Goal: Task Accomplishment & Management: Manage account settings

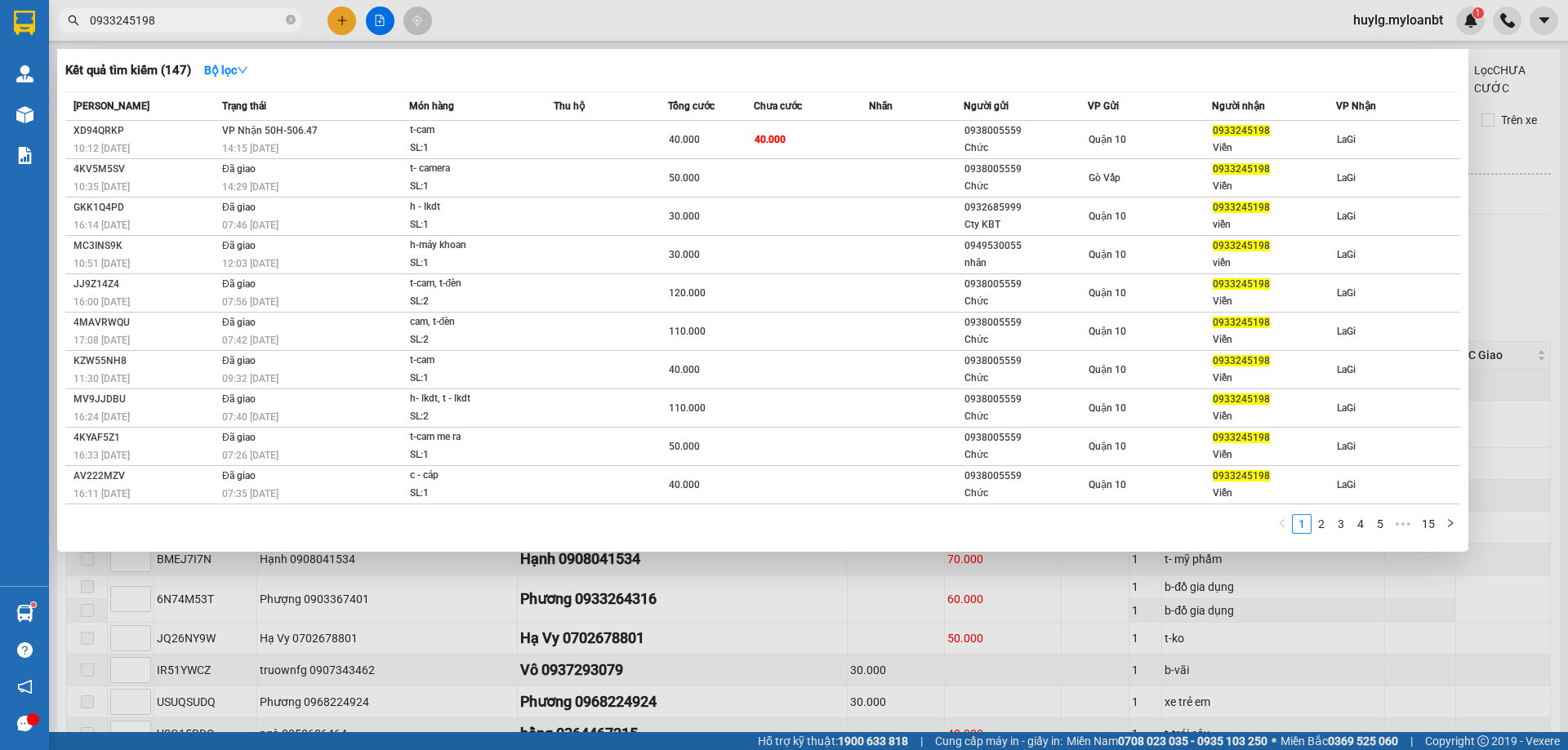
click at [172, 20] on input "0933245198" at bounding box center [186, 20] width 193 height 18
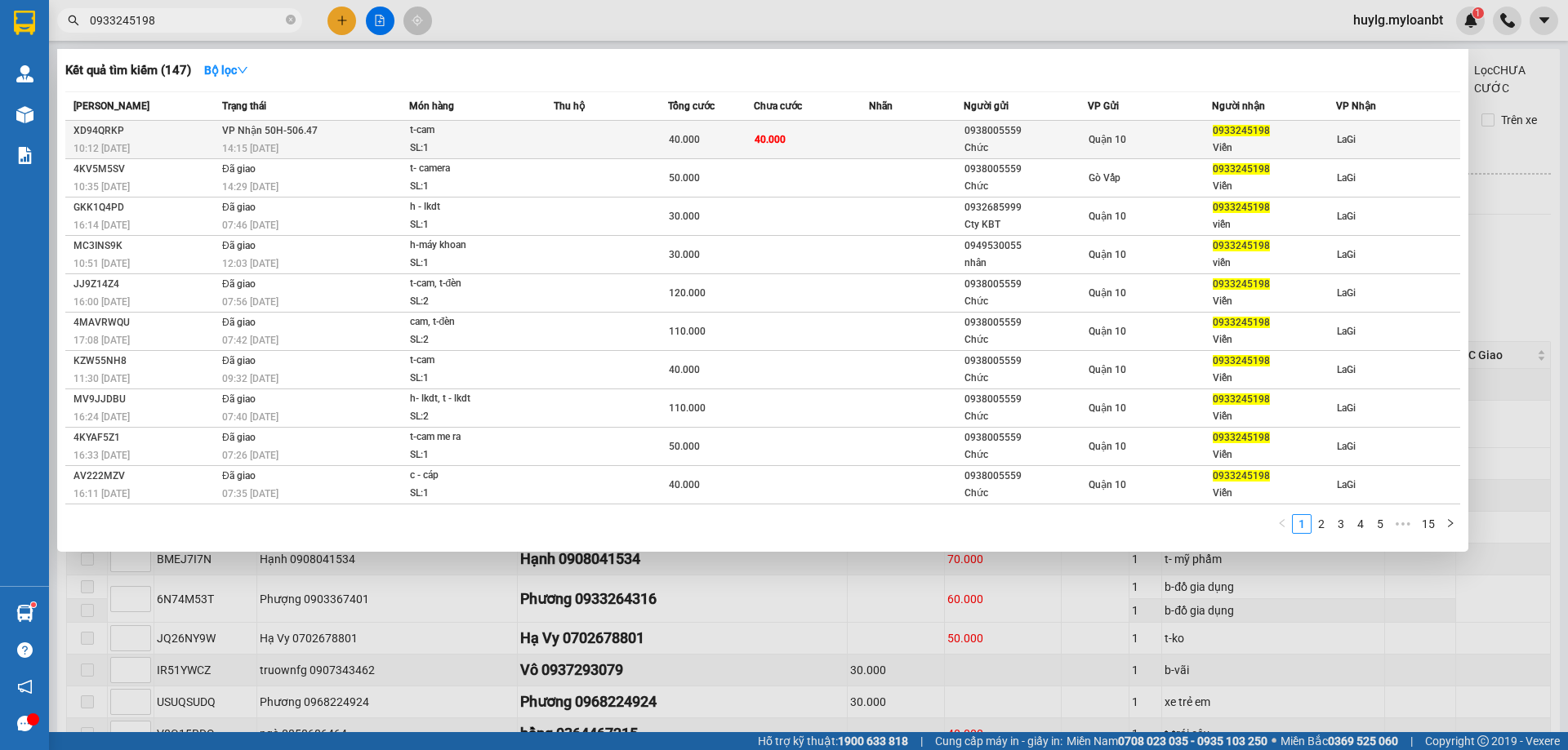
click at [595, 142] on td at bounding box center [610, 139] width 114 height 39
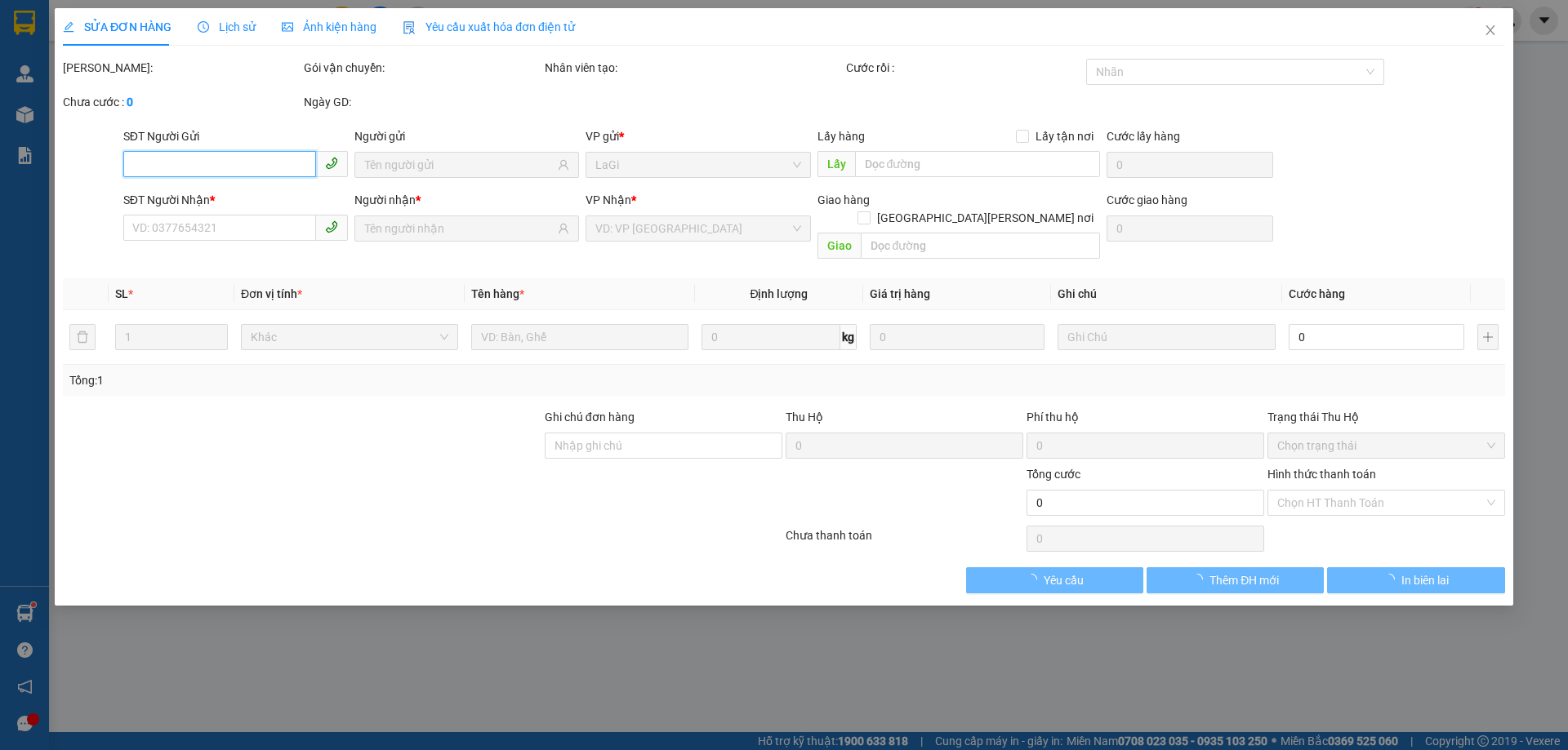
type input "0938005559"
type input "Chức"
type input "0933245198"
type input "Viễn"
type input "40.000"
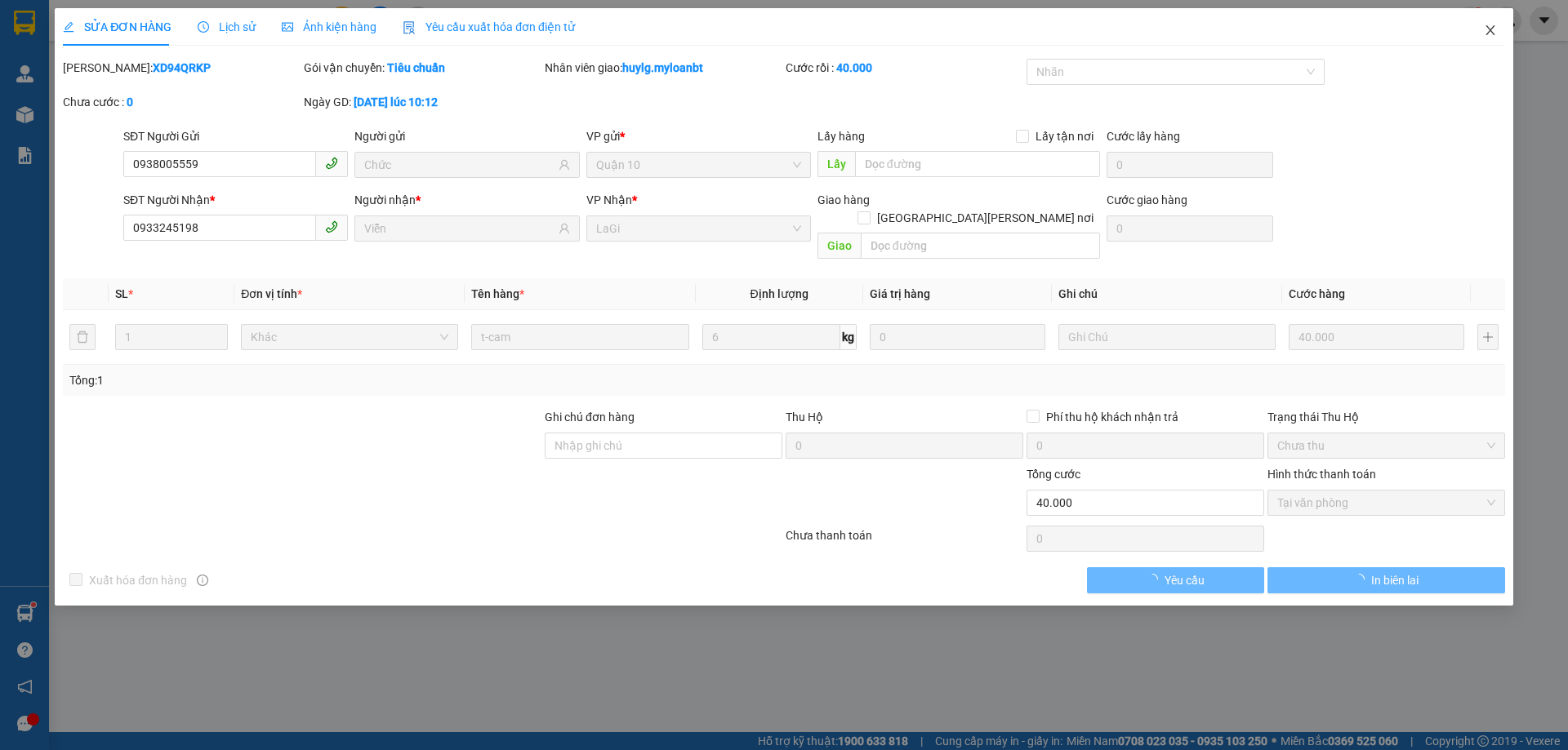
click at [1497, 17] on span "Close" at bounding box center [1491, 31] width 46 height 46
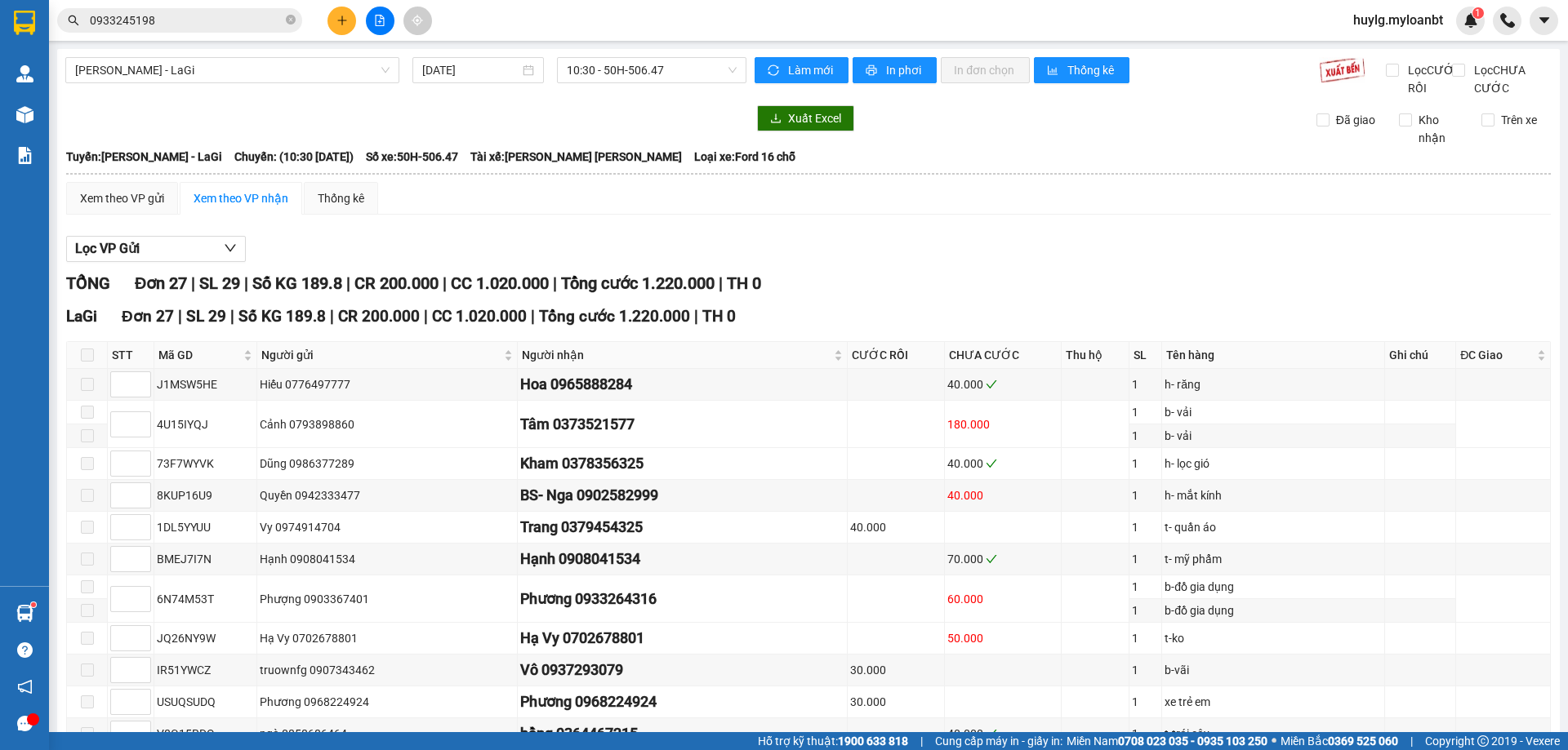
click at [223, 38] on div "Kết quả tìm kiếm ( 147 ) Bộ lọc Mã ĐH Trạng thái Món hàng Thu hộ Tổng cước Chưa…" at bounding box center [784, 20] width 1568 height 41
click at [235, 28] on input "0933245198" at bounding box center [186, 20] width 193 height 18
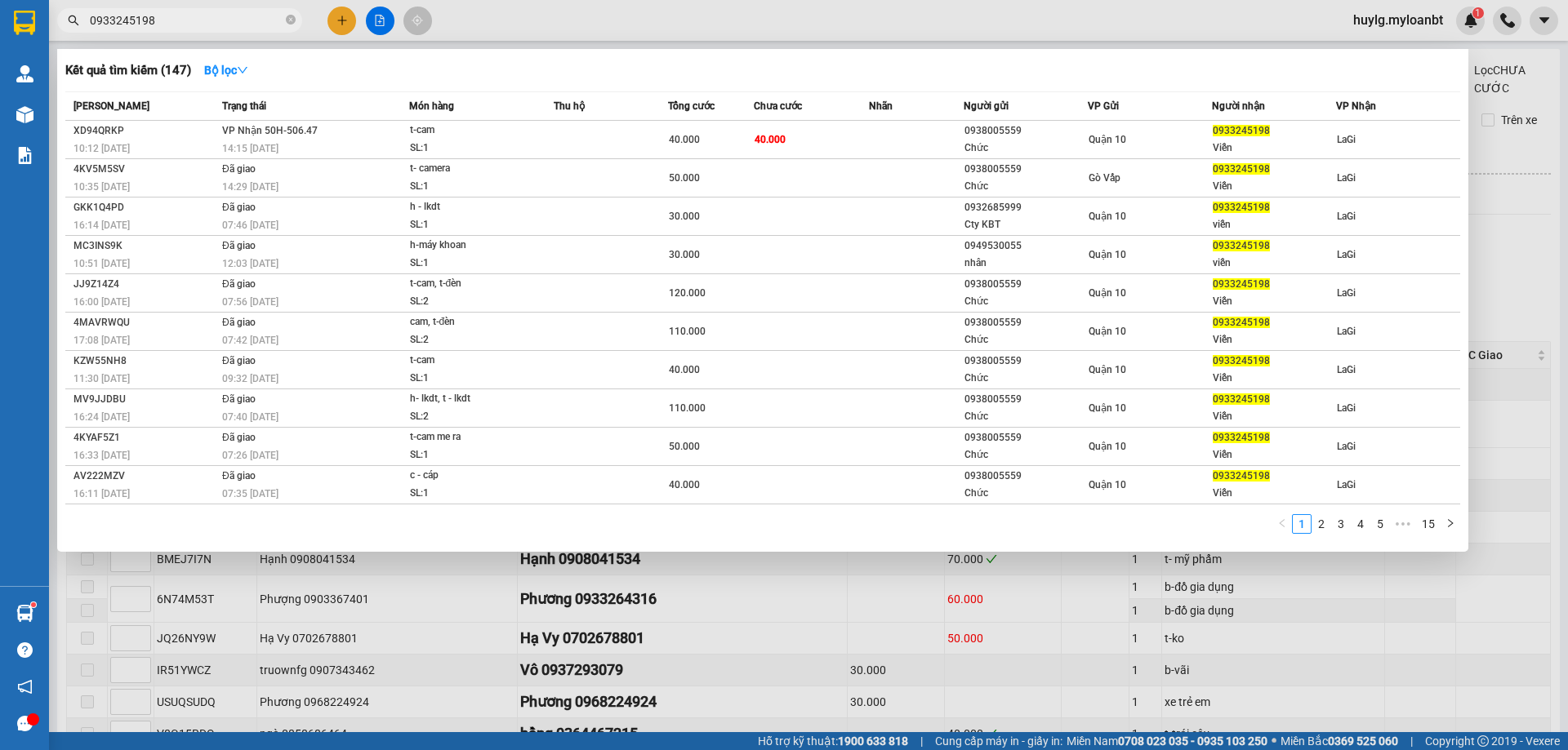
click at [235, 28] on input "0933245198" at bounding box center [186, 20] width 193 height 18
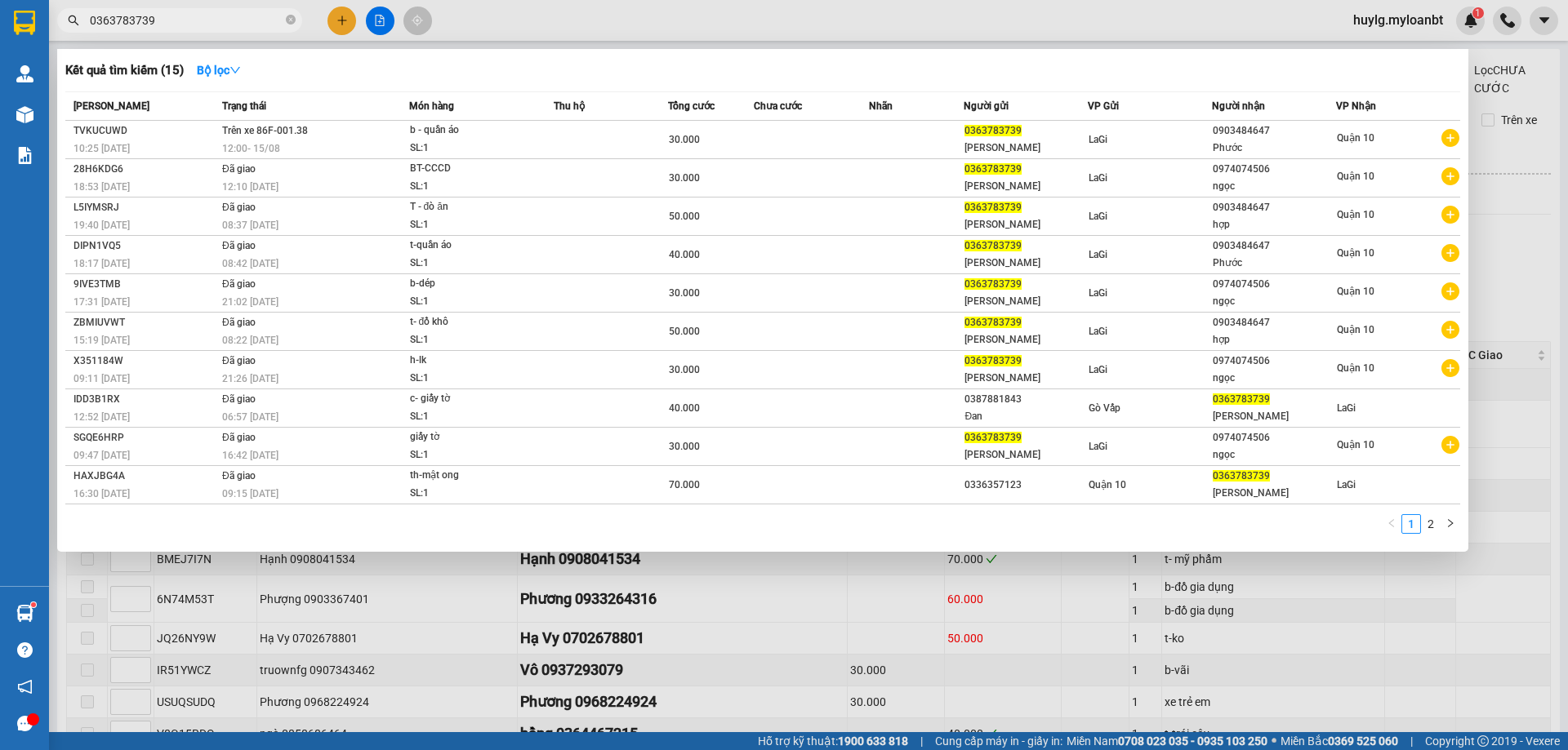
click at [197, 16] on input "0363783739" at bounding box center [186, 20] width 193 height 18
click at [496, 670] on div at bounding box center [784, 375] width 1568 height 750
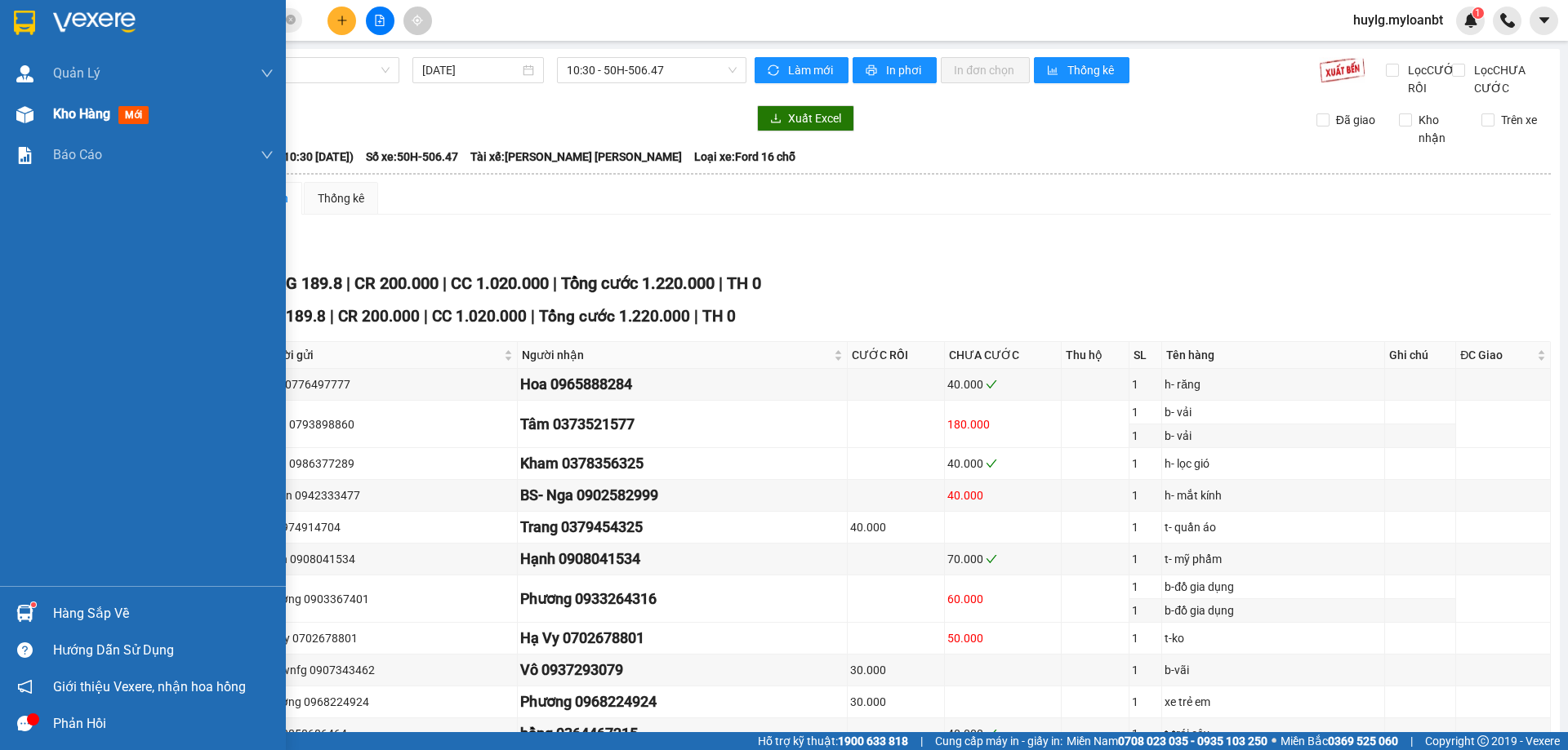
click at [30, 111] on img at bounding box center [25, 114] width 17 height 17
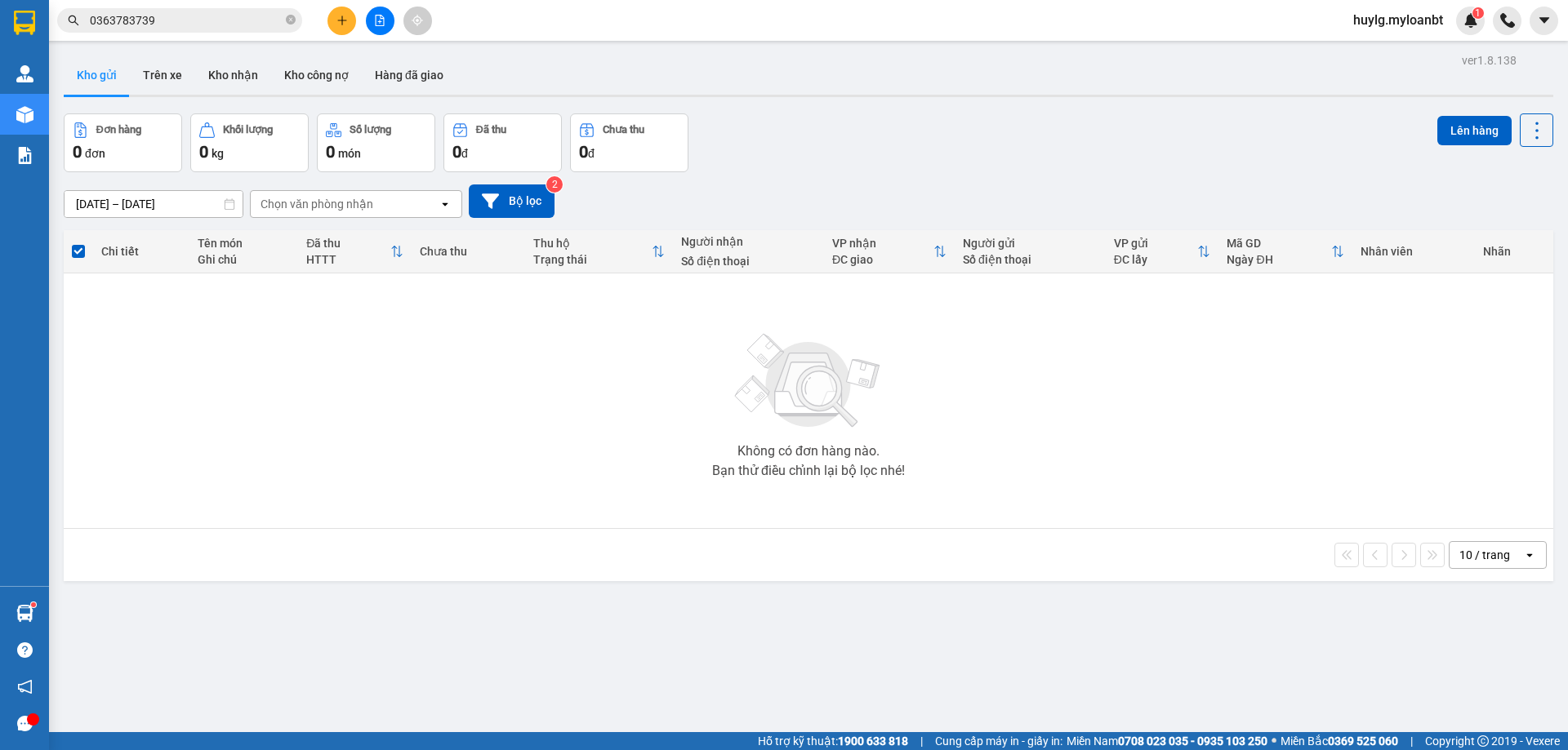
click at [189, 20] on input "0363783739" at bounding box center [186, 20] width 193 height 18
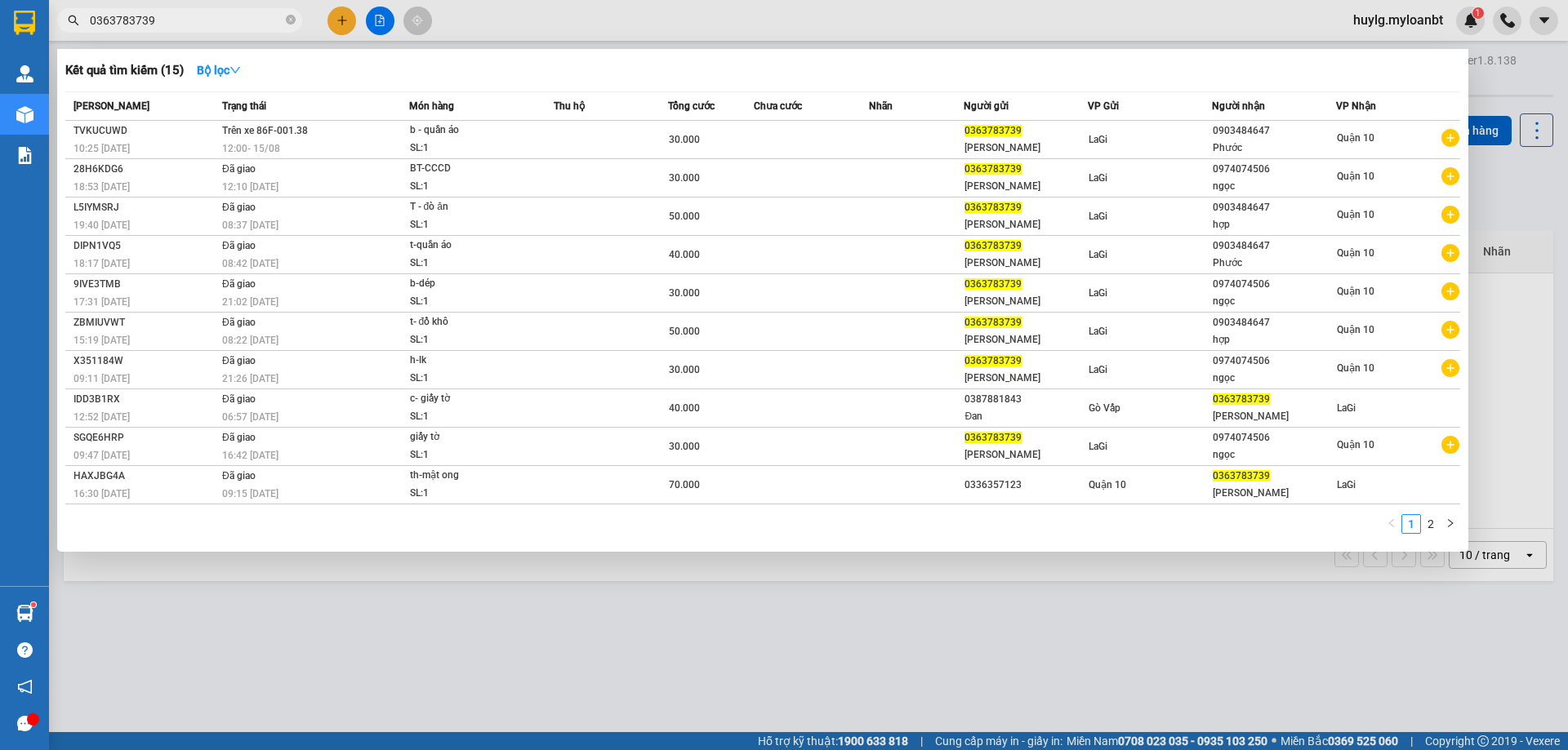
click at [189, 21] on input "0363783739" at bounding box center [186, 20] width 193 height 18
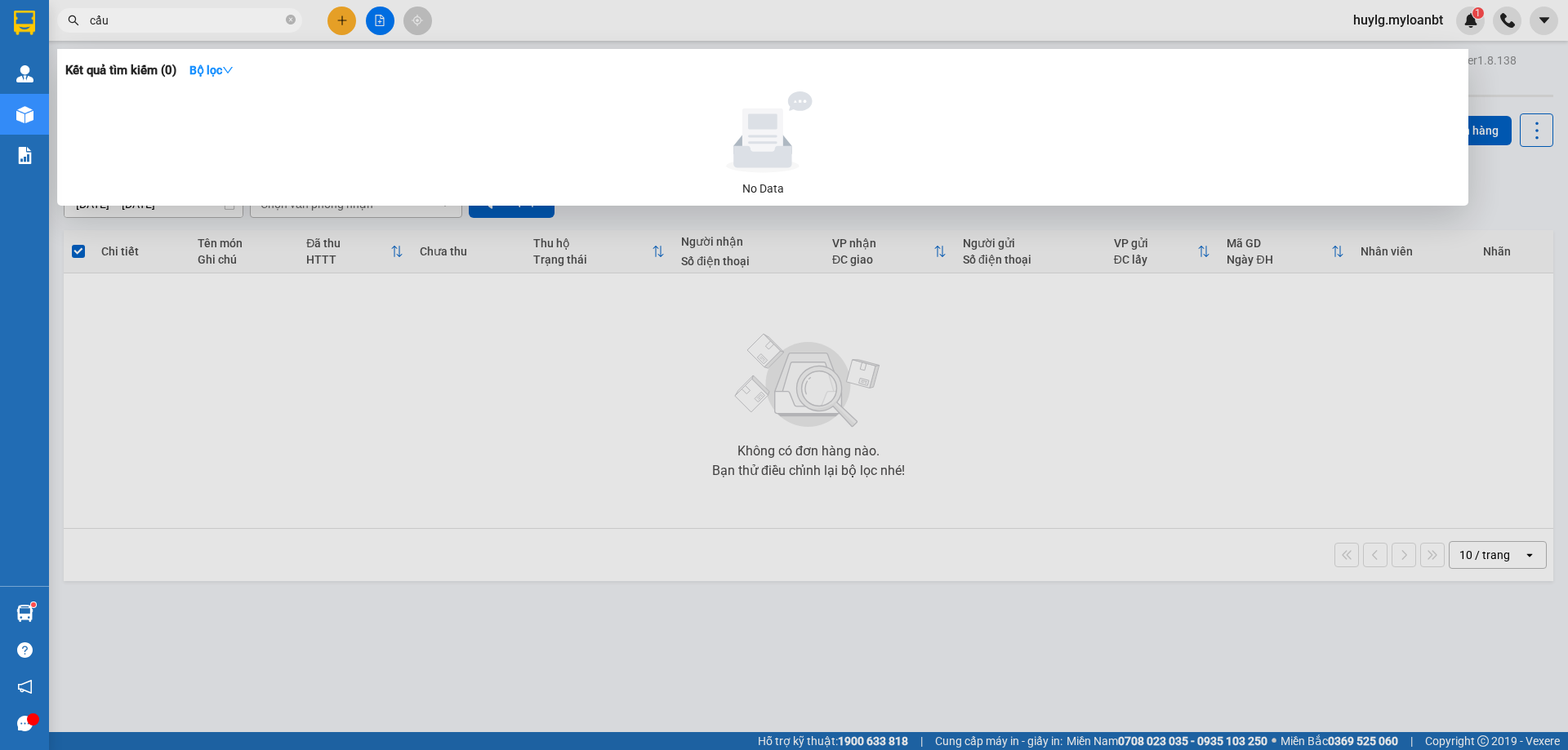
click at [159, 14] on span "cẩu" at bounding box center [180, 20] width 245 height 25
click at [159, 15] on input "cẩu" at bounding box center [186, 20] width 193 height 18
type input "c"
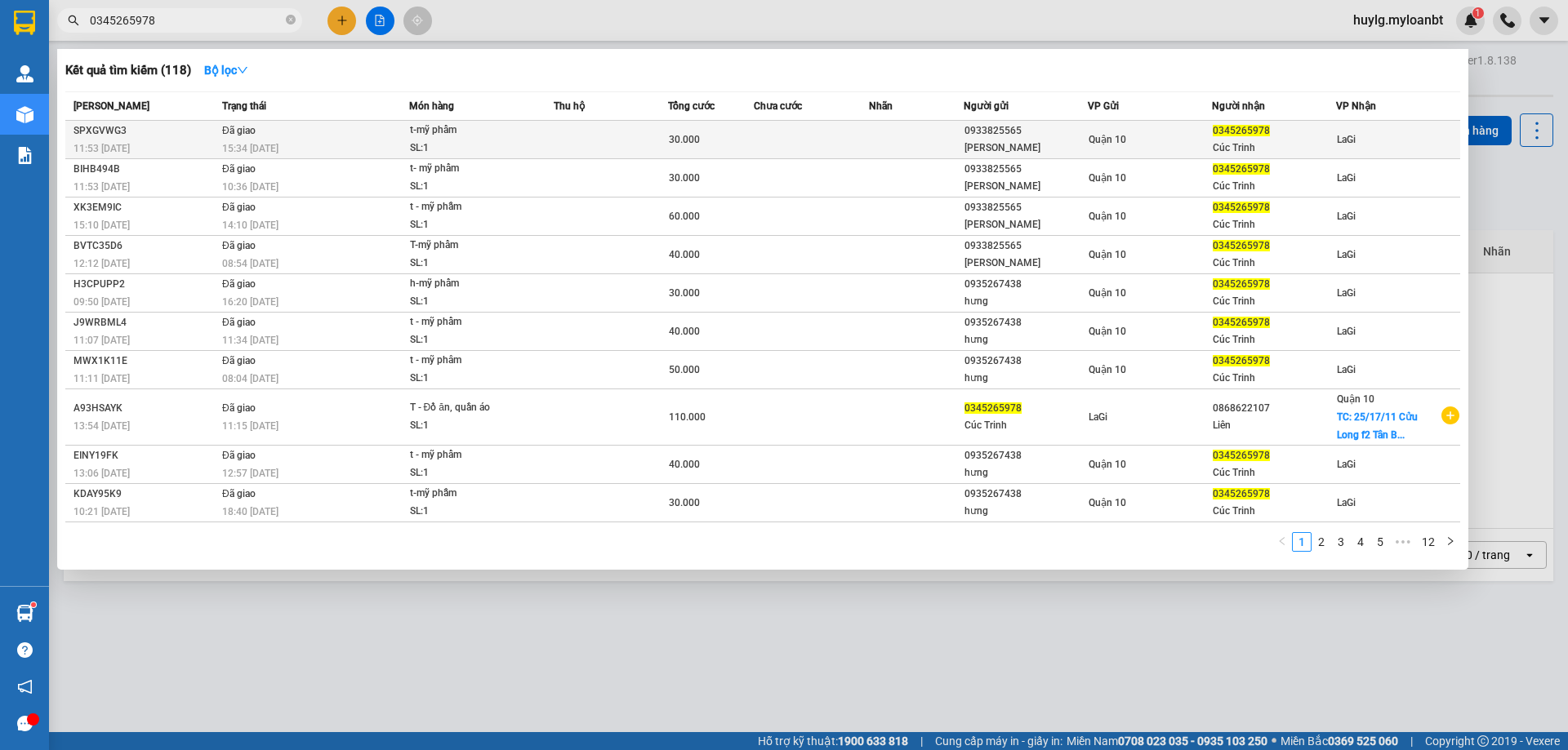
type input "0345265978"
click at [401, 140] on div "15:34 - 15/08" at bounding box center [315, 148] width 186 height 18
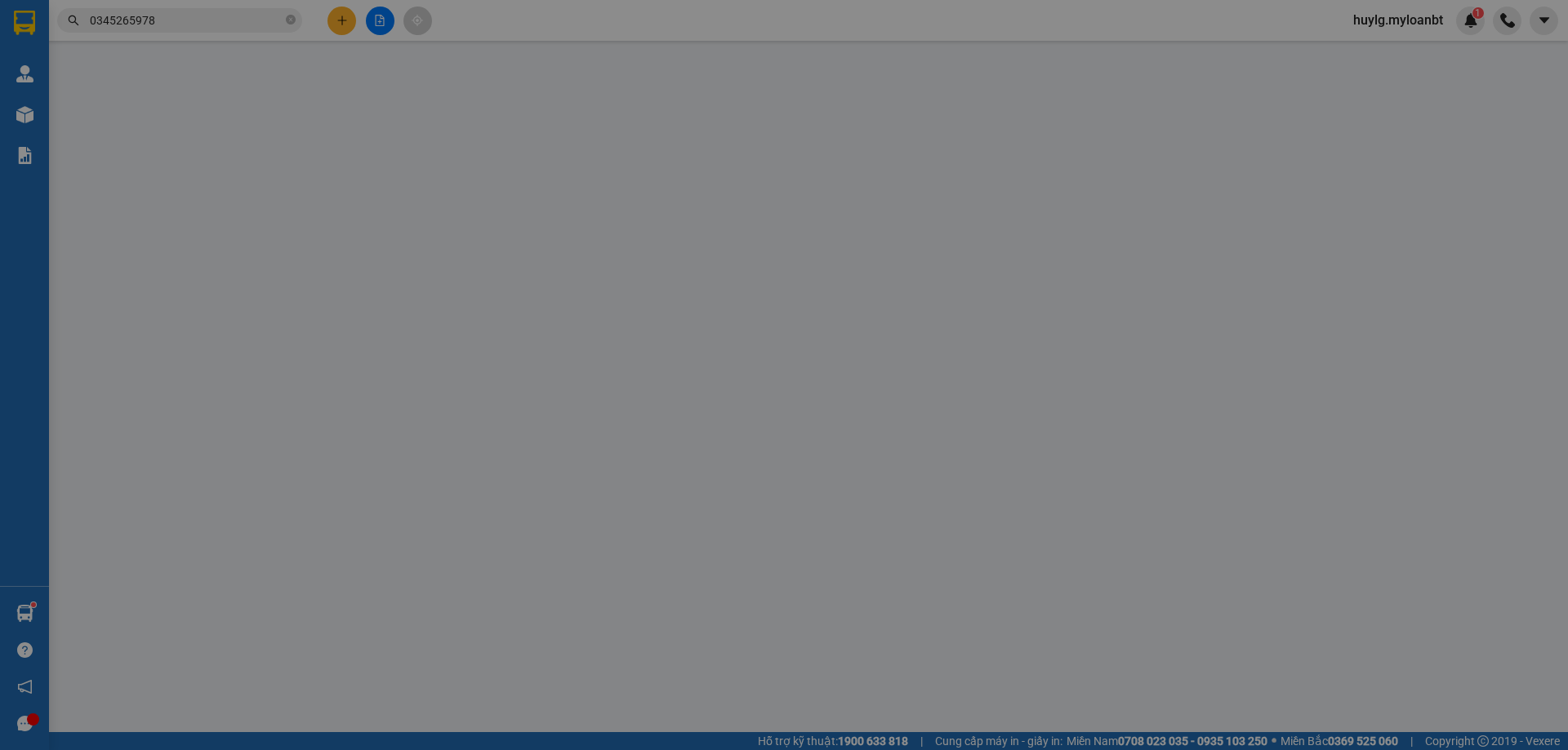
type input "0933825565"
type input "Thanh"
type input "0345265978"
type input "Cúc Trinh"
type input "30.000"
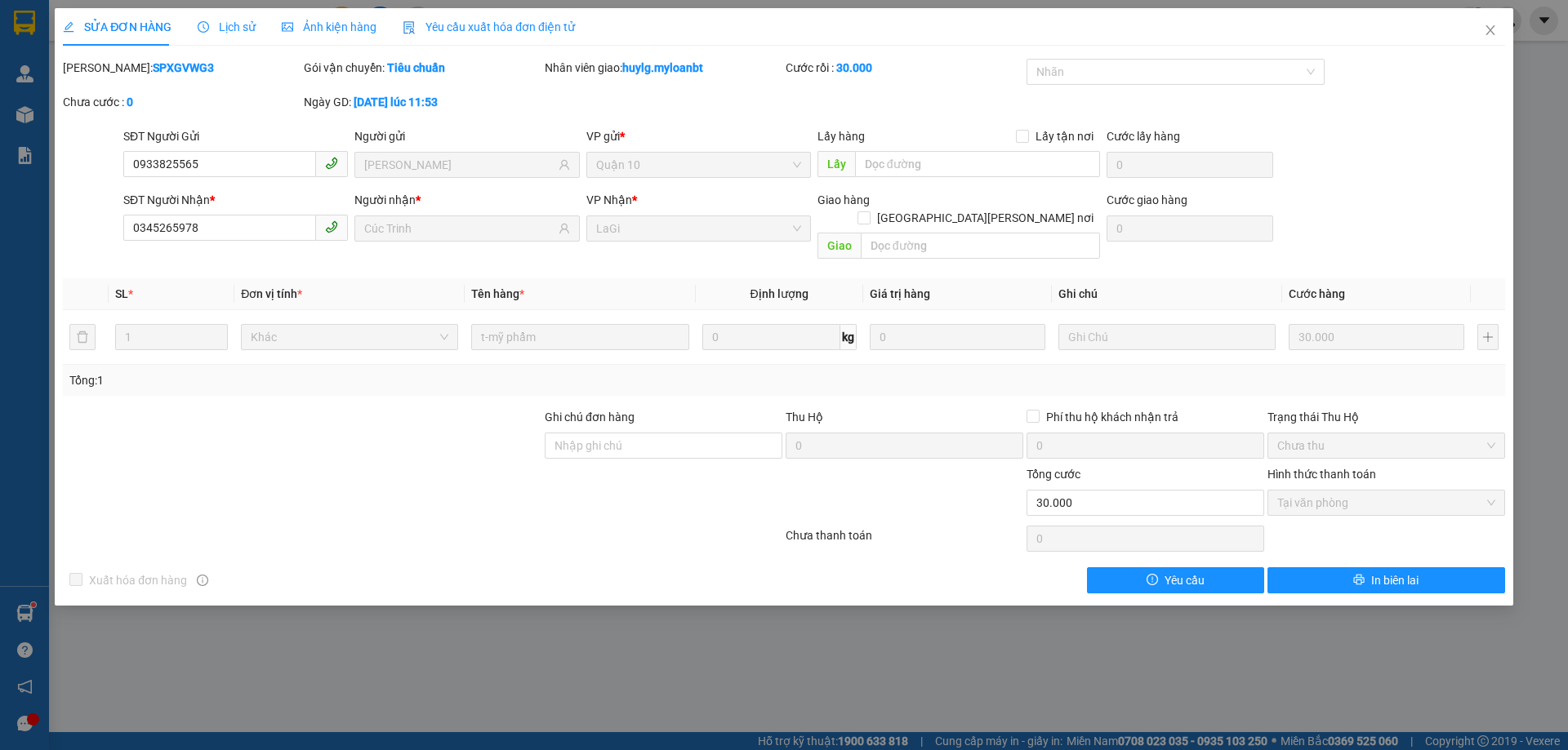
click at [226, 34] on span "Lịch sử" at bounding box center [226, 27] width 58 height 13
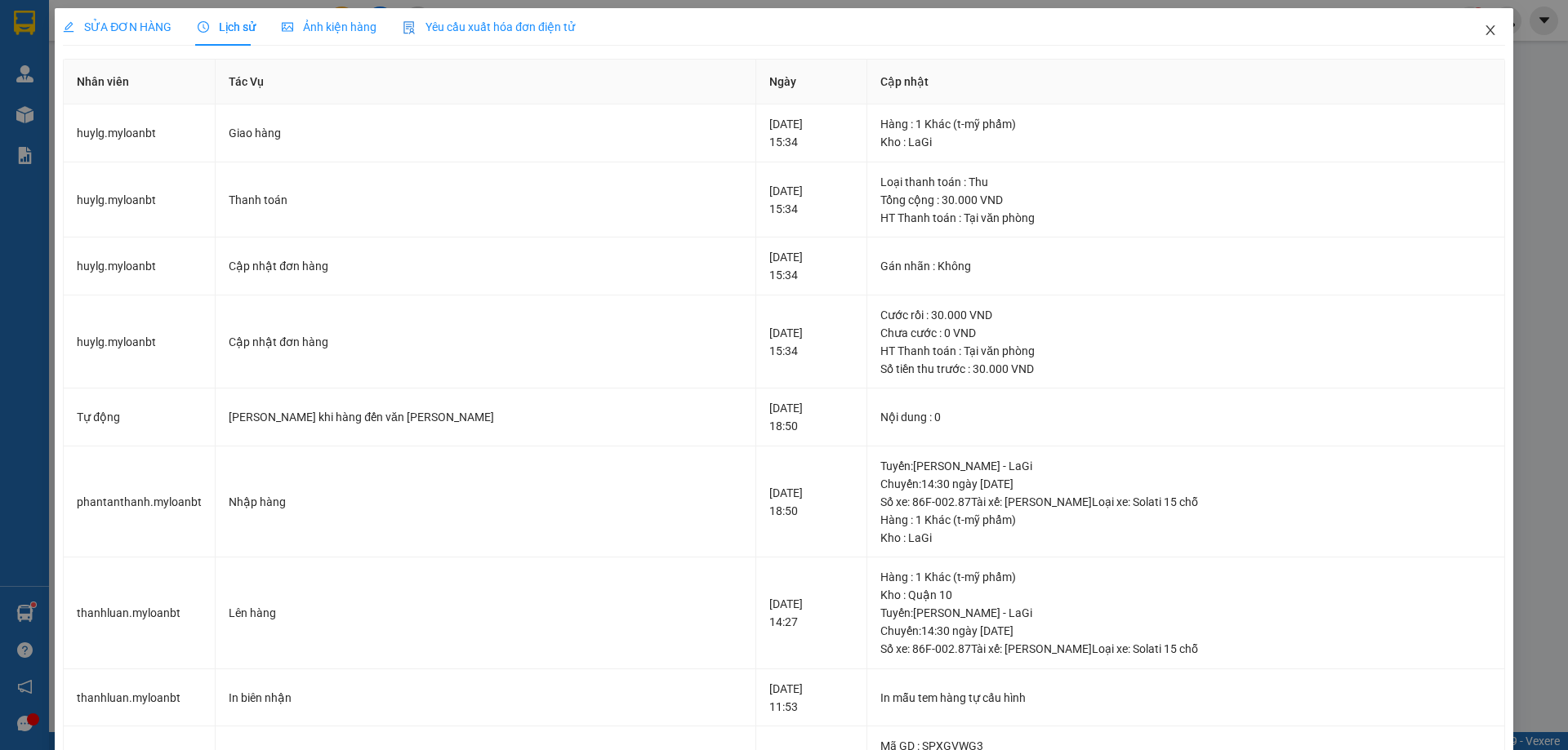
drag, startPoint x: 1488, startPoint y: 41, endPoint x: 1424, endPoint y: 10, distance: 71.1
click at [1488, 40] on span "Close" at bounding box center [1491, 31] width 46 height 46
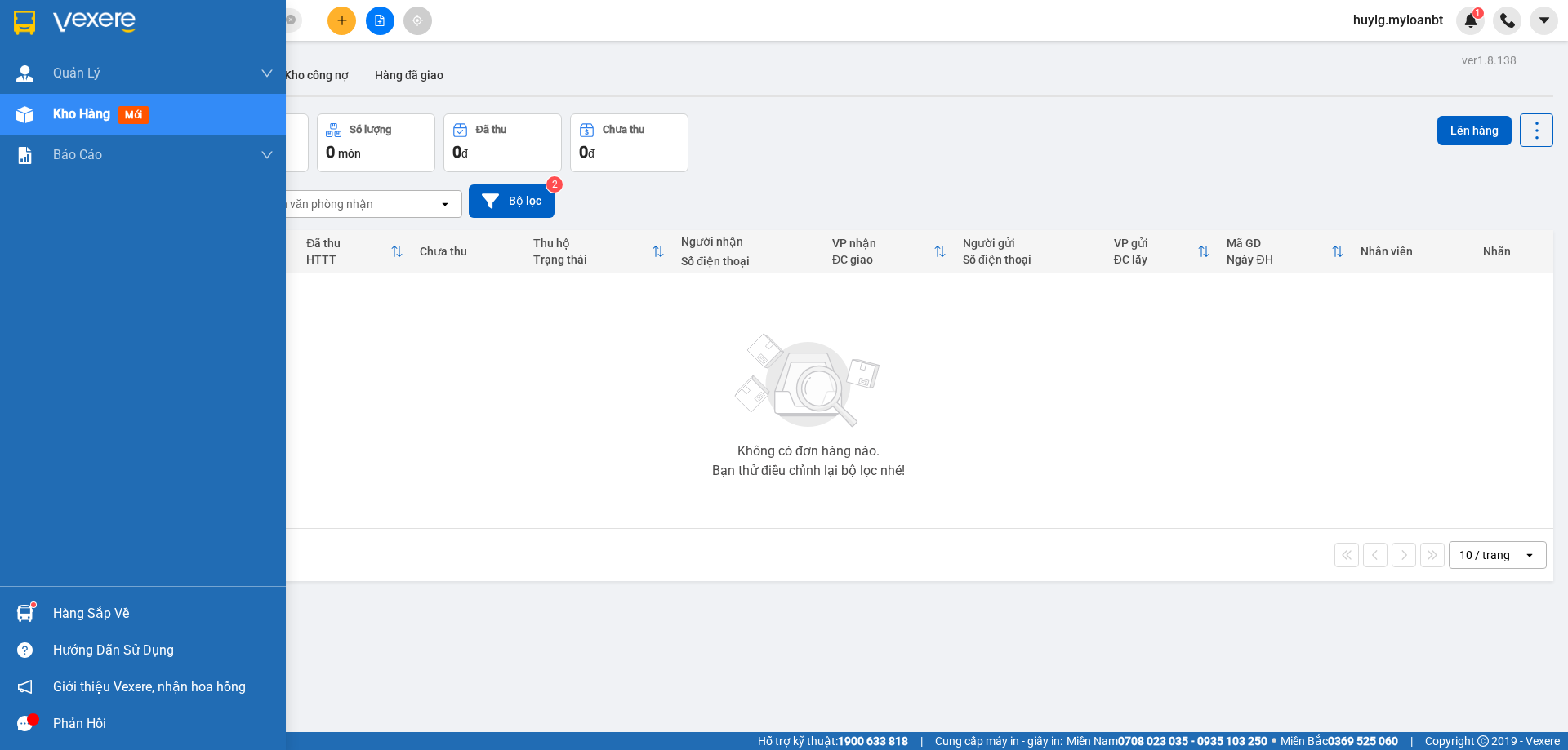
click at [123, 111] on span "mới" at bounding box center [133, 115] width 30 height 18
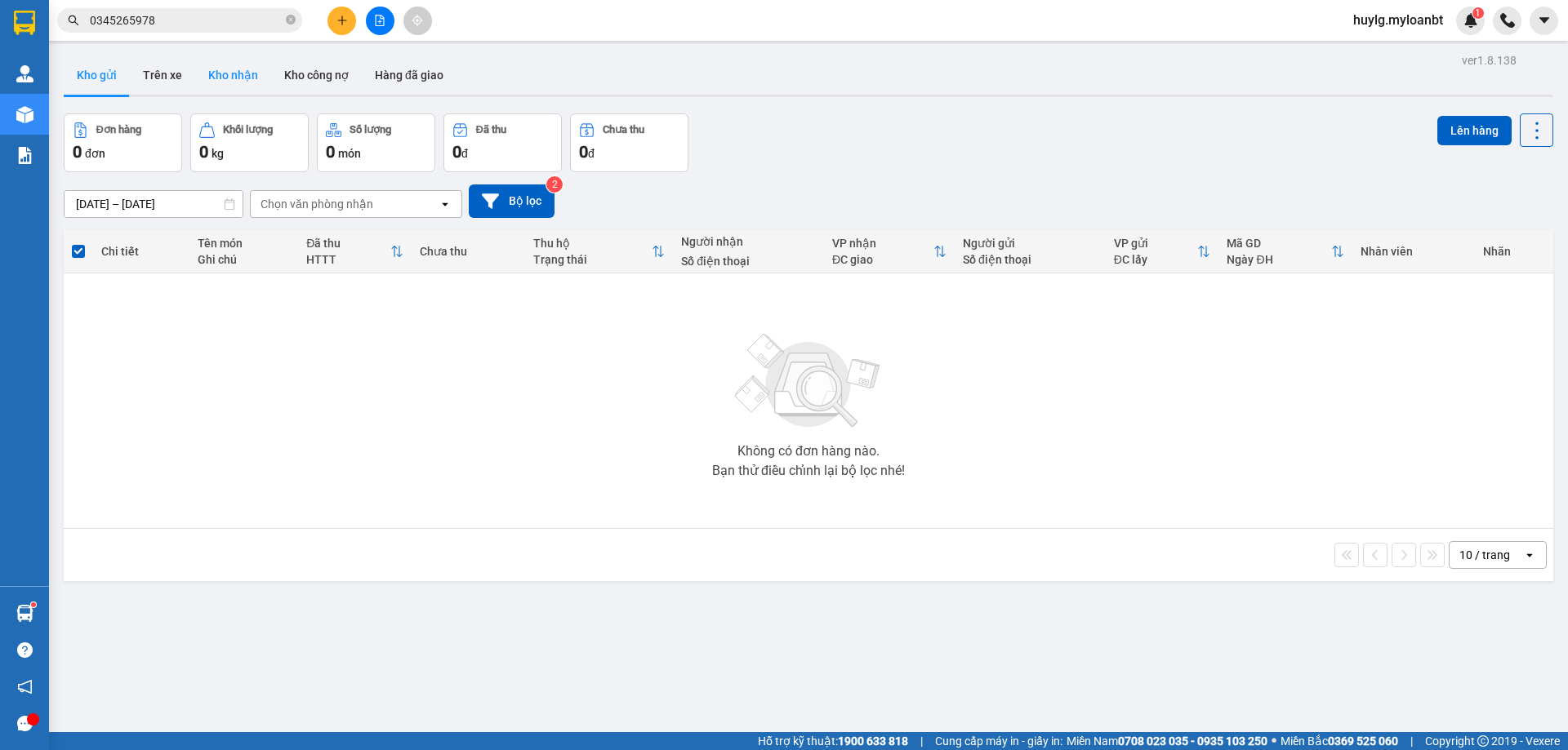
click at [248, 76] on button "Kho nhận" at bounding box center [233, 75] width 76 height 39
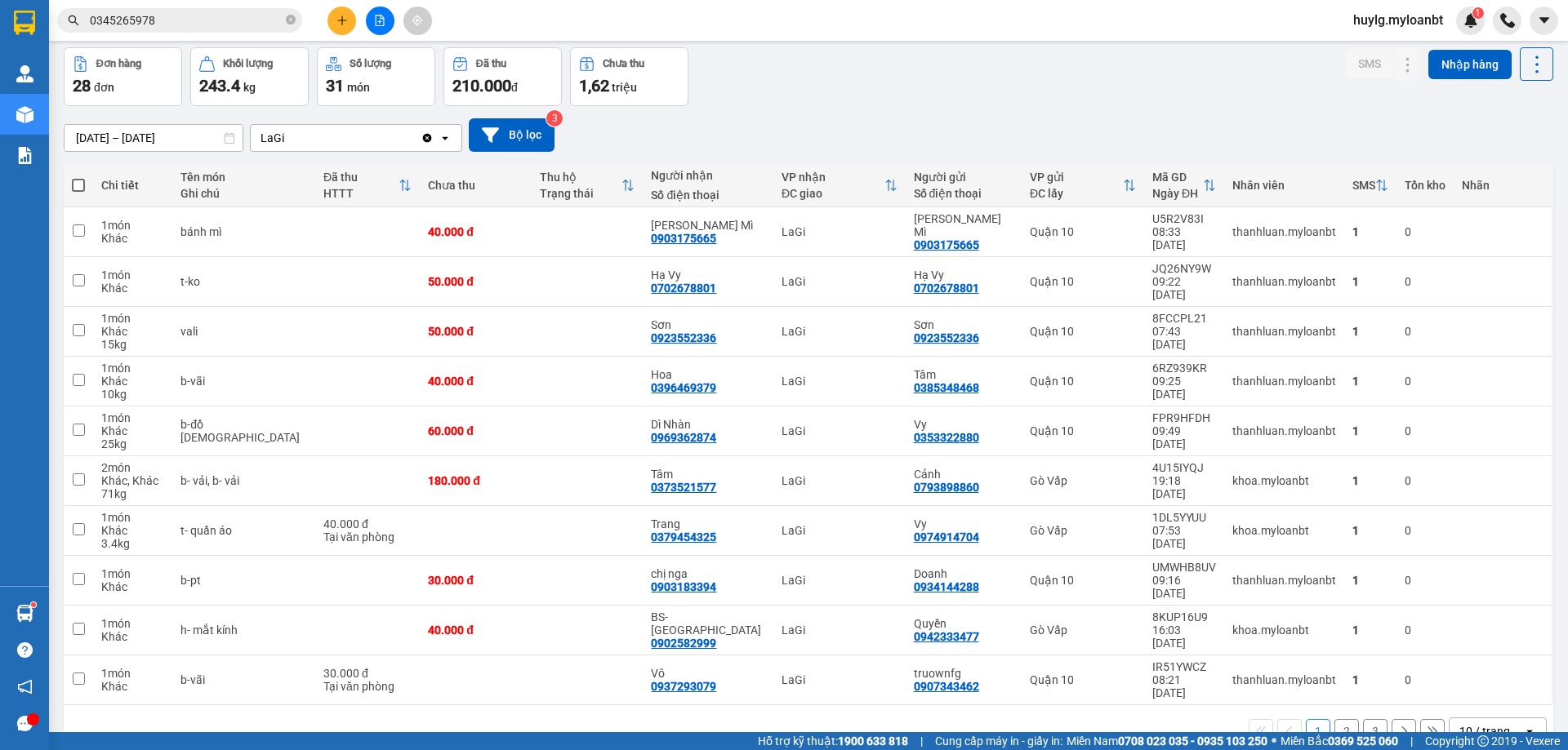
scroll to position [75, 0]
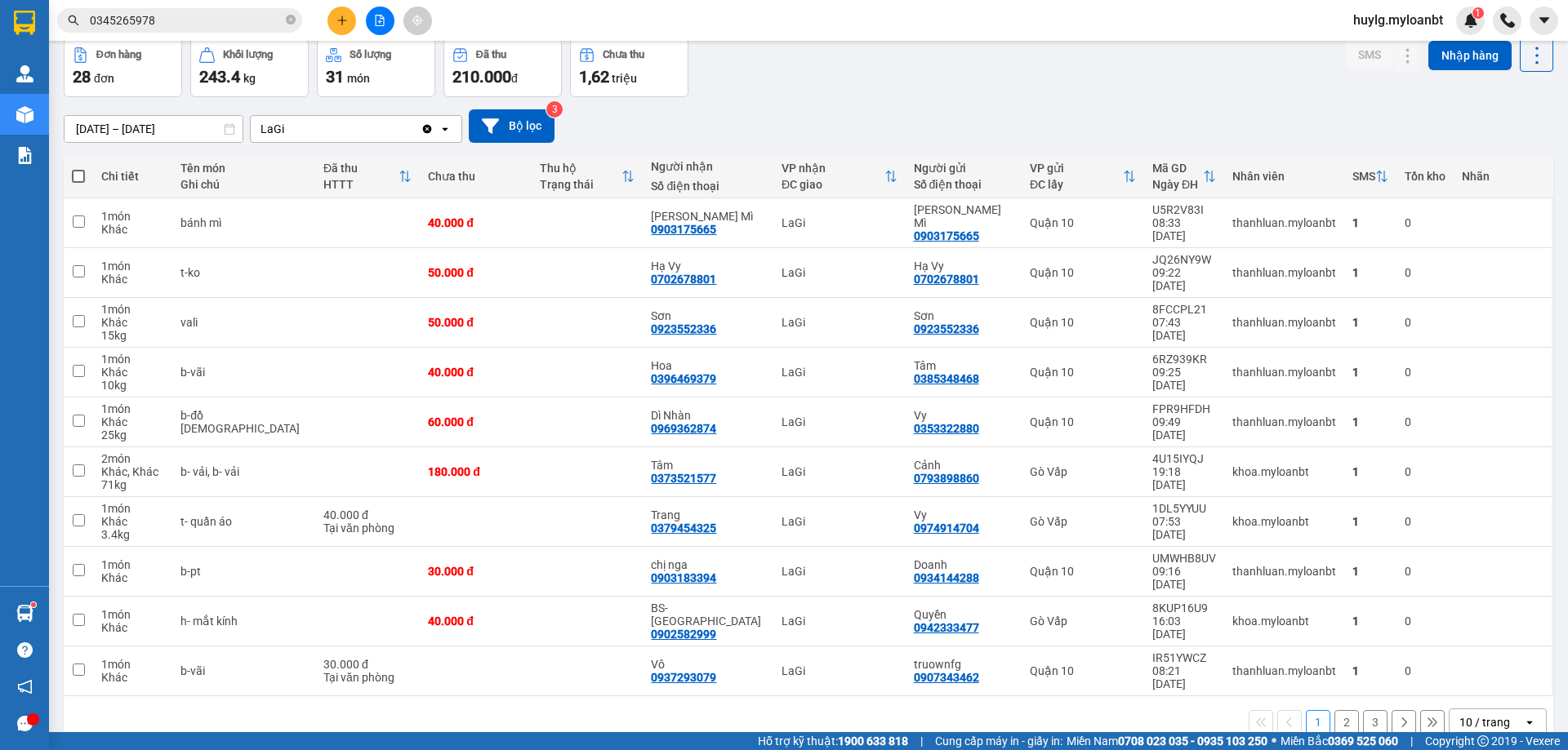
click at [1342, 710] on button "2" at bounding box center [1347, 722] width 25 height 25
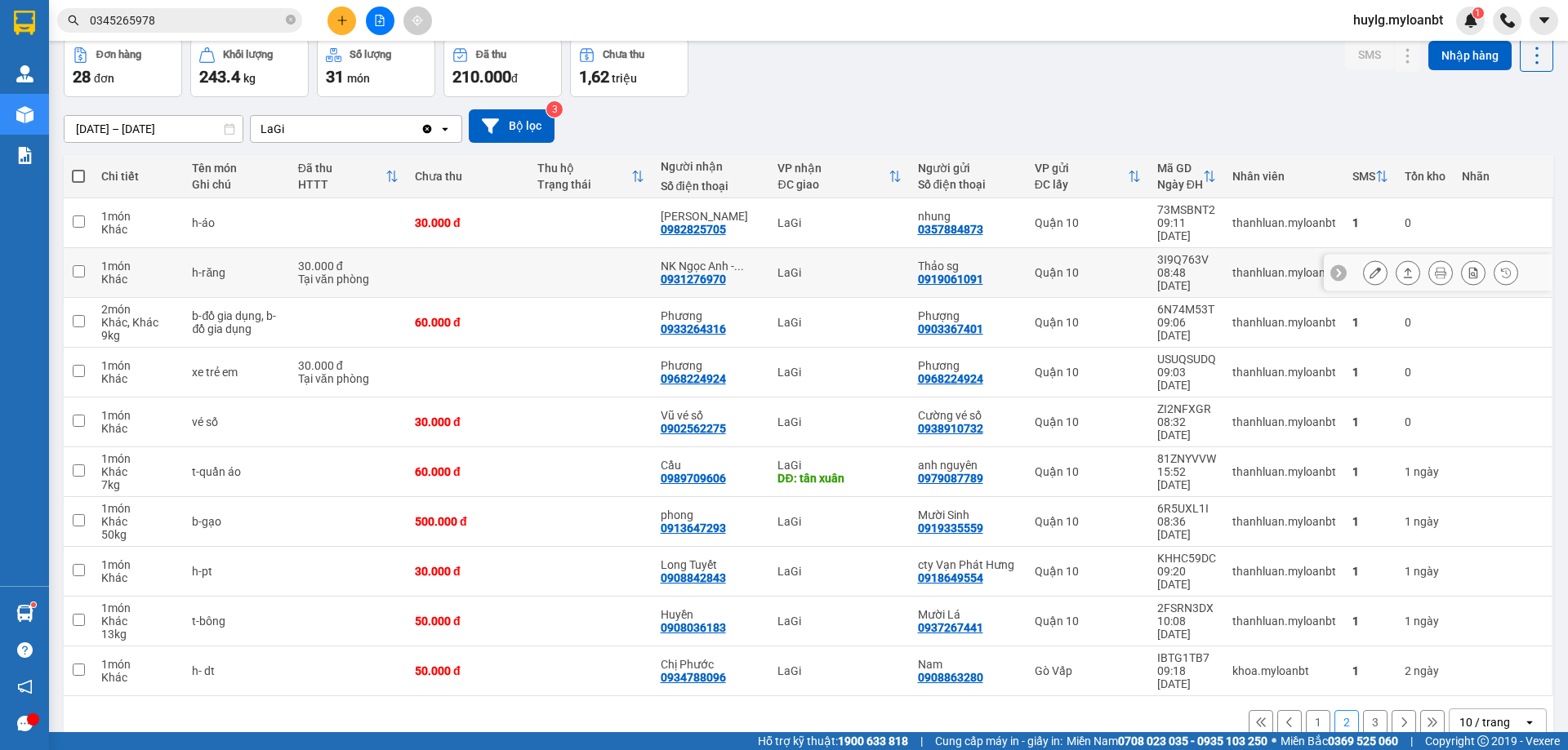
scroll to position [0, 0]
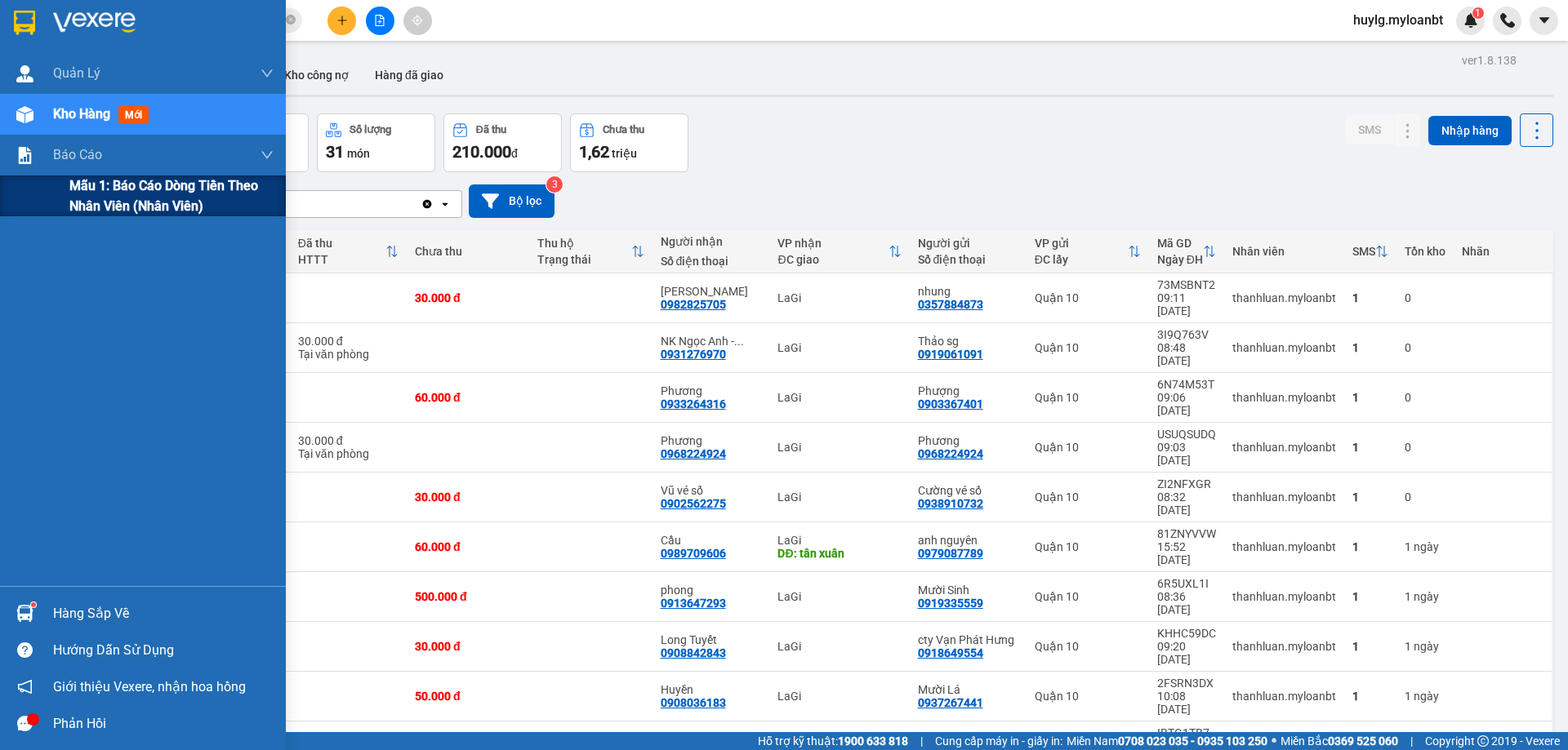
click at [91, 193] on span "Mẫu 1: Báo cáo dòng tiền theo nhân viên (Nhân viên)" at bounding box center [171, 196] width 204 height 41
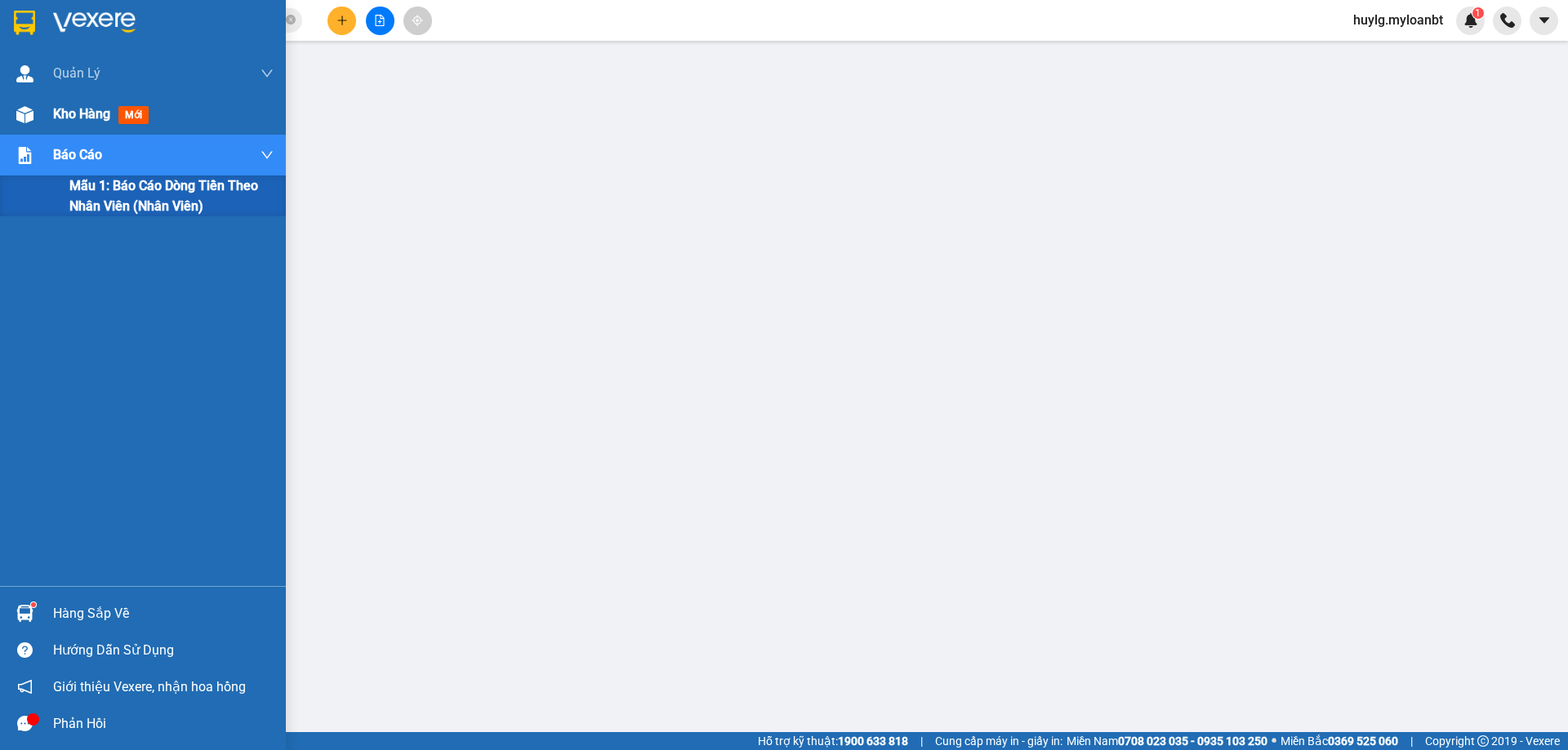
click at [100, 130] on div "Kho hàng mới" at bounding box center [163, 115] width 221 height 41
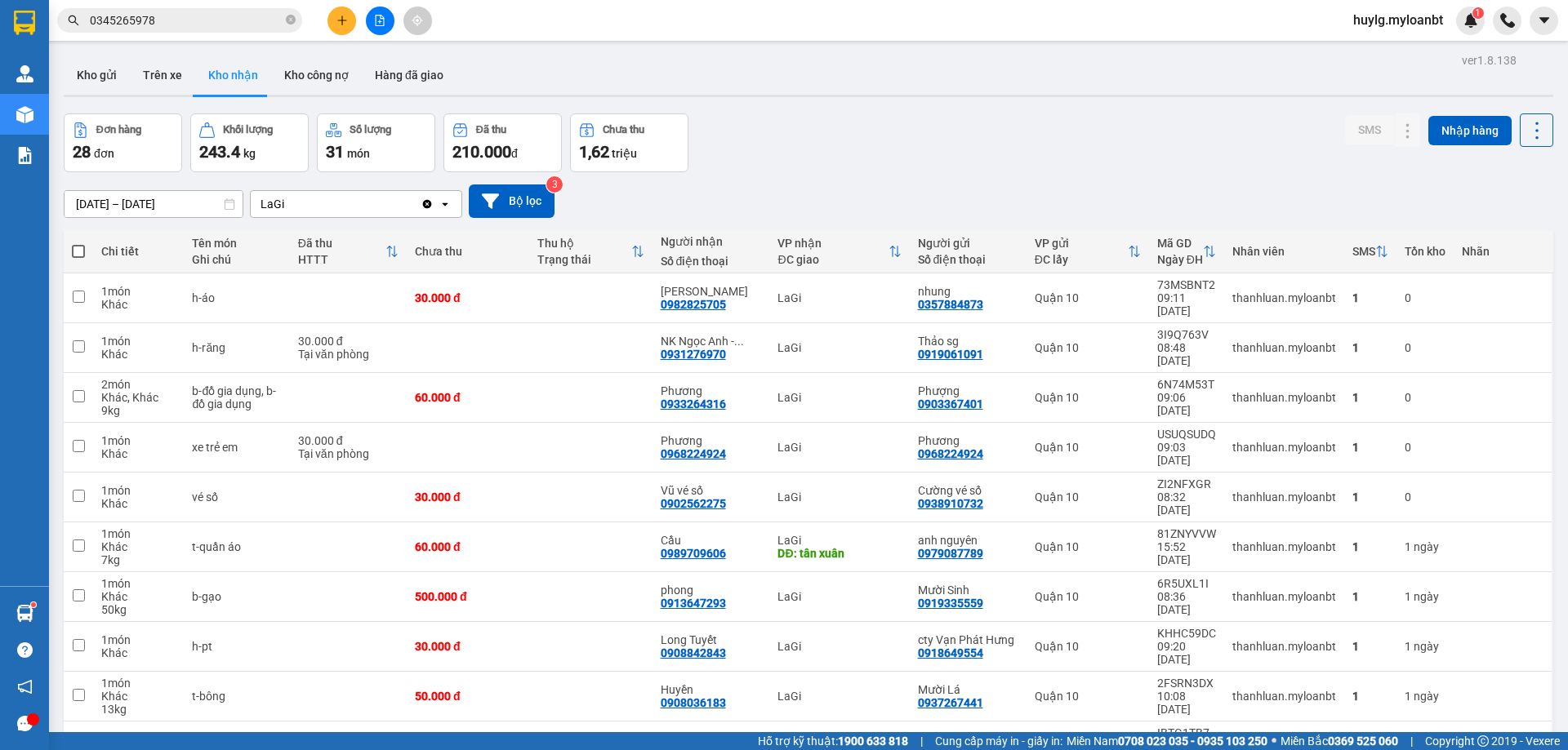
click at [377, 16] on icon "file-add" at bounding box center [380, 20] width 11 height 11
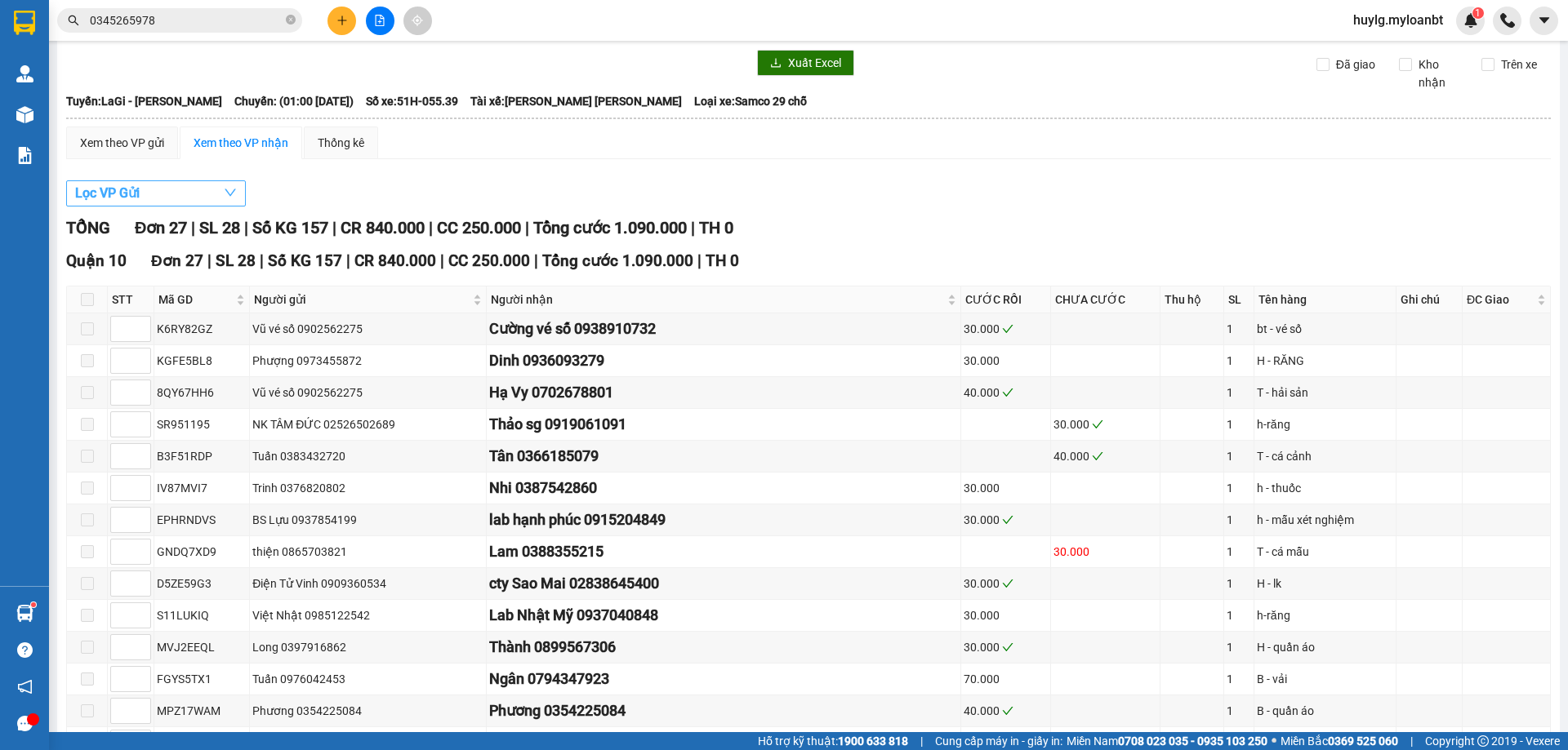
scroll to position [82, 0]
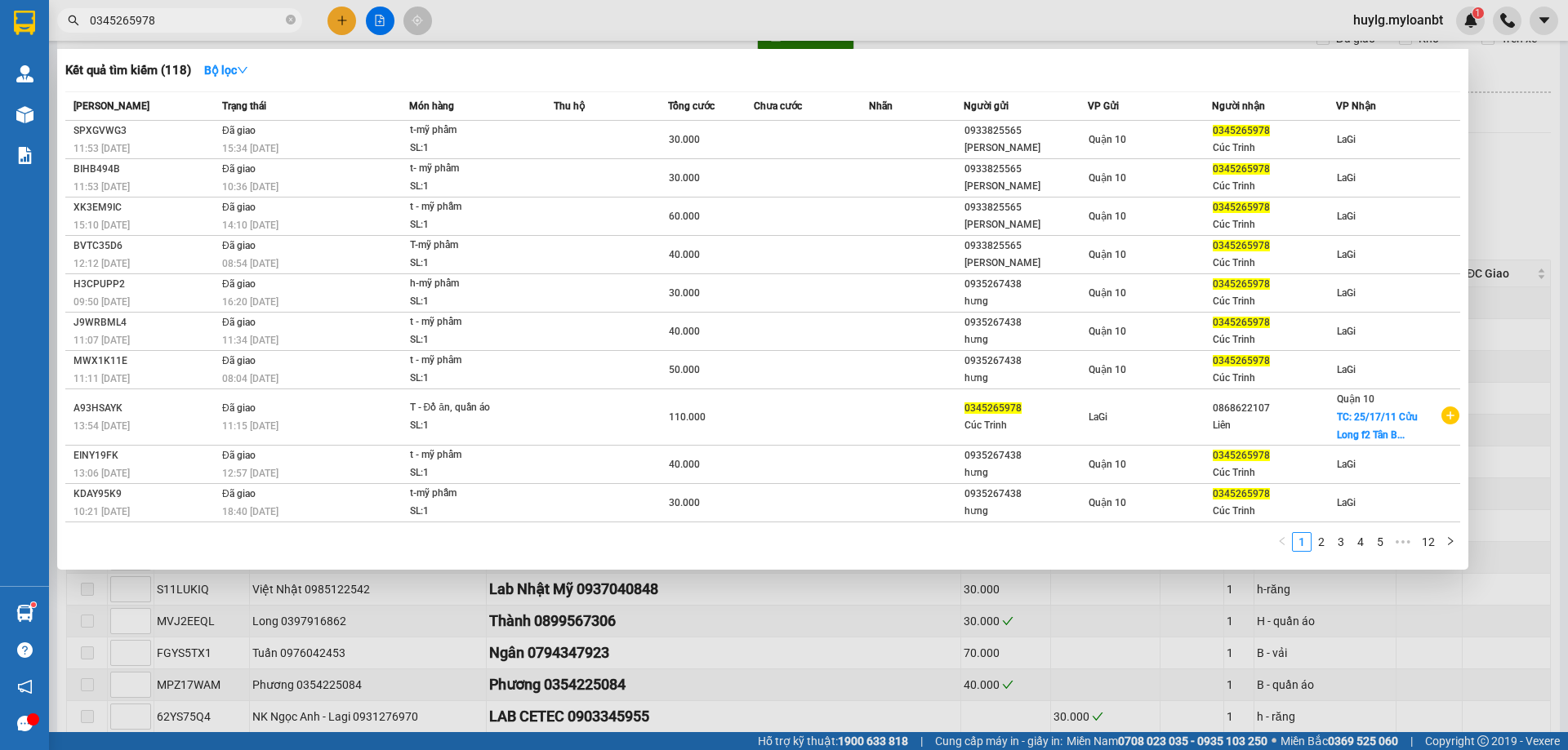
click at [253, 21] on input "0345265978" at bounding box center [186, 20] width 193 height 18
click at [577, 560] on div "1 2 3 4 5 ••• 12" at bounding box center [763, 547] width 1395 height 30
click at [436, 618] on div at bounding box center [784, 375] width 1568 height 750
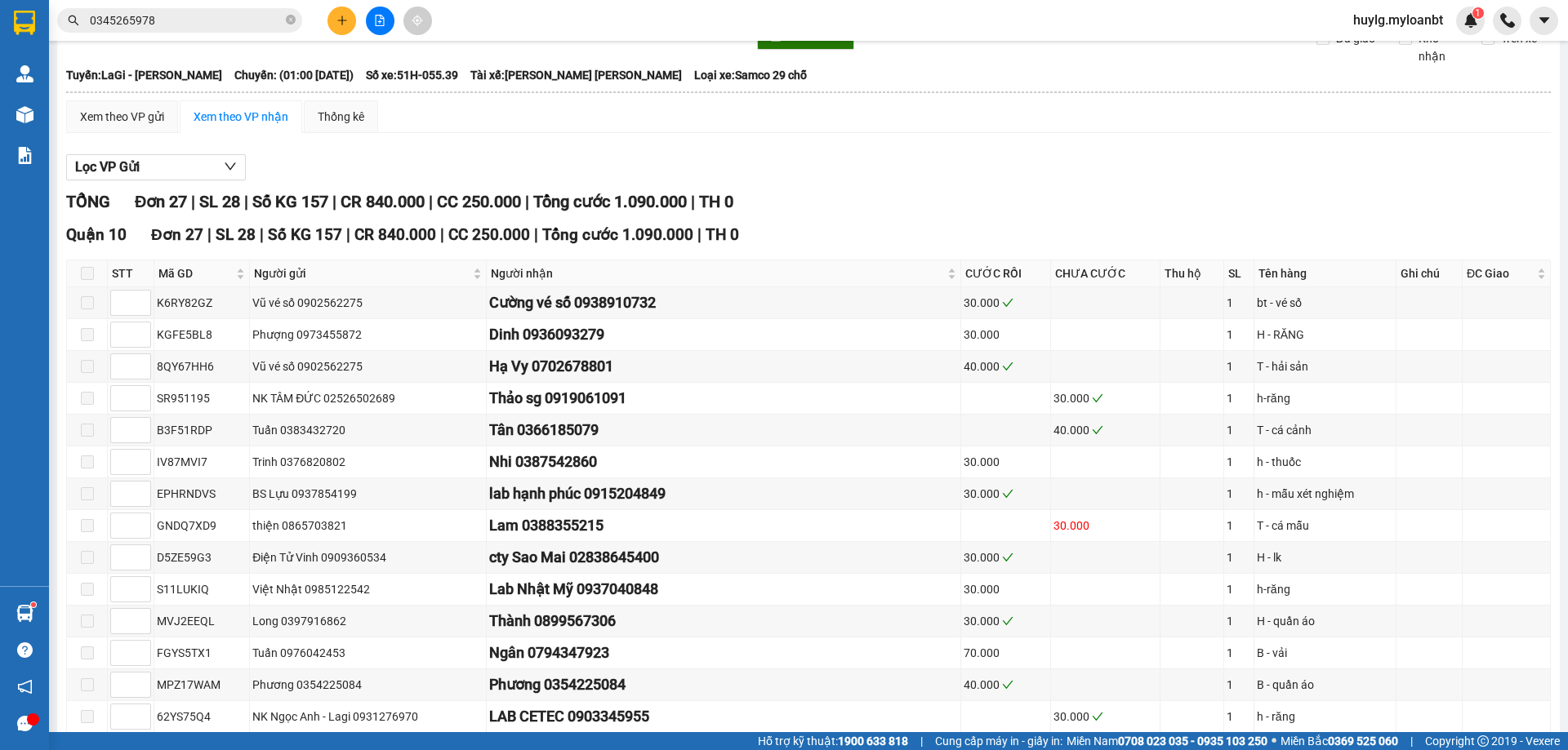
click at [387, 12] on button at bounding box center [380, 20] width 29 height 29
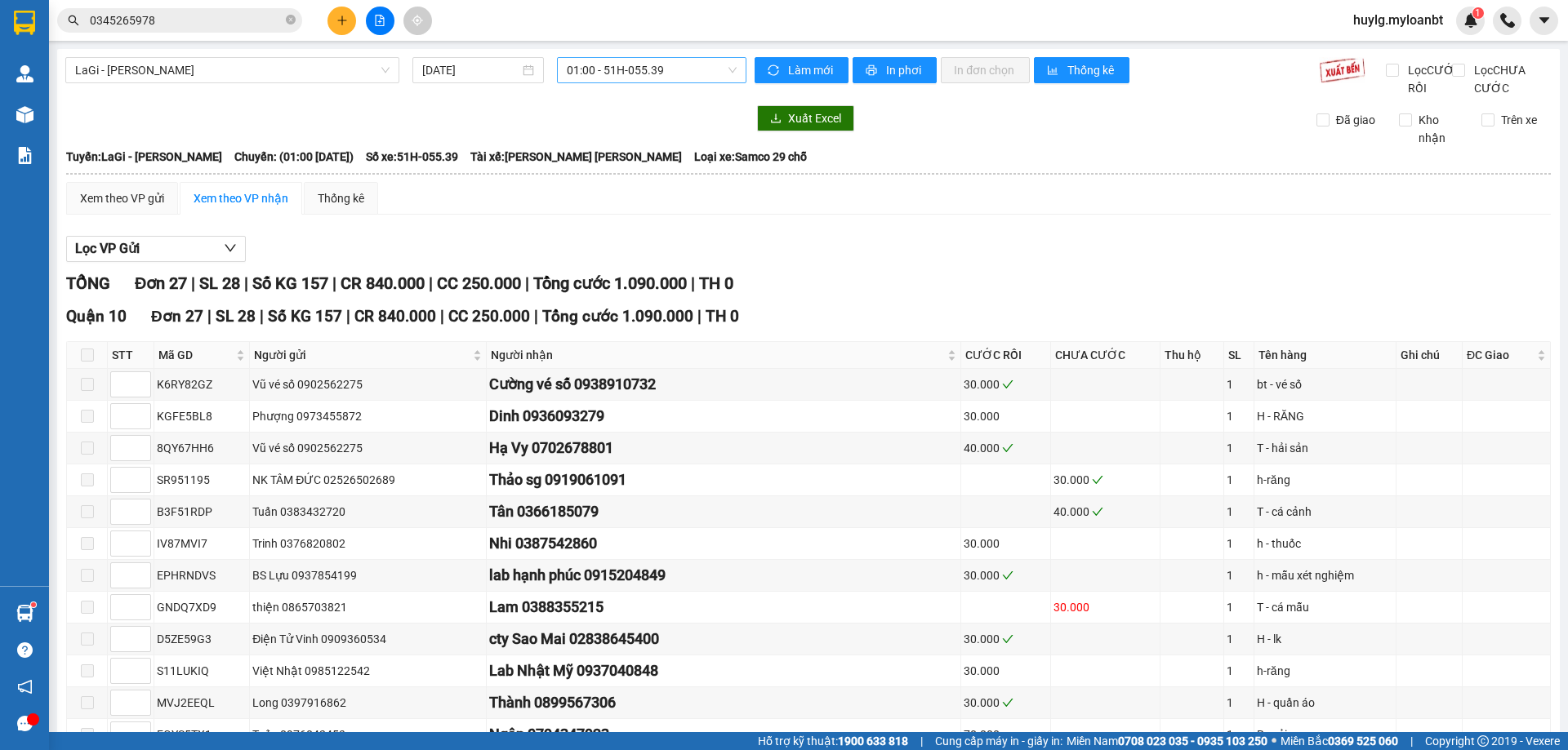
click at [619, 63] on span "01:00 - 51H-055.39" at bounding box center [651, 70] width 170 height 25
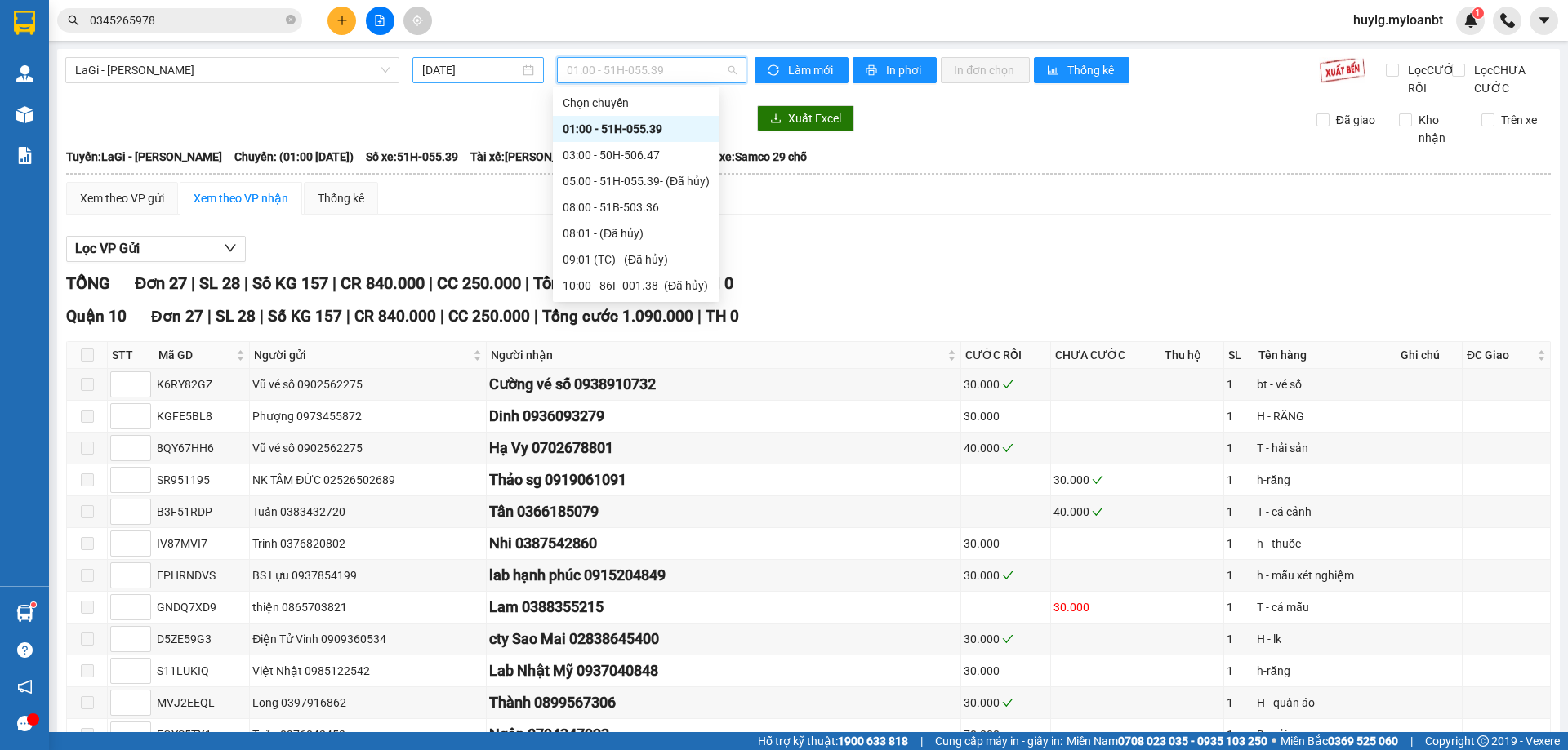
click at [491, 68] on input "[DATE]" at bounding box center [471, 70] width 98 height 18
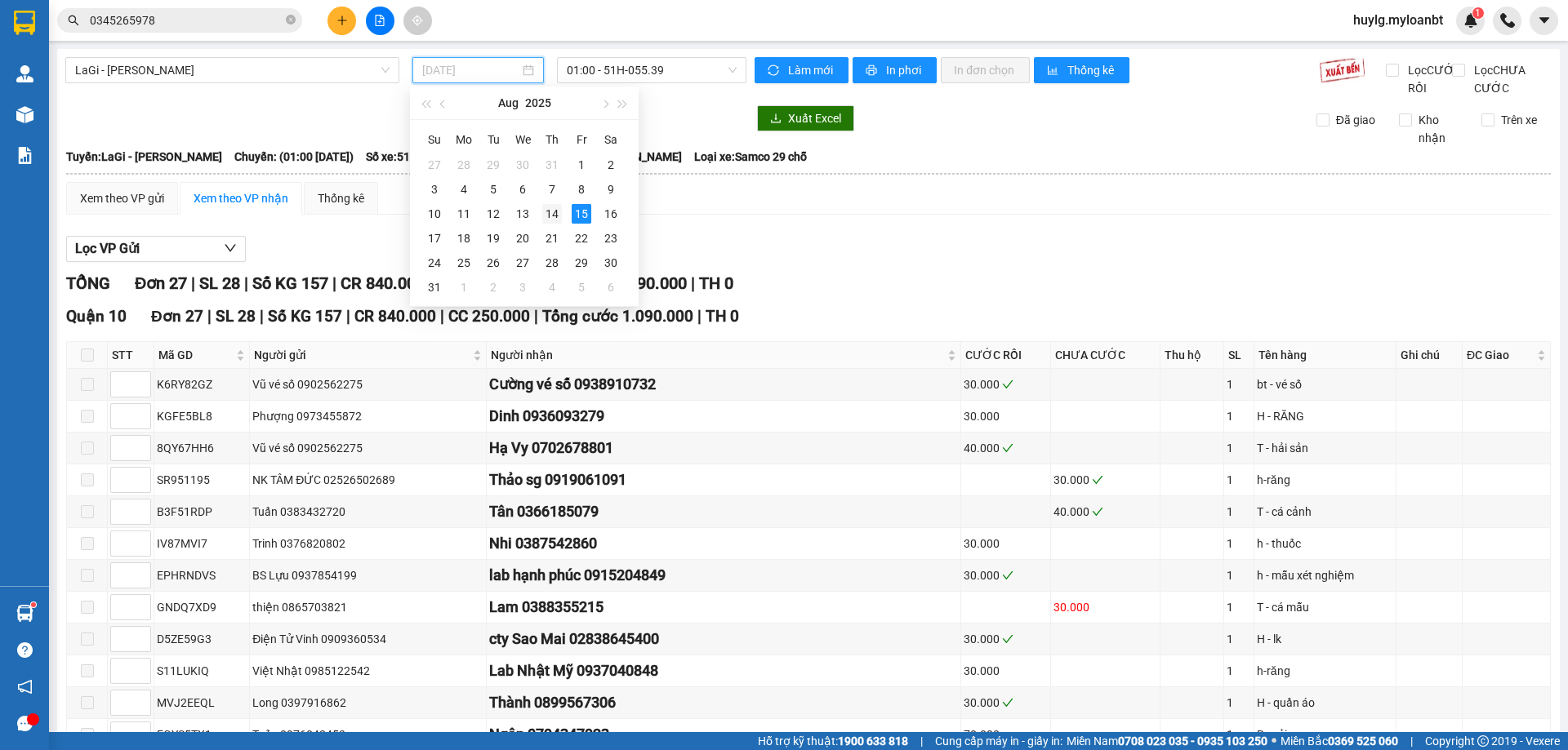
click at [556, 220] on div "14" at bounding box center [552, 214] width 20 height 20
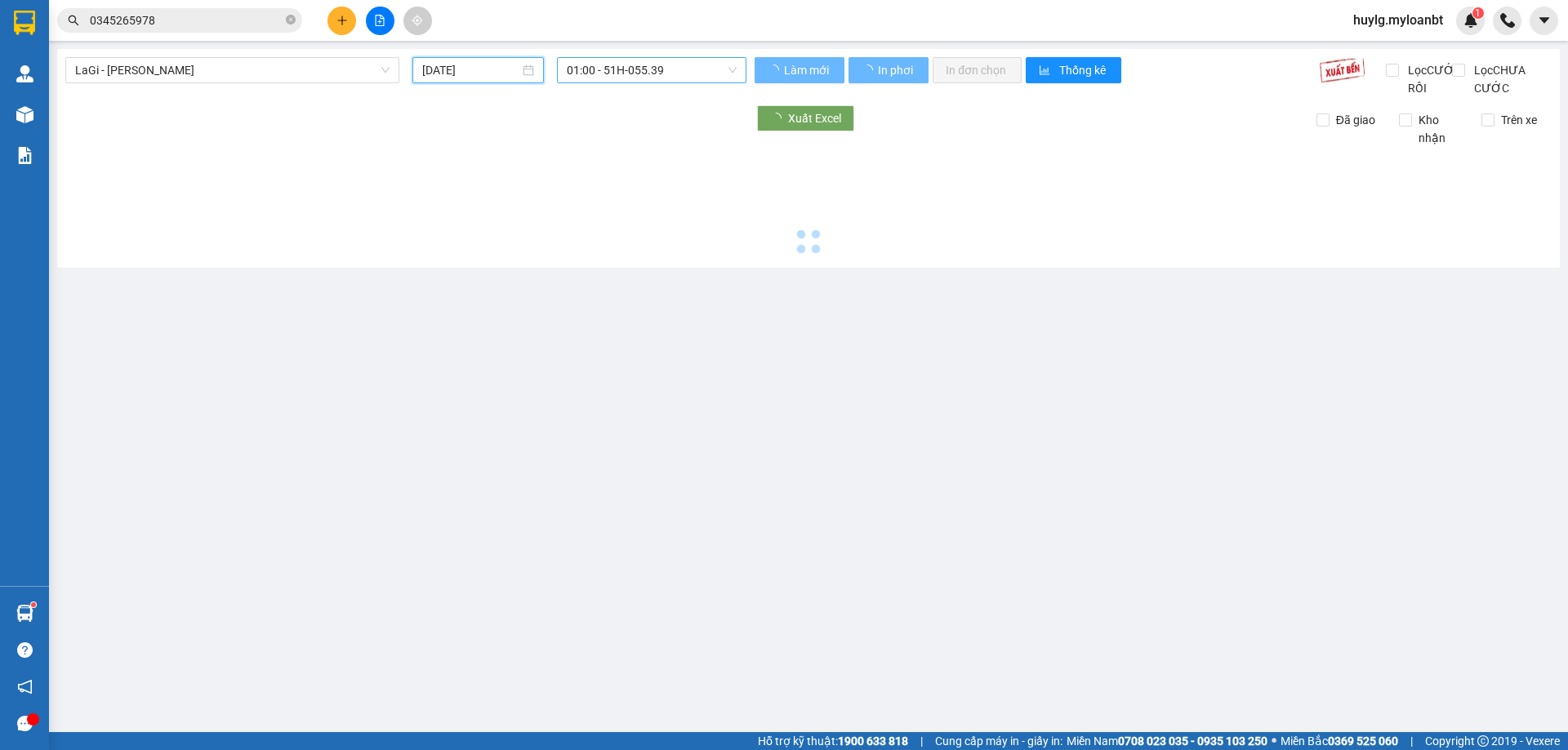
type input "14/08/2025"
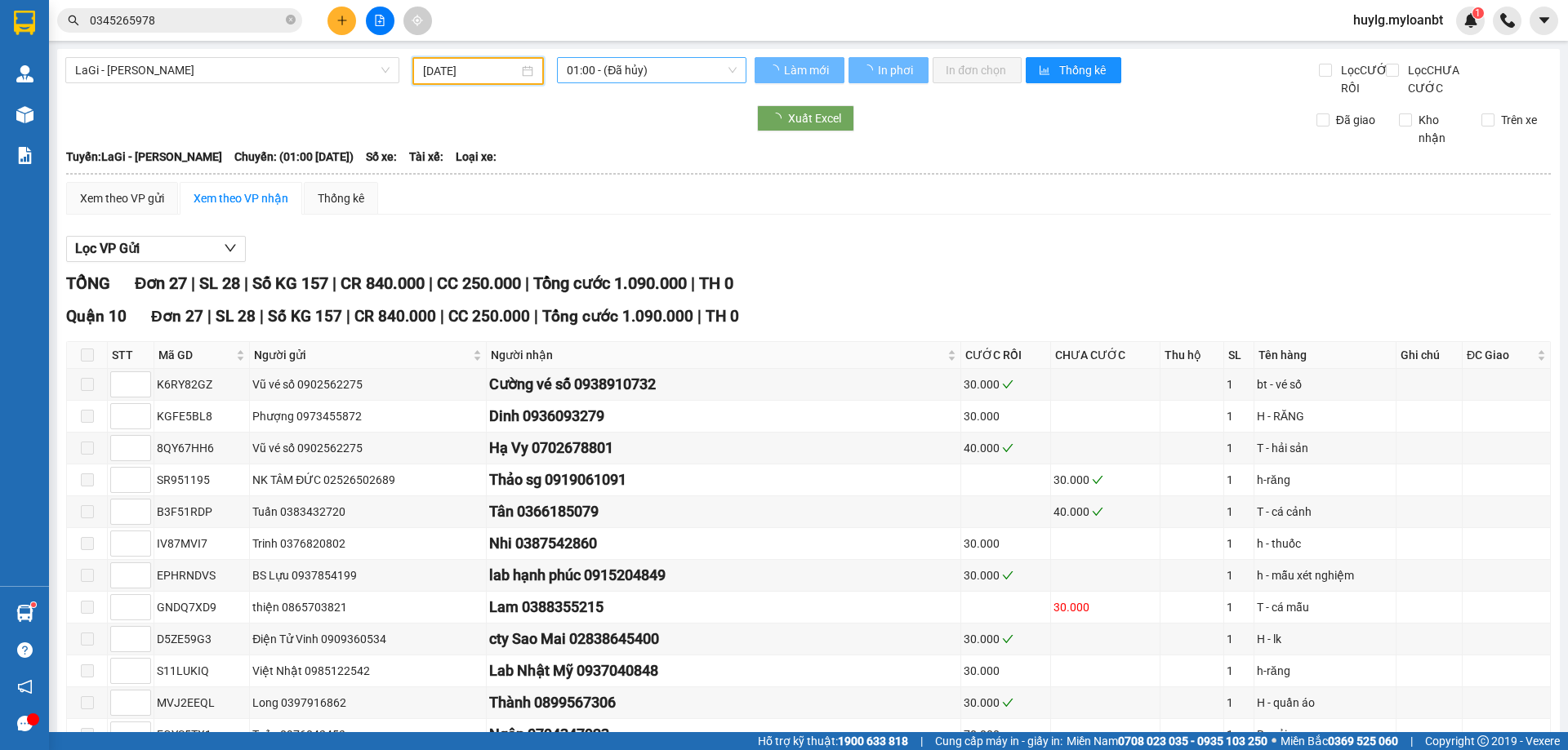
click at [628, 59] on span "01:00 - (Đã hủy)" at bounding box center [651, 70] width 170 height 25
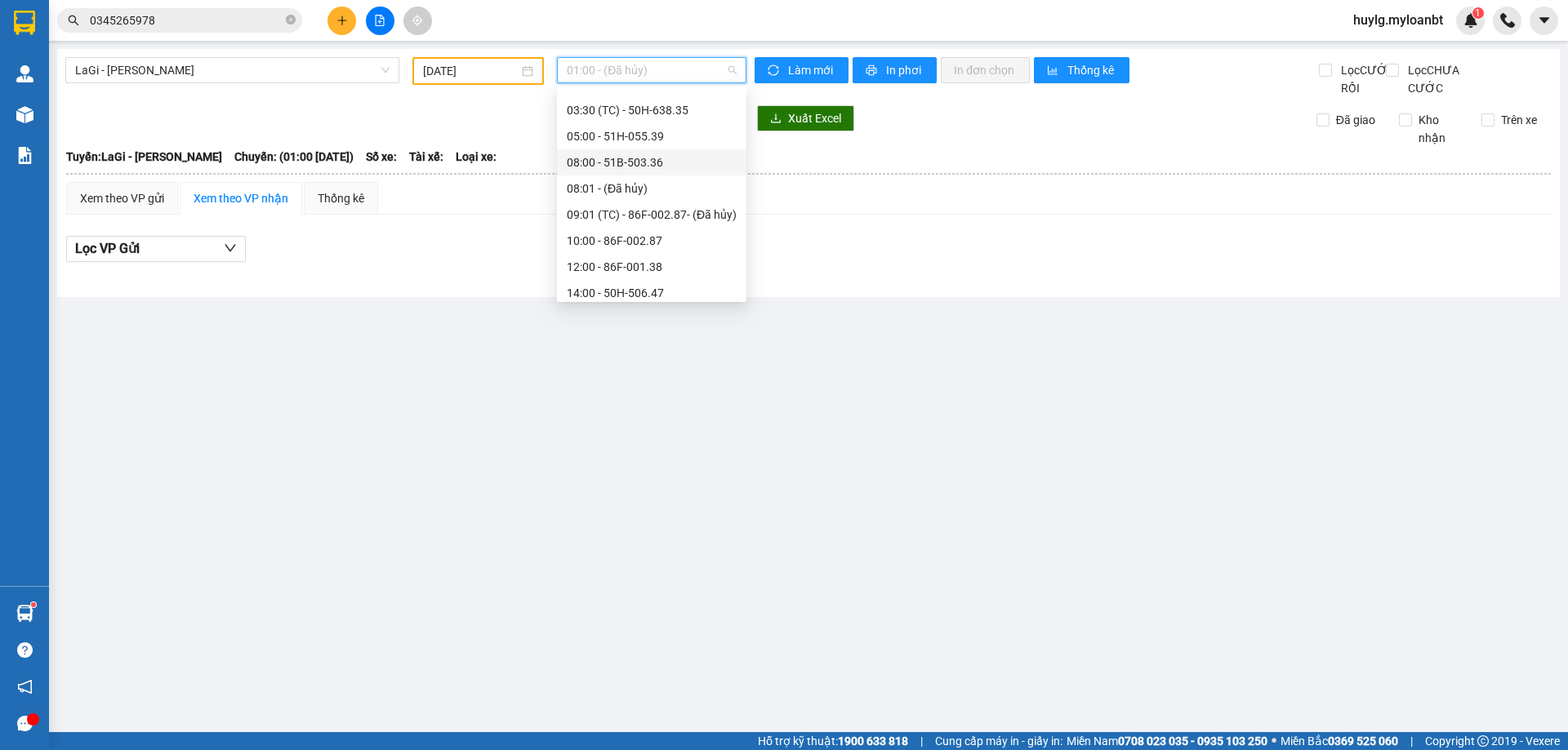
scroll to position [130, 0]
click at [230, 81] on span "LaGi - Hồ Chí Minh" at bounding box center [232, 70] width 314 height 25
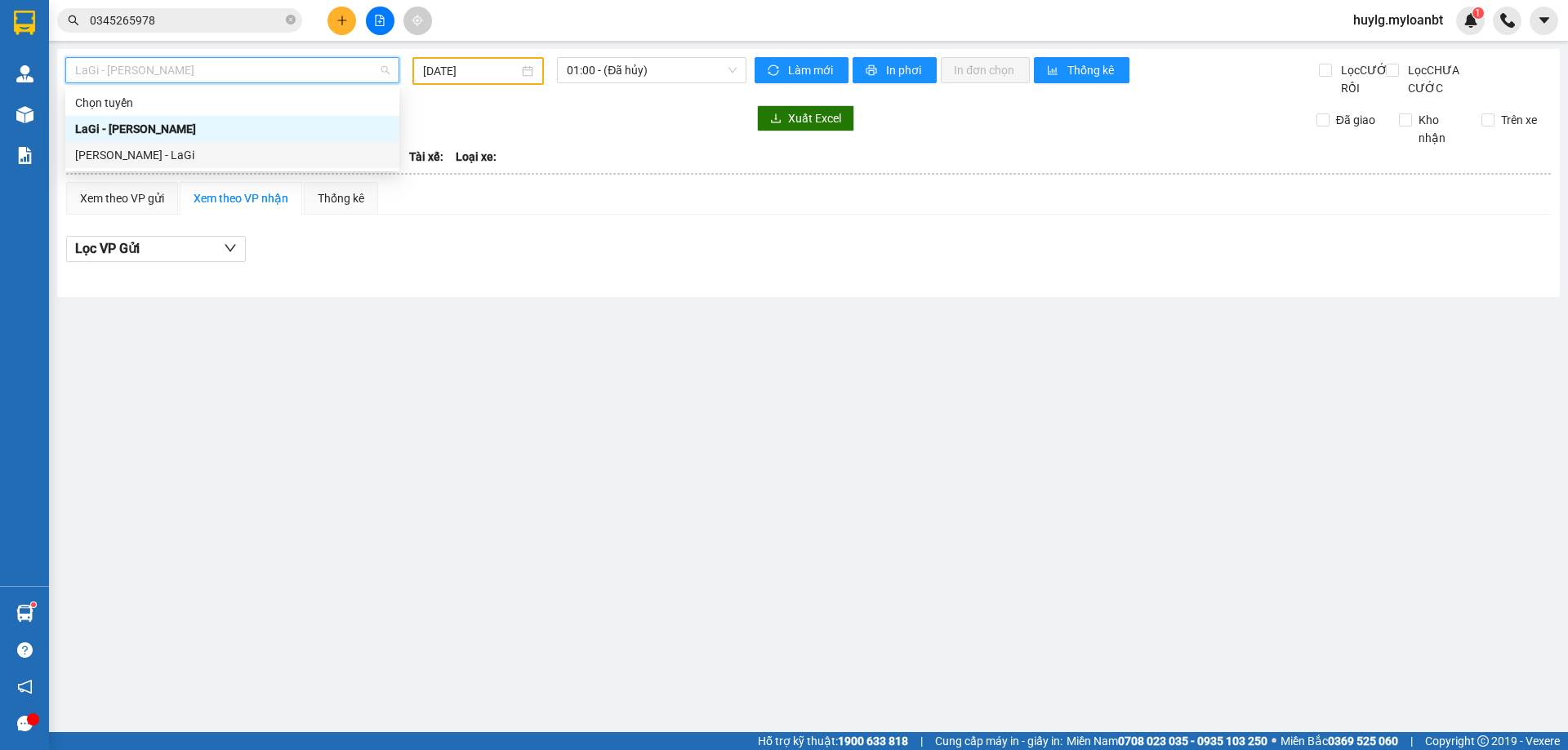
click at [175, 147] on div "Hồ Chí Minh - LaGi" at bounding box center [232, 155] width 314 height 18
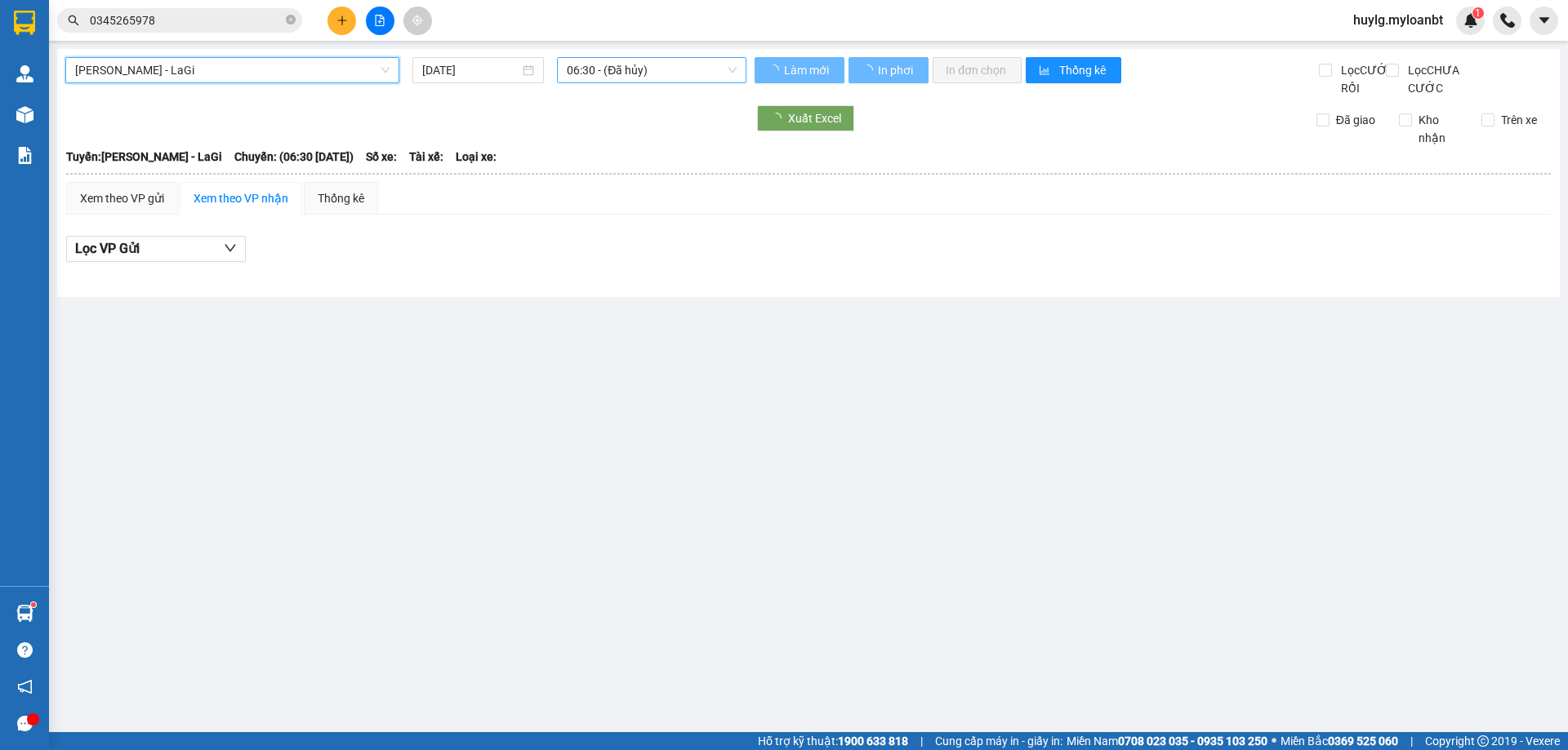
click at [598, 60] on span "06:30 - (Đã hủy)" at bounding box center [651, 70] width 170 height 25
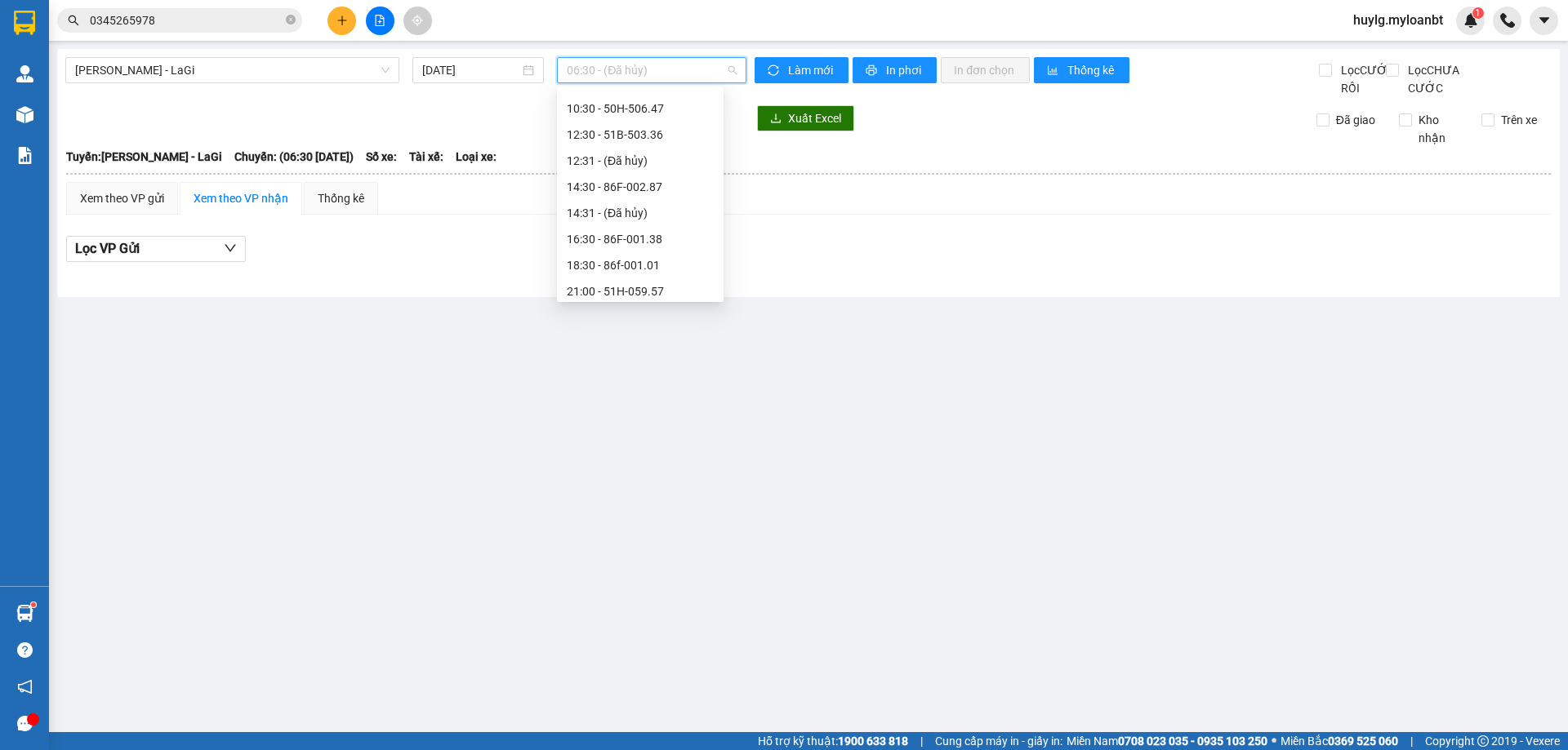
scroll to position [130, 0]
click at [634, 252] on div "21:00 - 51H-059.57" at bounding box center [640, 260] width 147 height 18
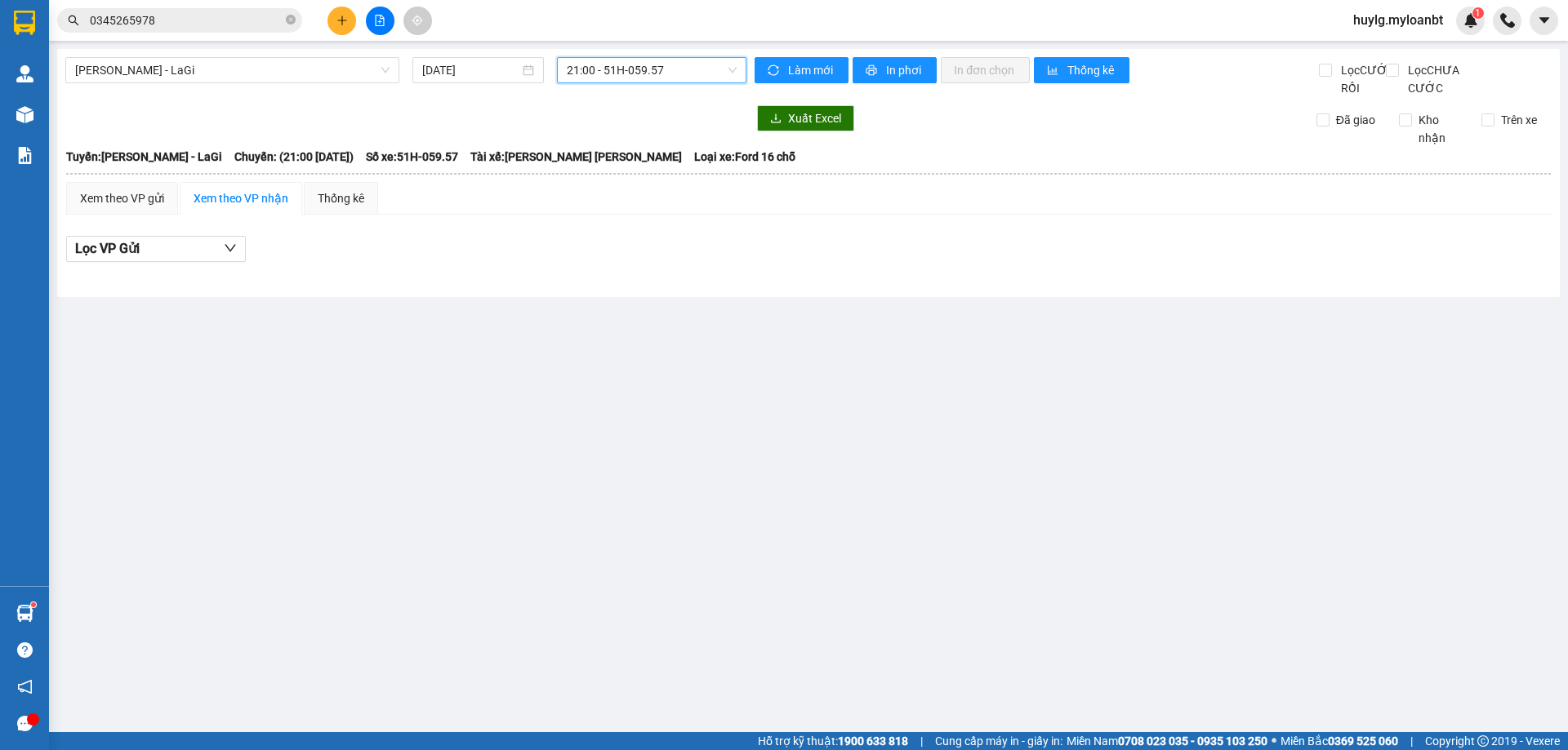
click at [601, 63] on span "21:00 - 51H-059.57" at bounding box center [651, 70] width 170 height 25
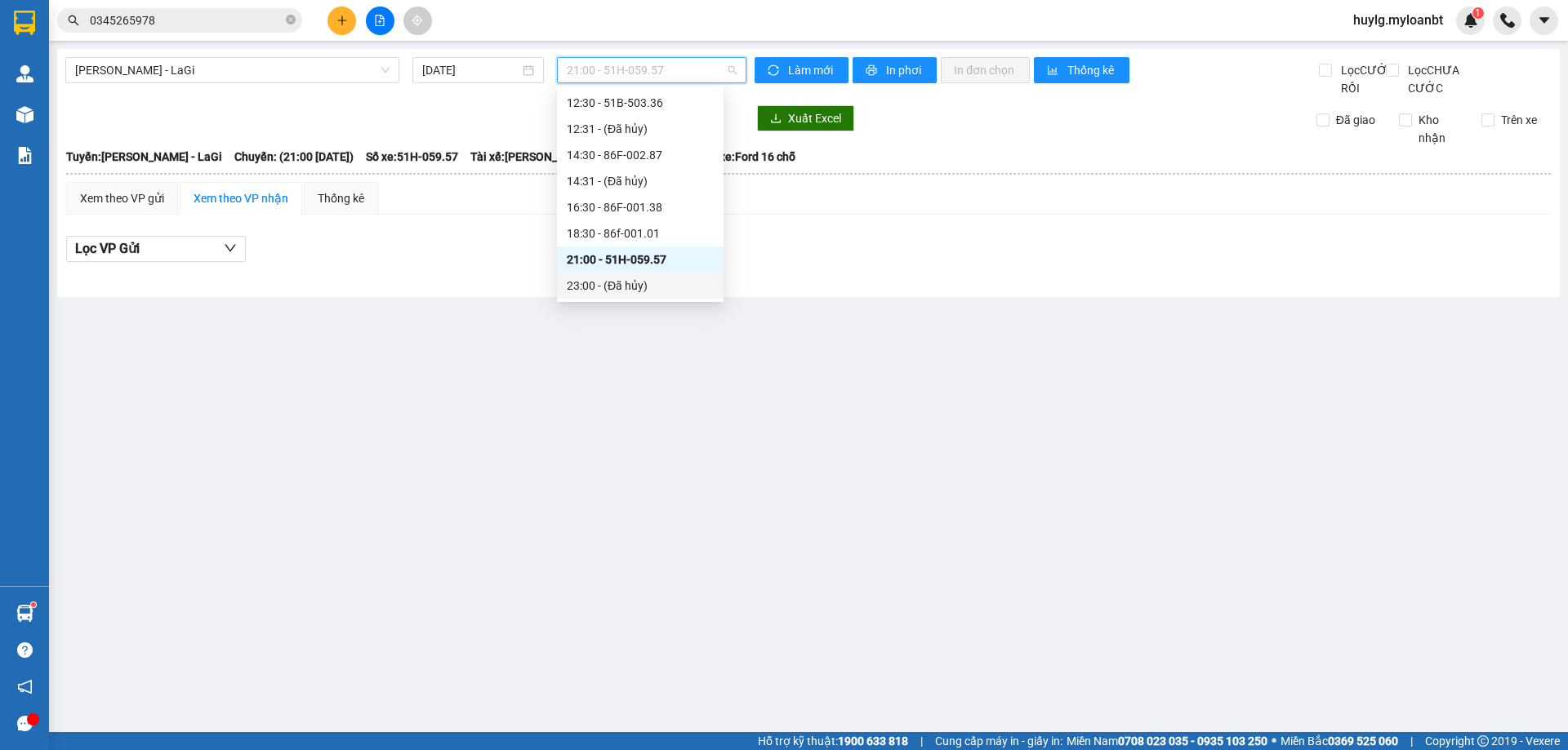
click at [602, 282] on div "23:00 - (Đã hủy)" at bounding box center [640, 286] width 147 height 18
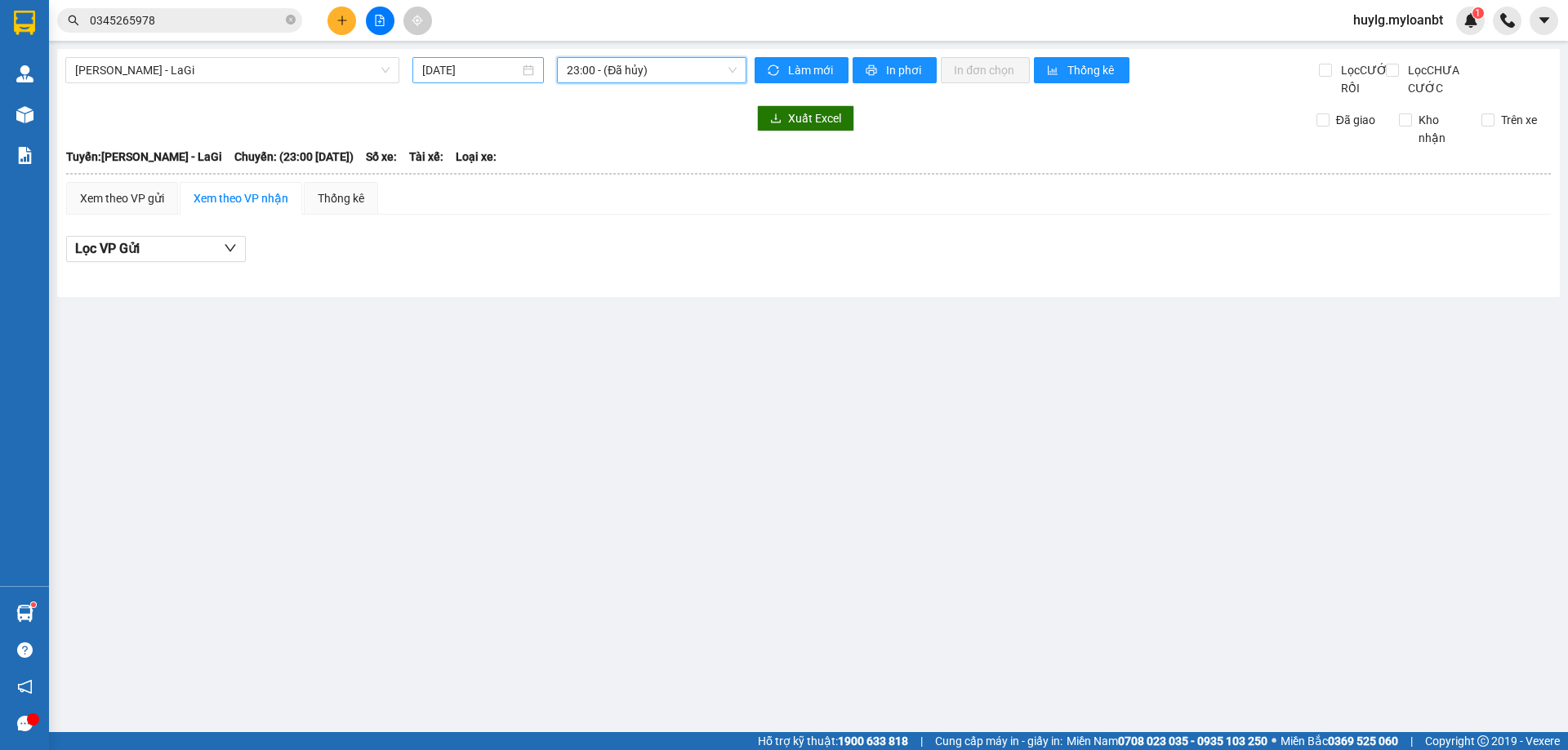
click at [424, 73] on input "[DATE]" at bounding box center [471, 70] width 98 height 18
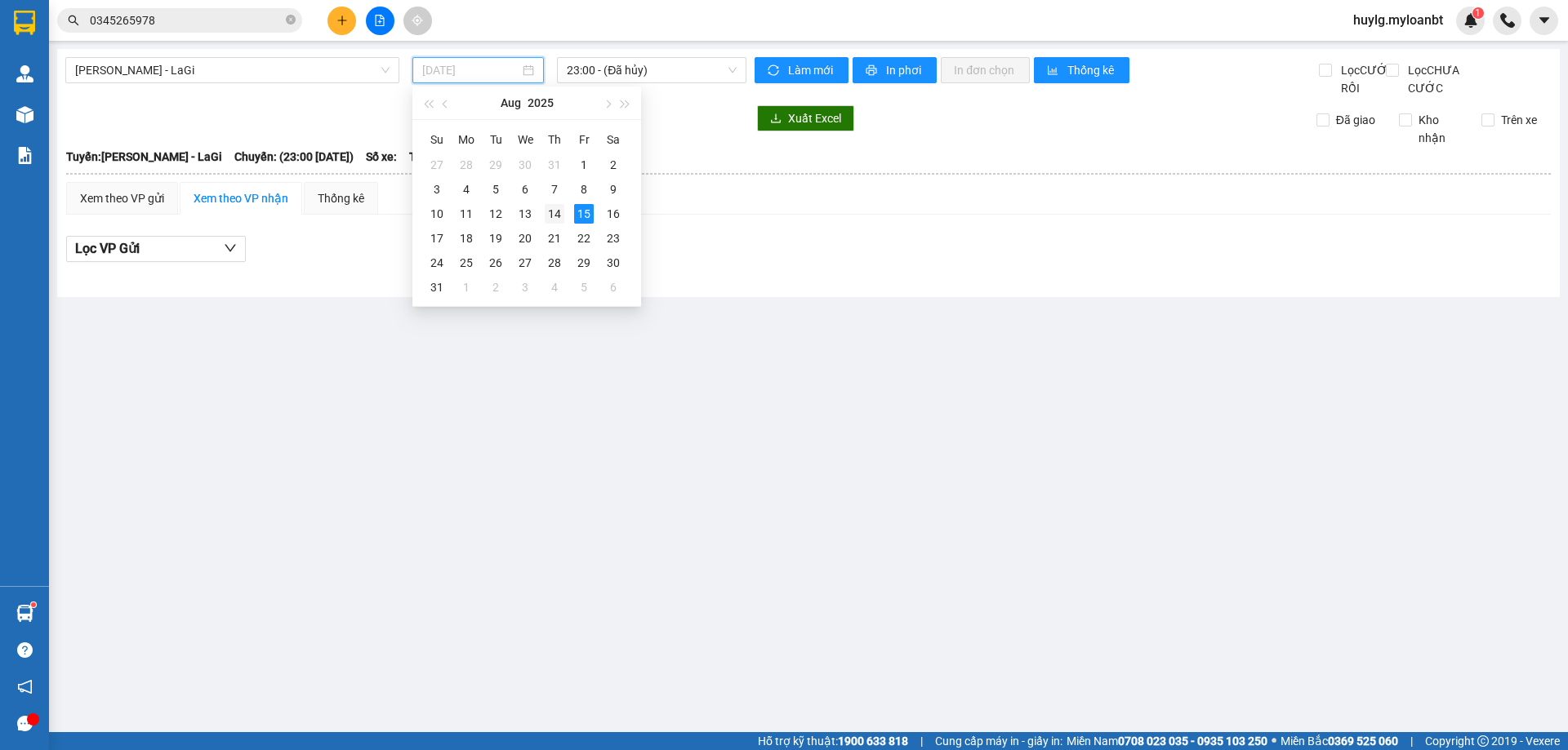
click at [562, 216] on div "14" at bounding box center [554, 214] width 20 height 20
type input "14/08/2025"
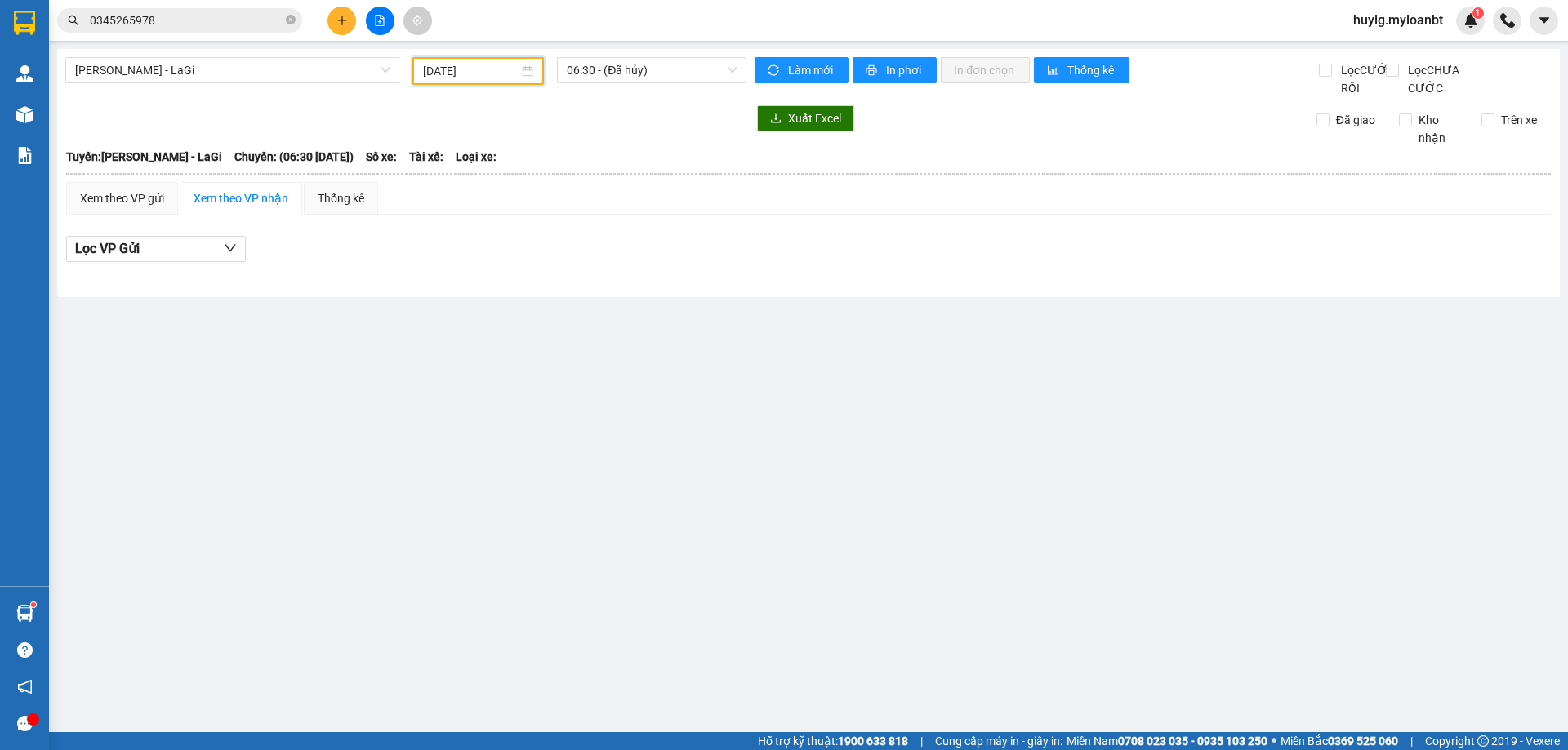
click at [602, 85] on div "Hồ Chí Minh - LaGi 14/08/2025 06:30 - (Đã hủy)" at bounding box center [406, 77] width 681 height 40
click at [609, 71] on span "06:30 - (Đã hủy)" at bounding box center [651, 70] width 170 height 25
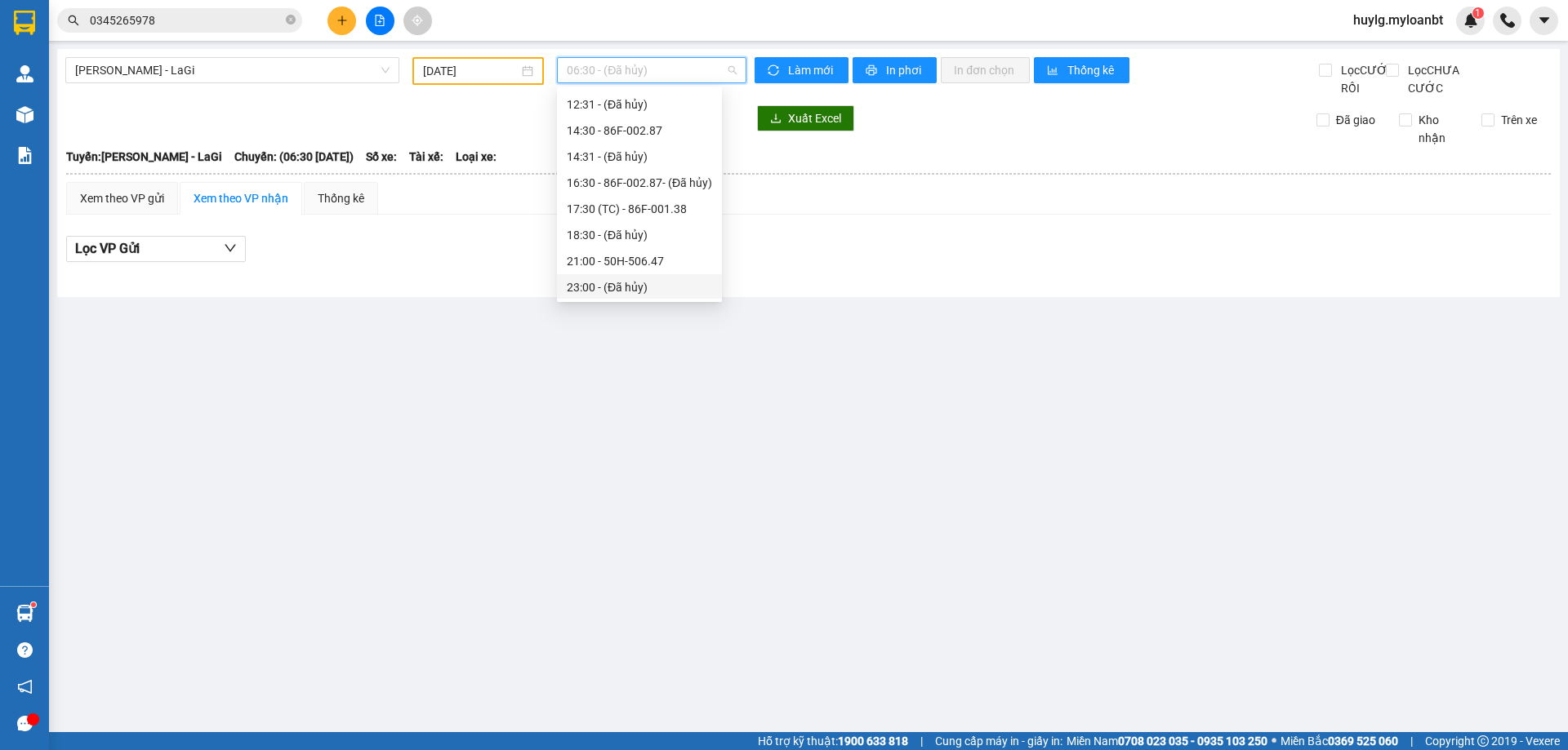
scroll to position [183, 0]
click at [632, 255] on div "21:00 - 50H-506.47" at bounding box center [639, 260] width 145 height 18
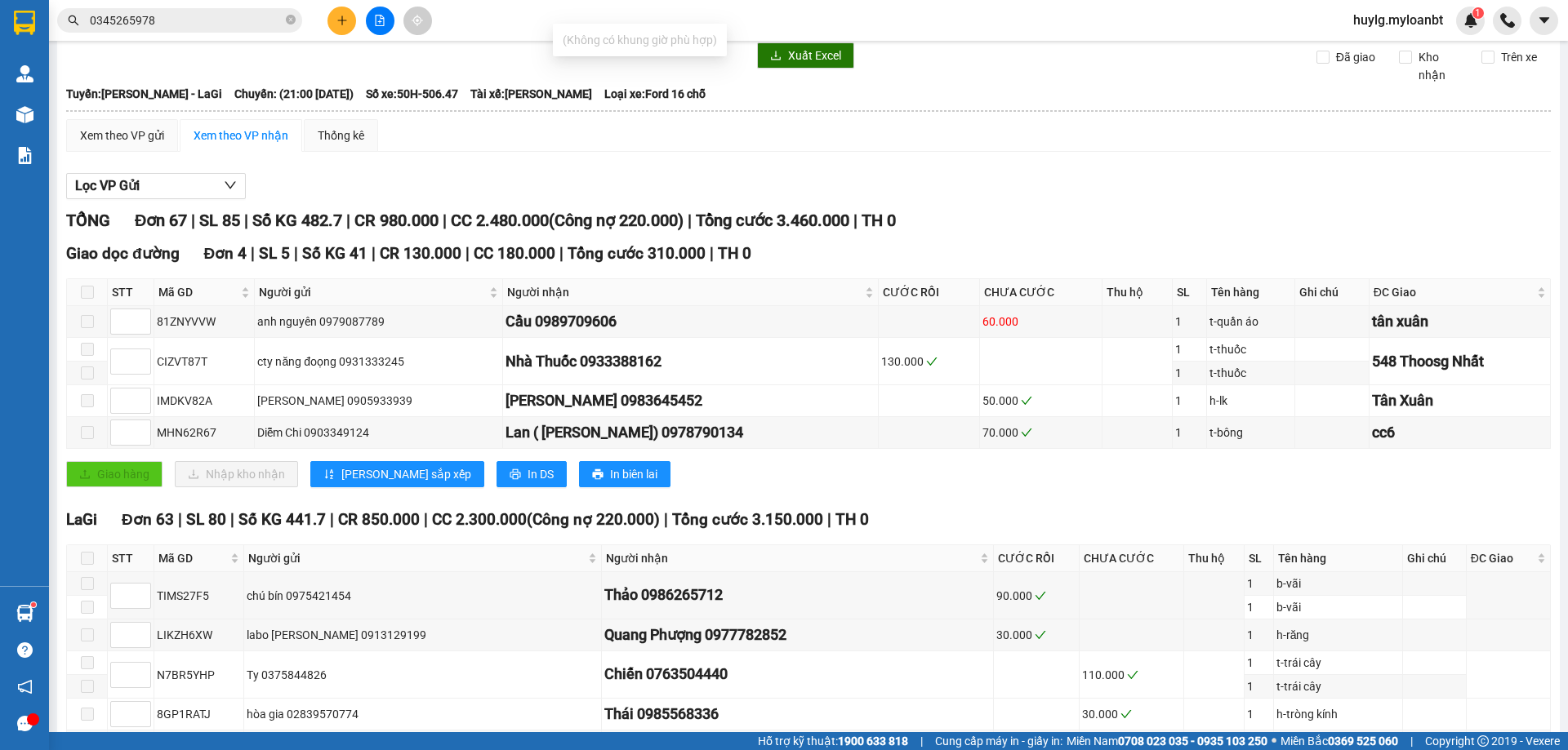
scroll to position [0, 1325]
type input "v v c"
click at [139, 19] on input "0345265978" at bounding box center [186, 20] width 193 height 18
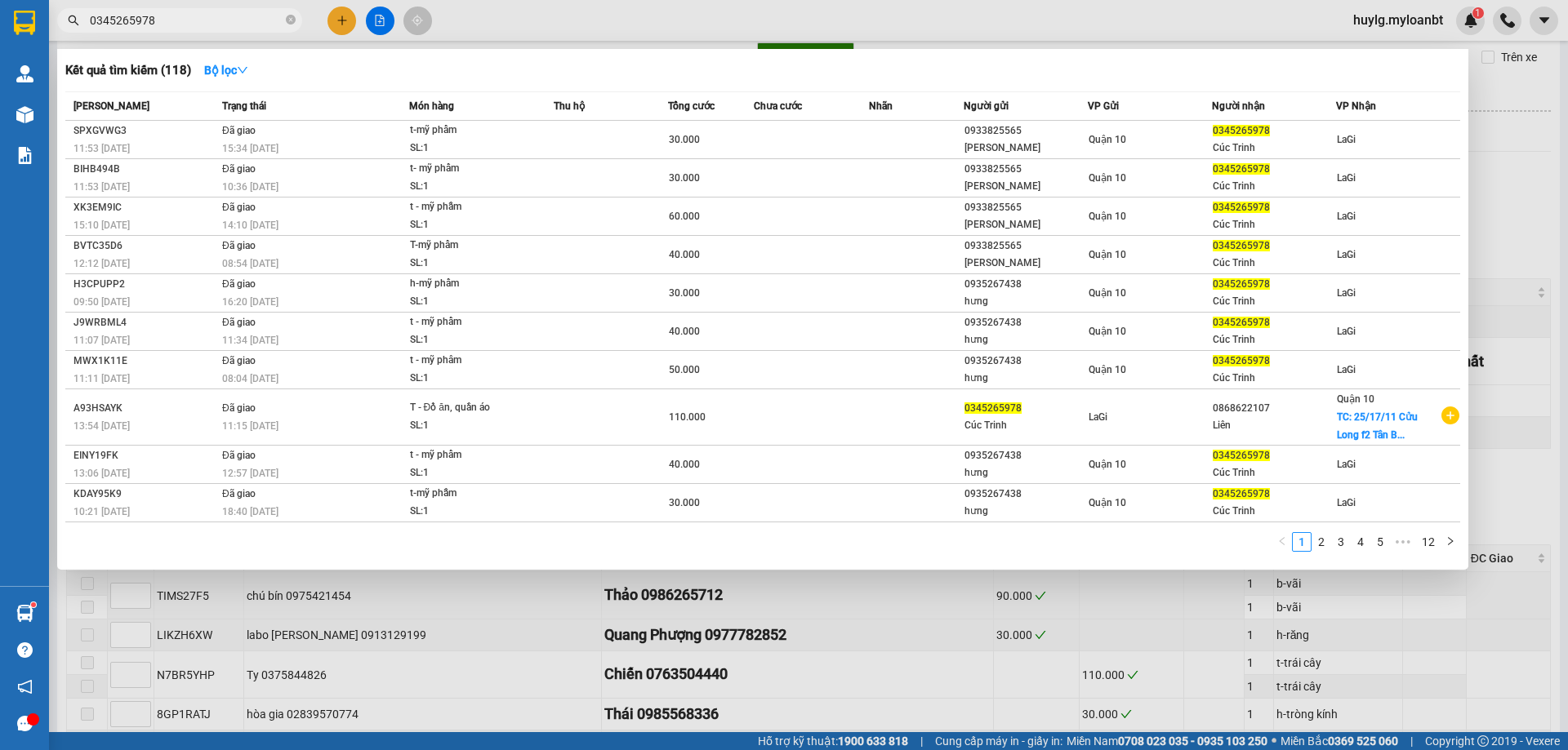
click at [139, 19] on input "0345265978" at bounding box center [186, 20] width 193 height 18
click at [139, 19] on input "0345265978" at bounding box center [186, 20] width 193 height 18
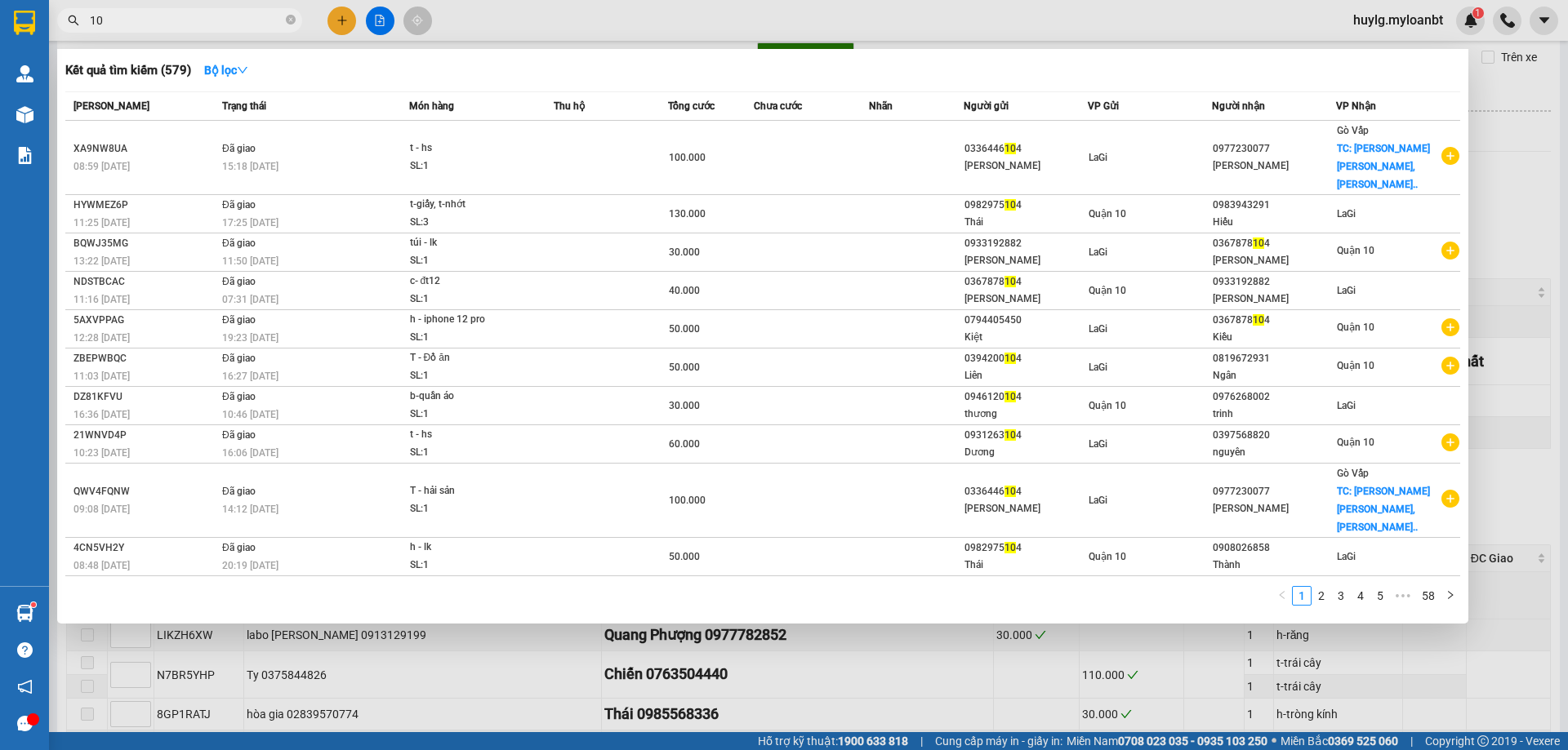
type input "1"
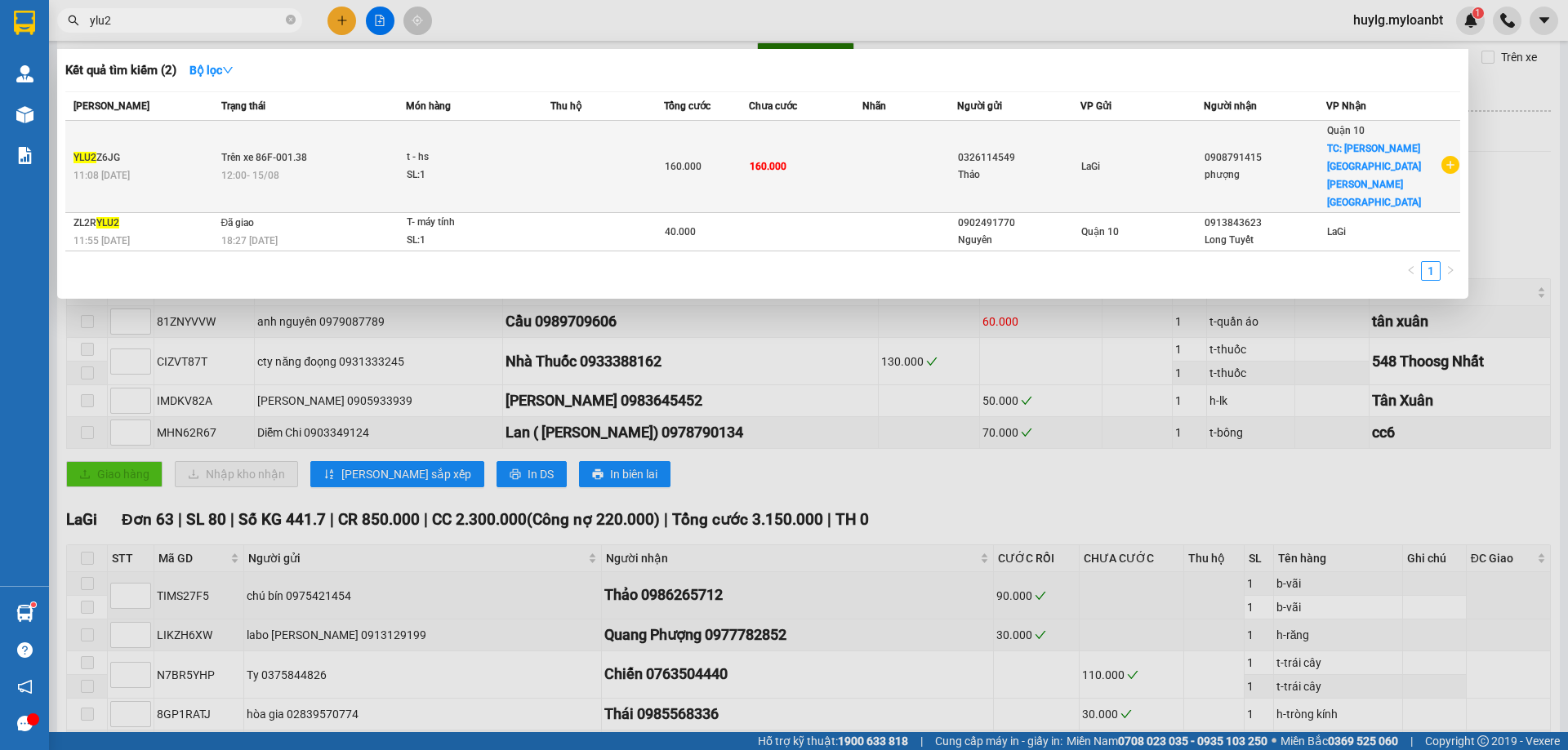
type input "ylu2"
click at [775, 161] on span "160.000" at bounding box center [768, 166] width 37 height 11
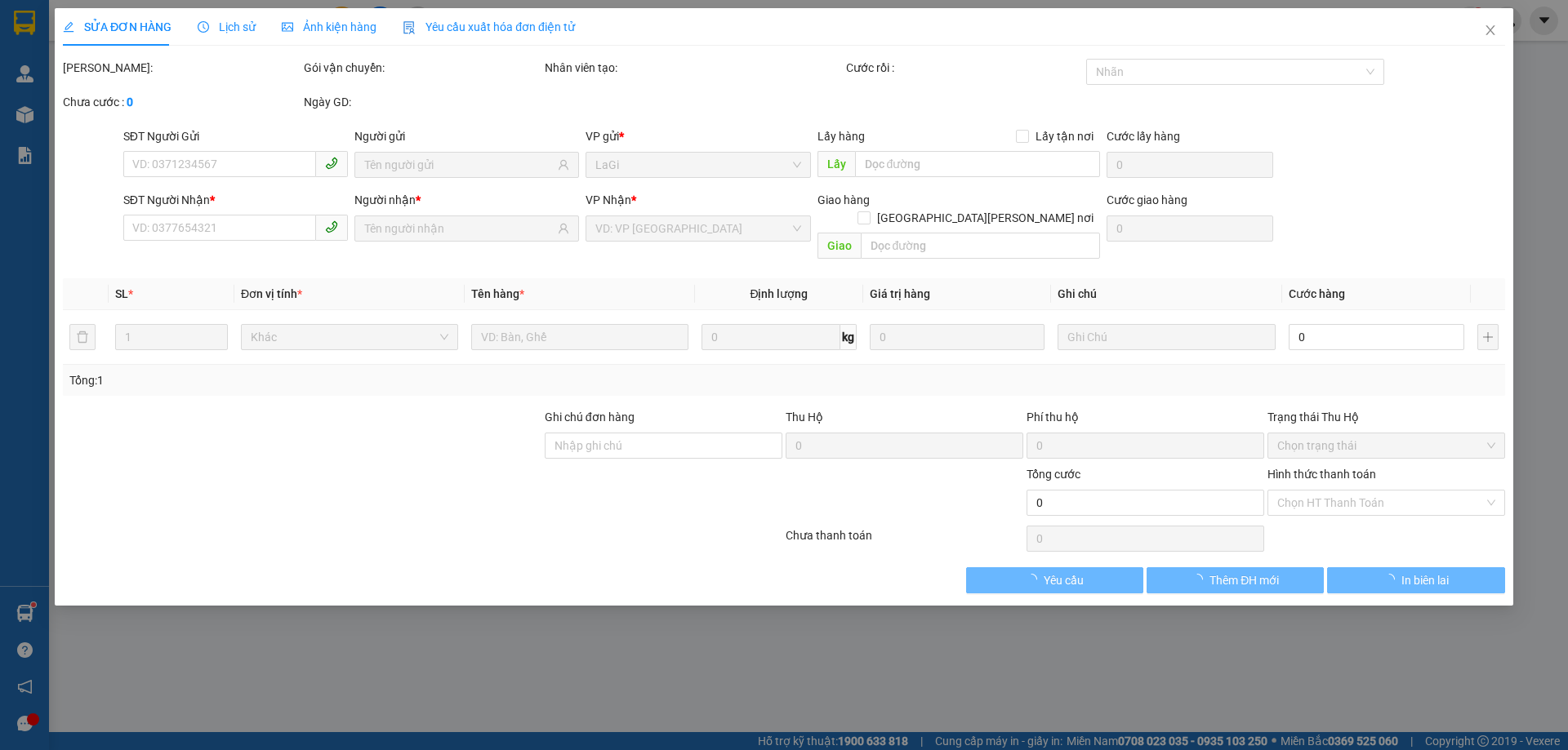
type input "0326114549"
type input "0908791415"
checkbox input "true"
type input "chợ Bà Chiểu, Bình Thạnh"
type input "160.000"
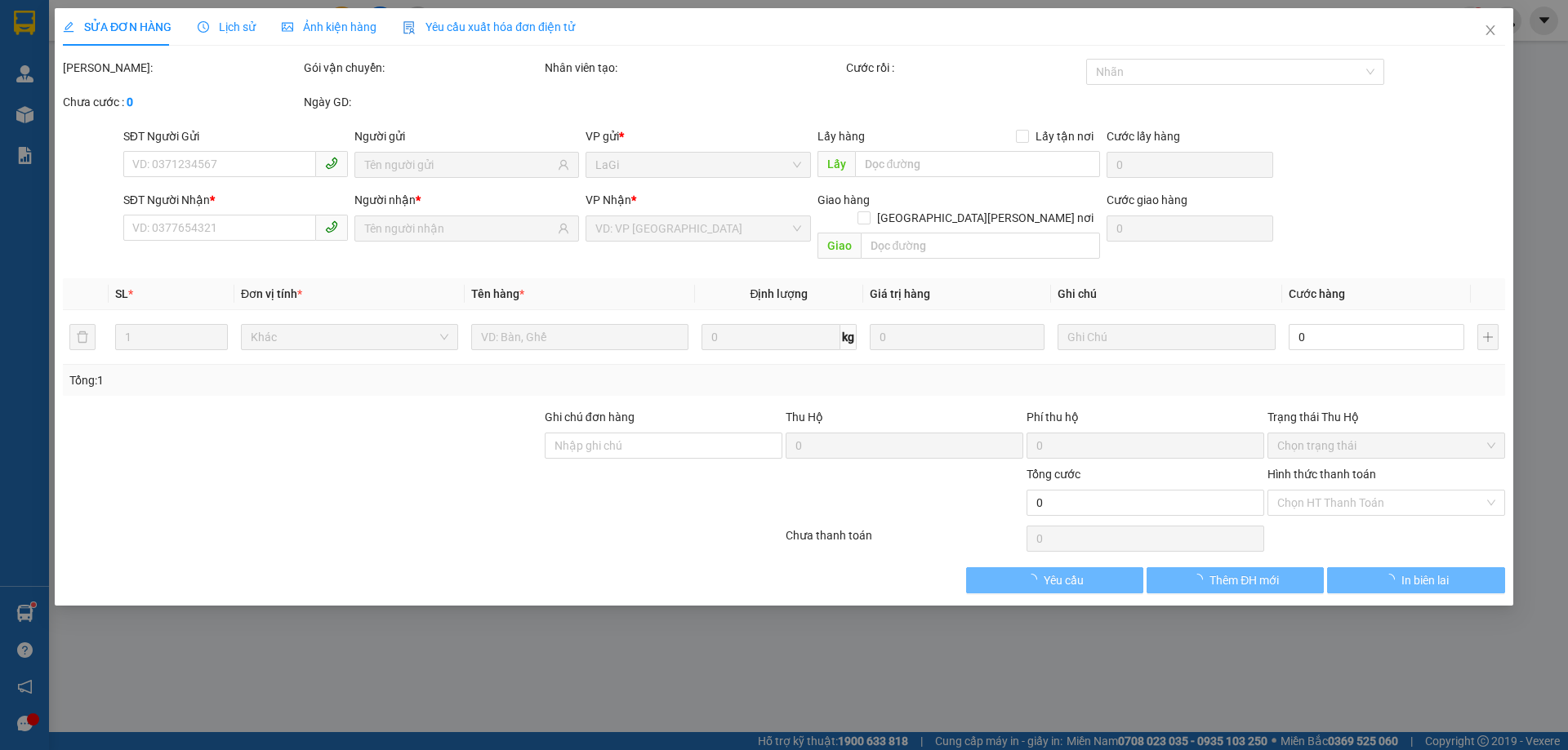
type input "160.000"
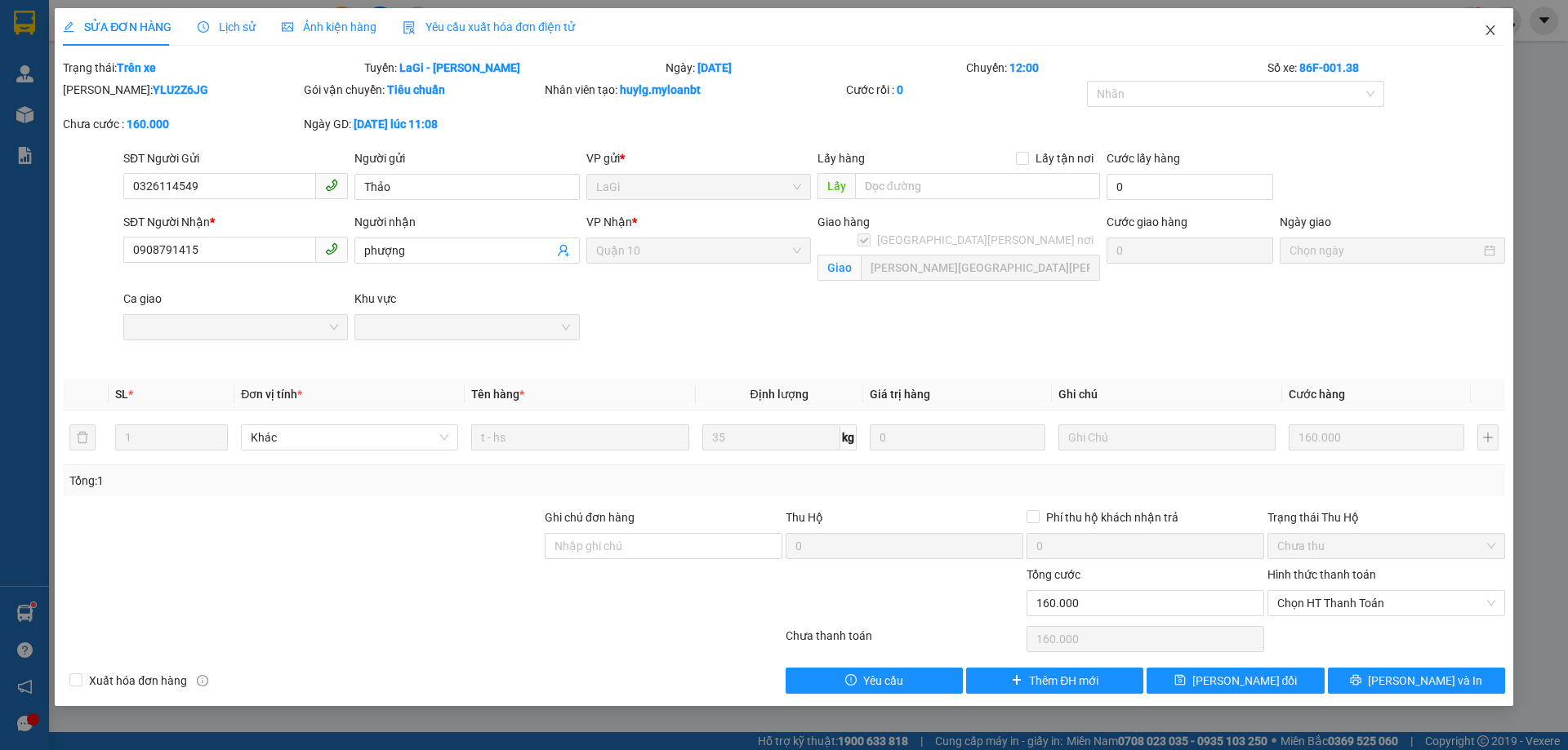
click at [1493, 27] on icon "close" at bounding box center [1489, 30] width 9 height 10
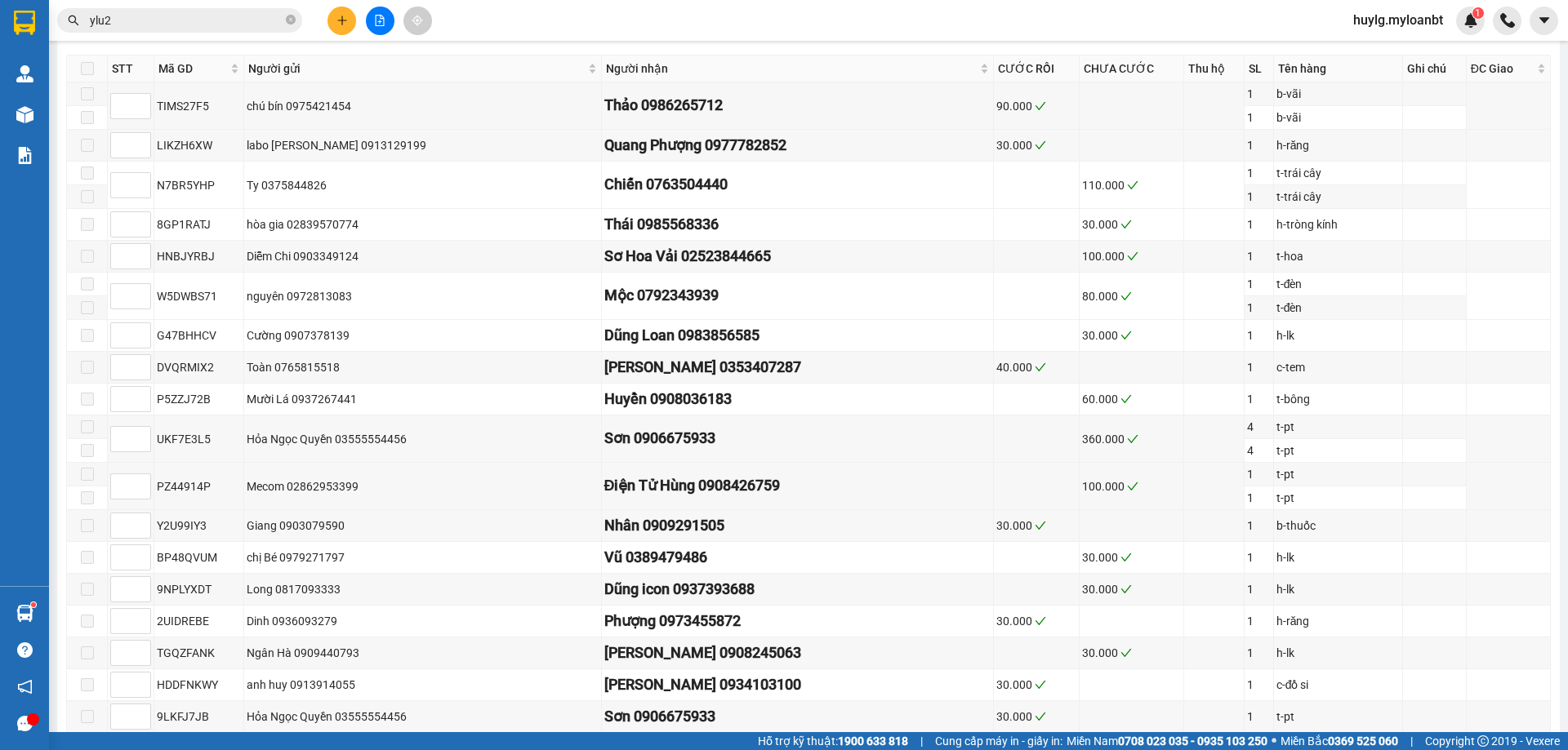
scroll to position [571, 0]
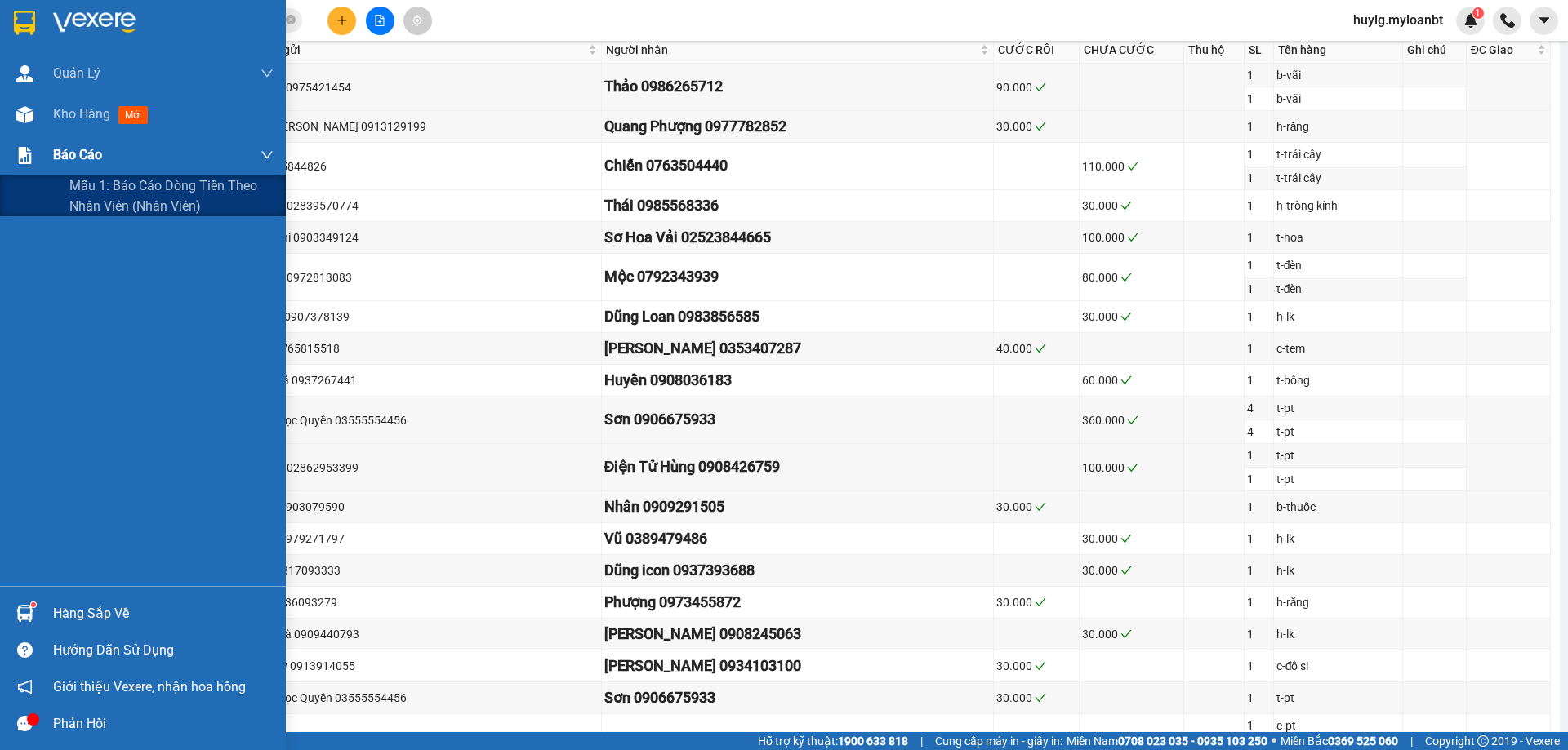
click at [60, 168] on div "Báo cáo" at bounding box center [163, 155] width 221 height 41
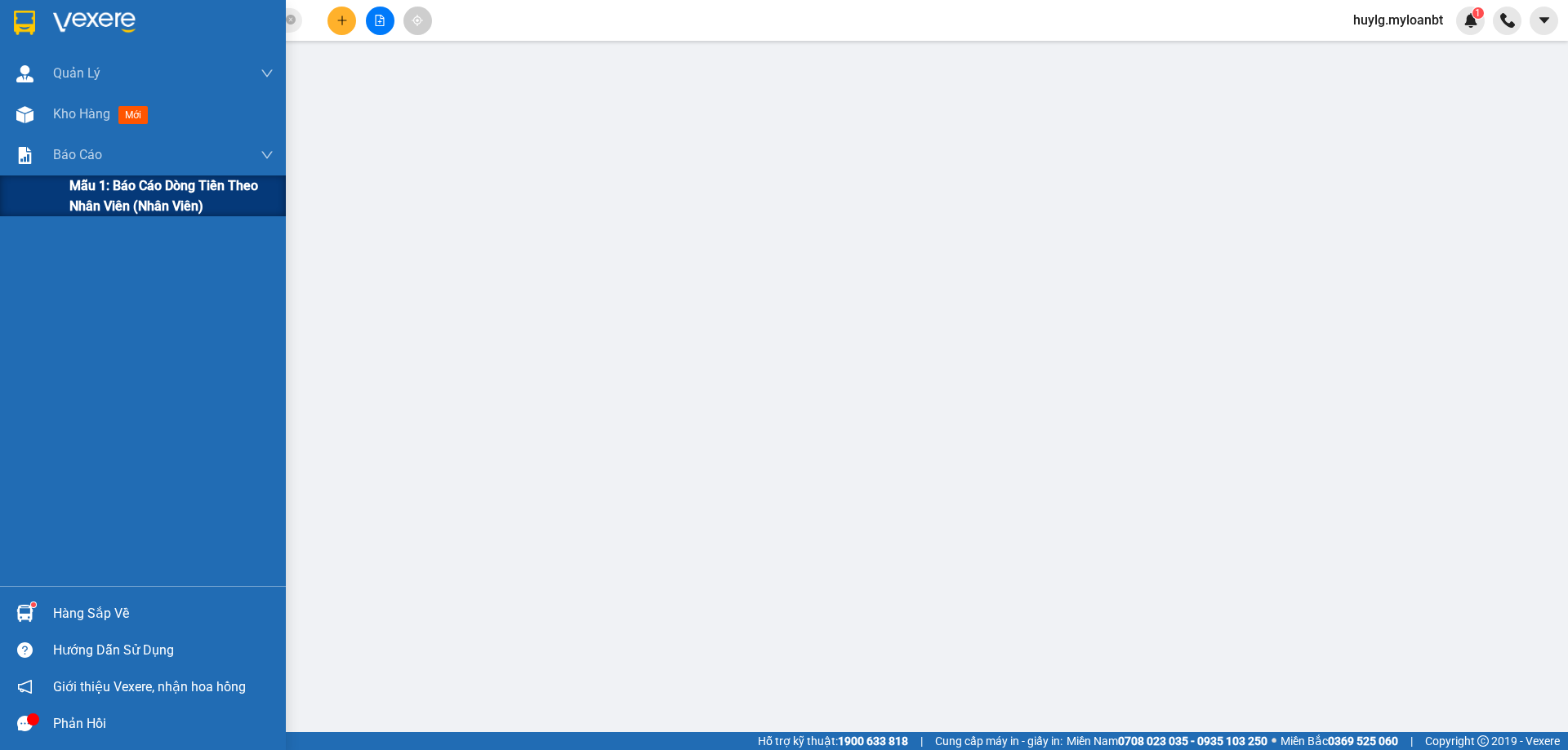
click at [71, 189] on span "Mẫu 1: Báo cáo dòng tiền theo nhân viên (Nhân viên)" at bounding box center [171, 196] width 204 height 41
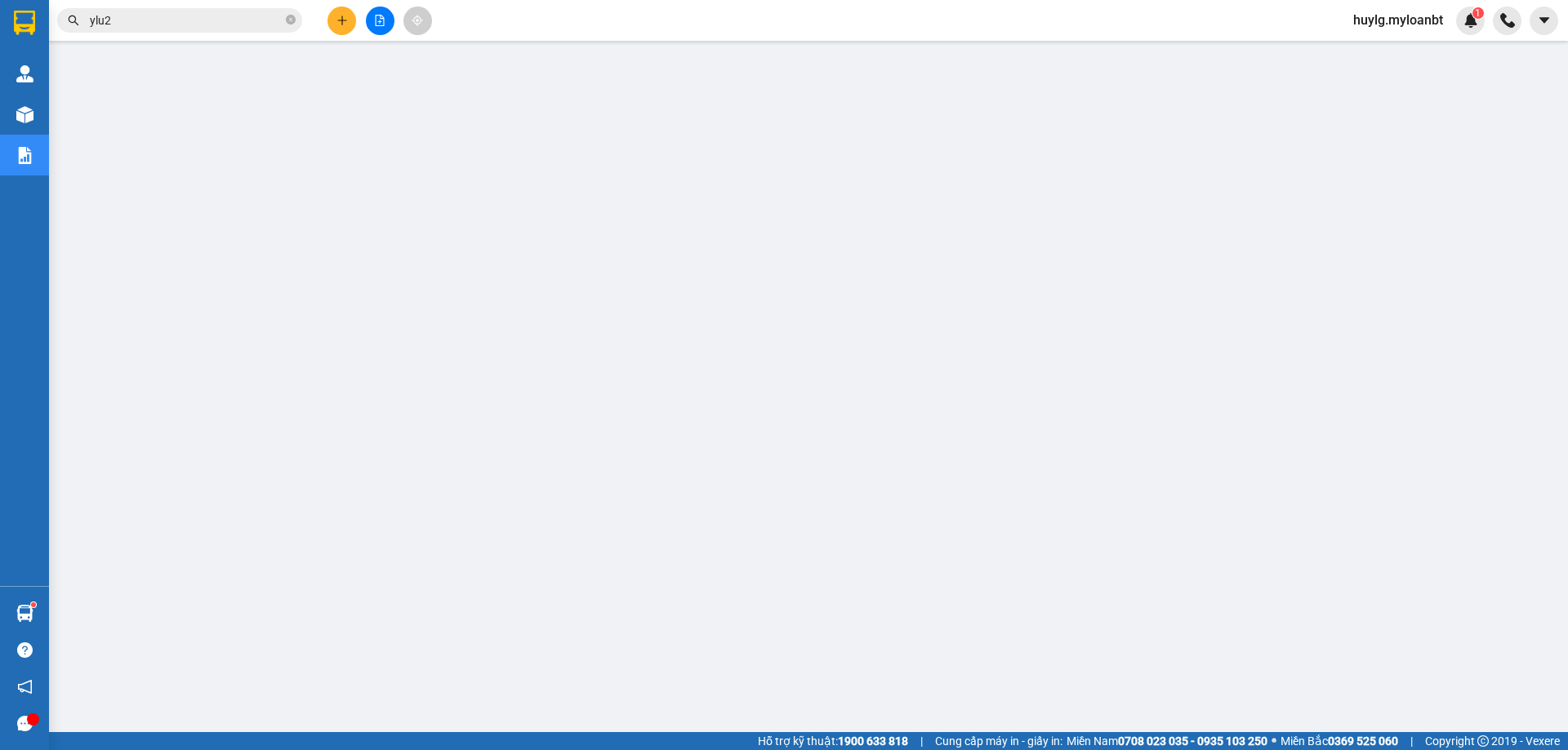
click at [152, 31] on span "ylu2" at bounding box center [180, 20] width 245 height 25
click at [152, 25] on input "ylu2" at bounding box center [186, 20] width 193 height 18
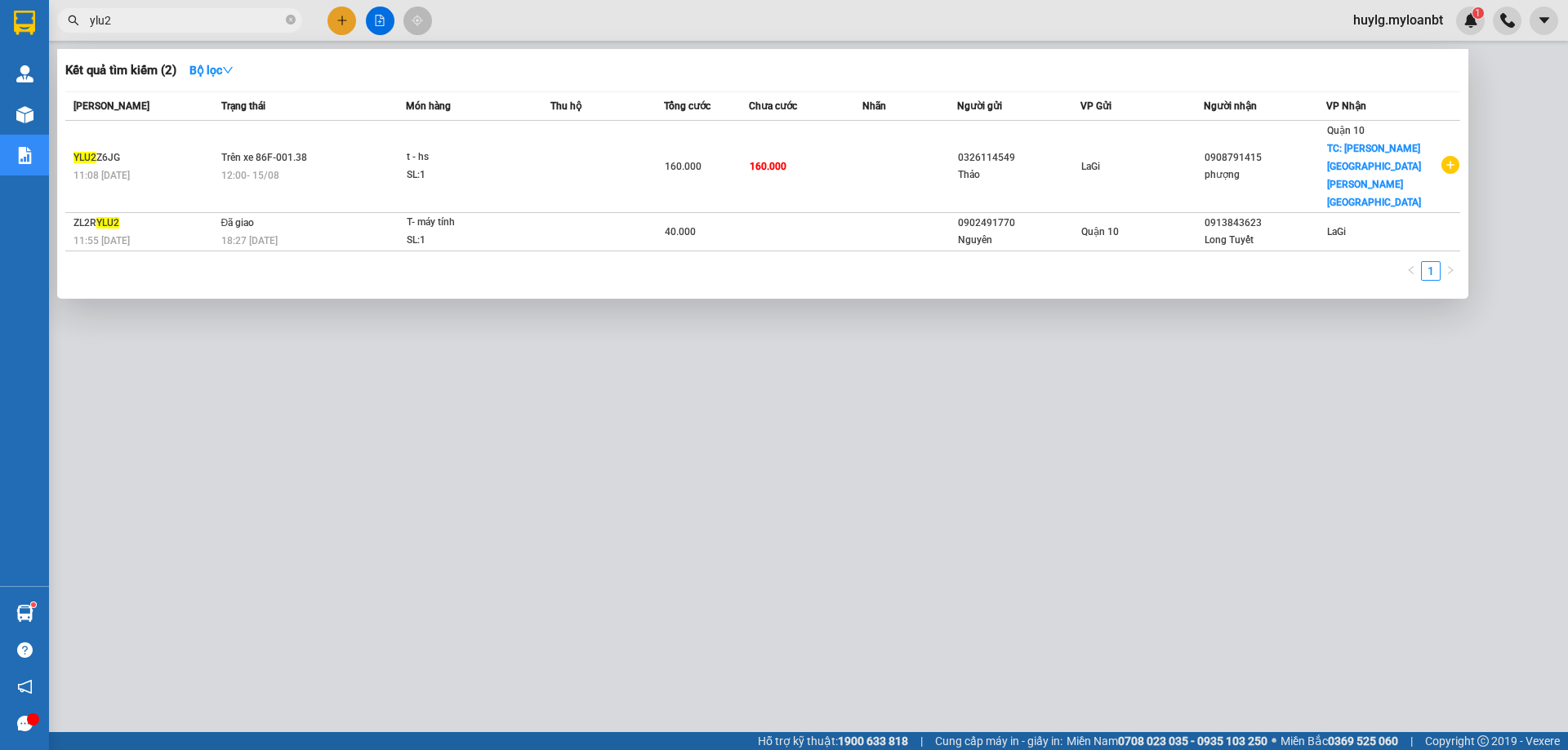
click at [153, 24] on input "ylu2" at bounding box center [186, 20] width 193 height 18
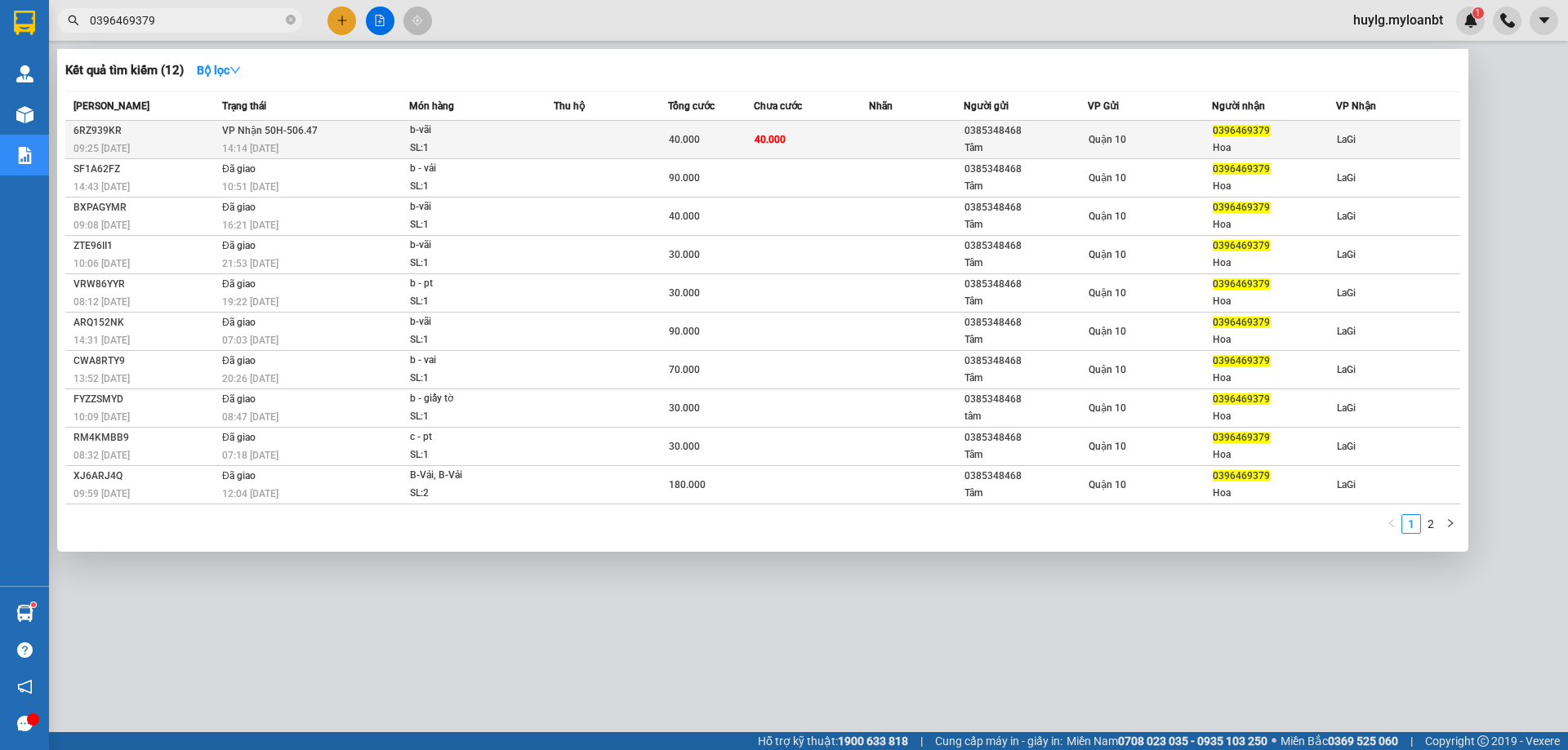
type input "0396469379"
click at [418, 125] on div "b-vãi" at bounding box center [471, 130] width 122 height 18
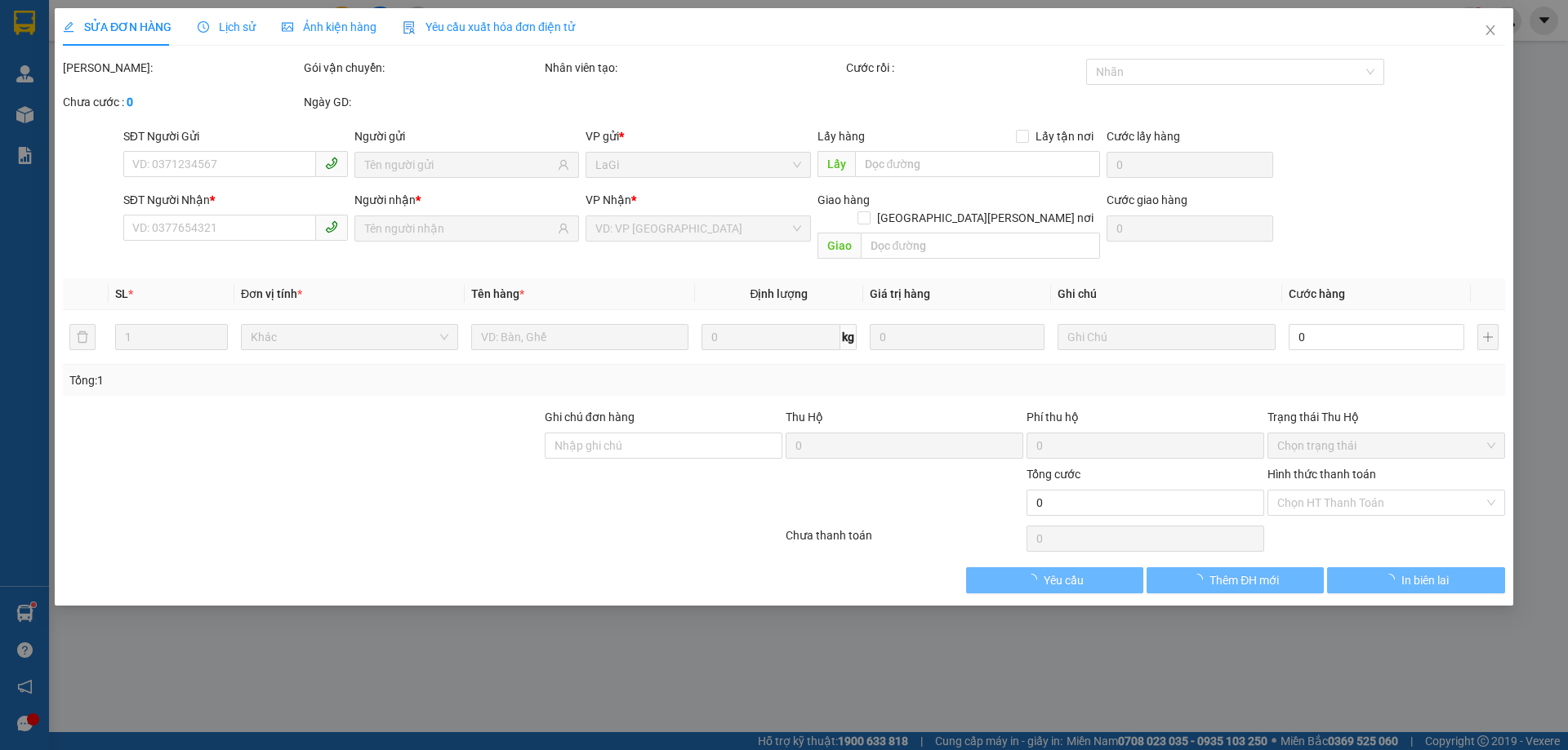
type input "0385348468"
type input "Tâm"
type input "0396469379"
type input "Hoa"
type input "40.000"
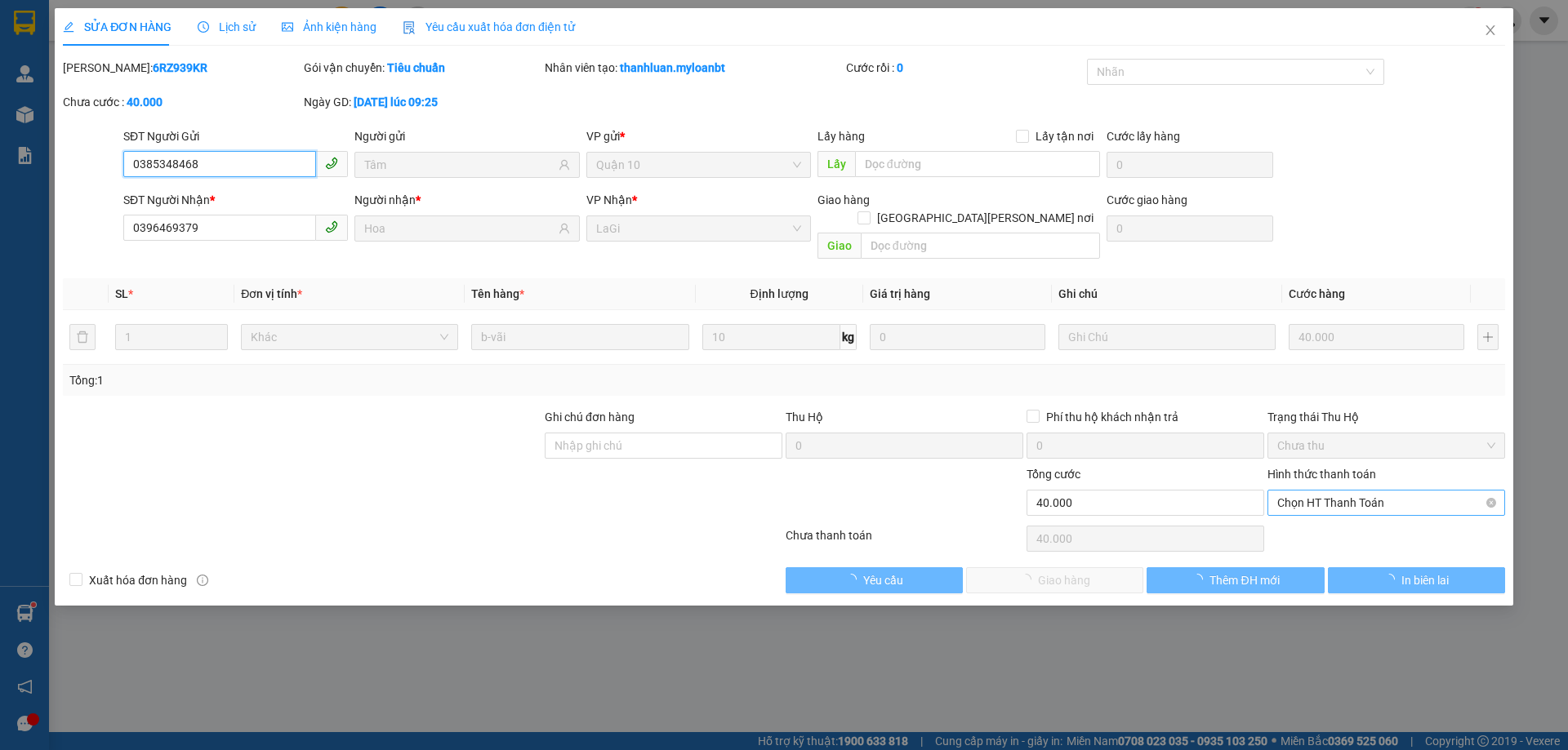
click at [1400, 495] on span "Chọn HT Thanh Toán" at bounding box center [1387, 503] width 218 height 25
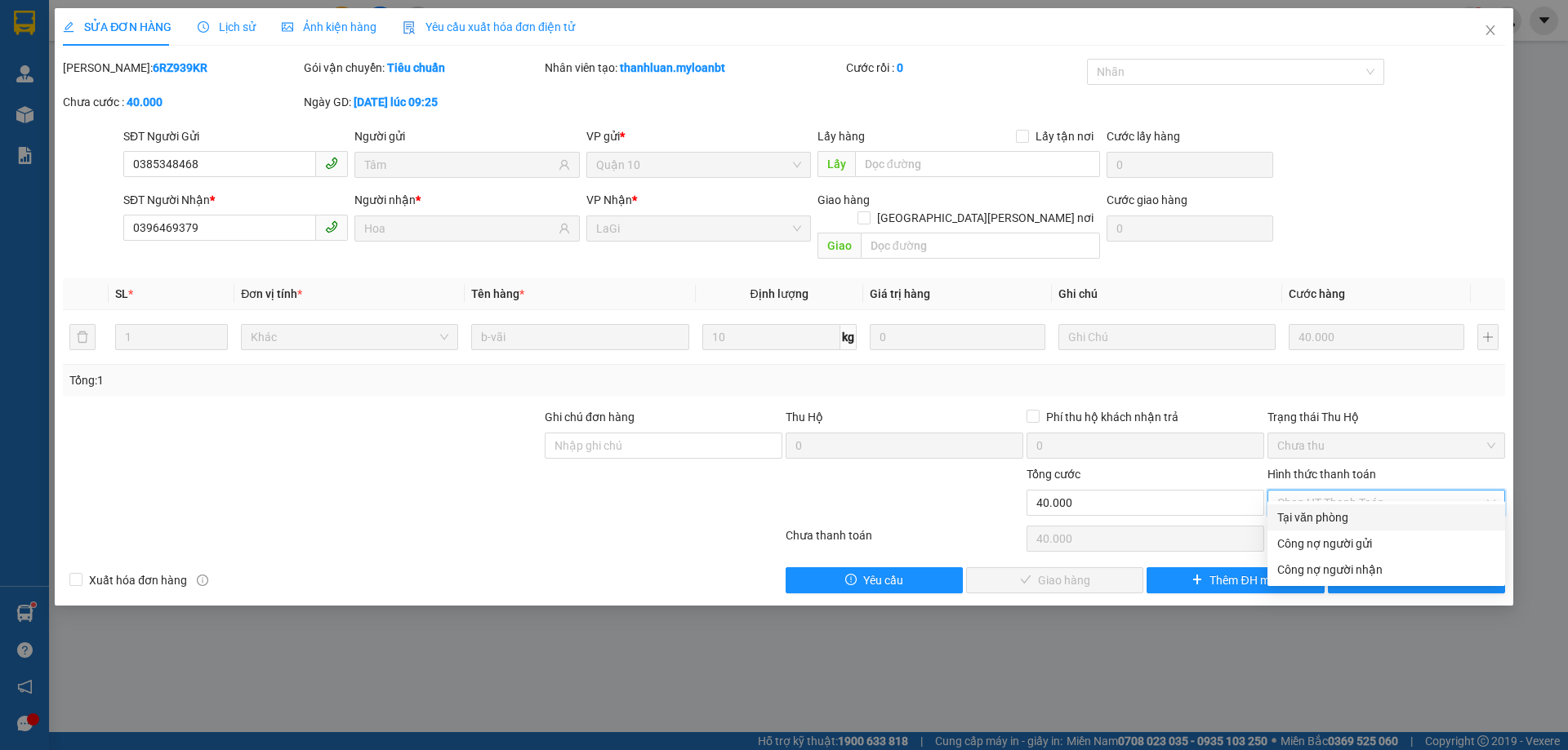
drag, startPoint x: 1310, startPoint y: 518, endPoint x: 1233, endPoint y: 530, distance: 77.9
click at [1310, 519] on div "Tại văn phòng" at bounding box center [1387, 517] width 218 height 18
type input "0"
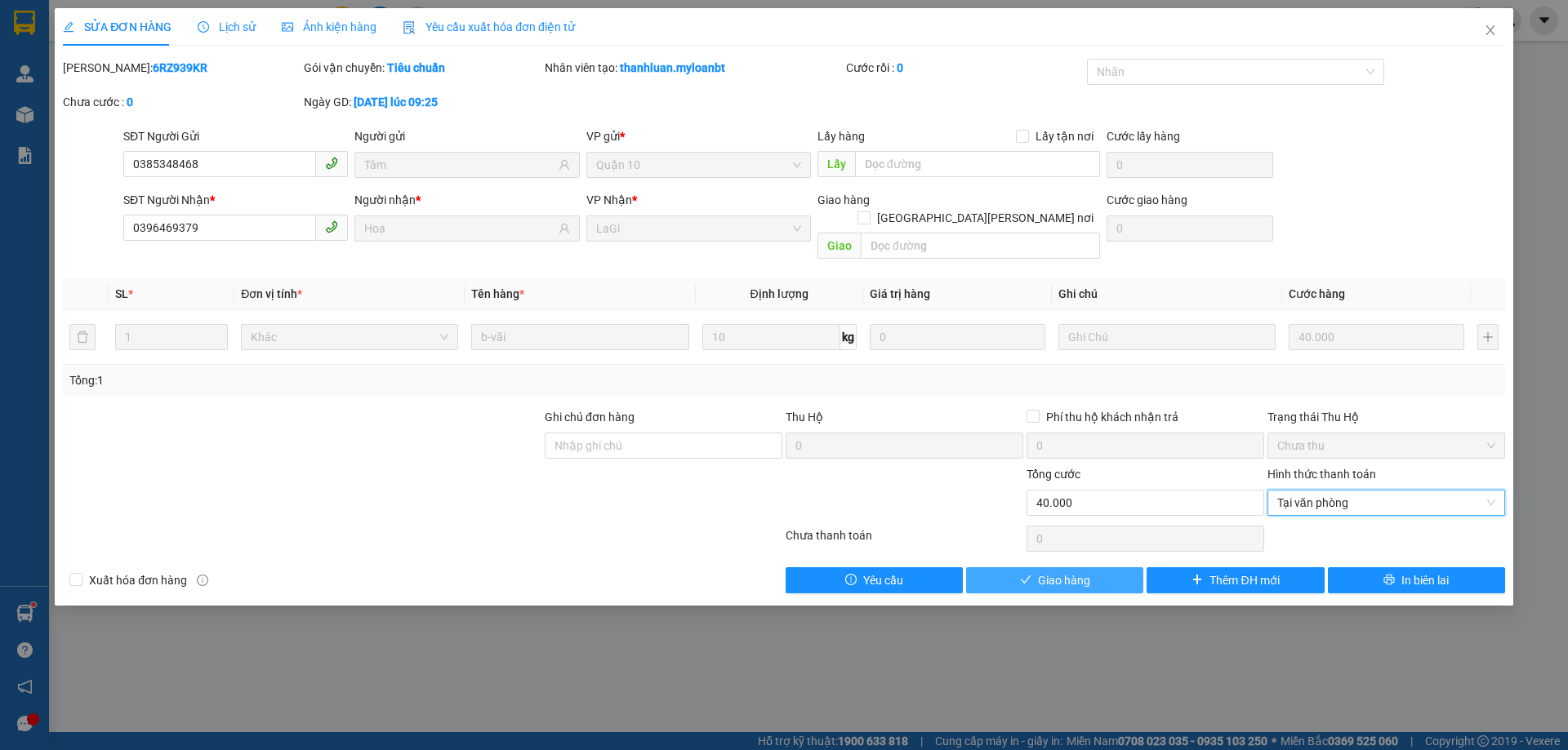
click at [992, 567] on button "Giao hàng" at bounding box center [1055, 580] width 177 height 26
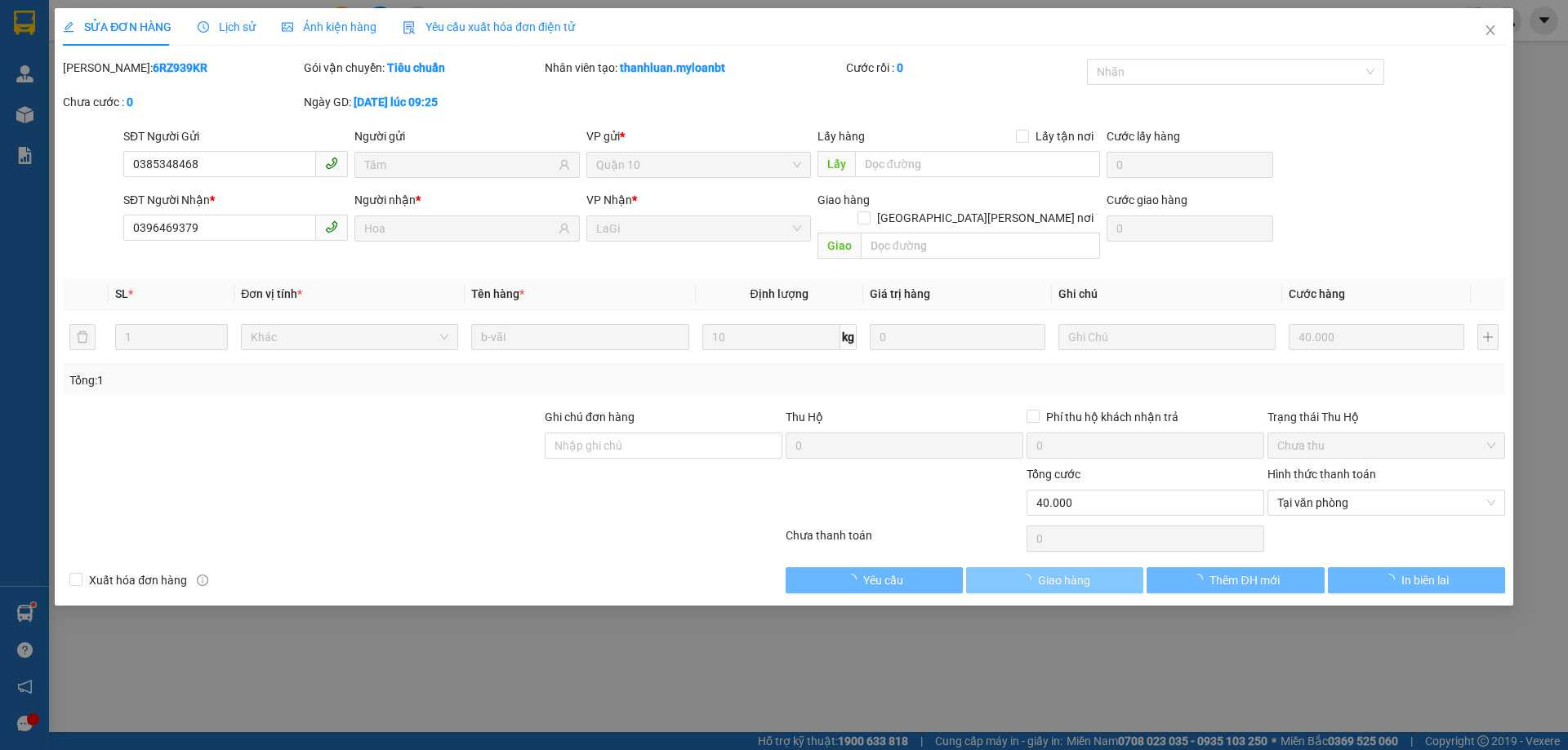
click at [992, 567] on button "Giao hàng" at bounding box center [1055, 580] width 177 height 26
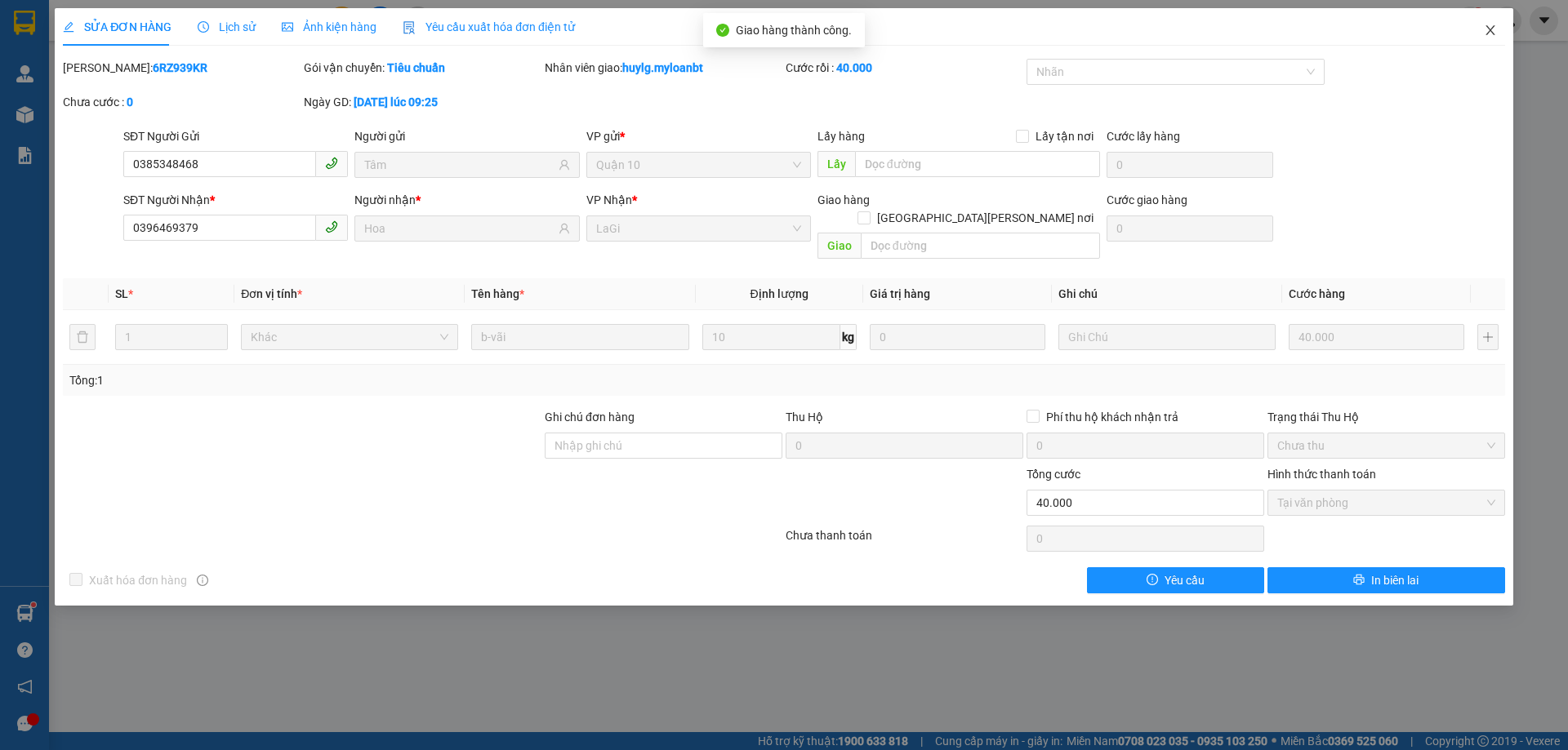
click at [1489, 34] on icon "close" at bounding box center [1490, 30] width 13 height 13
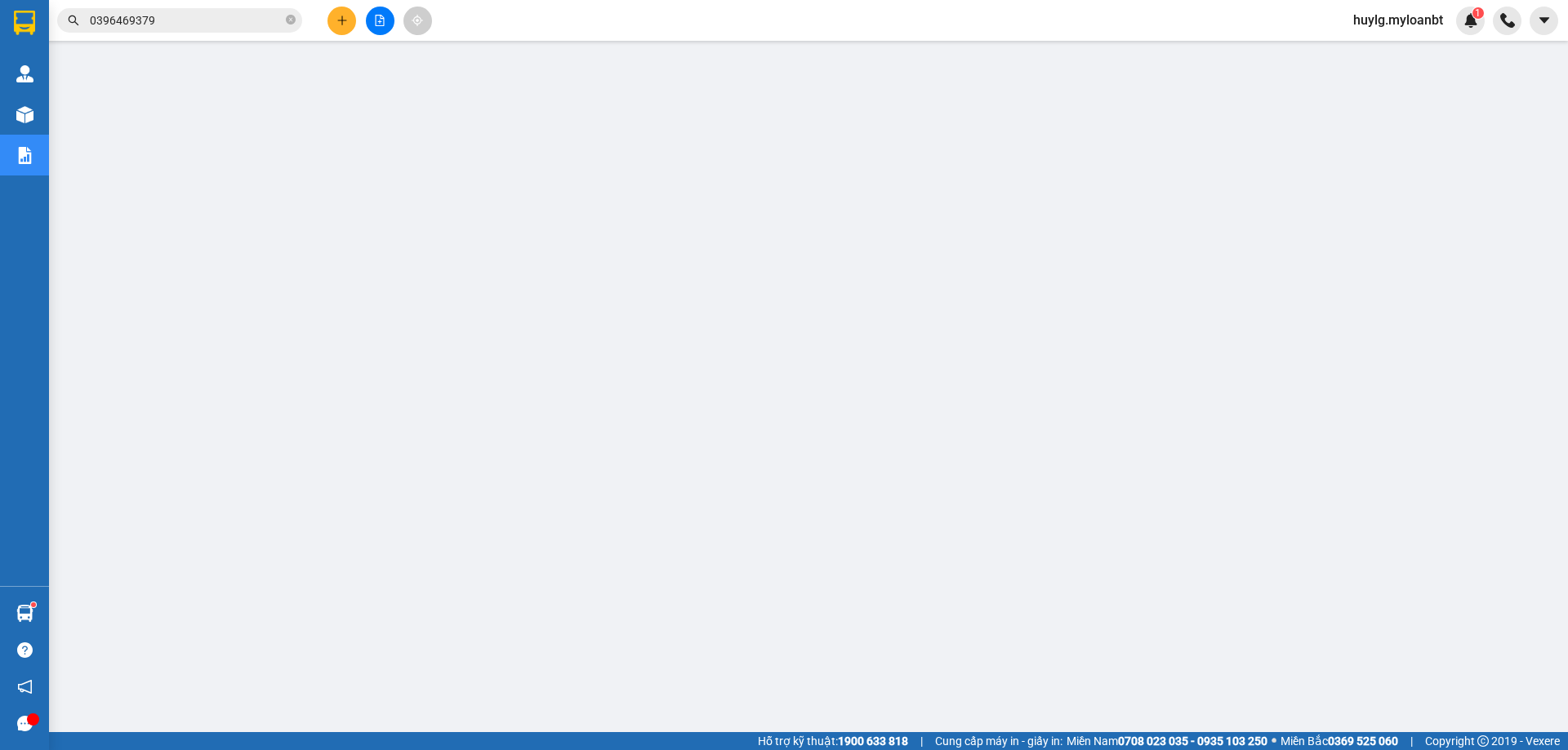
drag, startPoint x: 231, startPoint y: 11, endPoint x: 223, endPoint y: 25, distance: 16.1
click at [230, 11] on input "0396469379" at bounding box center [186, 20] width 193 height 18
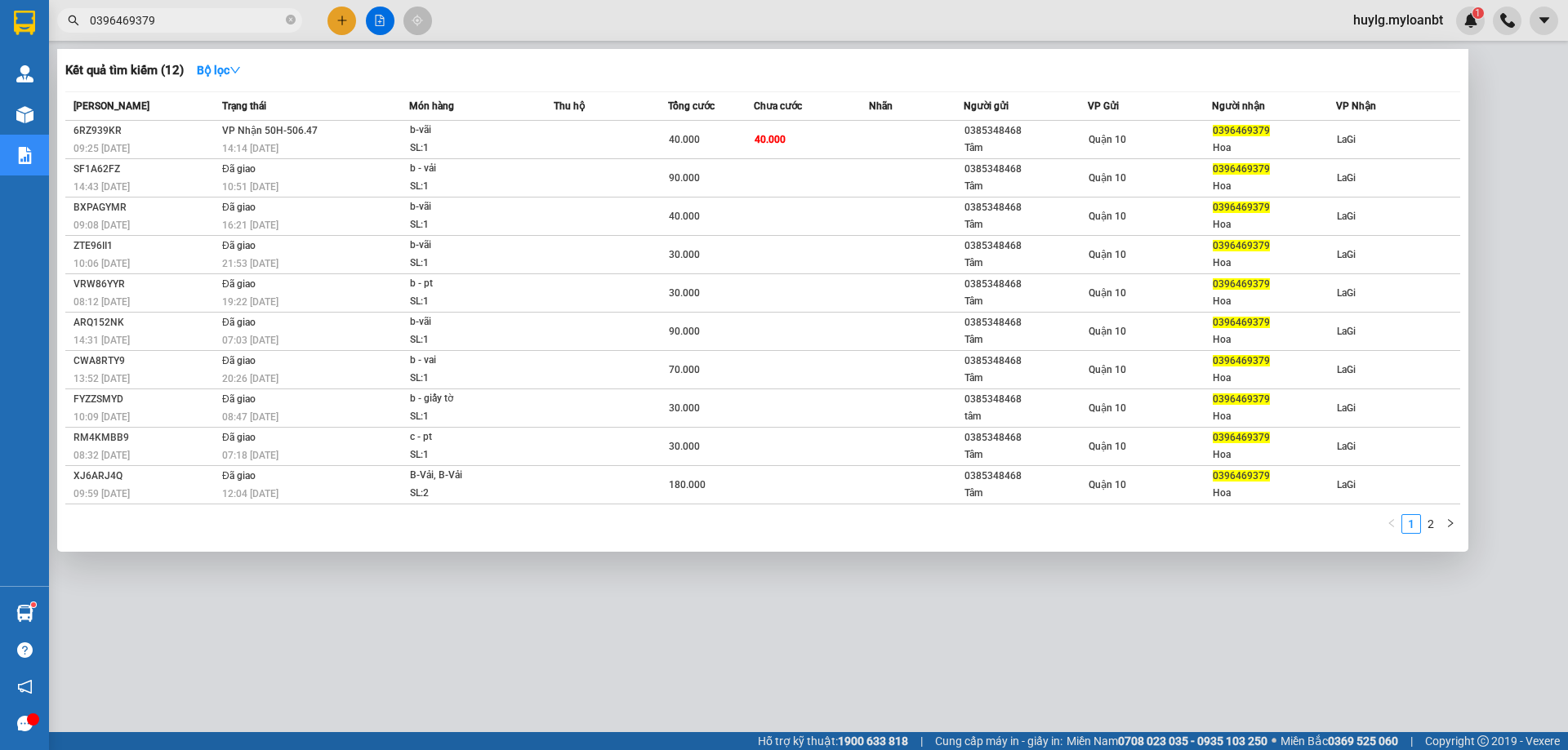
click at [222, 25] on input "0396469379" at bounding box center [186, 20] width 193 height 18
click at [222, 24] on input "0396469379" at bounding box center [186, 20] width 193 height 18
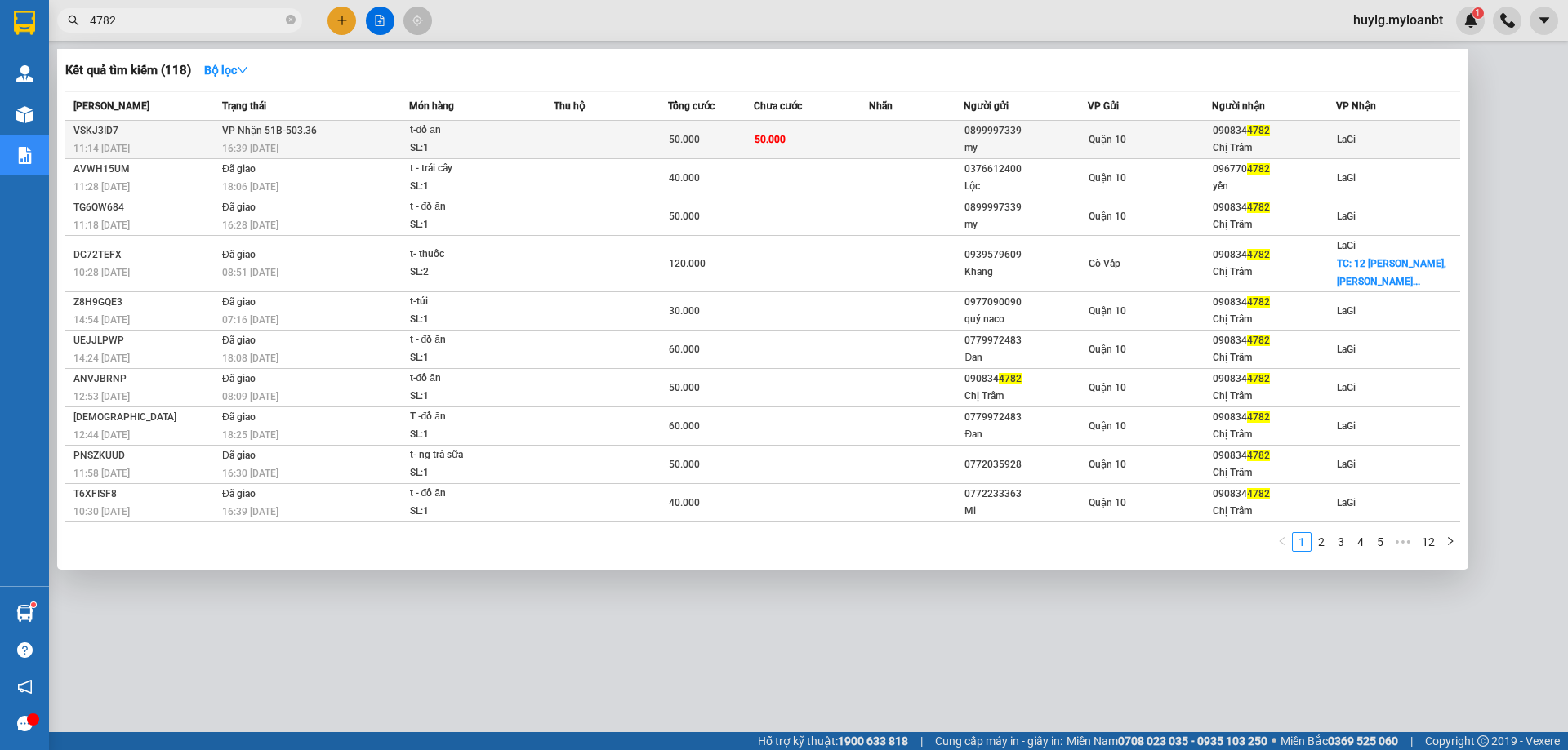
type input "4782"
click at [1148, 139] on div "Quận 10" at bounding box center [1149, 139] width 122 height 18
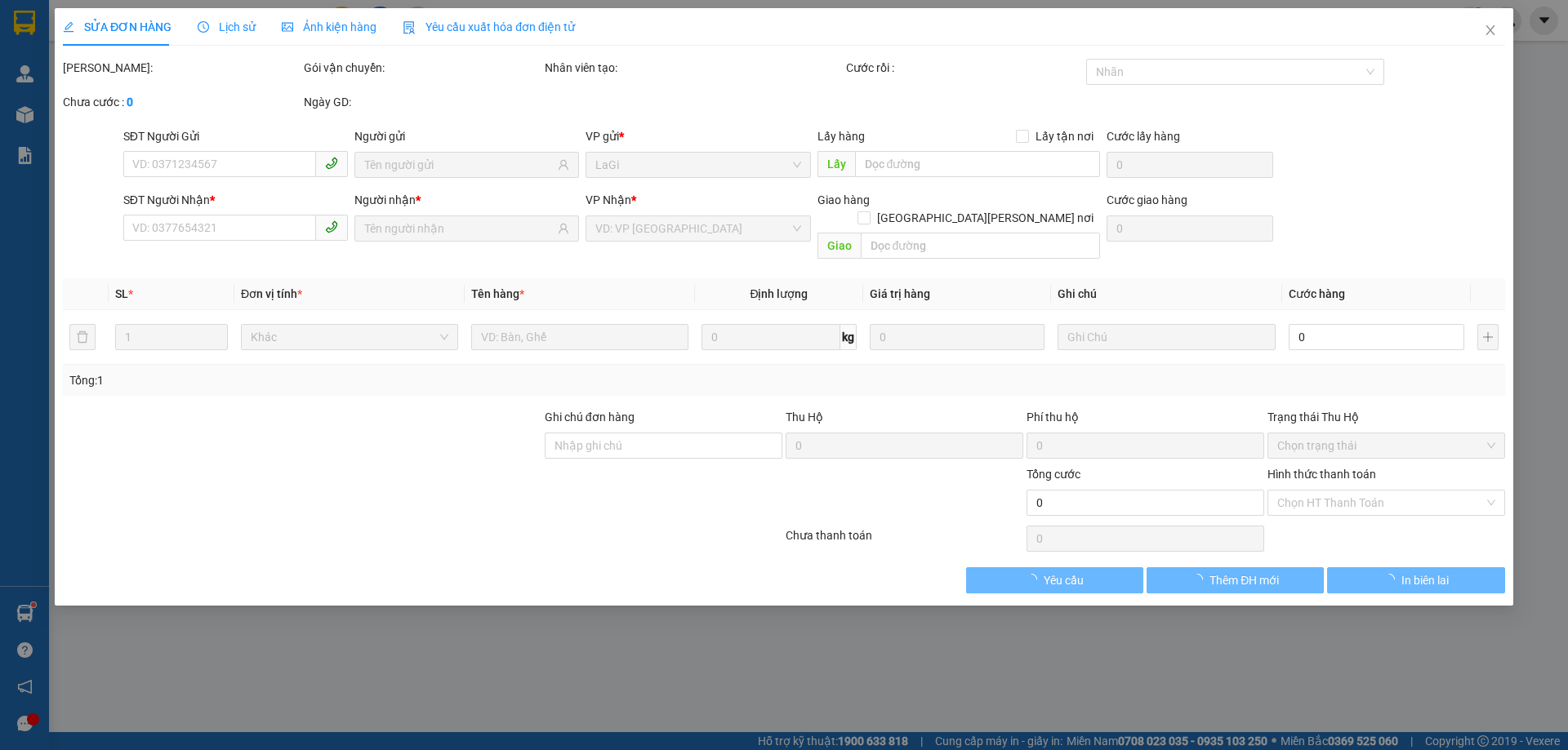
type input "0899997339"
type input "my"
type input "0908344782"
type input "Chị Trâm"
type input "50.000"
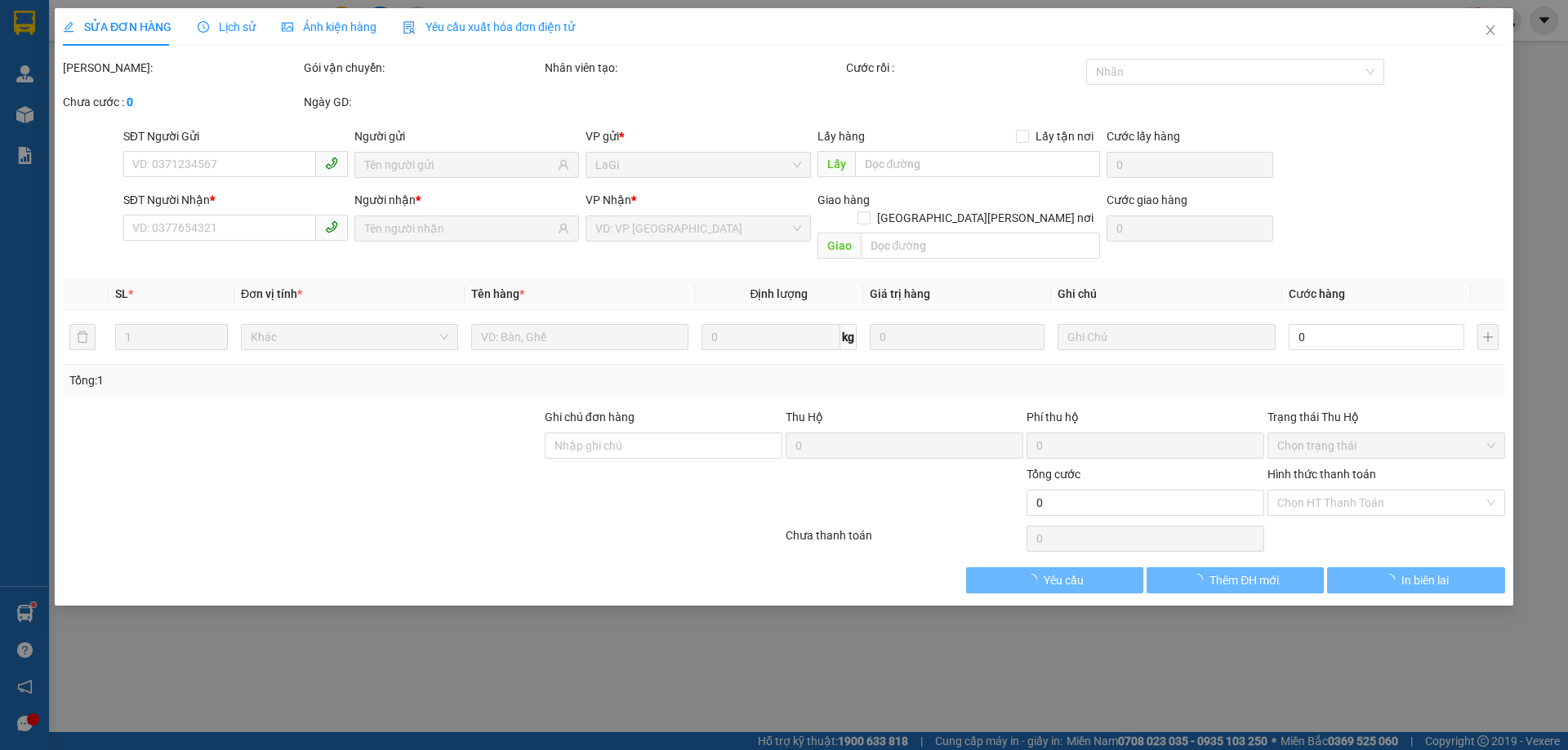
type input "50.000"
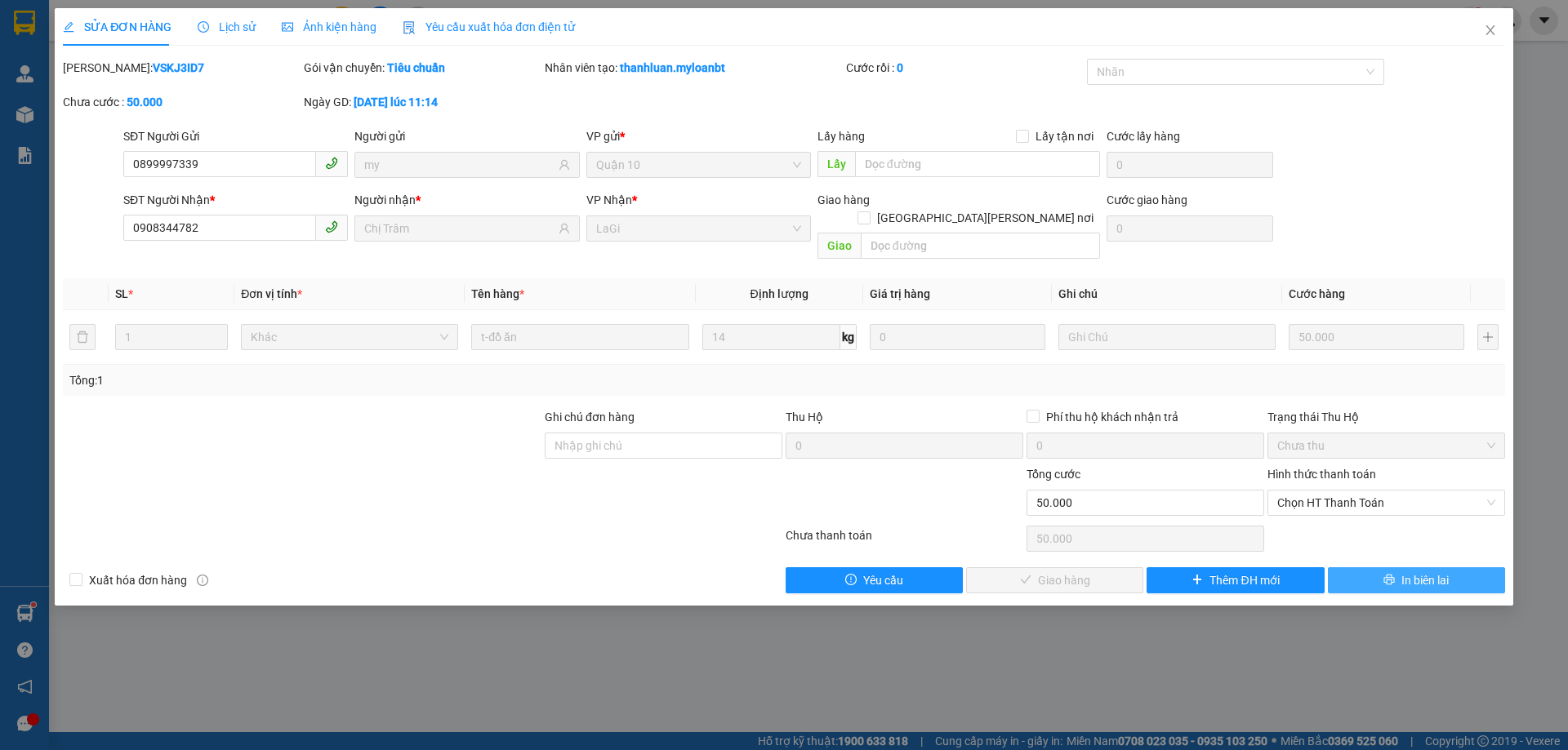
click at [1402, 571] on span "In biên lai" at bounding box center [1425, 580] width 48 height 18
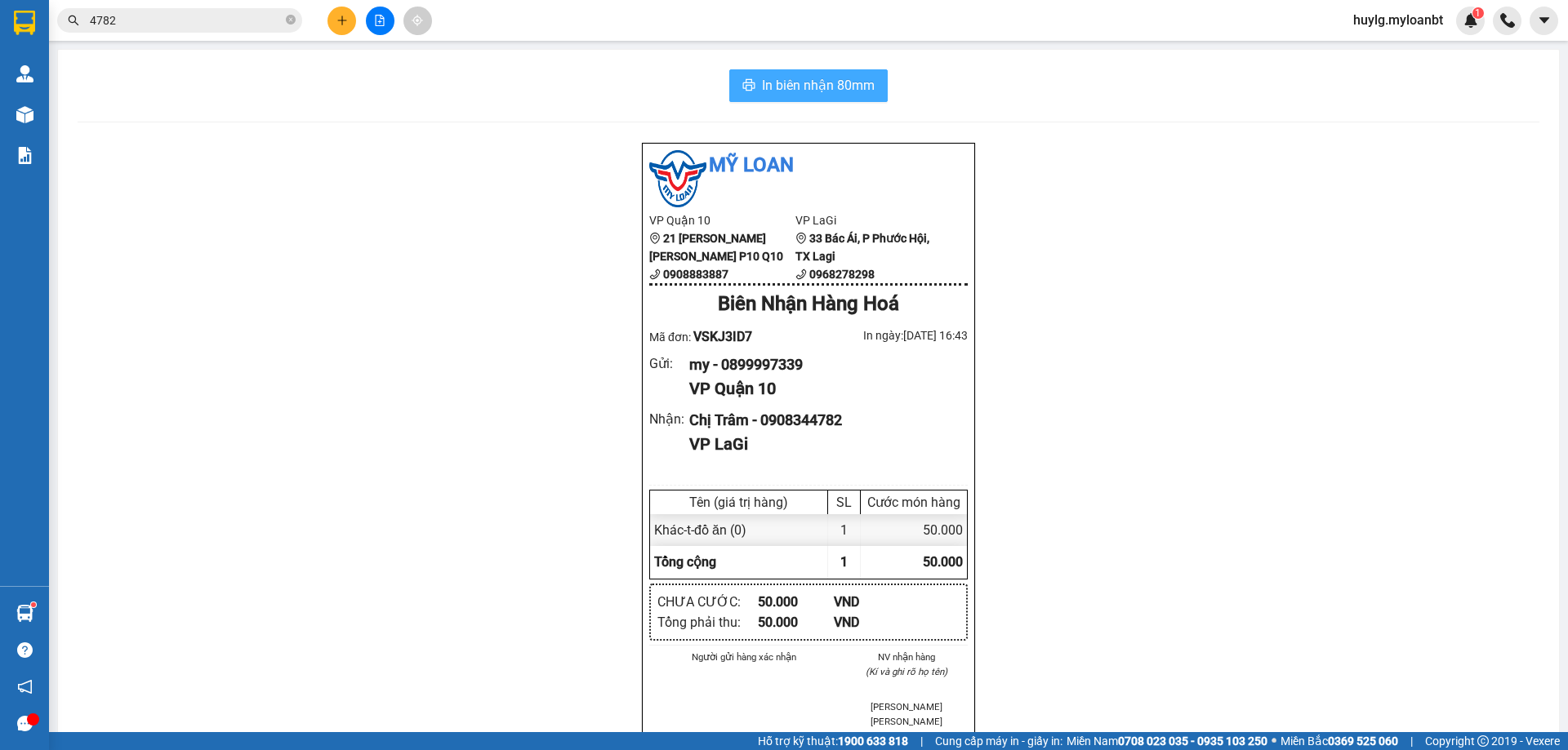
click at [783, 93] on span "In biên nhận 80mm" at bounding box center [818, 85] width 112 height 20
click at [167, 20] on input "4782" at bounding box center [186, 20] width 193 height 18
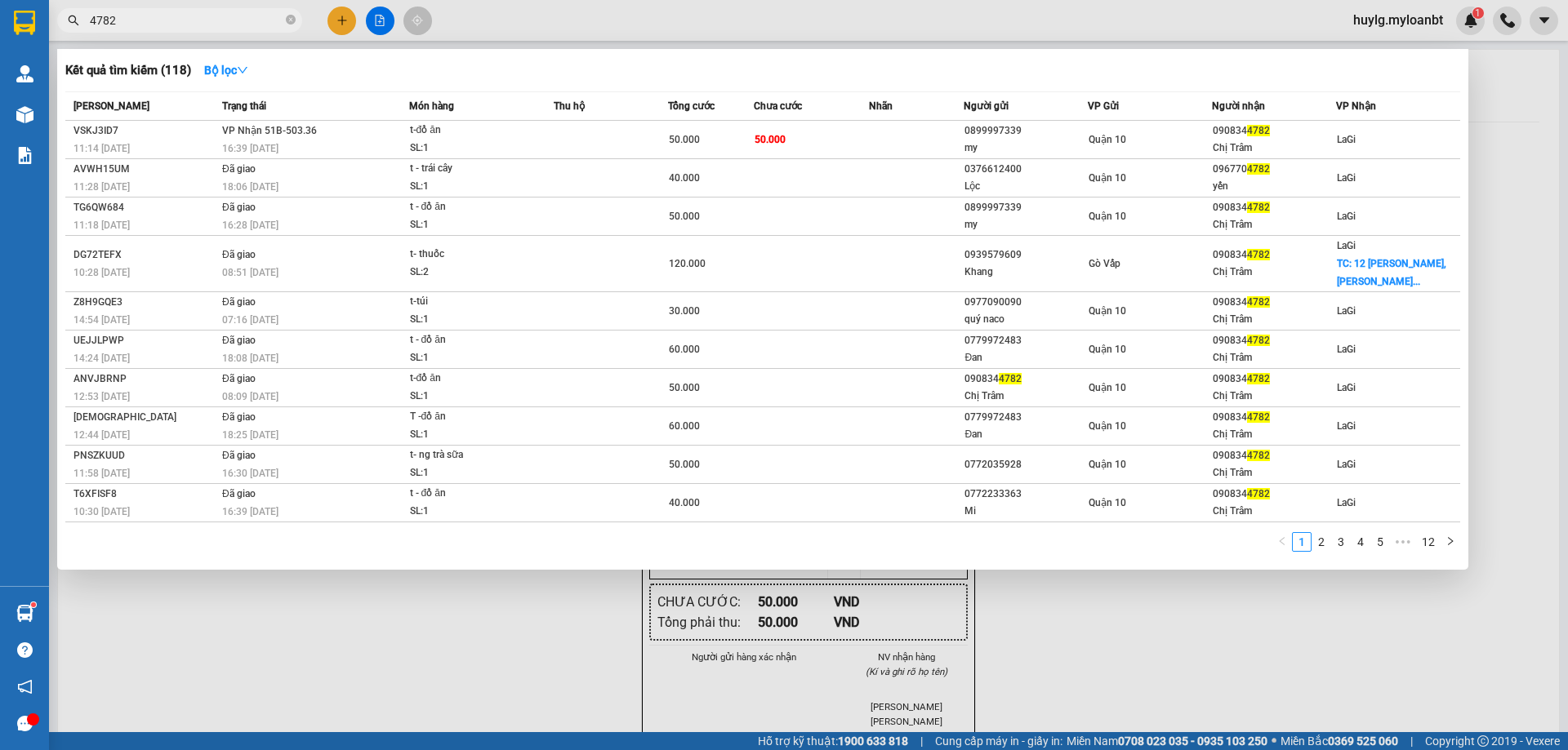
click at [167, 21] on input "4782" at bounding box center [186, 20] width 193 height 18
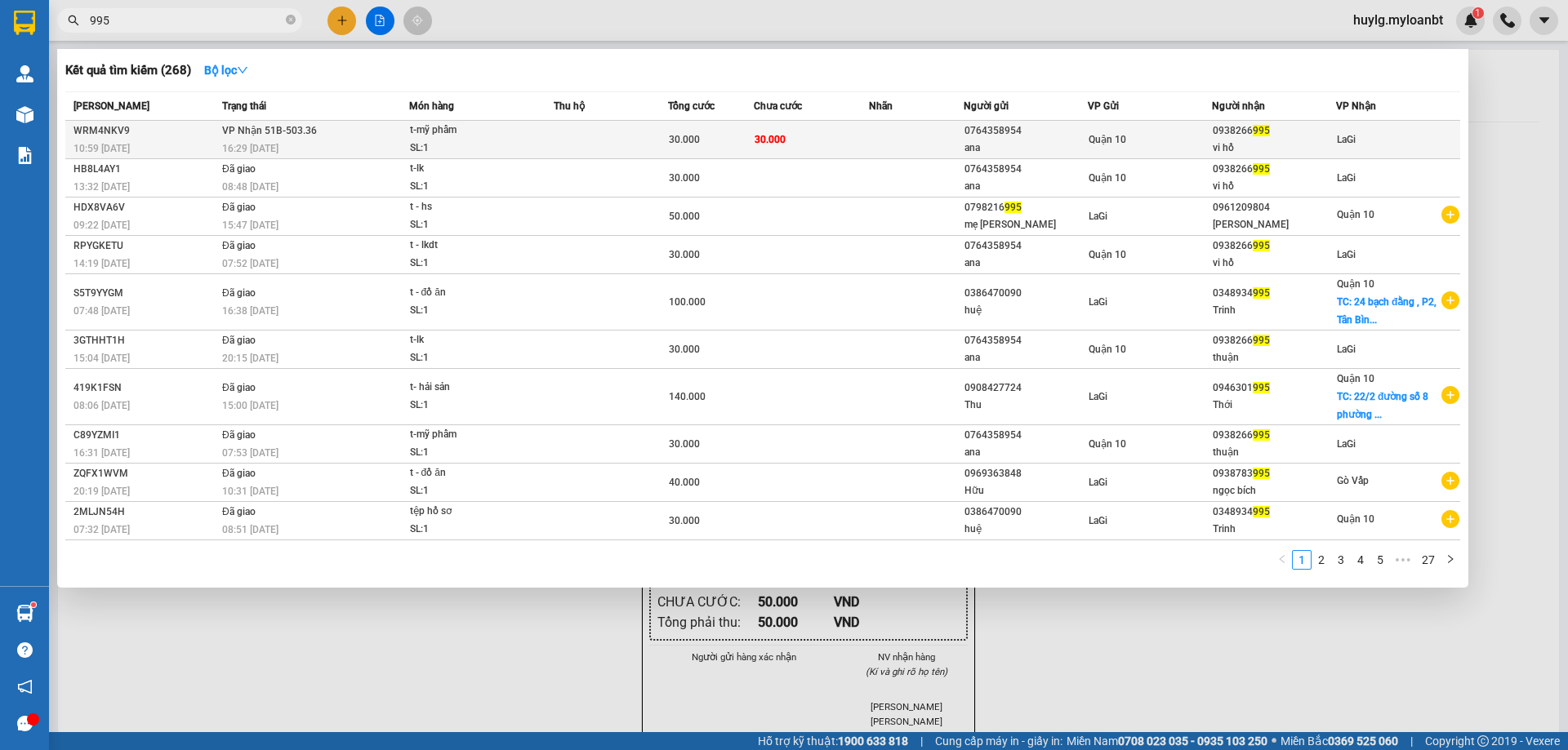
type input "995"
click at [957, 147] on td at bounding box center [917, 139] width 96 height 39
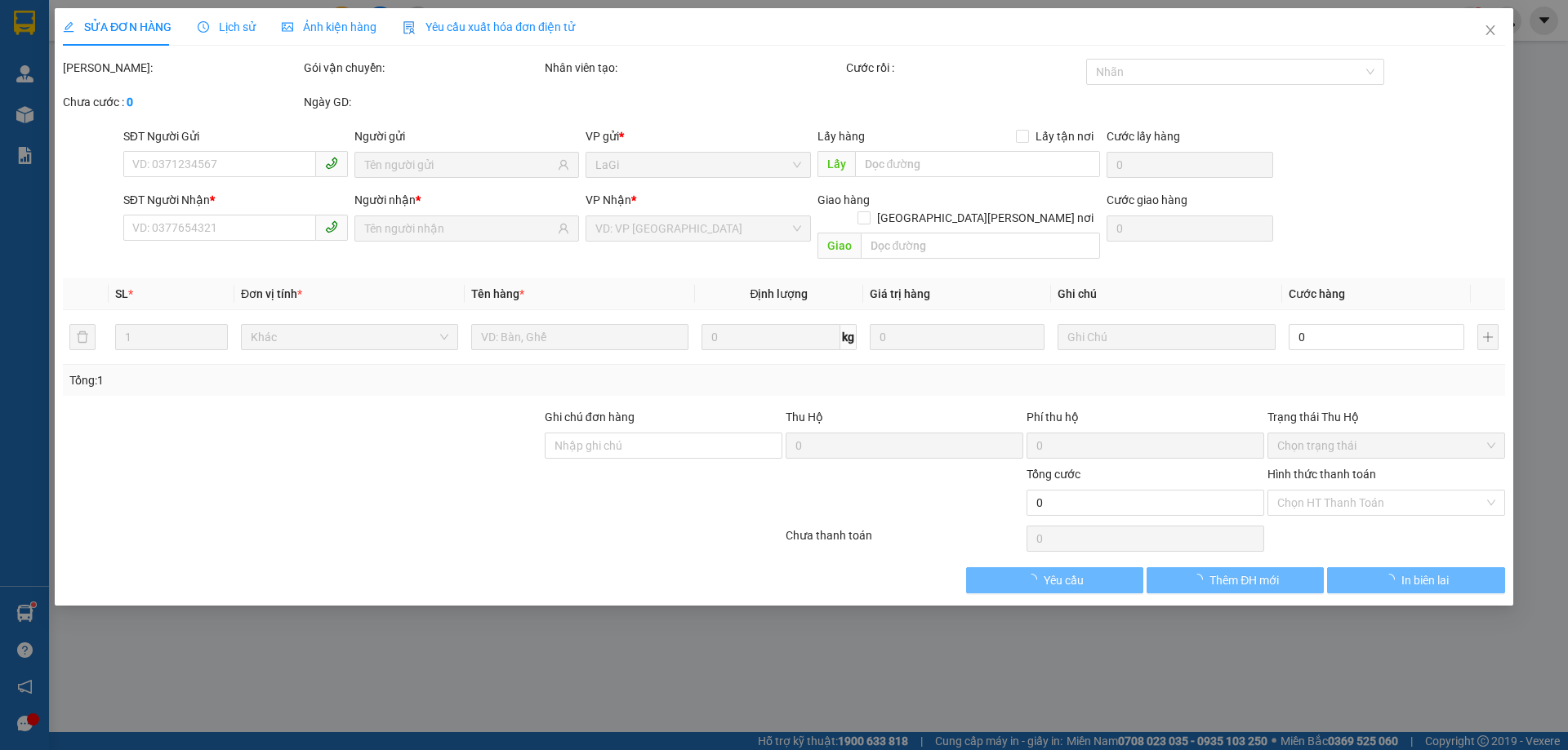
type input "0764358954"
type input "ana"
type input "0938266995"
type input "vi hồ"
type input "30.000"
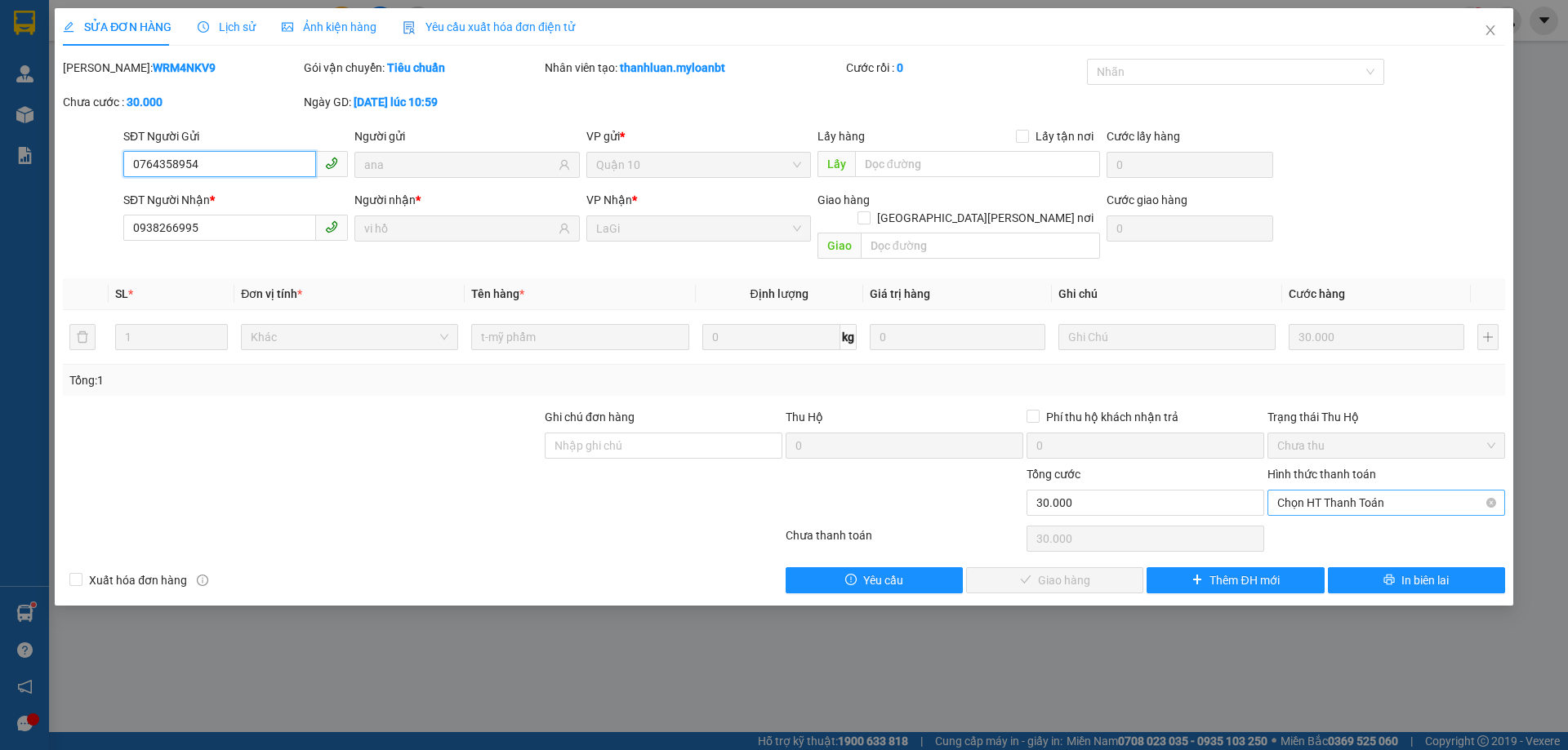
drag, startPoint x: 1360, startPoint y: 477, endPoint x: 1343, endPoint y: 487, distance: 19.7
click at [1359, 491] on span "Chọn HT Thanh Toán" at bounding box center [1387, 503] width 218 height 25
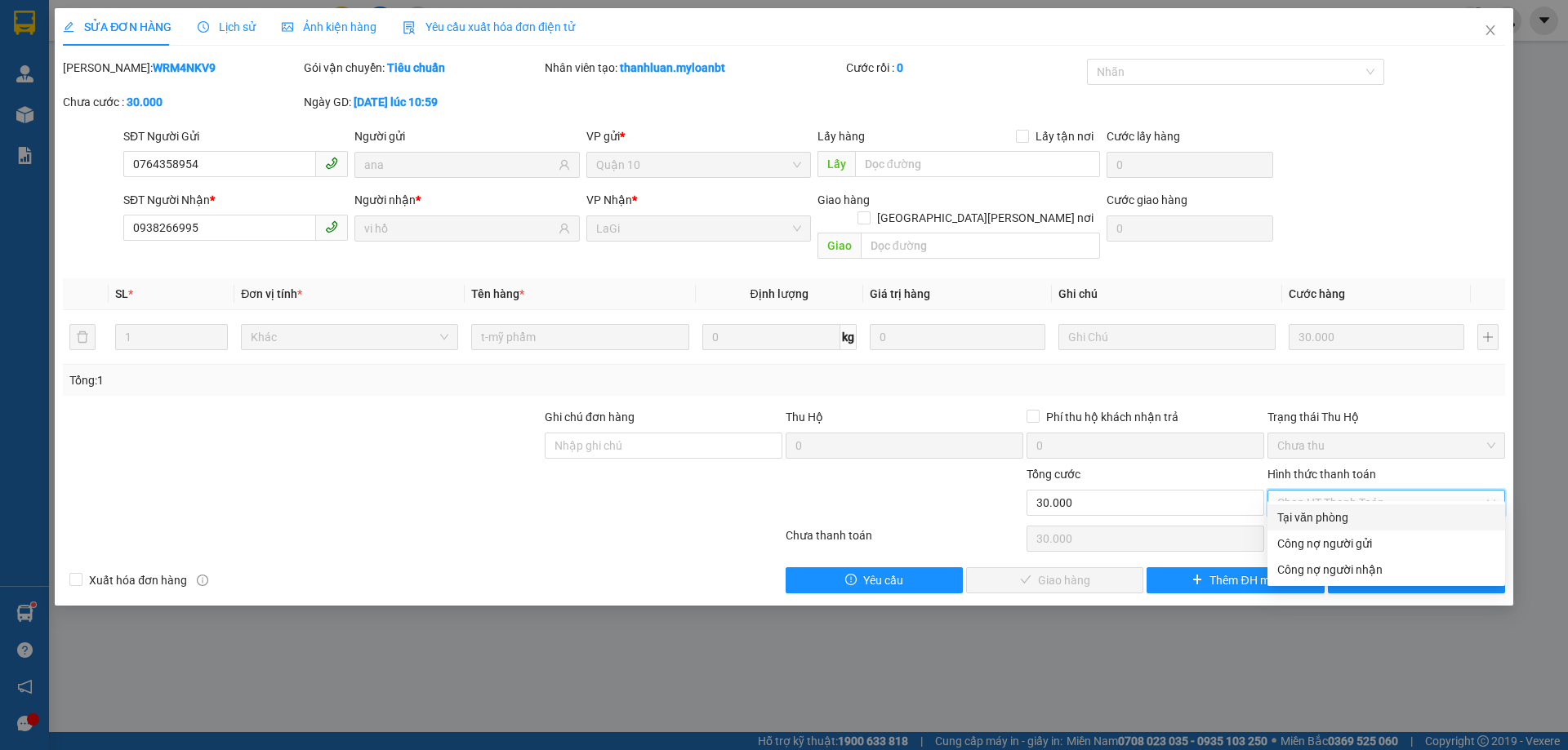
click at [1321, 511] on div "Tại văn phòng" at bounding box center [1387, 517] width 218 height 18
type input "0"
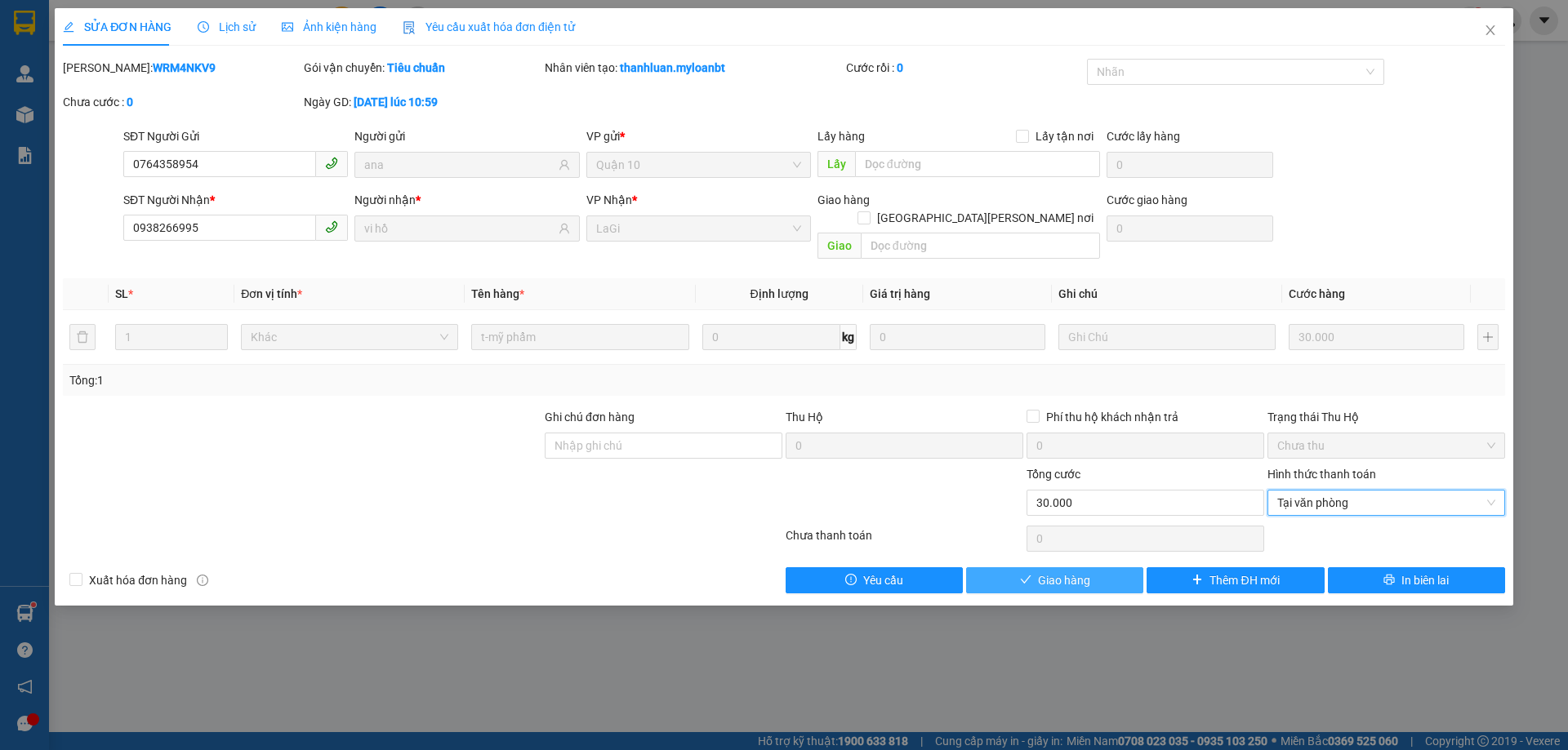
click at [1071, 571] on span "Giao hàng" at bounding box center [1064, 580] width 52 height 18
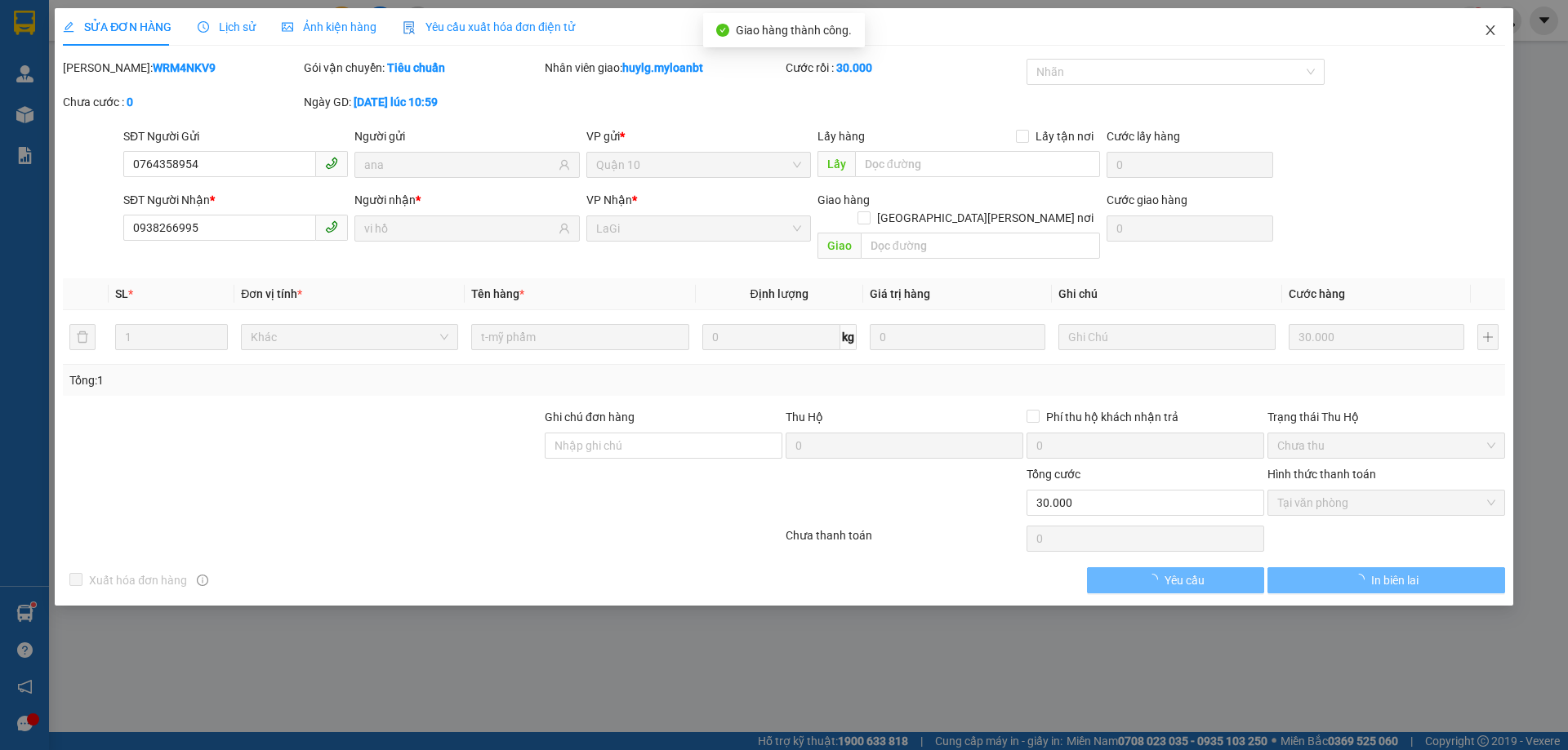
click at [1484, 32] on icon "close" at bounding box center [1490, 30] width 13 height 13
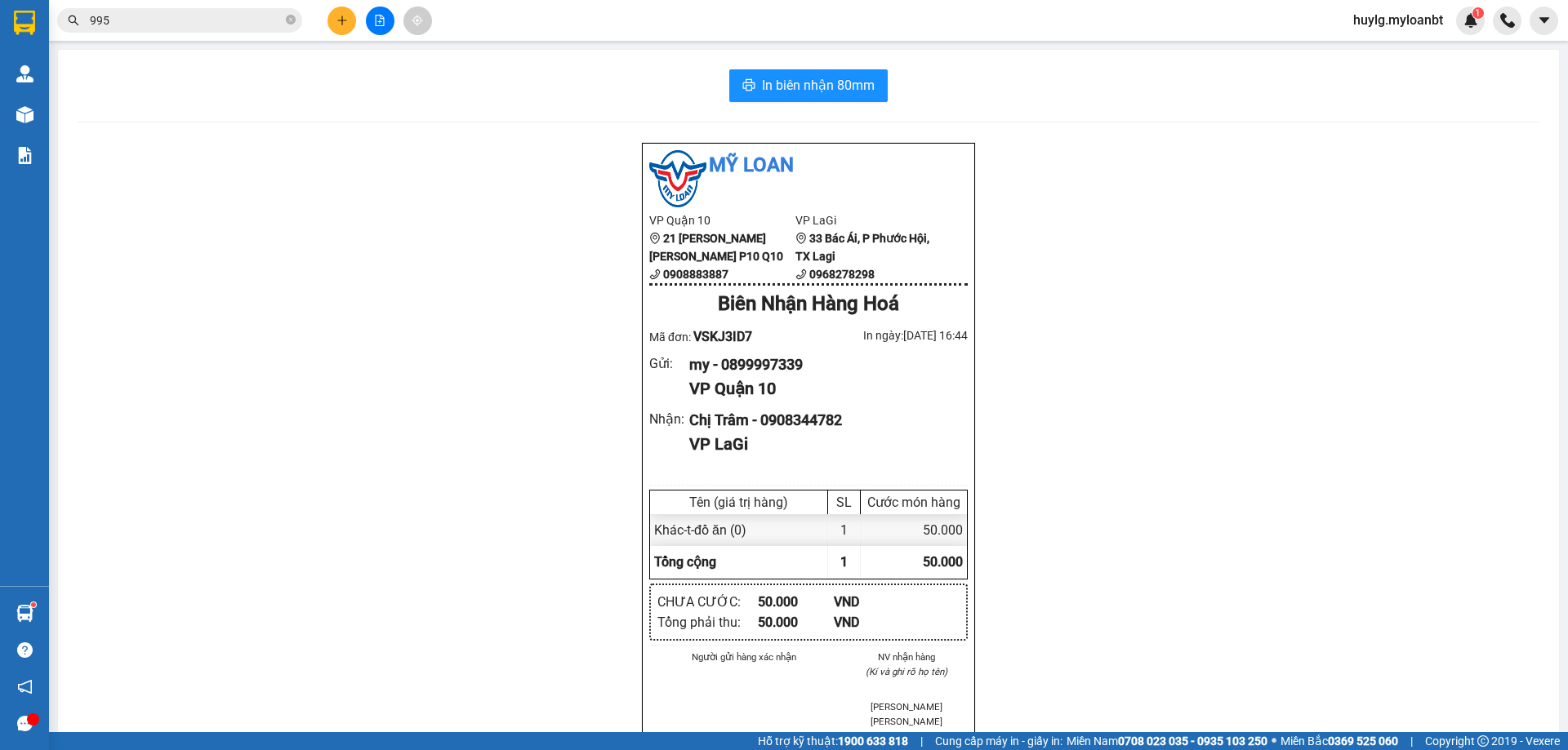
click at [246, 20] on input "995" at bounding box center [186, 20] width 193 height 18
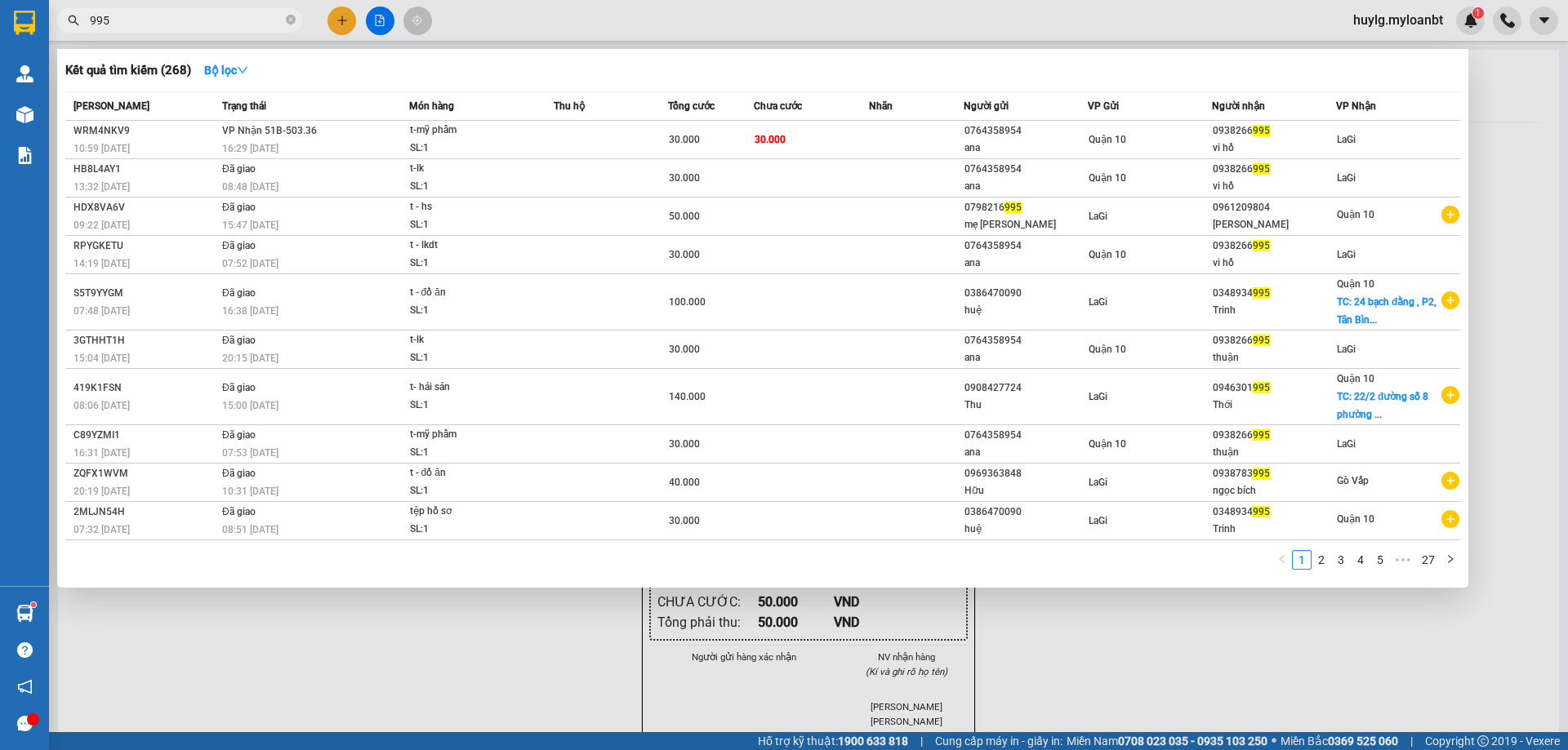
click at [246, 20] on input "995" at bounding box center [186, 20] width 193 height 18
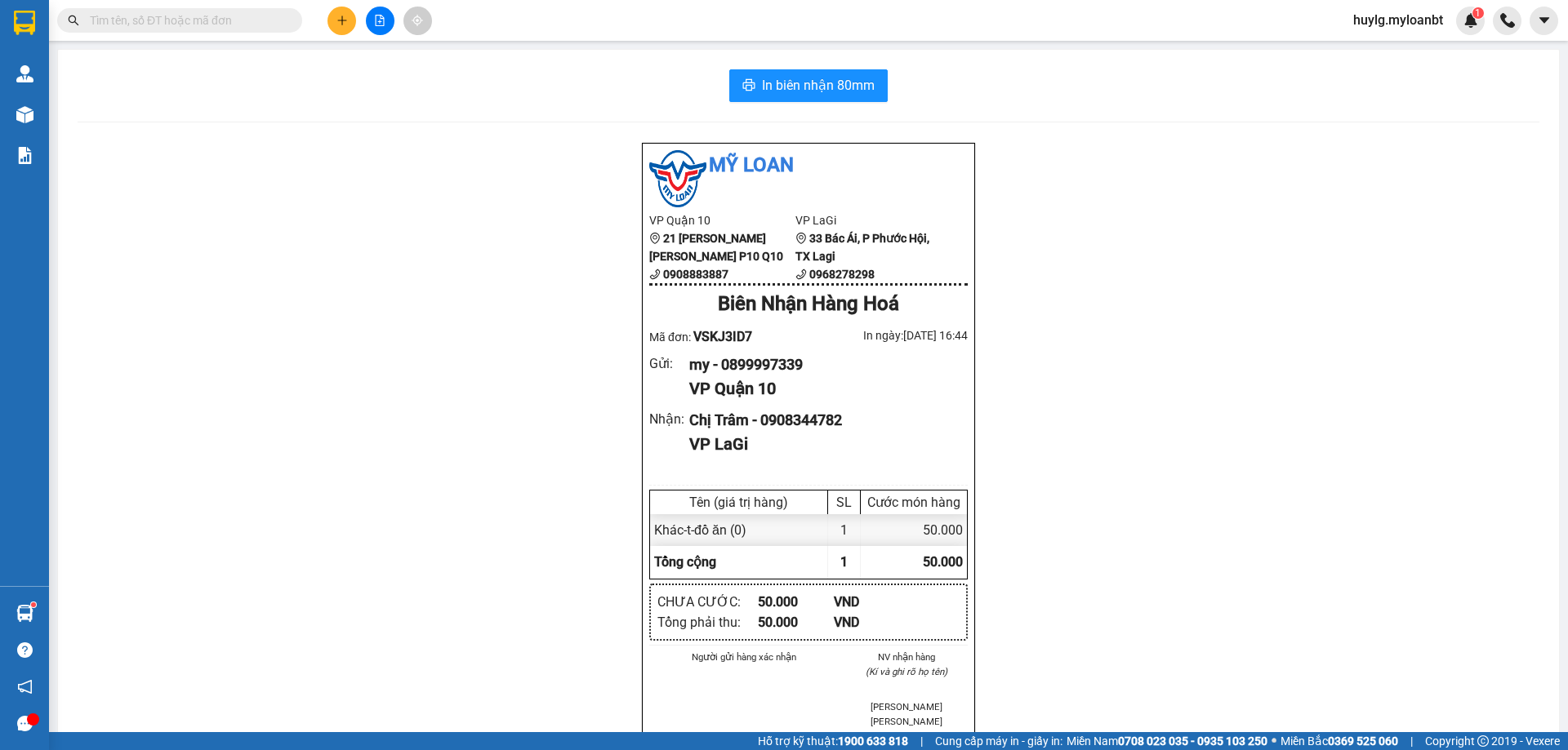
click at [1395, 50] on div "In biên nhận 80mm Mỹ Loan VP Quận 10 21 Trần Minh Quyền P10 Q10 0908883887 VP L…" at bounding box center [809, 695] width 1501 height 1290
click at [1384, 39] on div "Kết quả tìm kiếm ( 268 ) Bộ lọc Mã ĐH Trạng thái Món hàng Thu hộ Tổng cước Chưa…" at bounding box center [784, 20] width 1568 height 41
click at [1388, 24] on span "huylg.myloanbt" at bounding box center [1397, 20] width 116 height 20
click at [1376, 58] on span "Đăng xuất" at bounding box center [1405, 51] width 83 height 18
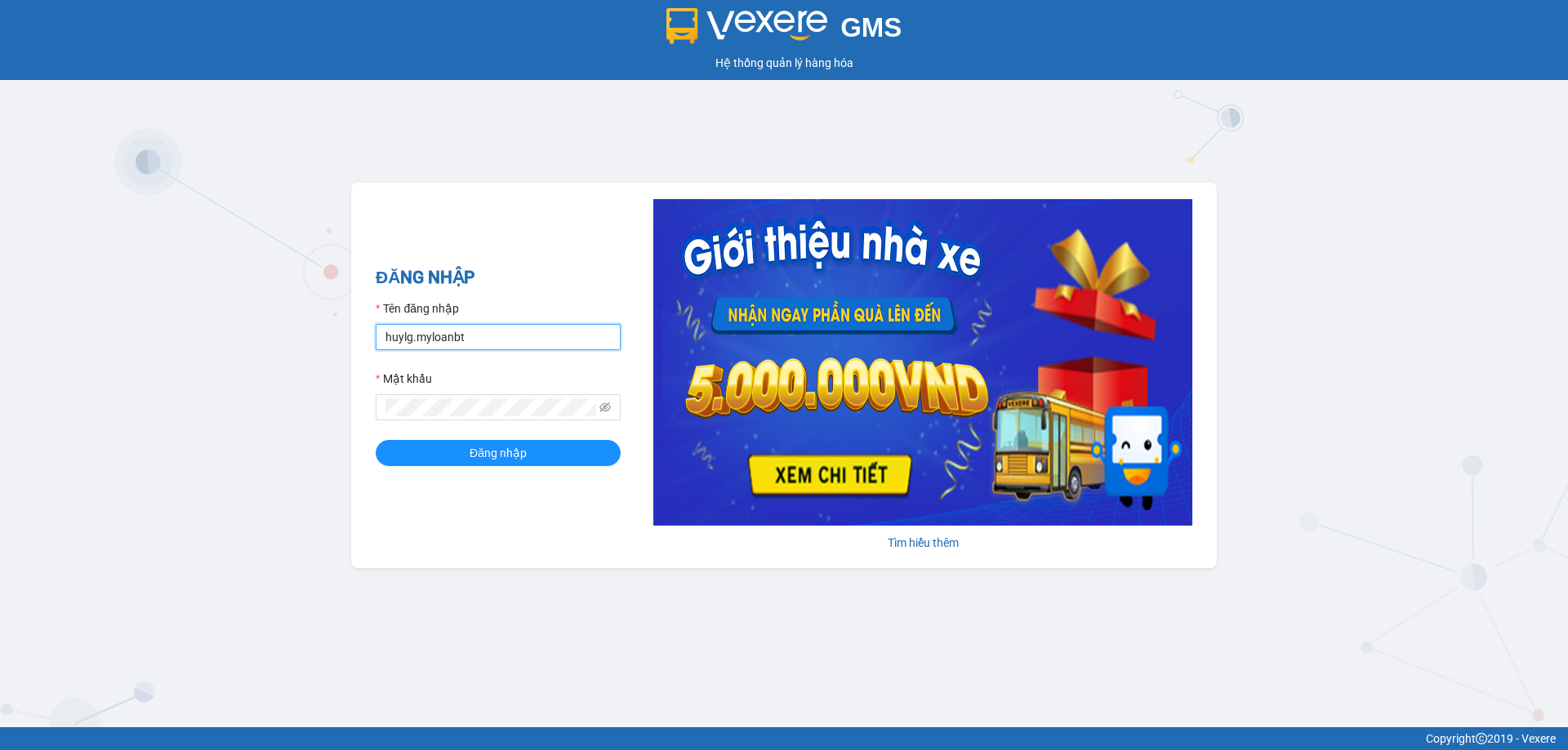
click at [536, 337] on input "huylg.myloanbt" at bounding box center [498, 337] width 245 height 26
type input "phantanthanh.myloanbt"
click at [533, 440] on button "Đăng nhập" at bounding box center [498, 453] width 245 height 26
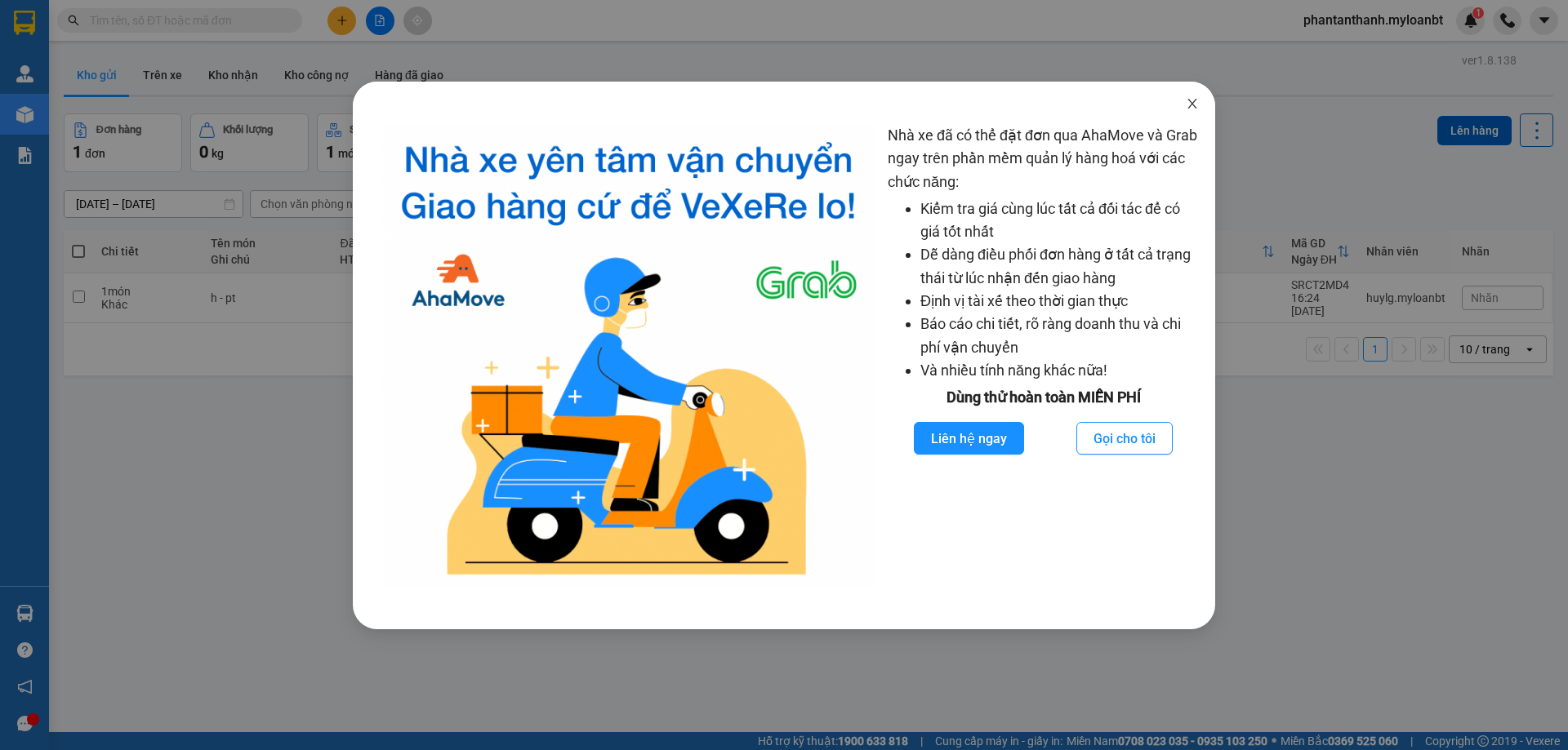
click at [1188, 118] on span "Close" at bounding box center [1192, 105] width 46 height 46
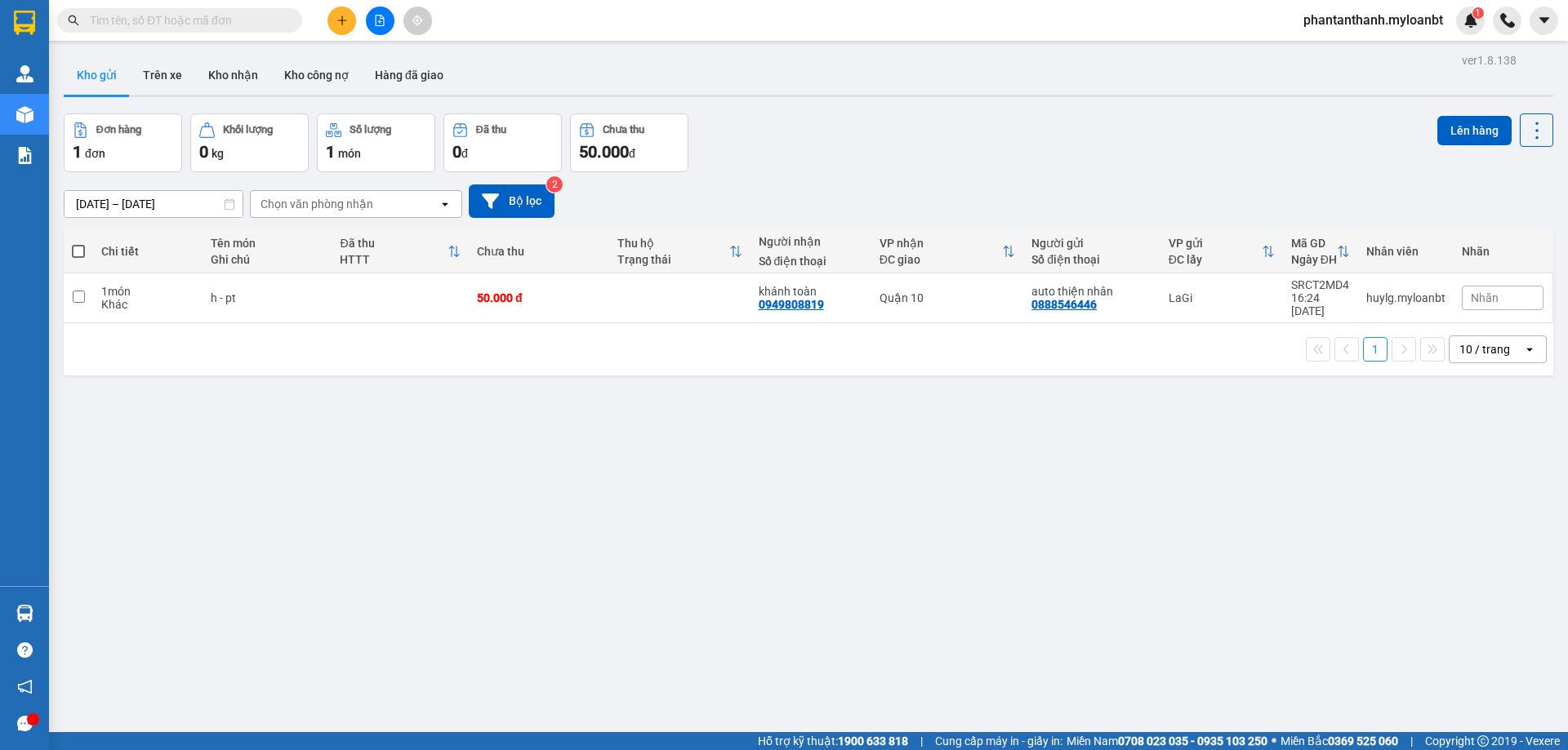
click at [148, 15] on input "text" at bounding box center [186, 20] width 193 height 18
click at [148, 15] on input "text" at bounding box center [186, 20] width 193 height 18
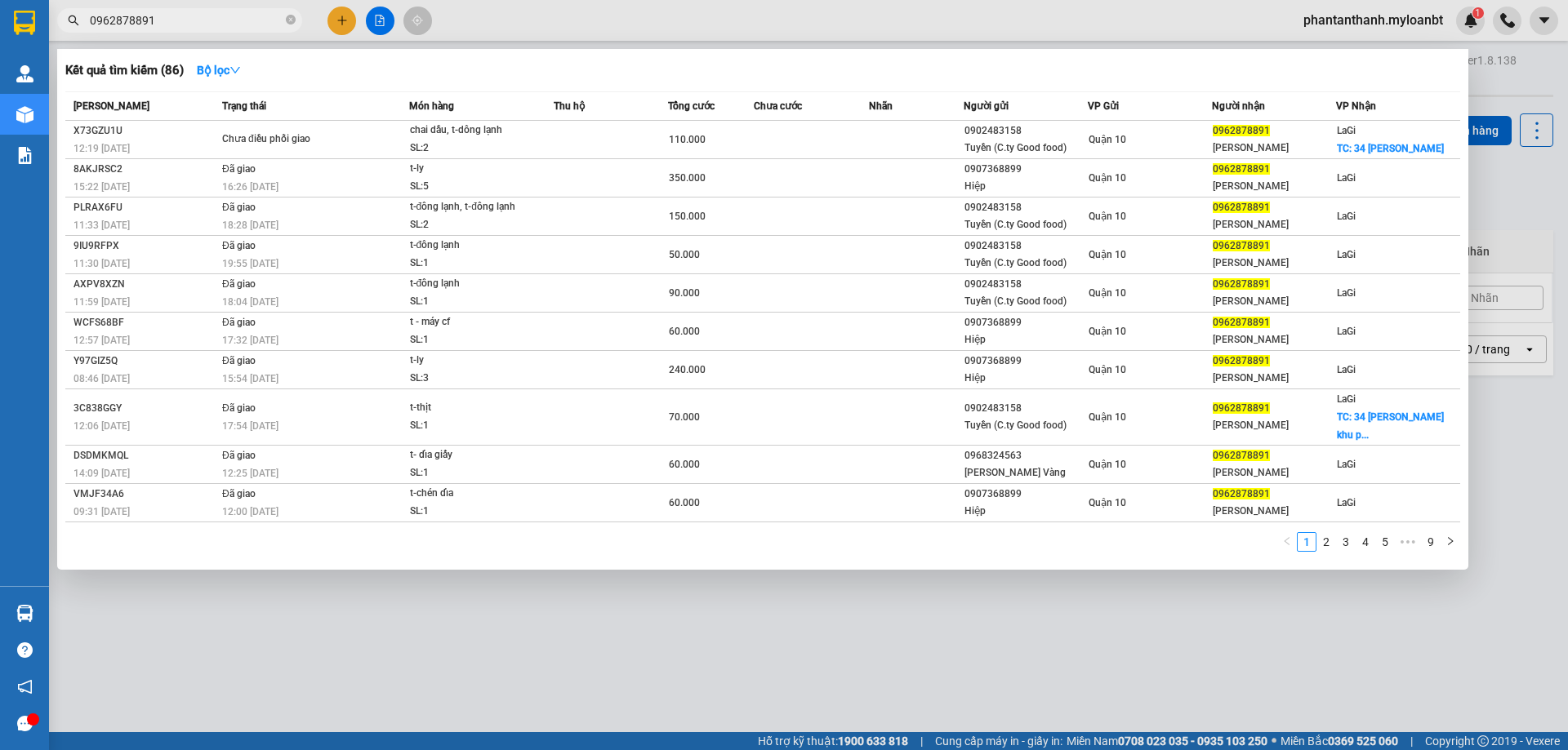
type input "0962878891"
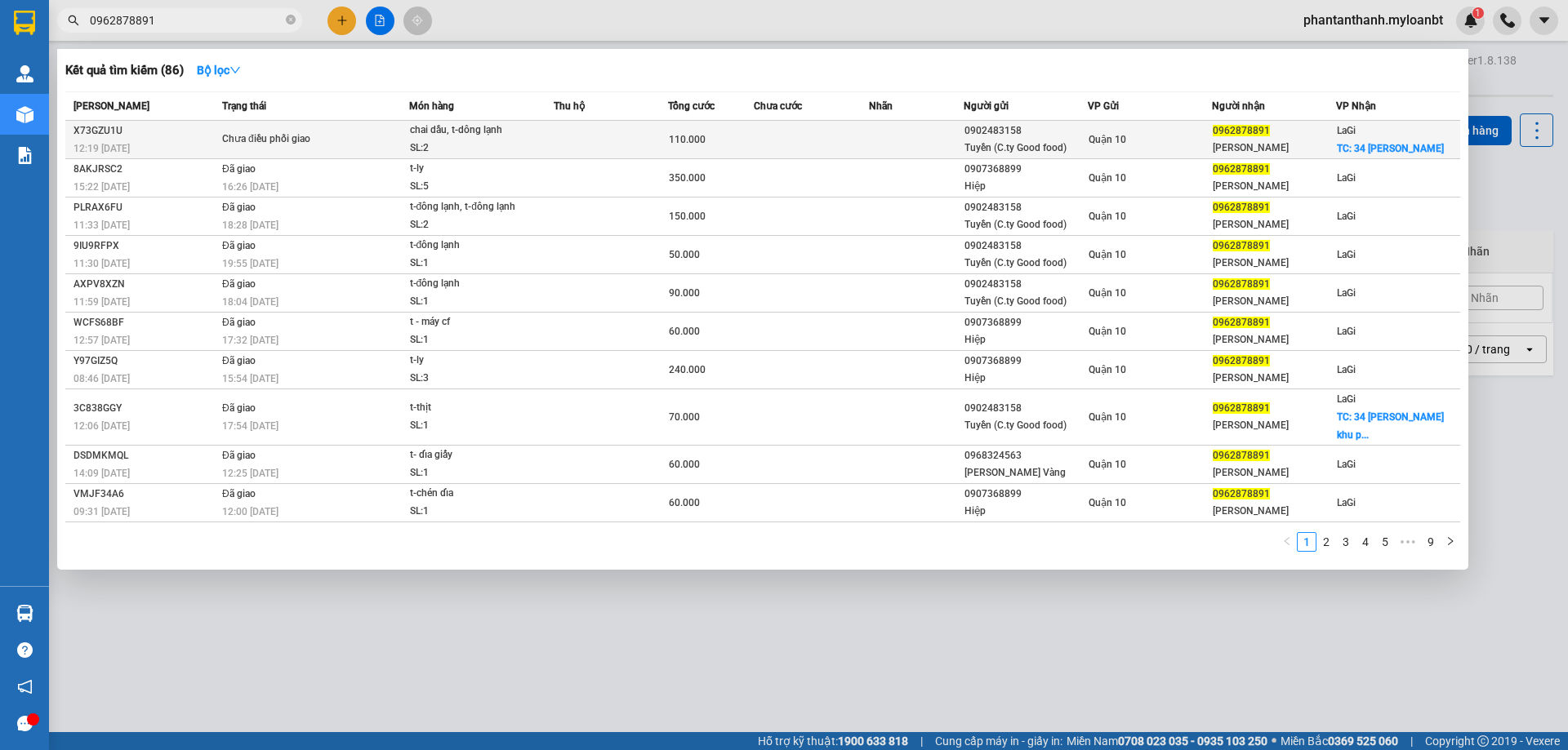
click at [829, 134] on td at bounding box center [810, 139] width 114 height 39
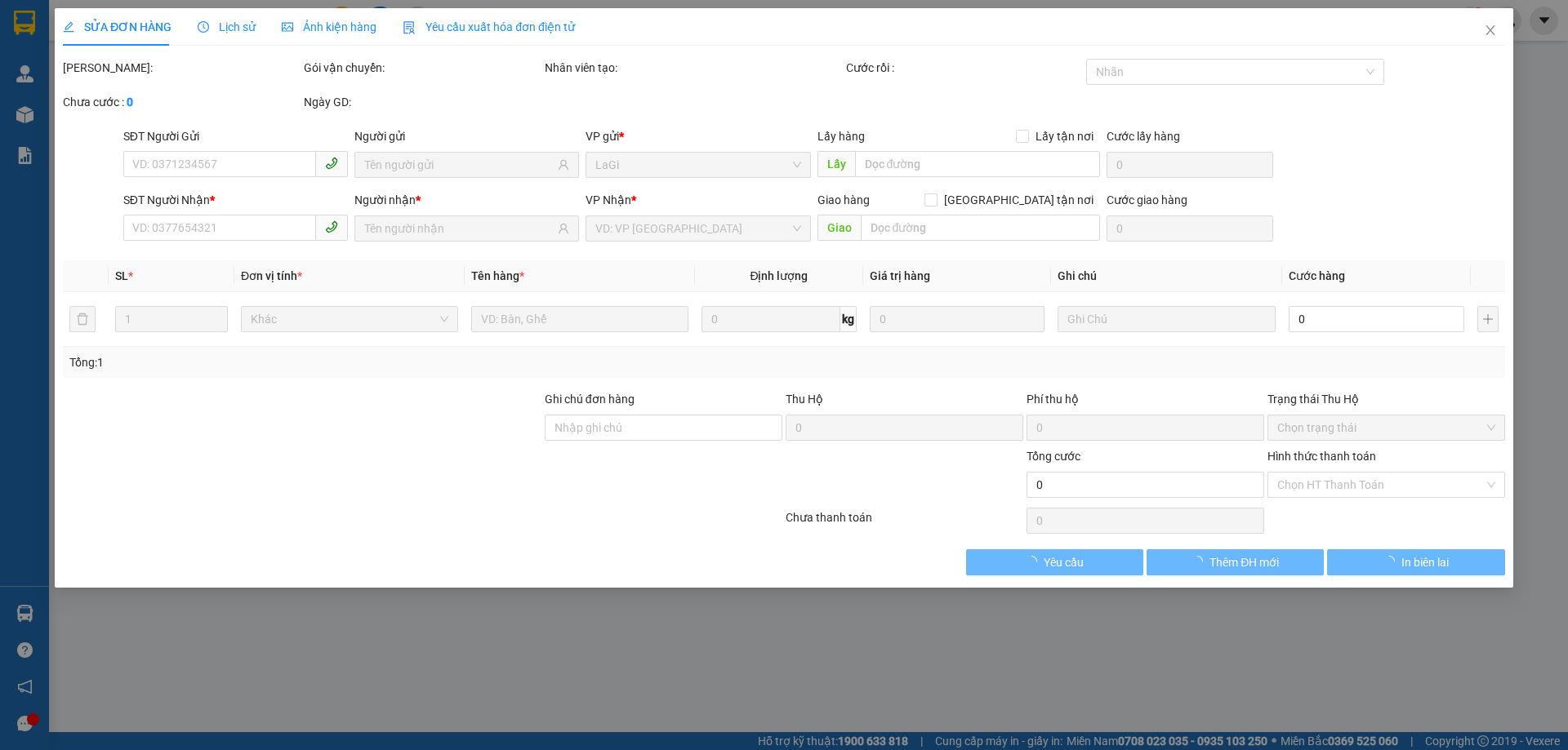
type input "0902483158"
type input "Tuyền (C.ty Good food)"
type input "0962878891"
type input "Vũ"
checkbox input "true"
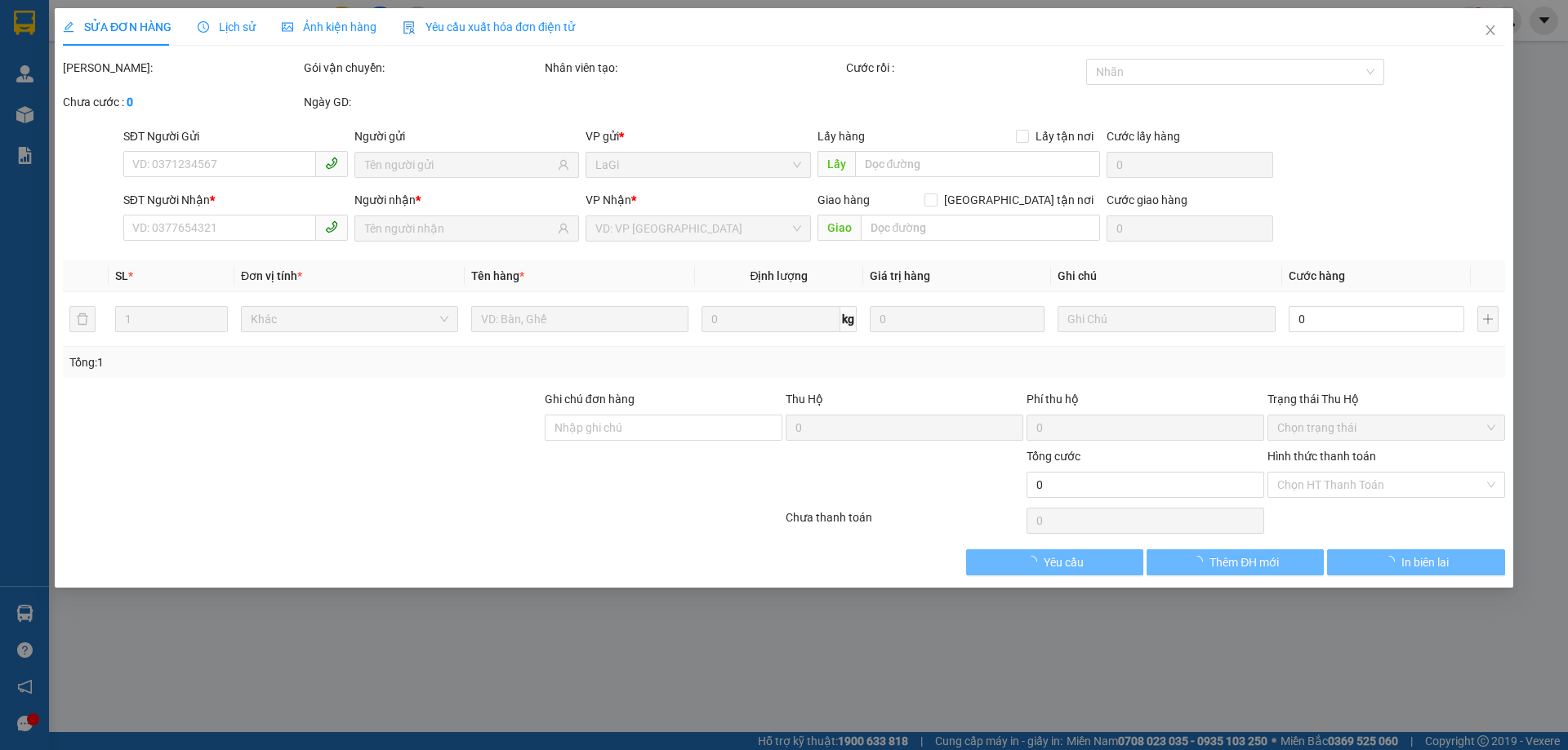
type input "34 nguyễn bỉnh khiêm"
type input "110.000"
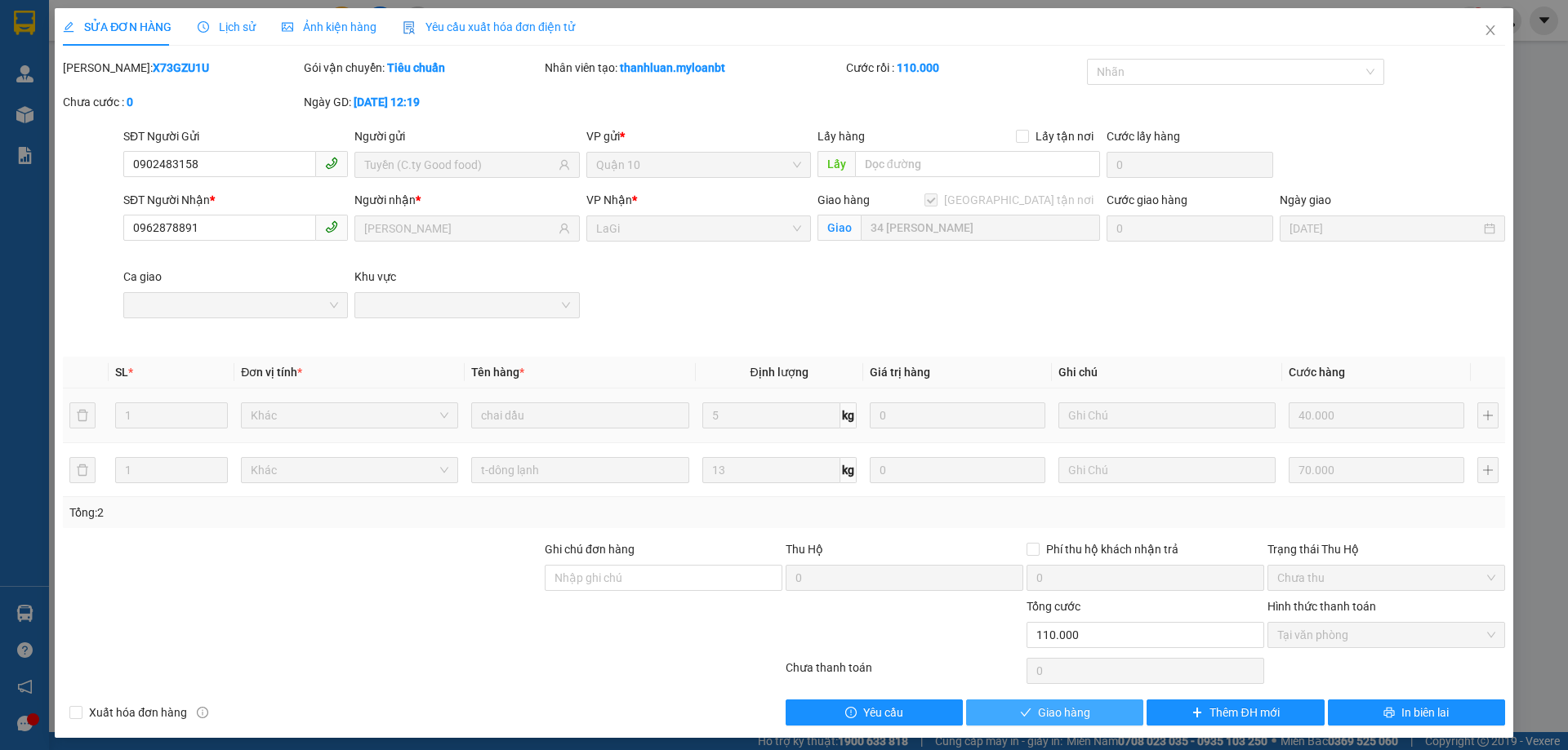
click at [1038, 715] on span "Giao hàng" at bounding box center [1064, 712] width 52 height 18
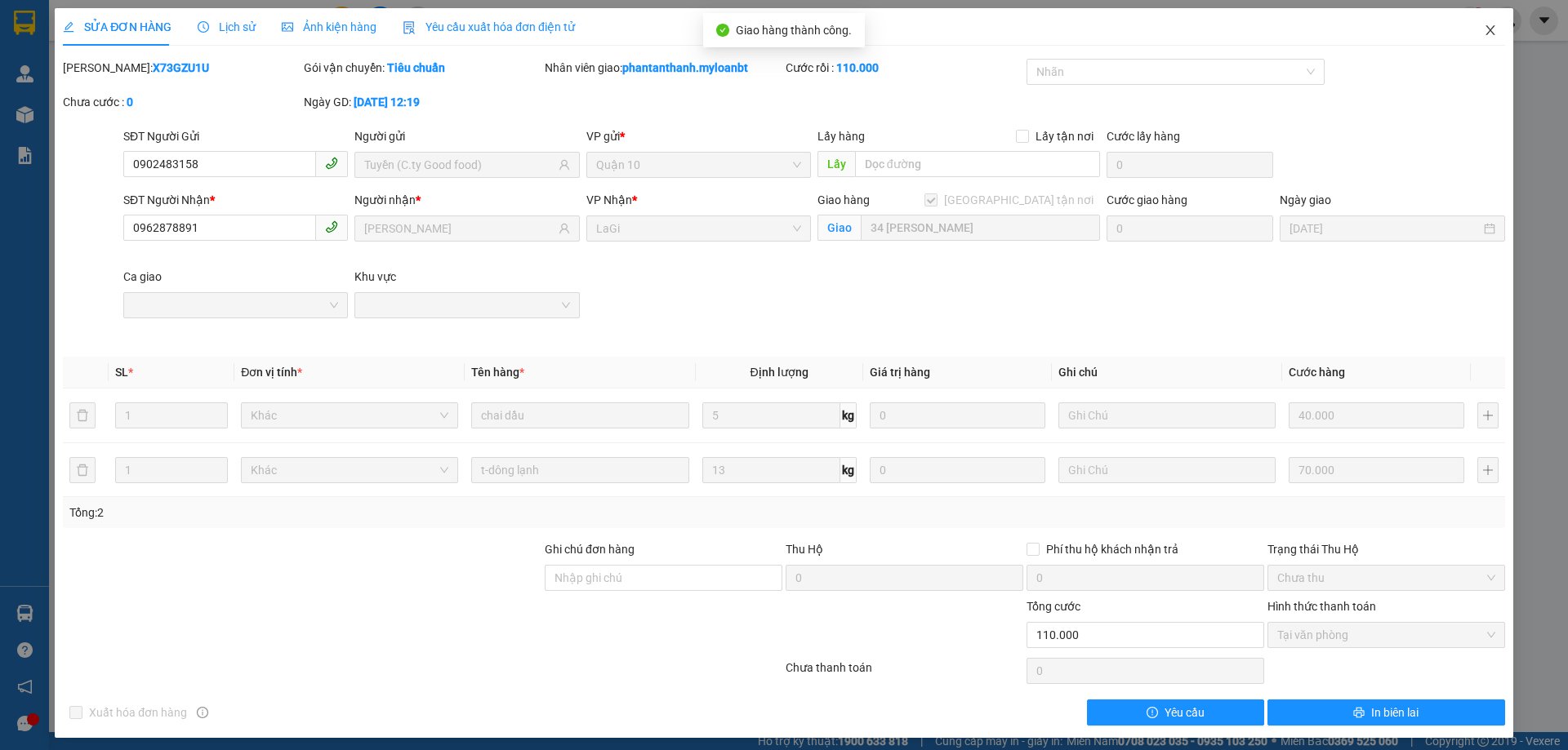
click at [1484, 28] on icon "close" at bounding box center [1490, 30] width 13 height 13
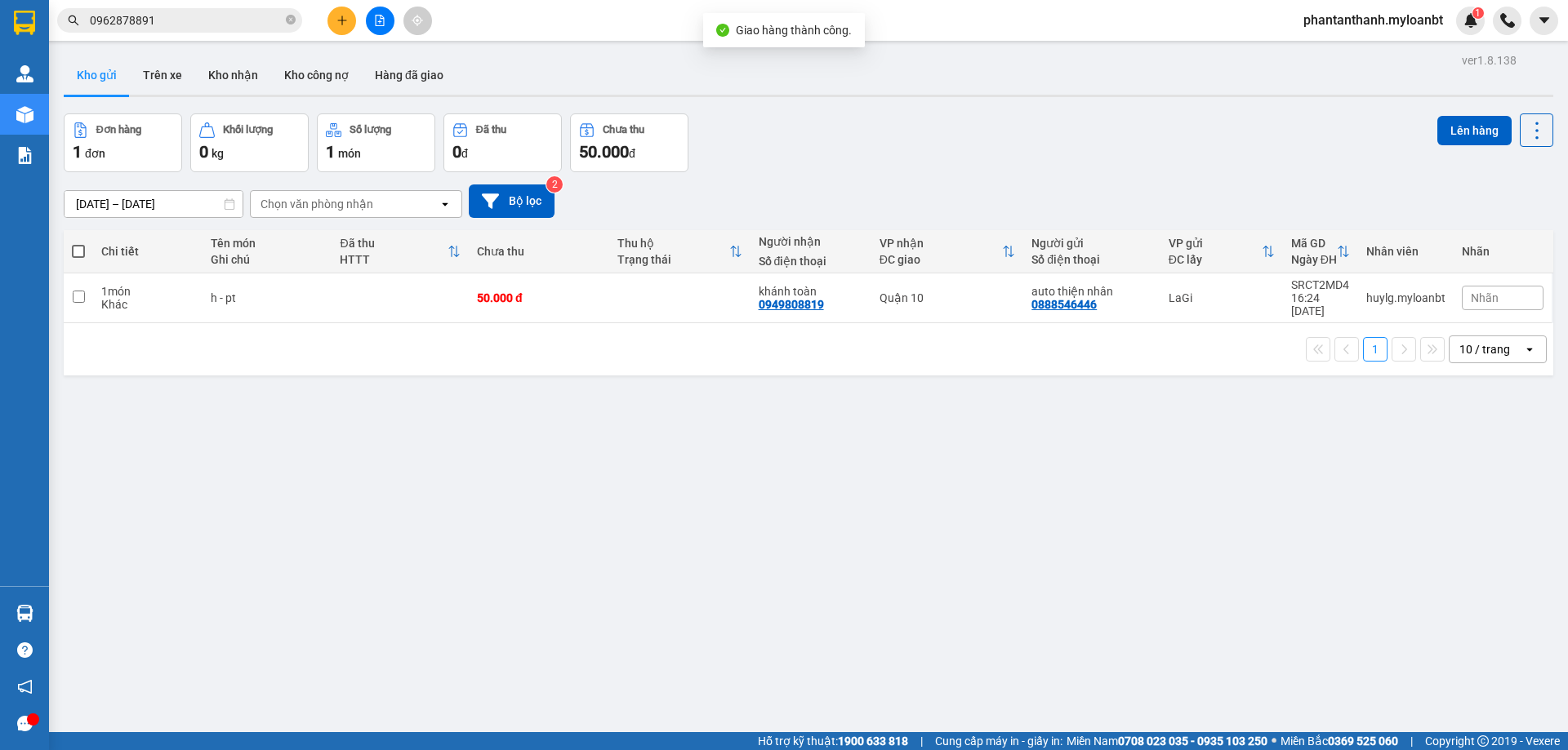
click at [234, 38] on div "Kết quả tìm kiếm ( 86 ) Bộ lọc Mã ĐH Trạng thái Món hàng Thu hộ Tổng cước Chưa …" at bounding box center [784, 20] width 1568 height 41
click at [221, 7] on div "Kết quả tìm kiếm ( 86 ) Bộ lọc Mã ĐH Trạng thái Món hàng Thu hộ Tổng cước Chưa …" at bounding box center [159, 20] width 318 height 29
click at [202, 28] on input "0962878891" at bounding box center [186, 20] width 193 height 18
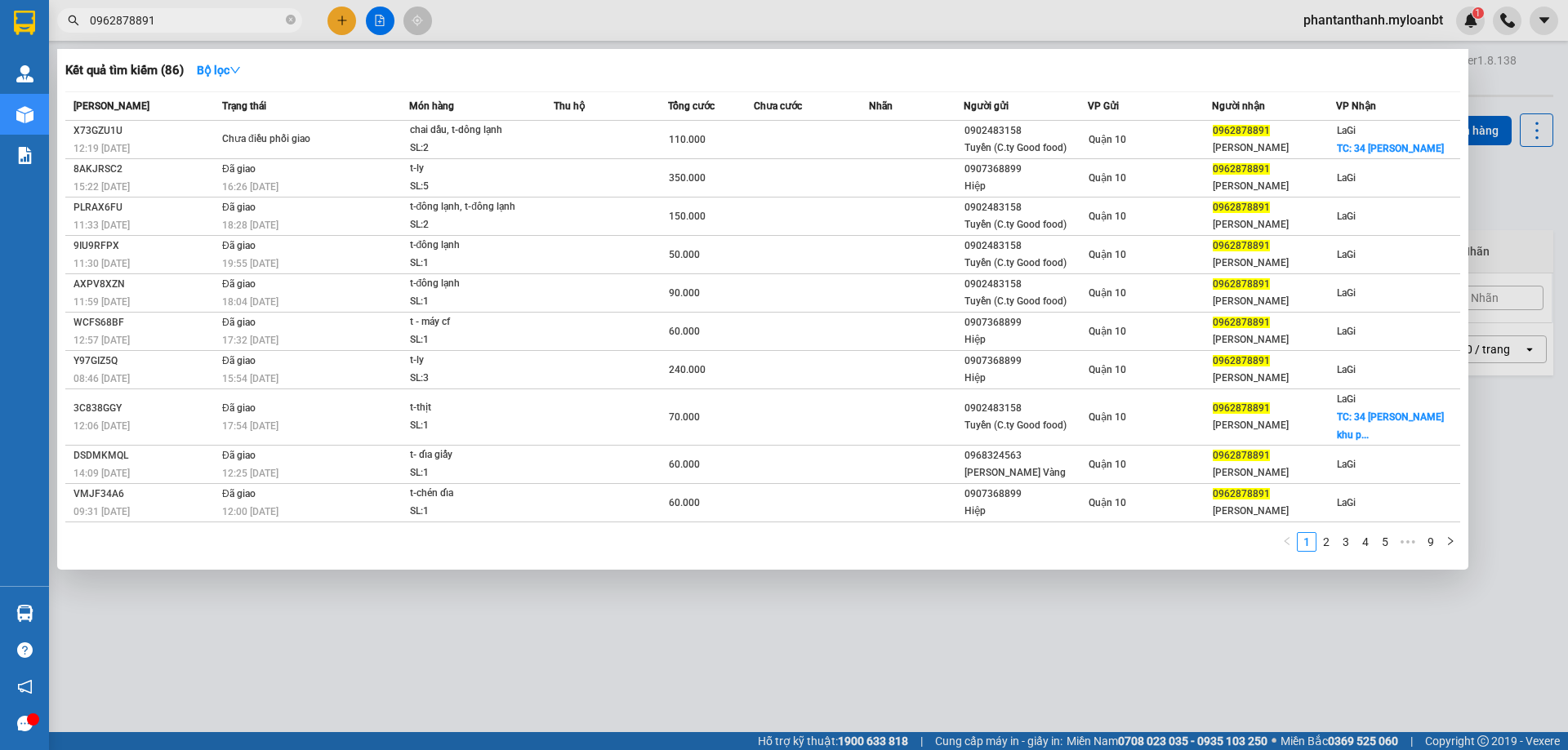
click at [202, 28] on input "0962878891" at bounding box center [186, 20] width 193 height 18
click at [288, 24] on icon "close-circle" at bounding box center [291, 20] width 10 height 10
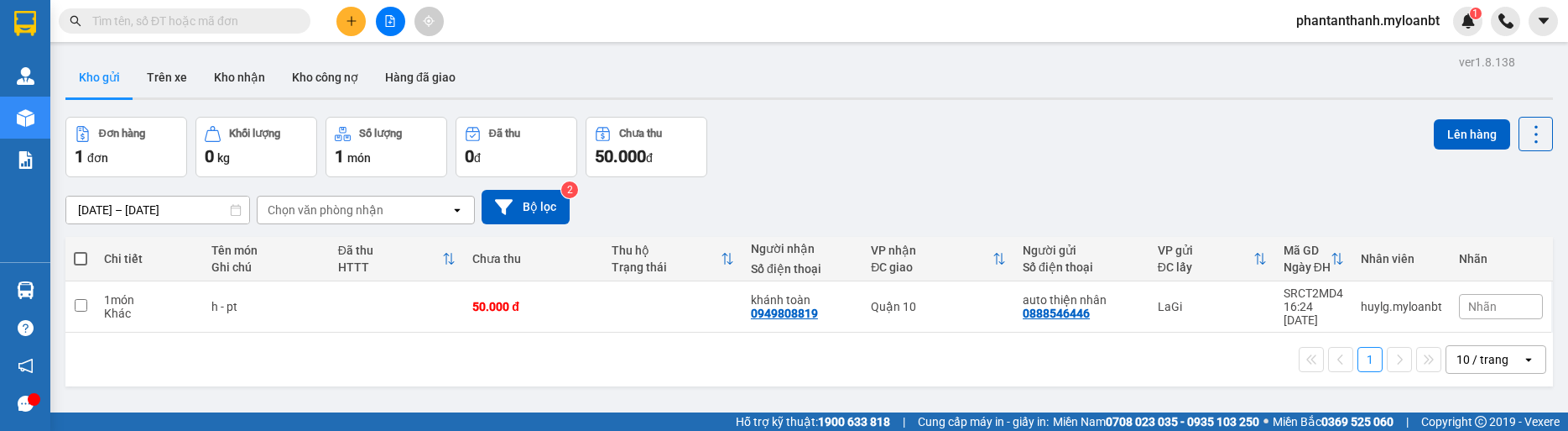
click at [196, 427] on div "Hỗ trợ kỹ thuật: 1900 633 818 | Cung cấp máy in - giấy in: Miền Nam 0708 023 03…" at bounding box center [779, 422] width 1560 height 19
click at [206, 419] on div "Hỗ trợ kỹ thuật: 1900 633 818 | Cung cấp máy in - giấy in: Miền Nam 0708 023 03…" at bounding box center [779, 422] width 1560 height 19
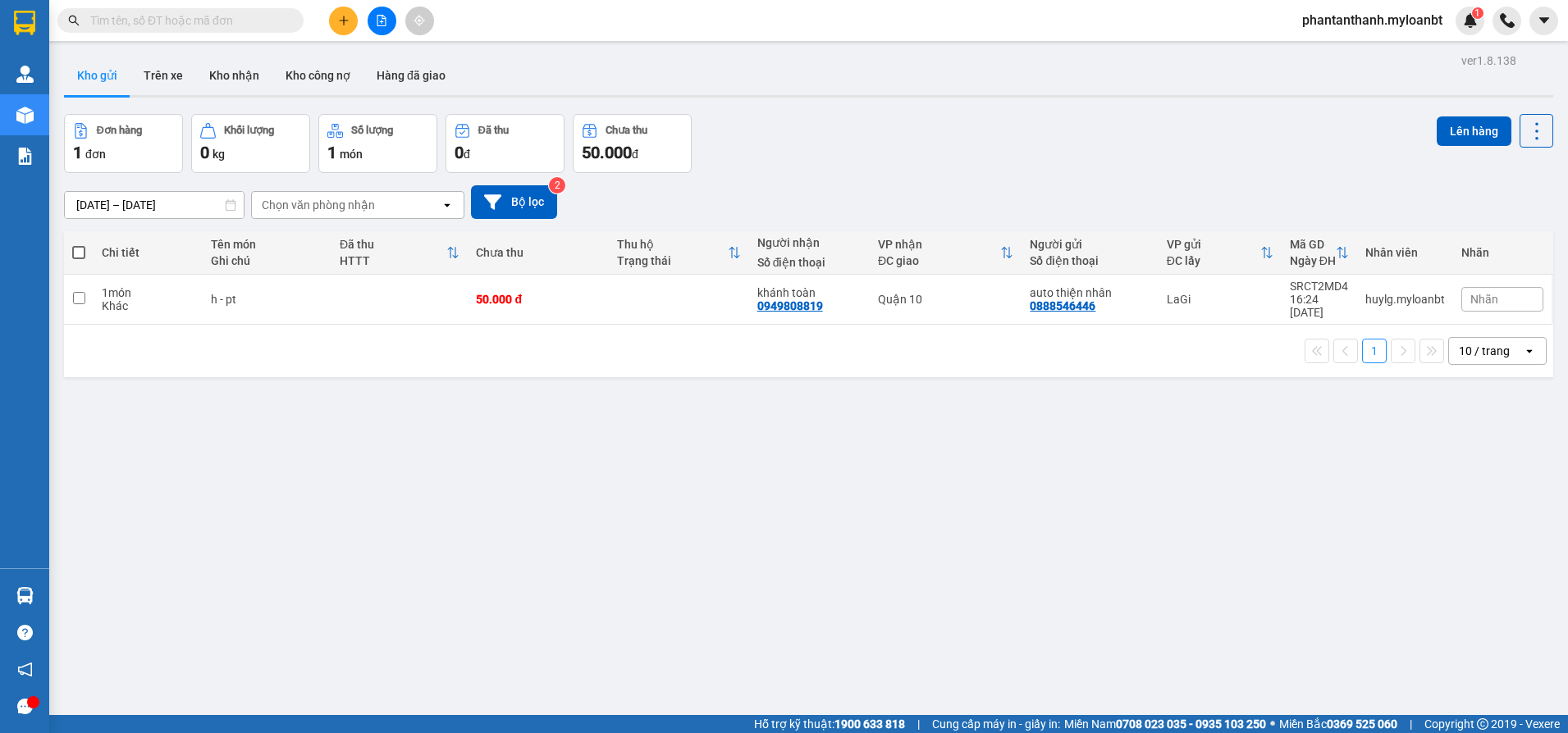
click at [273, 22] on input "text" at bounding box center [187, 21] width 194 height 18
click at [154, 19] on input "text" at bounding box center [187, 21] width 194 height 18
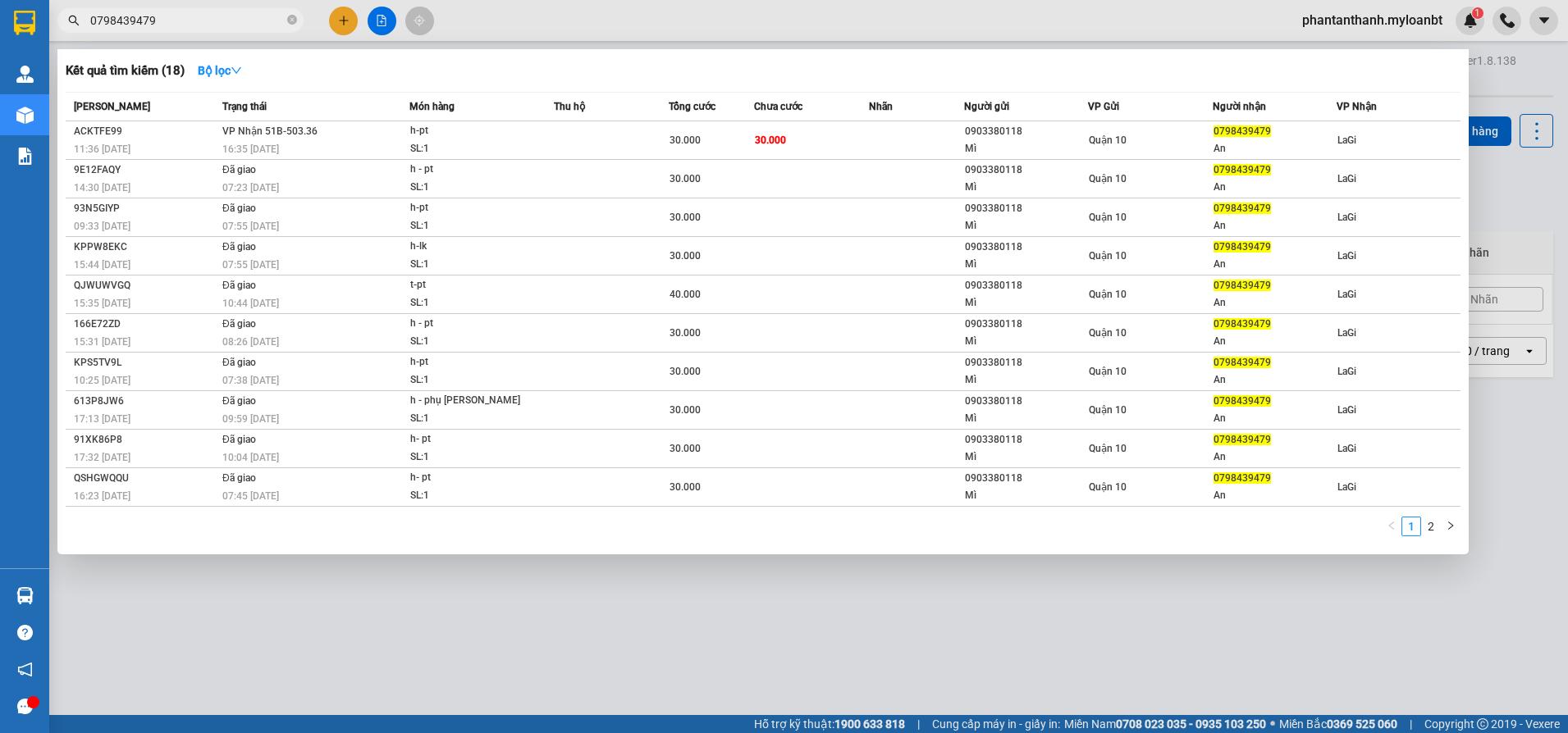
type input "0798439479"
click at [236, 10] on span "0798439479" at bounding box center [180, 21] width 246 height 25
click at [213, 25] on input "0798439479" at bounding box center [187, 21] width 194 height 18
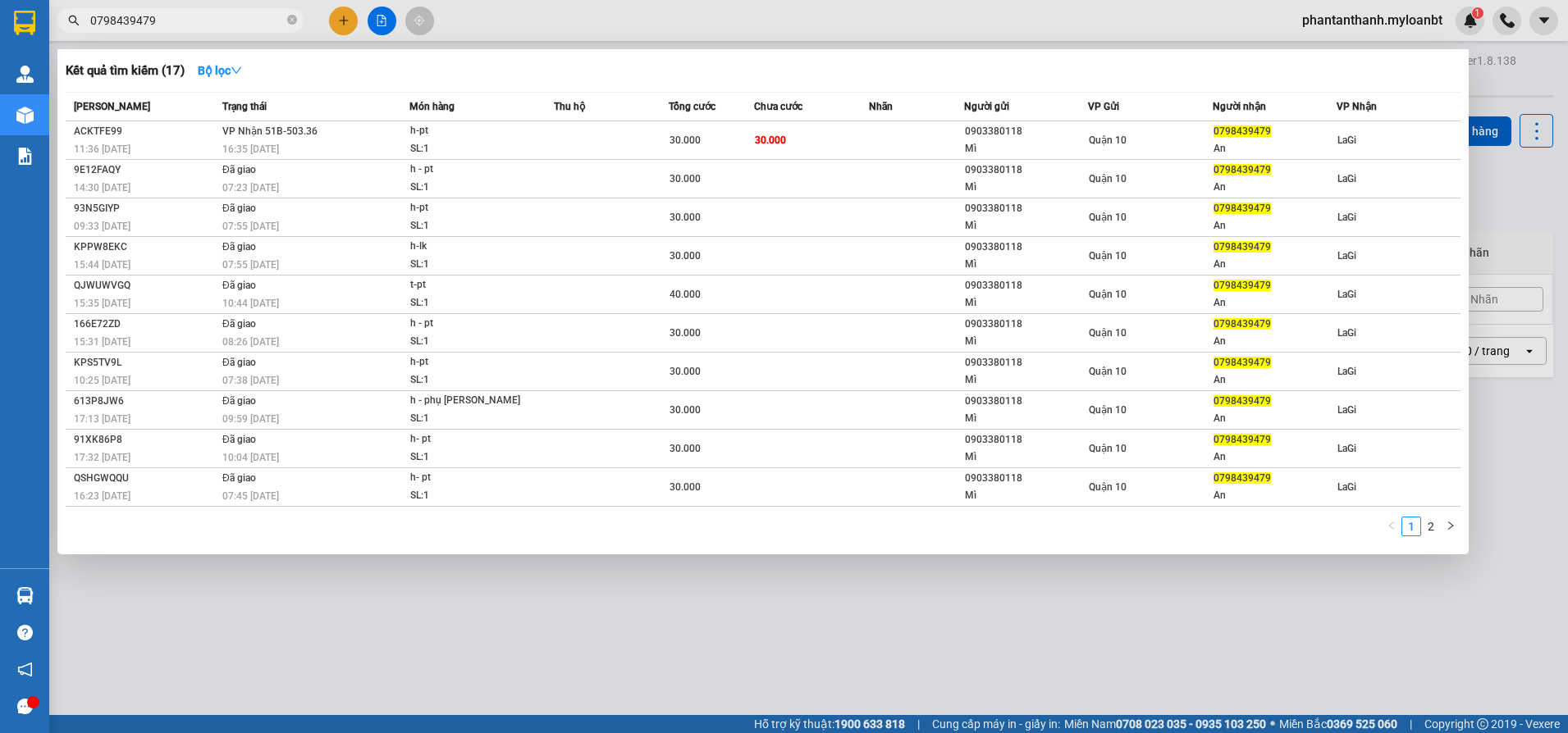
click at [213, 25] on input "0798439479" at bounding box center [187, 21] width 194 height 18
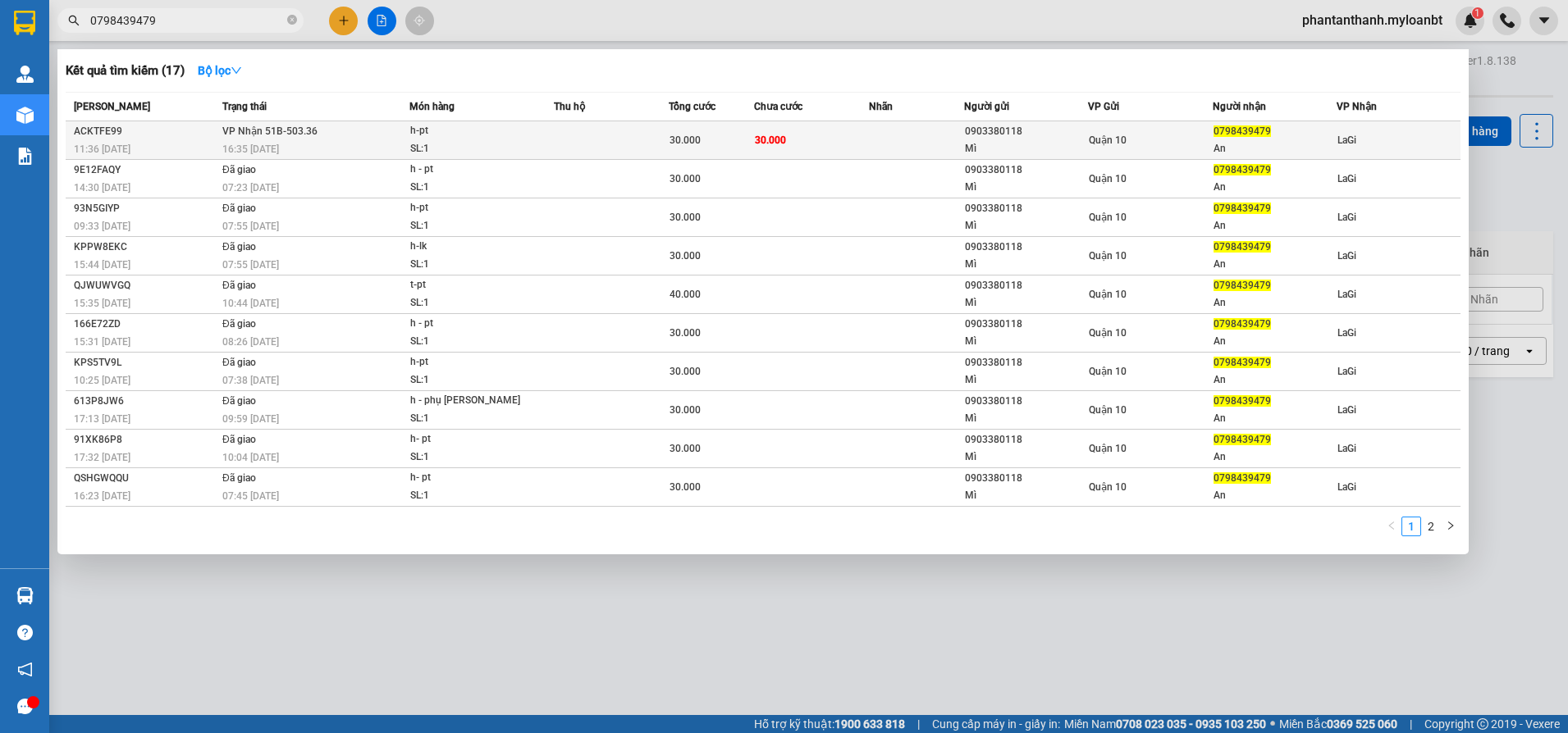
click at [375, 126] on td "VP Nhận 51B-503.36 16:35 - 15/08" at bounding box center [314, 140] width 191 height 39
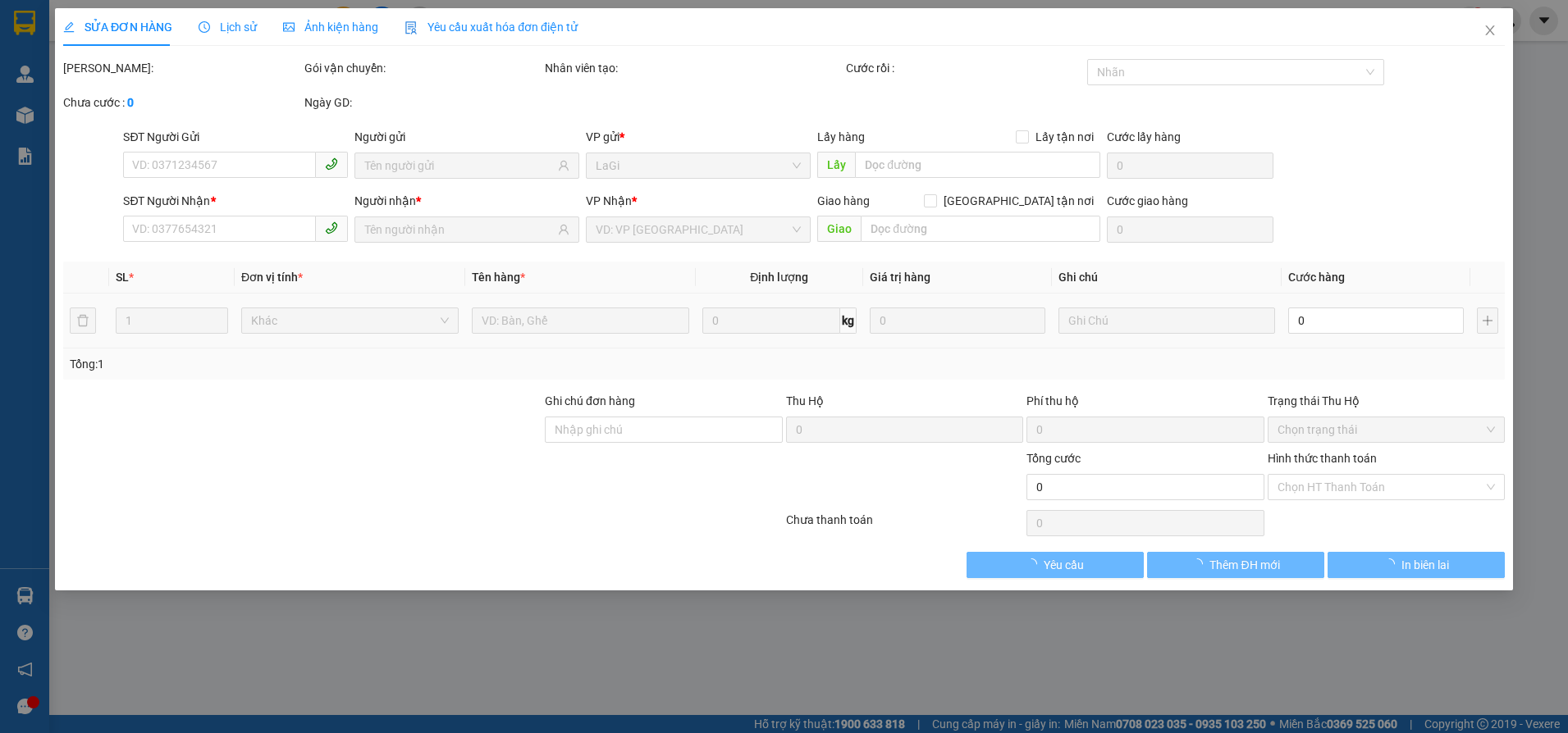
type input "0903380118"
type input "Mì"
type input "0798439479"
type input "An"
type input "30.000"
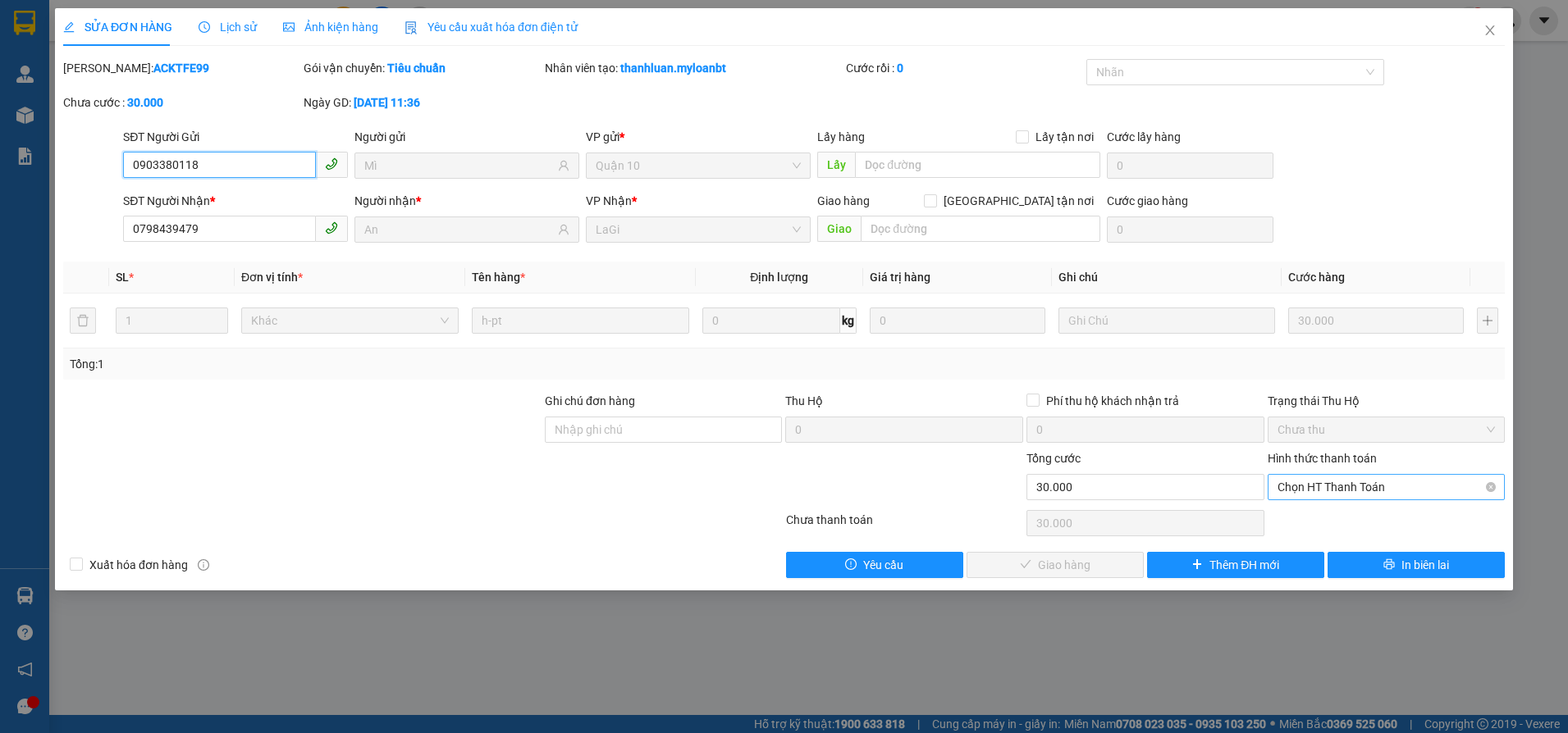
click at [1318, 482] on span "Chọn HT Thanh Toán" at bounding box center [1387, 488] width 218 height 25
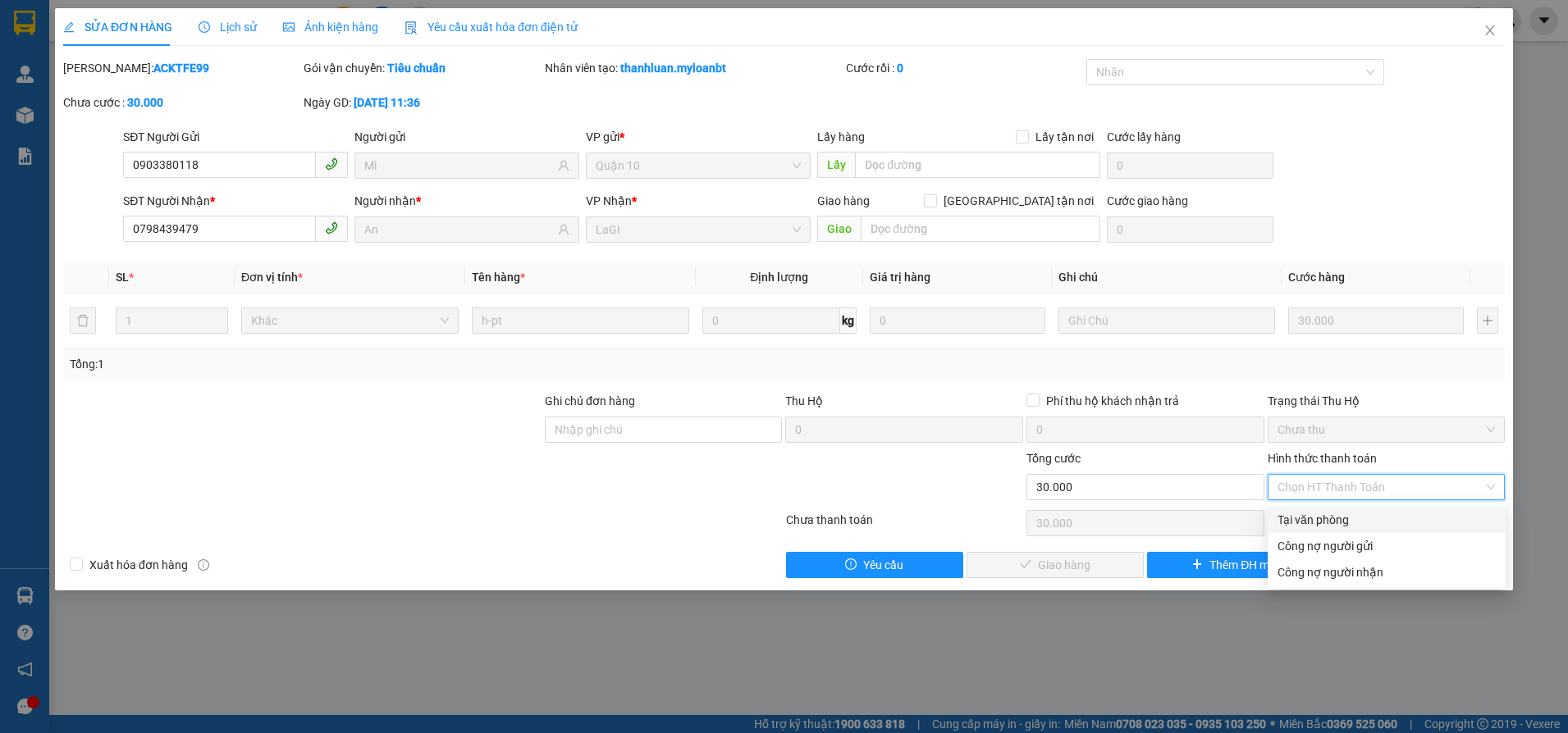
click at [1299, 508] on div "Tại văn phòng" at bounding box center [1387, 520] width 238 height 26
type input "0"
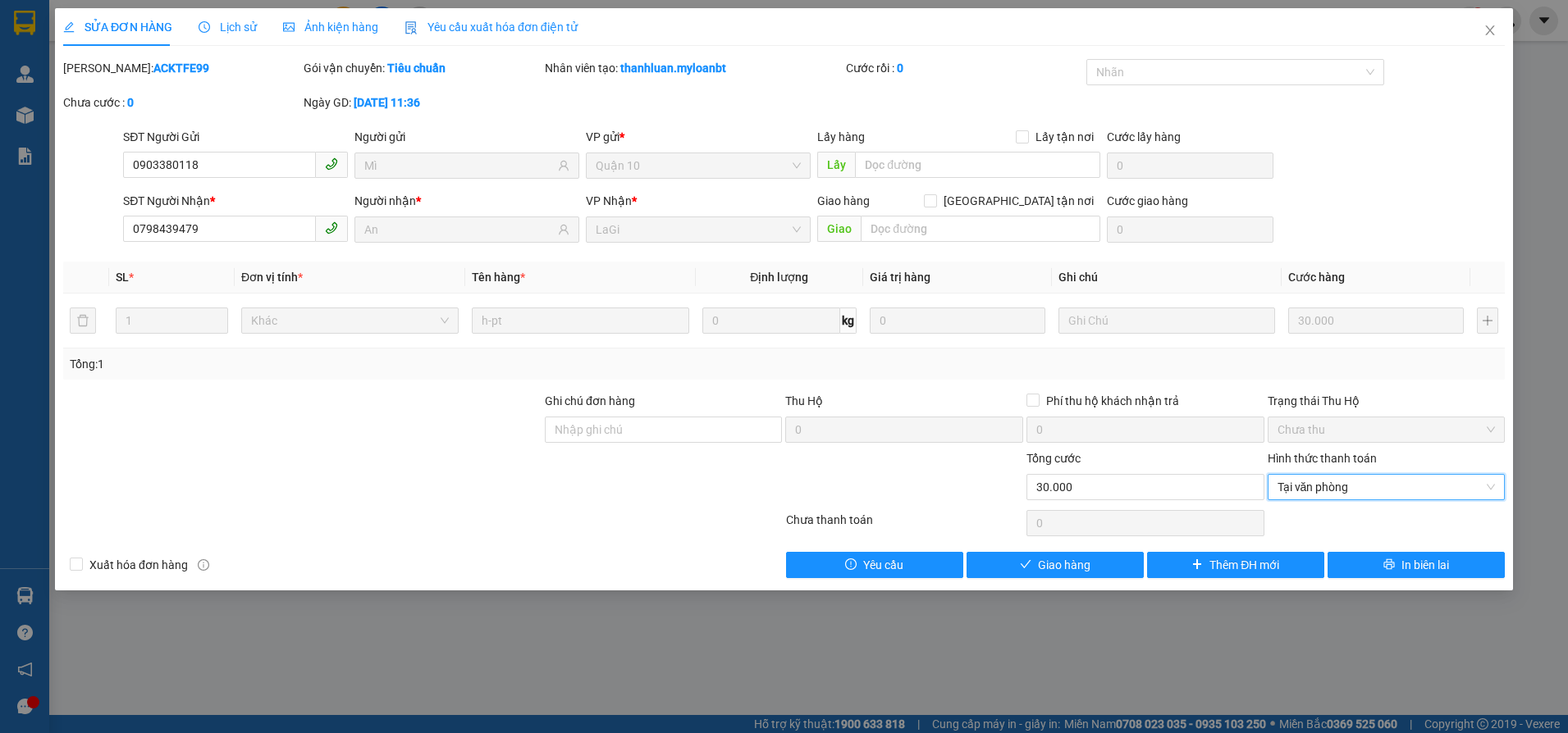
click at [1073, 550] on div "Total Paid Fee 0 Total UnPaid Fee 30.000 Cash Collection Total Fee Mã ĐH: ACKTF…" at bounding box center [784, 319] width 1442 height 519
click at [1069, 560] on span "Giao hàng" at bounding box center [1065, 565] width 53 height 18
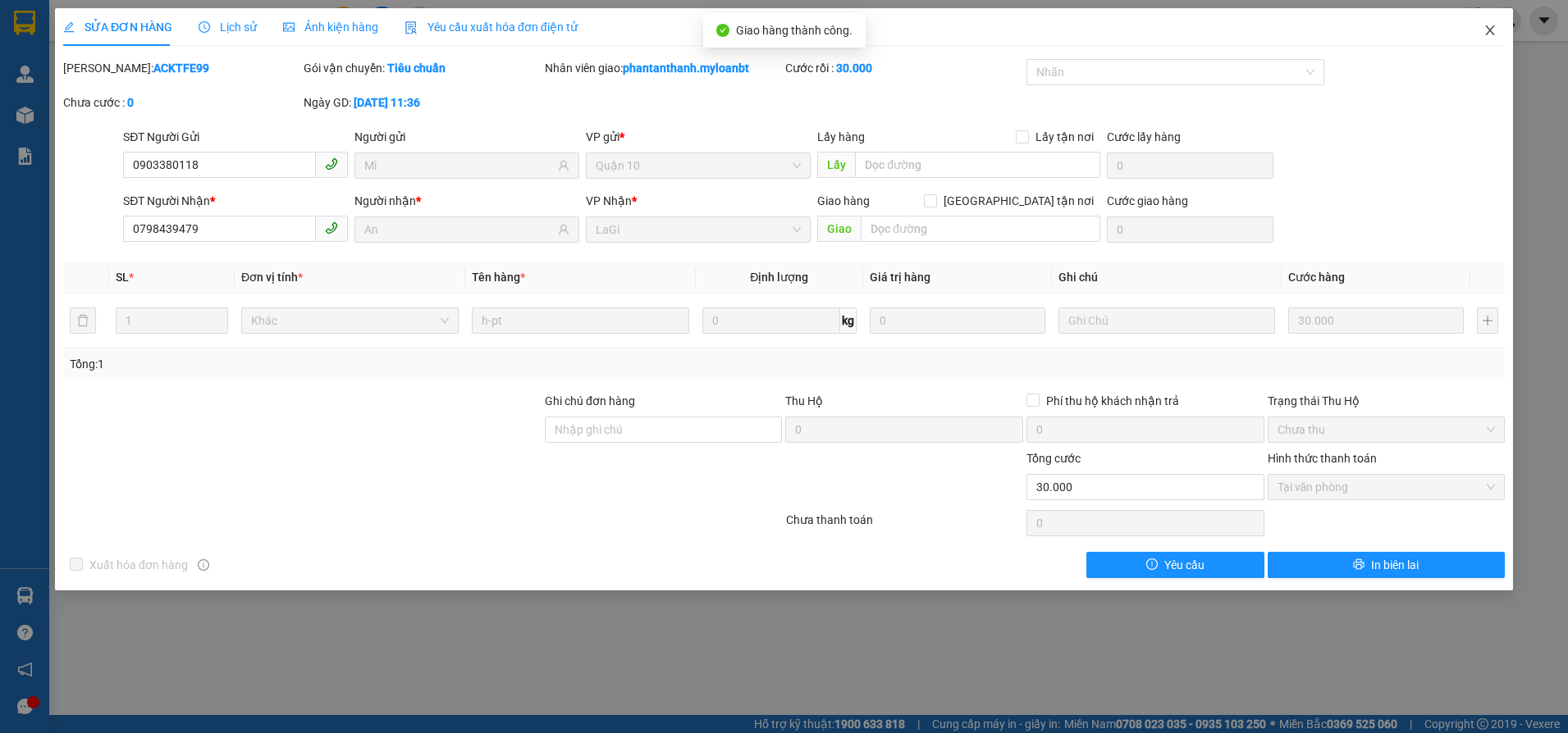
click at [1487, 31] on icon "close" at bounding box center [1491, 30] width 13 height 13
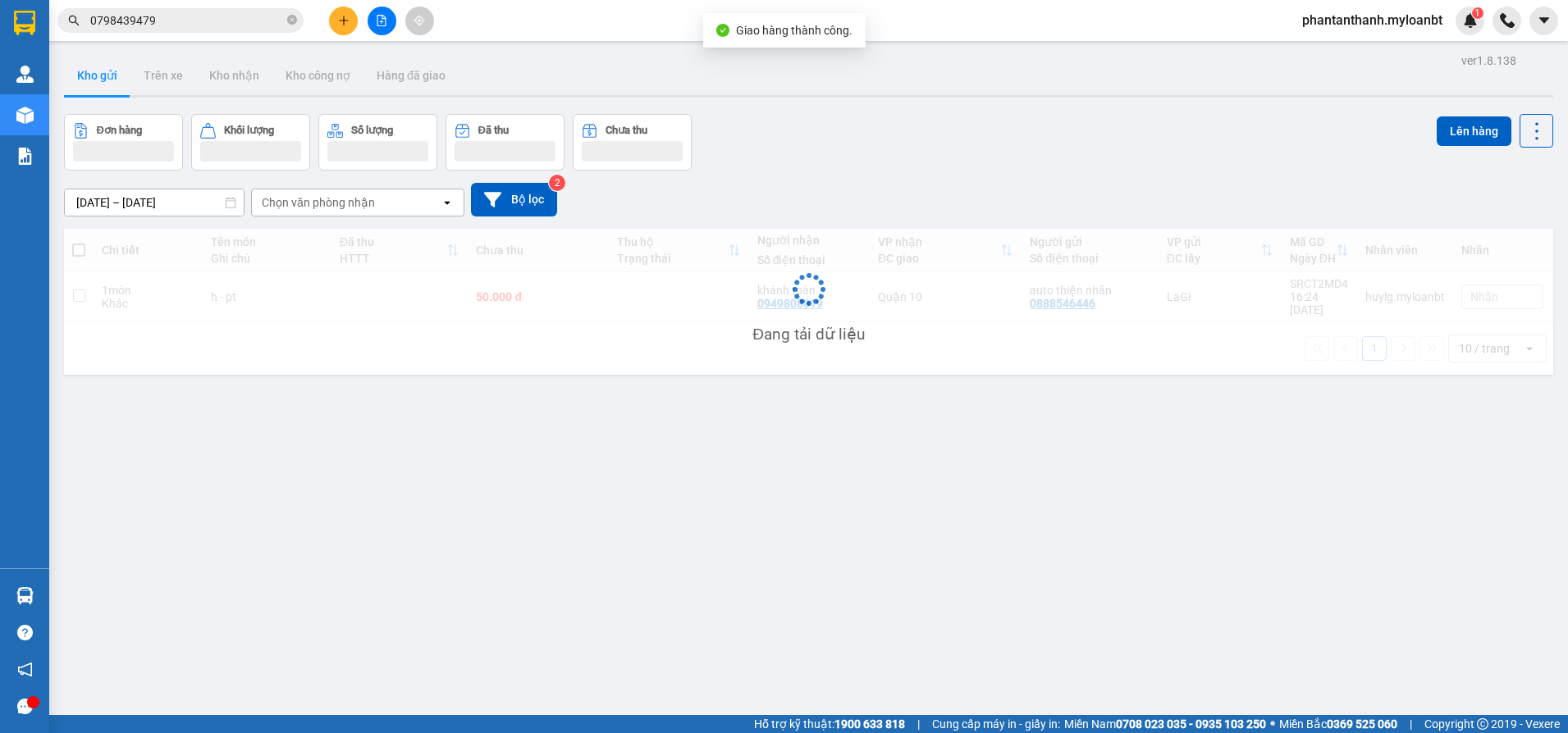
click at [183, 30] on span "0798439479" at bounding box center [180, 21] width 246 height 25
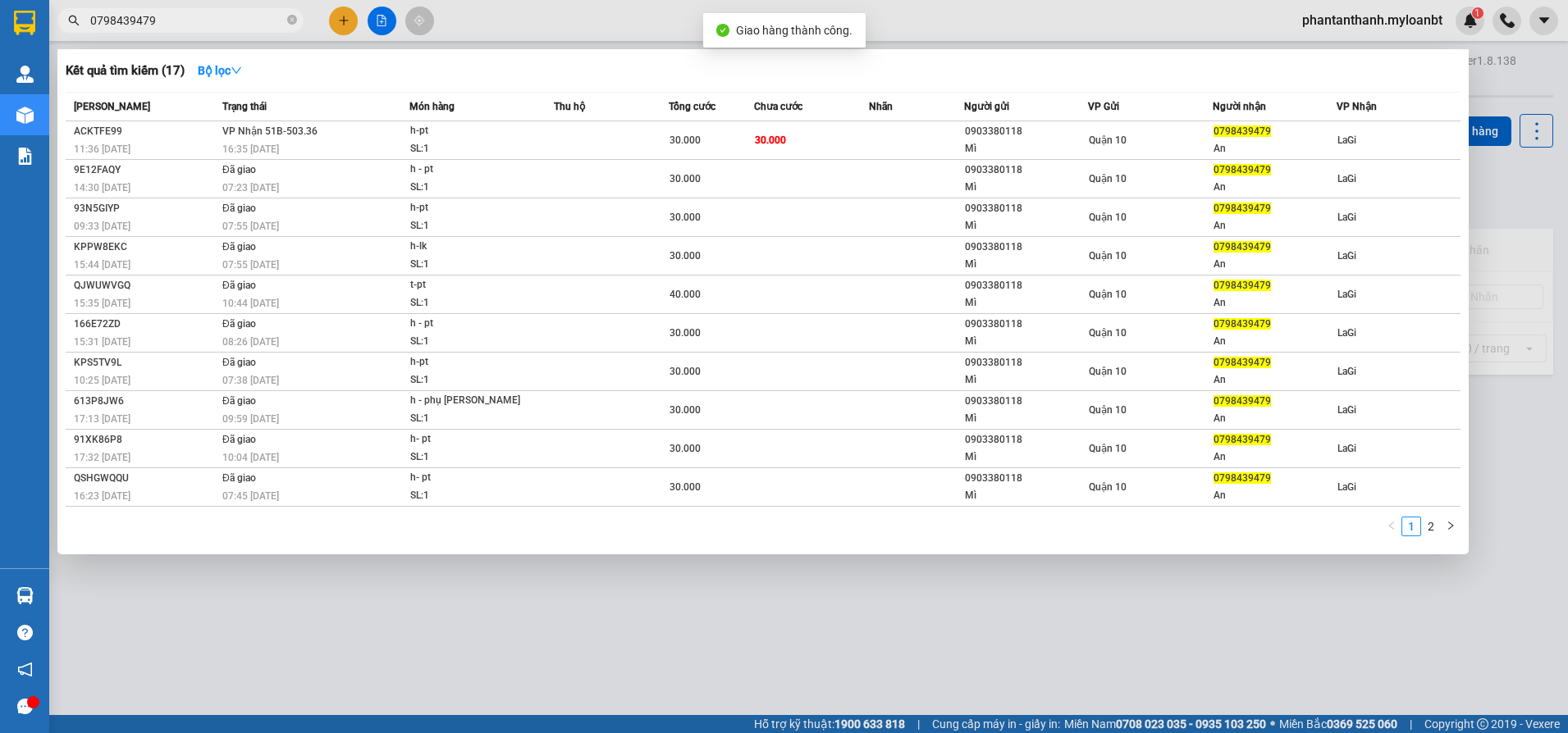
click at [199, 2] on div at bounding box center [784, 366] width 1568 height 733
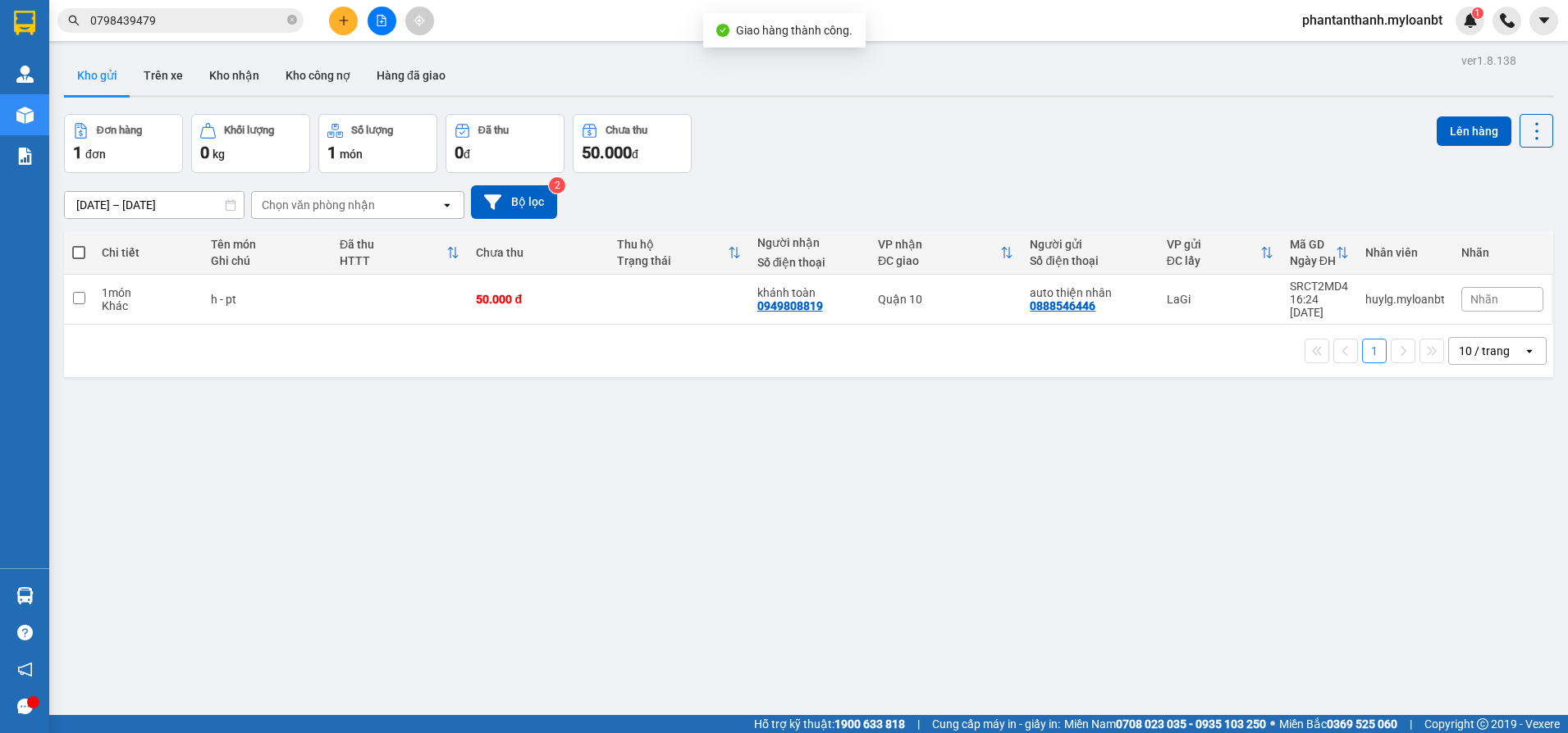
click at [199, 2] on div "Kết quả tìm kiếm ( 17 ) Bộ lọc Mã ĐH Trạng thái Món hàng Thu hộ Tổng cước Chưa …" at bounding box center [784, 21] width 1568 height 41
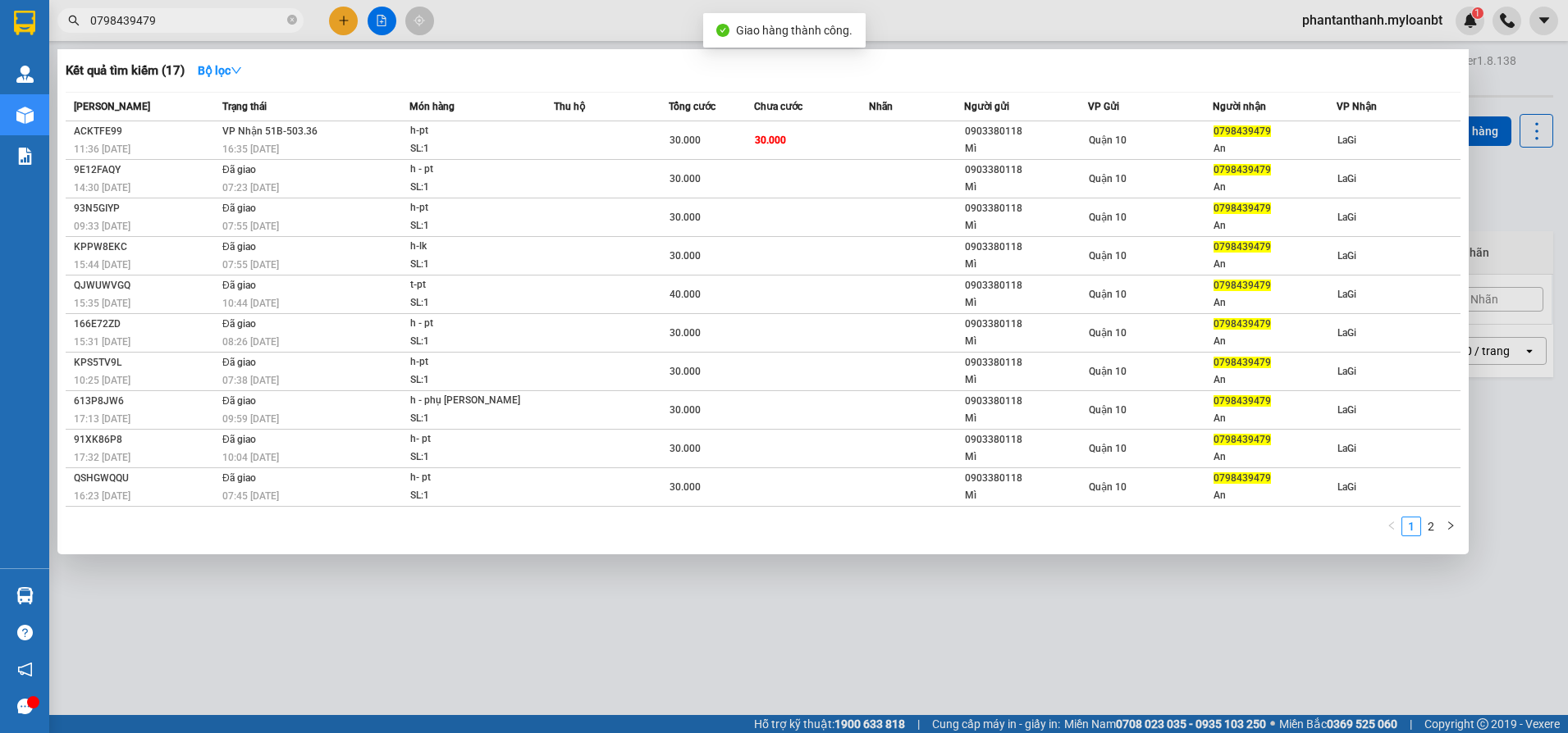
click at [174, 25] on input "0798439479" at bounding box center [187, 21] width 194 height 18
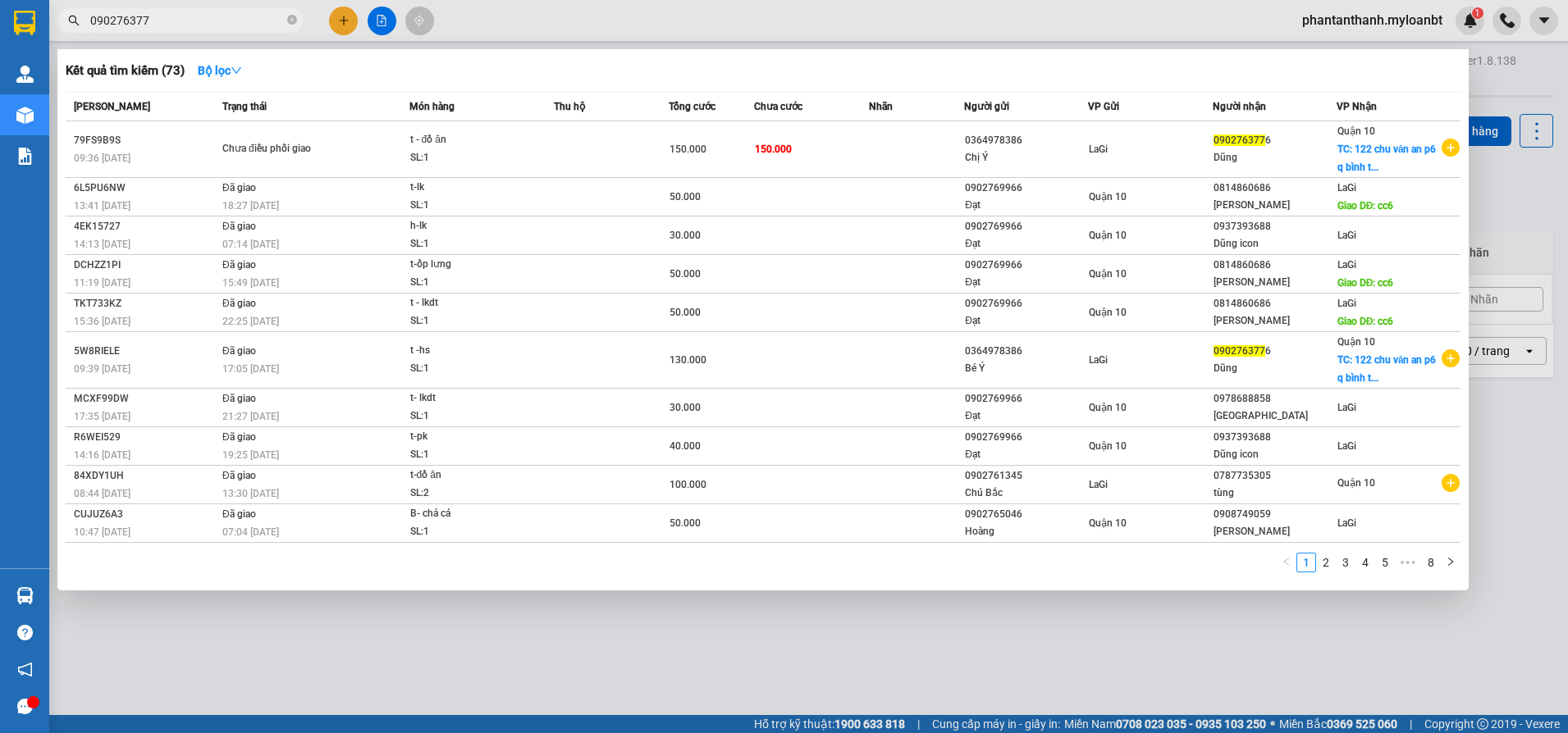
type input "0902763776"
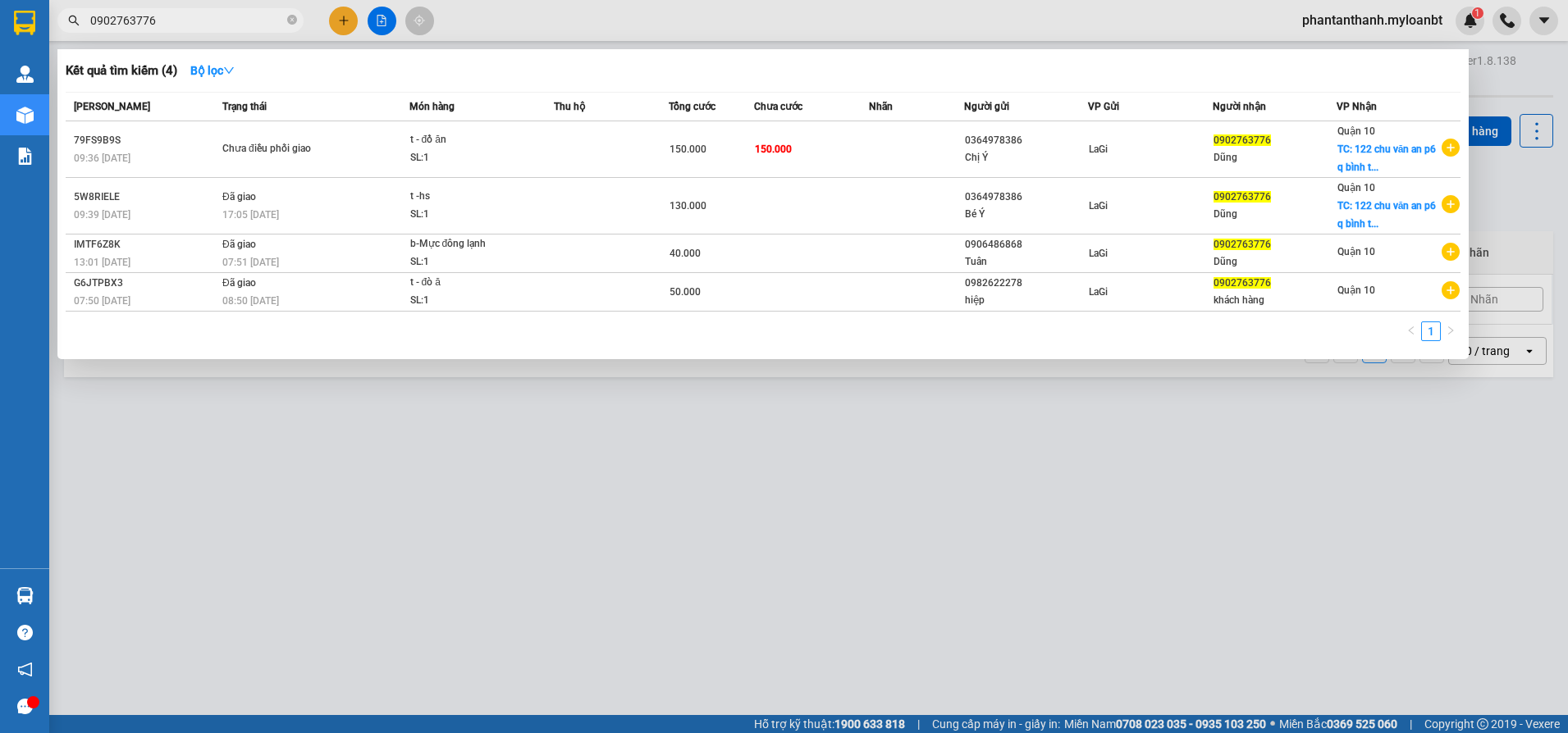
click at [290, 16] on icon "close-circle" at bounding box center [293, 20] width 10 height 10
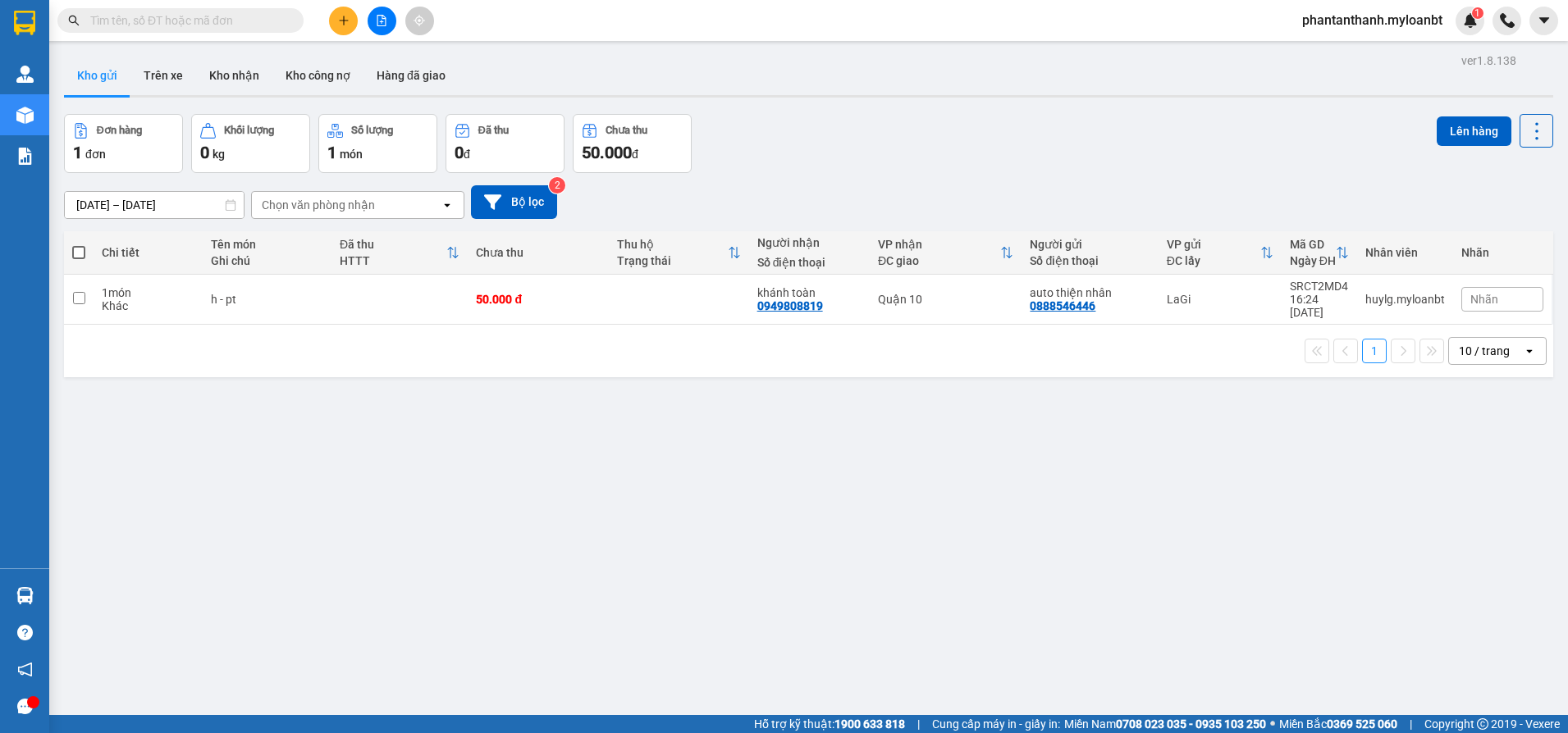
click at [174, 16] on input "text" at bounding box center [187, 21] width 194 height 18
click at [504, 483] on div "ver 1.8.138 Kho gửi Trên xe Kho nhận Kho công nợ Hàng đã giao Đơn hàng 1 đơn Kh…" at bounding box center [808, 416] width 1502 height 733
click at [557, 511] on div "ver 1.8.138 Kho gửi Trên xe Kho nhận Kho công nợ Hàng đã giao Đơn hàng 1 đơn Kh…" at bounding box center [808, 416] width 1502 height 733
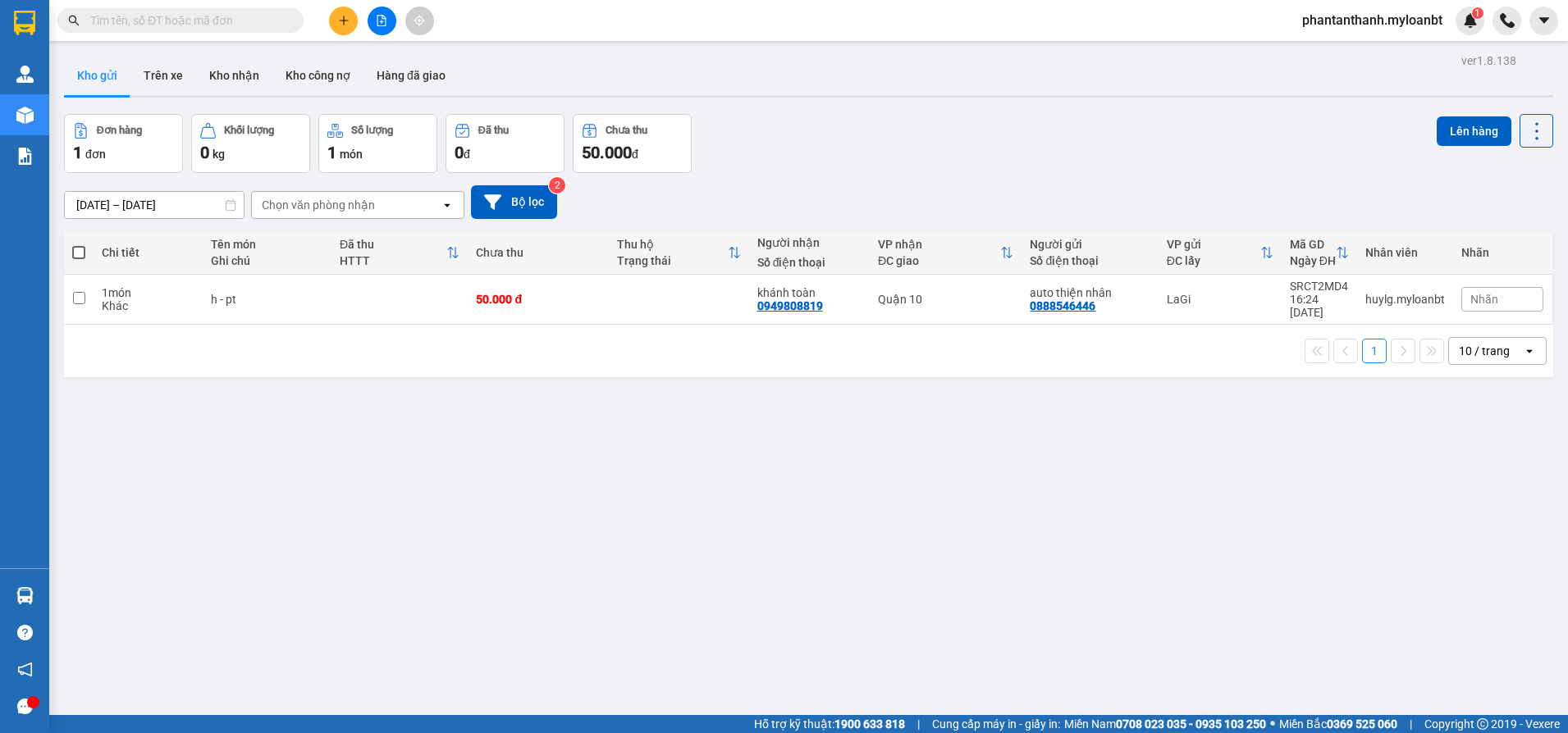
click at [630, 470] on div "ver 1.8.138 Kho gửi Trên xe Kho nhận Kho công nợ Hàng đã giao Đơn hàng 1 đơn Kh…" at bounding box center [808, 416] width 1502 height 733
click at [622, 467] on div "ver 1.8.138 Kho gửi Trên xe Kho nhận Kho công nợ Hàng đã giao Đơn hàng 1 đơn Kh…" at bounding box center [808, 416] width 1502 height 733
click at [618, 467] on div "ver 1.8.138 Kho gửi Trên xe Kho nhận Kho công nợ Hàng đã giao Đơn hàng 1 đơn Kh…" at bounding box center [808, 416] width 1502 height 733
click at [616, 492] on div "ver 1.8.138 Kho gửi Trên xe Kho nhận Kho công nợ Hàng đã giao Đơn hàng 1 đơn Kh…" at bounding box center [808, 416] width 1502 height 733
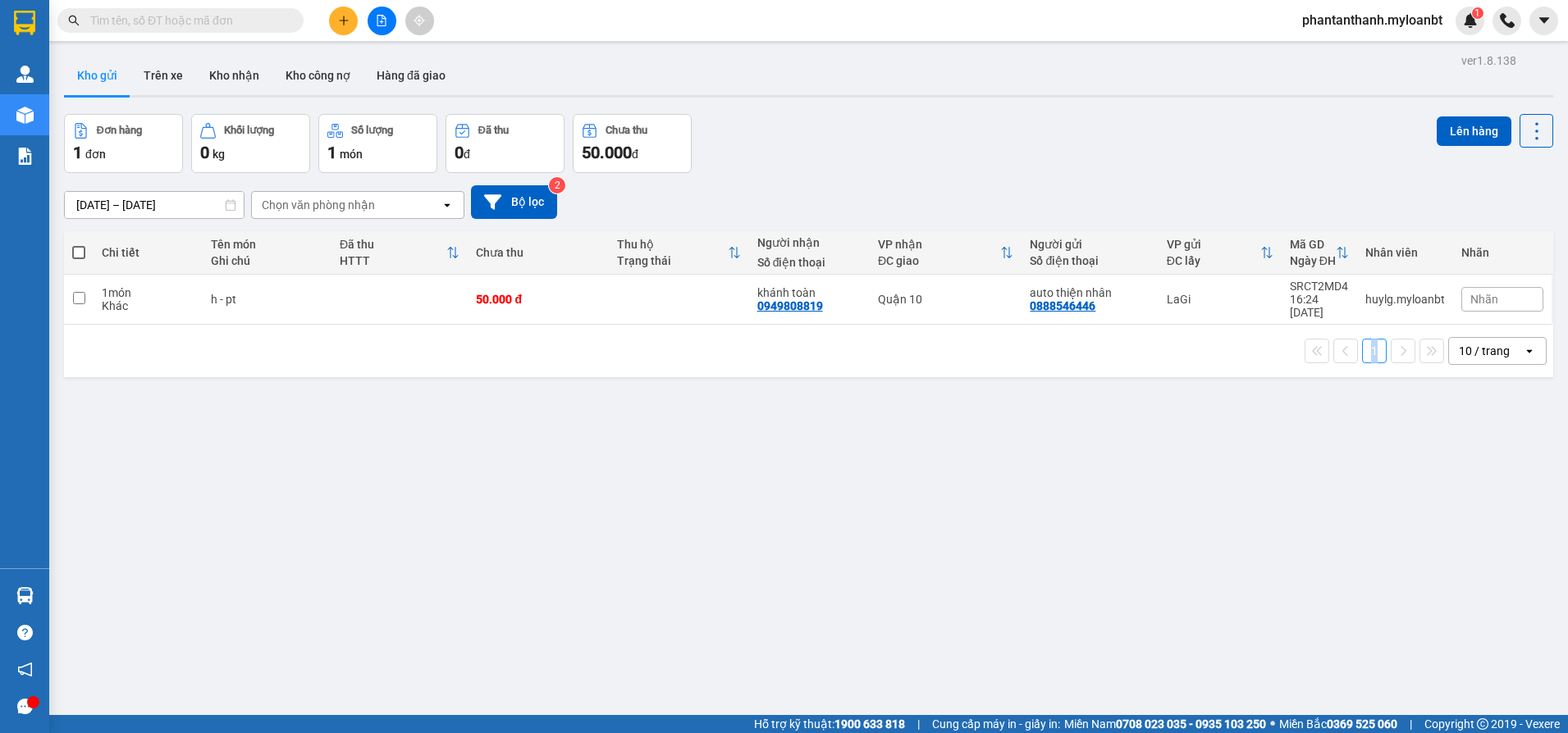
click at [616, 492] on div "ver 1.8.138 Kho gửi Trên xe Kho nhận Kho công nợ Hàng đã giao Đơn hàng 1 đơn Kh…" at bounding box center [808, 416] width 1502 height 733
click at [232, 18] on input "text" at bounding box center [187, 21] width 194 height 18
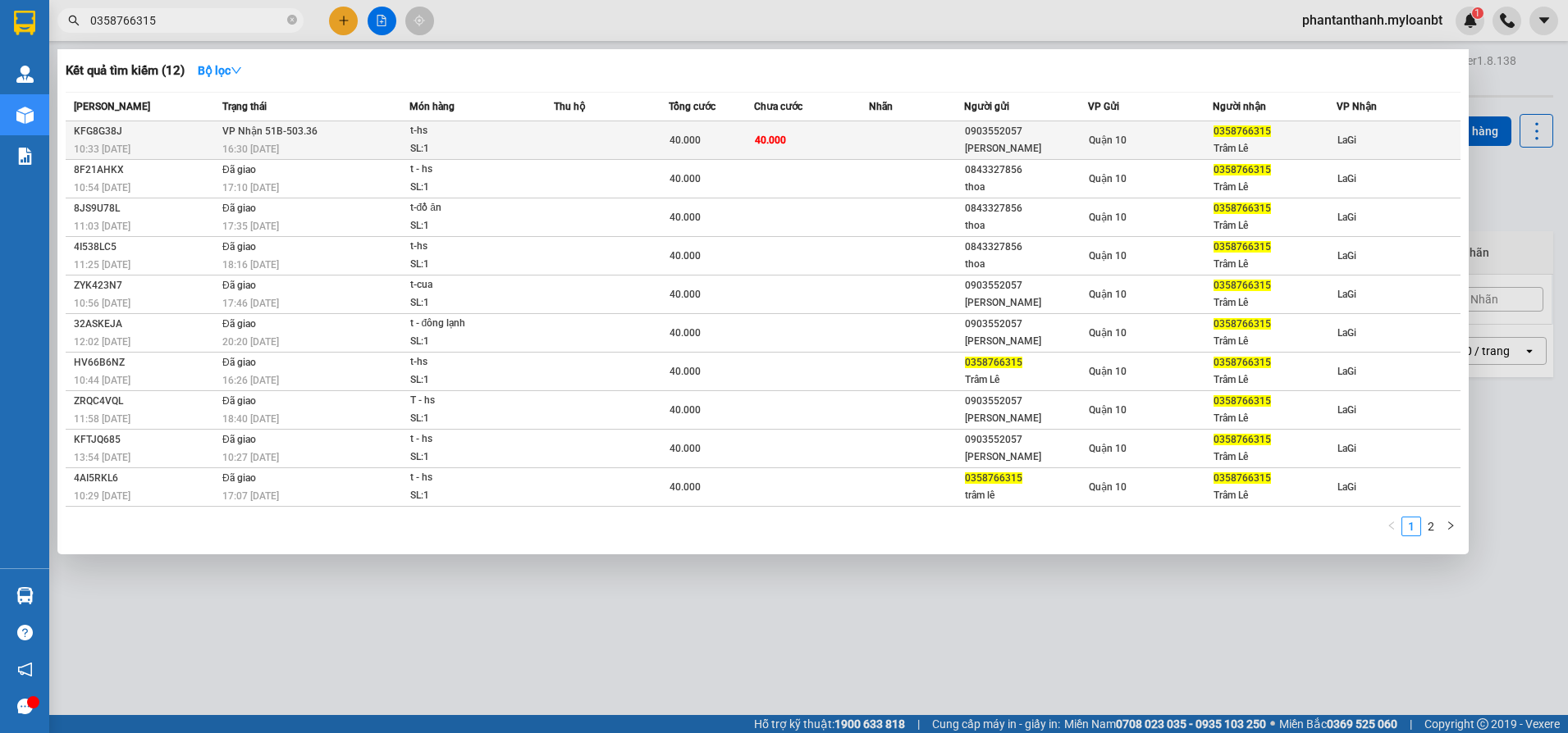
type input "0358766315"
click at [511, 136] on div "t-hs" at bounding box center [471, 131] width 123 height 18
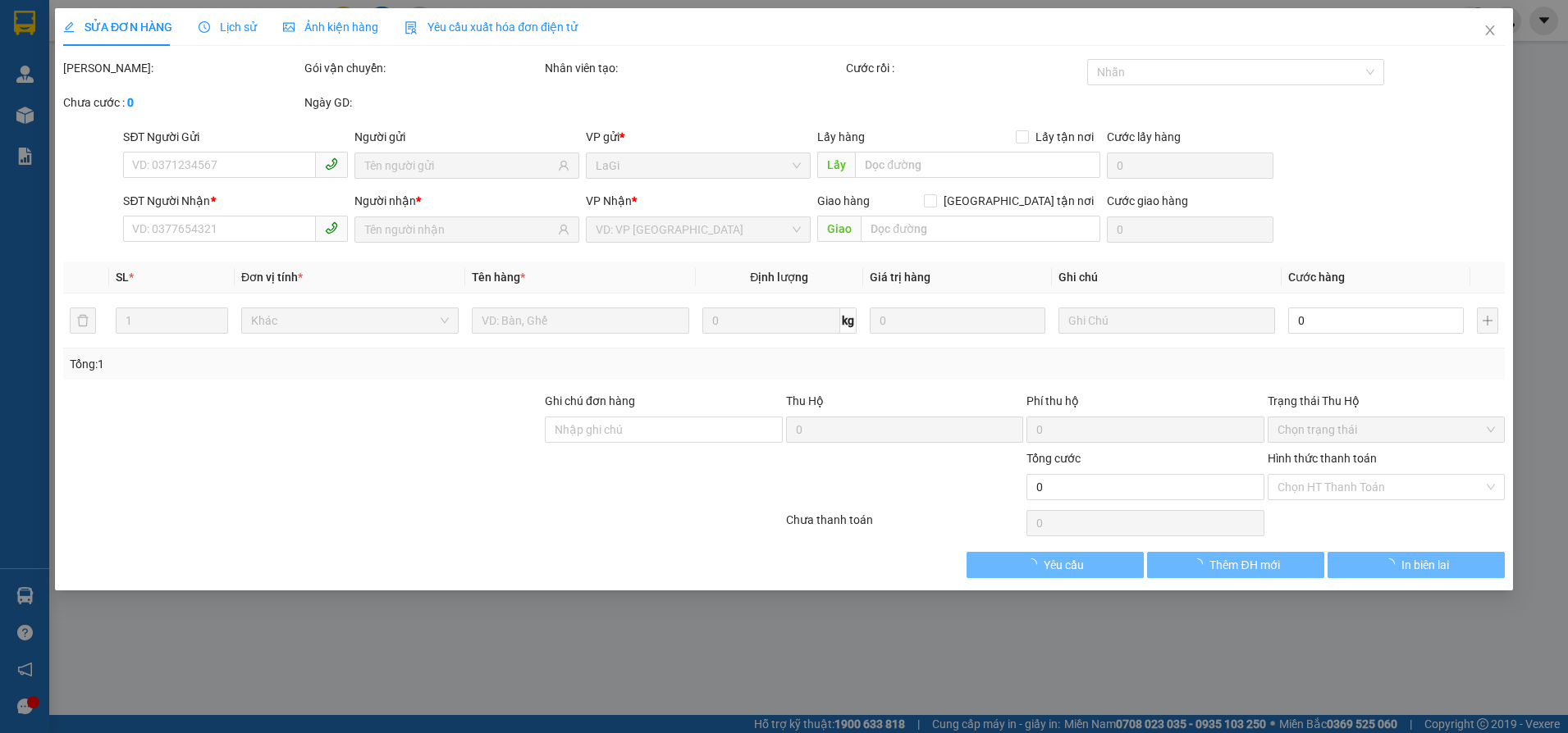
type input "0903552057"
type input "Hoàng Nhi"
type input "0358766315"
type input "Trâm Lê"
type input "40.000"
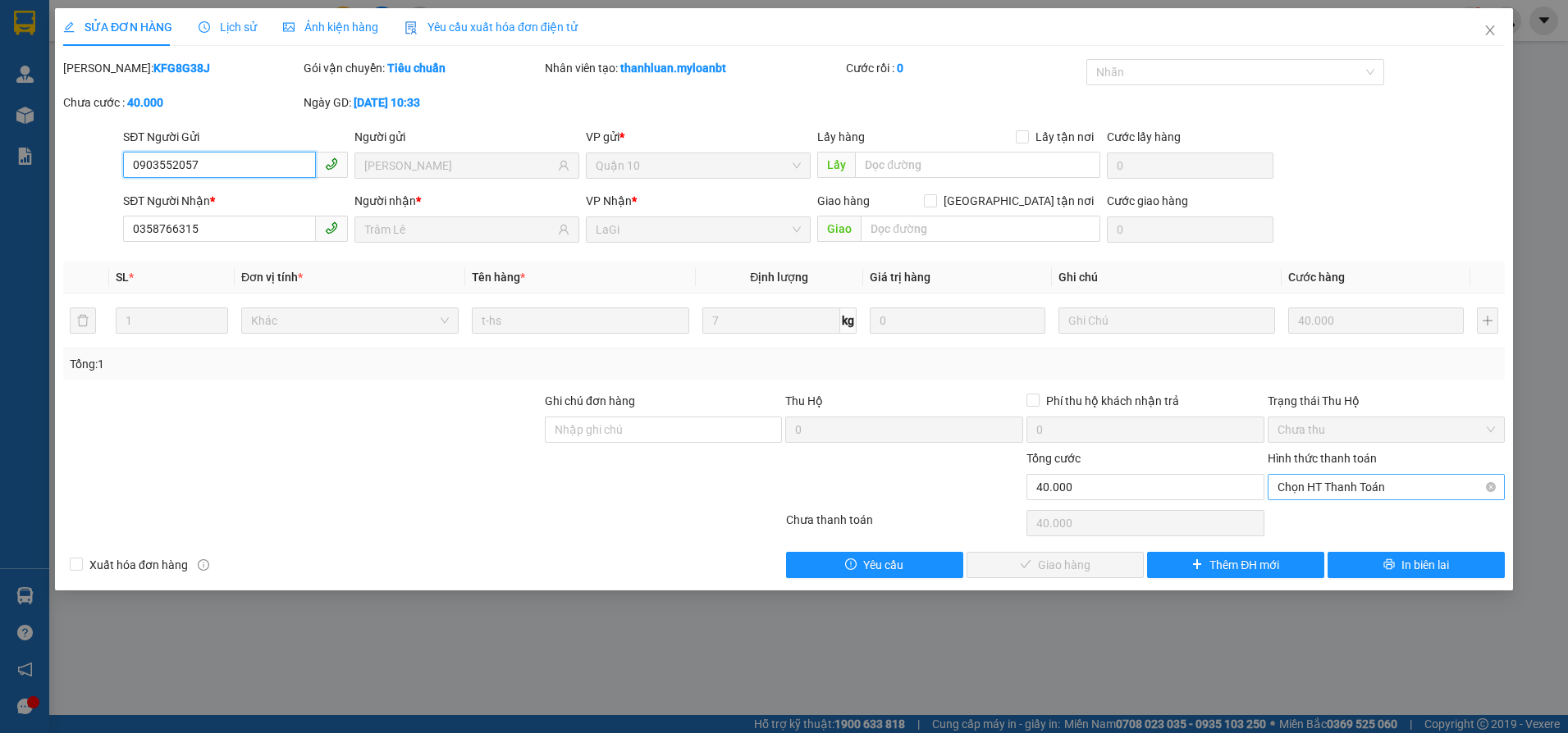
click at [1318, 491] on span "Chọn HT Thanh Toán" at bounding box center [1387, 488] width 218 height 25
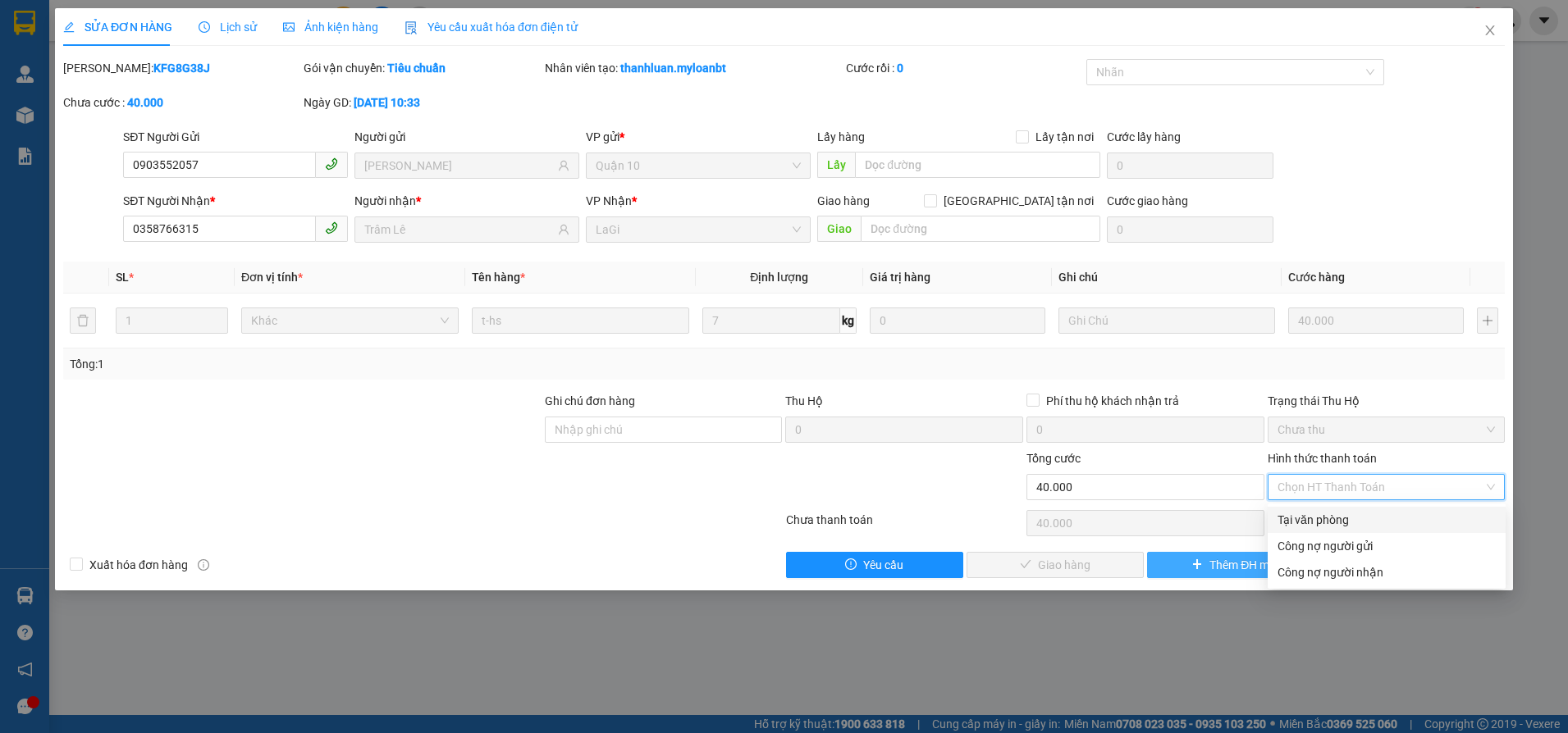
drag, startPoint x: 1300, startPoint y: 519, endPoint x: 1170, endPoint y: 556, distance: 135.2
click at [1301, 518] on div "Tại văn phòng" at bounding box center [1387, 520] width 218 height 18
type input "0"
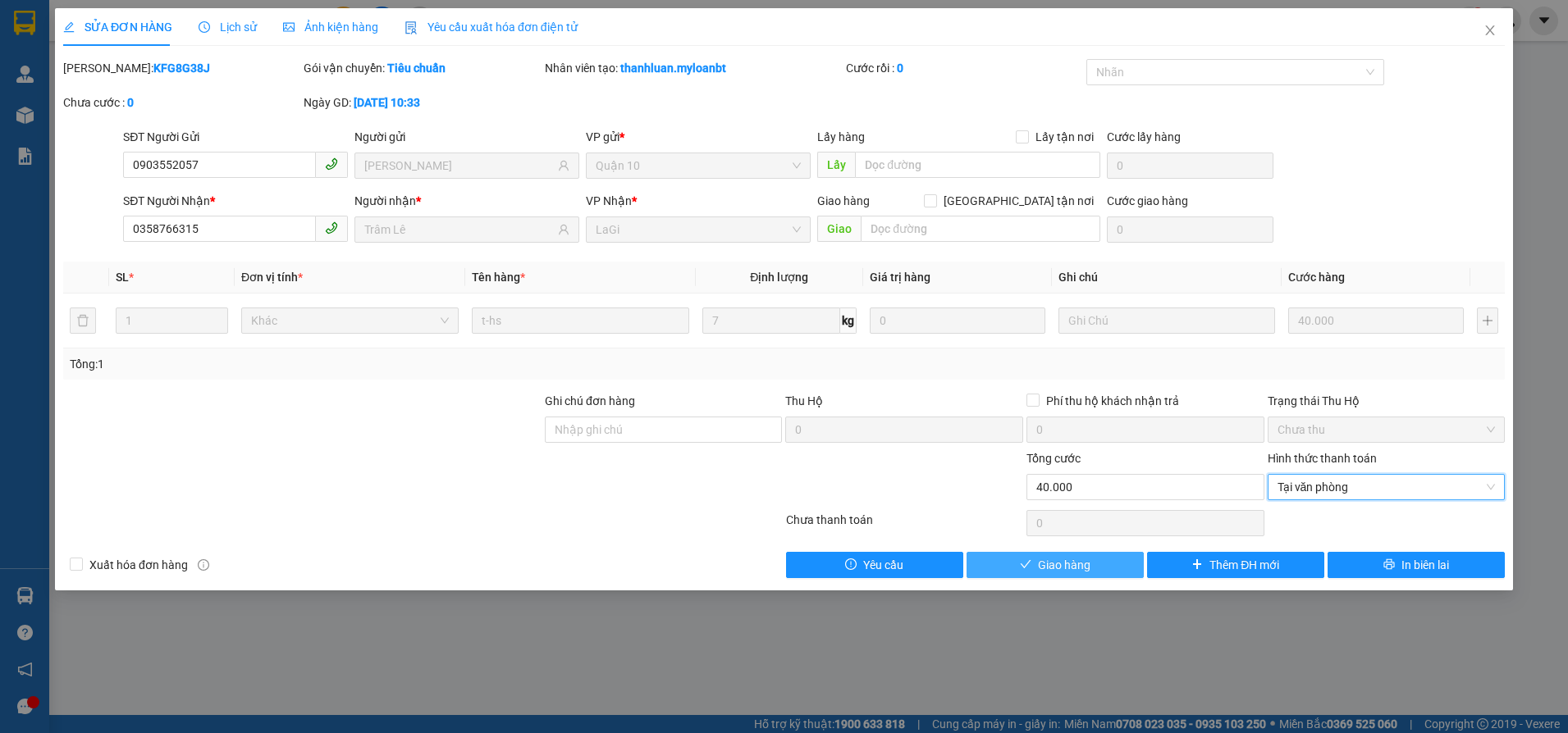
click at [1072, 554] on button "Giao hàng" at bounding box center [1055, 565] width 177 height 26
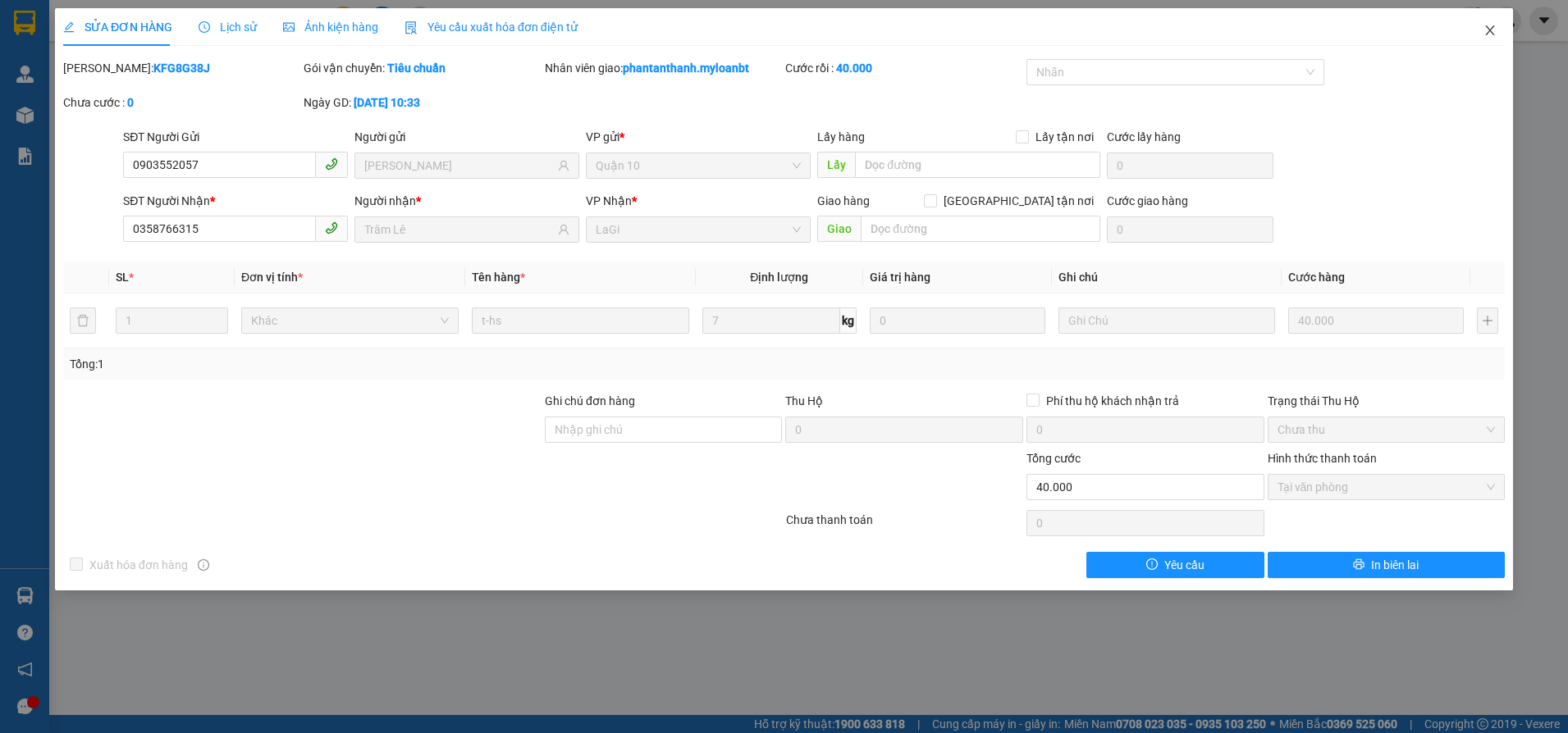
click at [1478, 37] on span "Close" at bounding box center [1491, 31] width 46 height 46
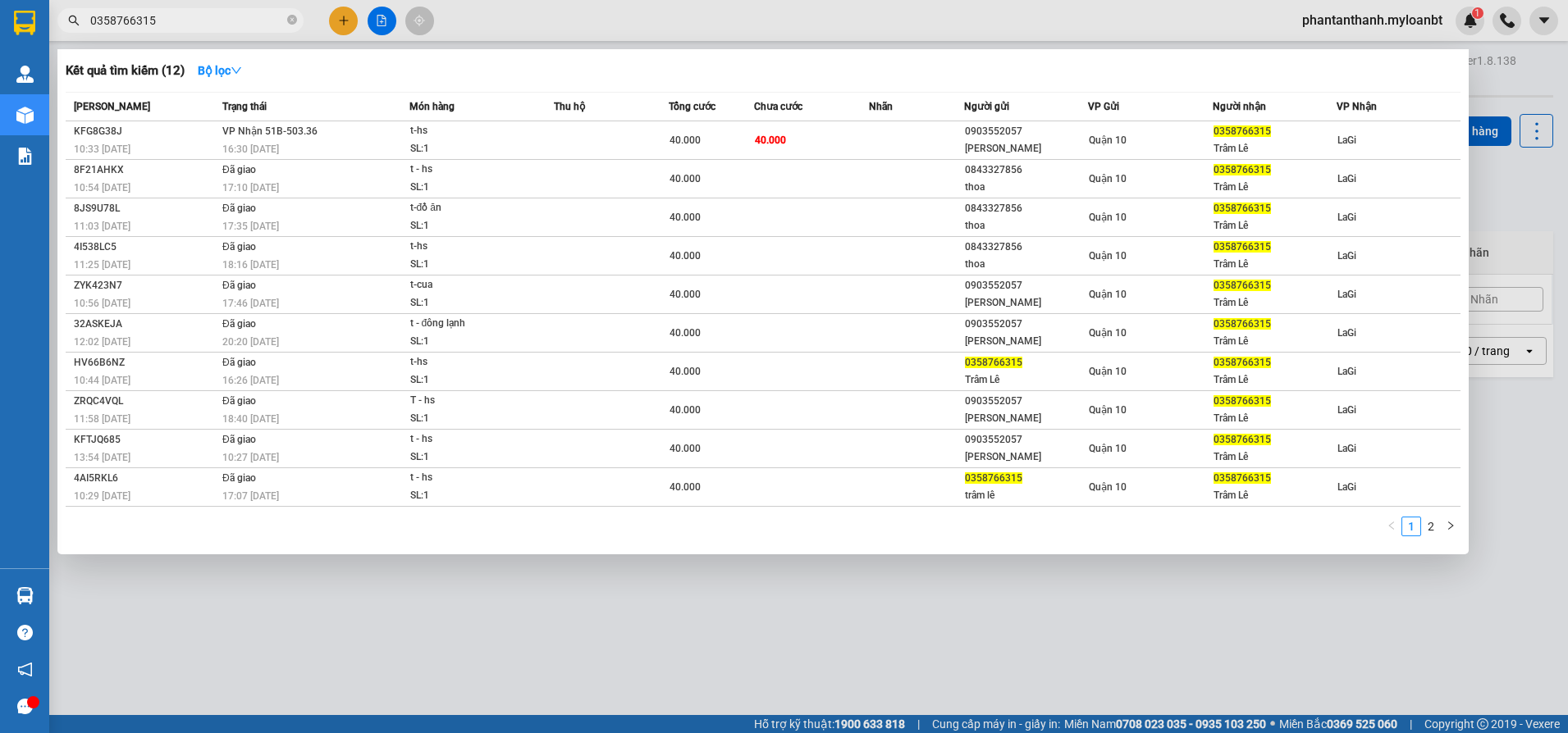
click at [218, 18] on input "0358766315" at bounding box center [187, 21] width 194 height 18
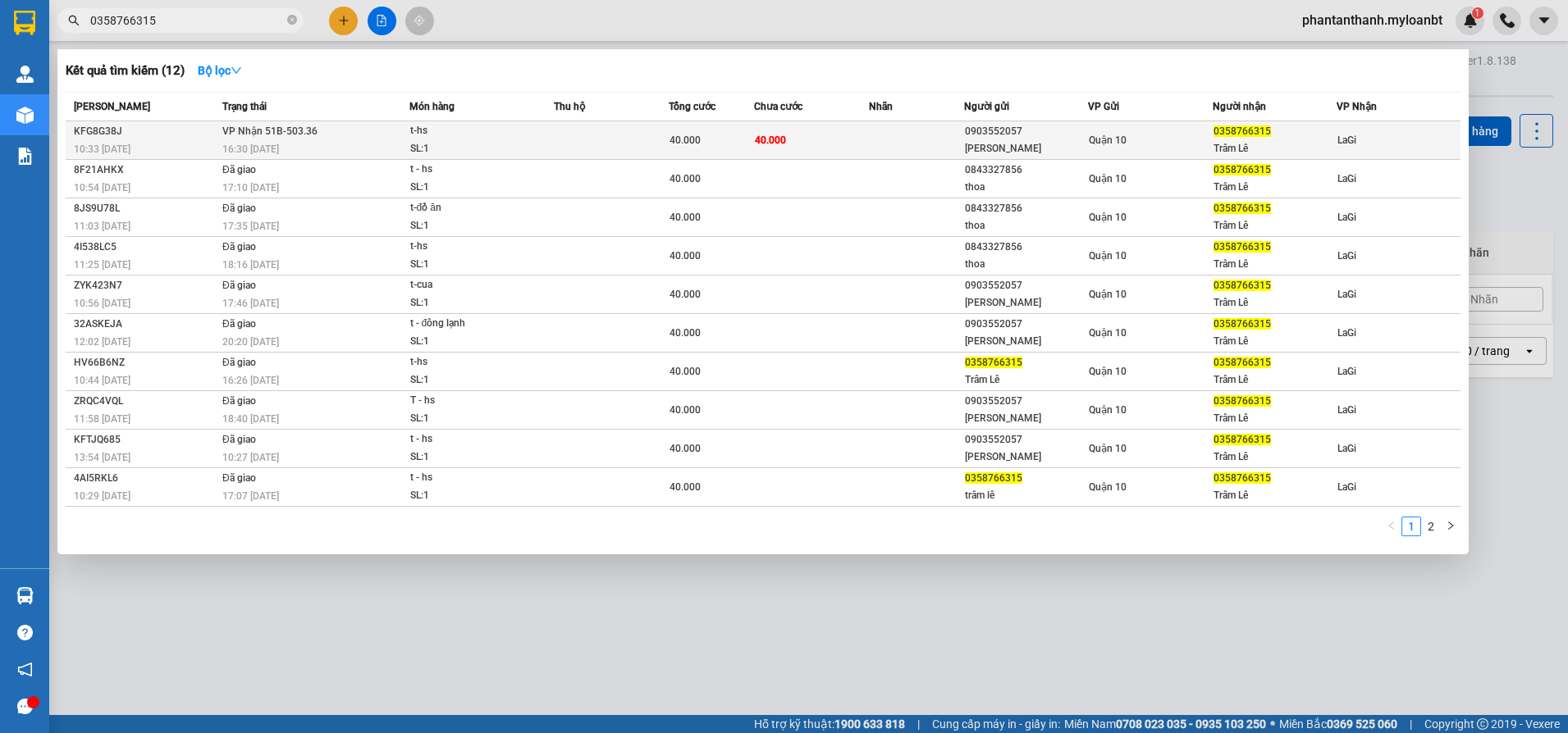
click at [284, 130] on span "VP Nhận 51B-503.36" at bounding box center [270, 131] width 96 height 12
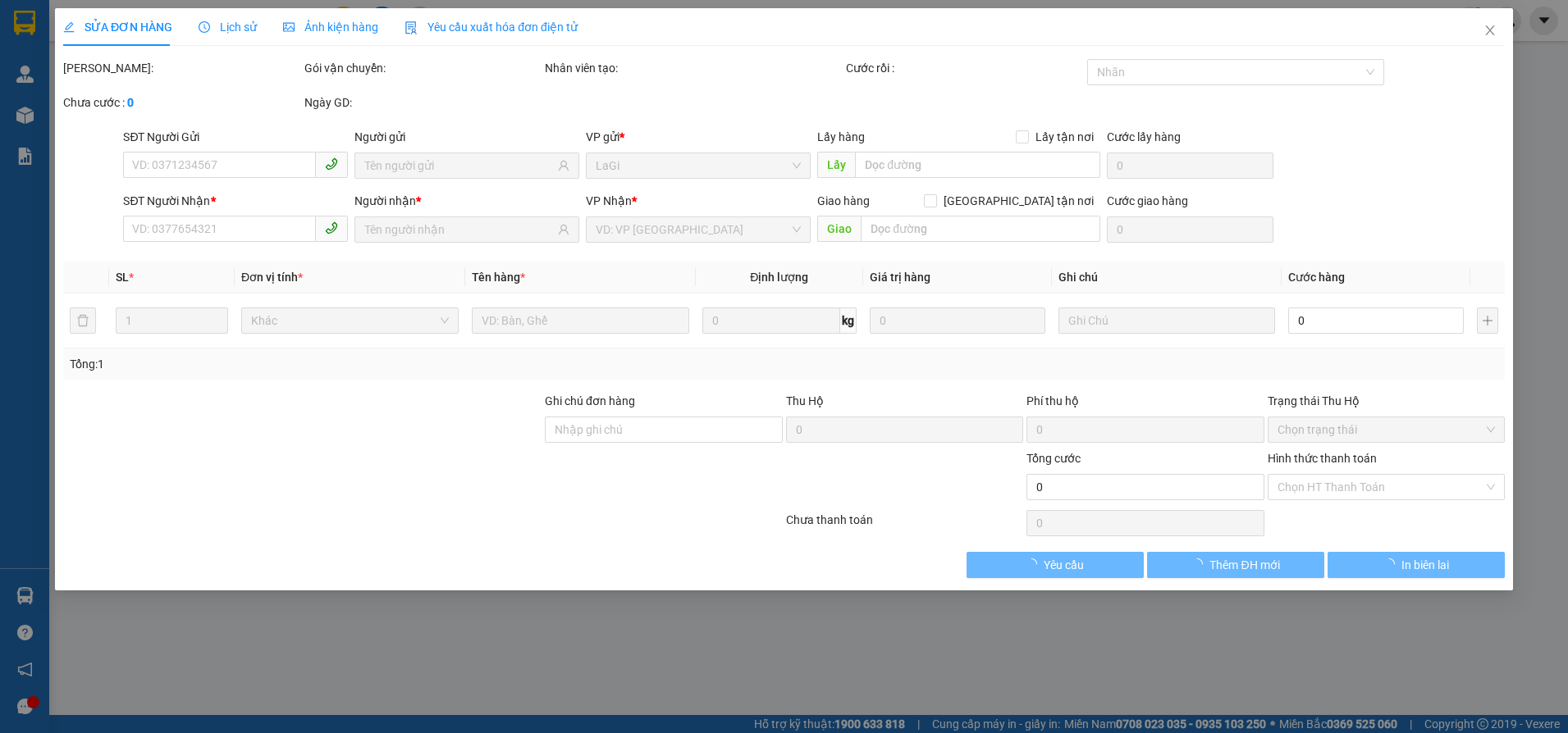
type input "0903552057"
type input "Hoàng Nhi"
type input "0358766315"
type input "Trâm Lê"
type input "40.000"
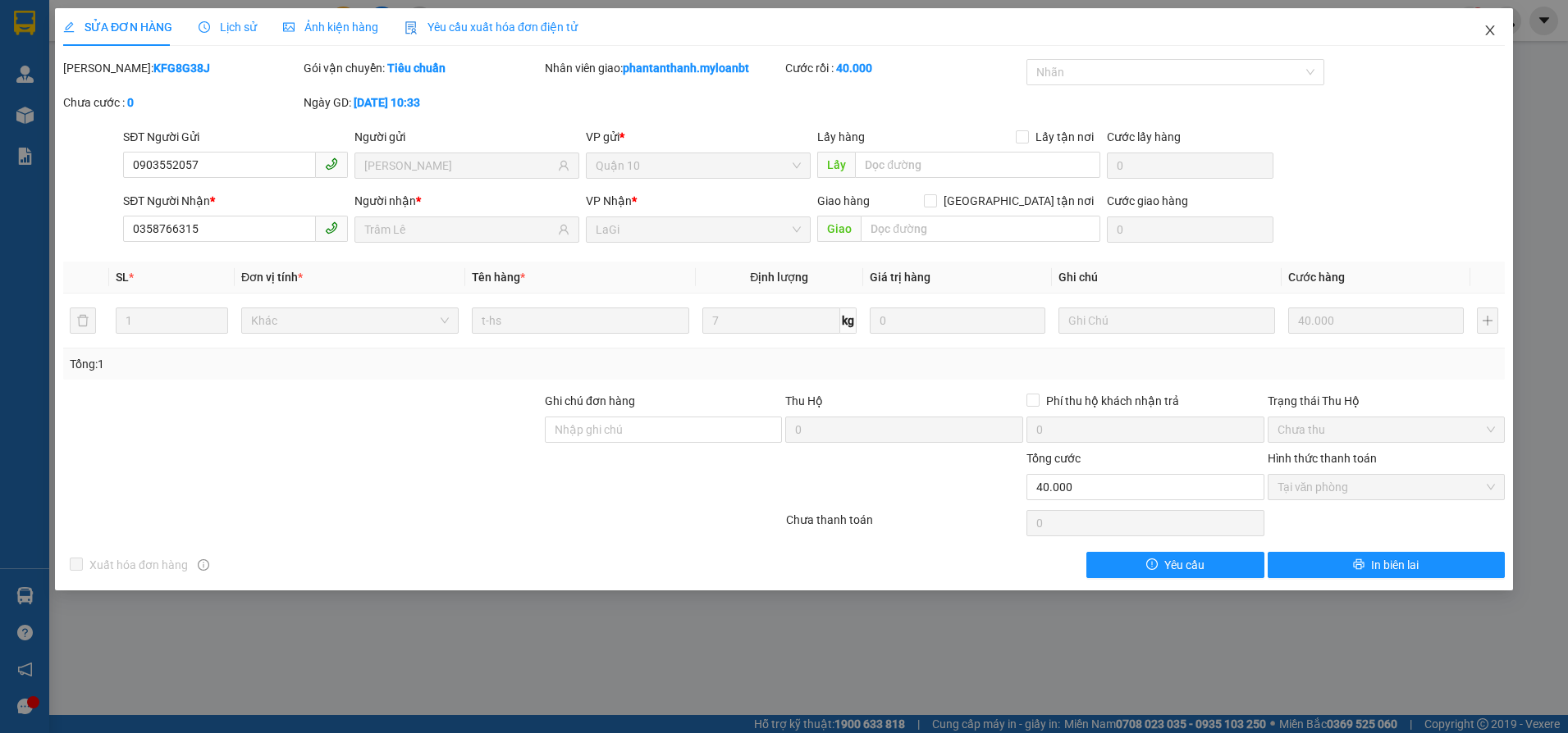
click at [1497, 30] on span "Close" at bounding box center [1491, 31] width 46 height 46
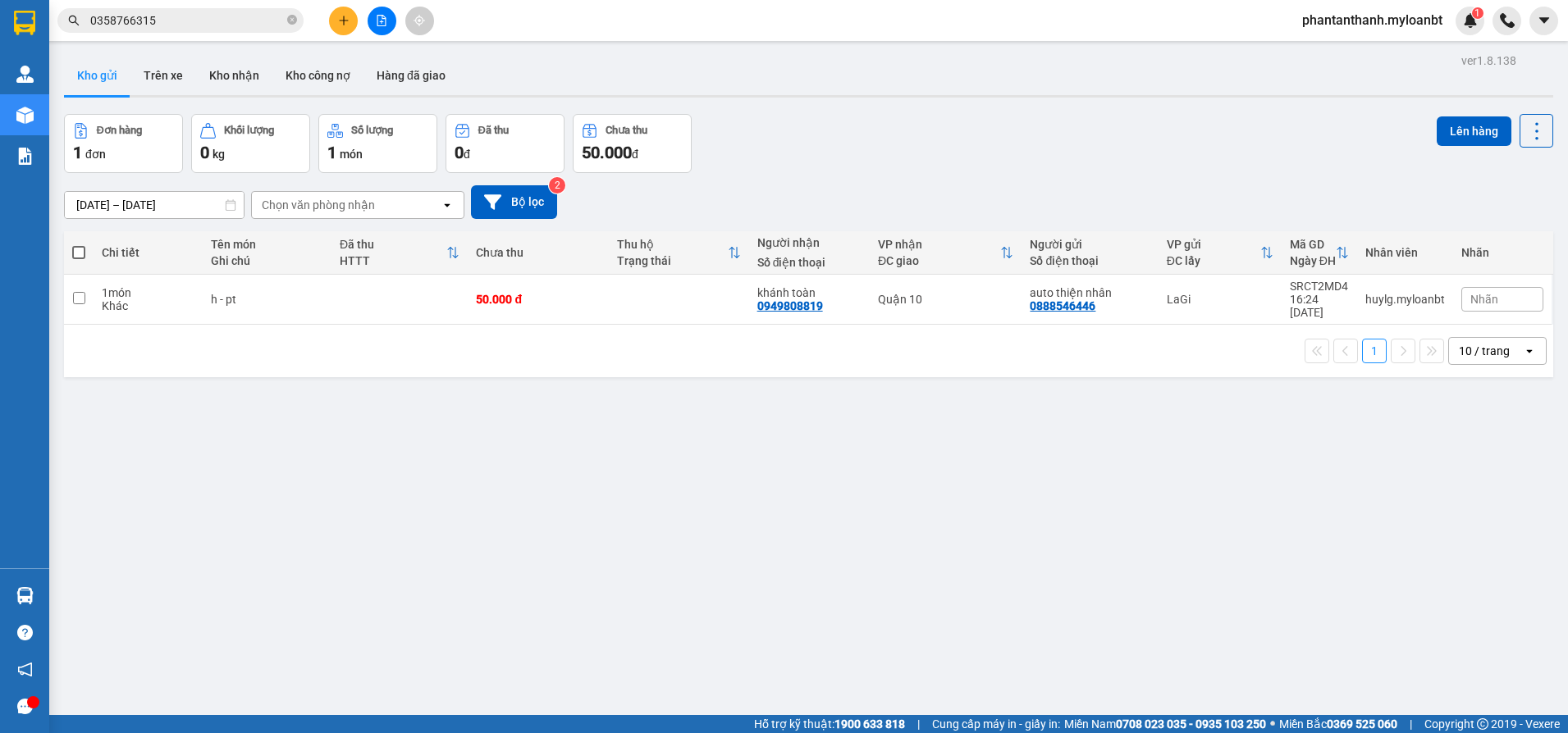
click at [211, 27] on input "0358766315" at bounding box center [187, 21] width 194 height 18
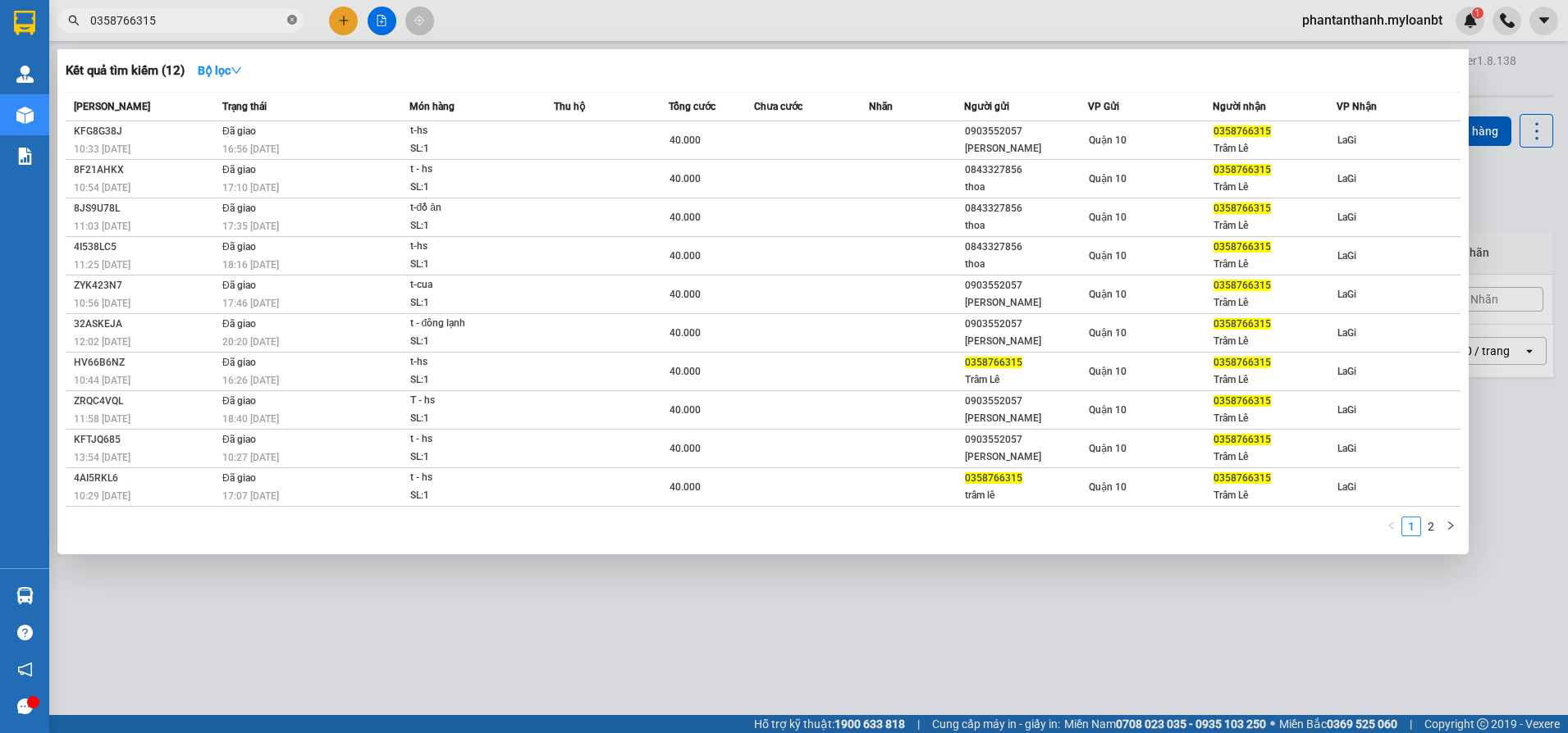
click at [295, 19] on icon "close-circle" at bounding box center [293, 20] width 10 height 10
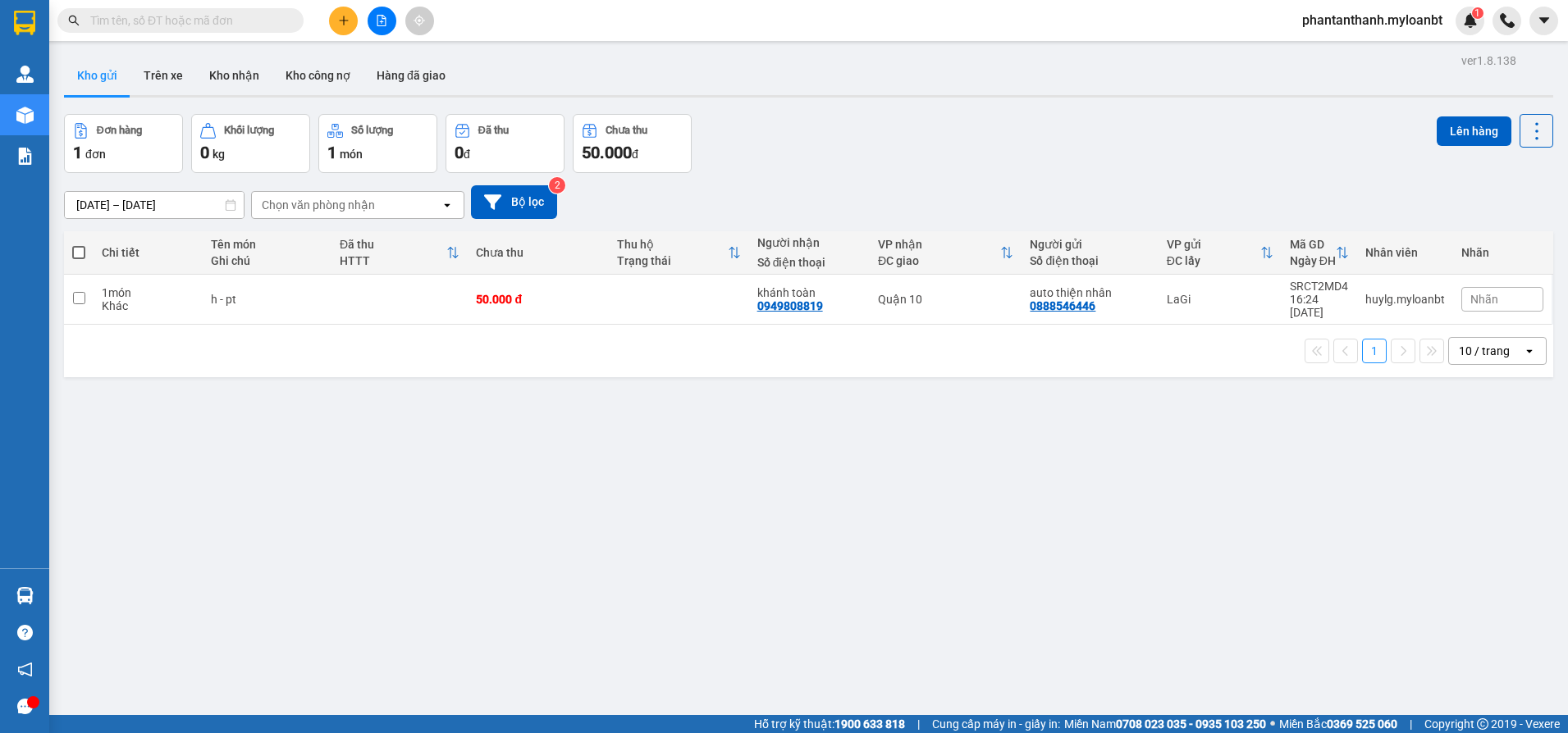
click at [255, 22] on input "text" at bounding box center [187, 21] width 194 height 18
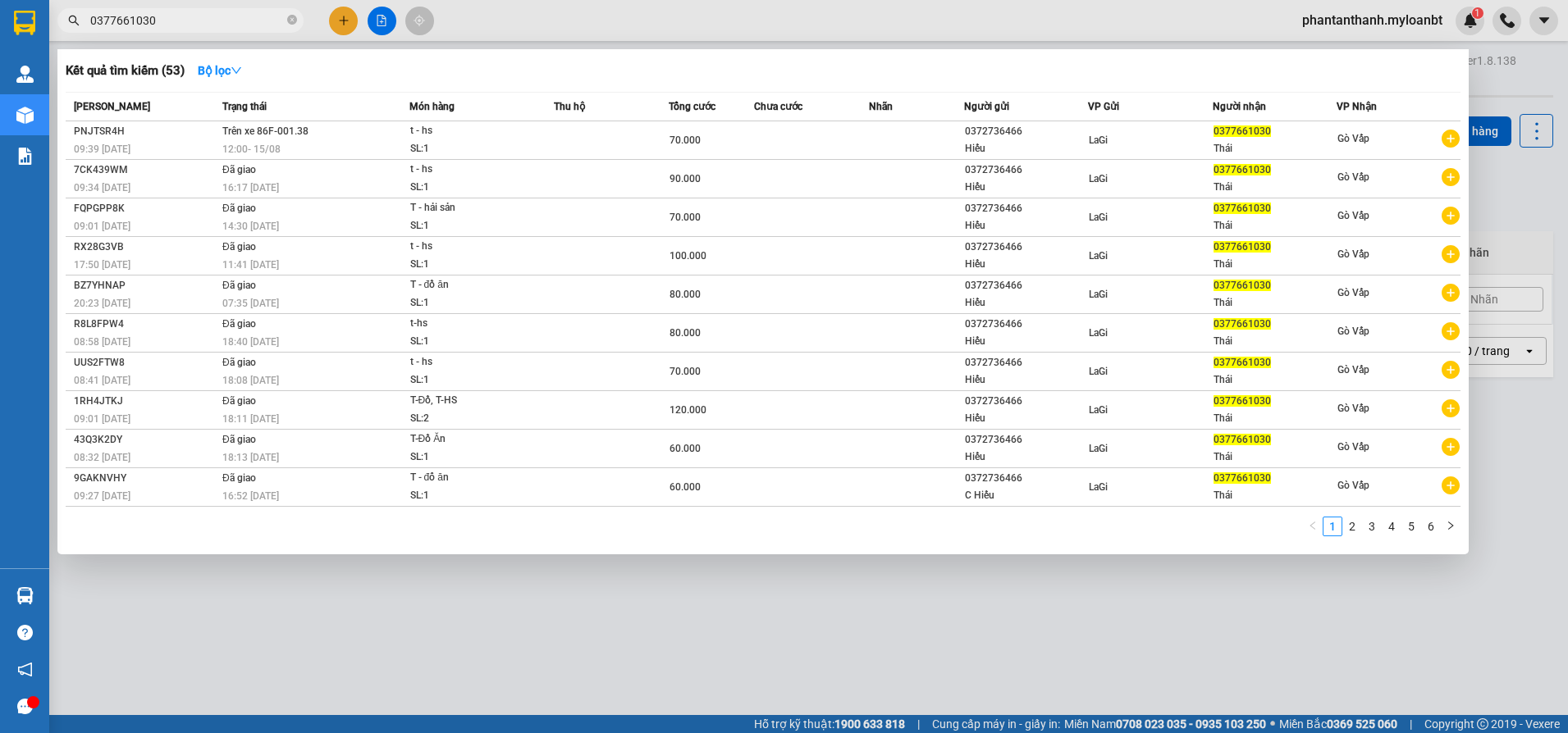
type input "0377661030"
click at [970, 63] on div "Kết quả tìm kiếm ( 53 ) Bộ lọc" at bounding box center [763, 71] width 1395 height 26
click at [714, 63] on div "Kết quả tìm kiếm ( 53 ) Bộ lọc" at bounding box center [763, 71] width 1395 height 26
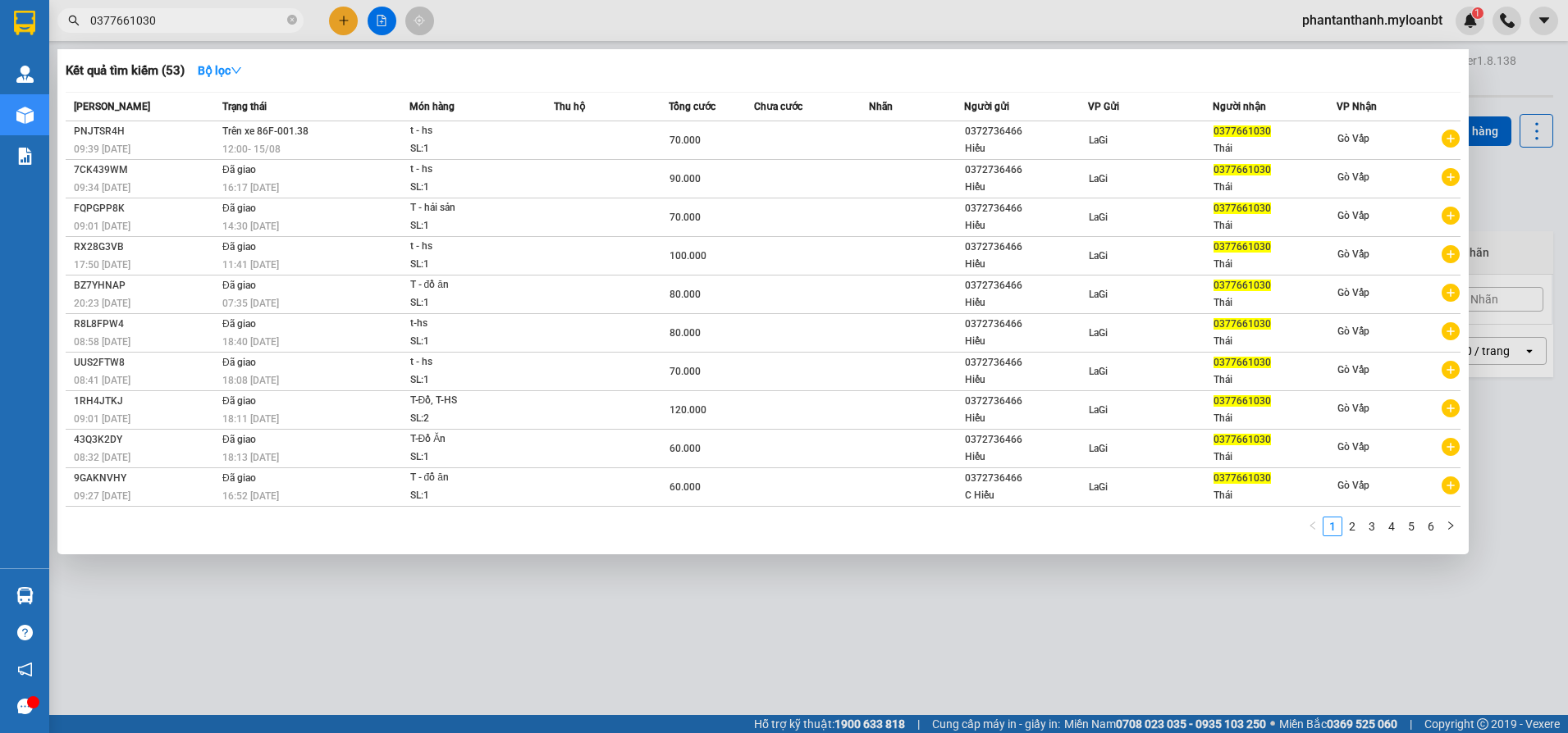
click at [714, 63] on div "Kết quả tìm kiếm ( 53 ) Bộ lọc" at bounding box center [763, 71] width 1395 height 26
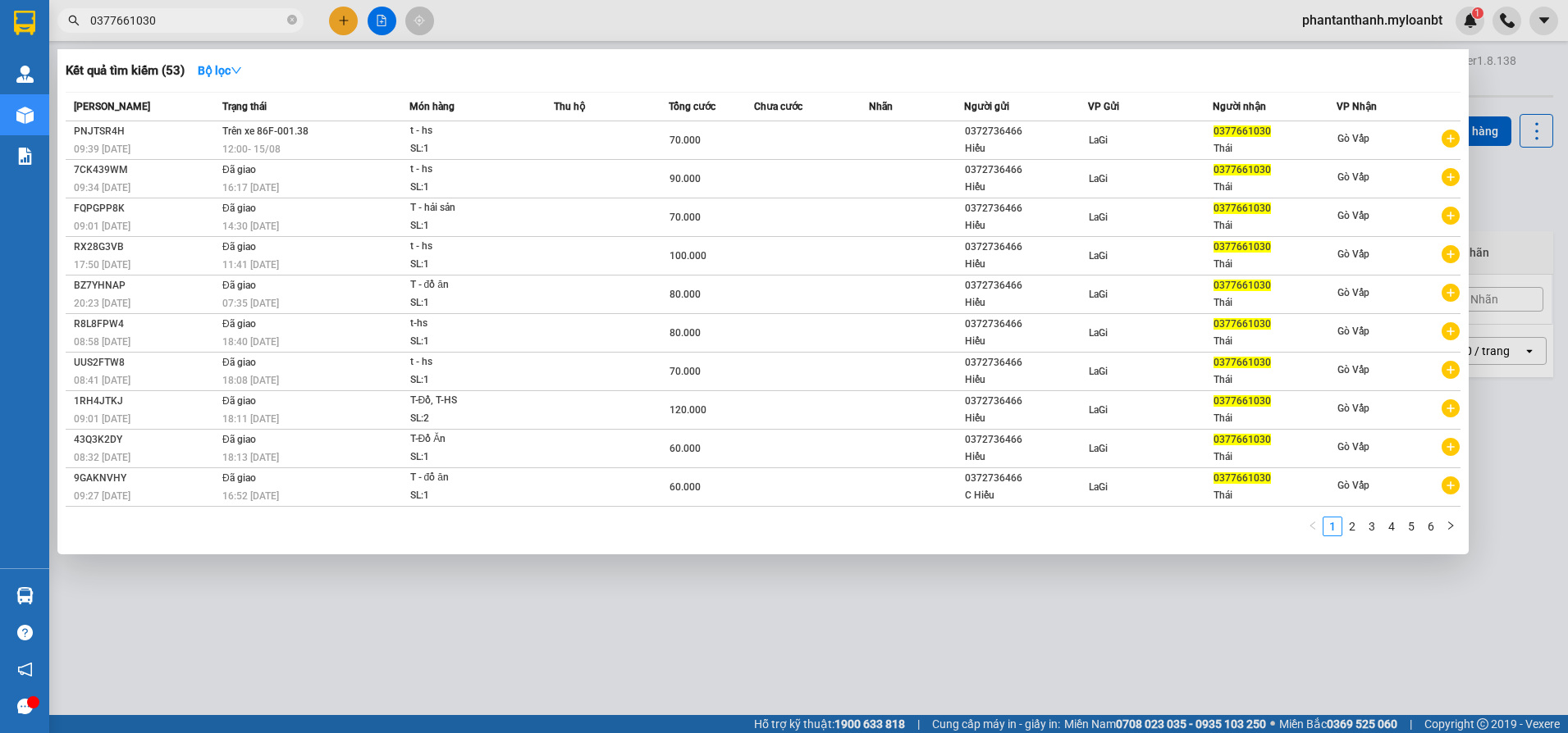
click at [714, 63] on div "Kết quả tìm kiếm ( 53 ) Bộ lọc" at bounding box center [763, 71] width 1395 height 26
click at [726, 72] on div "Kết quả tìm kiếm ( 53 ) Bộ lọc" at bounding box center [763, 71] width 1395 height 26
click at [585, 31] on div at bounding box center [784, 366] width 1568 height 733
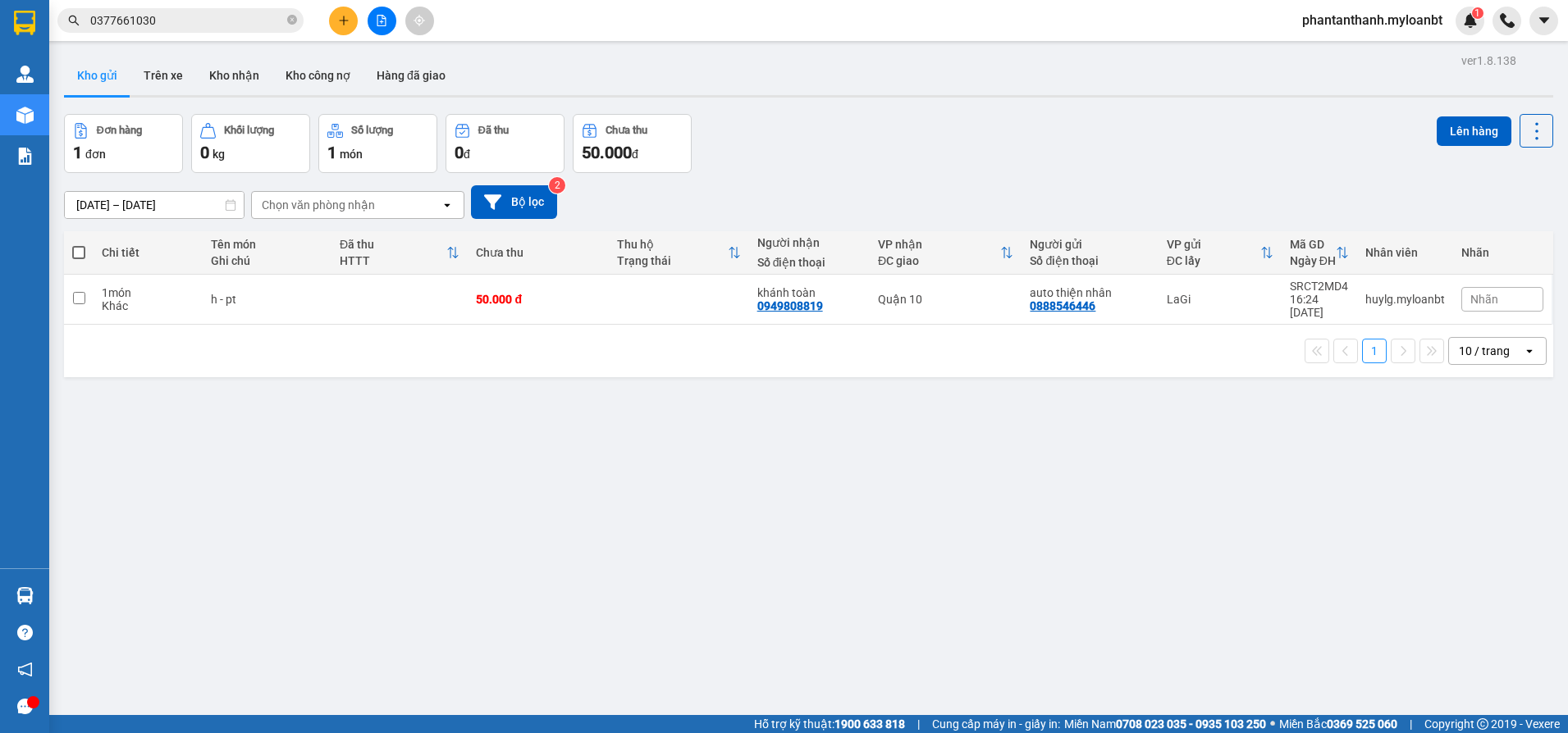
click at [595, 7] on div "Kết quả tìm kiếm ( 53 ) Bộ lọc Mã ĐH Trạng thái Món hàng Thu hộ Tổng cước Chưa …" at bounding box center [784, 21] width 1568 height 41
click at [579, 10] on div "Kết quả tìm kiếm ( 53 ) Bộ lọc Mã ĐH Trạng thái Món hàng Thu hộ Tổng cước Chưa …" at bounding box center [784, 21] width 1568 height 41
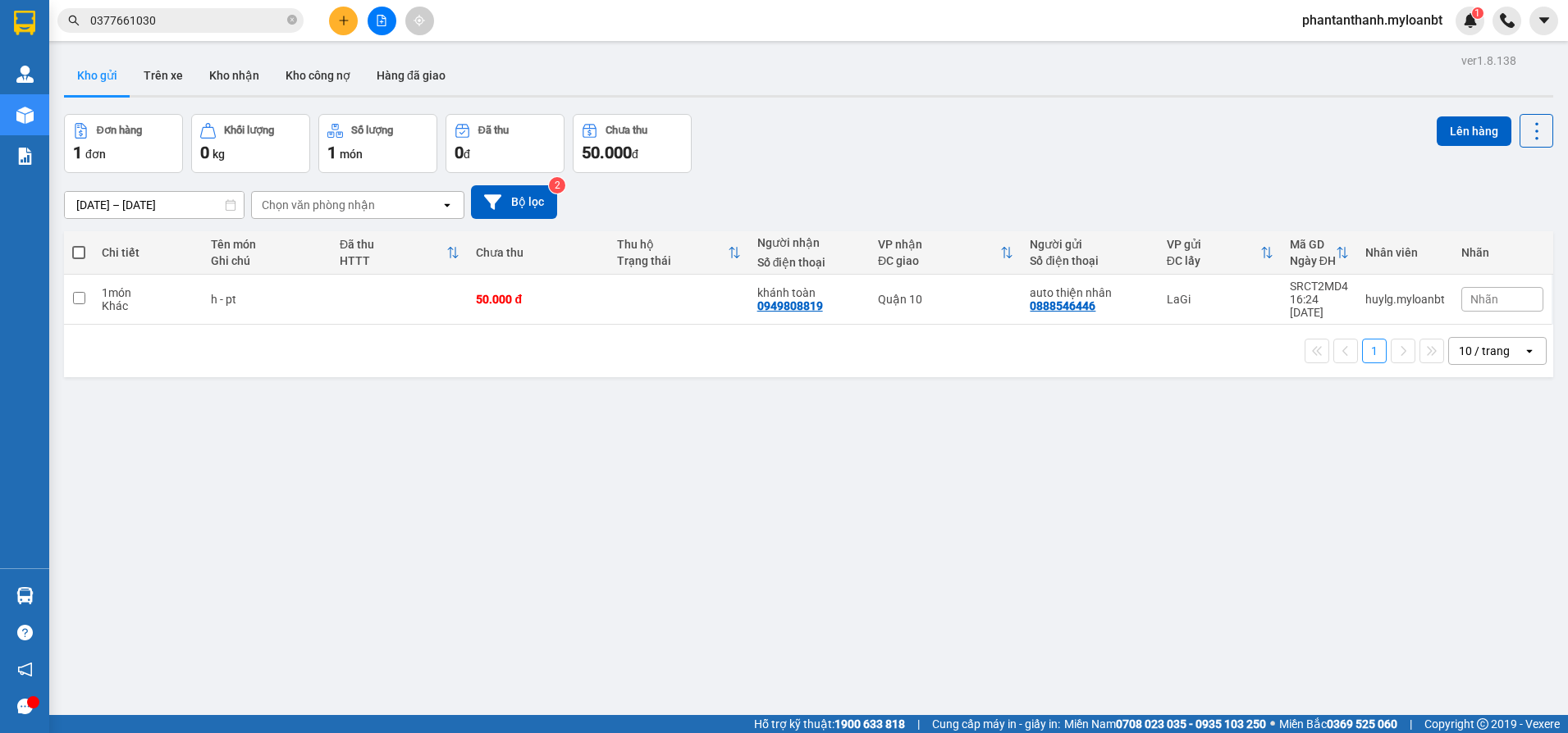
click at [579, 10] on div "Kết quả tìm kiếm ( 53 ) Bộ lọc Mã ĐH Trạng thái Món hàng Thu hộ Tổng cước Chưa …" at bounding box center [784, 21] width 1568 height 41
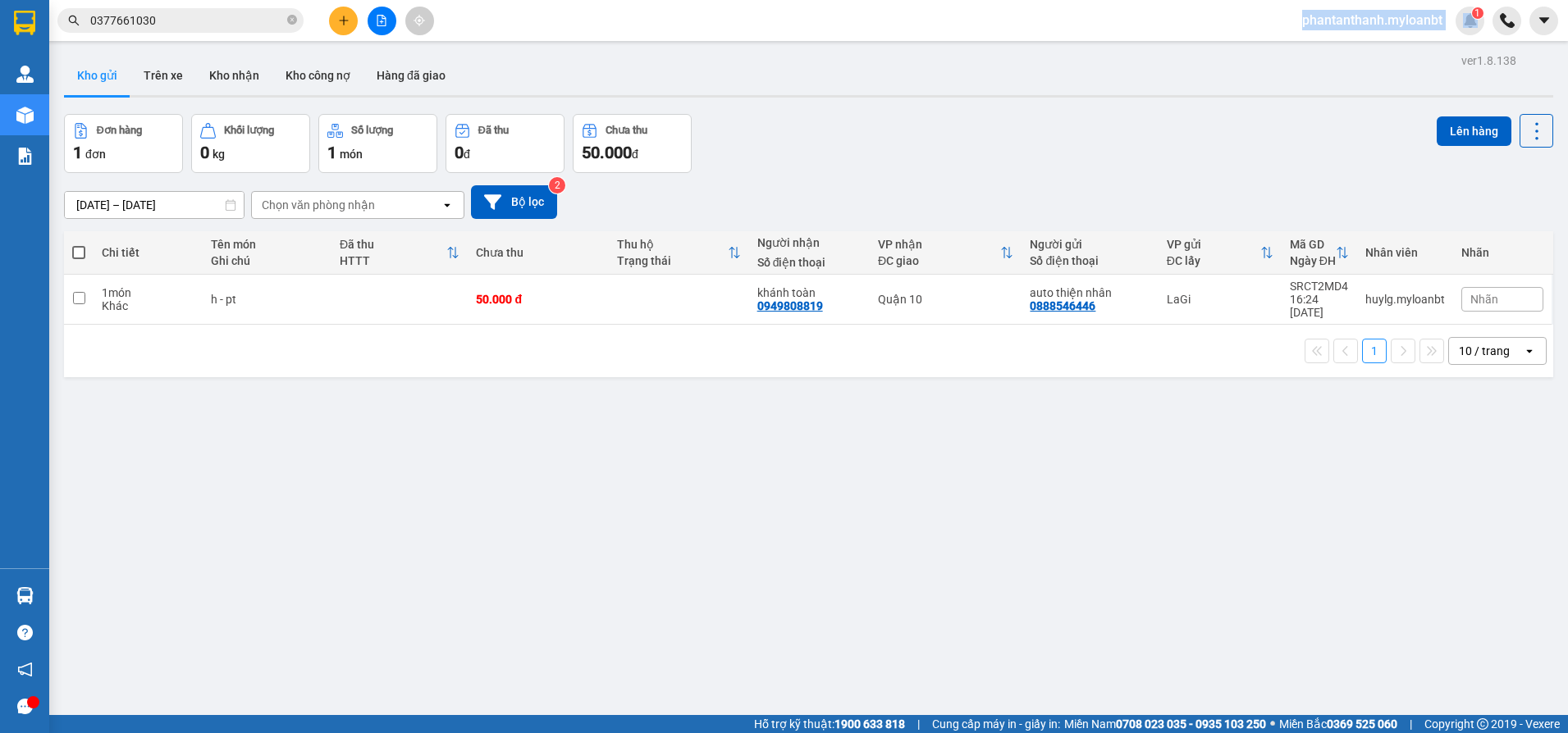
click at [579, 10] on div "Kết quả tìm kiếm ( 53 ) Bộ lọc Mã ĐH Trạng thái Món hàng Thu hộ Tổng cước Chưa …" at bounding box center [784, 21] width 1568 height 41
click at [607, 7] on div "Kết quả tìm kiếm ( 53 ) Bộ lọc Mã ĐH Trạng thái Món hàng Thu hộ Tổng cước Chưa …" at bounding box center [784, 21] width 1568 height 41
click at [179, 12] on input "0377661030" at bounding box center [187, 21] width 194 height 18
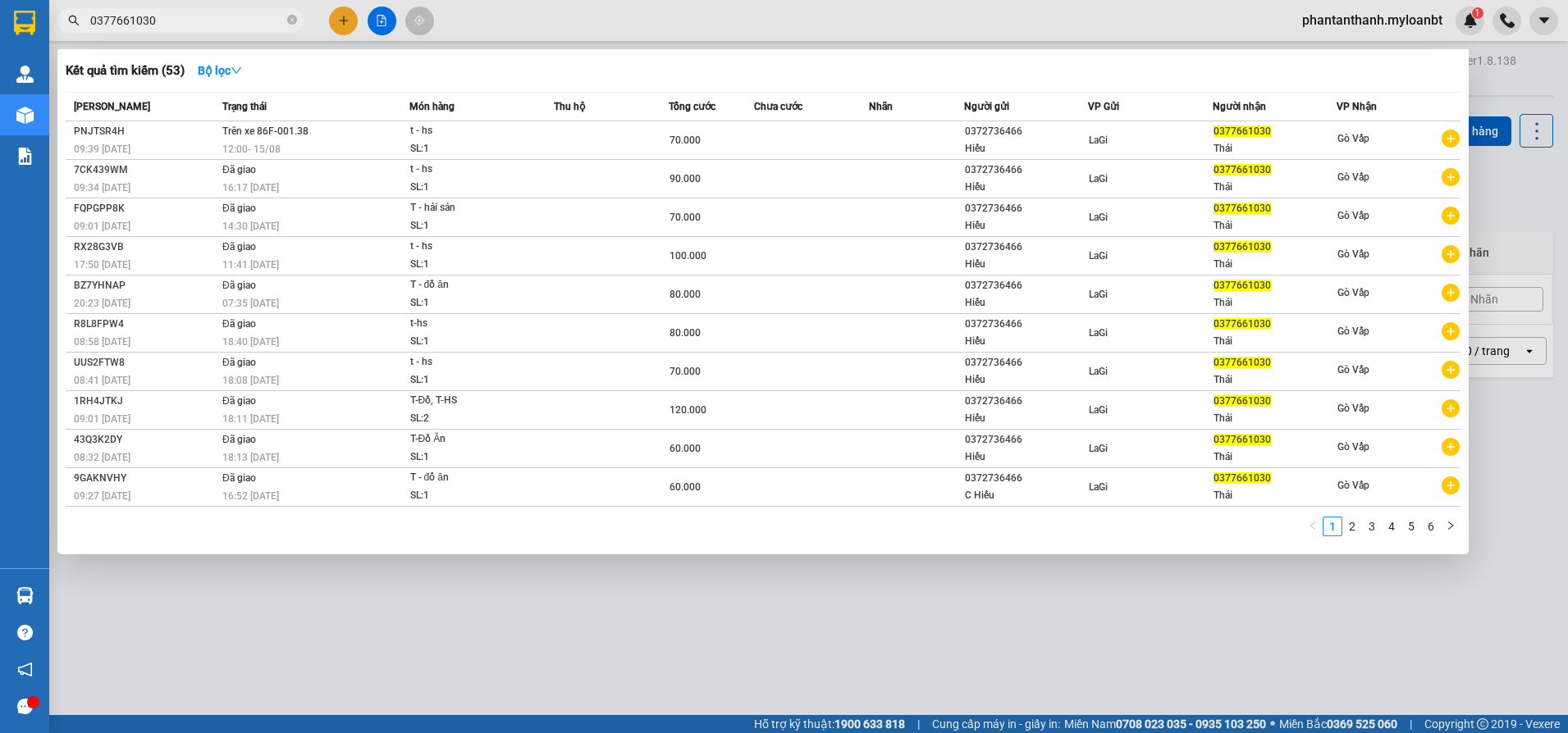
click at [179, 12] on input "0377661030" at bounding box center [187, 21] width 194 height 18
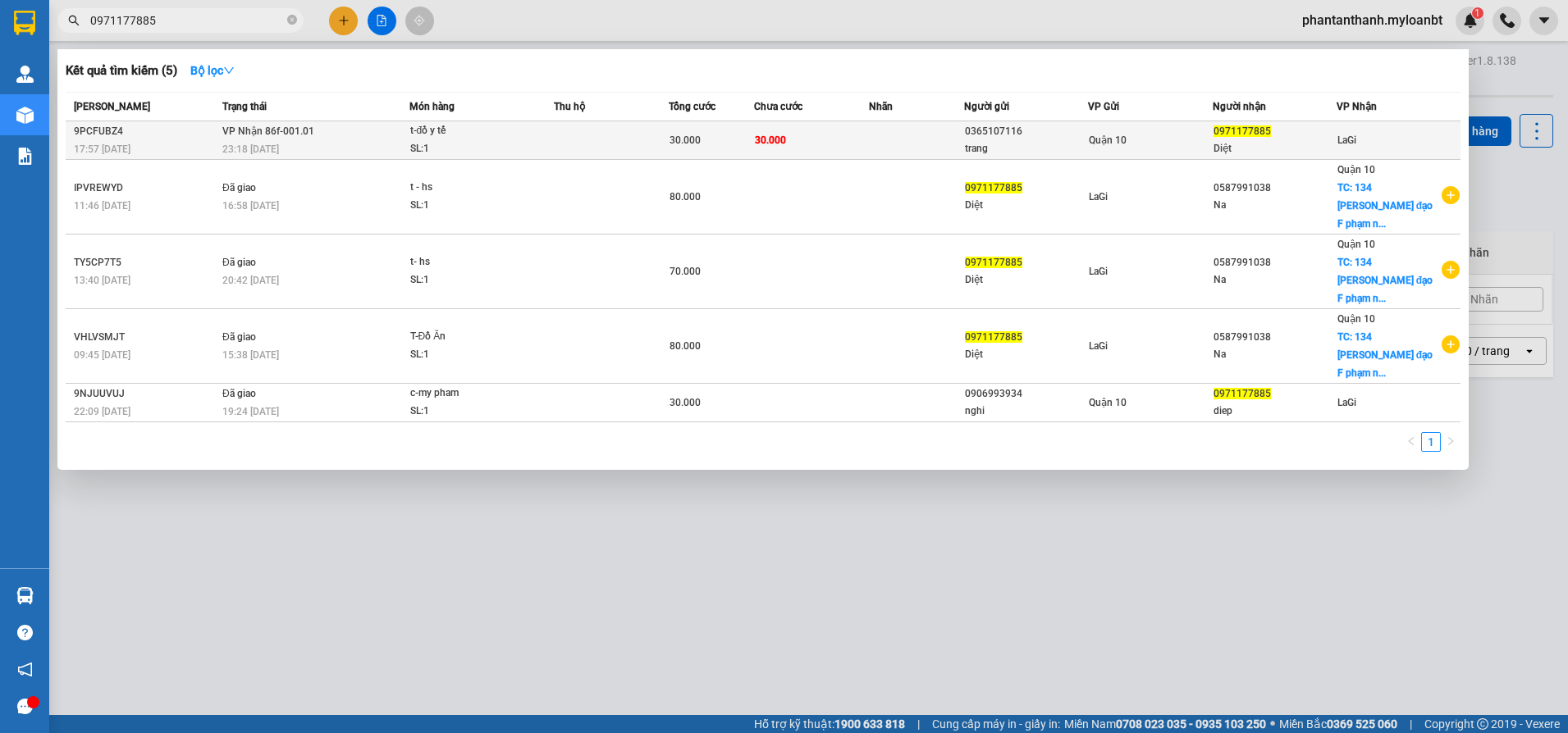
type input "0971177885"
click at [866, 141] on td "30.000" at bounding box center [811, 140] width 115 height 39
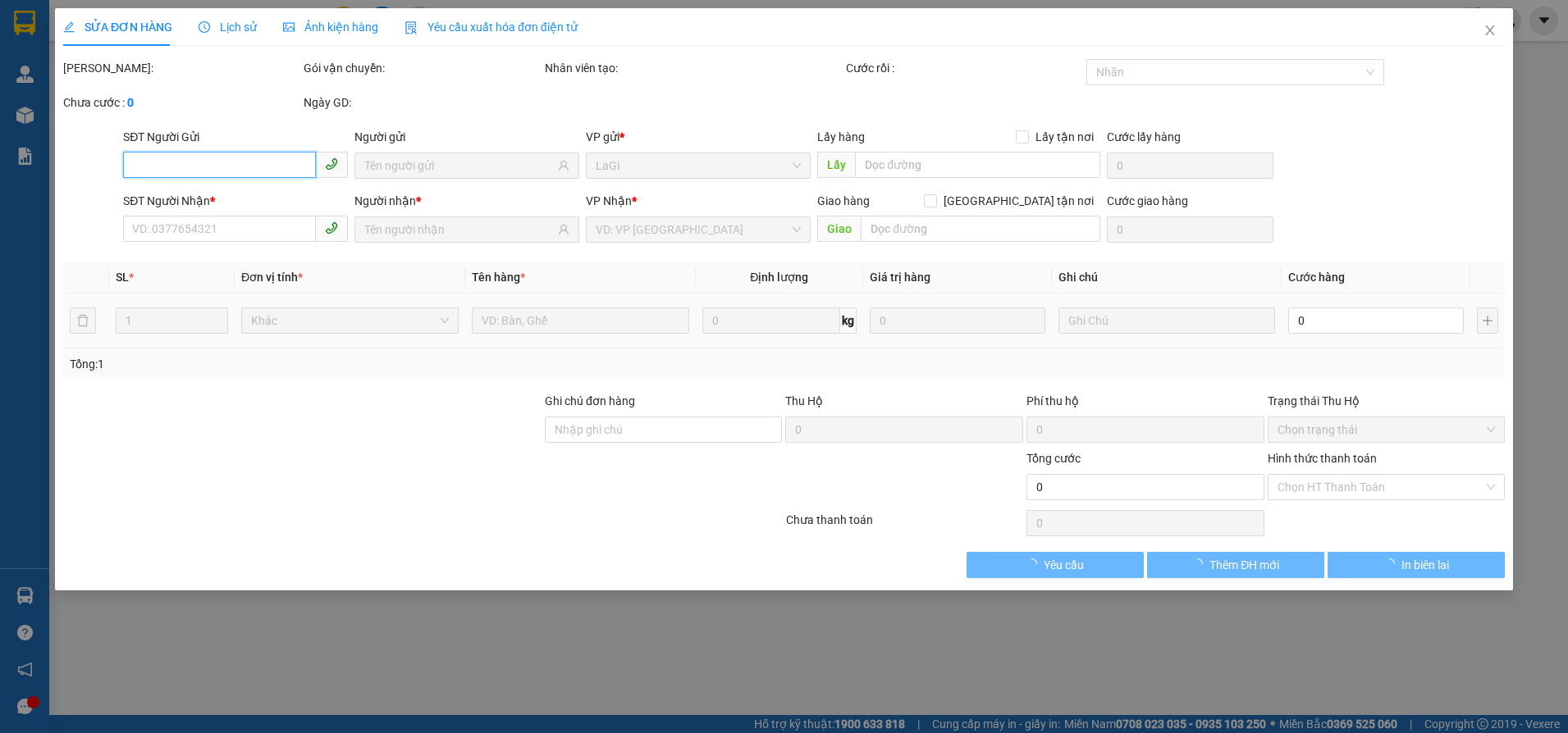
type input "0365107116"
type input "trang"
type input "0971177885"
type input "Diệt"
type input "30.000"
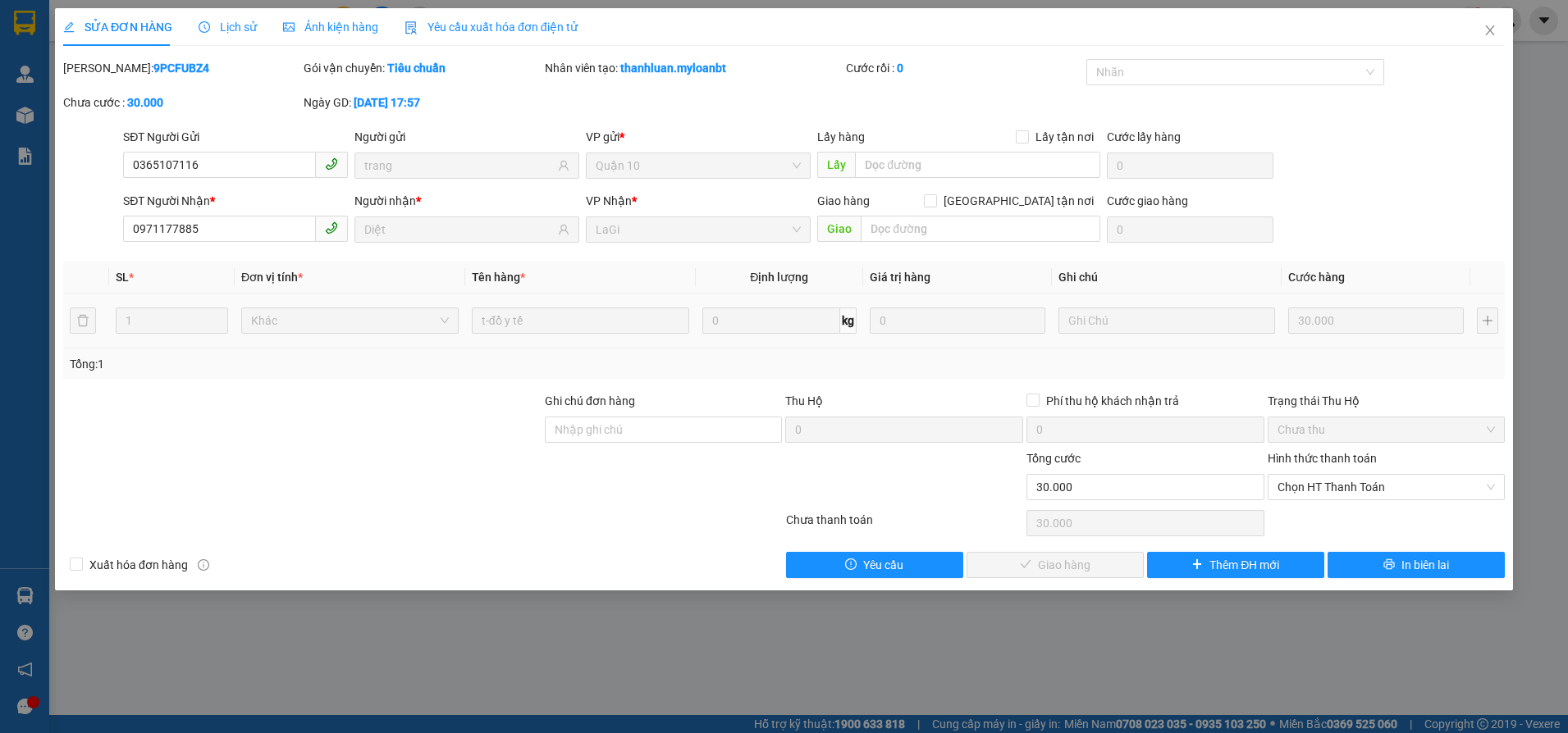
click at [1337, 501] on div "Hình thức thanh toán Chọn HT Thanh Toán" at bounding box center [1387, 479] width 238 height 58
click at [1336, 483] on span "Chọn HT Thanh Toán" at bounding box center [1387, 488] width 218 height 25
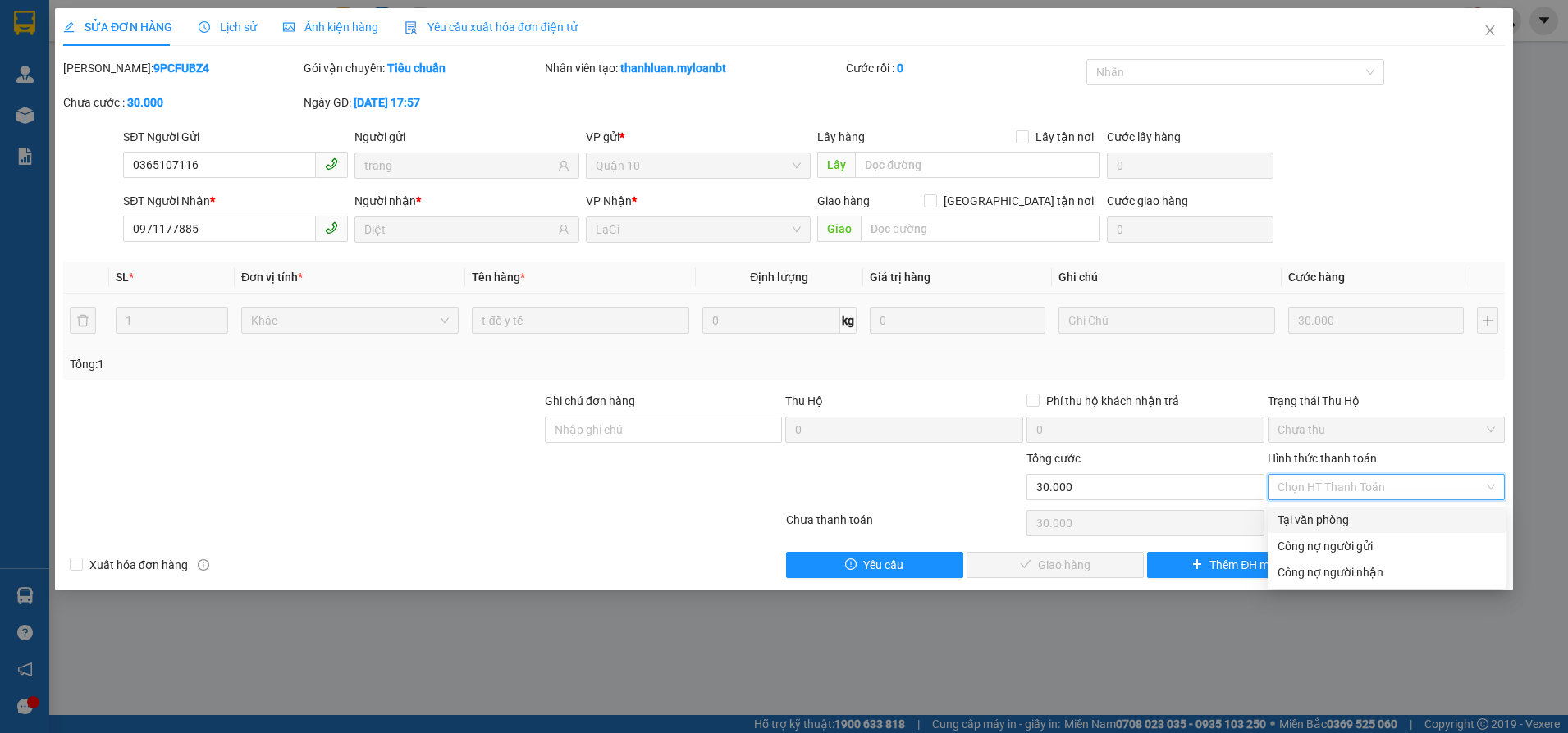
click at [1290, 521] on div "Tại văn phòng" at bounding box center [1387, 520] width 218 height 18
type input "0"
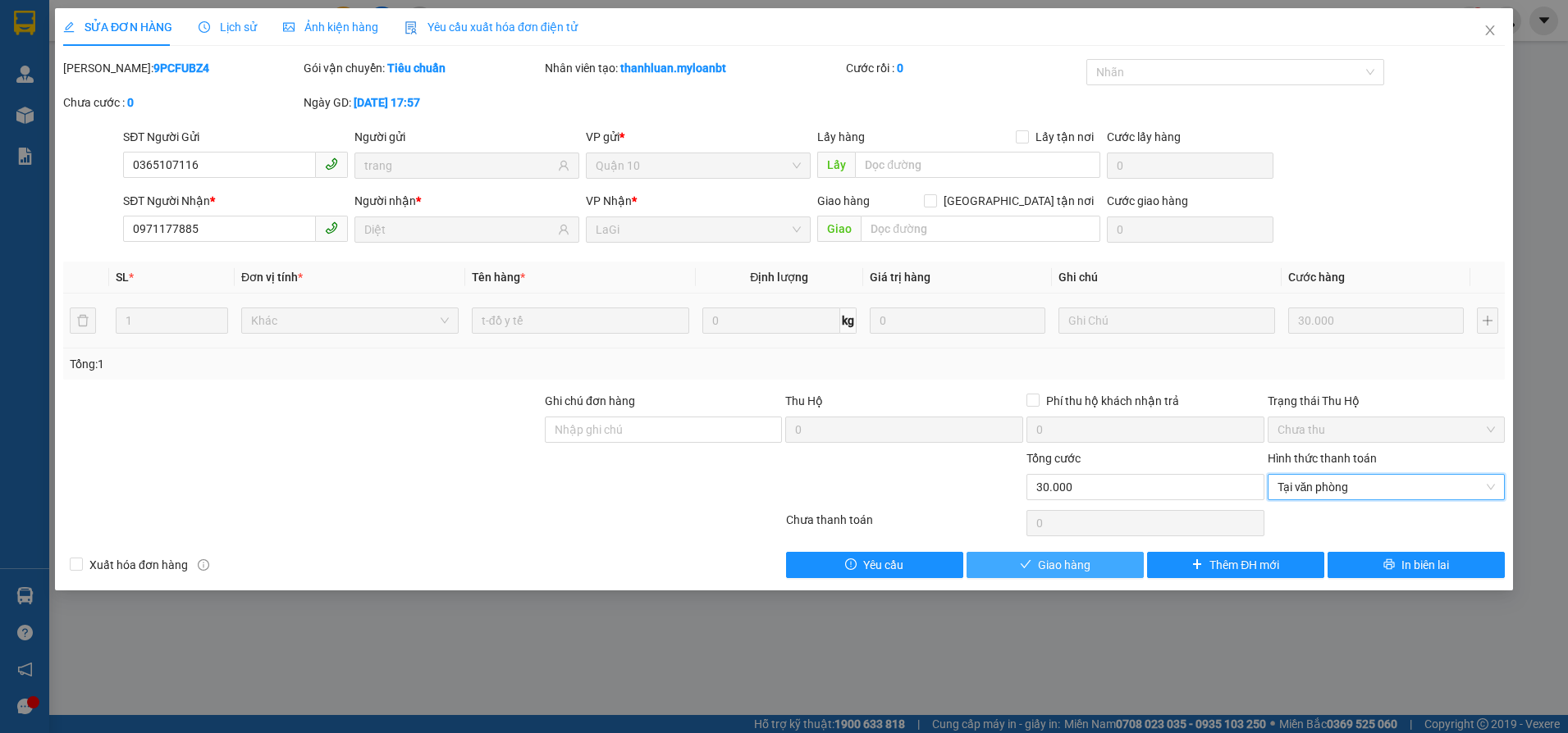
click at [1063, 570] on span "Giao hàng" at bounding box center [1065, 565] width 53 height 18
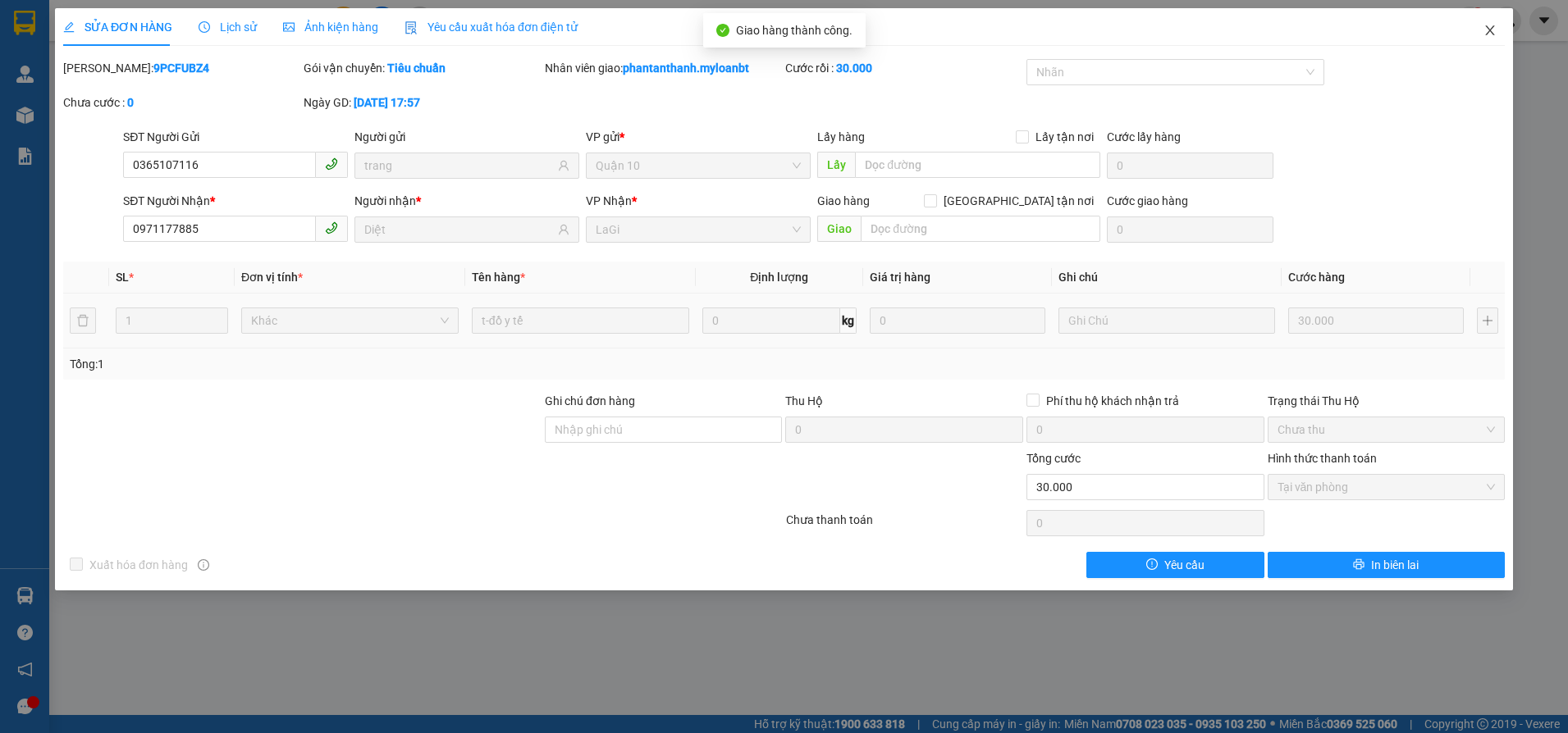
click at [1489, 33] on icon "close" at bounding box center [1489, 30] width 9 height 10
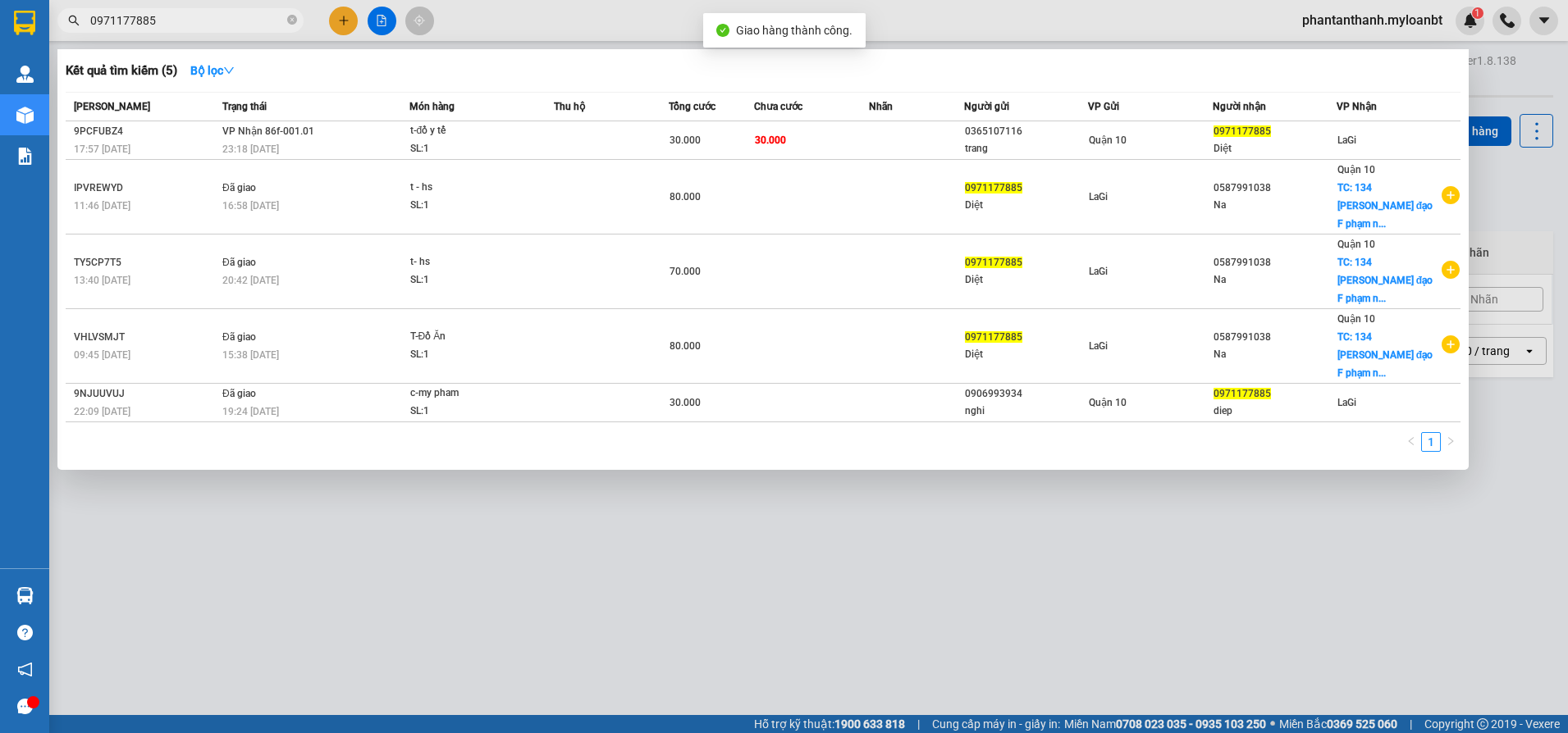
click at [194, 26] on input "0971177885" at bounding box center [187, 21] width 194 height 18
click at [291, 21] on icon "close-circle" at bounding box center [293, 20] width 10 height 10
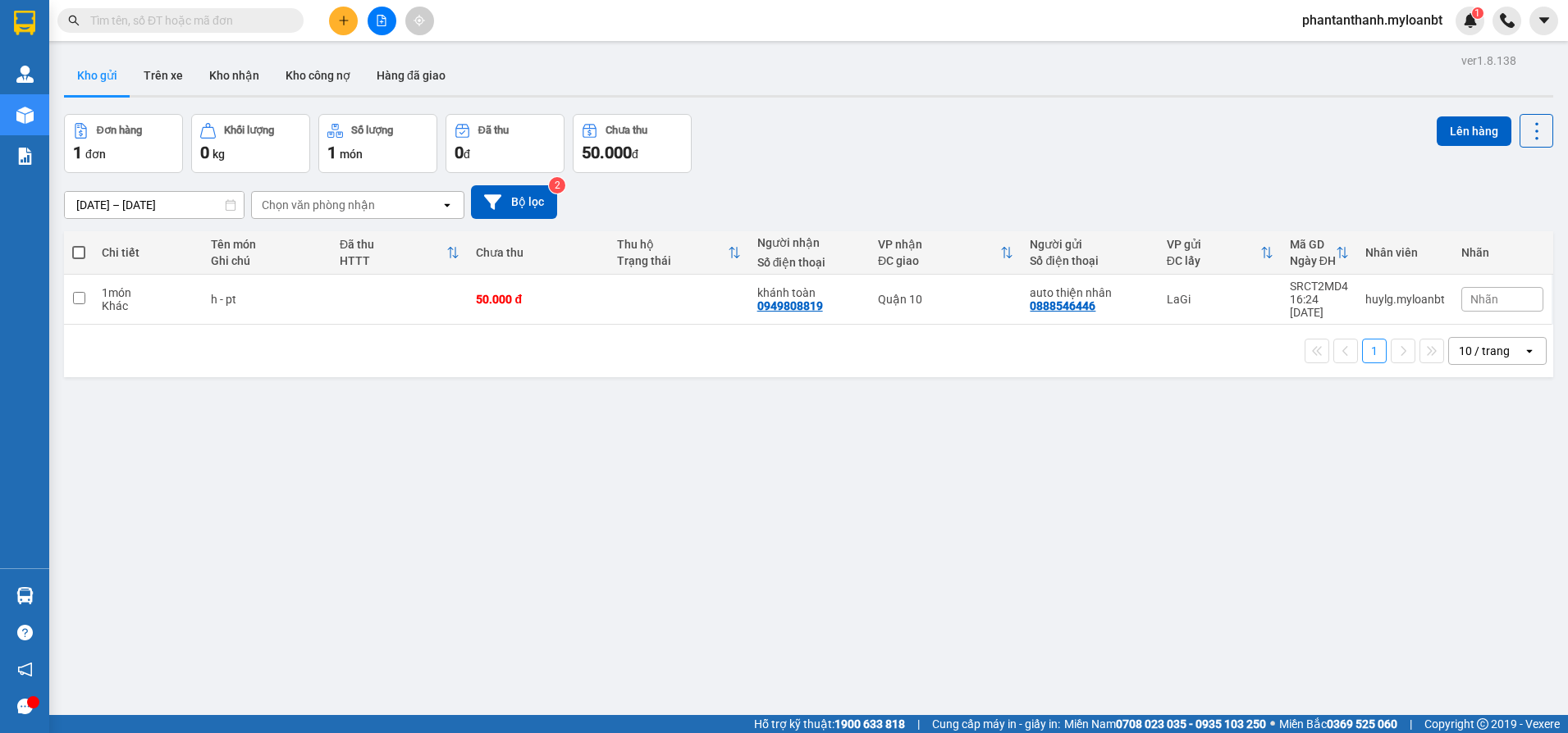
click at [171, 7] on div "Kết quả tìm kiếm ( 5 ) Bộ lọc Mã ĐH Trạng thái Món hàng Thu hộ Tổng cước Chưa c…" at bounding box center [160, 21] width 320 height 29
click at [163, 10] on span at bounding box center [180, 21] width 246 height 25
click at [160, 12] on input "text" at bounding box center [187, 21] width 194 height 18
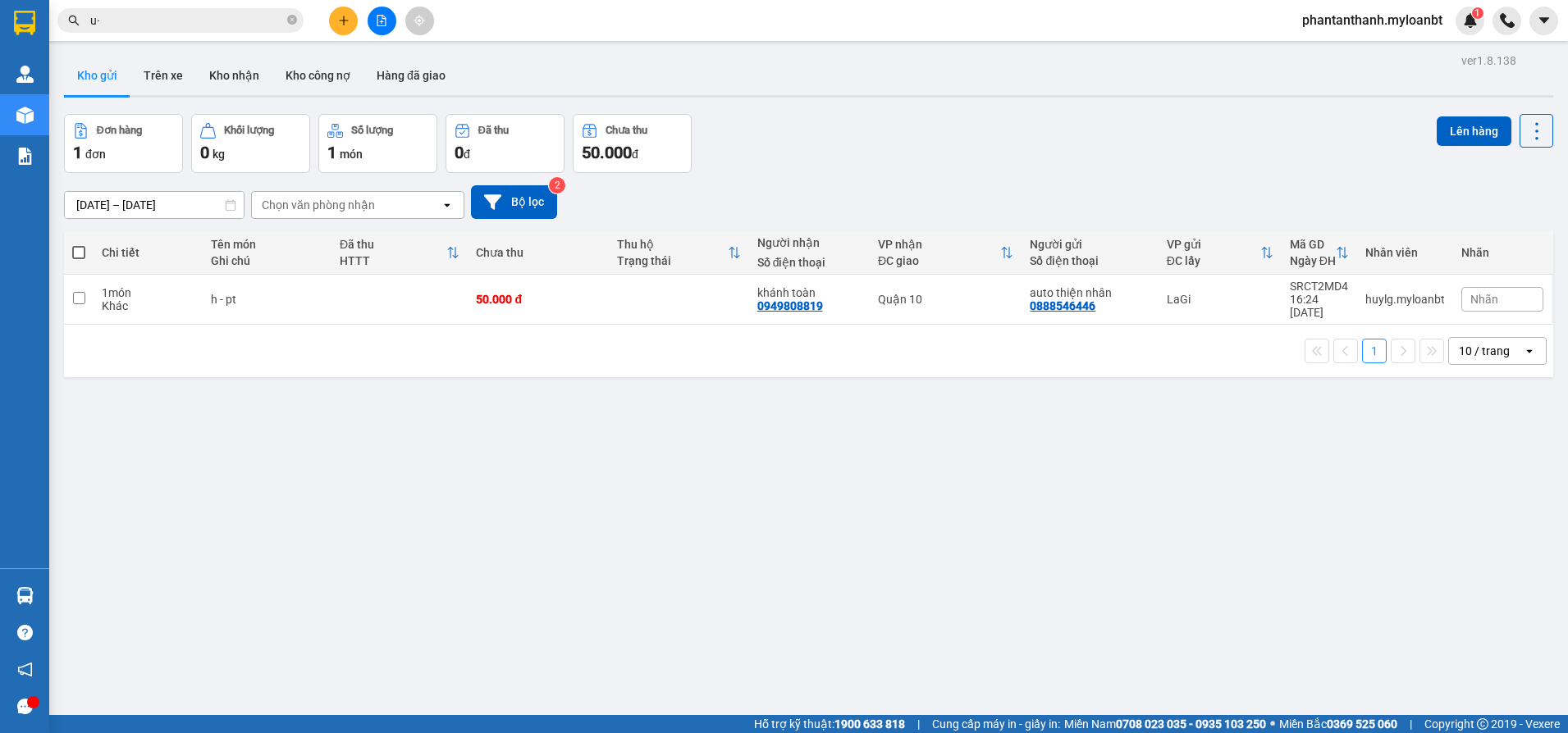
type input "u"
type input "ù"
type input "u"
type input "ú"
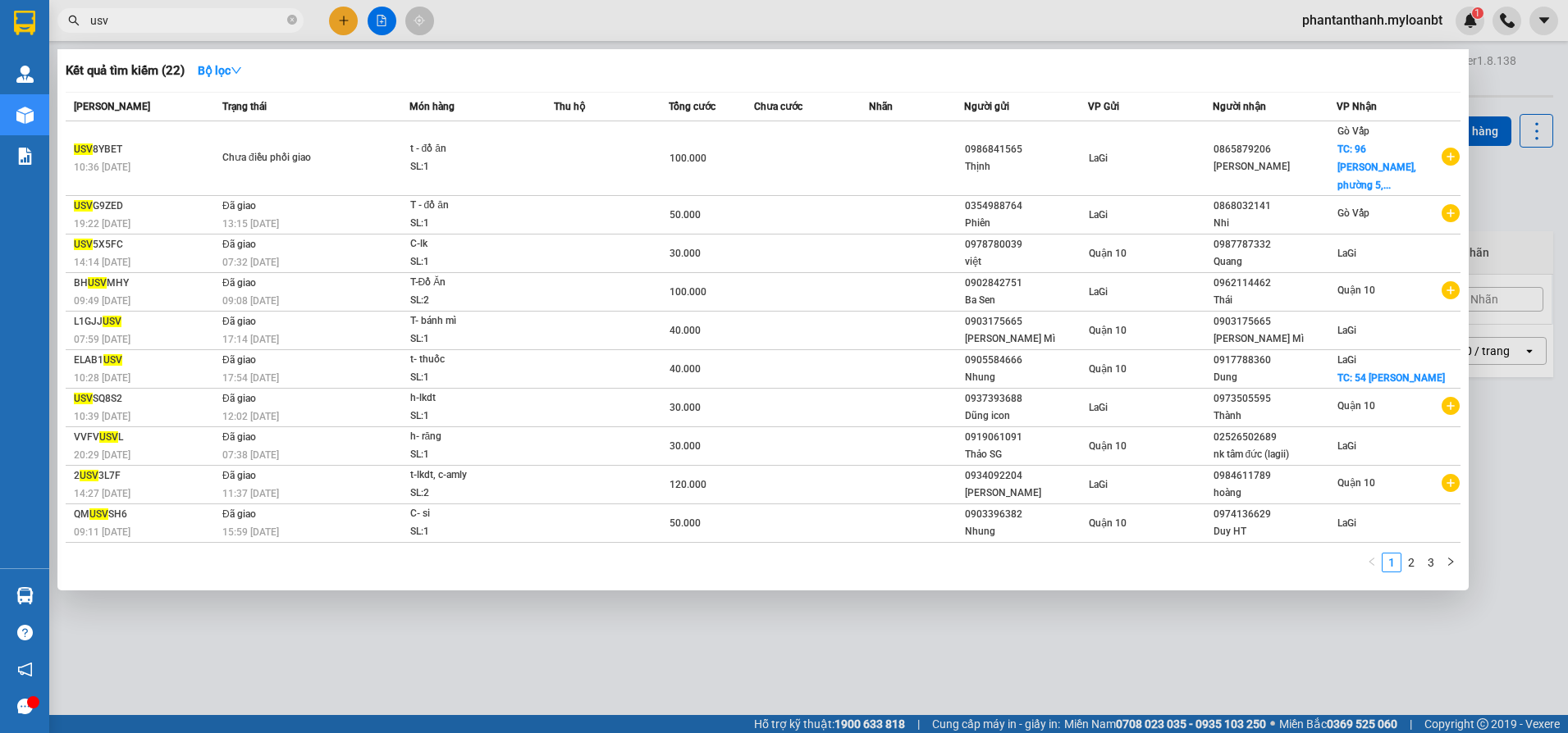
click at [264, 20] on input "usv" at bounding box center [187, 21] width 194 height 18
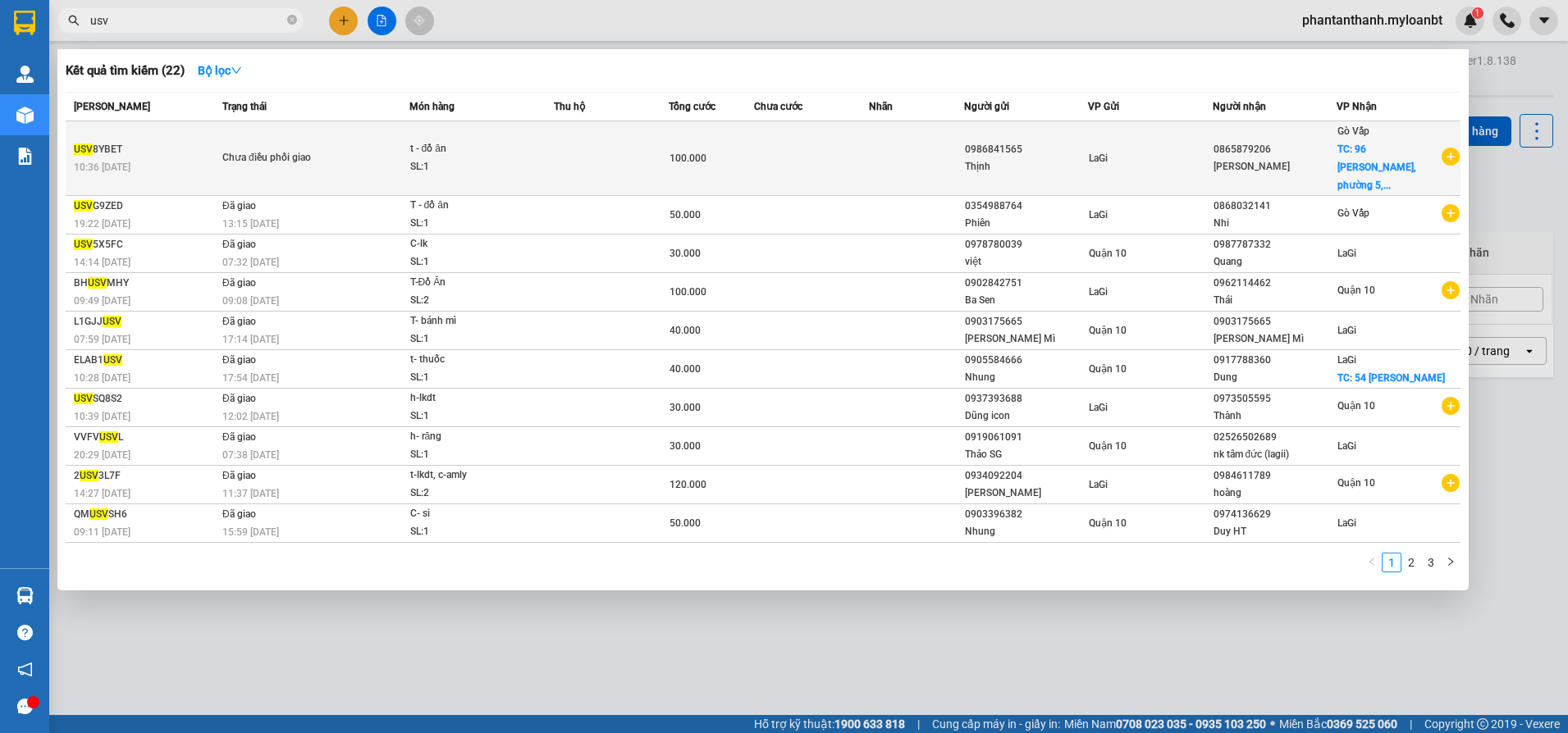
type input "usv"
click at [893, 126] on td at bounding box center [917, 158] width 96 height 75
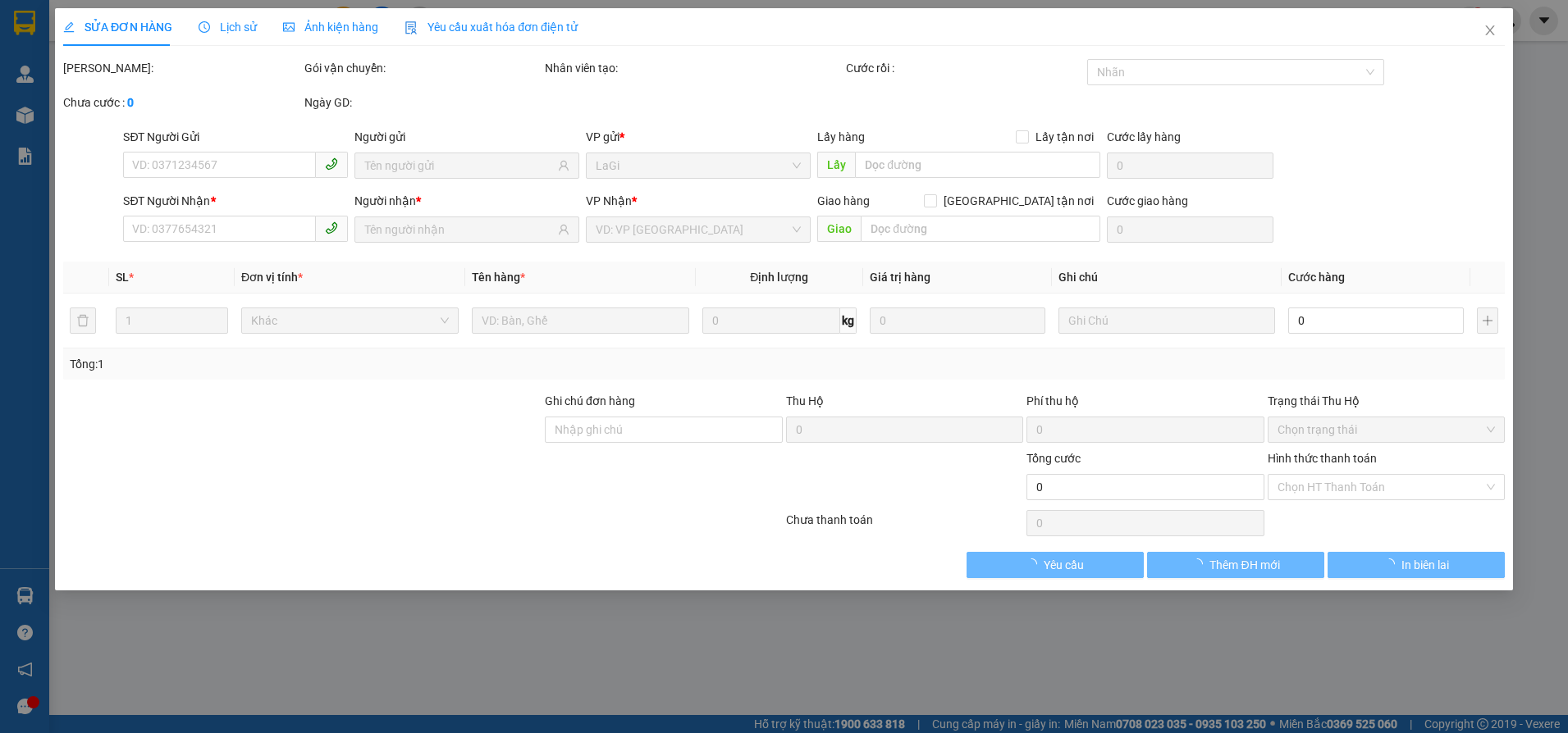
type input "0986841565"
type input "0865879206"
checkbox input "true"
type input "96 Trần Bá Giao, phường 5, Gò Vấp"
type input "100.000"
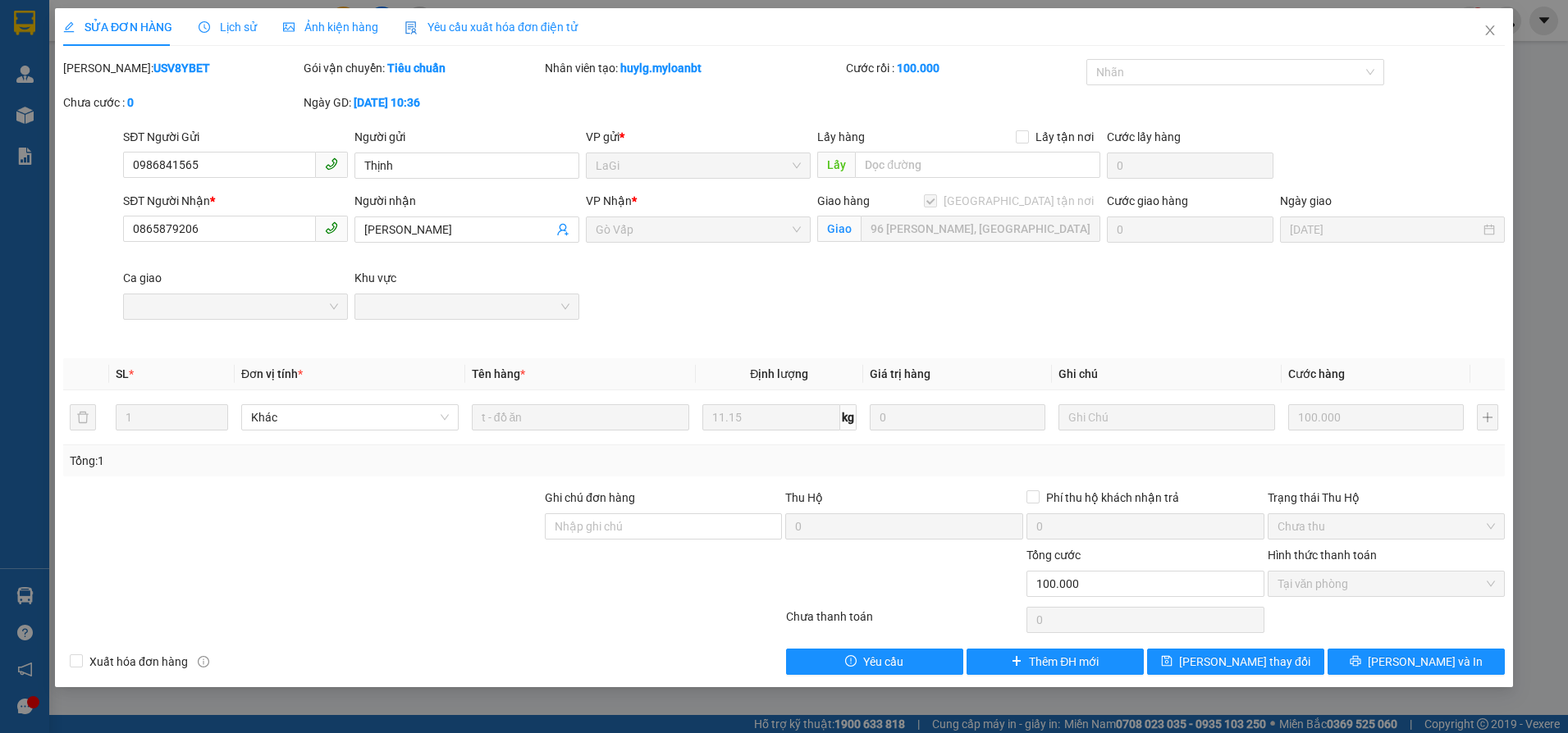
click at [235, 26] on span "Lịch sử" at bounding box center [227, 27] width 59 height 13
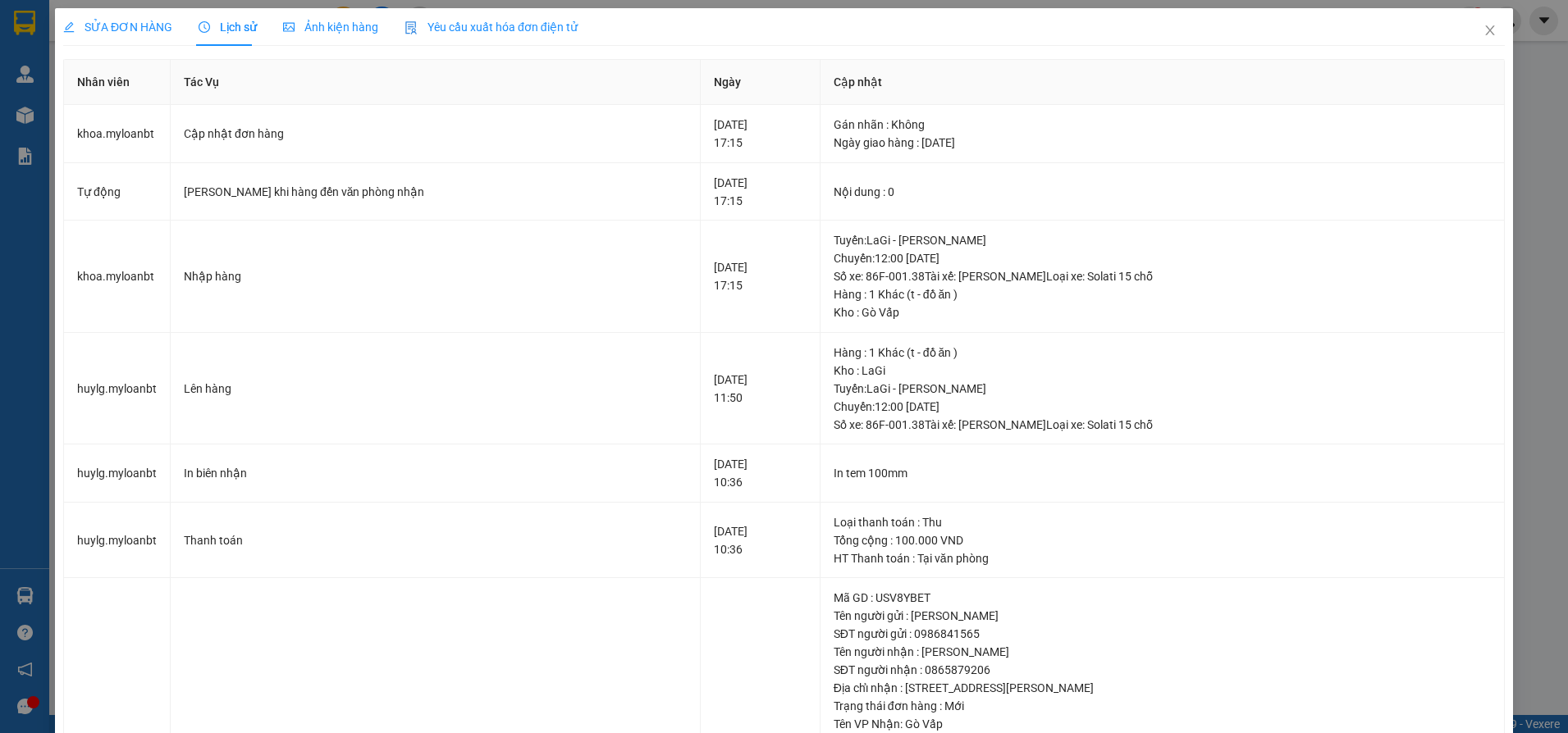
click at [68, 23] on icon "edit" at bounding box center [69, 27] width 12 height 12
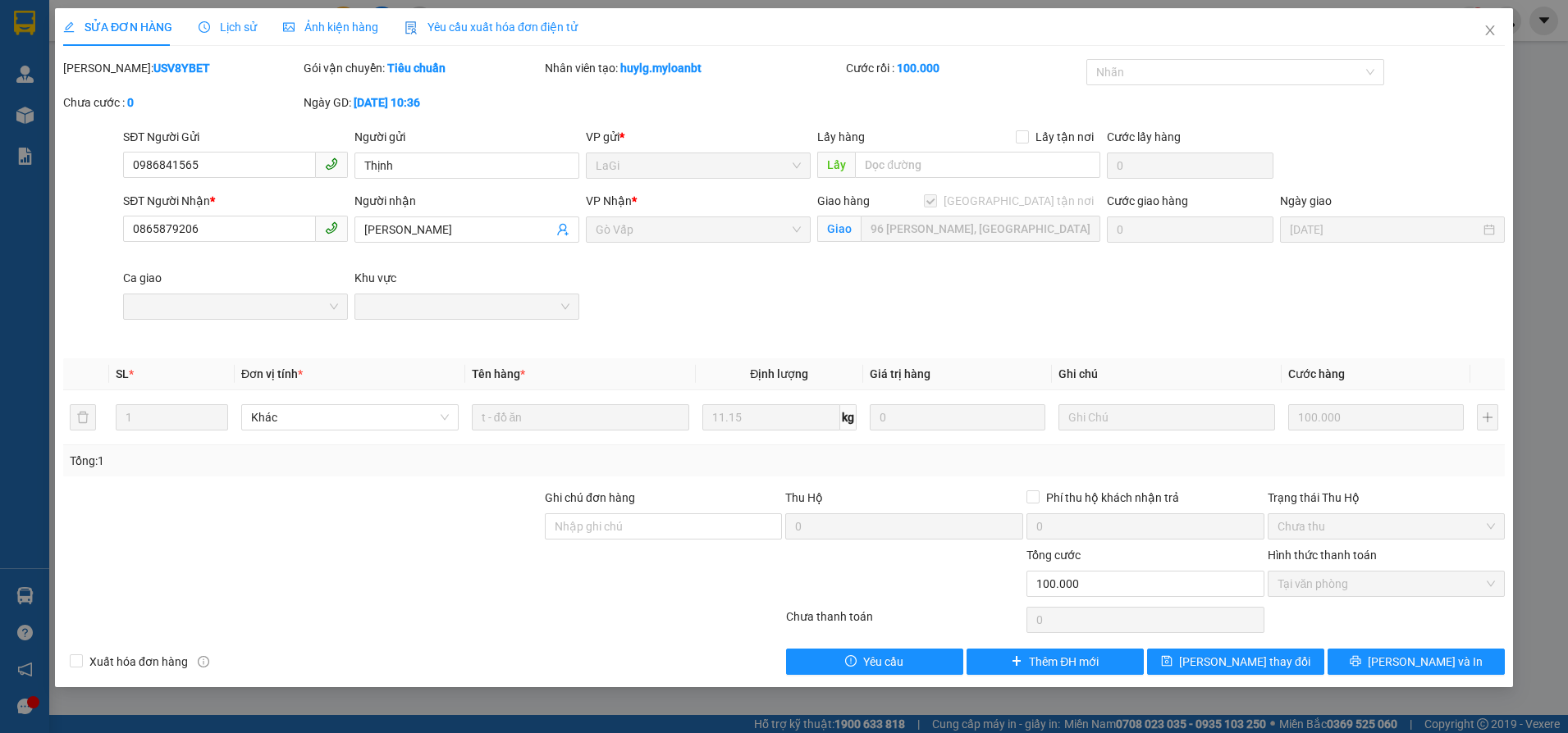
click at [107, 21] on span "SỬA ĐƠN HÀNG" at bounding box center [118, 27] width 109 height 13
drag, startPoint x: 1477, startPoint y: 38, endPoint x: 798, endPoint y: 19, distance: 679.3
click at [1478, 37] on span "Close" at bounding box center [1491, 31] width 46 height 46
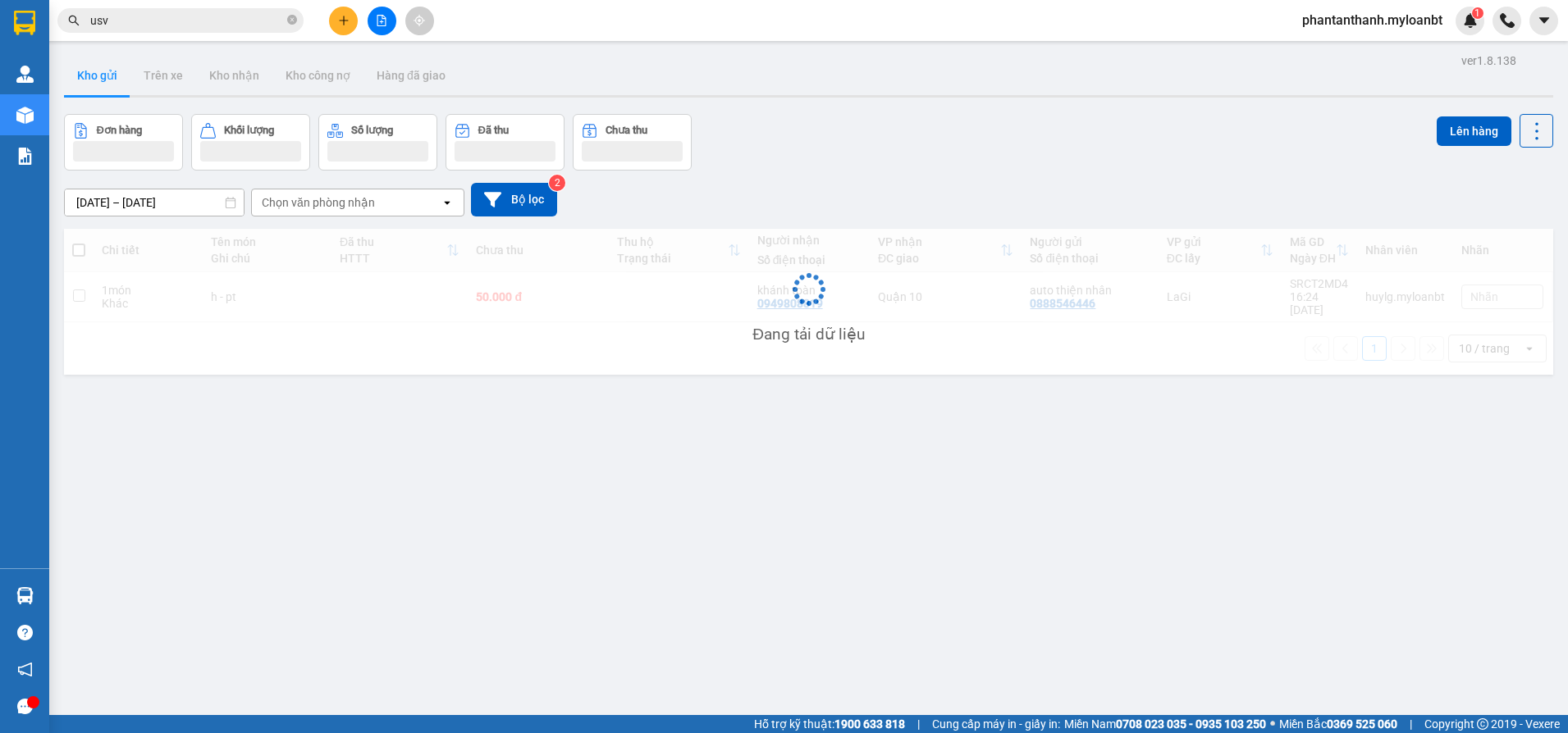
click at [171, 23] on input "usv" at bounding box center [187, 21] width 194 height 18
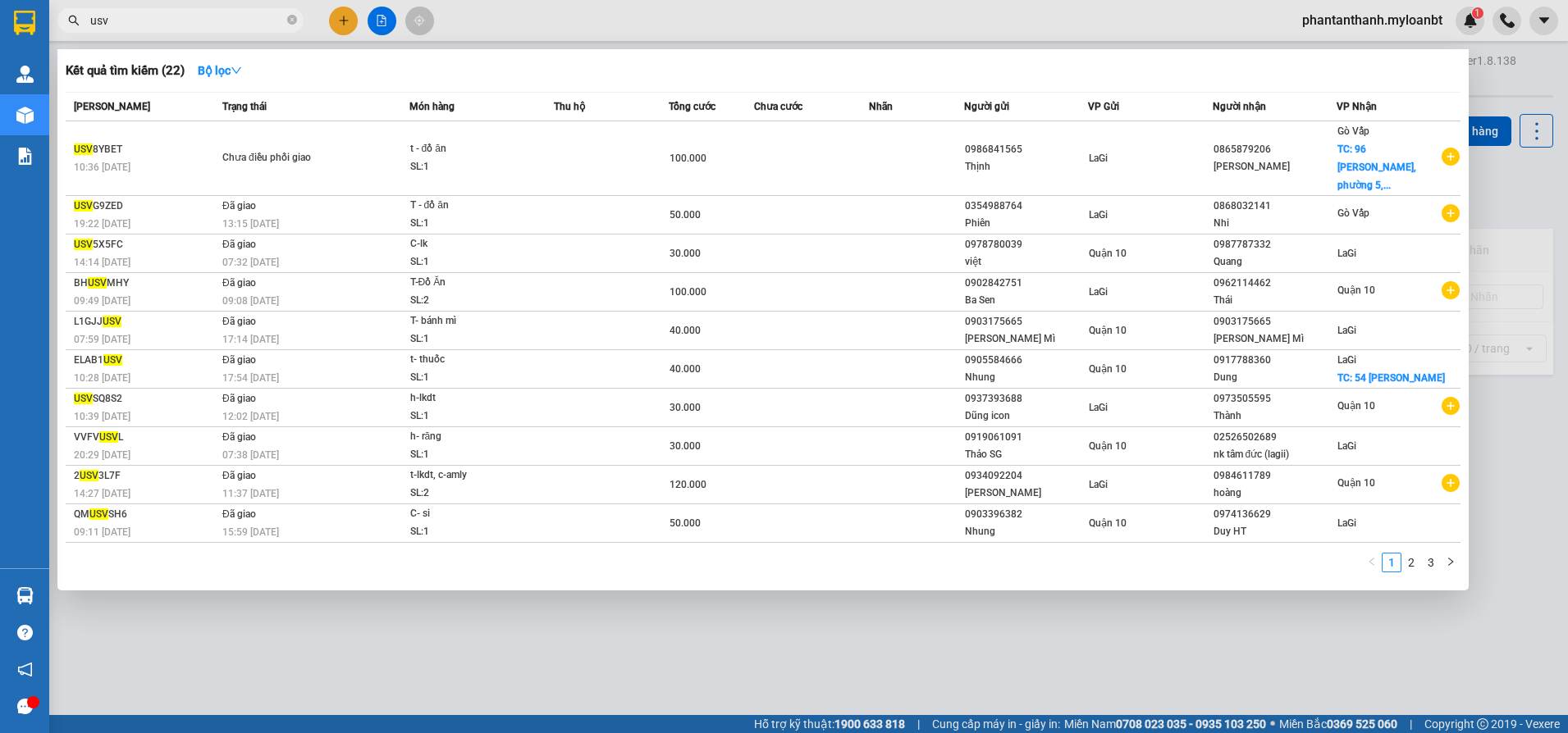
click at [171, 23] on input "usv" at bounding box center [187, 21] width 194 height 18
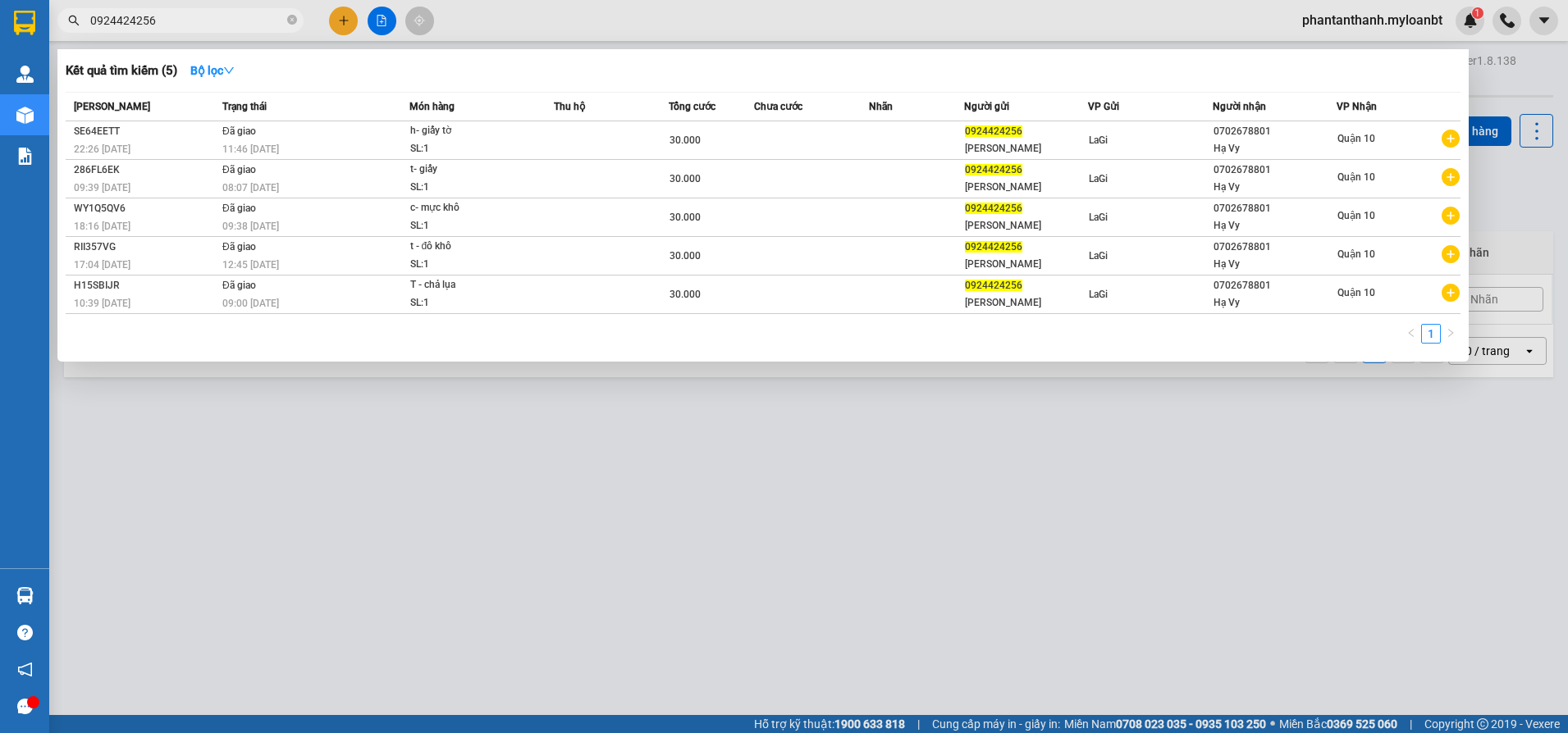
click at [218, 20] on input "0924424256" at bounding box center [187, 21] width 194 height 18
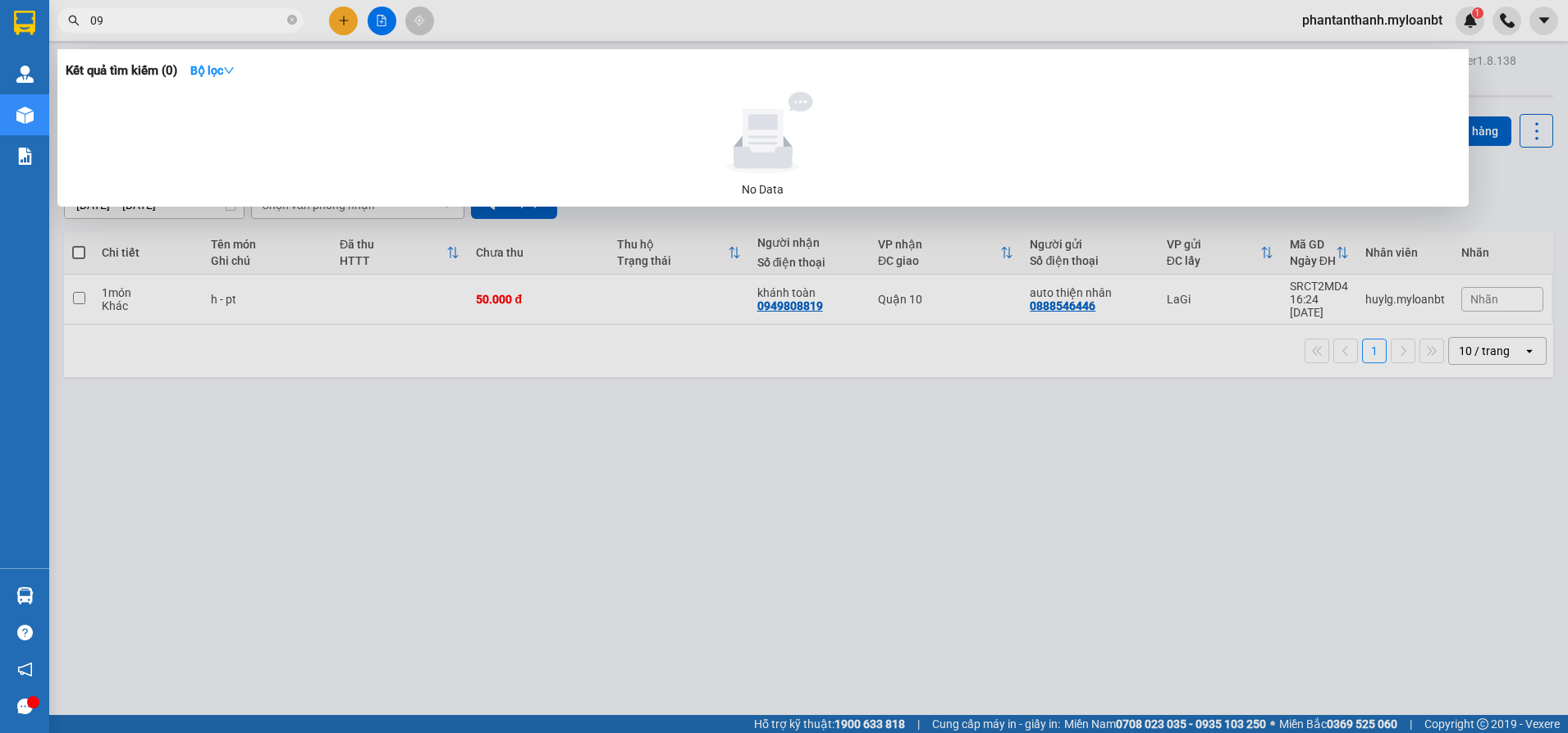
type input "0"
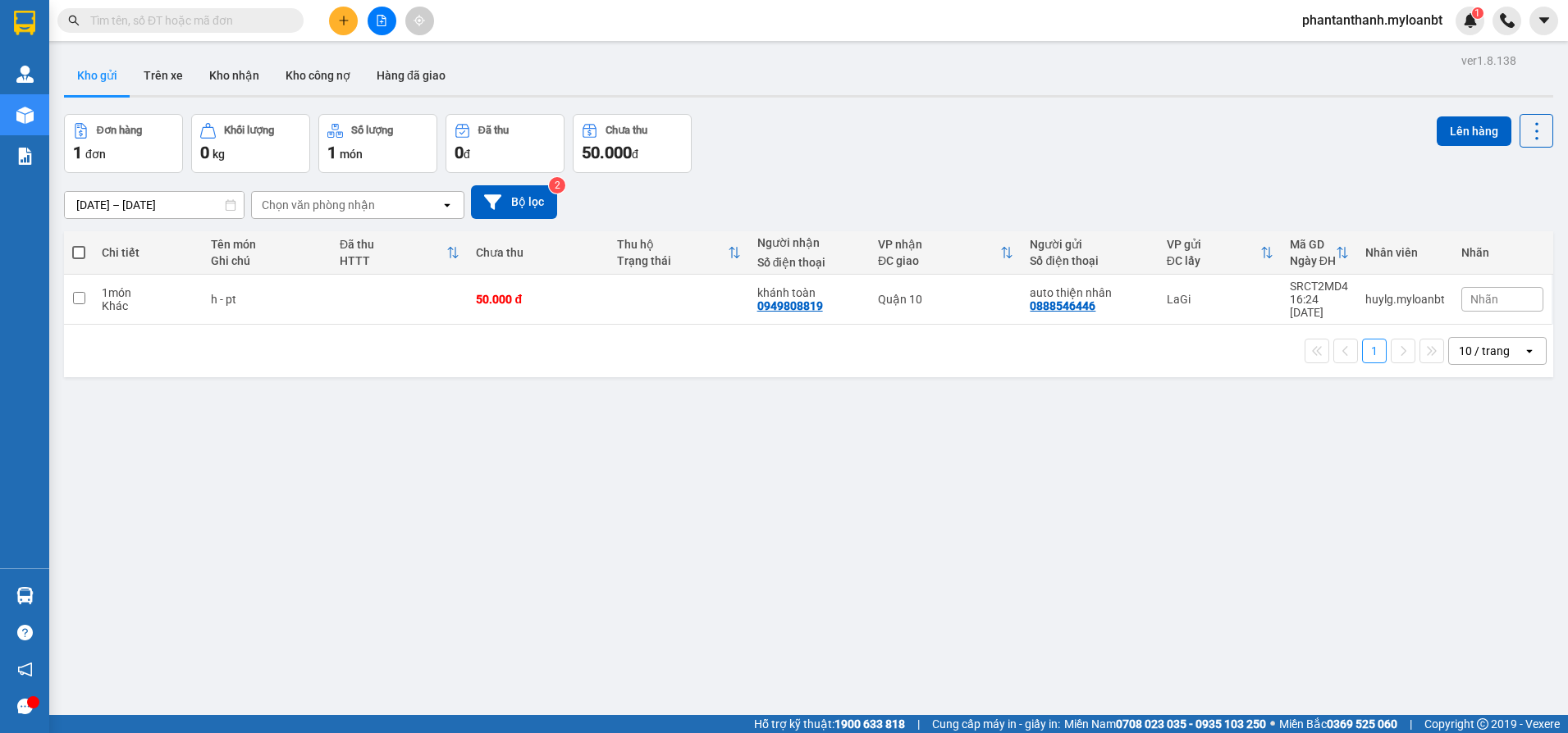
click at [179, 25] on input "text" at bounding box center [187, 21] width 194 height 18
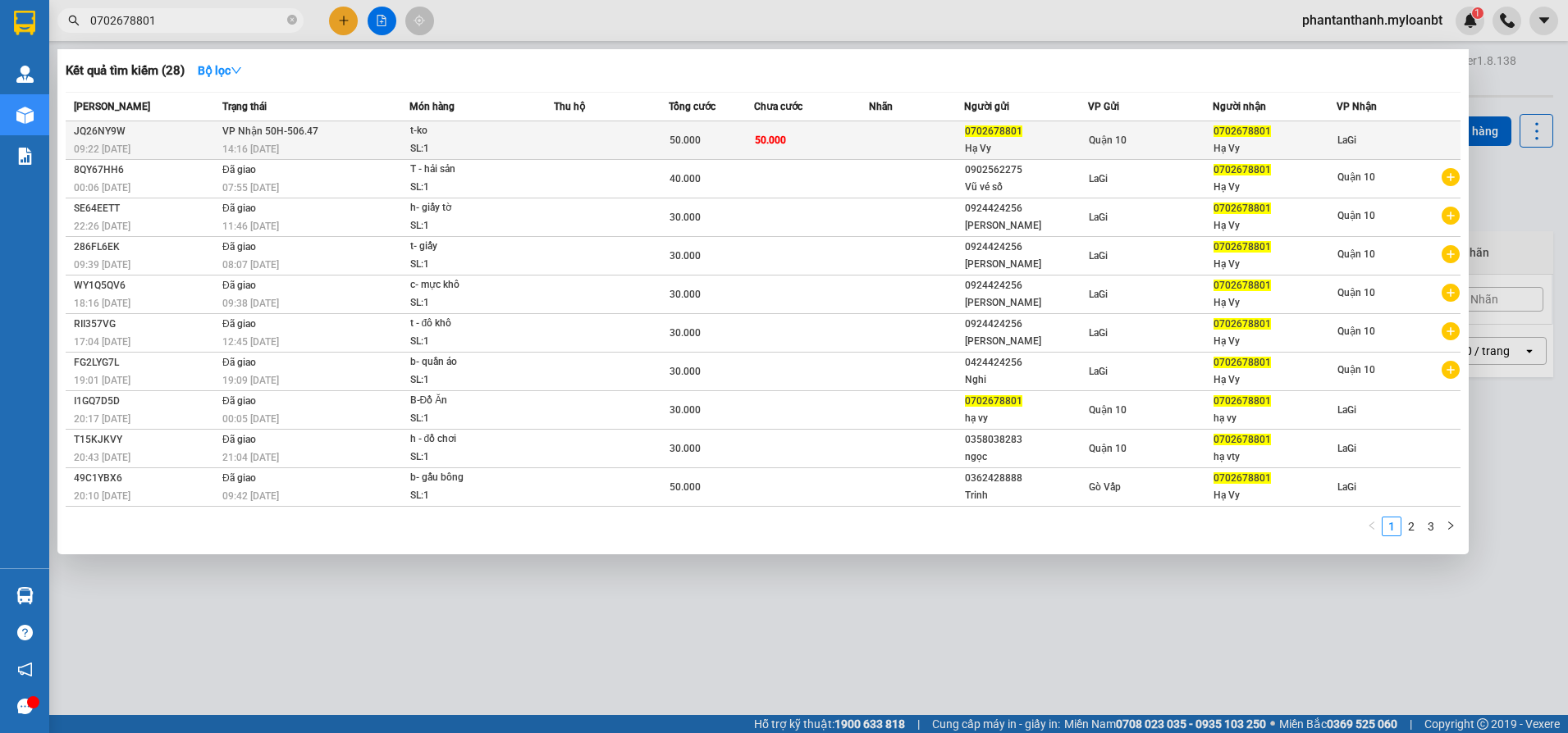
type input "0702678801"
click at [667, 151] on td at bounding box center [611, 140] width 115 height 39
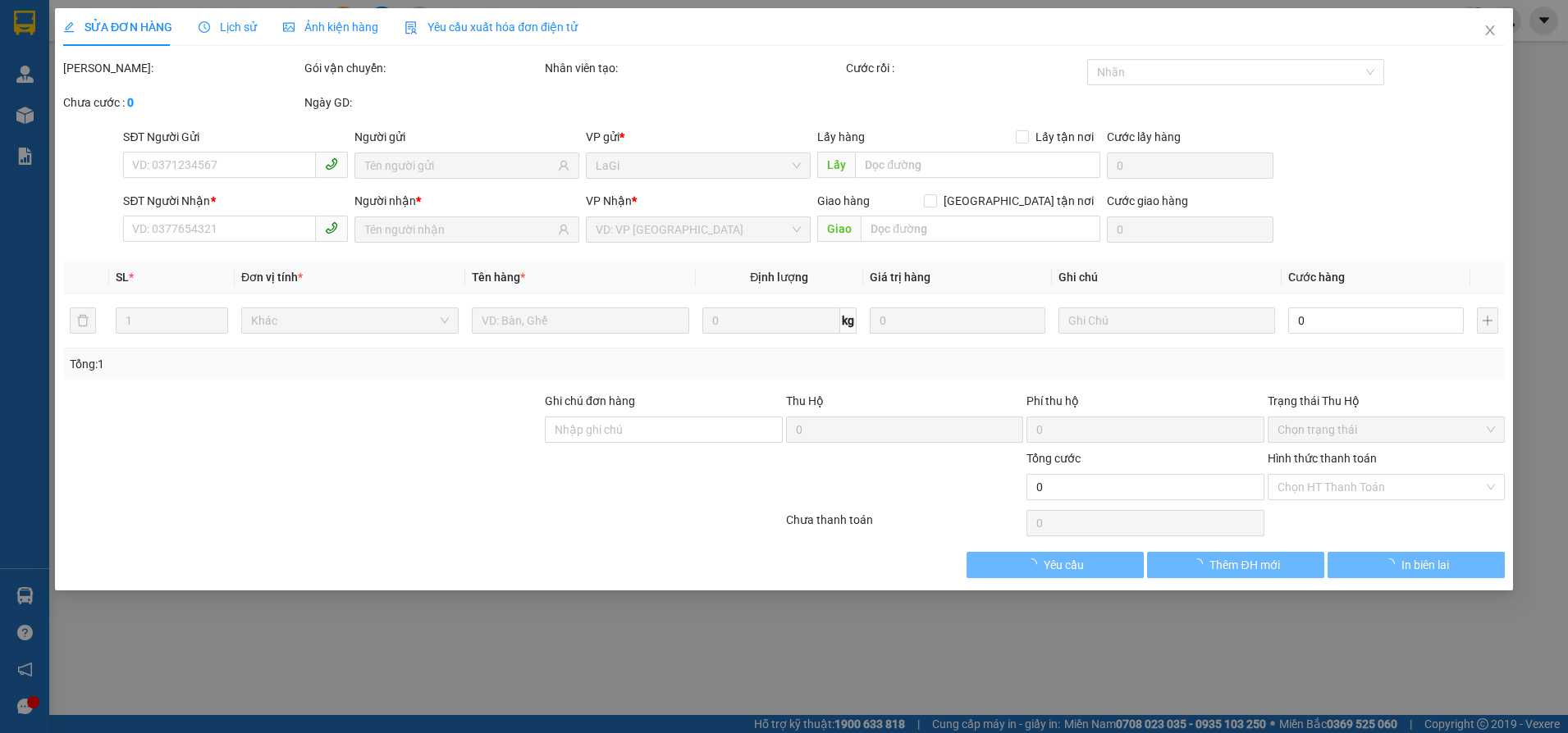
type input "0702678801"
type input "Hạ Vy"
type input "0702678801"
type input "Hạ Vy"
type input "50.000"
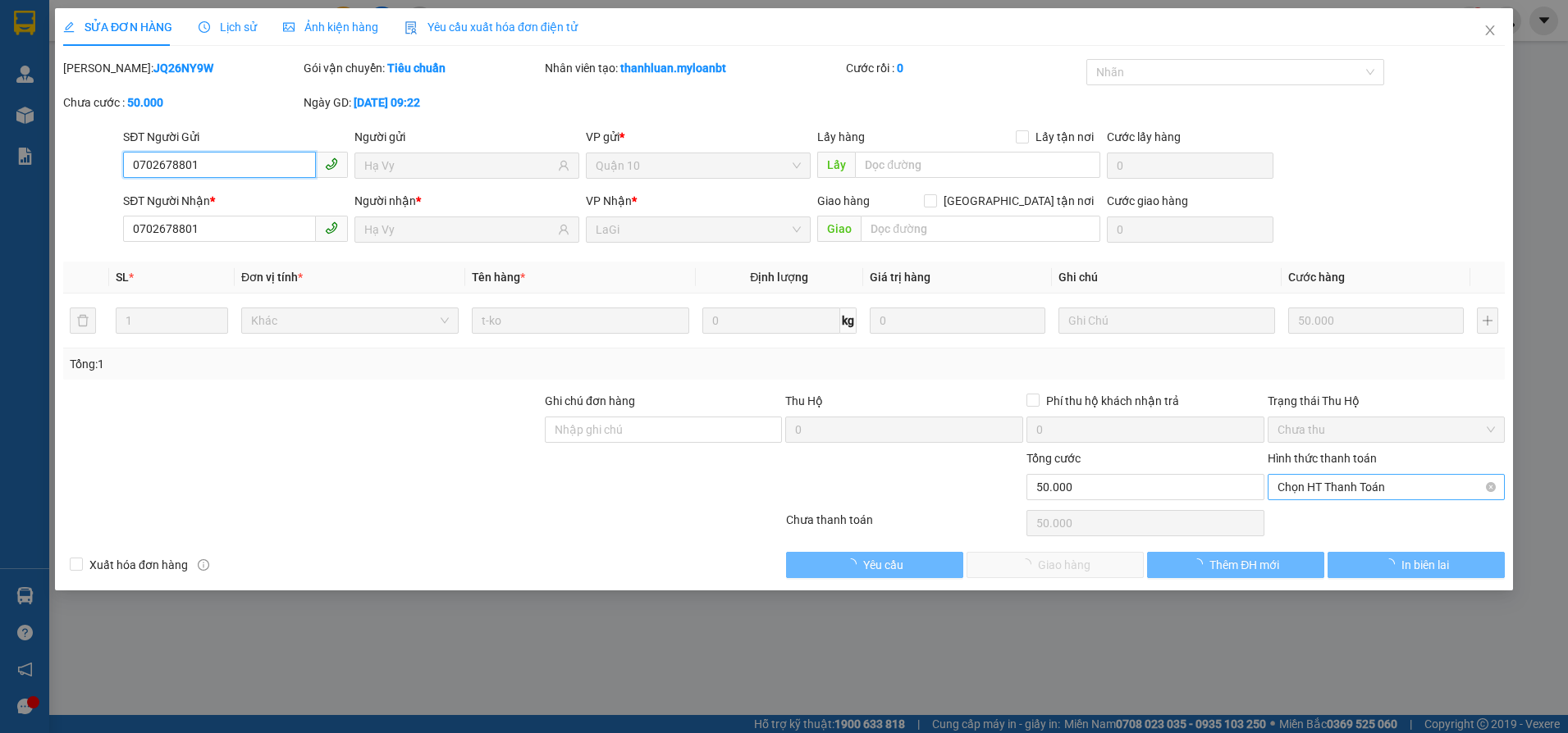
click at [1393, 474] on div "Chọn HT Thanh Toán" at bounding box center [1387, 488] width 238 height 26
click at [1360, 502] on div "Hình thức thanh toán Chọn HT Thanh Toán" at bounding box center [1387, 479] width 238 height 58
click at [1350, 507] on div "Chọn HT Thanh Toán" at bounding box center [1387, 523] width 241 height 33
click at [1356, 492] on span "Chọn HT Thanh Toán" at bounding box center [1387, 488] width 218 height 25
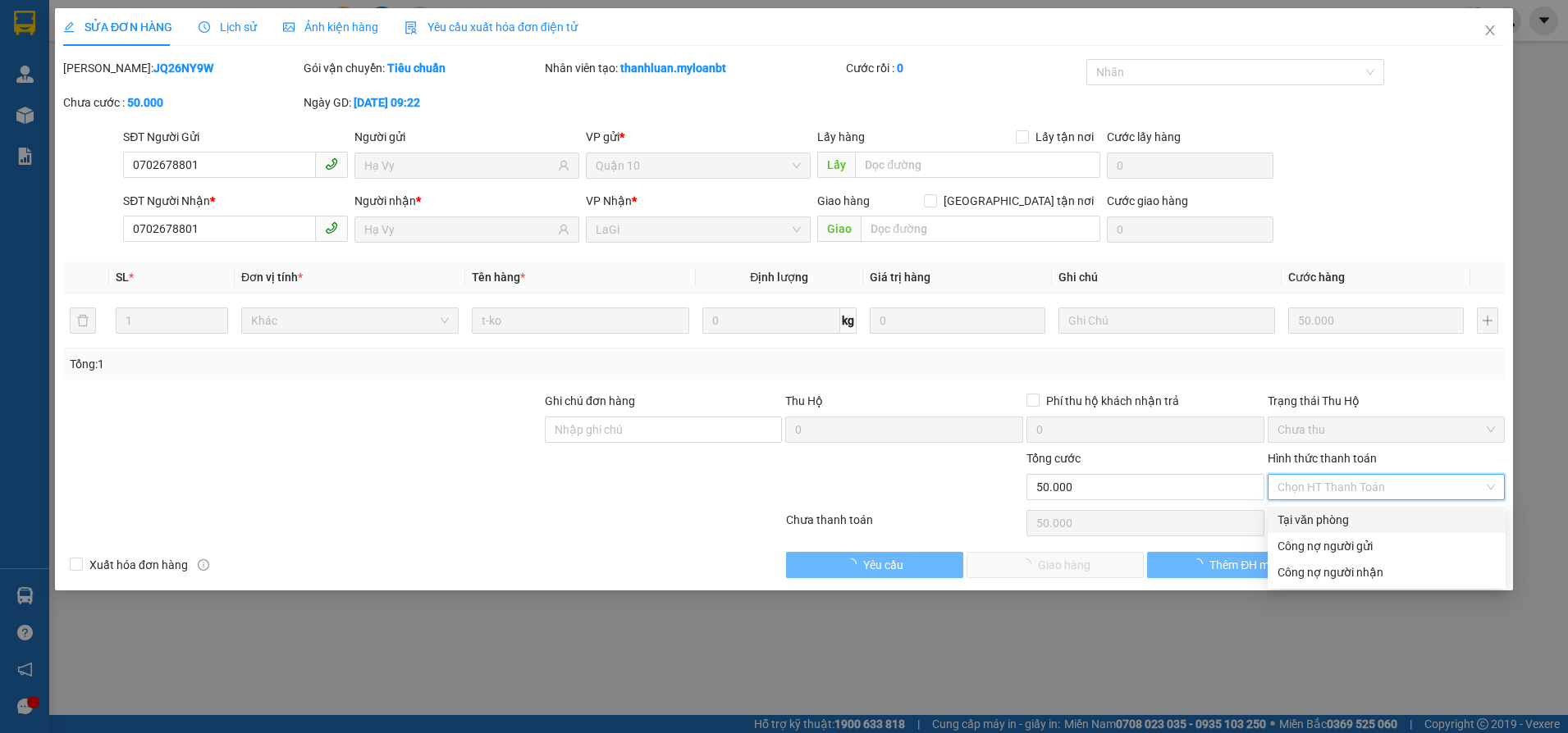
click at [1327, 515] on div "Tại văn phòng" at bounding box center [1387, 520] width 218 height 18
type input "0"
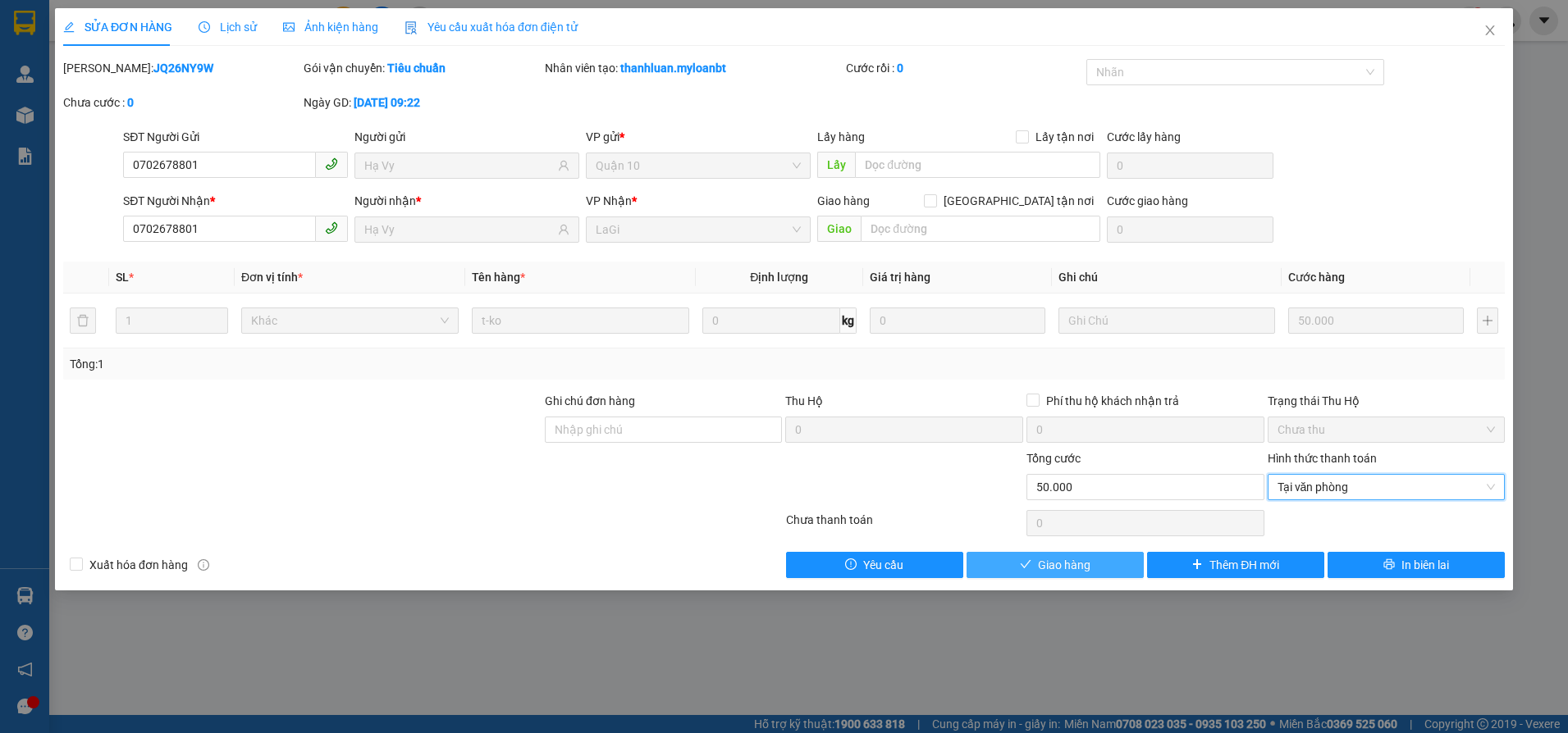
click at [1070, 552] on button "Giao hàng" at bounding box center [1055, 565] width 177 height 26
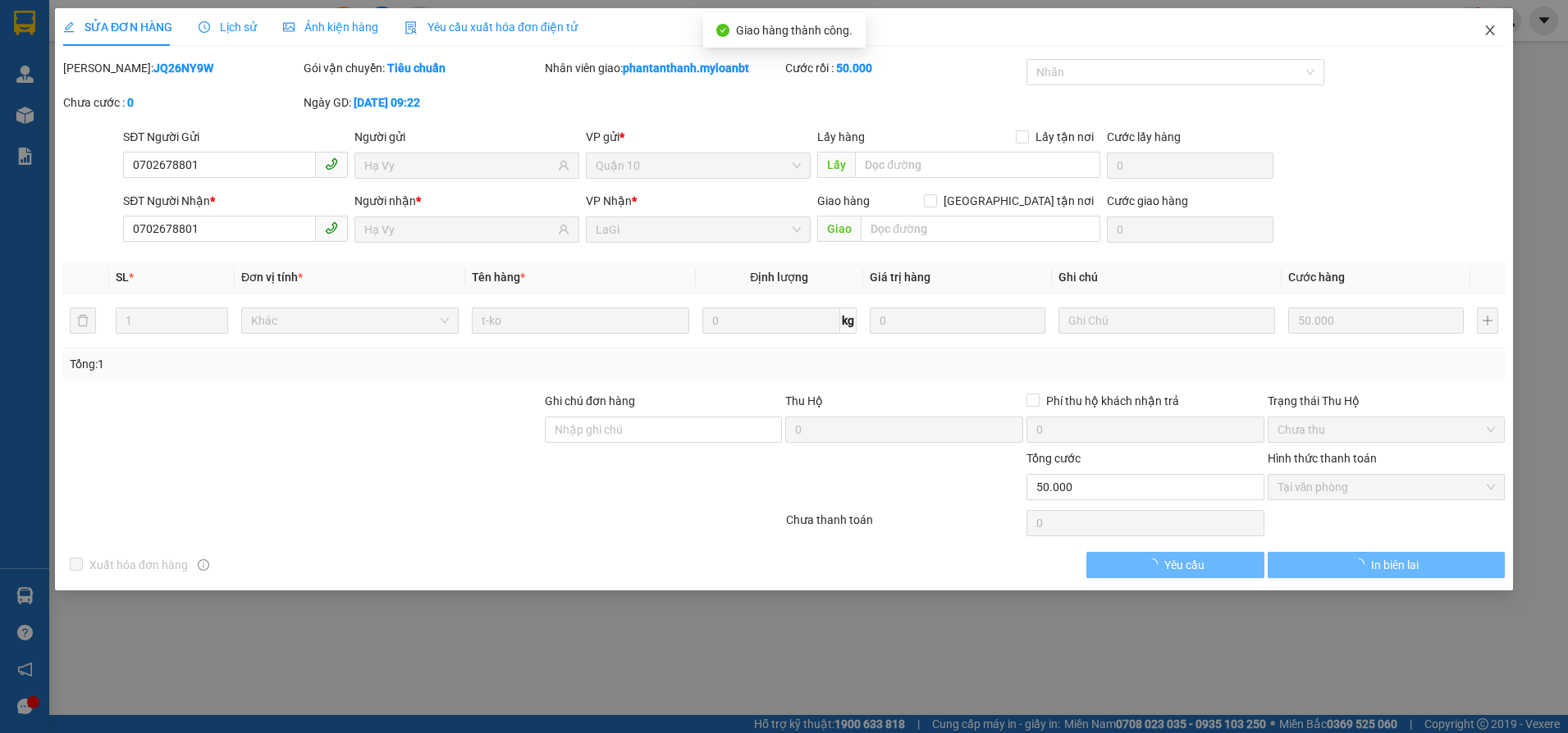
click at [1488, 41] on span "Close" at bounding box center [1491, 31] width 46 height 46
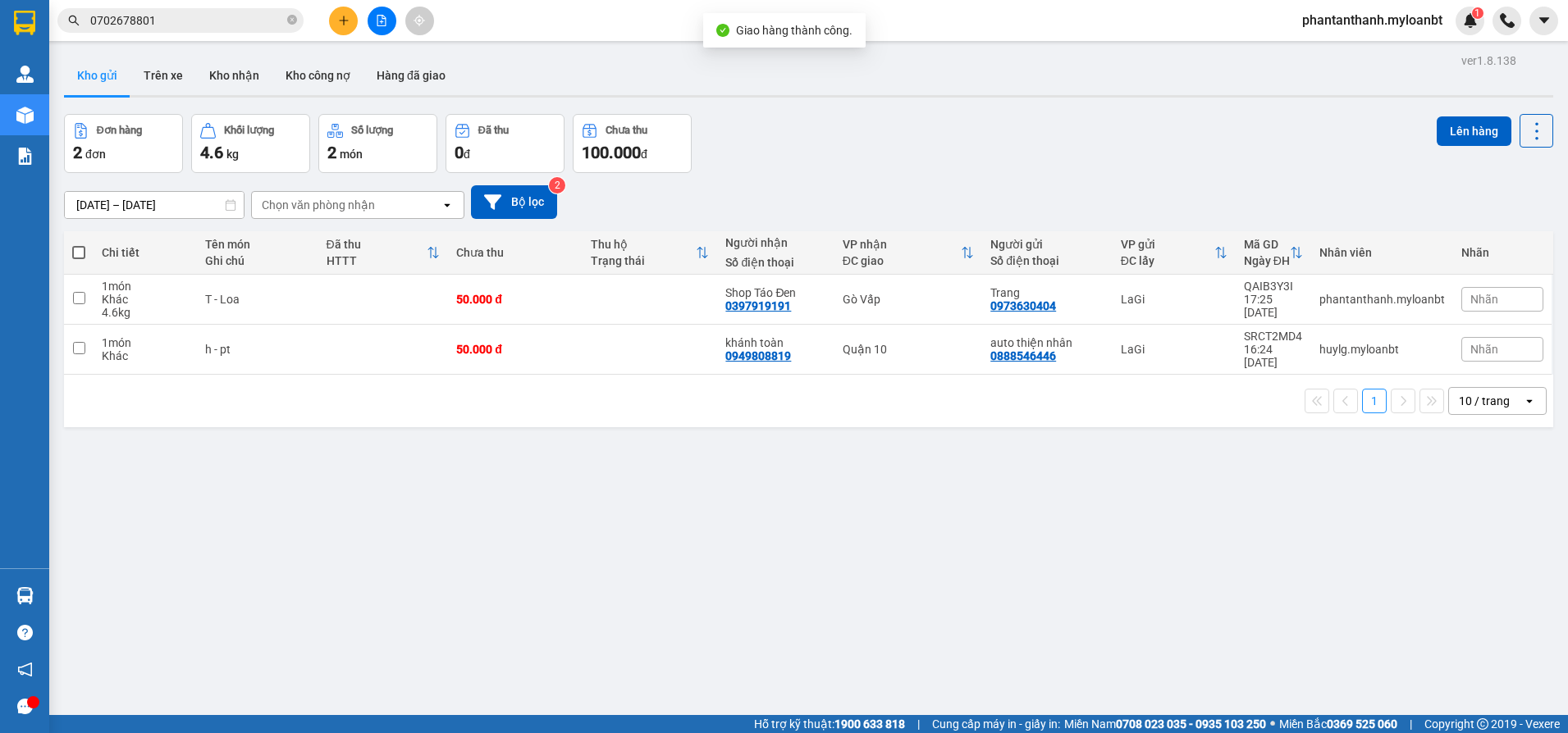
click at [262, 22] on input "0702678801" at bounding box center [187, 21] width 194 height 18
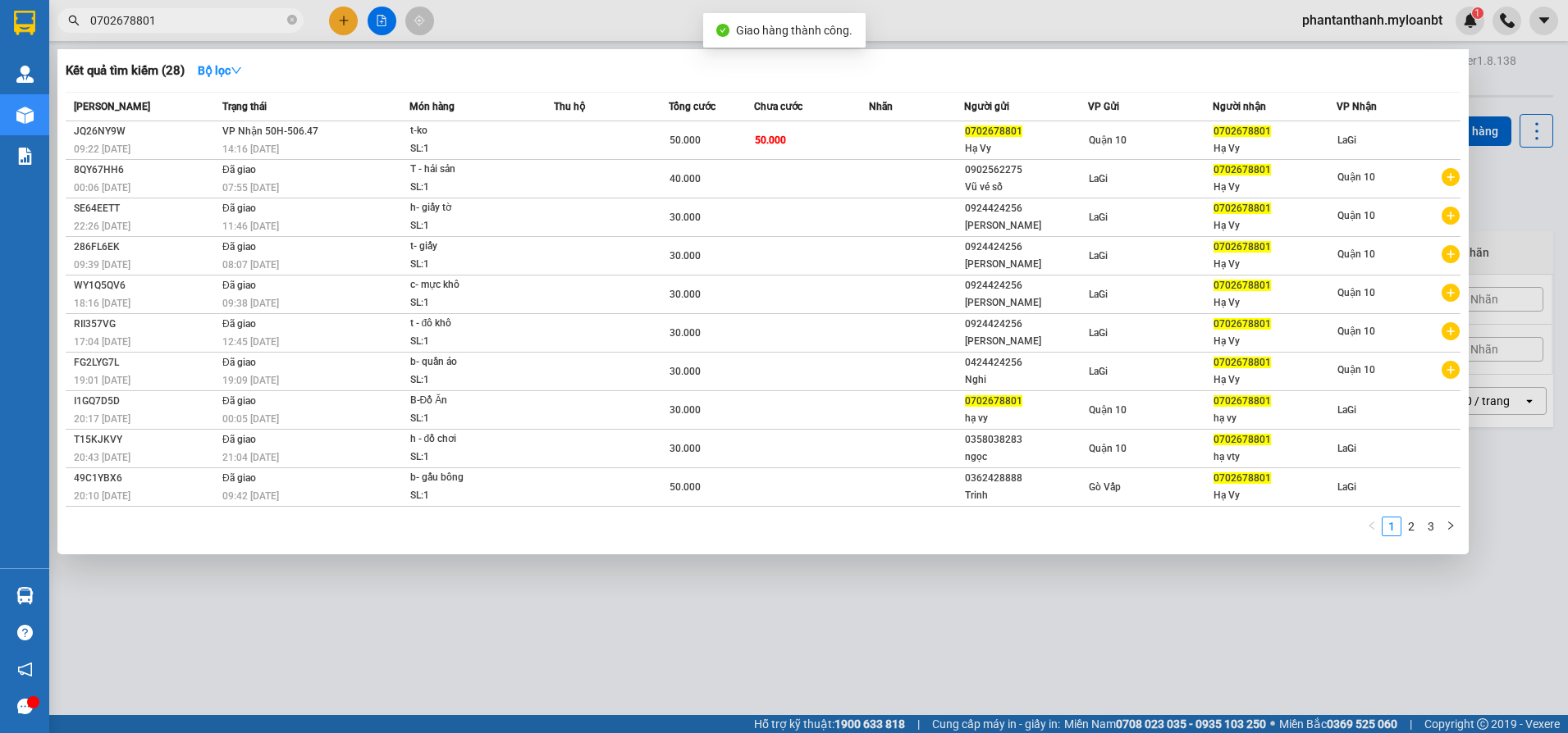
click at [262, 22] on input "0702678801" at bounding box center [187, 21] width 194 height 18
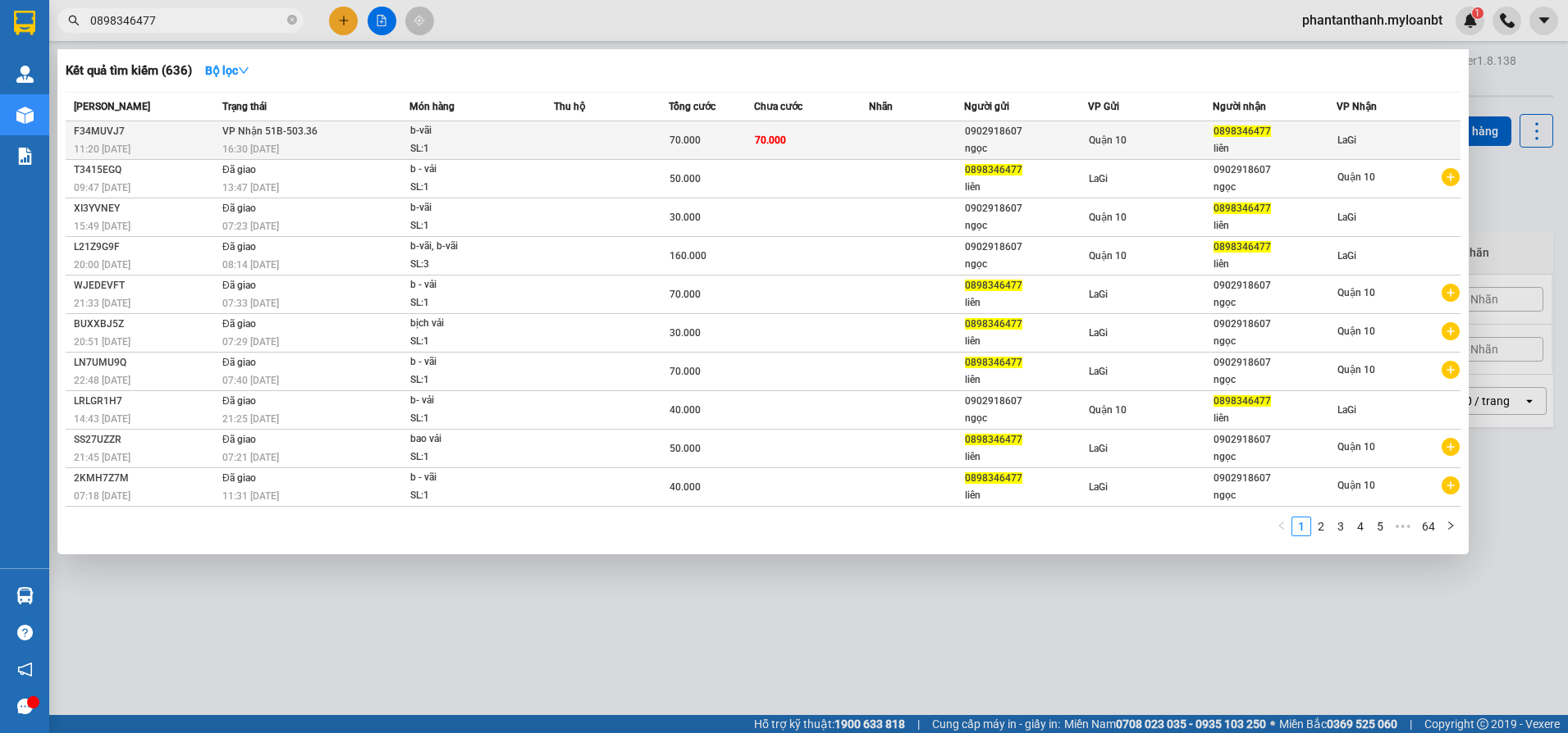
type input "0898346477"
click at [593, 145] on td at bounding box center [611, 140] width 115 height 39
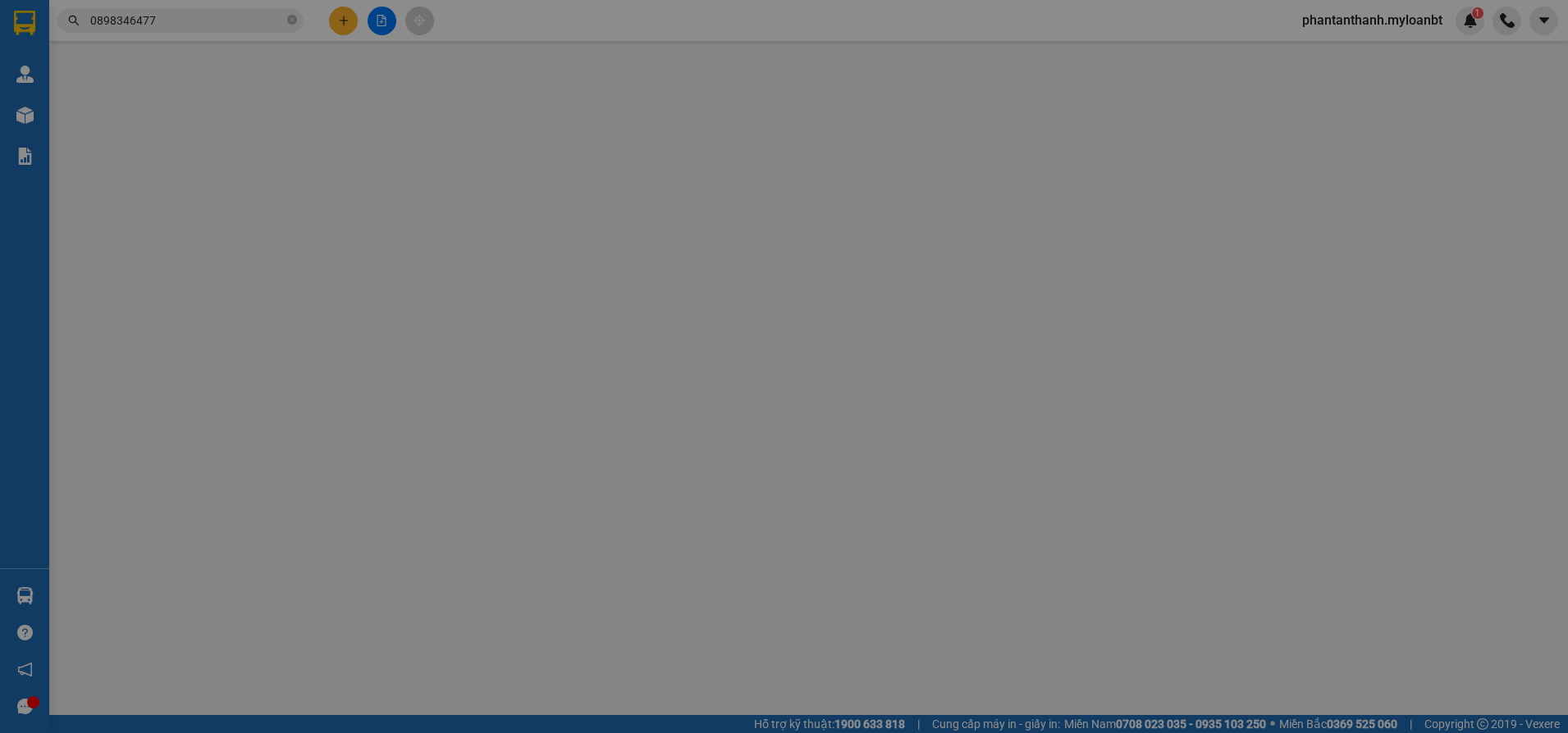
type input "0902918607"
type input "ngọc"
type input "0898346477"
type input "liên"
type input "70.000"
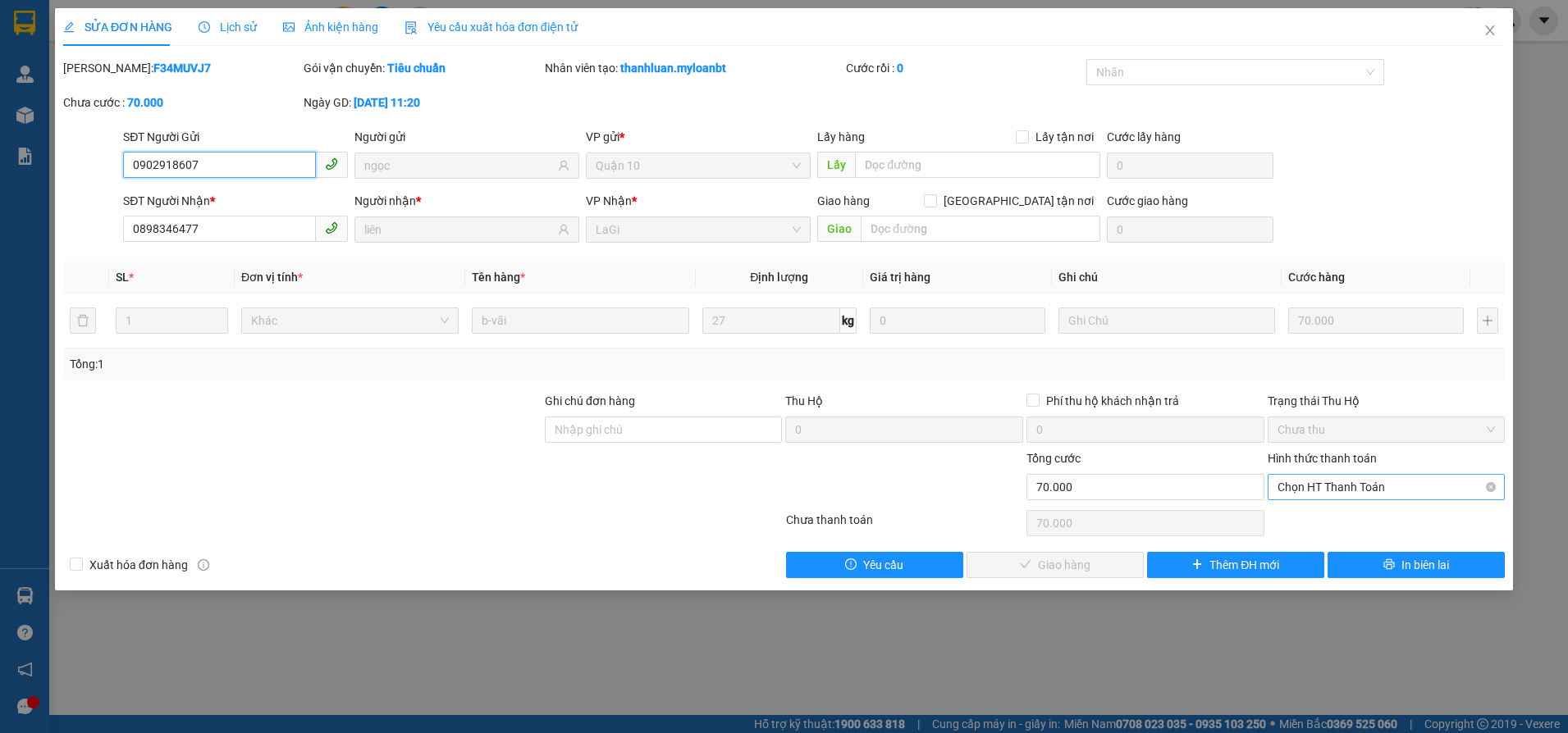
click at [1347, 496] on span "Chọn HT Thanh Toán" at bounding box center [1387, 488] width 218 height 25
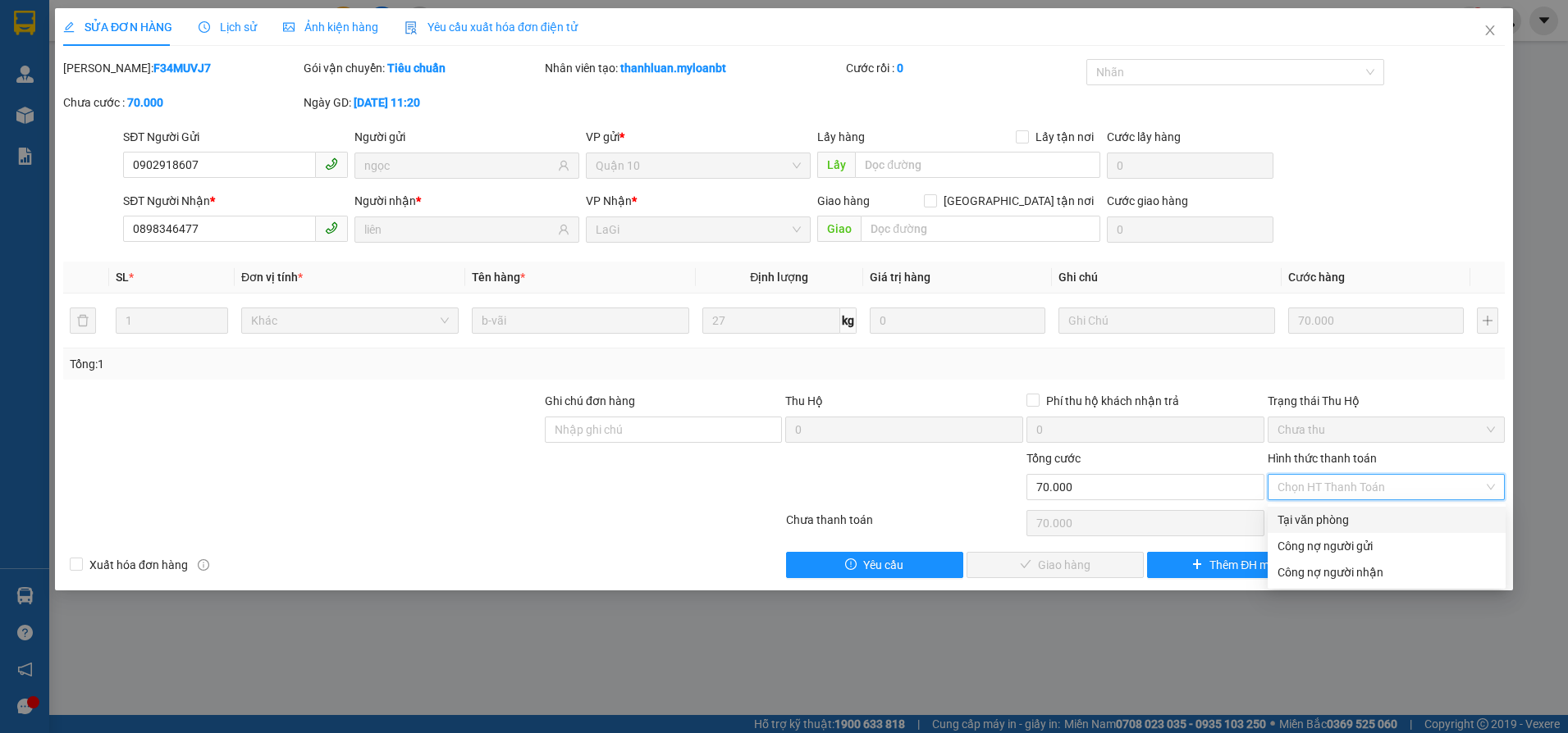
click at [1322, 518] on div "Tại văn phòng" at bounding box center [1387, 520] width 218 height 18
type input "0"
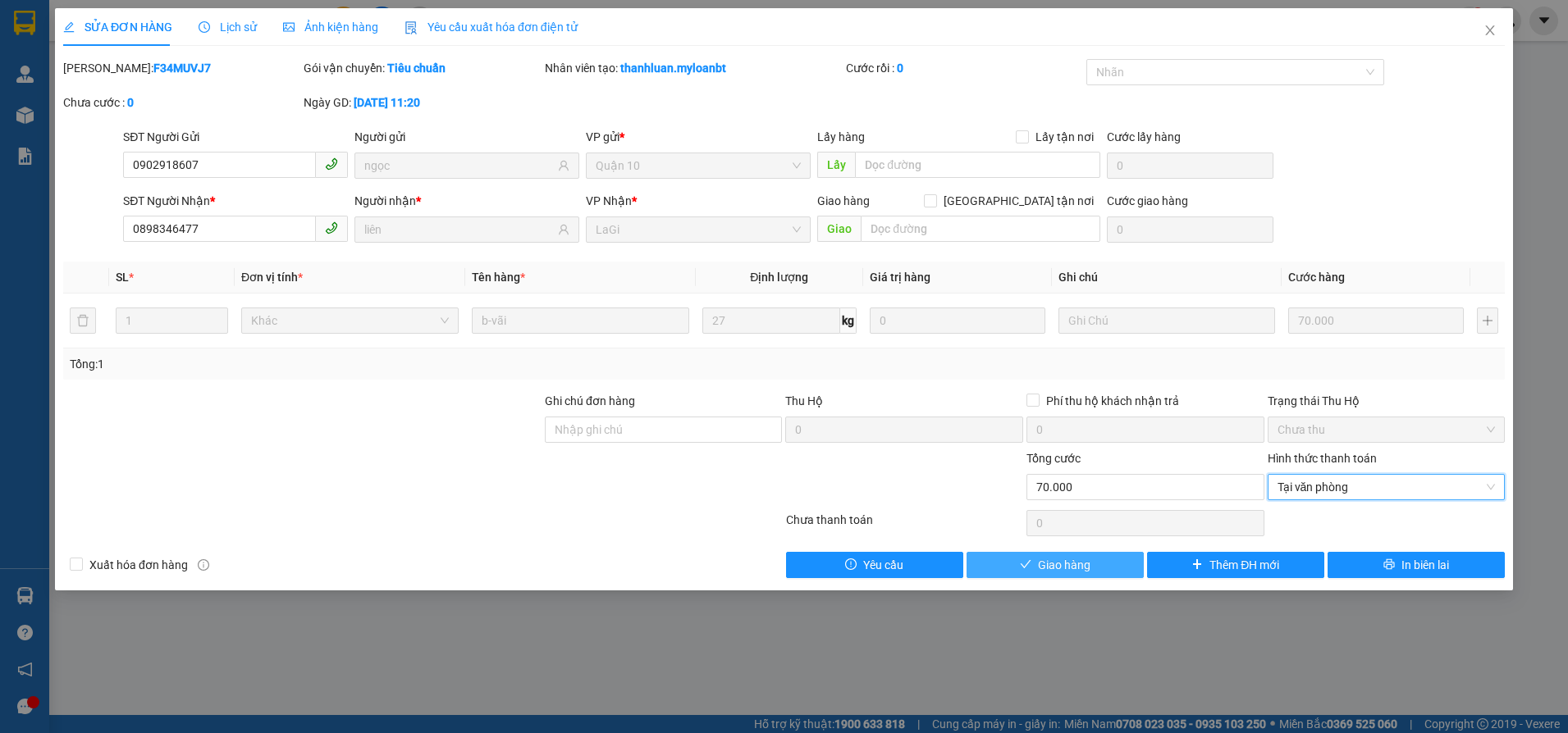
click at [1099, 558] on button "Giao hàng" at bounding box center [1055, 565] width 177 height 26
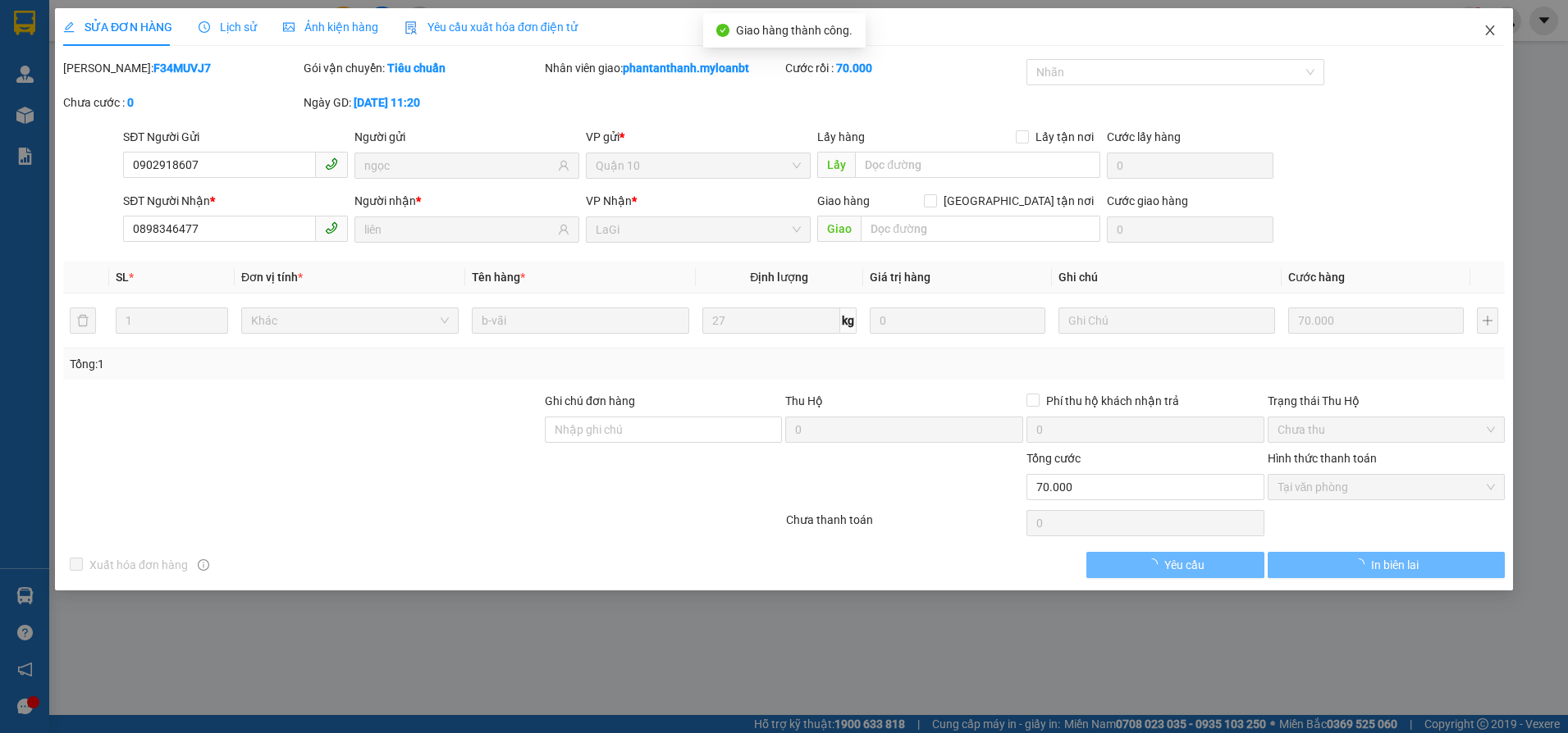
click at [1495, 36] on icon "close" at bounding box center [1491, 30] width 13 height 13
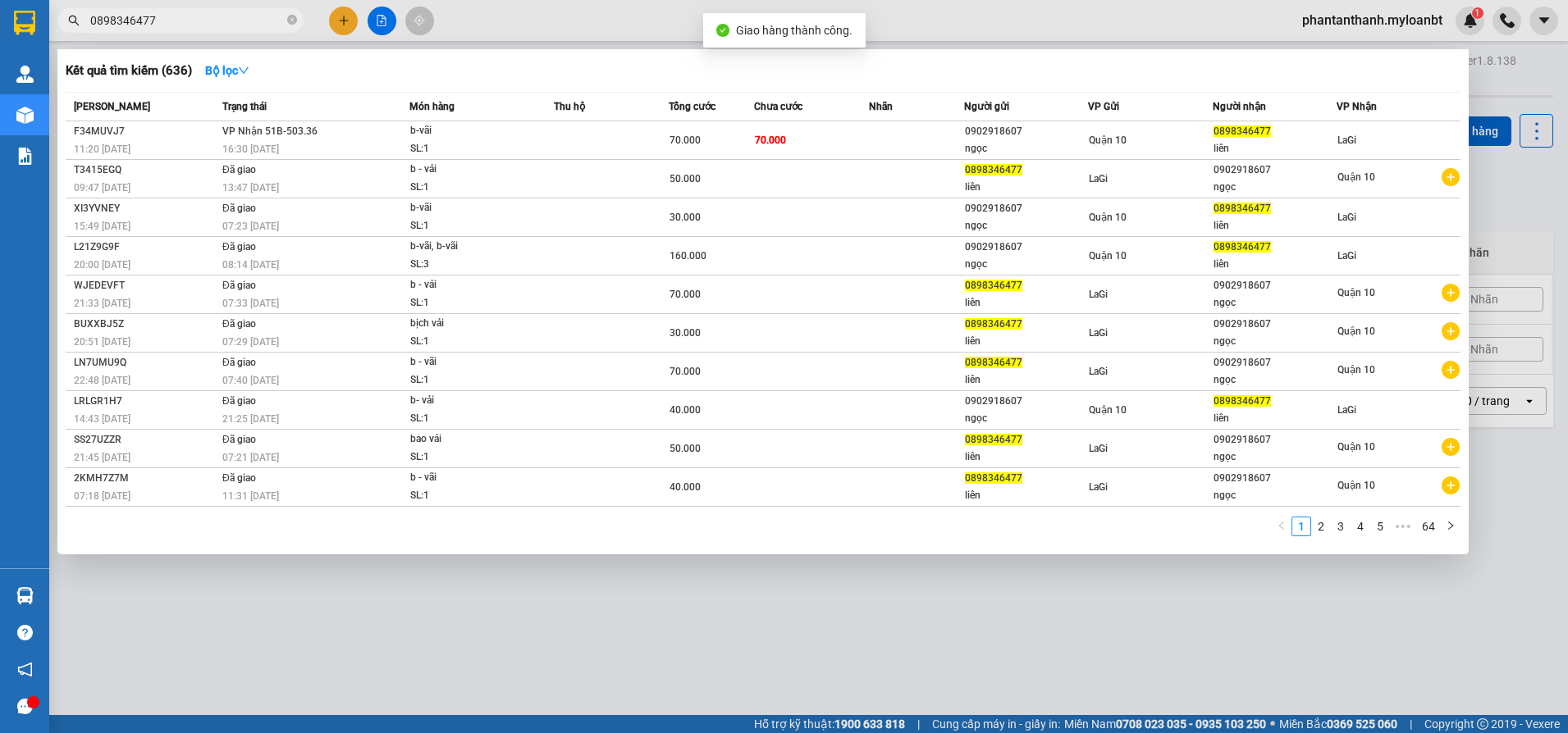
click at [189, 22] on input "0898346477" at bounding box center [187, 21] width 194 height 18
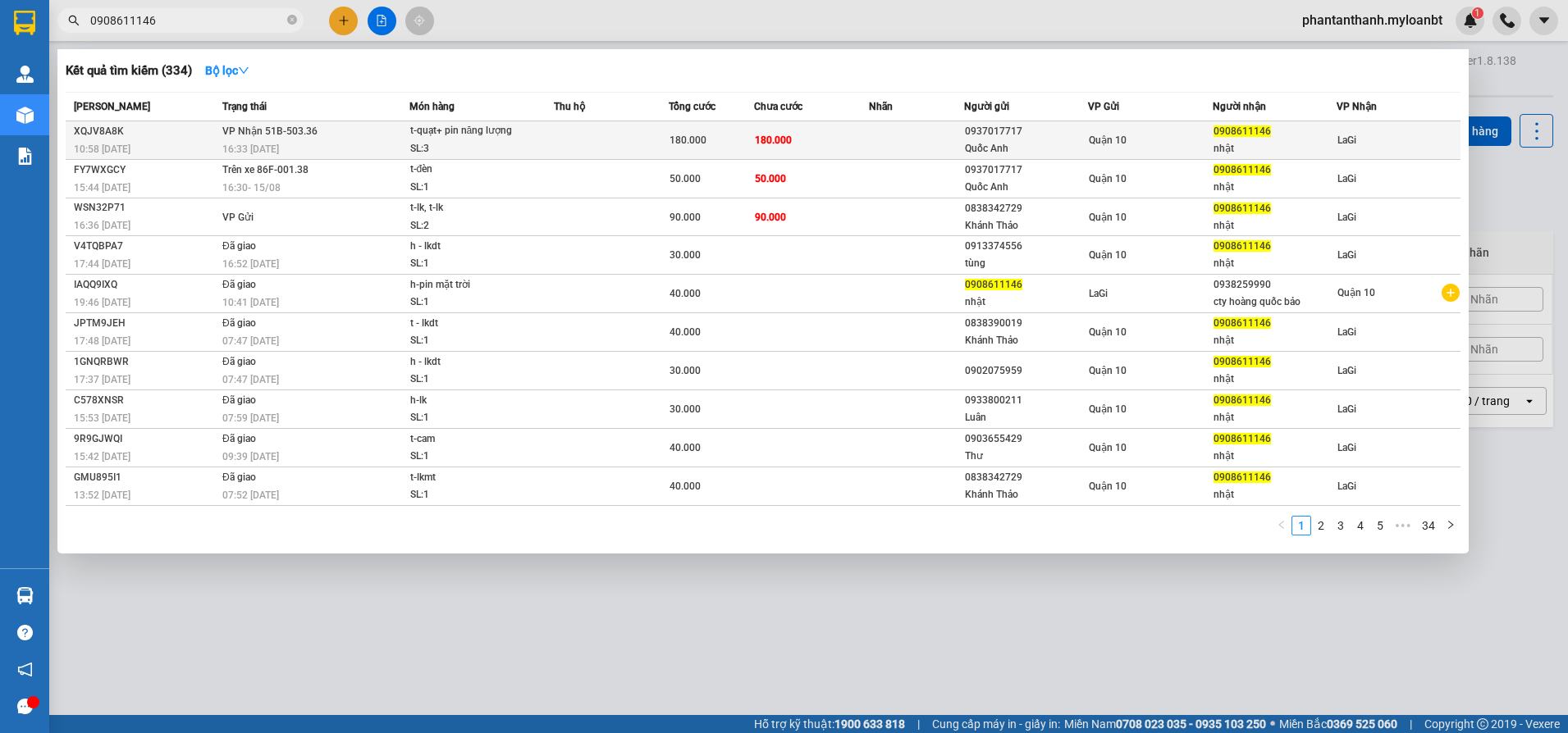
type input "0908611146"
click at [437, 142] on div "SL: 3" at bounding box center [471, 149] width 123 height 18
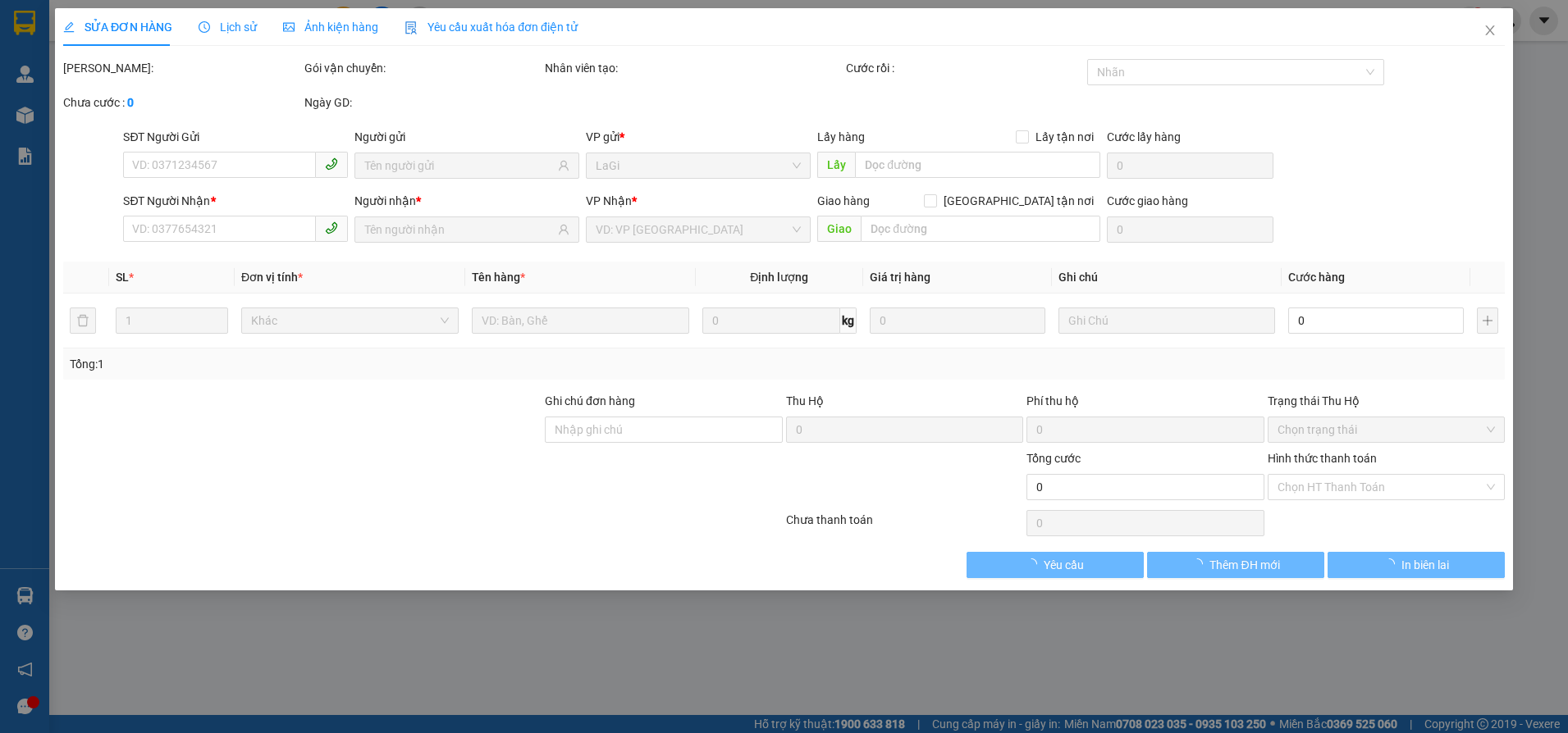
type input "0937017717"
type input "Quốc Anh"
type input "0908611146"
type input "nhật"
type input "180.000"
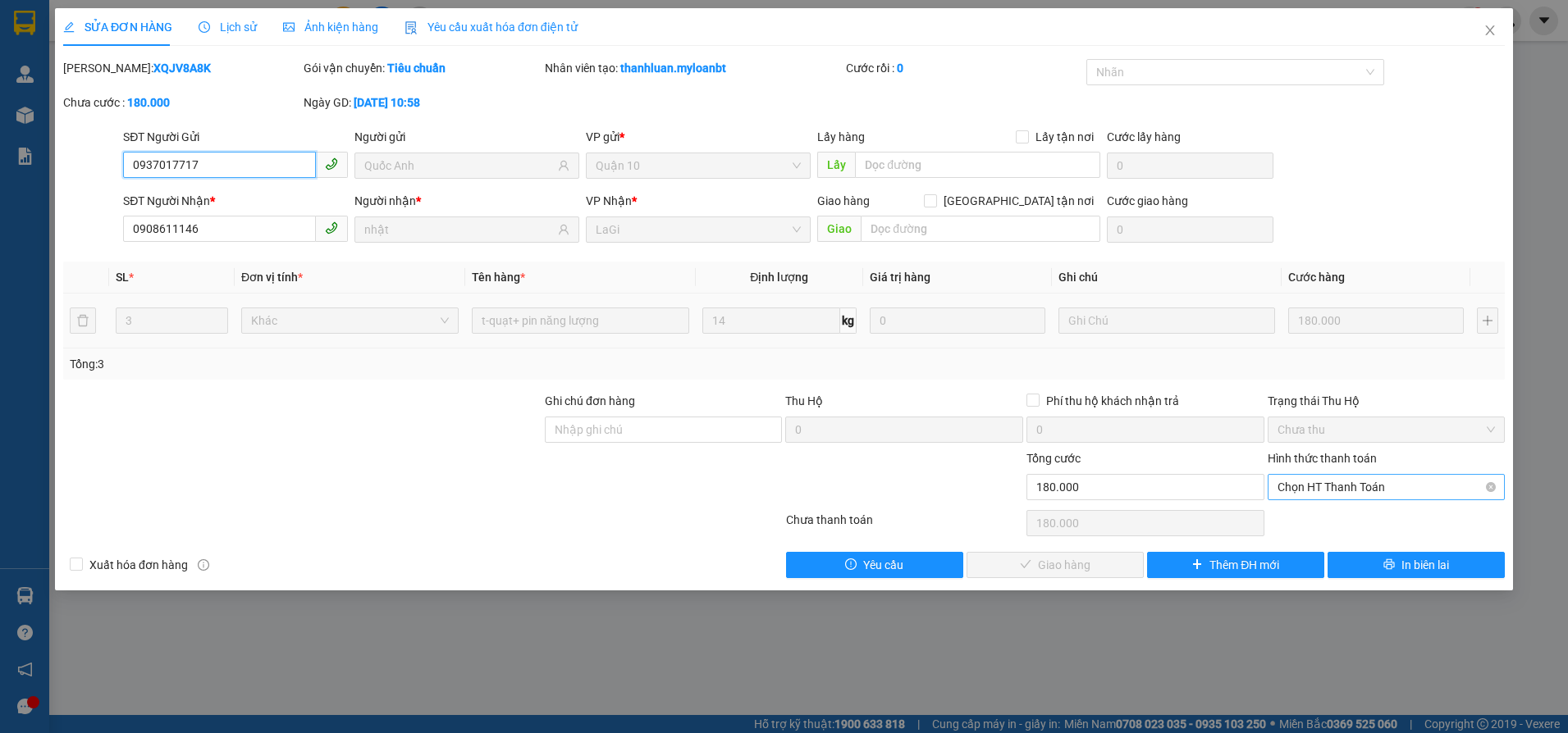
click at [1308, 488] on span "Chọn HT Thanh Toán" at bounding box center [1387, 488] width 218 height 25
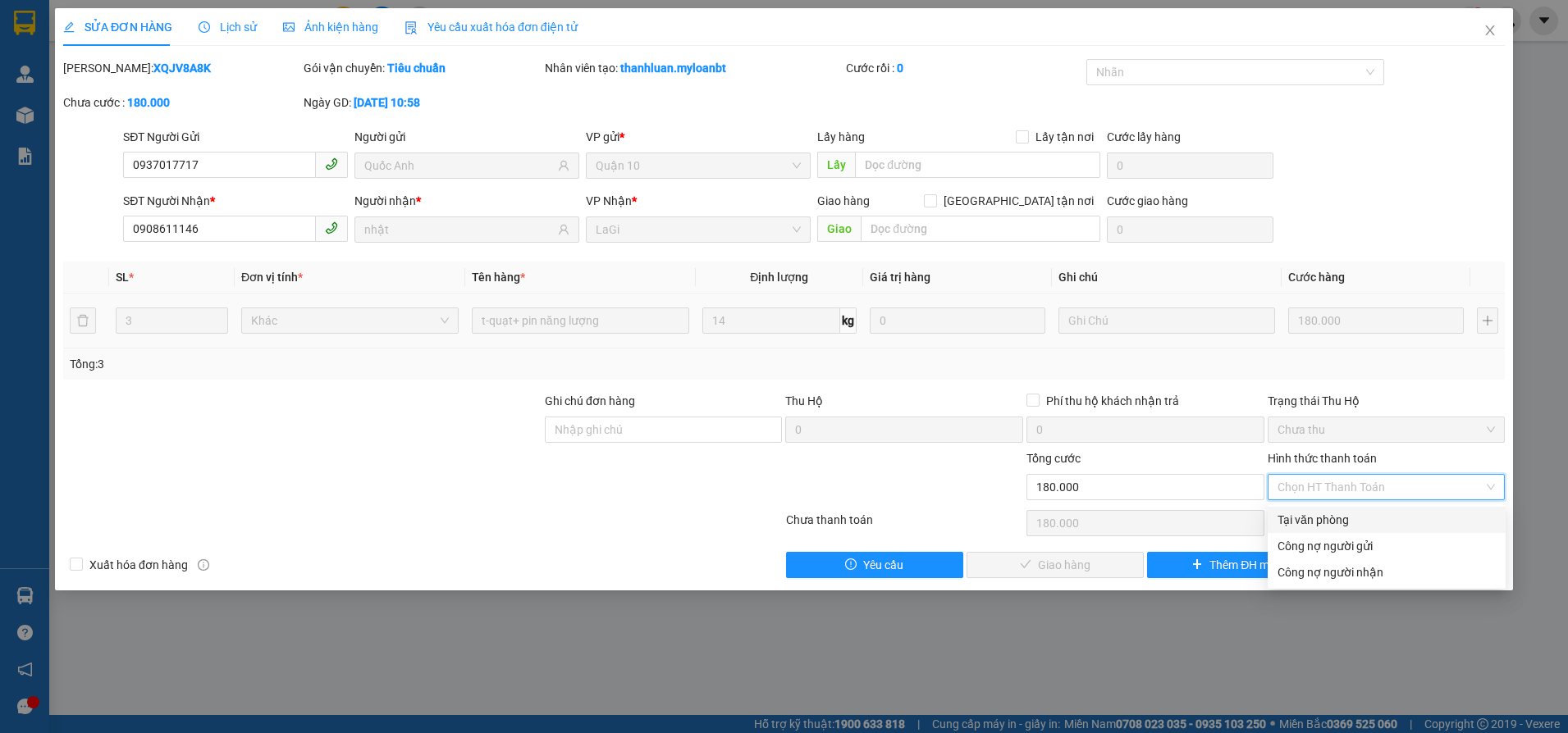
click at [1290, 509] on div "Tại văn phòng" at bounding box center [1387, 520] width 238 height 26
type input "0"
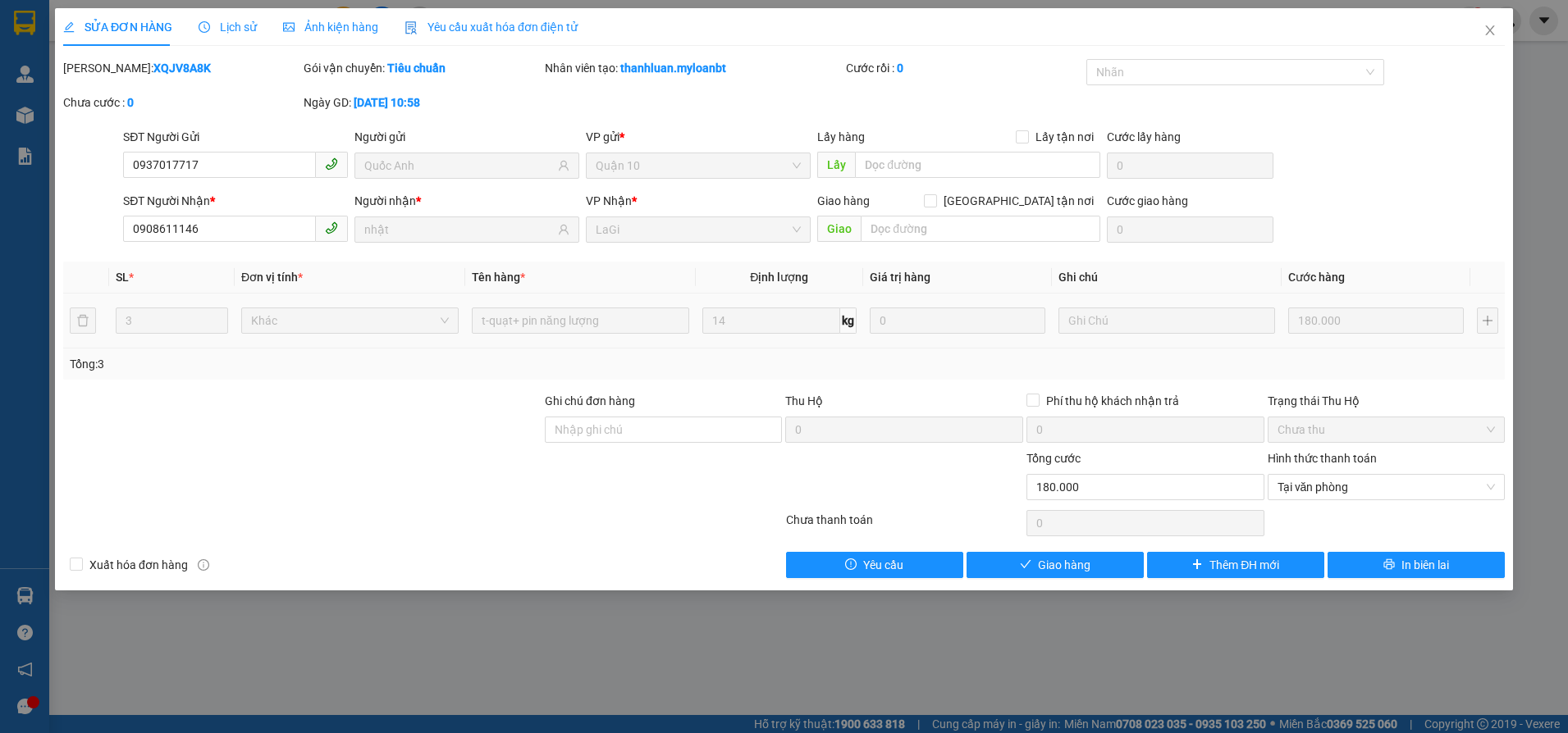
click at [1112, 549] on div "Total Paid Fee 0 Total UnPaid Fee 180.000 Cash Collection Total Fee Mã ĐH: XQJV…" at bounding box center [784, 319] width 1442 height 519
click at [1107, 553] on button "Giao hàng" at bounding box center [1055, 565] width 177 height 26
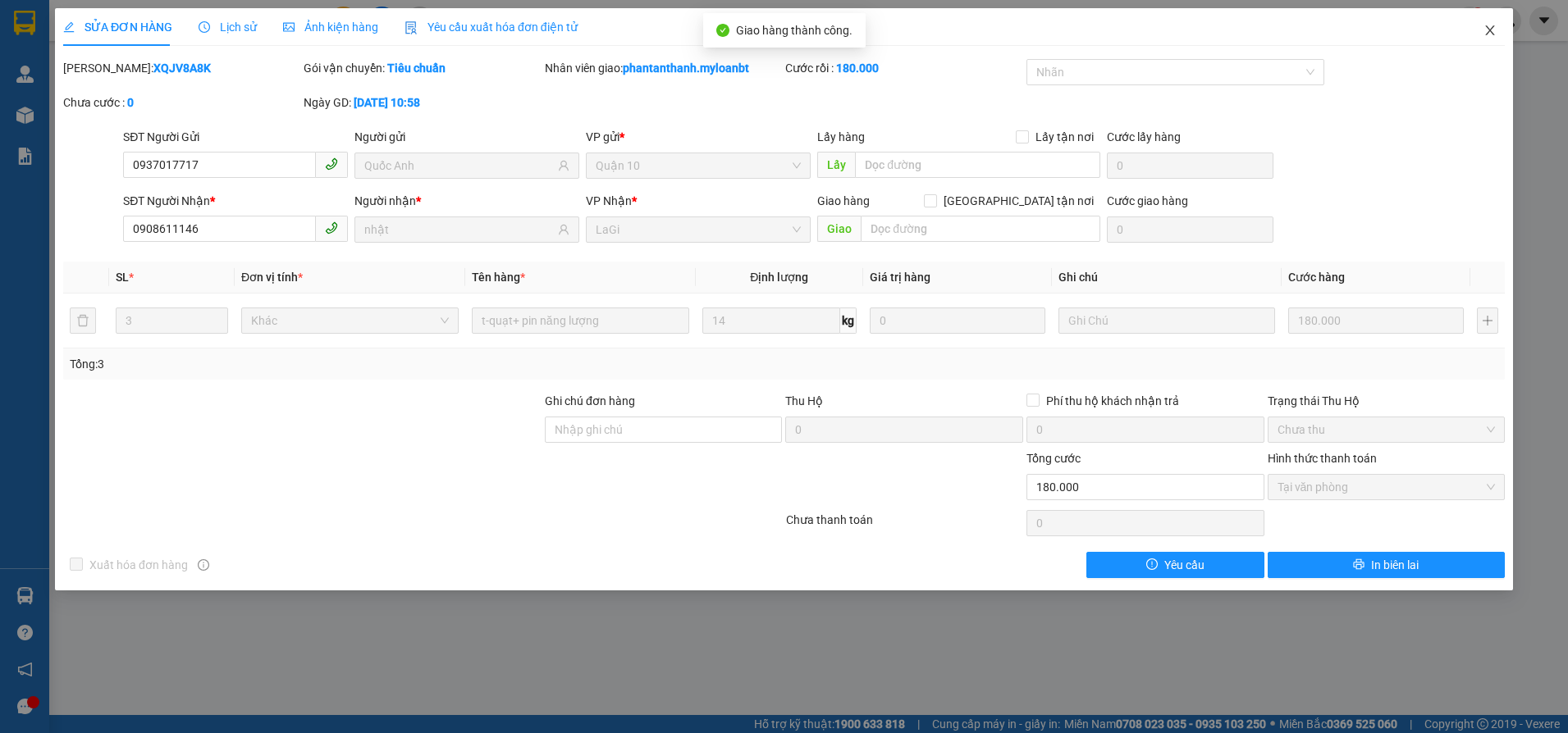
click at [1484, 33] on icon "close" at bounding box center [1491, 30] width 13 height 13
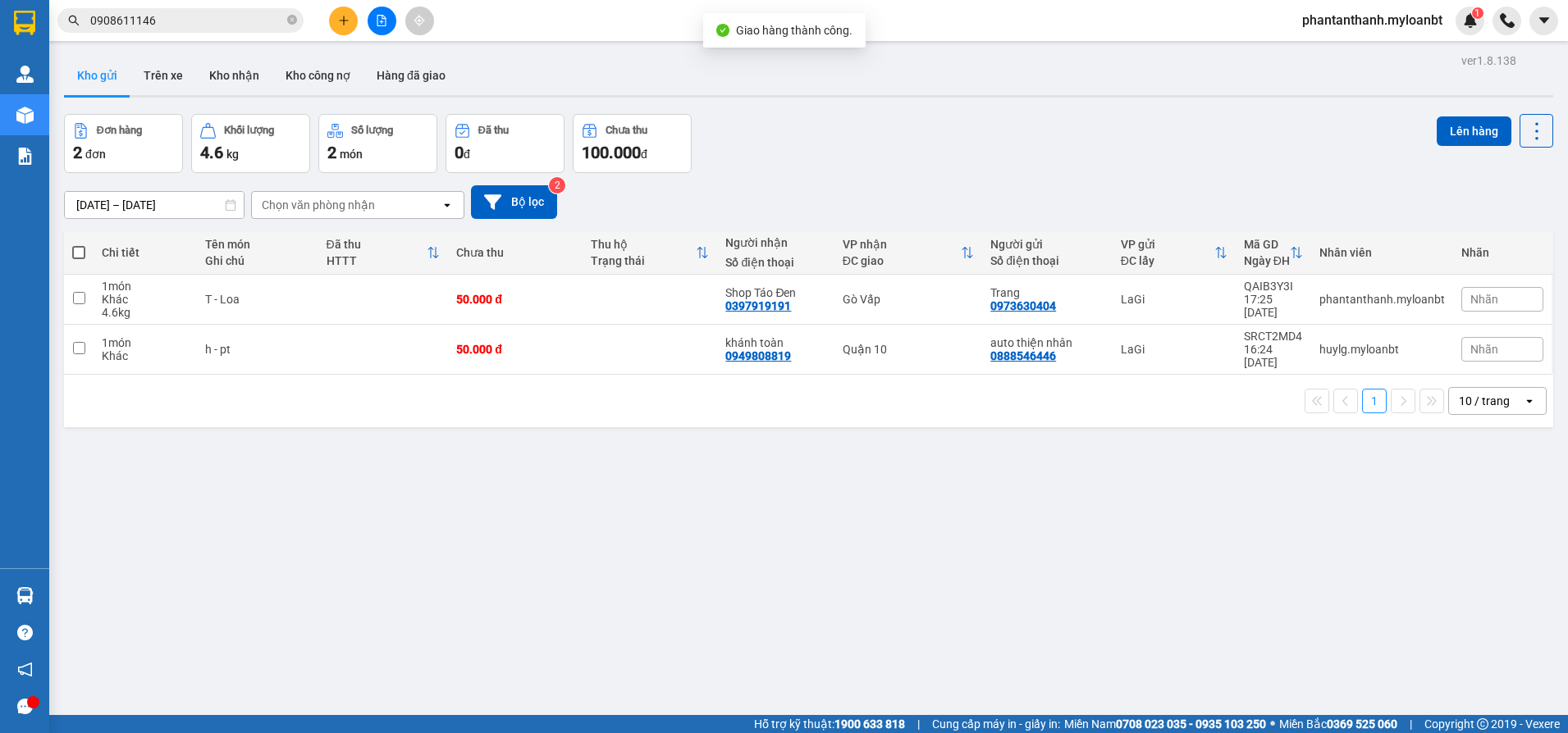
click at [195, 21] on input "0908611146" at bounding box center [187, 21] width 194 height 18
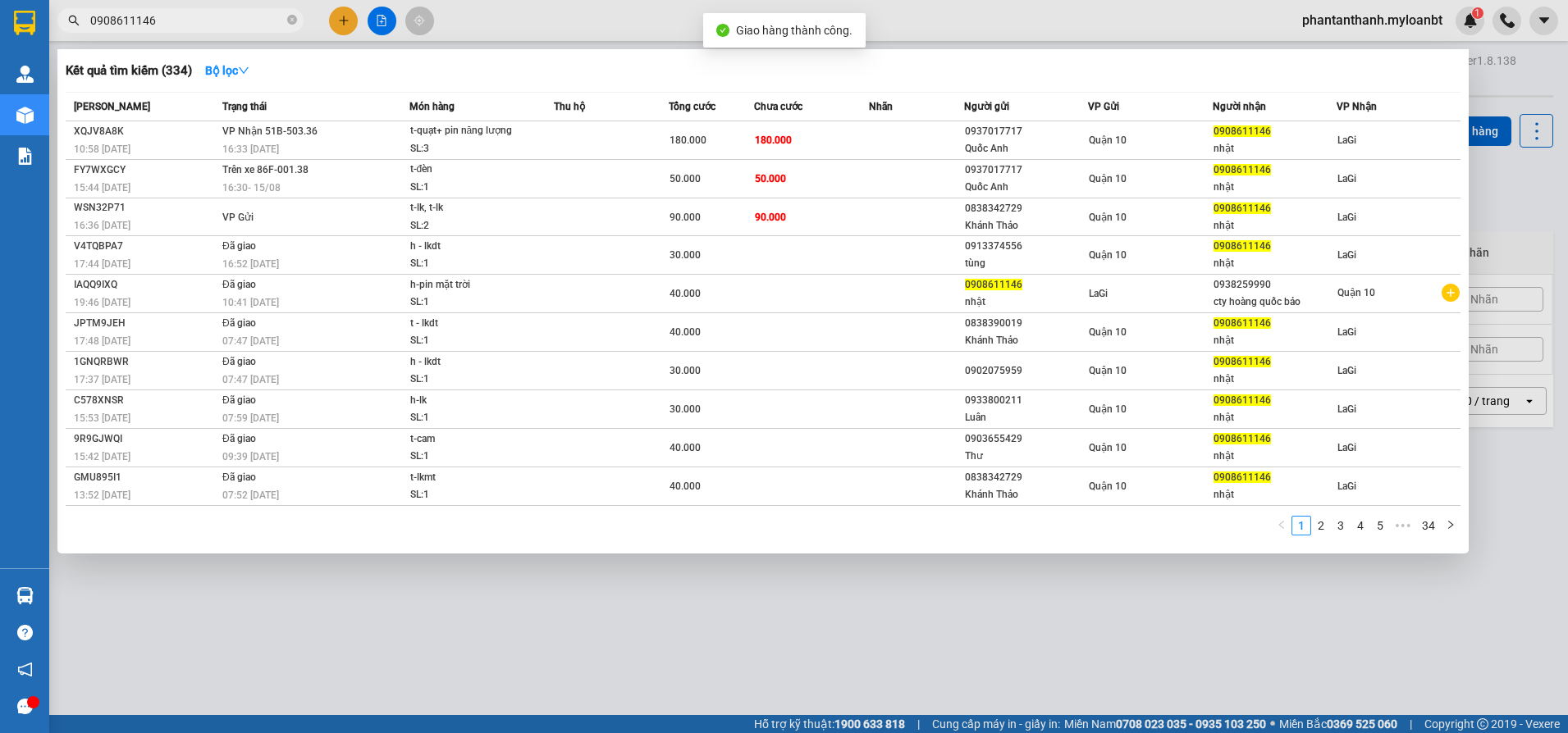
click at [195, 21] on input "0908611146" at bounding box center [187, 21] width 194 height 18
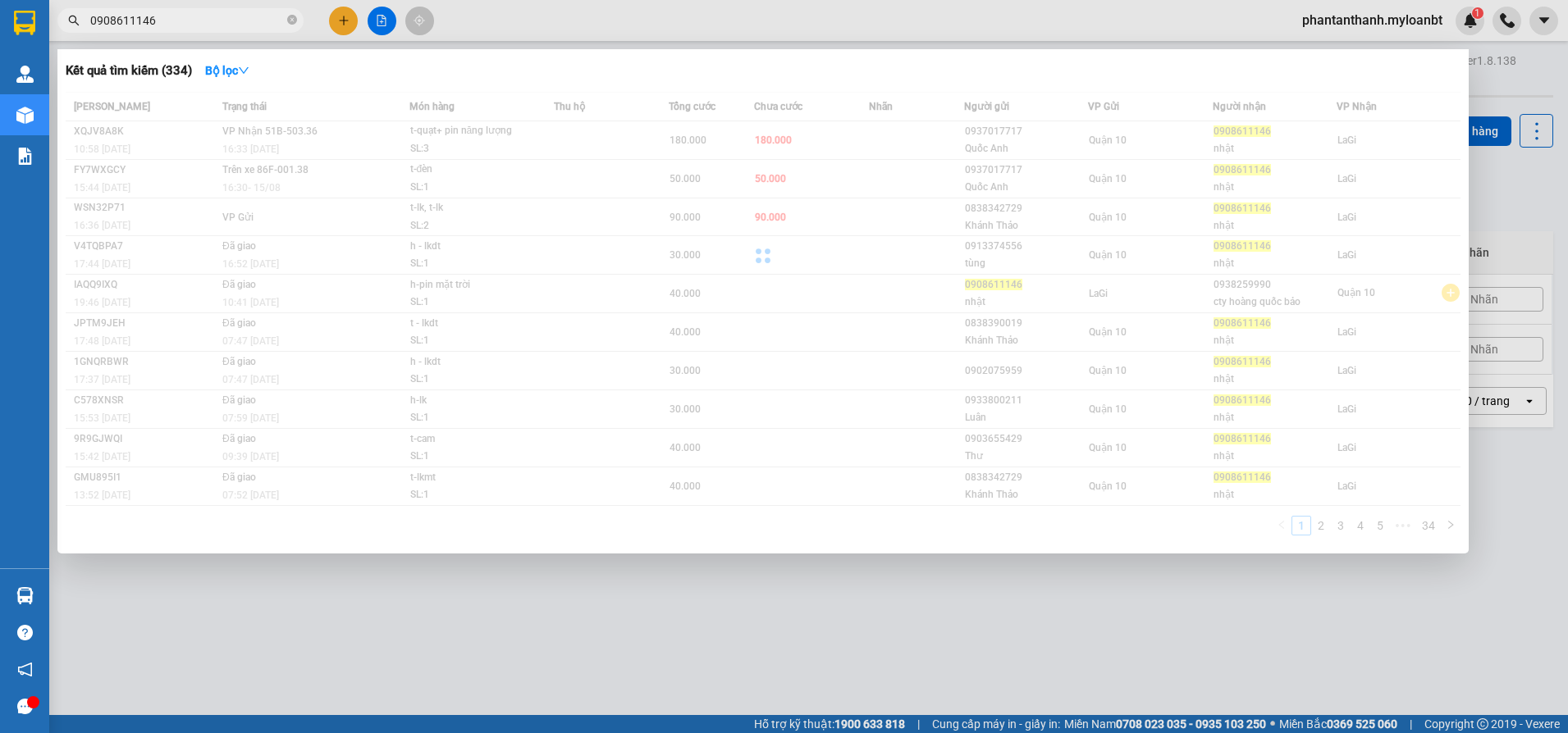
click at [195, 21] on input "0908611146" at bounding box center [187, 21] width 194 height 18
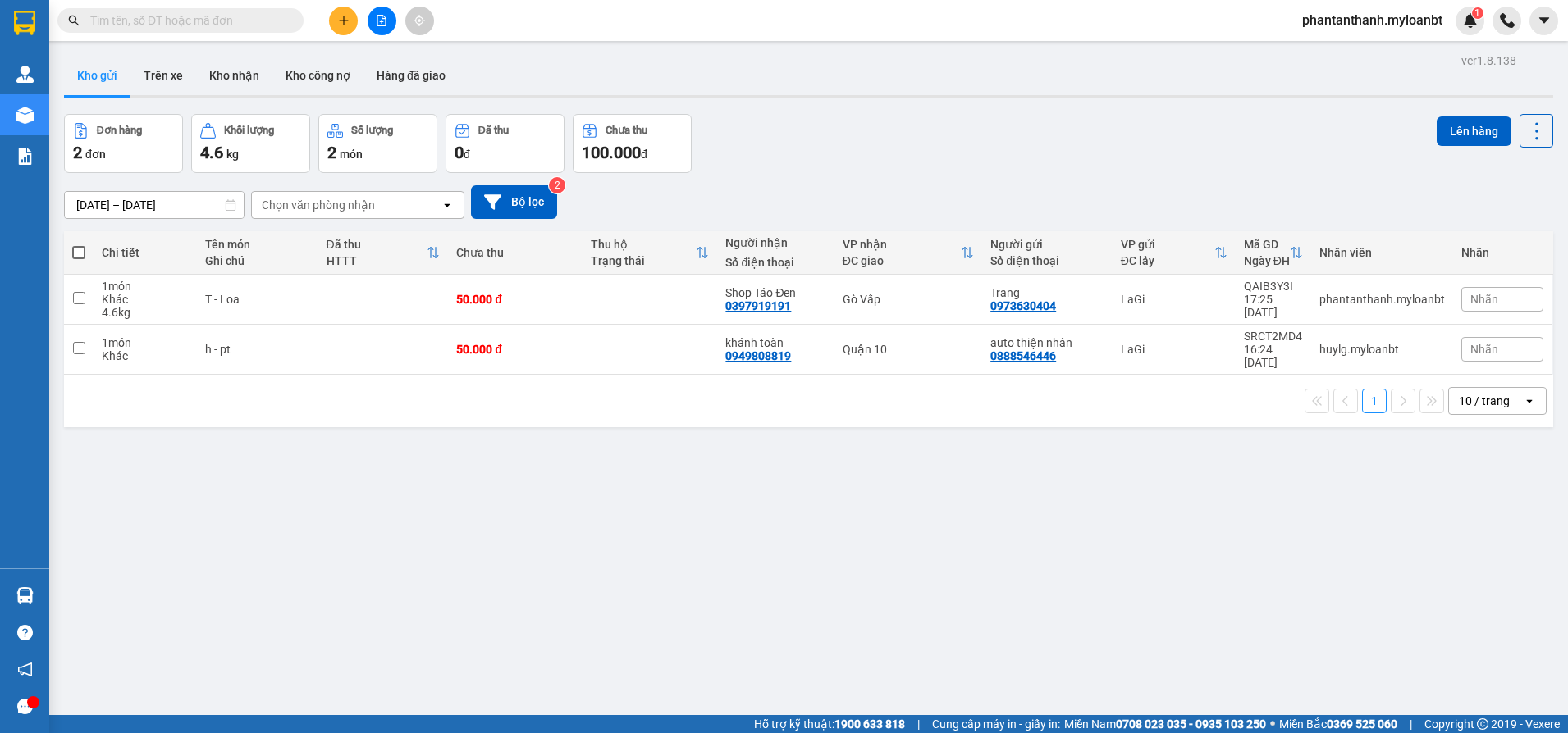
click at [195, 21] on input "text" at bounding box center [187, 21] width 194 height 18
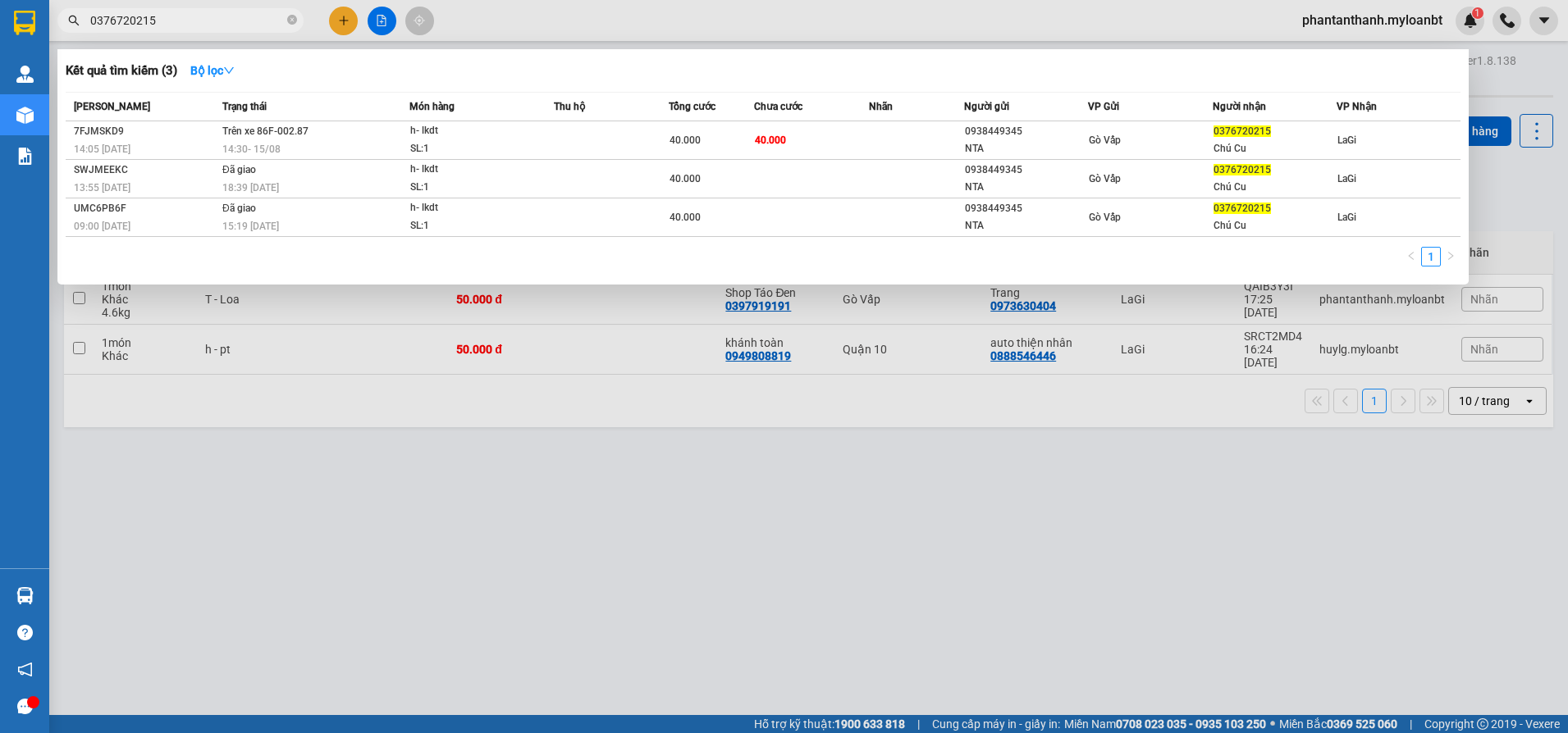
click at [171, 2] on div at bounding box center [784, 366] width 1568 height 733
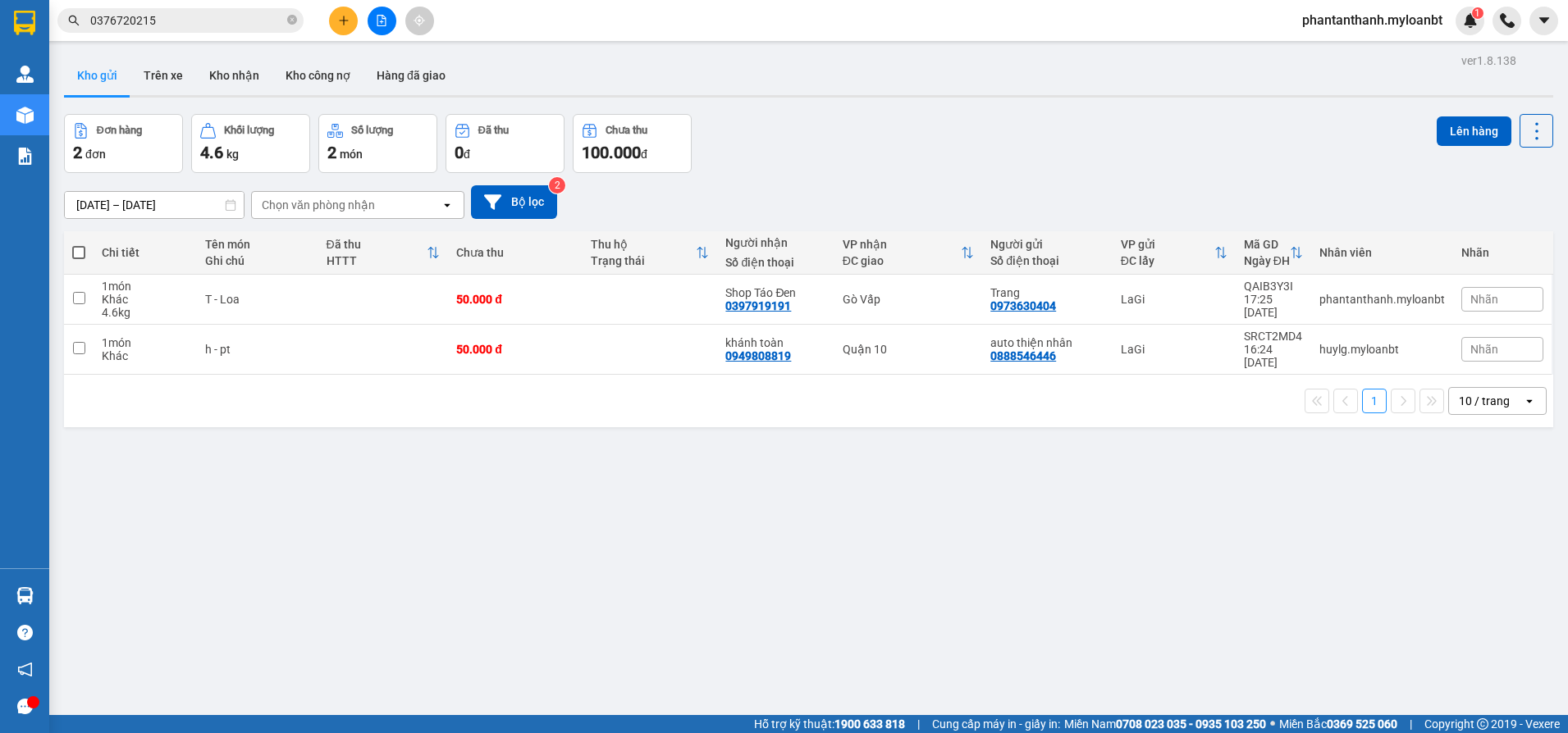
click at [160, 11] on span "0376720215" at bounding box center [180, 21] width 246 height 25
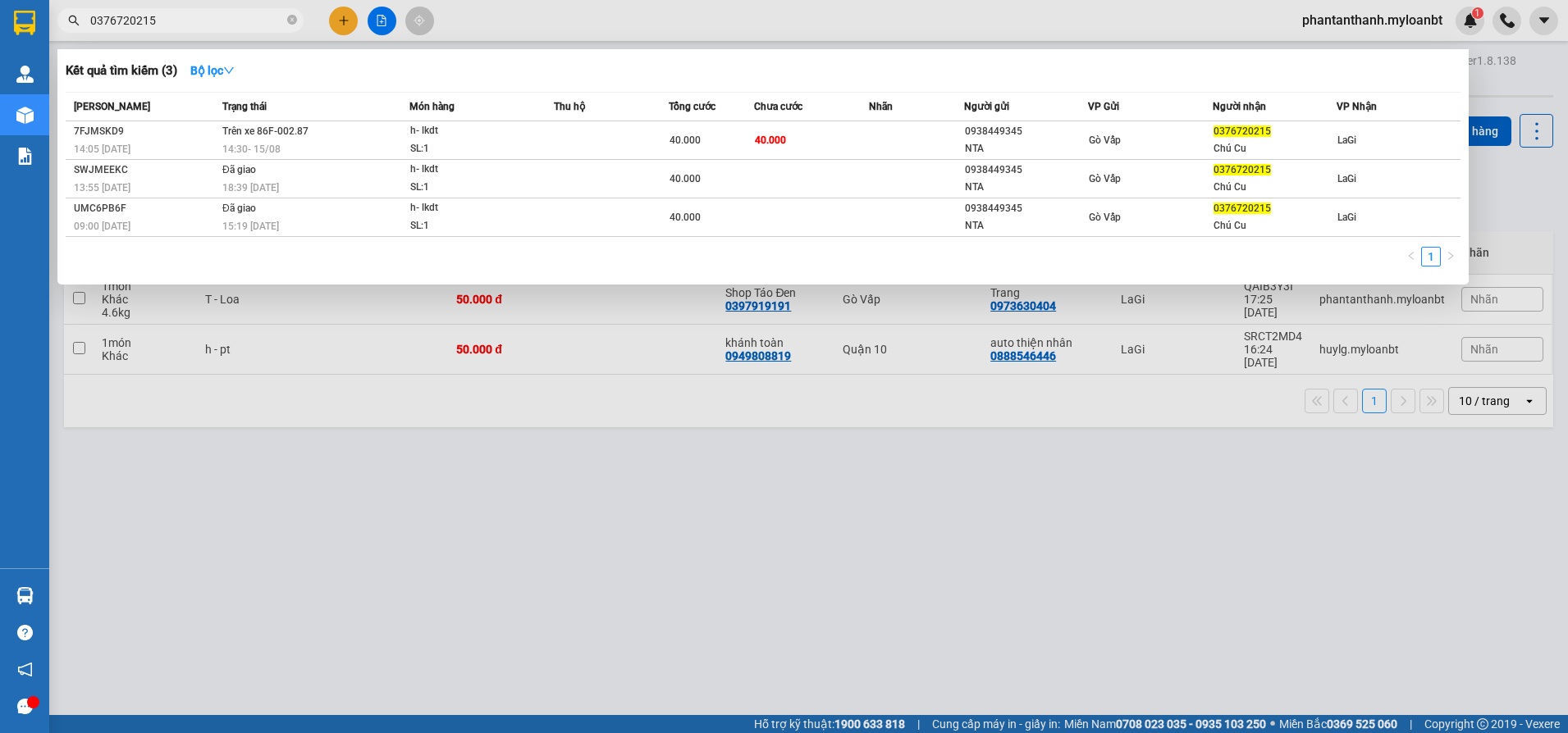
click at [160, 11] on span "0376720215" at bounding box center [180, 21] width 246 height 25
click at [159, 26] on input "0376720215" at bounding box center [187, 21] width 194 height 18
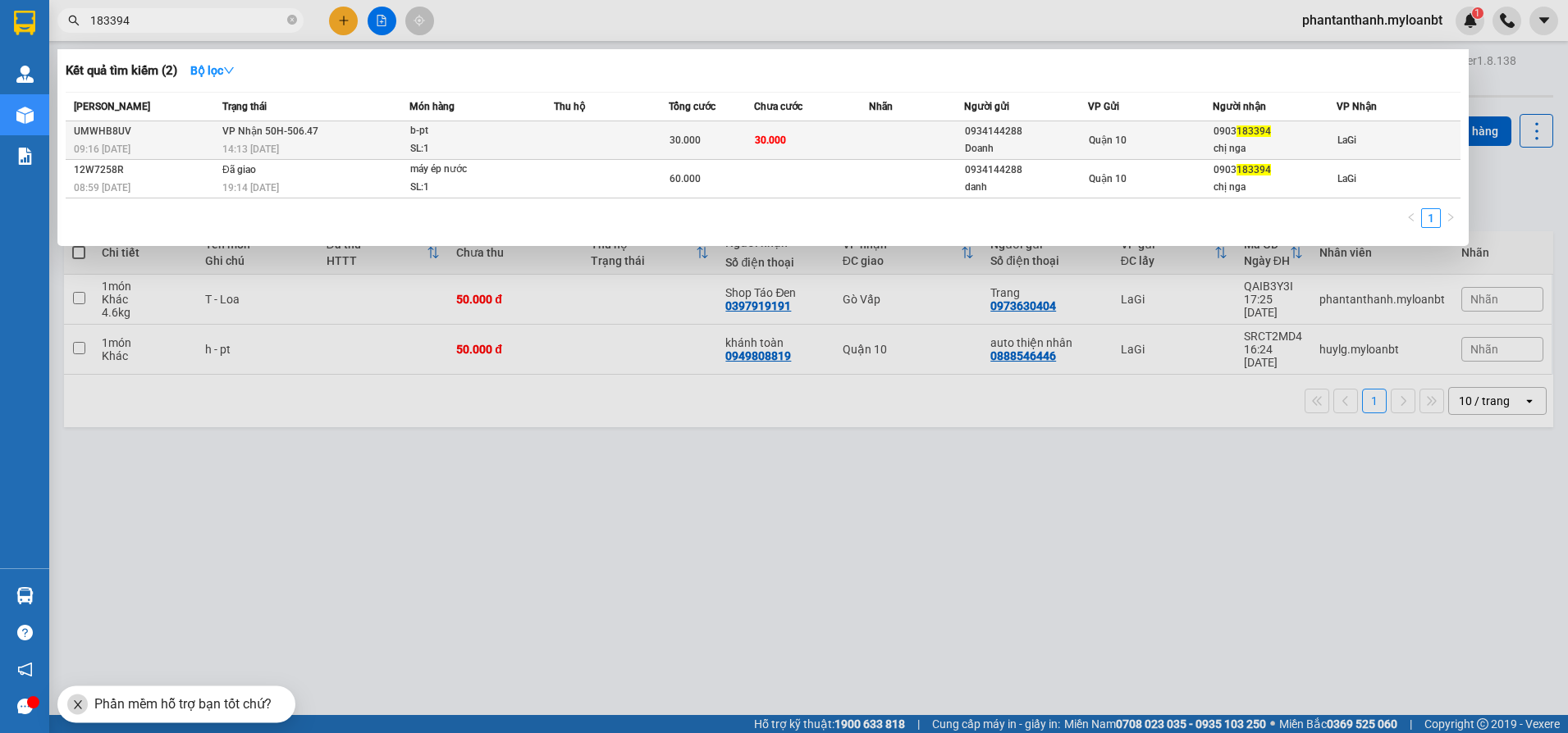
type input "183394"
click at [603, 152] on td at bounding box center [611, 140] width 115 height 39
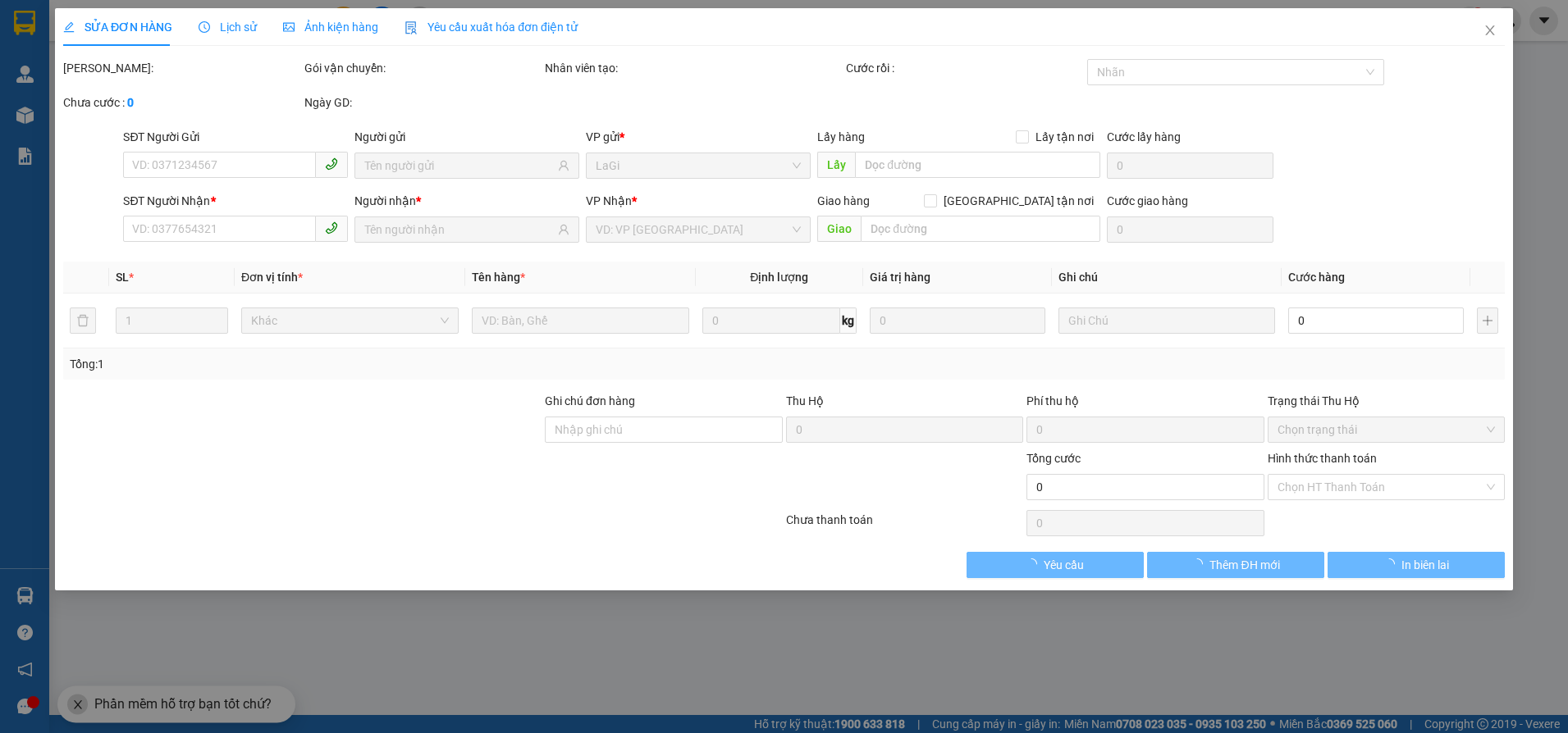
type input "0934144288"
type input "Doanh"
type input "0903183394"
type input "chị nga"
type input "30.000"
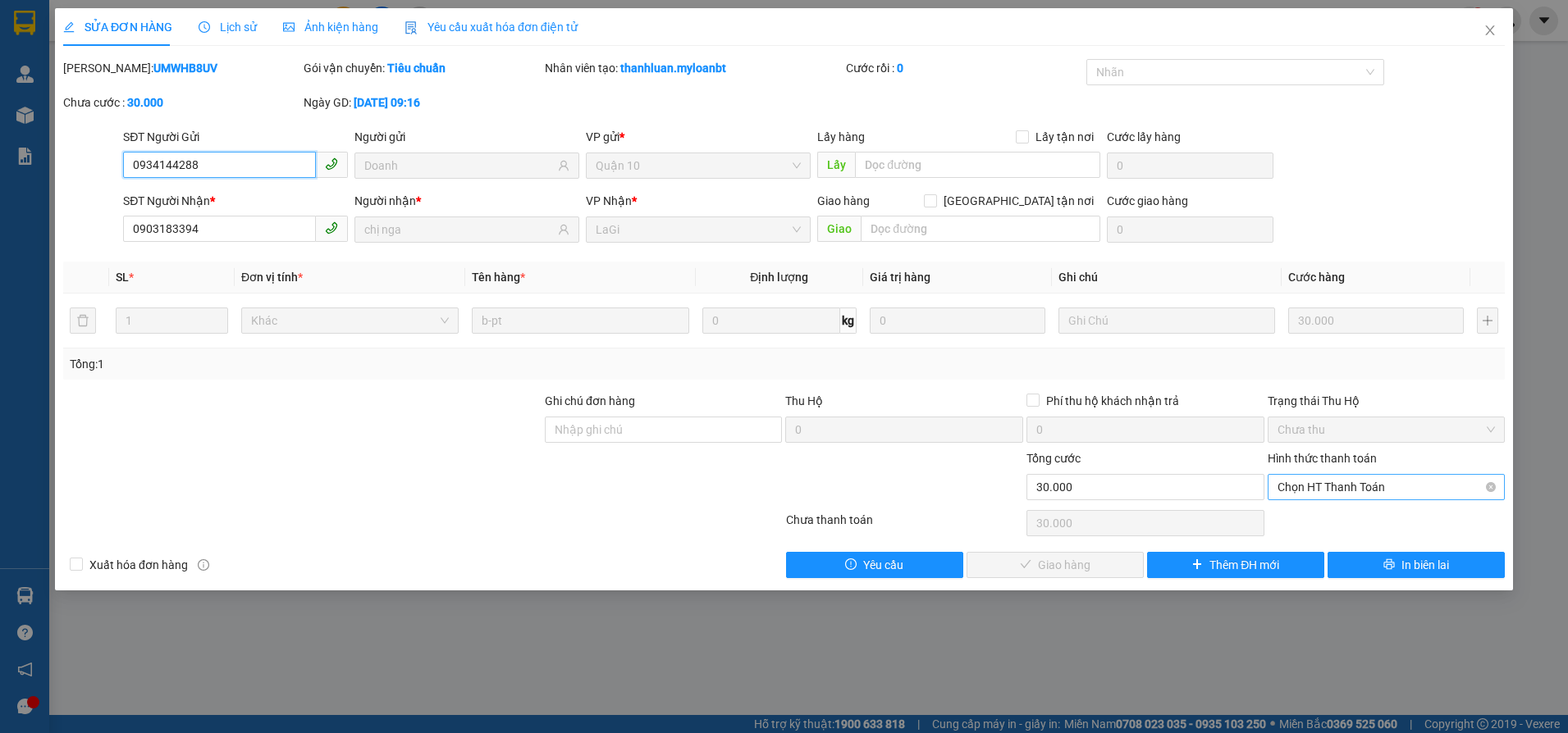
click at [1365, 485] on span "Chọn HT Thanh Toán" at bounding box center [1387, 488] width 218 height 25
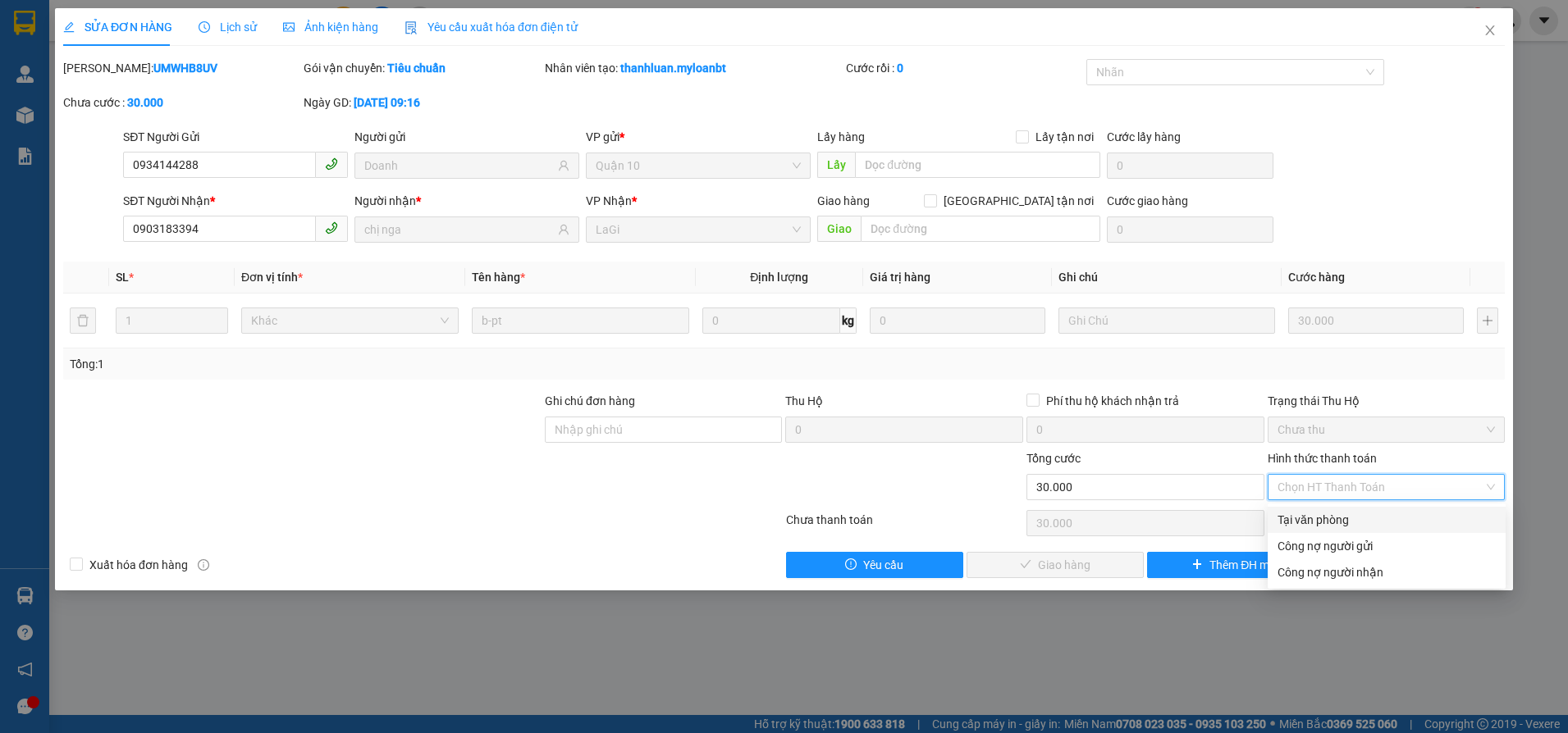
click at [1336, 511] on div "Tại văn phòng" at bounding box center [1387, 520] width 218 height 18
type input "0"
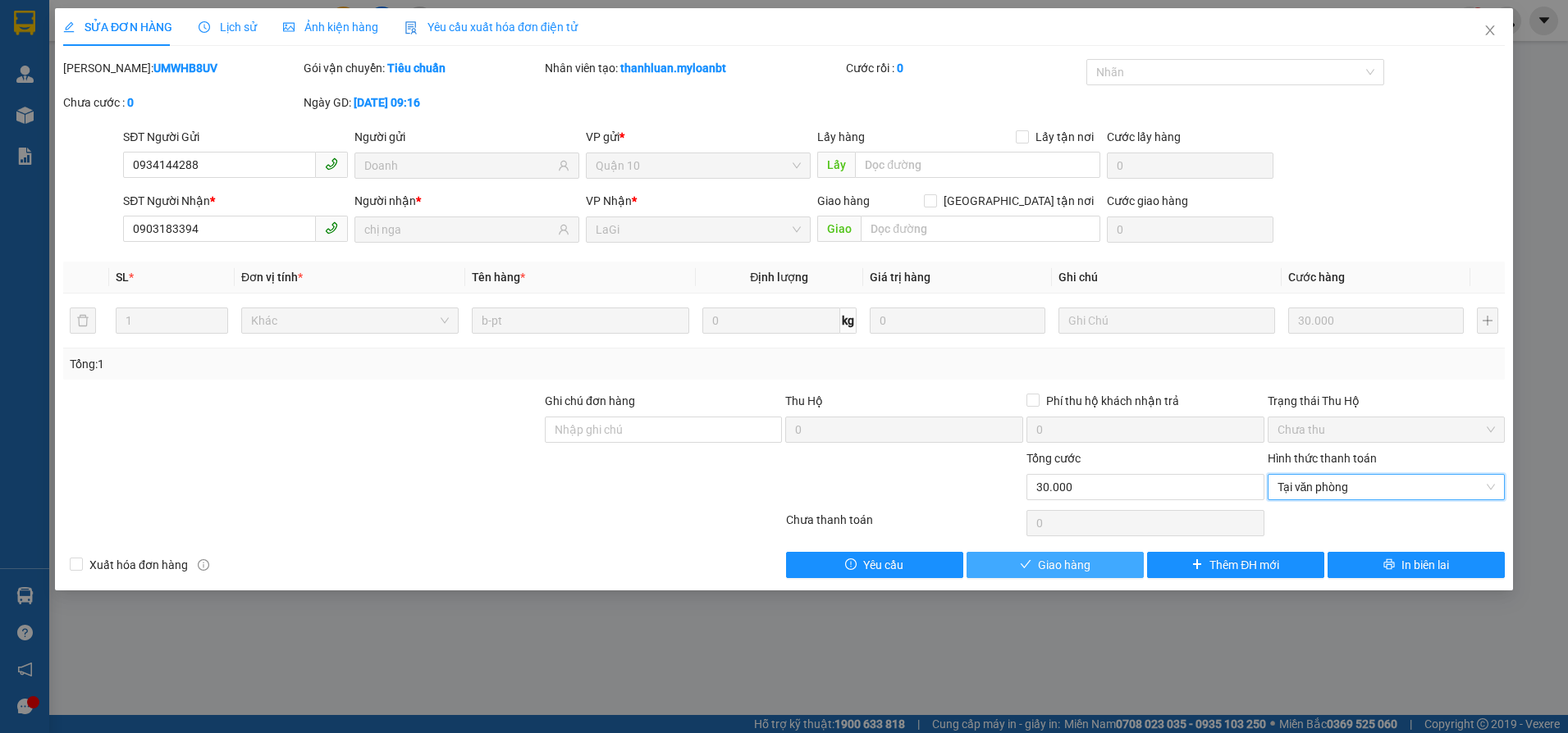
click at [1041, 563] on span "Giao hàng" at bounding box center [1065, 565] width 53 height 18
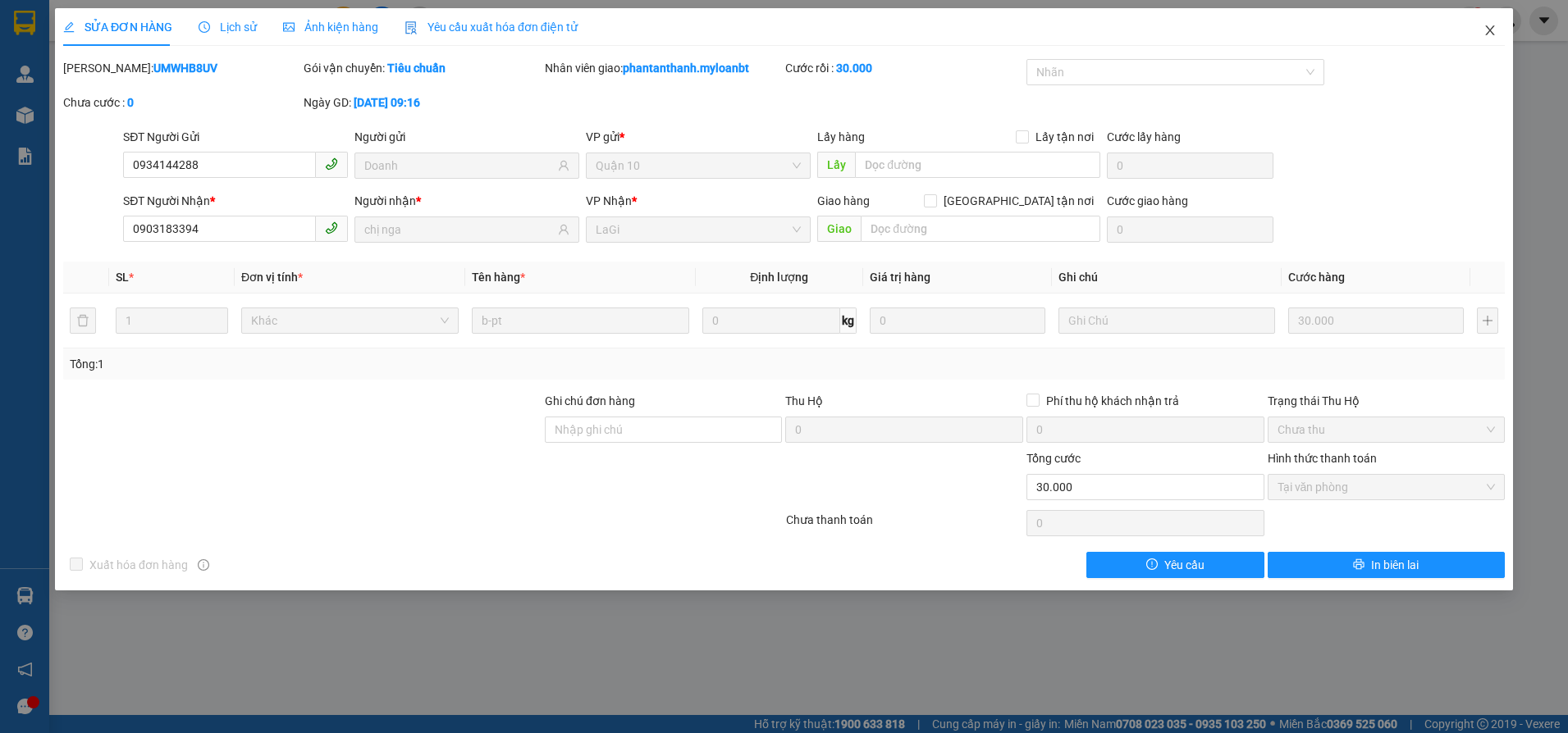
click at [1495, 23] on span "Close" at bounding box center [1491, 31] width 46 height 46
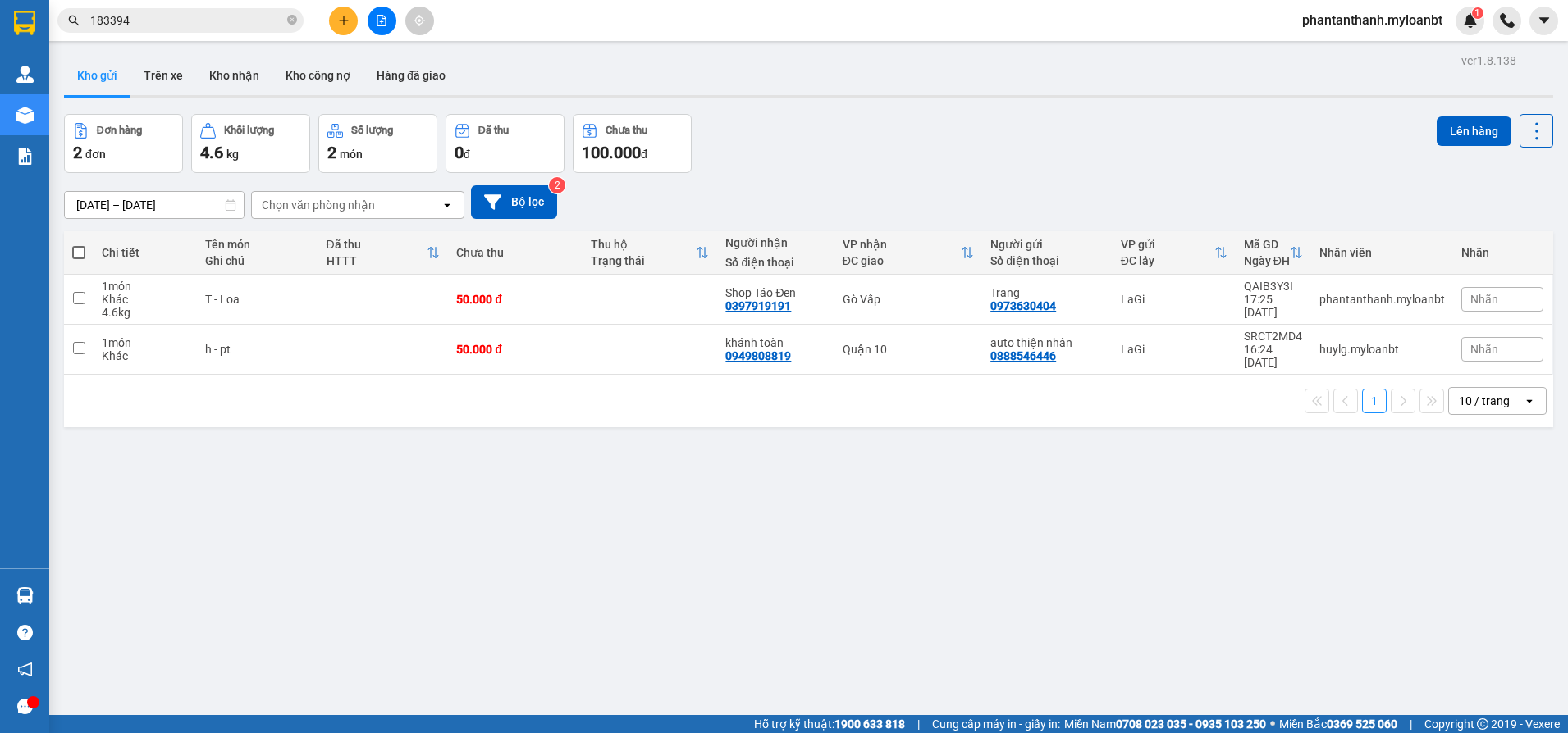
click at [212, 30] on span "183394" at bounding box center [180, 21] width 246 height 25
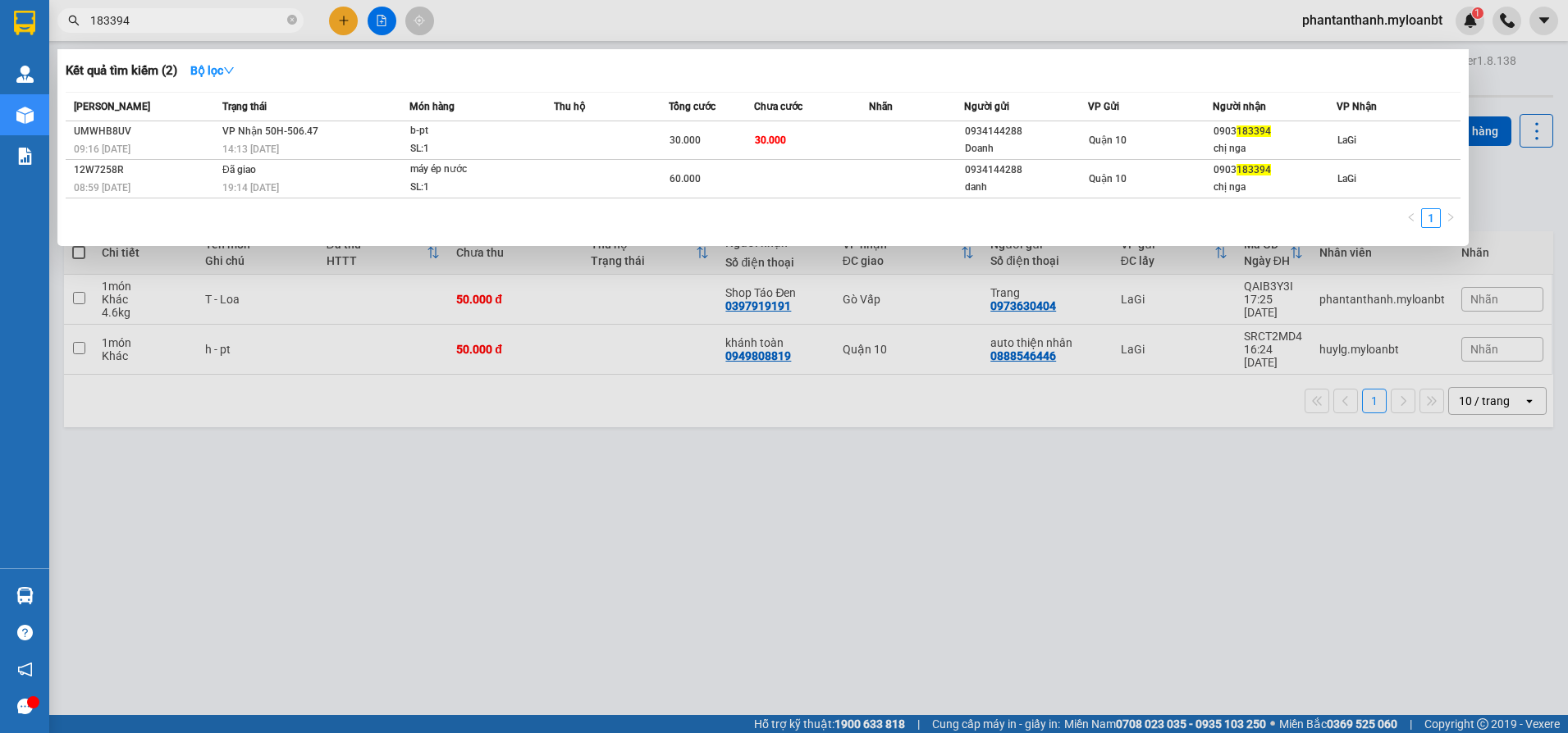
click at [212, 30] on span "183394" at bounding box center [180, 21] width 246 height 25
click at [224, 17] on input "183394" at bounding box center [187, 21] width 194 height 18
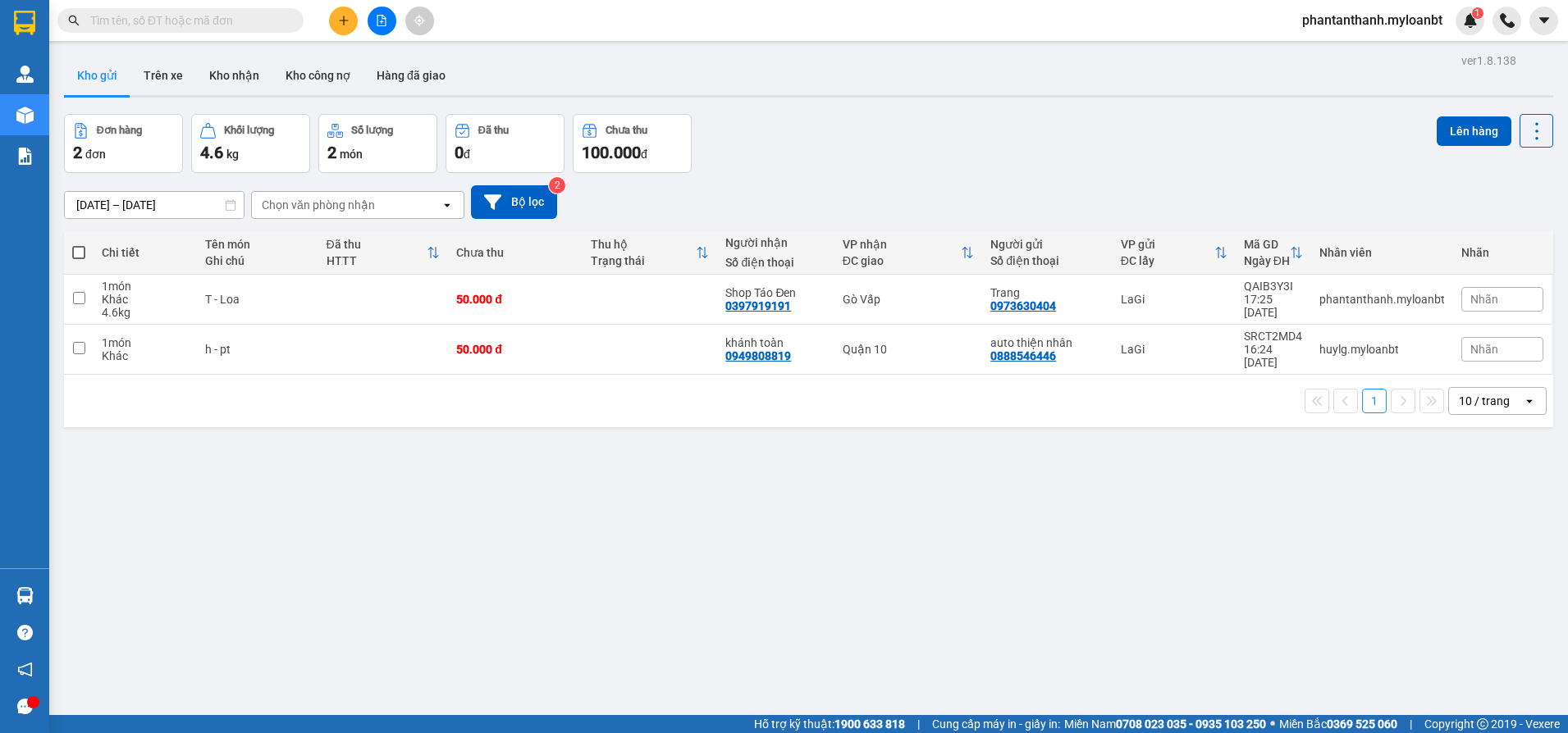
click at [842, 124] on div "Đơn hàng 2 đơn Khối lượng 4.6 kg Số lượng 2 món Đã thu 0 đ Chưa thu 100.000 đ L…" at bounding box center [808, 143] width 1489 height 59
click at [901, 116] on div "Đơn hàng 2 đơn Khối lượng 4.6 kg Số lượng 2 món Đã thu 0 đ Chưa thu 100.000 đ L…" at bounding box center [808, 143] width 1489 height 59
click at [826, 133] on div "Đơn hàng 2 đơn Khối lượng 4.6 kg Số lượng 2 món Đã thu 0 đ Chưa thu 100.000 đ L…" at bounding box center [808, 143] width 1489 height 59
click at [183, 16] on input "text" at bounding box center [187, 21] width 194 height 18
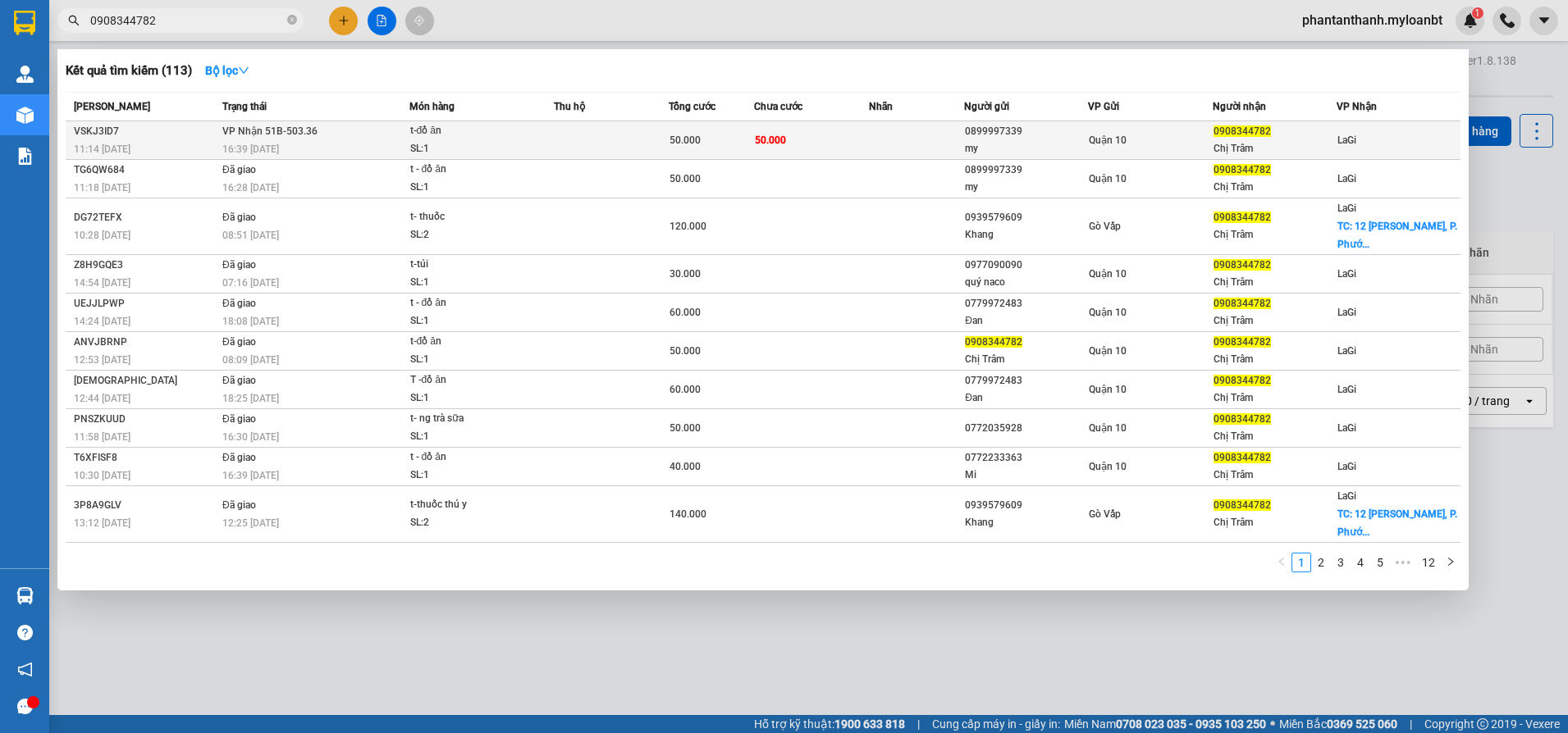
type input "0908344782"
click at [648, 141] on td at bounding box center [611, 140] width 115 height 39
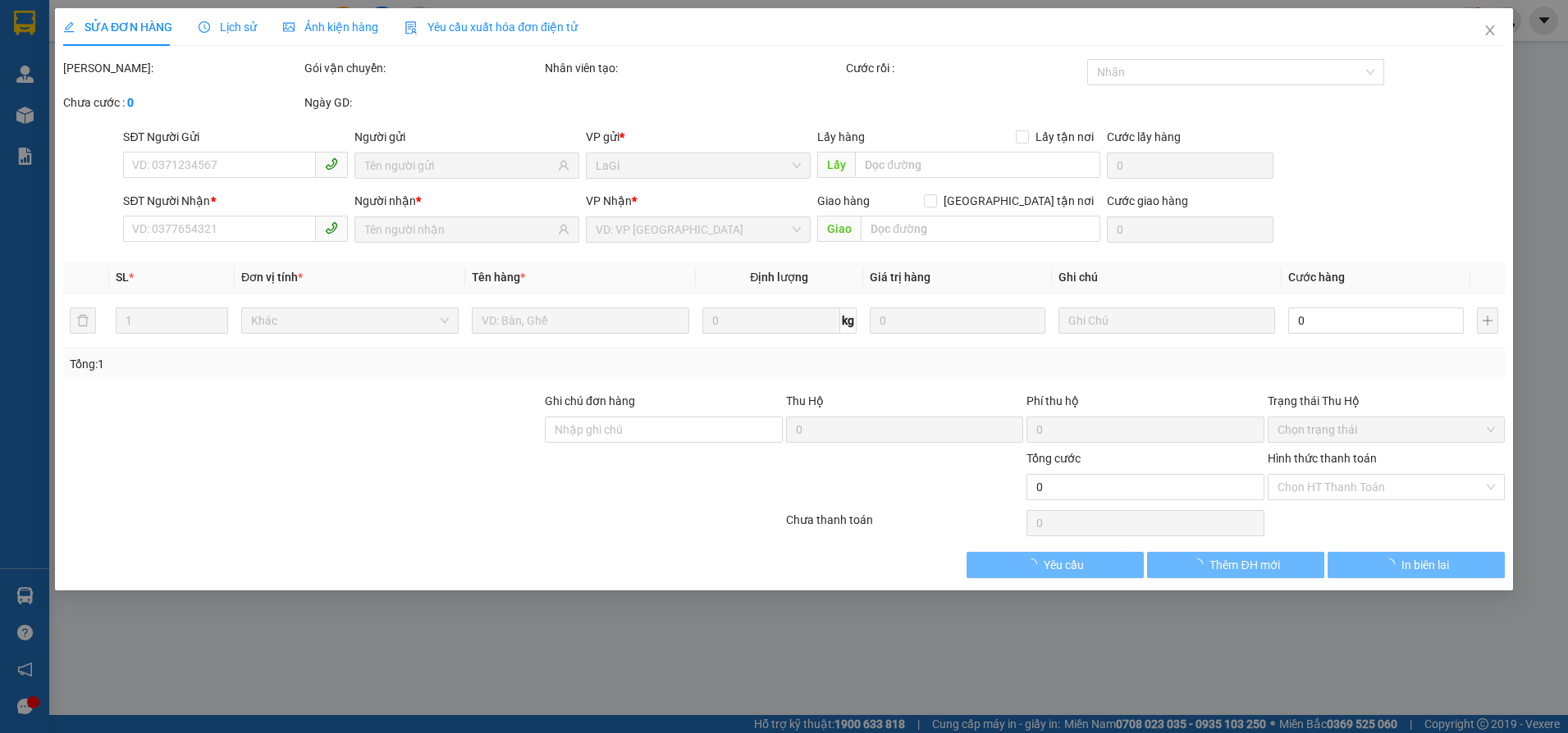
type input "0899997339"
type input "my"
type input "0908344782"
type input "Chị Trâm"
type input "50.000"
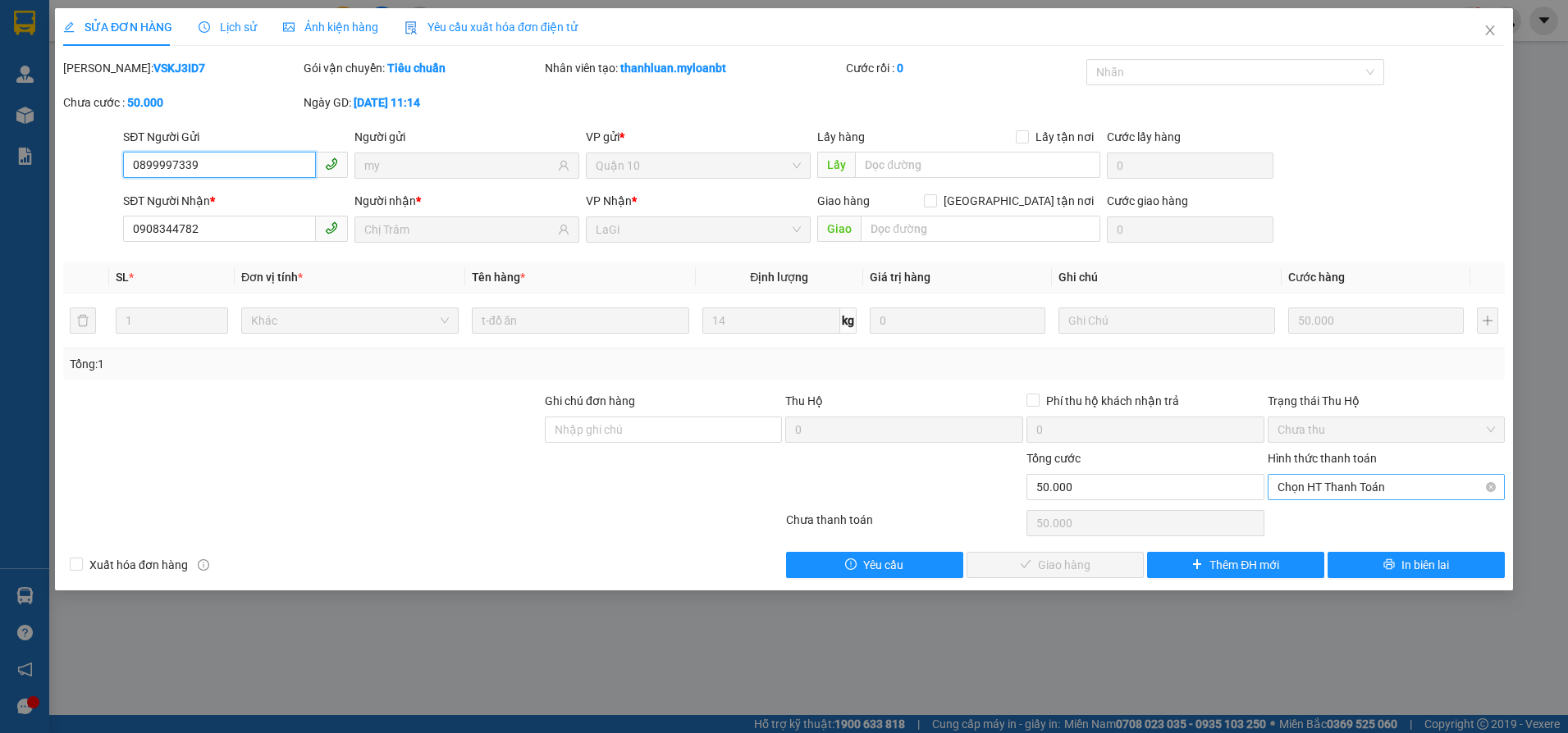
click at [1379, 496] on span "Chọn HT Thanh Toán" at bounding box center [1387, 488] width 218 height 25
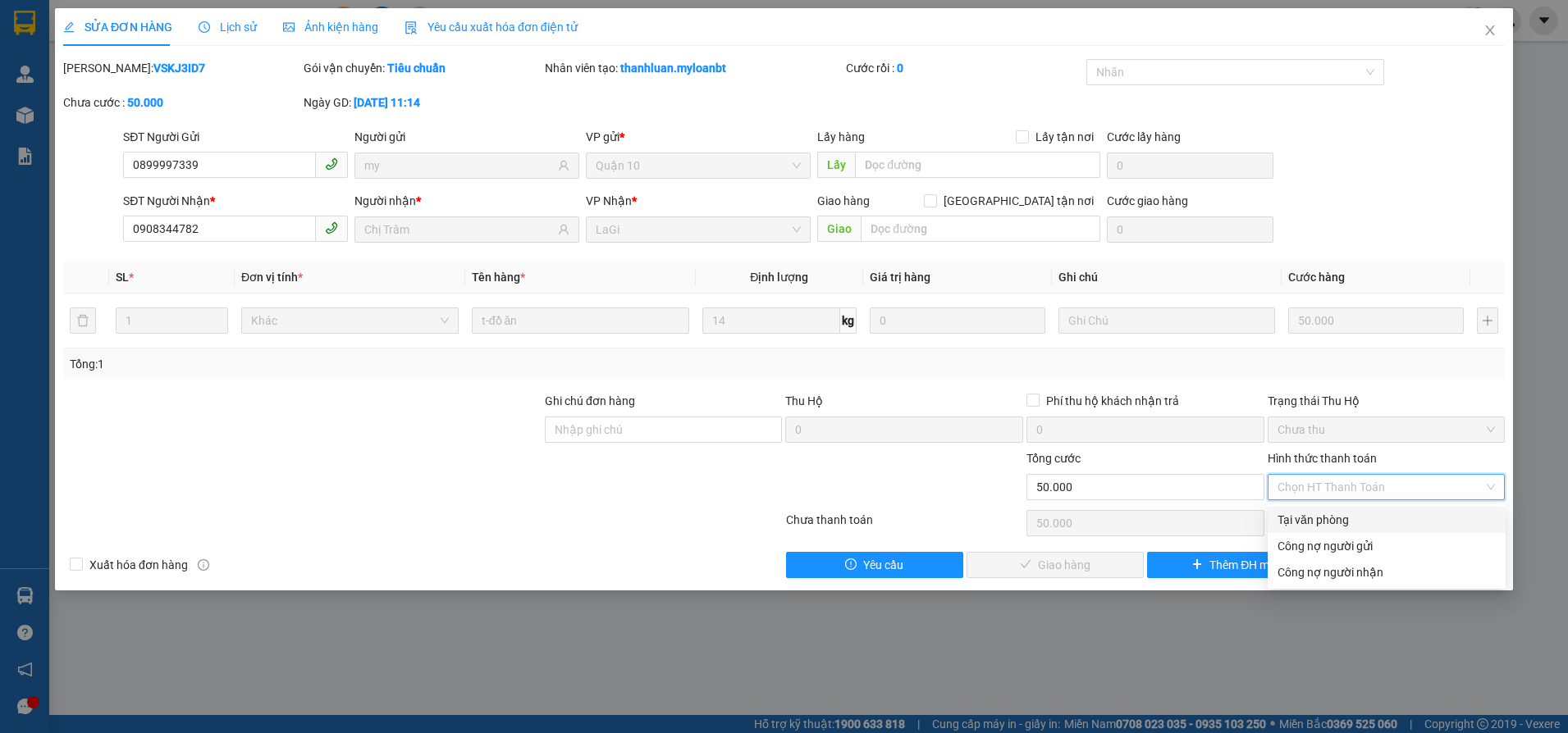
click at [1346, 521] on div "Tại văn phòng" at bounding box center [1387, 520] width 218 height 18
type input "0"
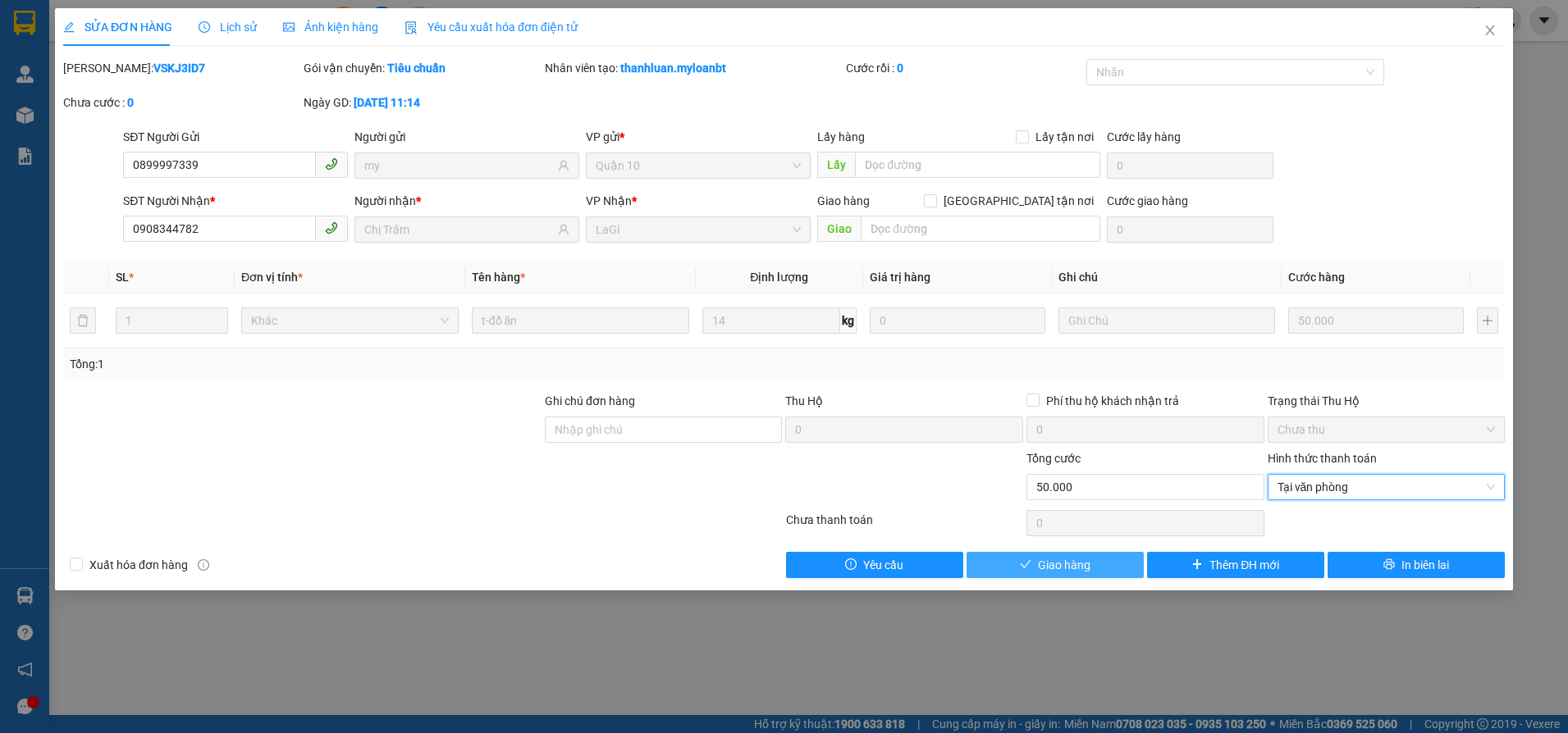
click at [1118, 559] on button "Giao hàng" at bounding box center [1055, 565] width 177 height 26
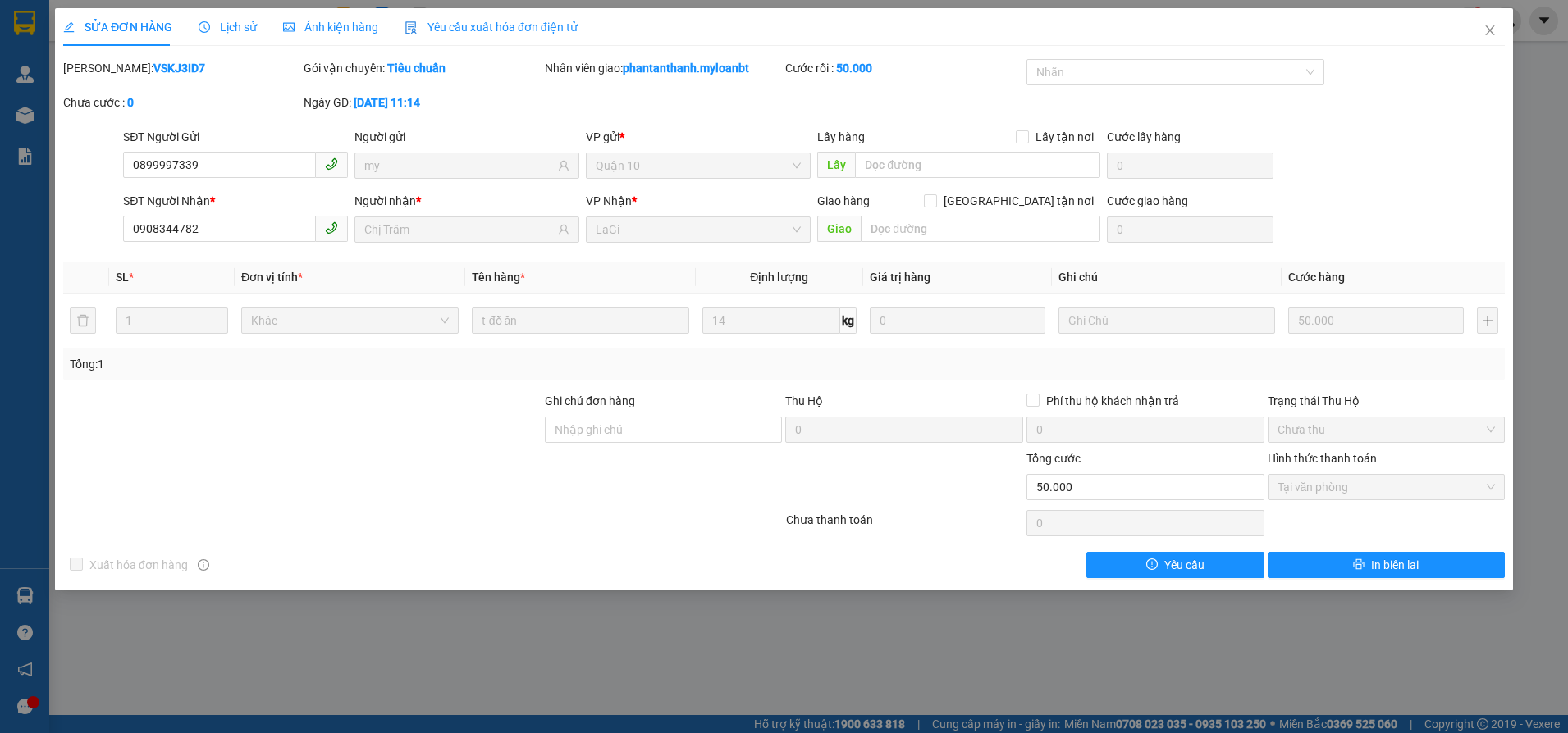
click at [1374, 173] on div "SĐT Người Gửi 0899997339 Người gửi my VP gửi * Quận 10 Lấy hàng Lấy tận nơi Lấy…" at bounding box center [813, 156] width 1388 height 58
click at [1486, 30] on icon "close" at bounding box center [1491, 30] width 13 height 13
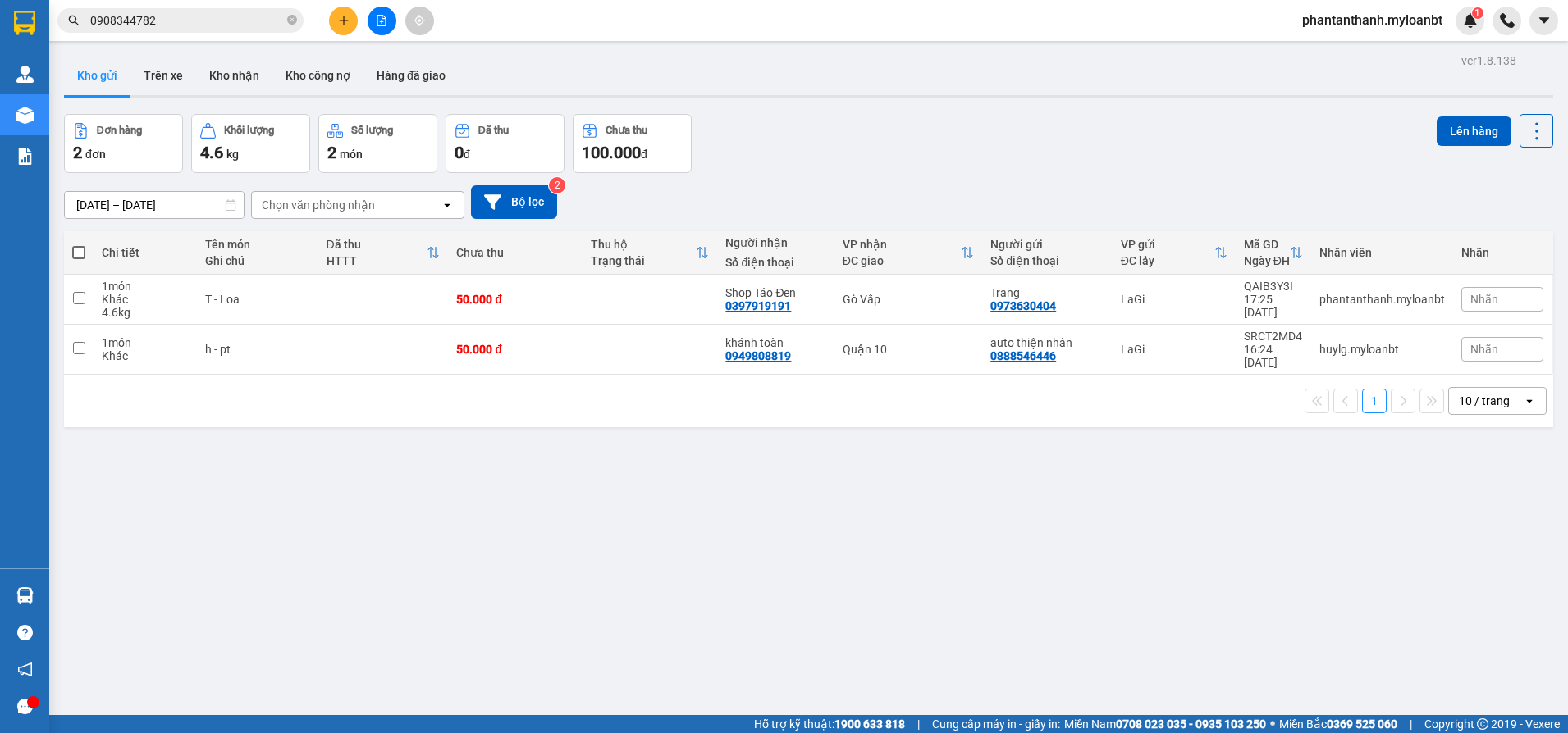
click at [180, 26] on input "0908344782" at bounding box center [187, 21] width 194 height 18
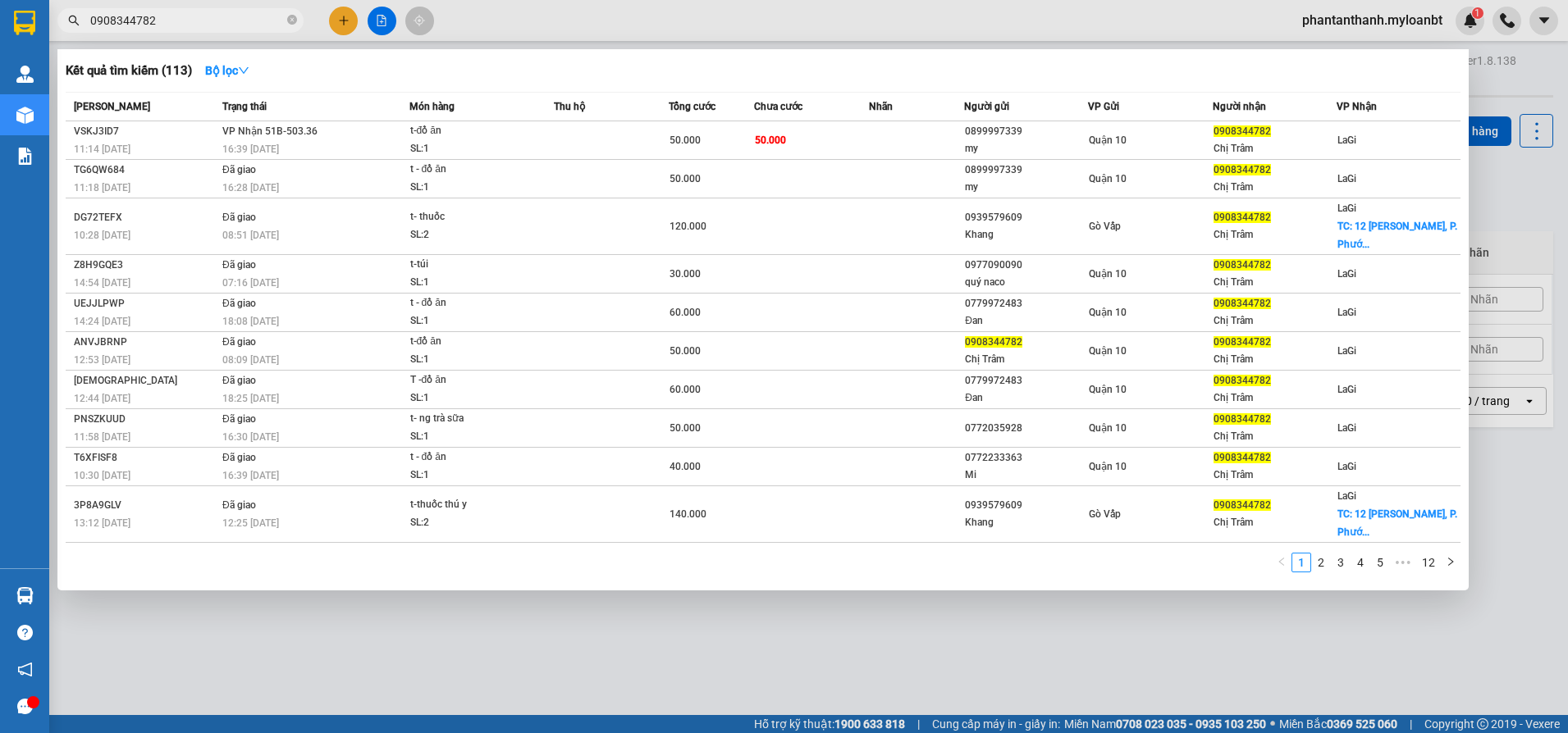
click at [180, 26] on input "0908344782" at bounding box center [187, 21] width 194 height 18
click at [323, 58] on div "Kết quả tìm kiếm ( 113 ) Bộ lọc" at bounding box center [763, 71] width 1395 height 26
click at [297, 24] on span "0908344782" at bounding box center [180, 21] width 246 height 25
click at [293, 20] on icon "close-circle" at bounding box center [293, 20] width 10 height 10
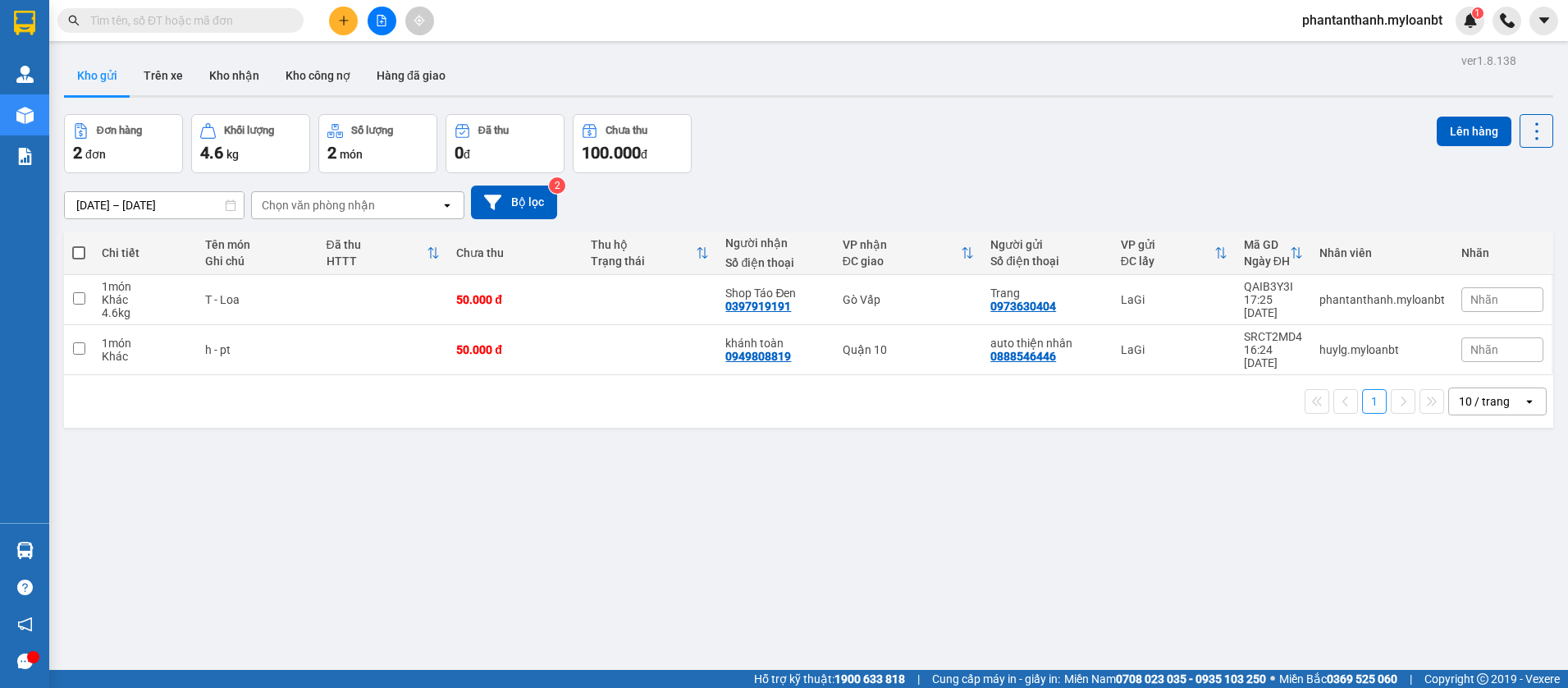
click at [190, 13] on input "text" at bounding box center [187, 21] width 194 height 18
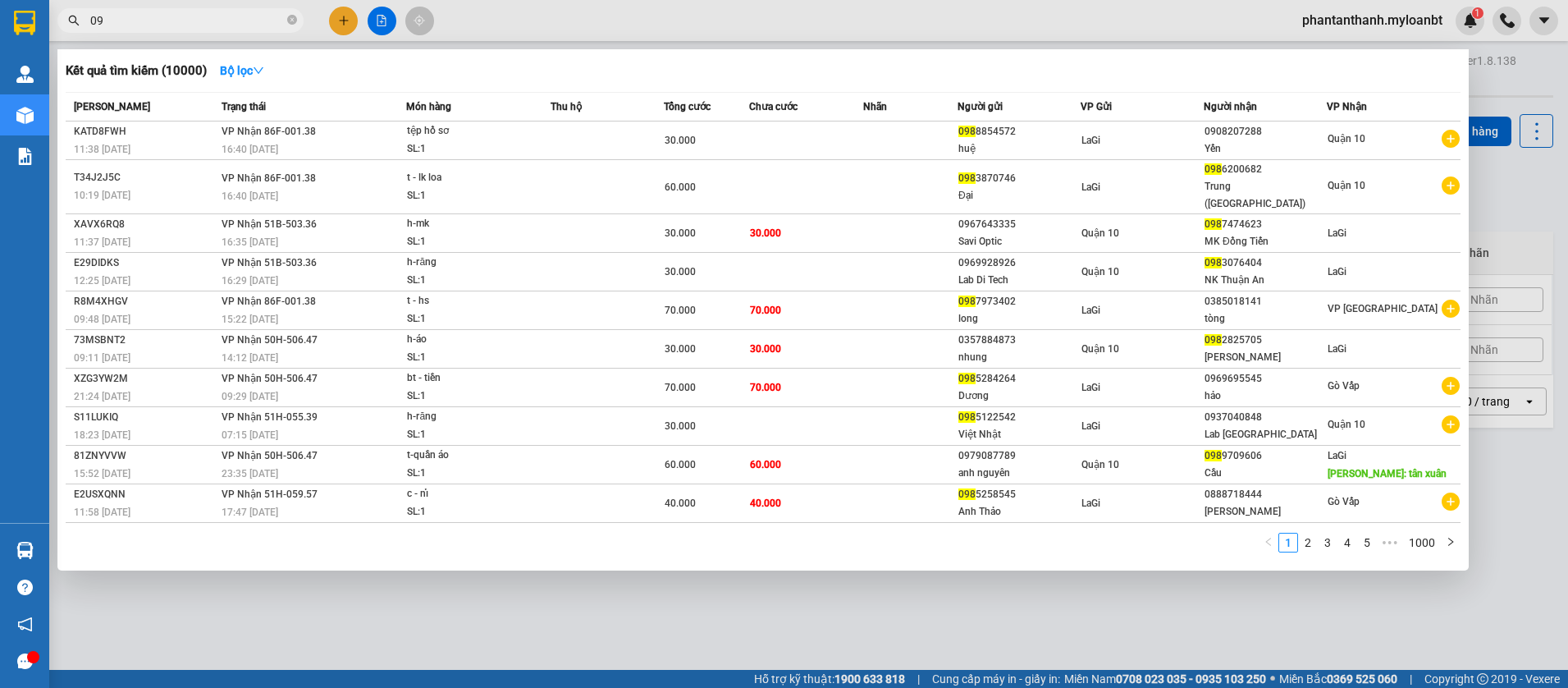
type input "0"
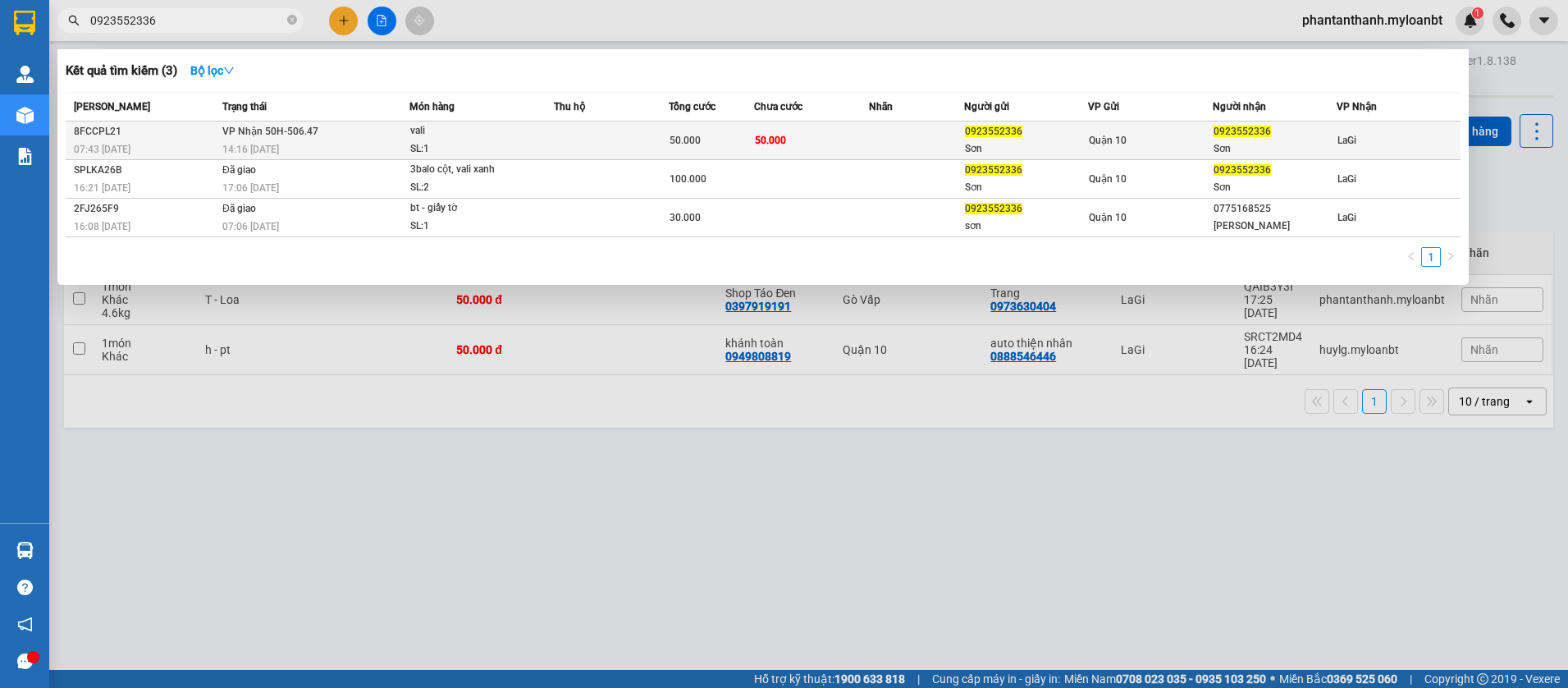
type input "0923552336"
click at [738, 137] on div "50.000" at bounding box center [712, 140] width 85 height 18
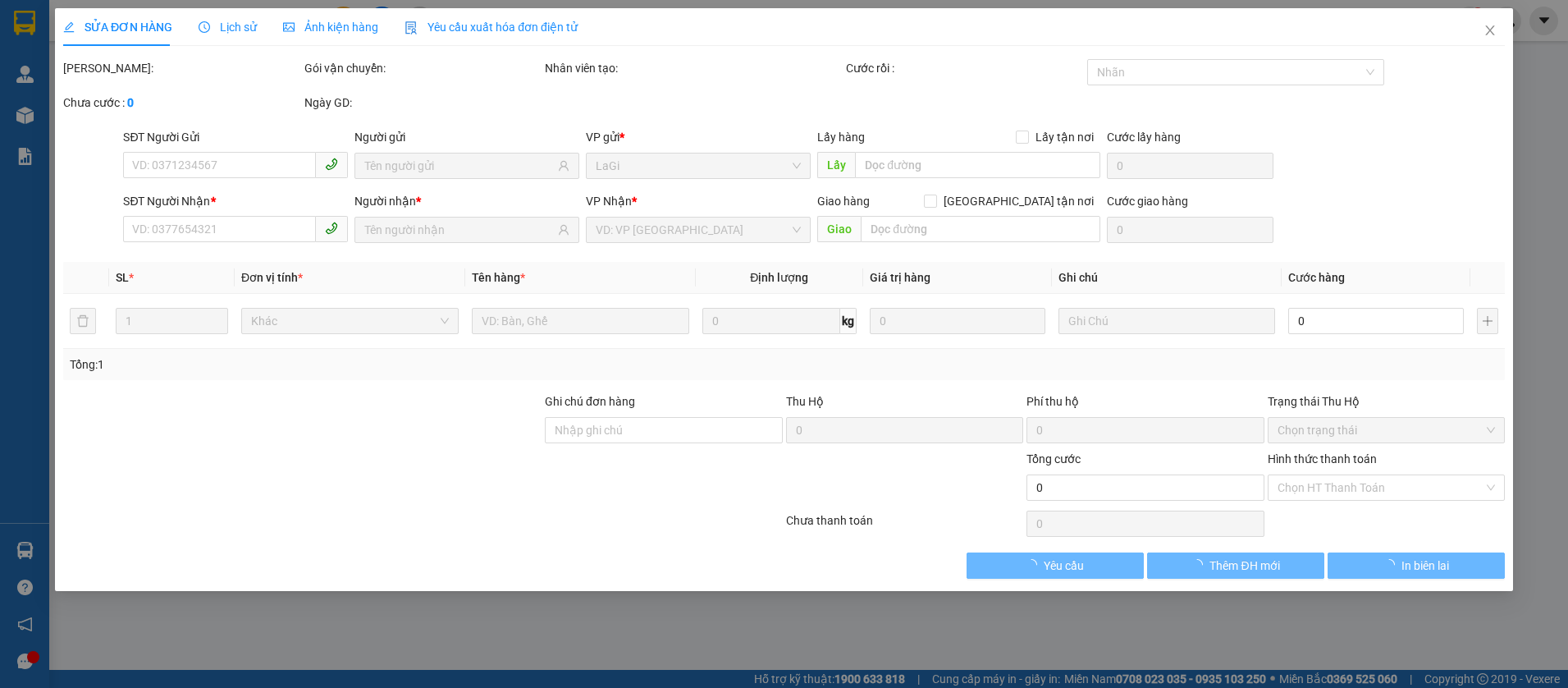
type input "0923552336"
type input "Sơn"
type input "0923552336"
type input "Sơn"
type input "50.000"
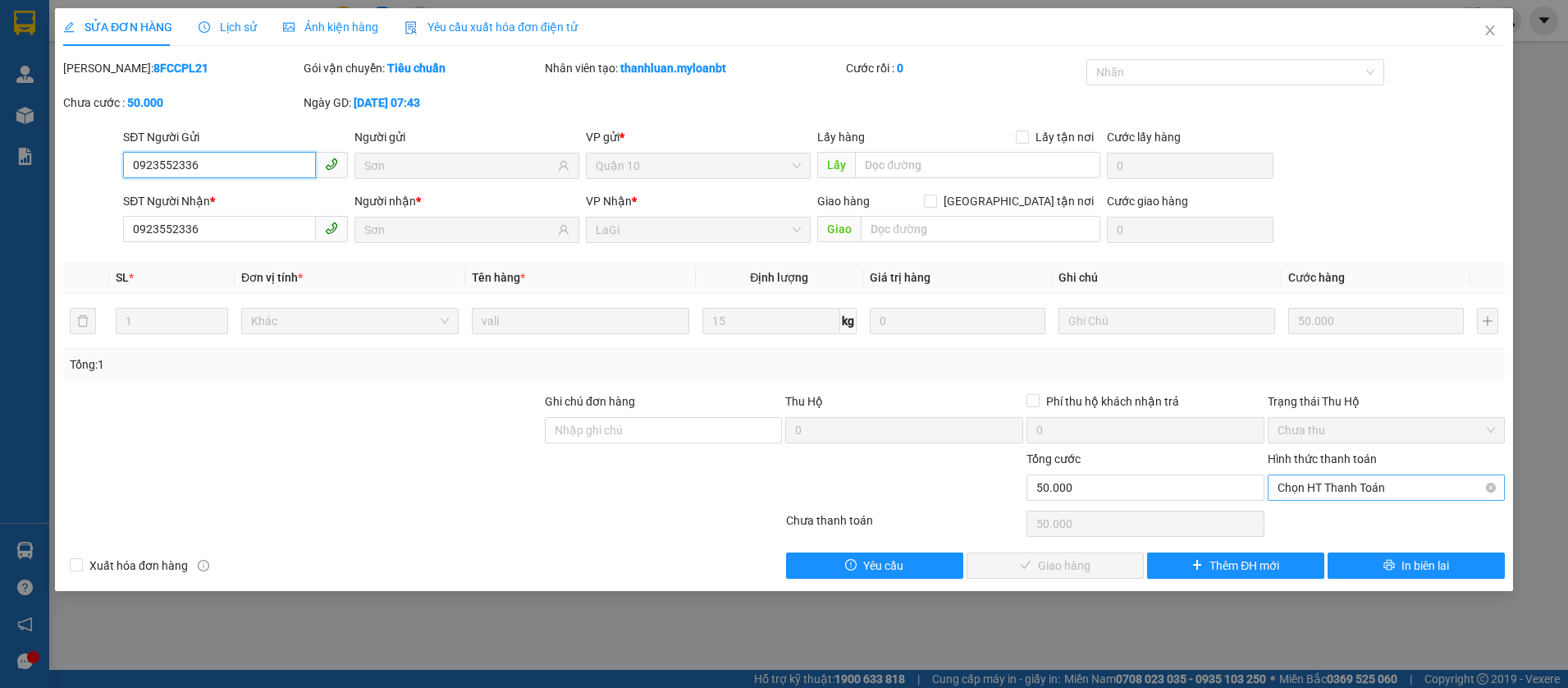
click at [1313, 492] on span "Chọn HT Thanh Toán" at bounding box center [1387, 488] width 218 height 25
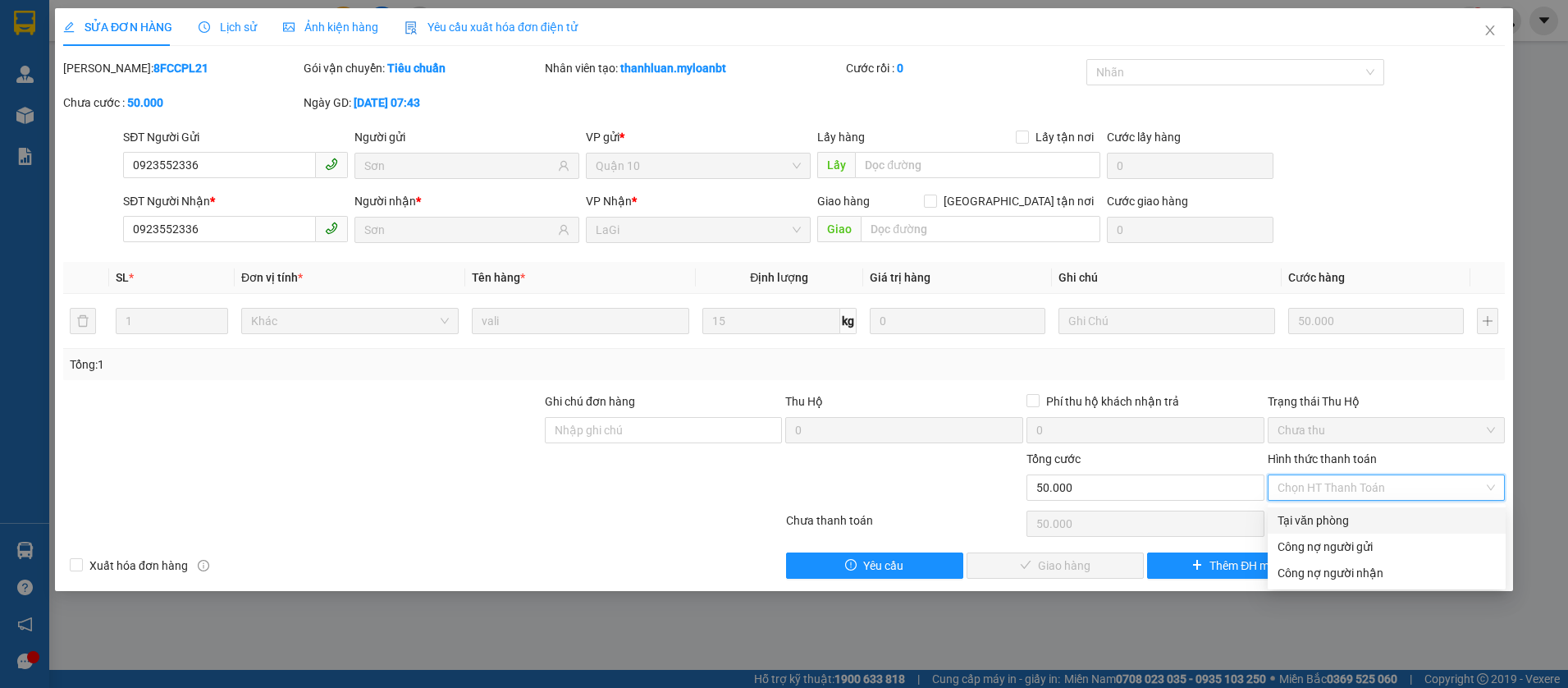
click at [1300, 511] on div "Tại văn phòng" at bounding box center [1387, 520] width 218 height 18
type input "0"
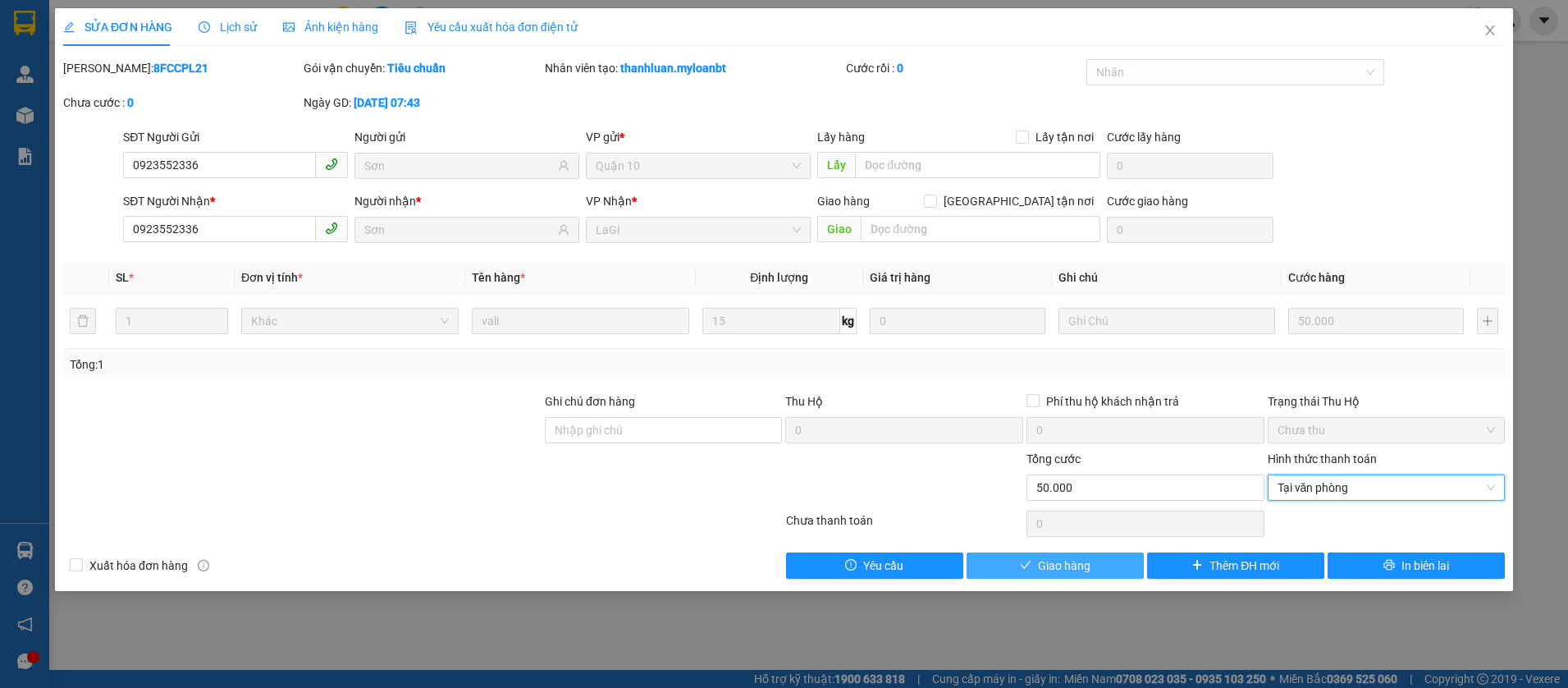
click at [1095, 573] on button "Giao hàng" at bounding box center [1055, 565] width 177 height 26
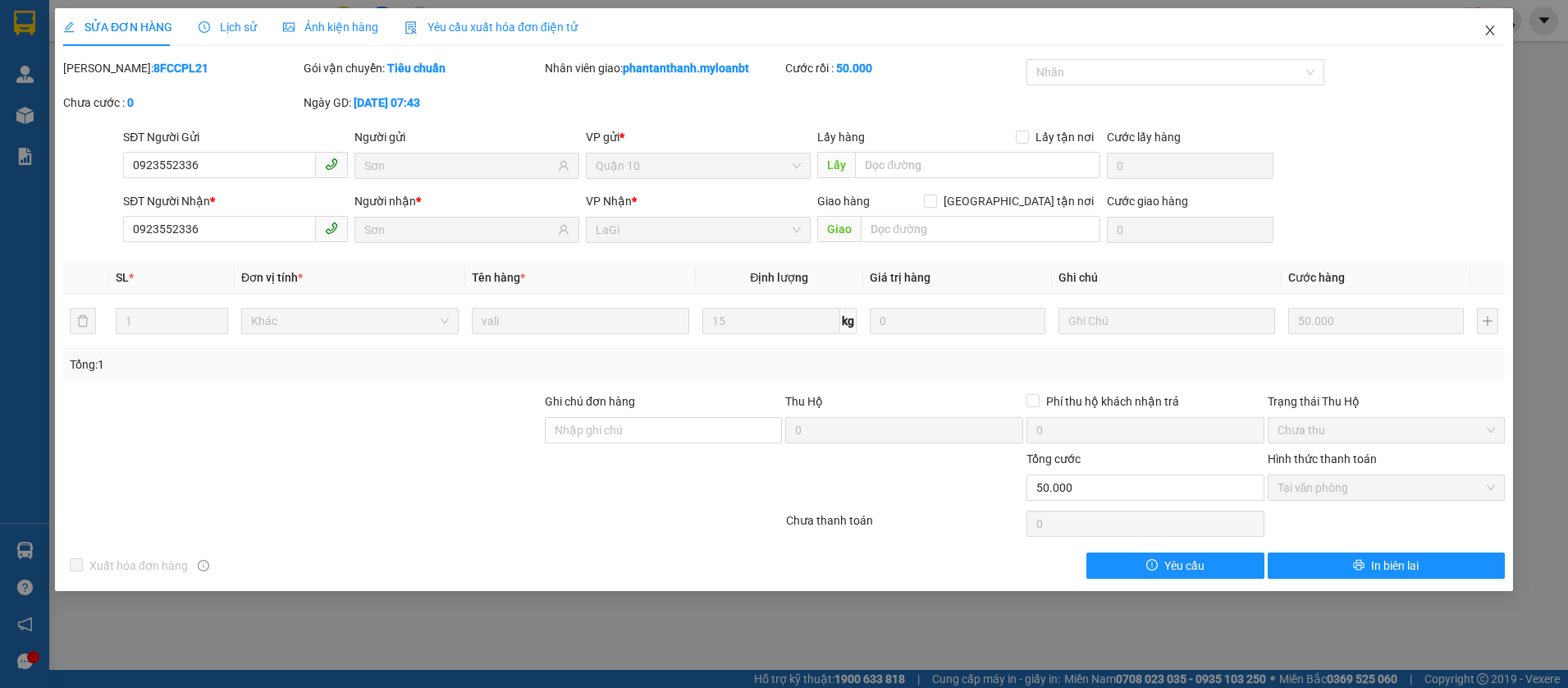
click at [1491, 28] on icon "close" at bounding box center [1491, 30] width 13 height 13
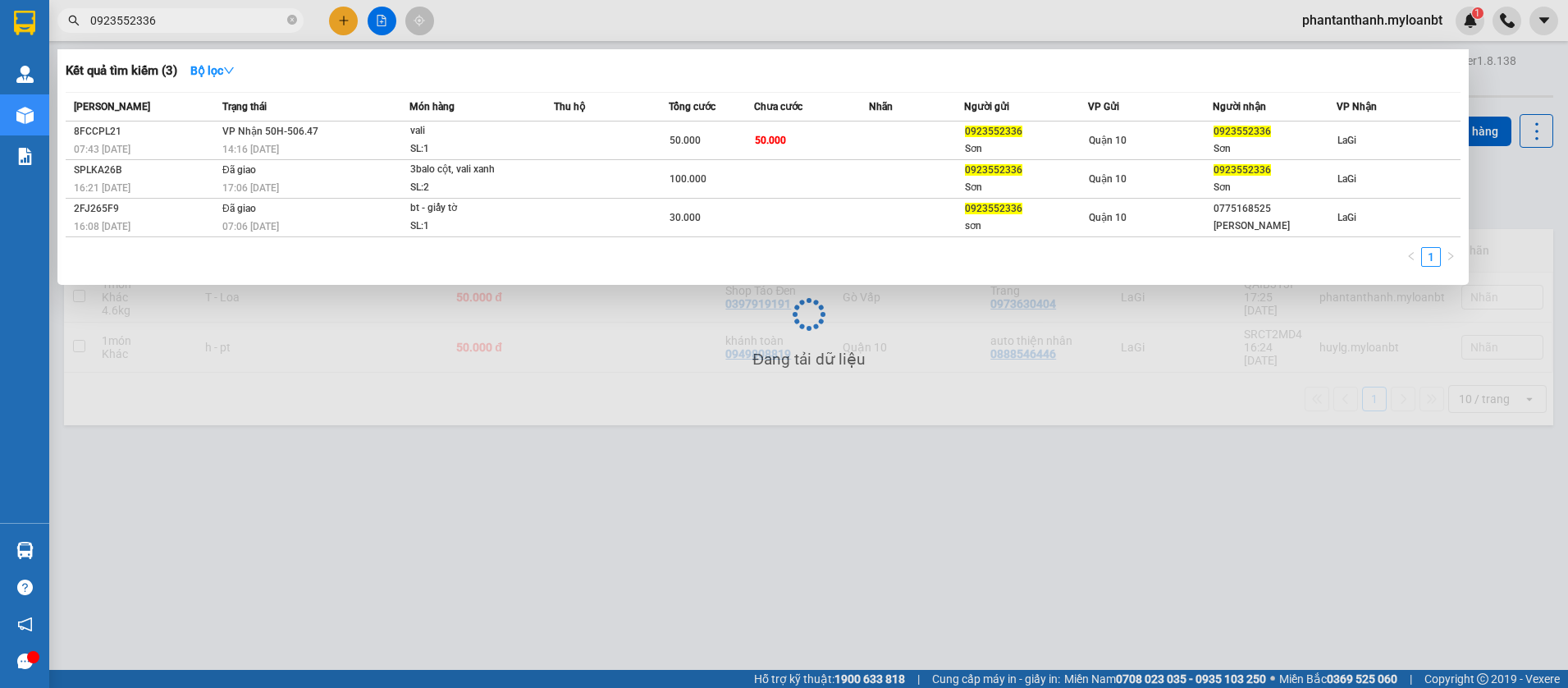
click at [197, 26] on input "0923552336" at bounding box center [187, 21] width 194 height 18
click at [198, 25] on input "0923552336" at bounding box center [187, 21] width 194 height 18
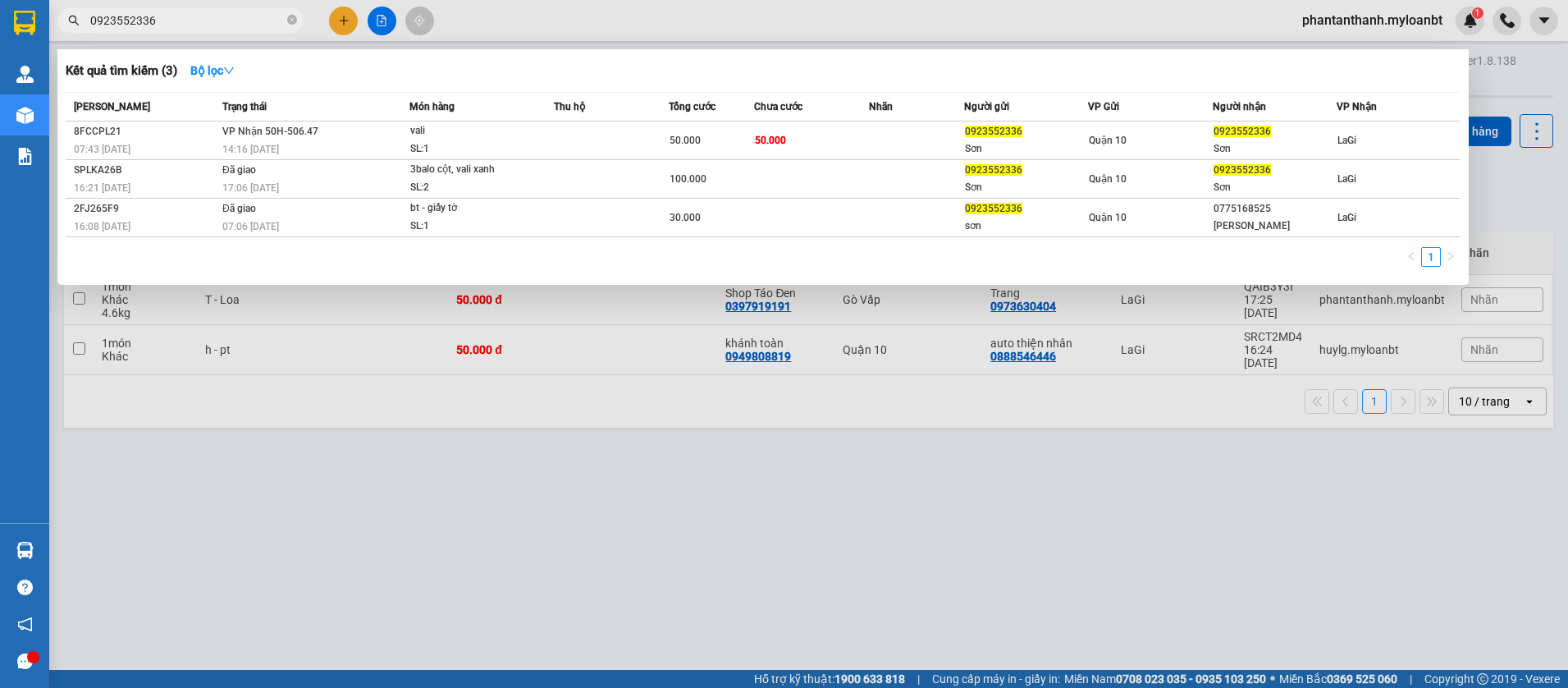
click at [198, 25] on input "0923552336" at bounding box center [187, 21] width 194 height 18
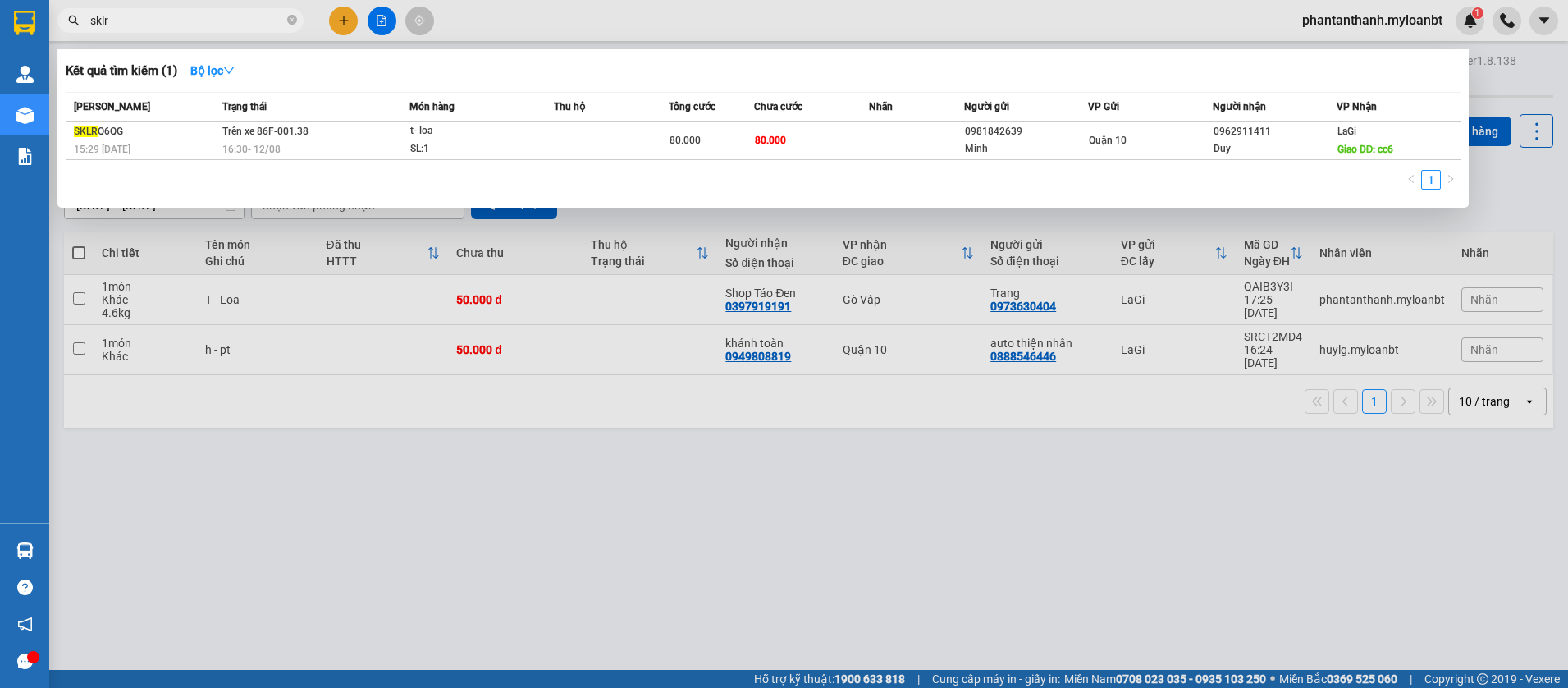
click at [380, 26] on div at bounding box center [784, 344] width 1568 height 688
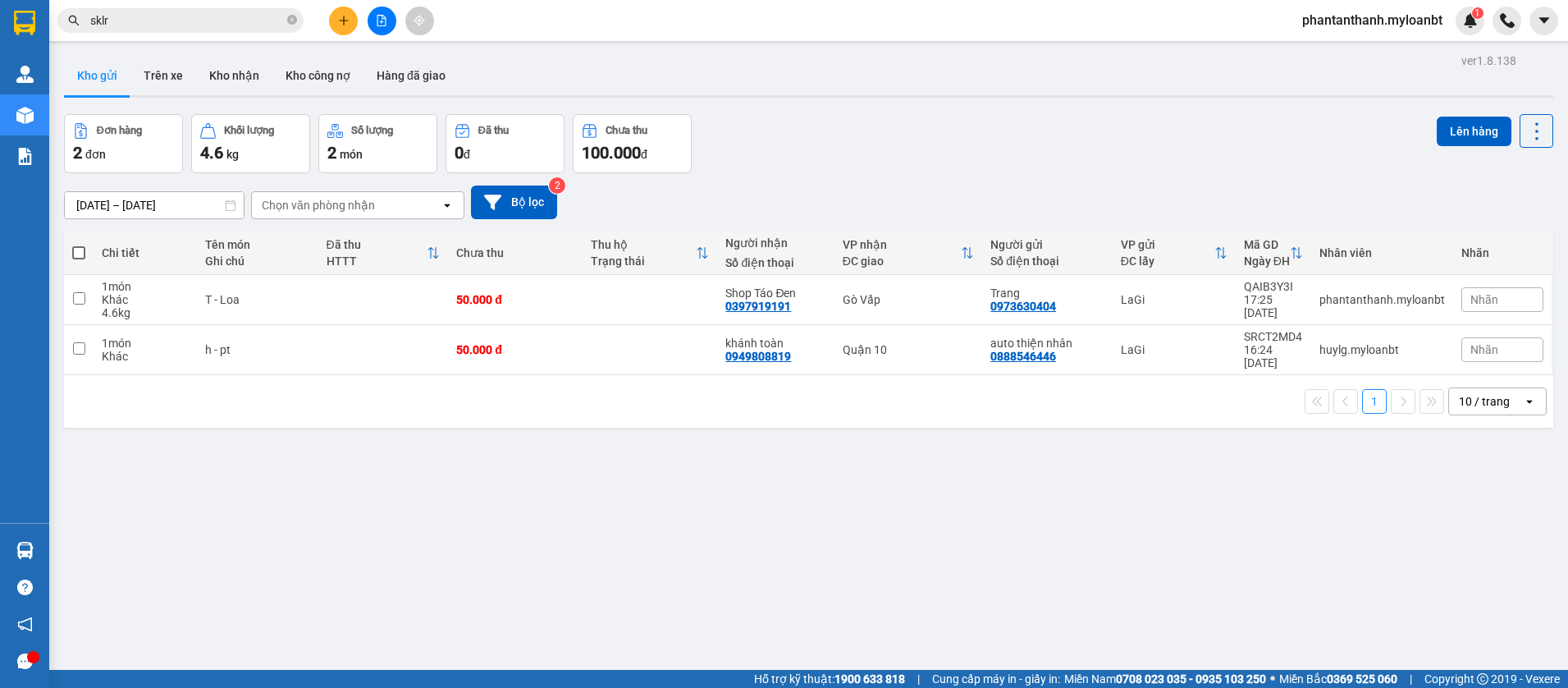
click at [154, 16] on input "sklr" at bounding box center [187, 21] width 194 height 18
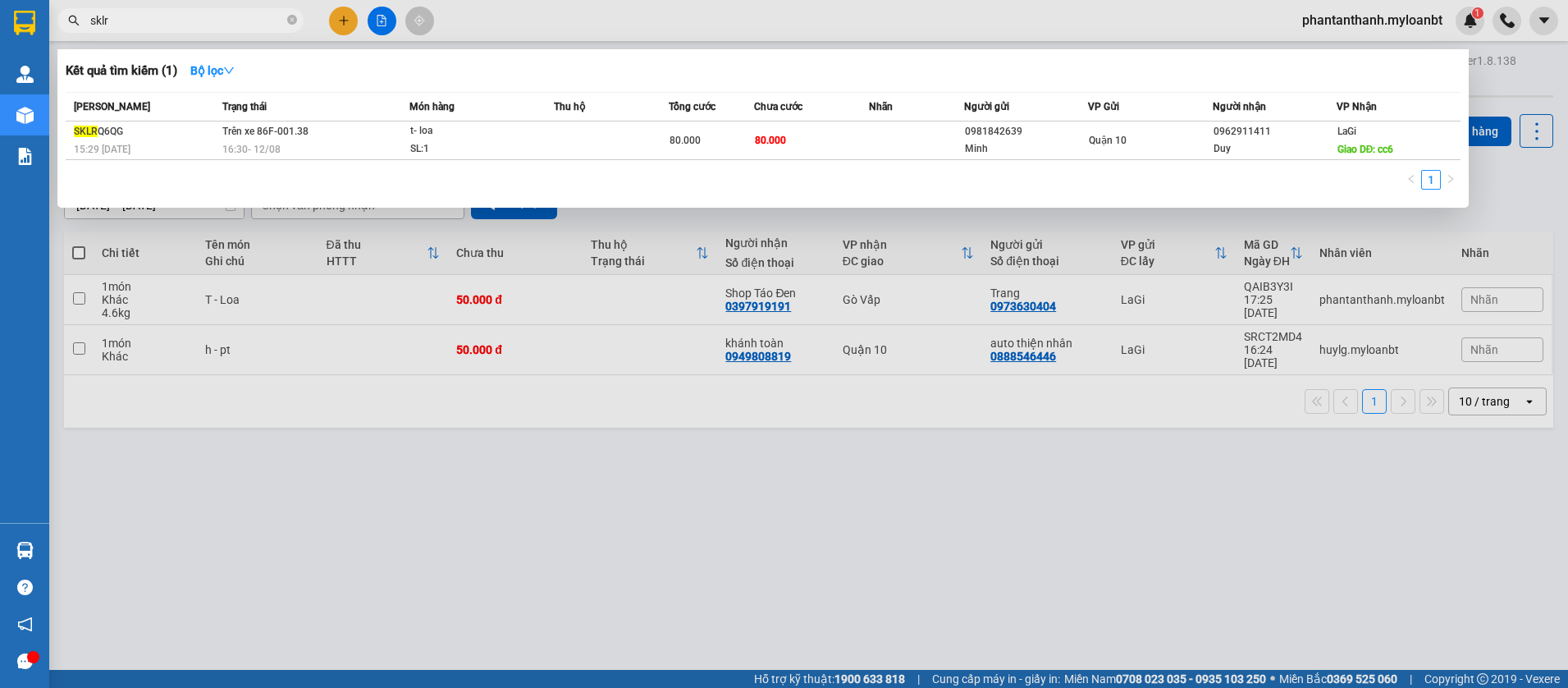
click at [154, 16] on input "sklr" at bounding box center [187, 21] width 194 height 18
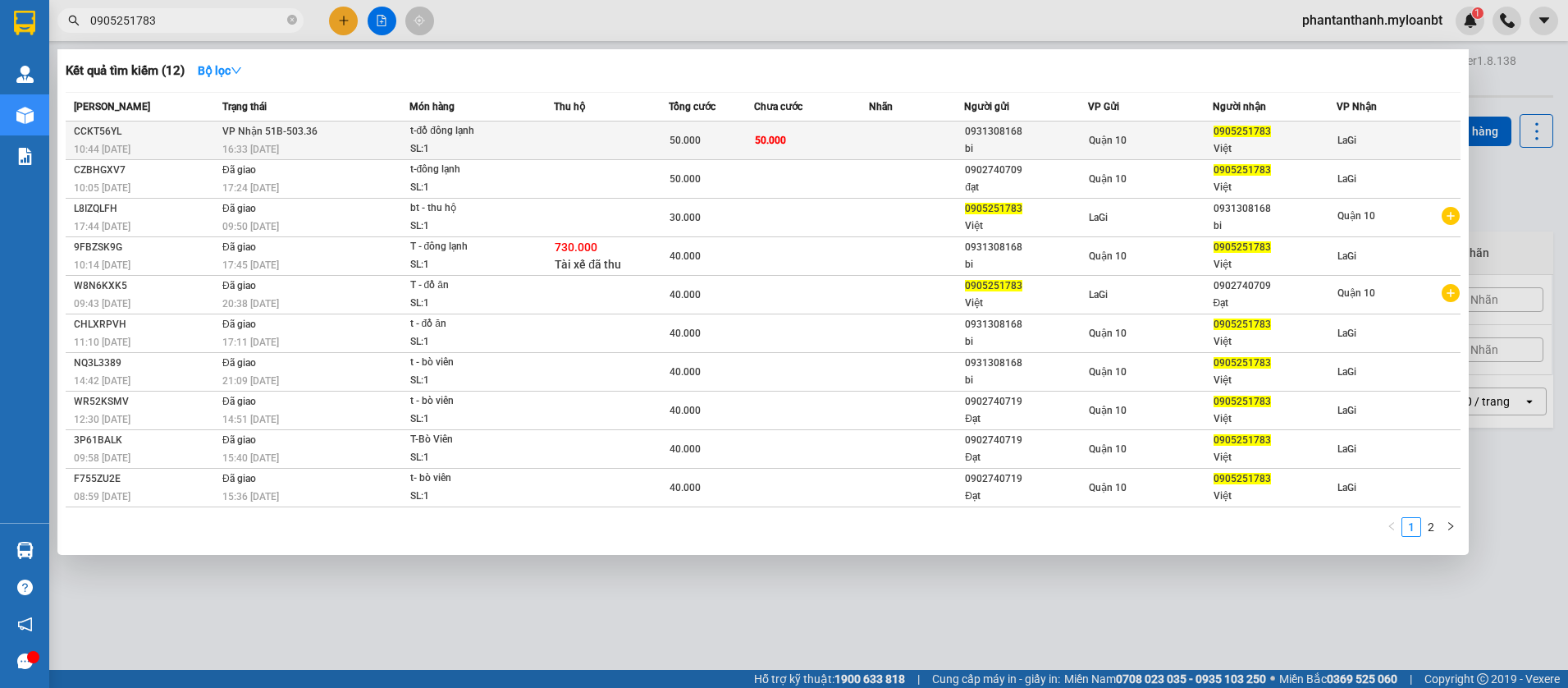
type input "0905251783"
click at [849, 136] on td "50.000" at bounding box center [811, 140] width 115 height 39
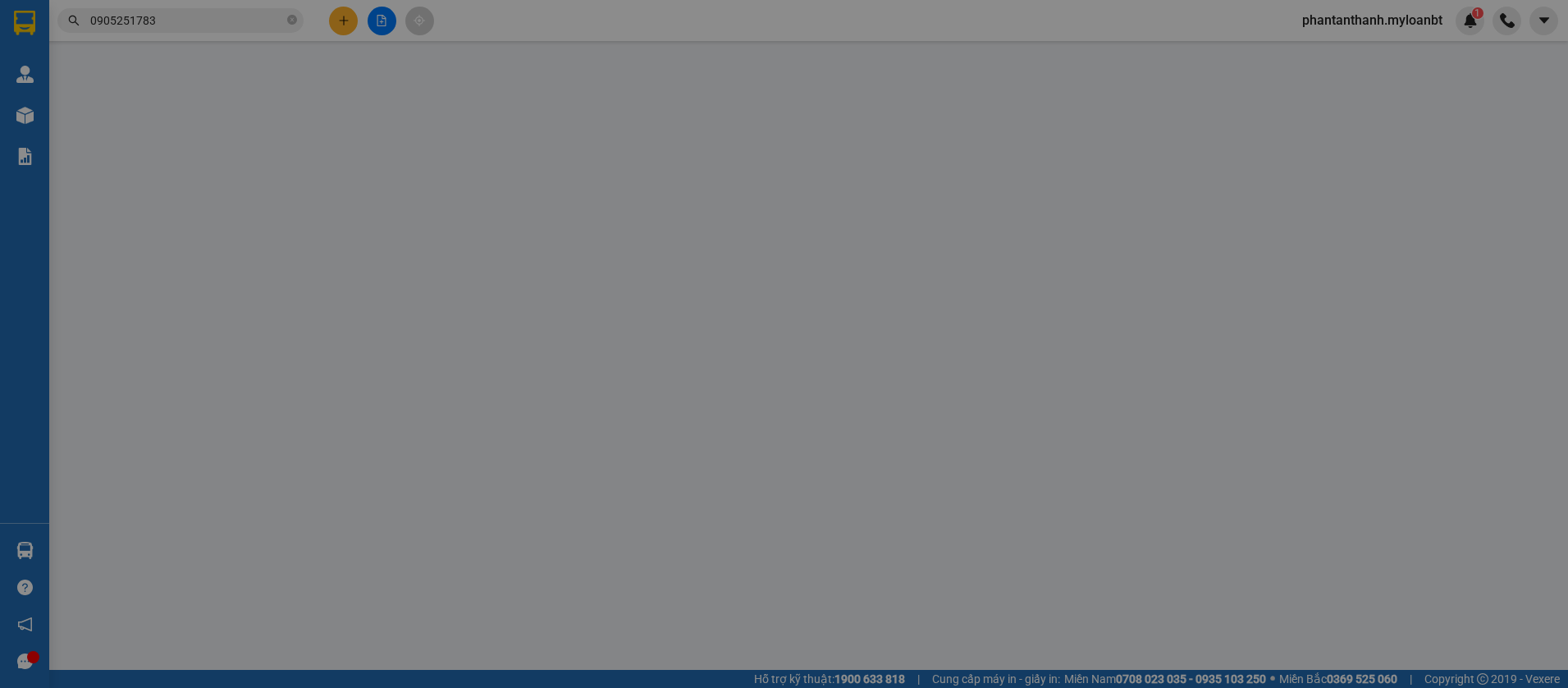
type input "0931308168"
type input "bi"
type input "0905251783"
type input "Việt"
type input "50.000"
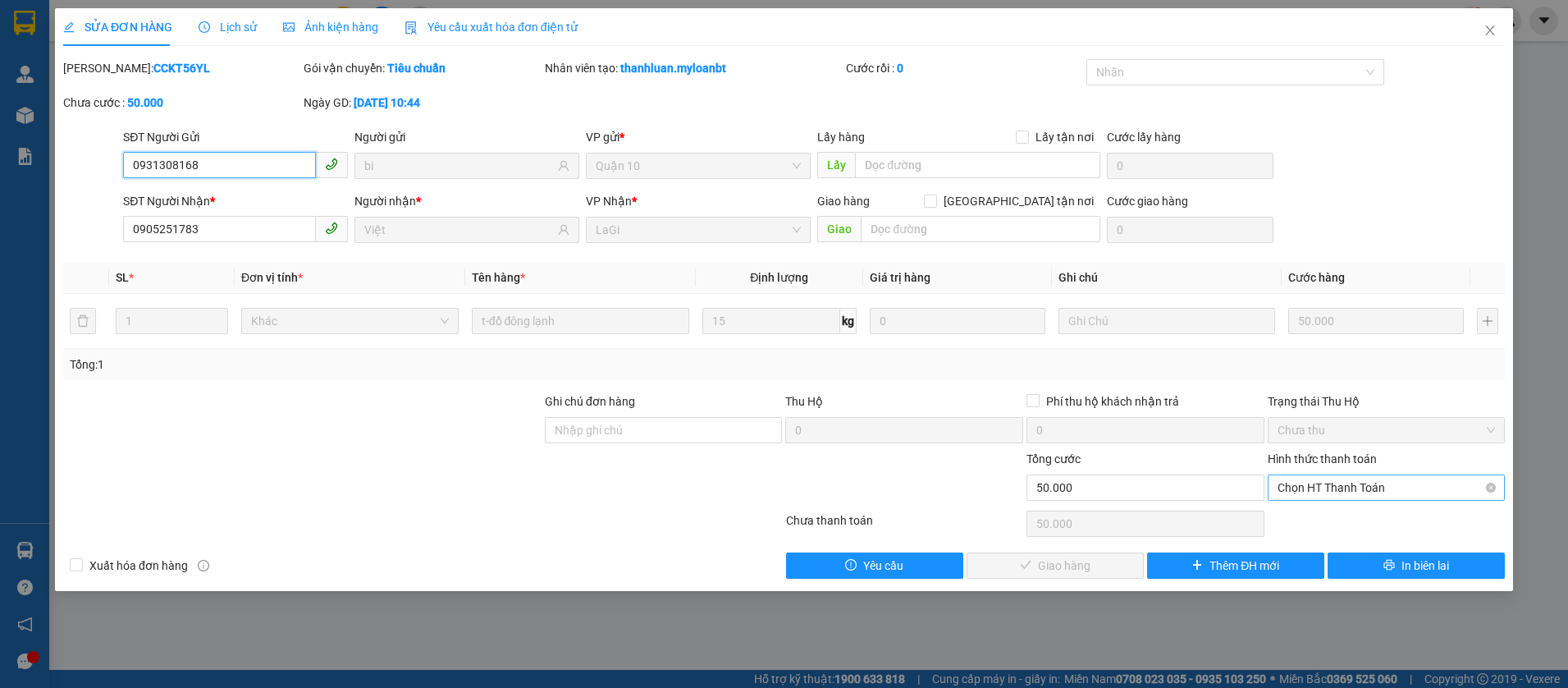
click at [1341, 490] on span "Chọn HT Thanh Toán" at bounding box center [1387, 488] width 218 height 25
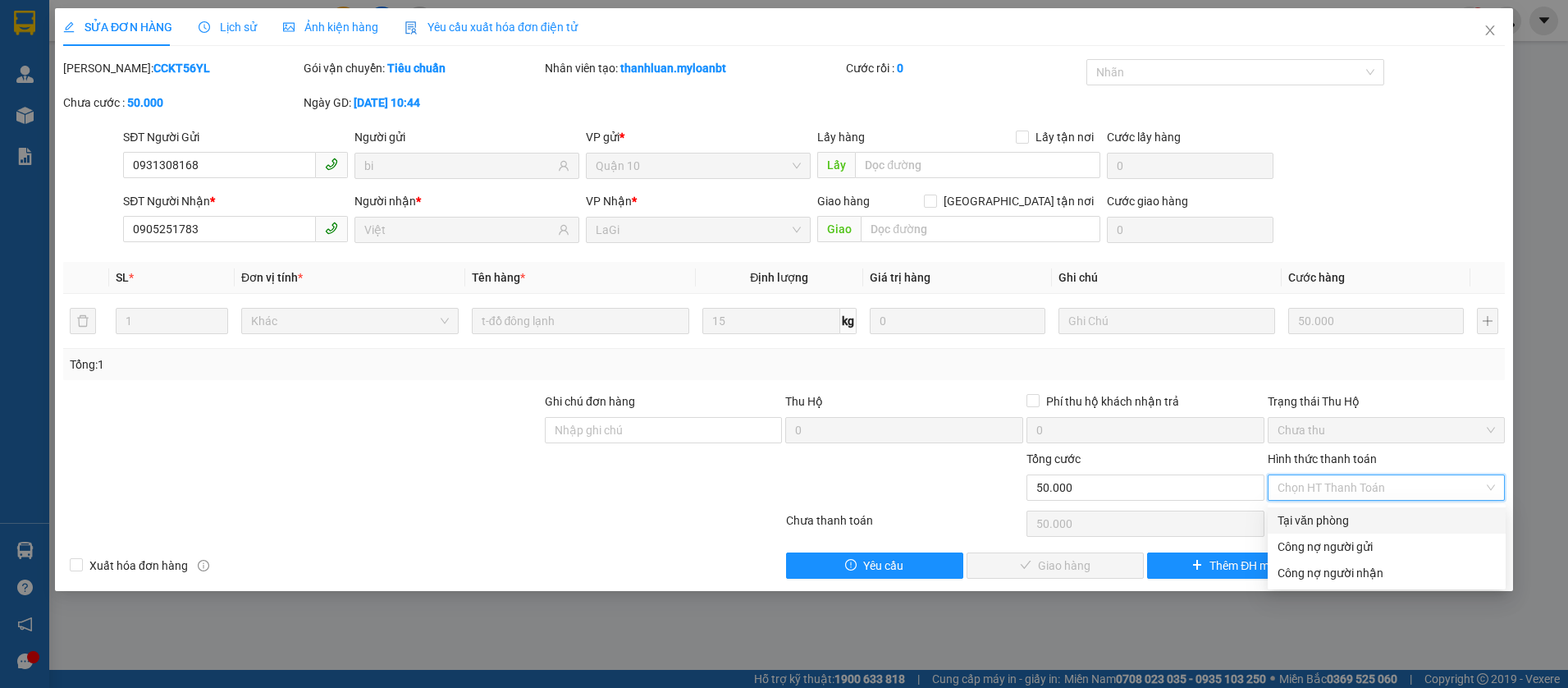
click at [1288, 522] on div "Tại văn phòng" at bounding box center [1387, 520] width 218 height 18
type input "0"
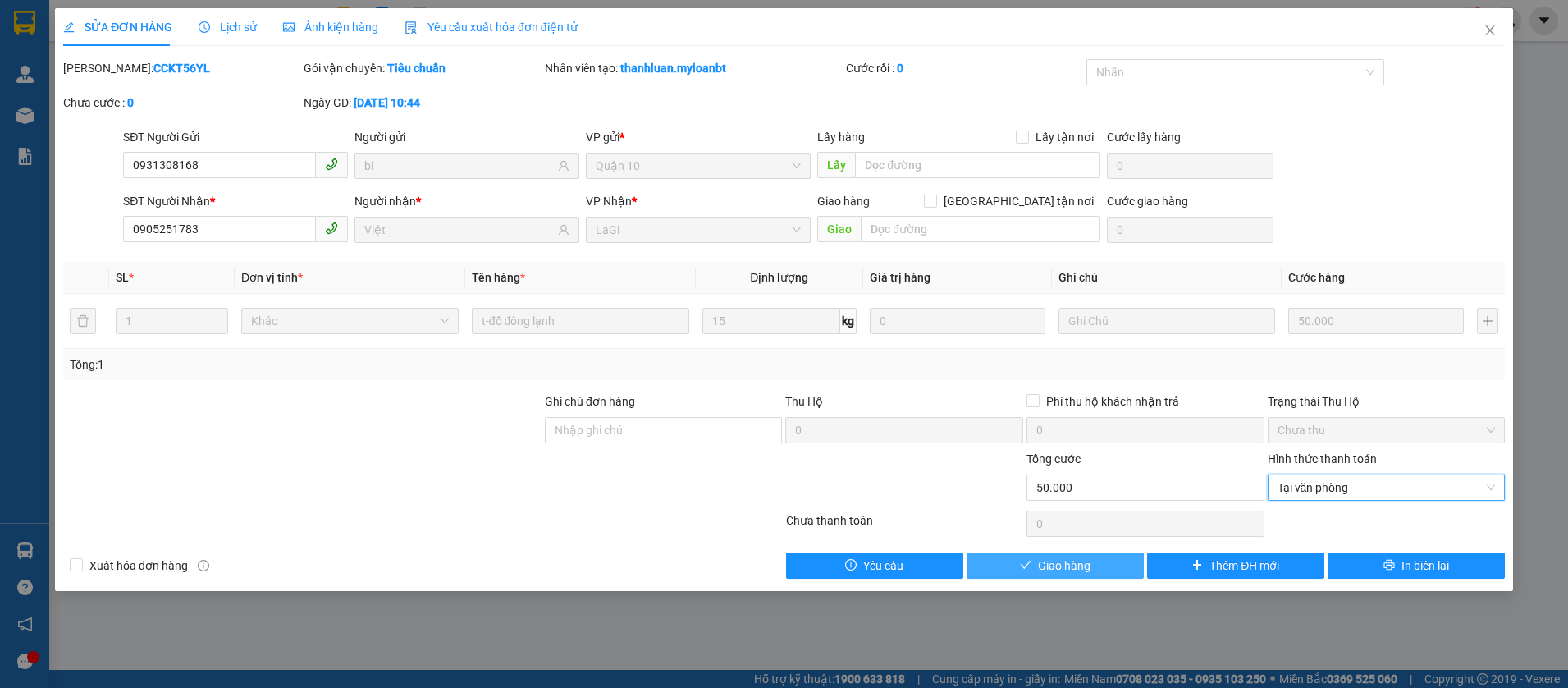
click at [1056, 571] on span "Giao hàng" at bounding box center [1065, 565] width 53 height 18
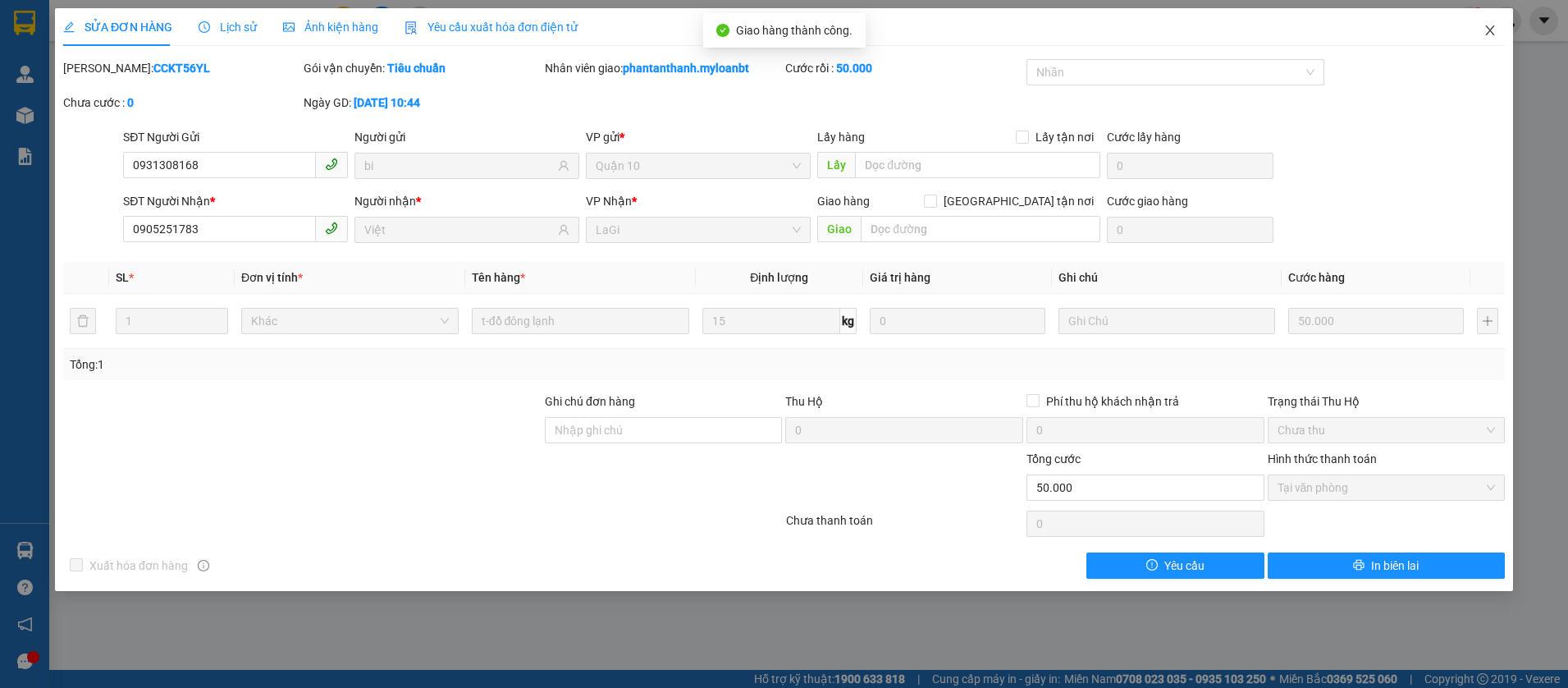
click at [1501, 35] on span "Close" at bounding box center [1491, 31] width 46 height 46
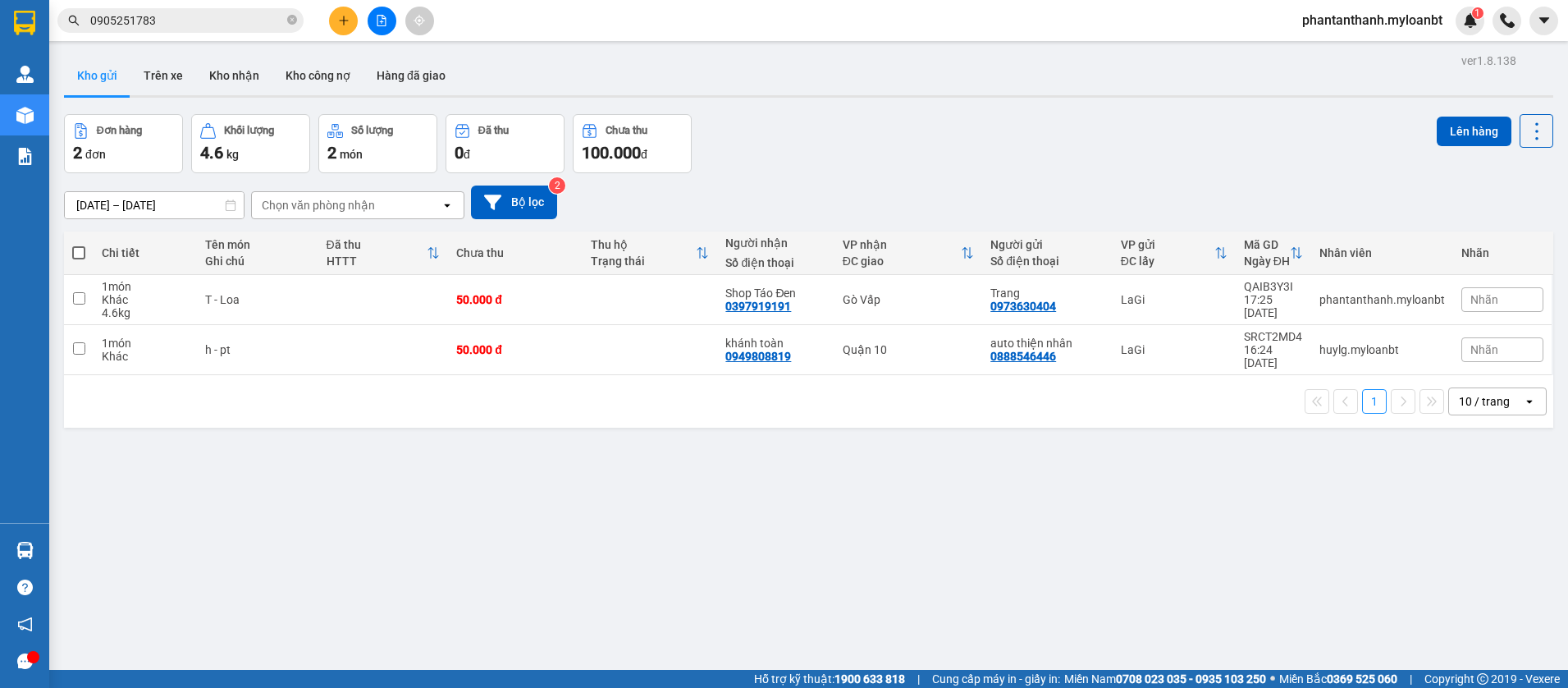
click at [892, 212] on div "13/08/2025 – 15/08/2025 Press the down arrow key to interact with the calendar …" at bounding box center [808, 202] width 1489 height 34
click at [842, 184] on div "13/08/2025 – 15/08/2025 Press the down arrow key to interact with the calendar …" at bounding box center [808, 202] width 1489 height 59
click at [229, 18] on input "0905251783" at bounding box center [187, 21] width 194 height 18
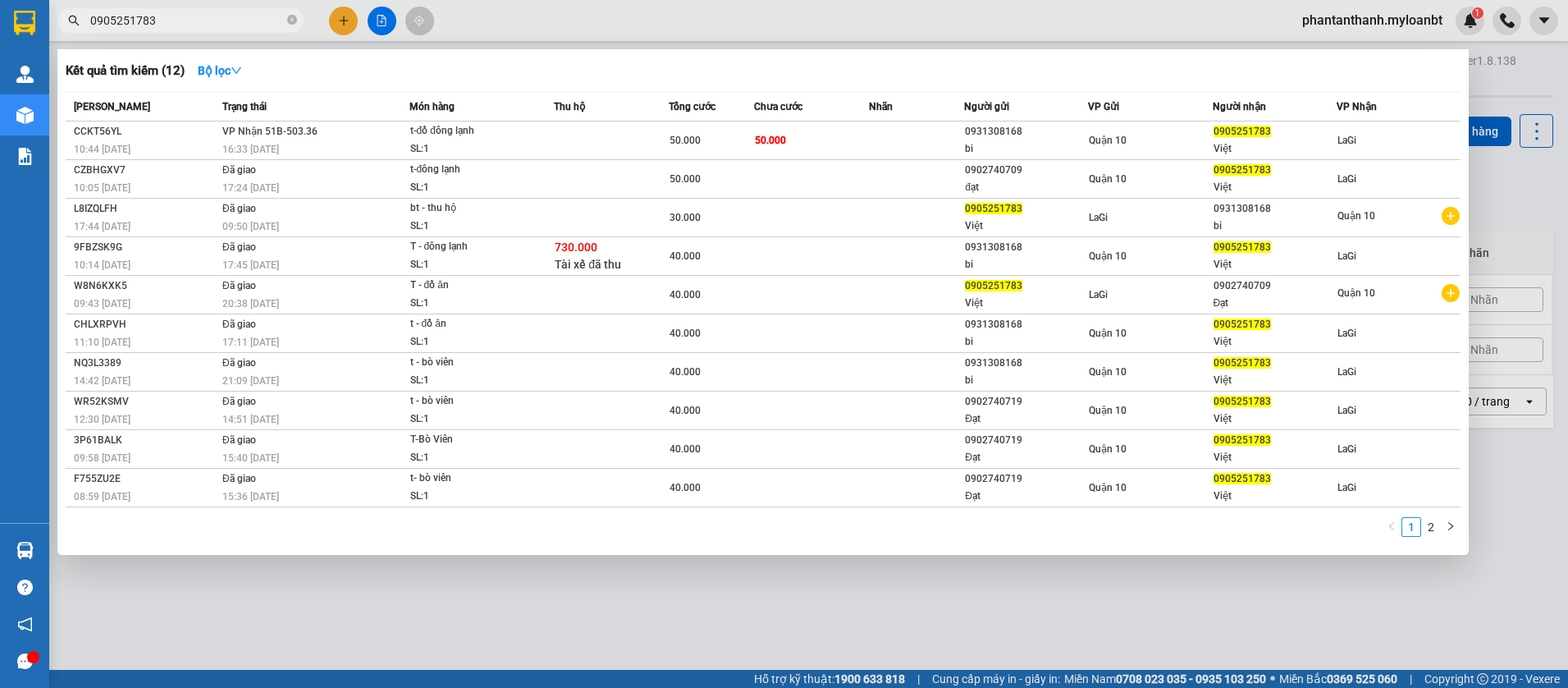
click at [229, 18] on input "0905251783" at bounding box center [187, 21] width 194 height 18
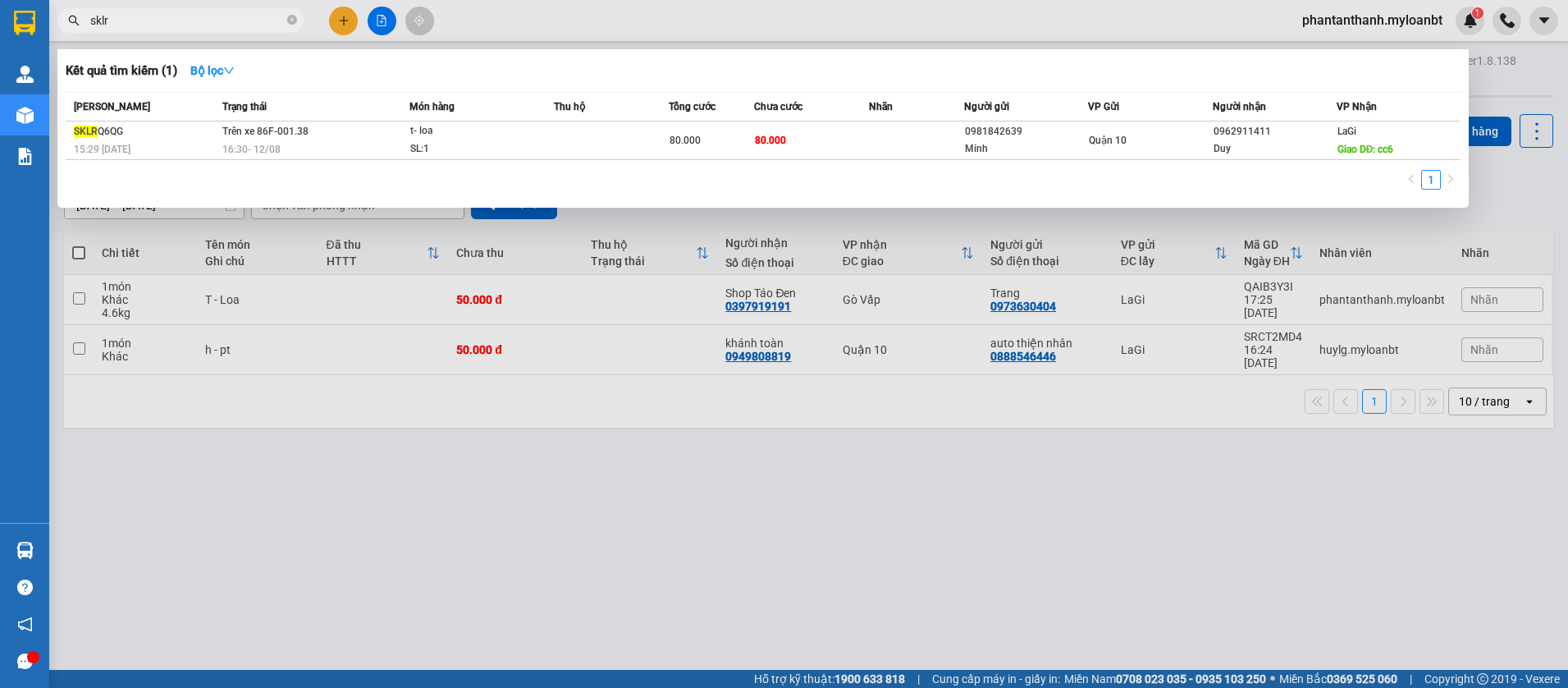
type input "sklr"
click at [30, 557] on img at bounding box center [25, 550] width 17 height 17
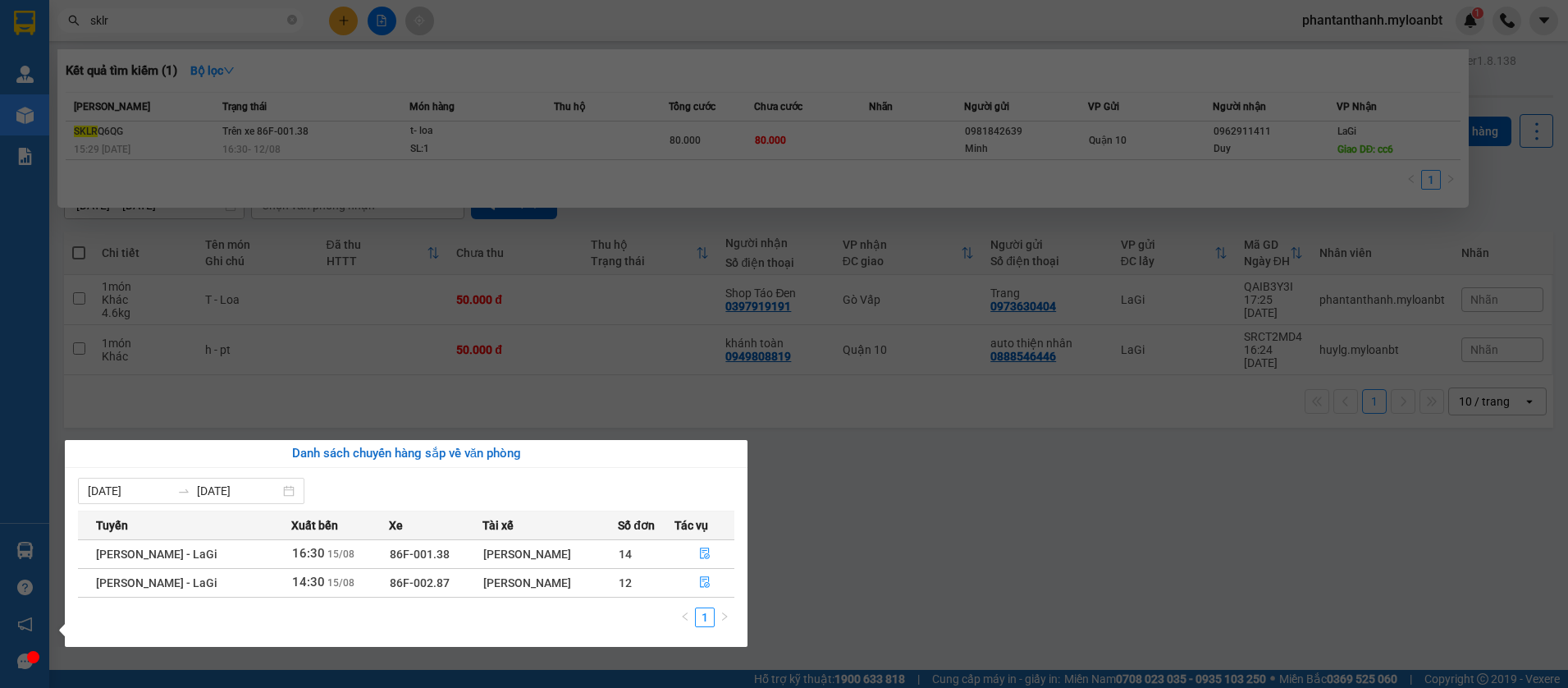
click at [930, 481] on section "Kết quả tìm kiếm ( 1 ) Bộ lọc Mã ĐH Trạng thái Món hàng Thu hộ Tổng cước Chưa c…" at bounding box center [784, 344] width 1568 height 688
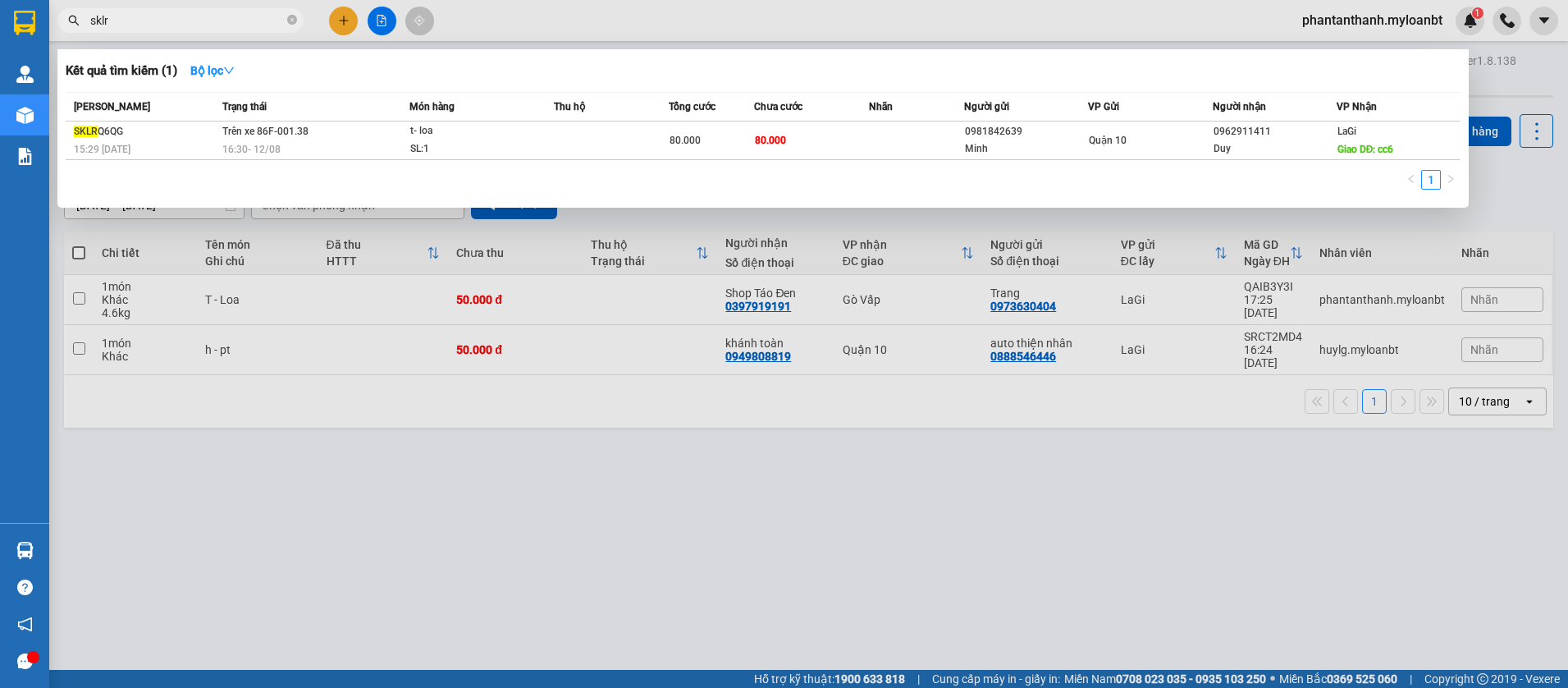
click at [379, 29] on div at bounding box center [784, 344] width 1568 height 688
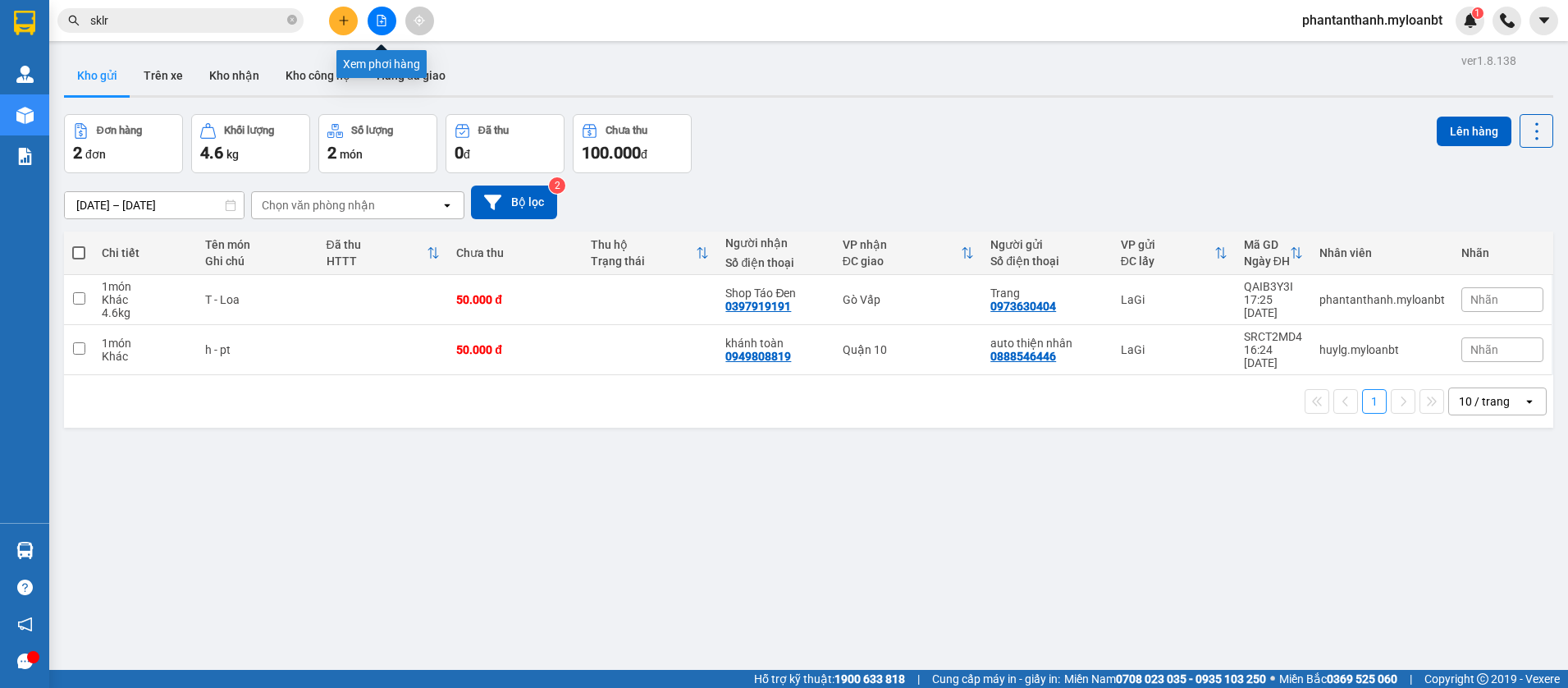
click at [379, 29] on button at bounding box center [381, 21] width 29 height 29
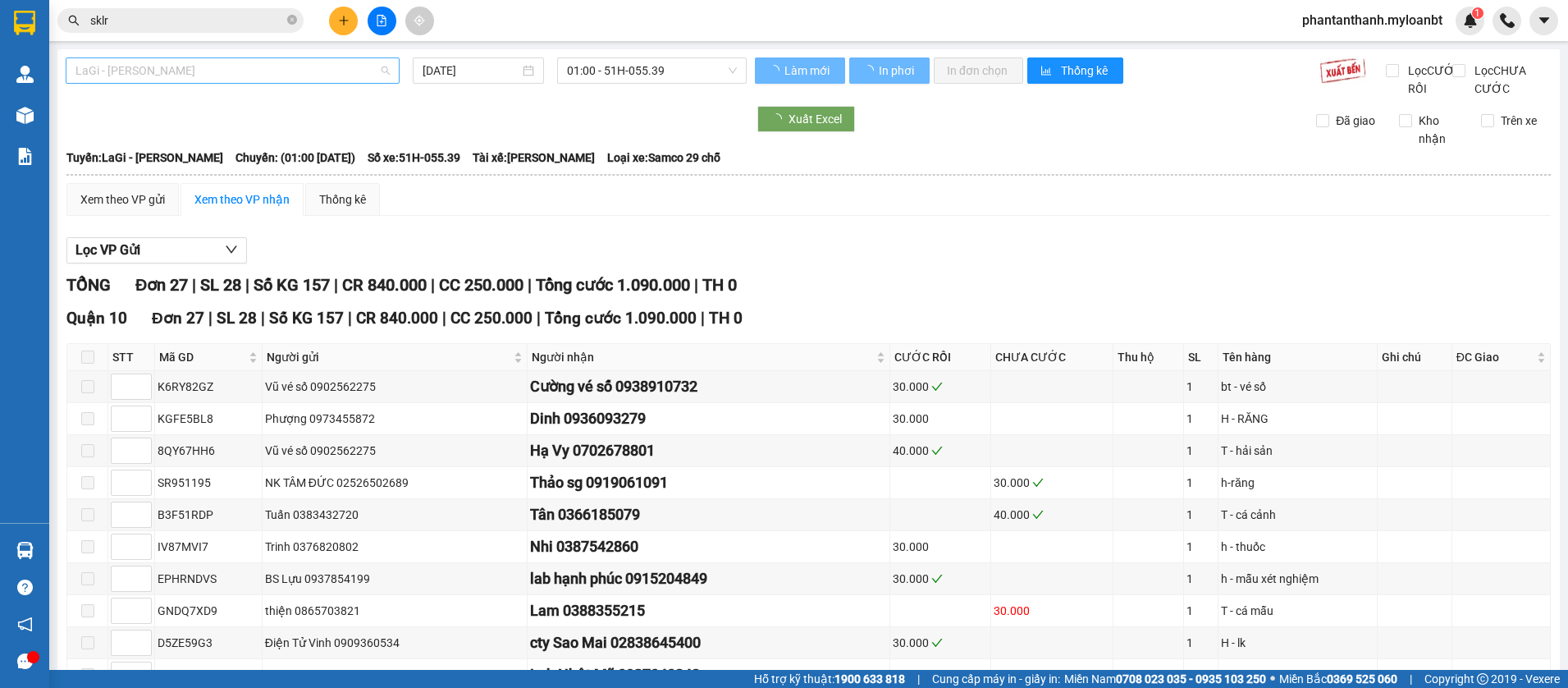
click at [193, 82] on span "LaGi - Hồ Chí Minh" at bounding box center [232, 71] width 314 height 25
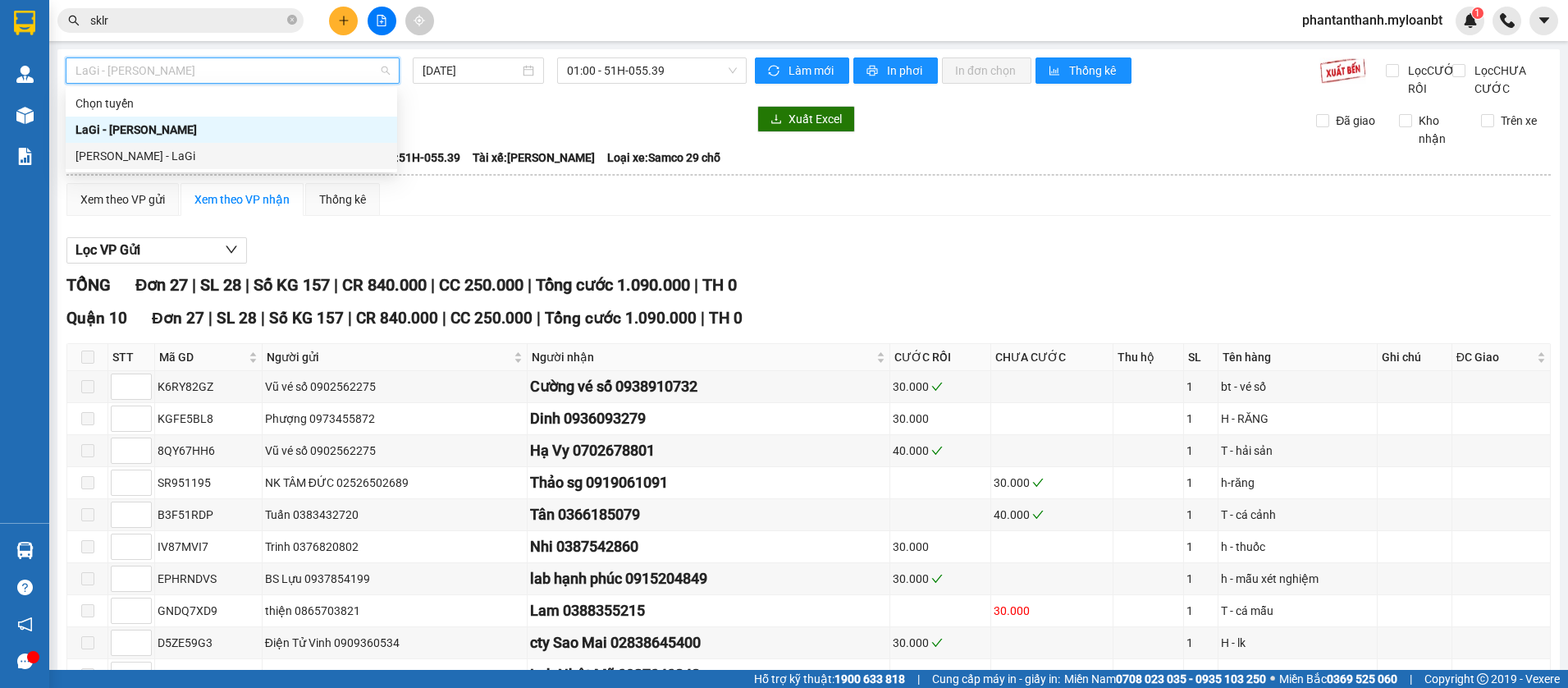
drag, startPoint x: 141, startPoint y: 156, endPoint x: 589, endPoint y: 111, distance: 450.3
click at [142, 155] on div "Hồ Chí Minh - LaGi" at bounding box center [232, 156] width 311 height 18
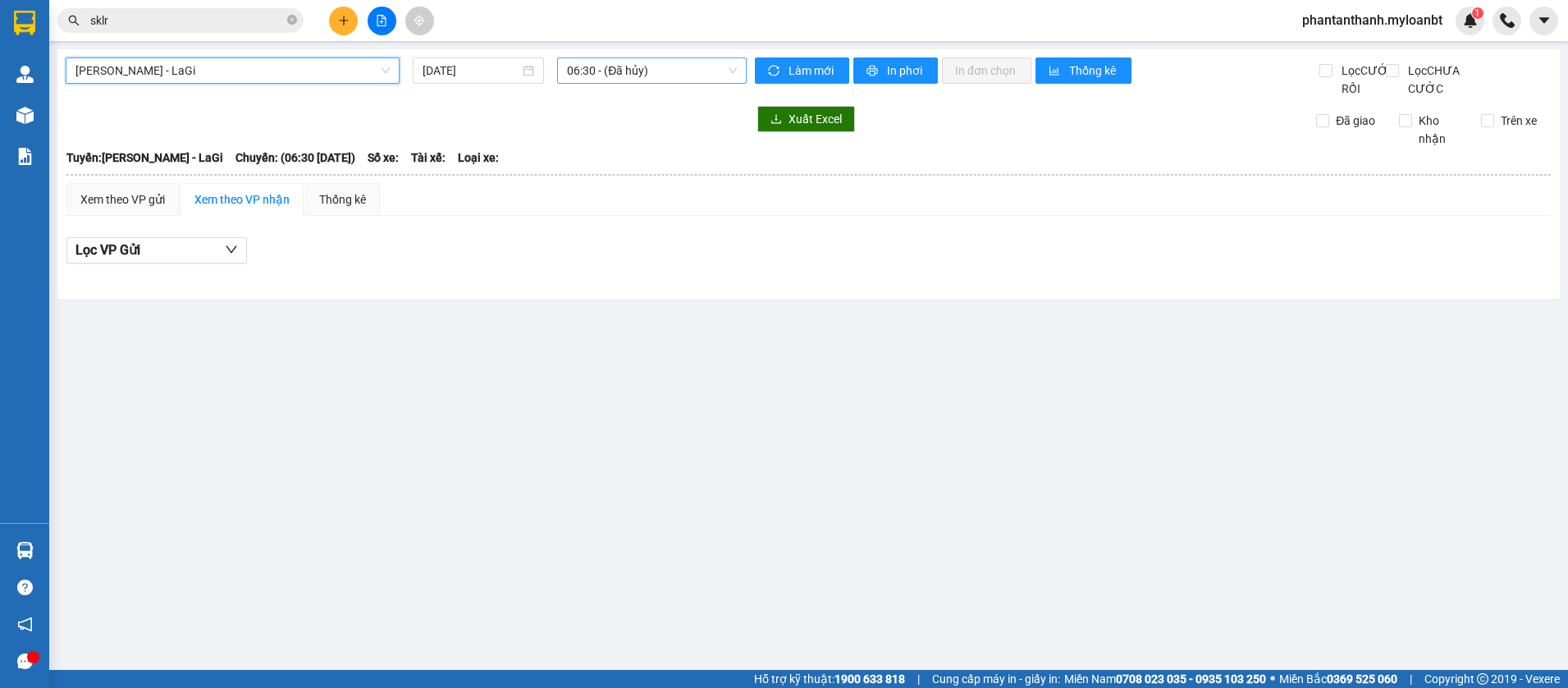
click at [646, 76] on span "06:30 - (Đã hủy)" at bounding box center [652, 71] width 170 height 25
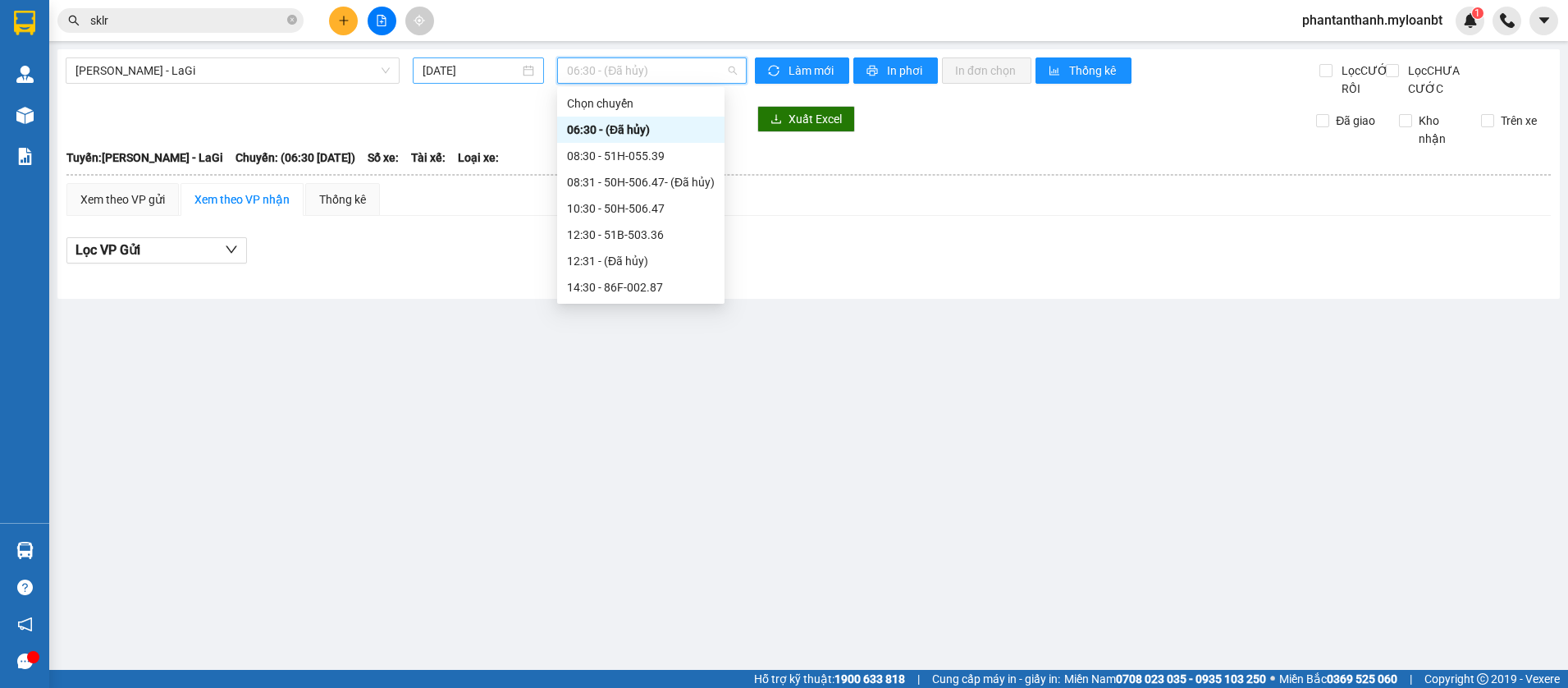
click at [508, 66] on input "15/08/2025" at bounding box center [471, 71] width 97 height 18
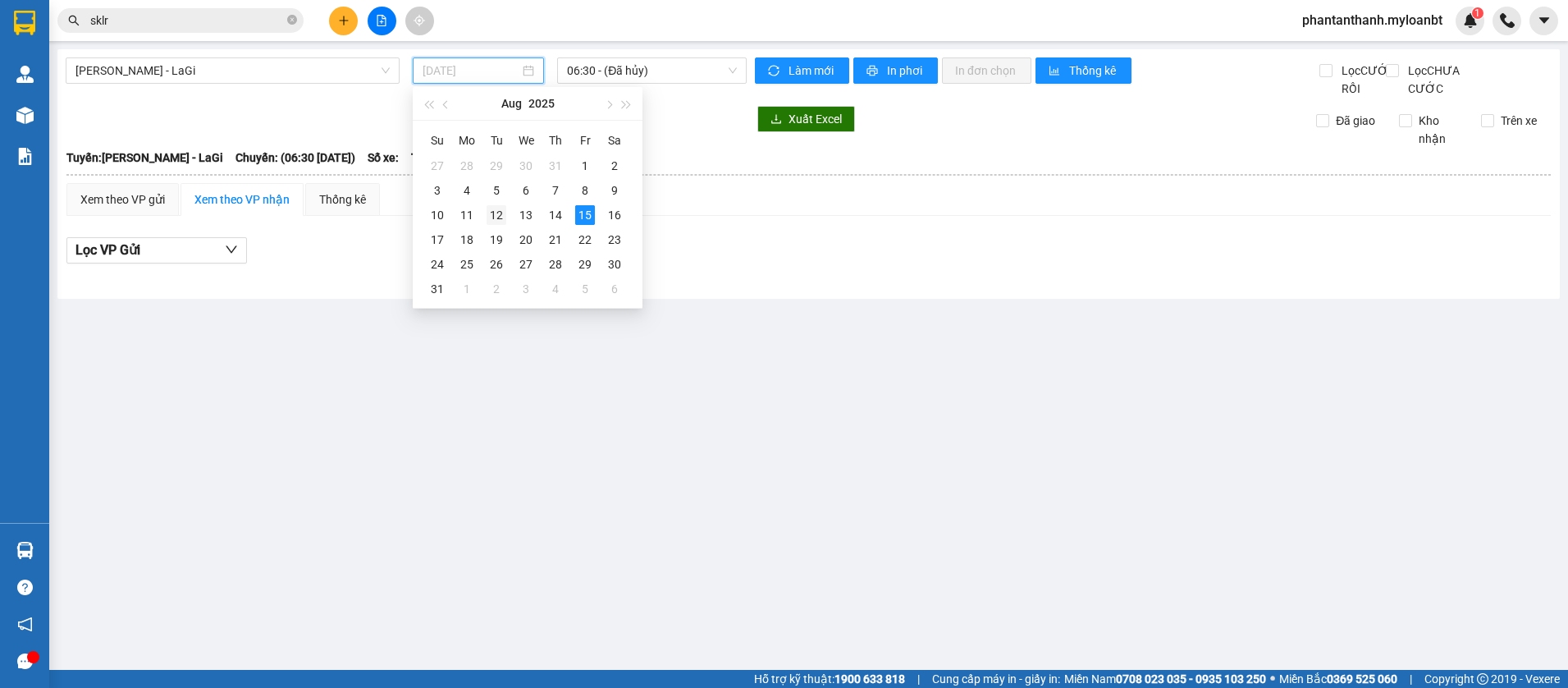
click at [500, 214] on div "12" at bounding box center [497, 215] width 20 height 20
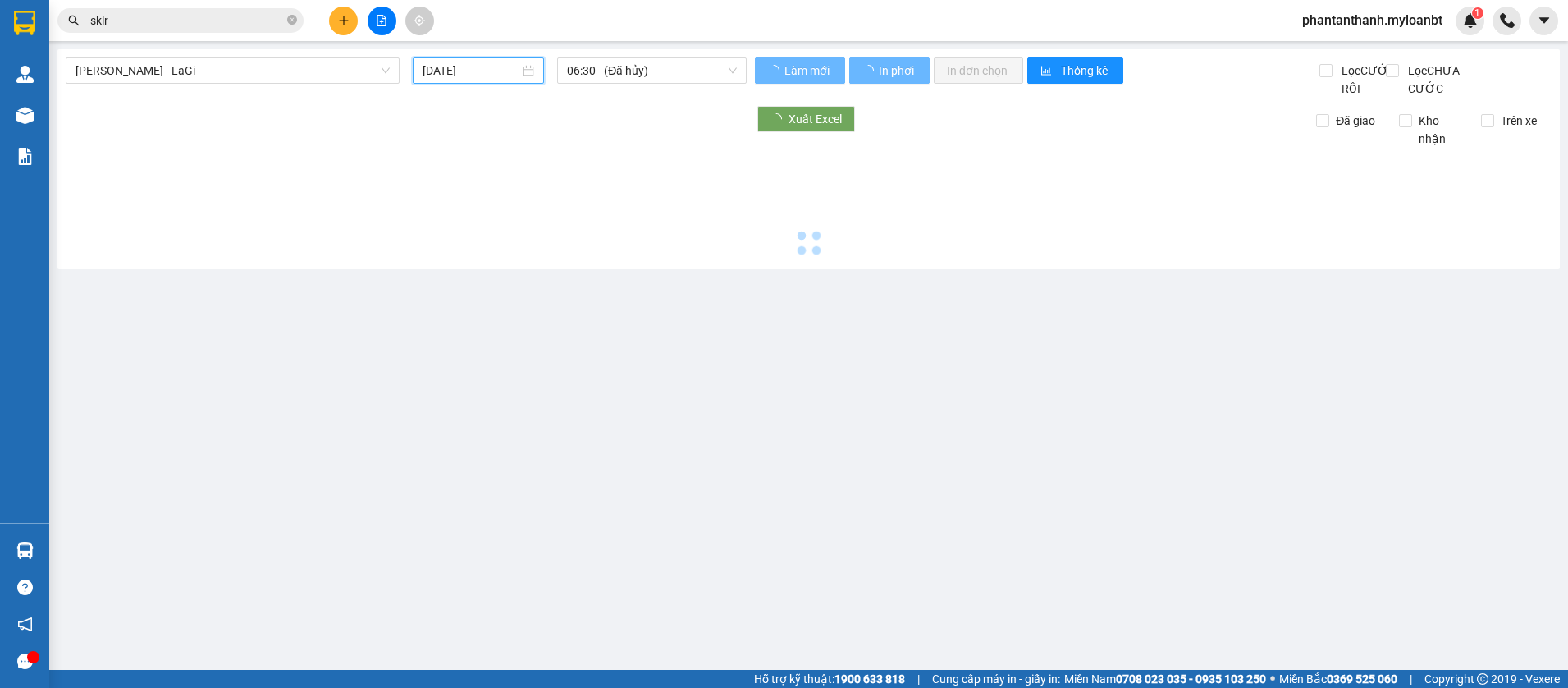
type input "12/08/2025"
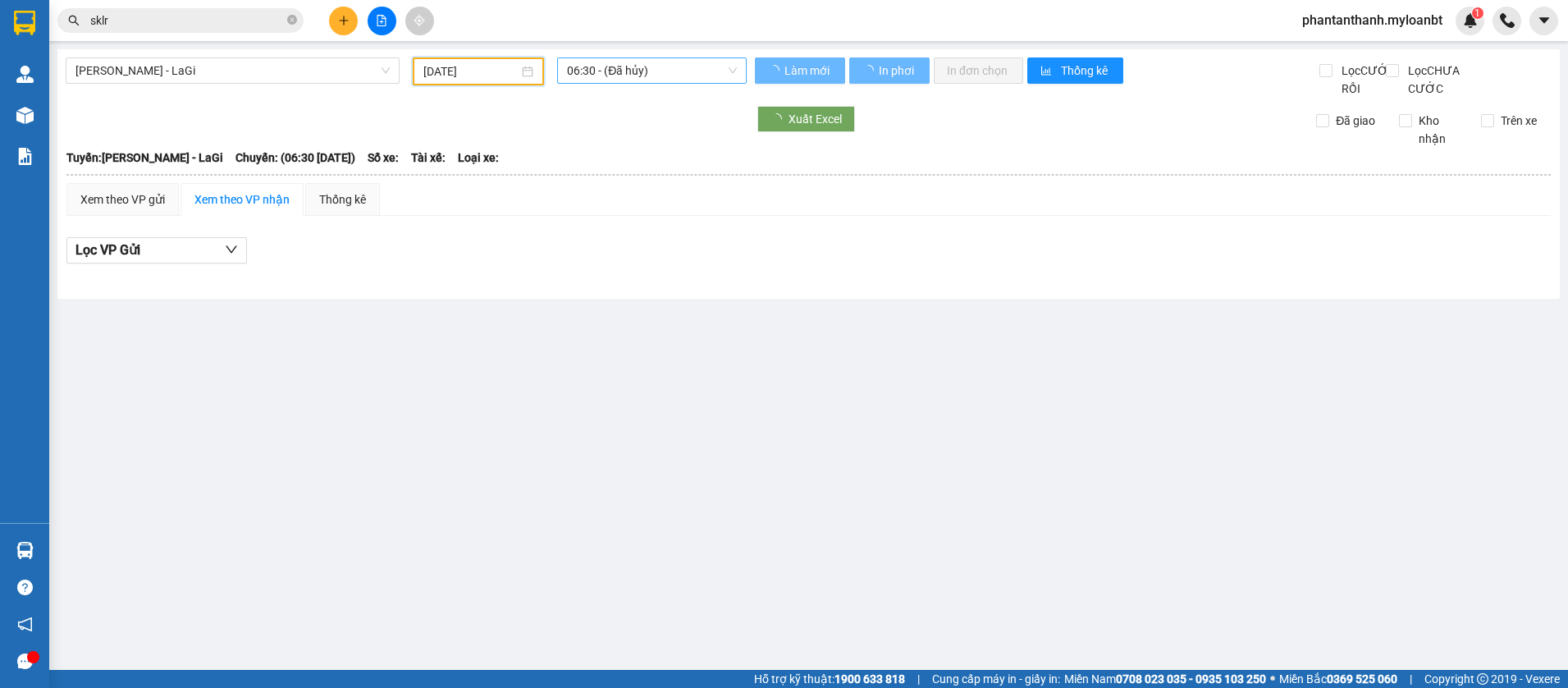
click at [654, 81] on span "06:30 - (Đã hủy)" at bounding box center [652, 71] width 170 height 25
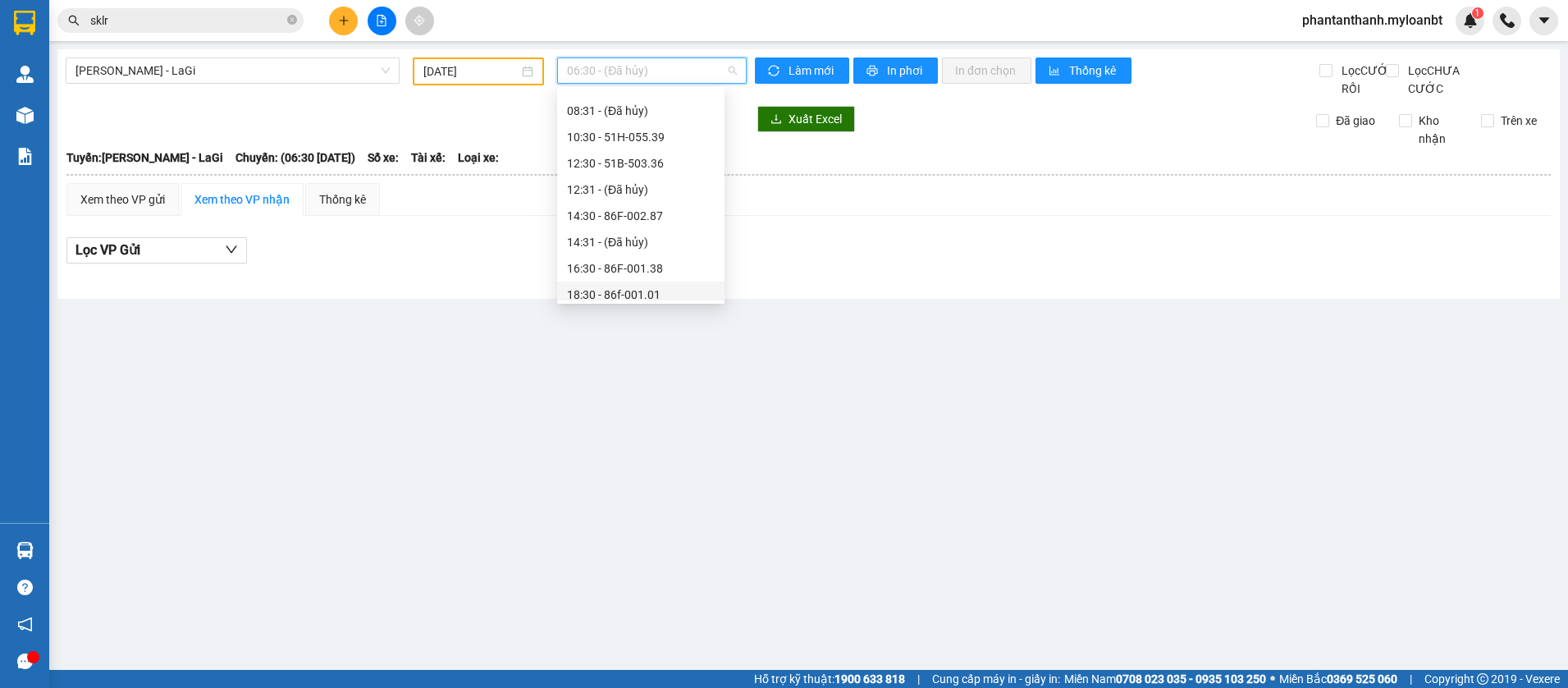
scroll to position [131, 0]
click at [652, 200] on div "16:30 - 86F-001.38" at bounding box center [640, 208] width 147 height 18
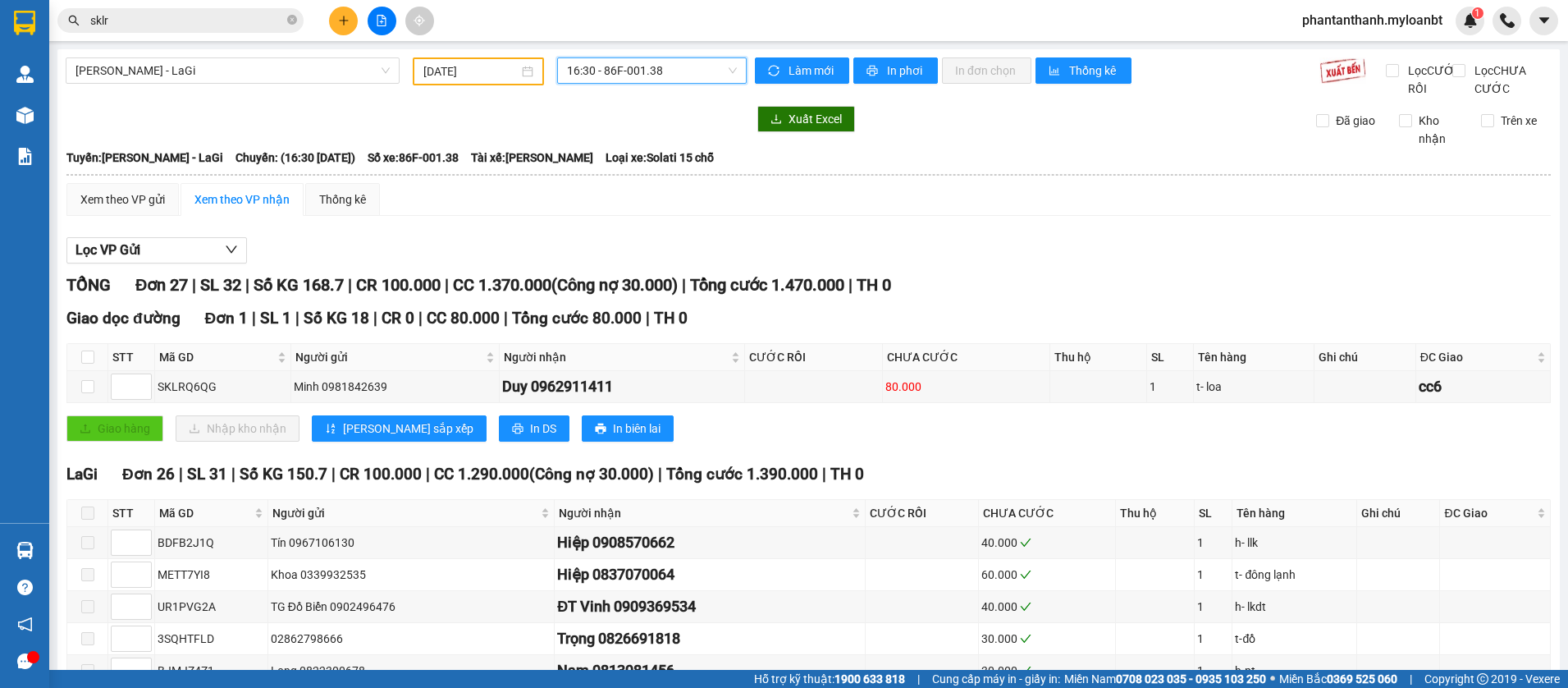
click at [147, 18] on input "sklr" at bounding box center [187, 21] width 194 height 18
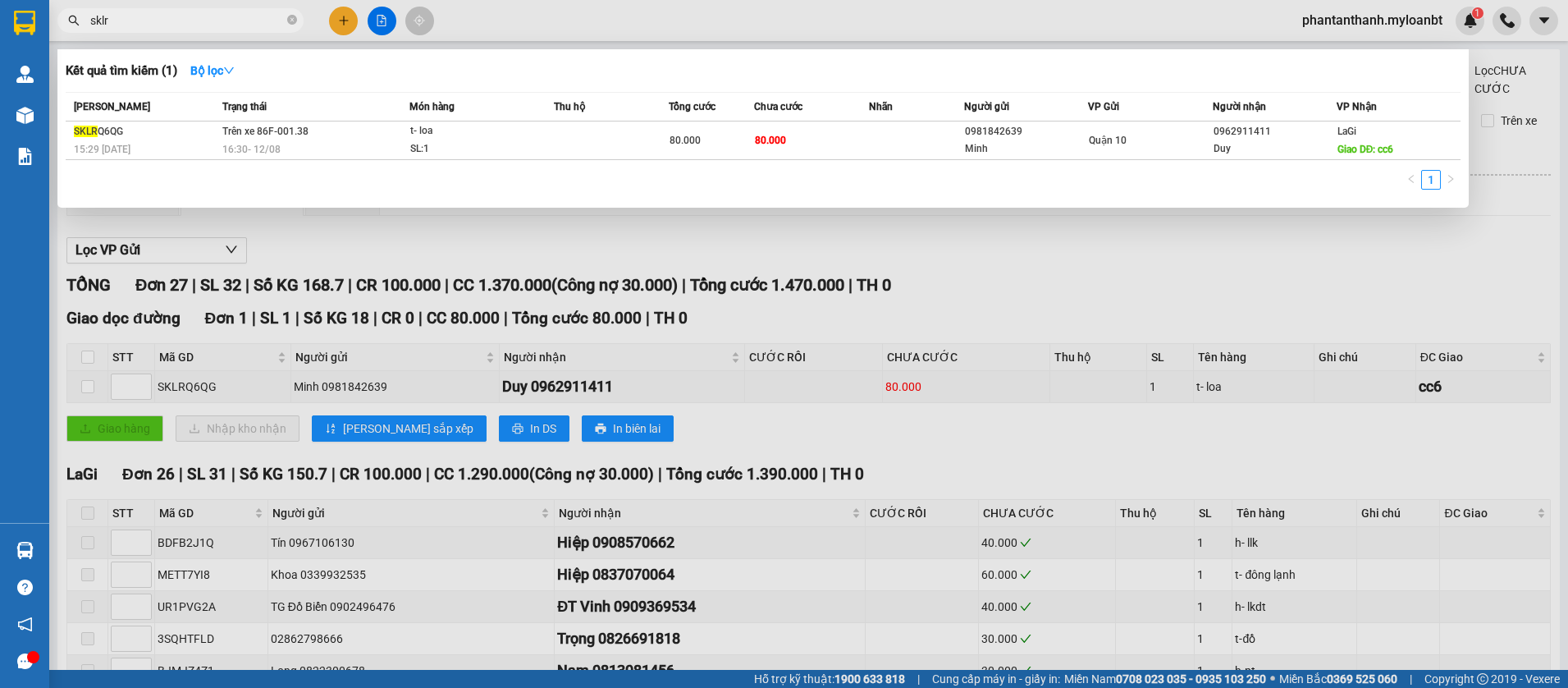
click at [147, 18] on input "sklr" at bounding box center [187, 21] width 194 height 18
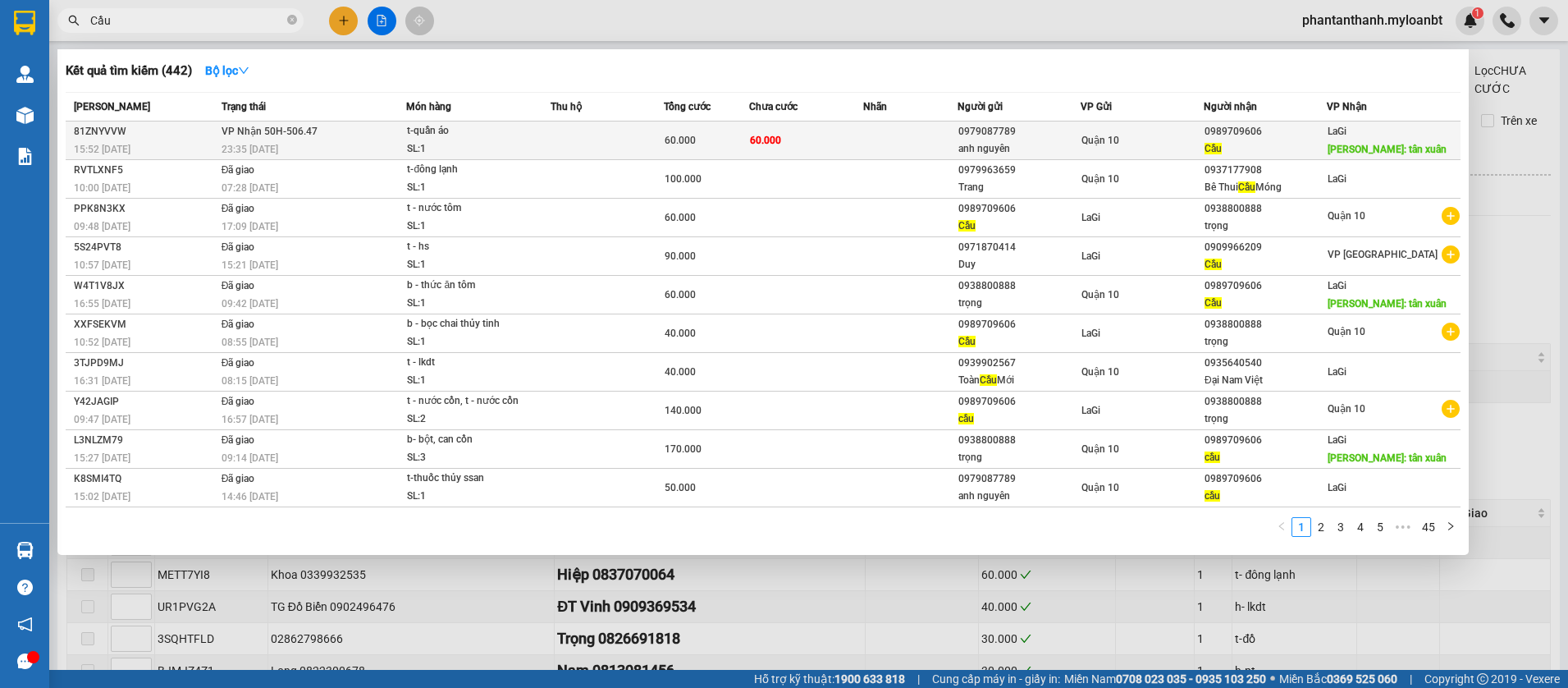
type input "Cầu"
click at [476, 138] on div "t-quần áo" at bounding box center [468, 131] width 123 height 18
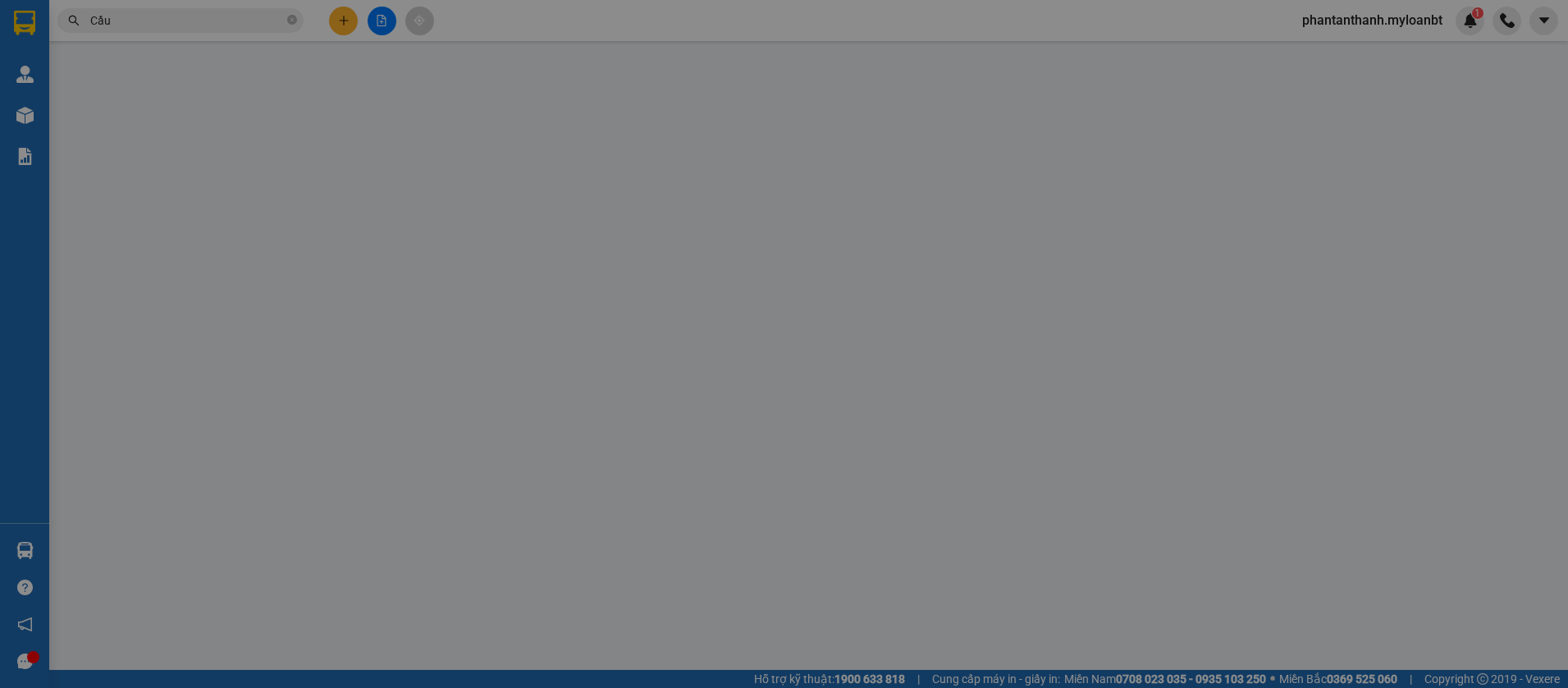
type input "0979087789"
type input "anh nguyên"
type input "0989709606"
type input "Cầu"
type input "tân xuân"
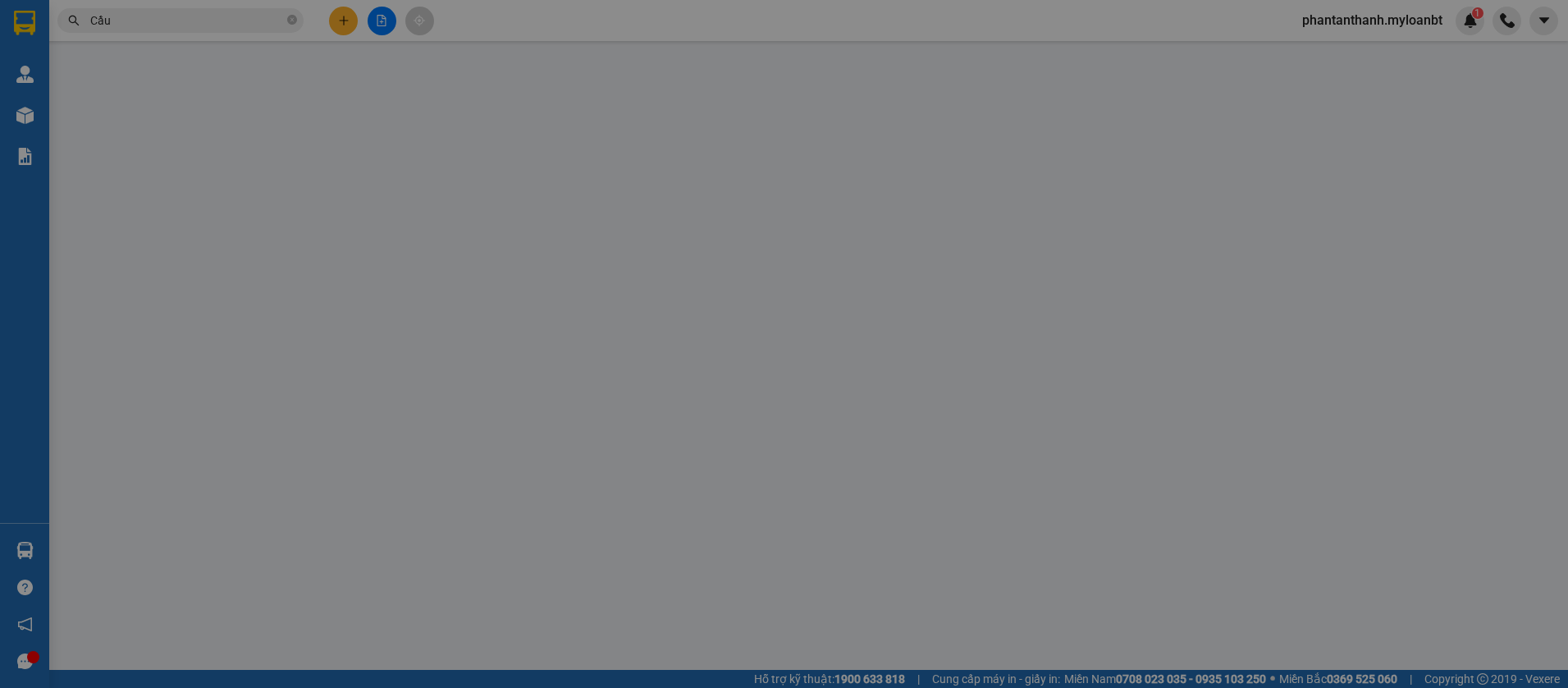
type input "60.000"
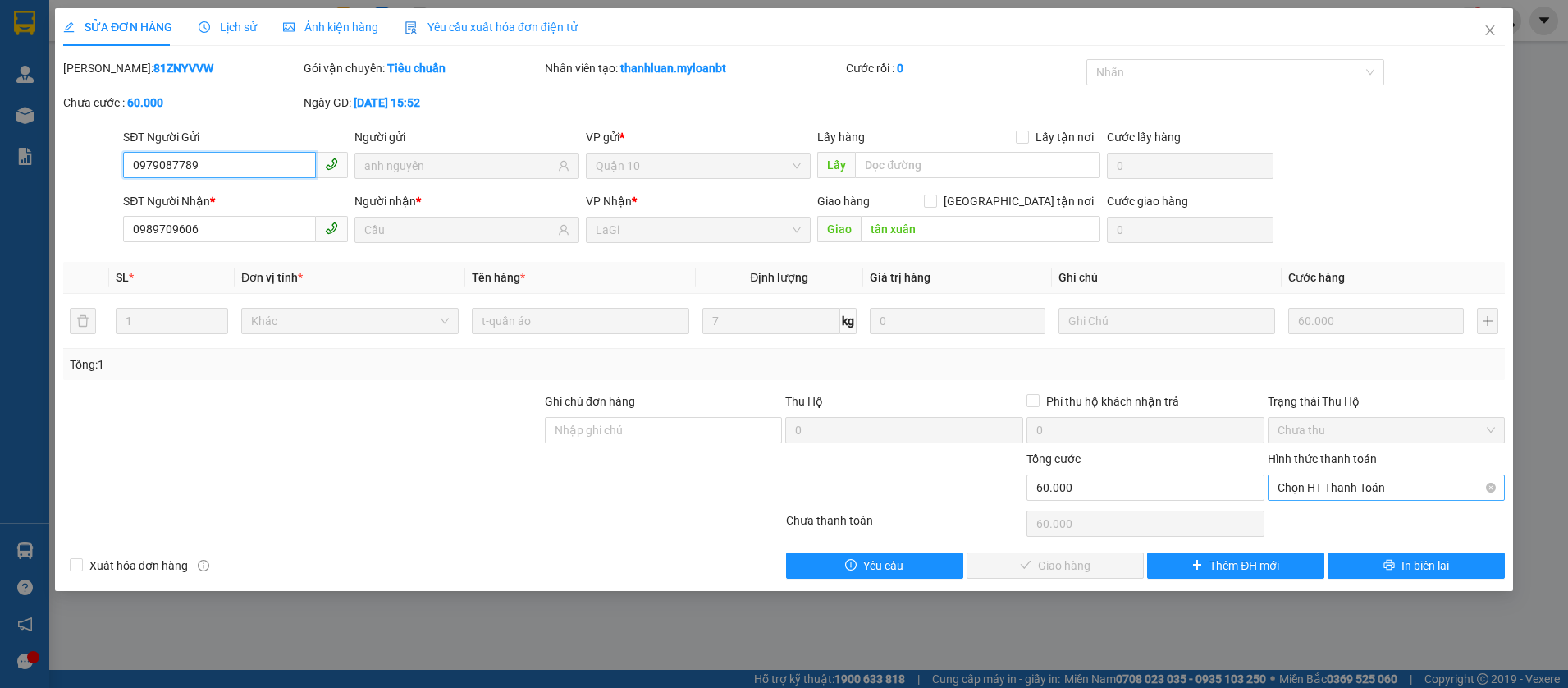
click at [1288, 482] on span "Chọn HT Thanh Toán" at bounding box center [1387, 488] width 218 height 25
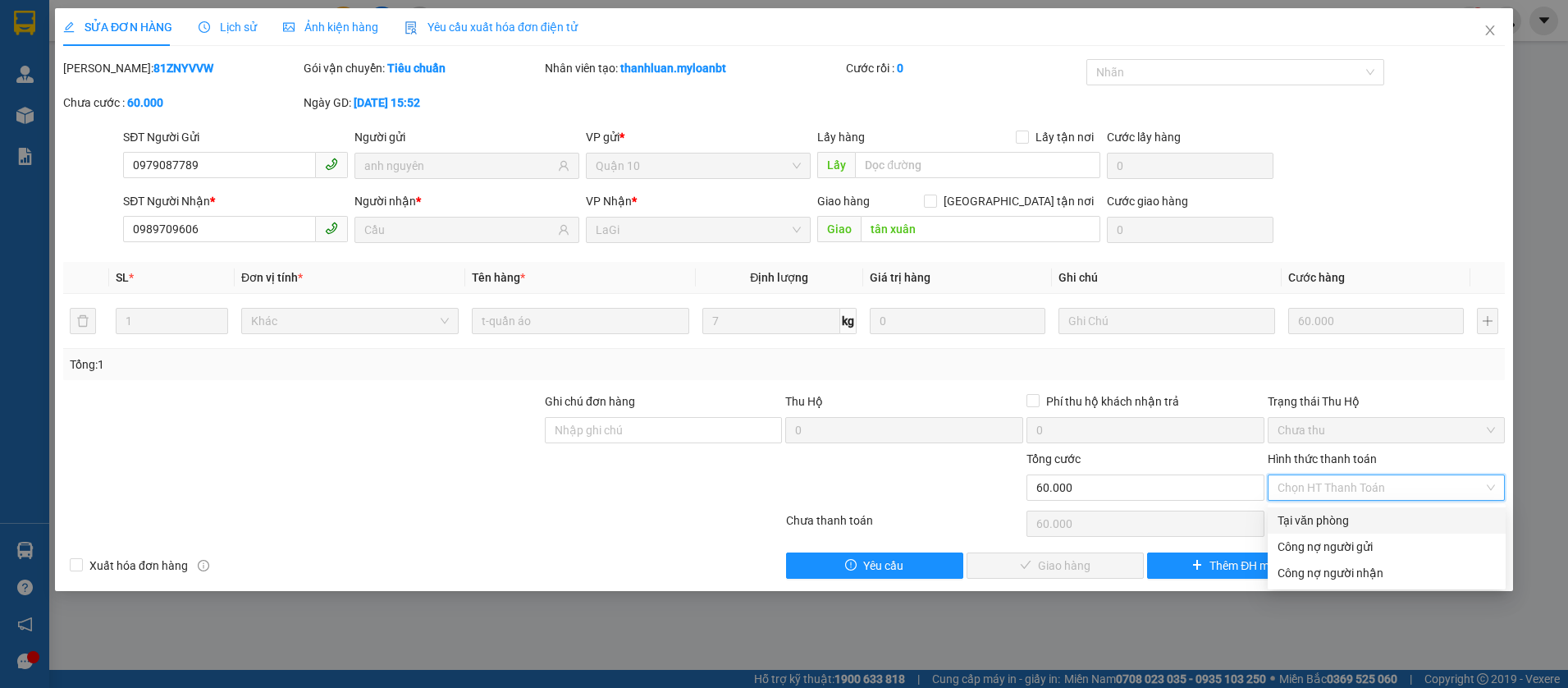
click at [1288, 518] on div "Tại văn phòng" at bounding box center [1387, 520] width 218 height 18
type input "0"
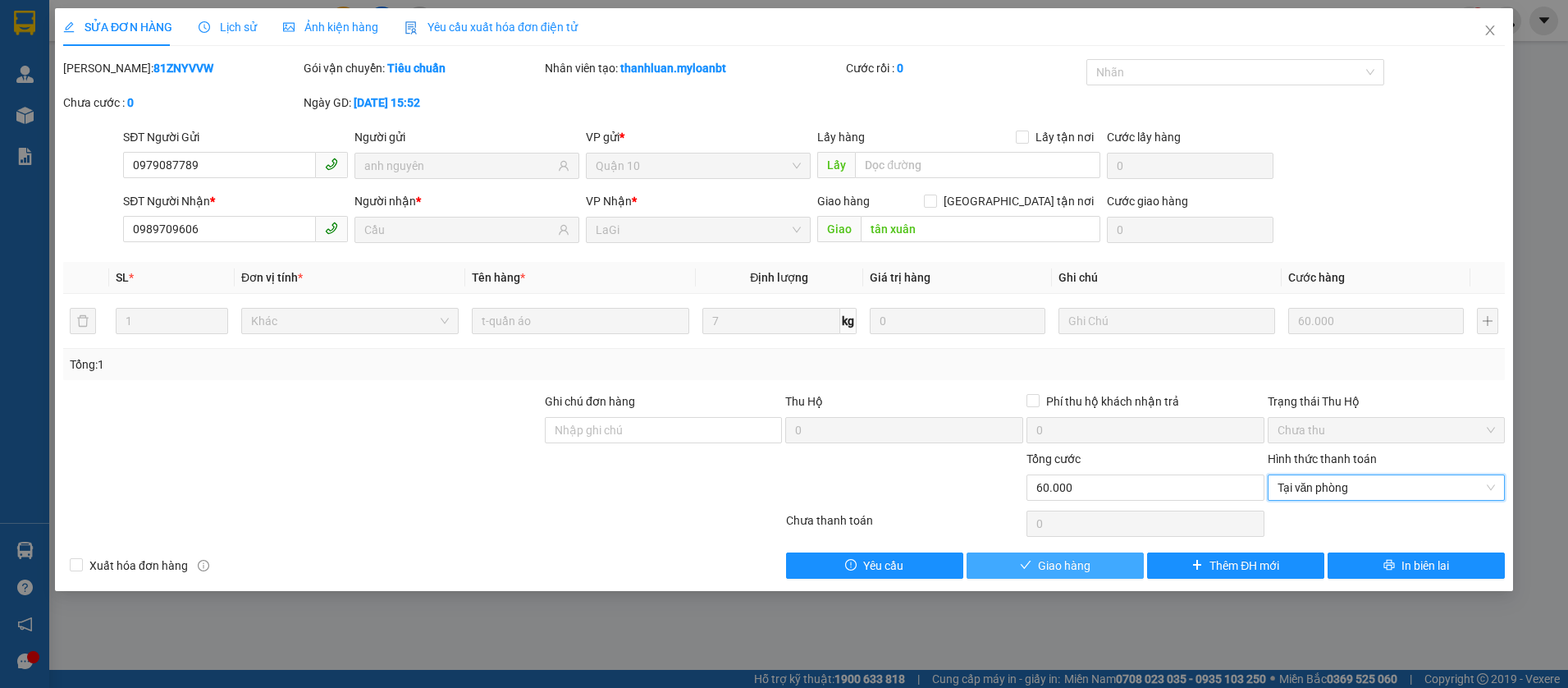
click at [1061, 565] on span "Giao hàng" at bounding box center [1065, 565] width 53 height 18
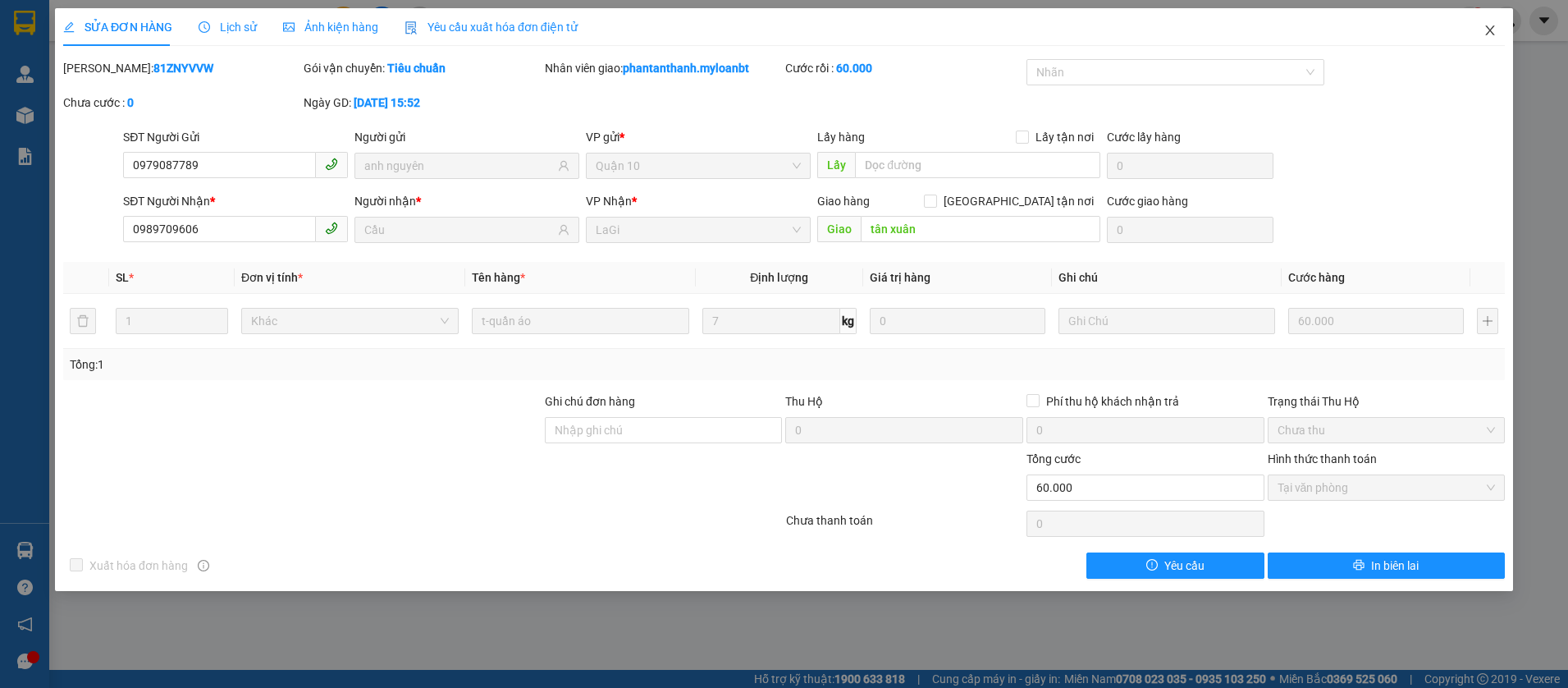
click at [1502, 45] on span "Close" at bounding box center [1491, 31] width 46 height 46
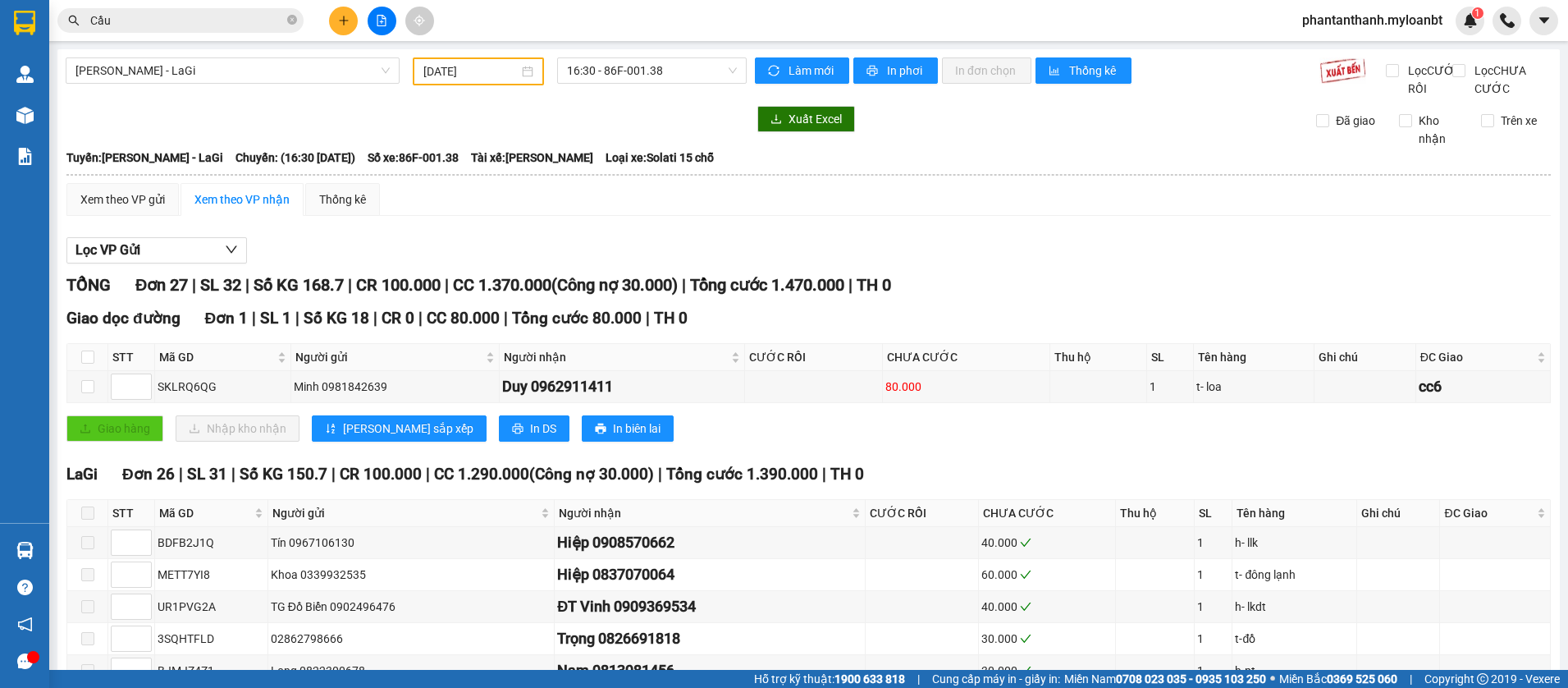
click at [489, 132] on div at bounding box center [406, 119] width 681 height 26
click at [465, 132] on div at bounding box center [406, 119] width 681 height 26
click at [649, 258] on div "Lọc VP Gửi" at bounding box center [809, 250] width 1485 height 27
click at [82, 363] on input "checkbox" at bounding box center [88, 357] width 13 height 13
checkbox input "true"
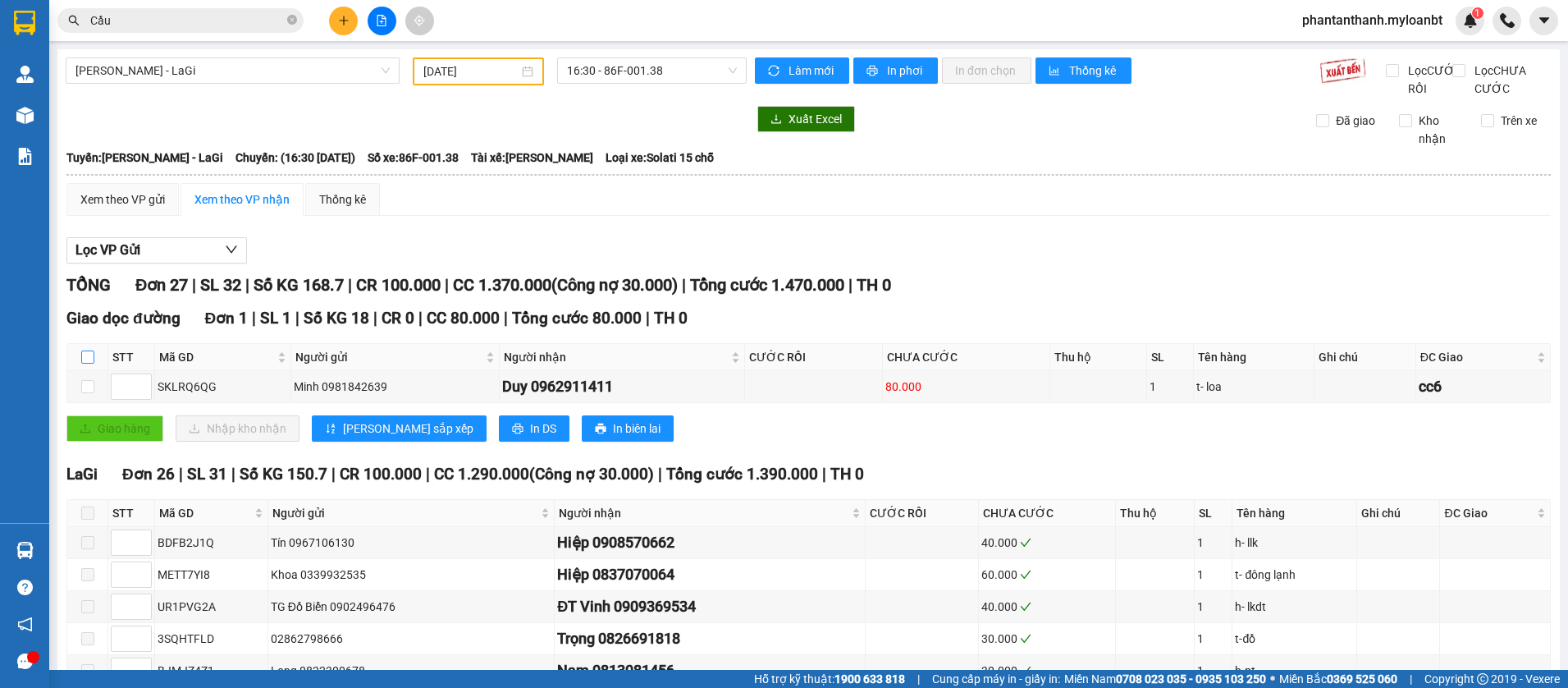
checkbox input "true"
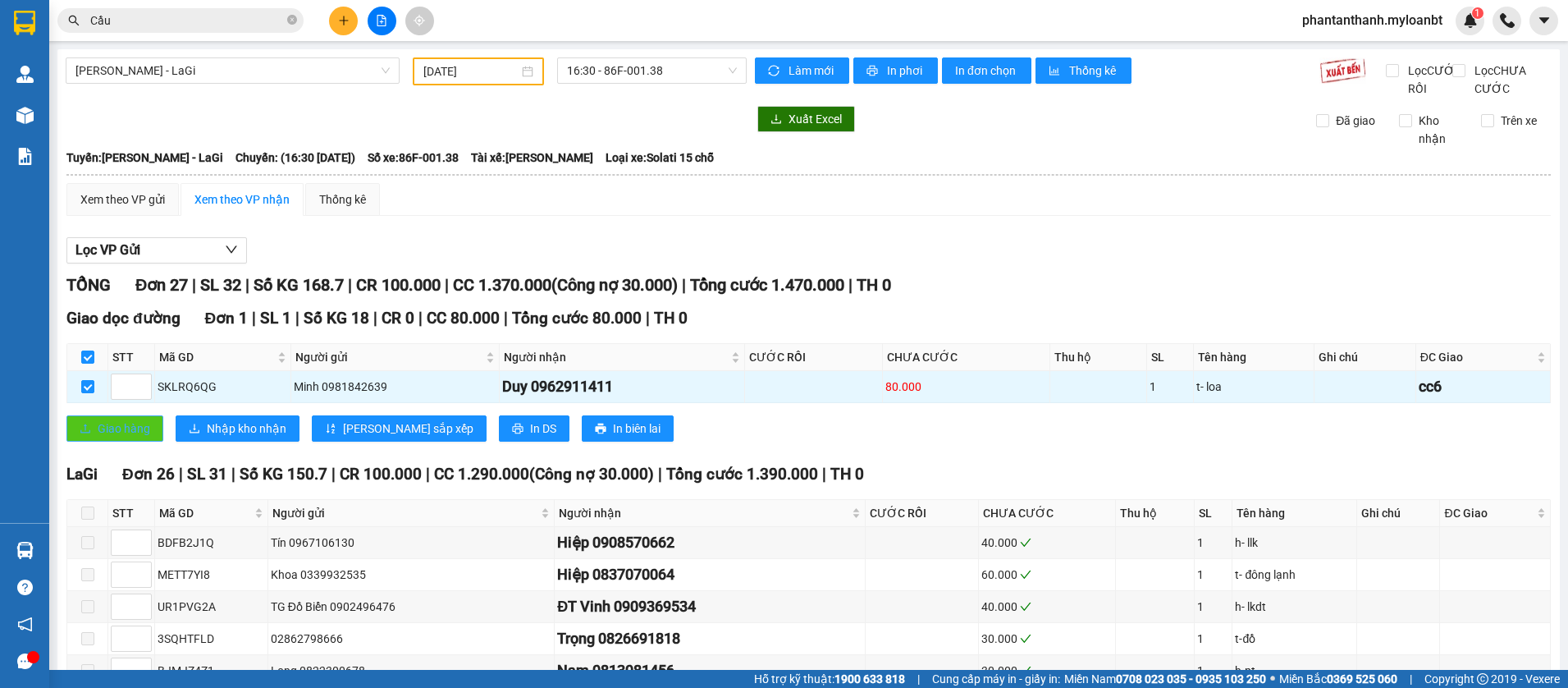
click at [148, 438] on span "Giao hàng" at bounding box center [124, 428] width 53 height 18
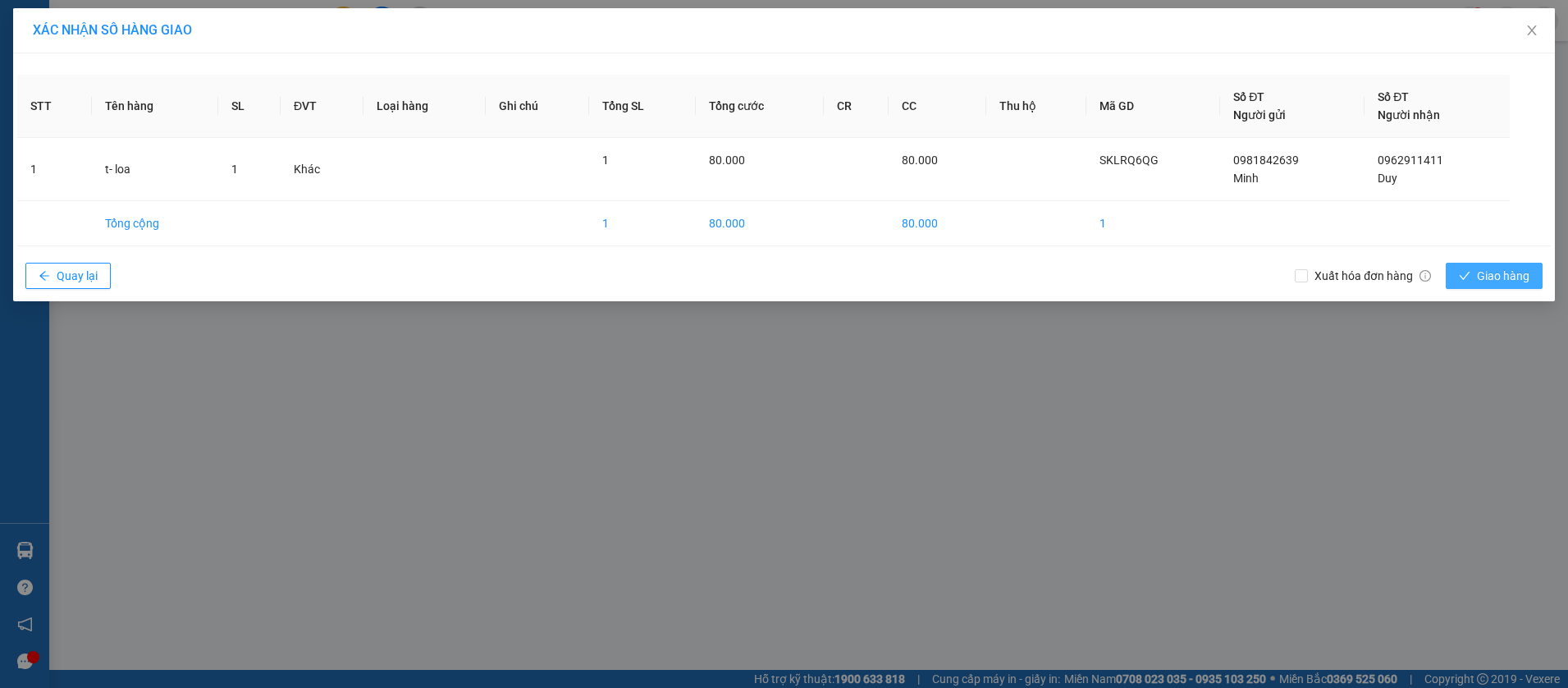
click at [1490, 268] on span "Giao hàng" at bounding box center [1504, 276] width 53 height 18
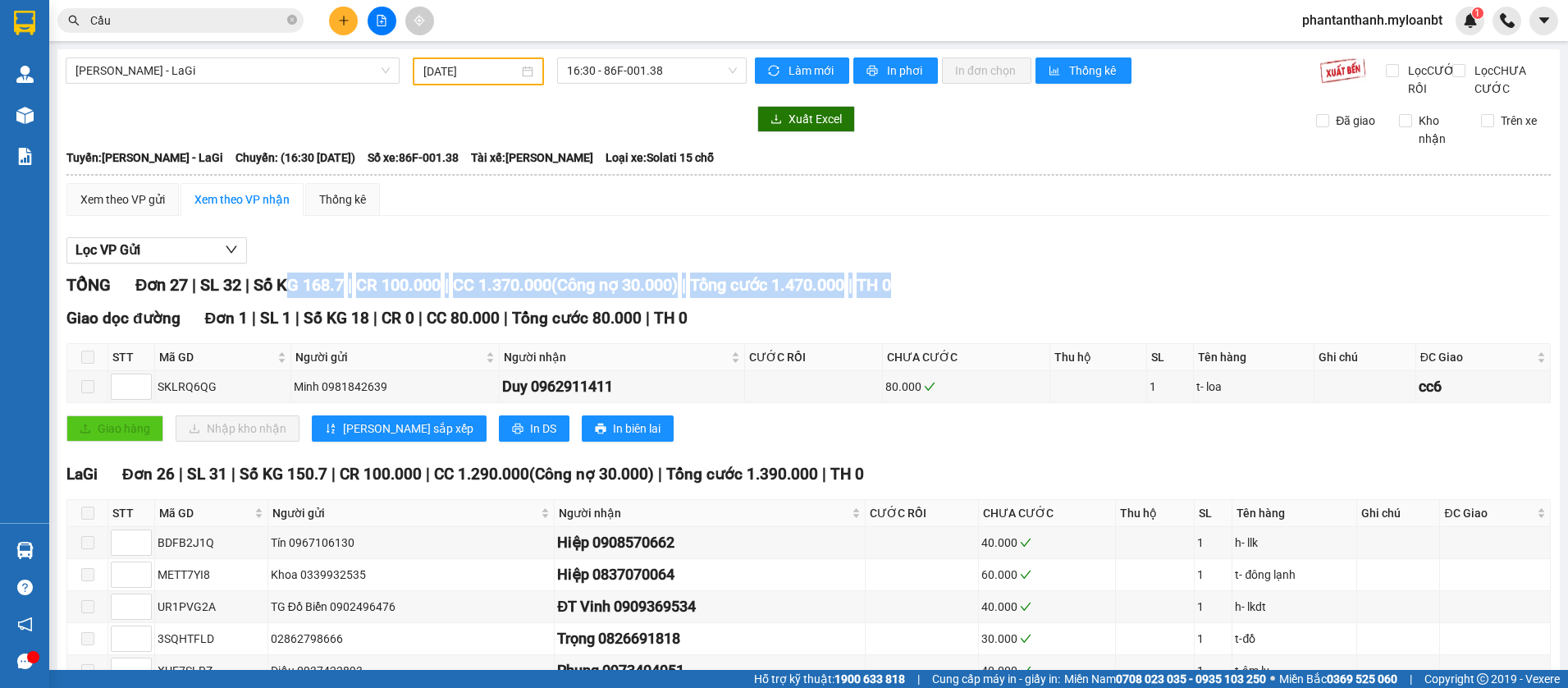
drag, startPoint x: 929, startPoint y: 307, endPoint x: 293, endPoint y: 293, distance: 636.2
click at [293, 293] on div "TỔNG Đơn 27 | SL 32 | Số KG 168.7 | CR 100.000 | CC 1.370.000 ( Công nợ 30.000 …" at bounding box center [809, 285] width 1485 height 26
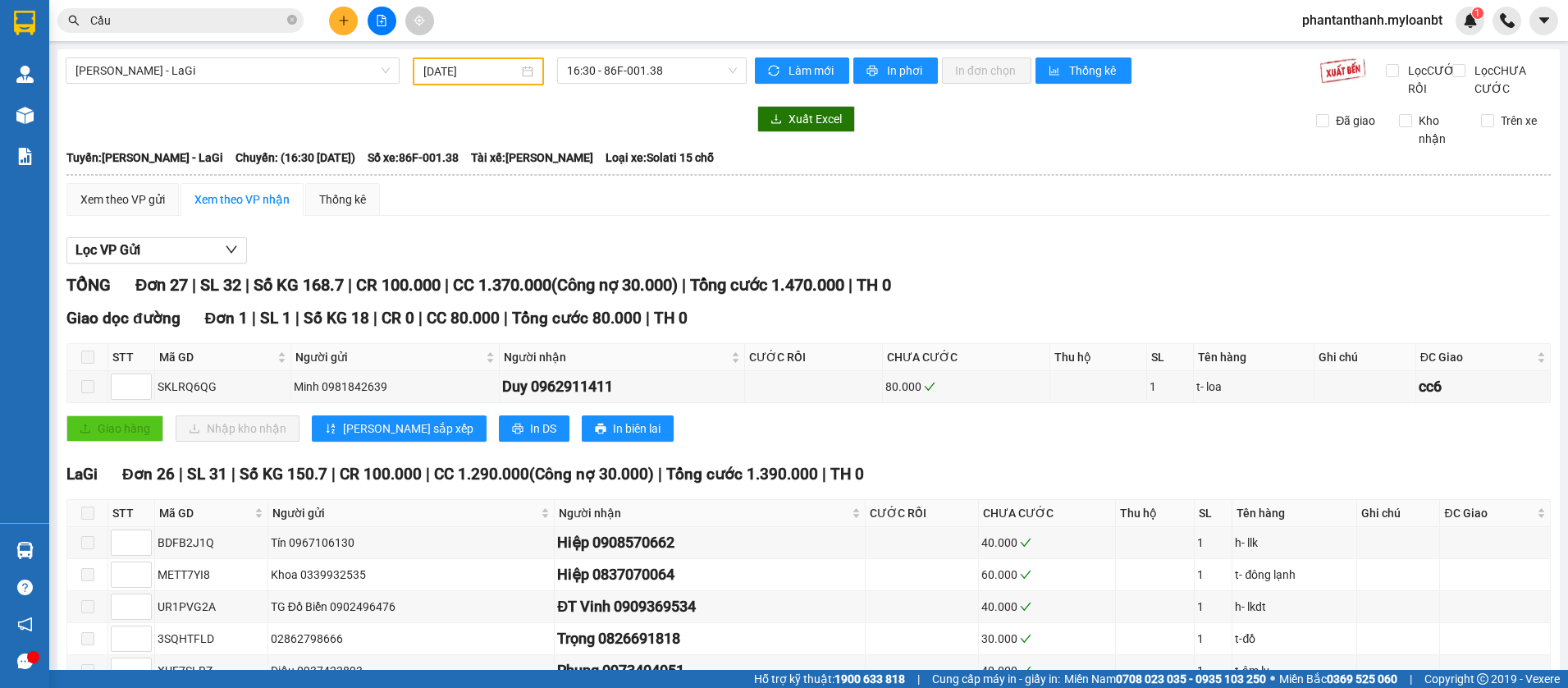
click at [893, 216] on div "Xem theo VP gửi Xem theo VP nhận Thống kê" at bounding box center [809, 199] width 1485 height 33
click at [916, 213] on div "Xem theo VP gửi Xem theo VP nhận Thống kê" at bounding box center [809, 199] width 1485 height 33
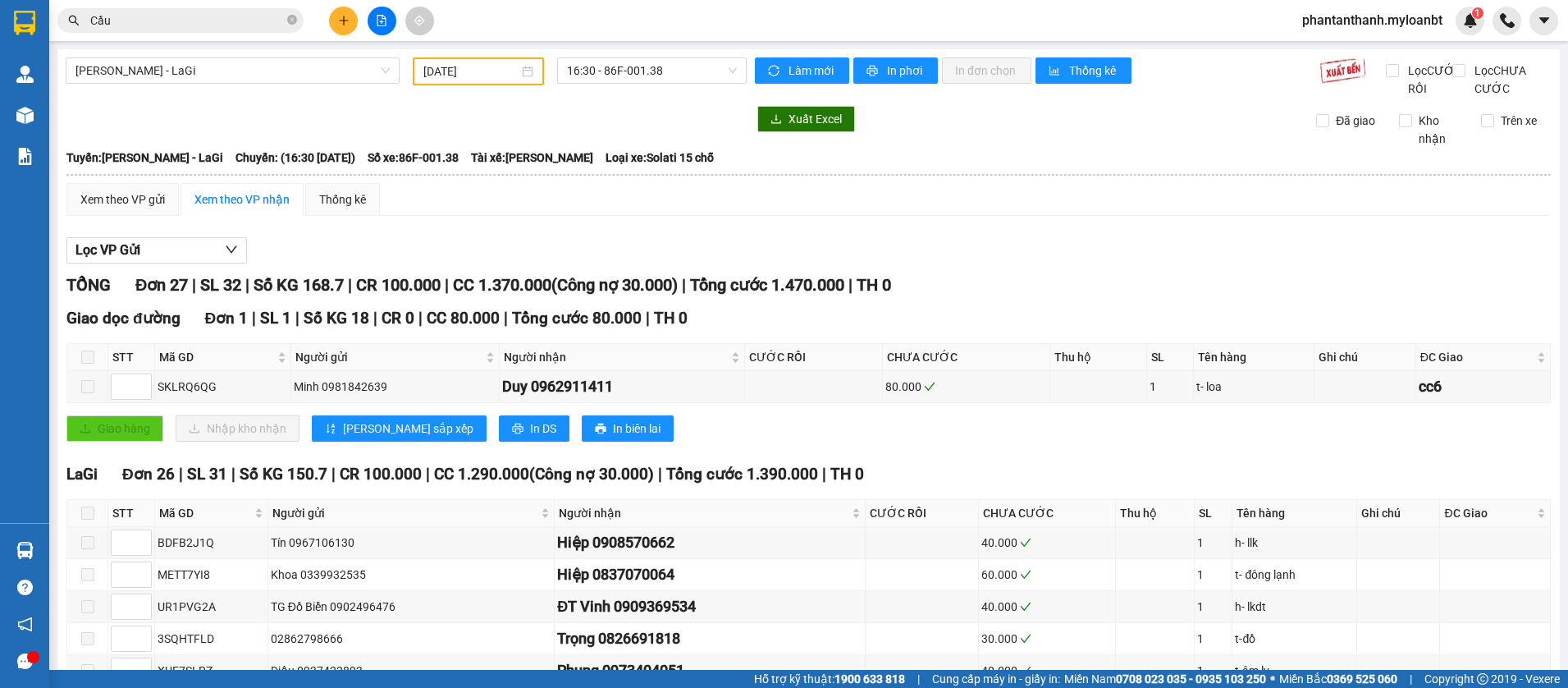
click at [920, 210] on div "Xem theo VP gửi Xem theo VP nhận Thống kê" at bounding box center [809, 199] width 1485 height 33
click at [337, 31] on button at bounding box center [343, 21] width 29 height 29
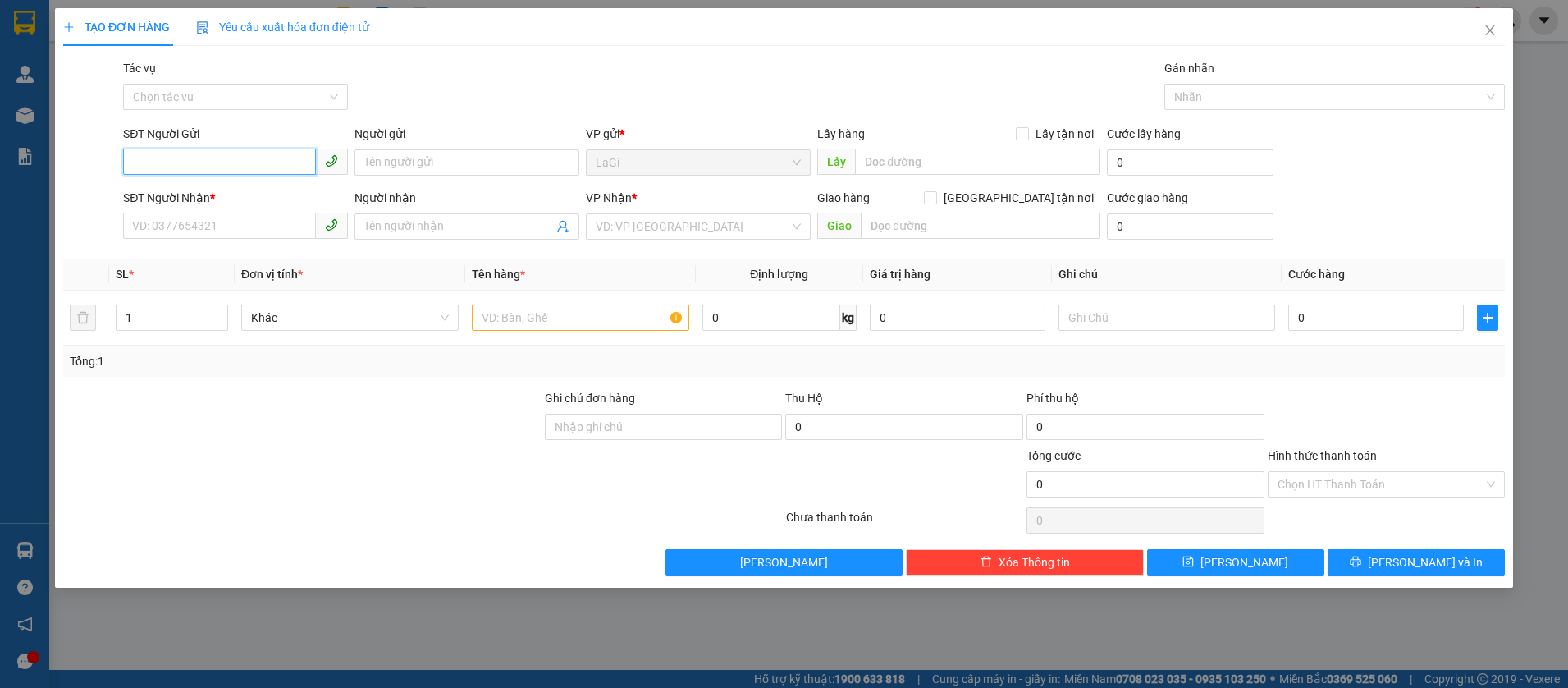
click at [258, 149] on input "SĐT Người Gửi" at bounding box center [219, 161] width 193 height 26
type input "0908426759"
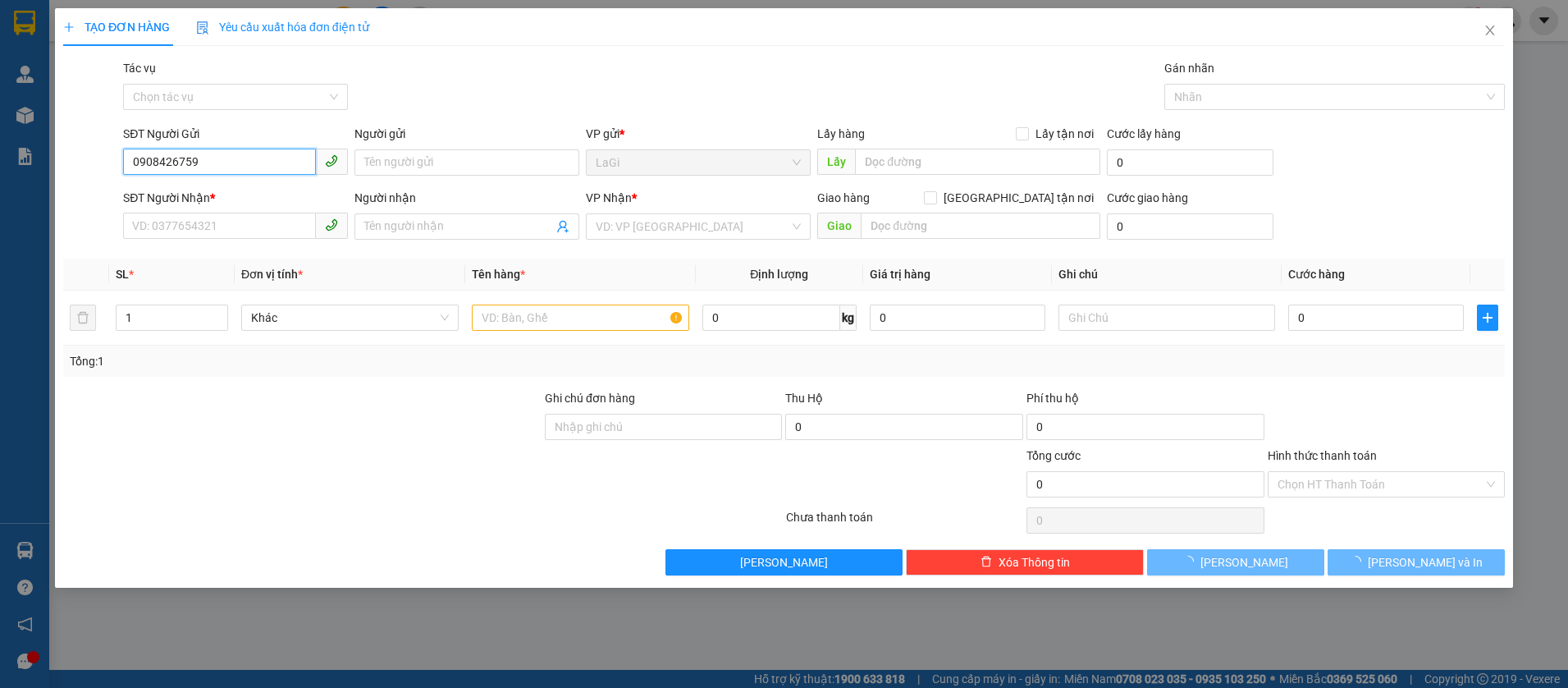
click at [258, 149] on input "0908426759" at bounding box center [219, 161] width 193 height 26
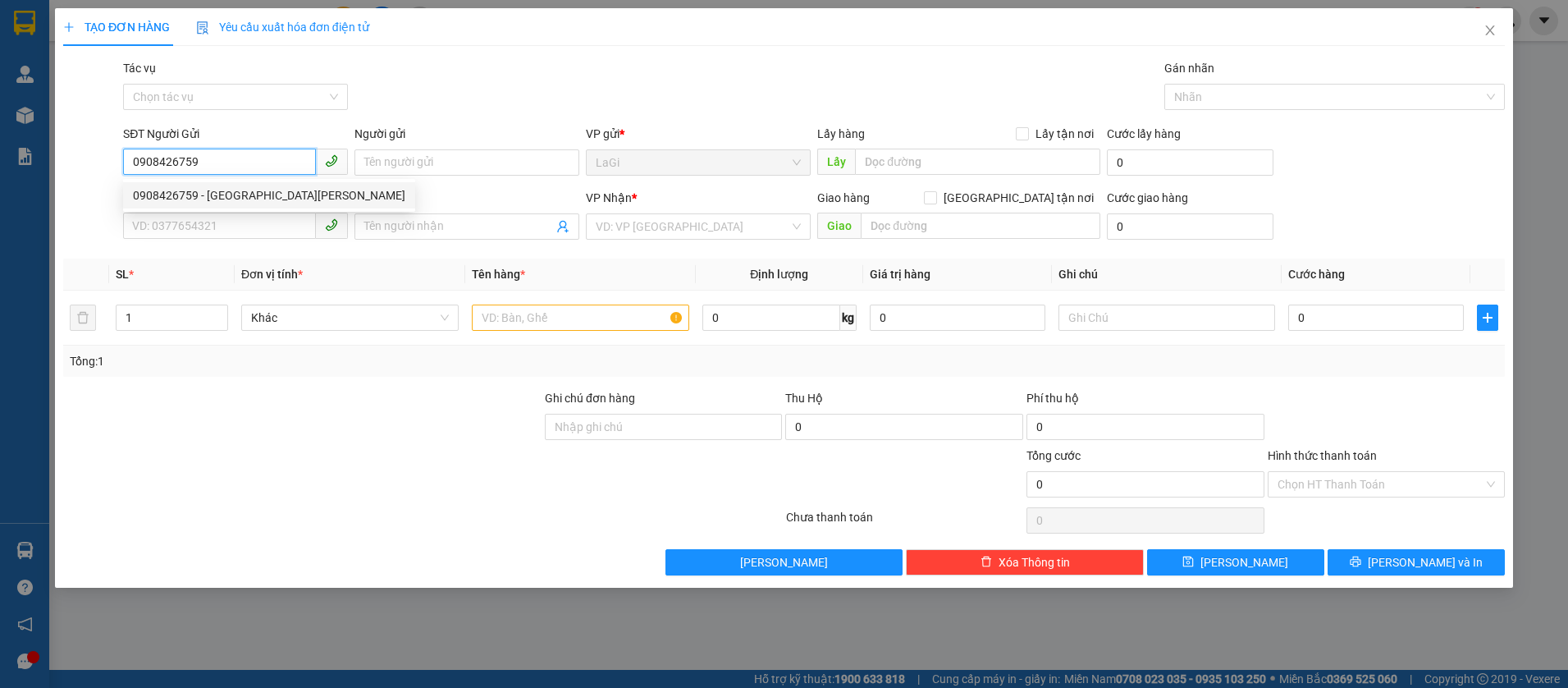
click at [242, 185] on div "0908426759 - Điện Tử Hùng" at bounding box center [269, 195] width 293 height 26
type input "Điện Tử Hùng"
type input "0903948545"
type input "A long"
type input "0908426759"
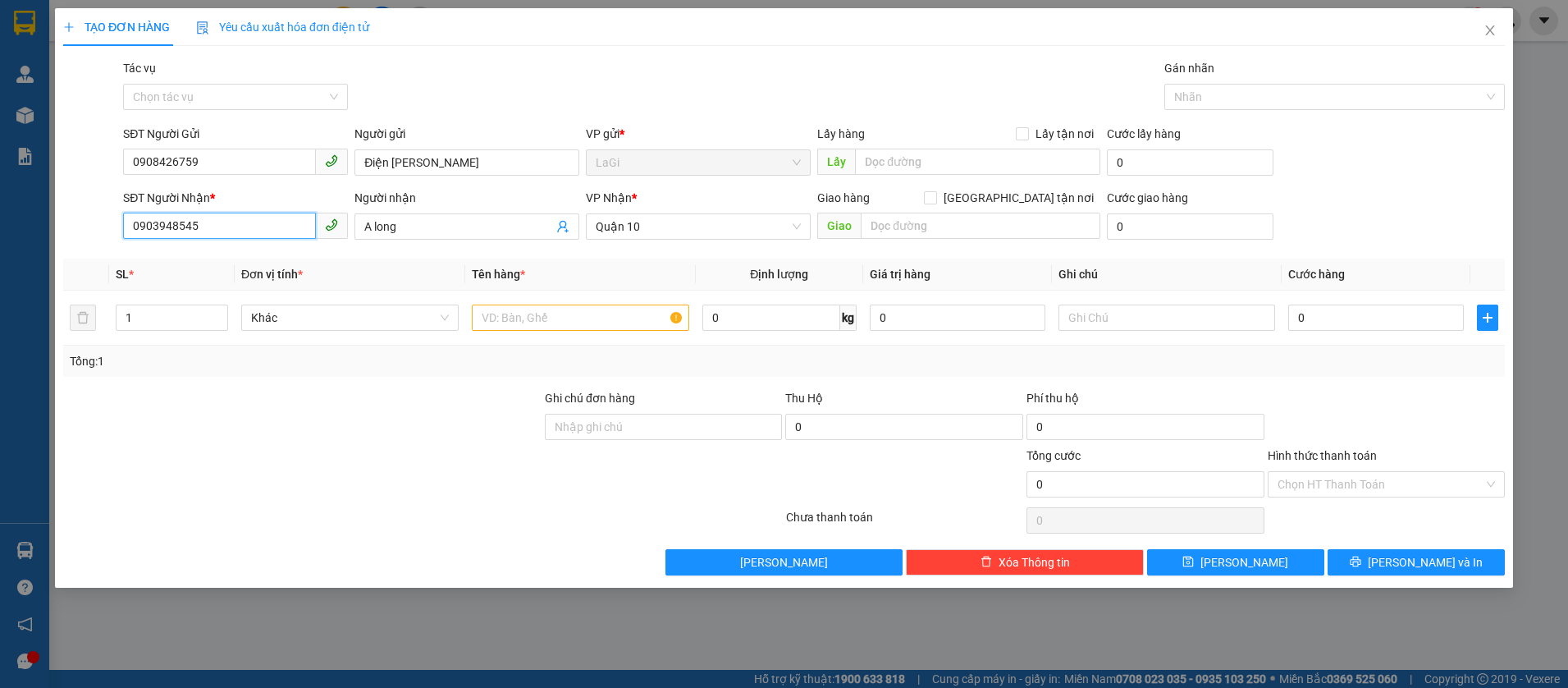
click at [269, 230] on input "0903948545" at bounding box center [219, 226] width 193 height 26
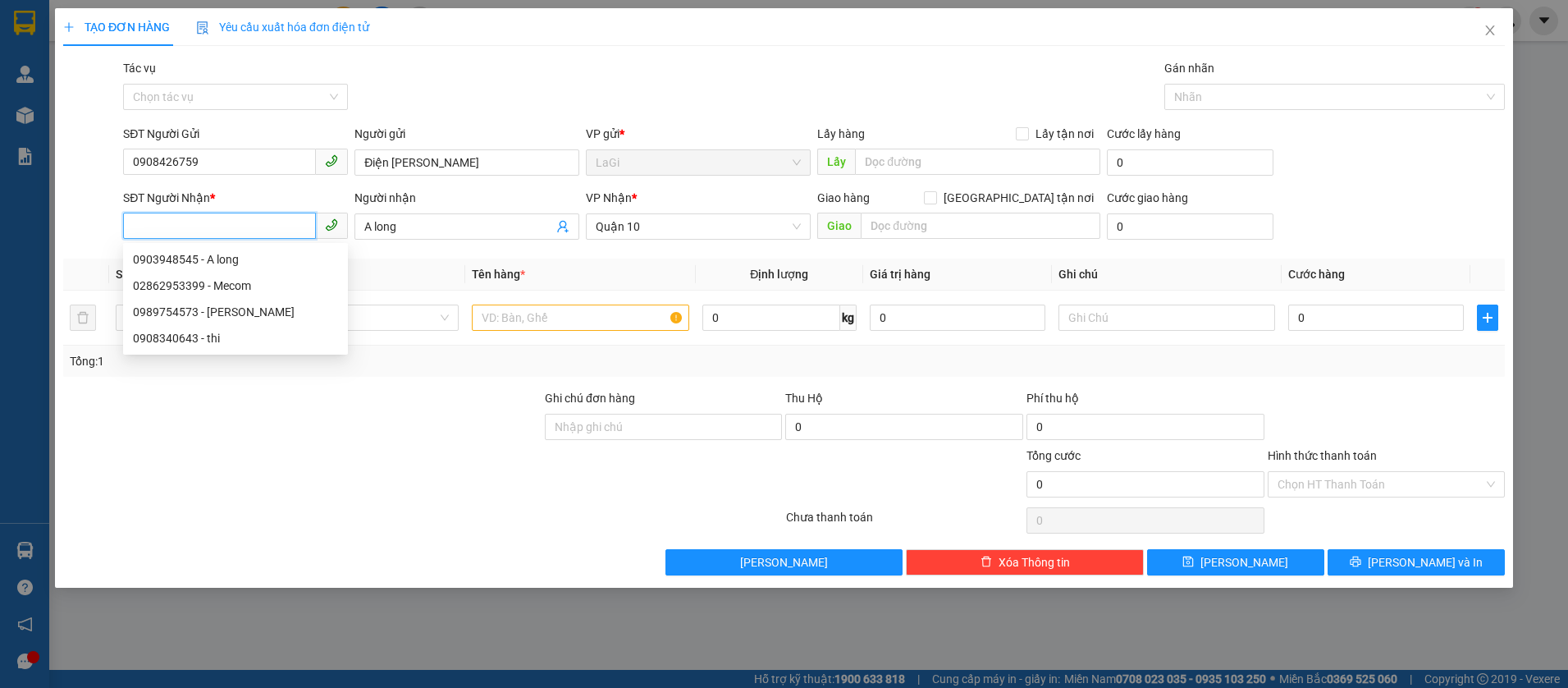
click at [269, 230] on input "SĐT Người Nhận *" at bounding box center [219, 226] width 193 height 26
click at [255, 293] on div "02862953399 - Mecom" at bounding box center [235, 286] width 205 height 18
type input "02862953399"
type input "Mecom"
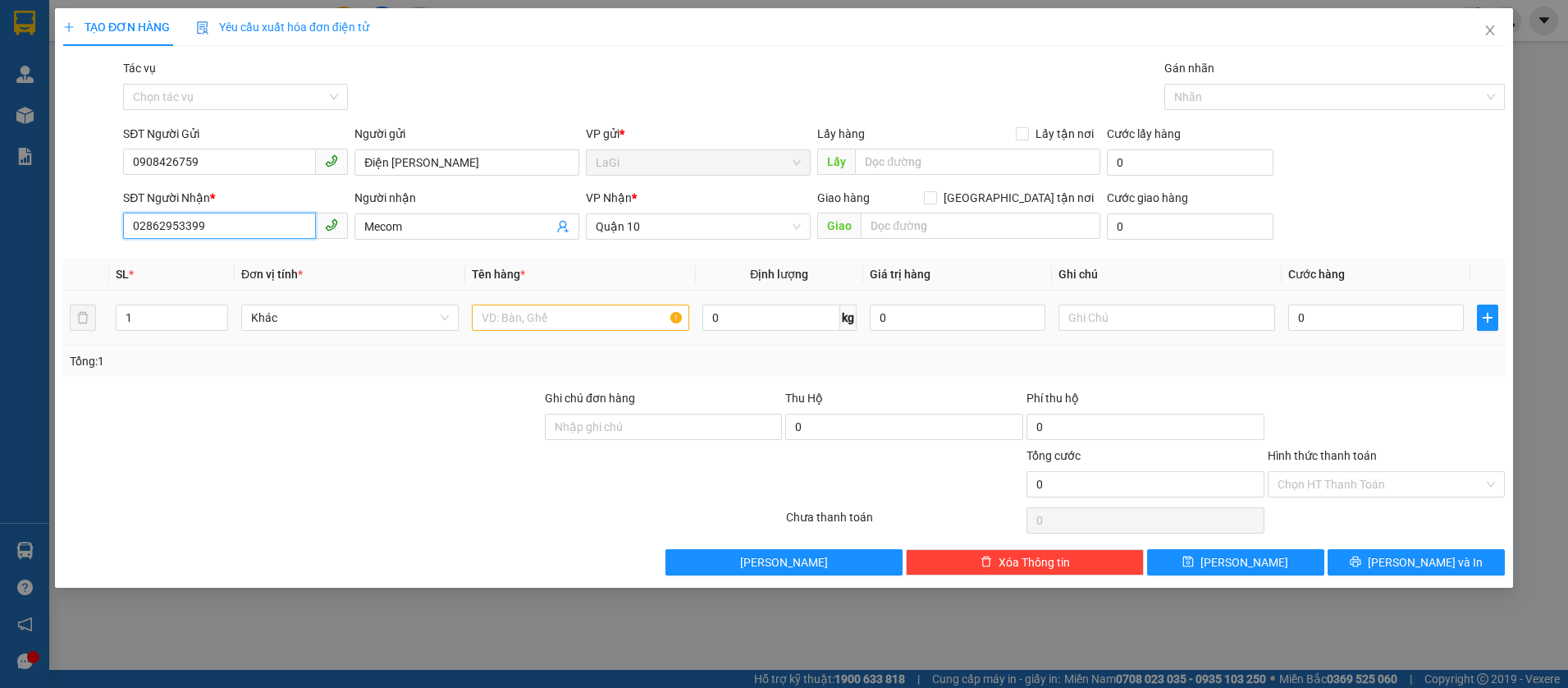
type input "02862953399"
click at [528, 326] on input "text" at bounding box center [581, 317] width 218 height 26
type input "h - lk"
click at [1378, 326] on input "0" at bounding box center [1375, 317] width 176 height 26
type input "3"
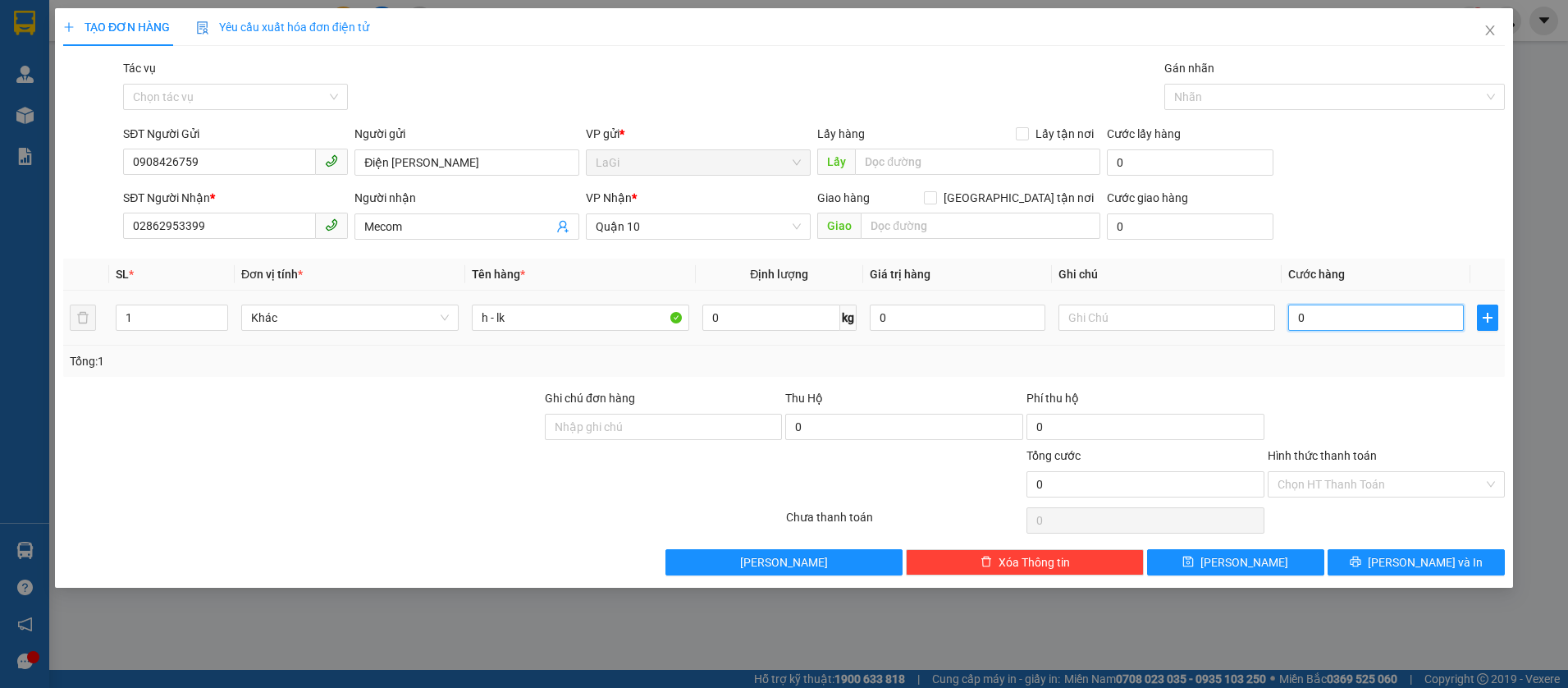
type input "3"
type input "30"
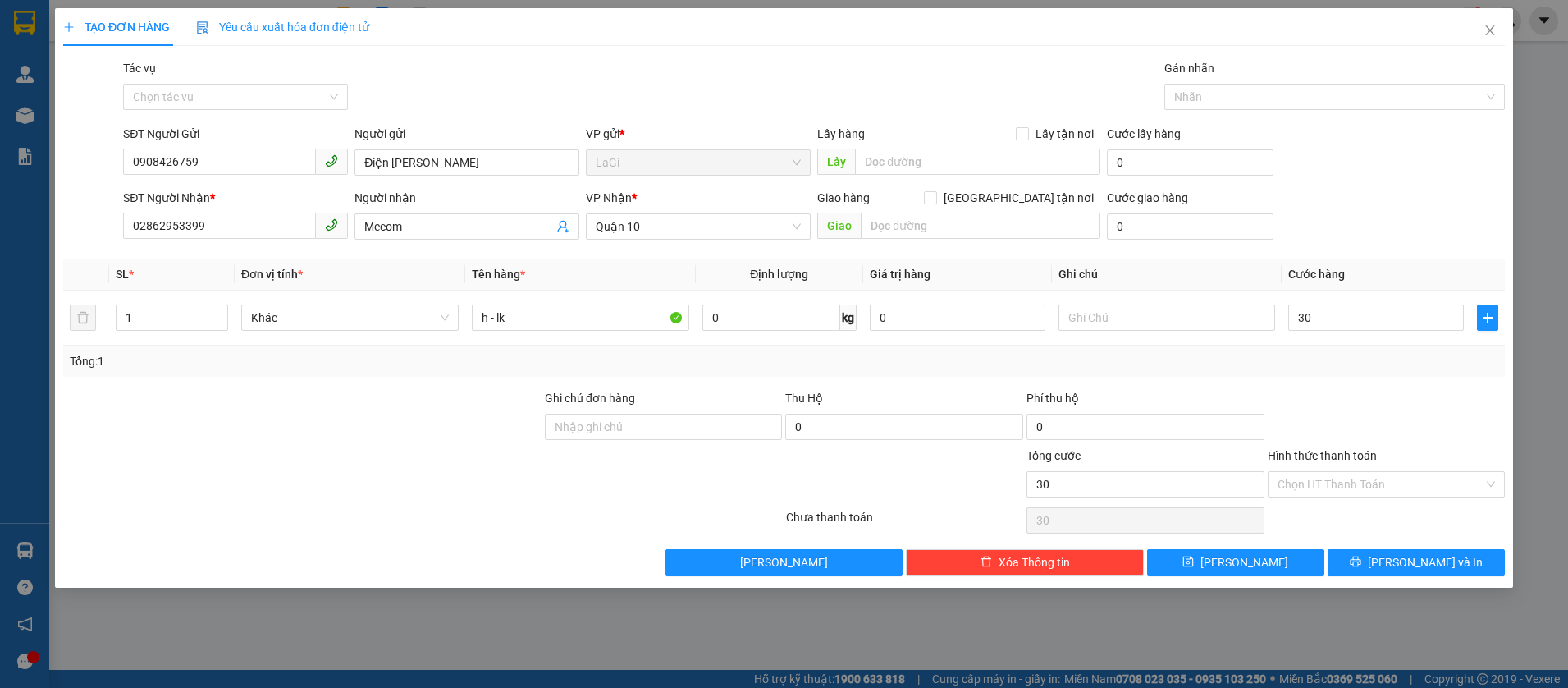
type input "30.000"
click at [1373, 421] on div at bounding box center [1387, 418] width 241 height 58
click at [1371, 494] on input "Hình thức thanh toán" at bounding box center [1381, 484] width 207 height 25
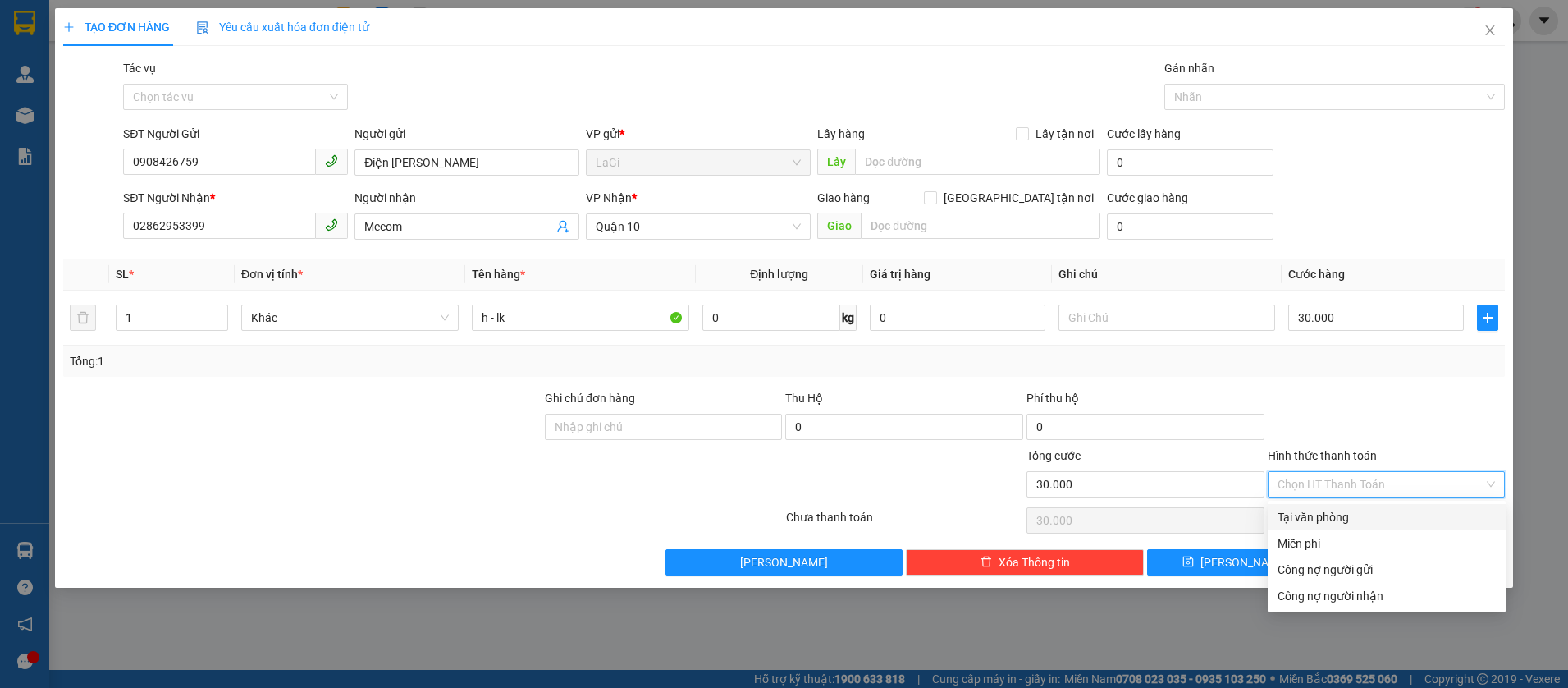
click at [1355, 512] on div "Tại văn phòng" at bounding box center [1387, 517] width 218 height 18
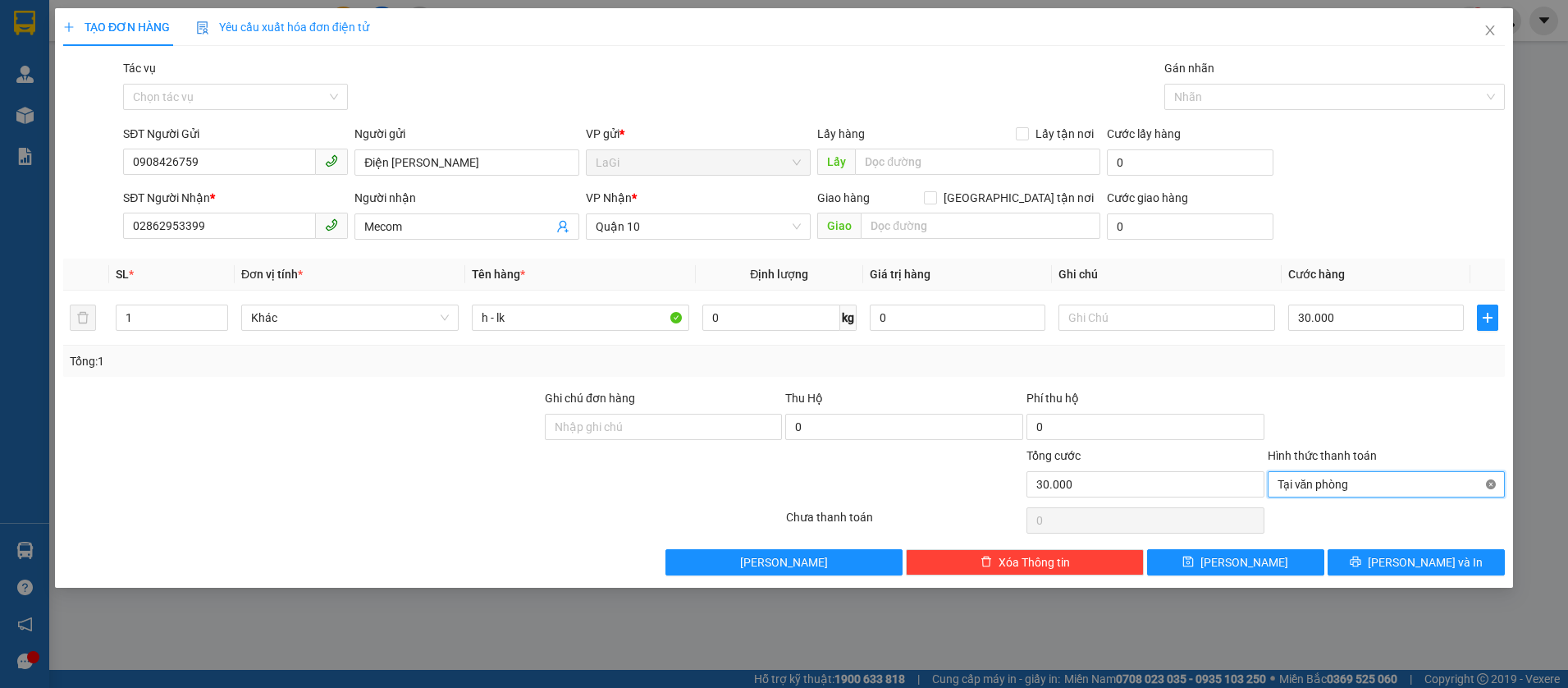
type input "30.000"
click at [1410, 563] on span "Lưu và In" at bounding box center [1425, 562] width 115 height 18
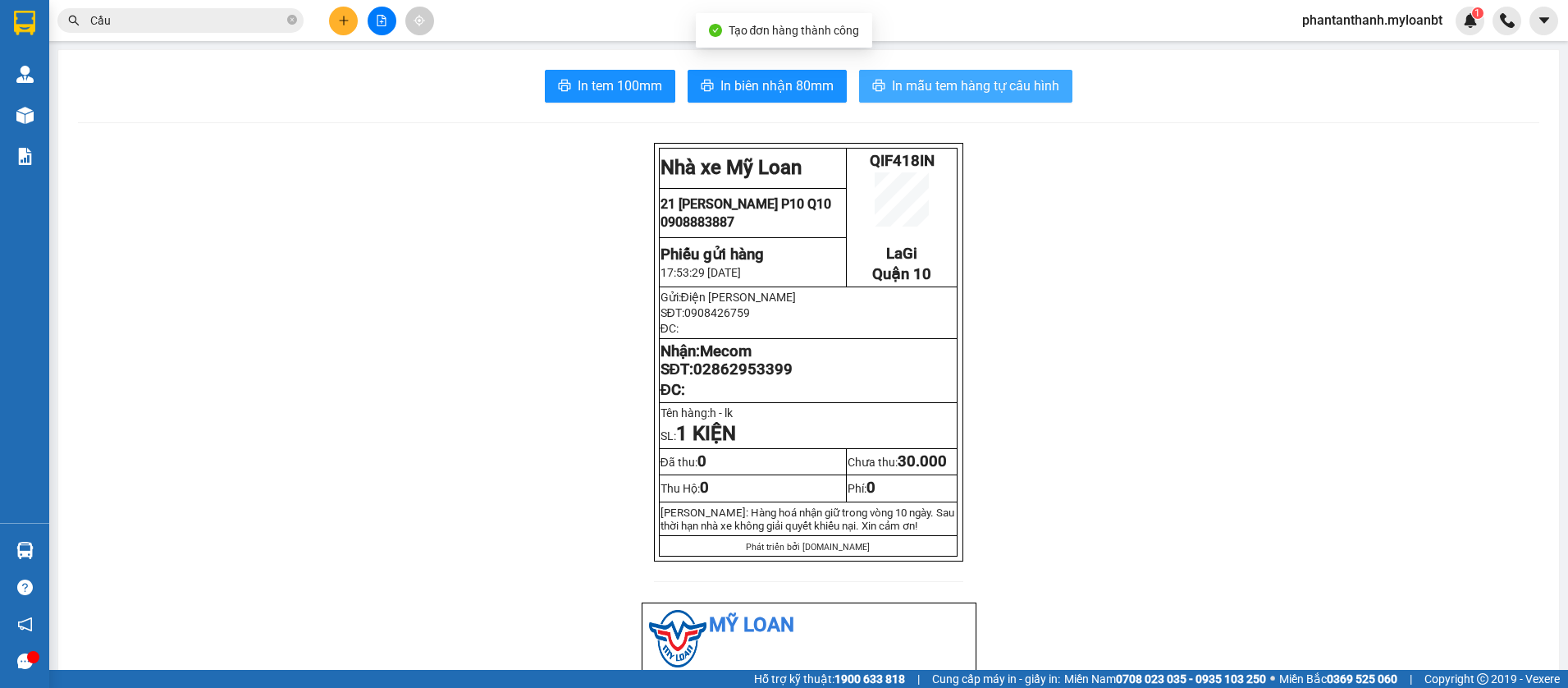
click at [908, 87] on span "In mẫu tem hàng tự cấu hình" at bounding box center [975, 86] width 167 height 21
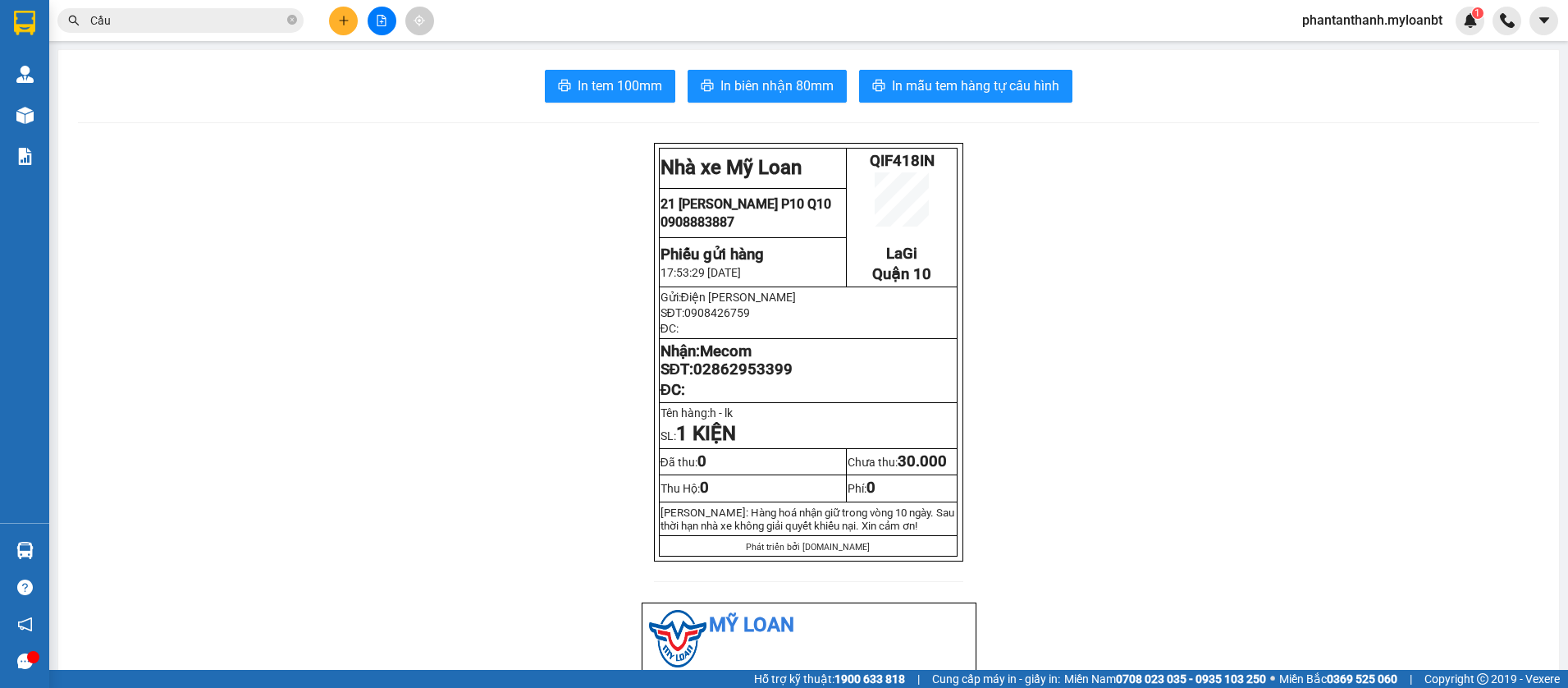
click at [210, 17] on input "Cầu" at bounding box center [187, 21] width 194 height 18
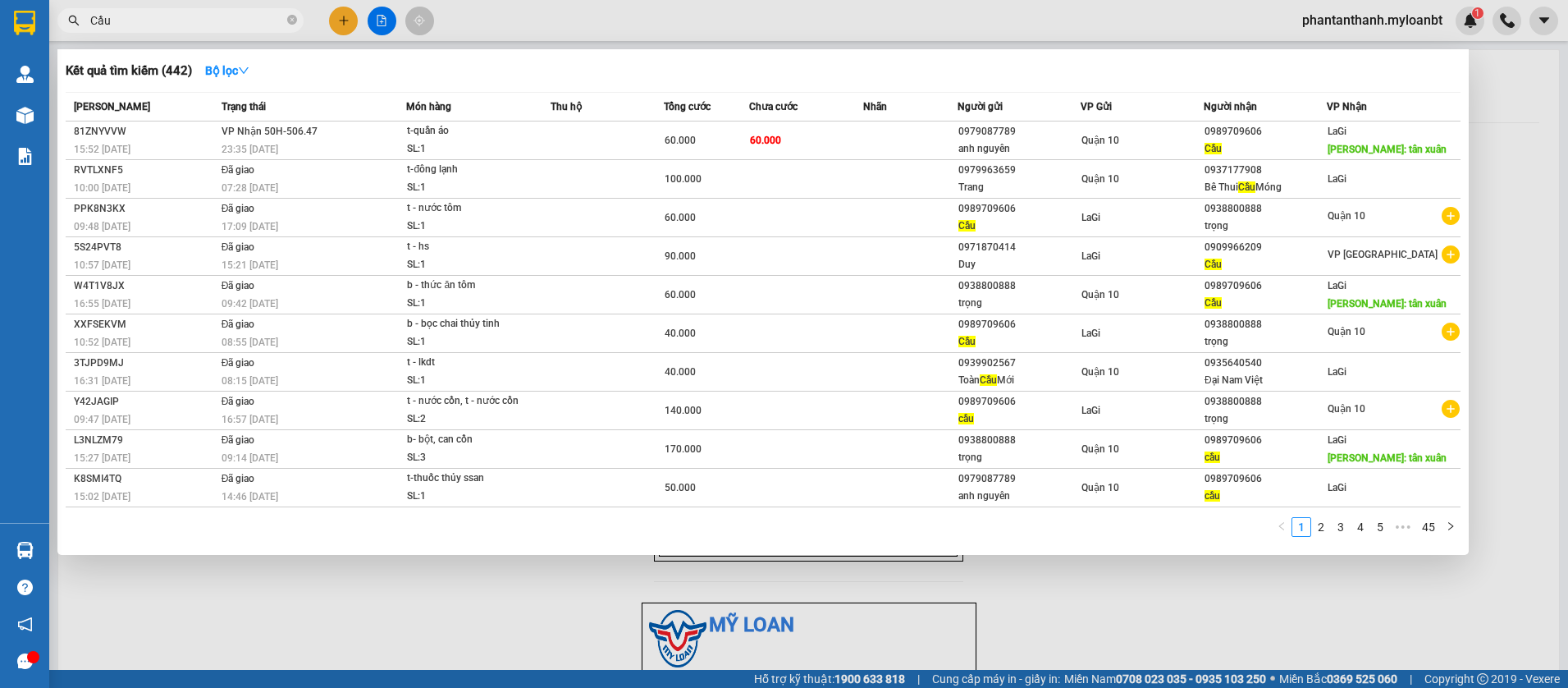
click at [210, 17] on input "Cầu" at bounding box center [187, 21] width 194 height 18
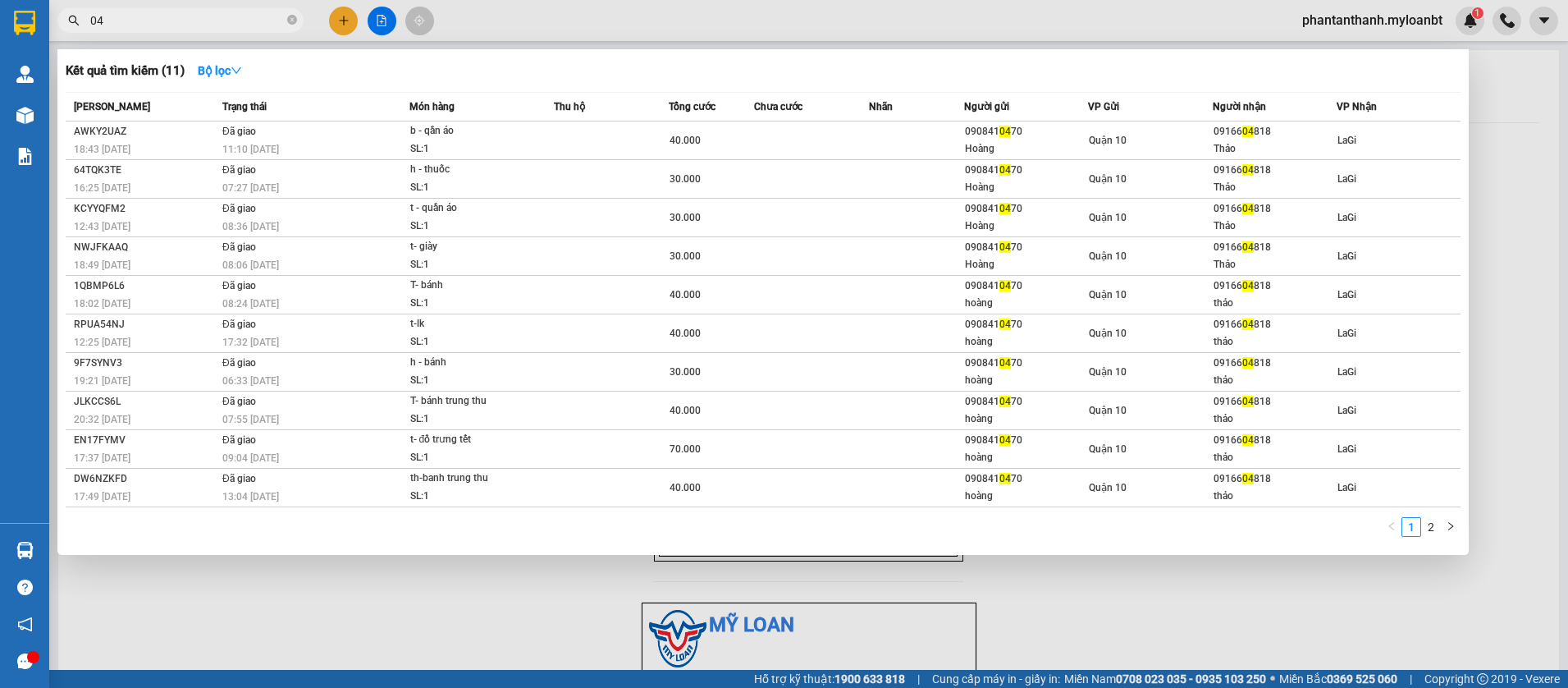
type input "0"
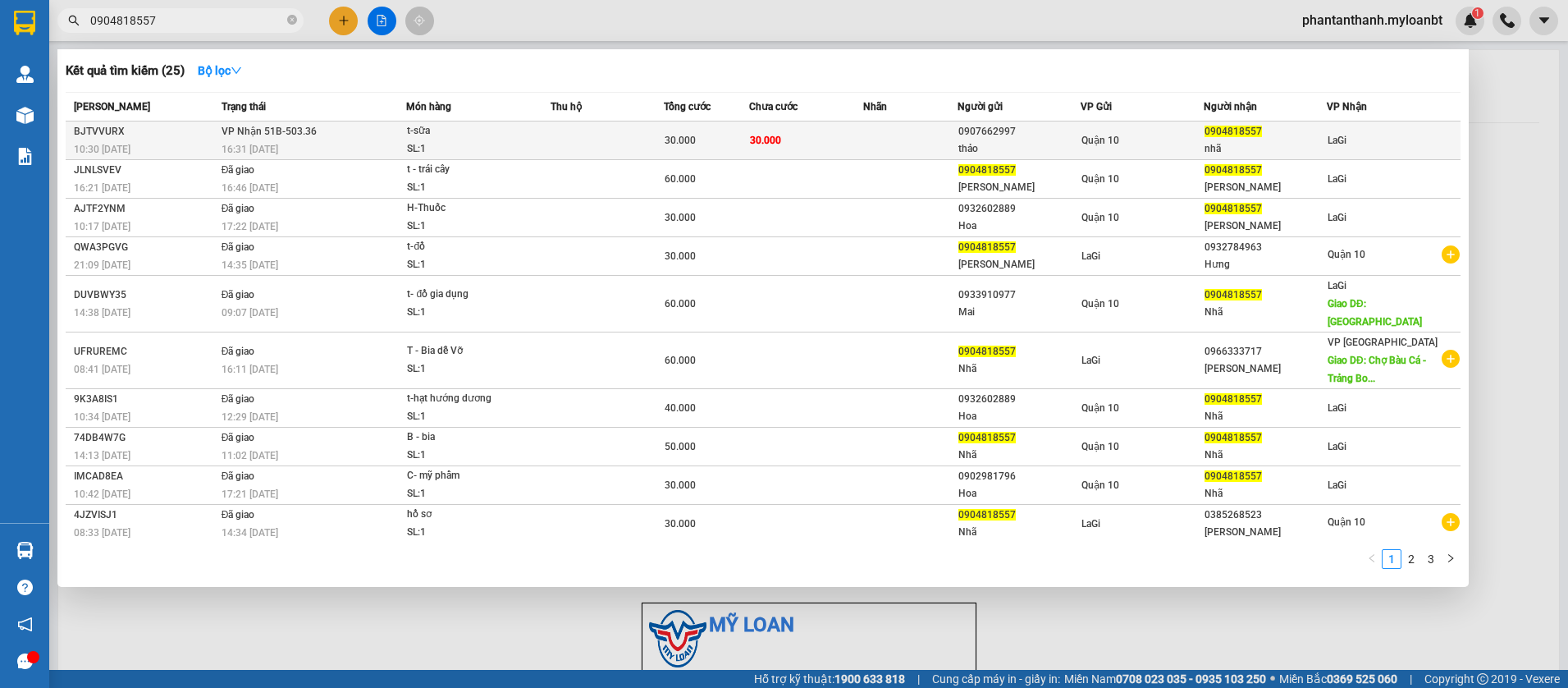
type input "0904818557"
click at [927, 123] on td at bounding box center [910, 140] width 95 height 39
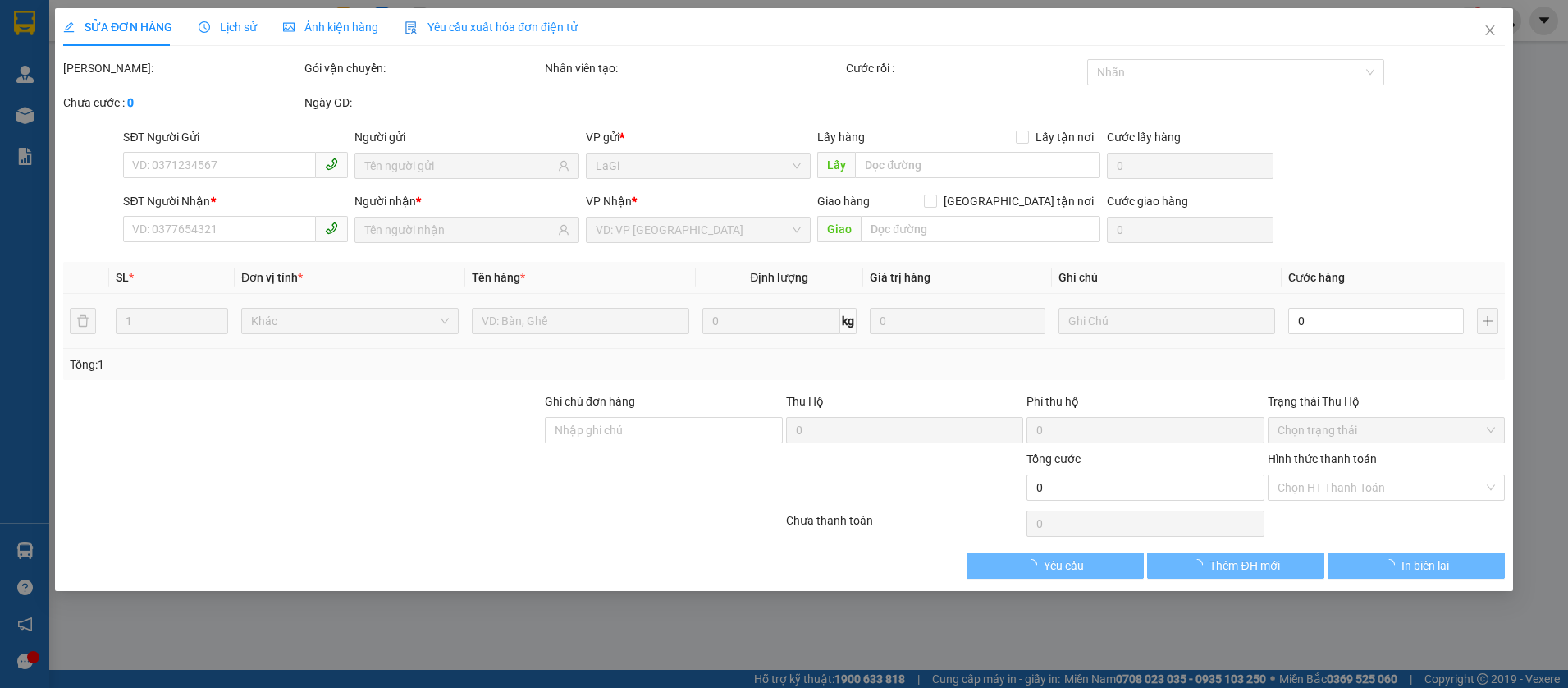
type input "0907662997"
type input "thảo"
type input "0904818557"
type input "nhã"
type input "30.000"
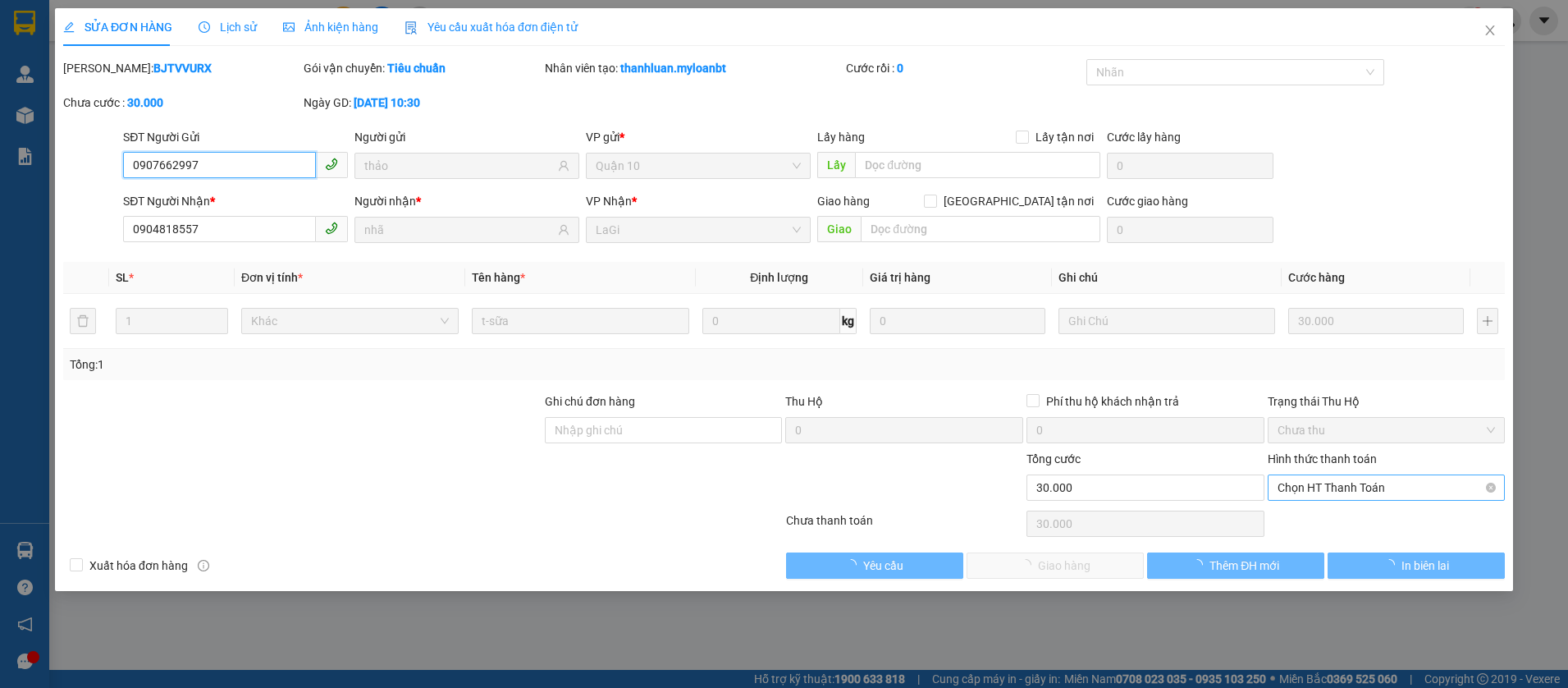
click at [1341, 490] on span "Chọn HT Thanh Toán" at bounding box center [1387, 488] width 218 height 25
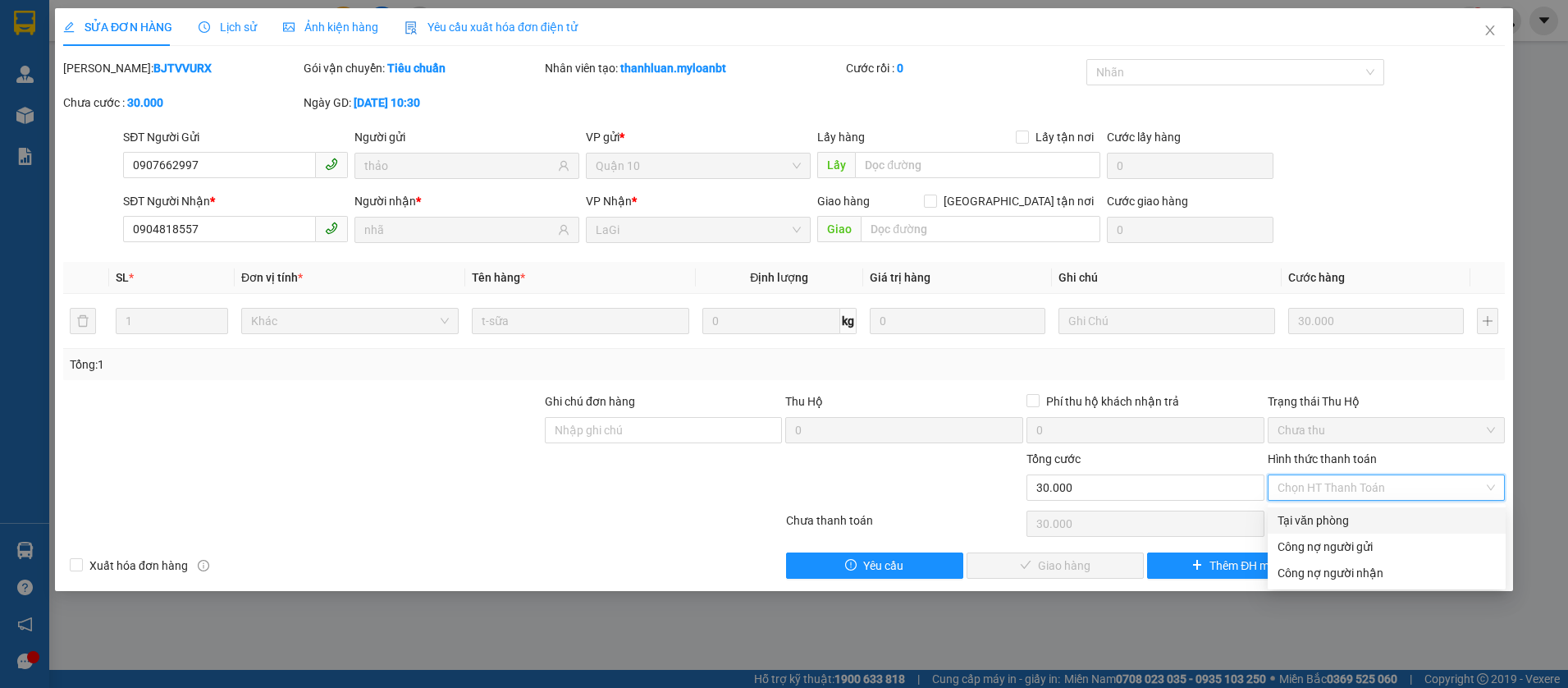
click at [1335, 513] on div "Tại văn phòng" at bounding box center [1387, 520] width 218 height 18
type input "0"
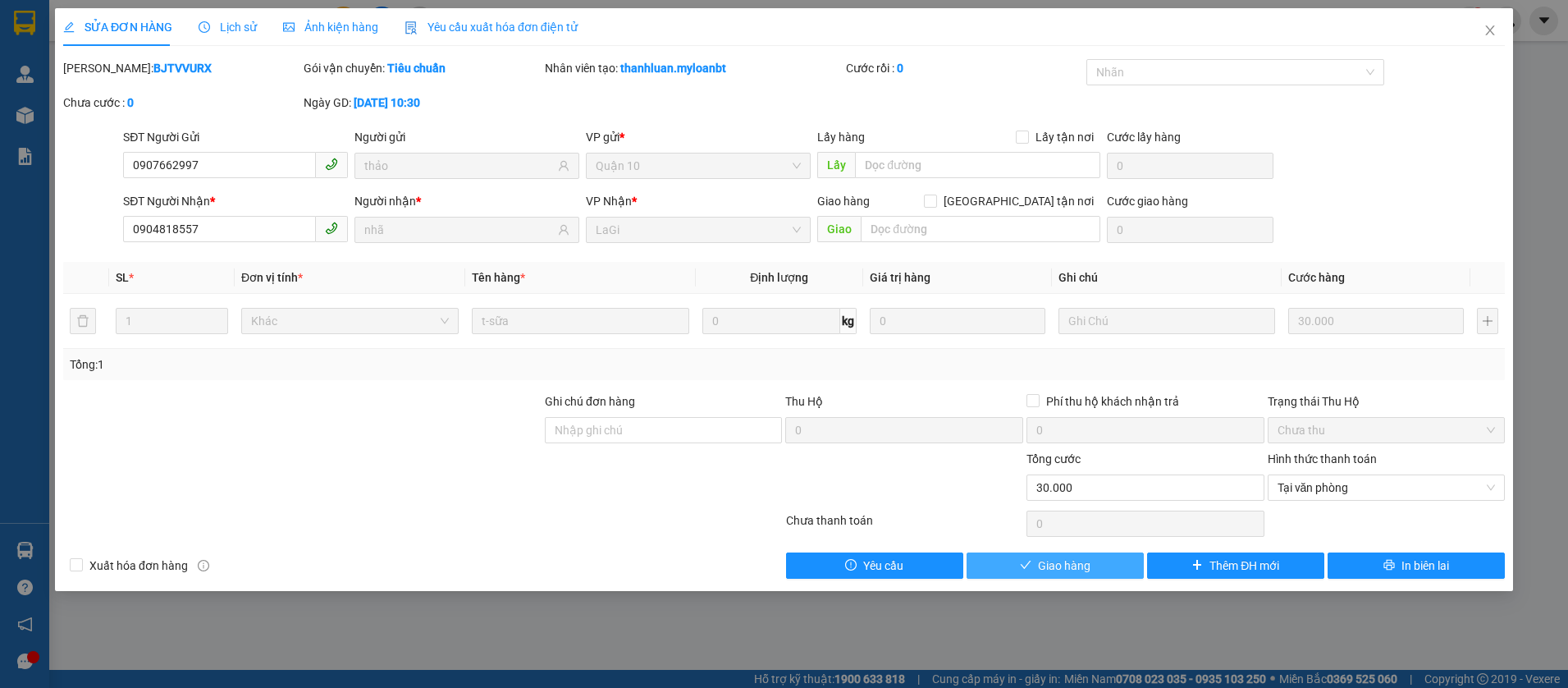
click at [1039, 566] on span "Giao hàng" at bounding box center [1065, 565] width 53 height 18
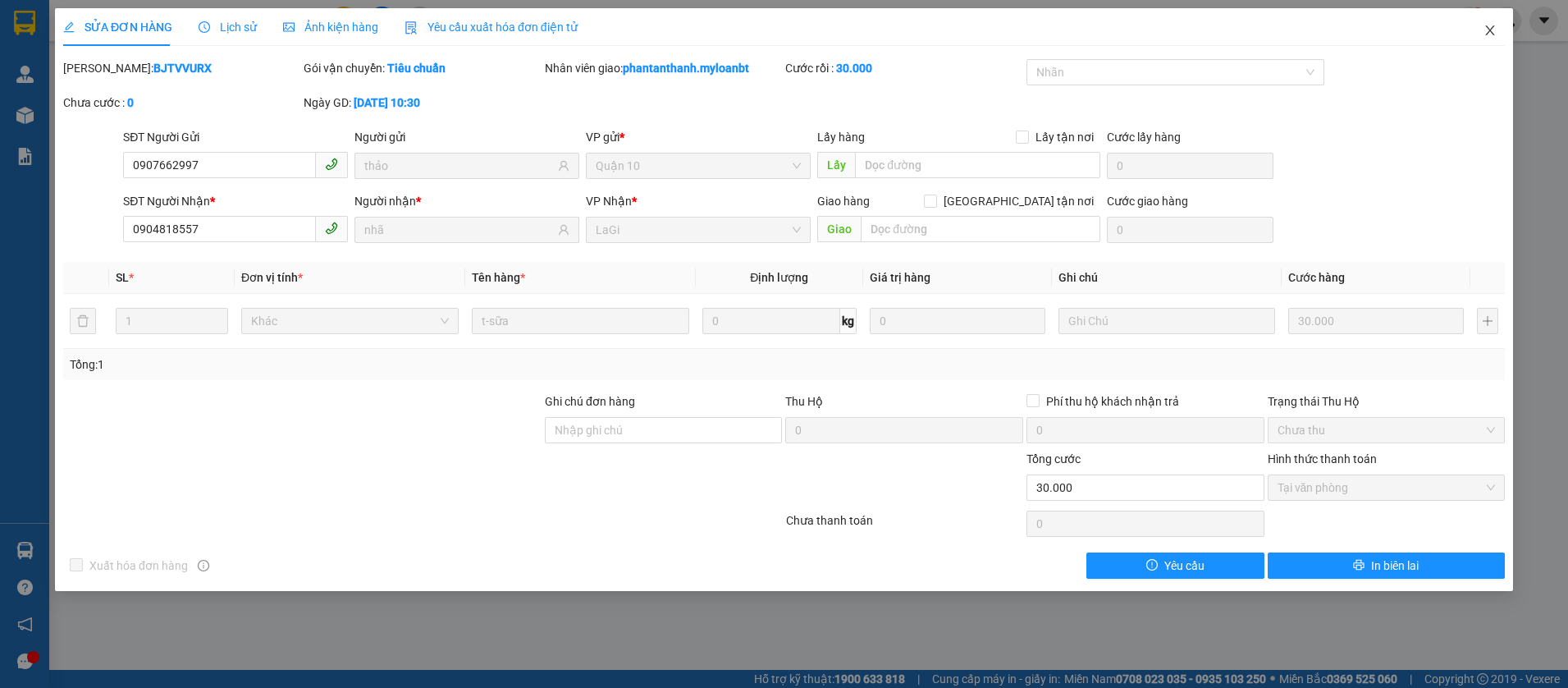
click at [1503, 40] on span "Close" at bounding box center [1491, 31] width 46 height 46
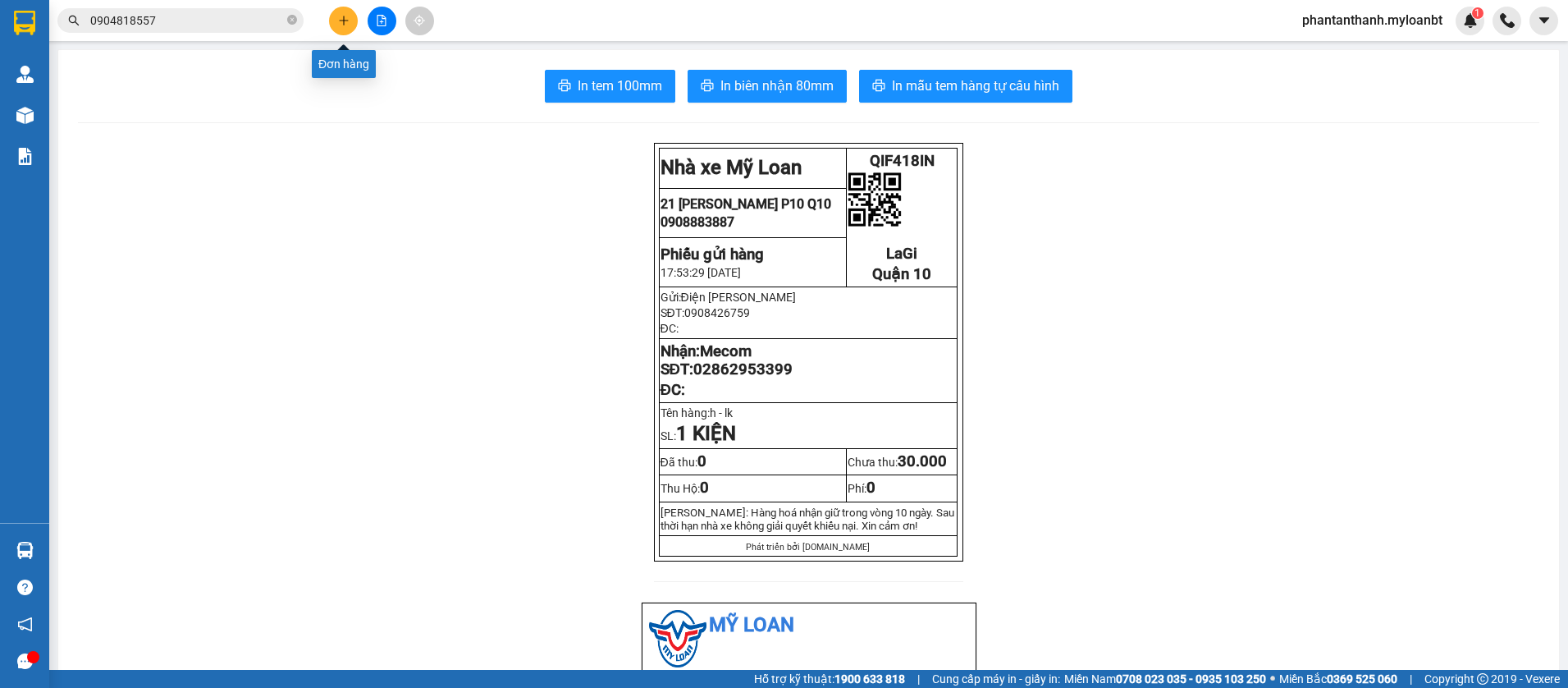
click at [353, 16] on button at bounding box center [343, 21] width 29 height 29
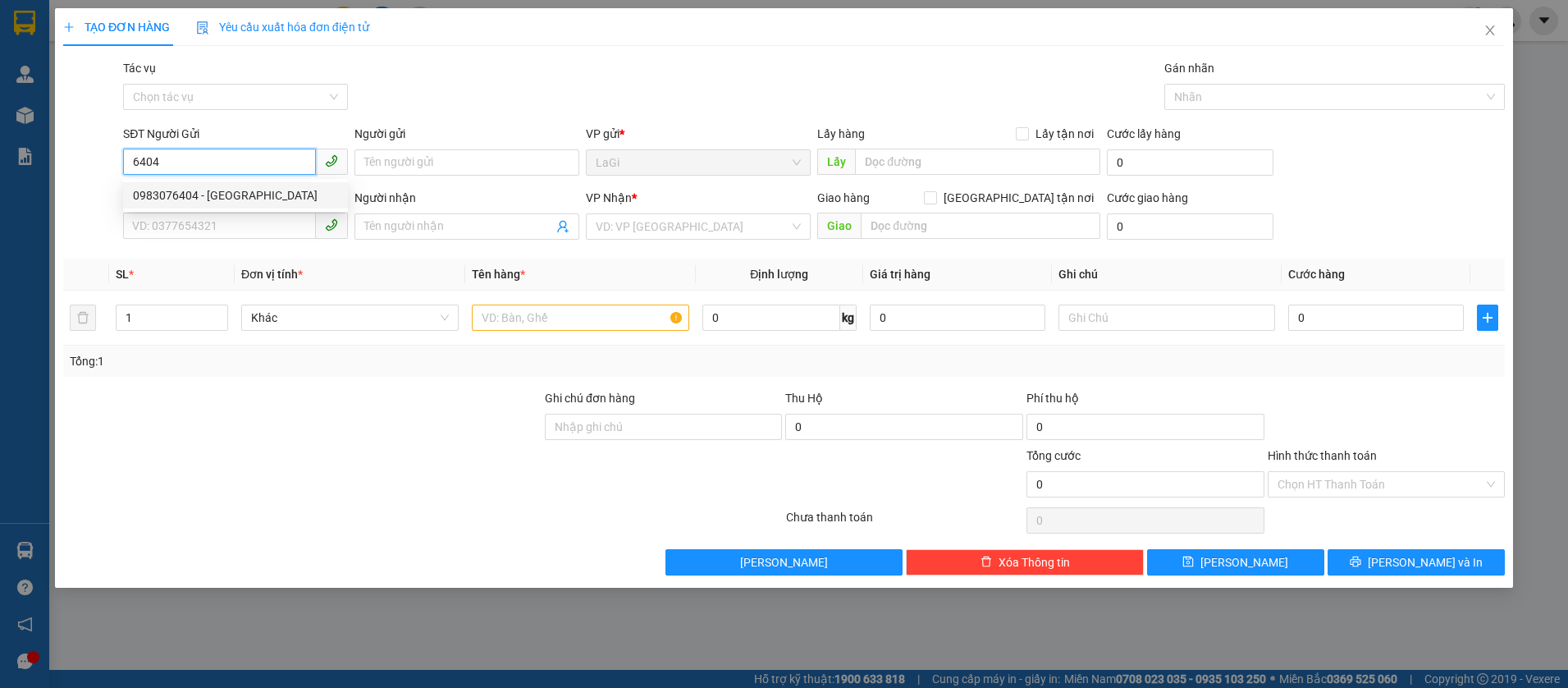
click at [240, 192] on div "0983076404 - NK Thuận An" at bounding box center [235, 195] width 205 height 18
type input "0983076404"
type input "NK Thuận An"
type input "0969928926"
type input "Lab Di Tech"
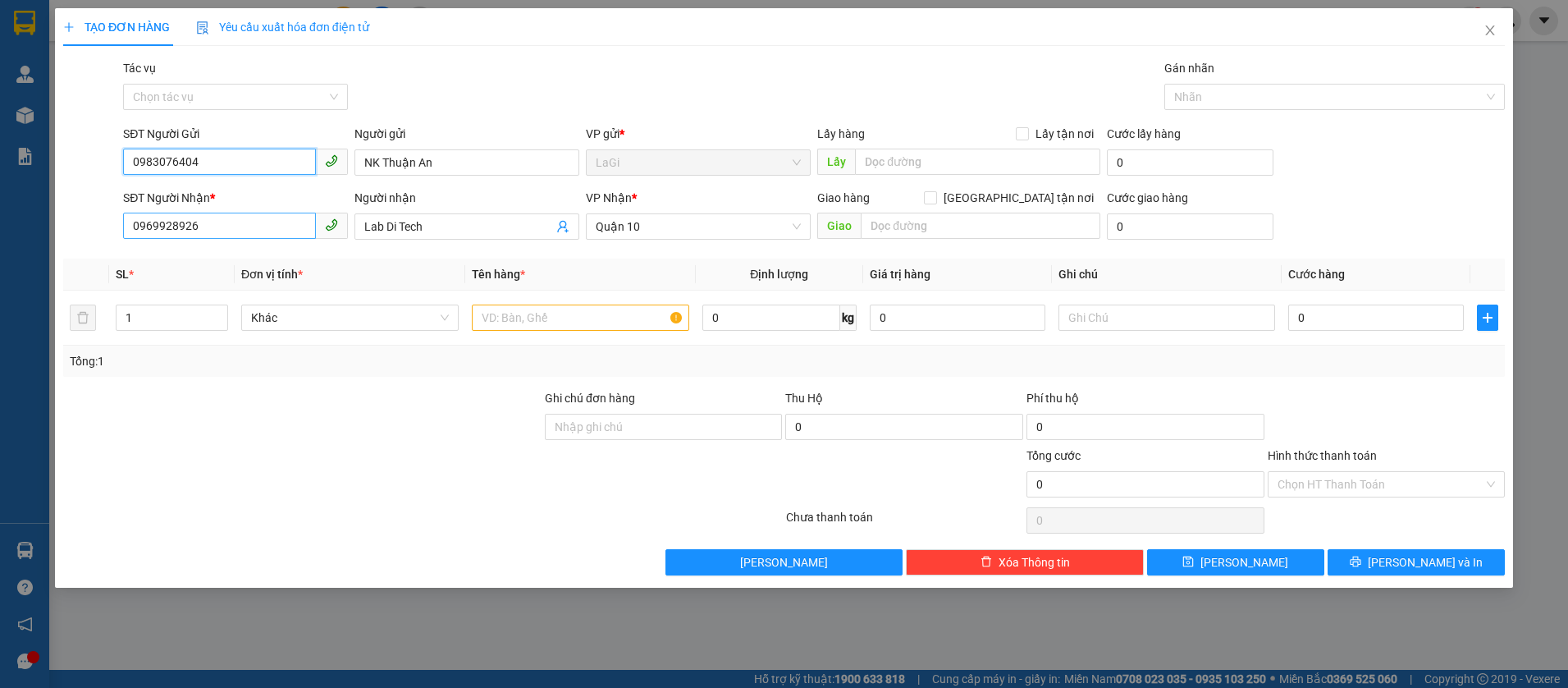
type input "0983076404"
click at [297, 219] on input "0969928926" at bounding box center [219, 226] width 193 height 26
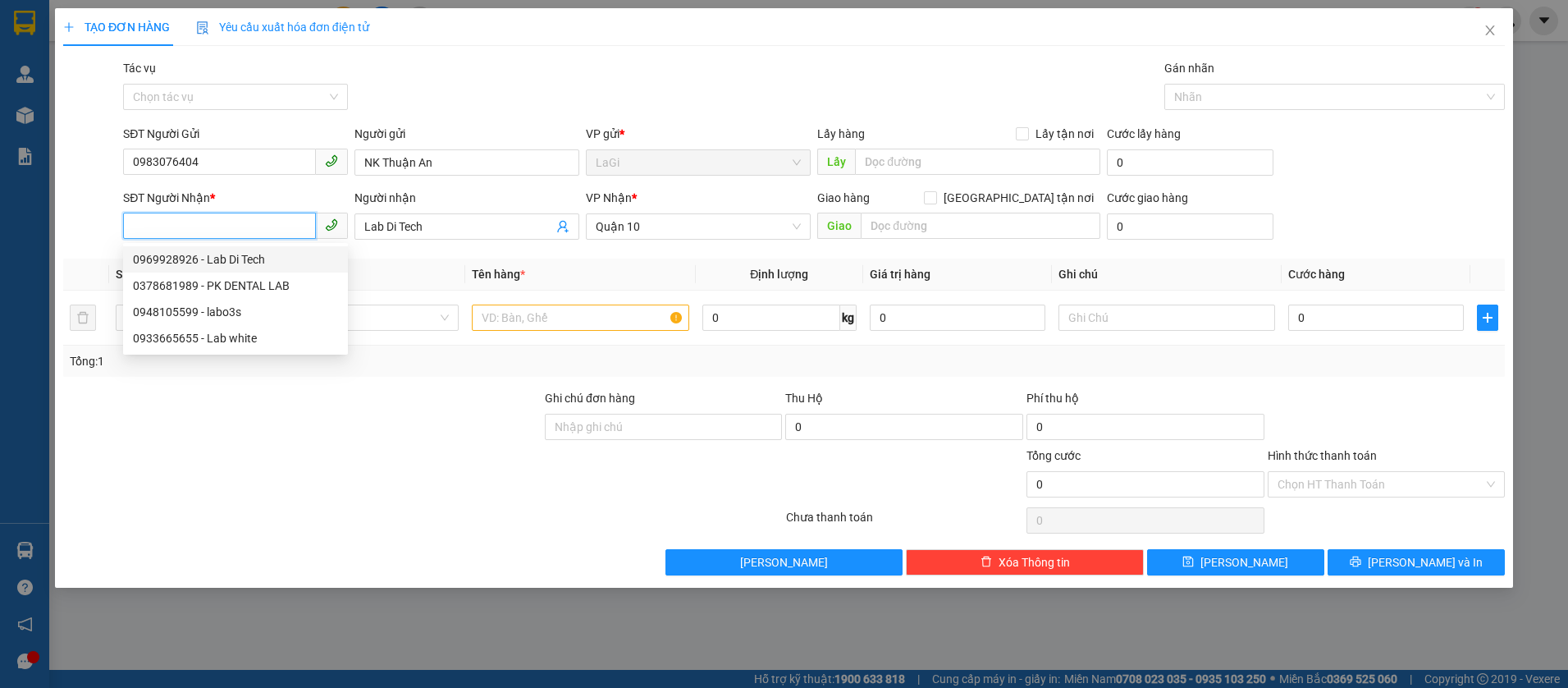
click at [278, 290] on div "0378681989 - PK DENTAL LAB" at bounding box center [235, 286] width 205 height 18
type input "0378681989"
type input "PK DENTAL LAB"
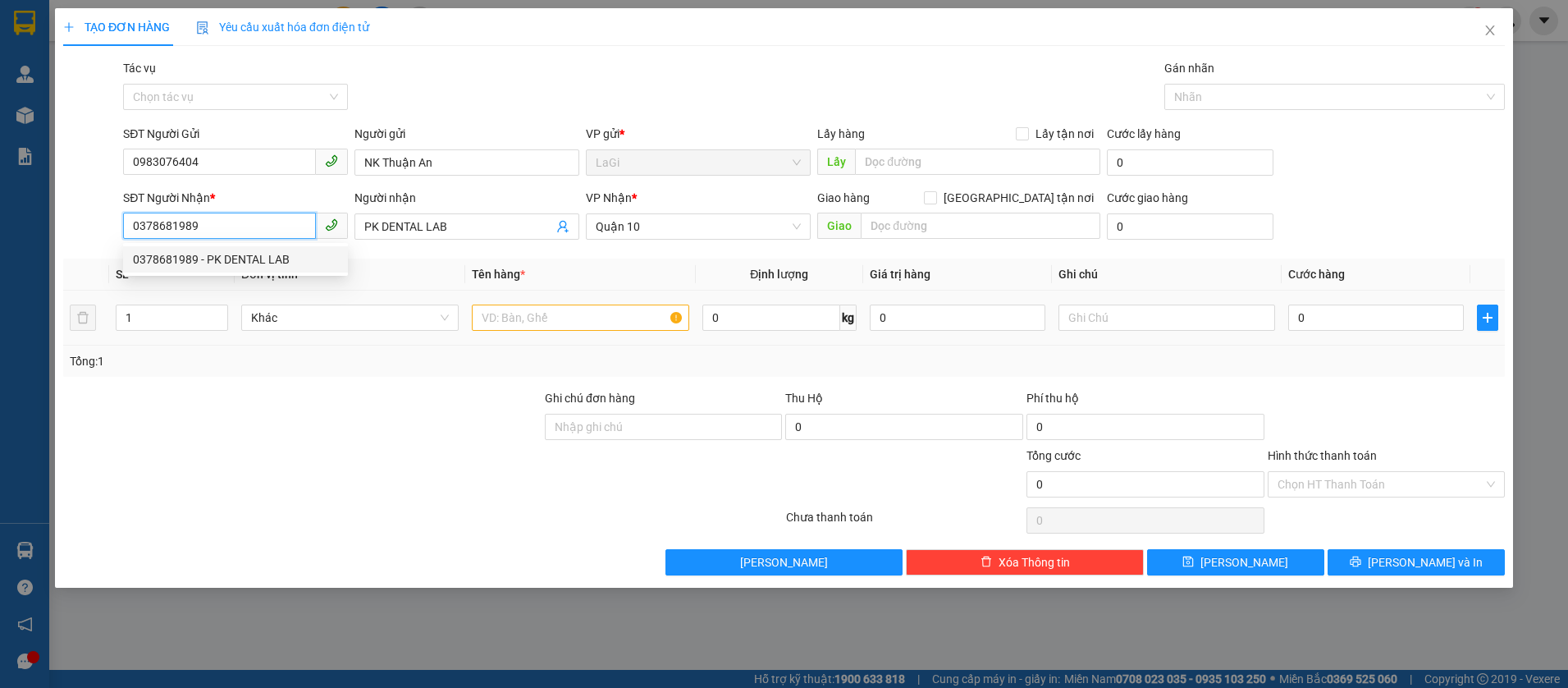
type input "0378681989"
click at [630, 311] on input "text" at bounding box center [581, 317] width 218 height 26
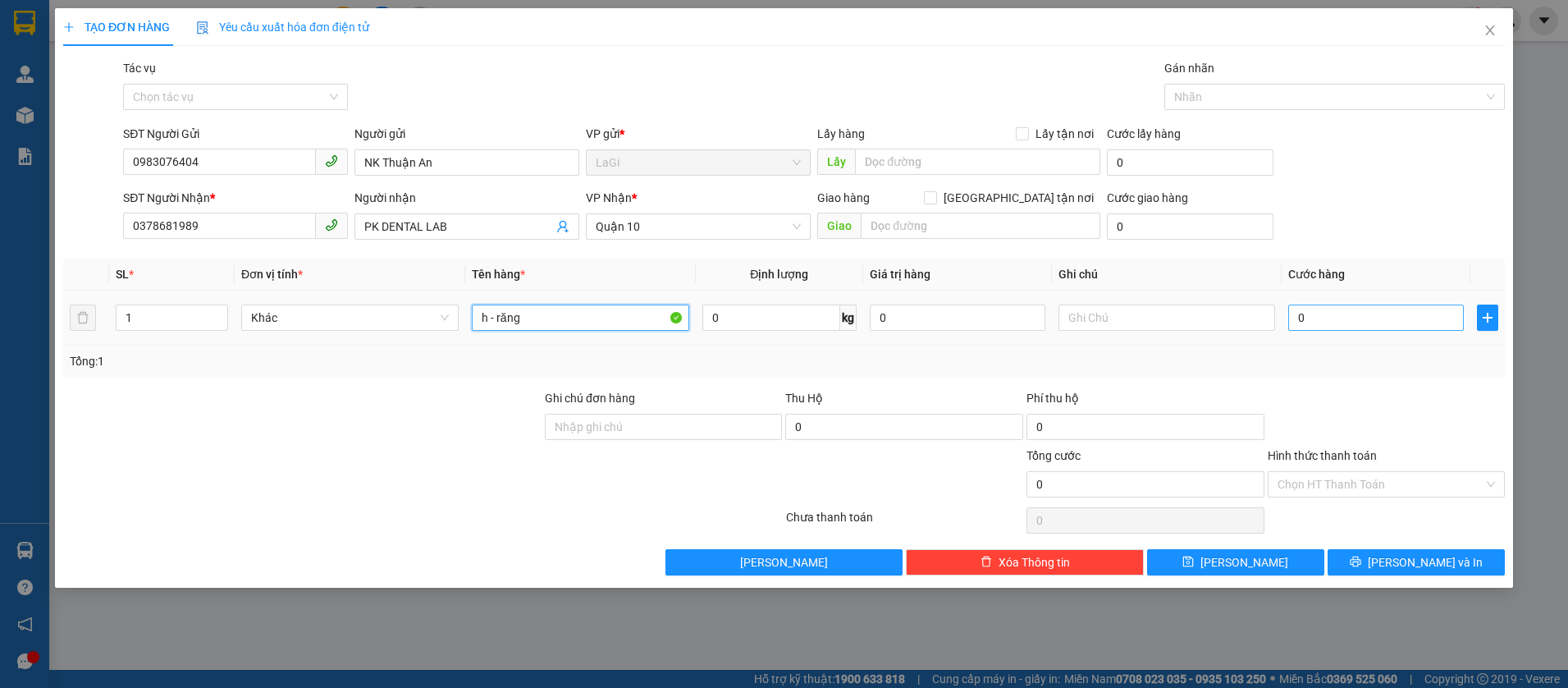
type input "h - răng"
click at [1364, 312] on input "0" at bounding box center [1375, 317] width 176 height 26
type input "3"
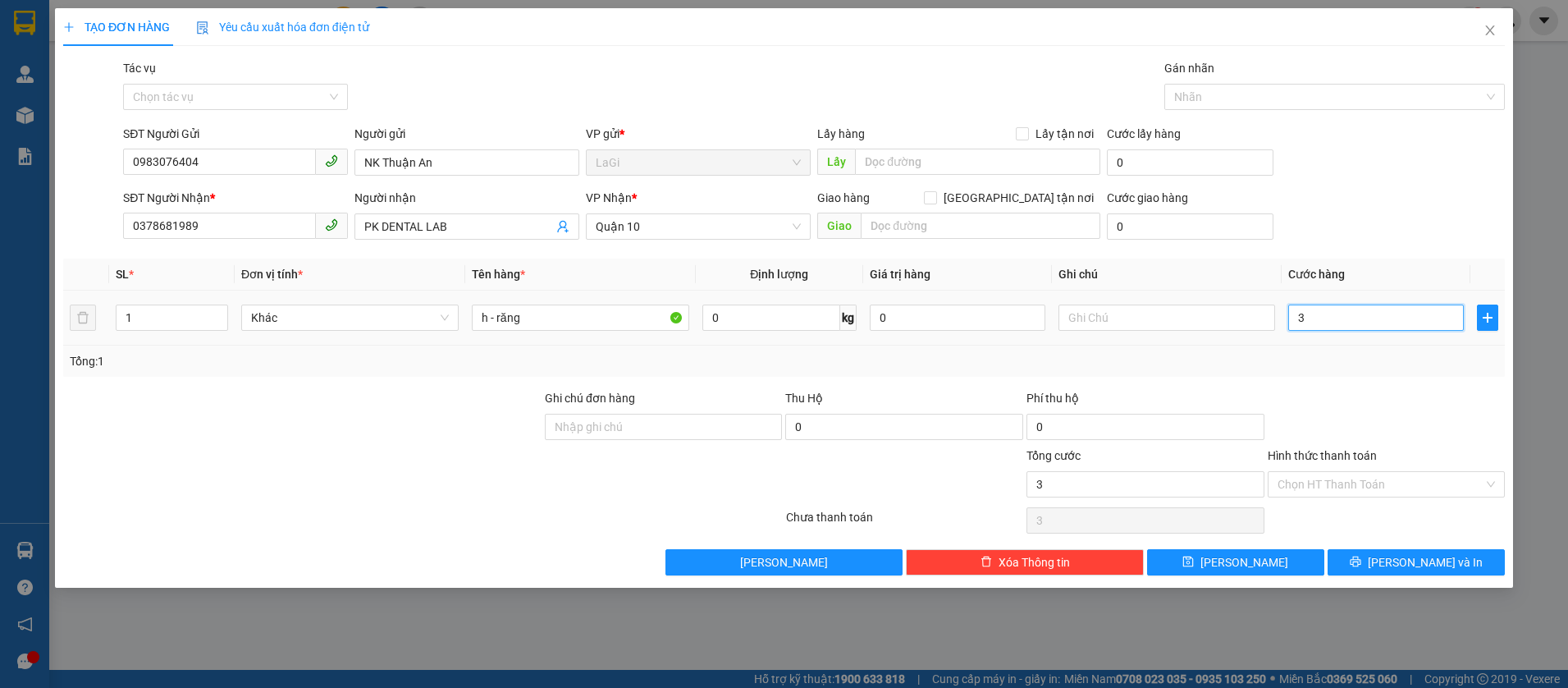
type input "30"
click at [1359, 372] on div "Tổng: 1" at bounding box center [784, 361] width 1442 height 31
type input "30.000"
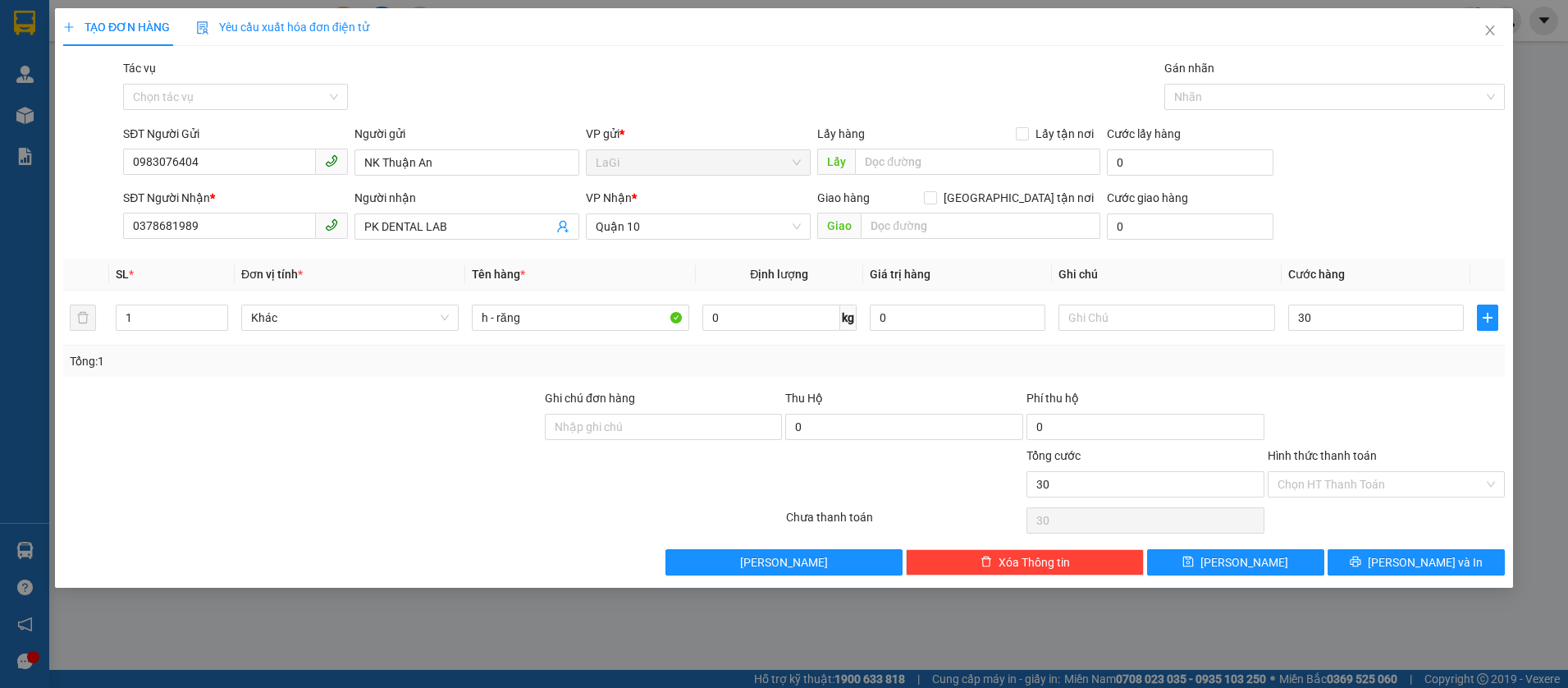
type input "30.000"
click at [1416, 472] on input "Hình thức thanh toán" at bounding box center [1381, 484] width 207 height 25
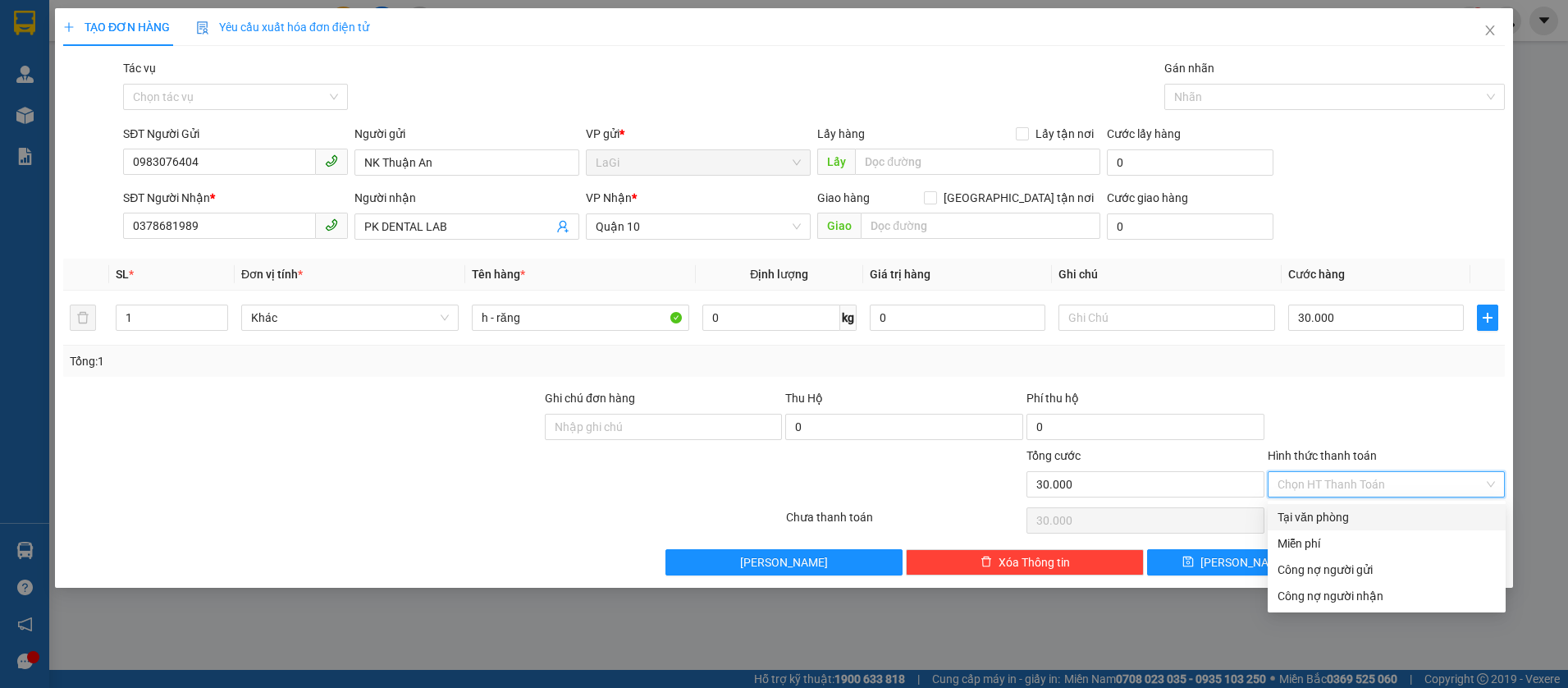
click at [1360, 507] on div "Tại văn phòng" at bounding box center [1387, 517] width 238 height 26
type input "0"
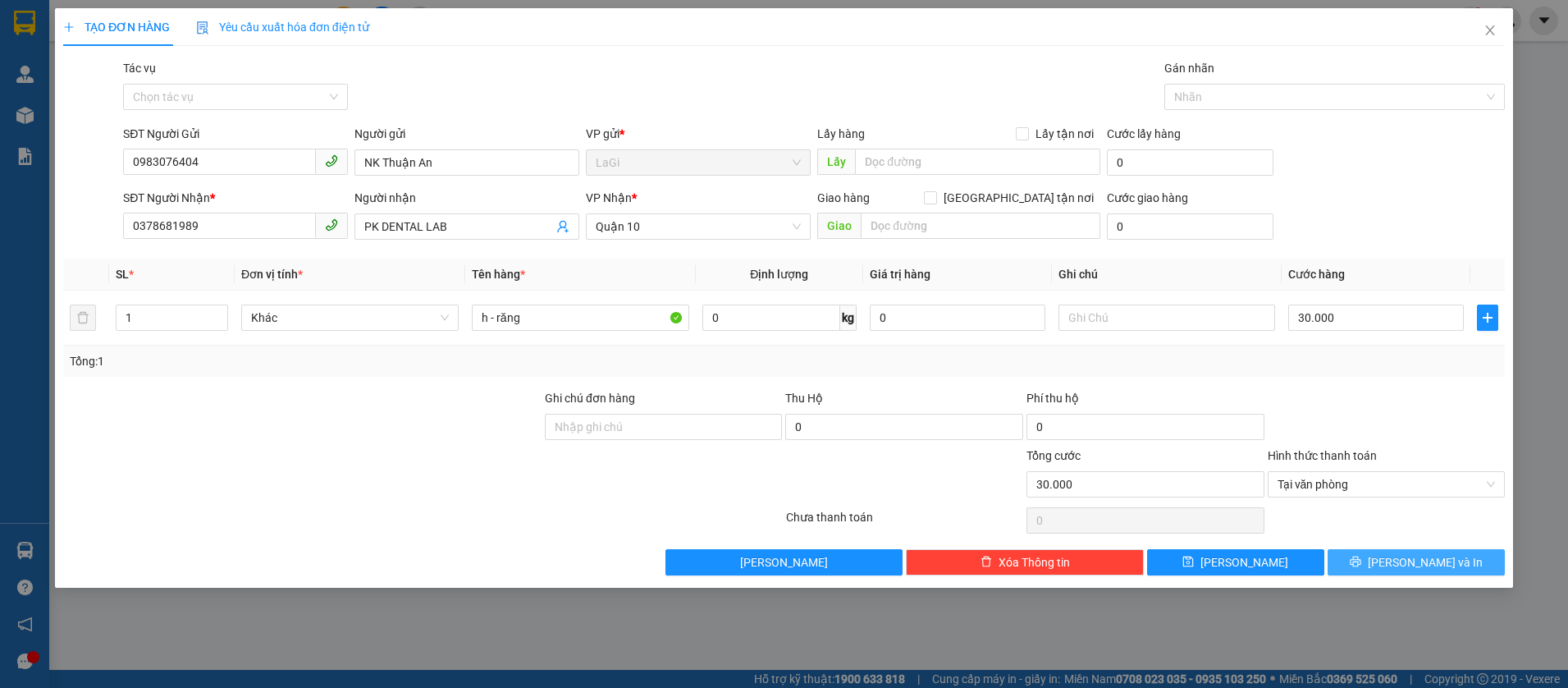
click at [1405, 566] on span "Lưu và In" at bounding box center [1425, 562] width 115 height 18
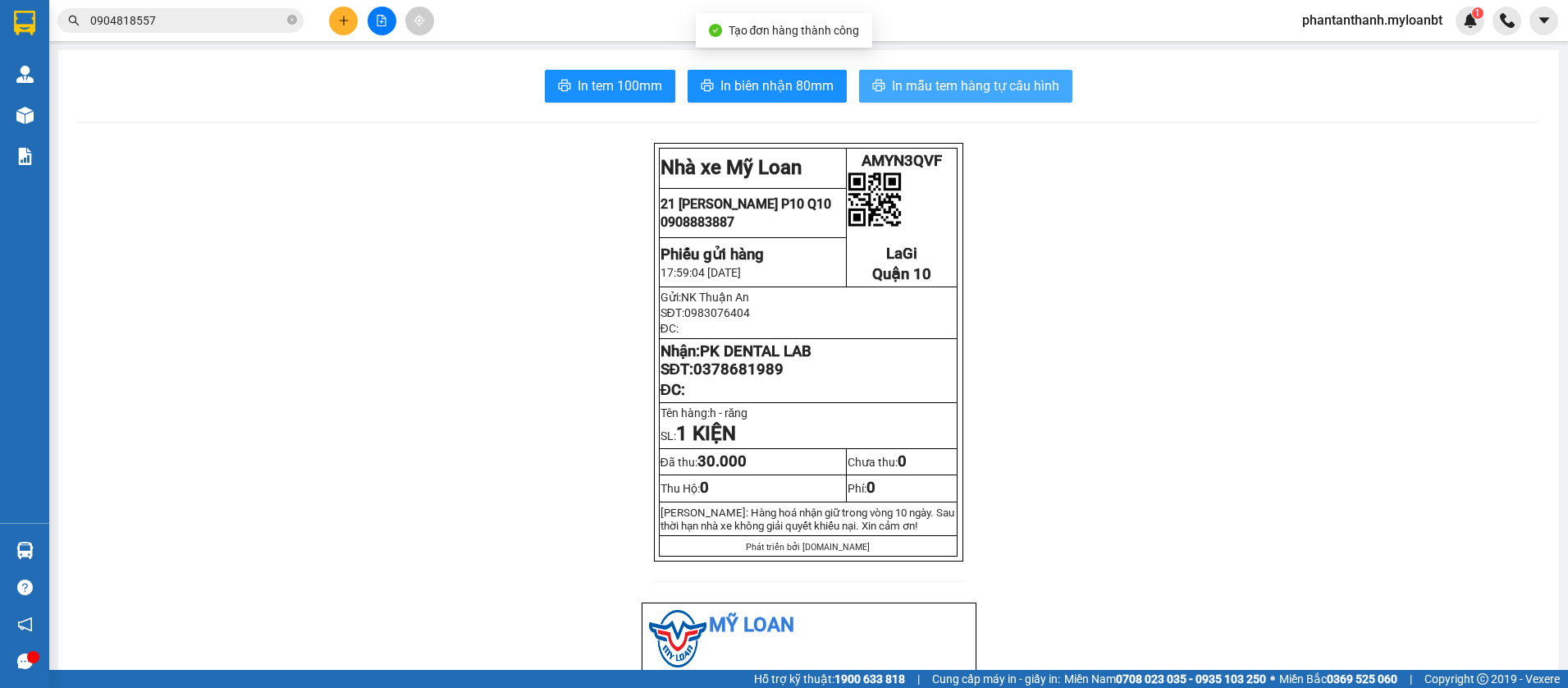
click at [906, 83] on span "In mẫu tem hàng tự cấu hình" at bounding box center [975, 86] width 167 height 21
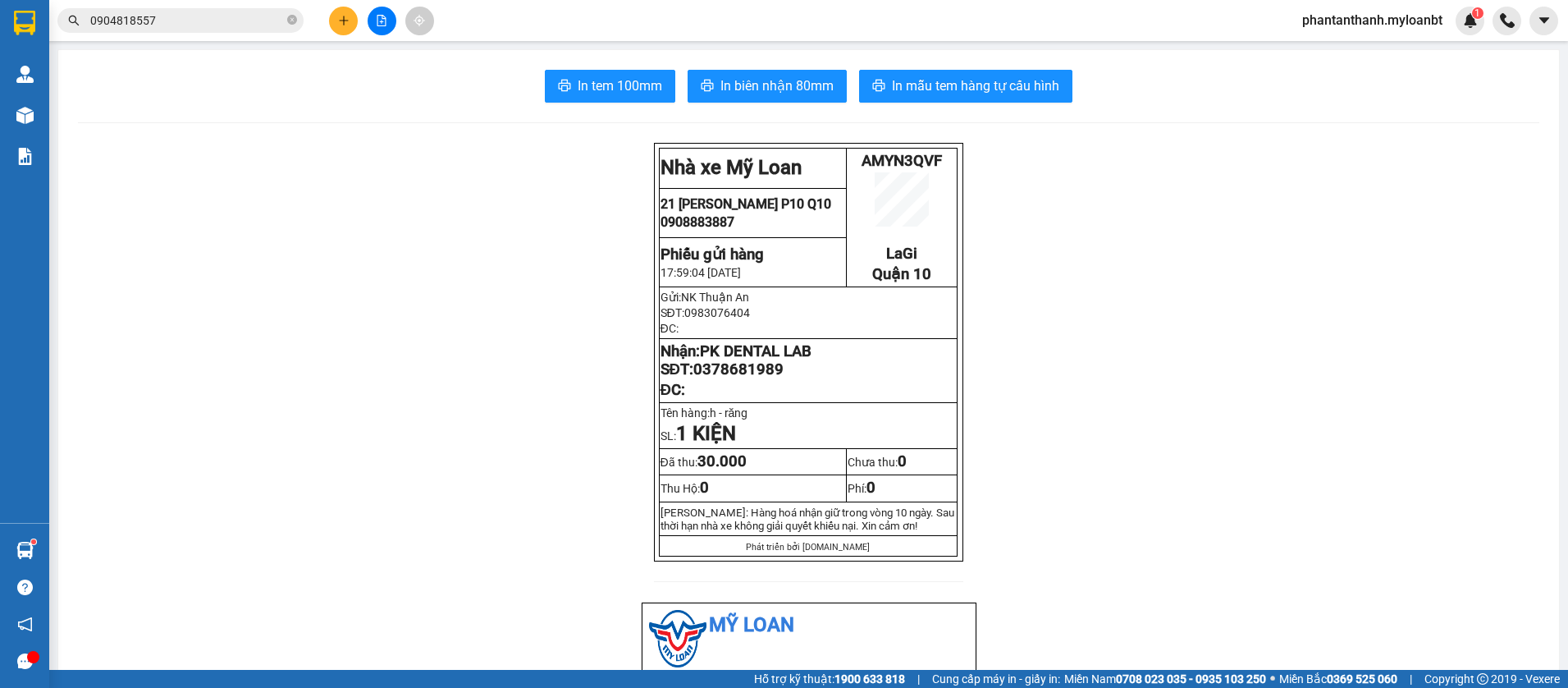
click at [269, 21] on input "0904818557" at bounding box center [187, 21] width 194 height 18
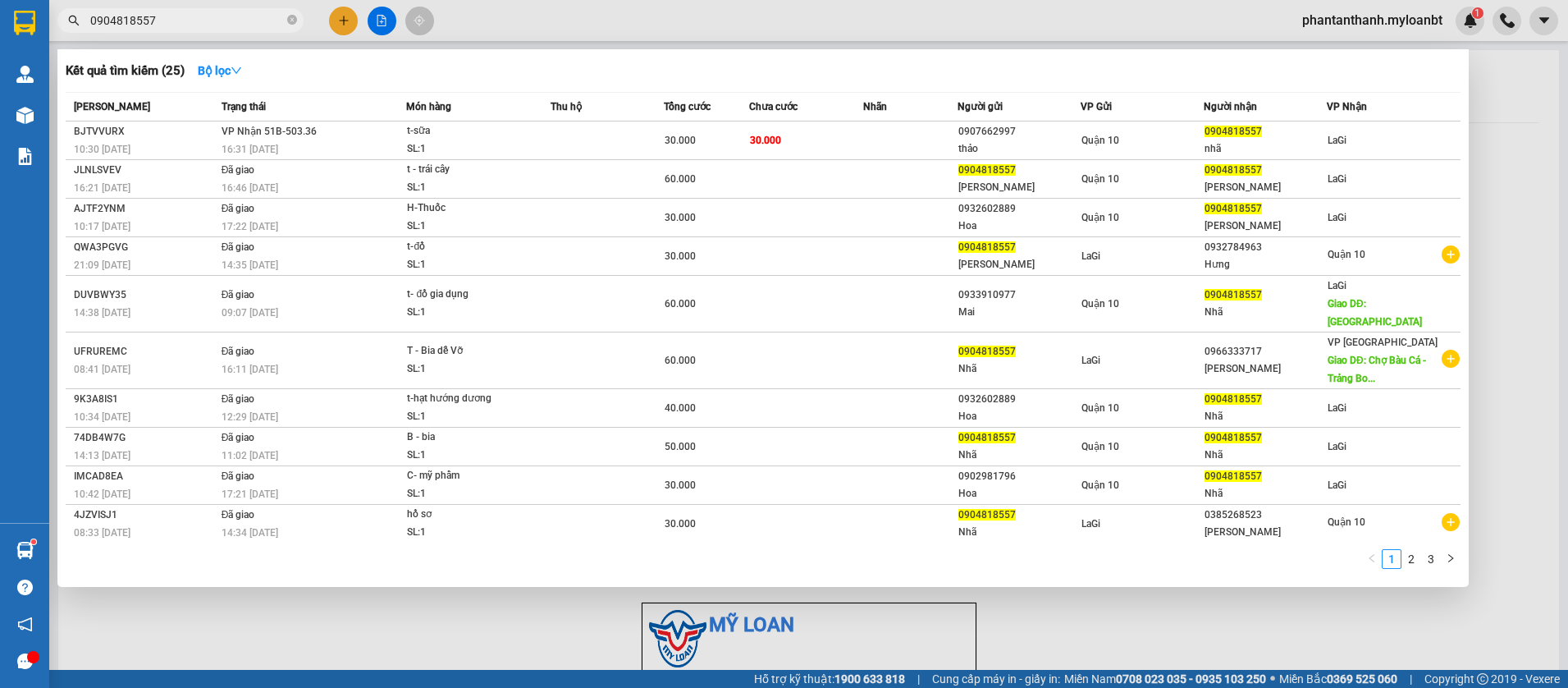
click at [269, 21] on input "0904818557" at bounding box center [187, 21] width 194 height 18
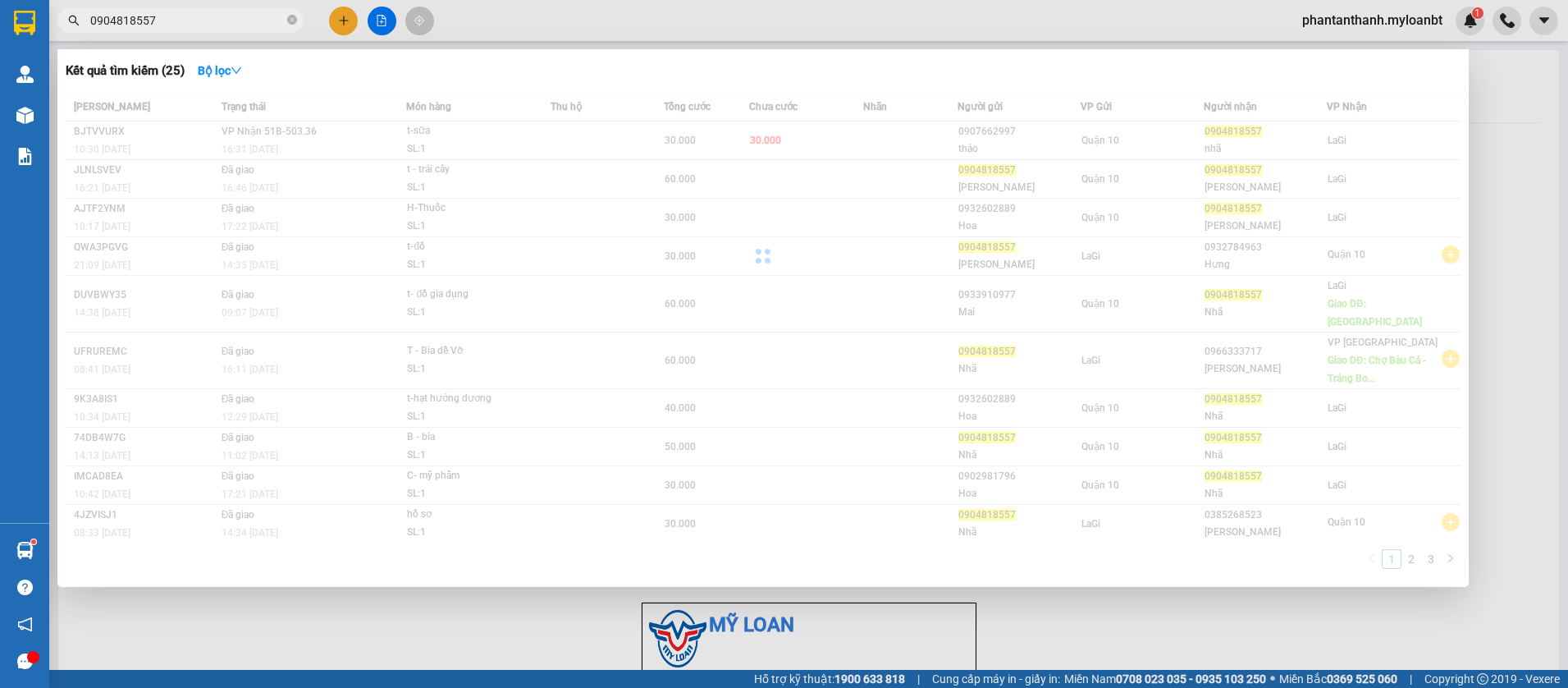
click at [269, 21] on input "0904818557" at bounding box center [187, 21] width 194 height 18
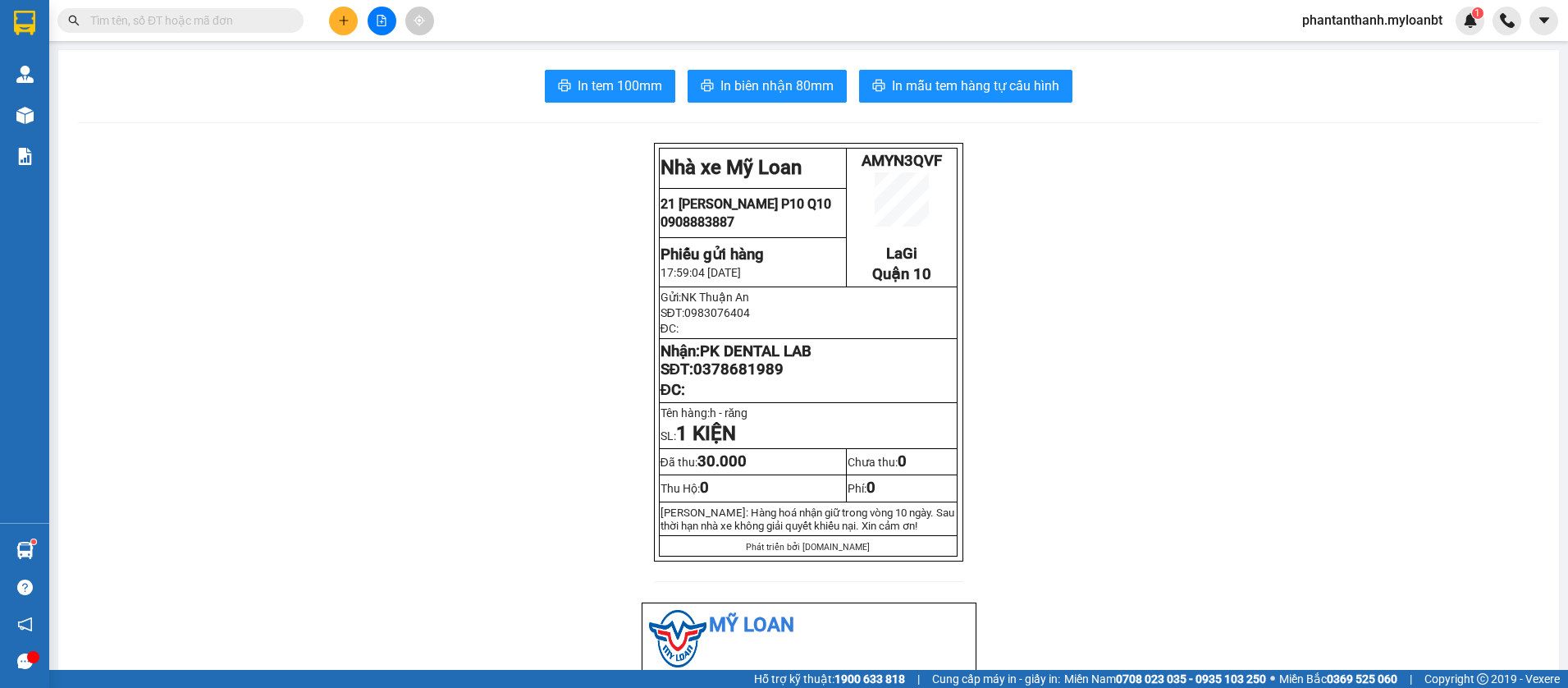
click at [199, 16] on input "text" at bounding box center [187, 21] width 194 height 18
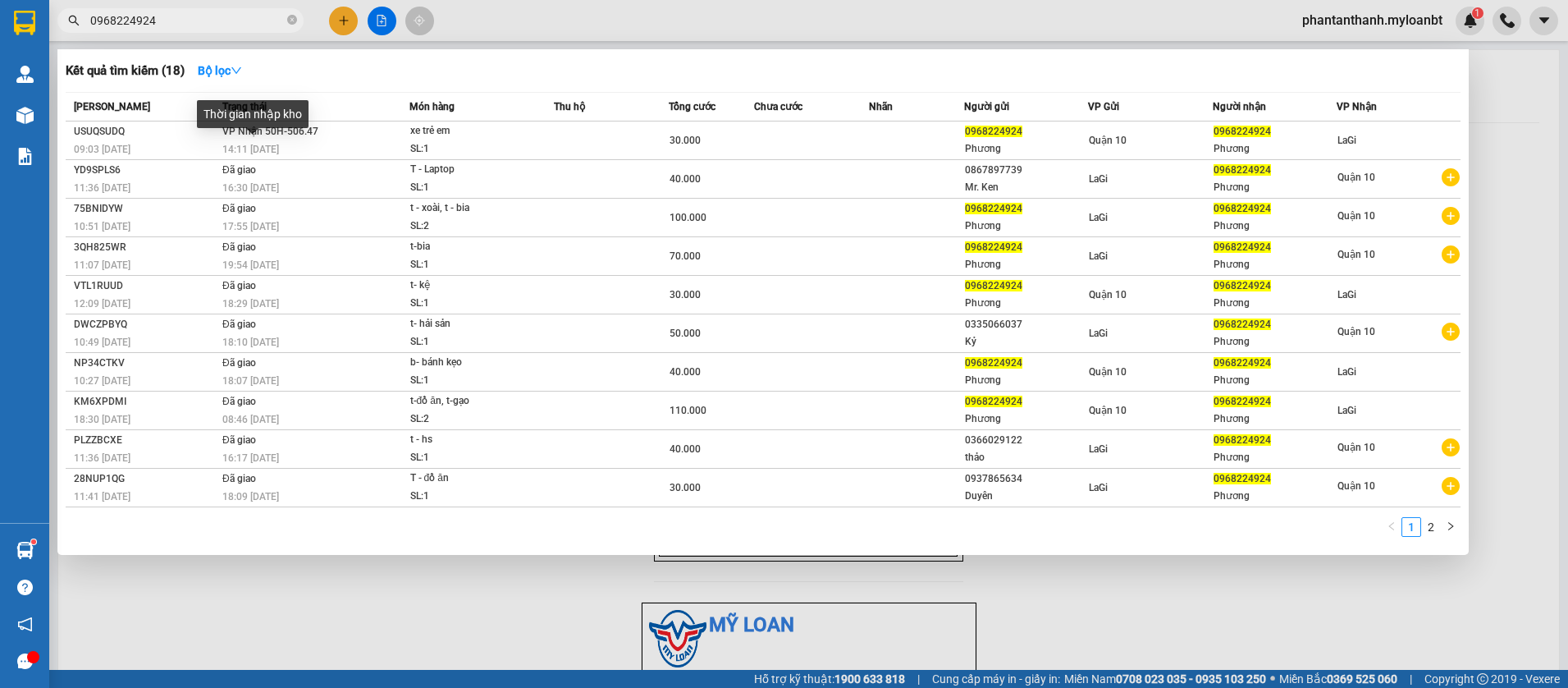
type input "0968224924"
click at [260, 135] on div "Thời gian nhập kho" at bounding box center [252, 119] width 111 height 40
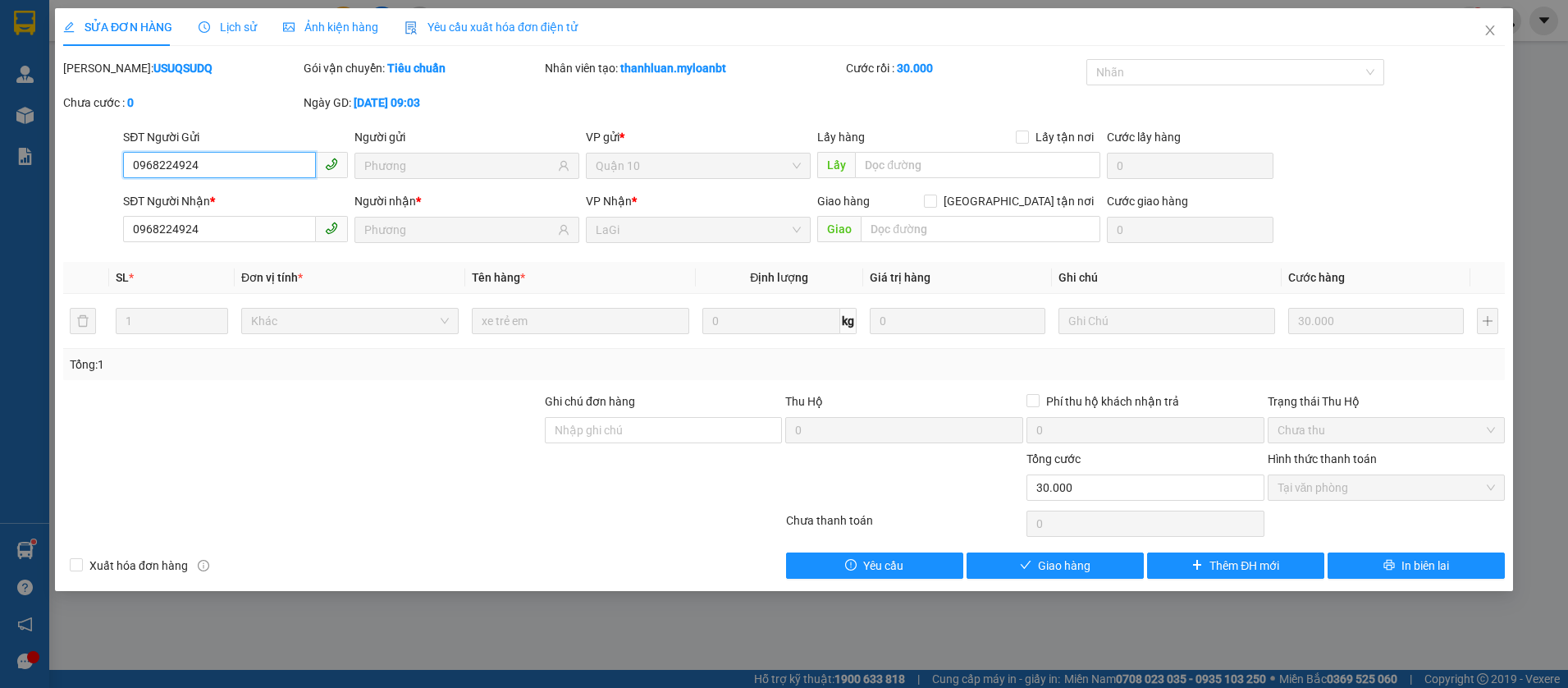
type input "0968224924"
type input "Phương"
type input "0968224924"
type input "Phương"
type input "30.000"
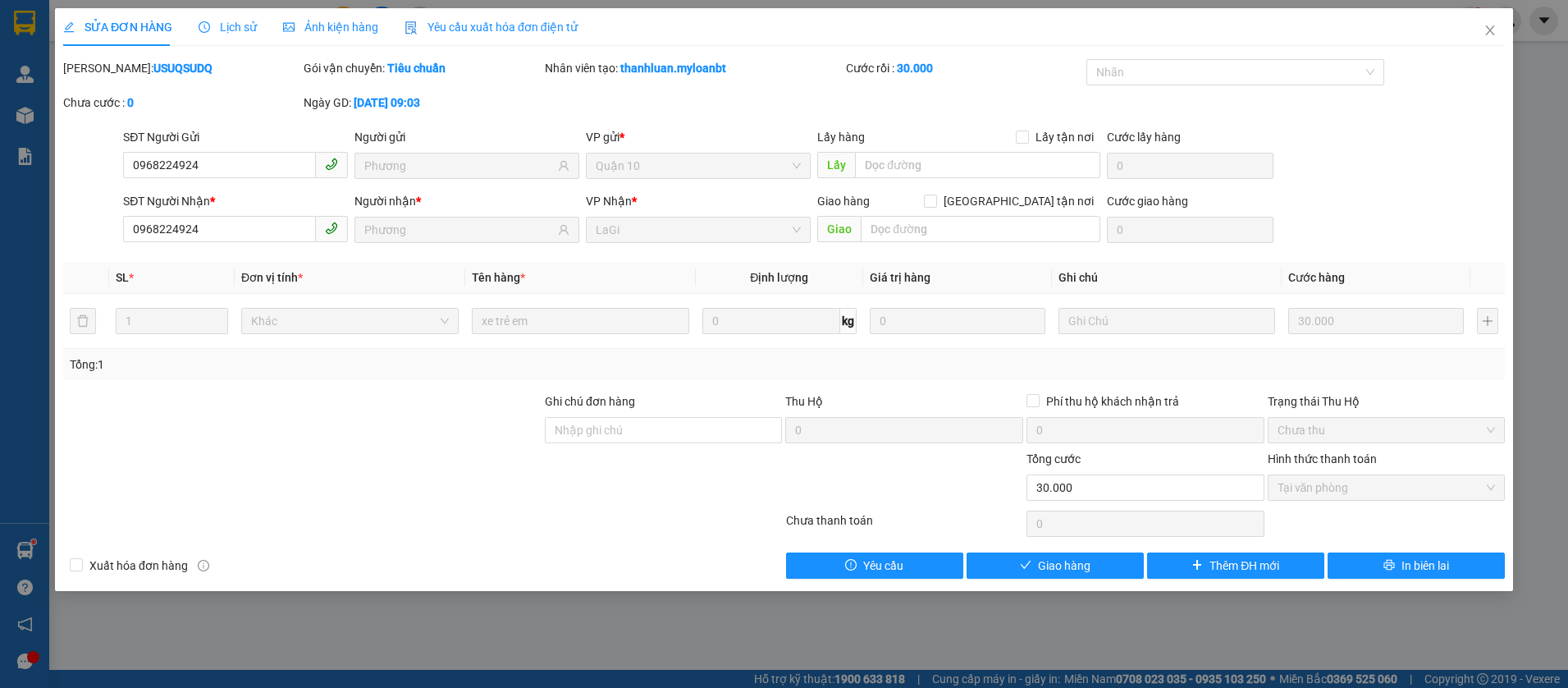
click at [1355, 504] on div "Hình thức thanh toán Tại văn phòng" at bounding box center [1387, 479] width 238 height 58
click at [1084, 566] on span "Giao hàng" at bounding box center [1065, 565] width 53 height 18
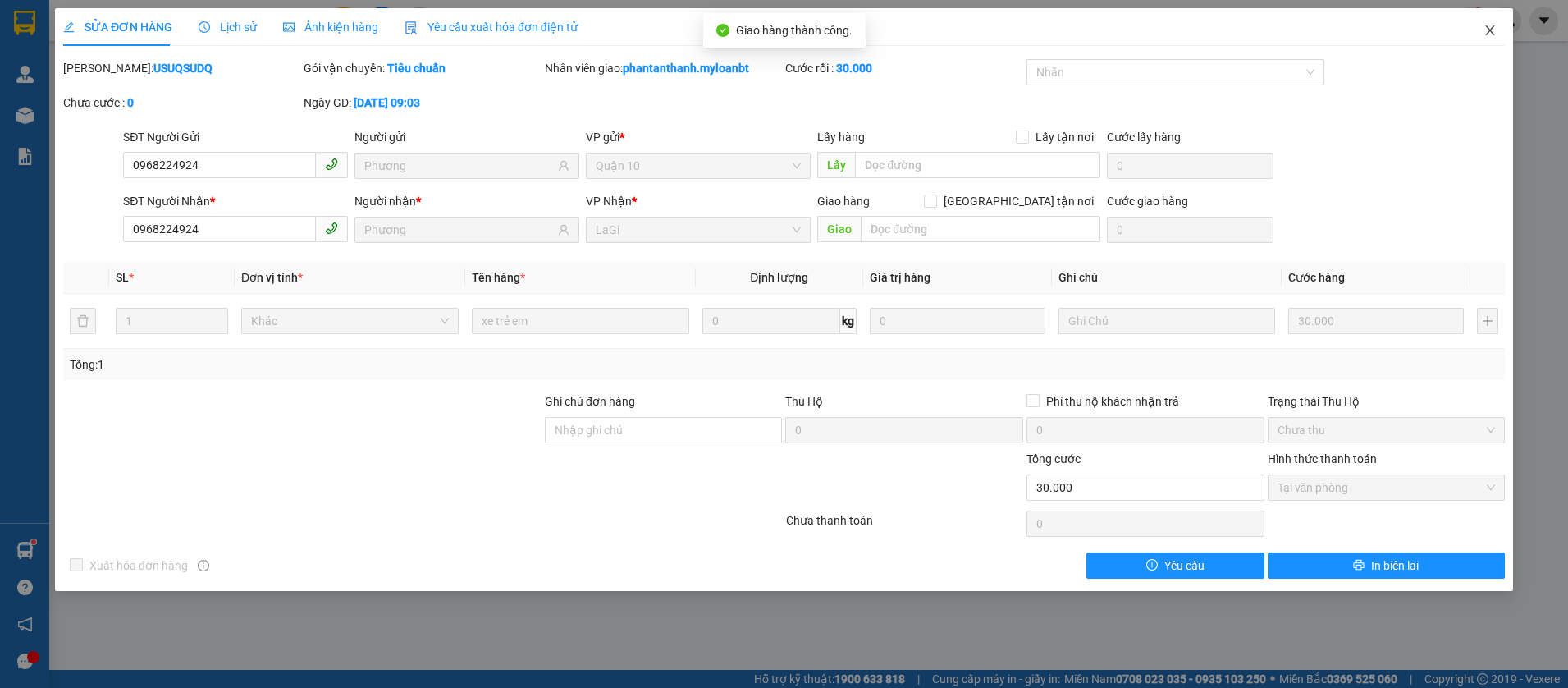
click at [1478, 42] on span "Close" at bounding box center [1491, 31] width 46 height 46
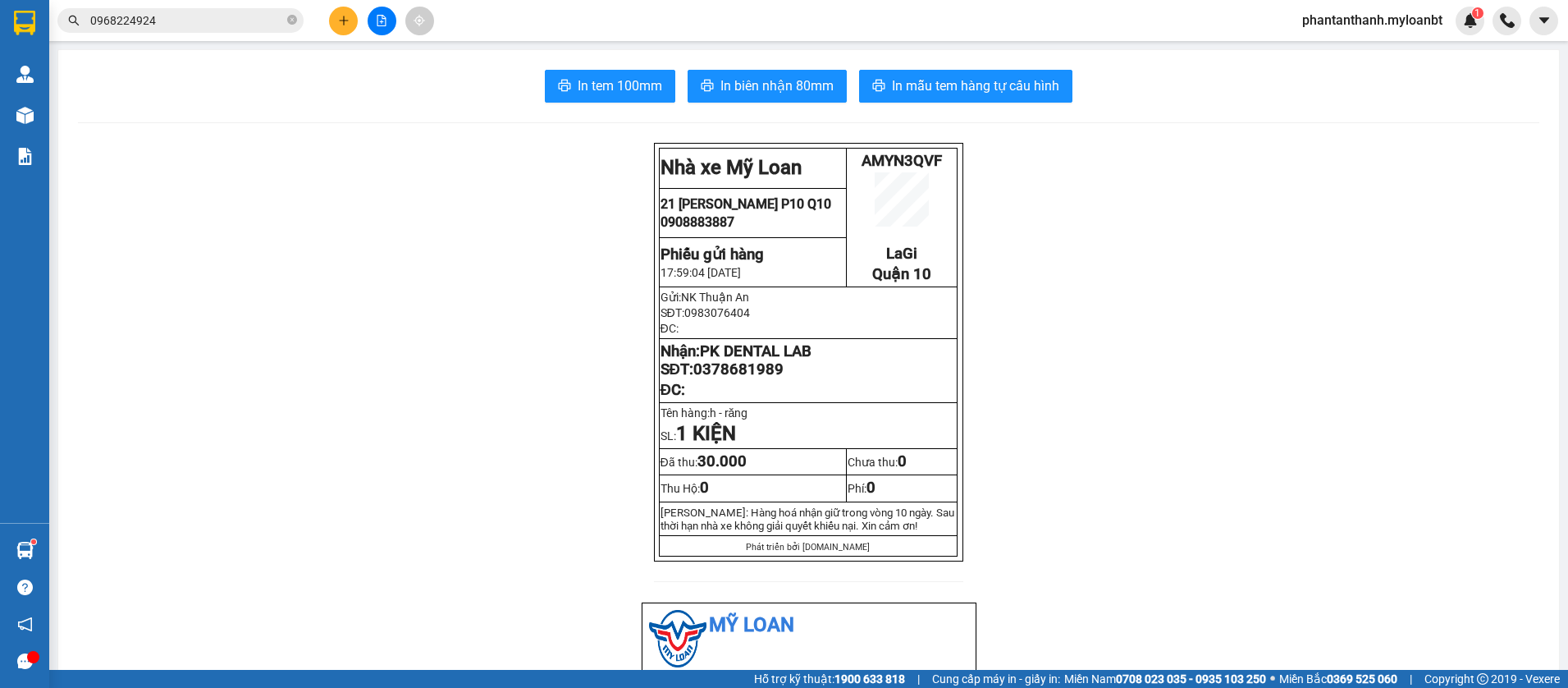
click at [338, 30] on button at bounding box center [343, 21] width 29 height 29
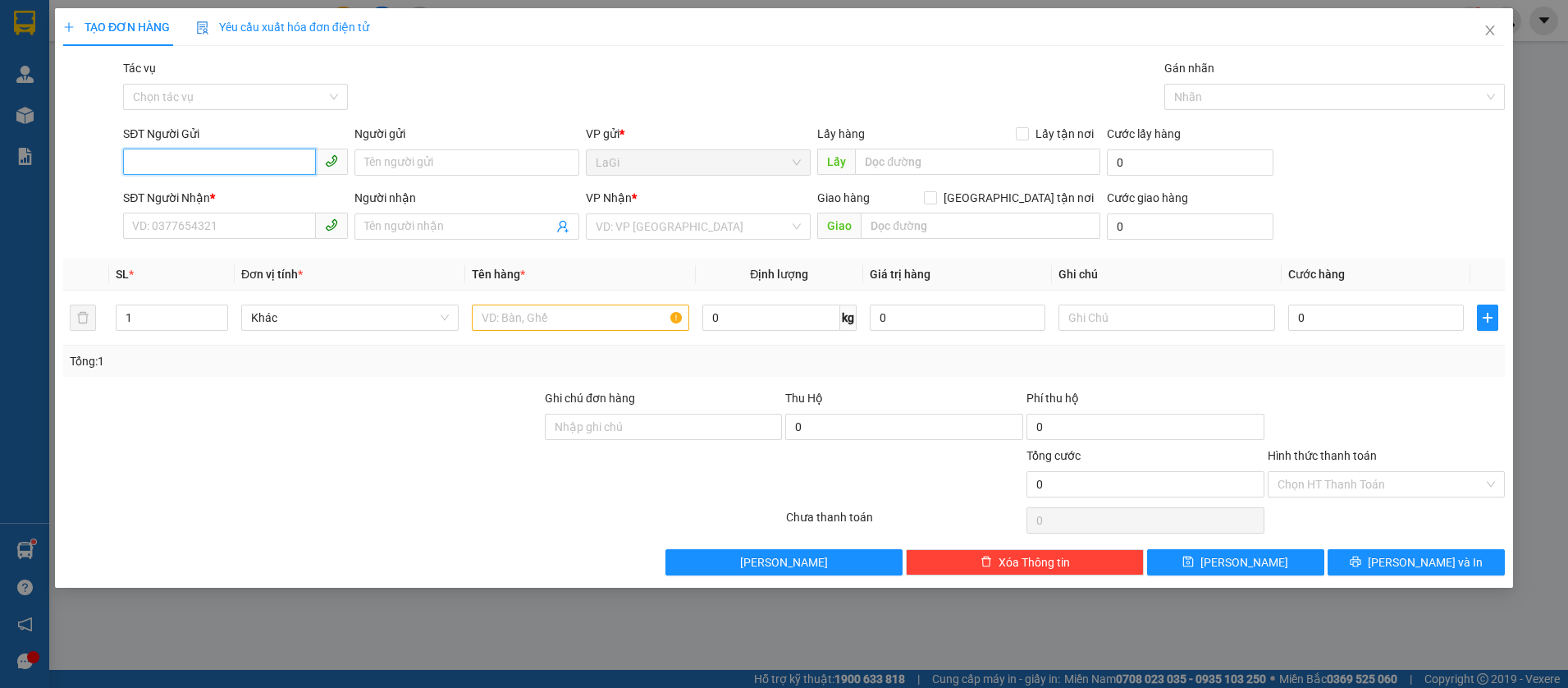
click at [264, 166] on input "SĐT Người Gửi" at bounding box center [219, 161] width 193 height 26
type input "0353407287"
click at [238, 187] on div "0353407287 - Thành Chung" at bounding box center [235, 195] width 205 height 18
type input "Thành Chung"
type input "0938732380"
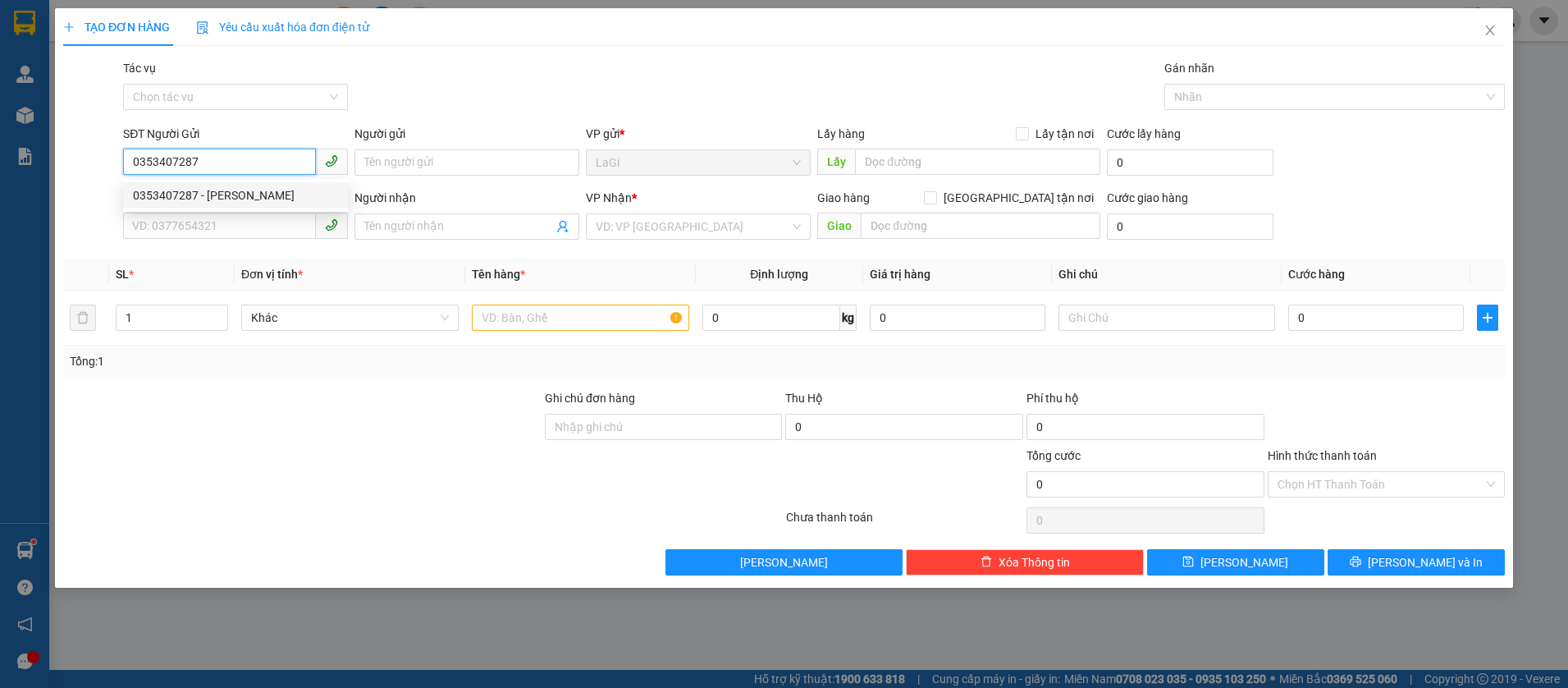
type input "Thắng"
type input "0353407287"
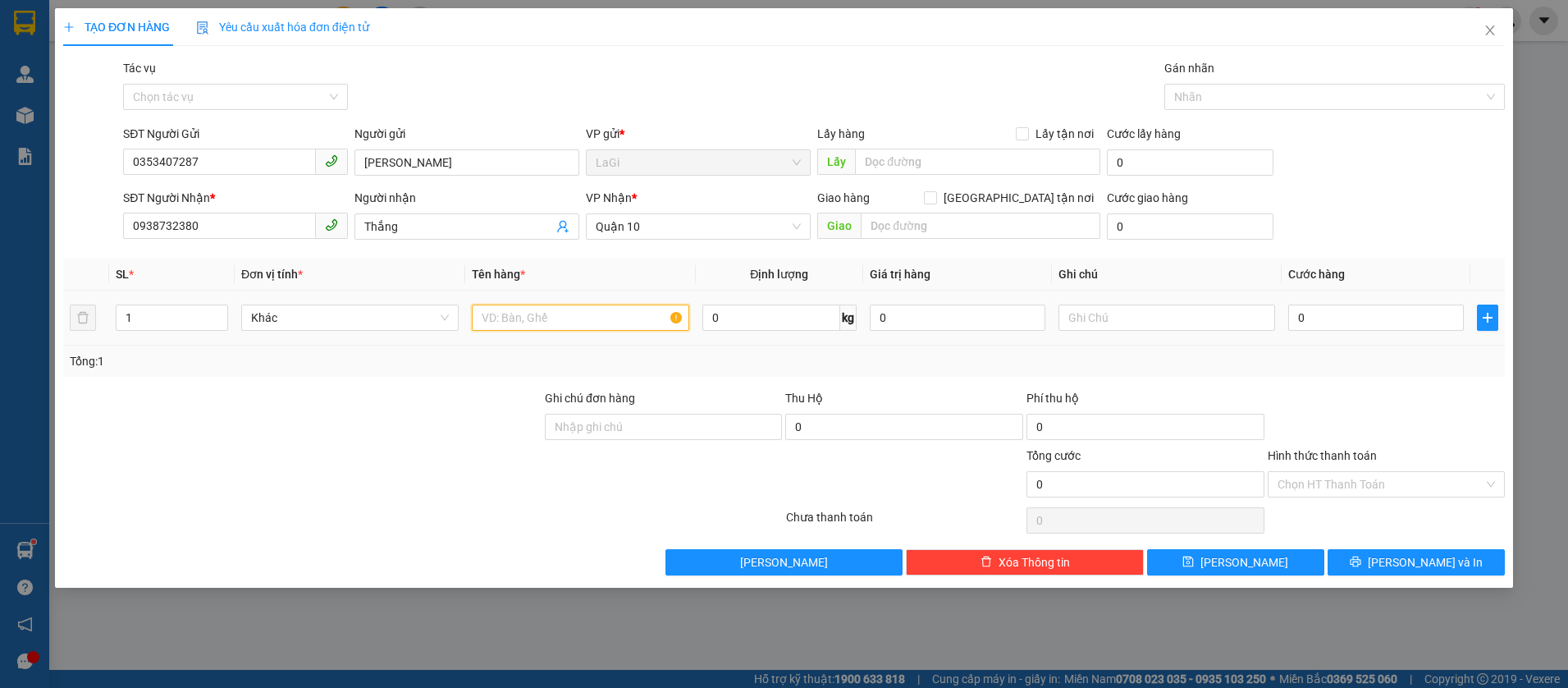
click at [531, 306] on input "text" at bounding box center [581, 317] width 218 height 26
type input "tệp hồ sơ"
click at [1336, 316] on input "0" at bounding box center [1375, 317] width 176 height 26
type input "3"
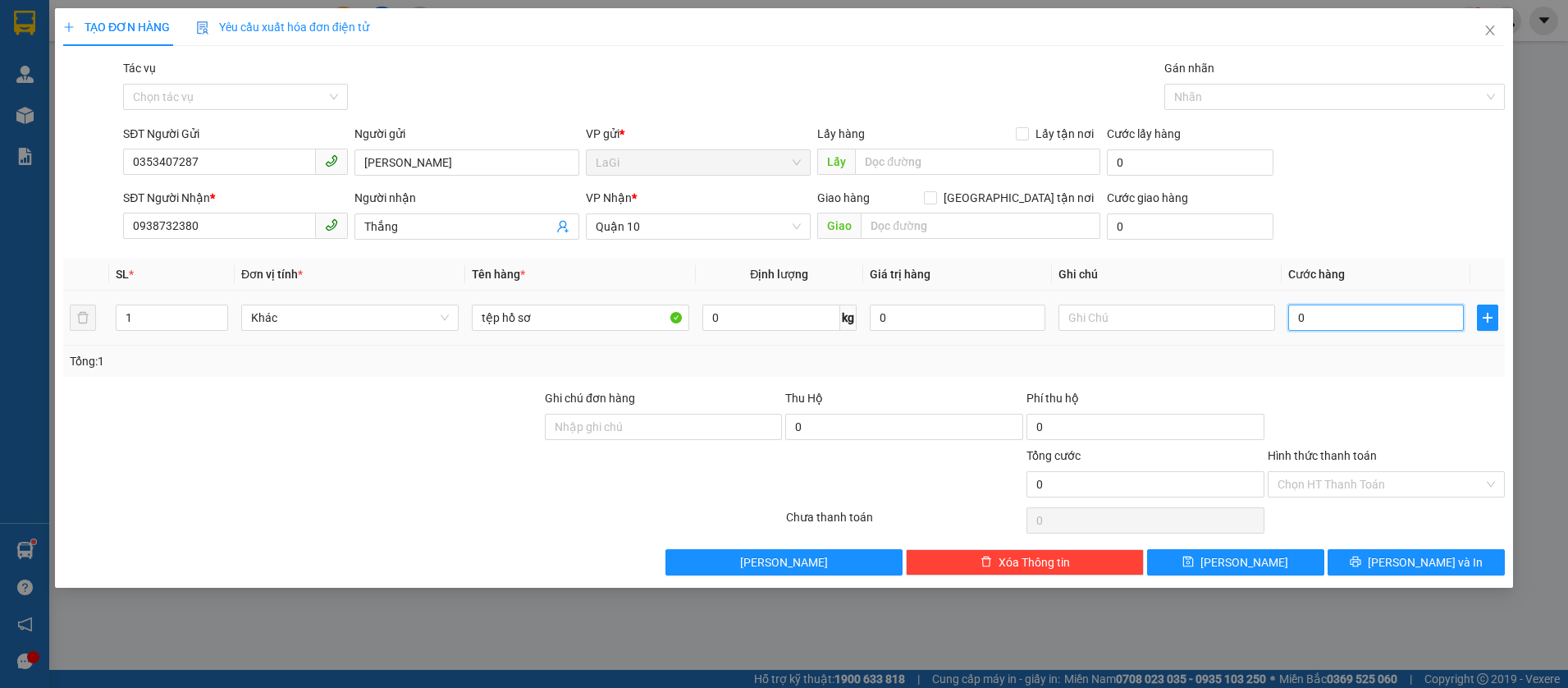
type input "3"
type input "30"
click at [1332, 400] on div at bounding box center [1387, 418] width 241 height 58
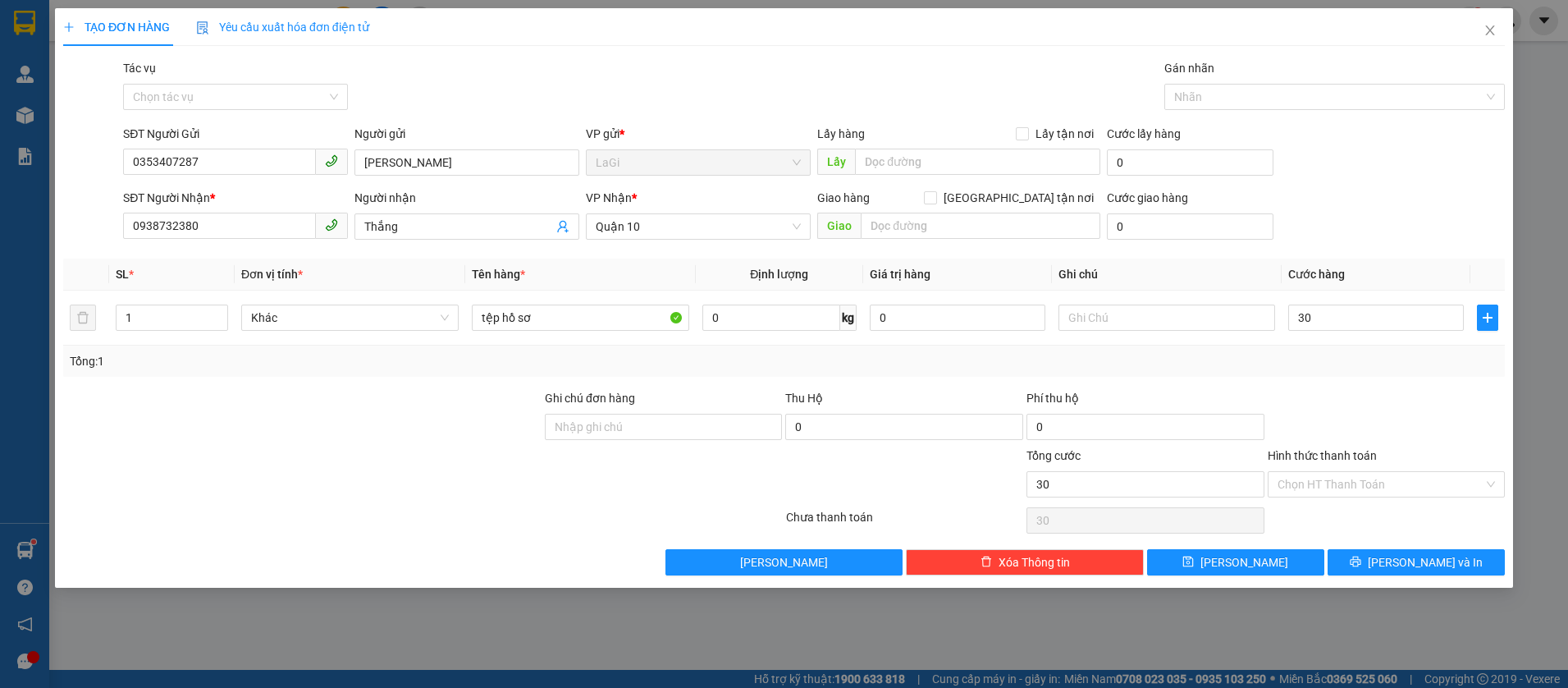
type input "30.000"
click at [1345, 482] on input "Hình thức thanh toán" at bounding box center [1381, 484] width 207 height 25
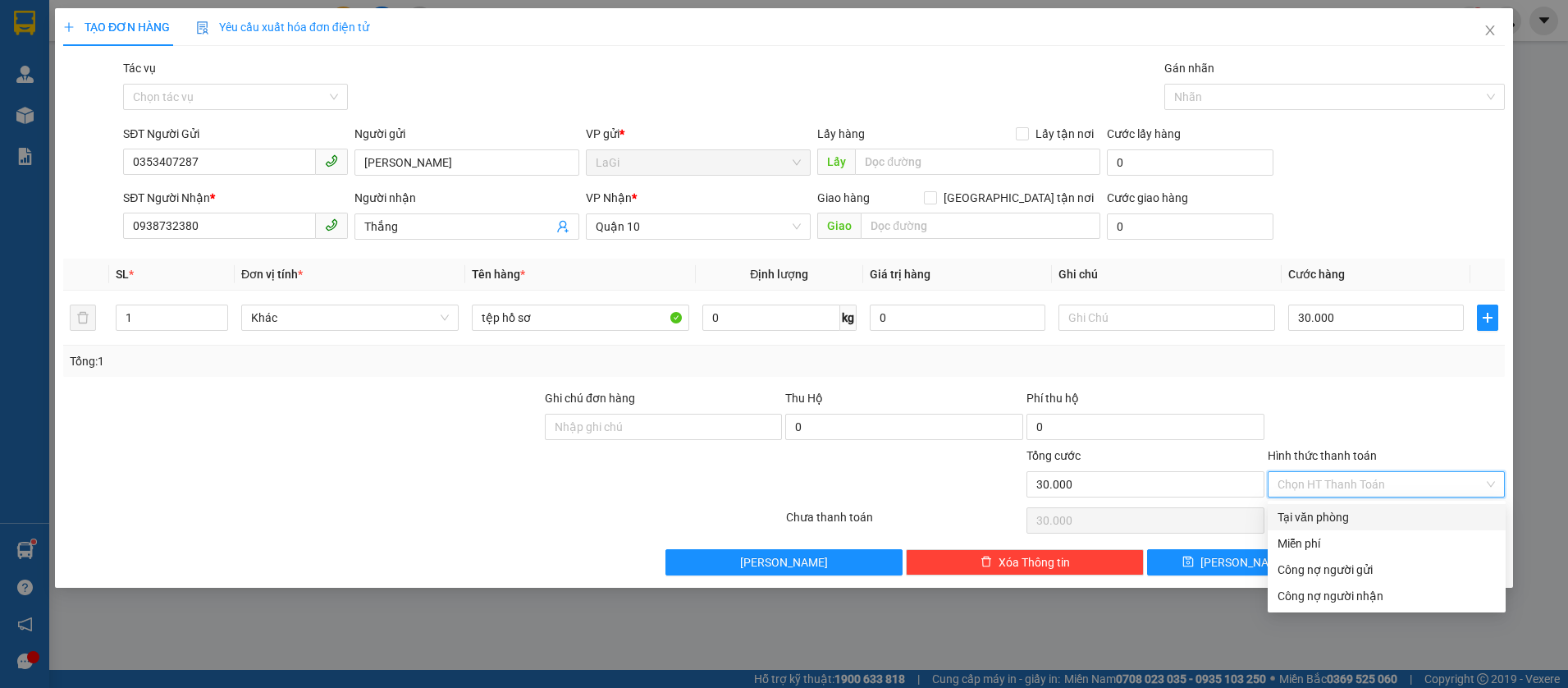
click at [1332, 508] on div "Tại văn phòng" at bounding box center [1387, 517] width 218 height 18
type input "0"
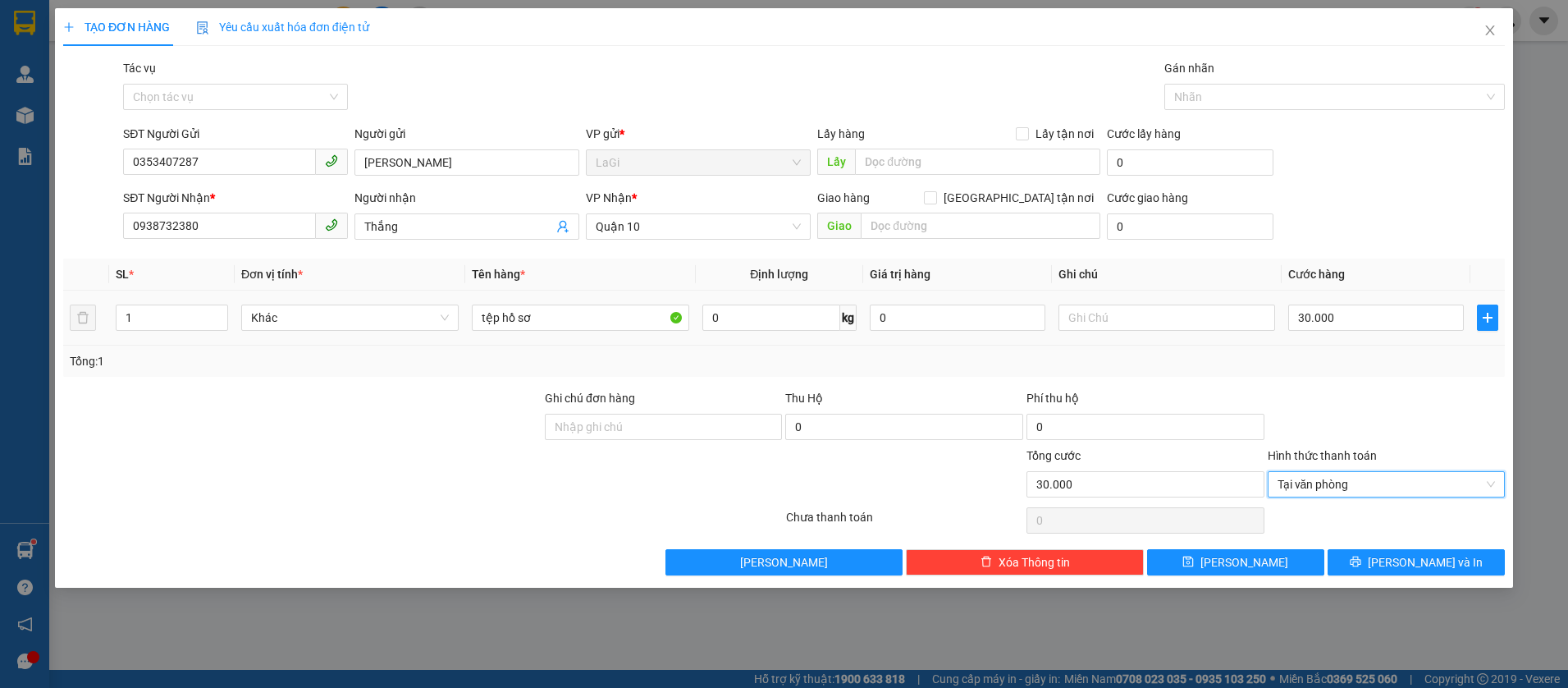
click at [1392, 386] on div "Transit Pickup Surcharge Ids Transit Deliver Surcharge Ids Transit Deliver Surc…" at bounding box center [784, 317] width 1442 height 516
click at [1361, 563] on icon "printer" at bounding box center [1355, 561] width 12 height 12
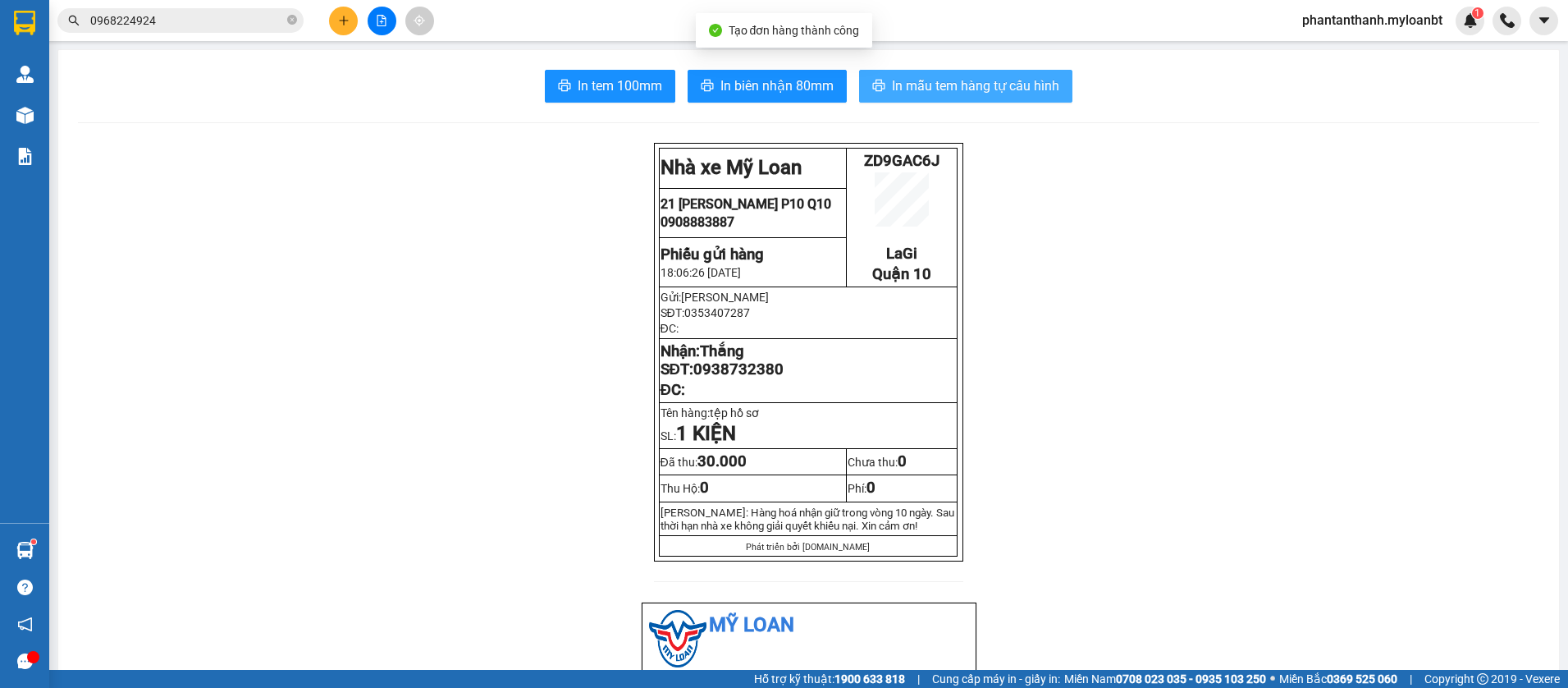
click at [936, 80] on span "In mẫu tem hàng tự cấu hình" at bounding box center [975, 86] width 167 height 21
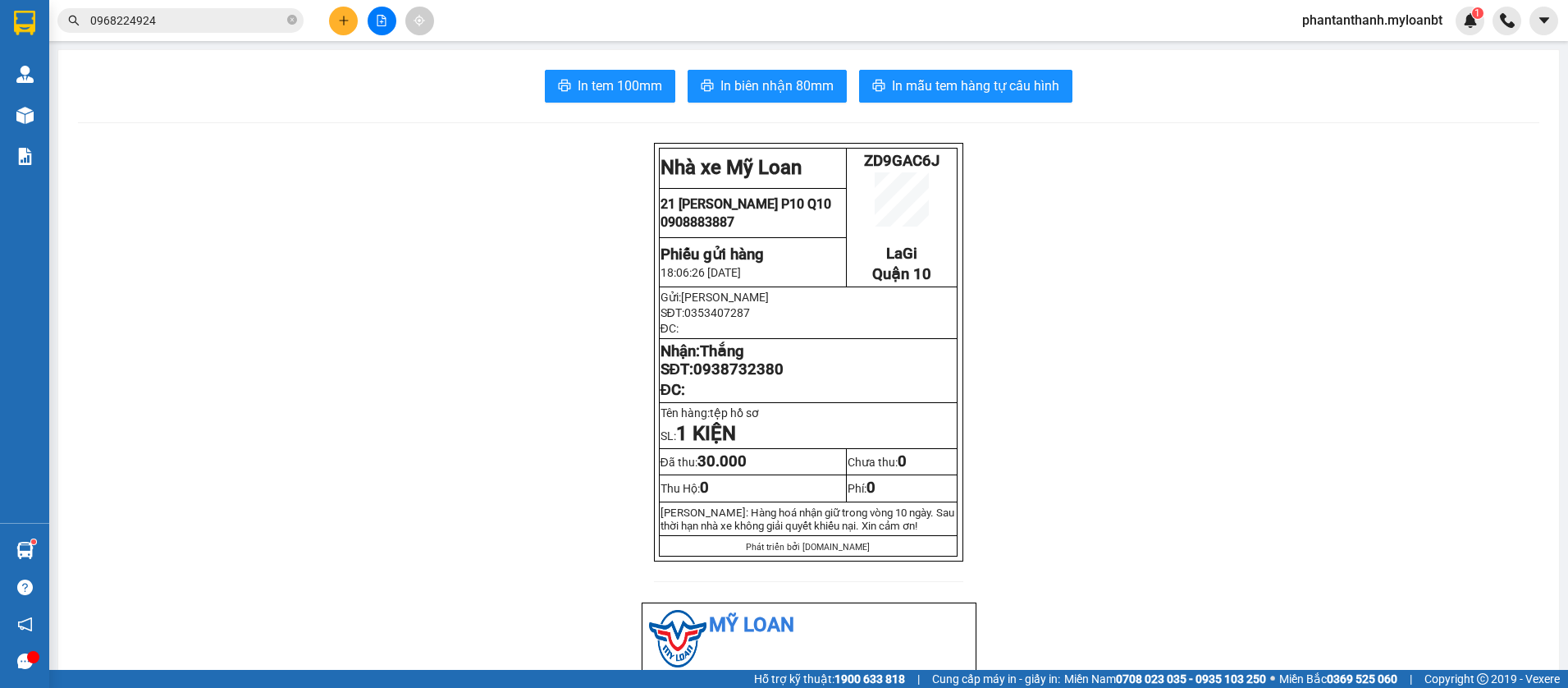
click at [725, 0] on div "Kết quả tìm kiếm ( 18 ) Bộ lọc Mã ĐH Trạng thái Món hàng Thu hộ Tổng cước Chưa …" at bounding box center [784, 21] width 1568 height 41
click at [355, 23] on button at bounding box center [343, 21] width 29 height 29
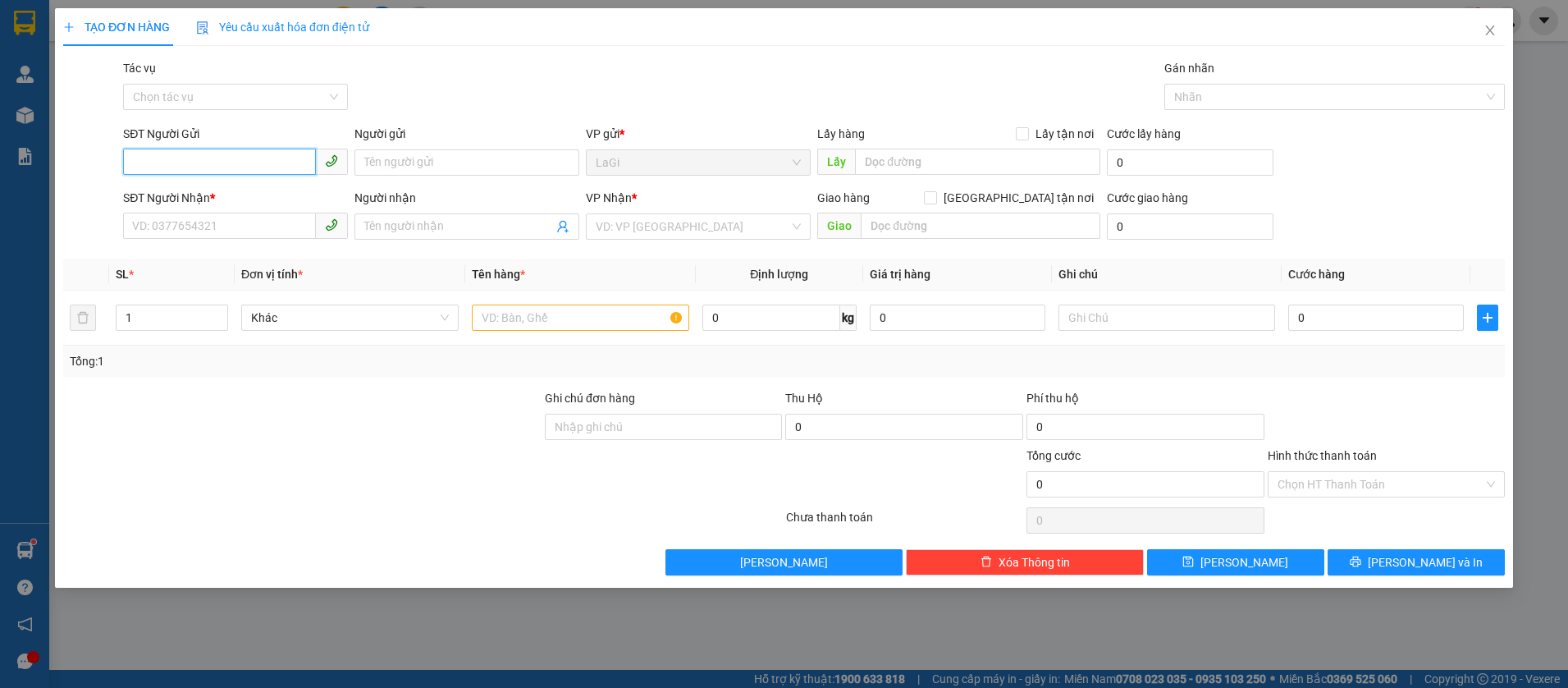
click at [228, 163] on input "SĐT Người Gửi" at bounding box center [219, 161] width 193 height 26
click at [208, 203] on div "0392334041 - Duyên" at bounding box center [235, 195] width 205 height 18
type input "0392334041"
type input "Duyên"
type input "0931579457"
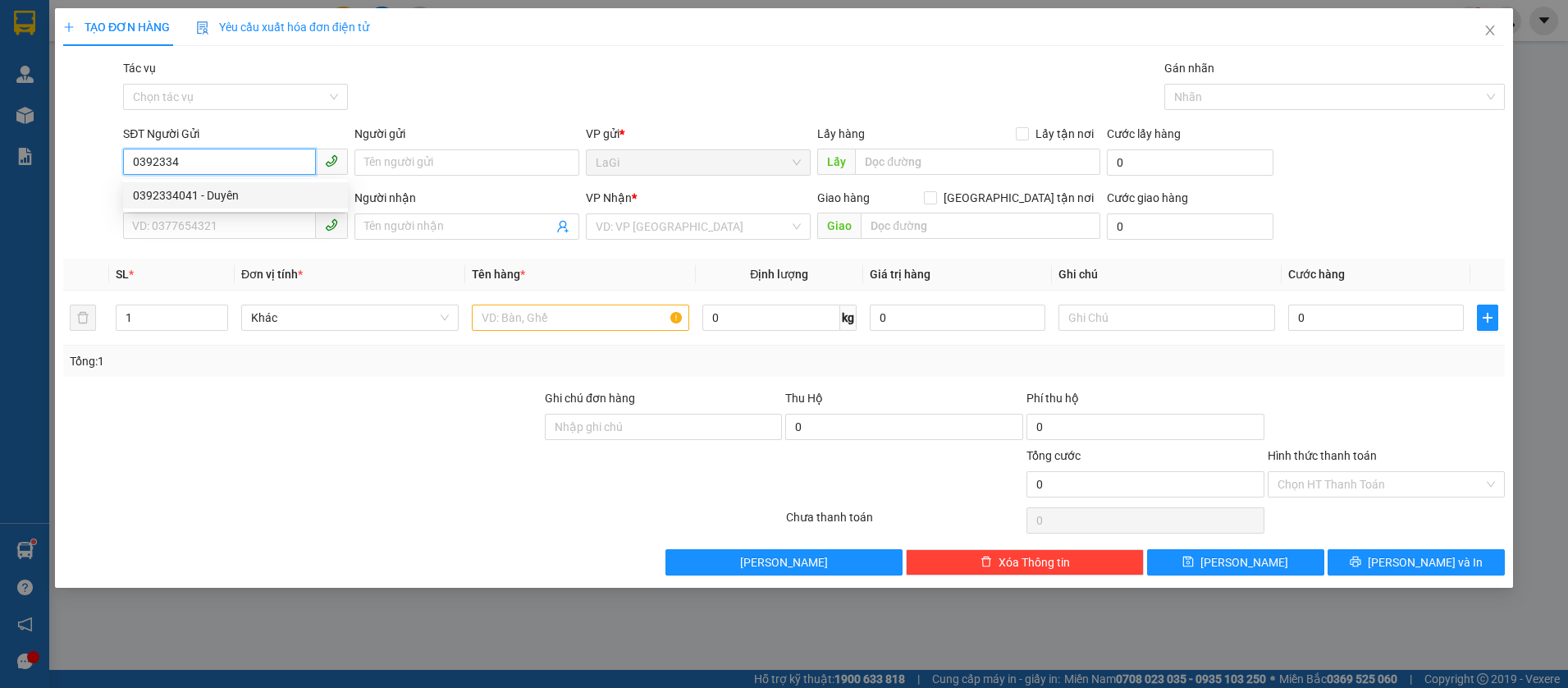
type input "Thiện"
type input "0392334041"
click at [546, 323] on input "text" at bounding box center [581, 317] width 218 height 26
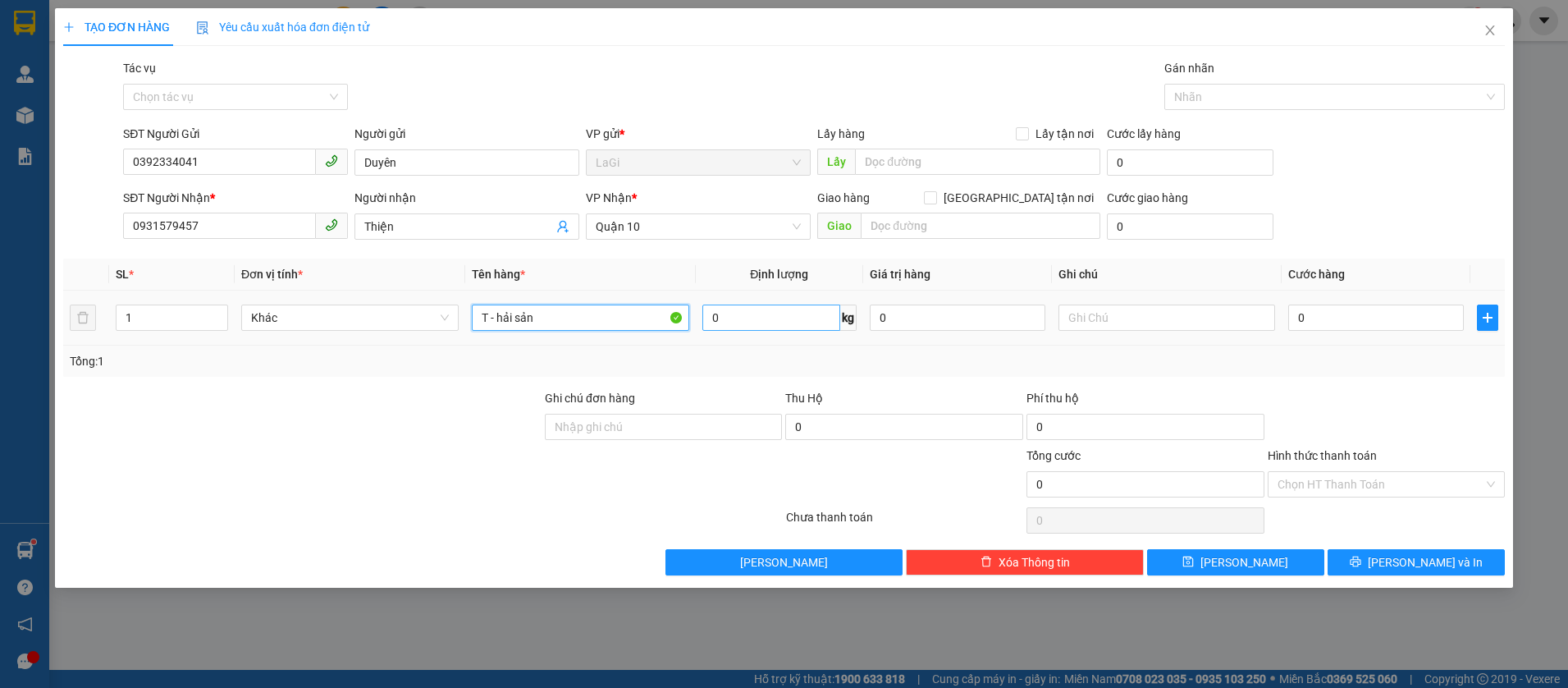
type input "T - hải sản"
click at [770, 316] on input "0" at bounding box center [770, 317] width 138 height 26
type input "13"
click at [1315, 310] on input "0" at bounding box center [1375, 317] width 176 height 26
type input "5"
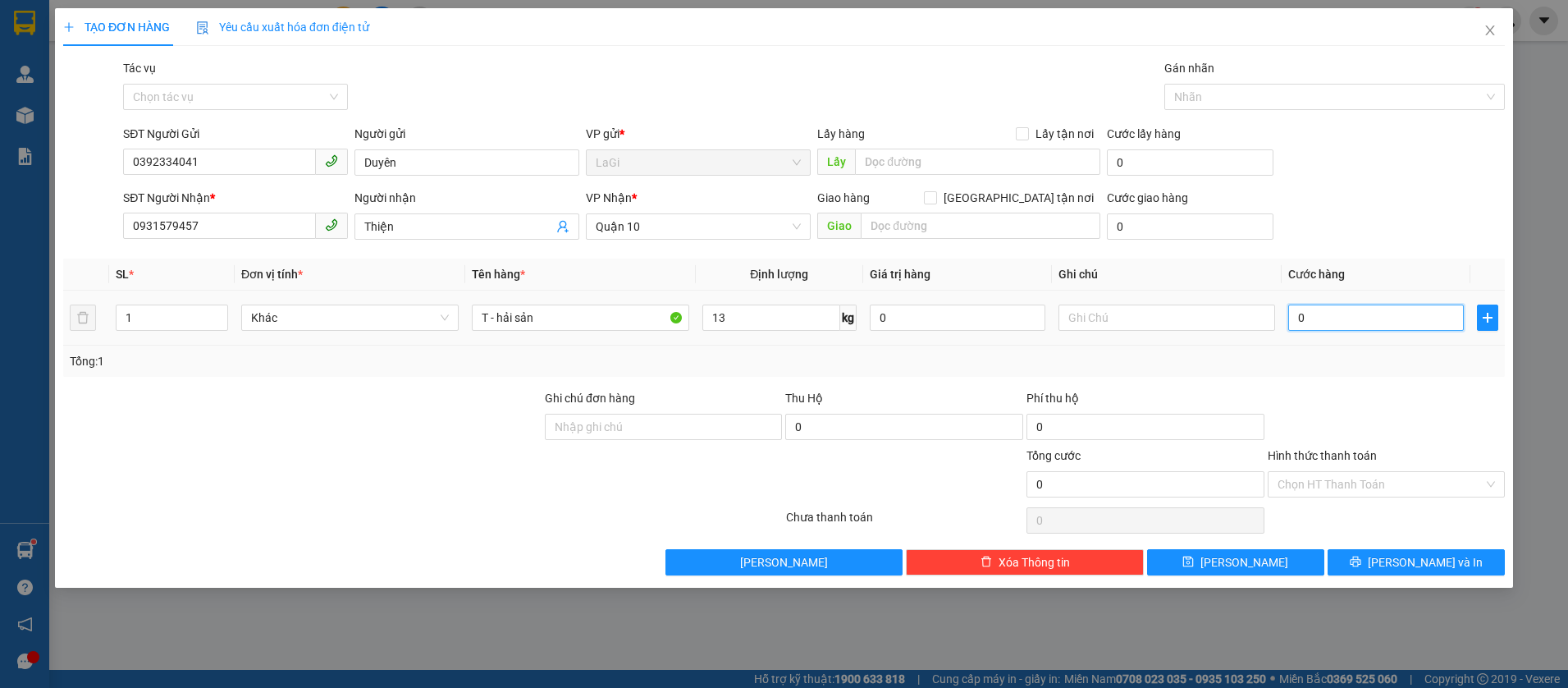
type input "5"
type input "50"
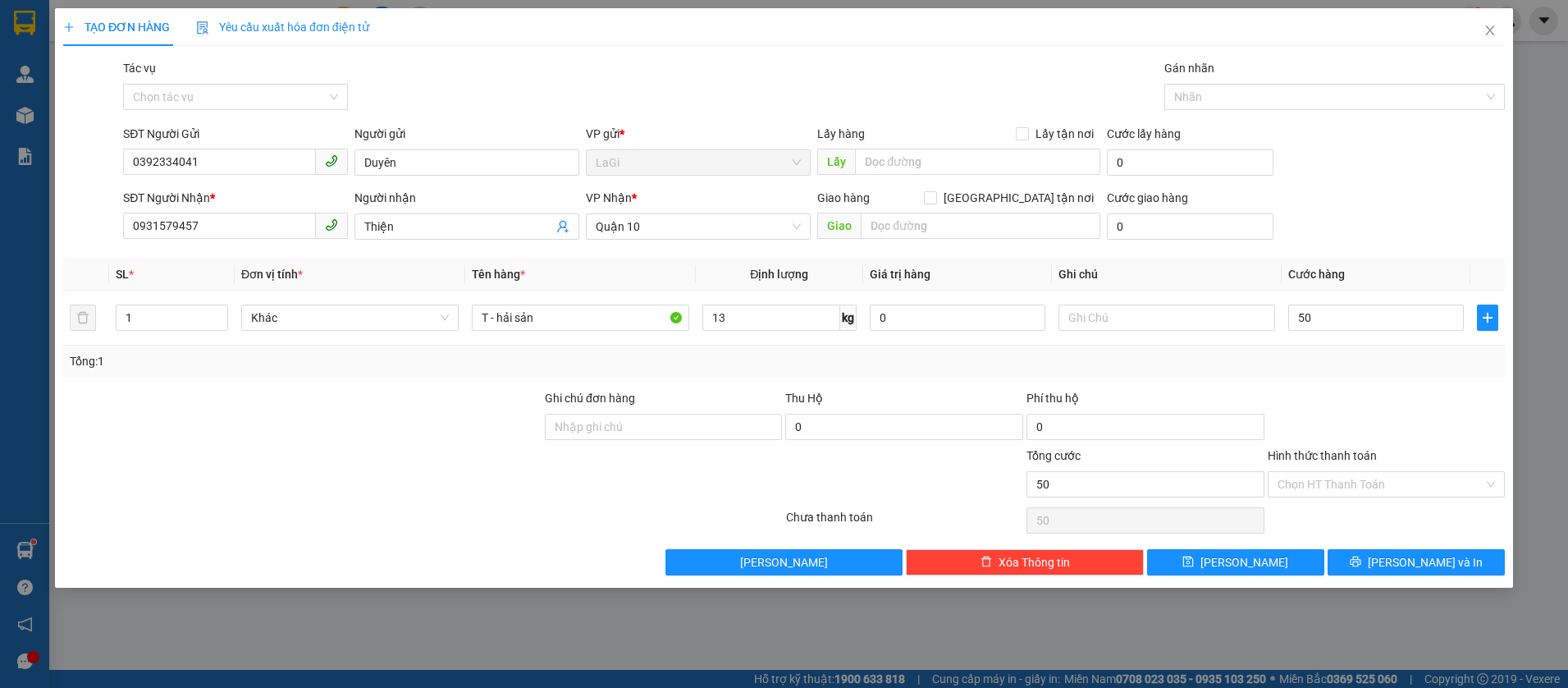
type input "50.000"
click at [1366, 395] on div at bounding box center [1387, 418] width 241 height 58
click at [1361, 477] on input "Hình thức thanh toán" at bounding box center [1381, 484] width 207 height 25
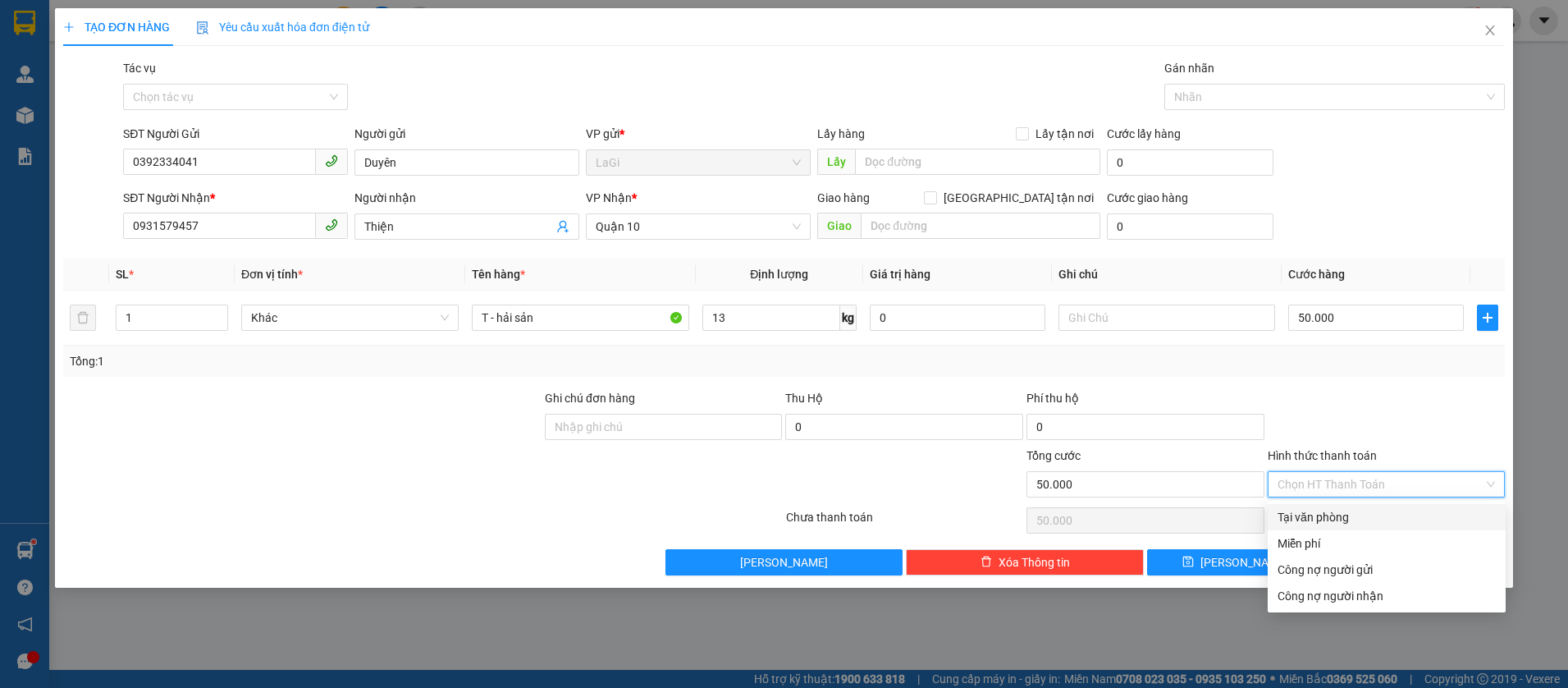
click at [1327, 519] on div "Tại văn phòng" at bounding box center [1387, 517] width 218 height 18
type input "0"
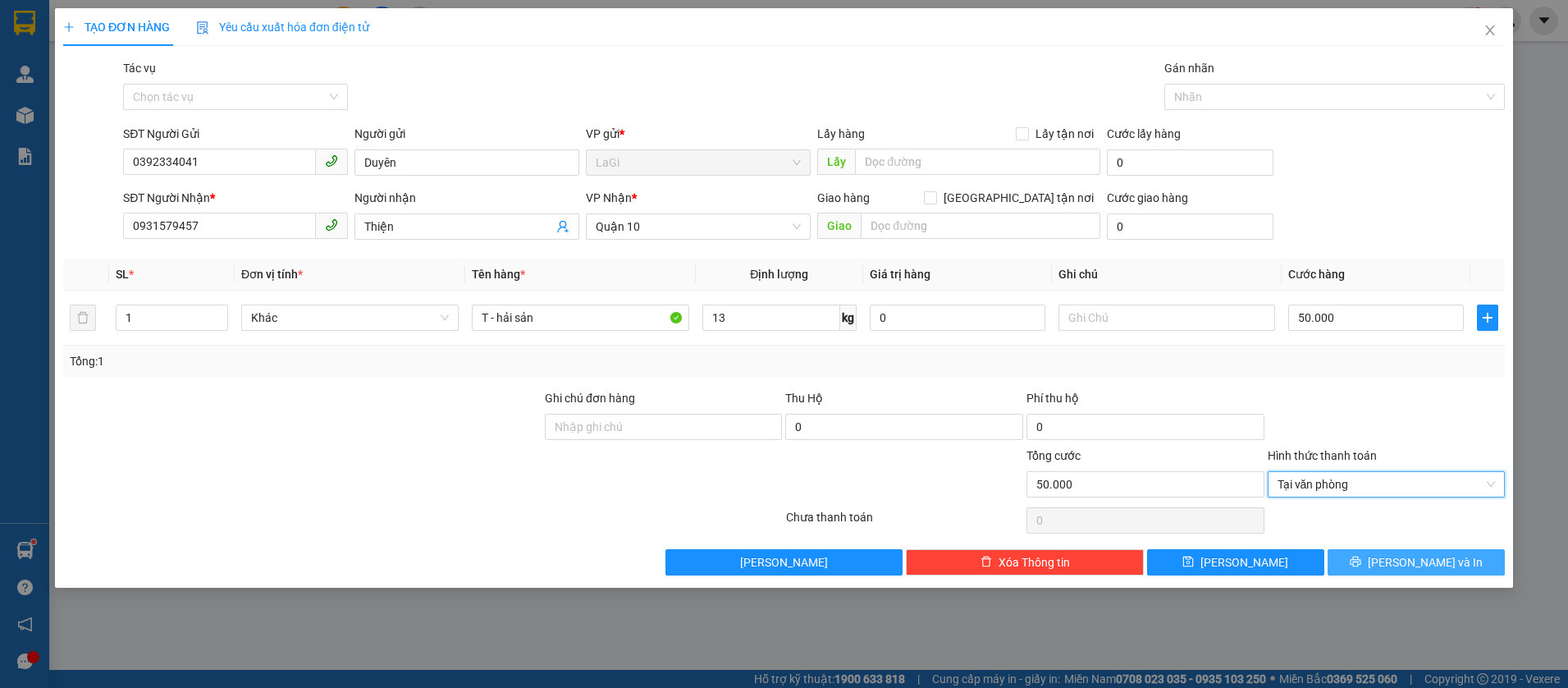
click at [1410, 566] on span "Lưu và In" at bounding box center [1425, 562] width 115 height 18
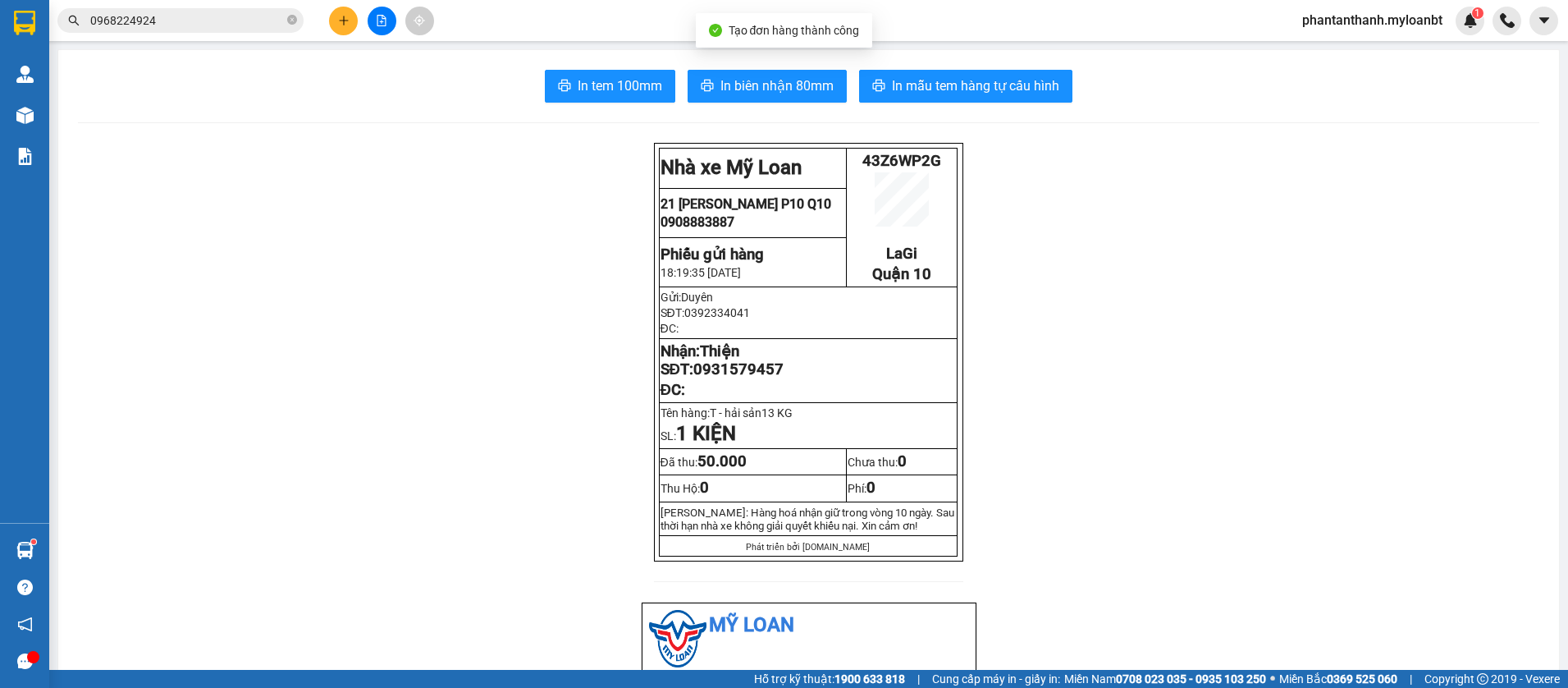
click at [938, 99] on button "In mẫu tem hàng tự cấu hình" at bounding box center [966, 87] width 213 height 33
click at [264, 18] on input "0968224924" at bounding box center [187, 21] width 194 height 18
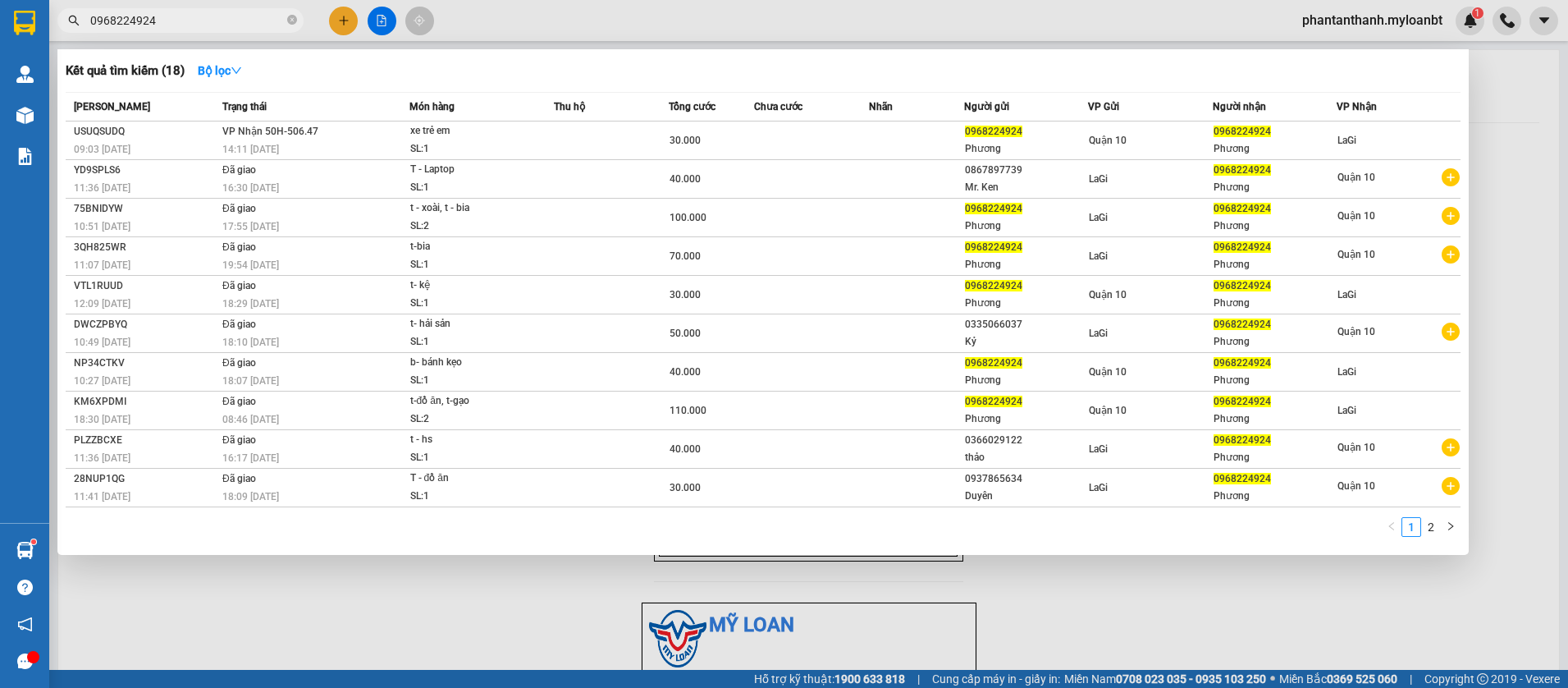
click at [264, 18] on input "0968224924" at bounding box center [187, 21] width 194 height 18
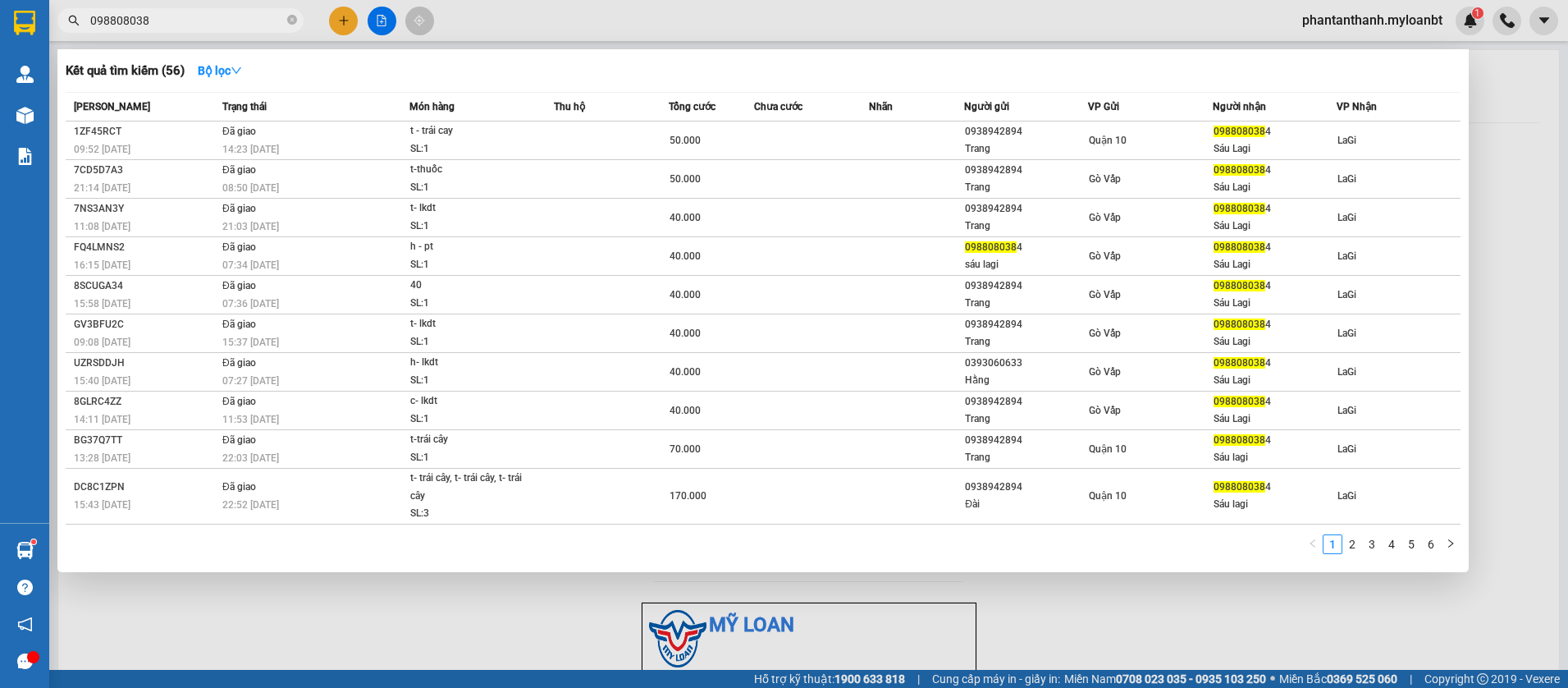
type input "0988080384"
click at [274, 29] on input "0988080384" at bounding box center [187, 21] width 194 height 18
click at [270, 16] on input "0988080384" at bounding box center [187, 21] width 194 height 18
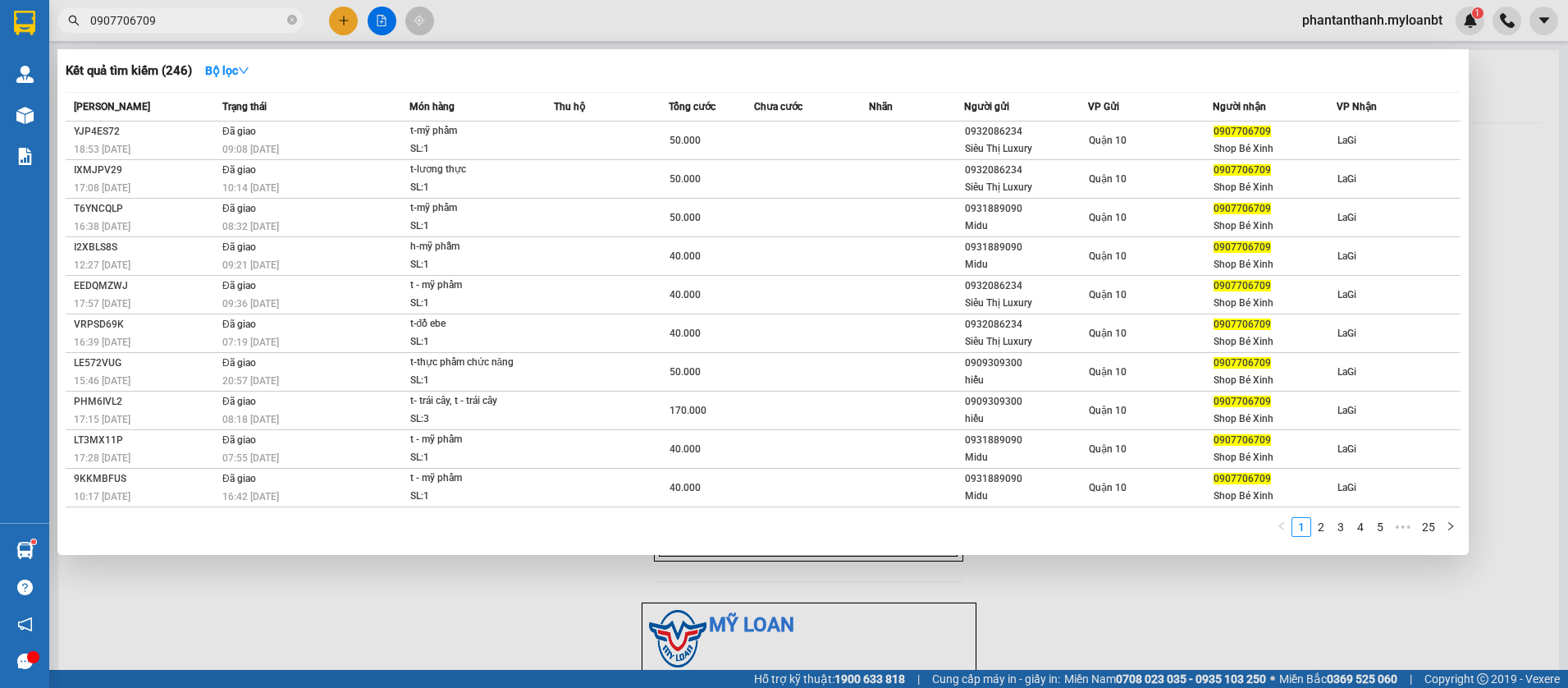
click at [204, 12] on input "0907706709" at bounding box center [187, 21] width 194 height 18
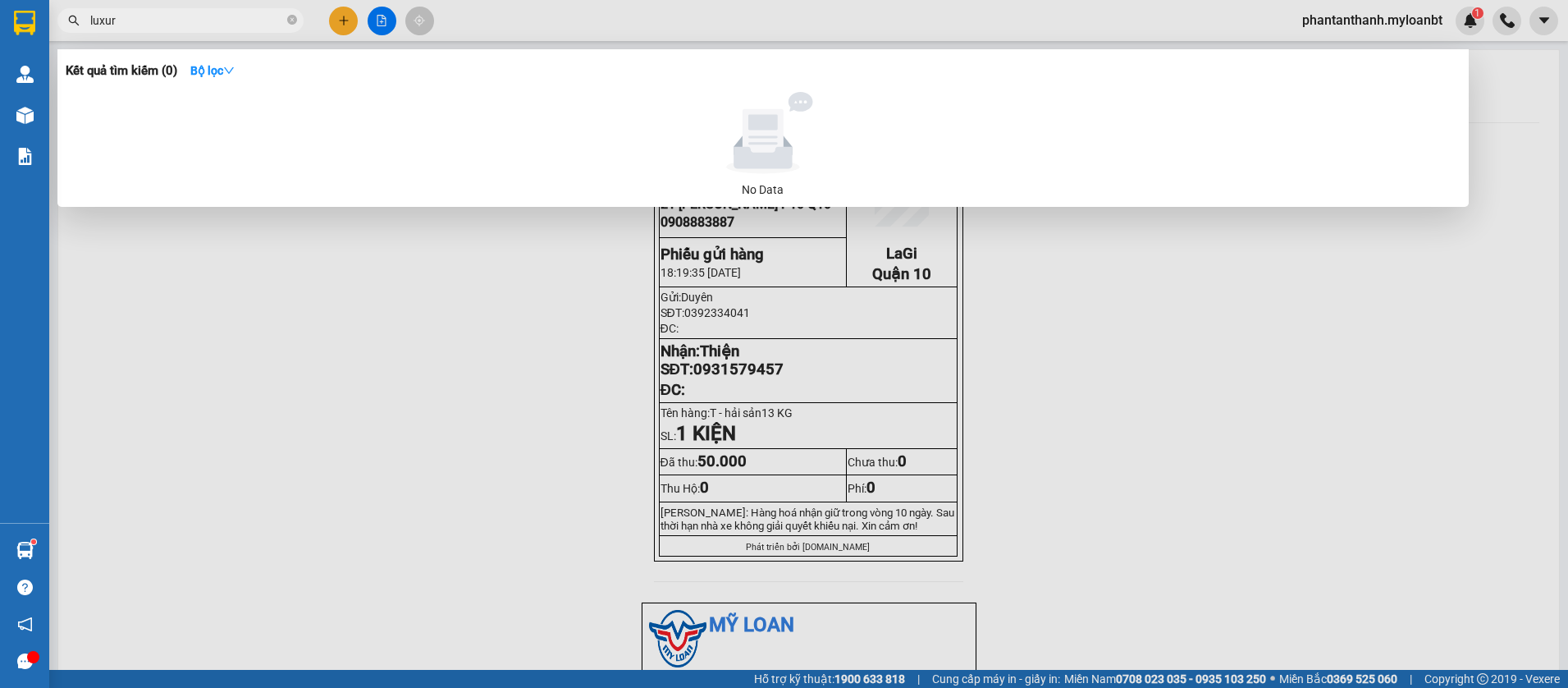
type input "luxury"
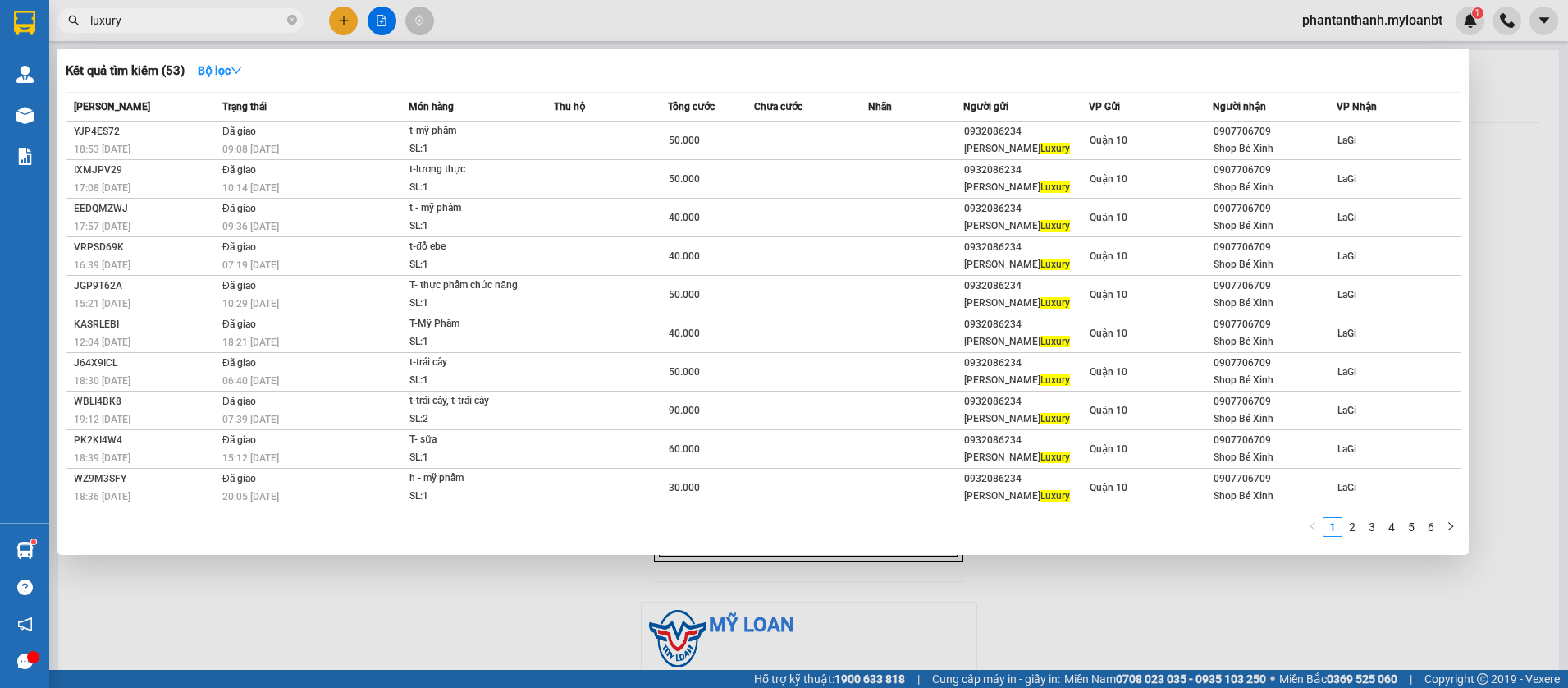
click at [222, 21] on input "luxury" at bounding box center [187, 21] width 194 height 18
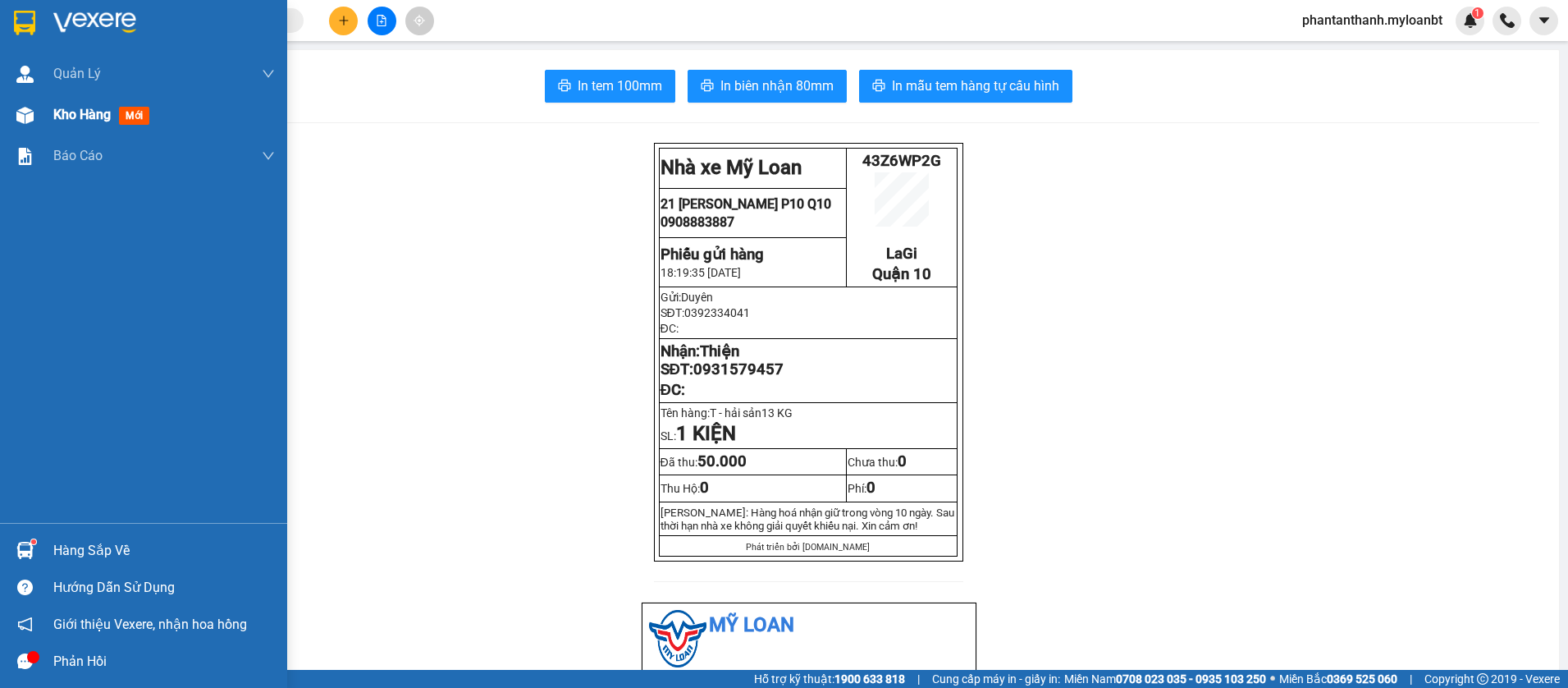
click at [24, 121] on img at bounding box center [25, 115] width 17 height 17
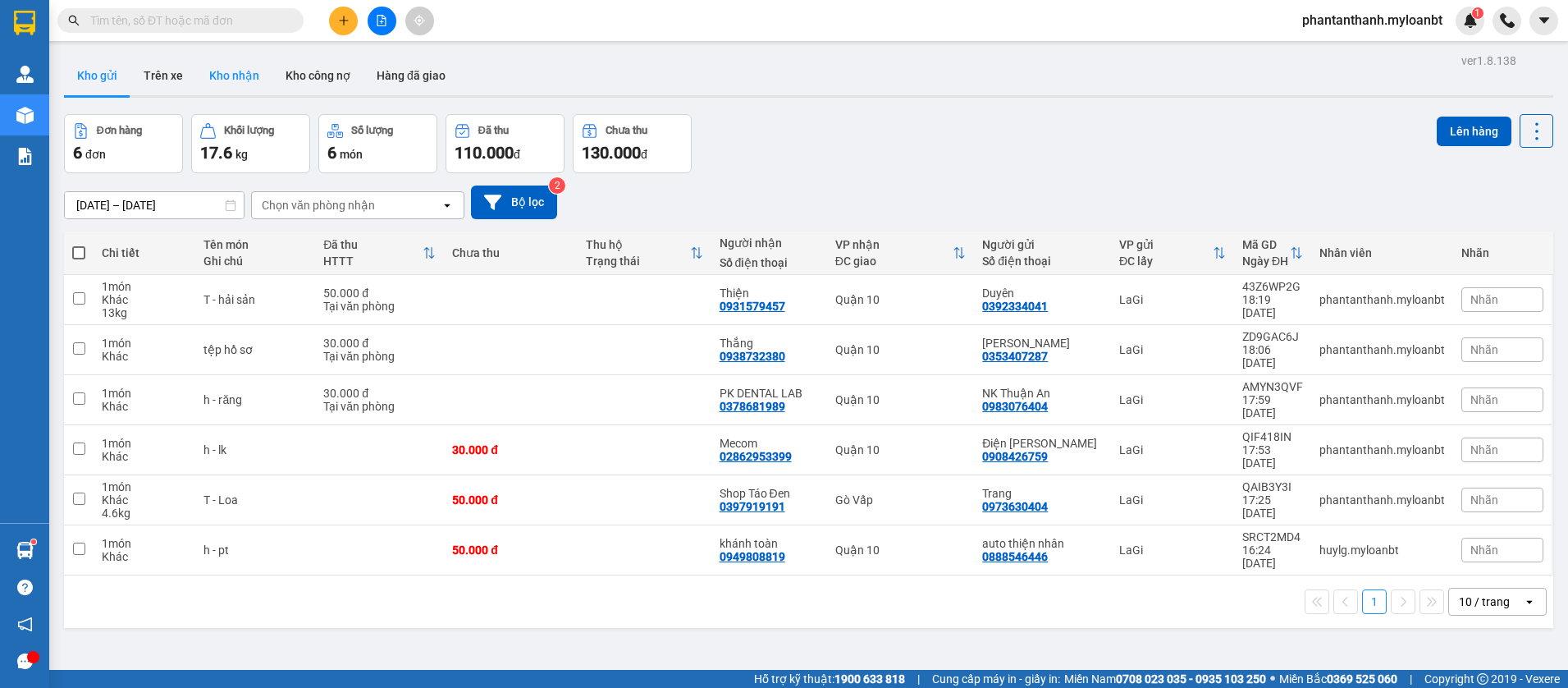
click at [236, 80] on button "Kho nhận" at bounding box center [234, 76] width 77 height 40
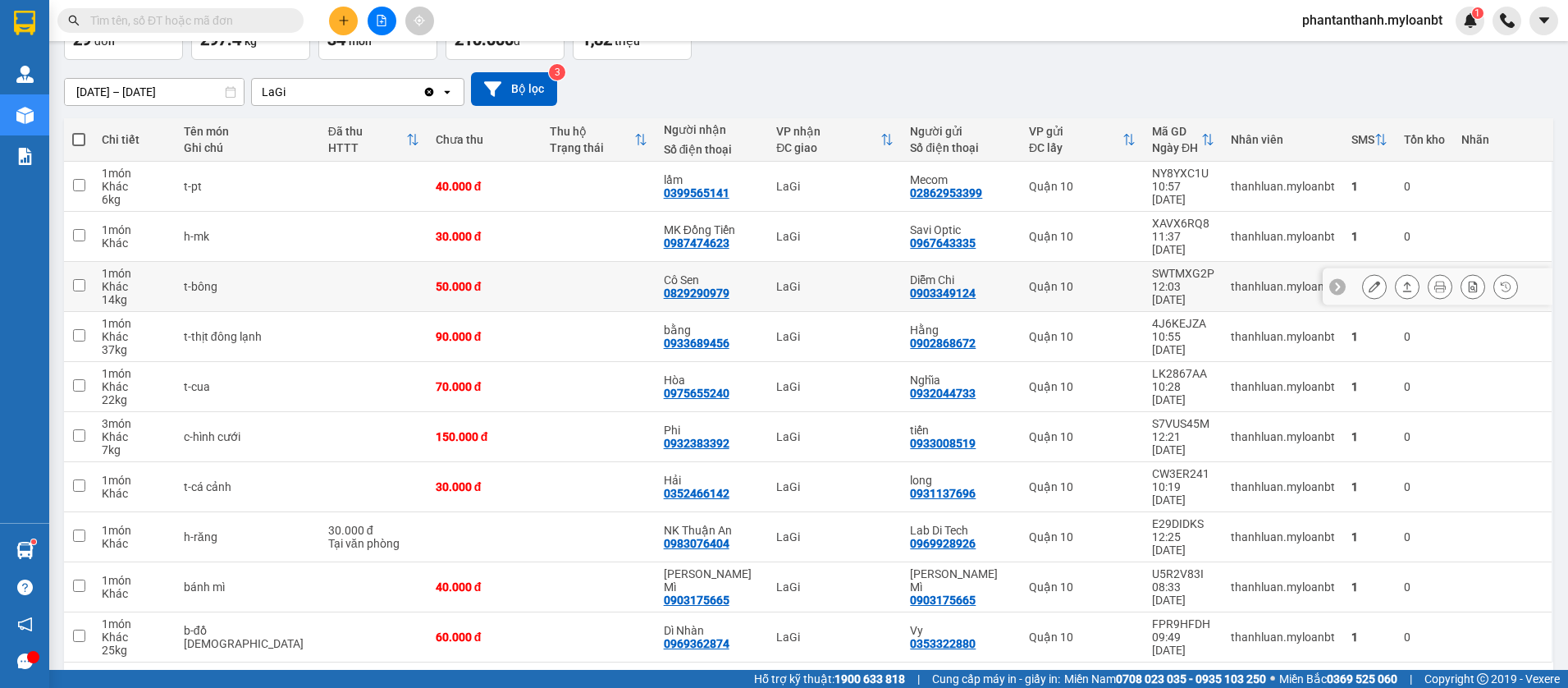
scroll to position [120, 0]
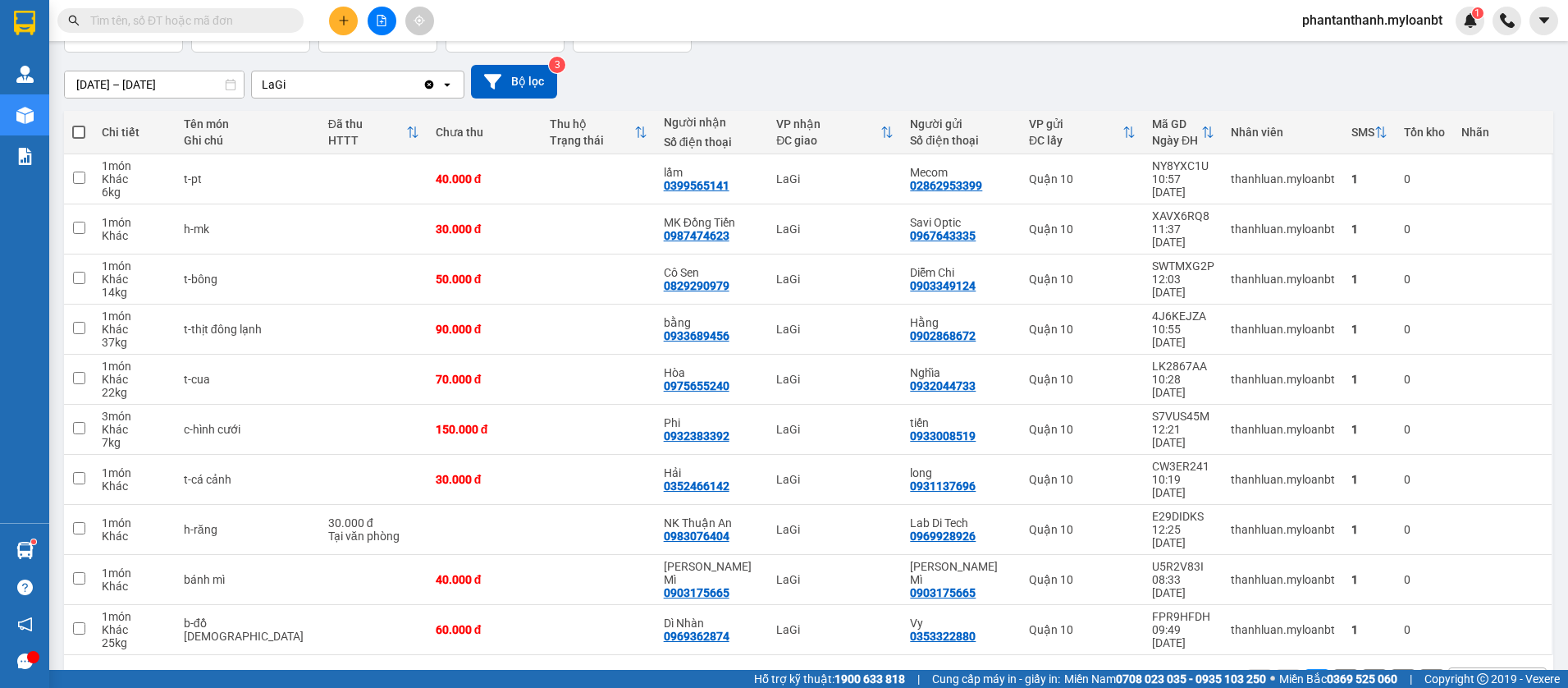
click at [1420, 669] on button at bounding box center [1432, 681] width 25 height 25
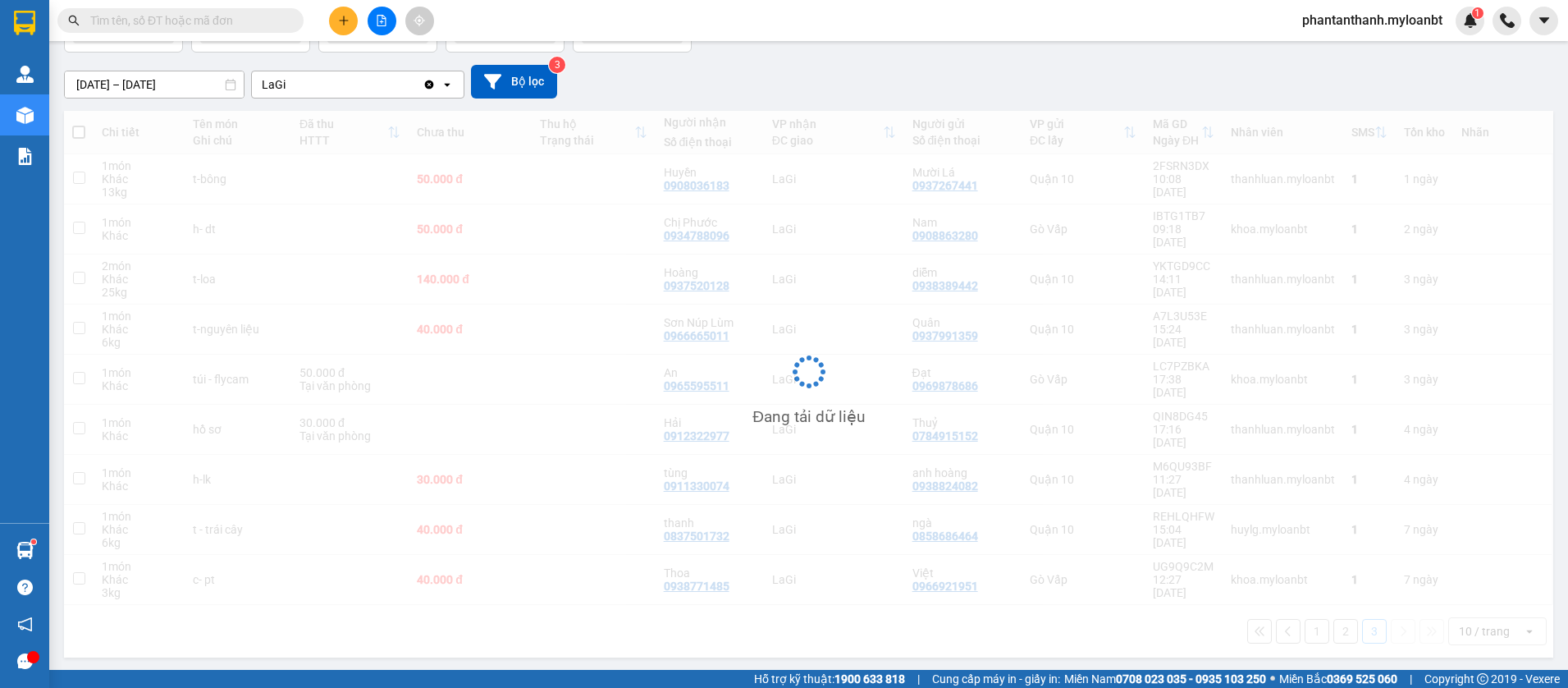
scroll to position [76, 0]
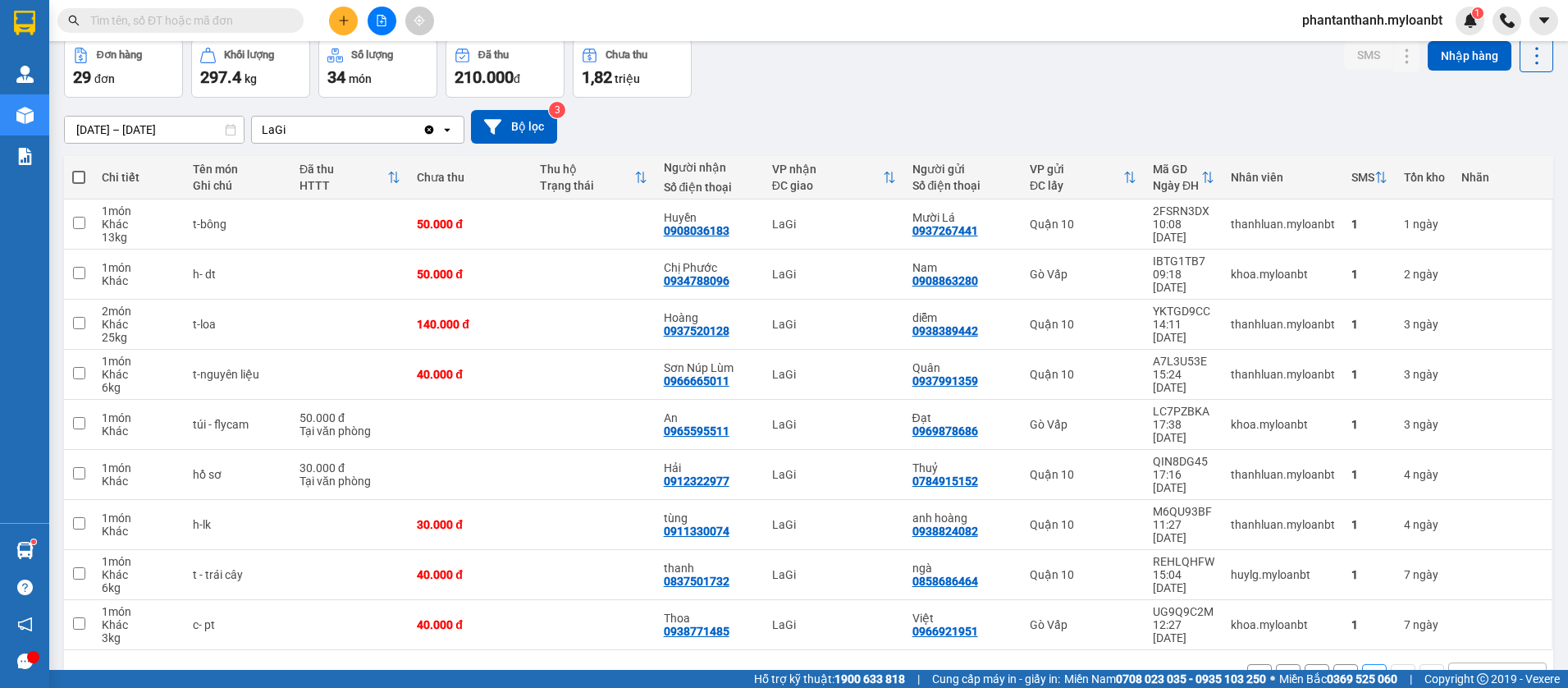
click at [1333, 664] on button "2" at bounding box center [1346, 676] width 25 height 25
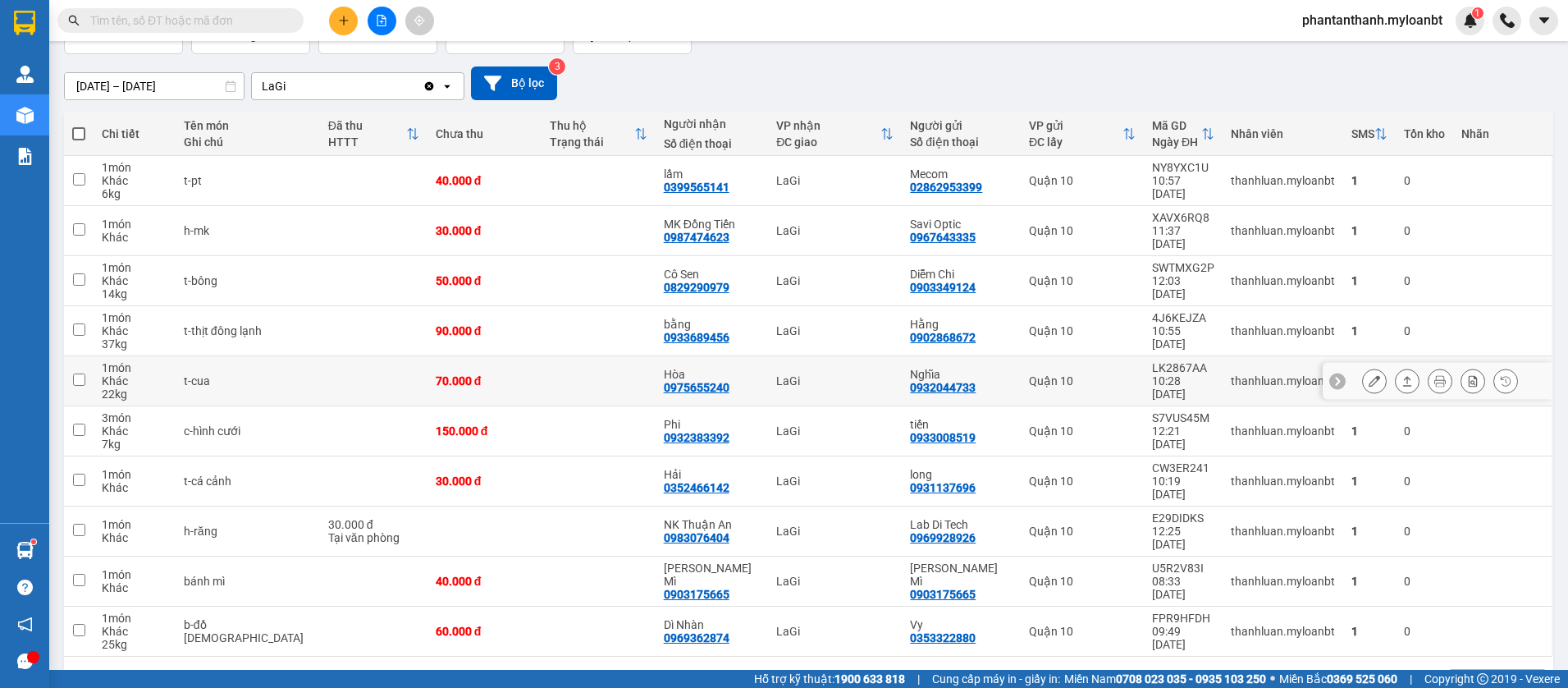
scroll to position [120, 0]
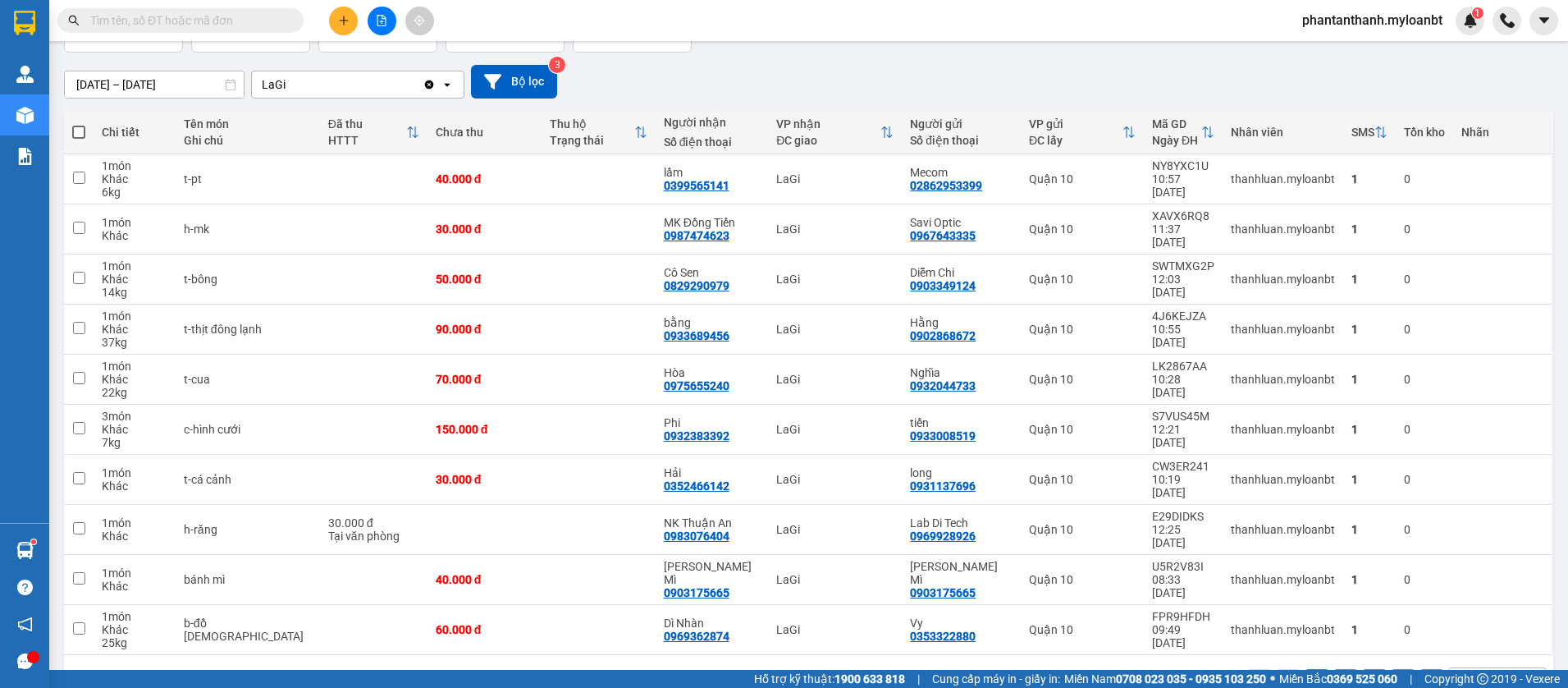
click at [193, 24] on input "text" at bounding box center [187, 21] width 194 height 18
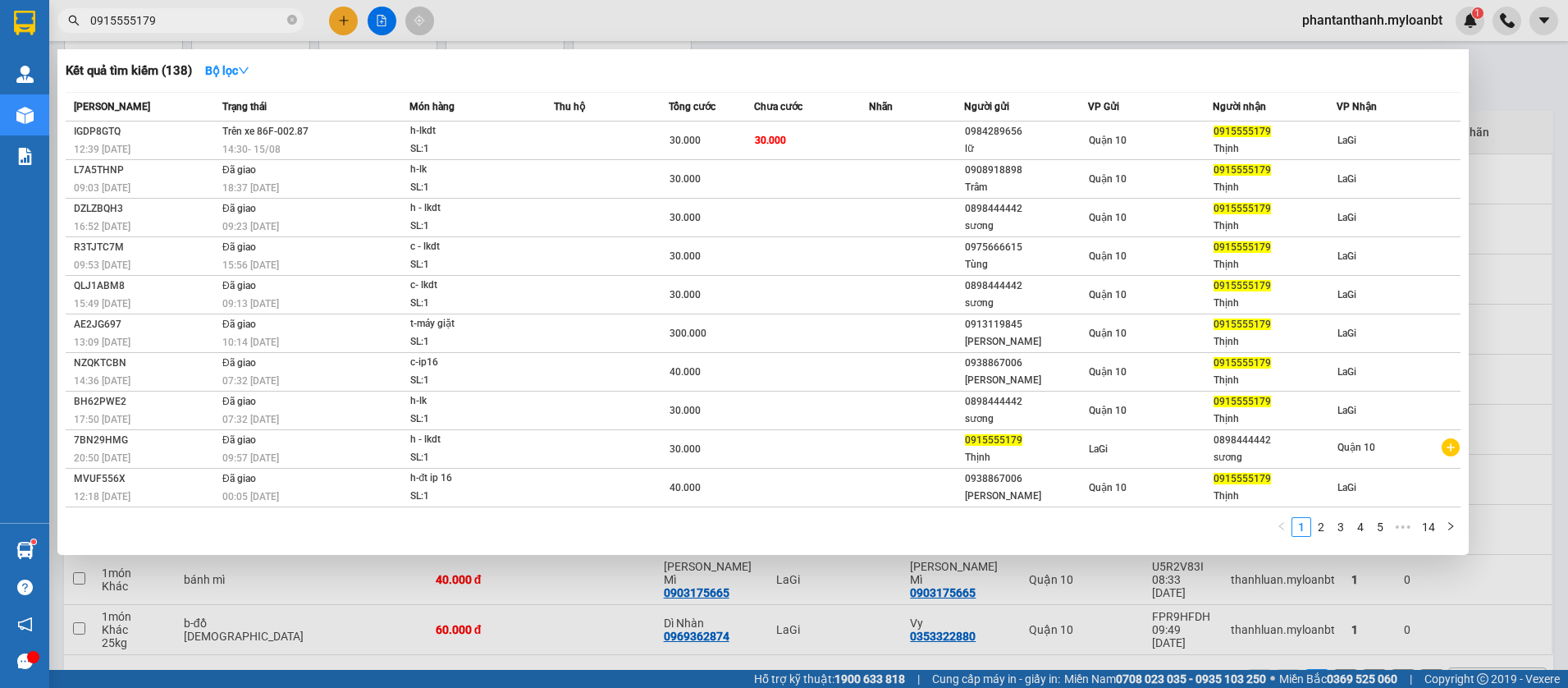
type input "0915555179"
click at [699, 63] on div "Kết quả tìm kiếm ( 138 ) Bộ lọc" at bounding box center [763, 71] width 1395 height 26
click at [783, 60] on div "Kết quả tìm kiếm ( 138 ) Bộ lọc" at bounding box center [763, 71] width 1395 height 26
click at [751, 62] on div "Kết quả tìm kiếm ( 138 ) Bộ lọc" at bounding box center [763, 71] width 1395 height 26
click at [353, 21] on div at bounding box center [784, 344] width 1568 height 688
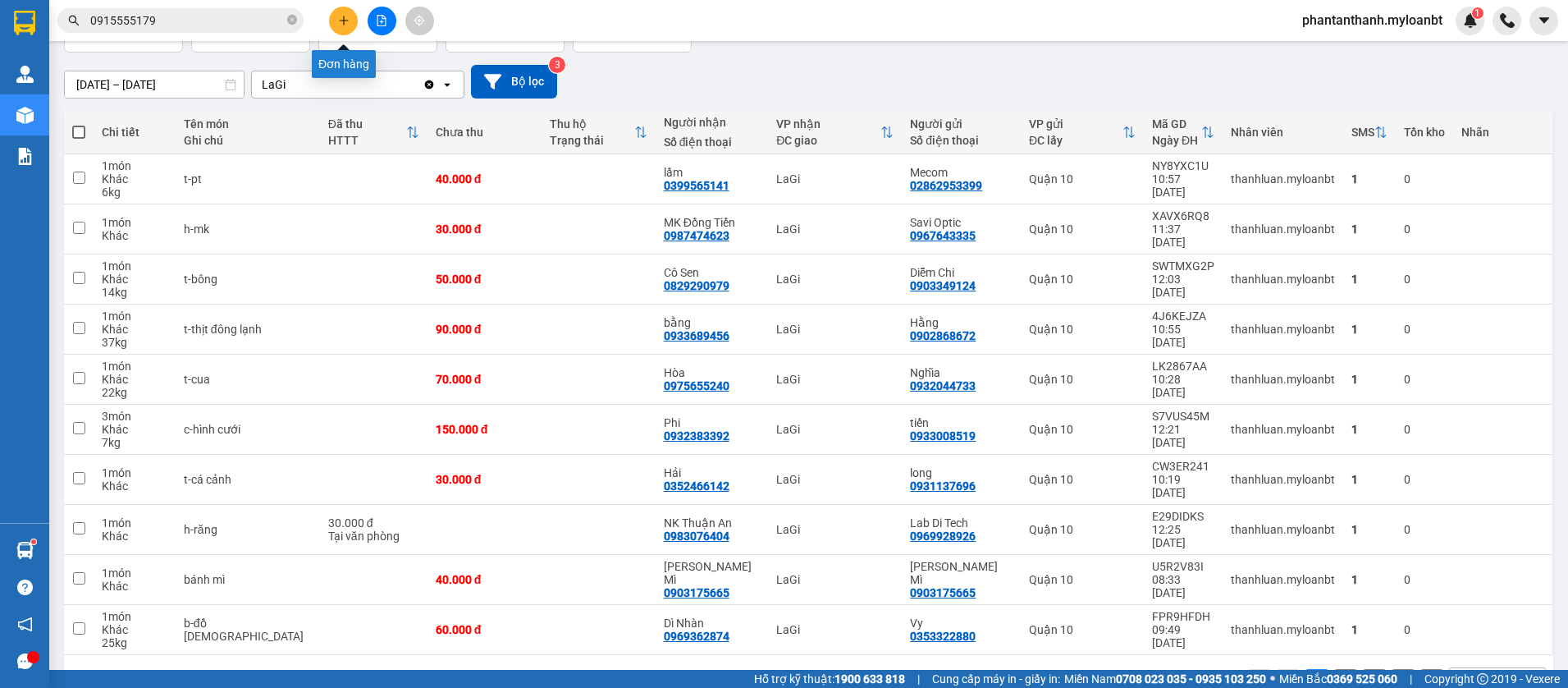
click at [349, 21] on icon "plus" at bounding box center [344, 21] width 12 height 12
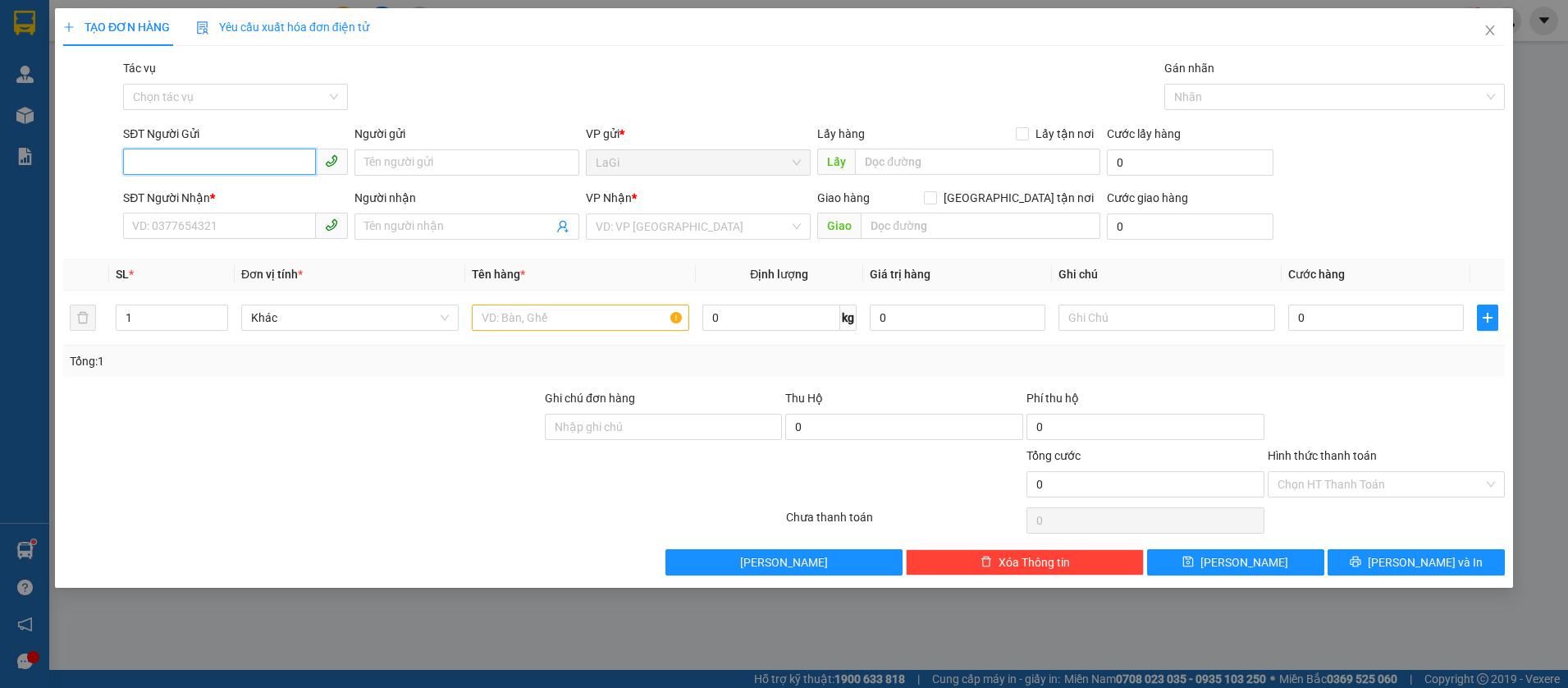
click at [287, 160] on input "SĐT Người Gửi" at bounding box center [219, 161] width 193 height 26
click at [286, 160] on input "SĐT Người Gửi" at bounding box center [219, 161] width 193 height 26
type input "0988934578"
click at [292, 188] on div "0988934578 - bs long lagi" at bounding box center [235, 195] width 205 height 18
type input "bs long lagi"
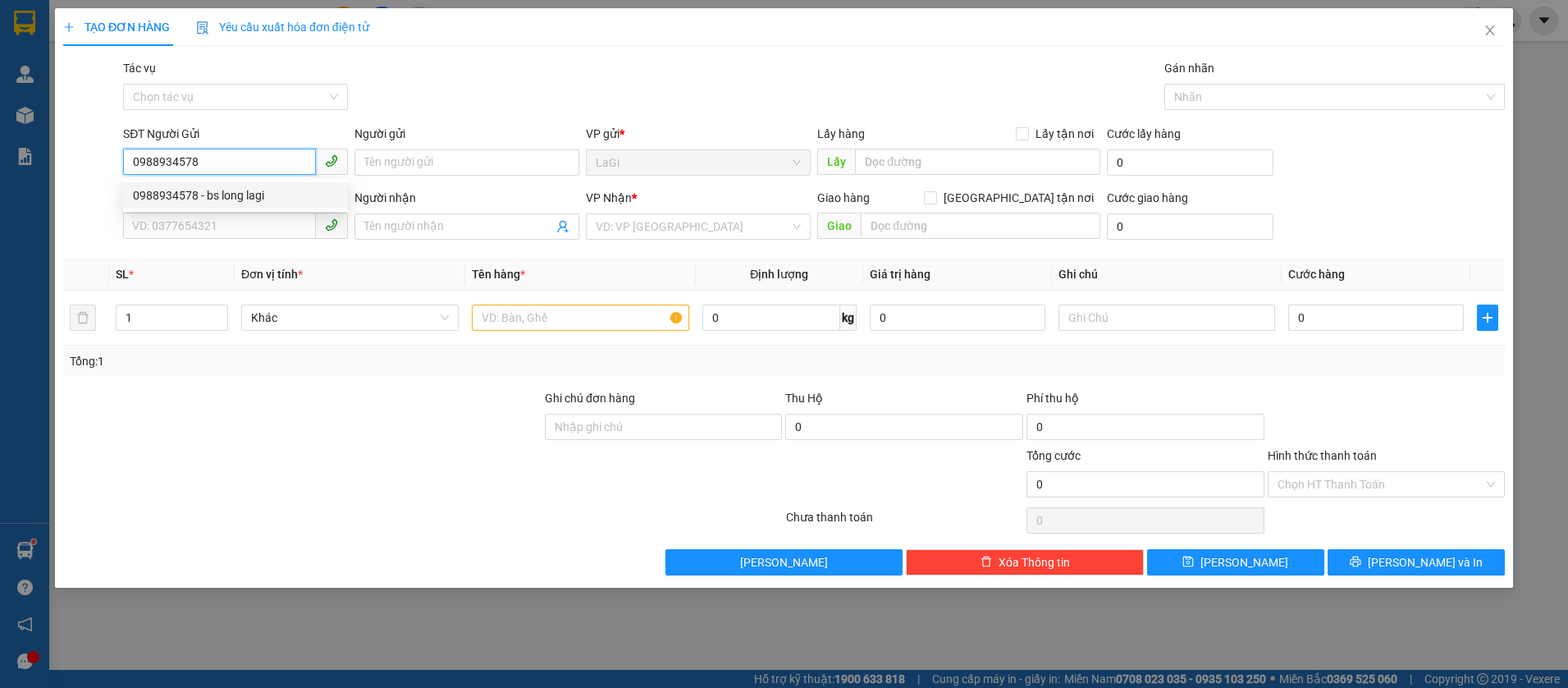
type input "0918144468"
type input "labo mident"
type input "0988934578"
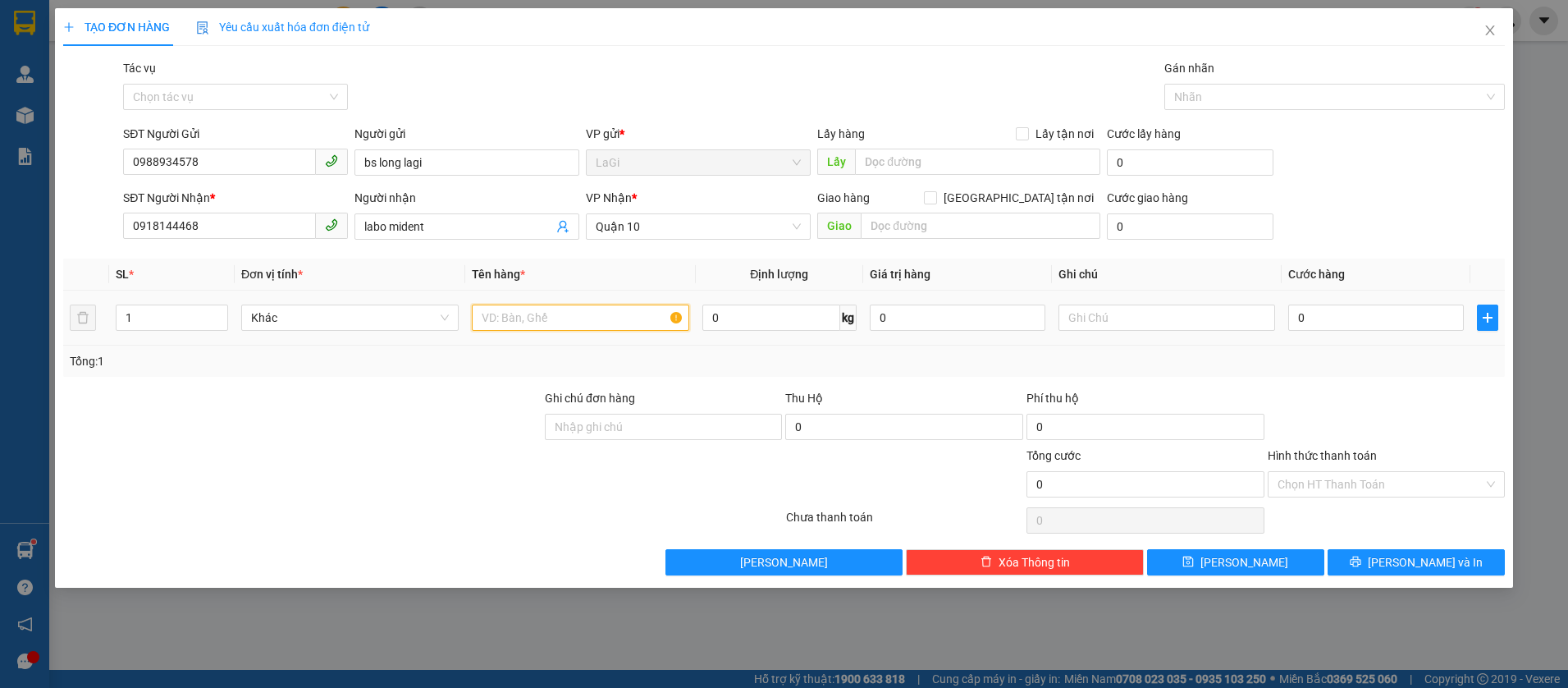
click at [611, 316] on input "text" at bounding box center [581, 317] width 218 height 26
click at [496, 328] on input "text" at bounding box center [581, 317] width 218 height 26
type input "h-răng"
click at [1367, 317] on input "0" at bounding box center [1375, 317] width 176 height 26
click at [1386, 396] on div at bounding box center [1387, 418] width 241 height 58
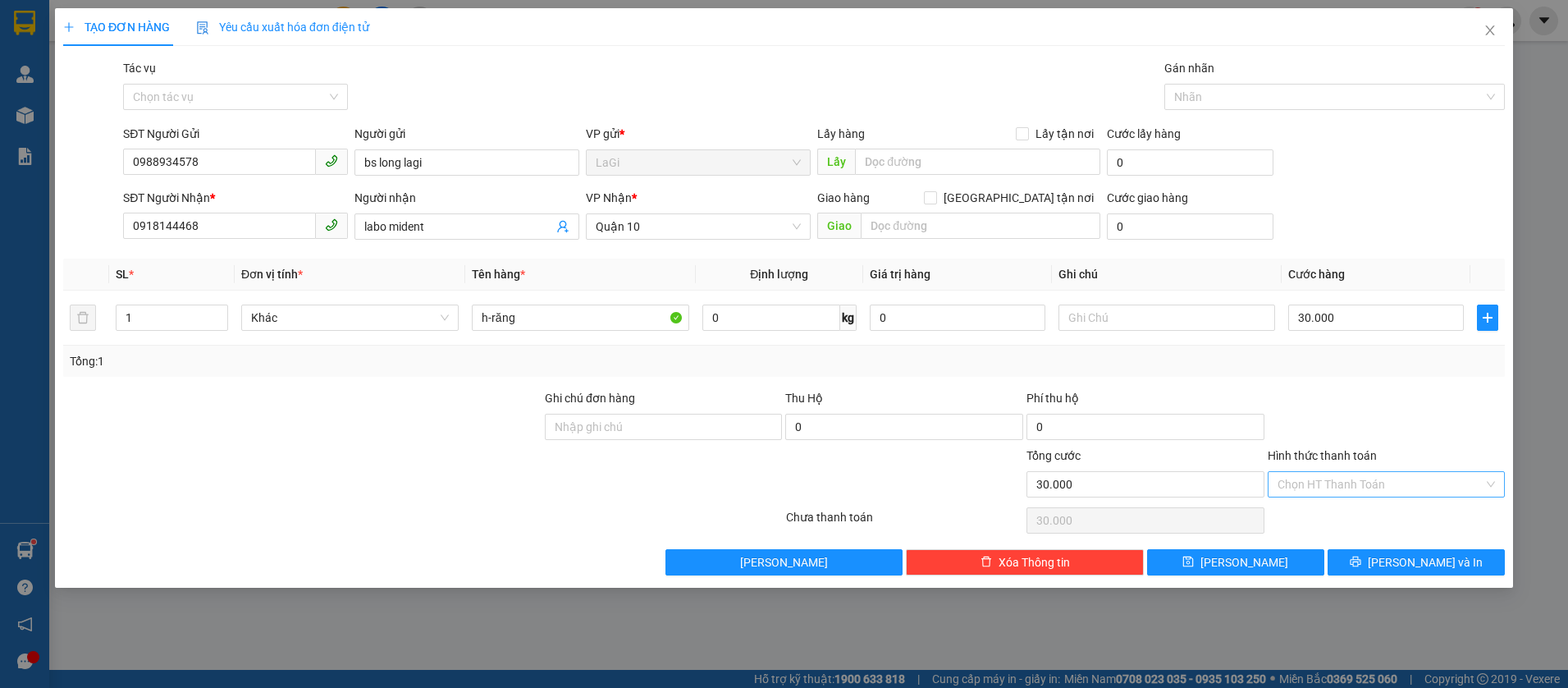
click at [1387, 480] on input "Hình thức thanh toán" at bounding box center [1381, 484] width 207 height 25
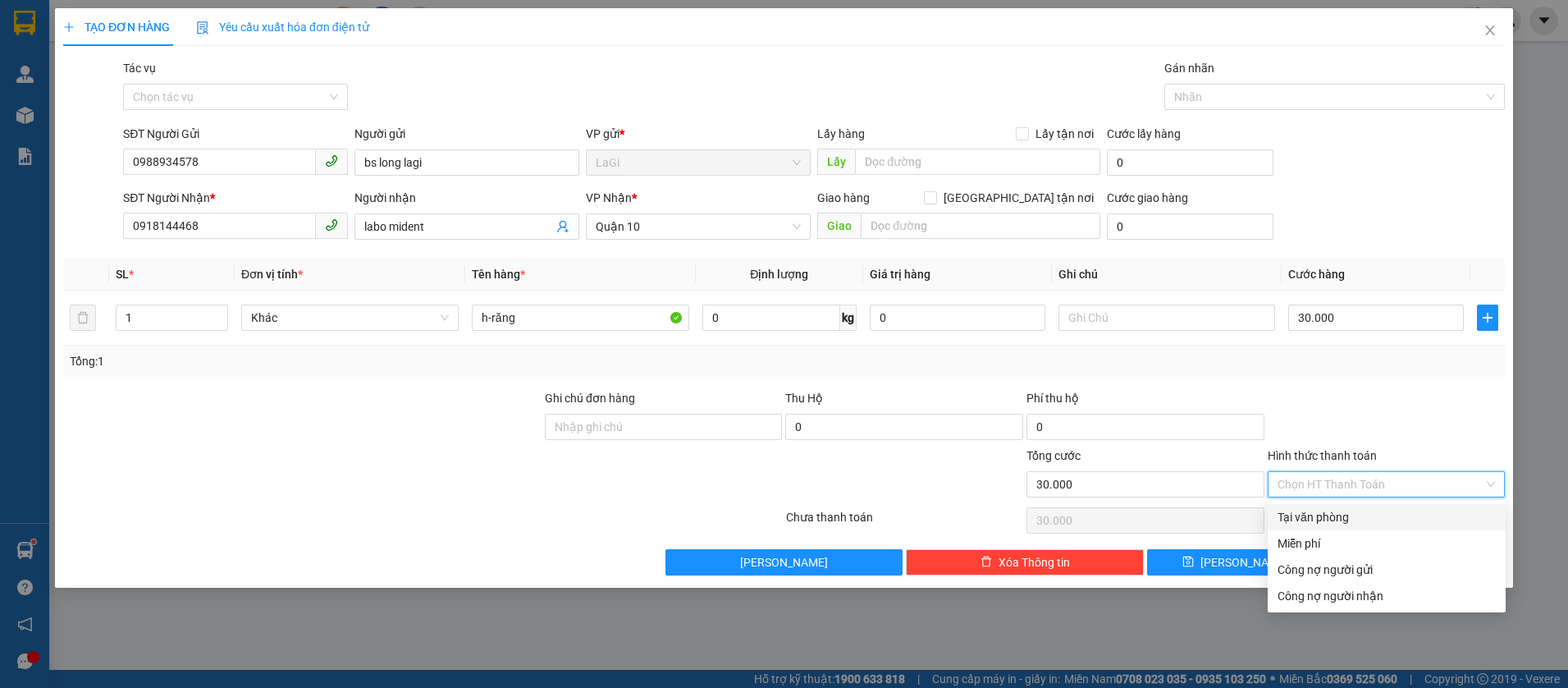
click at [1358, 514] on div "Tại văn phòng" at bounding box center [1387, 517] width 218 height 18
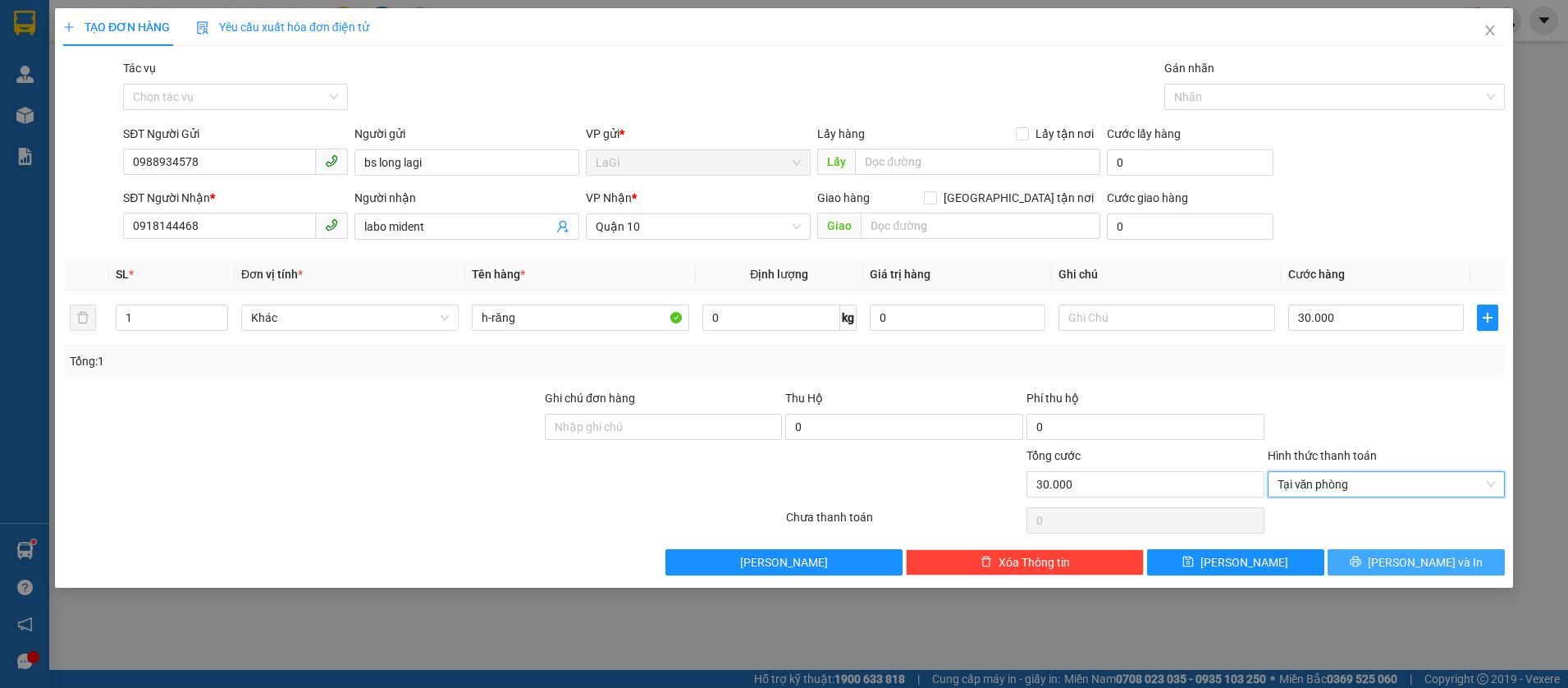
click at [1361, 567] on icon "printer" at bounding box center [1355, 561] width 12 height 12
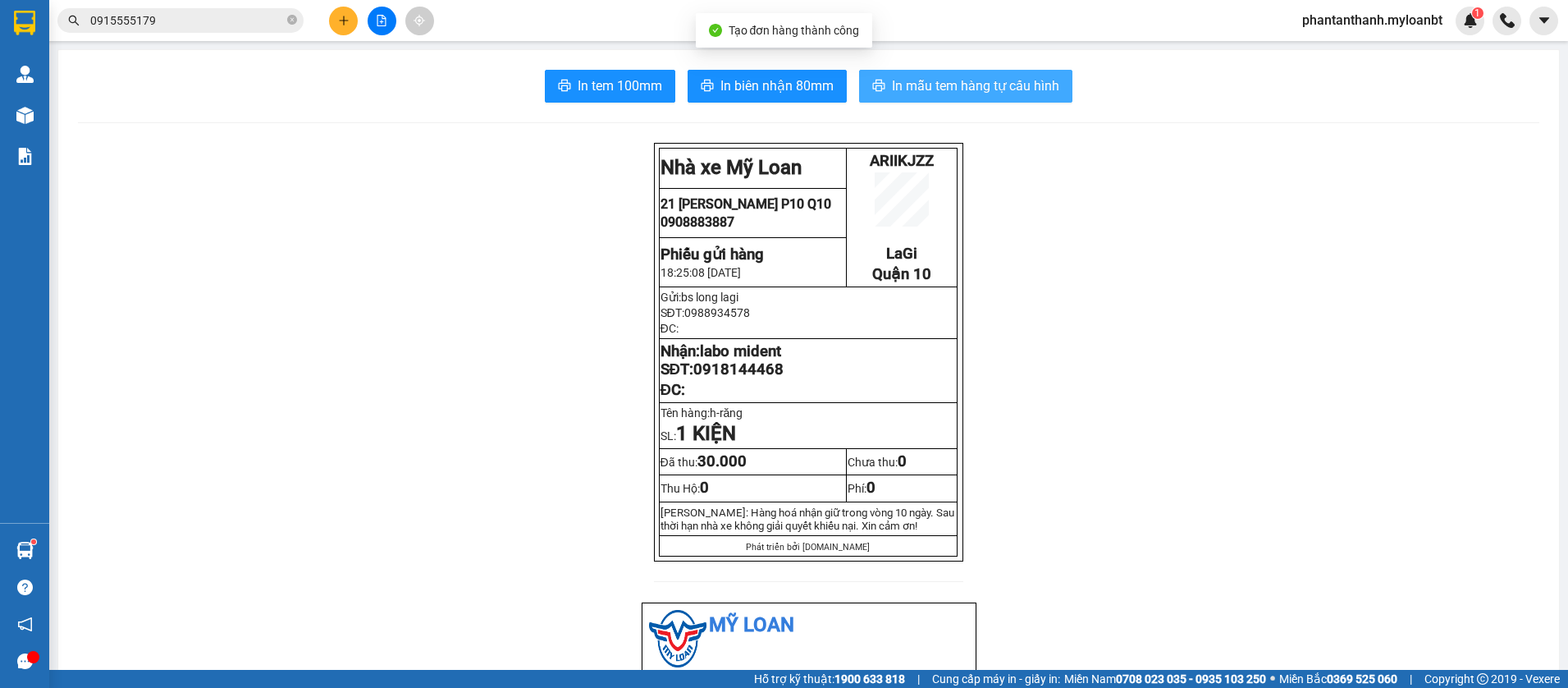
click at [964, 94] on span "In mẫu tem hàng tự cấu hình" at bounding box center [975, 86] width 167 height 21
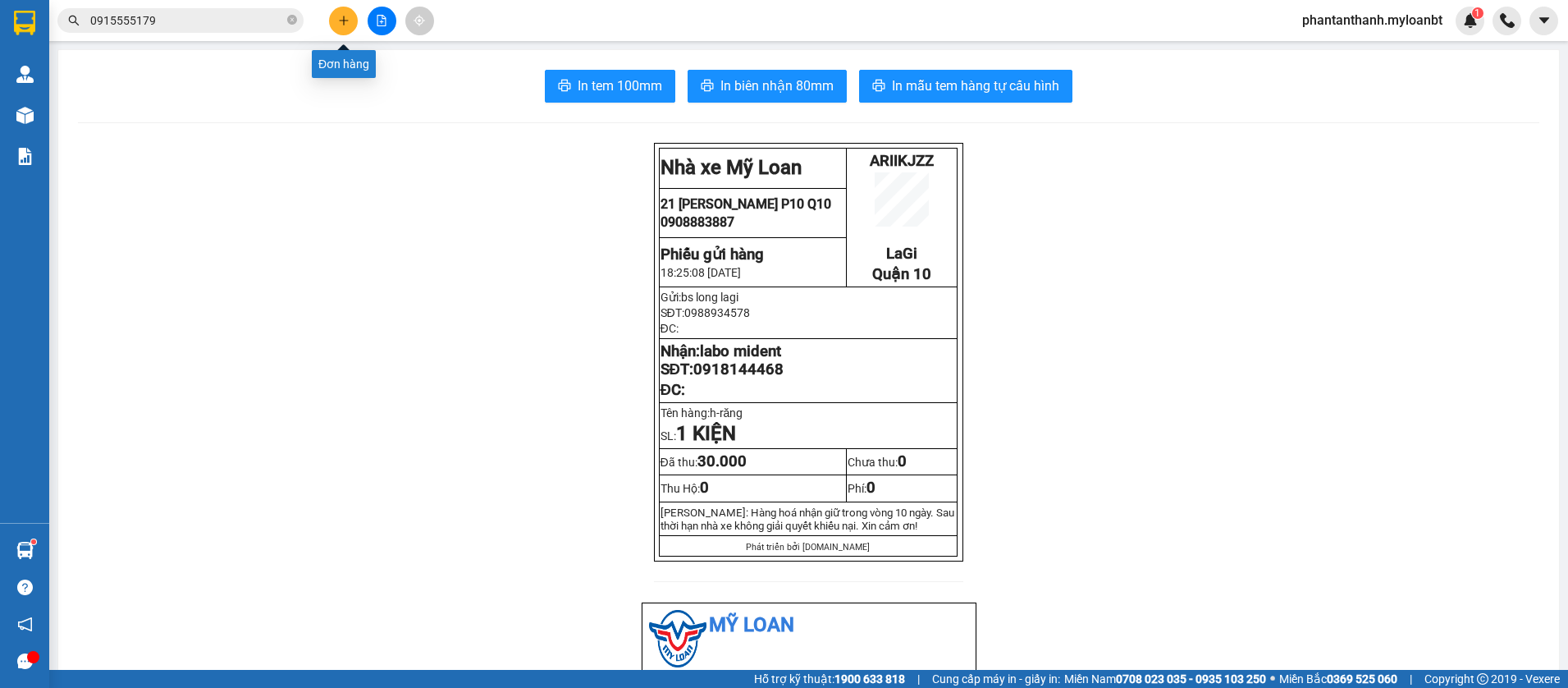
click at [344, 30] on button at bounding box center [343, 21] width 29 height 29
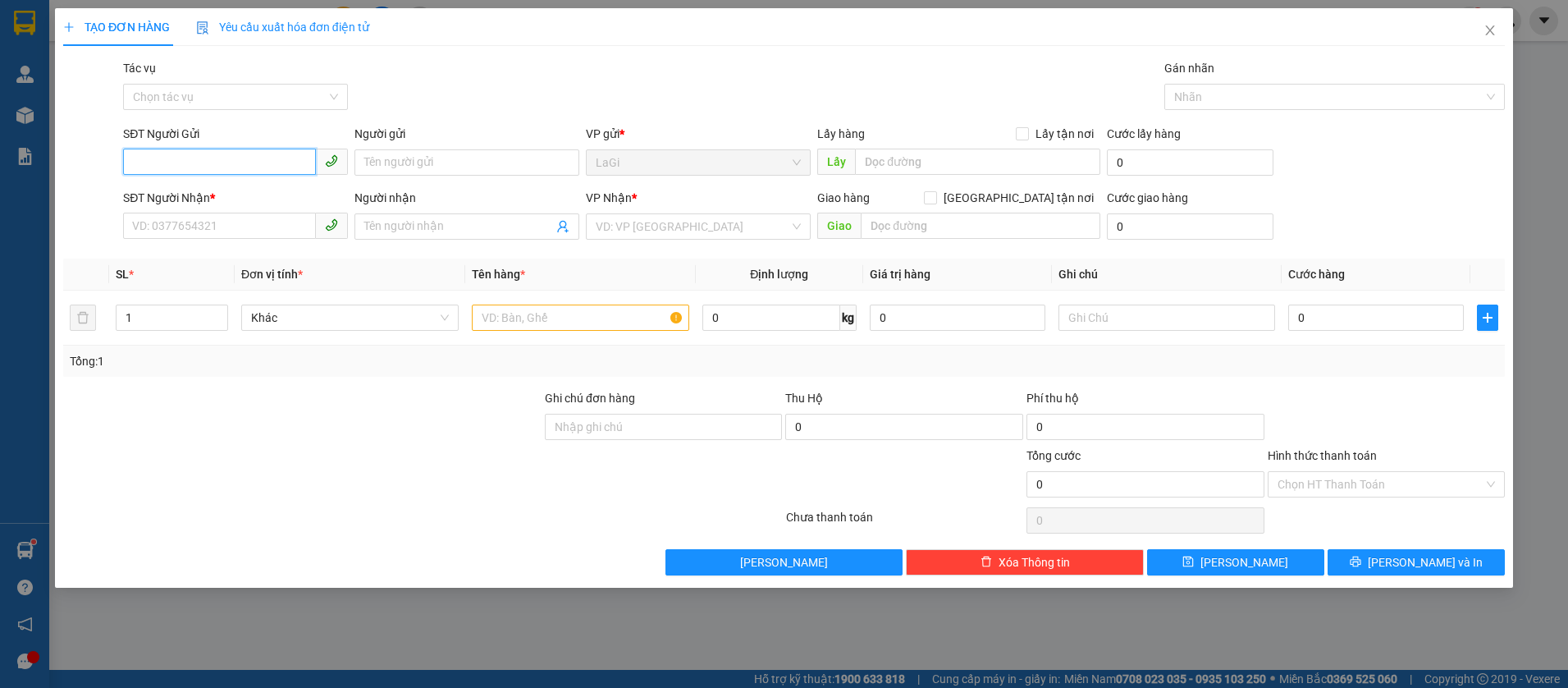
click at [268, 167] on input "SĐT Người Gửi" at bounding box center [219, 161] width 193 height 26
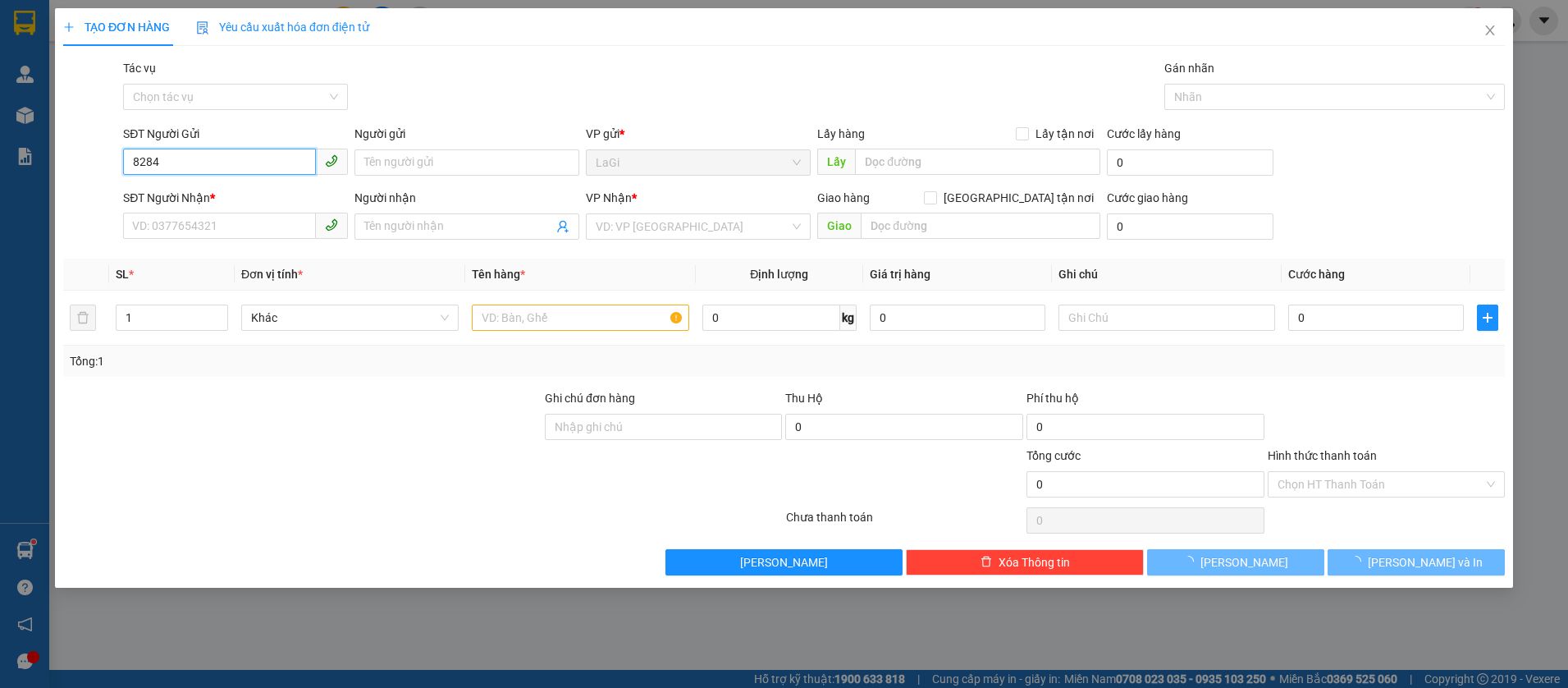
click at [259, 163] on input "8284" at bounding box center [219, 161] width 193 height 26
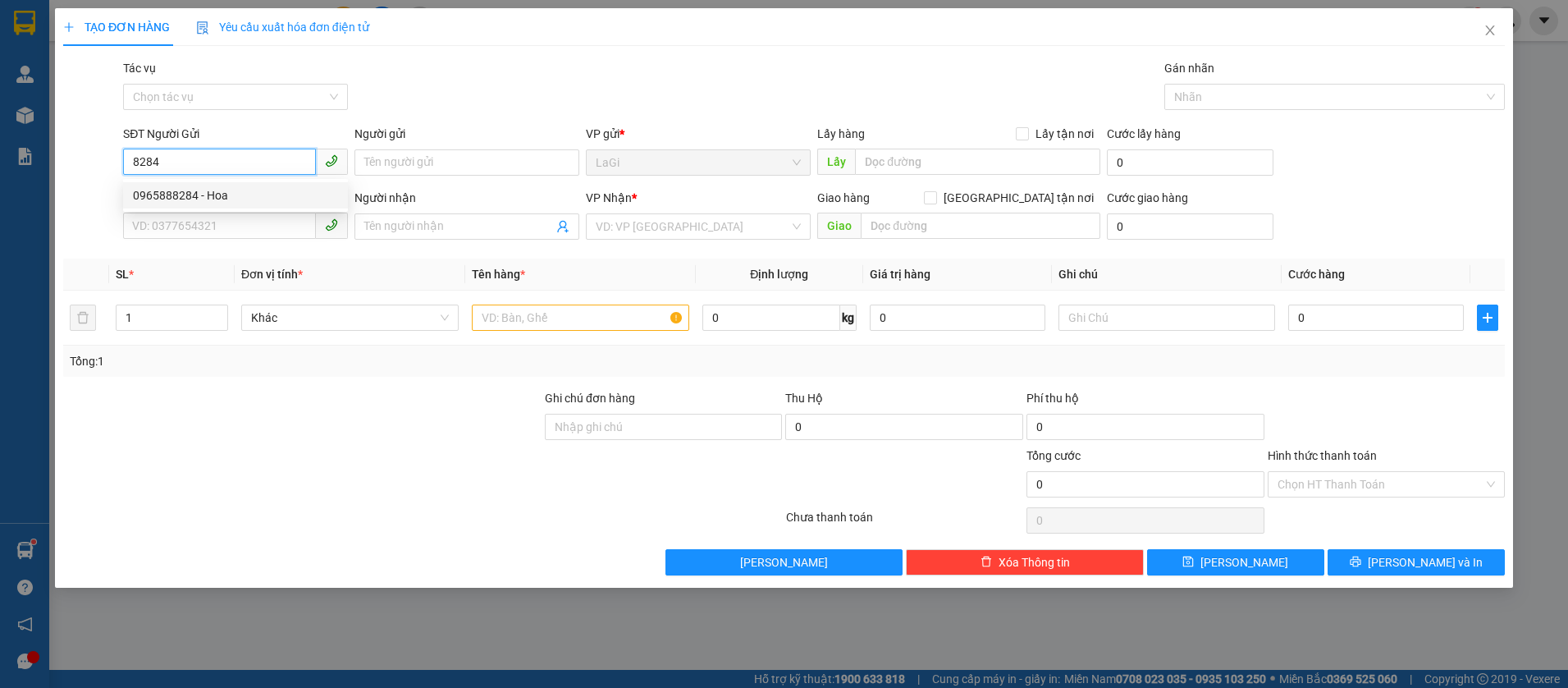
click at [253, 184] on div "0965888284 - Hoa" at bounding box center [235, 195] width 225 height 26
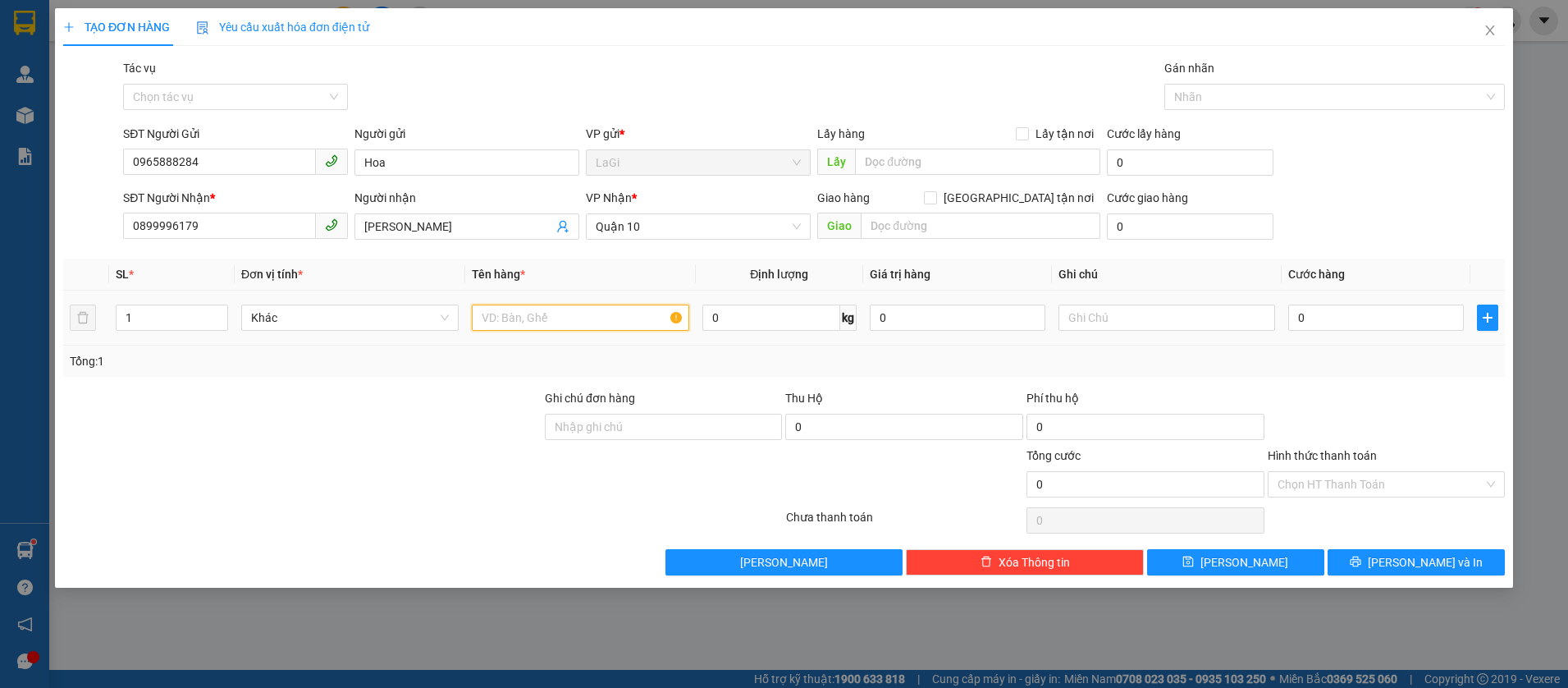
click at [513, 325] on input "text" at bounding box center [581, 317] width 218 height 26
click at [1341, 321] on input "0" at bounding box center [1375, 317] width 176 height 26
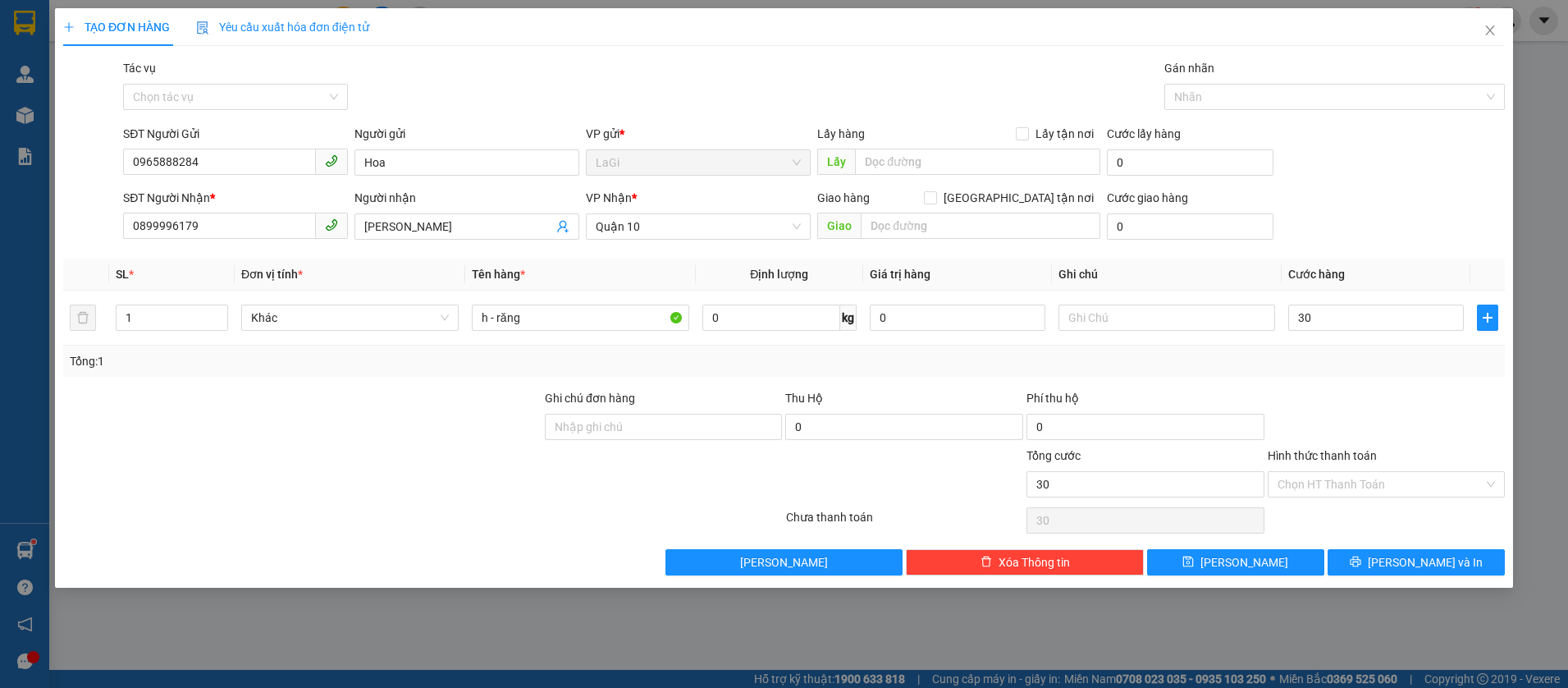
click at [1352, 377] on div "Transit Pickup Surcharge Ids Transit Deliver Surcharge Ids Transit Deliver Surc…" at bounding box center [784, 317] width 1442 height 516
click at [1426, 483] on input "Hình thức thanh toán" at bounding box center [1381, 484] width 207 height 25
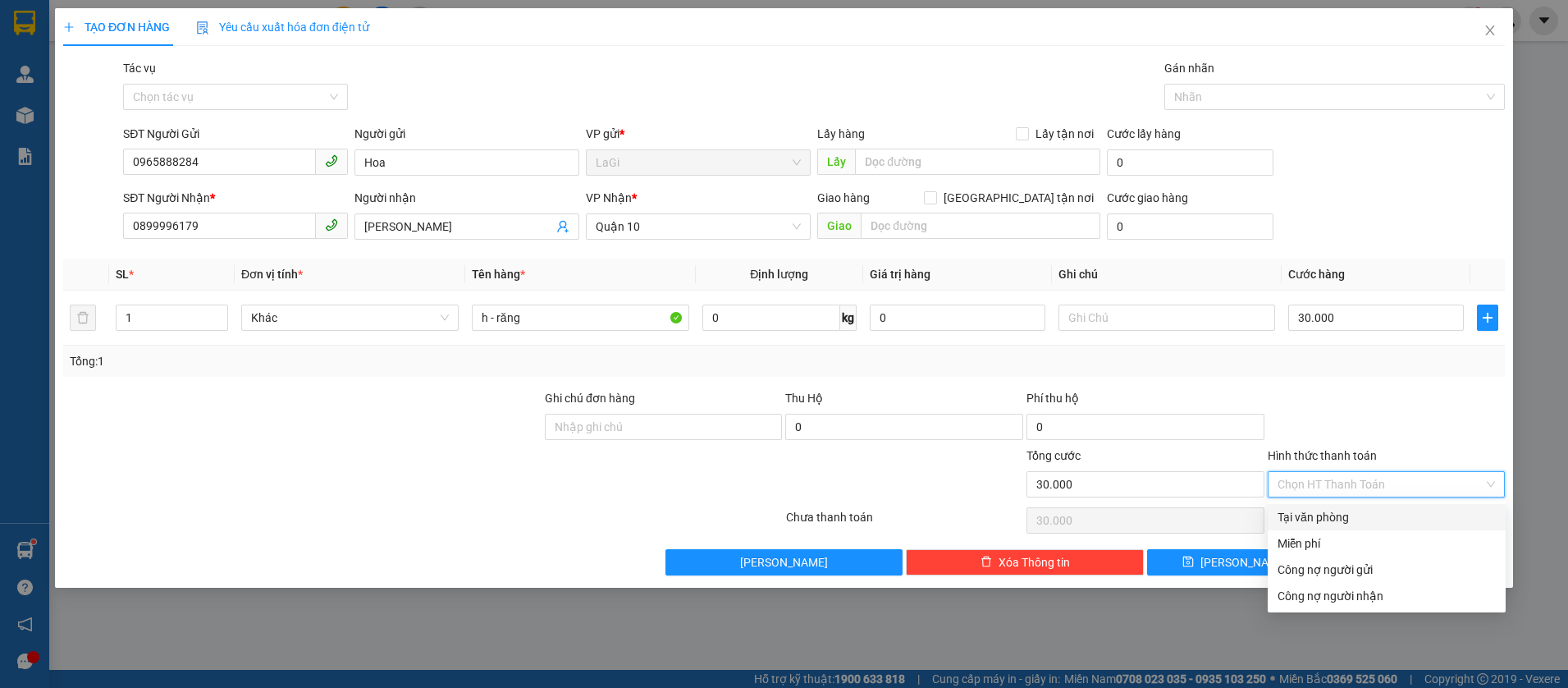
click at [1380, 508] on div "Tại văn phòng" at bounding box center [1387, 517] width 218 height 18
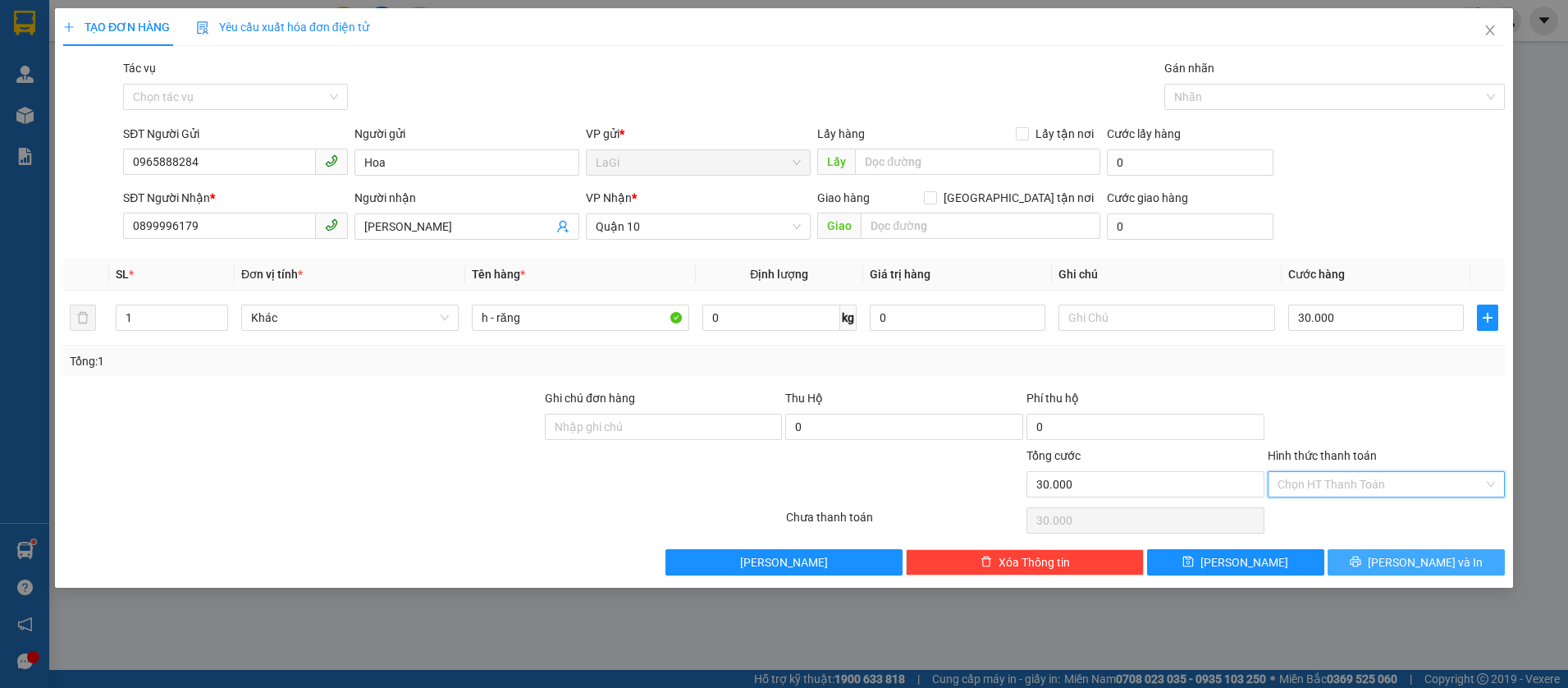
click at [1433, 553] on span "Lưu và In" at bounding box center [1425, 562] width 115 height 18
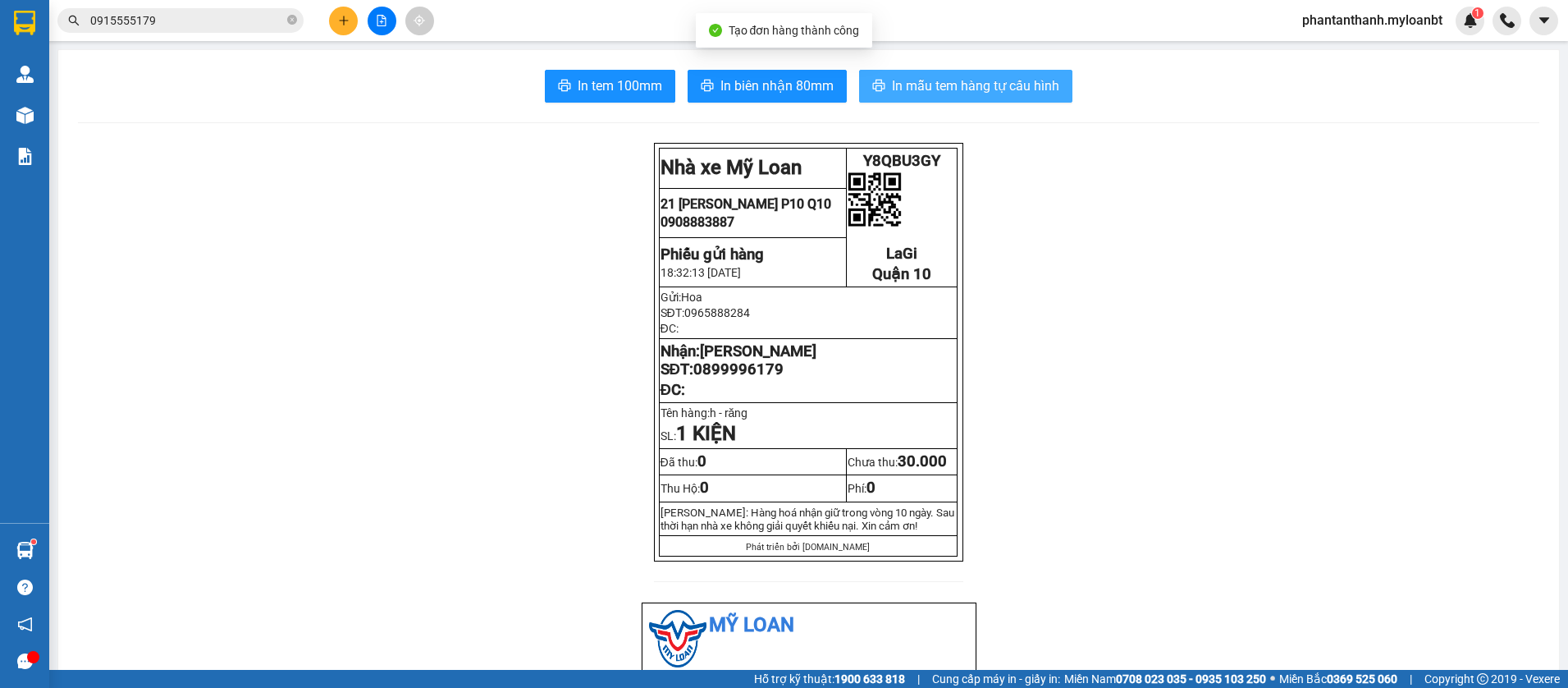
click at [892, 88] on span "In mẫu tem hàng tự cấu hình" at bounding box center [975, 86] width 167 height 21
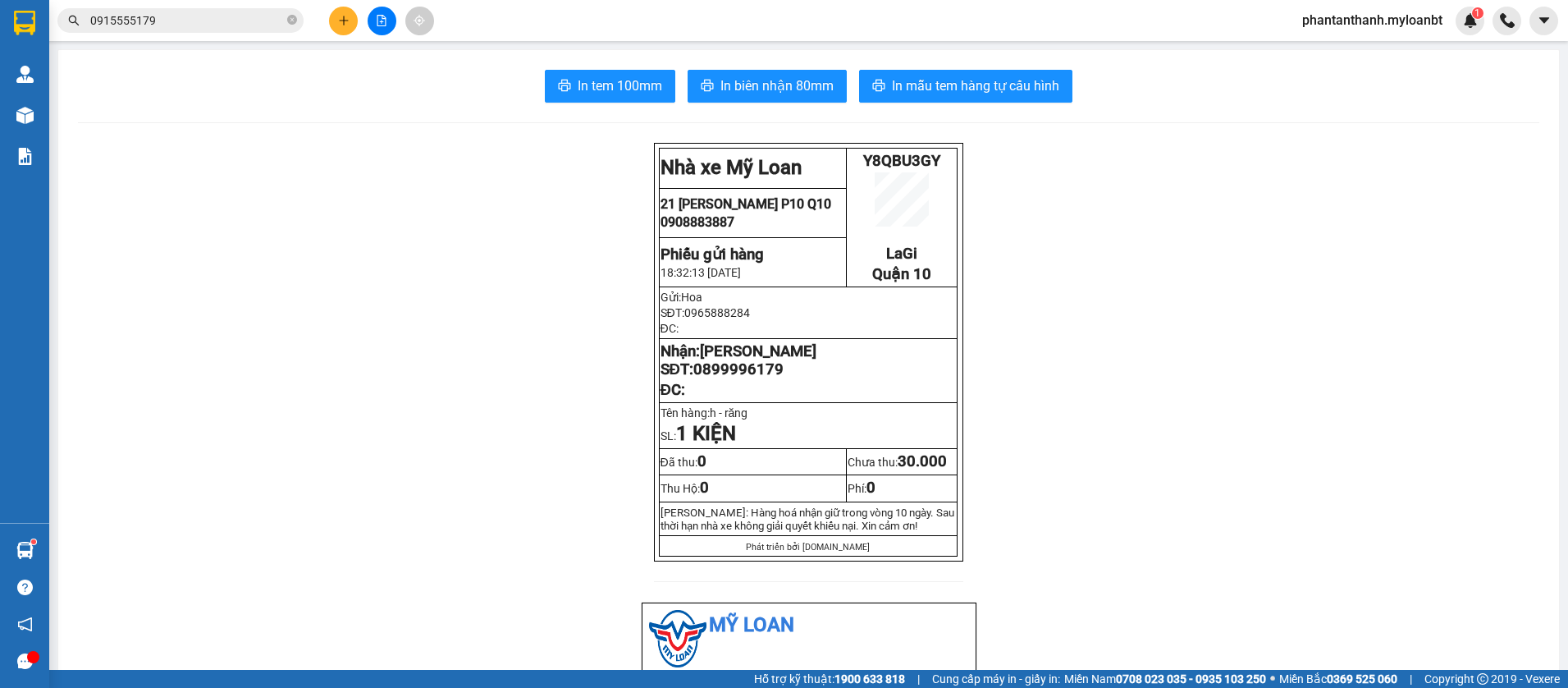
click at [253, 24] on input "0915555179" at bounding box center [187, 21] width 194 height 18
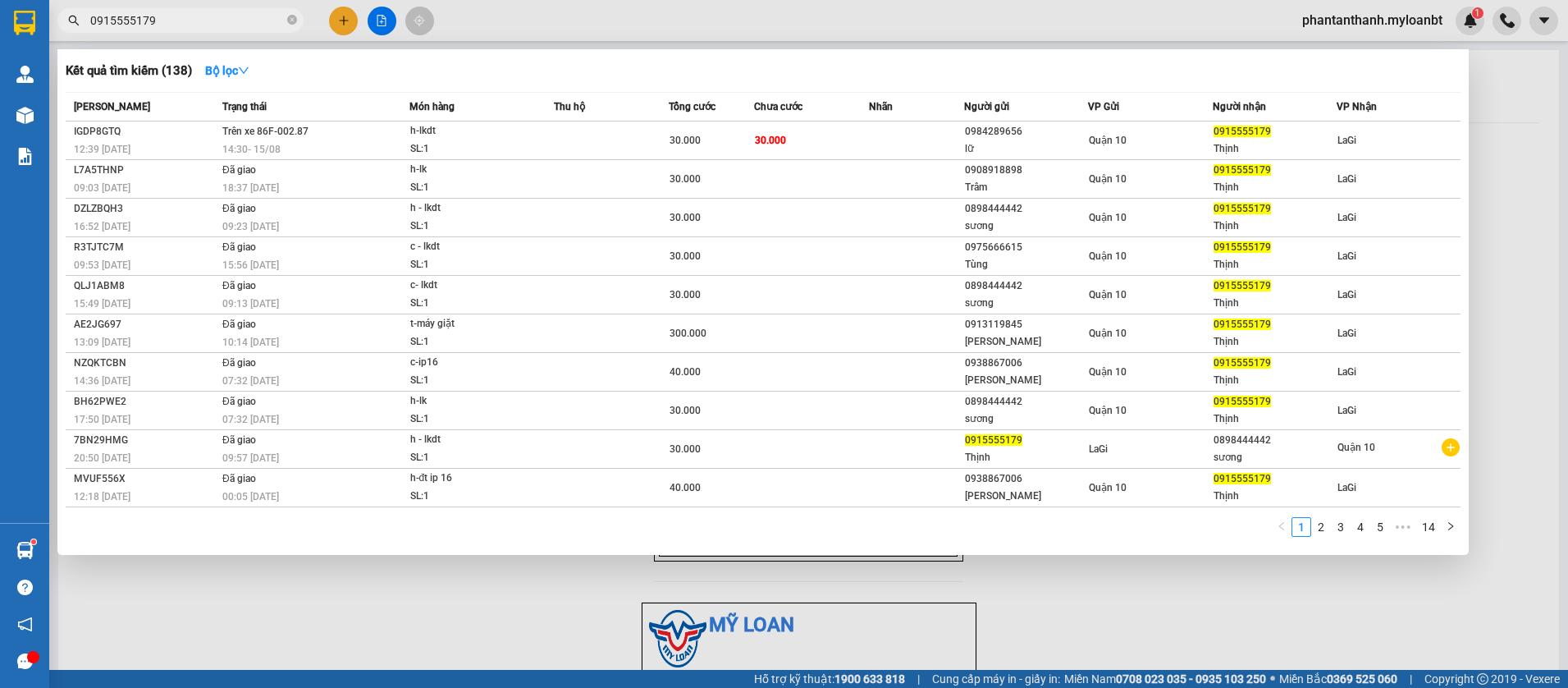
click at [253, 24] on input "0915555179" at bounding box center [187, 21] width 194 height 18
click at [348, 17] on div at bounding box center [784, 344] width 1568 height 688
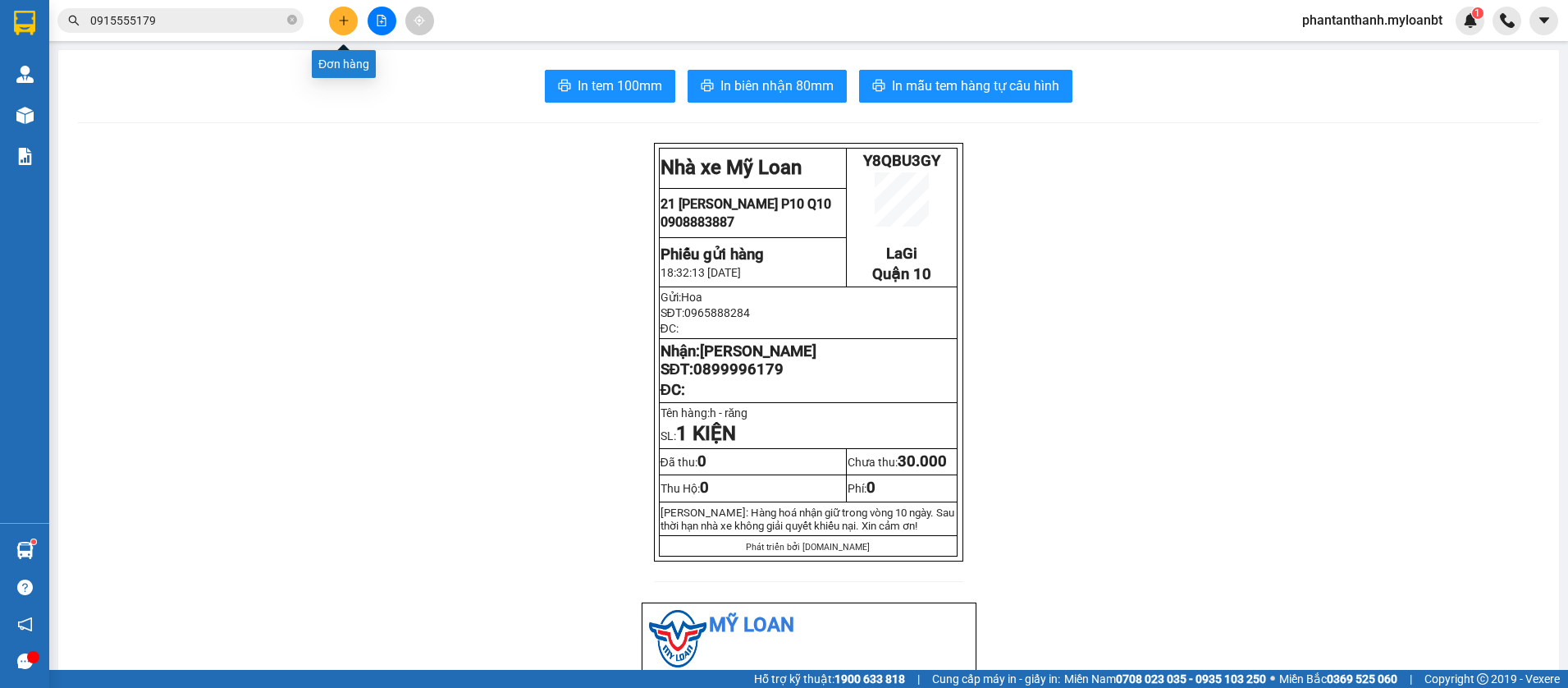
click at [344, 18] on icon "plus" at bounding box center [344, 21] width 12 height 12
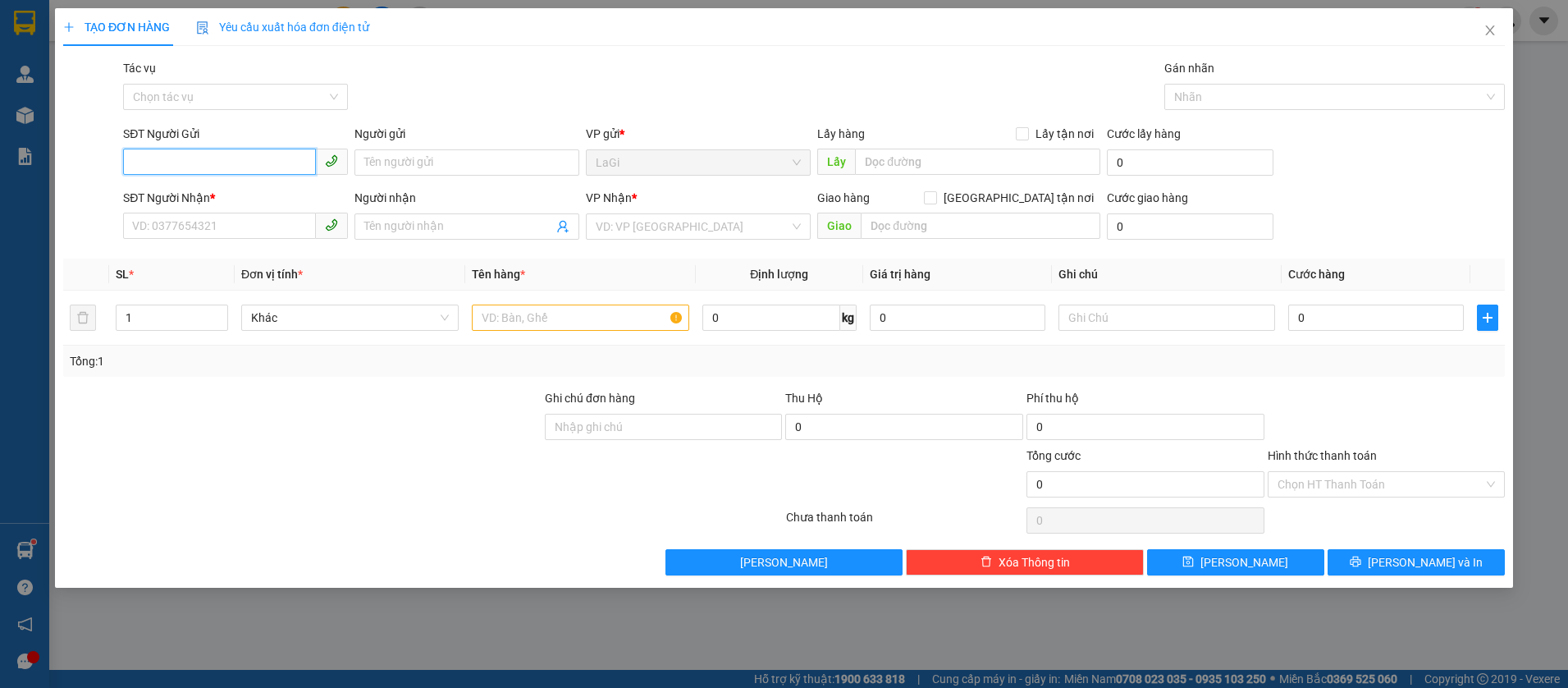
click at [236, 156] on input "SĐT Người Gửi" at bounding box center [219, 161] width 193 height 26
click at [255, 188] on div "0975154656 - NK Việt Hàn" at bounding box center [235, 195] width 205 height 18
click at [520, 321] on input "text" at bounding box center [581, 317] width 218 height 26
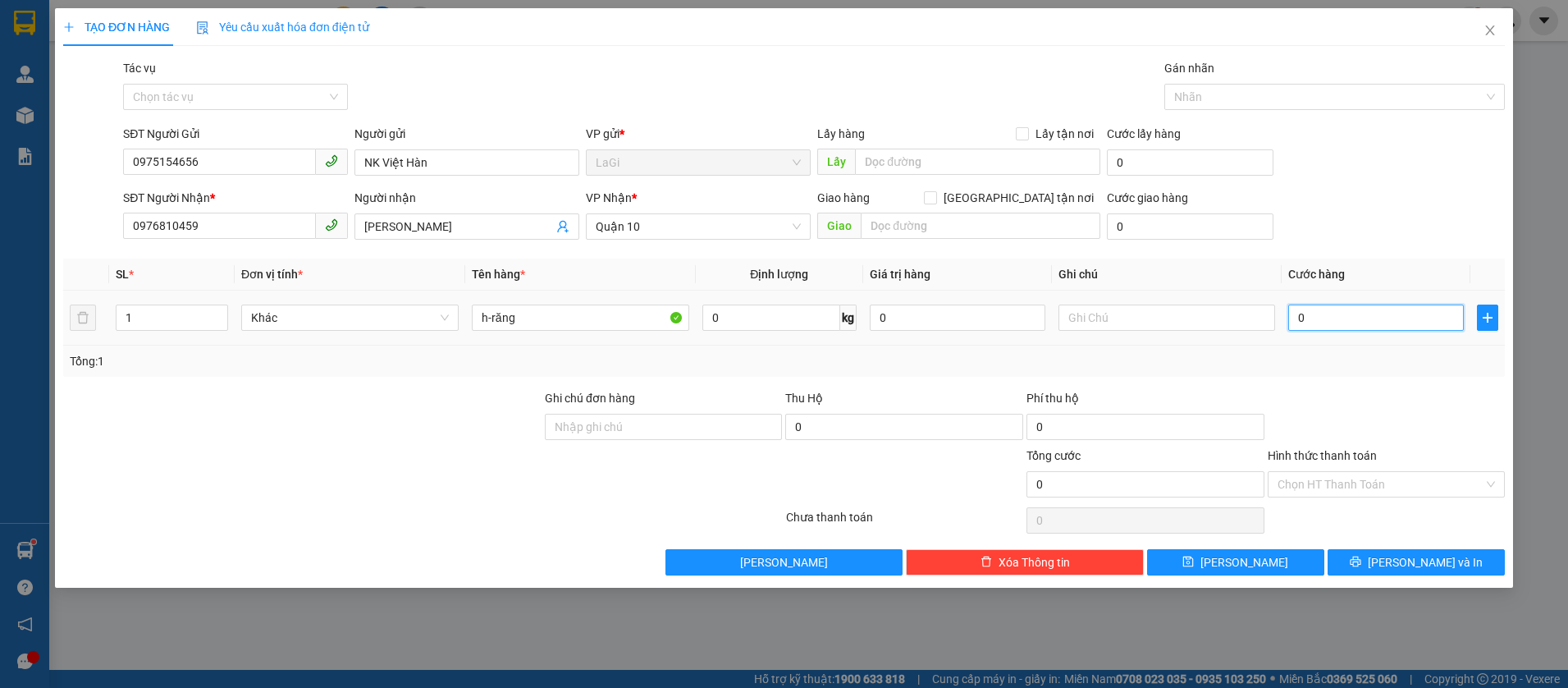
click at [1327, 321] on input "0" at bounding box center [1375, 317] width 176 height 26
click at [1325, 359] on div "Tổng: 1" at bounding box center [784, 361] width 1429 height 18
click at [1428, 564] on span "Lưu và In" at bounding box center [1425, 562] width 115 height 18
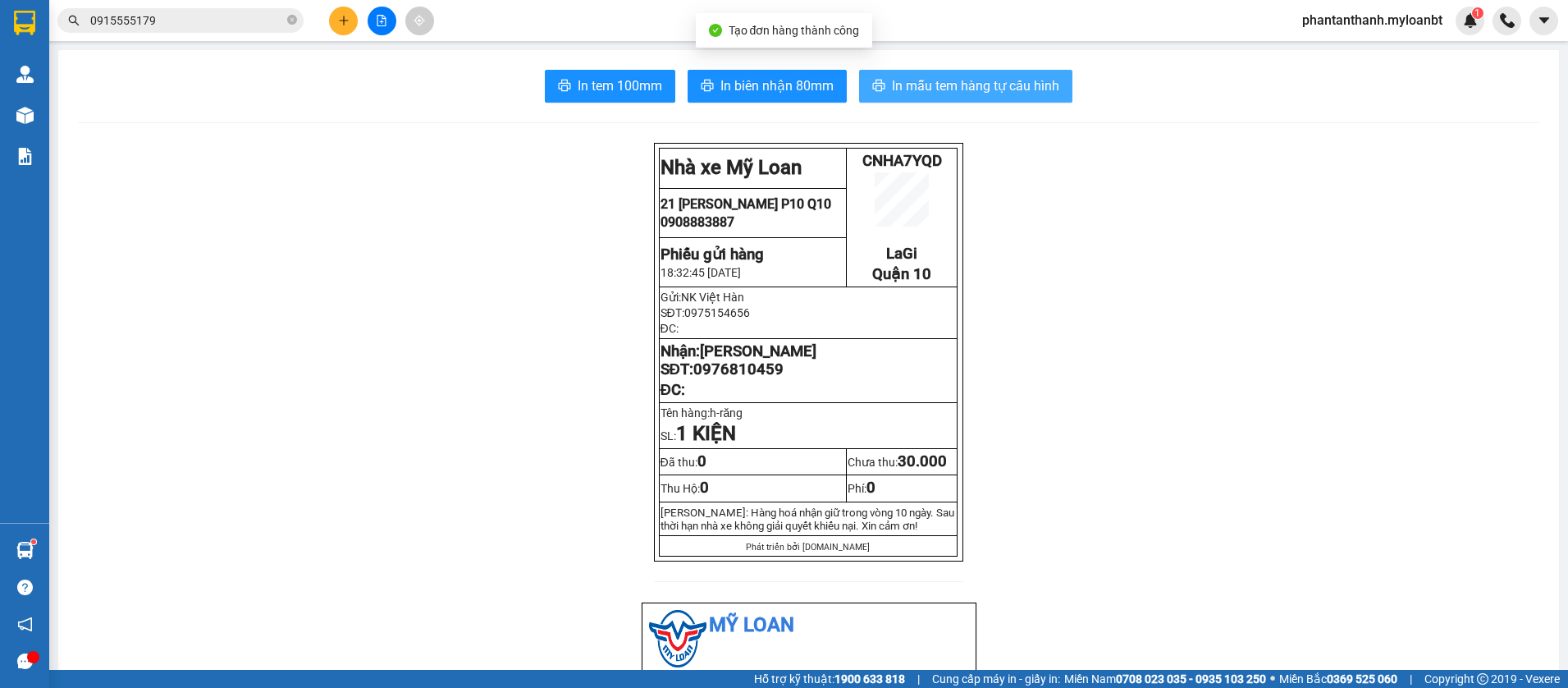
click at [962, 75] on button "In mẫu tem hàng tự cấu hình" at bounding box center [966, 87] width 213 height 33
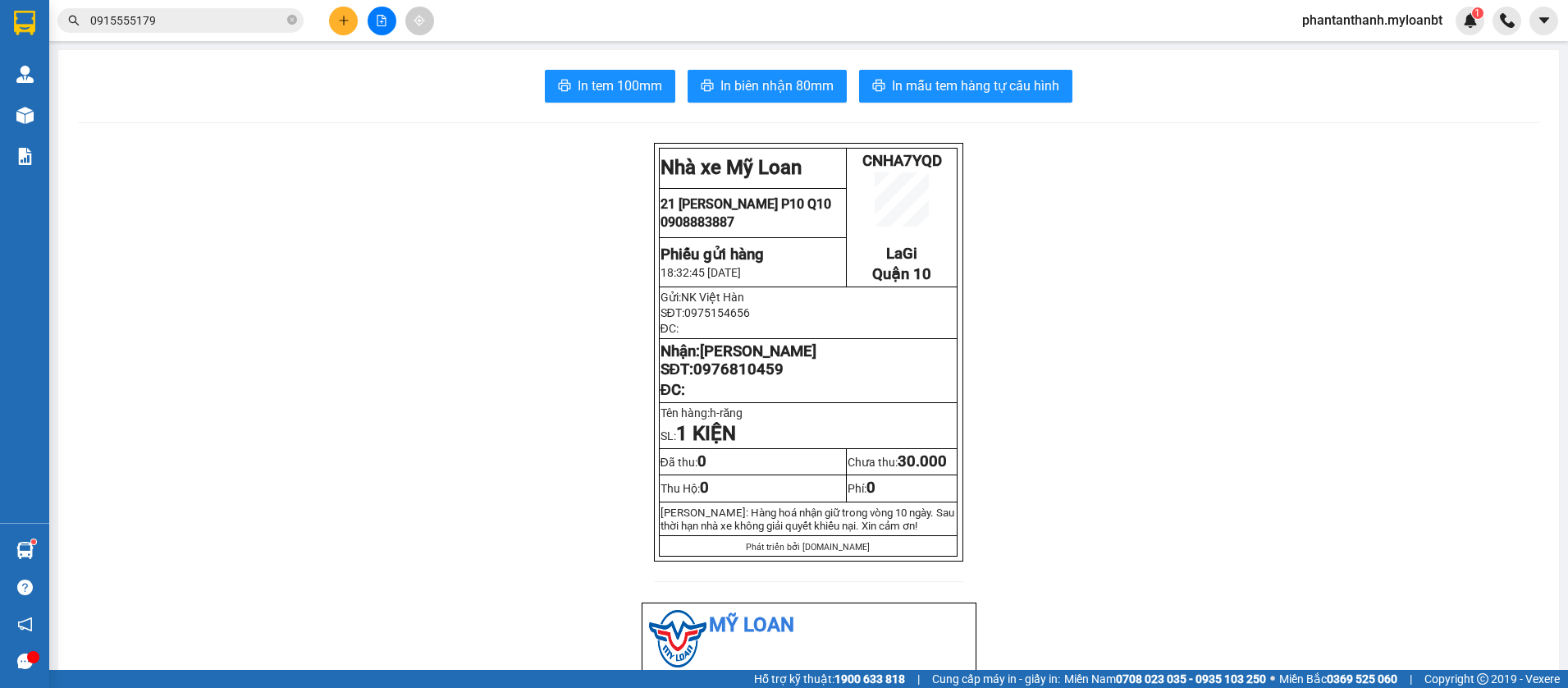
click at [200, 15] on input "0915555179" at bounding box center [187, 21] width 194 height 18
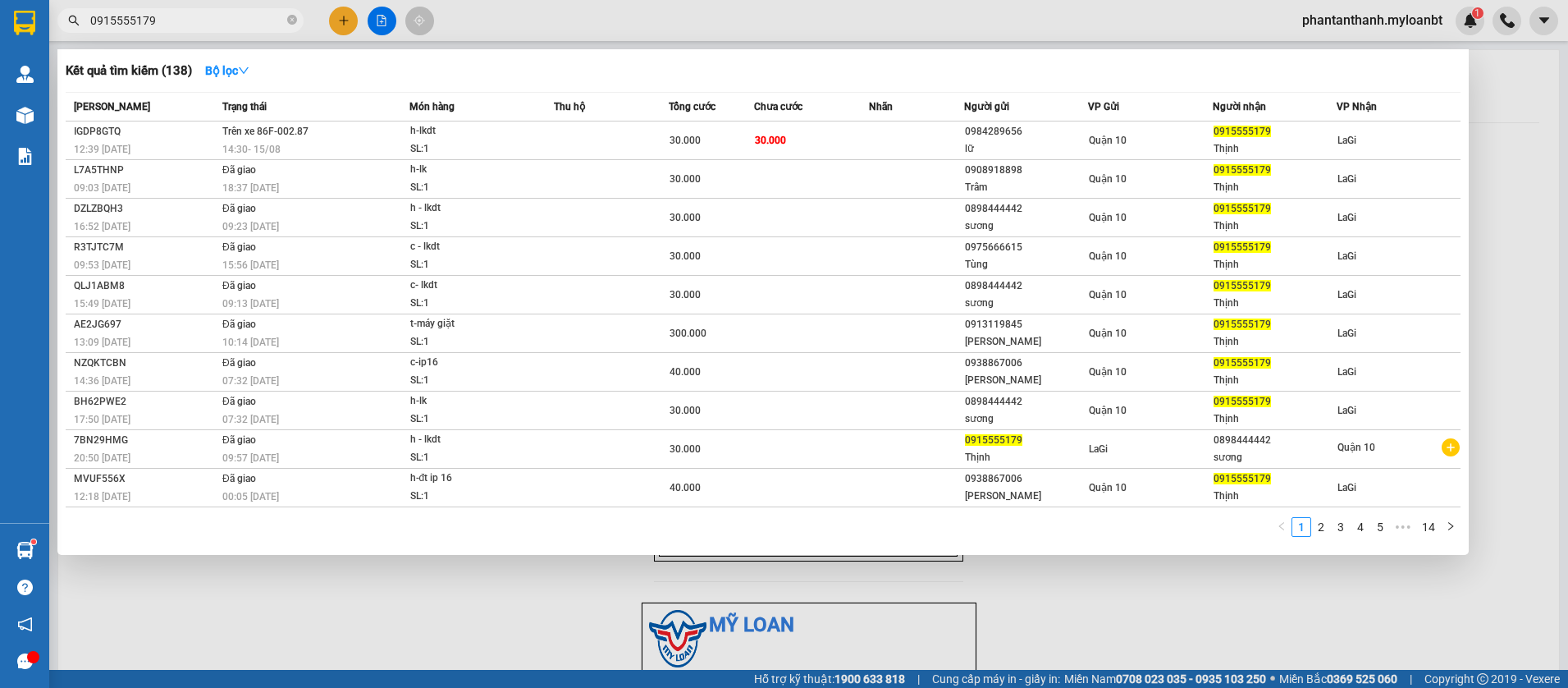
click at [200, 15] on input "0915555179" at bounding box center [187, 21] width 194 height 18
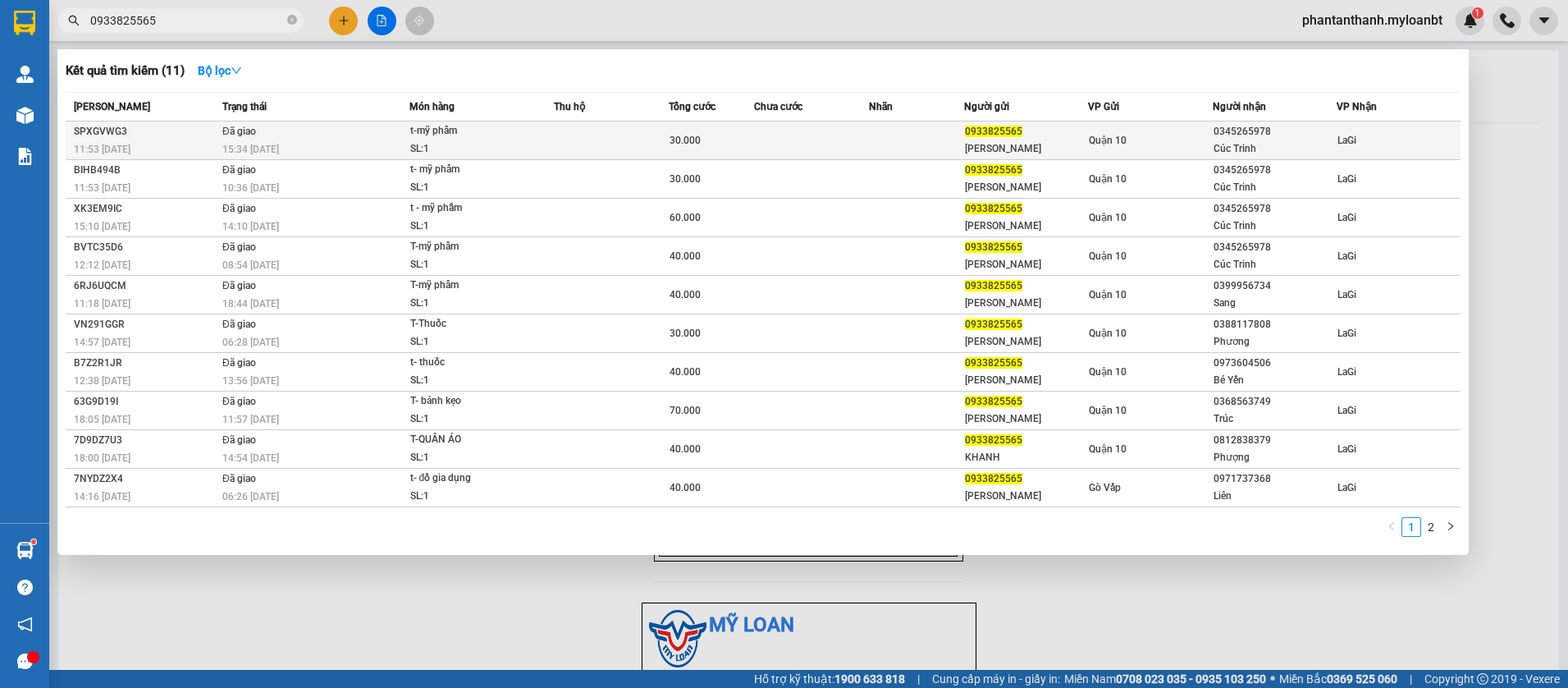
click at [325, 131] on td "Đã giao 15:34 - 15/08" at bounding box center [314, 140] width 191 height 39
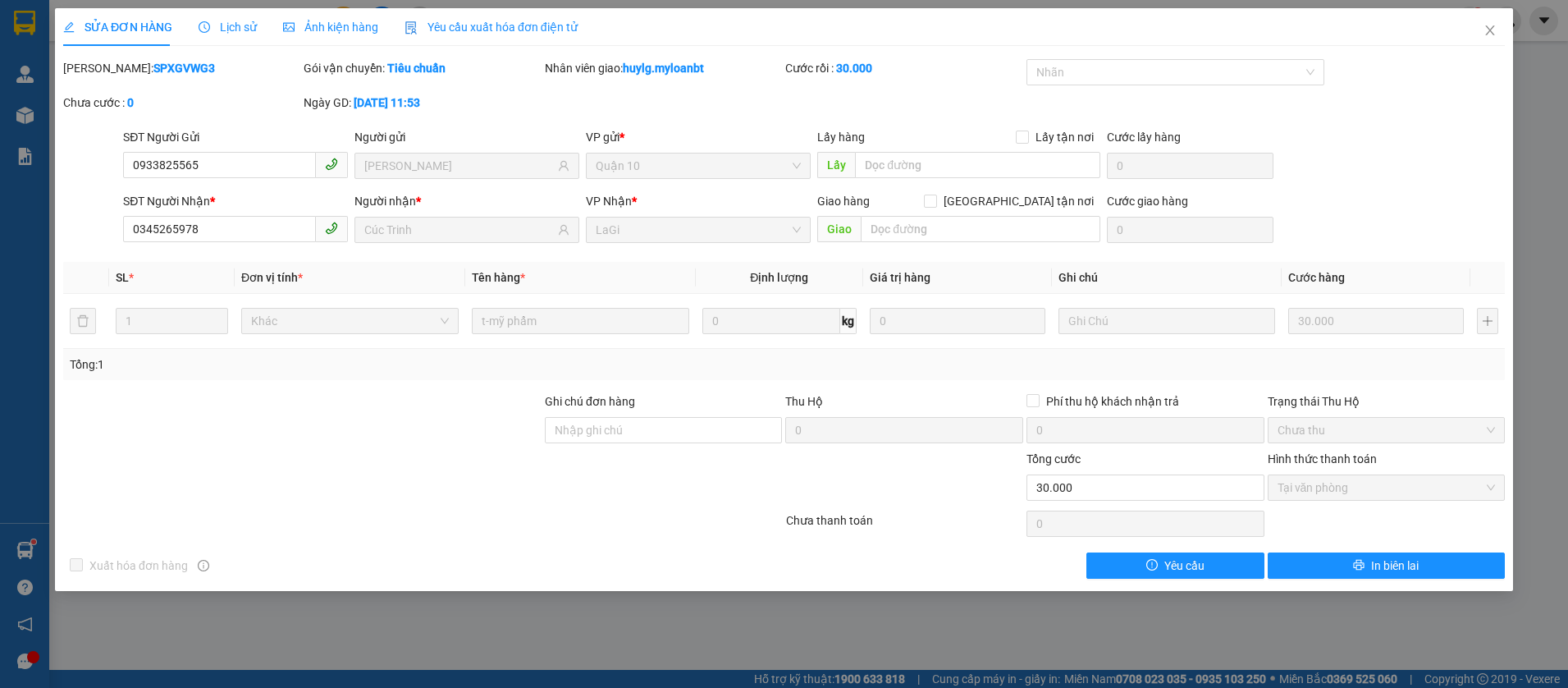
click at [232, 24] on span "Lịch sử" at bounding box center [227, 27] width 59 height 13
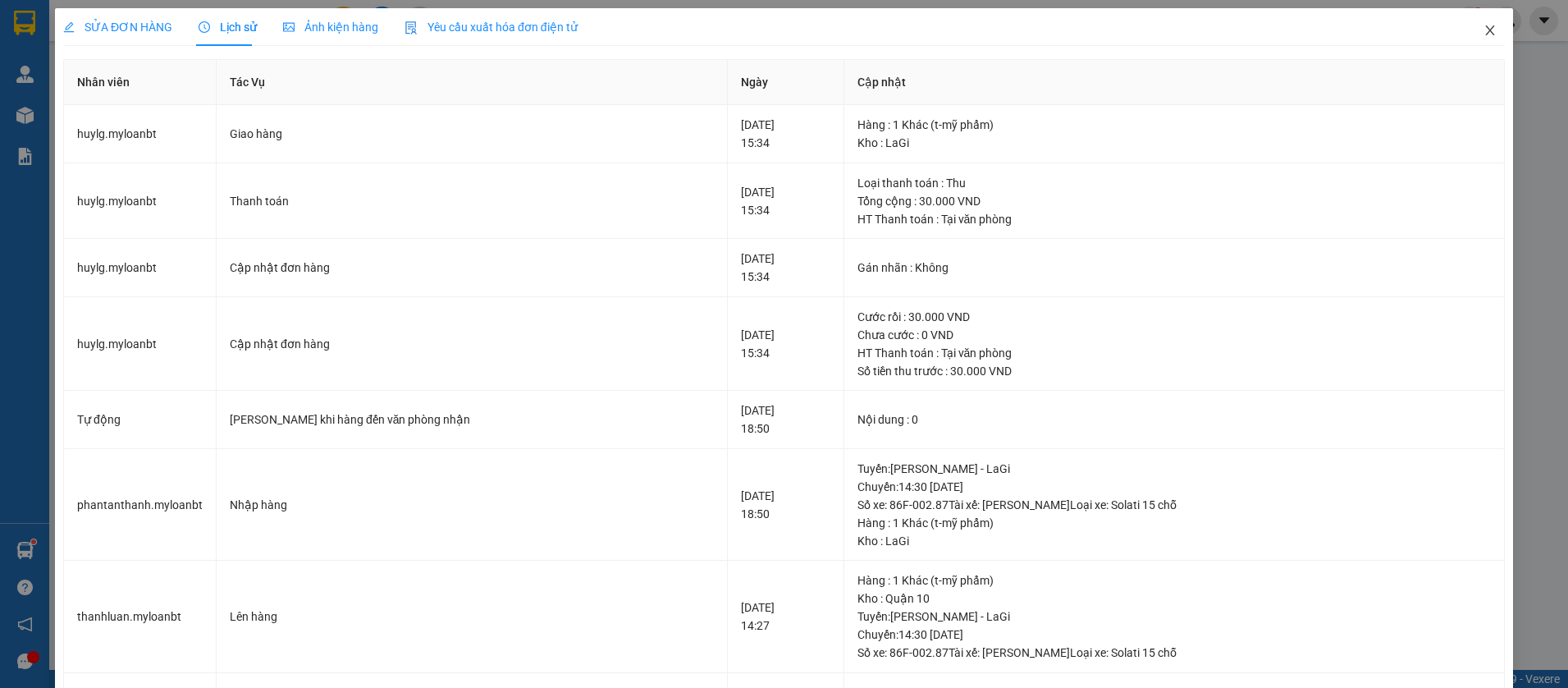
click at [1485, 34] on icon "close" at bounding box center [1489, 30] width 9 height 10
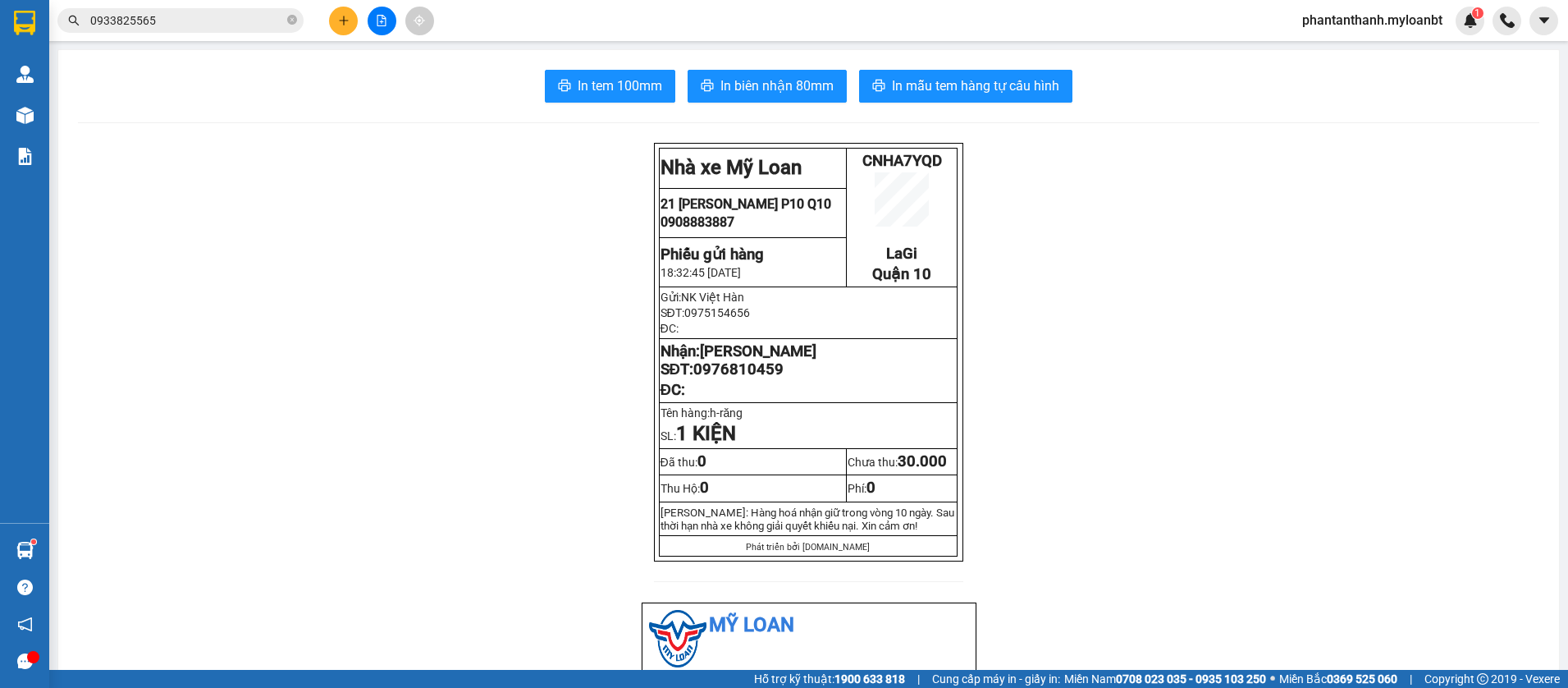
click at [213, 25] on input "0933825565" at bounding box center [187, 21] width 194 height 18
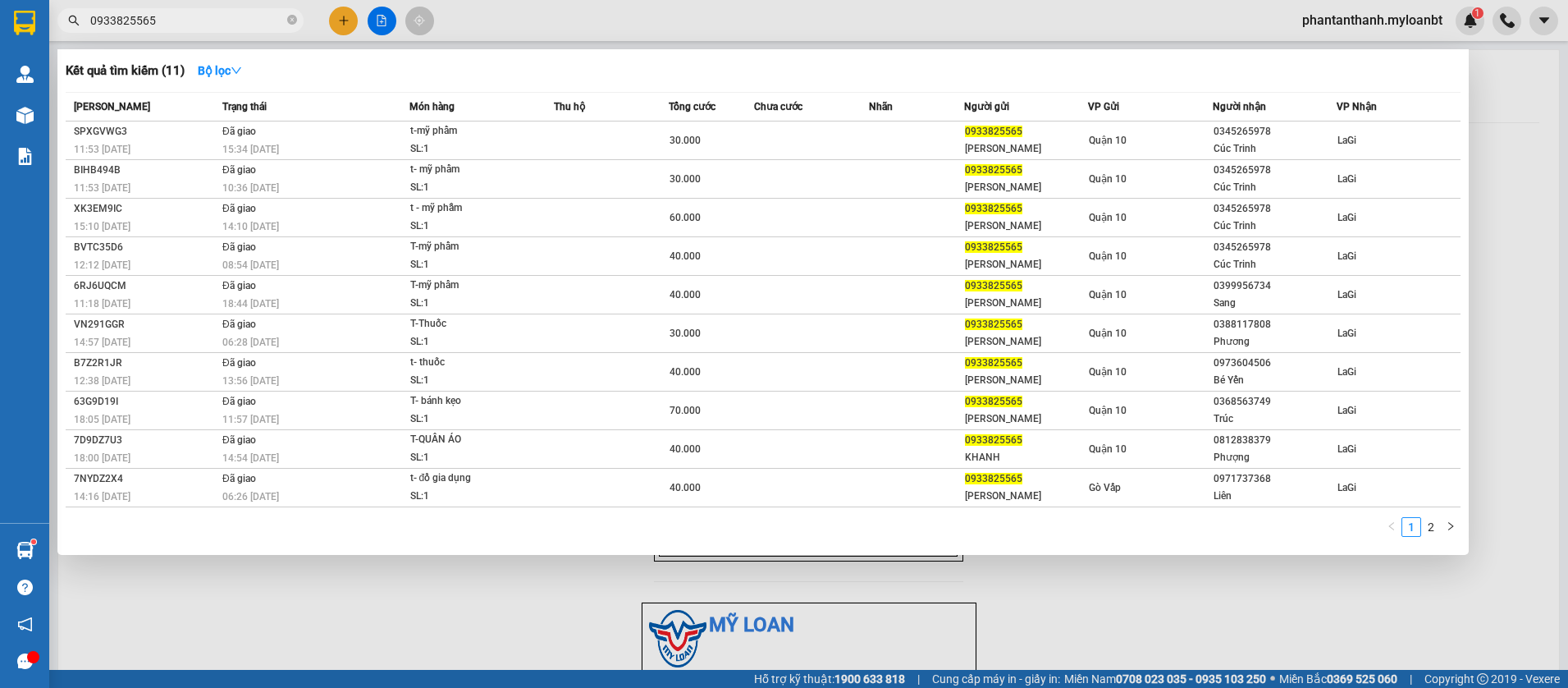
click at [213, 25] on input "0933825565" at bounding box center [187, 21] width 194 height 18
click at [335, 24] on div at bounding box center [784, 344] width 1568 height 688
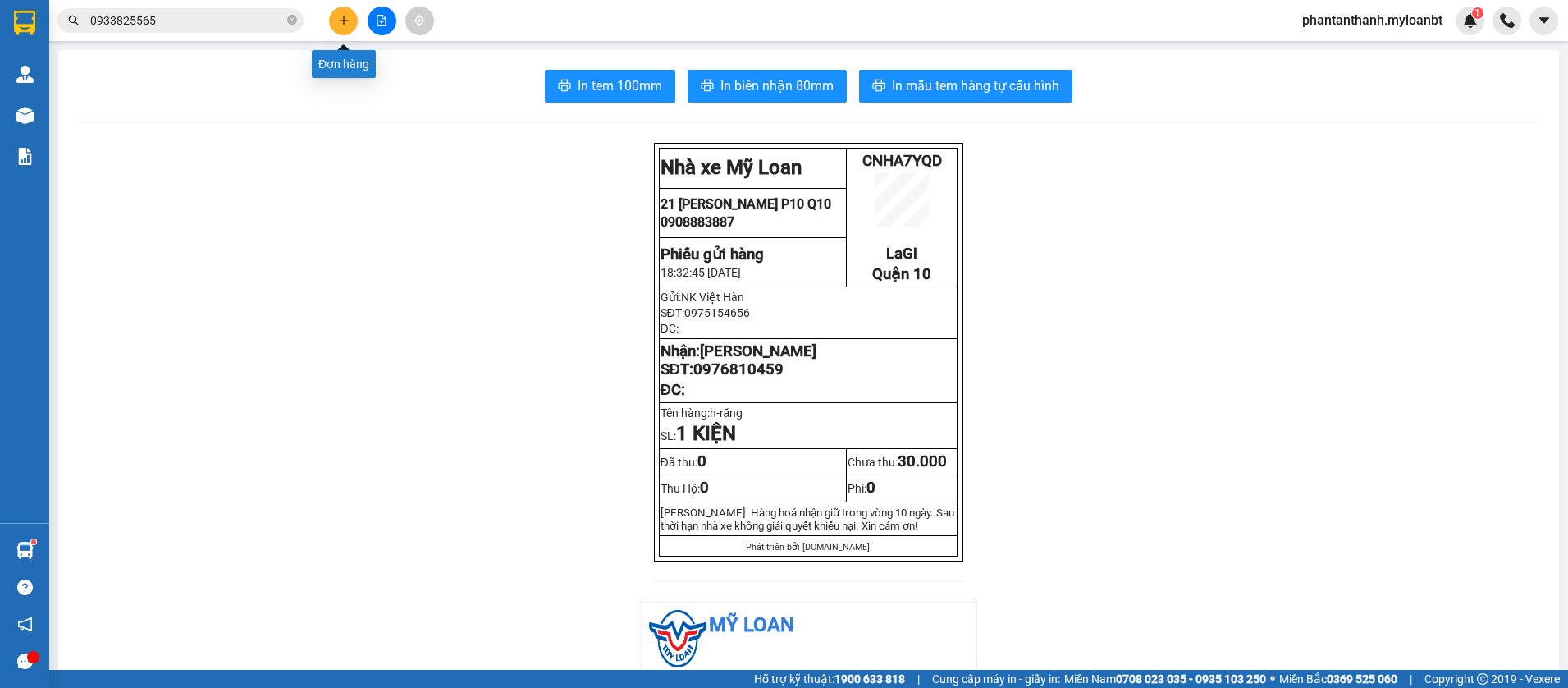
click at [335, 24] on button at bounding box center [343, 21] width 29 height 29
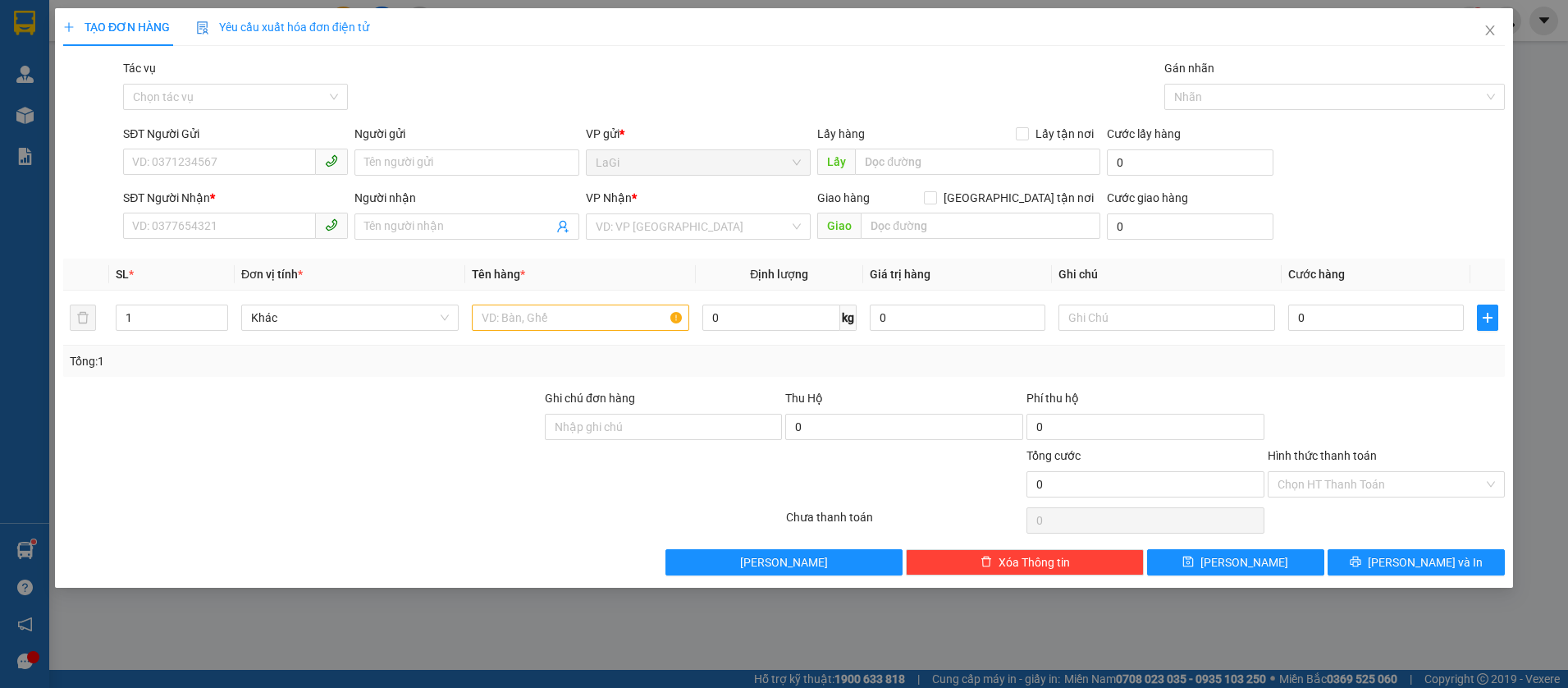
click at [208, 182] on form "SĐT Người Gửi VD: 0371234567 Người gửi Tên người gửi VP gửi * LaGi Lấy hàng Lấy…" at bounding box center [784, 185] width 1442 height 121
click at [279, 165] on input "SĐT Người Gửi" at bounding box center [219, 161] width 193 height 26
click at [243, 189] on div "0986265712 - Thảo" at bounding box center [235, 195] width 205 height 18
click at [281, 235] on input "0975421454" at bounding box center [219, 226] width 193 height 26
click at [172, 311] on input "1" at bounding box center [171, 317] width 110 height 25
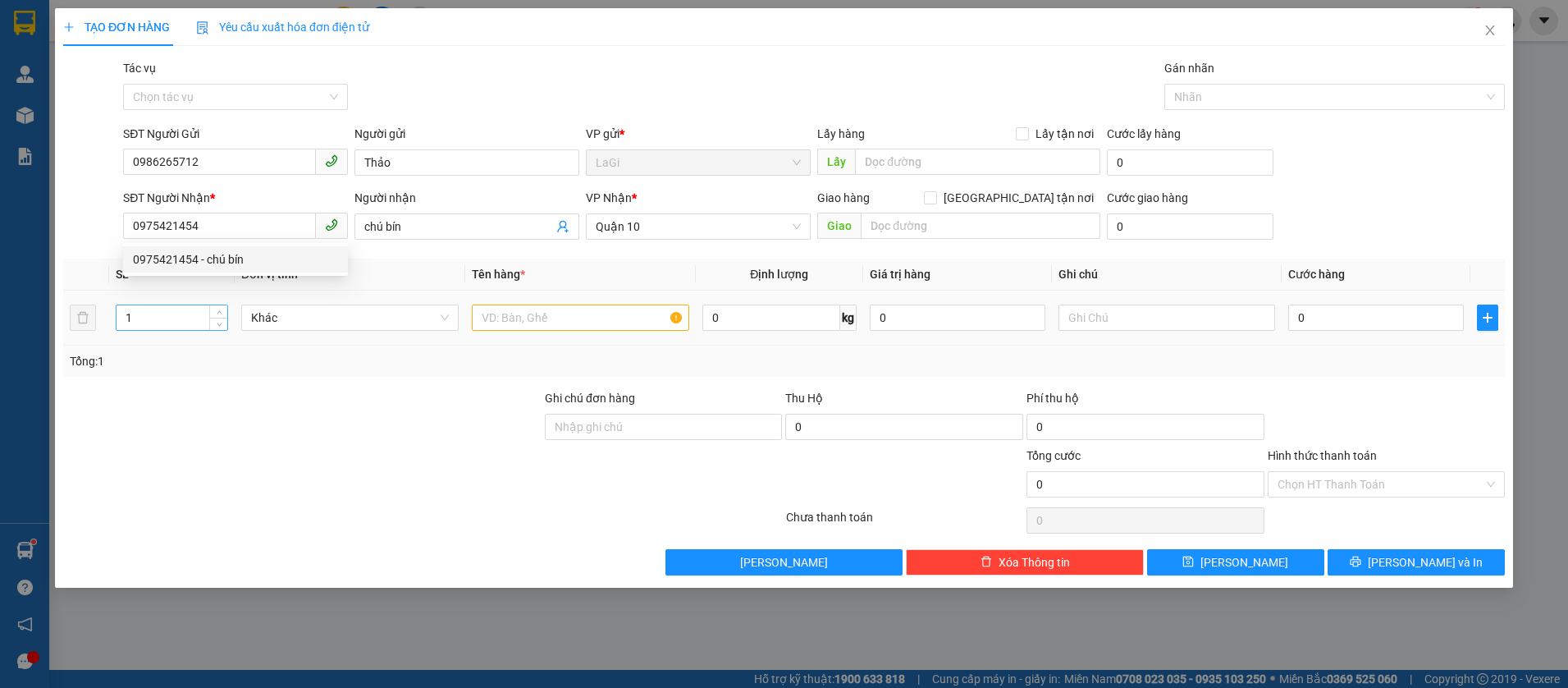
click at [172, 311] on input "1" at bounding box center [171, 317] width 110 height 25
click at [1486, 324] on button "button" at bounding box center [1488, 317] width 21 height 26
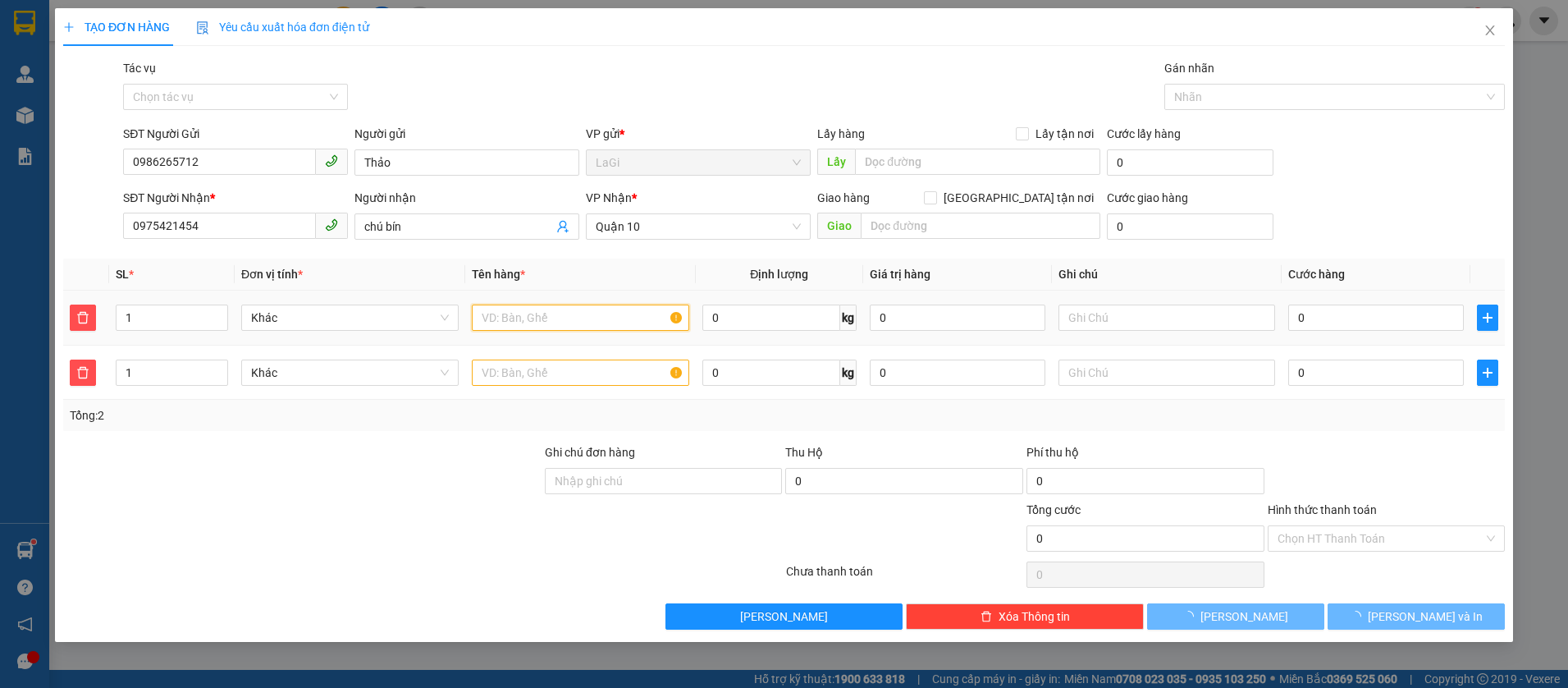
click at [611, 316] on input "text" at bounding box center [581, 317] width 218 height 26
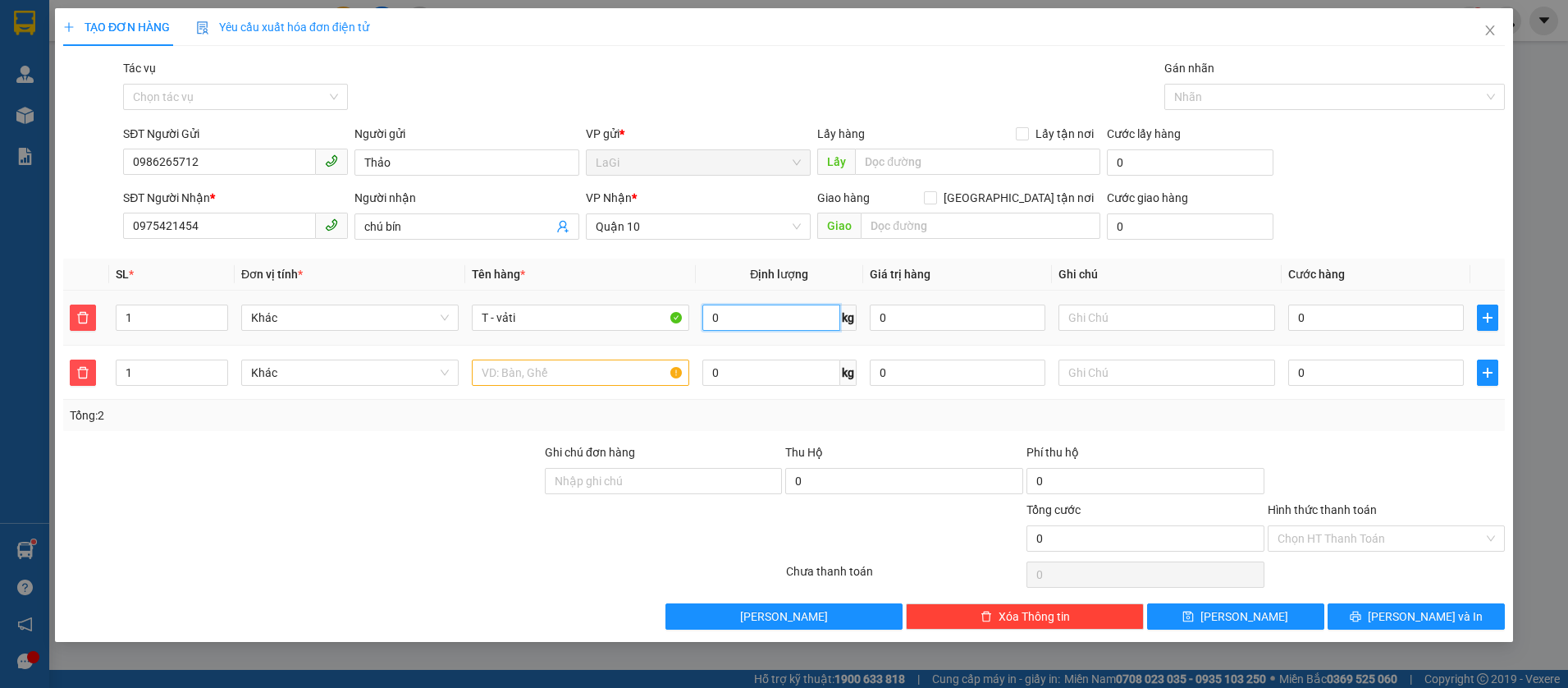
click at [742, 307] on input "0" at bounding box center [770, 317] width 138 height 26
click at [563, 322] on input "T - vảti" at bounding box center [581, 317] width 218 height 26
click at [537, 379] on input "text" at bounding box center [581, 372] width 218 height 26
click at [750, 370] on input "0" at bounding box center [770, 372] width 138 height 26
click at [1360, 317] on input "0" at bounding box center [1375, 317] width 176 height 26
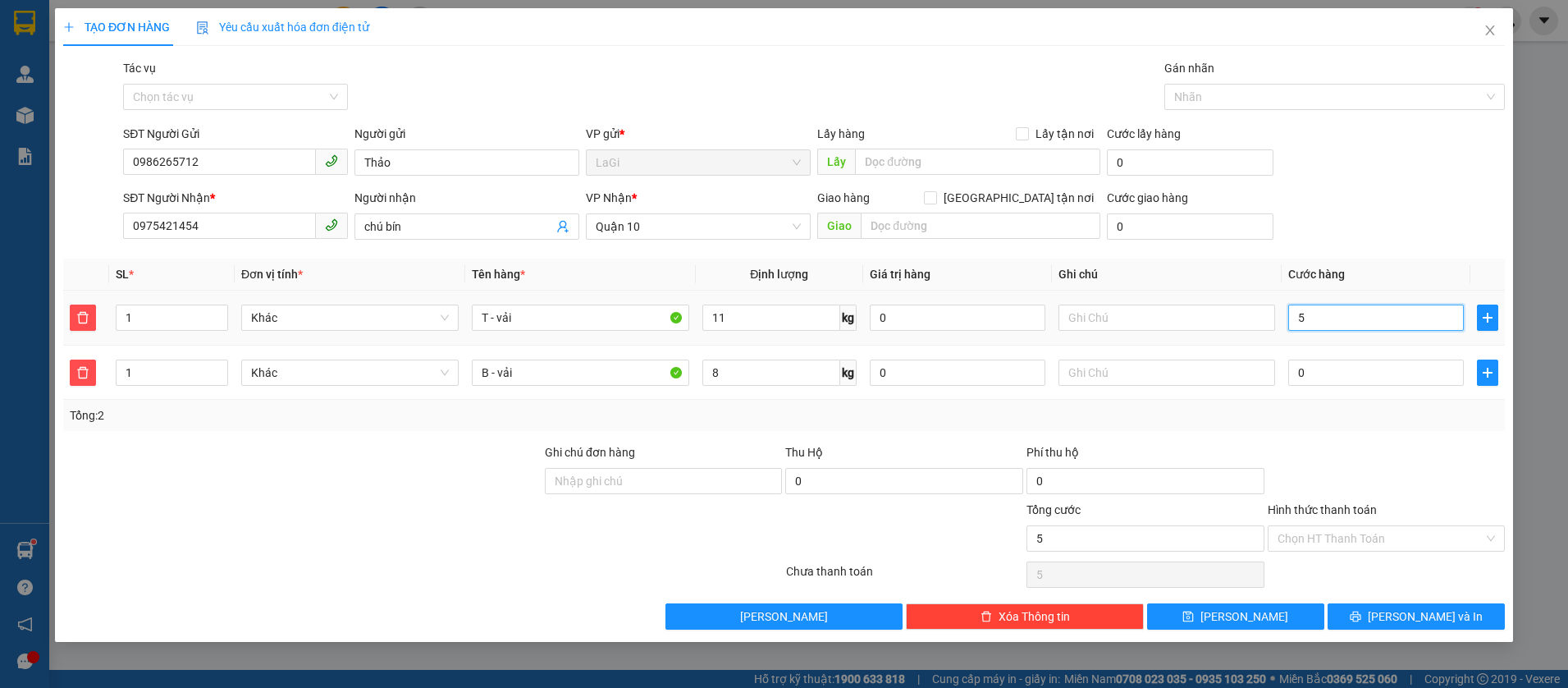
click at [1357, 311] on input "5" at bounding box center [1375, 317] width 176 height 26
click at [1373, 375] on input "0" at bounding box center [1375, 372] width 176 height 26
click at [1430, 458] on div at bounding box center [1387, 472] width 241 height 58
click at [1396, 528] on input "Hình thức thanh toán" at bounding box center [1381, 538] width 207 height 25
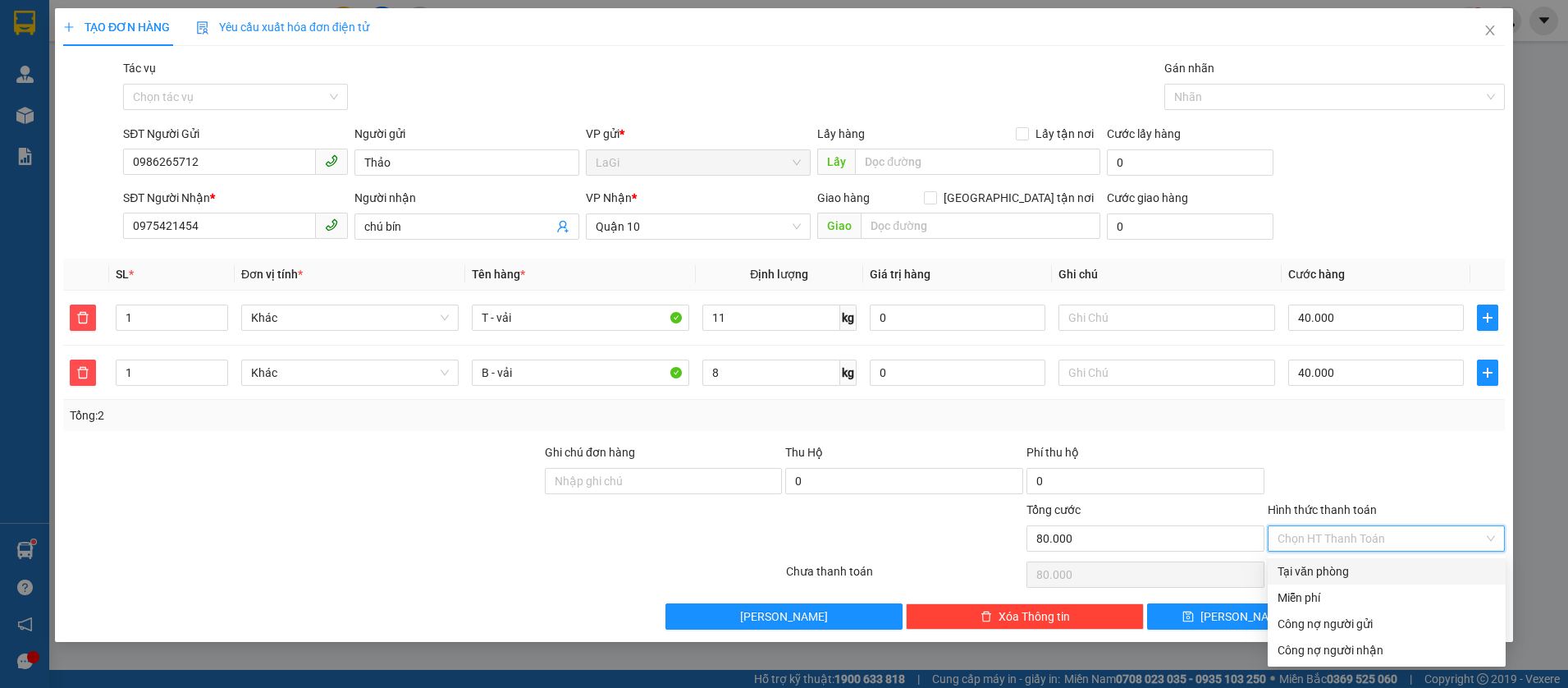
click at [1317, 573] on div "Tại văn phòng" at bounding box center [1387, 571] width 218 height 18
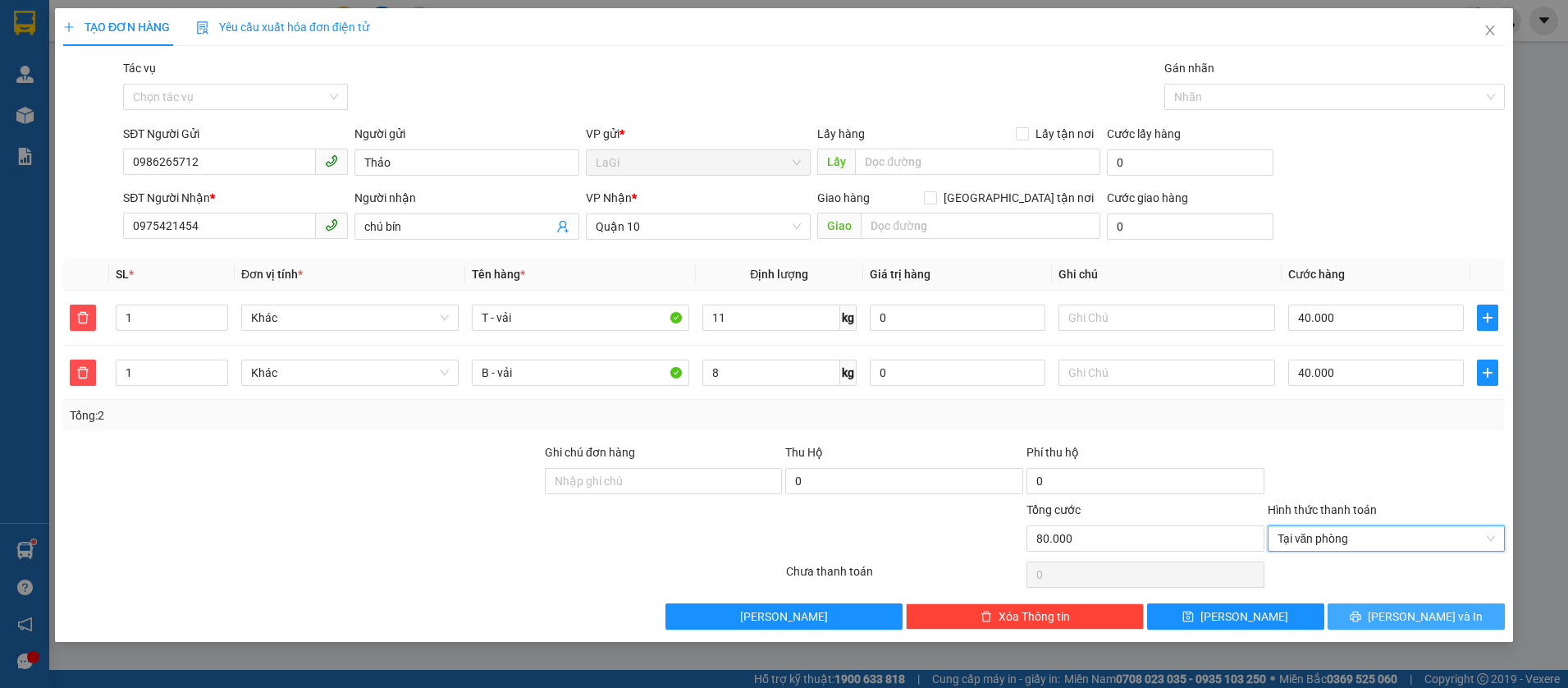
click at [1419, 615] on span "Lưu và In" at bounding box center [1425, 616] width 115 height 18
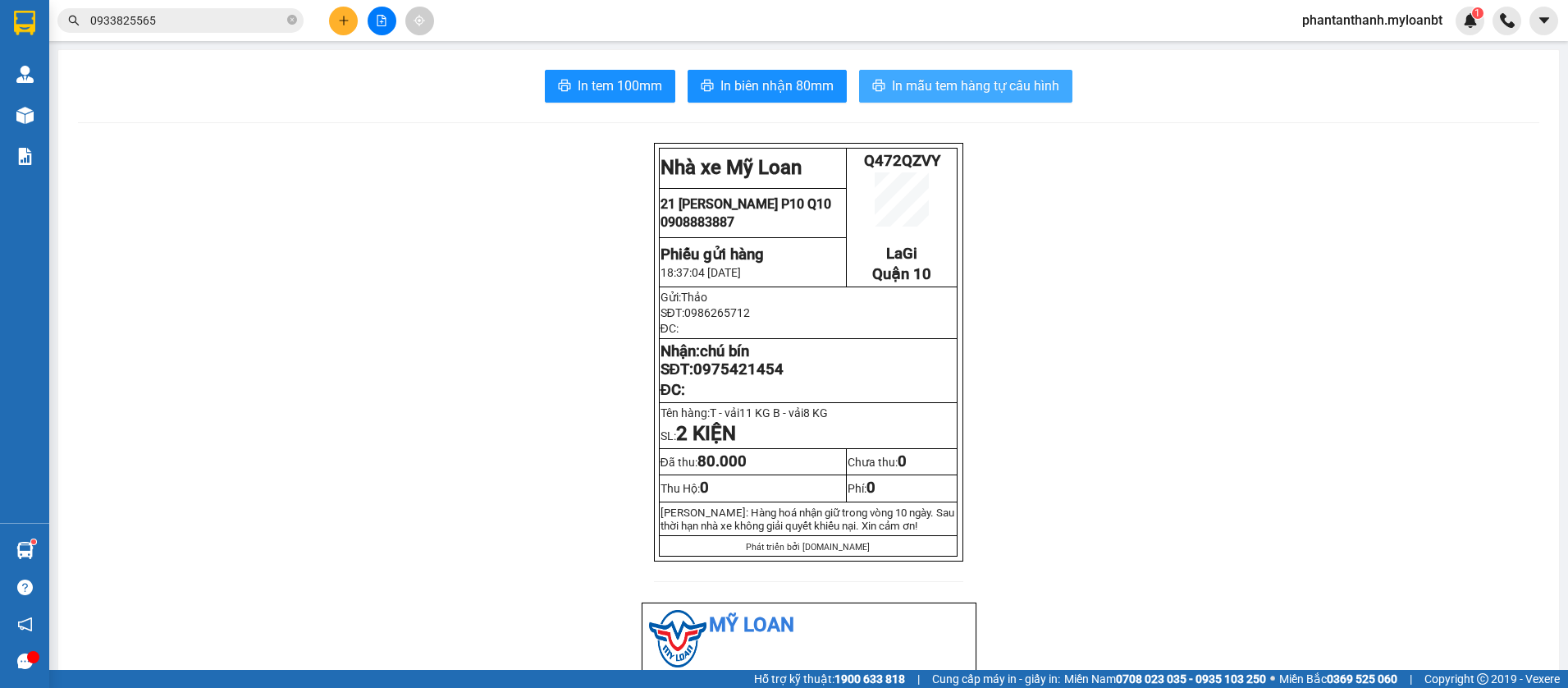
click at [936, 86] on span "In mẫu tem hàng tự cấu hình" at bounding box center [975, 86] width 167 height 21
click at [223, 30] on span "0933825565" at bounding box center [180, 21] width 246 height 25
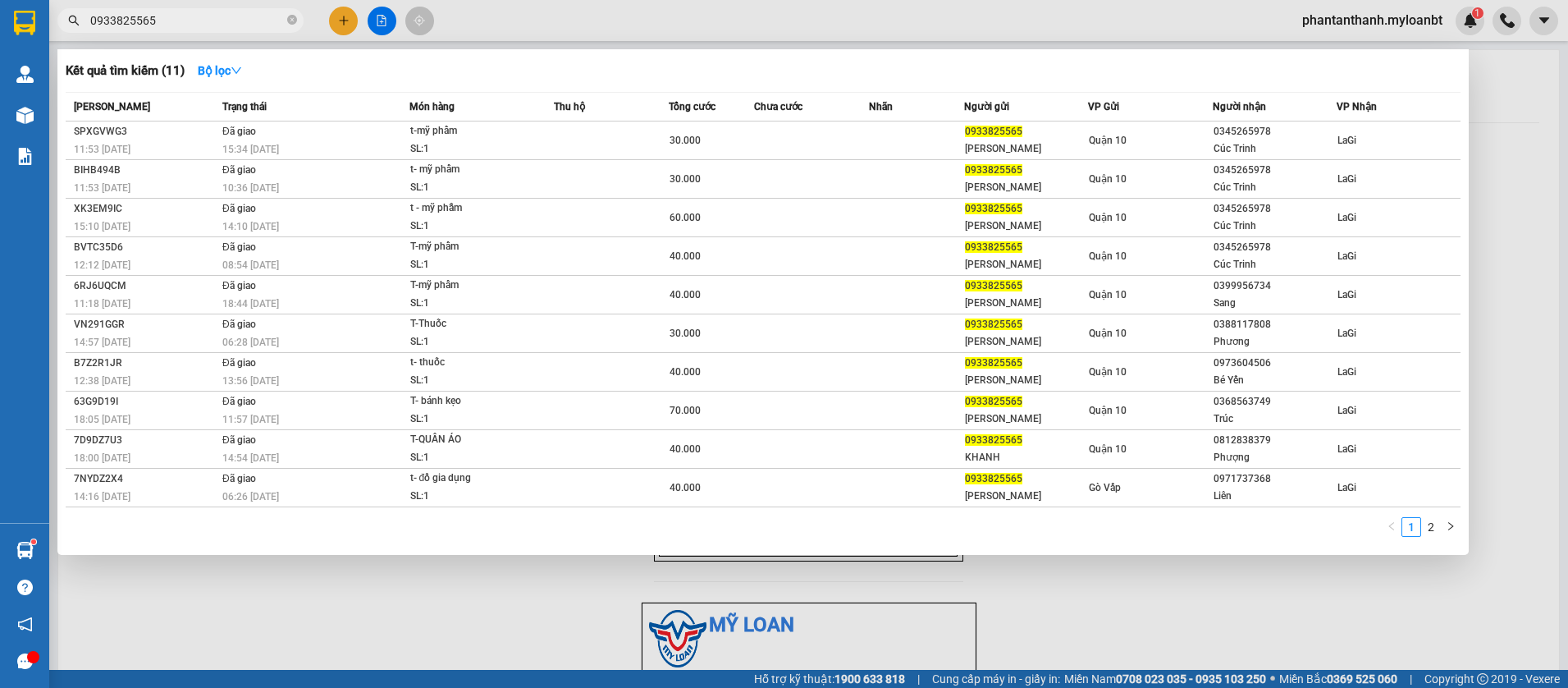
click at [235, 26] on input "0933825565" at bounding box center [187, 21] width 194 height 18
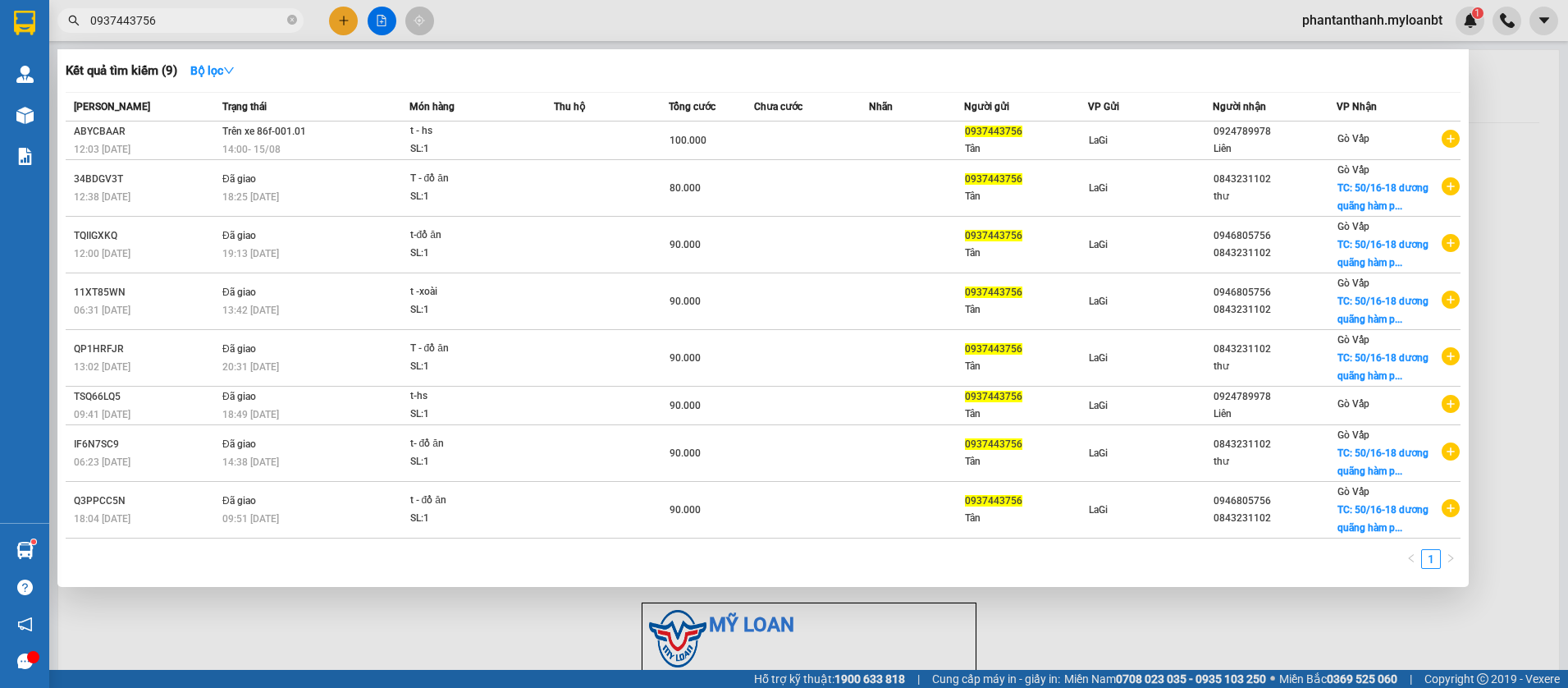
click at [770, 71] on div "Kết quả tìm kiếm ( 9 ) Bộ lọc" at bounding box center [763, 71] width 1395 height 26
click at [344, 21] on div at bounding box center [784, 344] width 1568 height 688
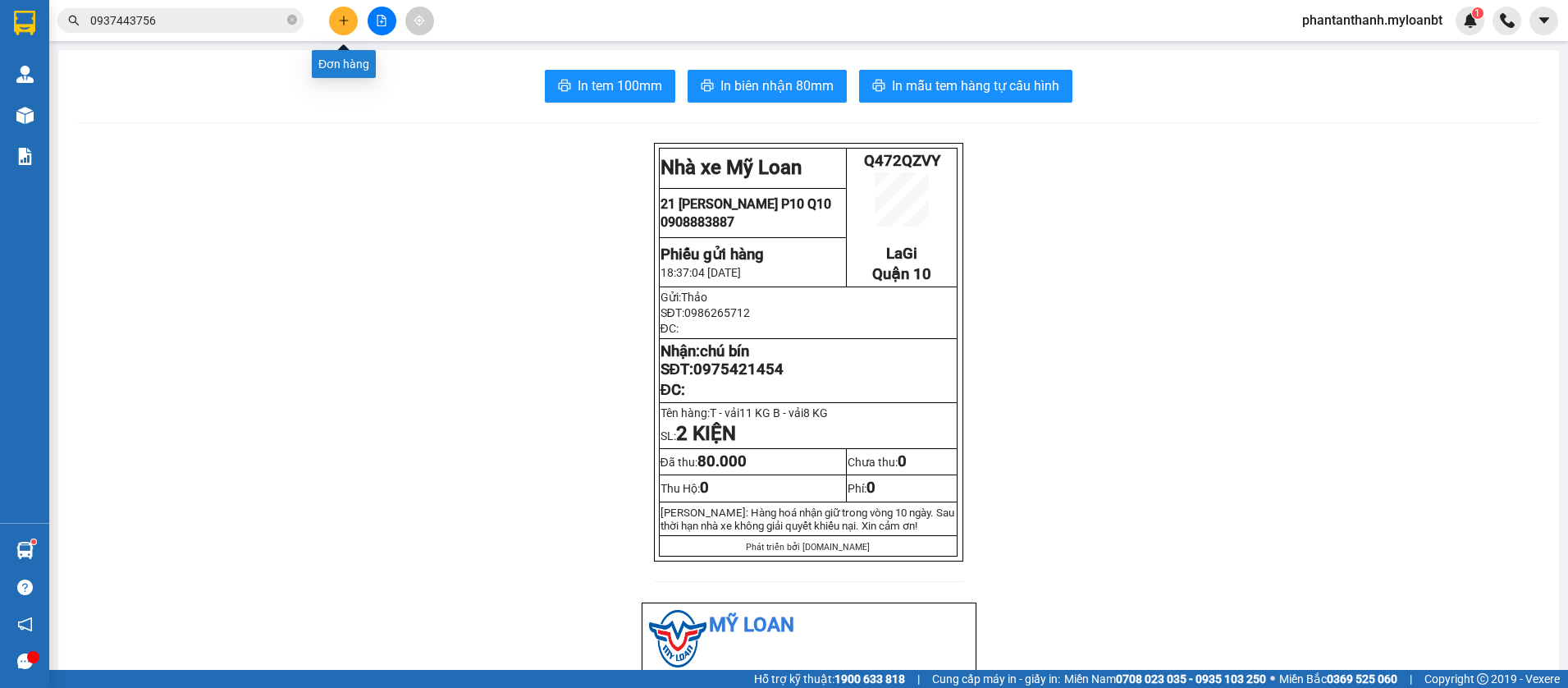
click at [344, 21] on icon "plus" at bounding box center [343, 20] width 1 height 9
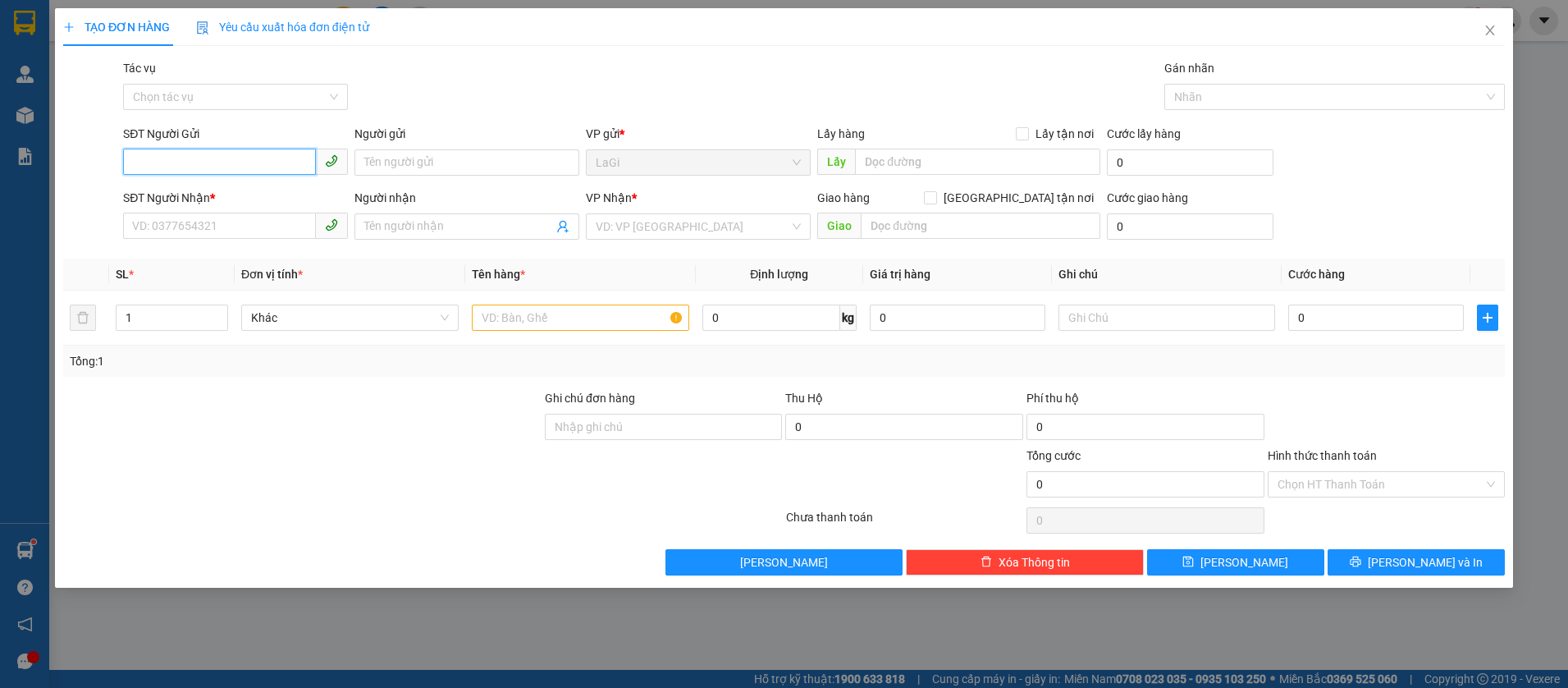
click at [229, 163] on input "SĐT Người Gửi" at bounding box center [219, 161] width 193 height 26
click at [255, 200] on div "0369198525 - NK SG Quốc Tế" at bounding box center [235, 195] width 205 height 18
click at [589, 317] on input "text" at bounding box center [581, 317] width 218 height 26
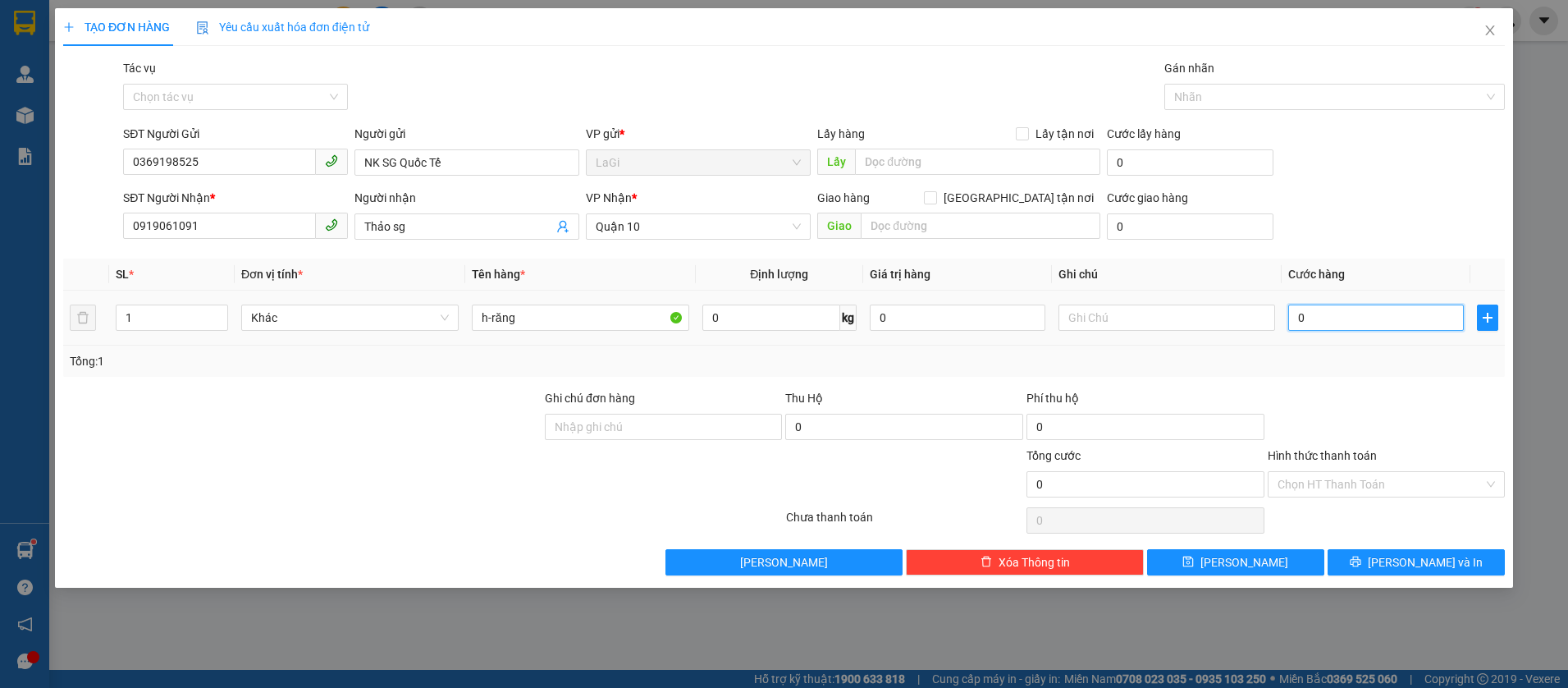
click at [1312, 323] on input "0" at bounding box center [1375, 317] width 176 height 26
click at [1344, 395] on div at bounding box center [1387, 418] width 241 height 58
click at [1380, 477] on input "Hình thức thanh toán" at bounding box center [1381, 484] width 207 height 25
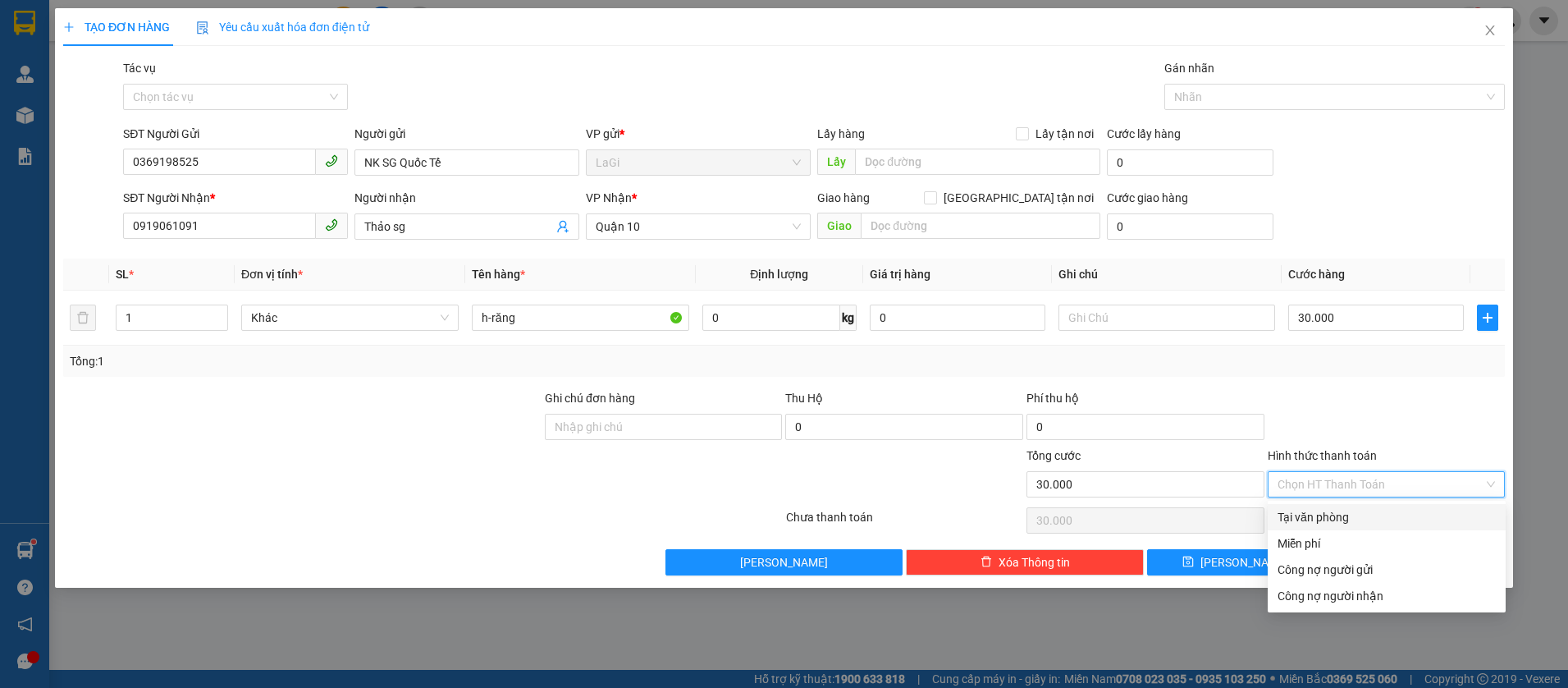
click at [1336, 517] on div "Tại văn phòng" at bounding box center [1387, 517] width 218 height 18
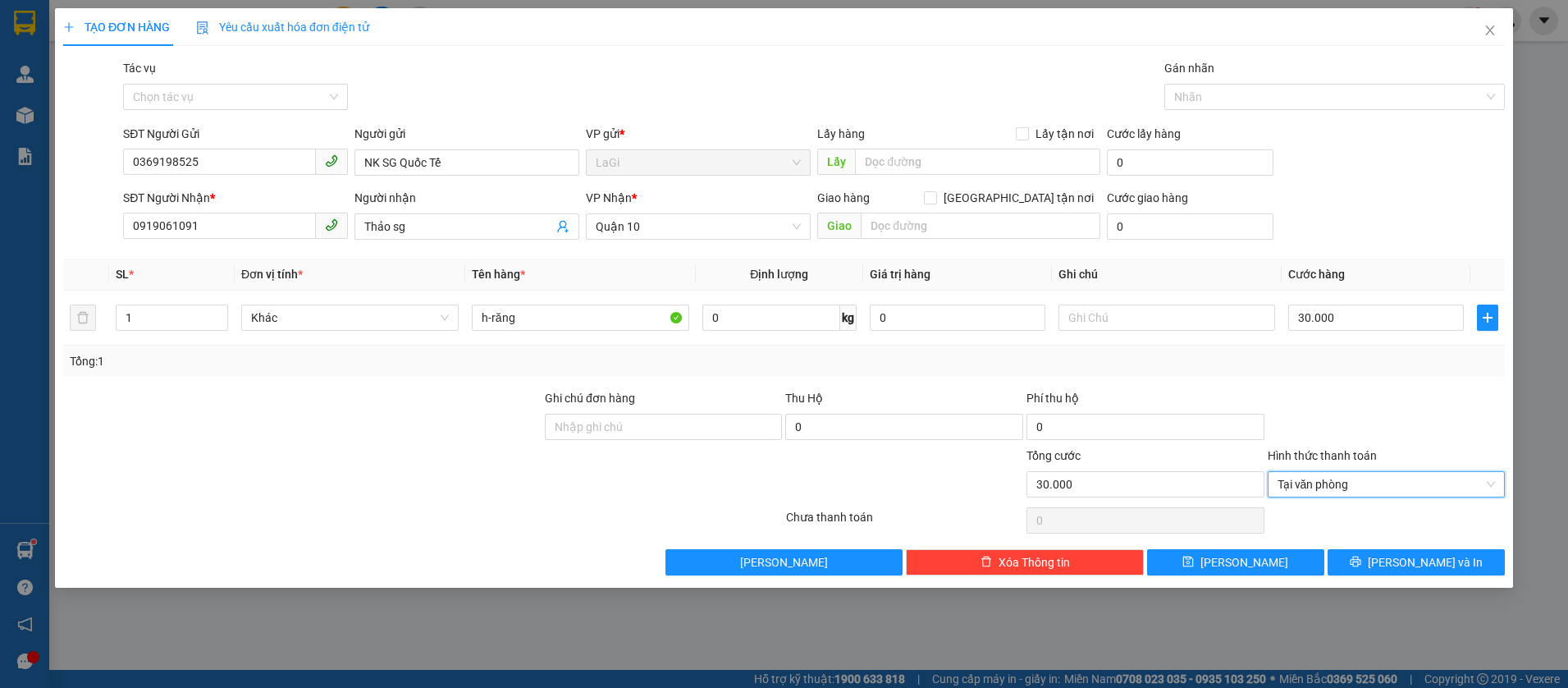
click at [1388, 541] on div "Transit Pickup Surcharge Ids Transit Deliver Surcharge Ids Transit Deliver Surc…" at bounding box center [784, 317] width 1442 height 516
click at [1361, 559] on icon "printer" at bounding box center [1355, 561] width 12 height 12
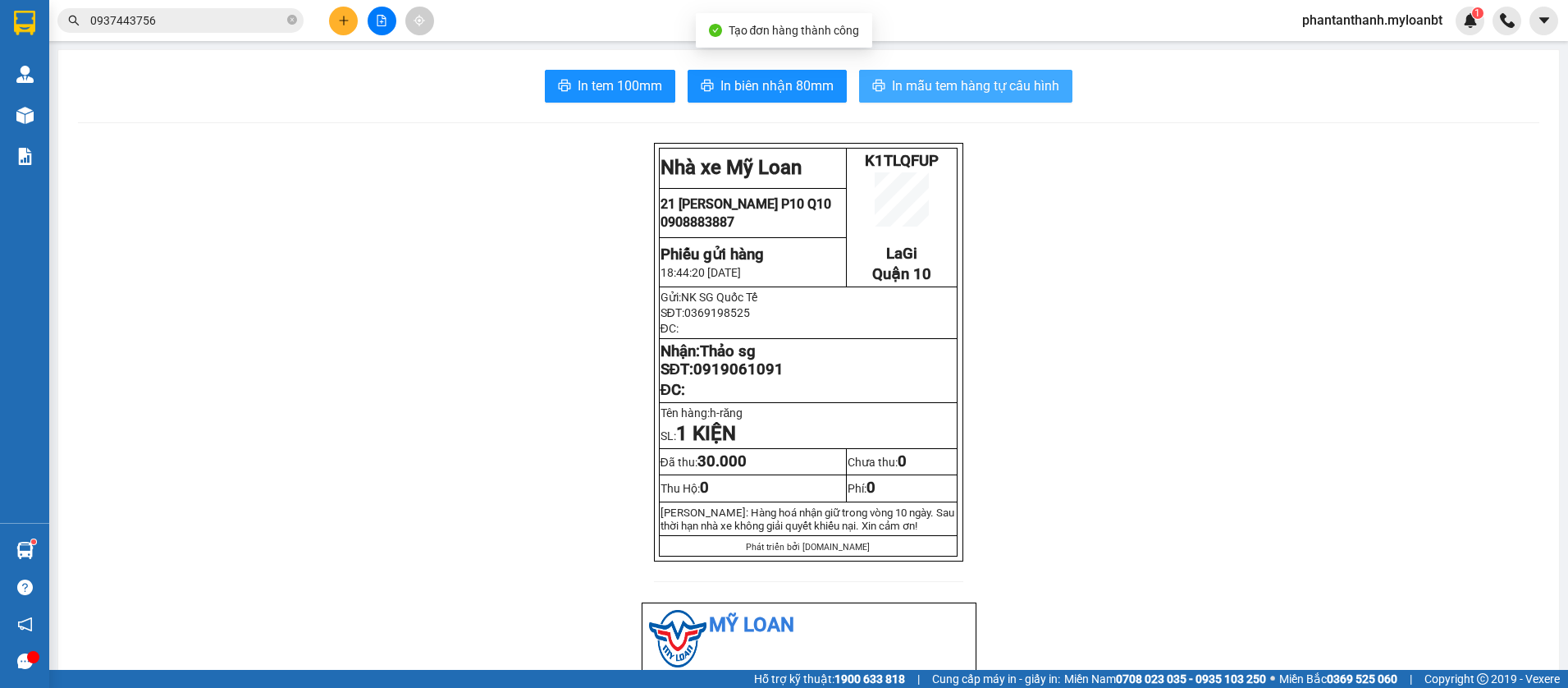
click at [946, 96] on span "In mẫu tem hàng tự cấu hình" at bounding box center [975, 86] width 167 height 21
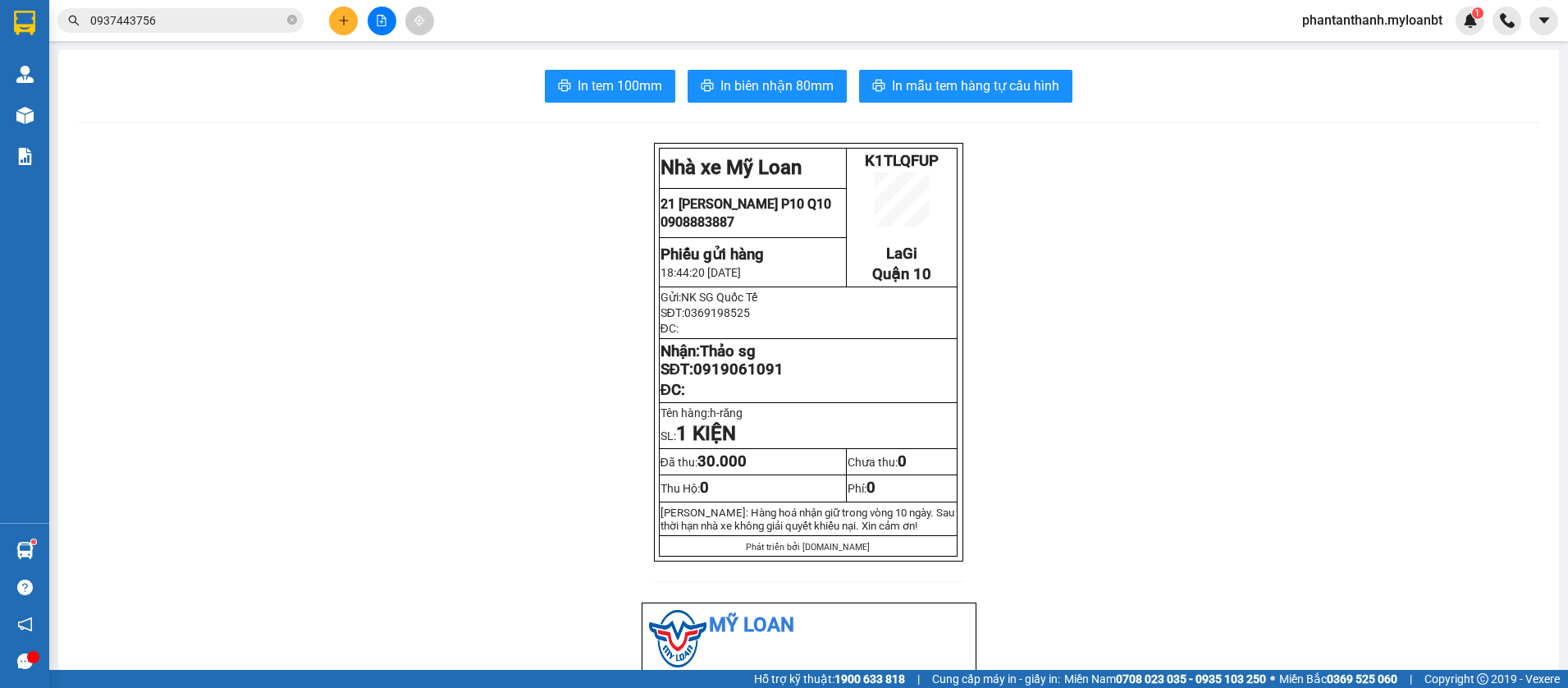
click at [331, 16] on button at bounding box center [343, 21] width 29 height 29
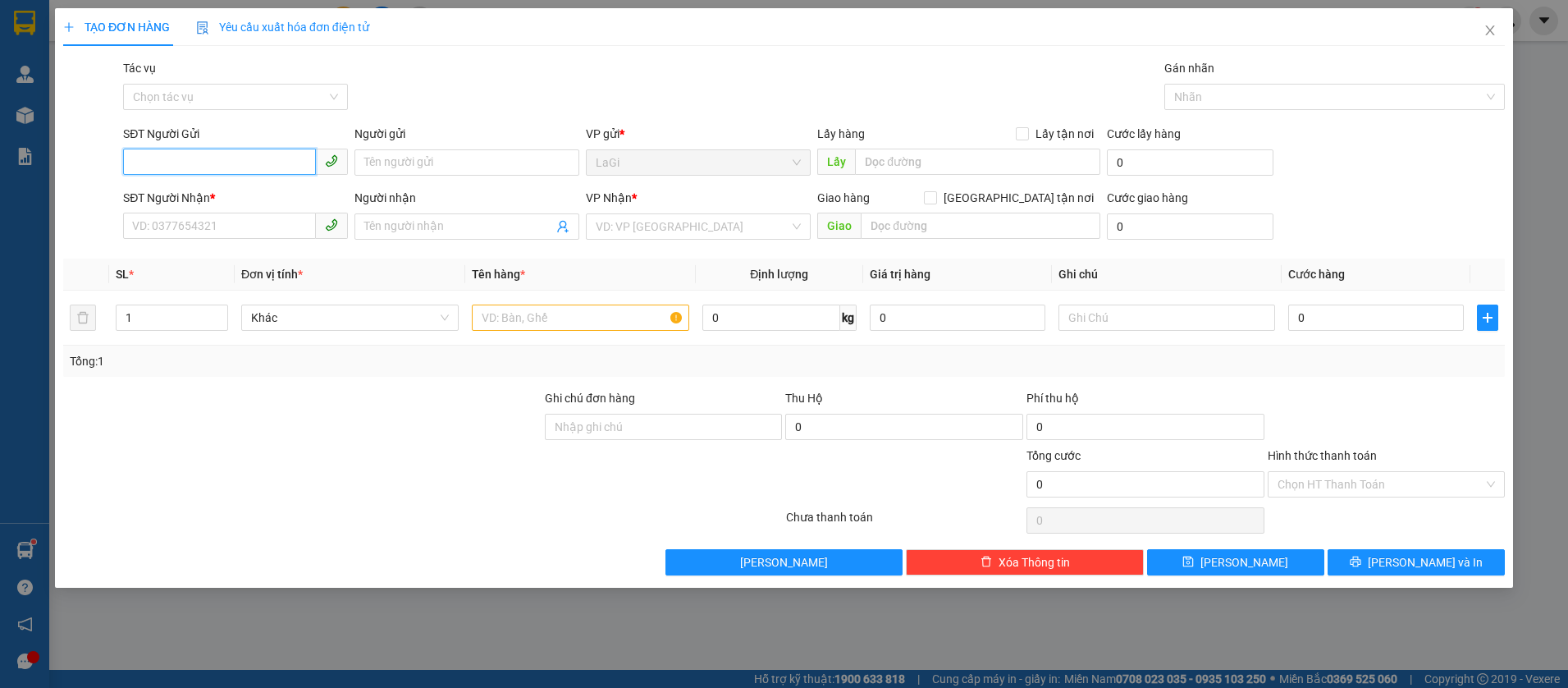
click at [229, 170] on input "SĐT Người Gửi" at bounding box center [219, 161] width 193 height 26
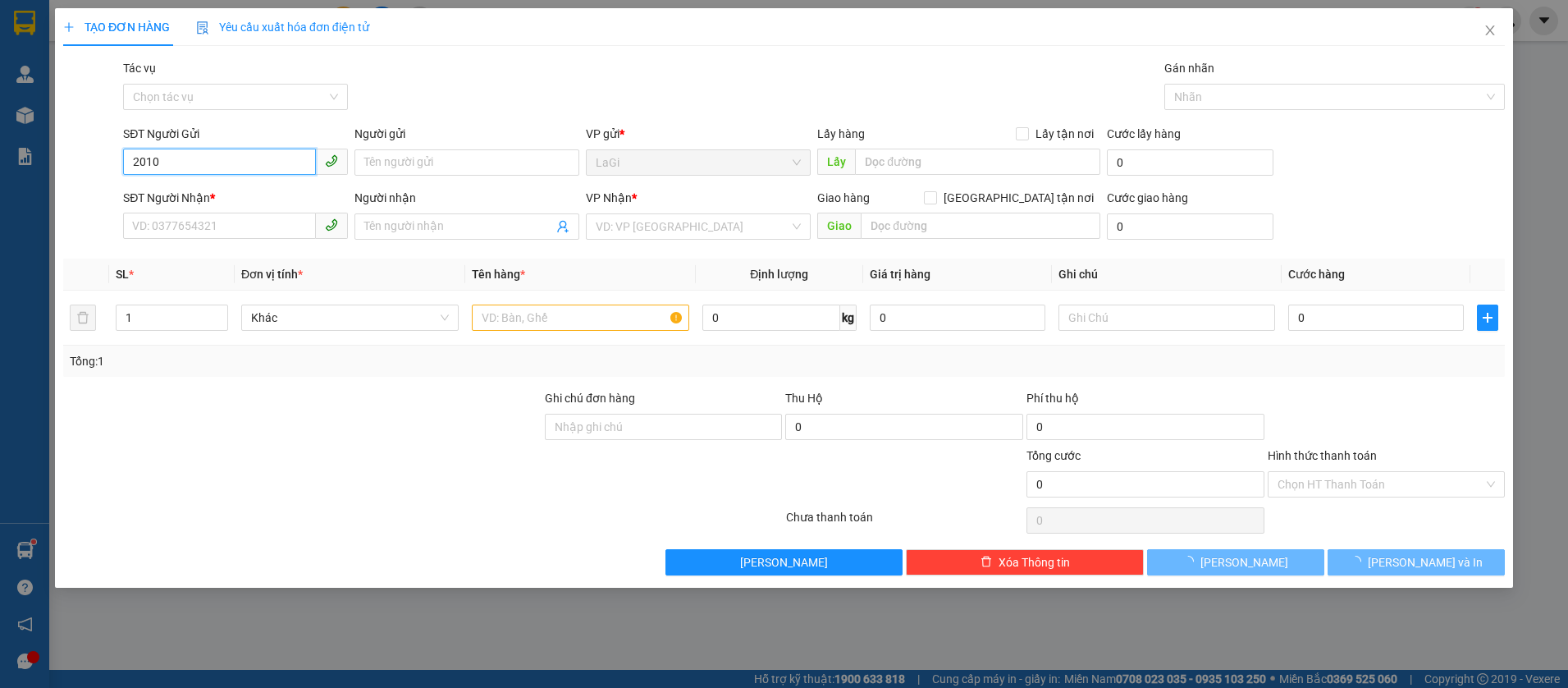
click at [229, 170] on input "2010" at bounding box center [219, 161] width 193 height 26
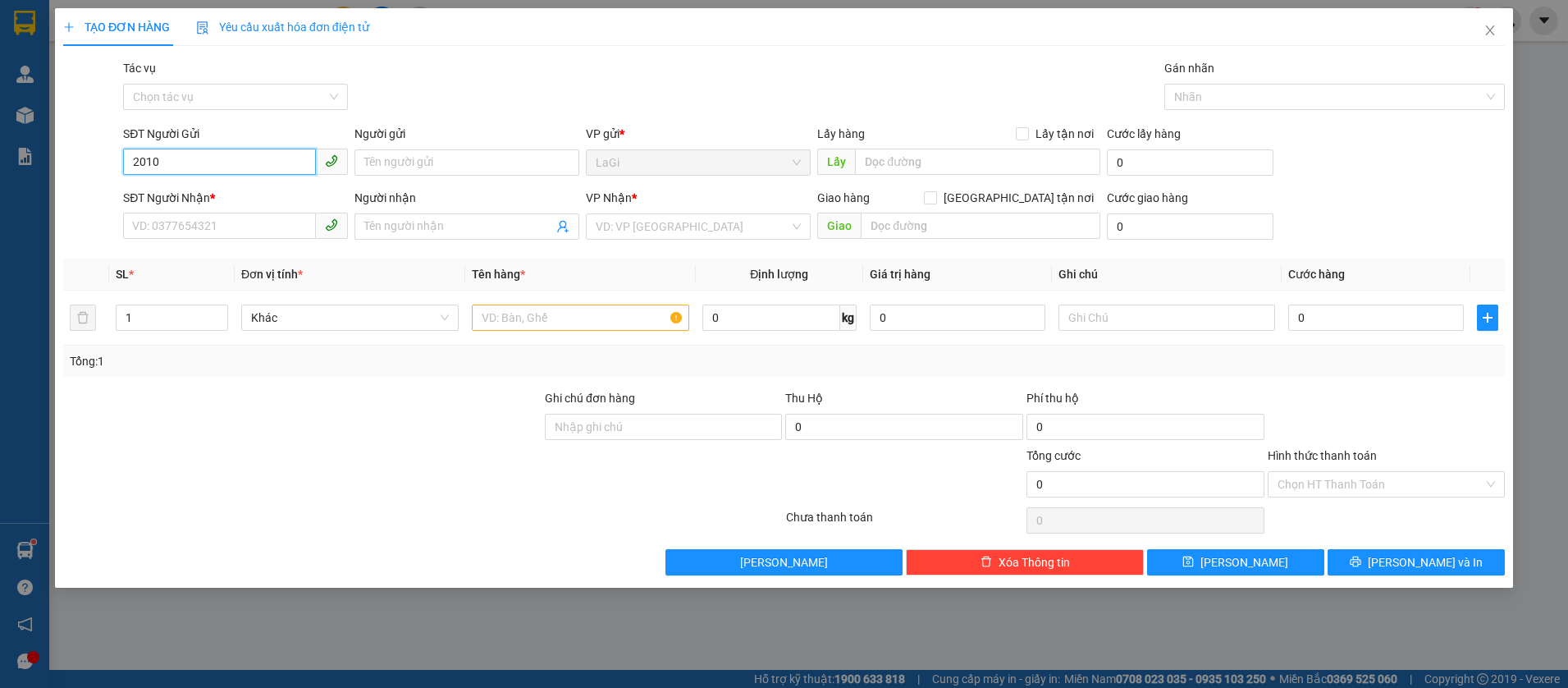
click at [229, 170] on input "2010" at bounding box center [219, 161] width 193 height 26
click at [227, 203] on div "0918452010 - Thành" at bounding box center [235, 195] width 205 height 18
click at [550, 306] on input "text" at bounding box center [581, 317] width 218 height 26
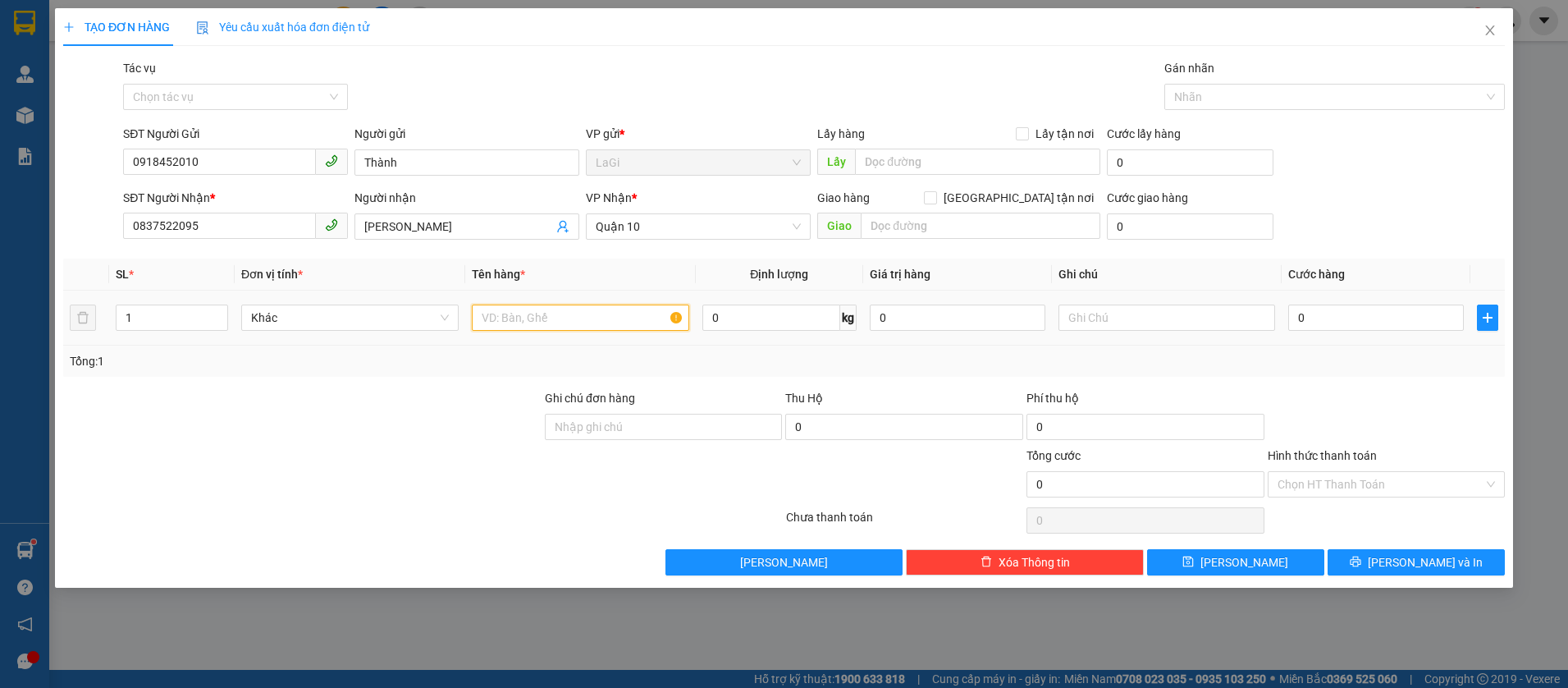
click at [550, 306] on input "text" at bounding box center [581, 317] width 218 height 26
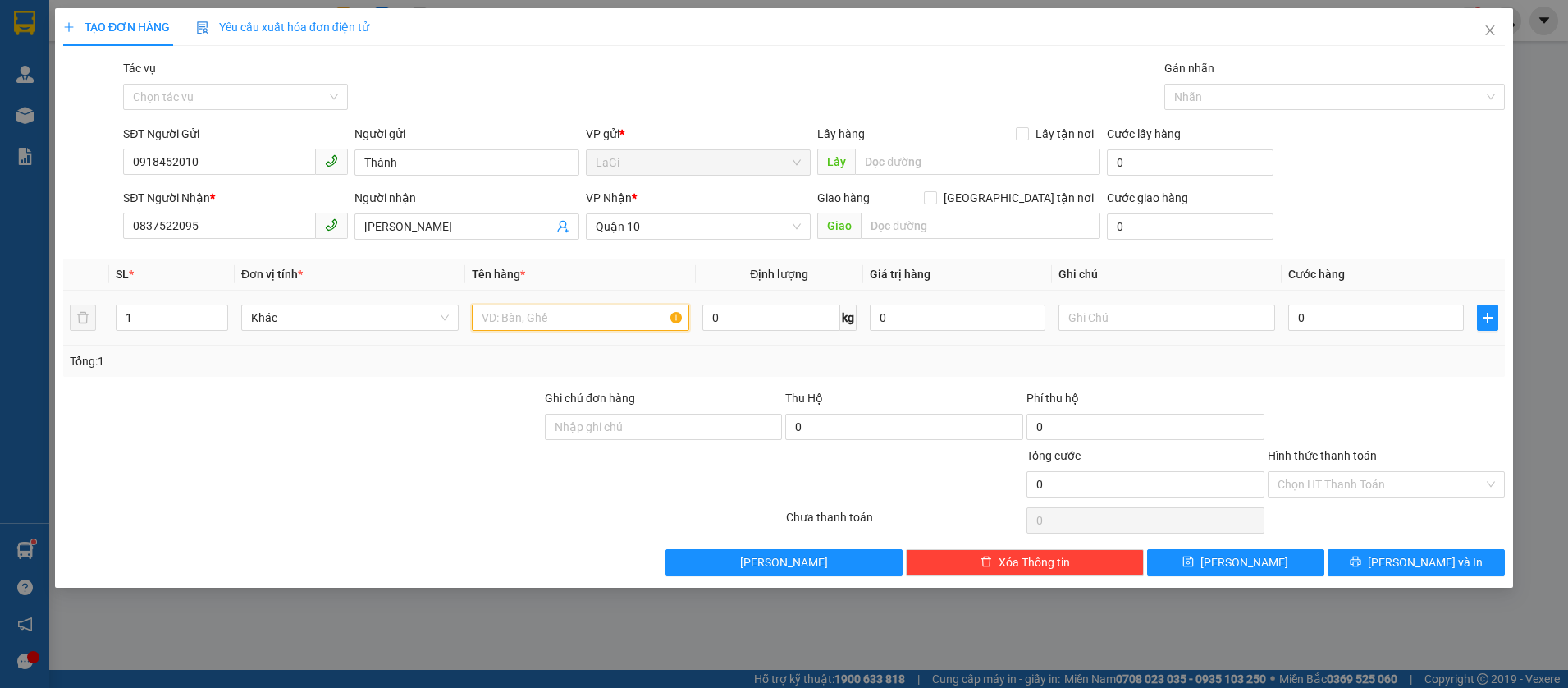
click at [550, 306] on input "text" at bounding box center [581, 317] width 218 height 26
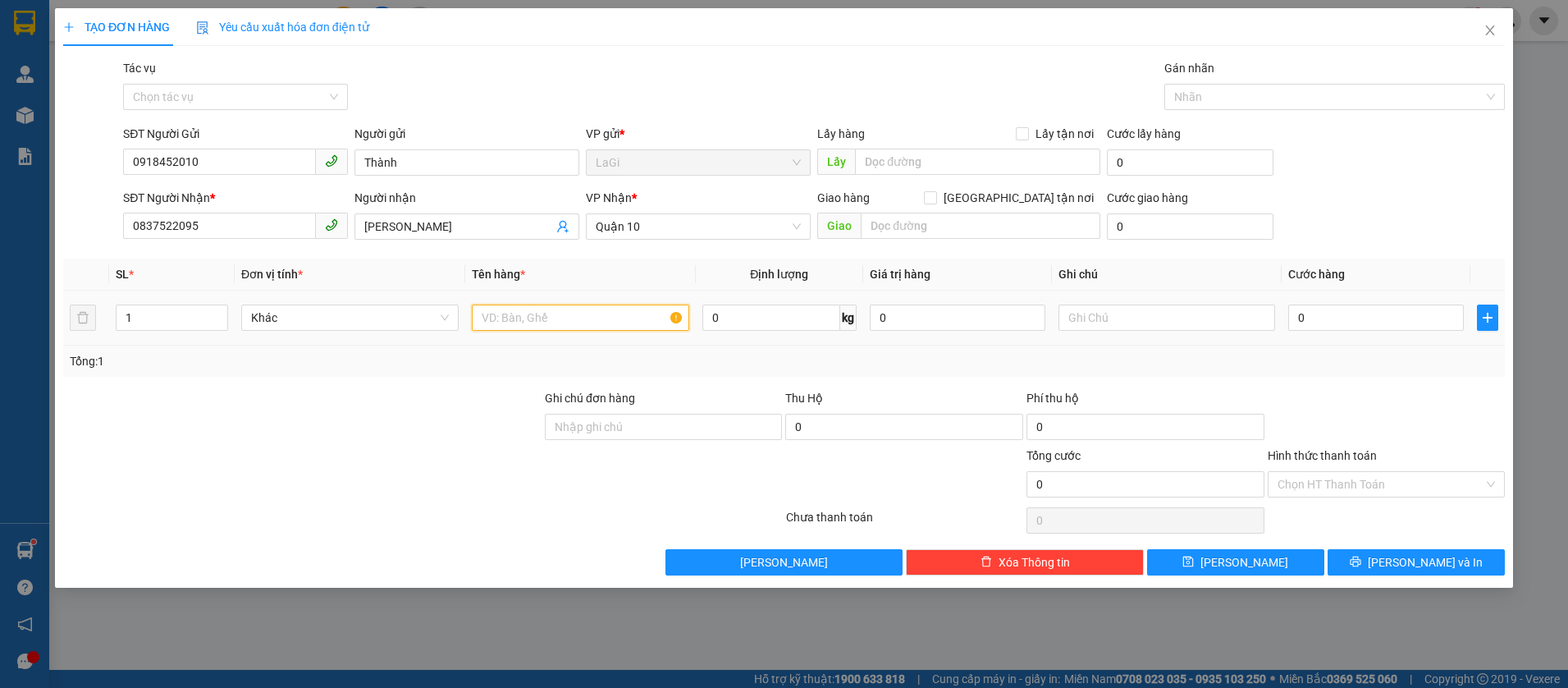
click at [550, 306] on input "text" at bounding box center [581, 317] width 218 height 26
click at [1364, 318] on input "0" at bounding box center [1375, 317] width 176 height 26
click at [1378, 378] on div "Transit Pickup Surcharge Ids Transit Deliver Surcharge Ids Transit Deliver Surc…" at bounding box center [784, 317] width 1442 height 516
click at [1370, 325] on input "0" at bounding box center [1375, 317] width 176 height 26
click at [1370, 322] on input "0" at bounding box center [1375, 317] width 176 height 26
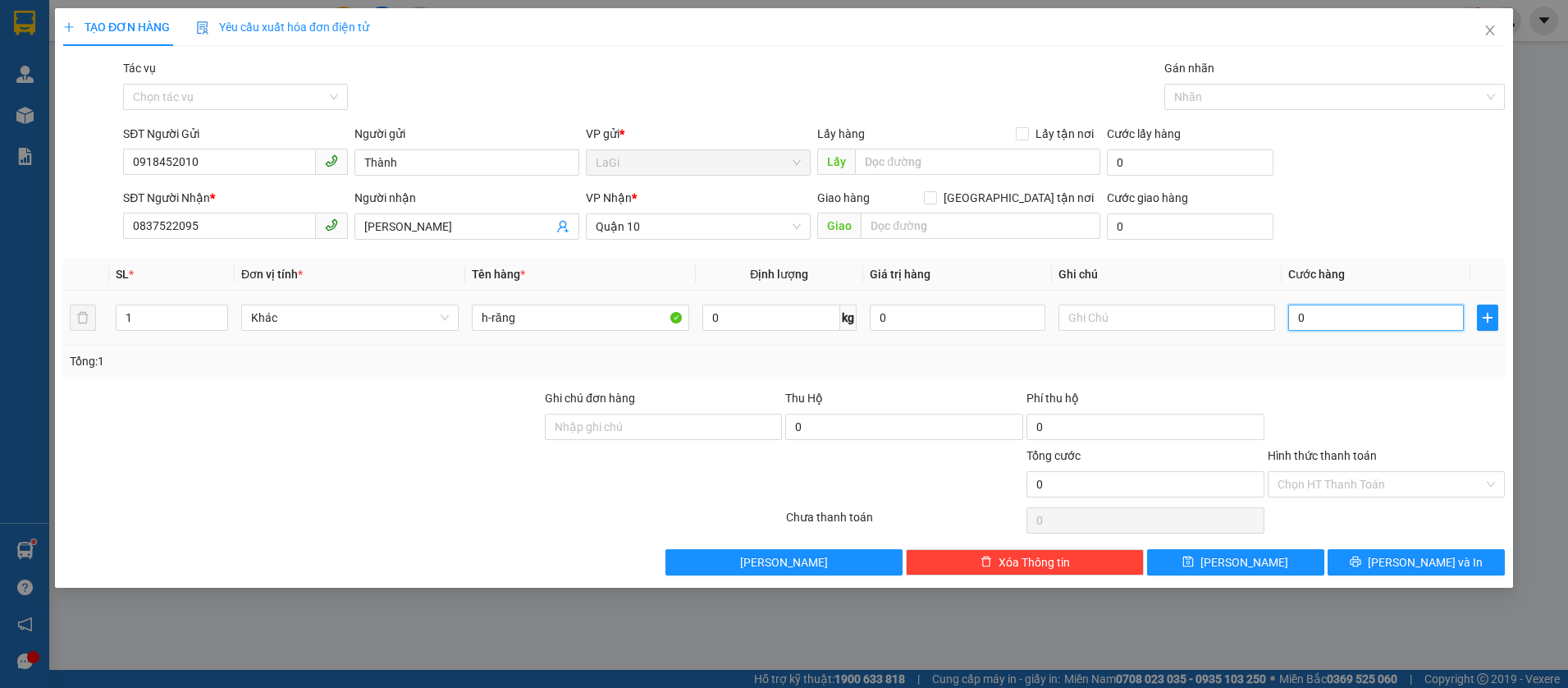
click at [1370, 322] on input "0" at bounding box center [1375, 317] width 176 height 26
click at [1363, 403] on div at bounding box center [1387, 418] width 241 height 58
click at [1316, 394] on div at bounding box center [1387, 418] width 241 height 58
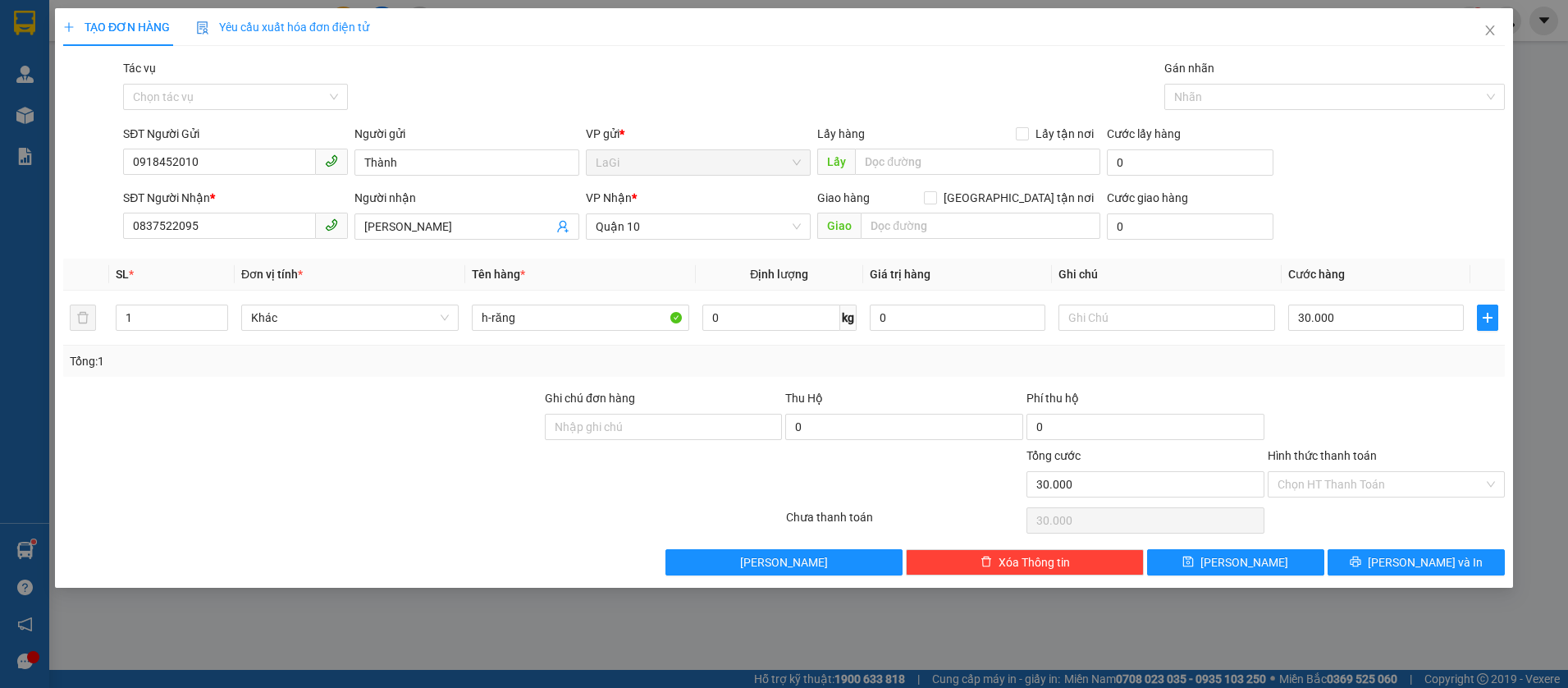
click at [1316, 394] on div at bounding box center [1387, 418] width 241 height 58
click at [1311, 391] on div at bounding box center [1387, 418] width 241 height 58
click at [1361, 555] on icon "printer" at bounding box center [1355, 561] width 12 height 12
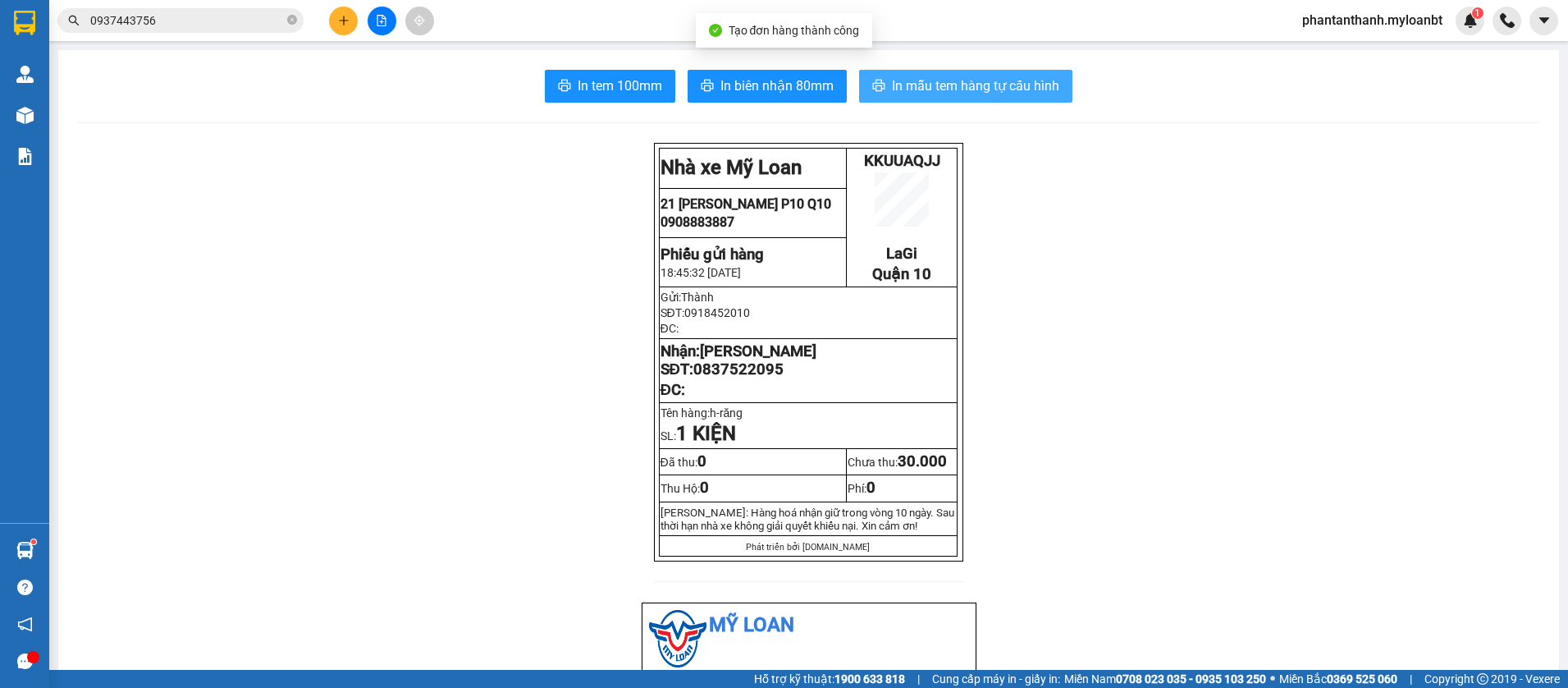
click at [901, 75] on button "In mẫu tem hàng tự cấu hình" at bounding box center [966, 87] width 213 height 33
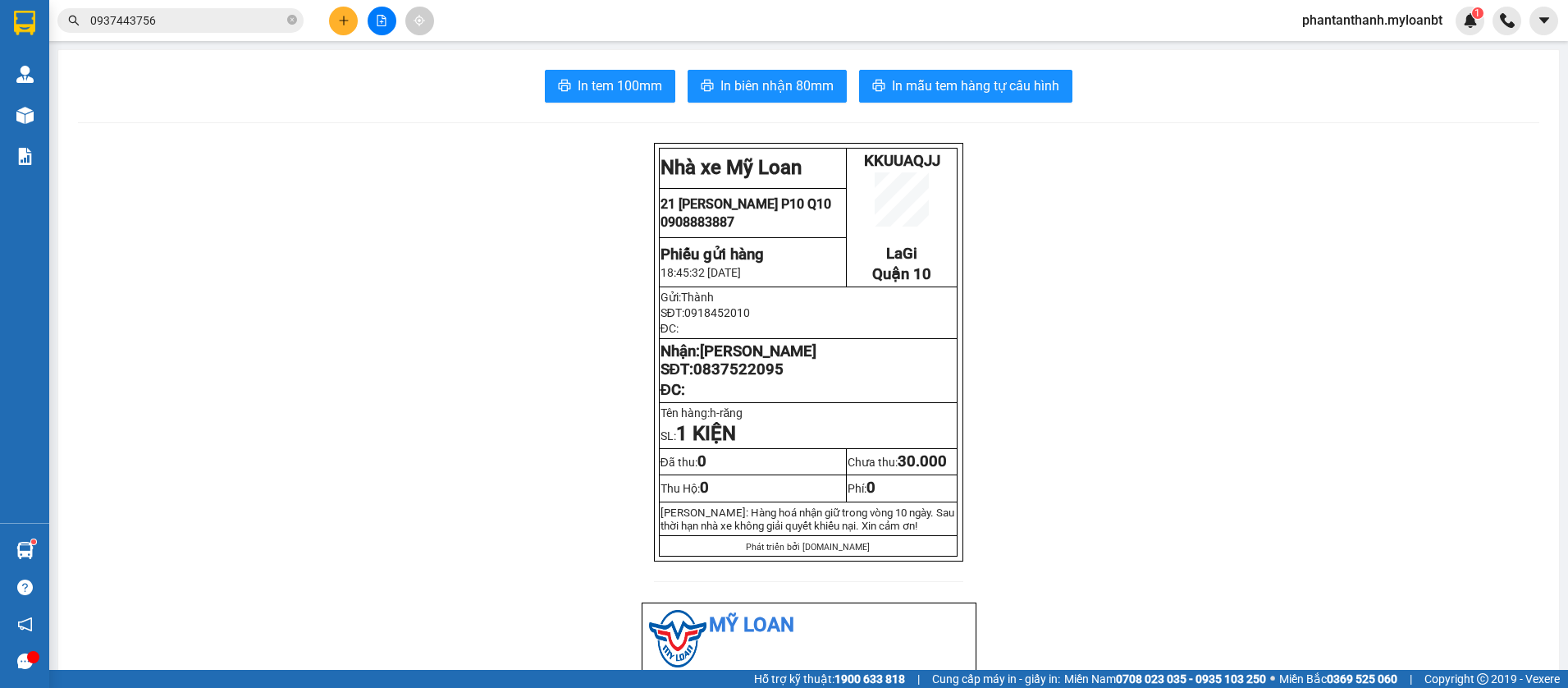
click at [336, 22] on button at bounding box center [343, 21] width 29 height 29
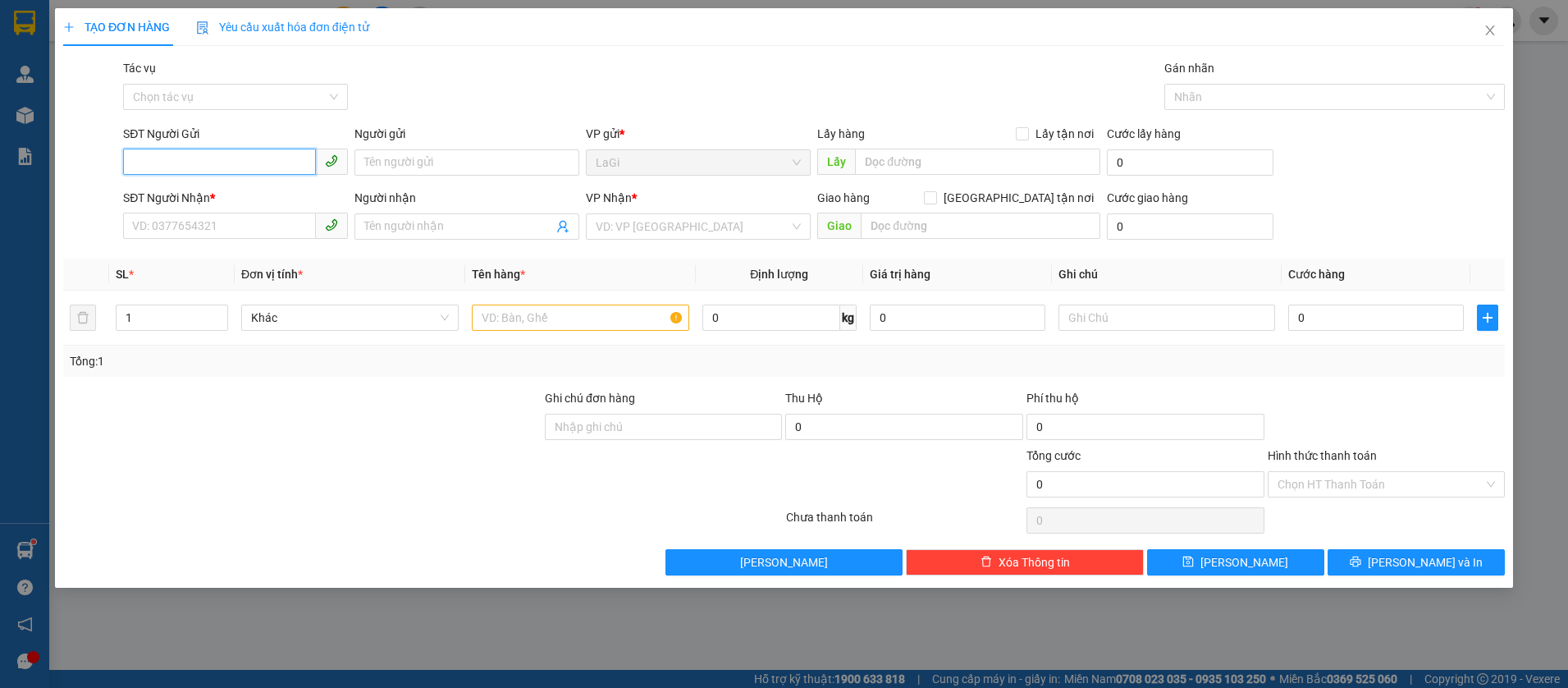
click at [210, 172] on input "SĐT Người Gửi" at bounding box center [219, 161] width 193 height 26
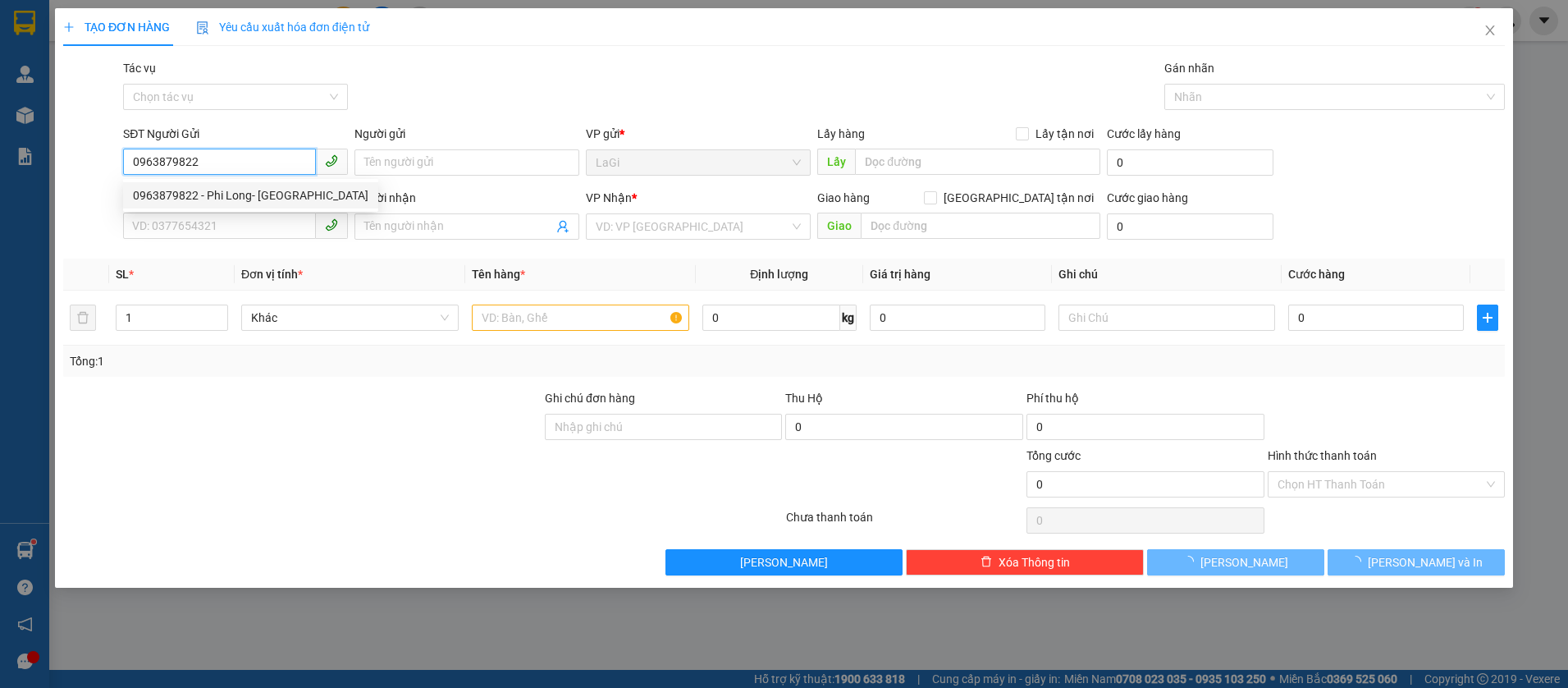
click at [223, 195] on div "0963879822 - Phi Long- Tân Hải" at bounding box center [250, 195] width 236 height 18
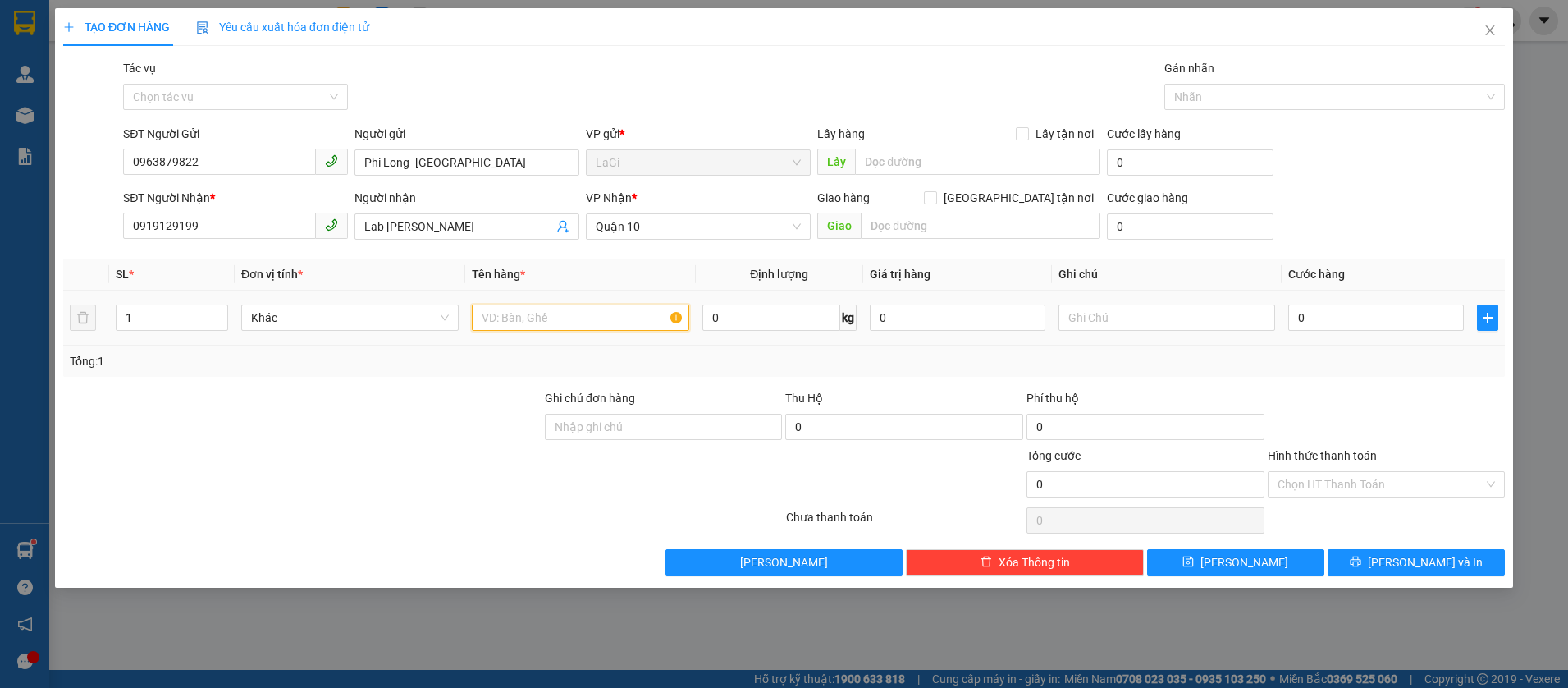
click at [569, 310] on input "text" at bounding box center [581, 317] width 218 height 26
click at [1304, 306] on input "0" at bounding box center [1375, 317] width 176 height 26
click at [1429, 373] on div "Tổng: 1" at bounding box center [784, 361] width 1442 height 31
click at [1374, 481] on input "Hình thức thanh toán" at bounding box center [1381, 484] width 207 height 25
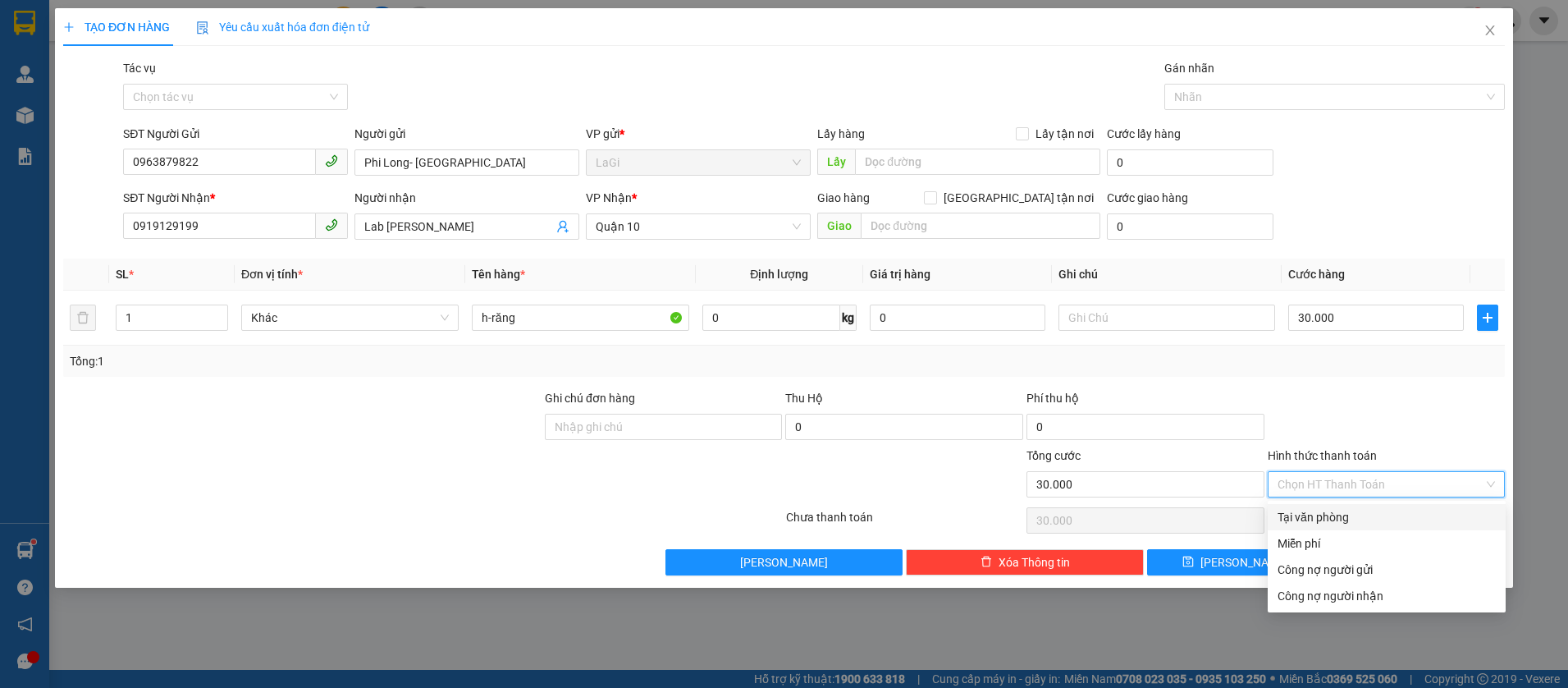
click at [1357, 512] on div "Tại văn phòng" at bounding box center [1387, 517] width 218 height 18
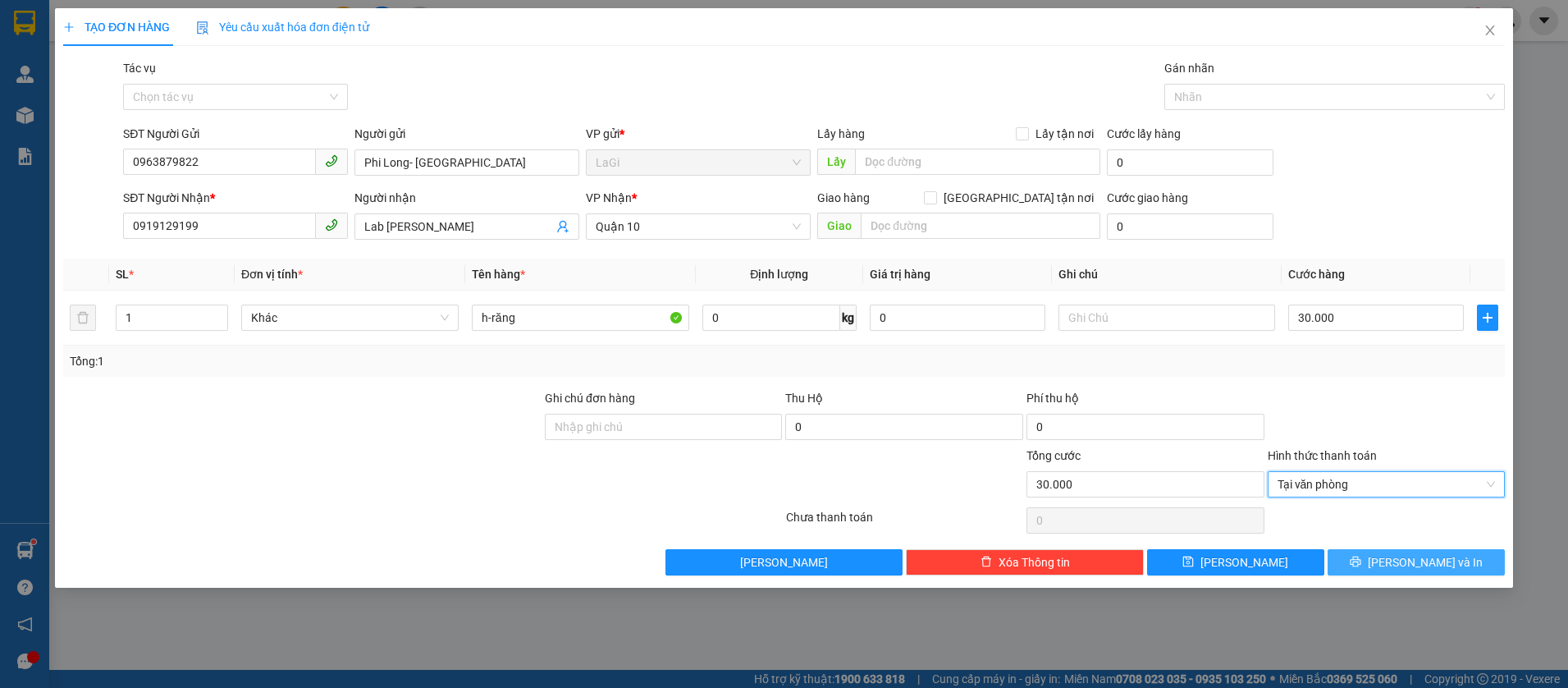
click at [1433, 557] on span "Lưu và In" at bounding box center [1425, 562] width 115 height 18
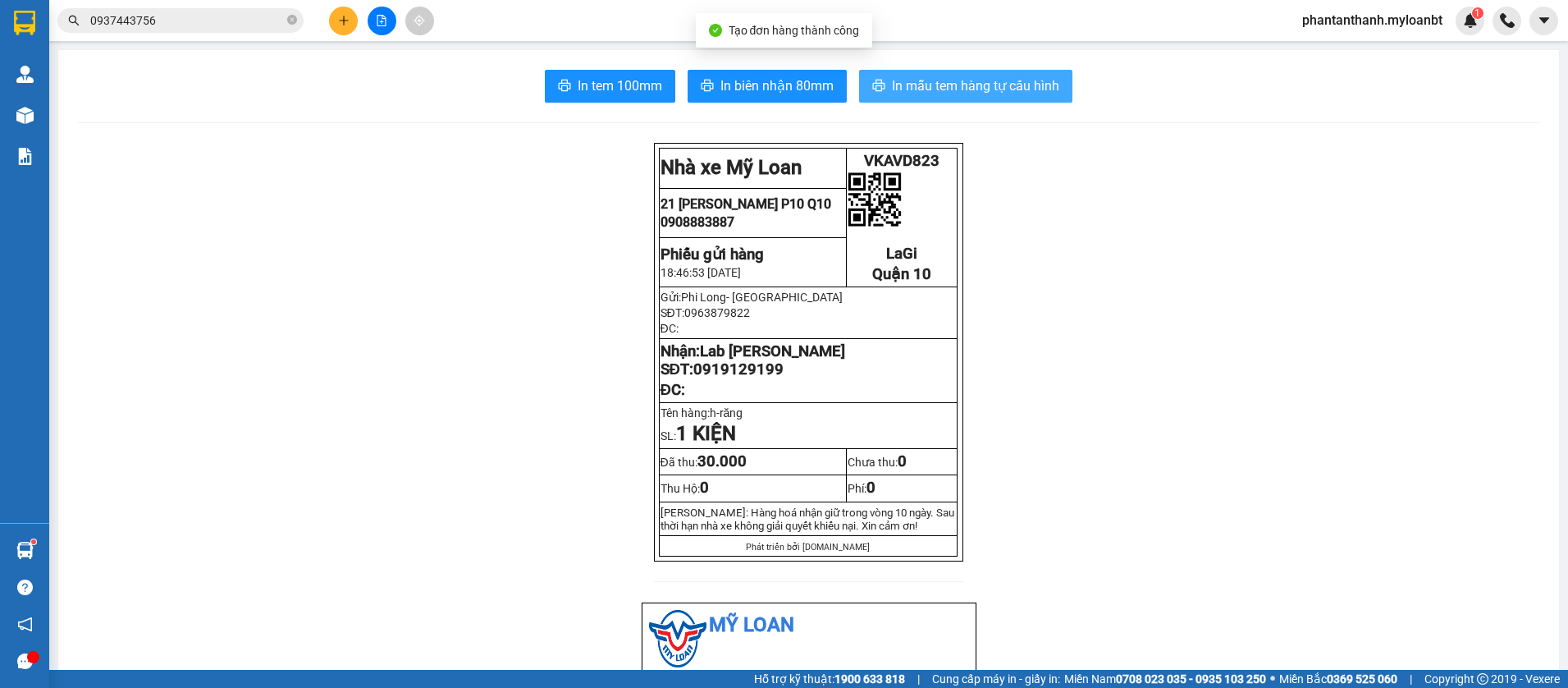
click at [1032, 98] on button "In mẫu tem hàng tự cấu hình" at bounding box center [966, 87] width 213 height 33
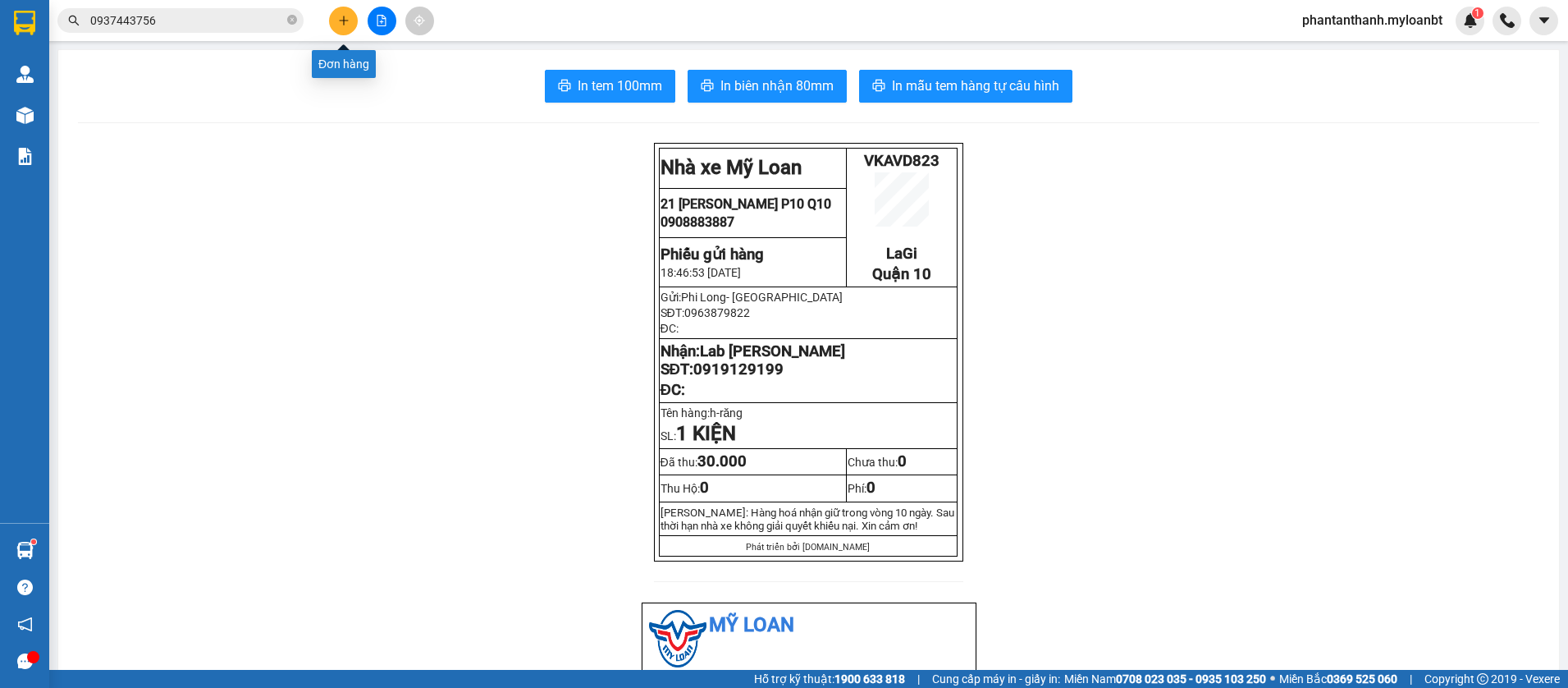
click at [346, 16] on icon "plus" at bounding box center [344, 21] width 12 height 12
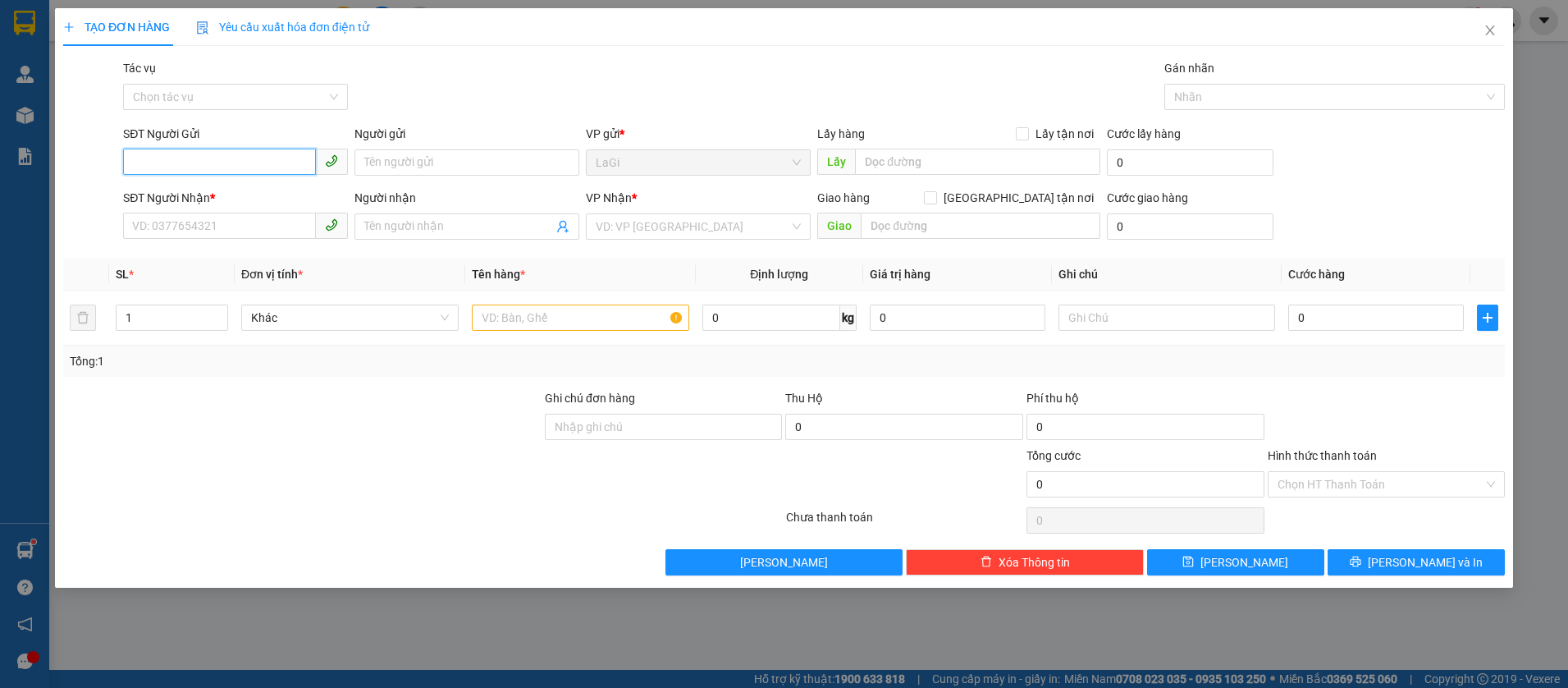
click at [235, 161] on input "SĐT Người Gửi" at bounding box center [219, 161] width 193 height 26
click at [249, 160] on input "782852" at bounding box center [219, 161] width 193 height 26
click at [278, 158] on input "782852" at bounding box center [219, 161] width 193 height 26
click at [248, 203] on div "0977782852 - Quang Phượng" at bounding box center [235, 195] width 205 height 18
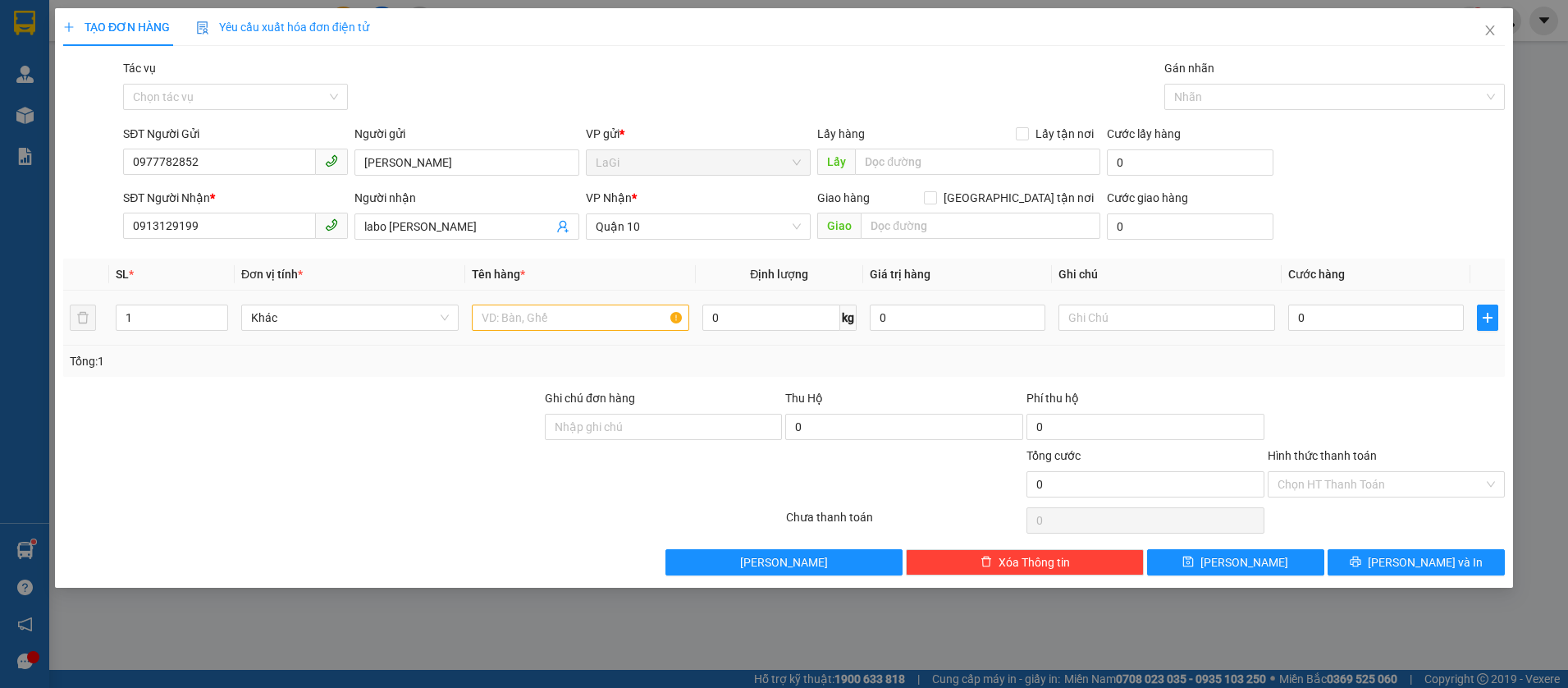
click at [528, 334] on td at bounding box center [581, 318] width 231 height 55
click at [555, 322] on input "text" at bounding box center [581, 317] width 218 height 26
click at [1341, 321] on input "0" at bounding box center [1375, 317] width 176 height 26
click at [1373, 390] on div at bounding box center [1387, 418] width 241 height 58
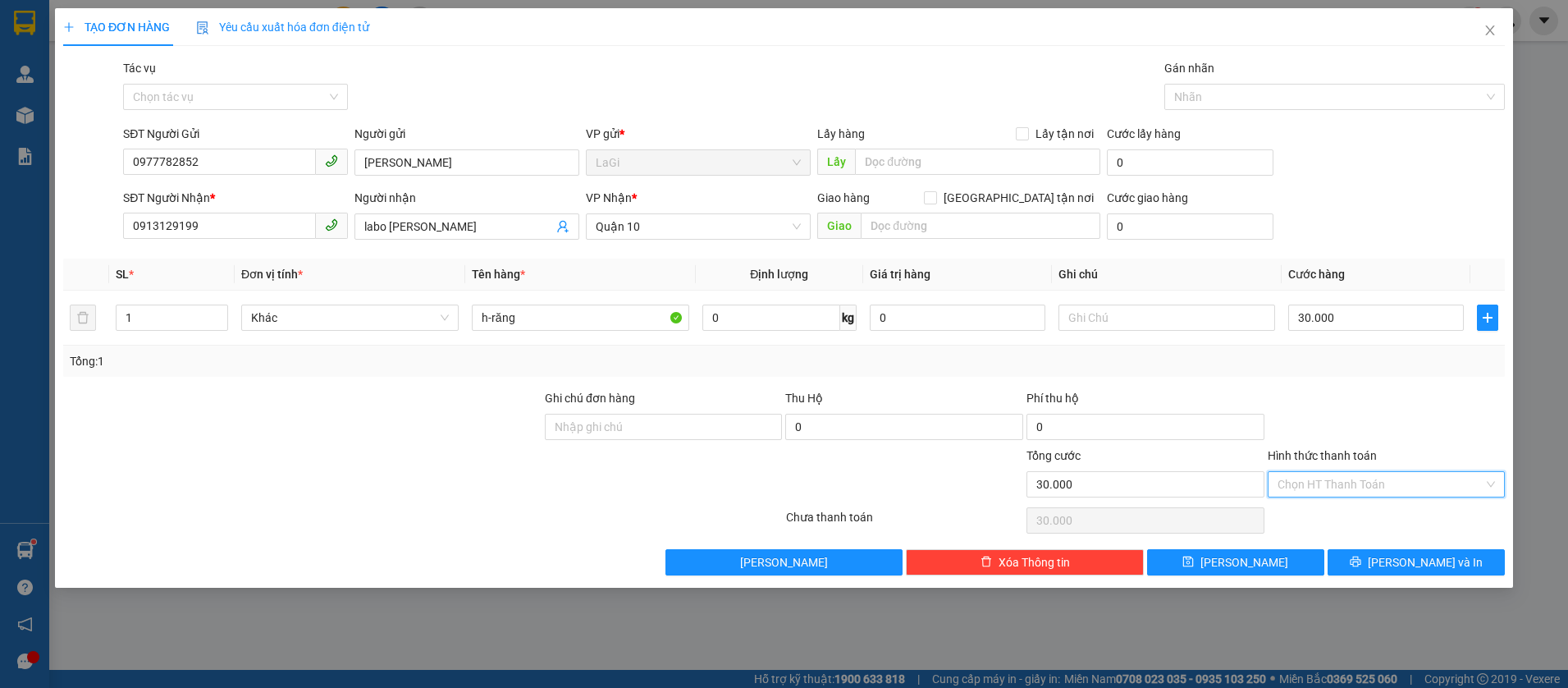
click at [1394, 480] on input "Hình thức thanh toán" at bounding box center [1381, 484] width 207 height 25
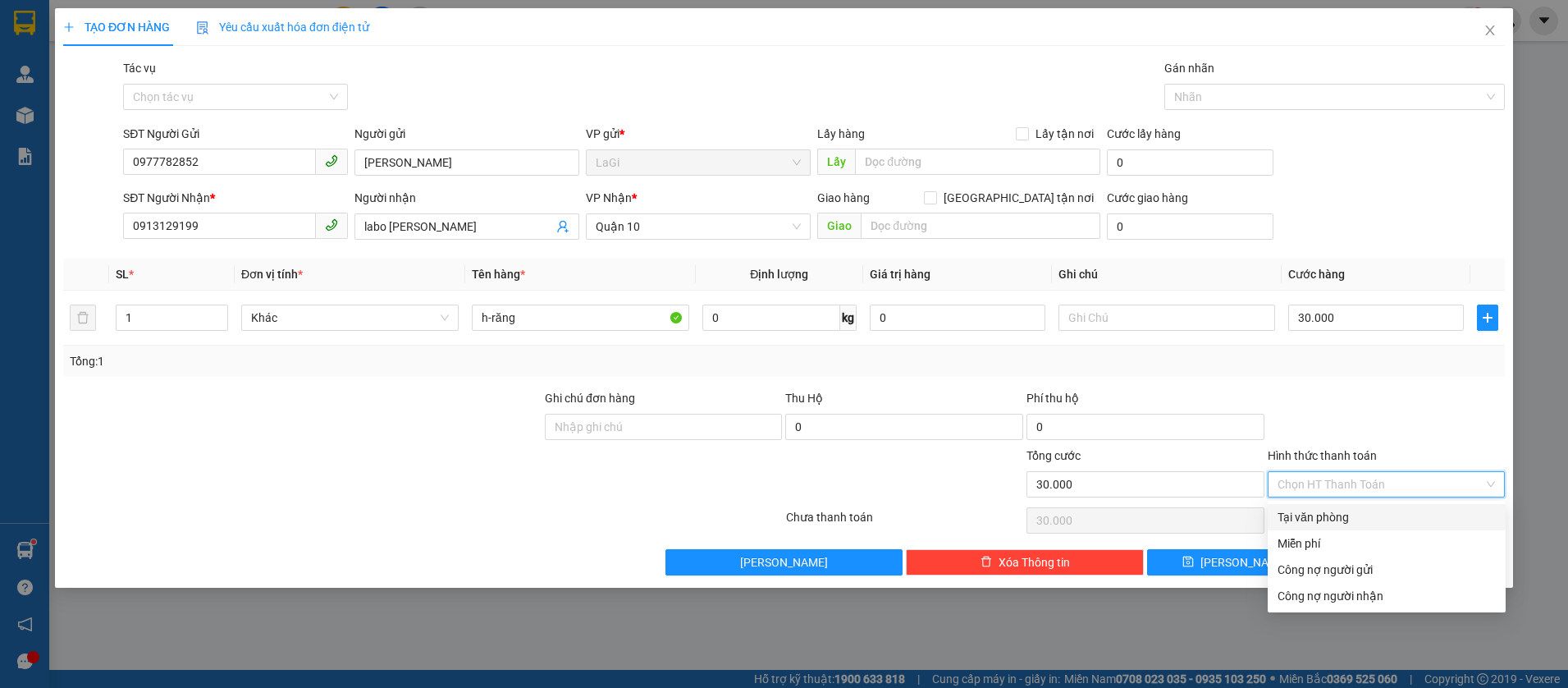
click at [1368, 515] on div "Tại văn phòng" at bounding box center [1387, 517] width 218 height 18
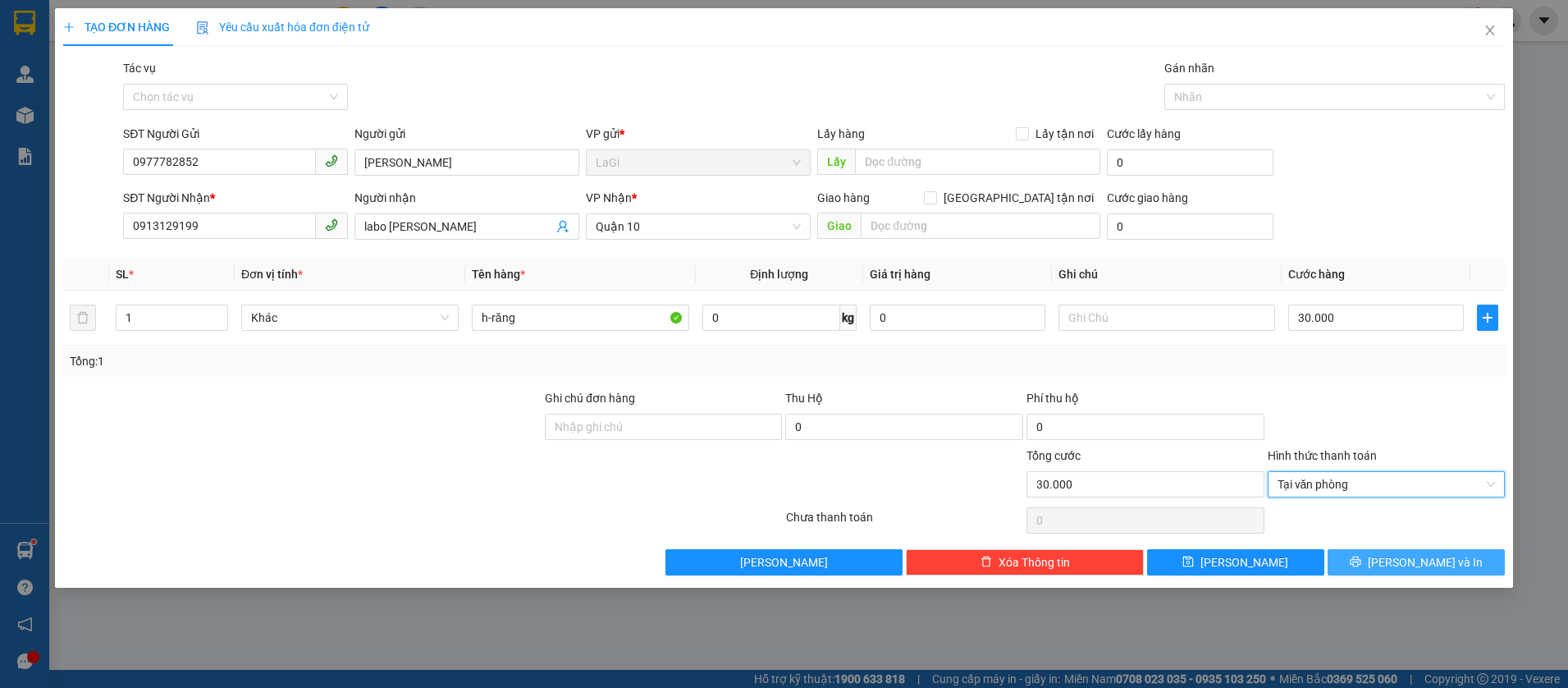
click at [1407, 560] on span "Lưu và In" at bounding box center [1425, 562] width 115 height 18
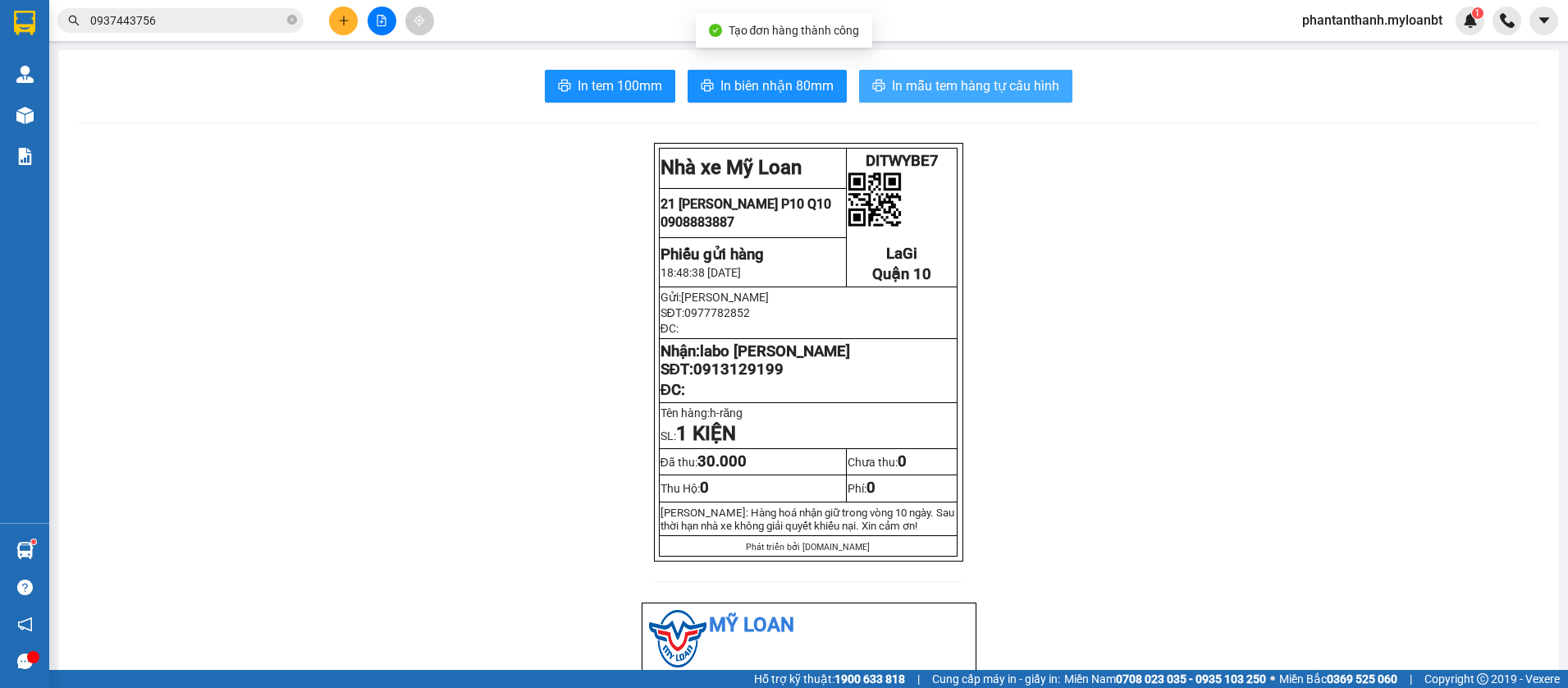
click at [963, 99] on button "In mẫu tem hàng tự cấu hình" at bounding box center [966, 87] width 213 height 33
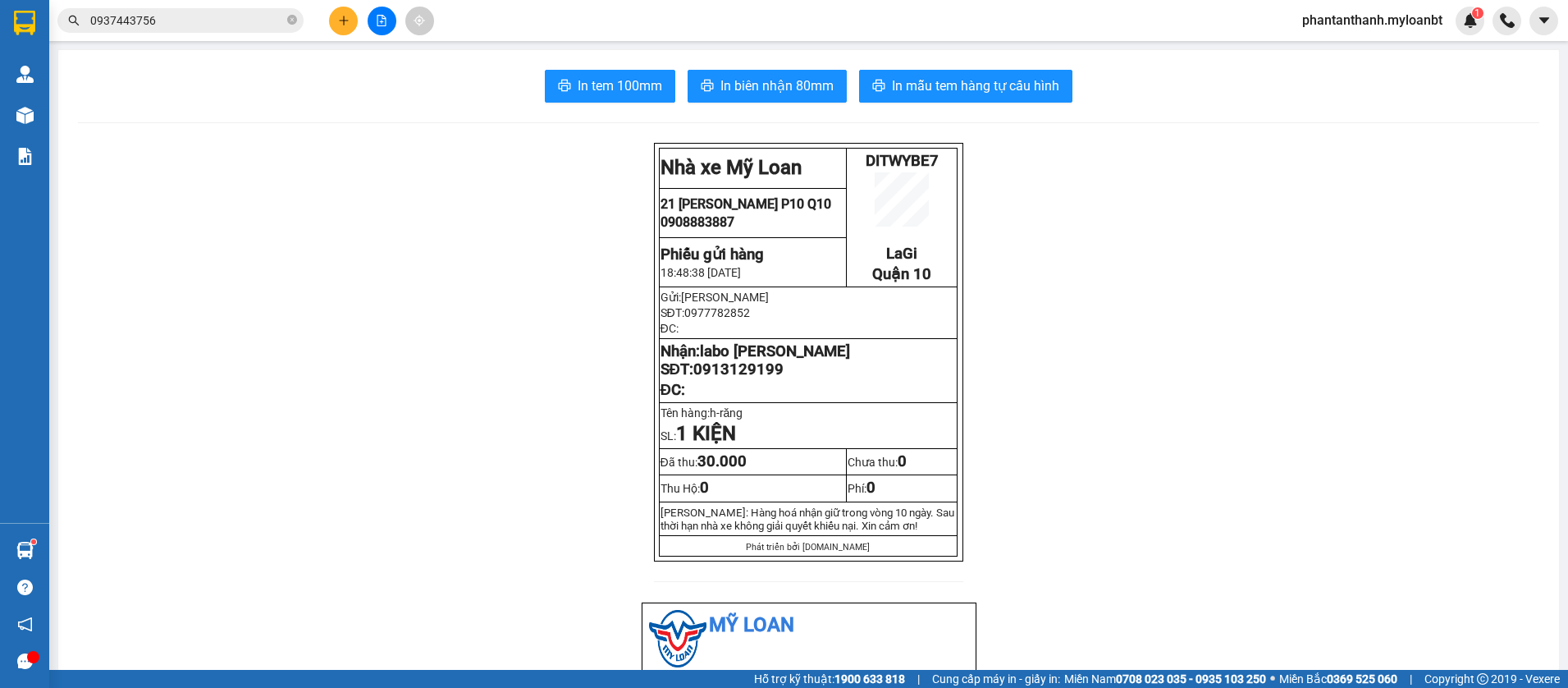
click at [332, 19] on button at bounding box center [343, 21] width 29 height 29
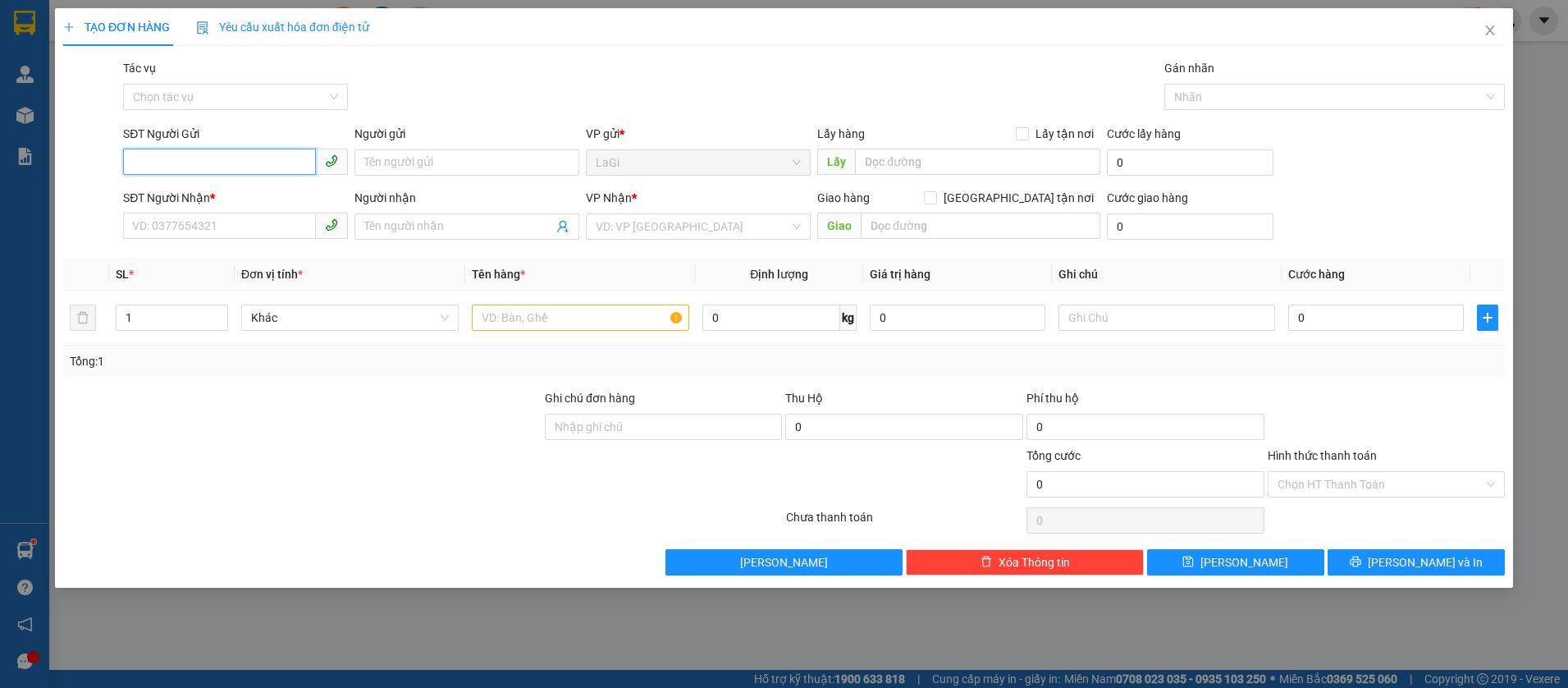
click at [274, 157] on input "SĐT Người Gửi" at bounding box center [219, 161] width 193 height 26
click at [252, 169] on input "0976092453" at bounding box center [219, 161] width 193 height 26
click at [232, 196] on div "0976042453 - Tuấn" at bounding box center [235, 195] width 205 height 18
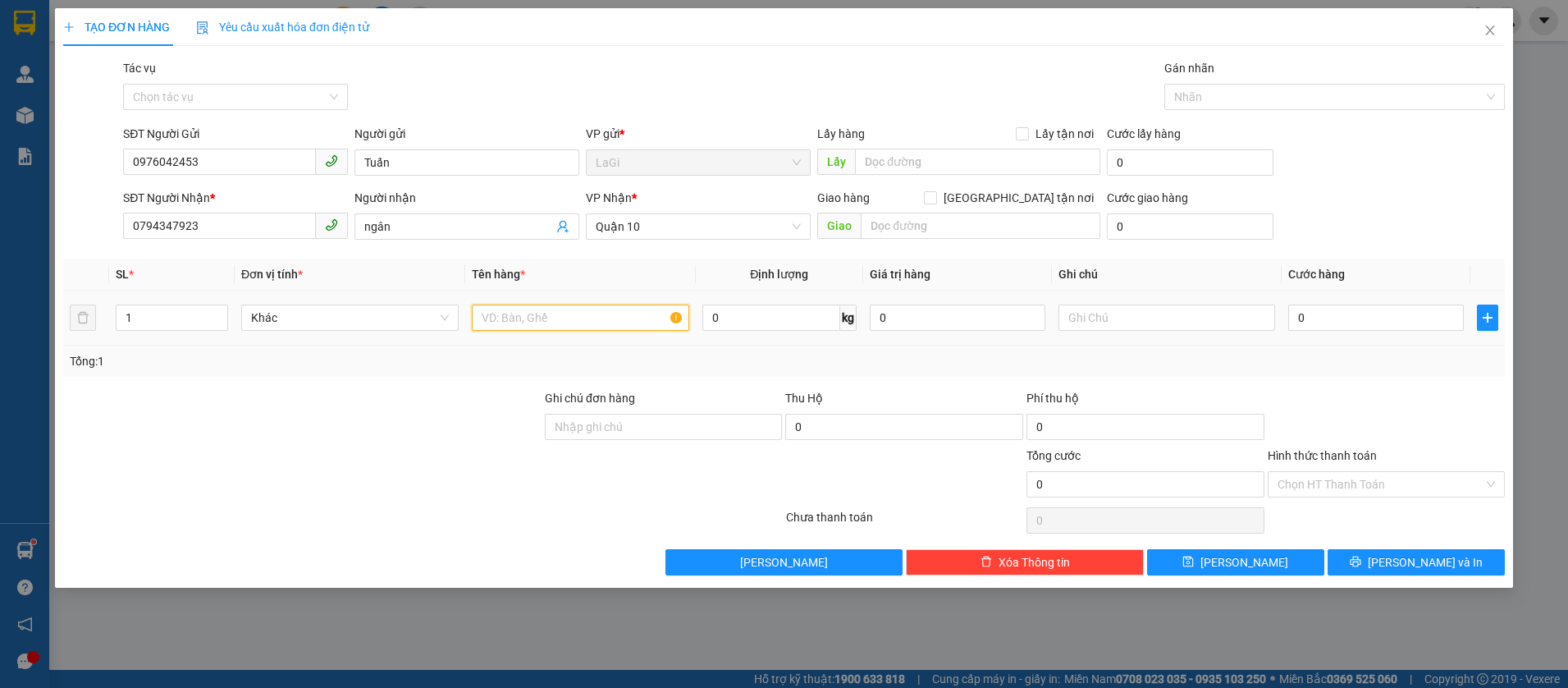
click at [543, 314] on input "text" at bounding box center [581, 317] width 218 height 26
click at [157, 322] on input "1" at bounding box center [171, 317] width 110 height 25
click at [156, 323] on input "12" at bounding box center [171, 317] width 110 height 25
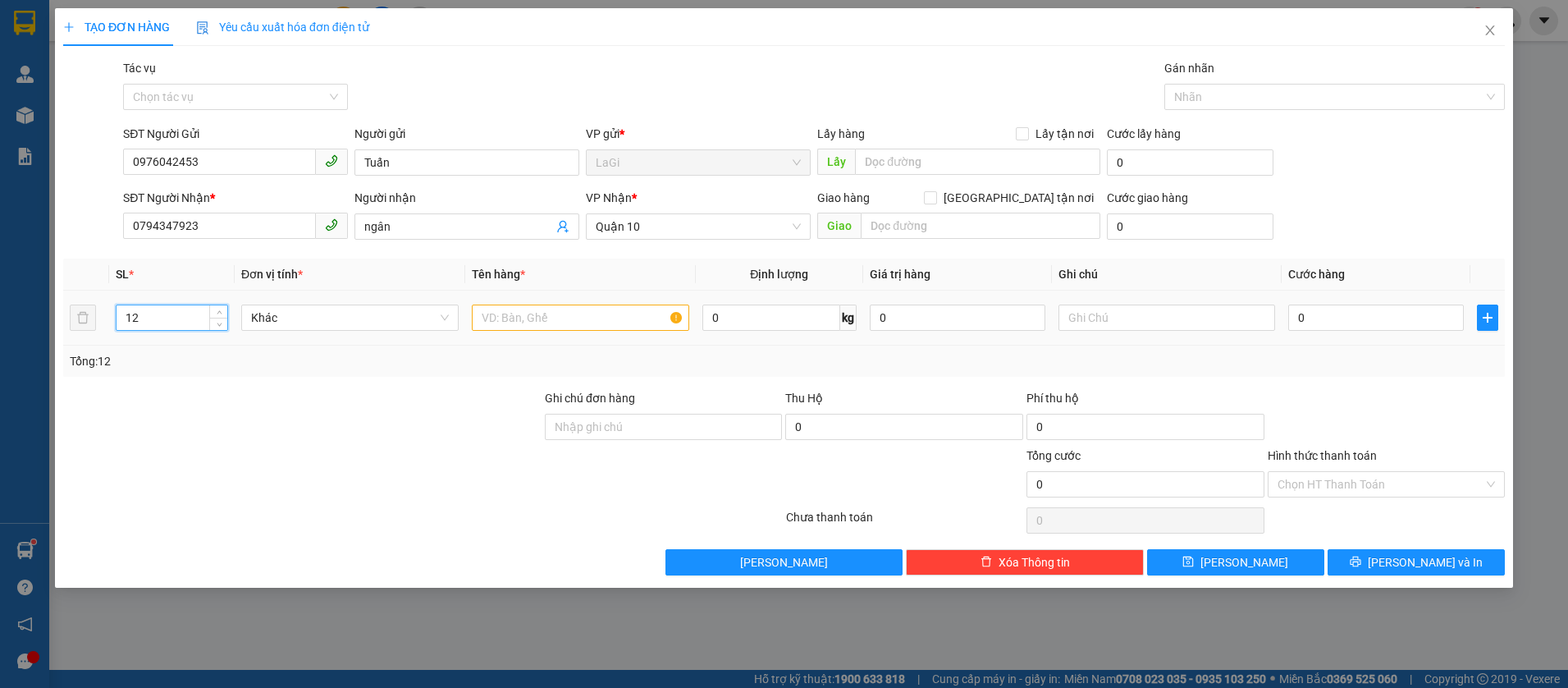
click at [156, 322] on input "12" at bounding box center [171, 317] width 110 height 25
click at [558, 323] on input "text" at bounding box center [581, 317] width 218 height 26
drag, startPoint x: 558, startPoint y: 323, endPoint x: 534, endPoint y: 323, distance: 24.0
click at [536, 323] on input "2 Bao vải" at bounding box center [581, 317] width 218 height 26
click at [1342, 310] on input "0" at bounding box center [1375, 317] width 176 height 26
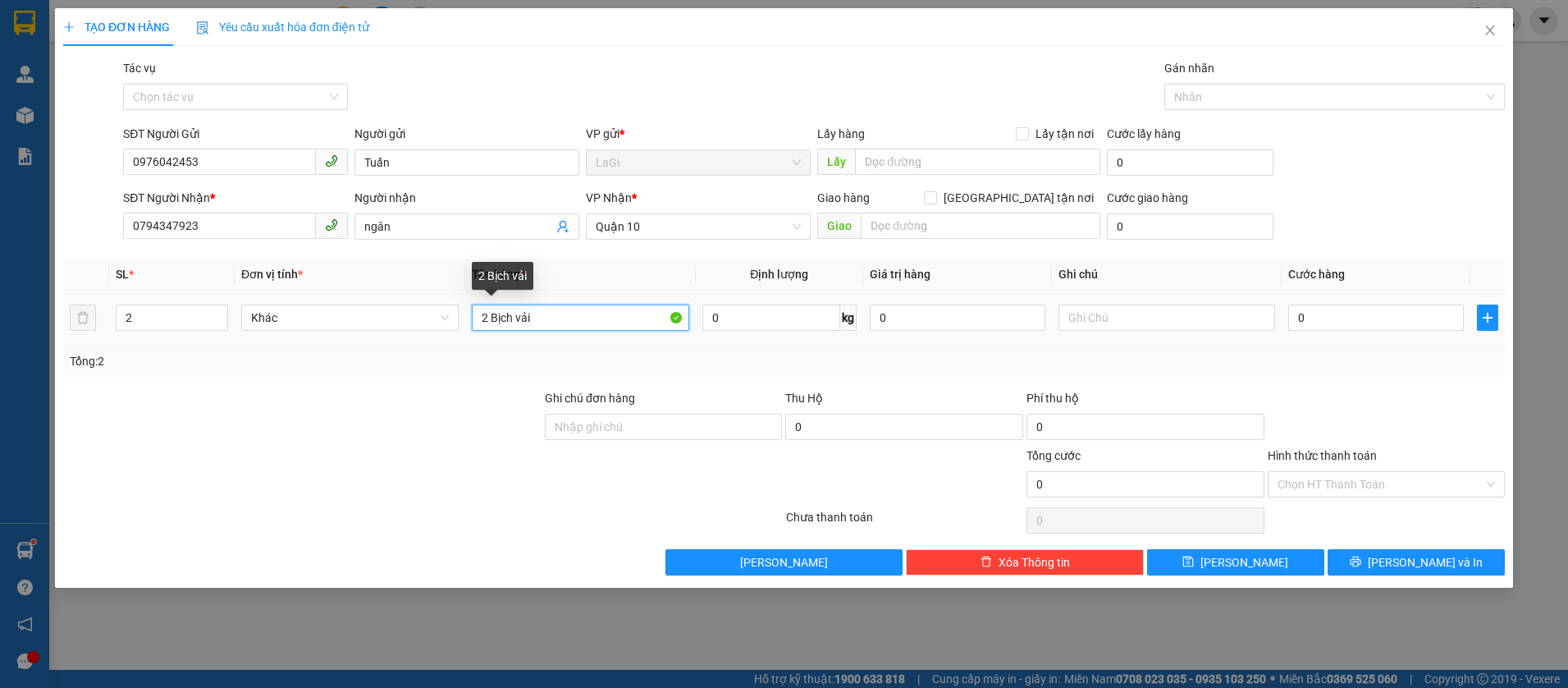
click at [640, 324] on input "2 Bịch vải" at bounding box center [581, 317] width 218 height 26
click at [1326, 315] on input "0" at bounding box center [1375, 317] width 176 height 26
click at [1364, 377] on div "Transit Pickup Surcharge Ids Transit Deliver Surcharge Ids Transit Deliver Surc…" at bounding box center [784, 317] width 1442 height 516
drag, startPoint x: 1383, startPoint y: 488, endPoint x: 1341, endPoint y: 495, distance: 42.6
click at [1383, 487] on input "Hình thức thanh toán" at bounding box center [1381, 484] width 207 height 25
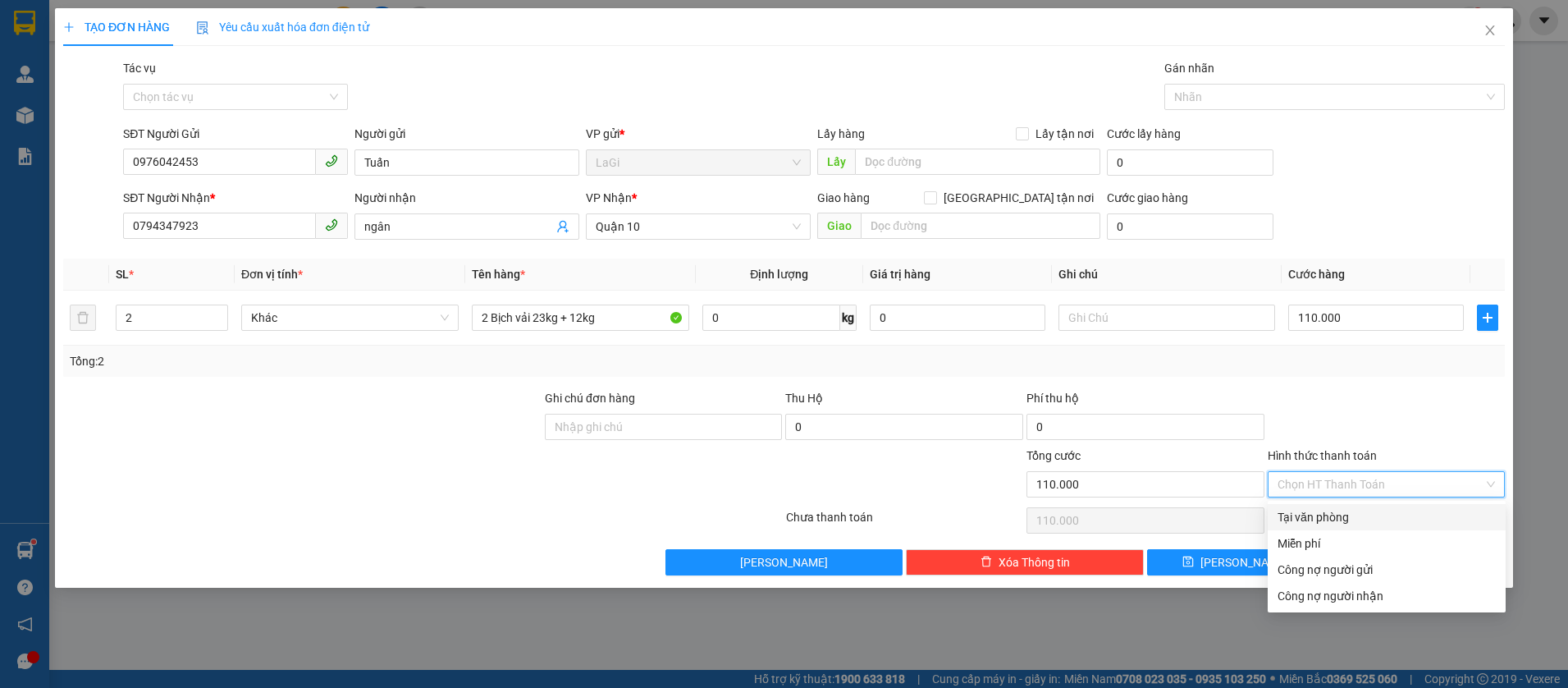
click at [1333, 505] on div "Tại văn phòng" at bounding box center [1387, 517] width 238 height 26
click at [1333, 506] on div "Chọn HT Thanh Toán" at bounding box center [1387, 520] width 241 height 33
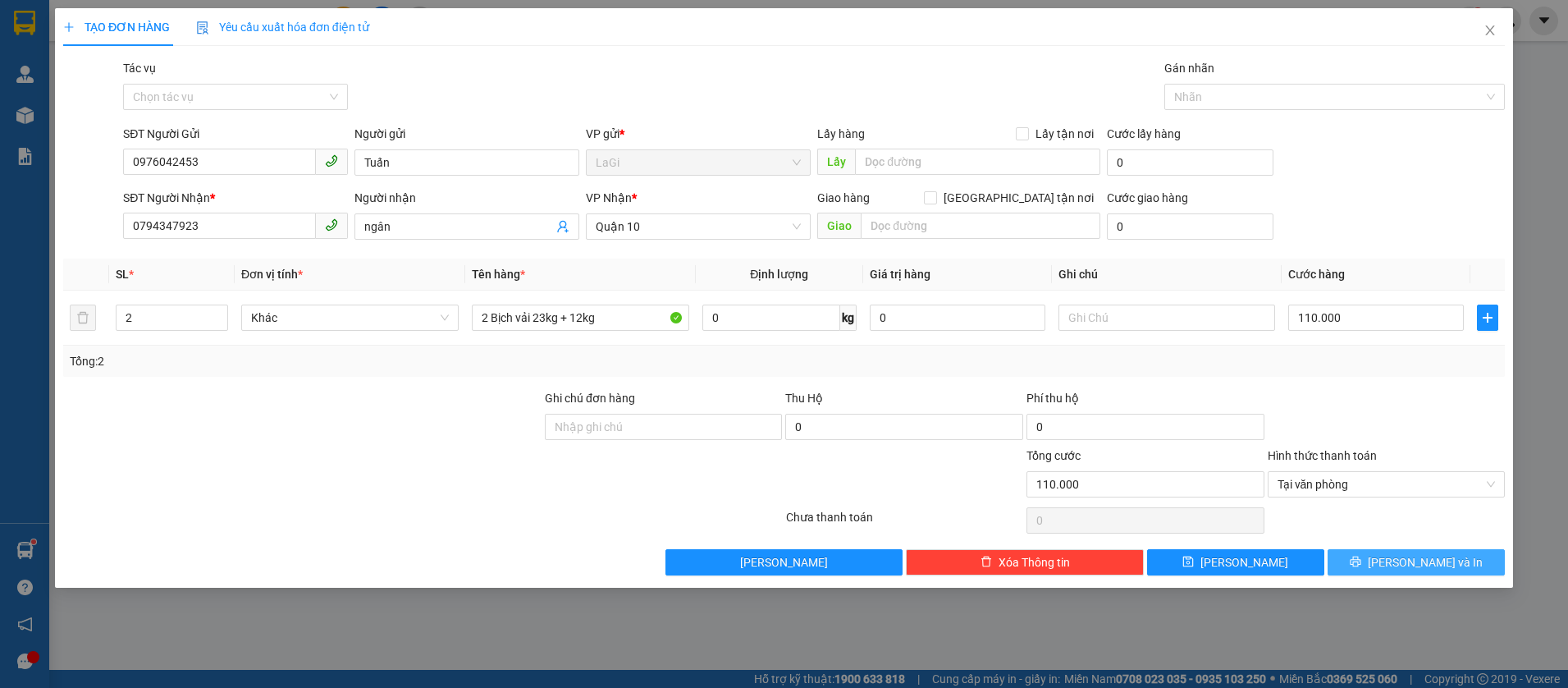
click at [1437, 558] on span "Lưu và In" at bounding box center [1425, 562] width 115 height 18
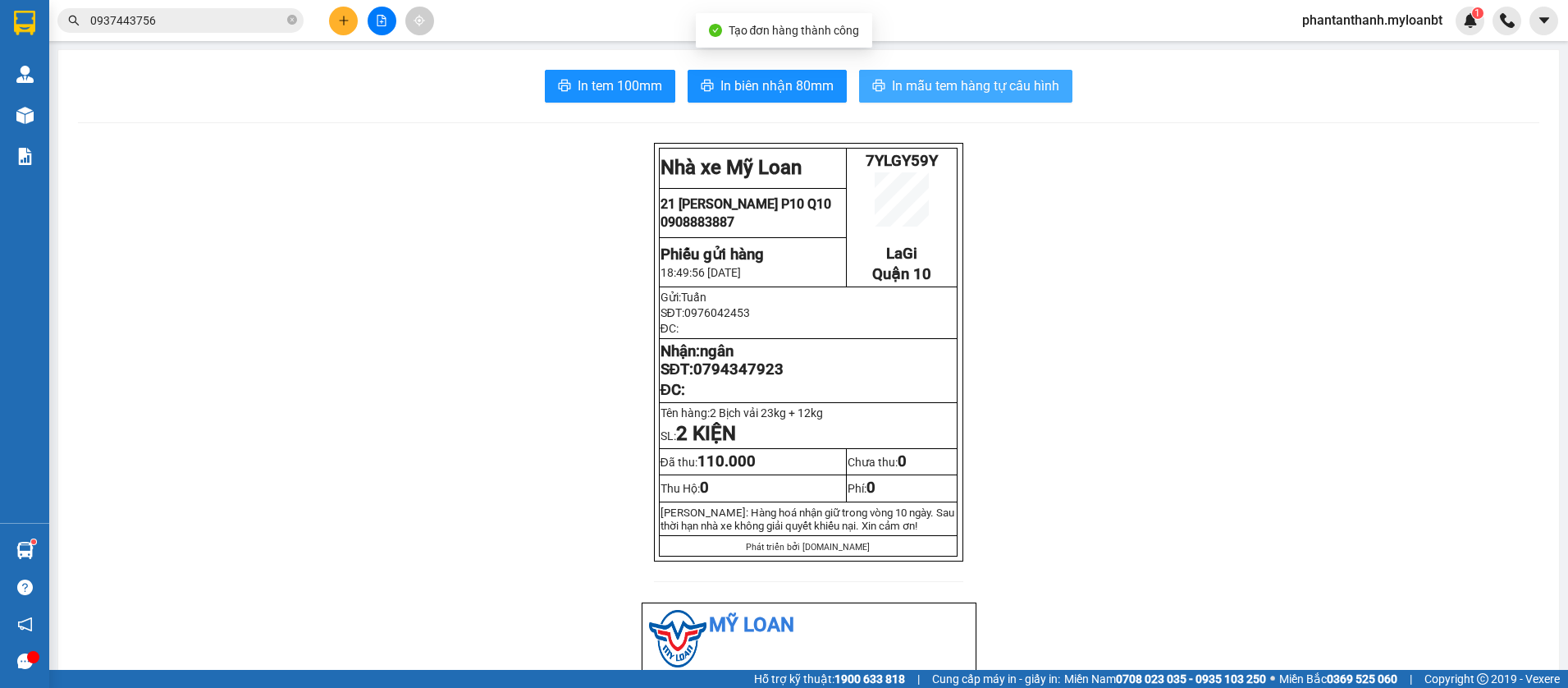
click at [990, 99] on button "In mẫu tem hàng tự cấu hình" at bounding box center [966, 87] width 213 height 33
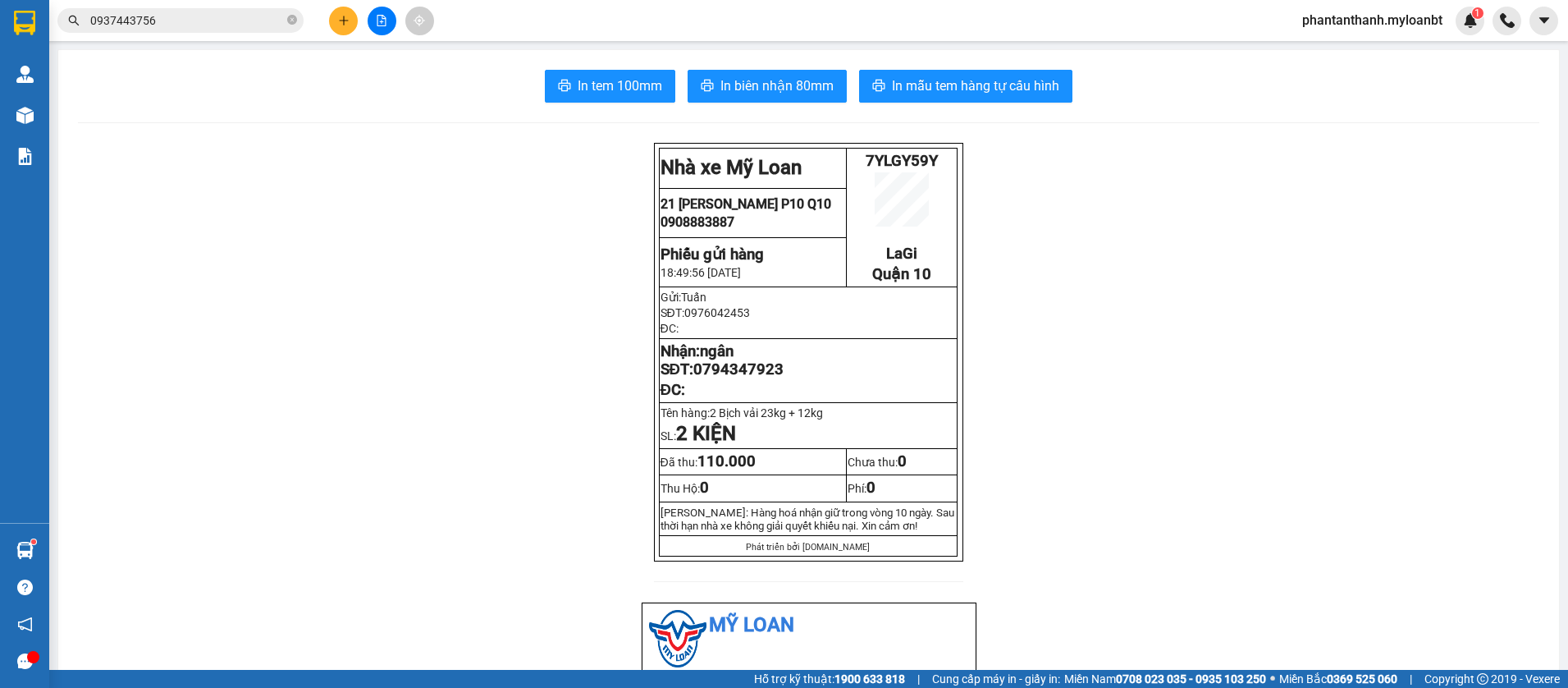
click at [861, 7] on div "Kết quả tìm kiếm ( 9 ) Bộ lọc Mã ĐH Trạng thái Món hàng Thu hộ Tổng cước Chưa c…" at bounding box center [784, 21] width 1568 height 41
click at [353, 18] on button at bounding box center [343, 21] width 29 height 29
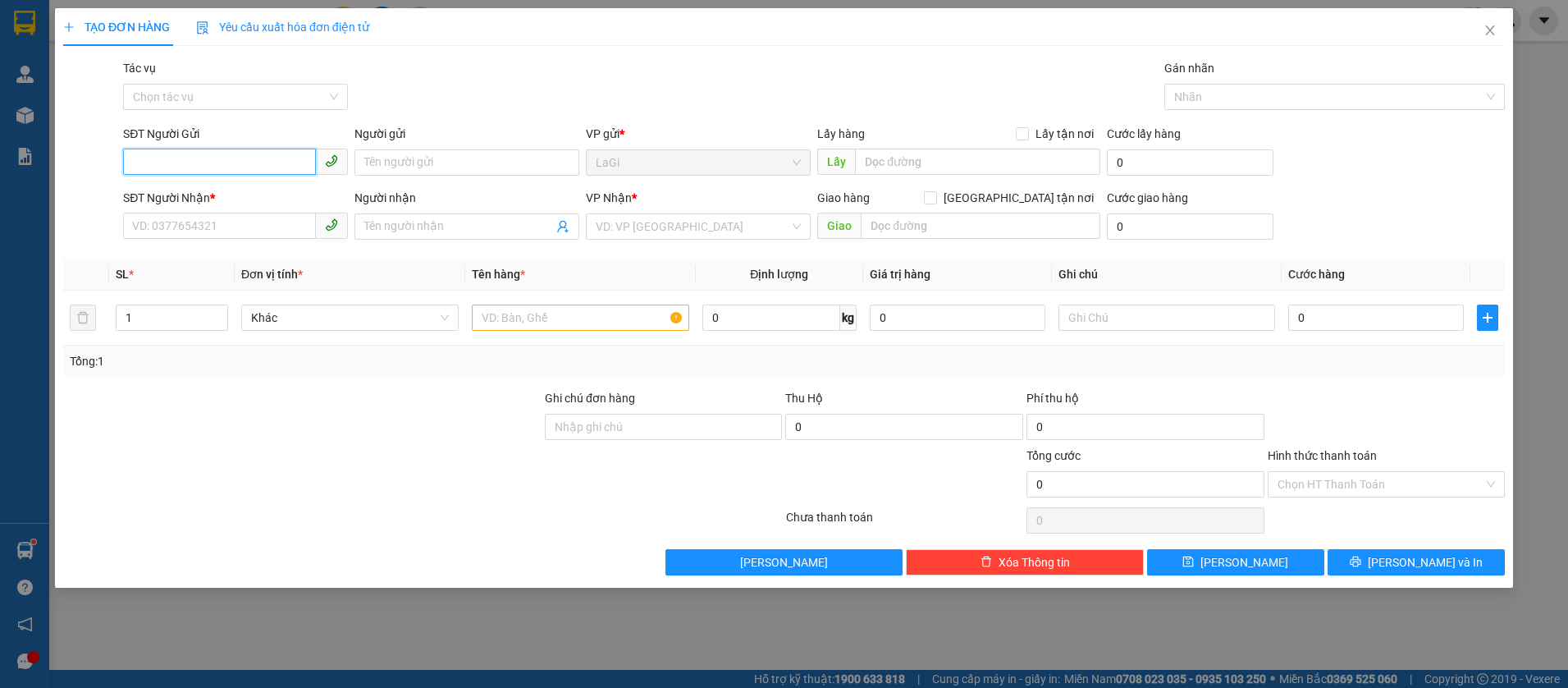
click at [252, 157] on input "SĐT Người Gửi" at bounding box center [219, 161] width 193 height 26
click at [235, 195] on div "0902562275 - Vũ vé số" at bounding box center [235, 195] width 205 height 18
click at [279, 222] on input "0702678801" at bounding box center [219, 226] width 193 height 26
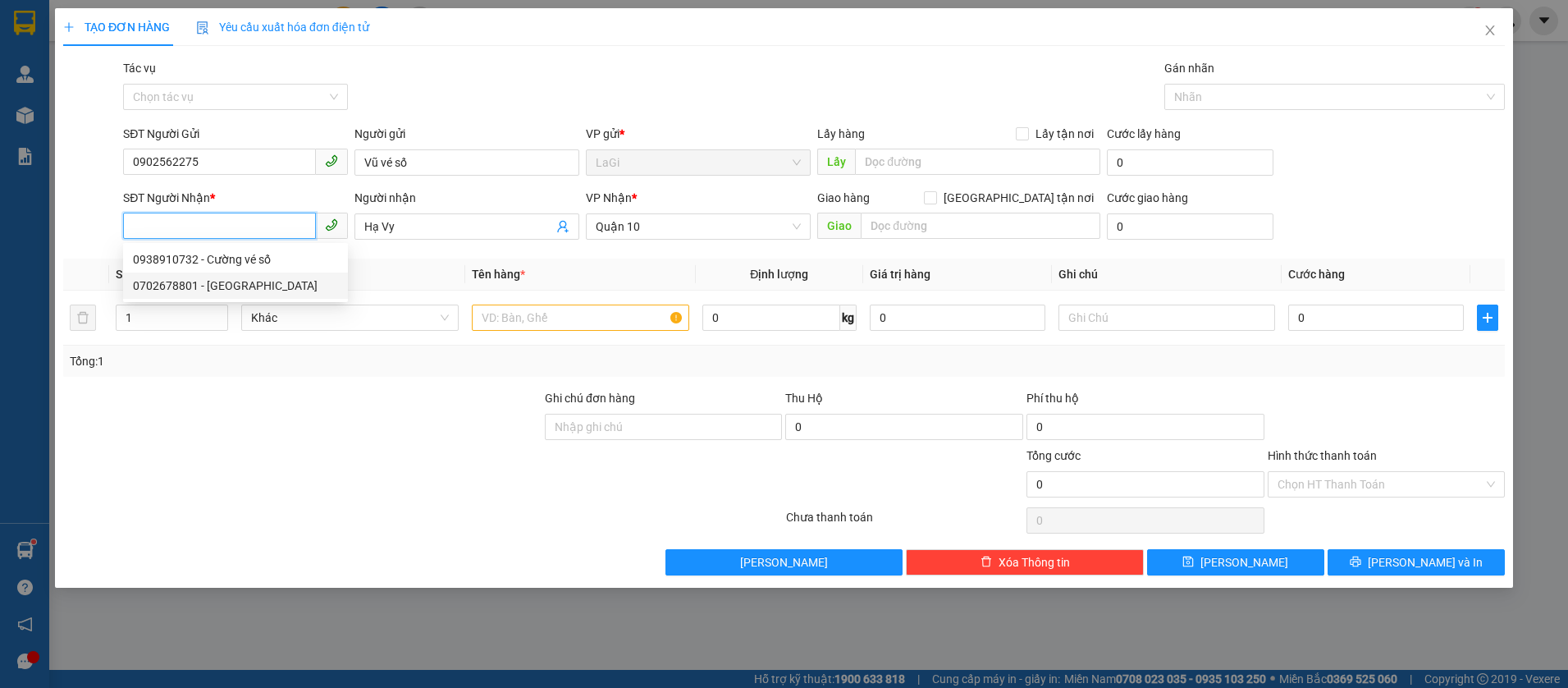
click at [285, 265] on div "0938910732 - Cường vé số" at bounding box center [235, 260] width 205 height 18
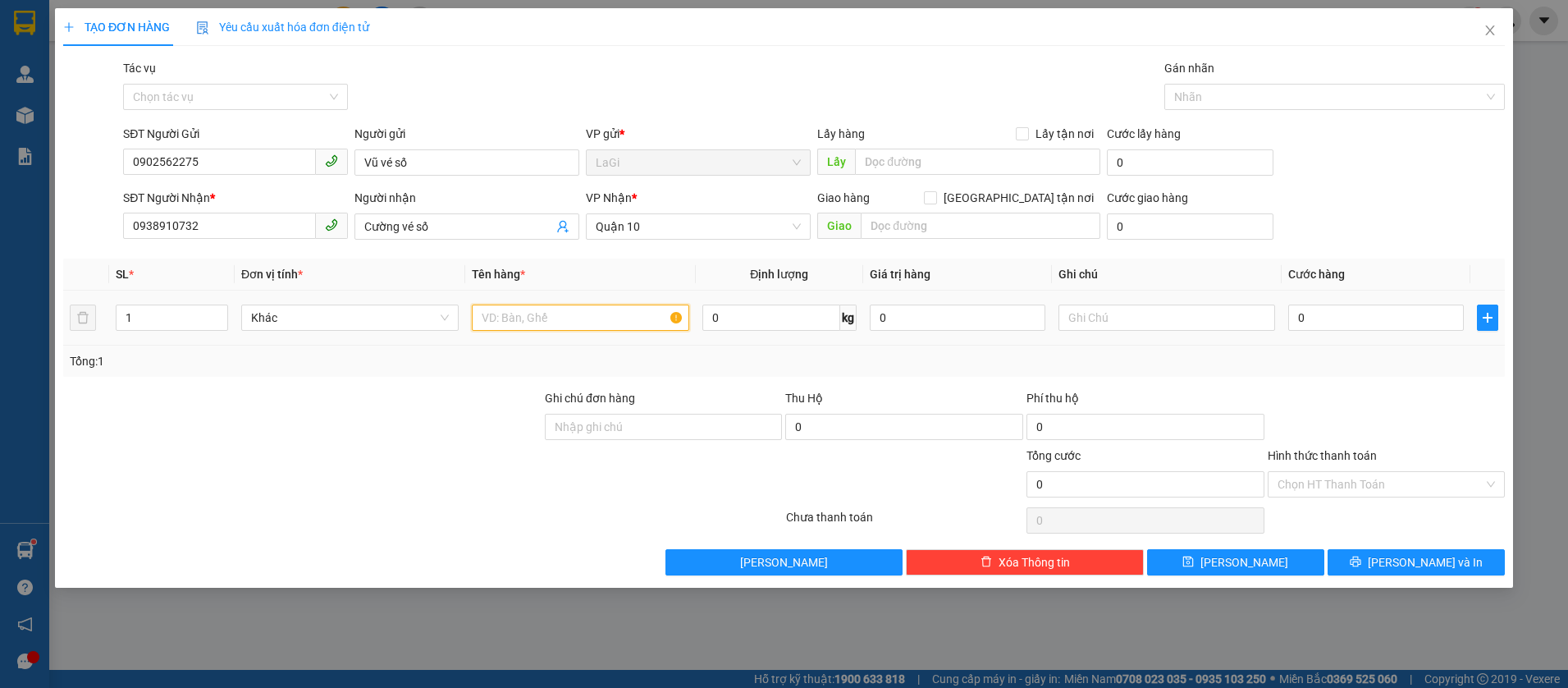
click at [576, 321] on input "text" at bounding box center [581, 317] width 218 height 26
click at [1312, 307] on input "0" at bounding box center [1375, 317] width 176 height 26
click at [1344, 377] on div "Transit Pickup Surcharge Ids Transit Deliver Surcharge Ids Transit Deliver Surc…" at bounding box center [784, 317] width 1442 height 516
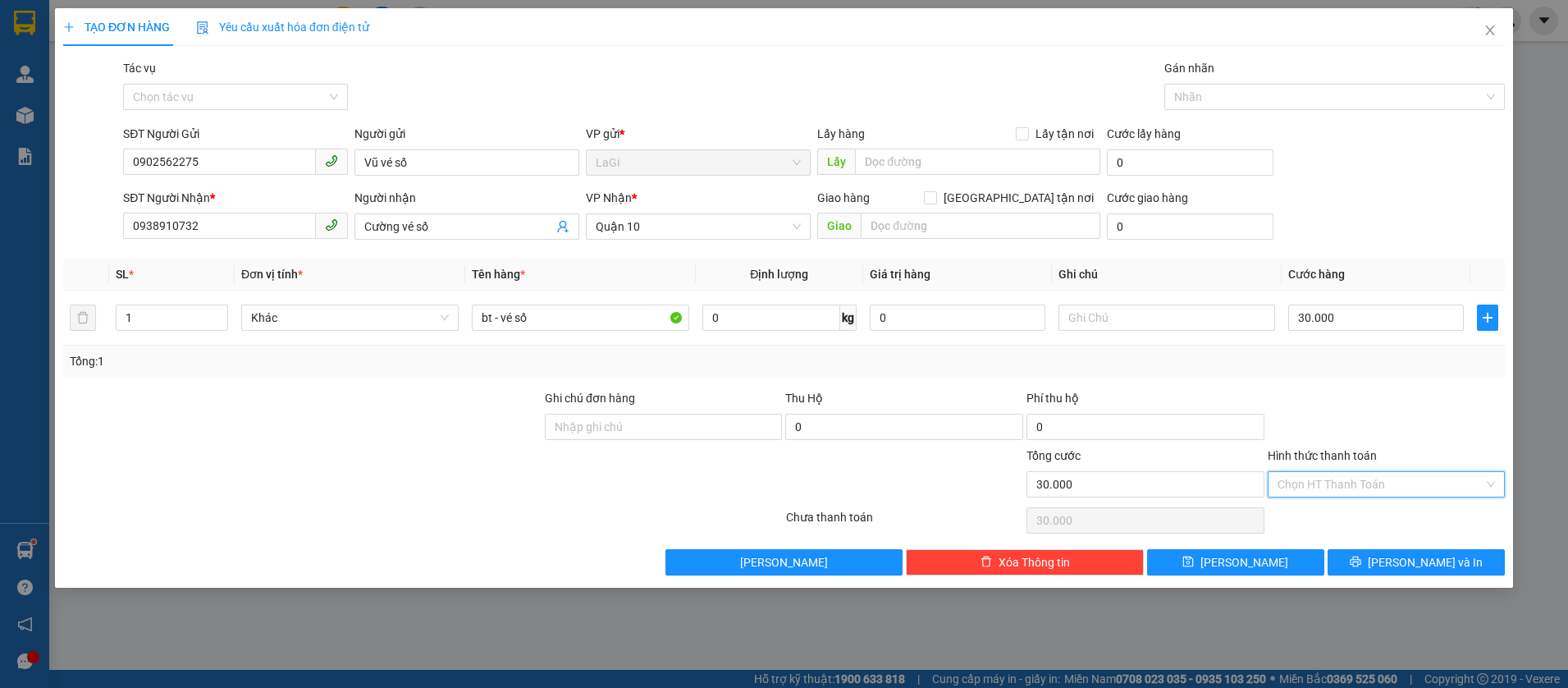
click at [1350, 475] on input "Hình thức thanh toán" at bounding box center [1381, 484] width 207 height 25
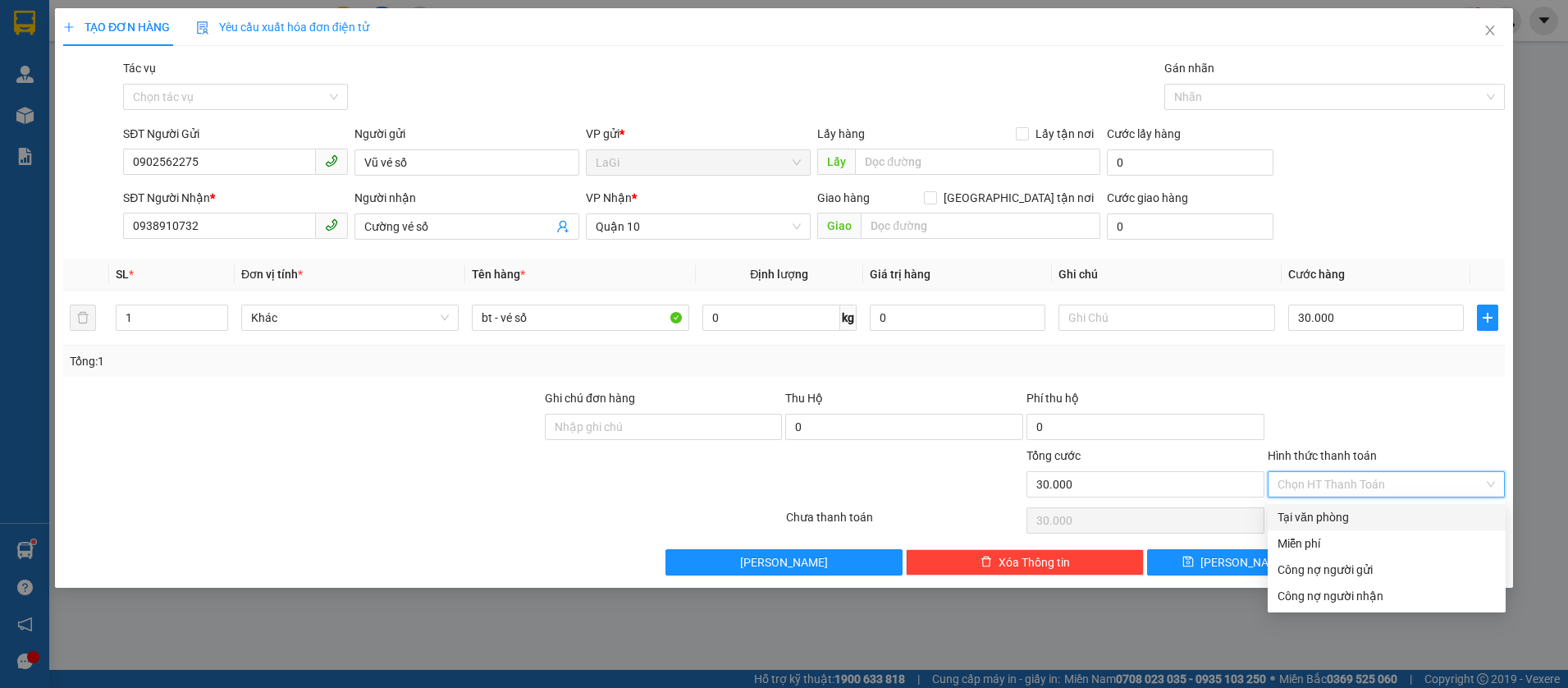
click at [1327, 509] on div "Tại văn phòng" at bounding box center [1387, 517] width 218 height 18
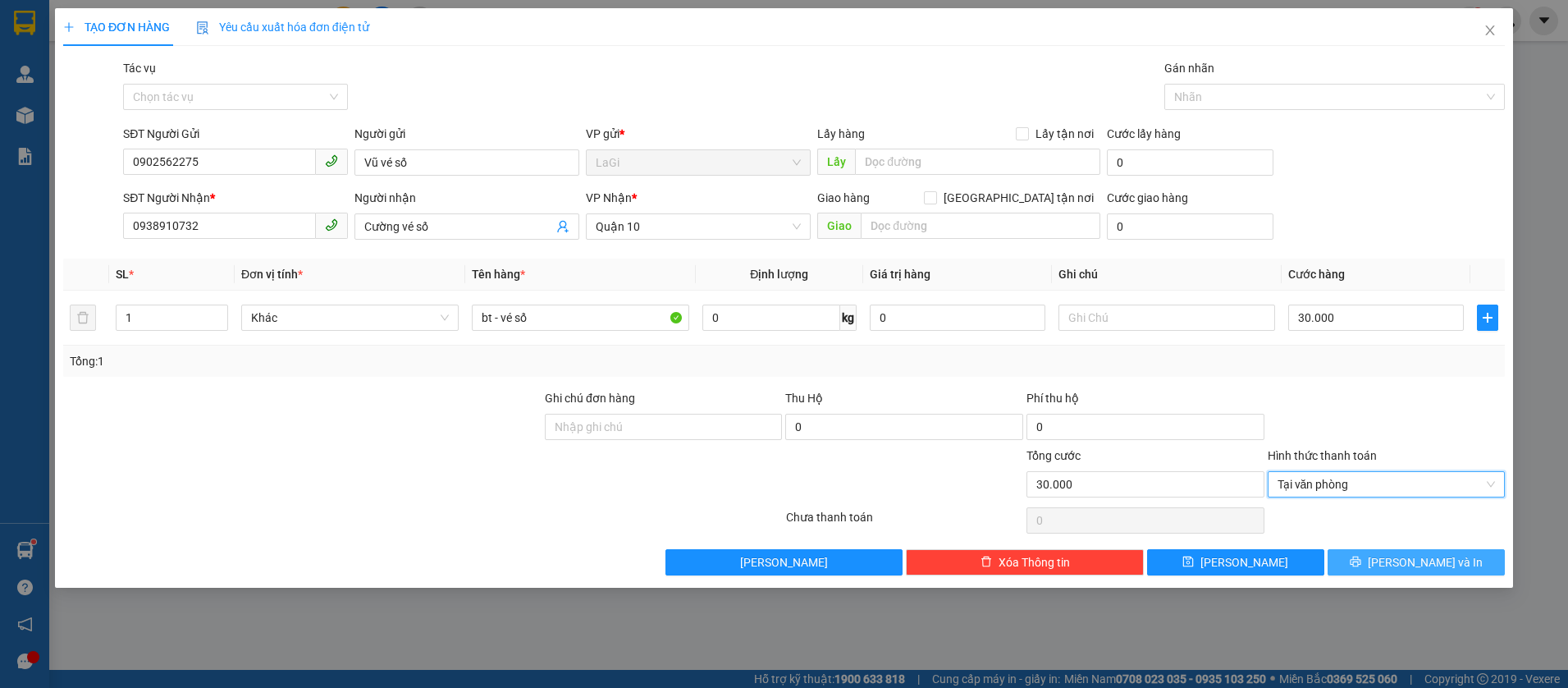
click at [1370, 557] on button "Lưu và In" at bounding box center [1416, 562] width 177 height 26
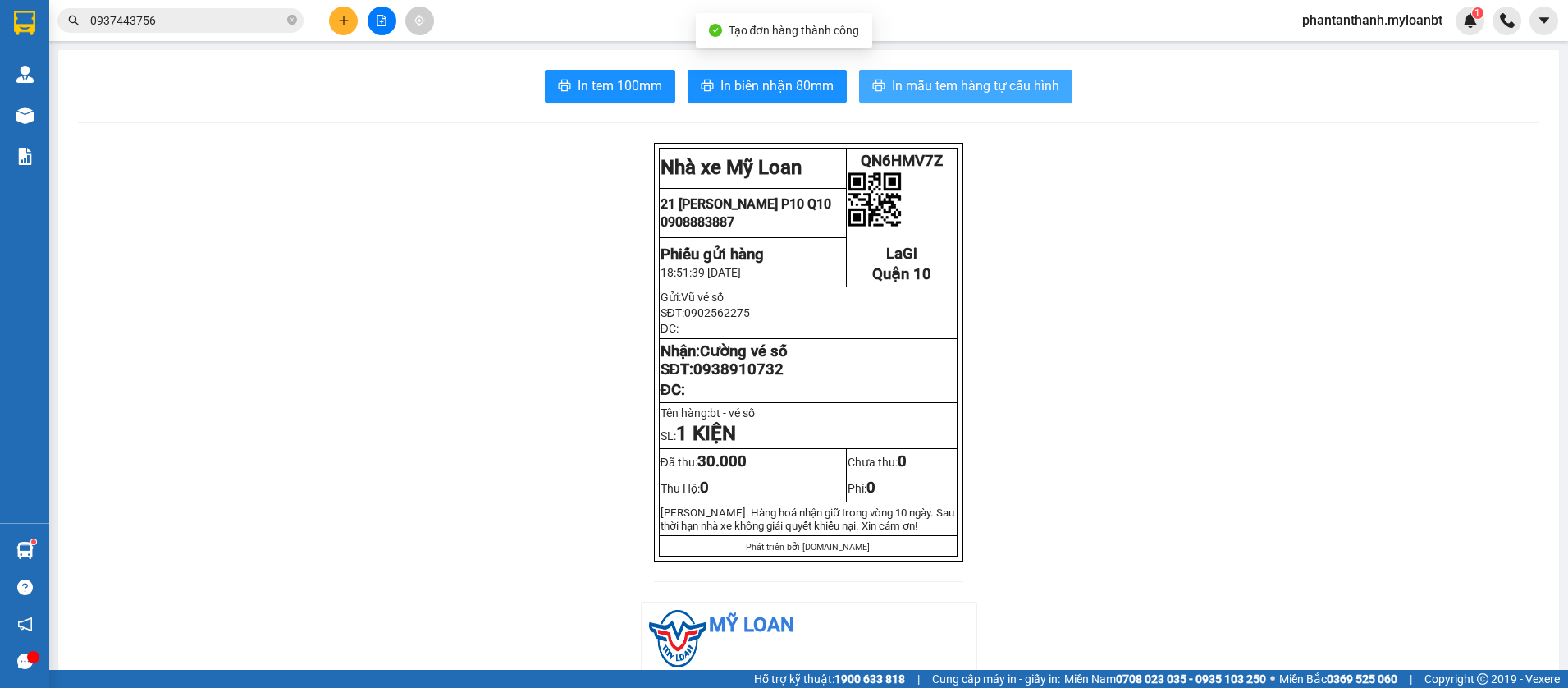
click at [915, 86] on span "In mẫu tem hàng tự cấu hình" at bounding box center [975, 86] width 167 height 21
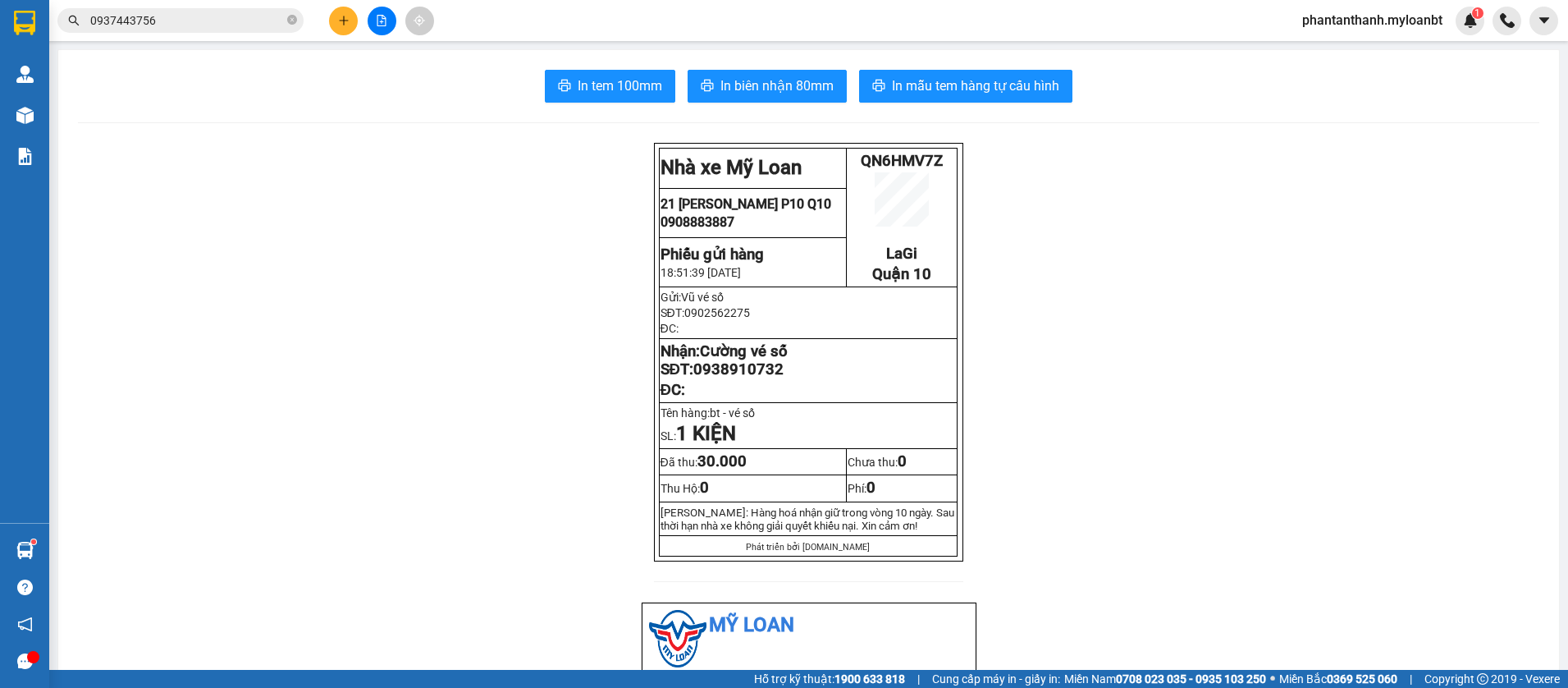
click at [347, 24] on icon "plus" at bounding box center [344, 21] width 12 height 12
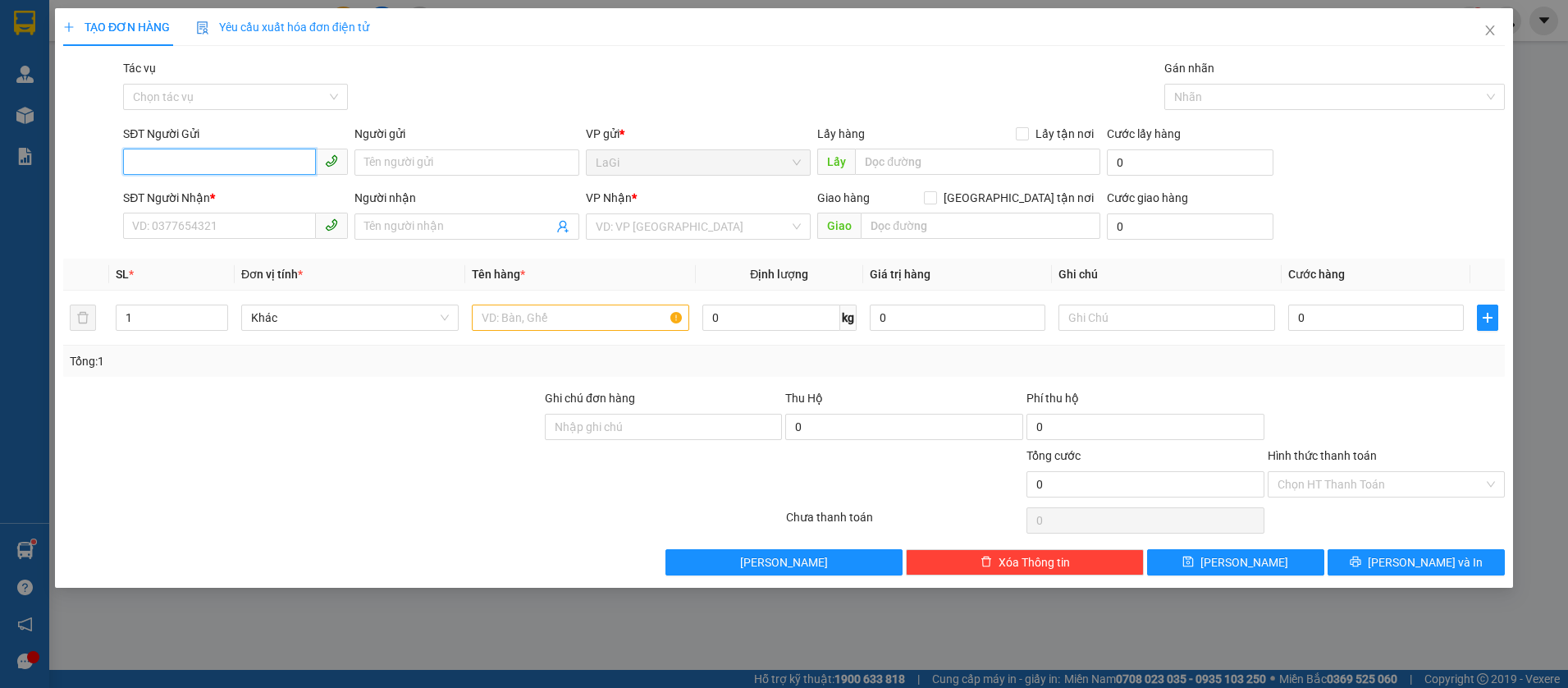
click at [249, 169] on input "SĐT Người Gửi" at bounding box center [219, 161] width 193 height 26
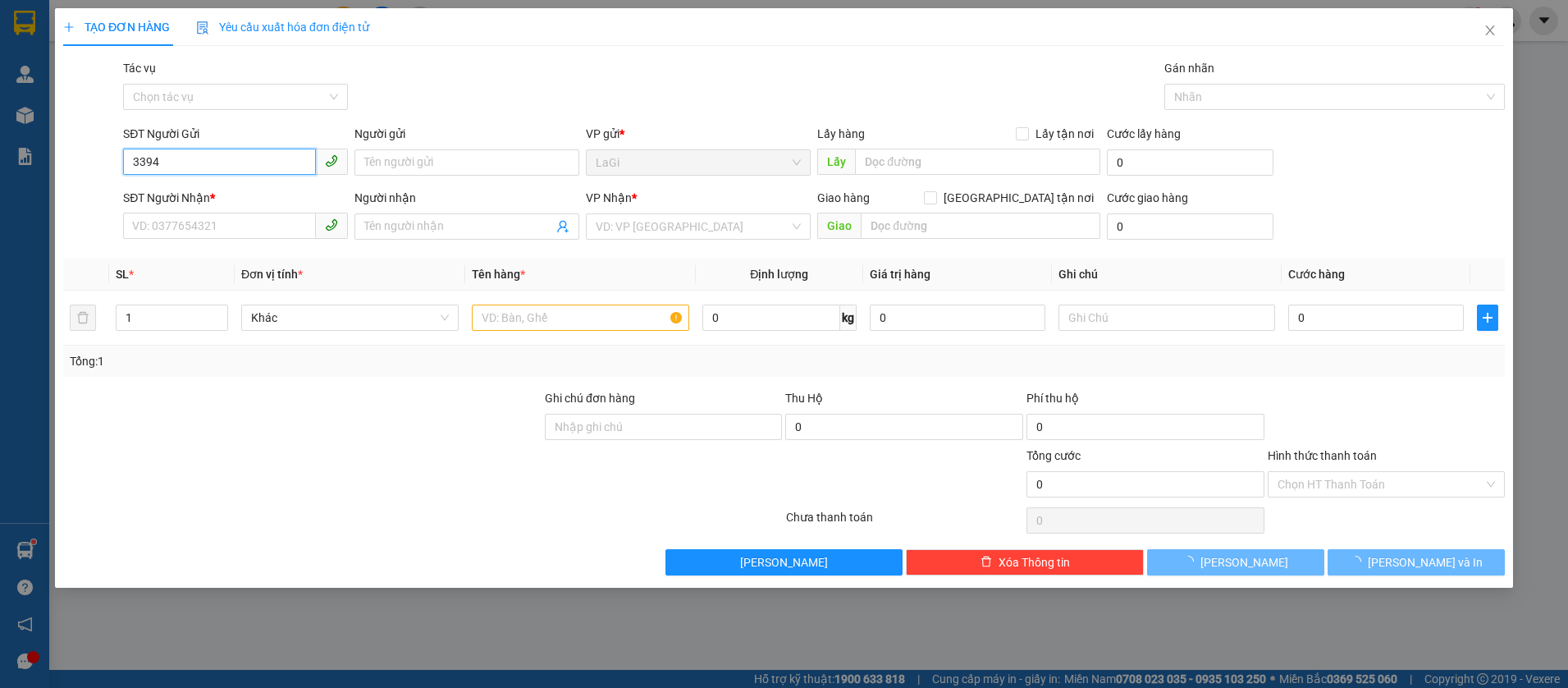
click at [268, 169] on input "3394" at bounding box center [219, 161] width 193 height 26
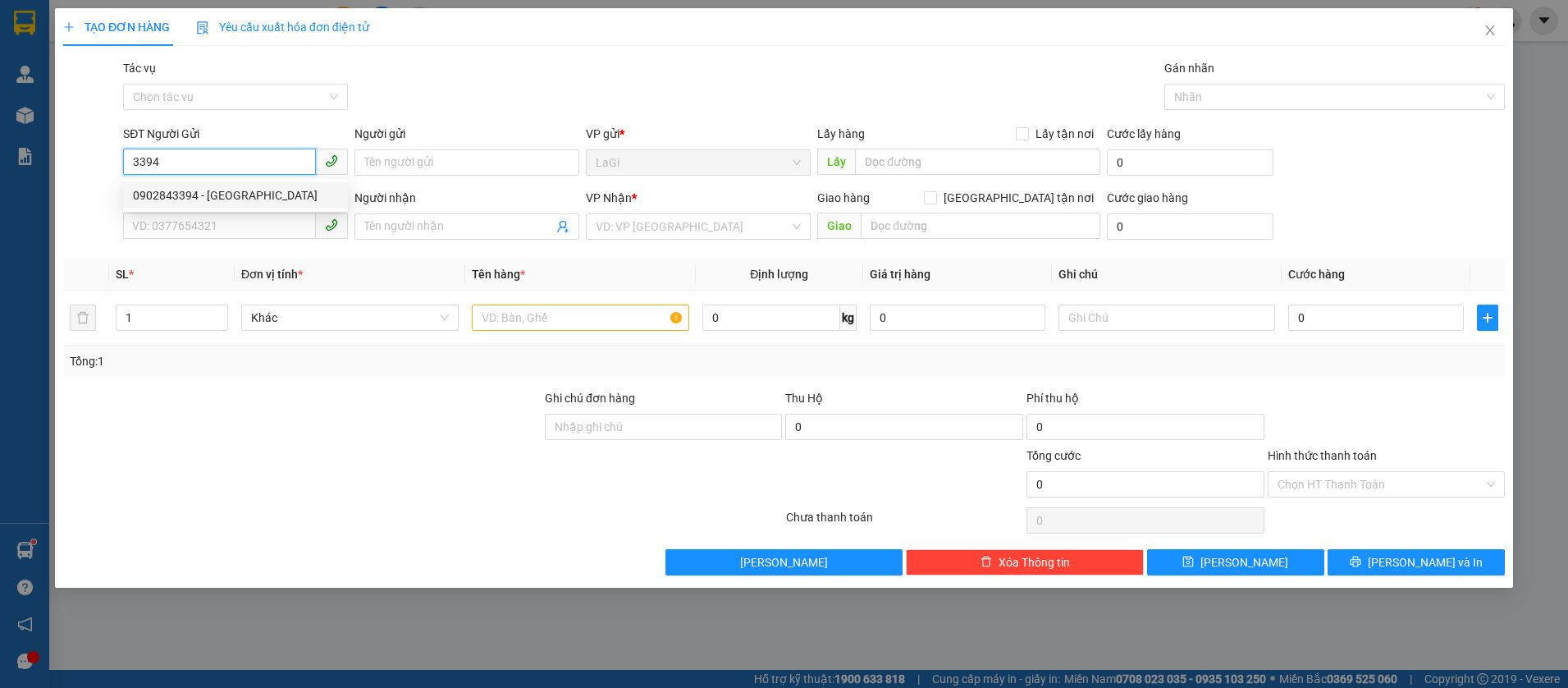
click at [262, 193] on div "0902843394 - Nk Thuận An" at bounding box center [235, 195] width 205 height 18
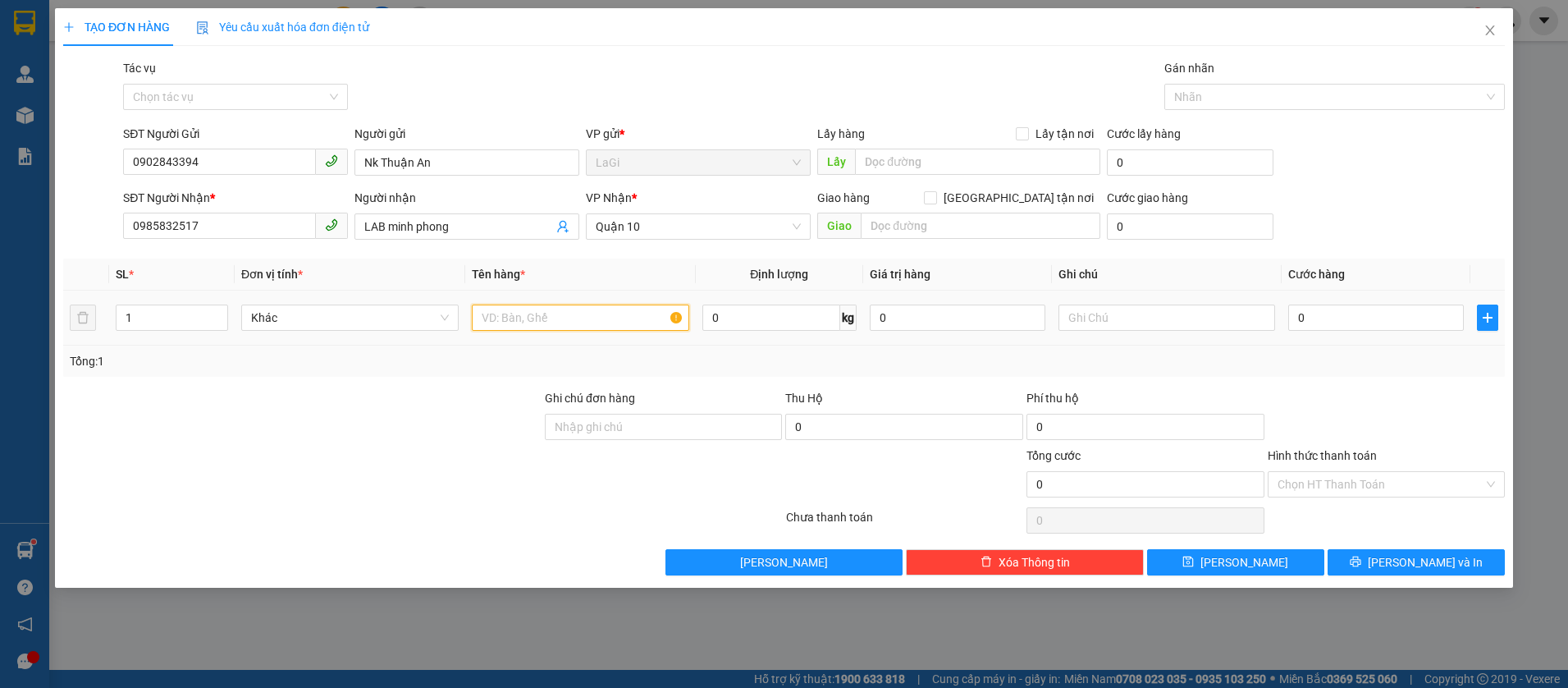
click at [550, 325] on input "text" at bounding box center [581, 317] width 218 height 26
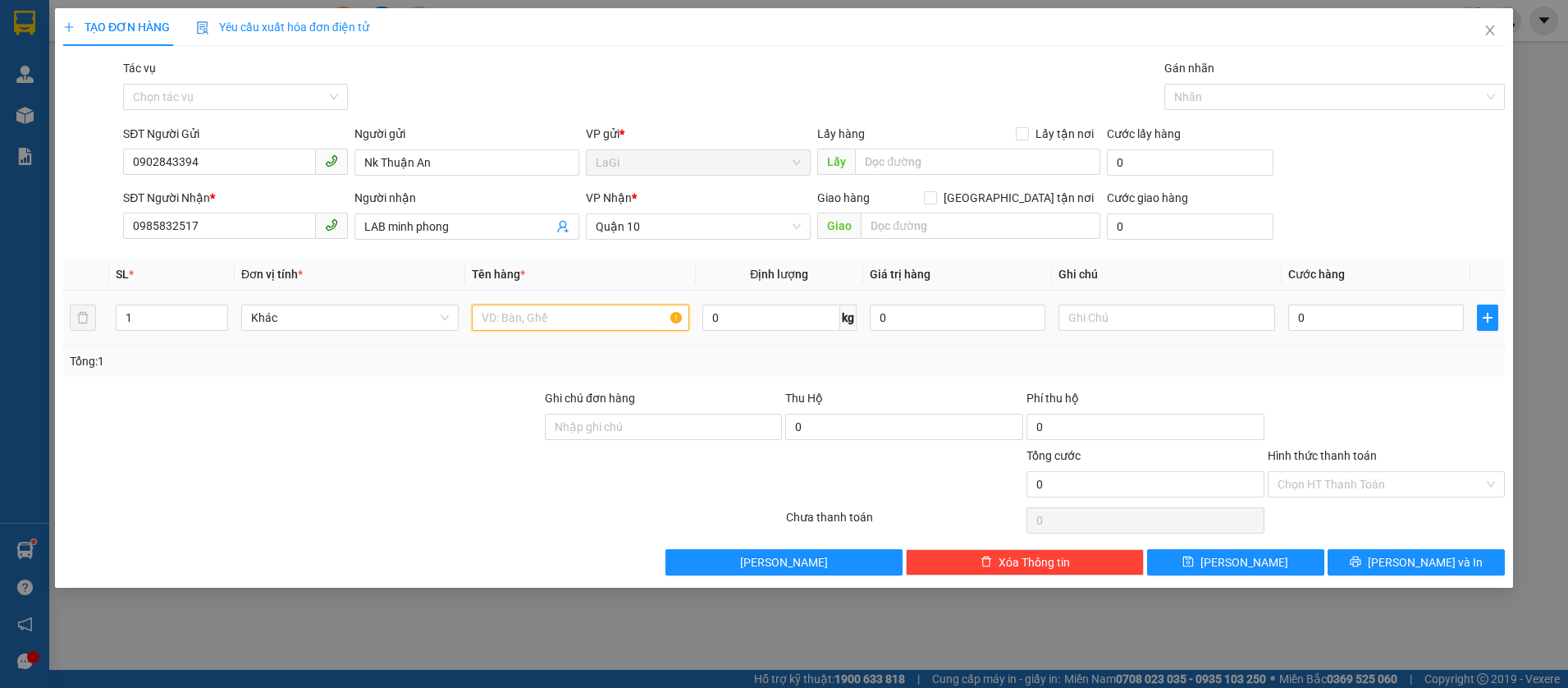
click at [658, 327] on input "text" at bounding box center [581, 317] width 218 height 26
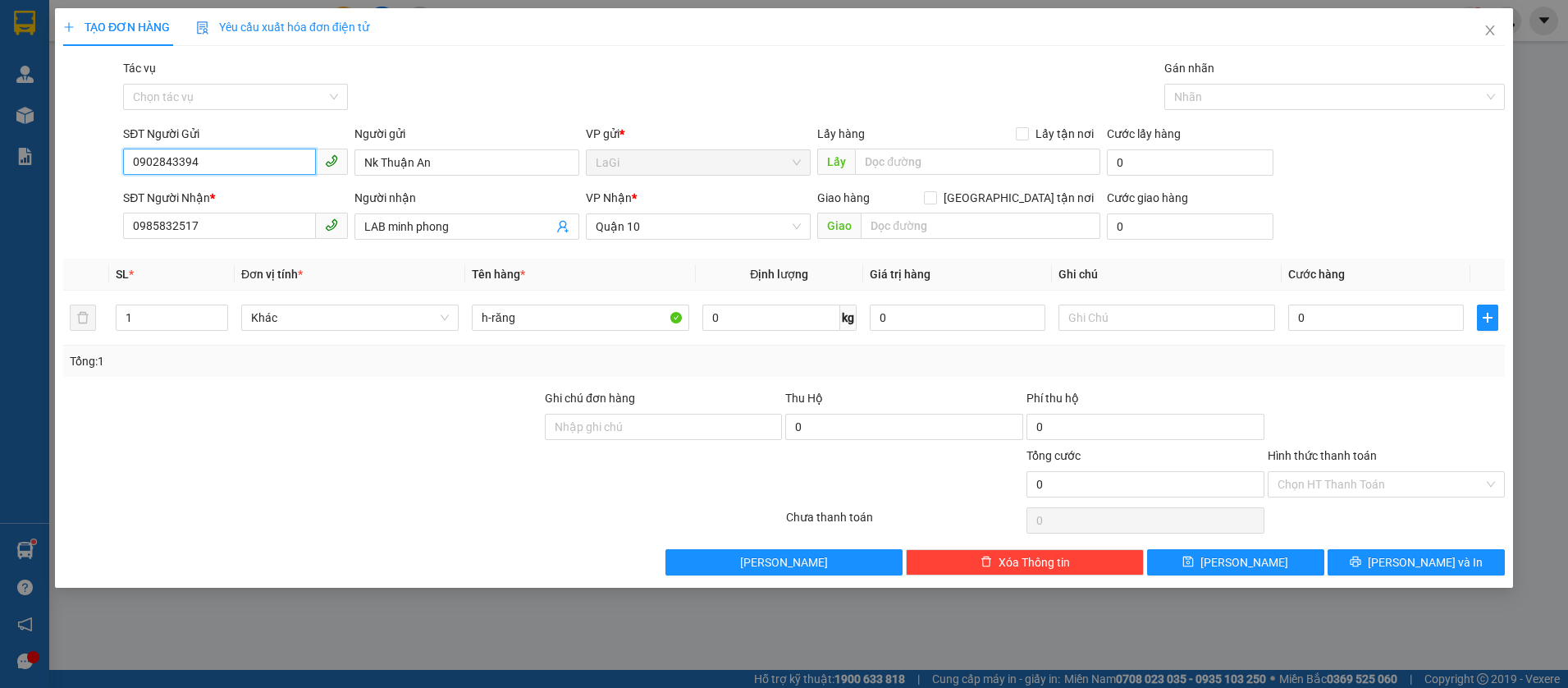
click at [269, 162] on input "0902843394" at bounding box center [219, 161] width 193 height 26
click at [194, 203] on div "0983076404 - NK Thuận An" at bounding box center [235, 195] width 205 height 18
click at [763, 310] on input "0" at bounding box center [770, 317] width 138 height 26
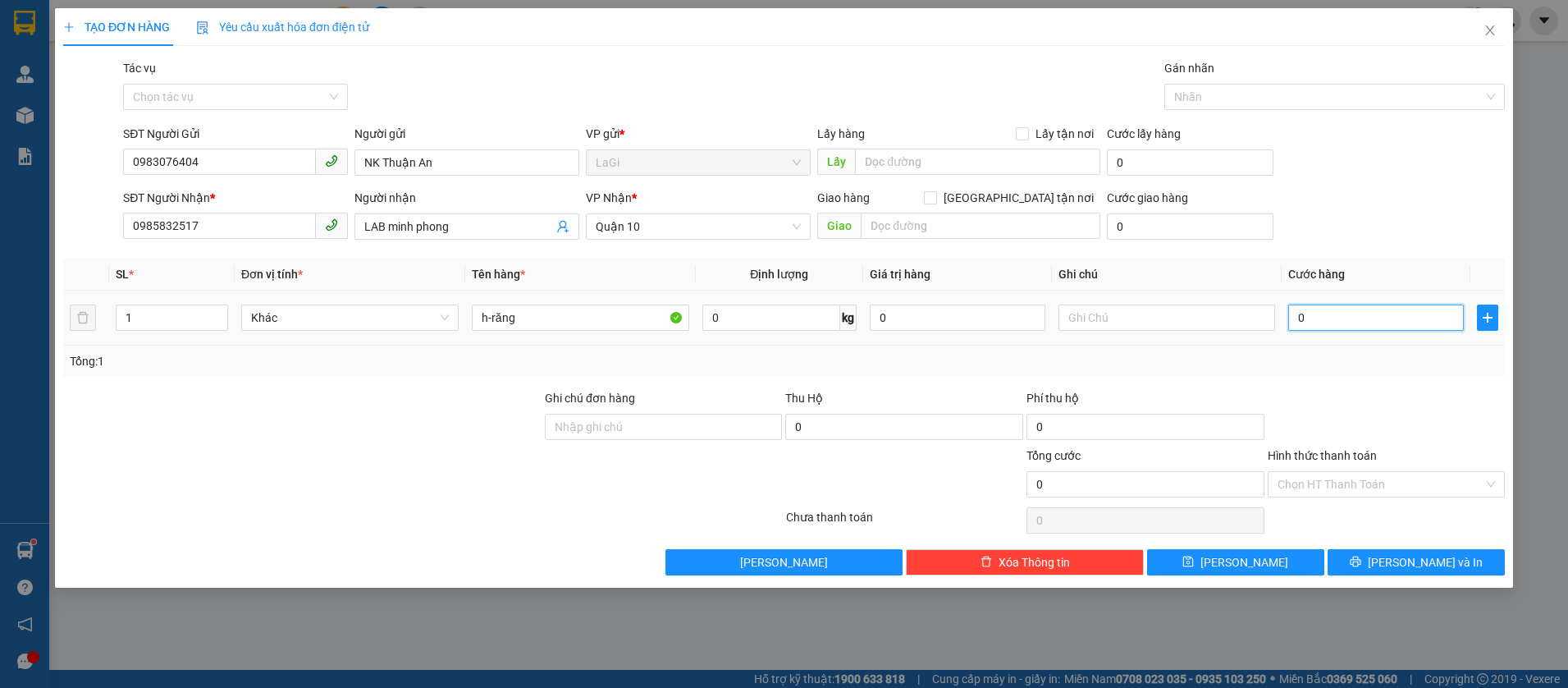
click at [1385, 323] on input "0" at bounding box center [1375, 317] width 176 height 26
click at [1364, 405] on div at bounding box center [1387, 418] width 241 height 58
click at [1344, 311] on input "0" at bounding box center [1375, 317] width 176 height 26
click at [1387, 413] on div at bounding box center [1387, 418] width 241 height 58
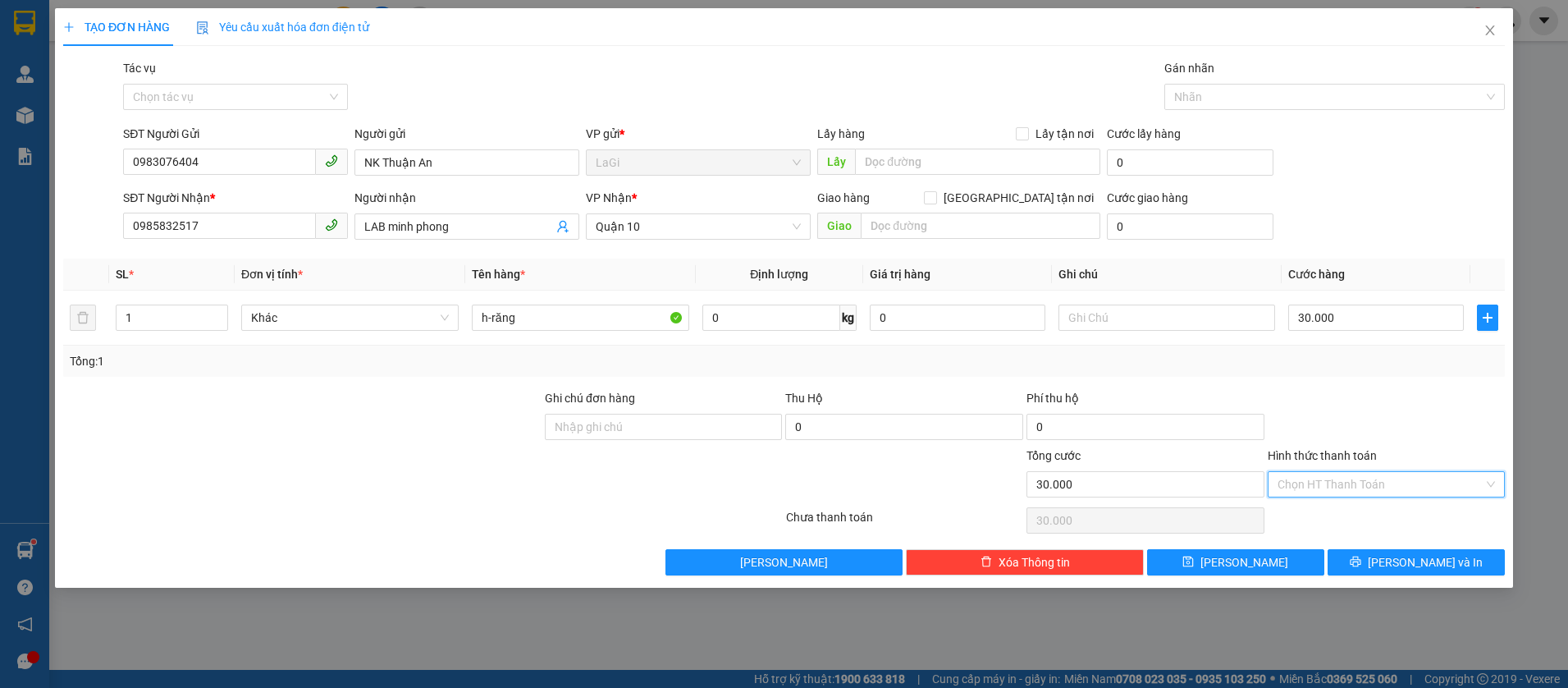
click at [1359, 494] on input "Hình thức thanh toán" at bounding box center [1381, 484] width 207 height 25
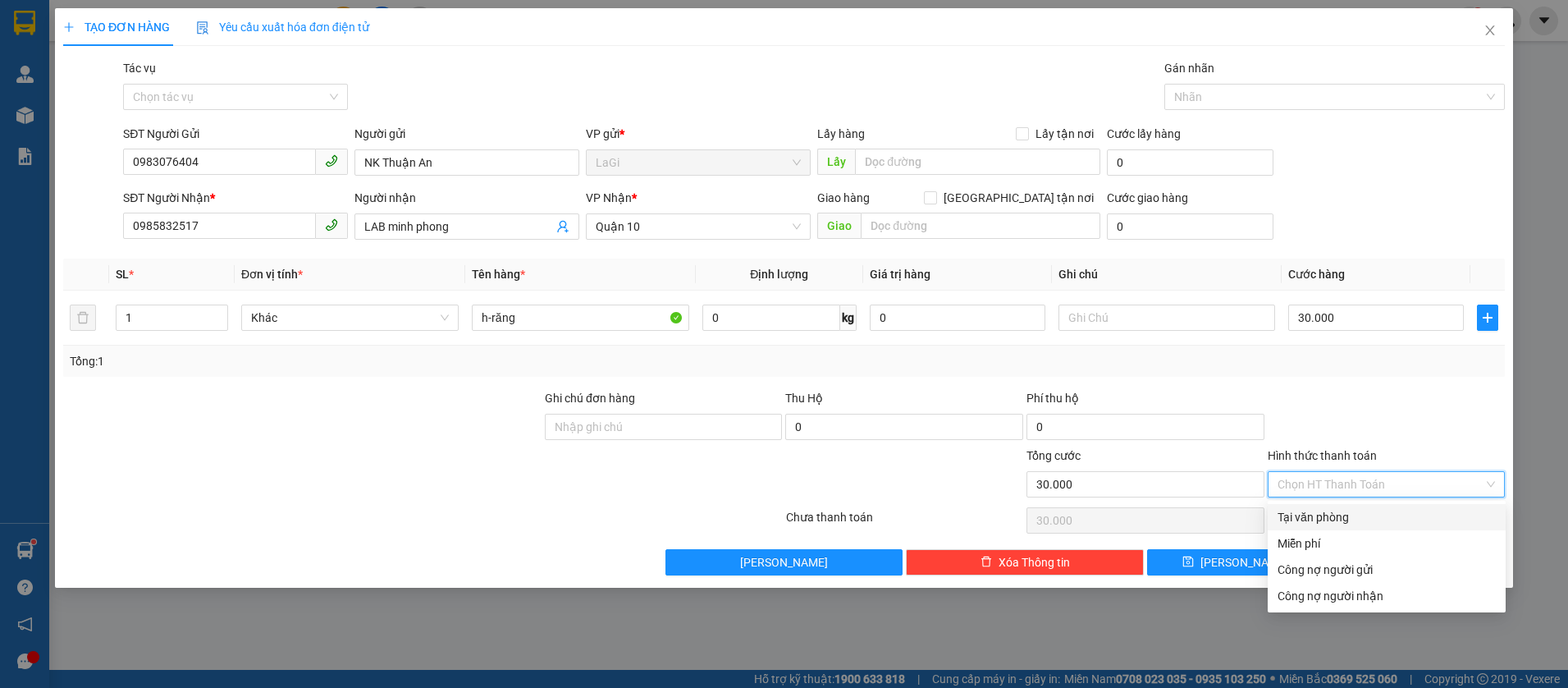
click at [1327, 513] on div "Tại văn phòng" at bounding box center [1387, 517] width 218 height 18
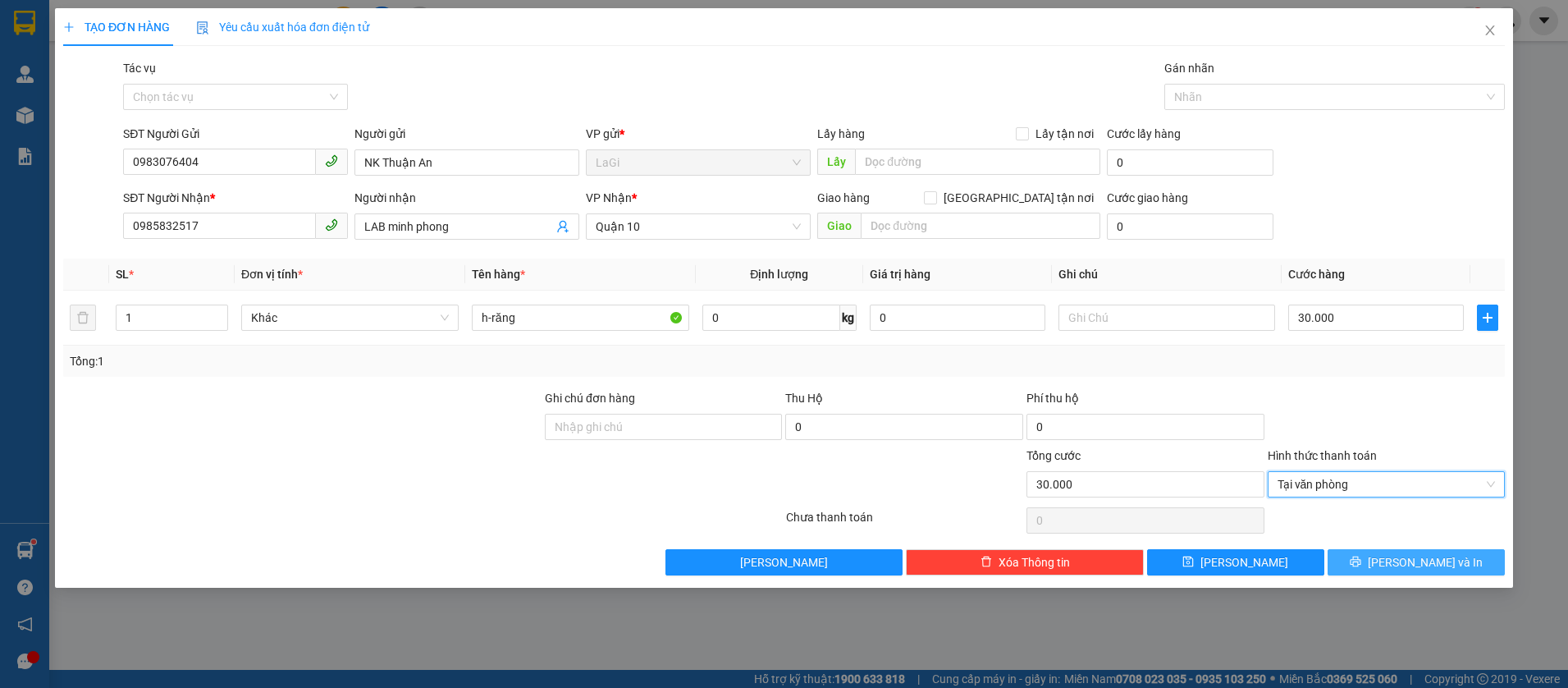
click at [1399, 562] on button "Lưu và In" at bounding box center [1416, 562] width 177 height 26
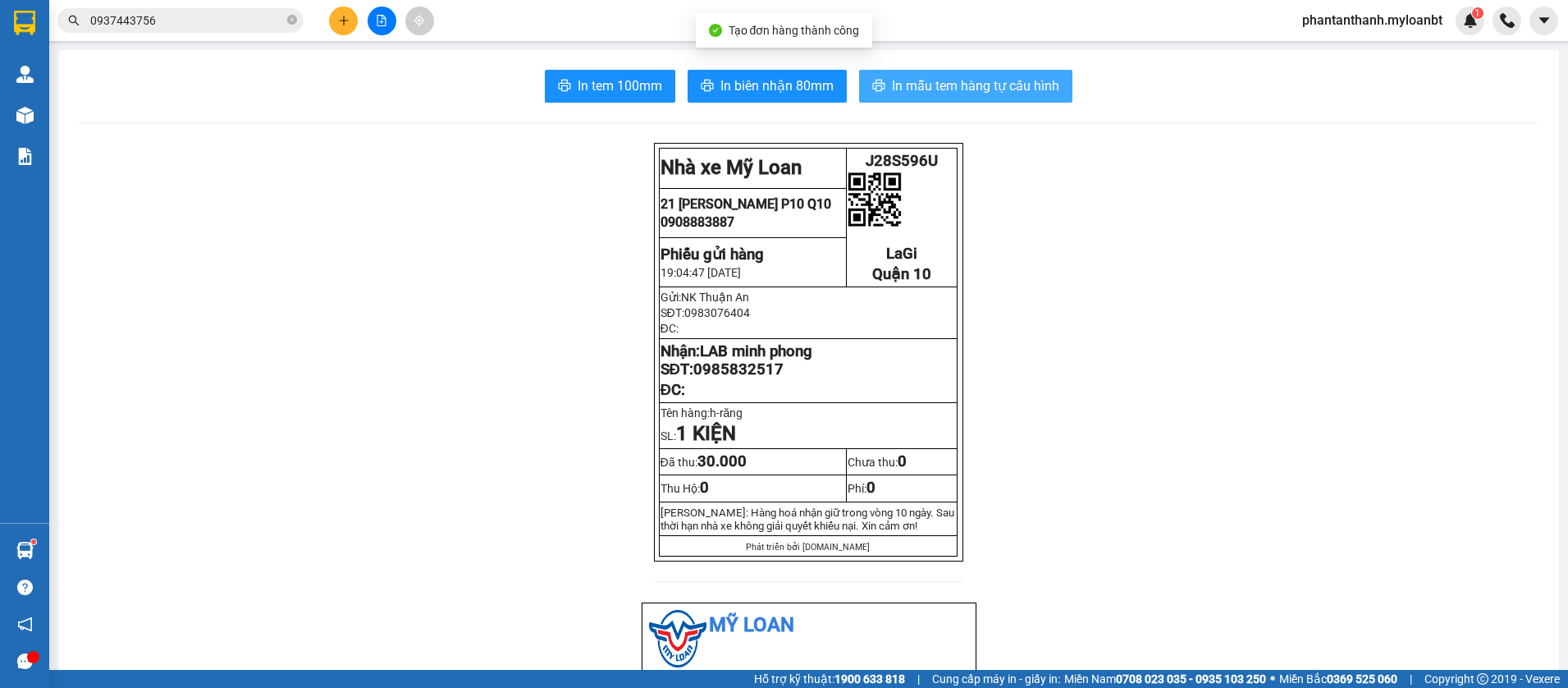
click at [971, 77] on span "In mẫu tem hàng tự cấu hình" at bounding box center [975, 86] width 167 height 21
click at [944, 91] on span "In mẫu tem hàng tự cấu hình" at bounding box center [975, 86] width 167 height 21
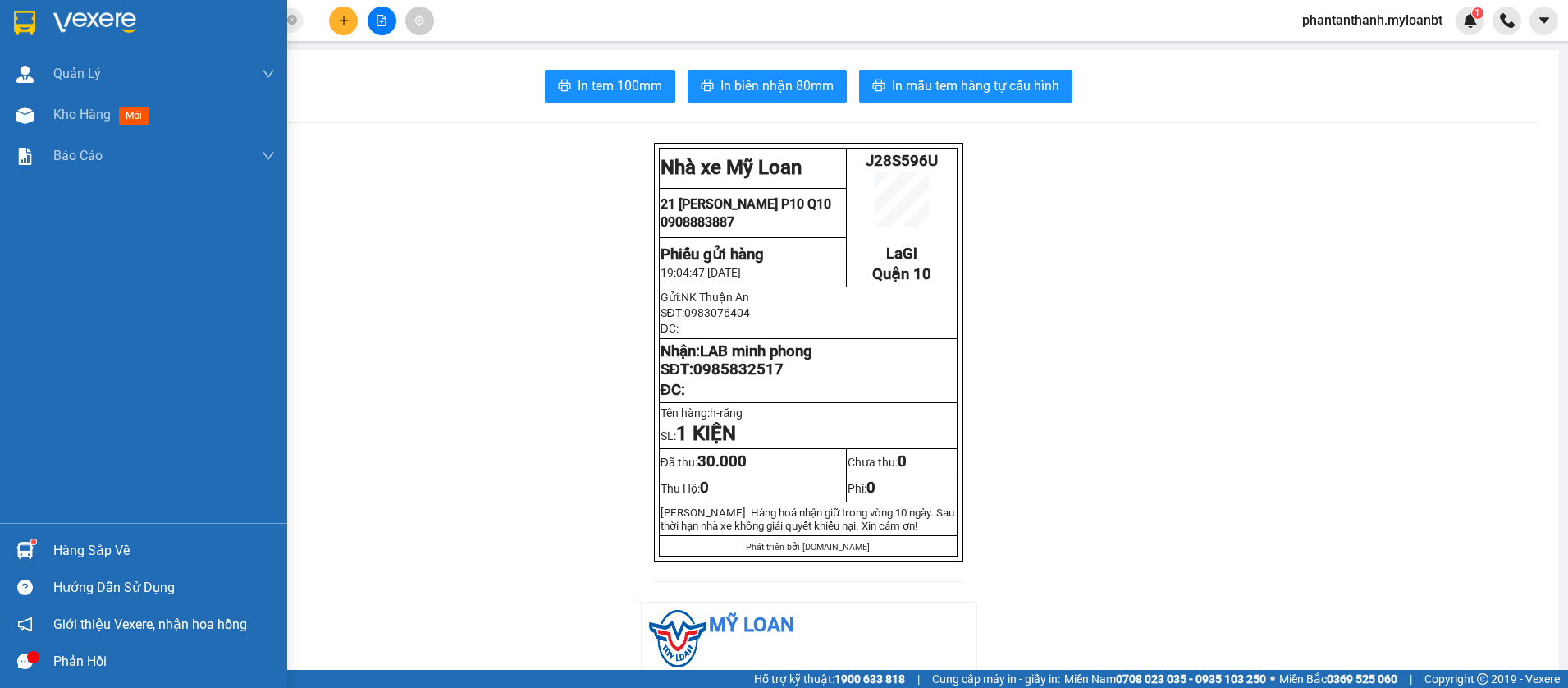
click at [44, 554] on div "Hàng sắp về" at bounding box center [143, 550] width 288 height 37
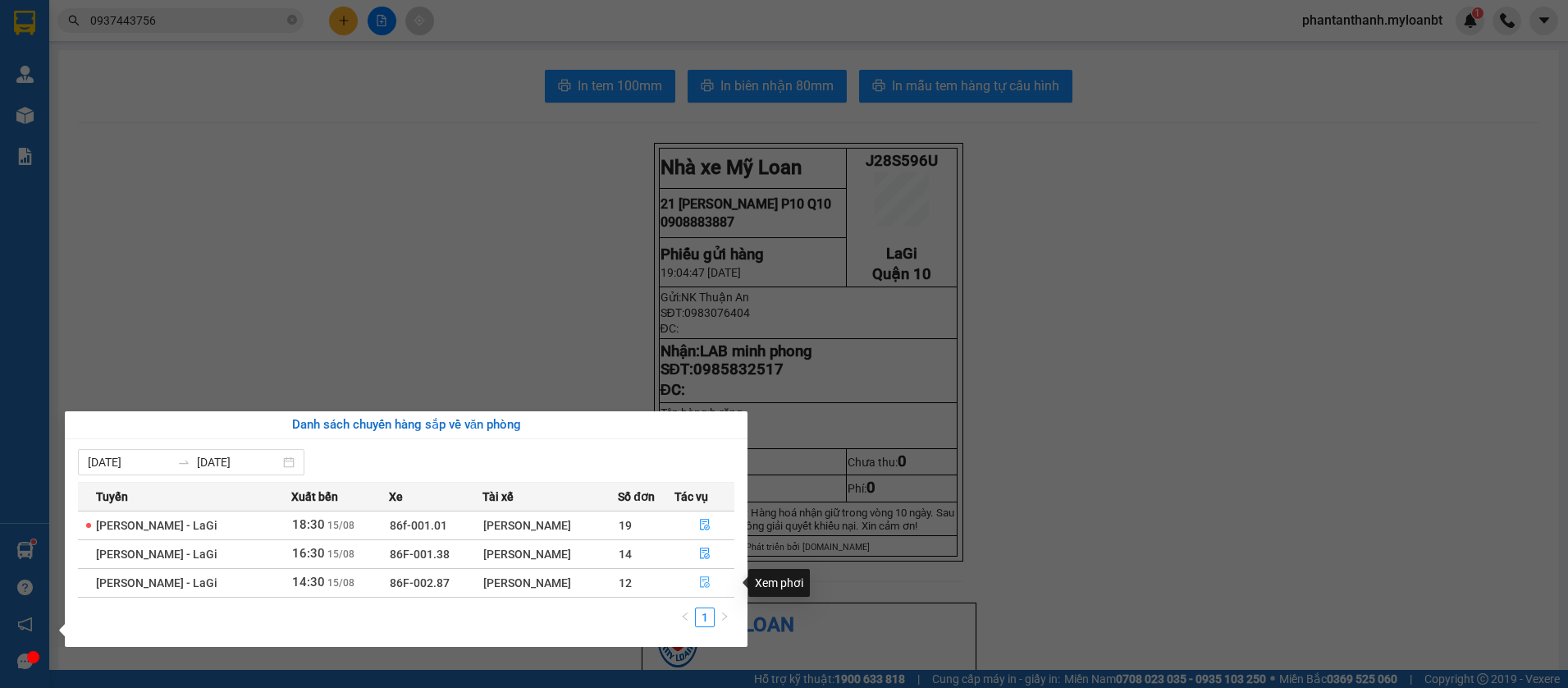
click at [702, 578] on icon "file-done" at bounding box center [704, 582] width 12 height 12
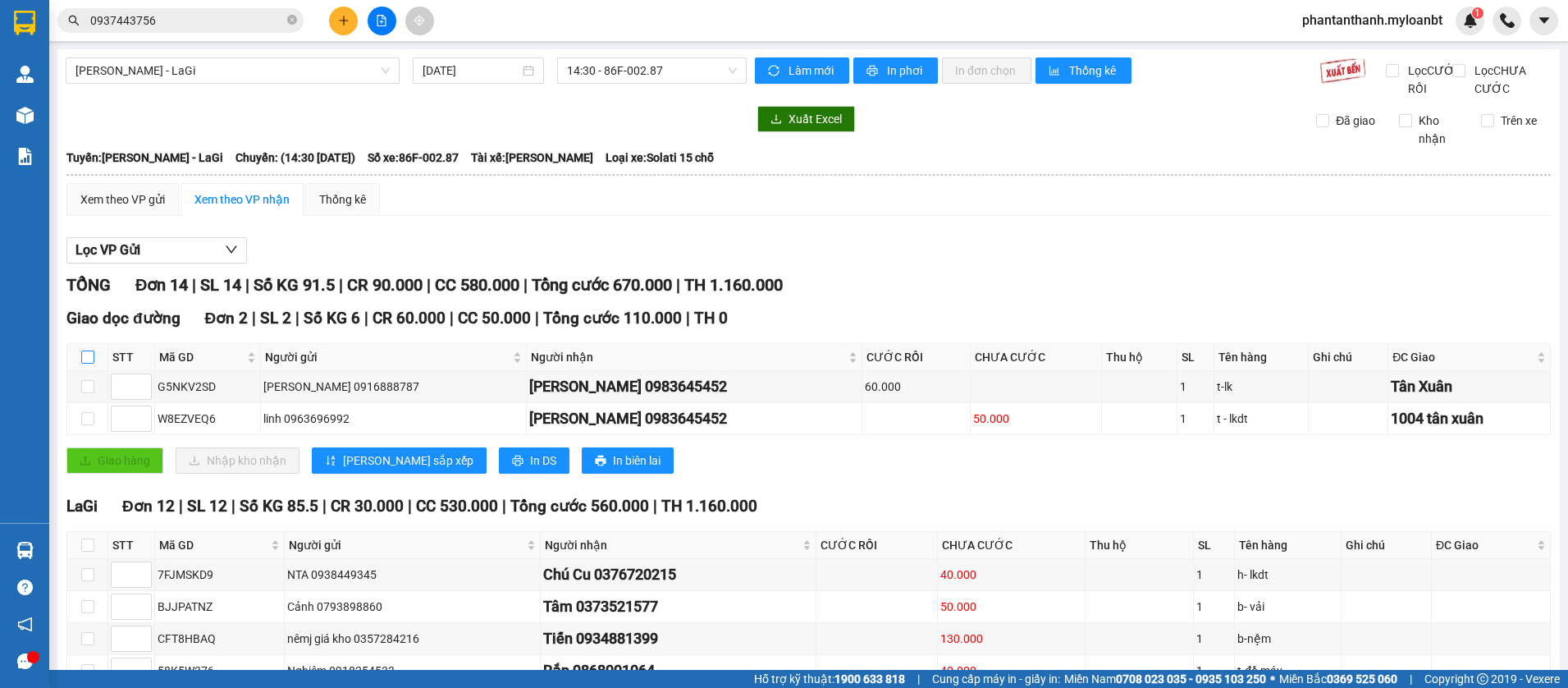
click at [89, 363] on input "checkbox" at bounding box center [88, 357] width 13 height 13
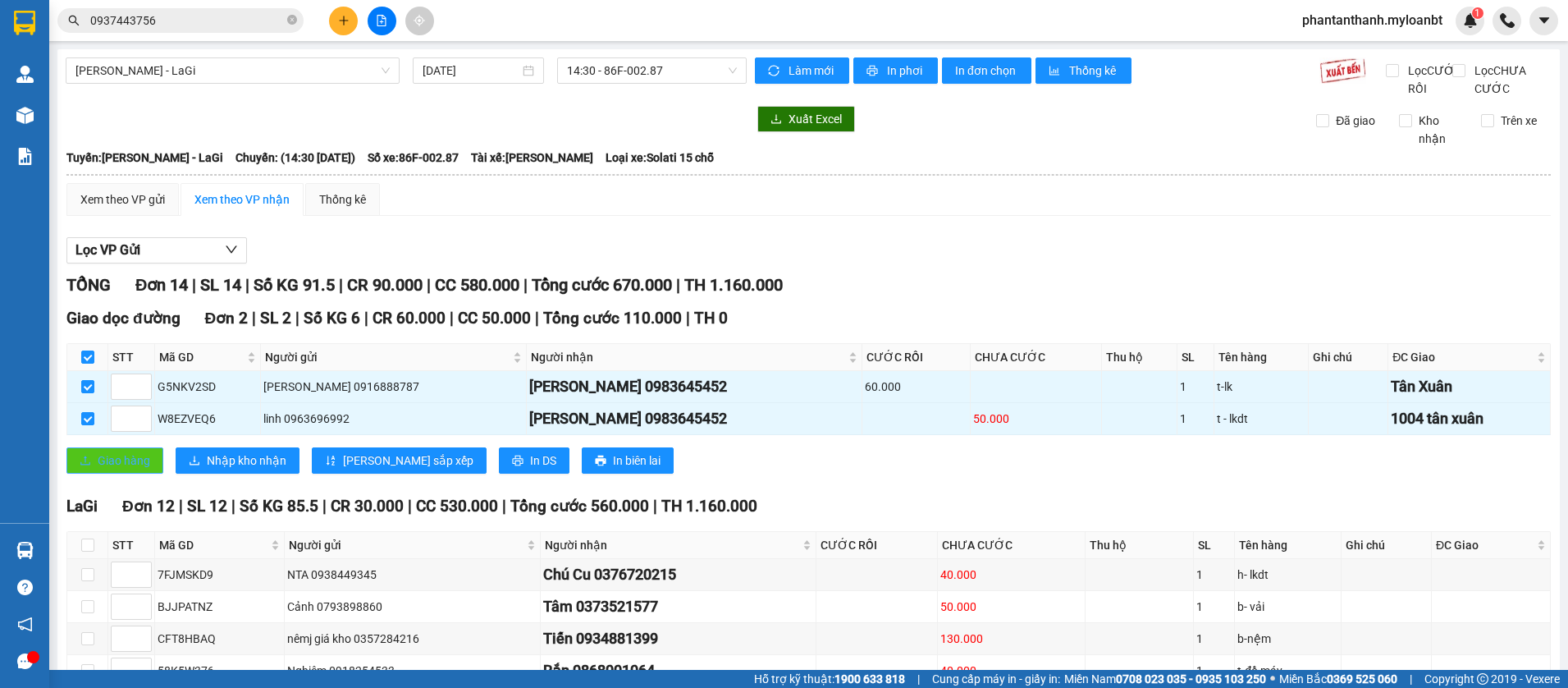
click at [119, 470] on span "Giao hàng" at bounding box center [124, 461] width 53 height 18
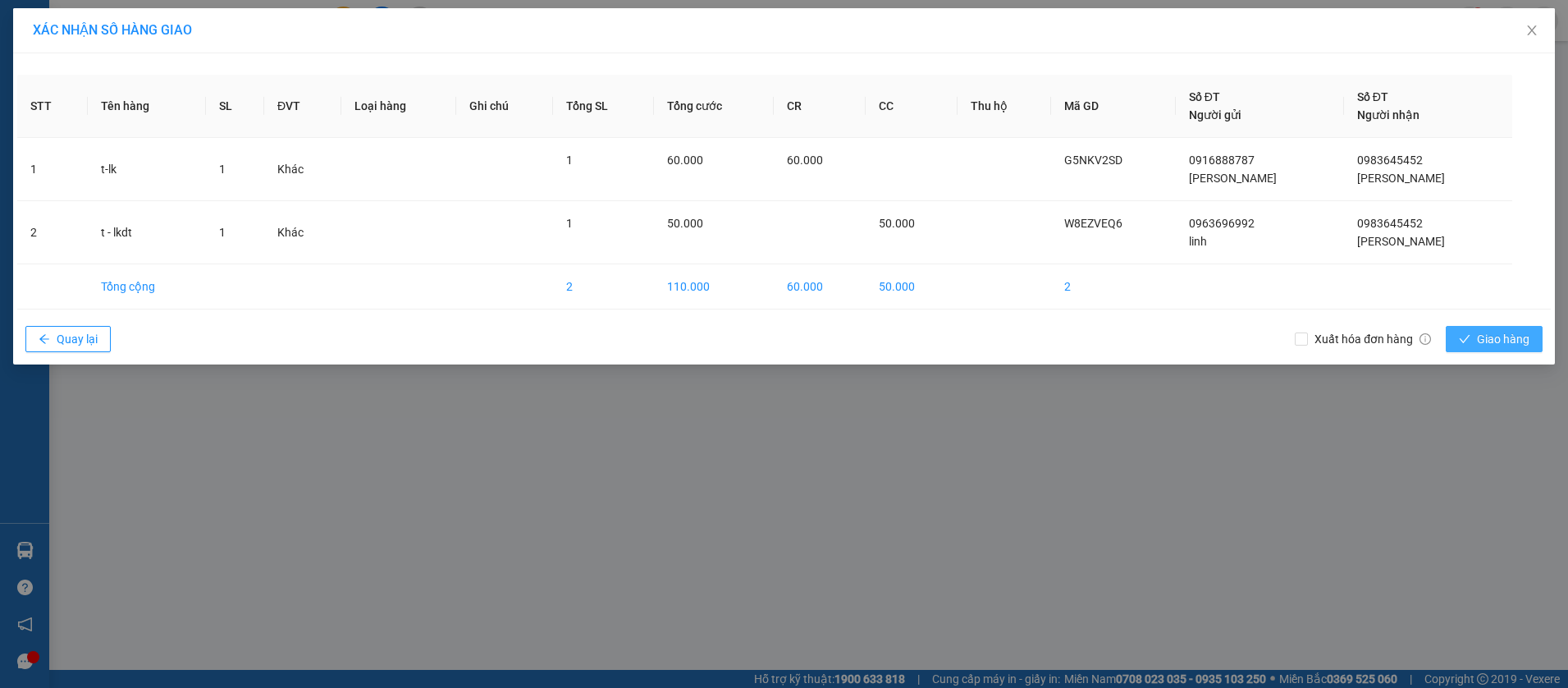
click at [1486, 335] on span "Giao hàng" at bounding box center [1504, 339] width 53 height 18
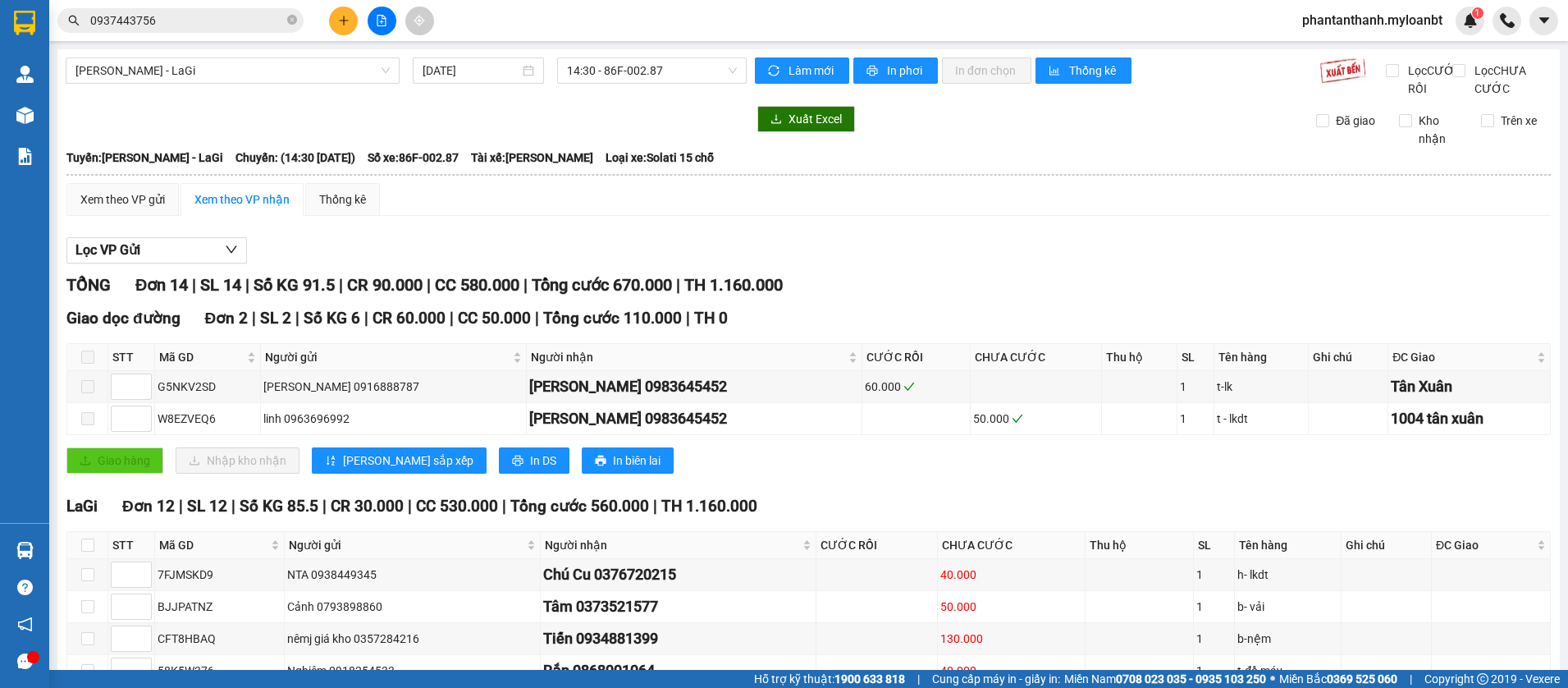
click at [378, 28] on button at bounding box center [381, 21] width 29 height 29
click at [297, 72] on span "Hồ Chí Minh - LaGi" at bounding box center [232, 71] width 314 height 25
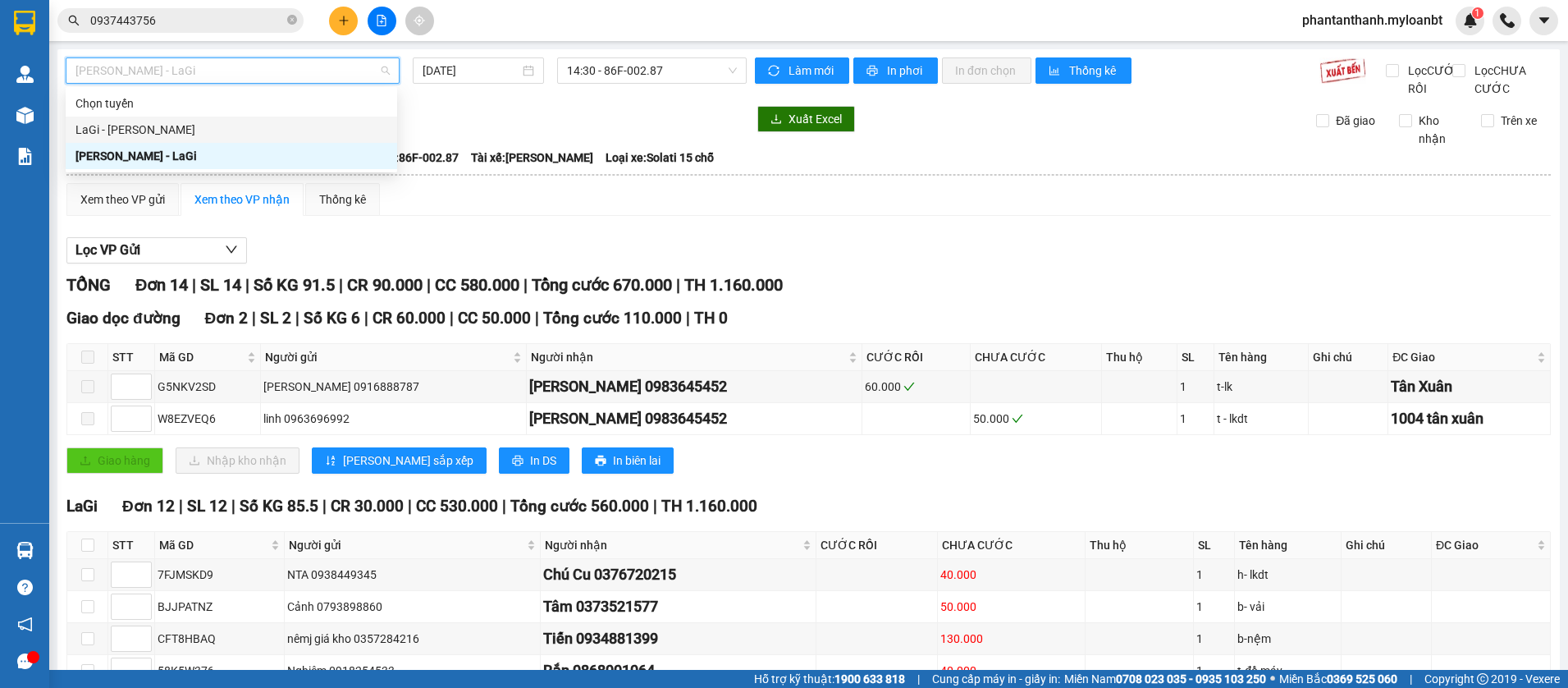
click at [204, 139] on div "LaGi - Hồ Chí Minh" at bounding box center [232, 129] width 331 height 26
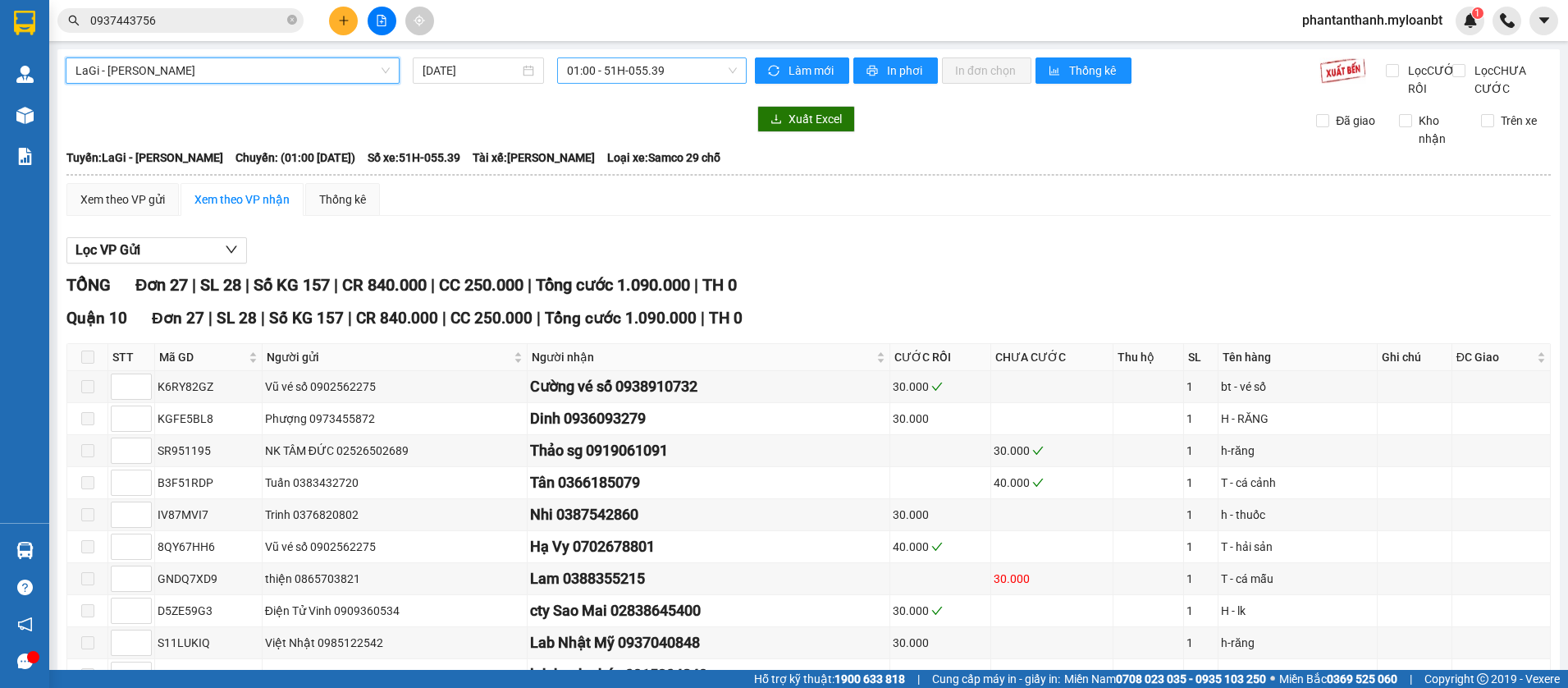
click at [646, 77] on span "01:00 - 51H-055.39" at bounding box center [652, 71] width 170 height 25
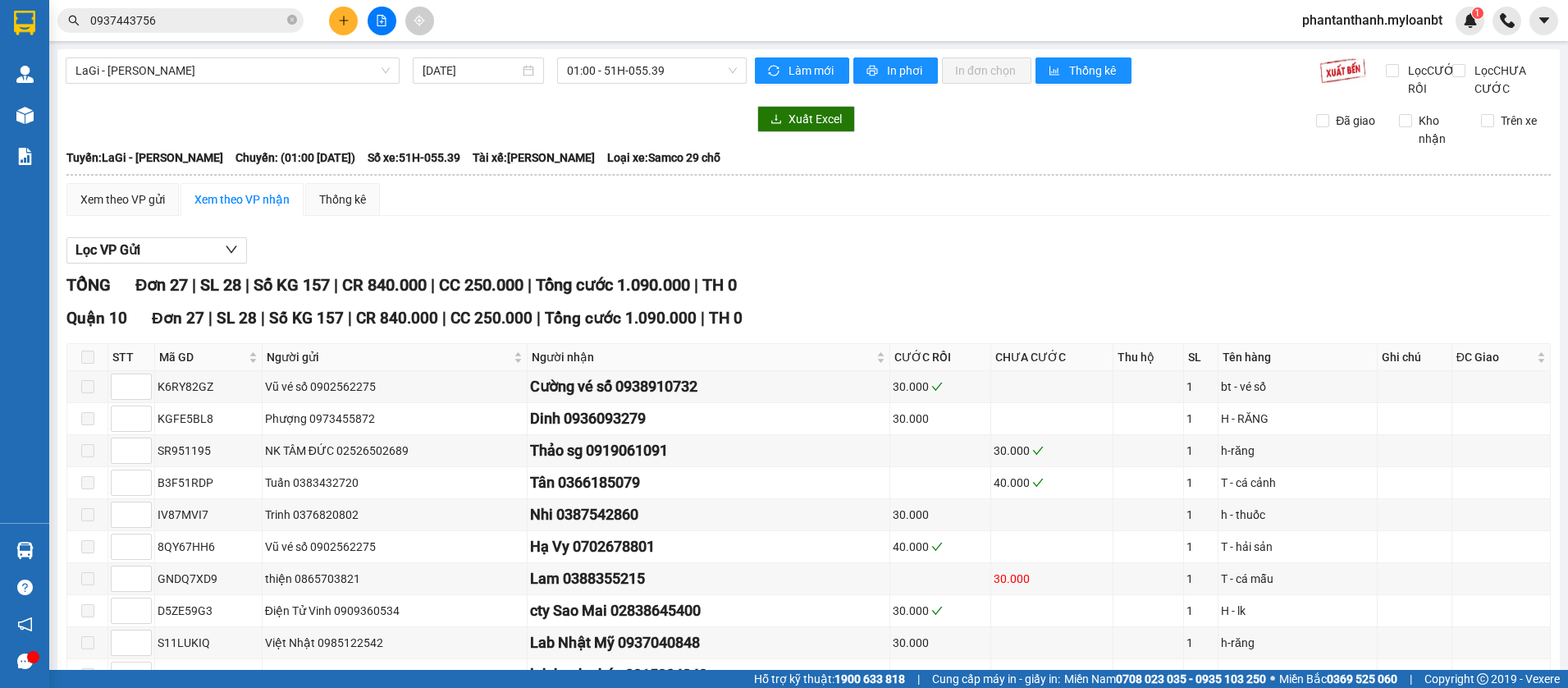
click at [261, 98] on div "LaGi - Hồ Chí Minh 15/08/2025 01:00 - 51H-055.39" at bounding box center [406, 77] width 681 height 40
click at [246, 21] on input "0937443756" at bounding box center [187, 21] width 194 height 18
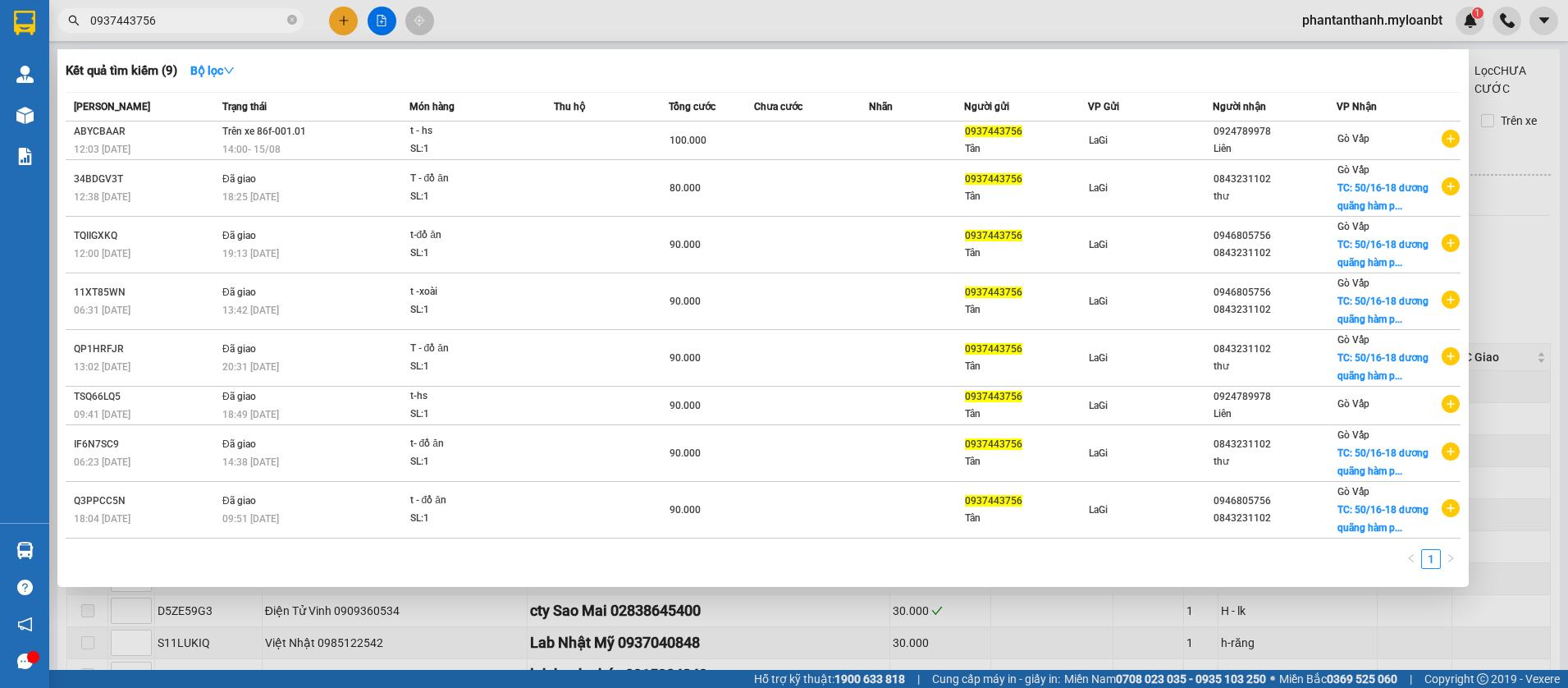
click at [246, 21] on input "0937443756" at bounding box center [187, 21] width 194 height 18
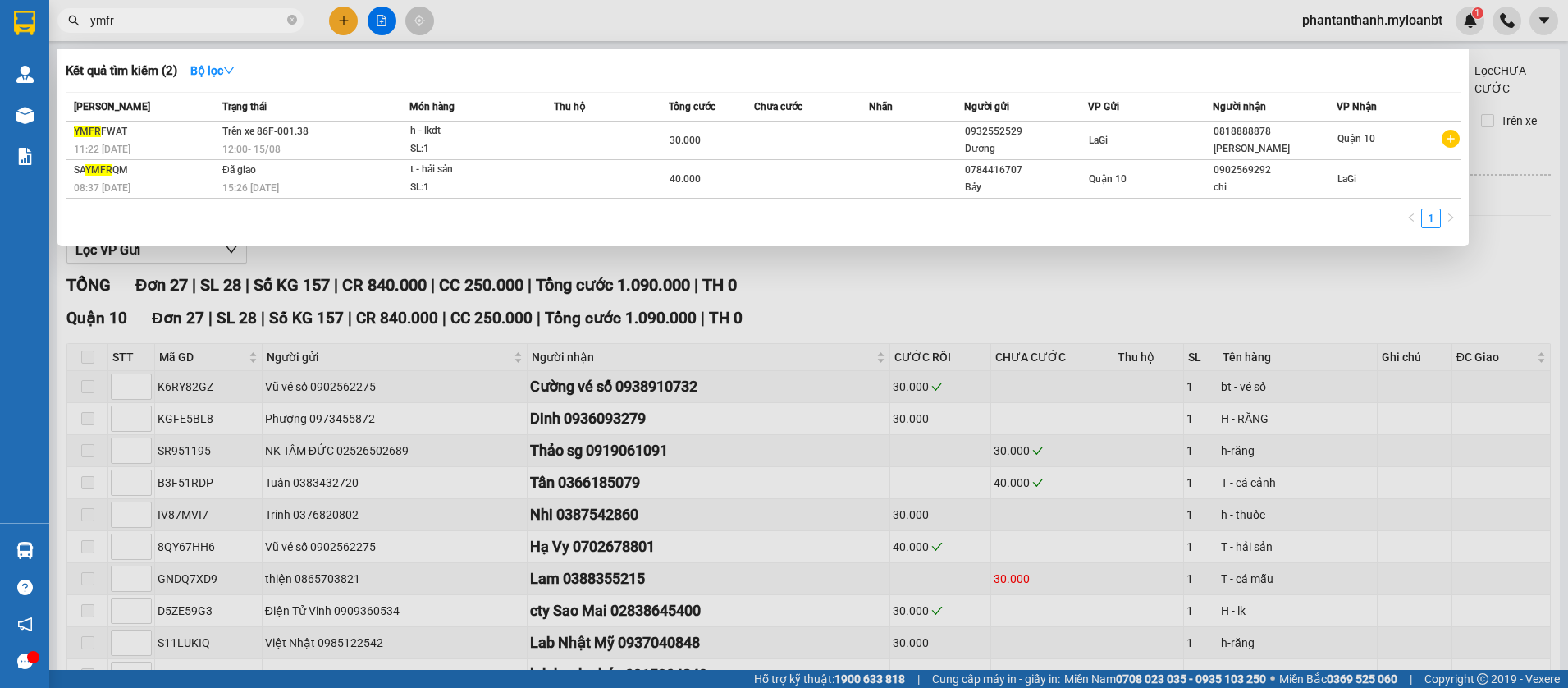
click at [344, 17] on div at bounding box center [784, 344] width 1568 height 688
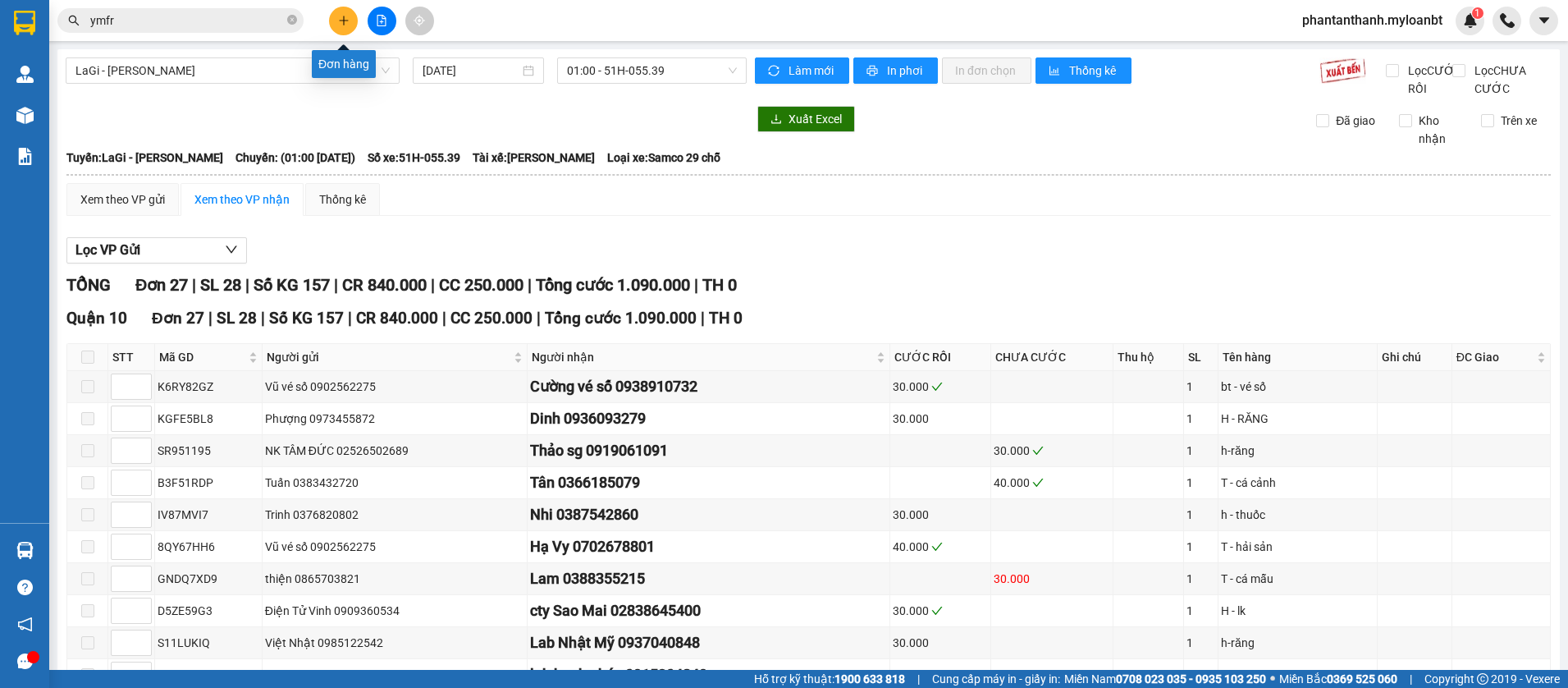
click at [344, 17] on icon "plus" at bounding box center [344, 21] width 12 height 12
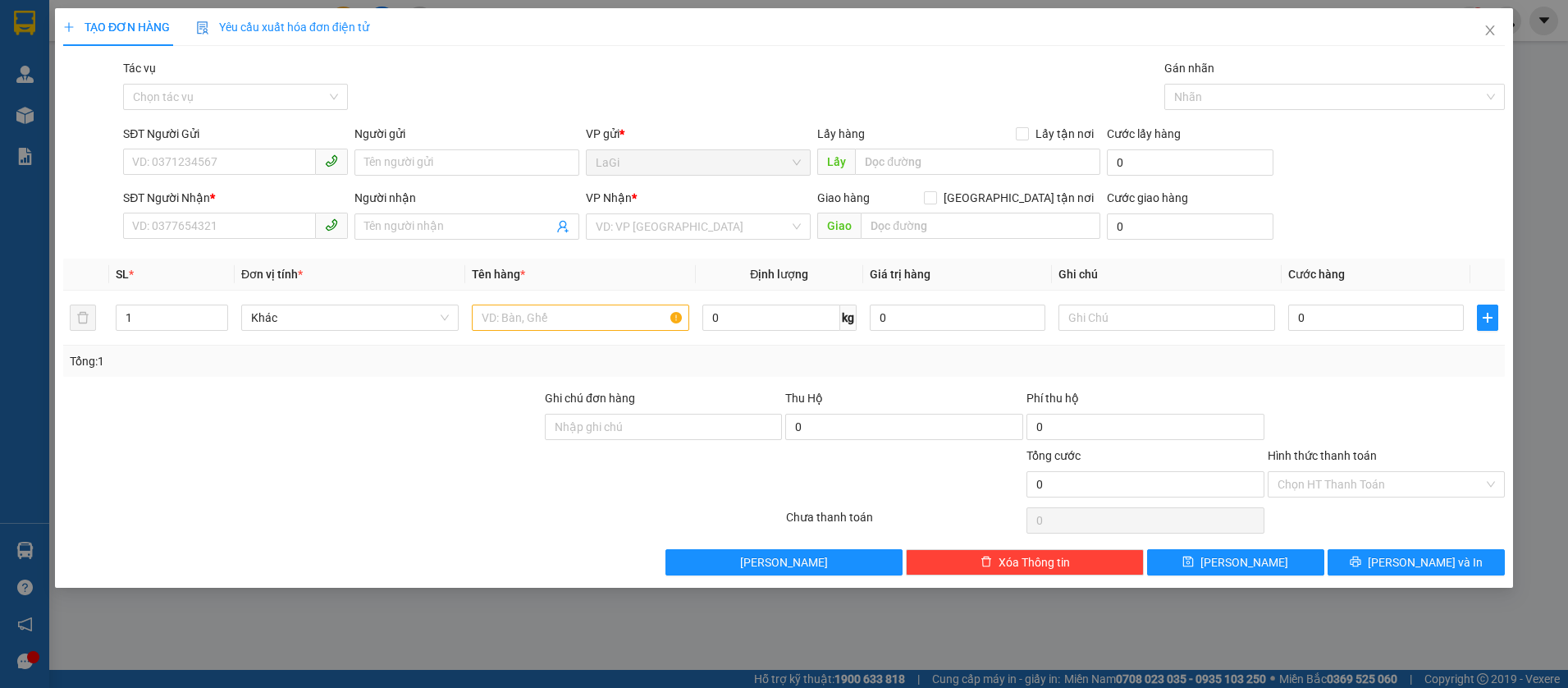
click at [243, 147] on div "SĐT Người Gửi" at bounding box center [235, 137] width 225 height 25
click at [228, 158] on input "SĐT Người Gửi" at bounding box center [219, 161] width 193 height 26
click at [249, 158] on input "7345" at bounding box center [219, 161] width 193 height 26
click at [243, 206] on div "02526527345 - NK Bến Thành" at bounding box center [235, 195] width 225 height 26
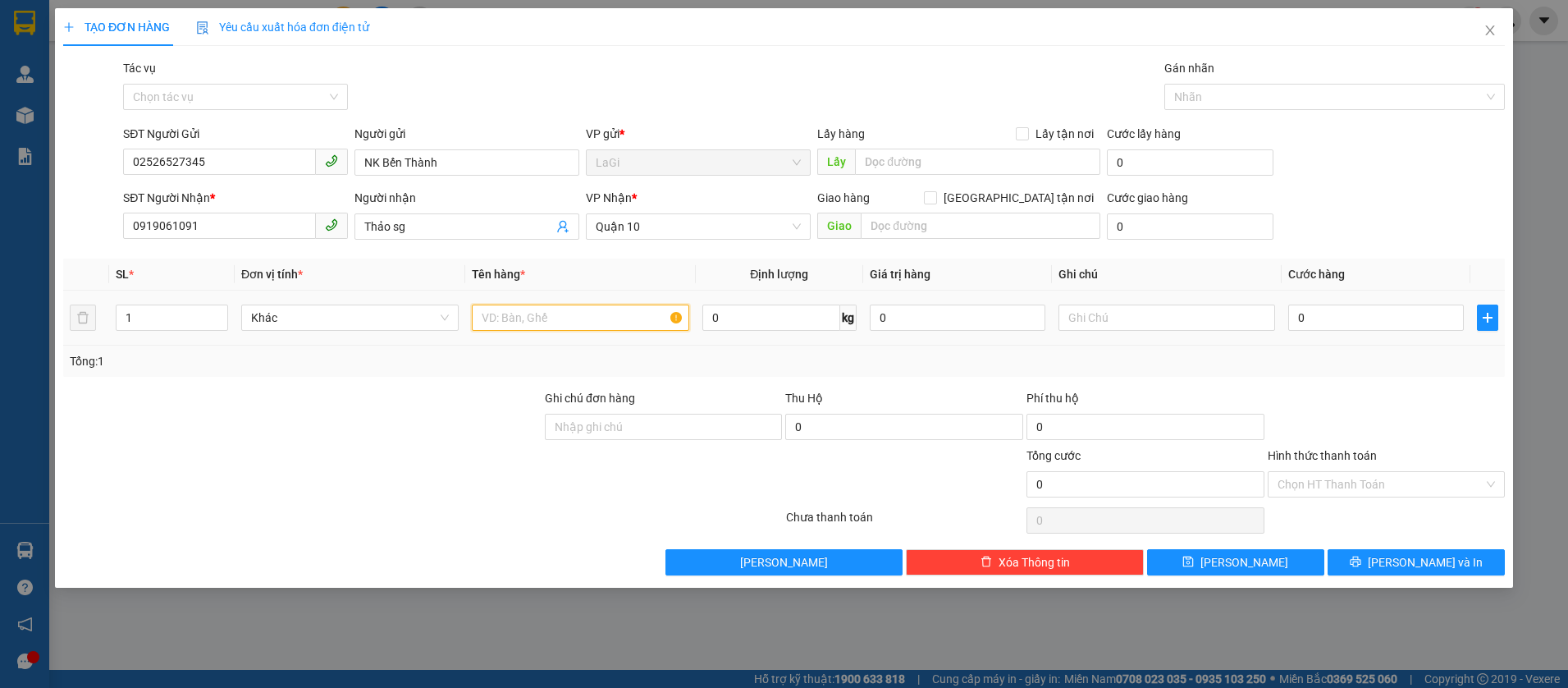
click at [562, 312] on input "text" at bounding box center [581, 317] width 218 height 26
click at [1333, 307] on input "0" at bounding box center [1375, 317] width 176 height 26
click at [1341, 374] on div "Tổng: 1" at bounding box center [784, 361] width 1442 height 31
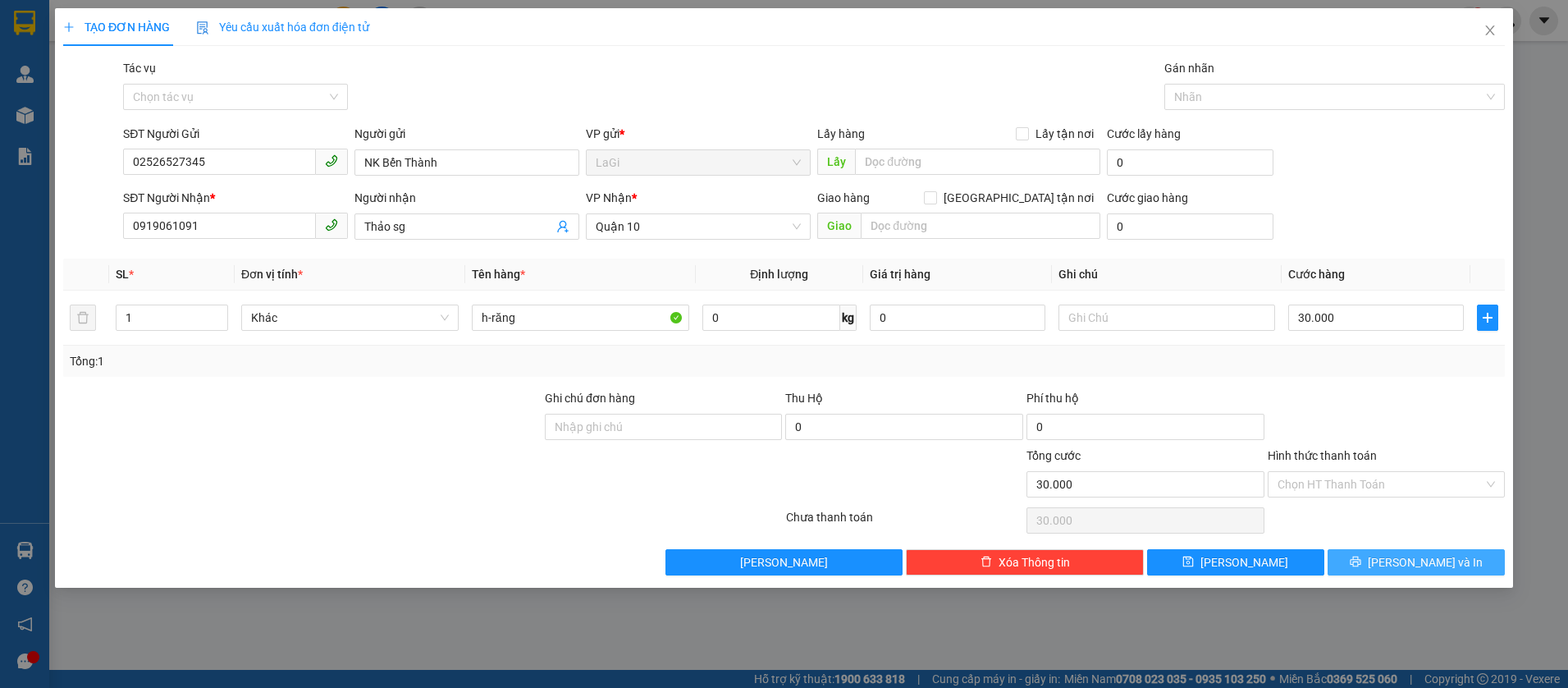
click at [1363, 552] on button "Lưu và In" at bounding box center [1416, 562] width 177 height 26
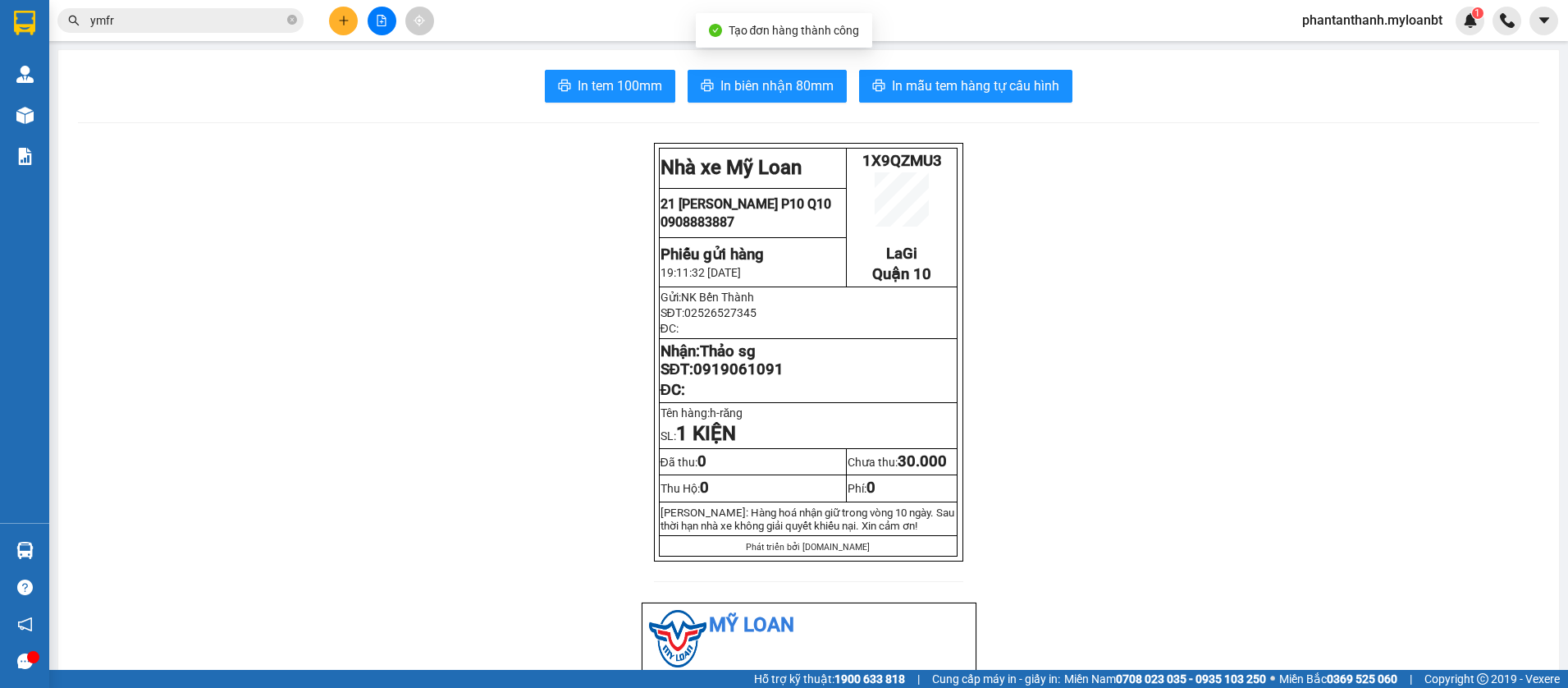
click at [939, 96] on span "In mẫu tem hàng tự cấu hình" at bounding box center [975, 86] width 167 height 21
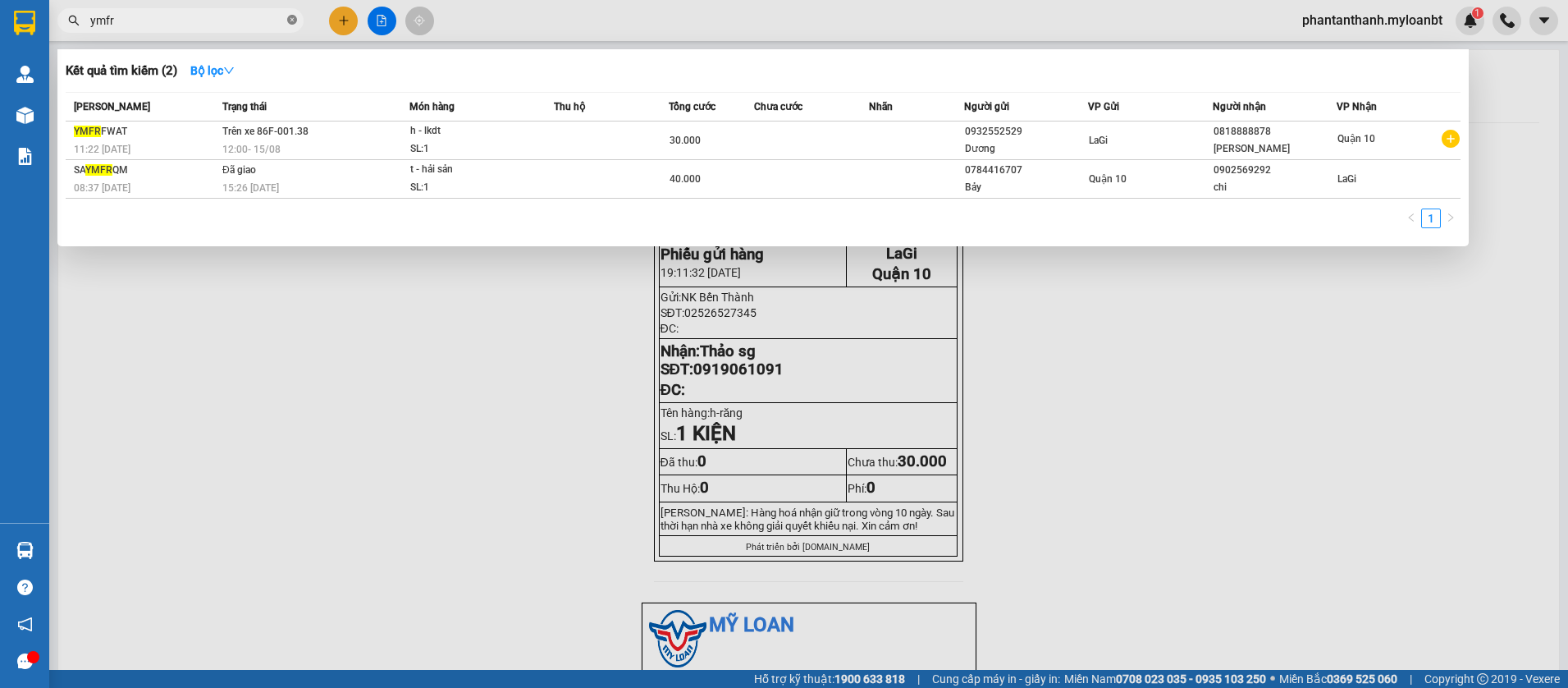
click at [288, 22] on icon "close-circle" at bounding box center [293, 20] width 10 height 10
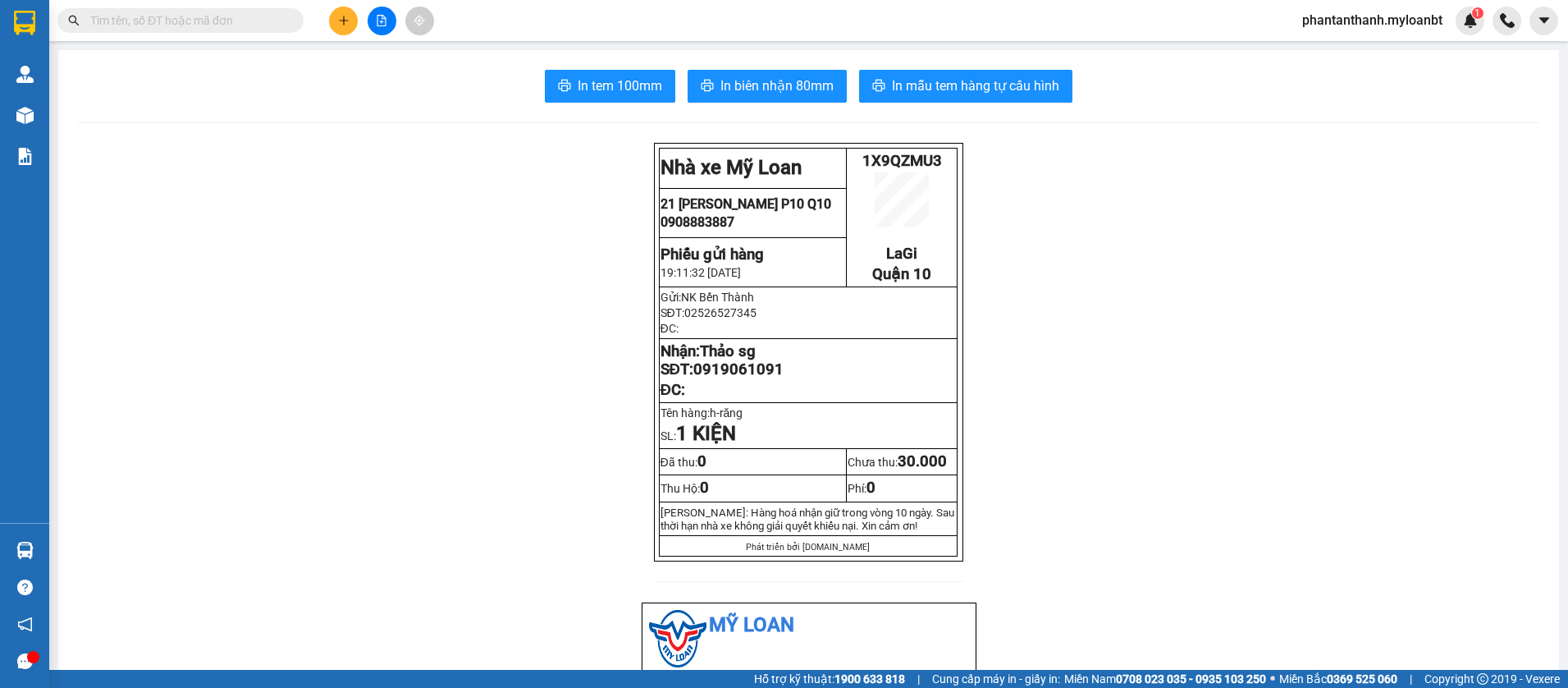
click at [278, 23] on input "text" at bounding box center [187, 21] width 194 height 18
click at [263, 26] on input "text" at bounding box center [187, 21] width 194 height 18
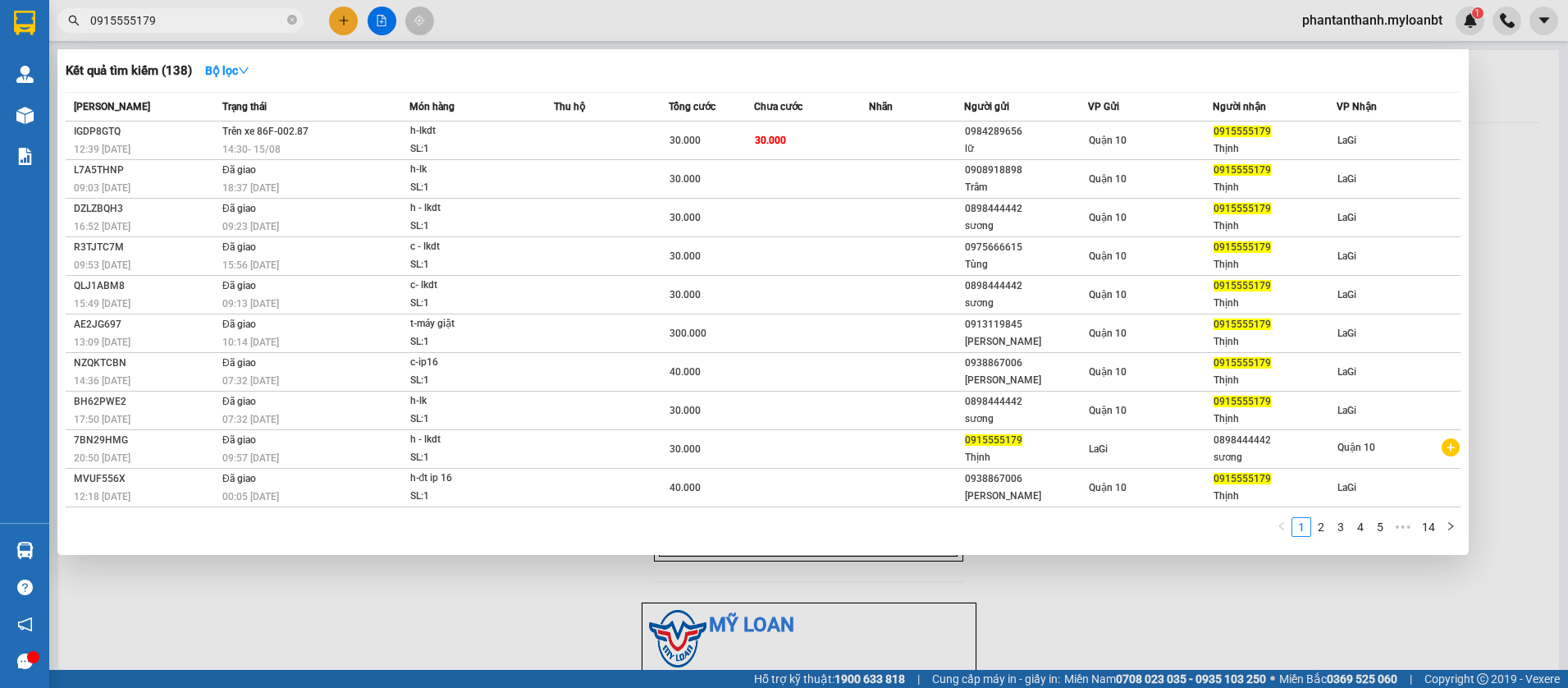
click at [523, 119] on th "Món hàng" at bounding box center [482, 107] width 145 height 29
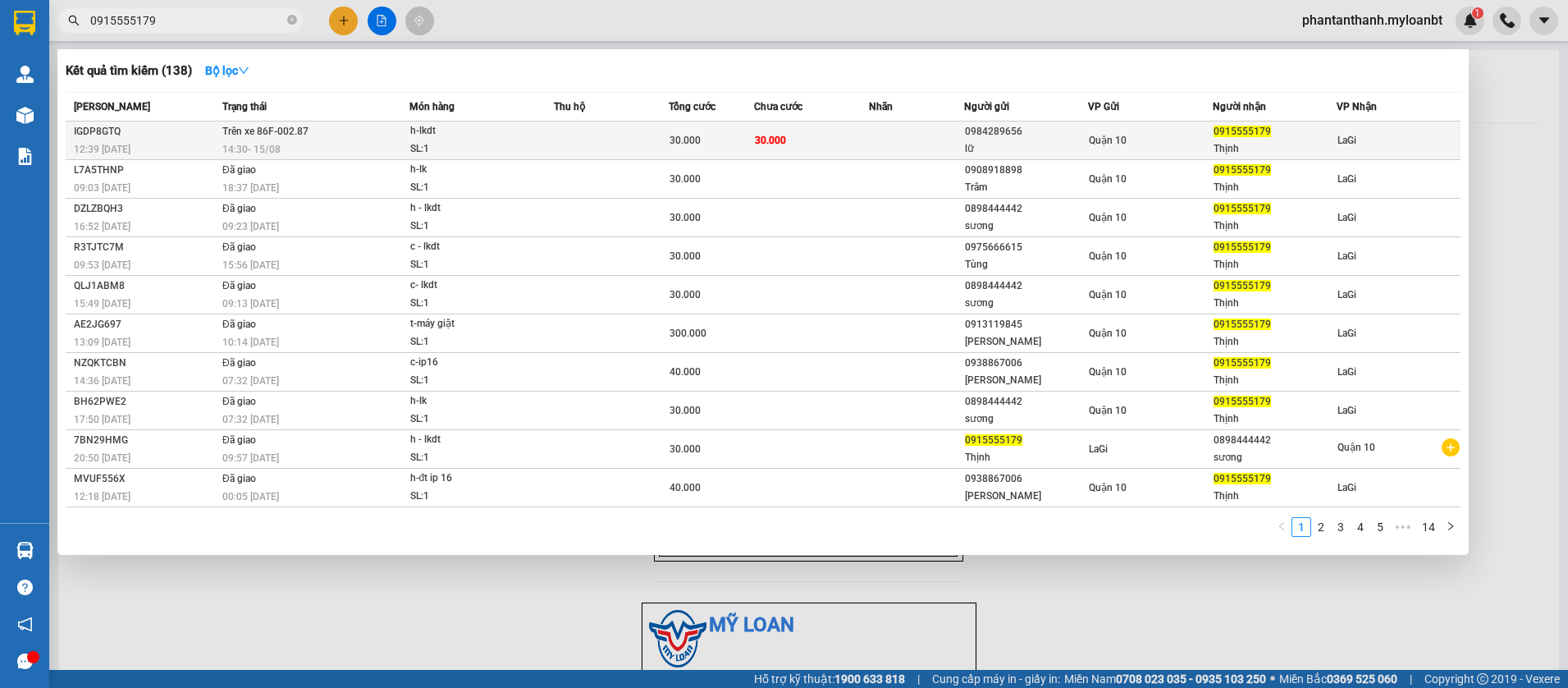
click at [515, 124] on div "h-lkdt" at bounding box center [471, 131] width 123 height 18
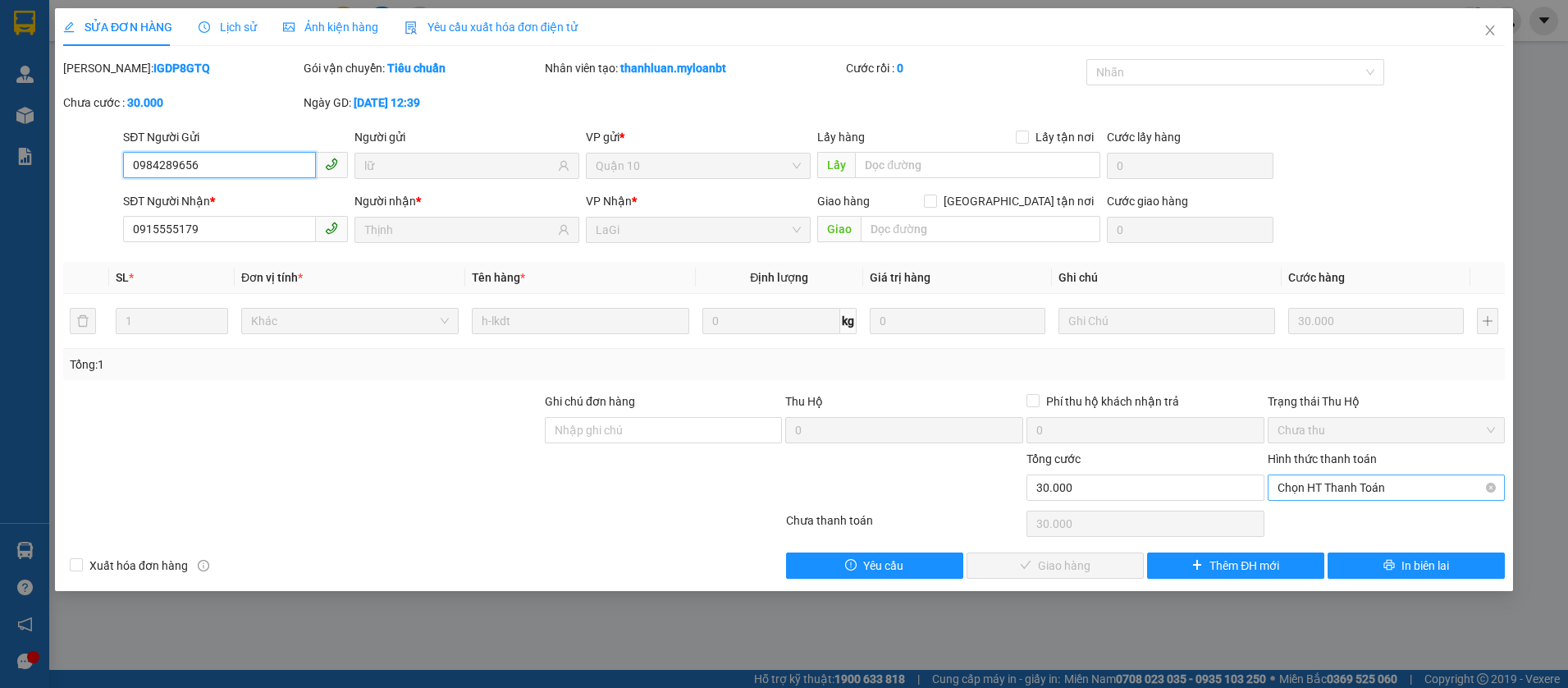
click at [1298, 480] on span "Chọn HT Thanh Toán" at bounding box center [1387, 488] width 218 height 25
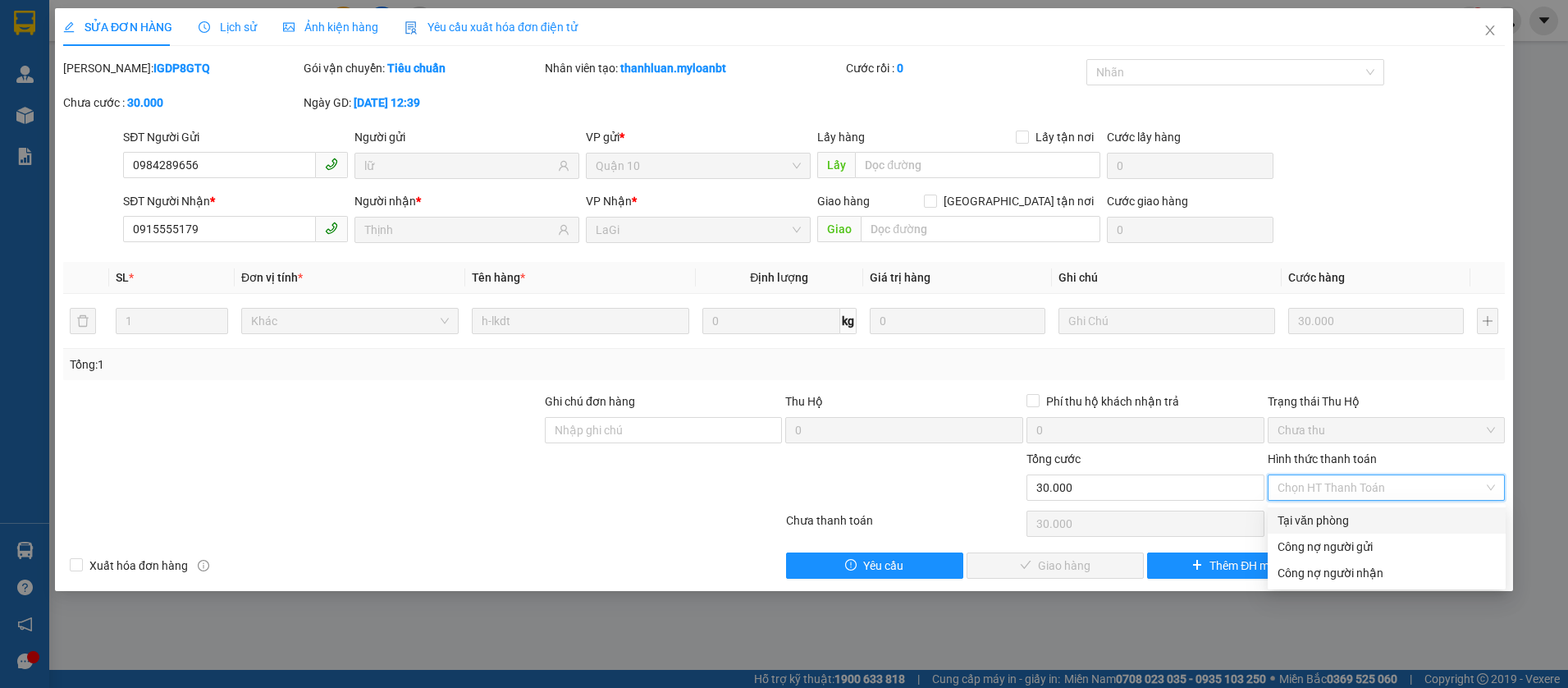
click at [1290, 509] on div "Tại văn phòng" at bounding box center [1387, 520] width 238 height 26
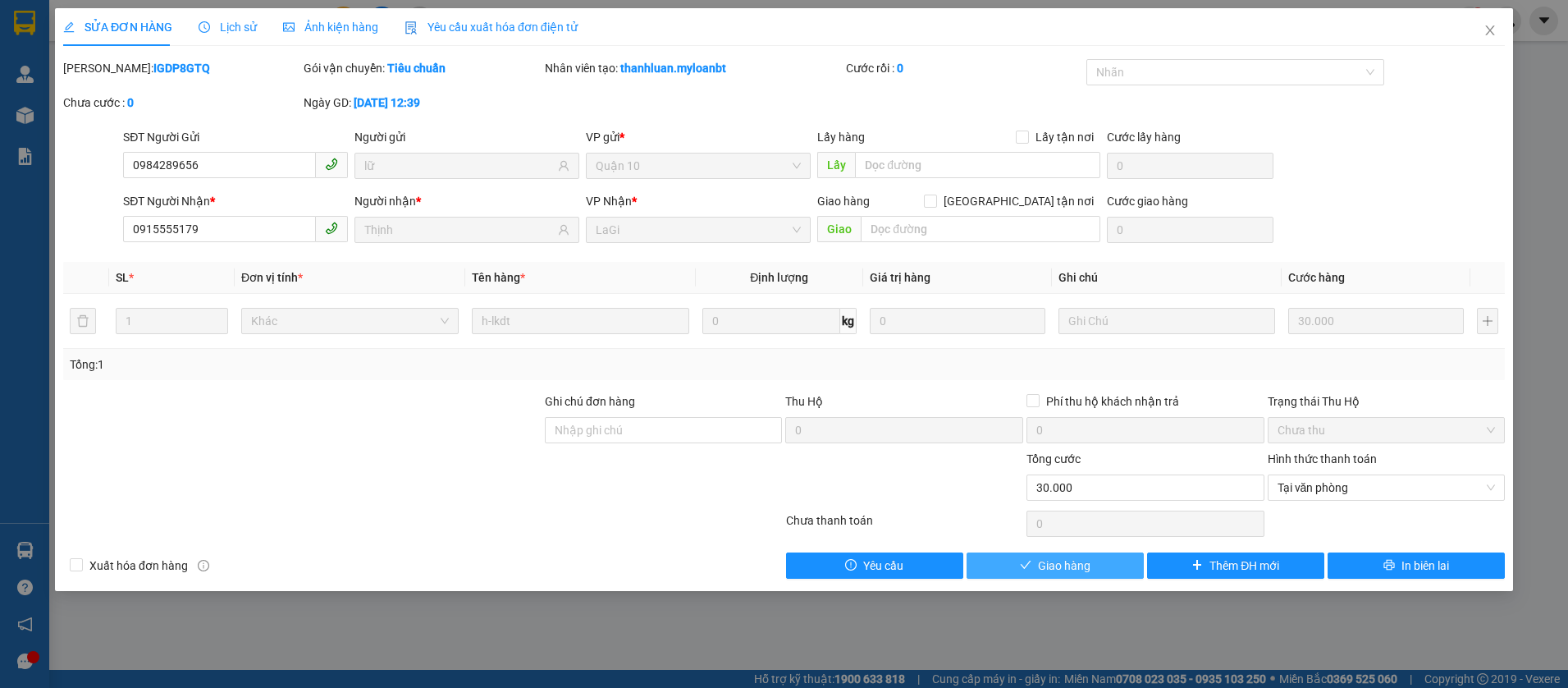
click at [1046, 570] on span "Giao hàng" at bounding box center [1065, 565] width 53 height 18
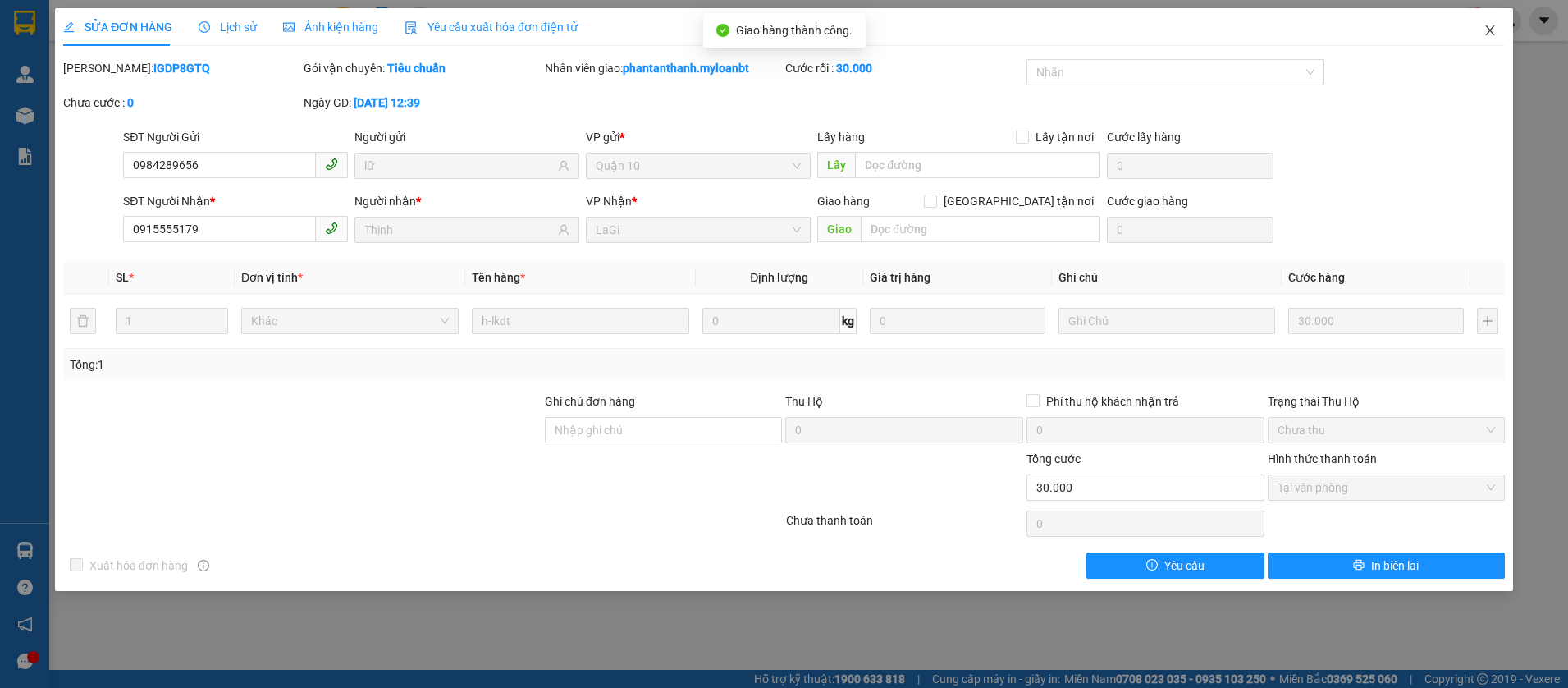
click at [1500, 31] on span "Close" at bounding box center [1491, 31] width 46 height 46
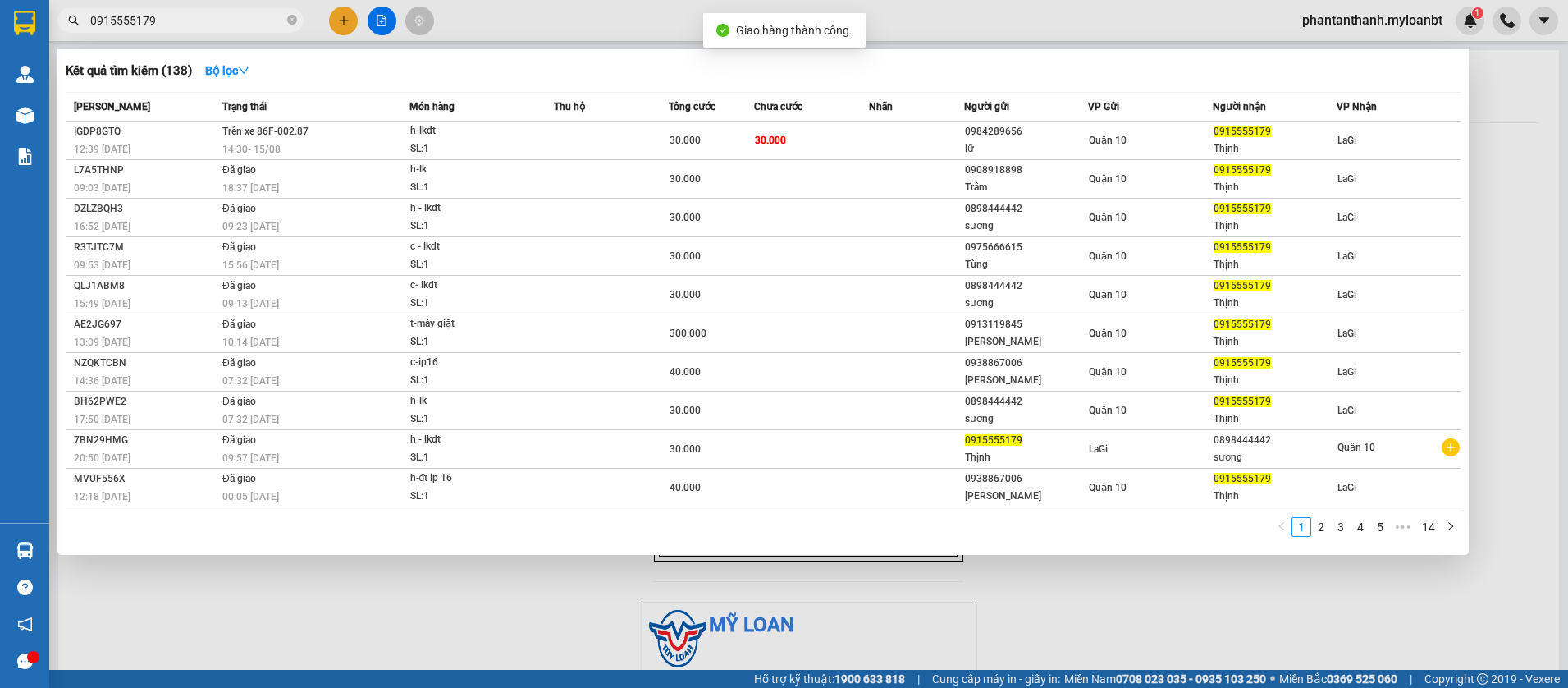
click at [199, 29] on input "0915555179" at bounding box center [187, 21] width 194 height 18
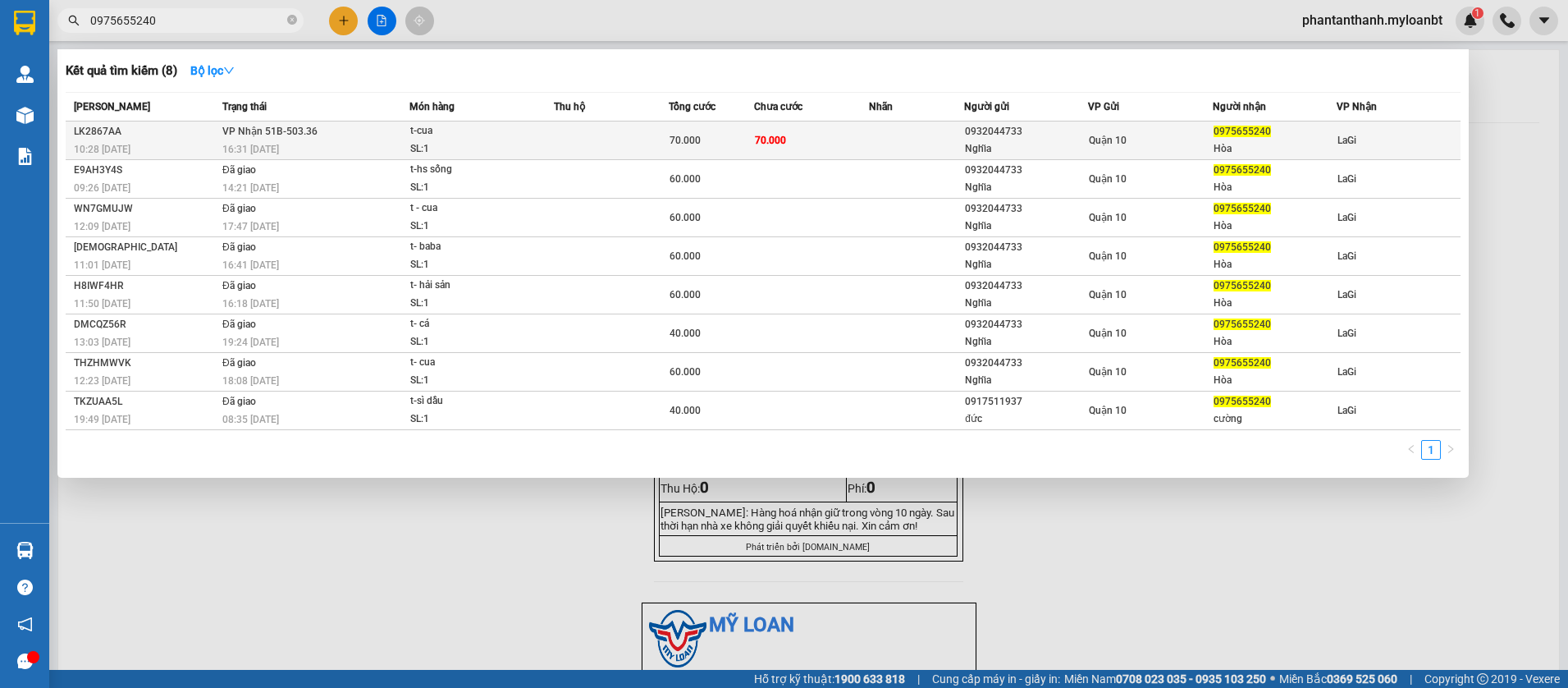
click at [496, 147] on div "SL: 1" at bounding box center [471, 149] width 123 height 18
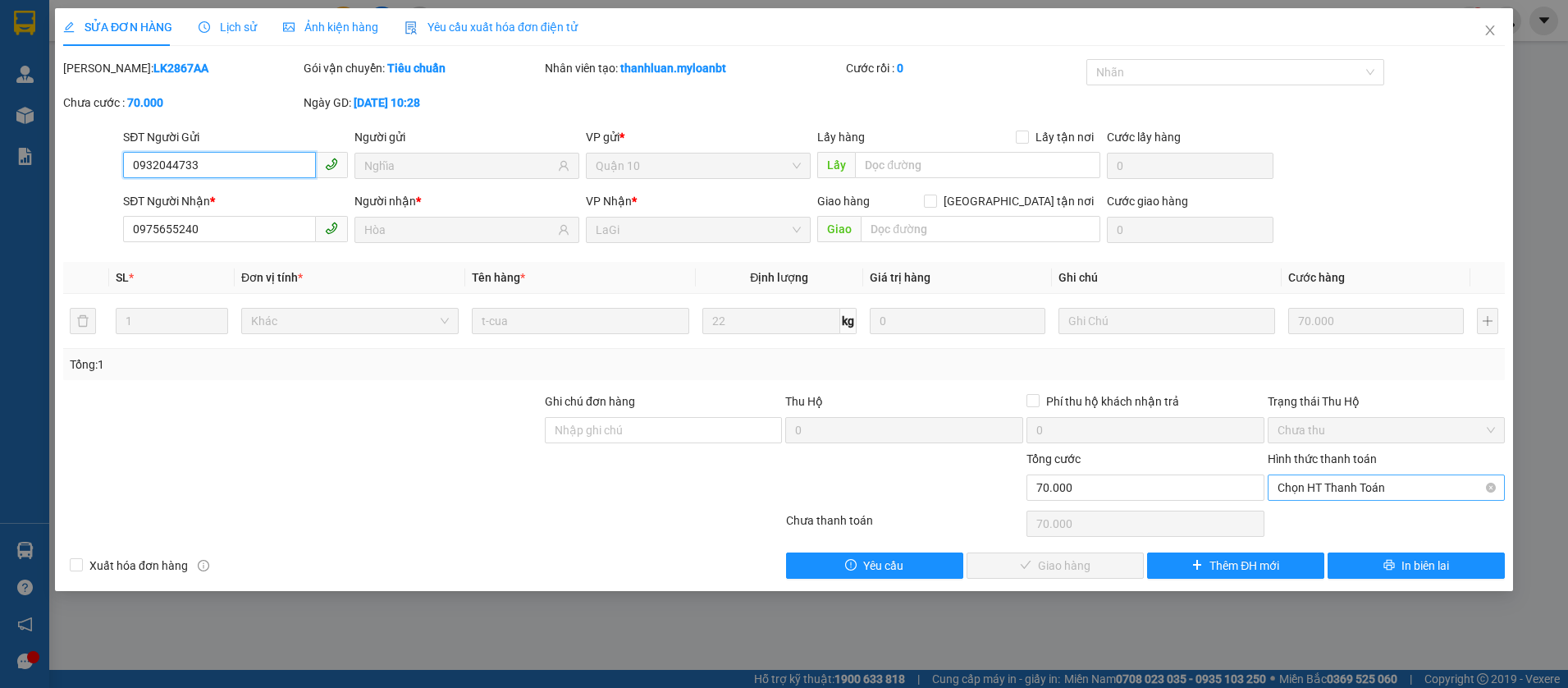
click at [1322, 493] on span "Chọn HT Thanh Toán" at bounding box center [1387, 488] width 218 height 25
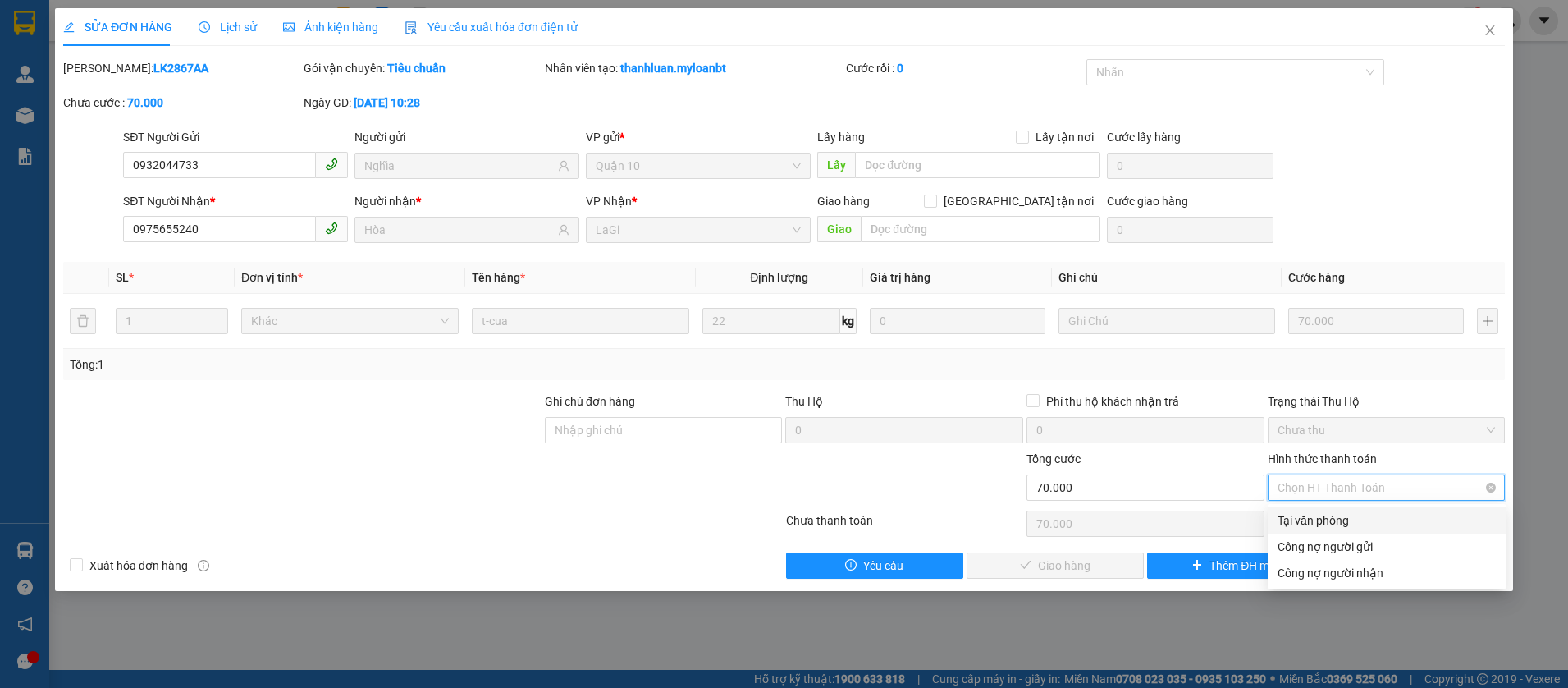
click at [1310, 518] on div "Tại văn phòng" at bounding box center [1387, 520] width 218 height 18
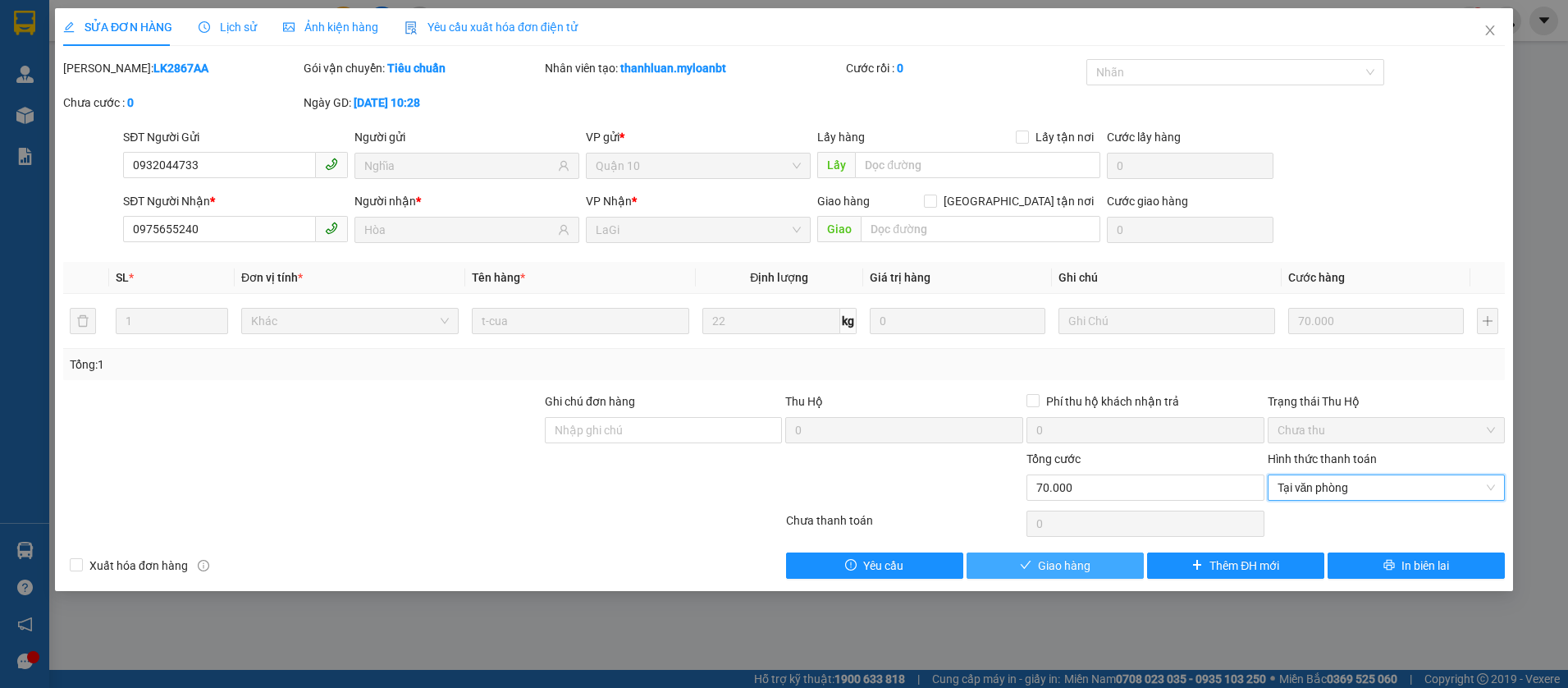
click at [1057, 564] on span "Giao hàng" at bounding box center [1065, 565] width 53 height 18
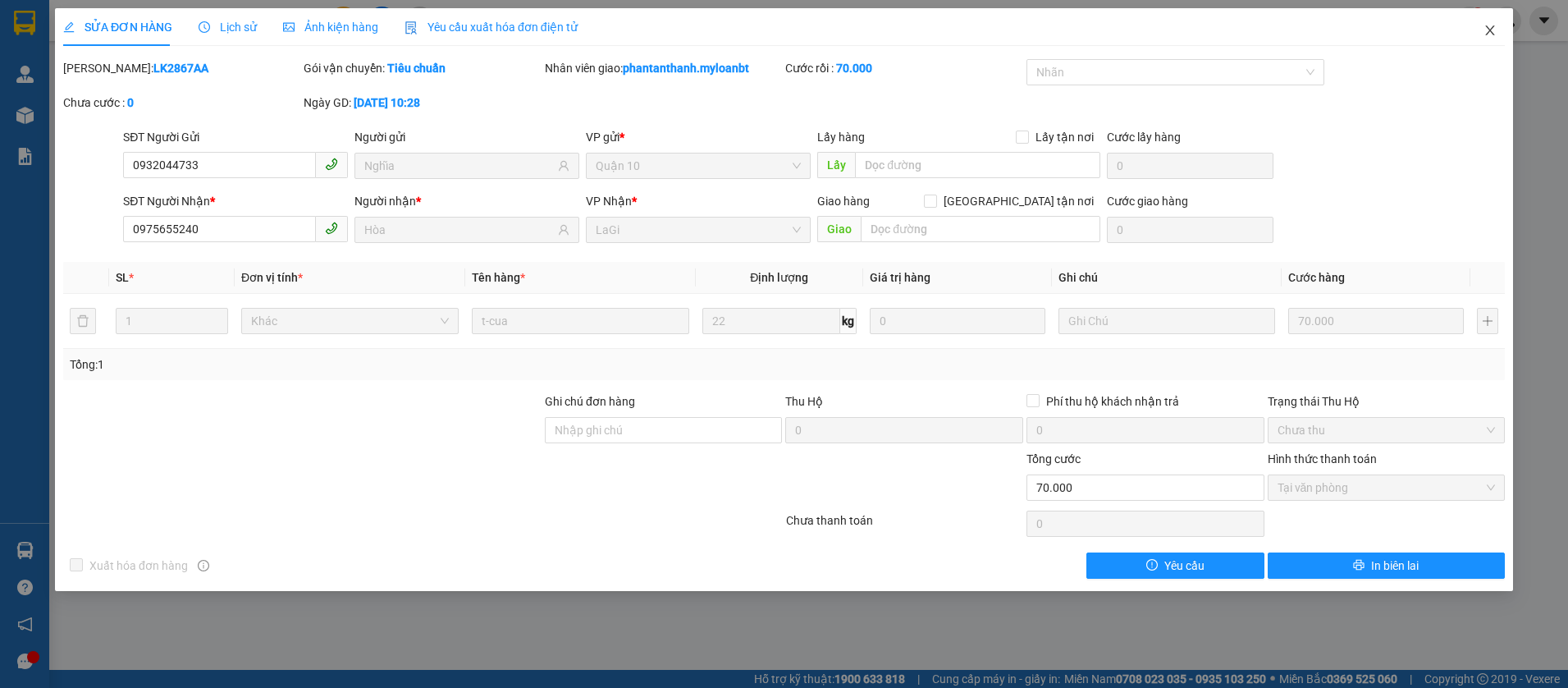
click at [1483, 42] on span "Close" at bounding box center [1491, 31] width 46 height 46
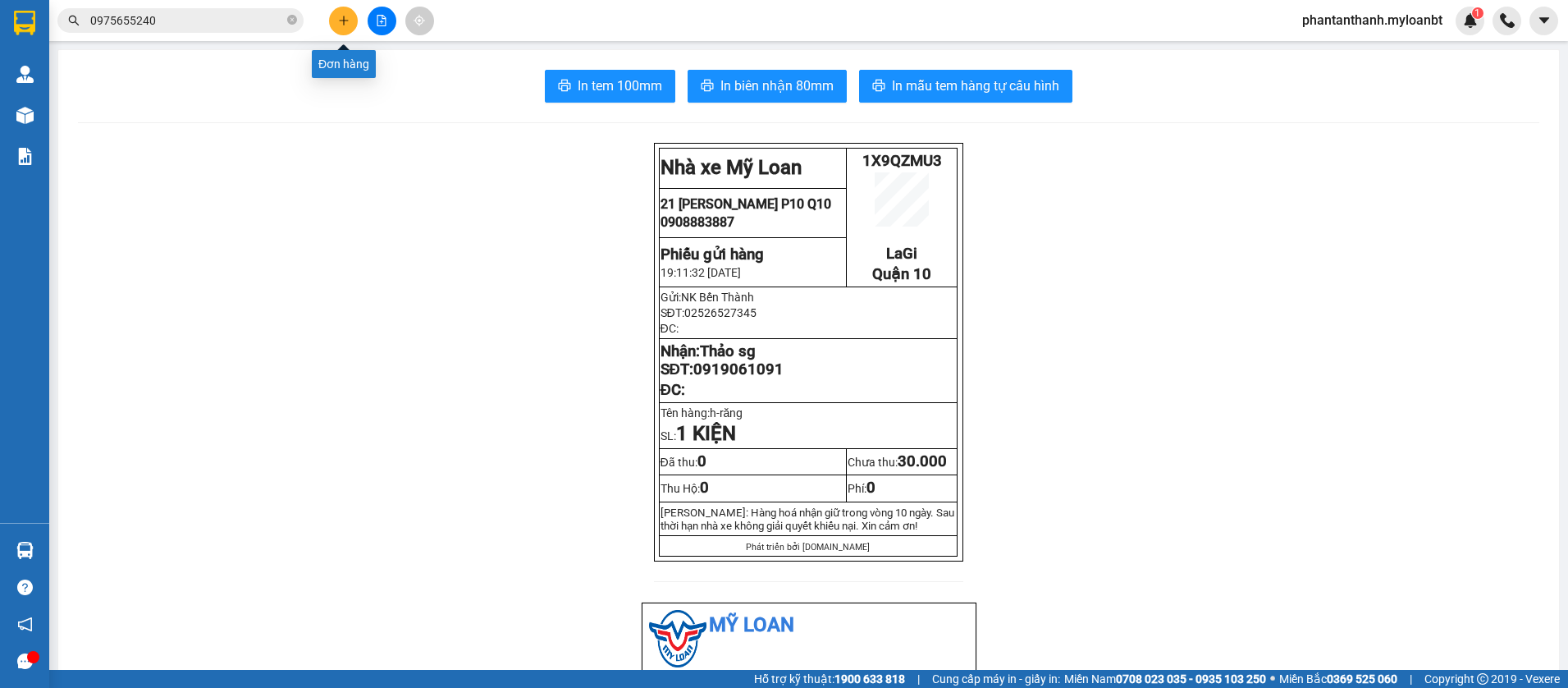
click at [348, 23] on icon "plus" at bounding box center [344, 21] width 12 height 12
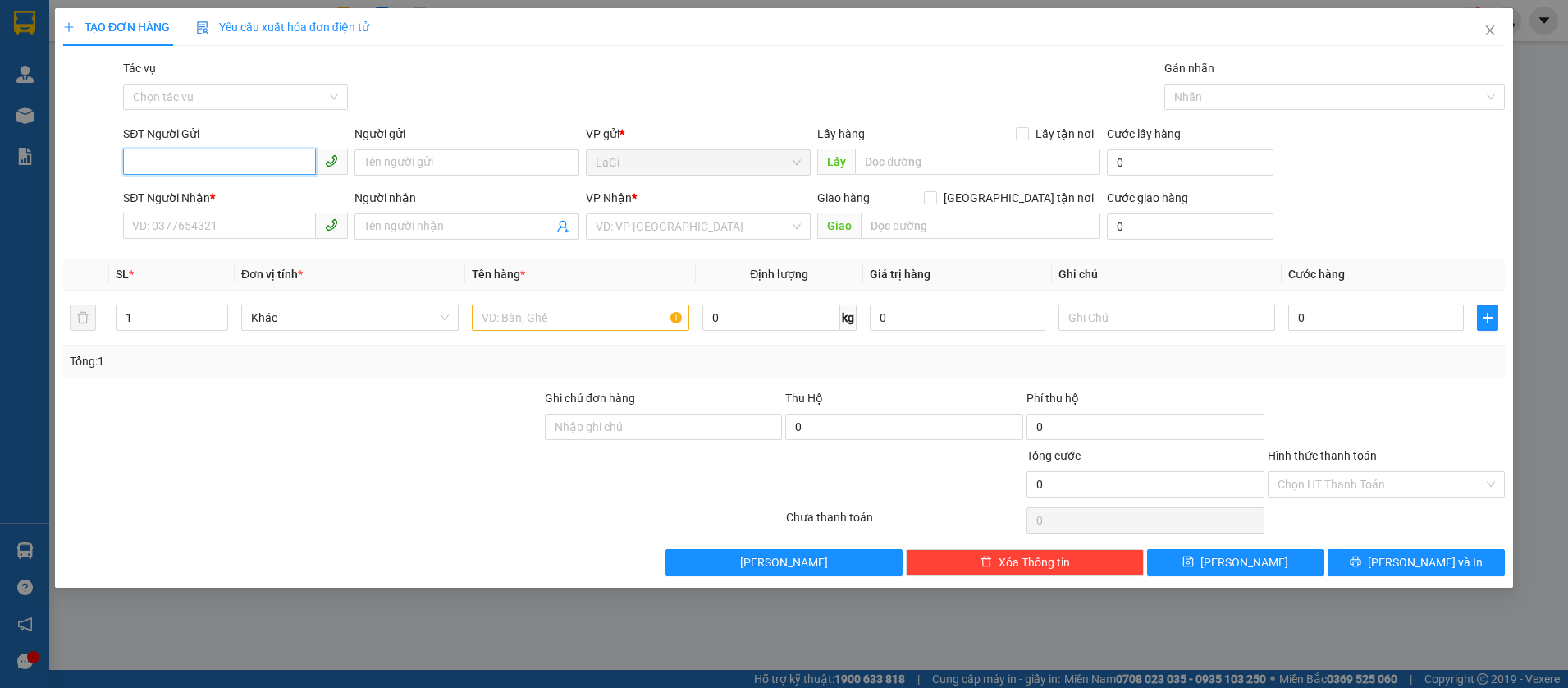
click at [227, 152] on input "SĐT Người Gửi" at bounding box center [219, 161] width 193 height 26
click at [262, 186] on div "0931276970 - NK Ngọc Anh - Lagi" at bounding box center [235, 195] width 205 height 18
click at [269, 238] on input "0903345955" at bounding box center [219, 226] width 193 height 26
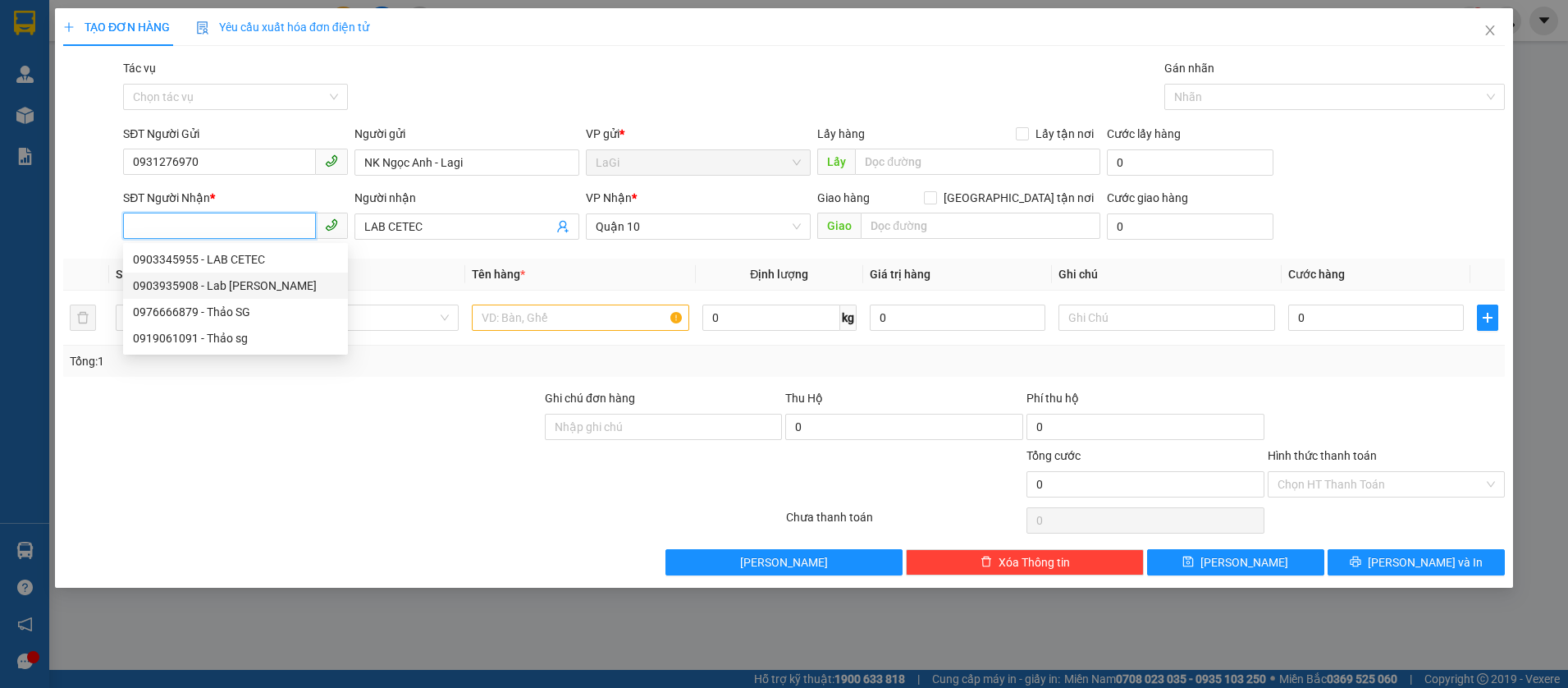
click at [311, 278] on div "0903935908 - Lab Lý Thường Kiệt" at bounding box center [235, 286] width 205 height 18
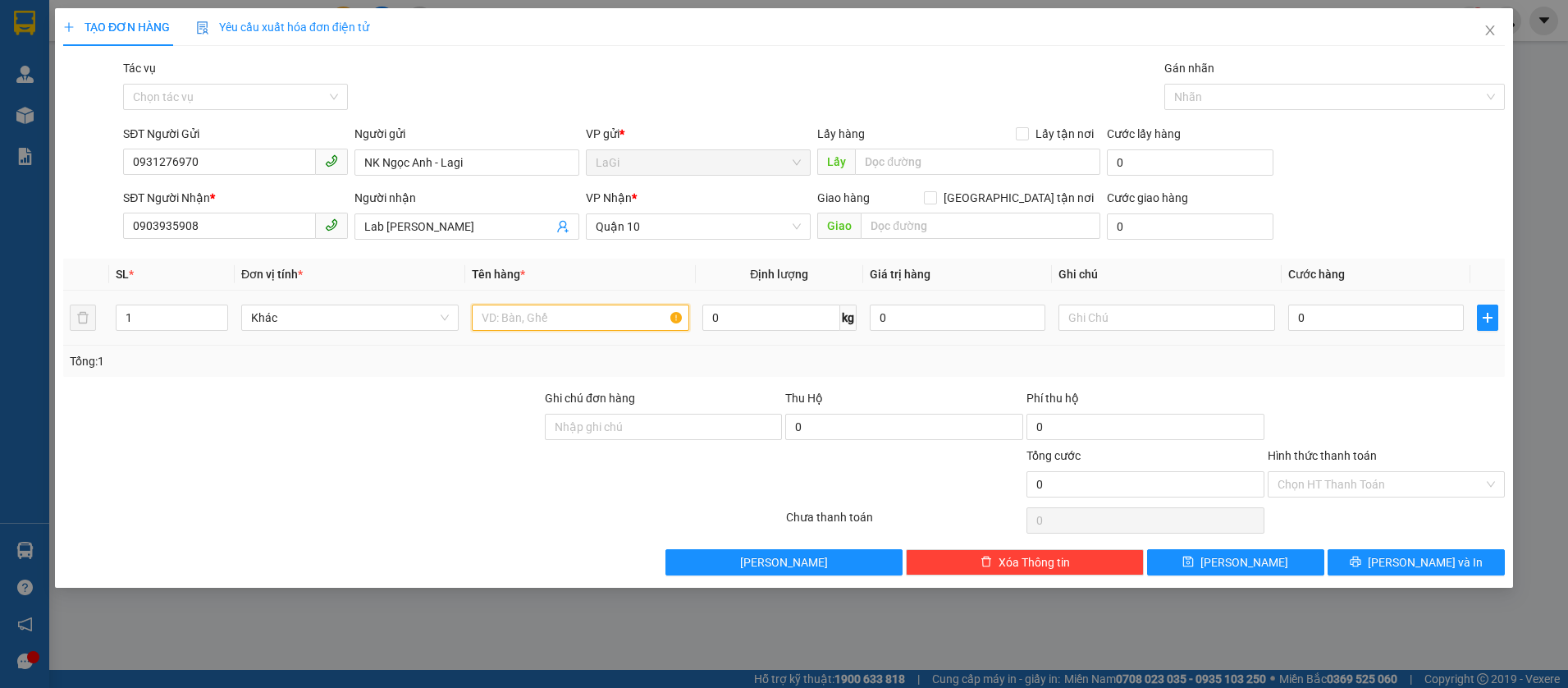
click at [573, 313] on input "text" at bounding box center [581, 317] width 218 height 26
click at [1322, 302] on div "0" at bounding box center [1375, 317] width 176 height 33
click at [1329, 322] on input "0" at bounding box center [1375, 317] width 176 height 26
click at [1344, 414] on div at bounding box center [1387, 418] width 241 height 58
click at [1383, 541] on div "Transit Pickup Surcharge Ids Transit Deliver Surcharge Ids Transit Deliver Surc…" at bounding box center [784, 317] width 1442 height 516
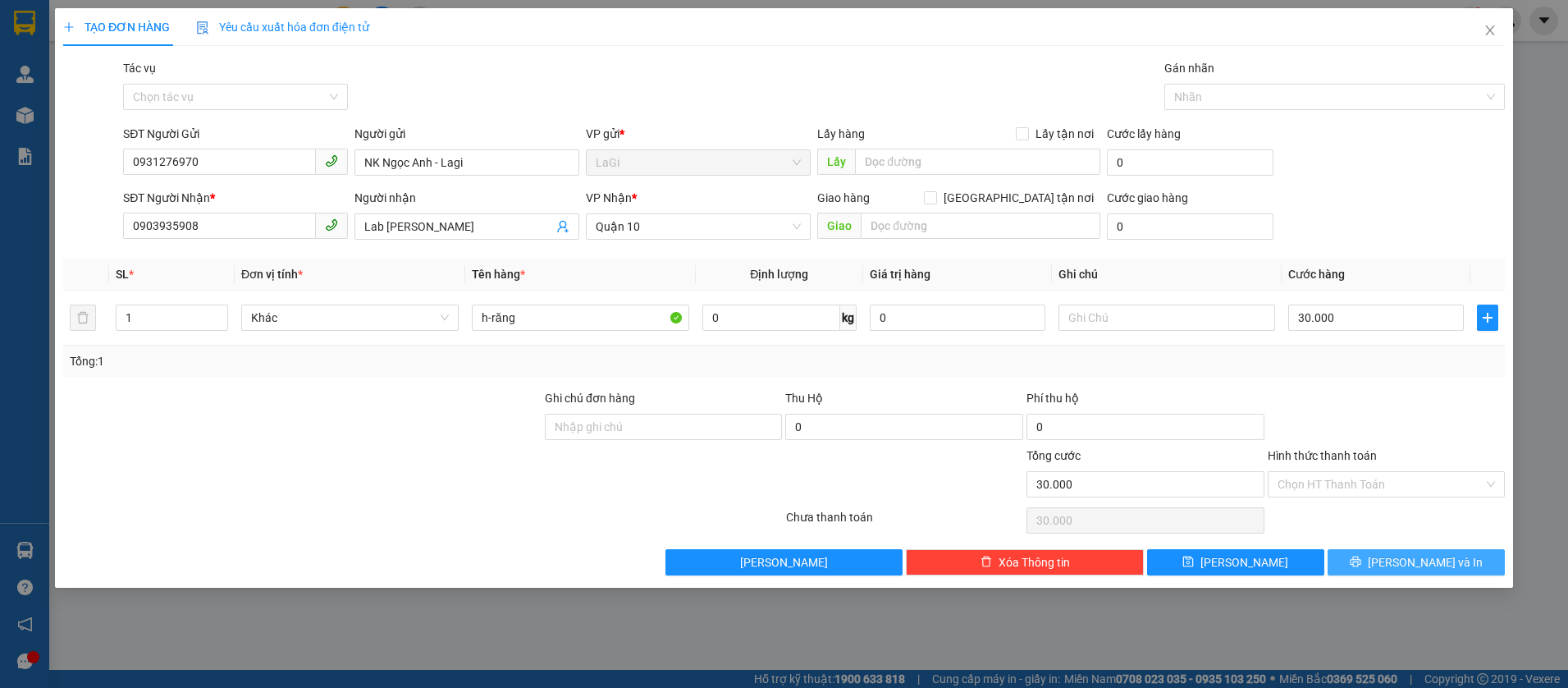
click at [1387, 550] on button "Lưu và In" at bounding box center [1416, 562] width 177 height 26
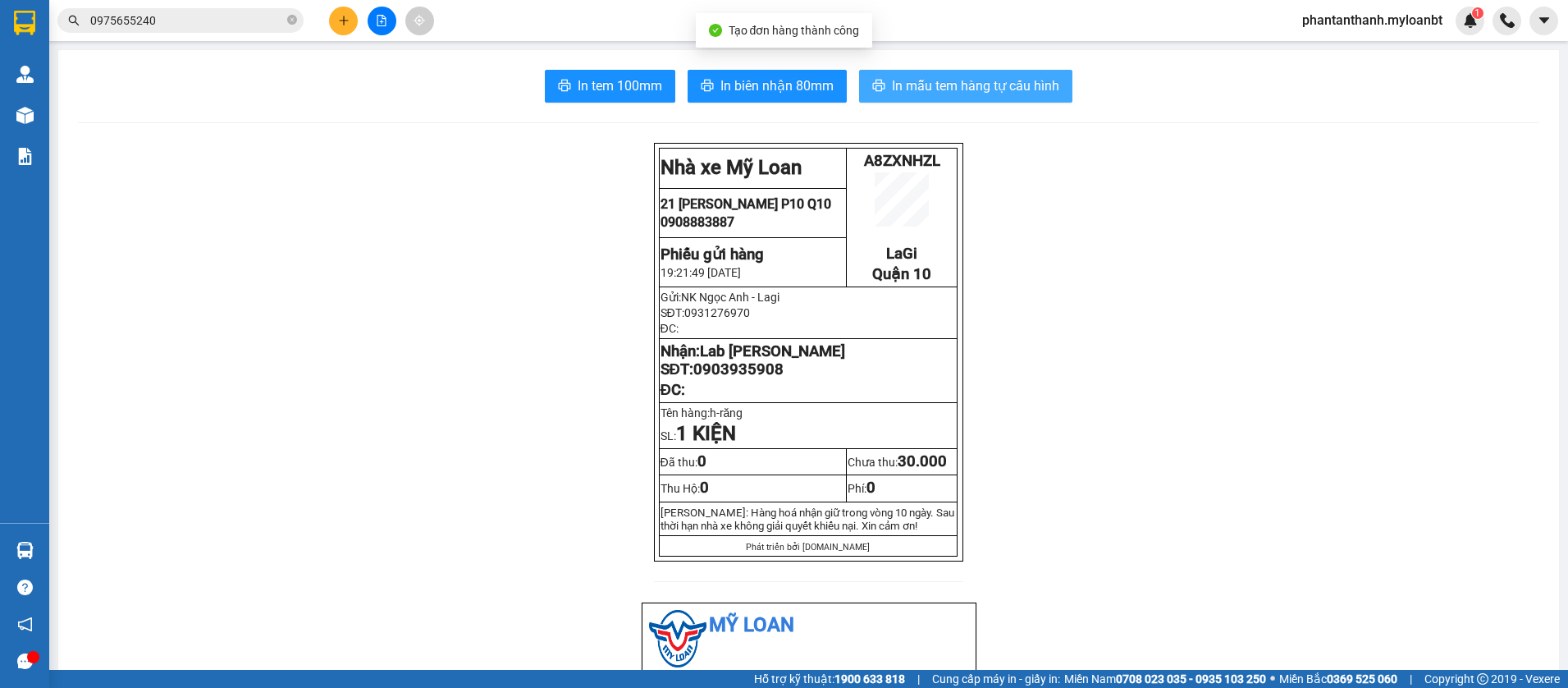
click at [951, 72] on button "In mẫu tem hàng tự cấu hình" at bounding box center [966, 87] width 213 height 33
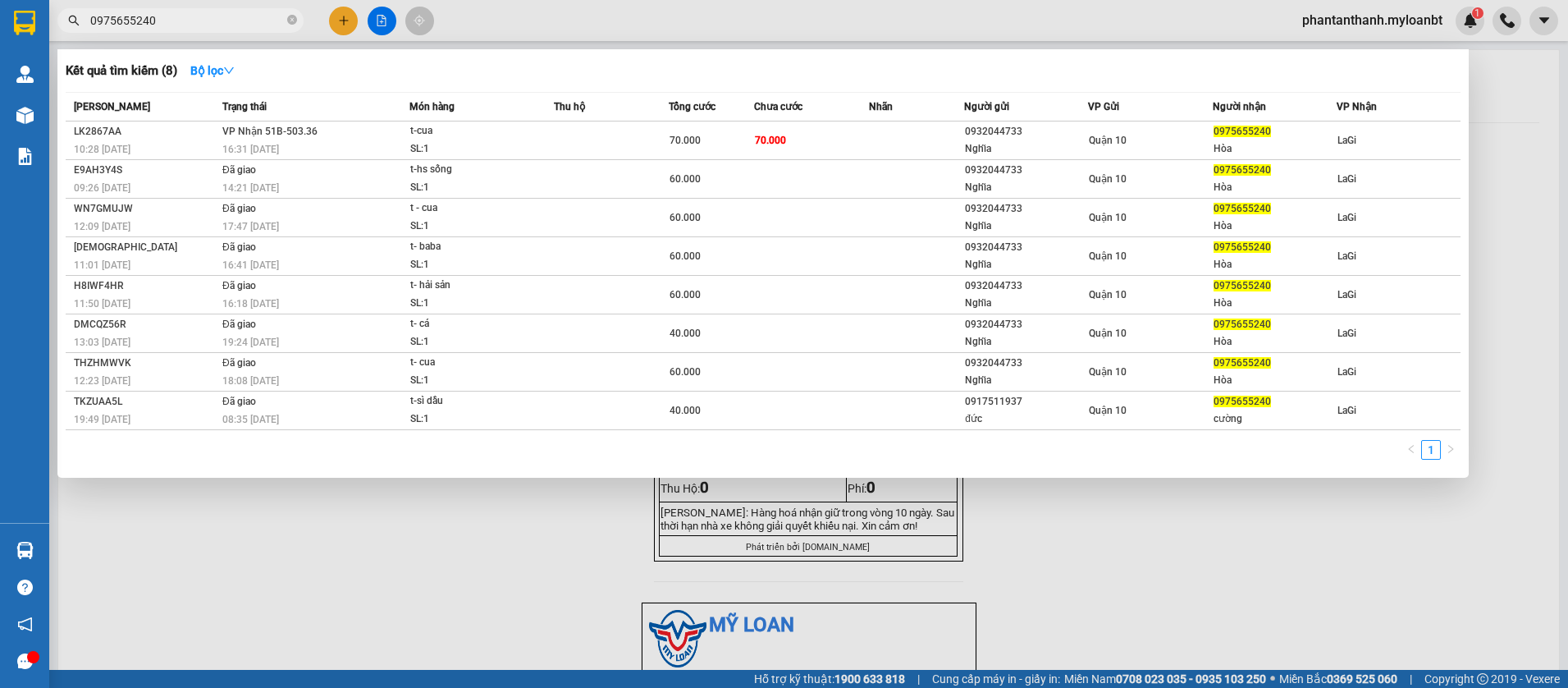
click at [204, 26] on input "0975655240" at bounding box center [187, 21] width 194 height 18
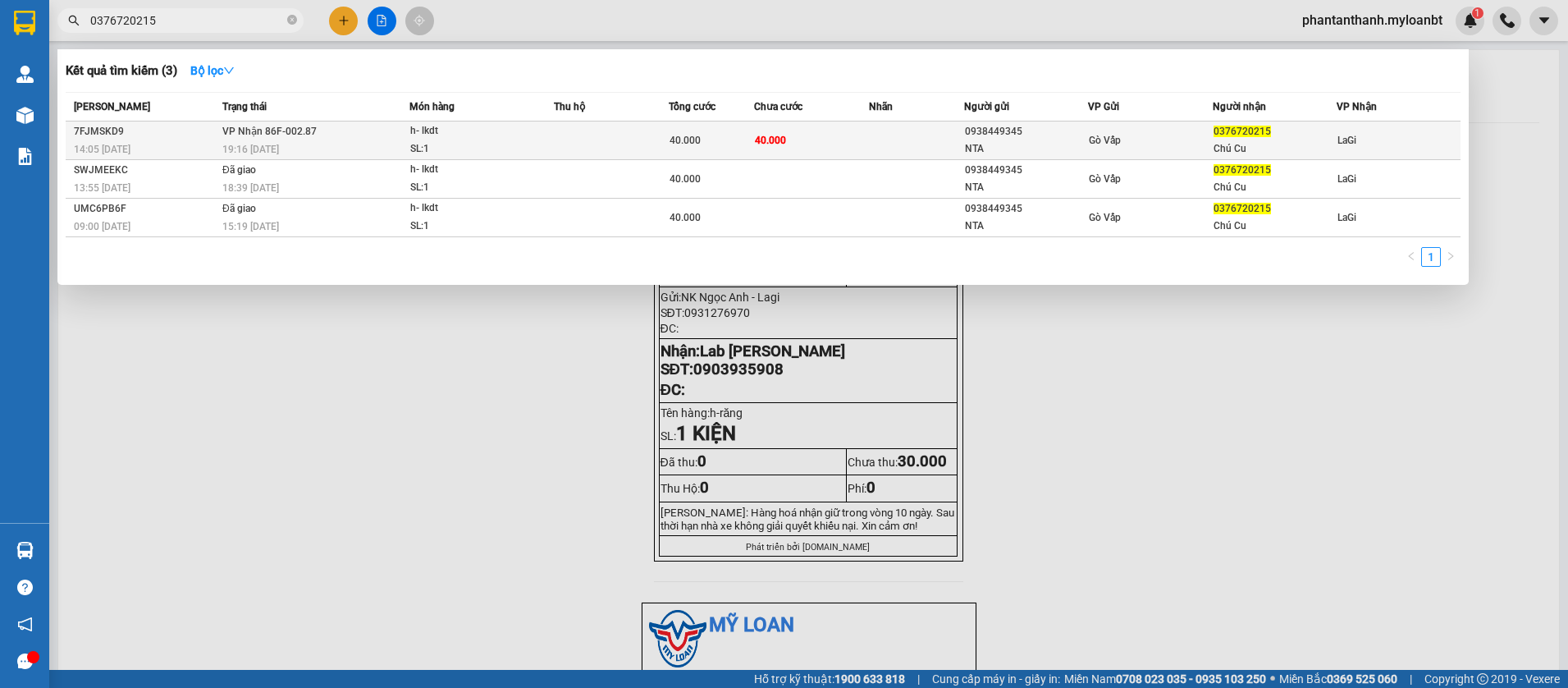
click at [1049, 127] on div "0938449345" at bounding box center [1026, 131] width 122 height 17
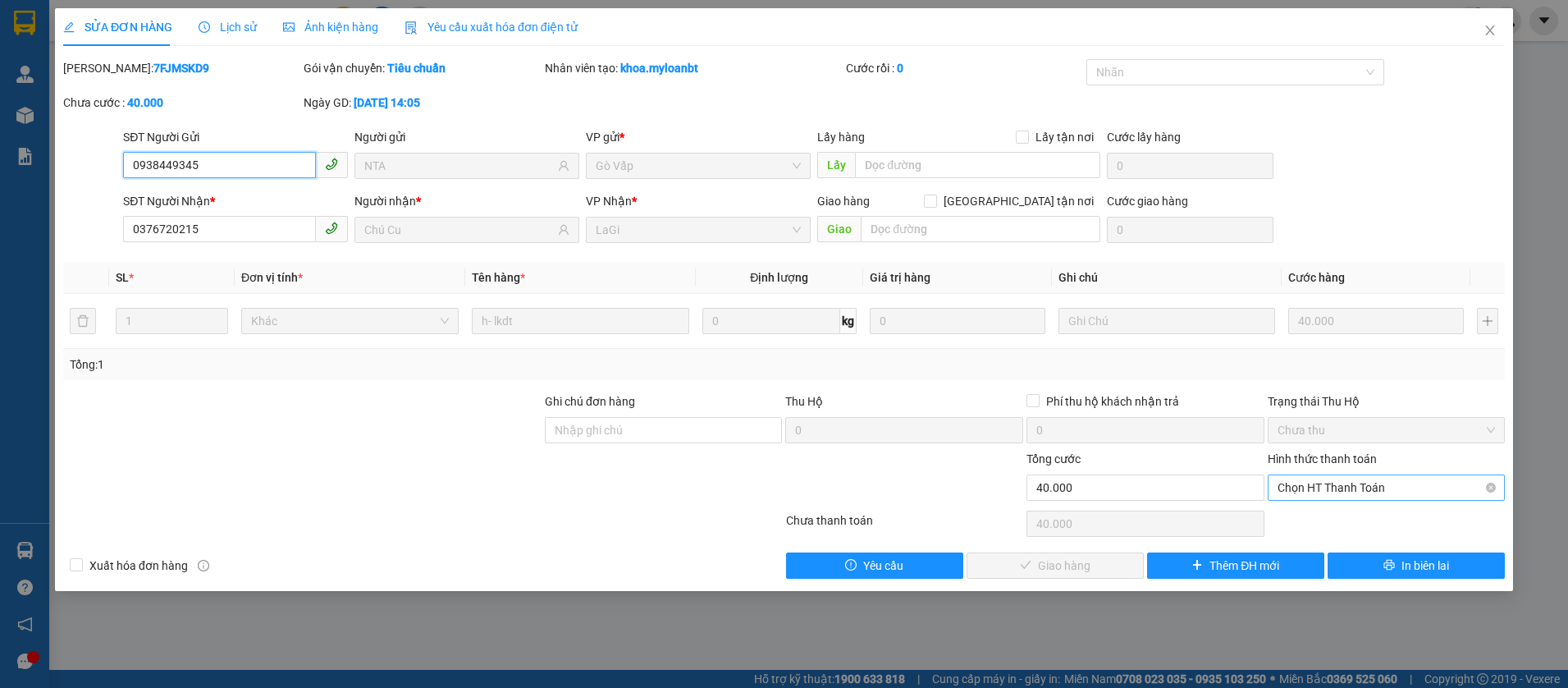
click at [1335, 489] on span "Chọn HT Thanh Toán" at bounding box center [1387, 488] width 218 height 25
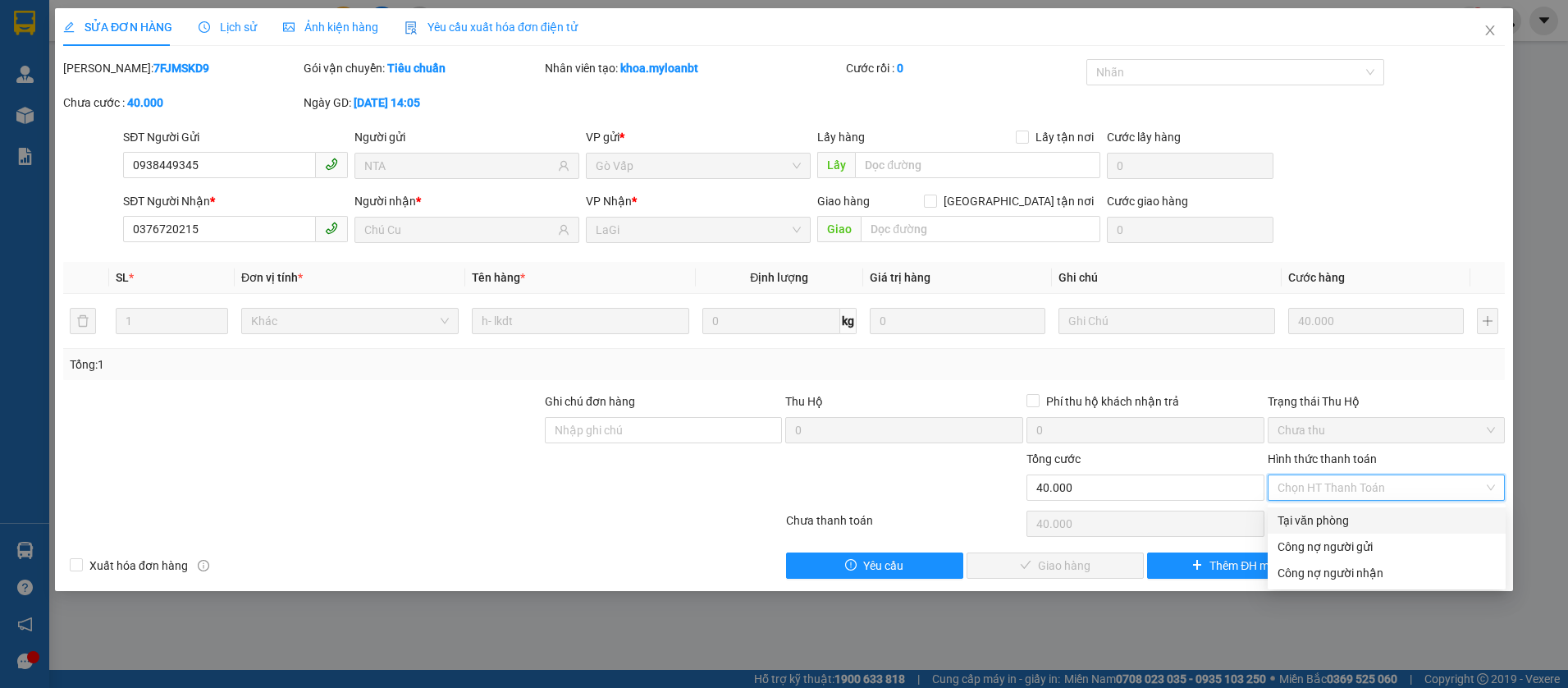
click at [1314, 514] on div "Tại văn phòng" at bounding box center [1387, 520] width 218 height 18
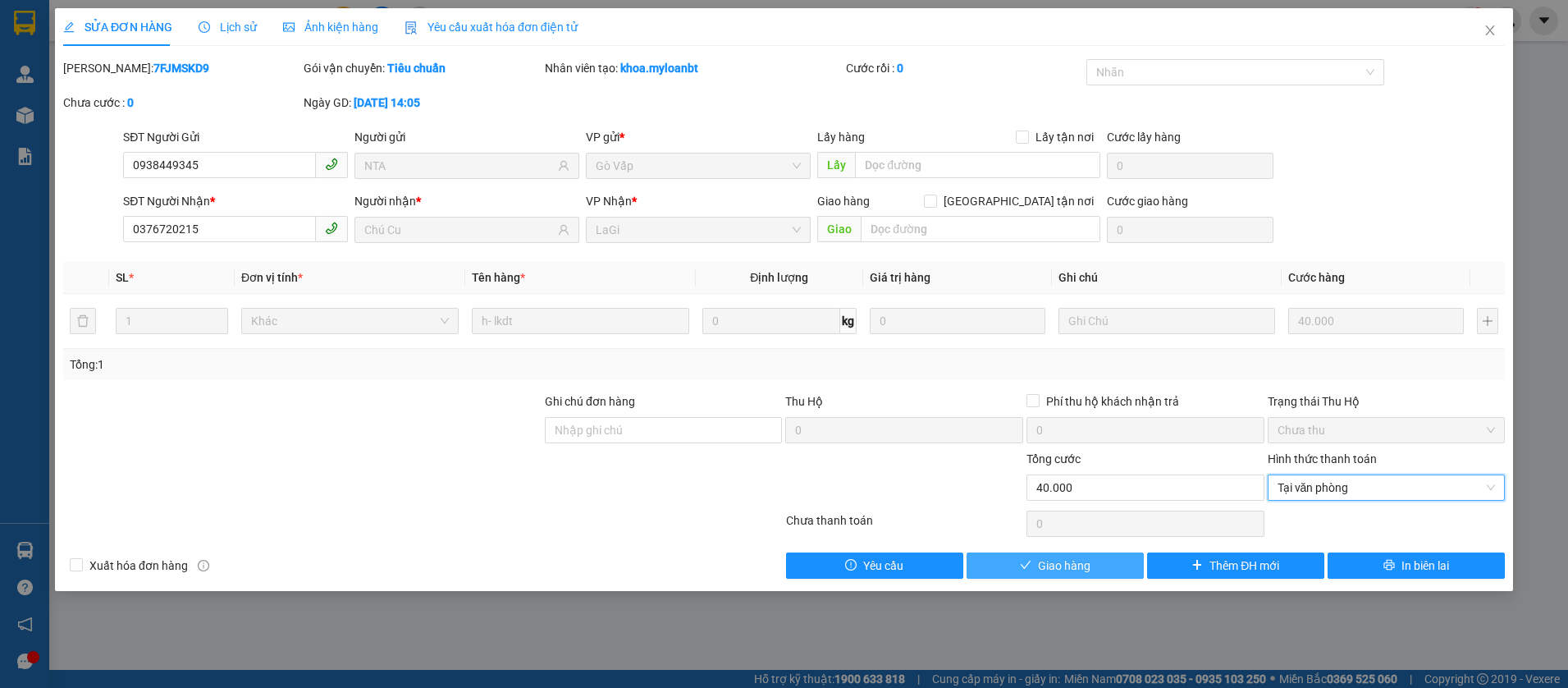
click at [1054, 564] on span "Giao hàng" at bounding box center [1065, 565] width 53 height 18
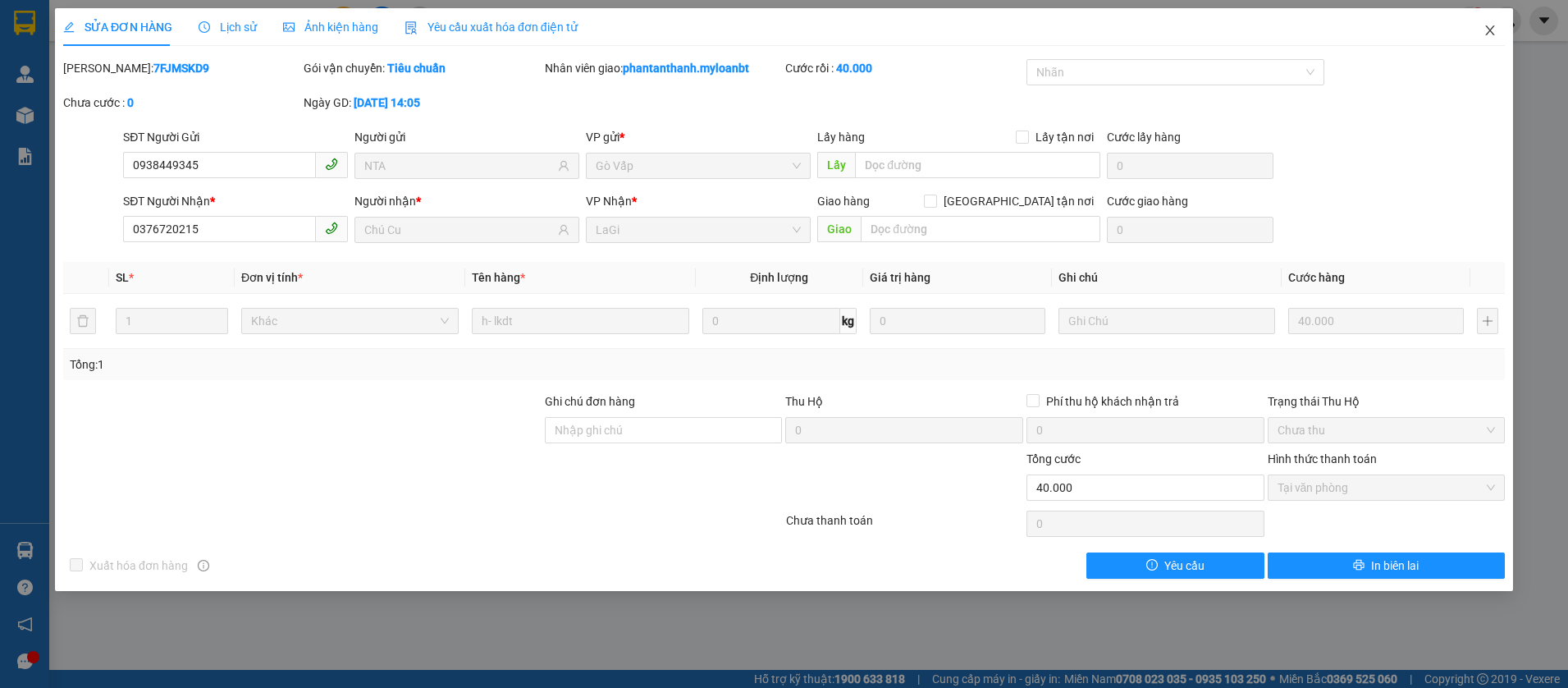
click at [1495, 25] on icon "close" at bounding box center [1491, 30] width 13 height 13
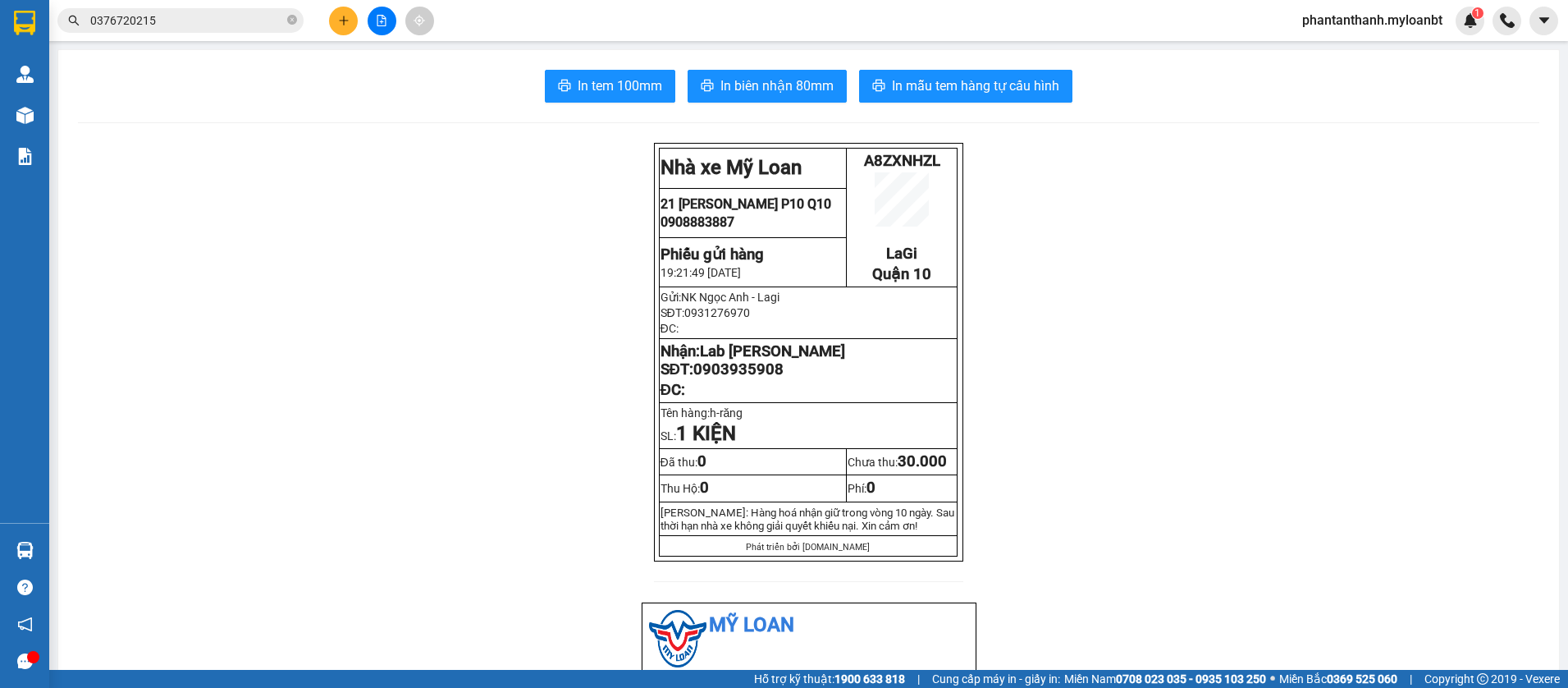
click at [335, 16] on button at bounding box center [343, 21] width 29 height 29
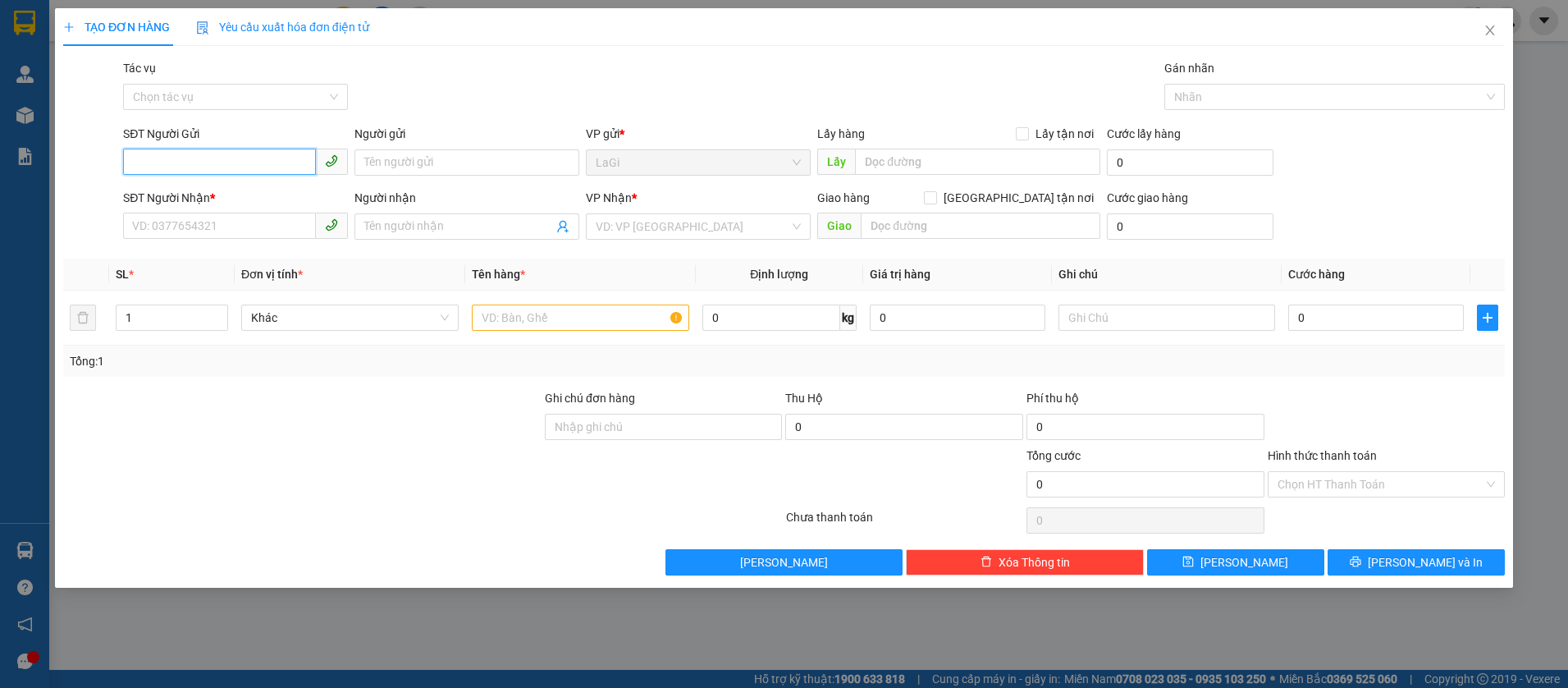
click at [310, 170] on input "SĐT Người Gửi" at bounding box center [219, 161] width 193 height 26
click at [234, 173] on input "SĐT Người Gửi" at bounding box center [219, 161] width 193 height 26
click at [260, 169] on input "2689" at bounding box center [219, 161] width 193 height 26
click at [273, 188] on div "02526502689 - NK TÂM ĐỨC" at bounding box center [235, 195] width 205 height 18
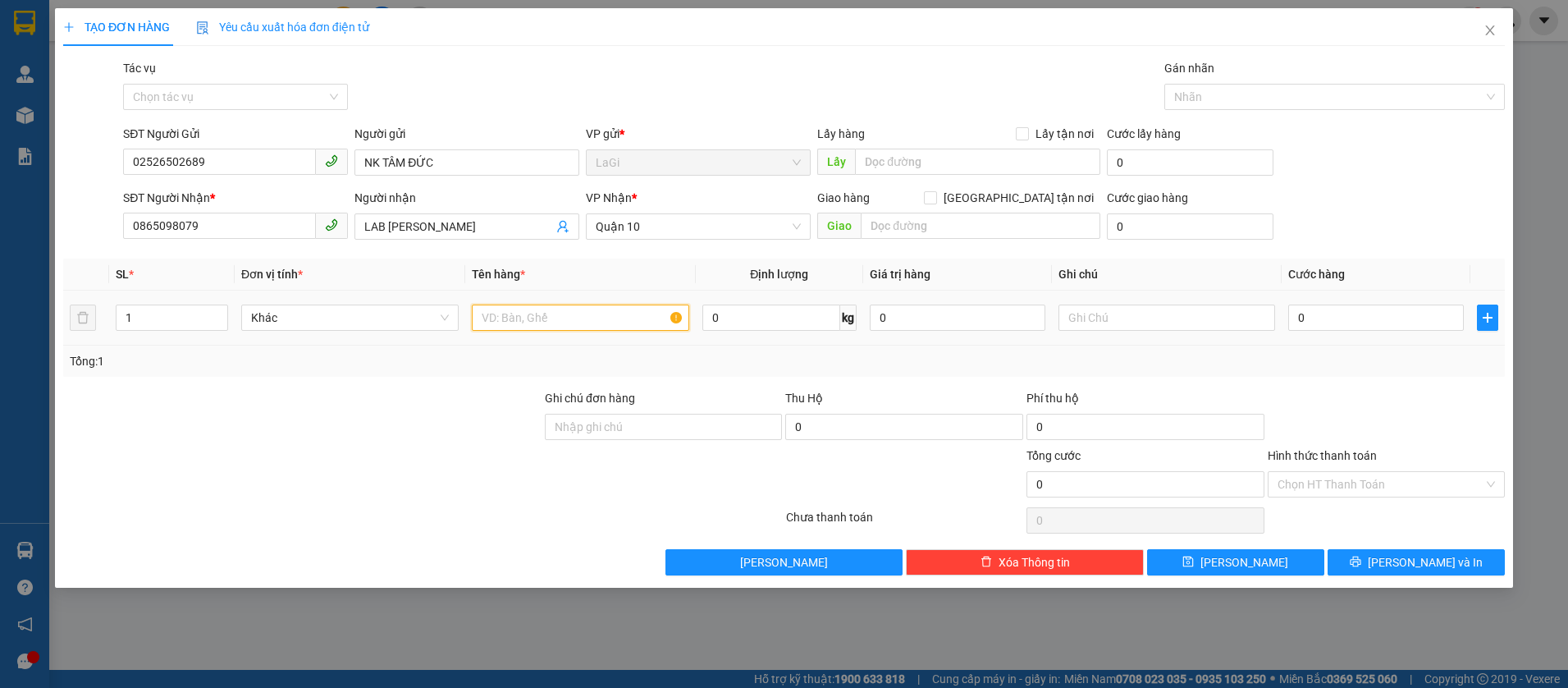
click at [535, 317] on input "text" at bounding box center [581, 317] width 218 height 26
click at [597, 328] on input "text" at bounding box center [581, 317] width 218 height 26
click at [1317, 308] on input "0" at bounding box center [1375, 317] width 176 height 26
click at [1331, 340] on td "30.000" at bounding box center [1376, 318] width 189 height 55
click at [617, 323] on input "H - răng" at bounding box center [581, 317] width 218 height 26
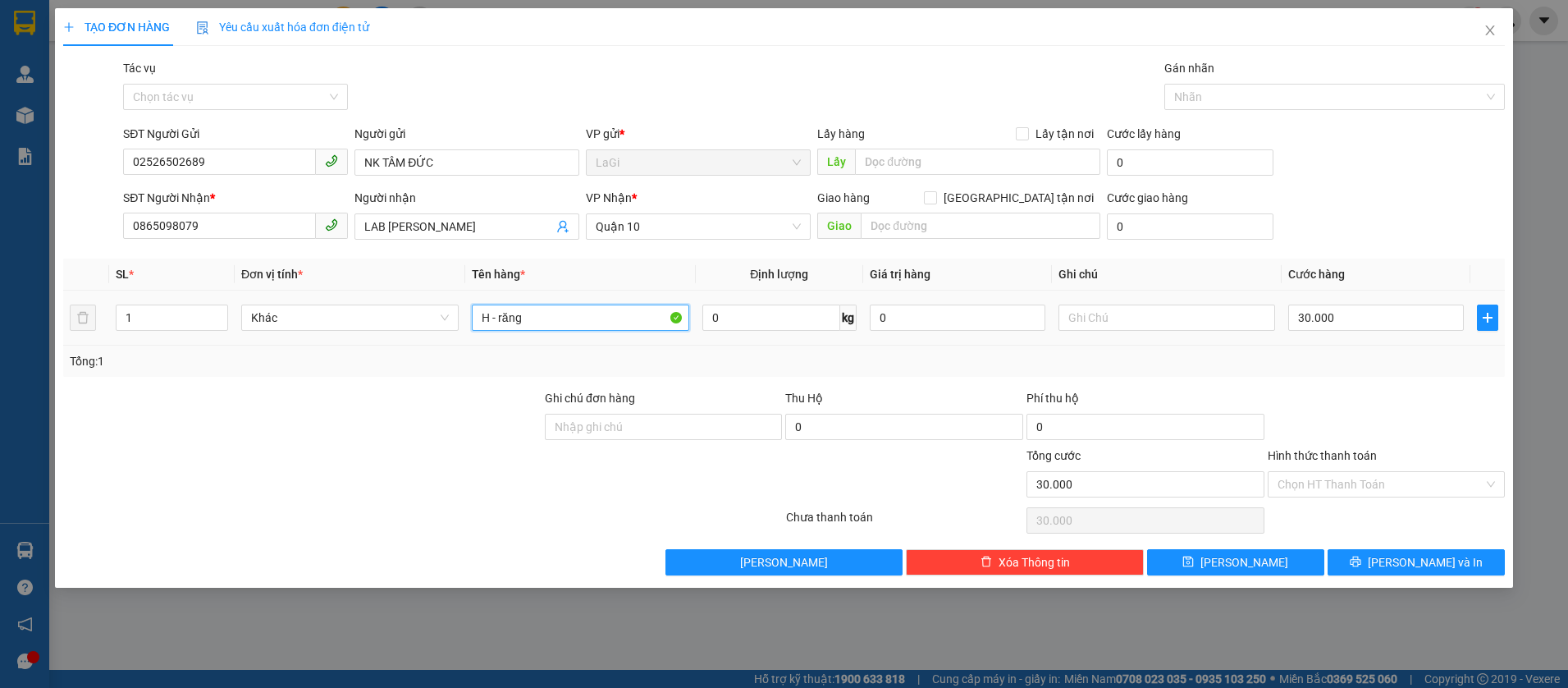
click at [617, 323] on input "H - răng" at bounding box center [581, 317] width 218 height 26
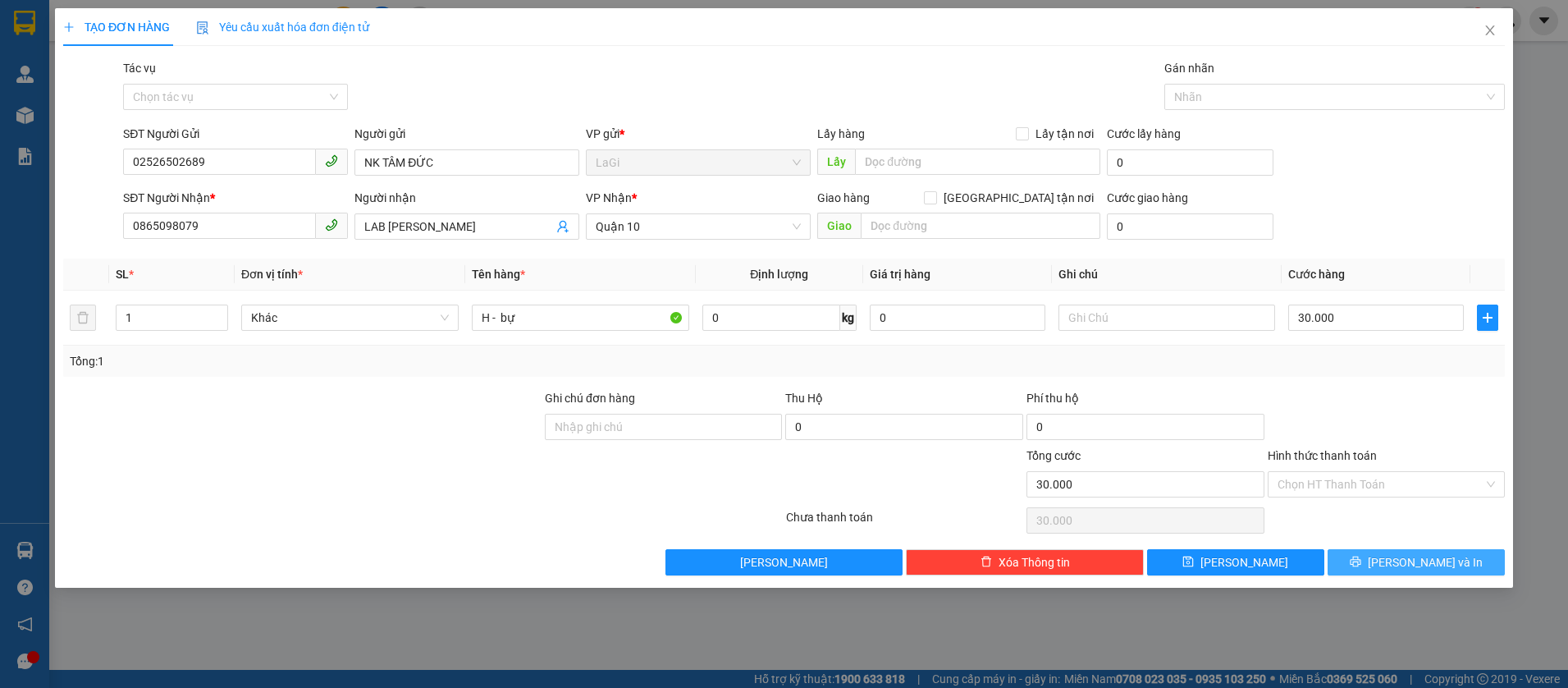
click at [1383, 547] on div "Transit Pickup Surcharge Ids Transit Deliver Surcharge Ids Transit Deliver Surc…" at bounding box center [784, 317] width 1442 height 516
click at [1382, 555] on button "Lưu và In" at bounding box center [1416, 562] width 177 height 26
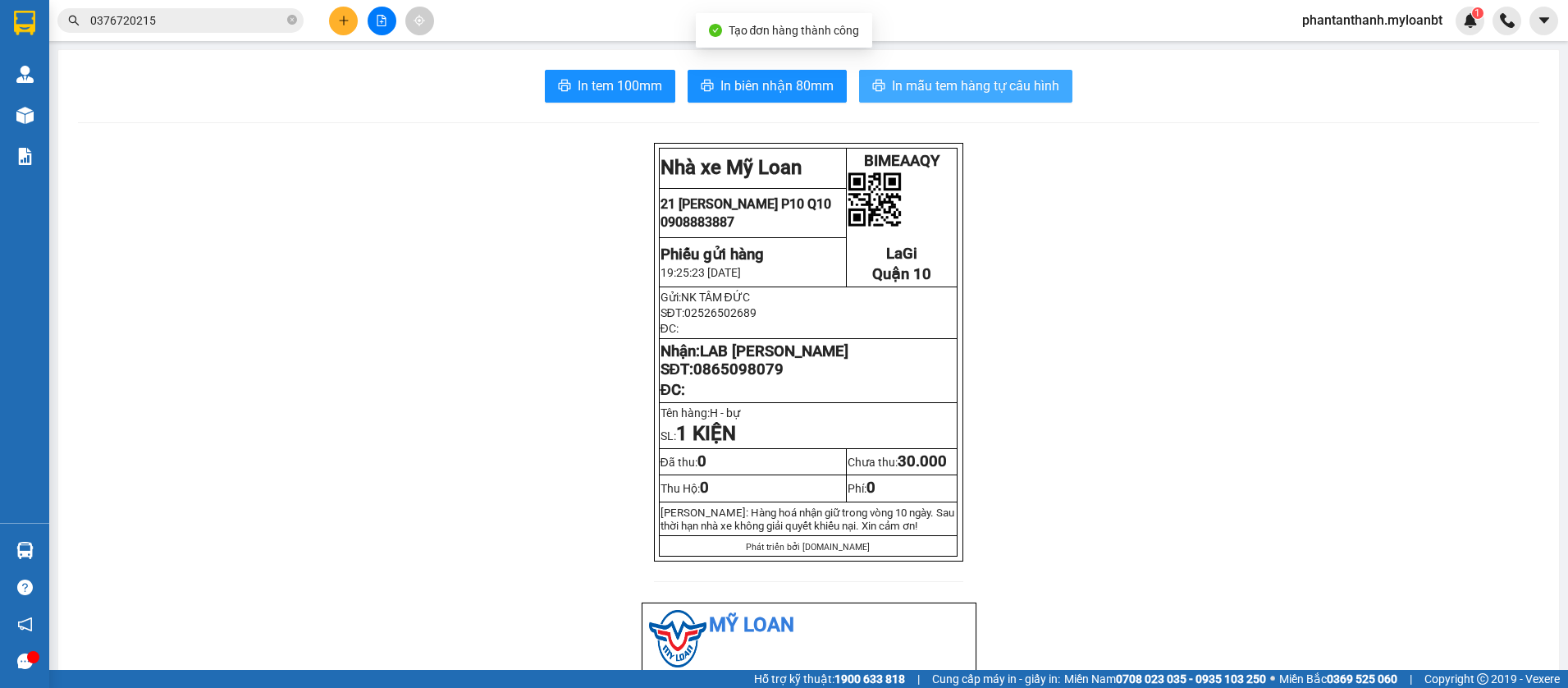
click at [976, 75] on button "In mẫu tem hàng tự cấu hình" at bounding box center [966, 87] width 213 height 33
click at [944, 71] on button "In mẫu tem hàng tự cấu hình" at bounding box center [966, 87] width 213 height 33
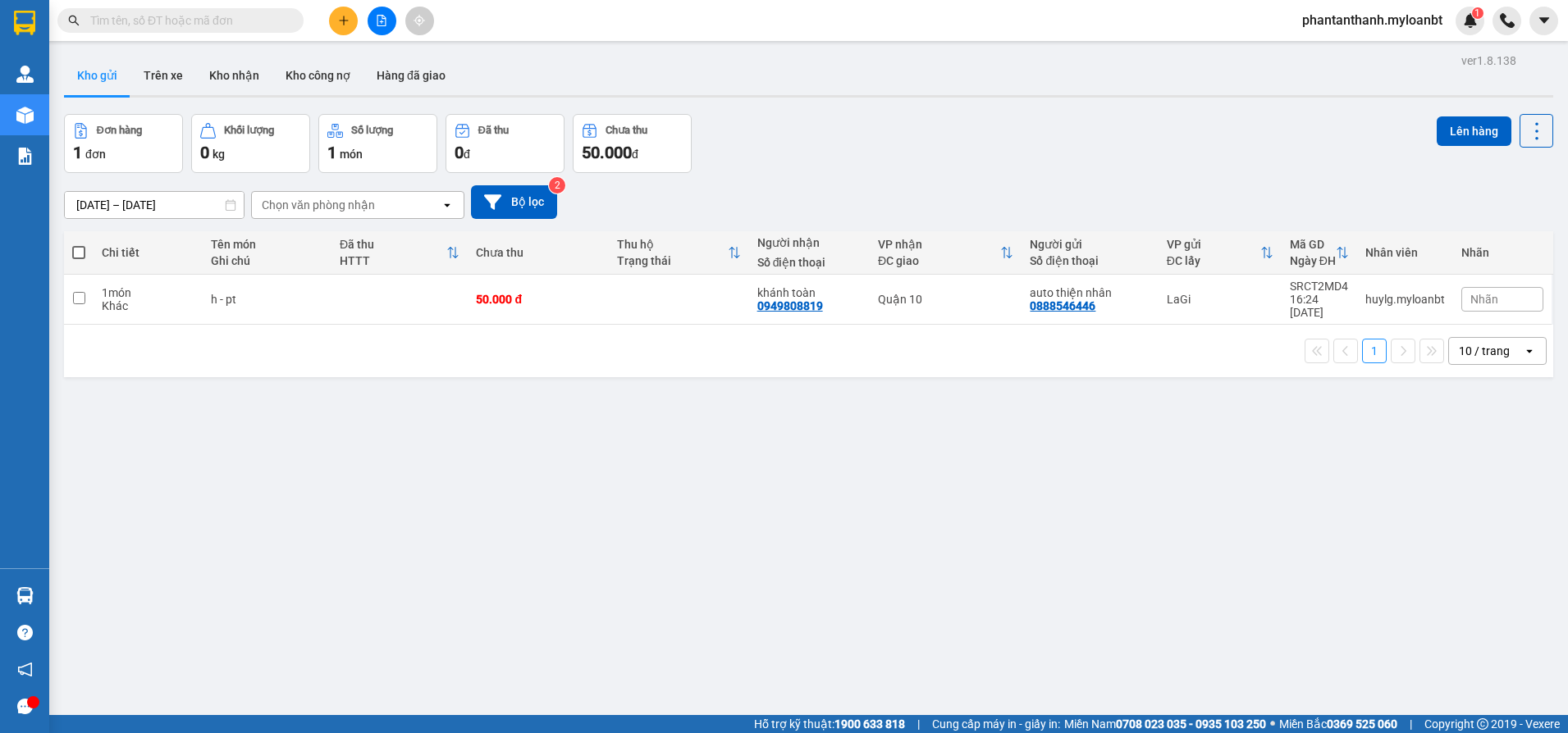
click at [338, 33] on button at bounding box center [343, 21] width 29 height 29
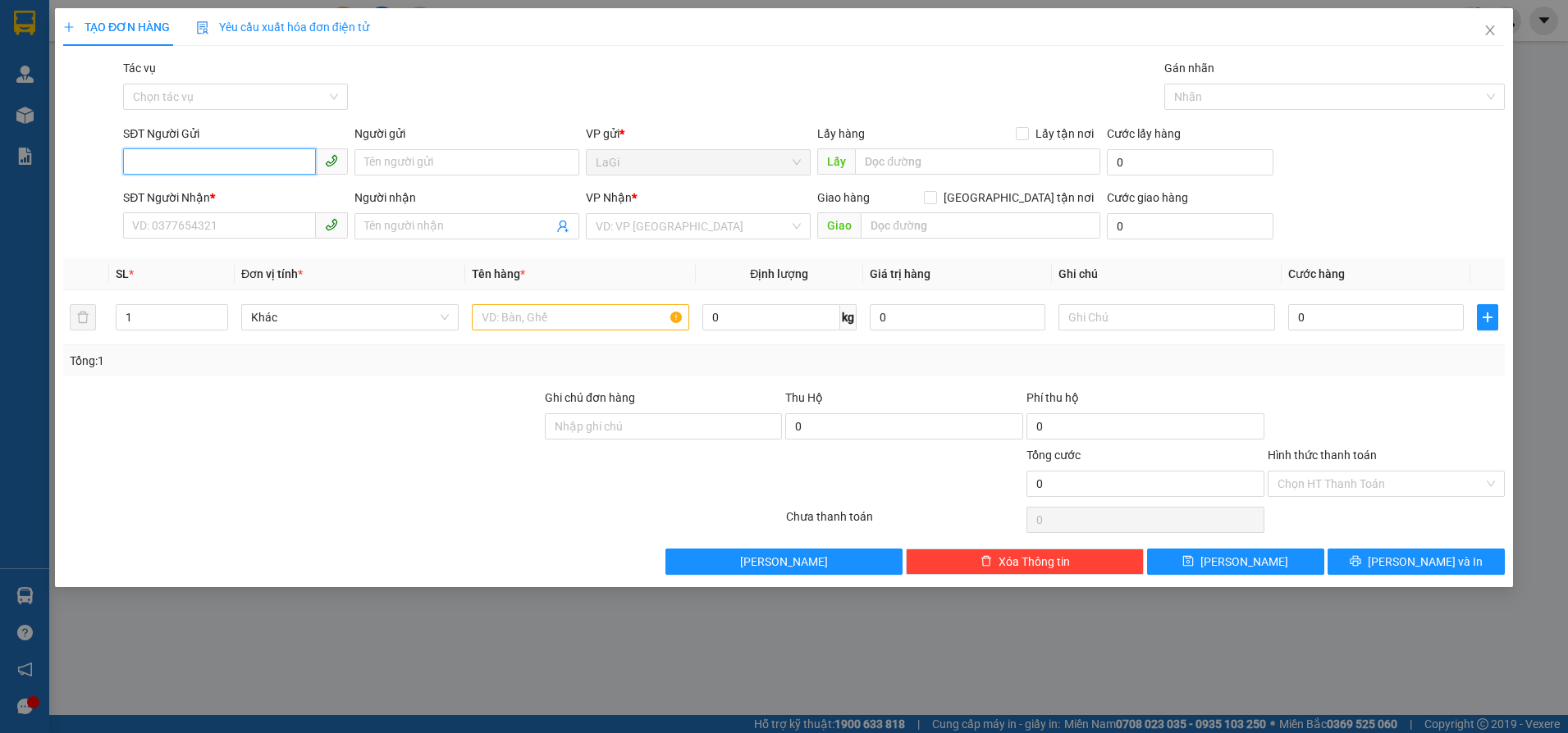
click at [178, 163] on input "SĐT Người Gửi" at bounding box center [219, 161] width 193 height 26
type input "0973630404"
click at [393, 162] on input "Người gửi" at bounding box center [466, 162] width 225 height 26
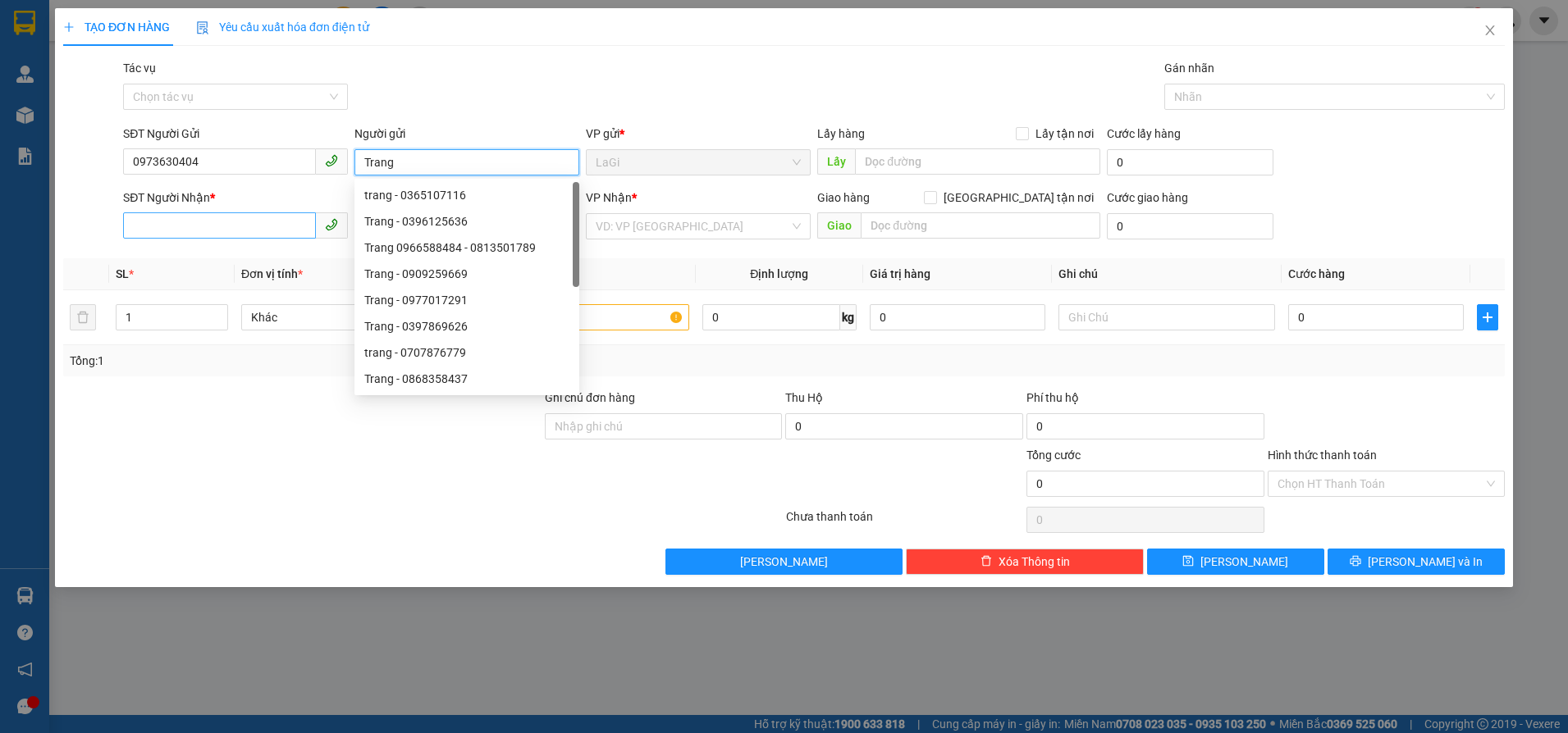
type input "Trang"
click at [218, 223] on input "SĐT Người Nhận *" at bounding box center [219, 226] width 193 height 26
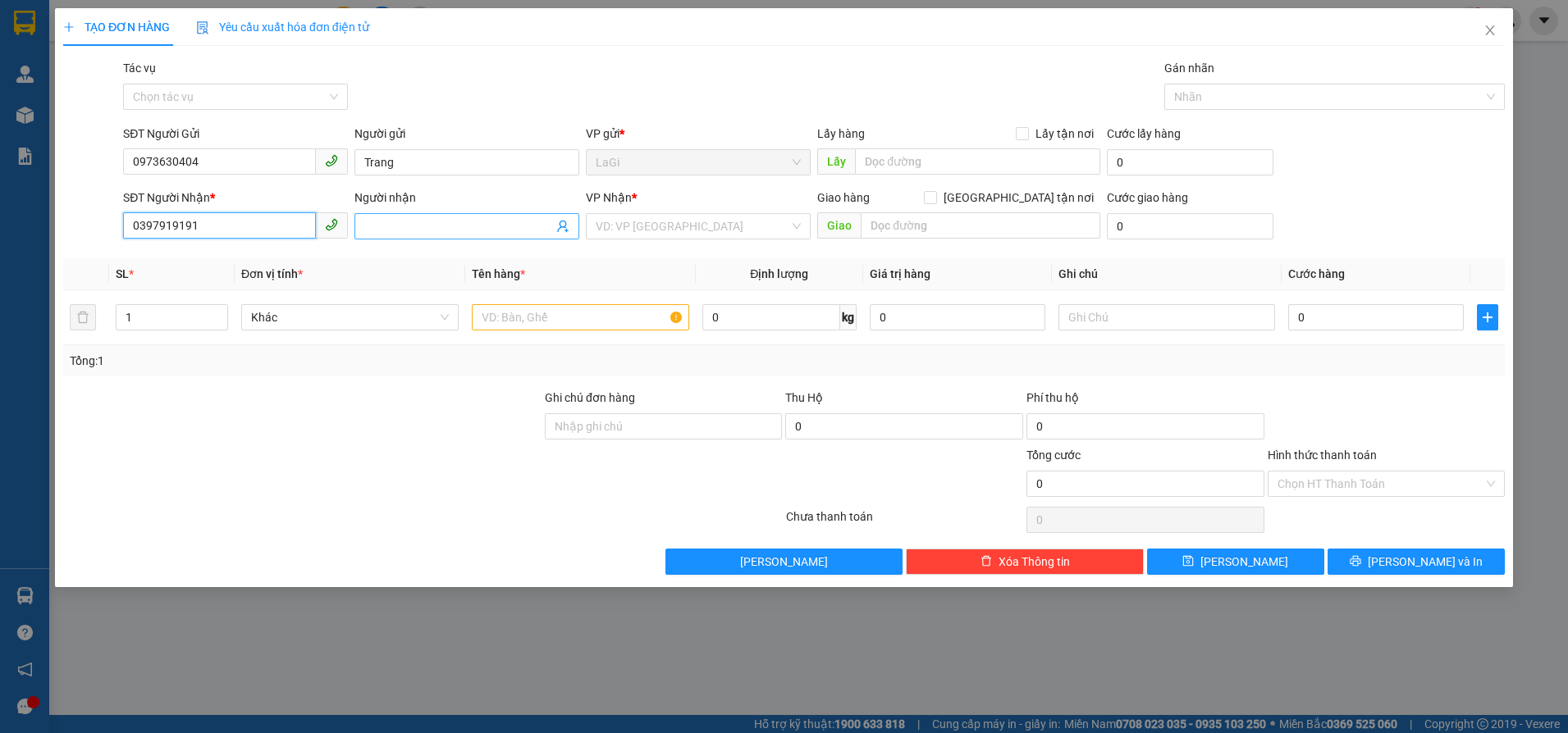
type input "0397919191"
click at [391, 231] on input "Người nhận" at bounding box center [458, 226] width 189 height 18
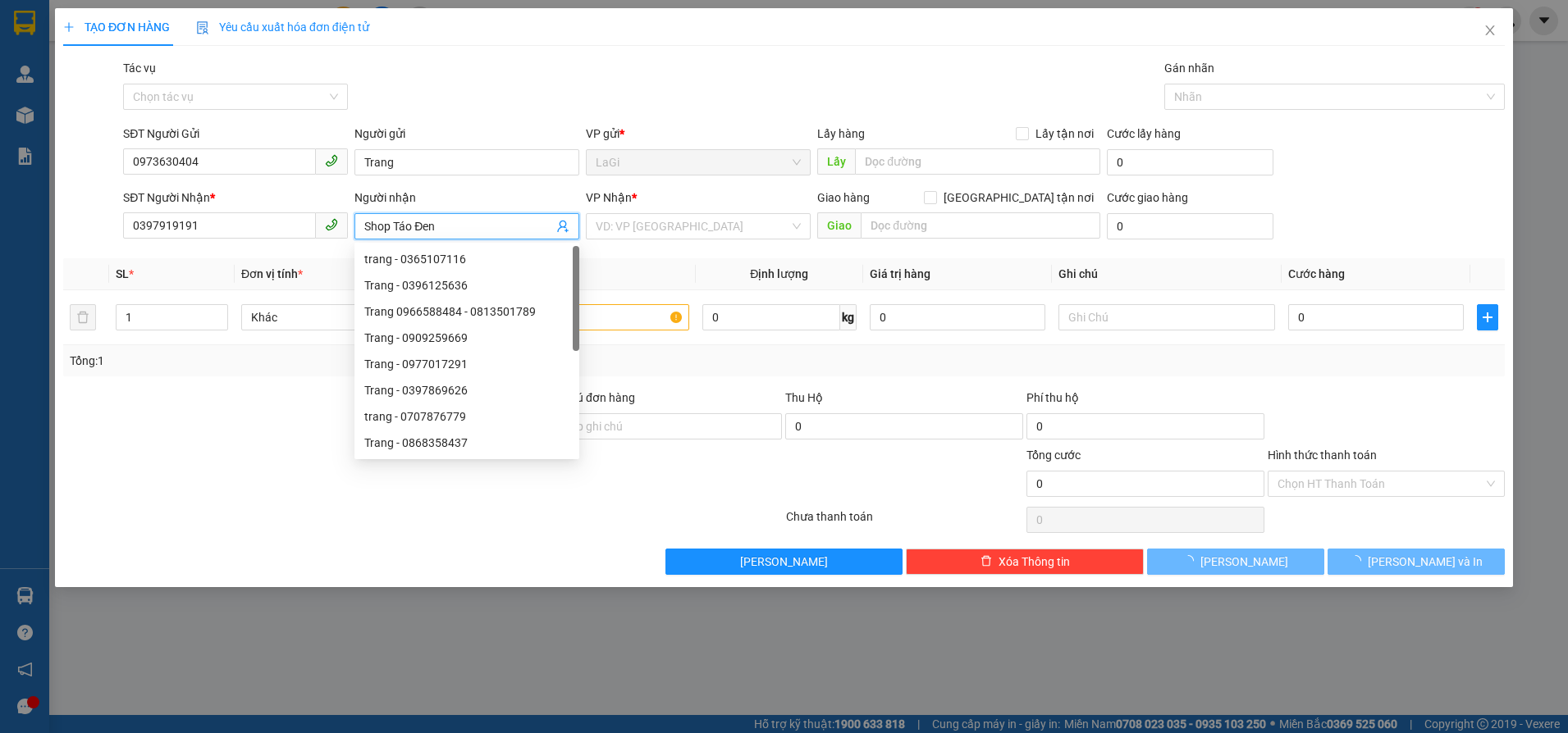
type input "Shop Táo Đen"
click at [689, 240] on div "VP Nhận * VD: VP [GEOGRAPHIC_DATA]" at bounding box center [698, 217] width 225 height 58
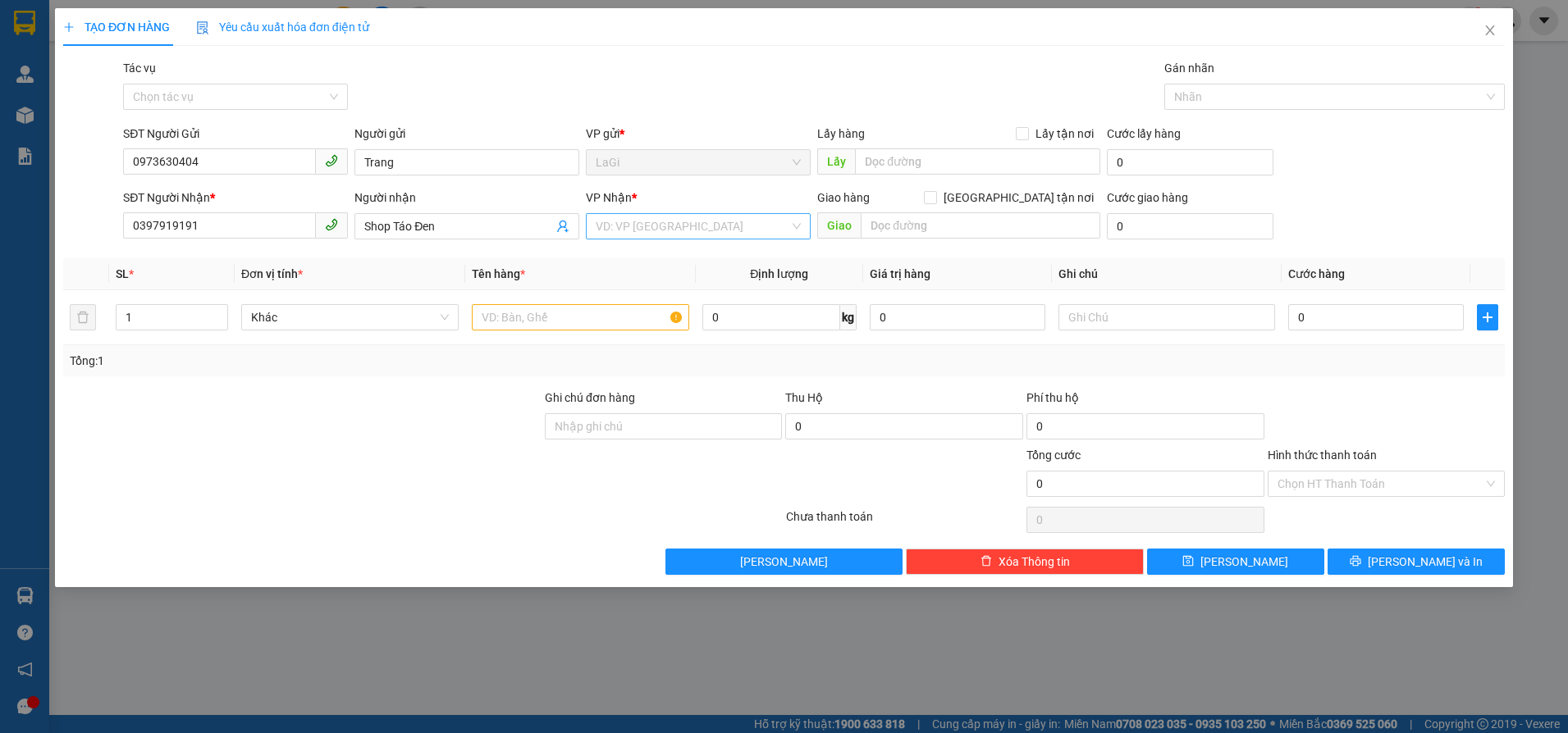
drag, startPoint x: 700, startPoint y: 222, endPoint x: 690, endPoint y: 237, distance: 18.0
click at [707, 216] on input "search" at bounding box center [692, 226] width 194 height 25
click at [625, 294] on div "Gò Vấp" at bounding box center [698, 286] width 205 height 18
click at [574, 329] on input "text" at bounding box center [581, 317] width 218 height 26
click at [587, 325] on input "text" at bounding box center [581, 317] width 218 height 26
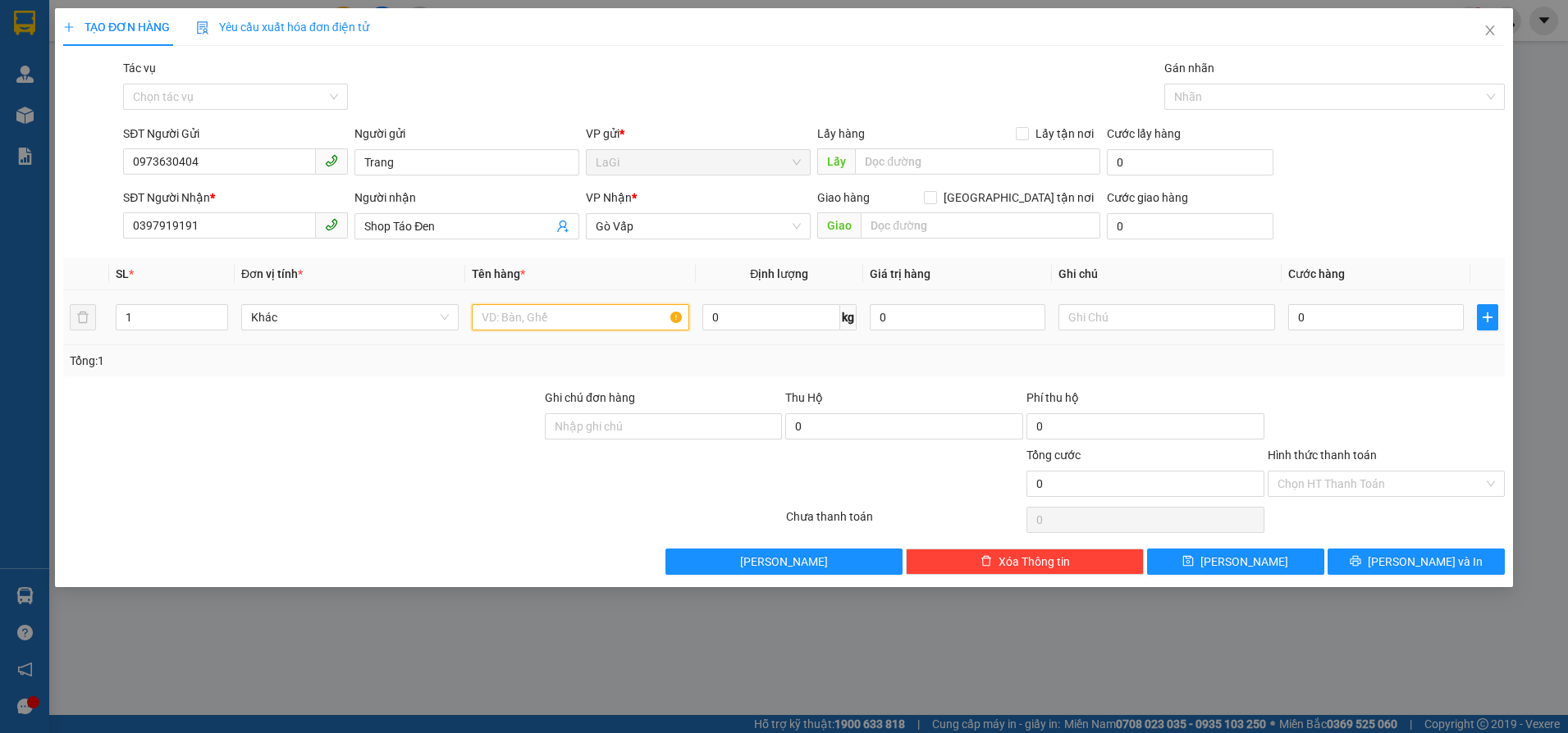
click at [628, 321] on input "text" at bounding box center [581, 317] width 218 height 26
click at [1345, 309] on input "0" at bounding box center [1375, 317] width 176 height 26
click at [1318, 317] on input "0" at bounding box center [1375, 317] width 176 height 26
type input "05"
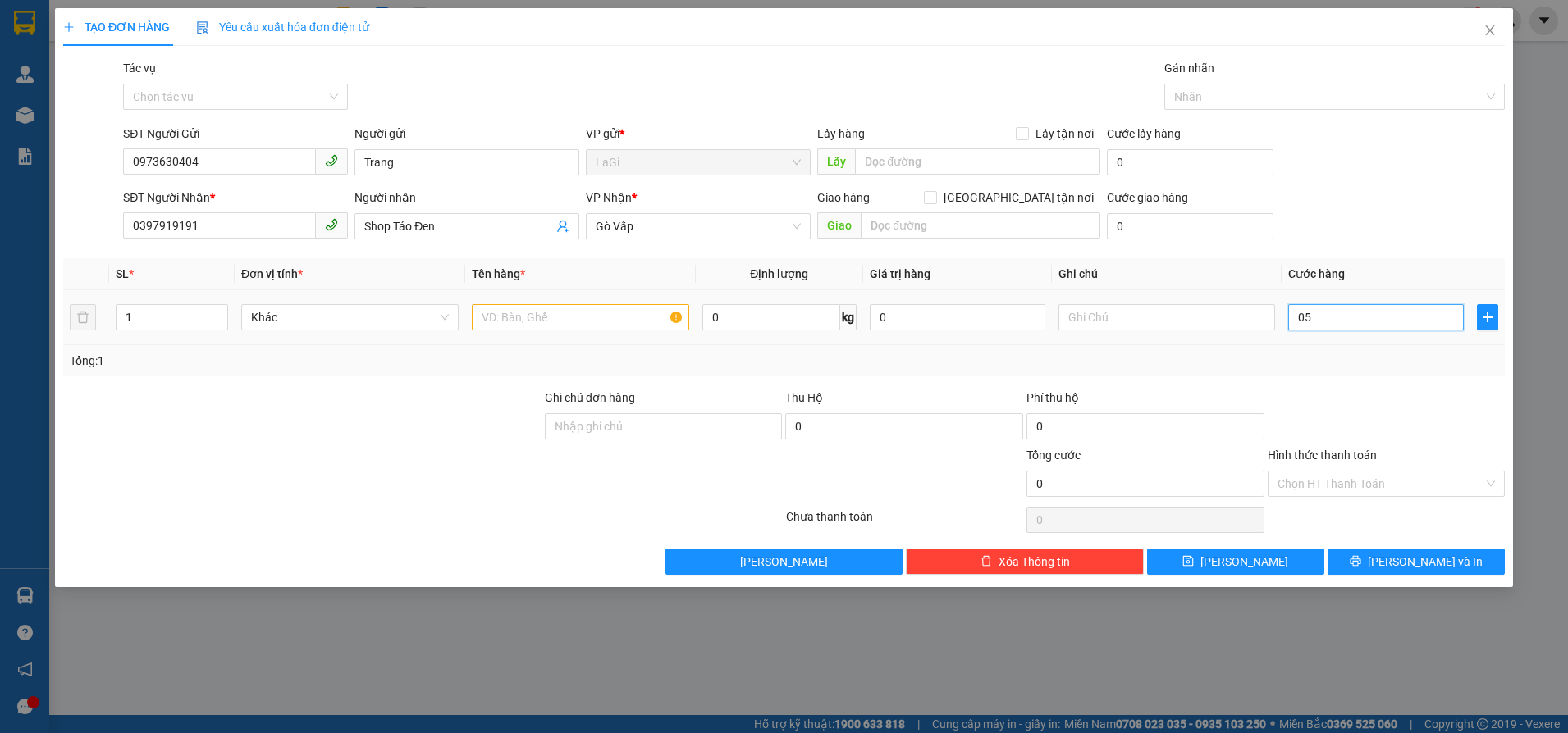
type input "5"
type input "050"
type input "50"
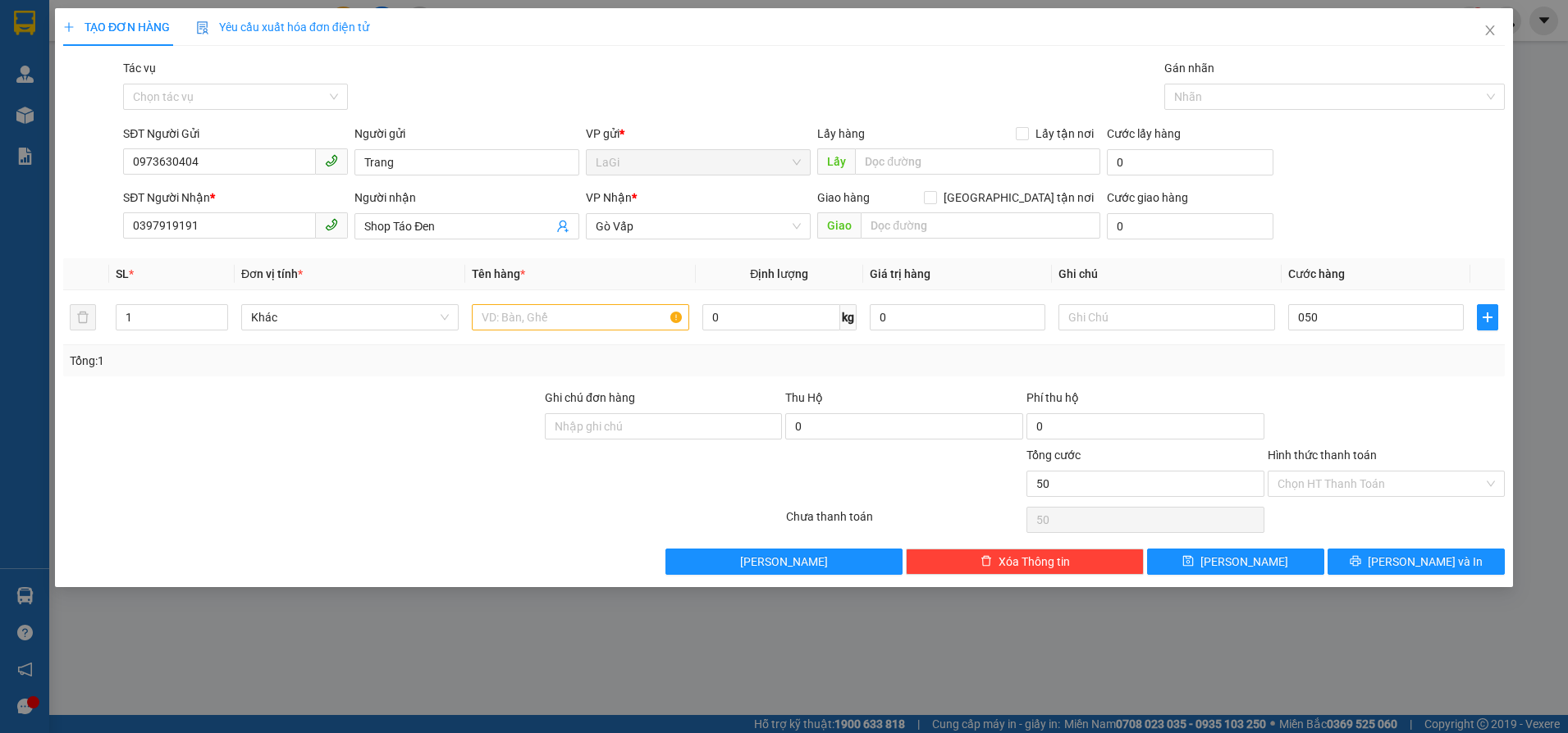
type input "50.000"
click at [1324, 376] on div "Transit Pickup Surcharge Ids Transit Deliver Surcharge Ids Transit Deliver Surc…" at bounding box center [784, 317] width 1442 height 516
click at [604, 315] on input "text" at bounding box center [581, 317] width 218 height 26
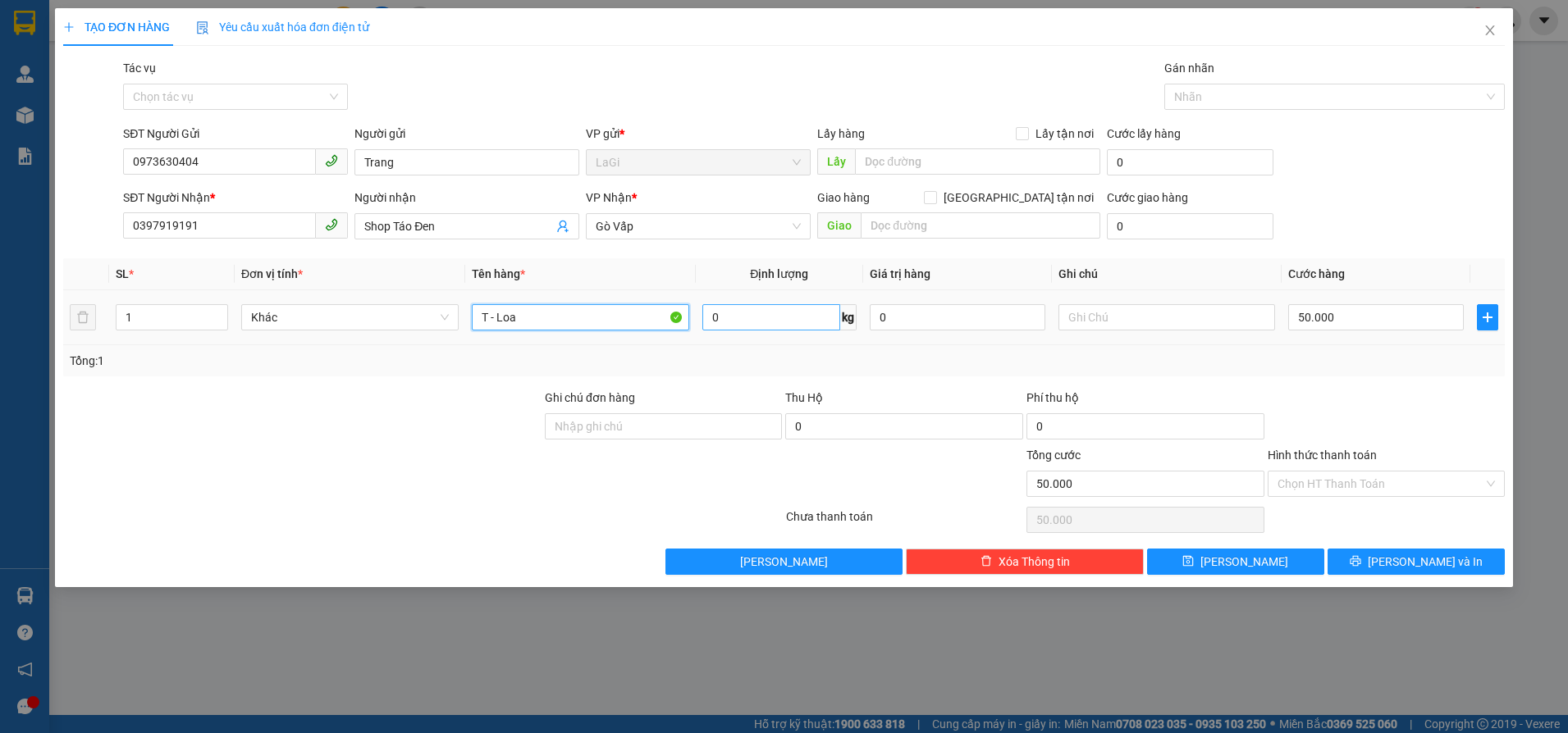
type input "T - Loa"
click at [793, 329] on input "0" at bounding box center [770, 317] width 138 height 26
type input "4.6"
click at [1406, 404] on div at bounding box center [1387, 418] width 241 height 58
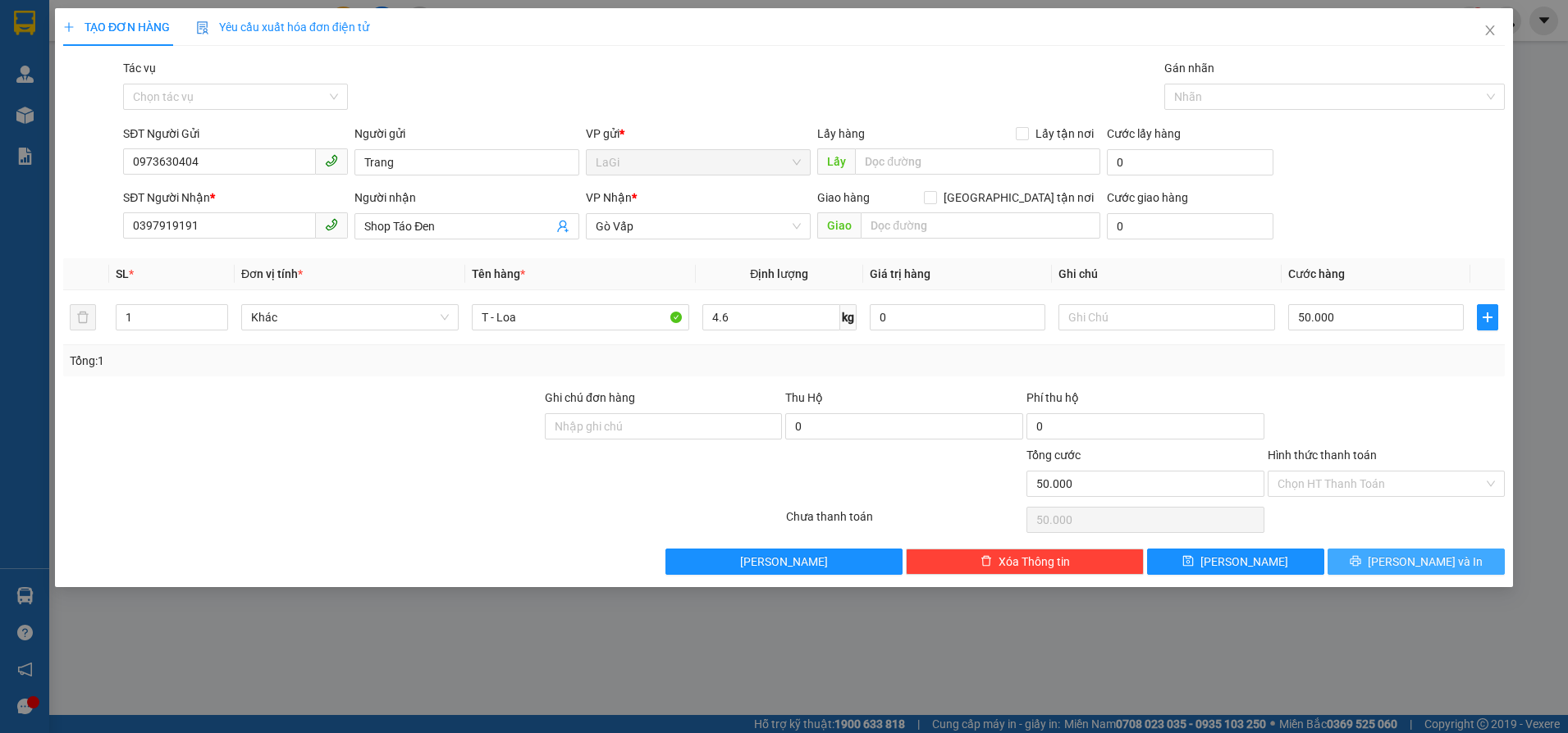
click at [1383, 553] on button "[PERSON_NAME] và In" at bounding box center [1416, 562] width 177 height 26
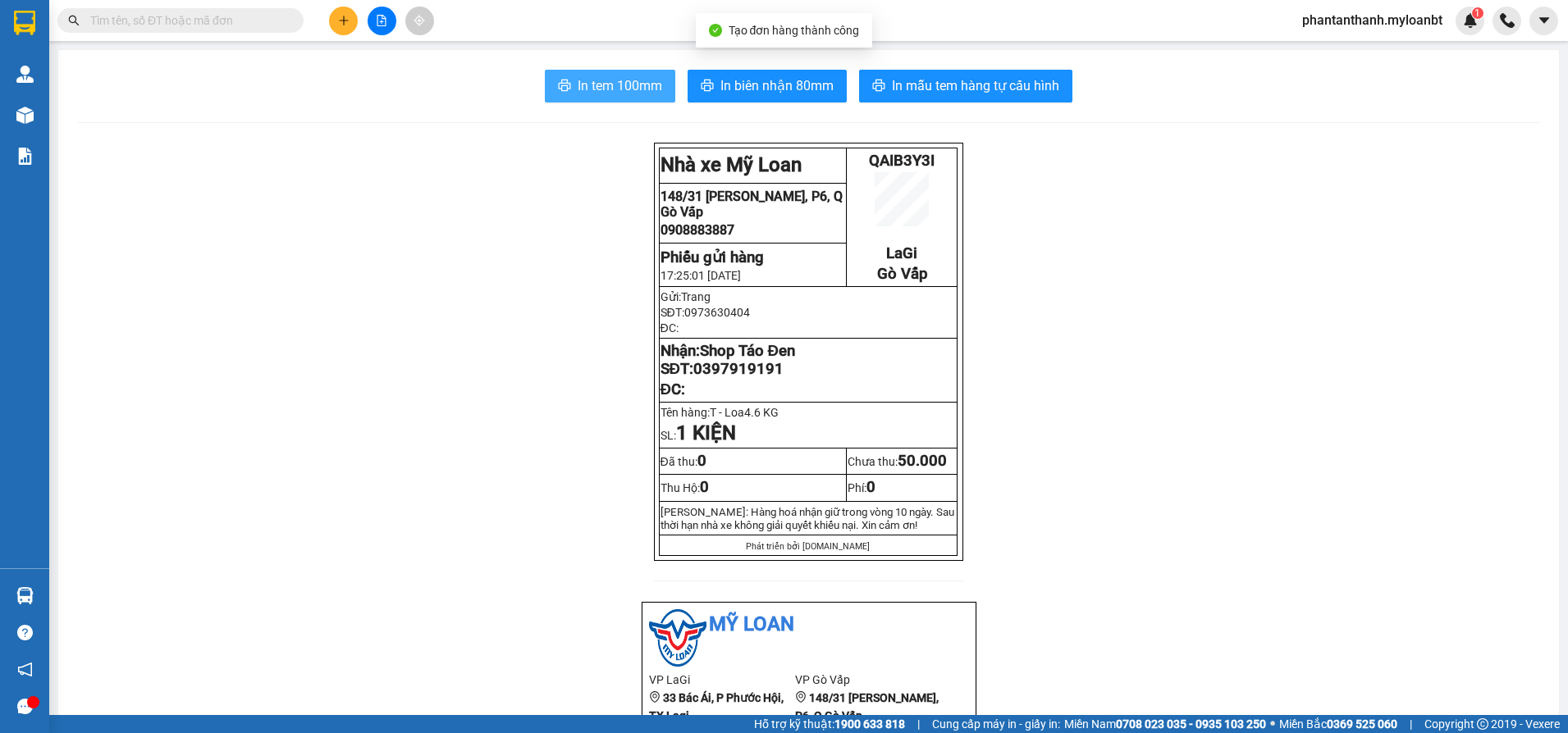
click at [560, 91] on icon "printer" at bounding box center [564, 86] width 13 height 13
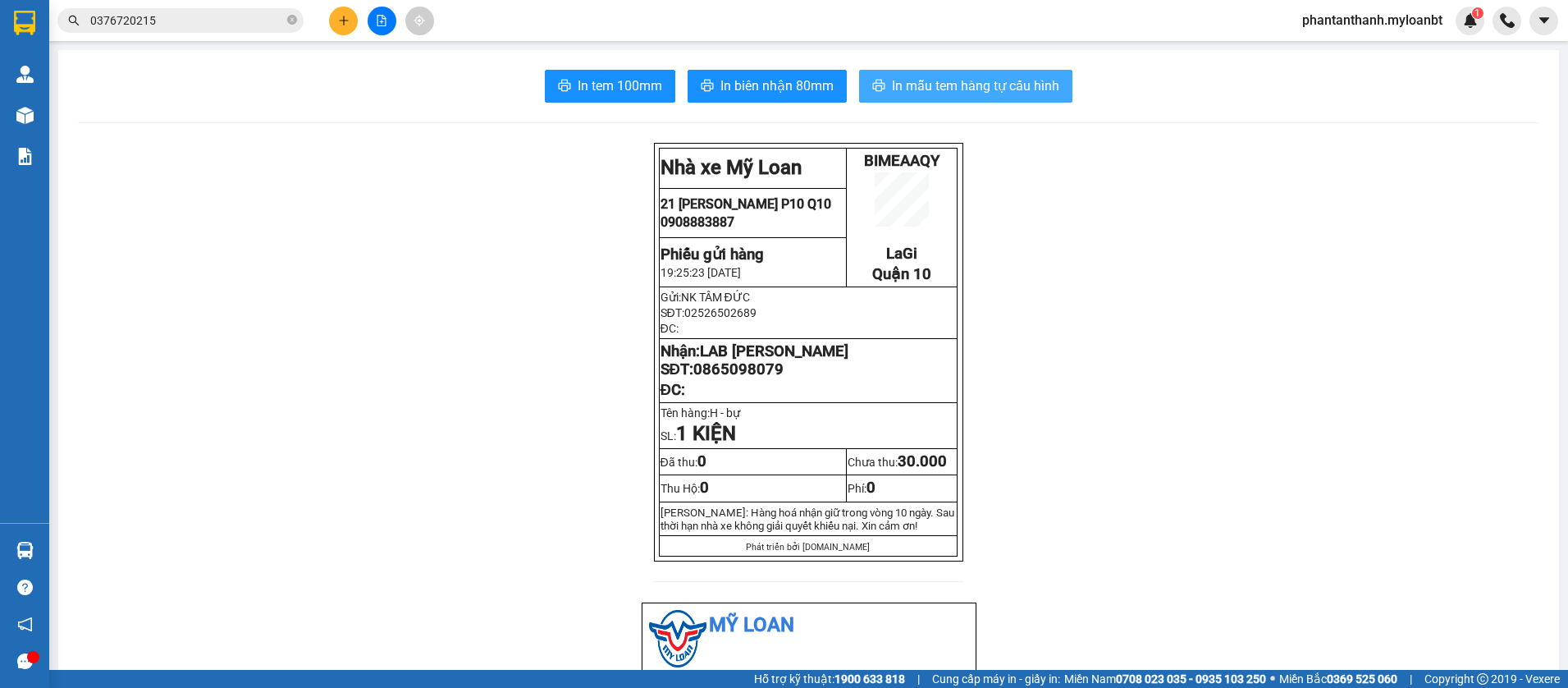
click at [933, 80] on span "In mẫu tem hàng tự cấu hình" at bounding box center [975, 86] width 167 height 21
click at [942, 84] on span "In mẫu tem hàng tự cấu hình" at bounding box center [975, 86] width 167 height 21
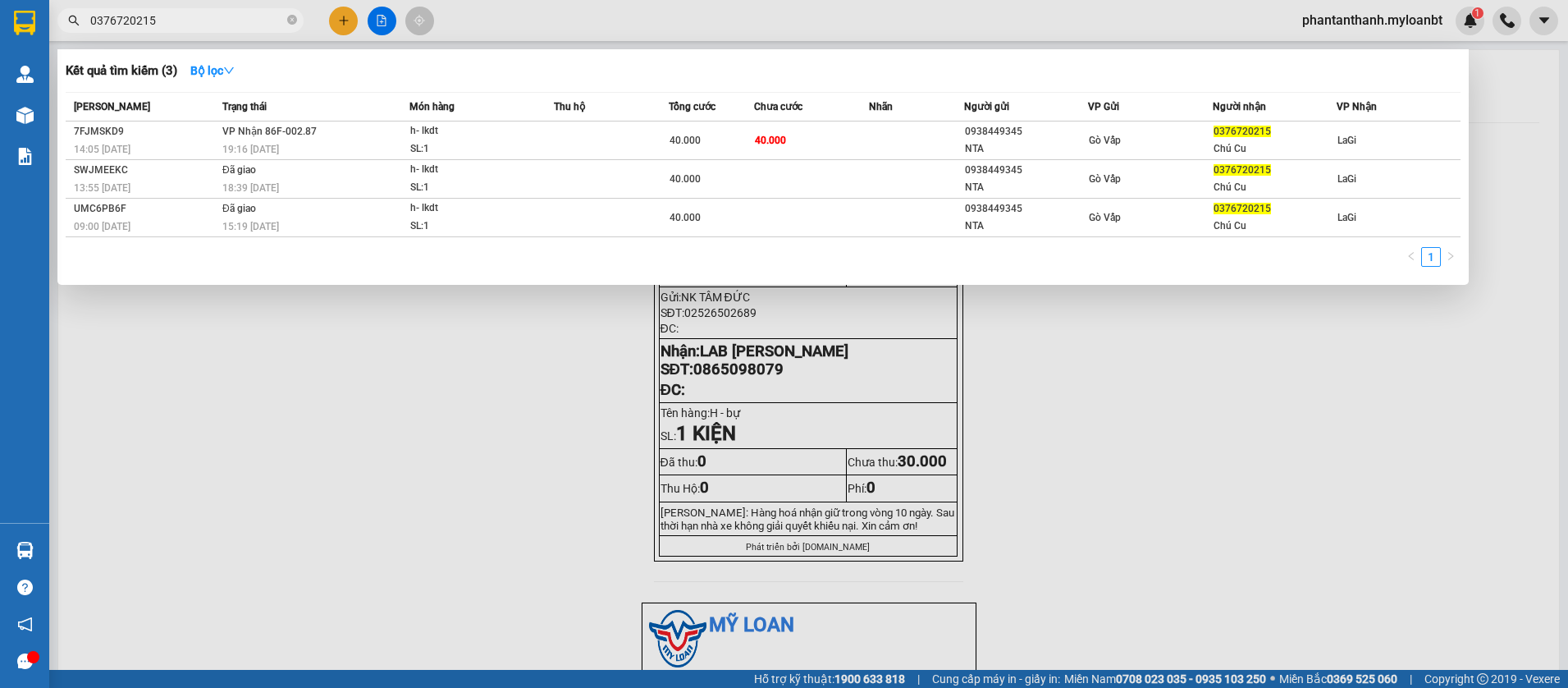
click at [222, 25] on input "0376720215" at bounding box center [187, 21] width 194 height 18
click at [343, 17] on div at bounding box center [784, 344] width 1568 height 688
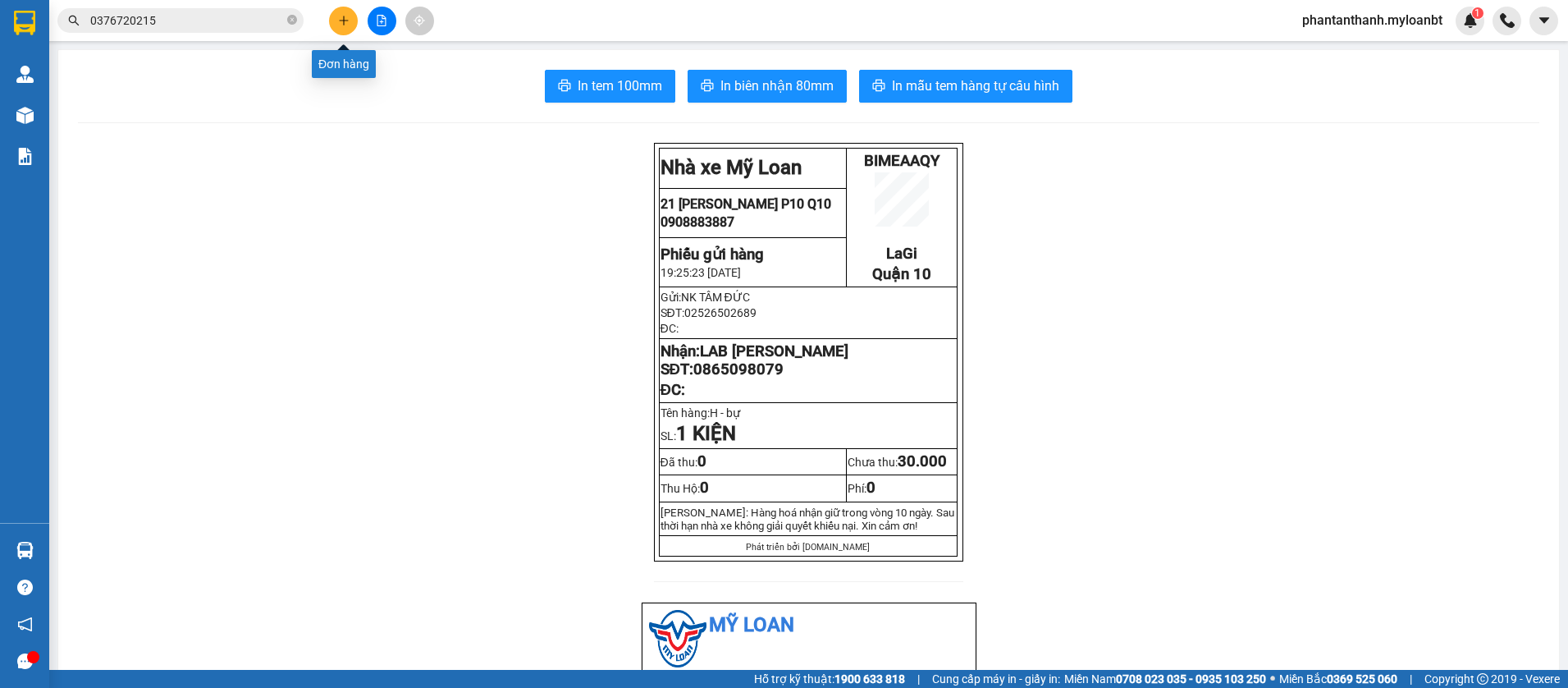
click at [343, 17] on icon "plus" at bounding box center [344, 21] width 12 height 12
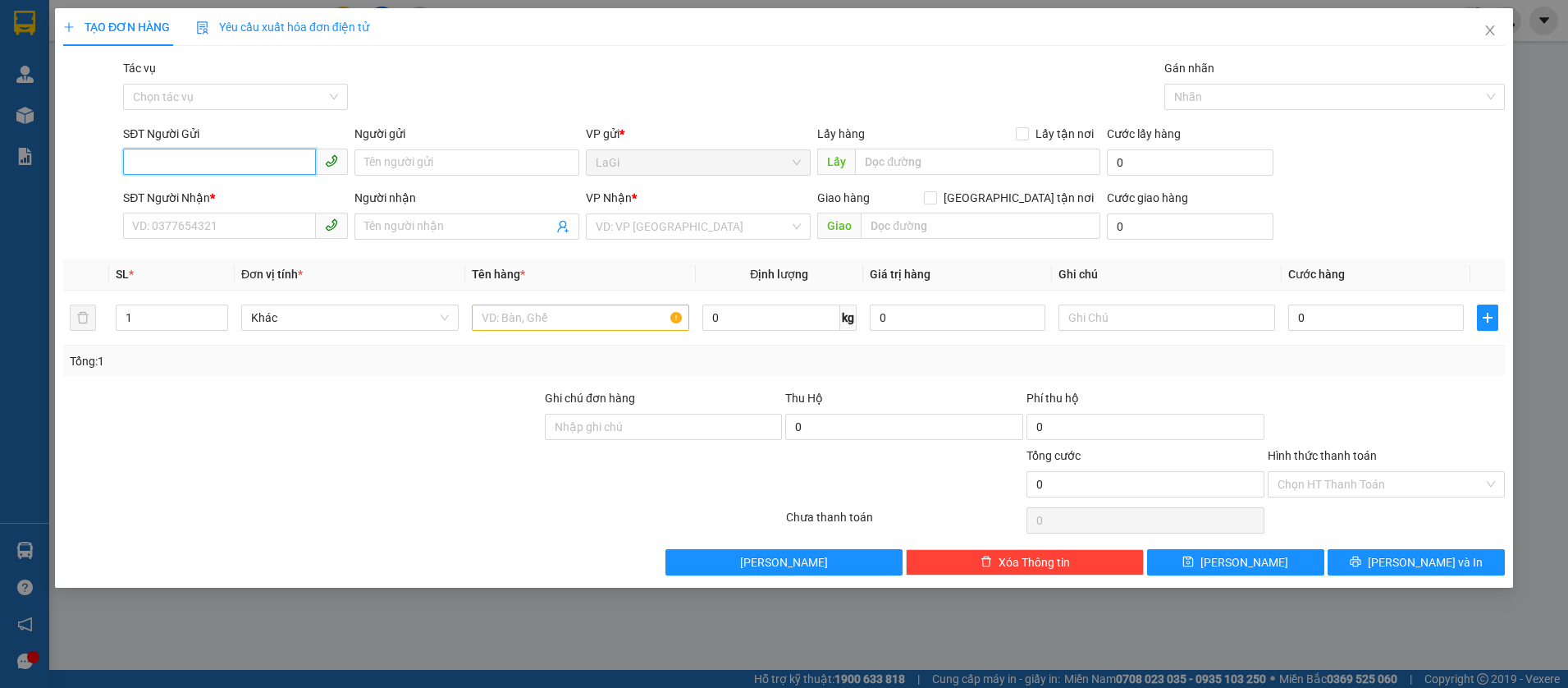
click at [276, 164] on input "SĐT Người Gửi" at bounding box center [219, 161] width 193 height 26
click at [282, 161] on input "2689" at bounding box center [219, 161] width 193 height 26
click at [278, 197] on div "02526502689 - NK TÂM ĐỨC" at bounding box center [235, 195] width 205 height 18
type input "02526502689"
type input "NK TÂM ĐỨC"
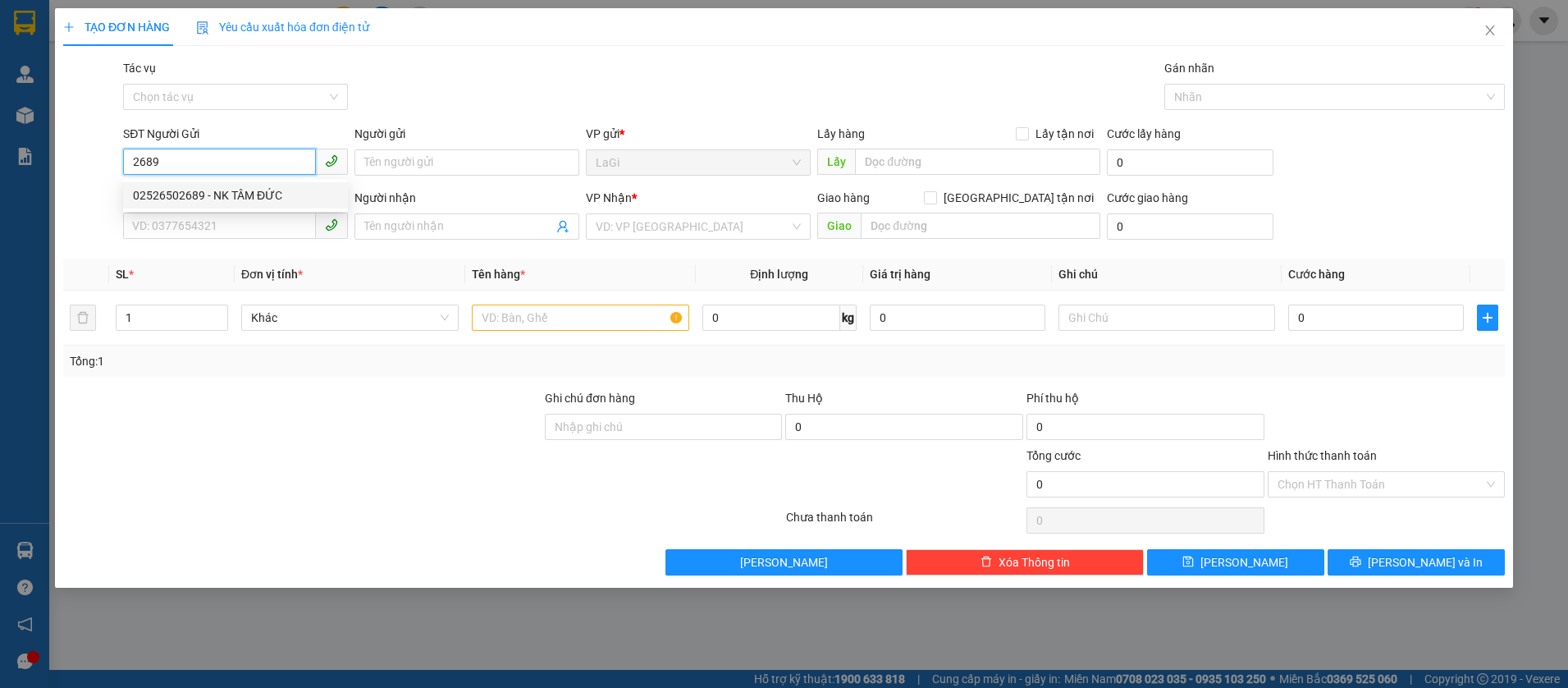
type input "0865098079"
type input "LAB Hưng Thịnh"
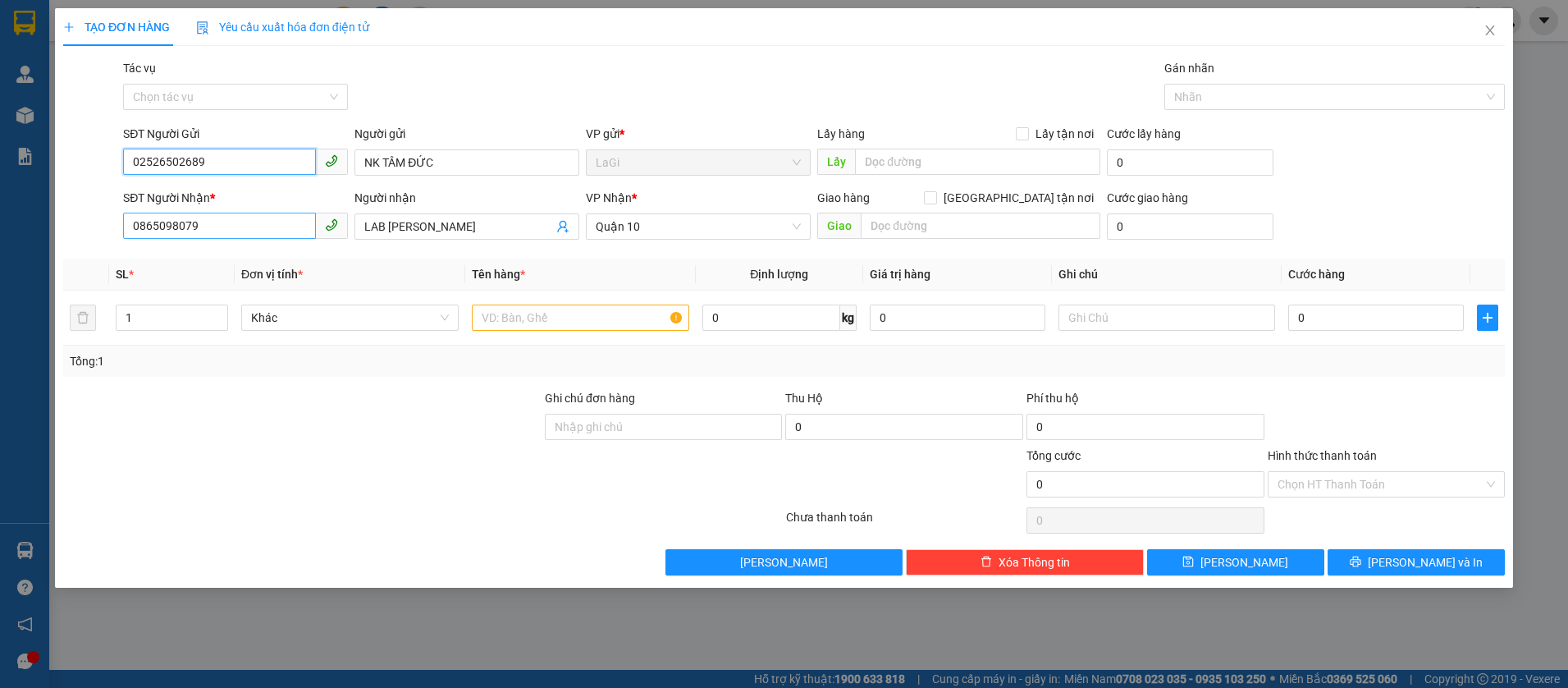
type input "02526502689"
click at [288, 232] on input "0865098079" at bounding box center [219, 226] width 193 height 26
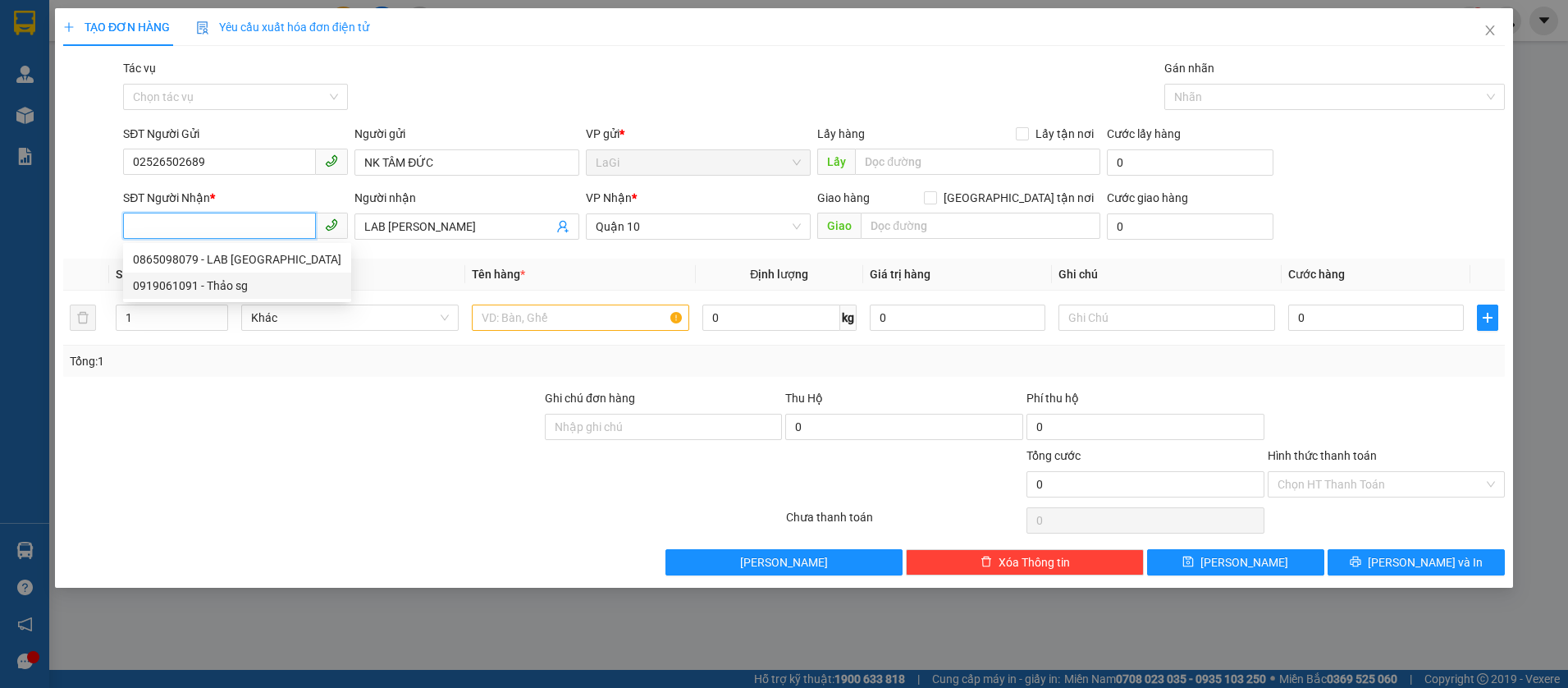
click at [274, 281] on div "0919061091 - Thảo sg" at bounding box center [236, 286] width 208 height 18
type input "0919061091"
type input "Thảo sg"
type input "0919061091"
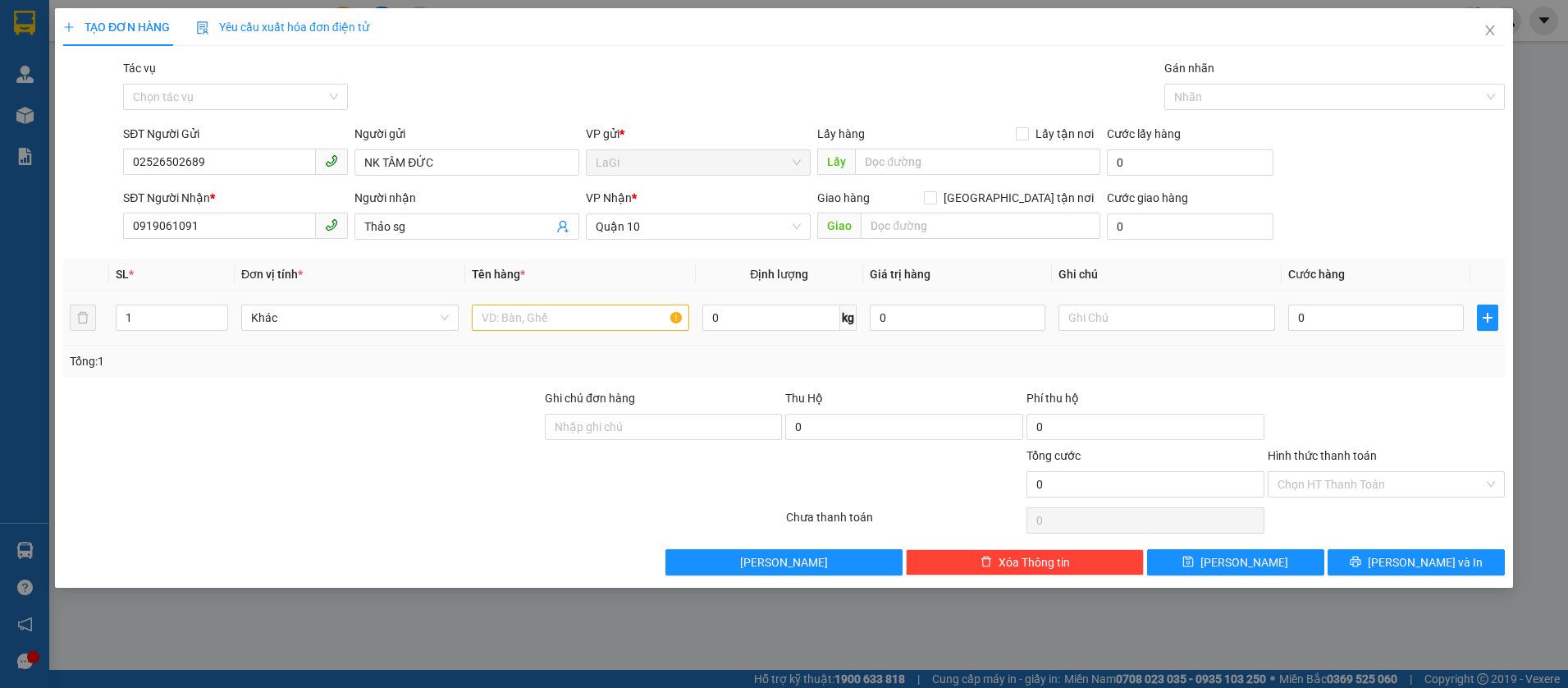
click at [615, 330] on div at bounding box center [581, 317] width 218 height 33
click at [620, 317] on input "text" at bounding box center [581, 317] width 218 height 26
type input "h-răng"
click at [1344, 311] on input "0" at bounding box center [1375, 317] width 176 height 26
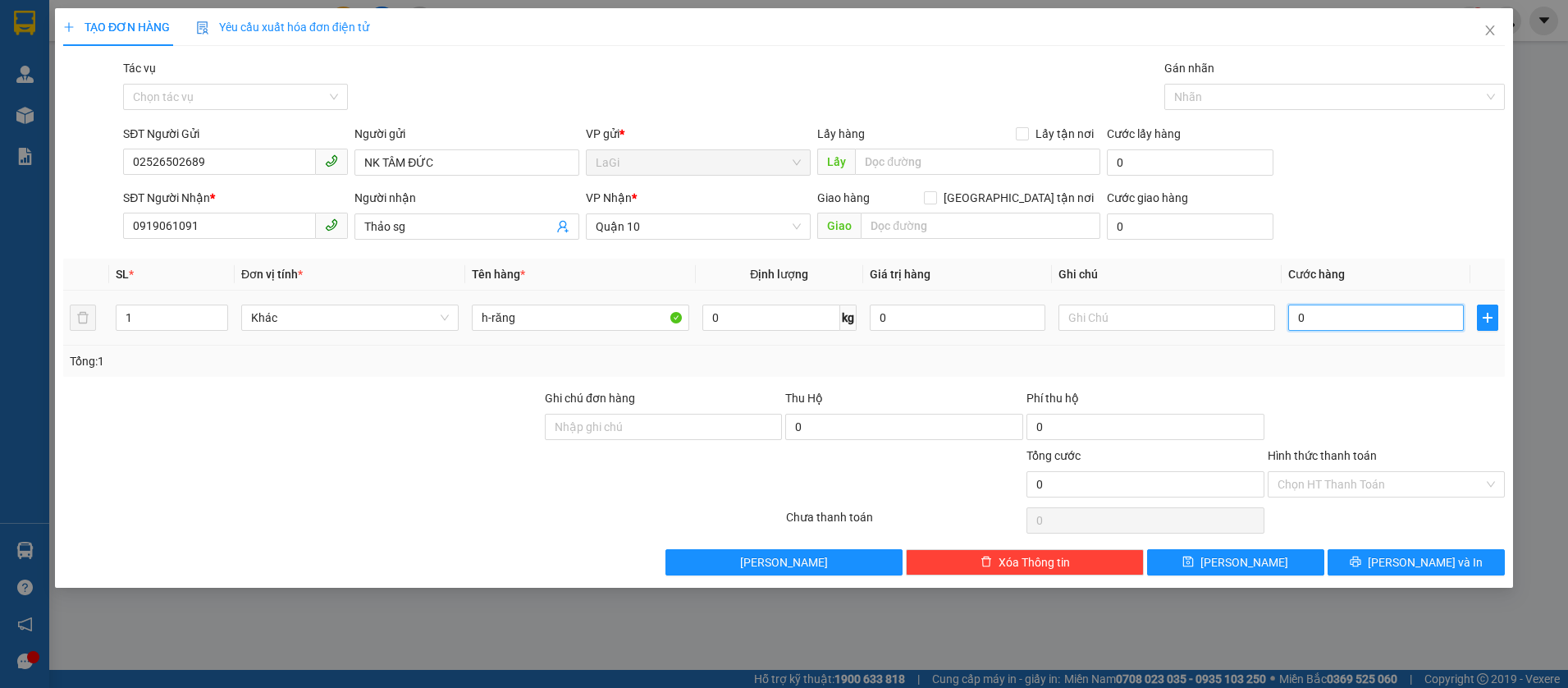
type input "3"
type input "30"
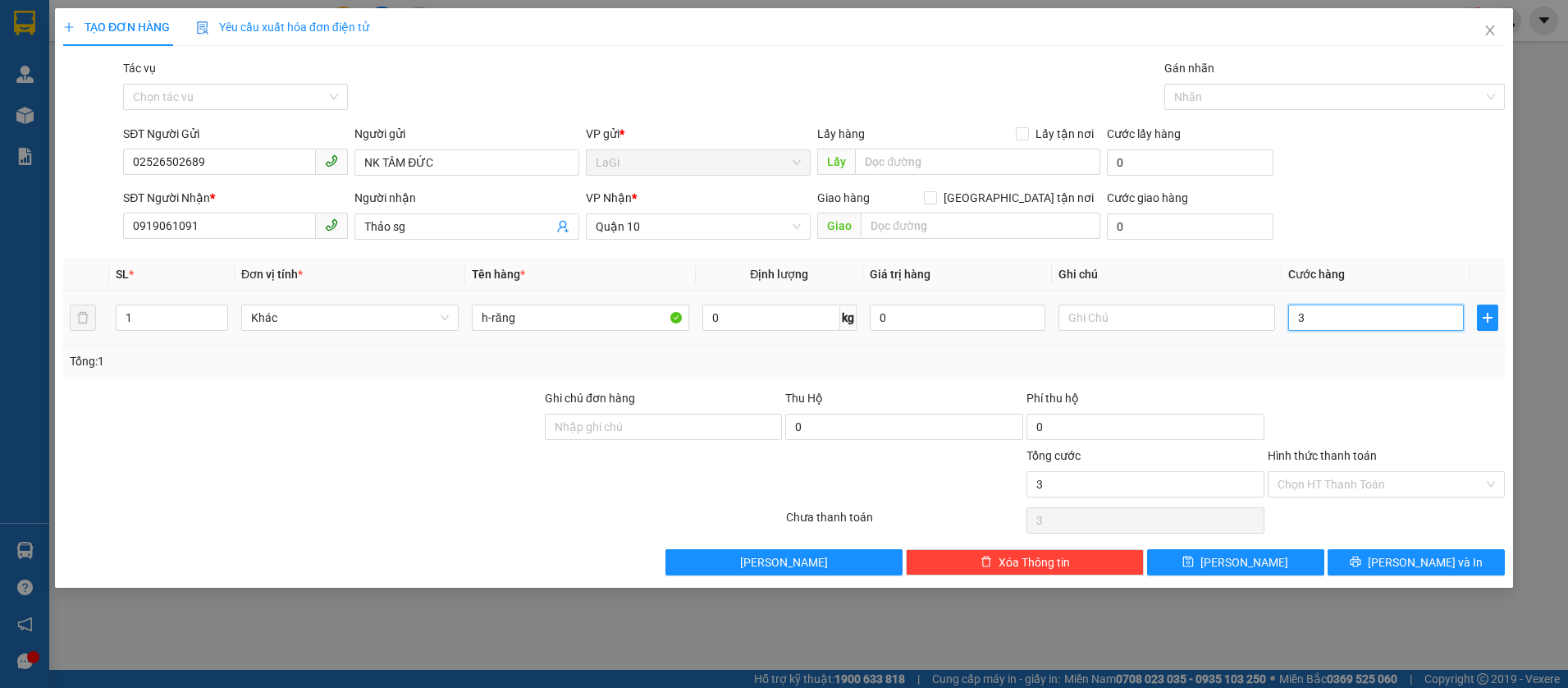
type input "30"
type input "30.000"
click at [1368, 372] on div "Tổng: 1" at bounding box center [784, 361] width 1442 height 31
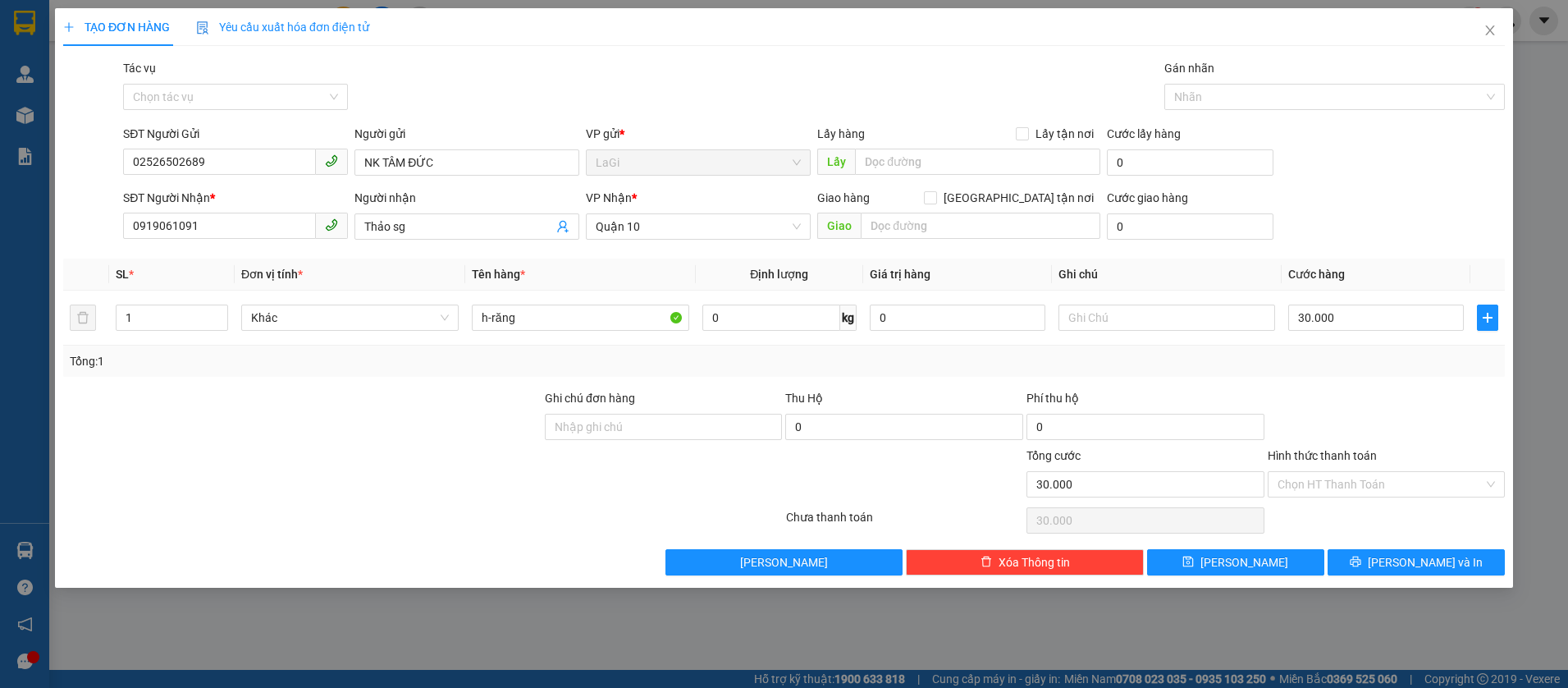
click at [1378, 592] on div "TẠO ĐƠN HÀNG Yêu cầu xuất hóa đơn điện tử Transit Pickup Surcharge Ids Transit …" at bounding box center [784, 344] width 1568 height 688
click at [1361, 559] on icon "printer" at bounding box center [1355, 561] width 12 height 12
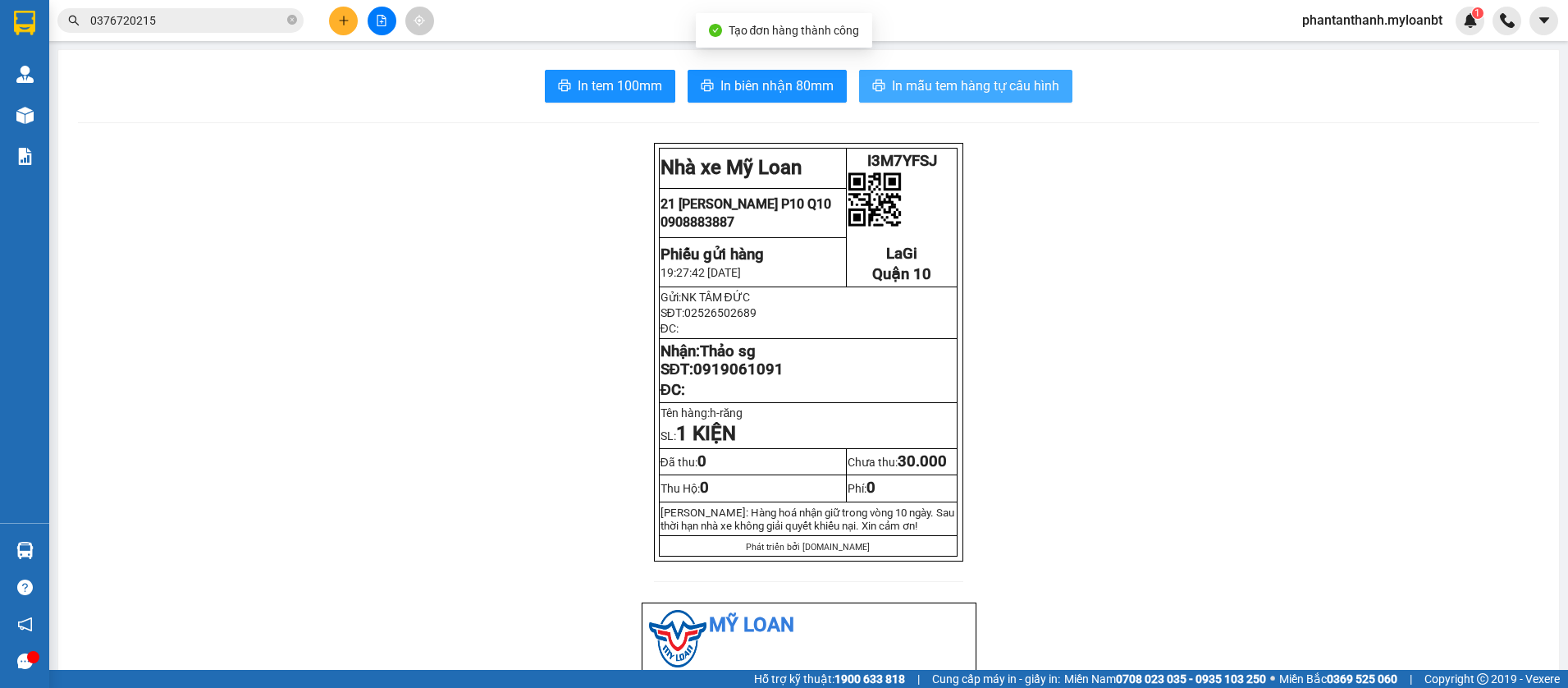
click at [943, 90] on span "In mẫu tem hàng tự cấu hình" at bounding box center [975, 86] width 167 height 21
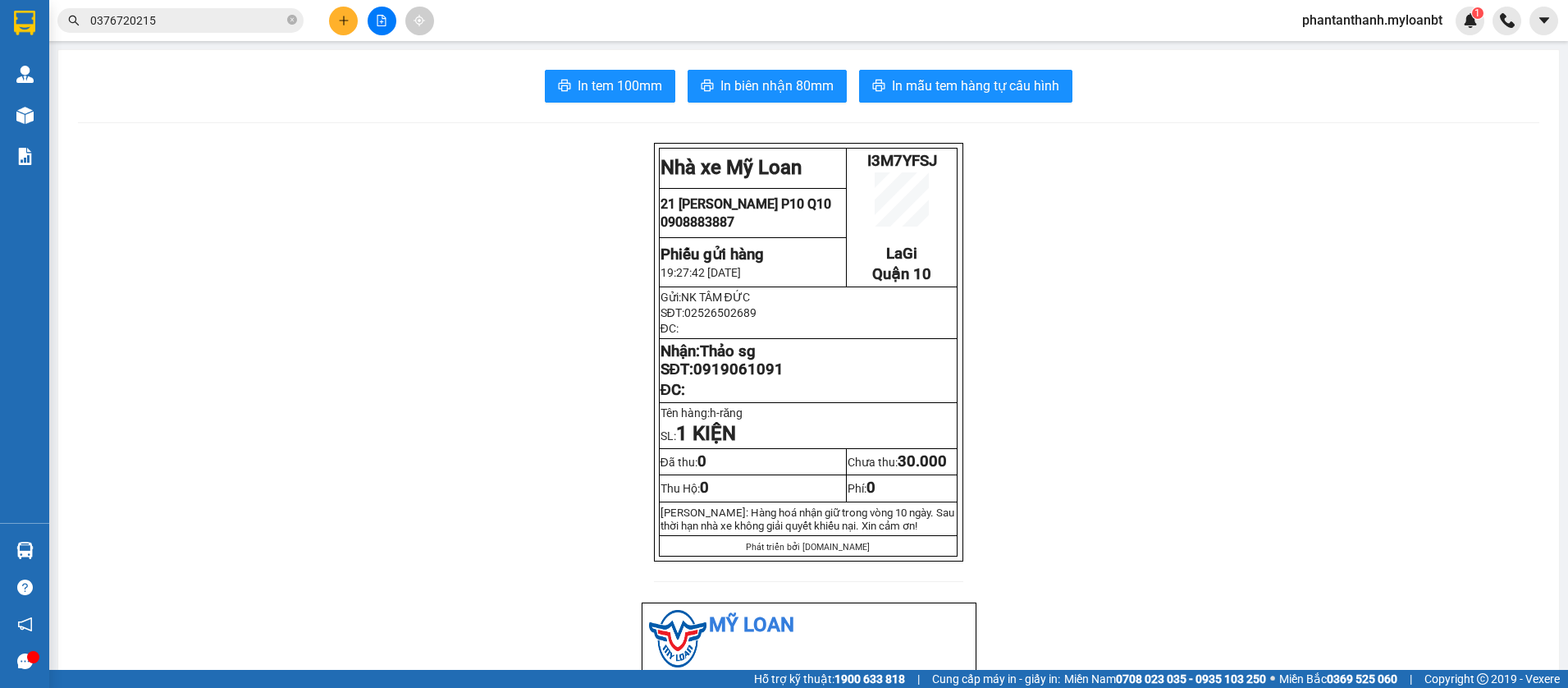
click at [279, 20] on input "0376720215" at bounding box center [187, 21] width 194 height 18
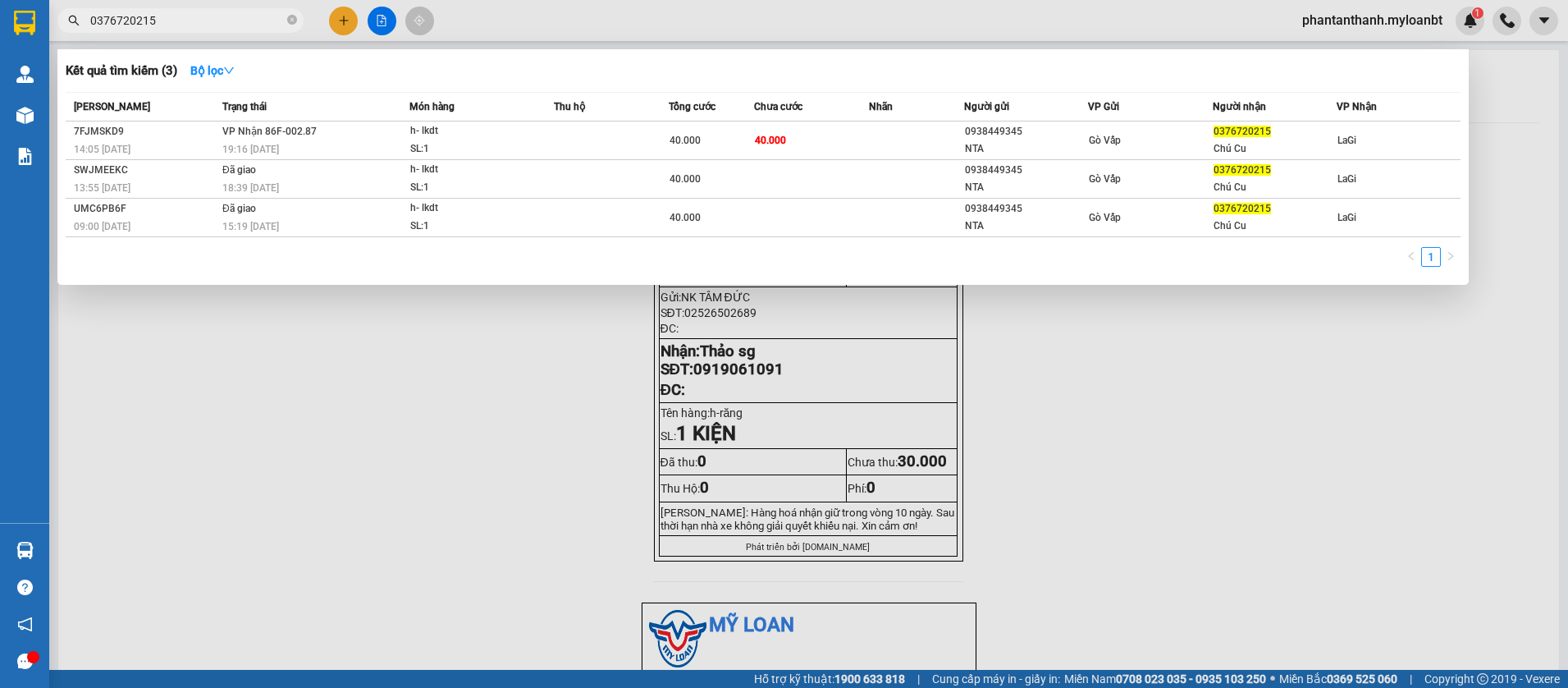
click at [278, 20] on input "0376720215" at bounding box center [187, 21] width 194 height 18
click at [293, 19] on icon "close-circle" at bounding box center [293, 20] width 10 height 10
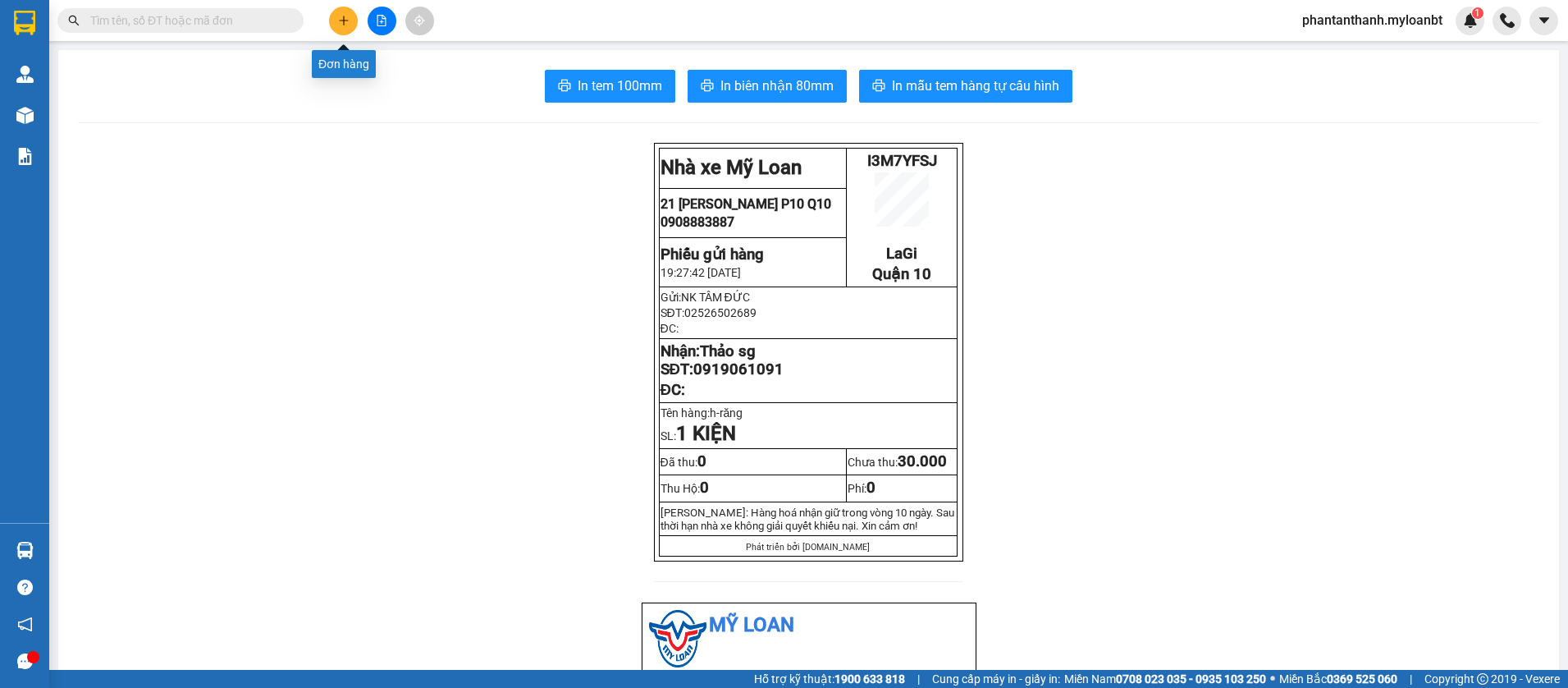
click at [341, 15] on icon "plus" at bounding box center [344, 21] width 12 height 12
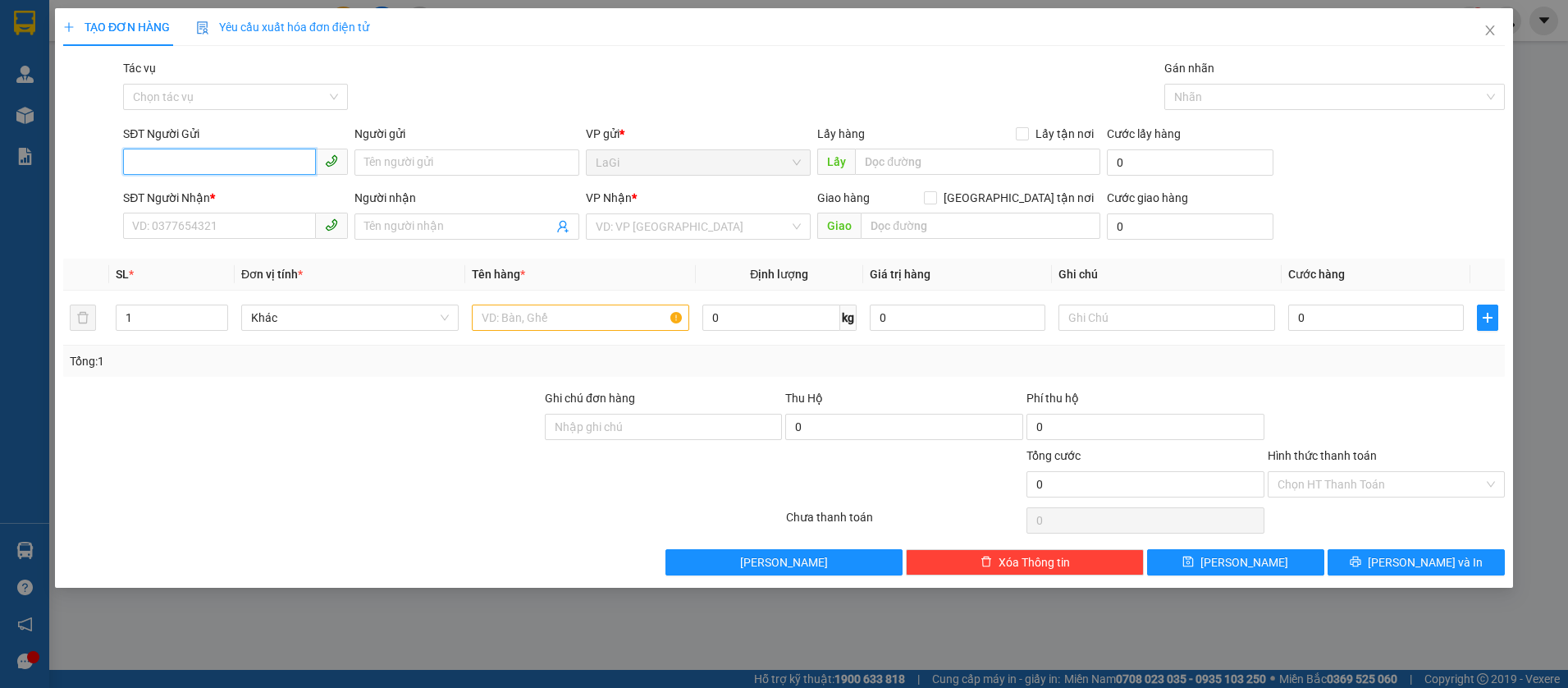
click at [225, 155] on input "SĐT Người Gửi" at bounding box center [219, 161] width 193 height 26
click at [230, 198] on div "0937854199 - BS Lựu" at bounding box center [235, 195] width 205 height 18
type input "0937854199"
type input "BS Lựu"
type input "0915204849"
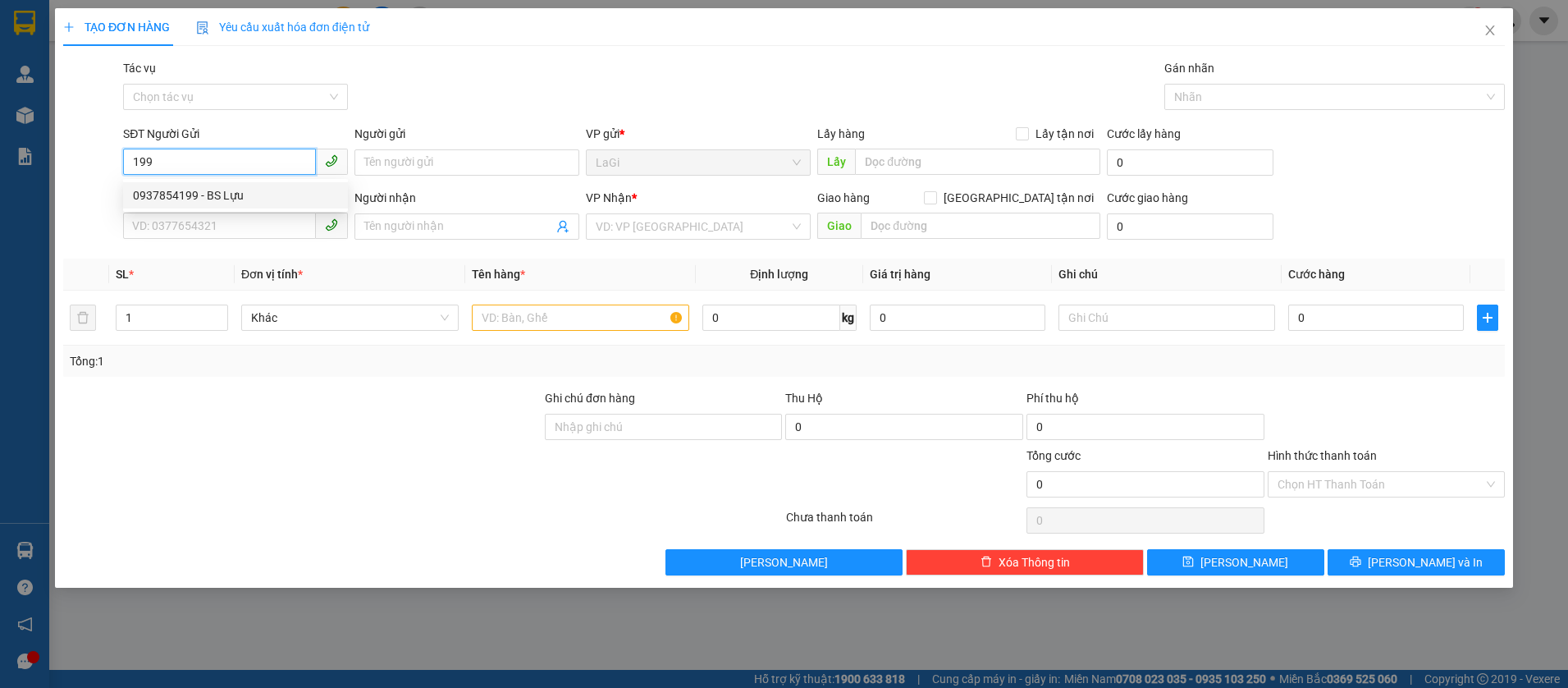
type input "lab hạnh phúc"
type input "0937854199"
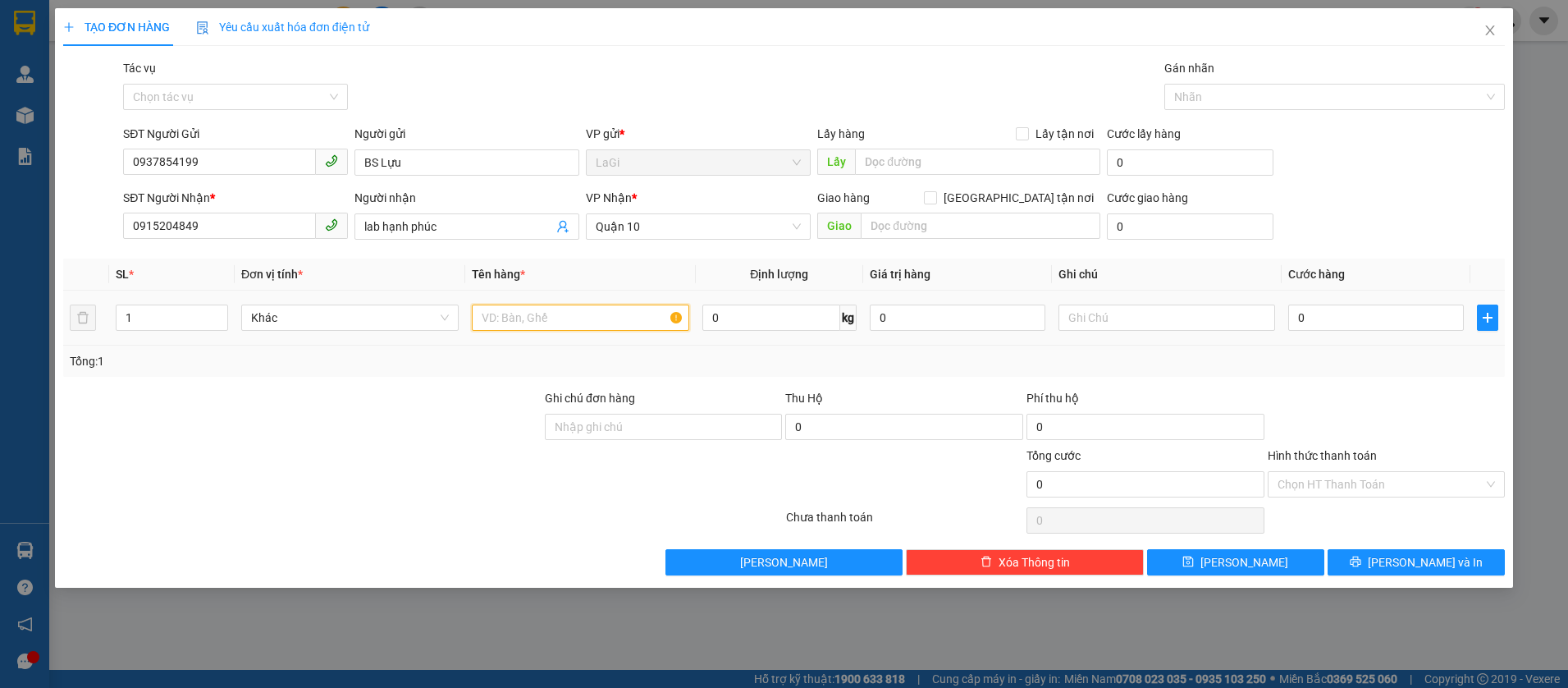
click at [559, 316] on input "text" at bounding box center [581, 317] width 218 height 26
type input "h - mẫu xét nghiệm"
click at [1372, 323] on input "0" at bounding box center [1375, 317] width 176 height 26
type input "3"
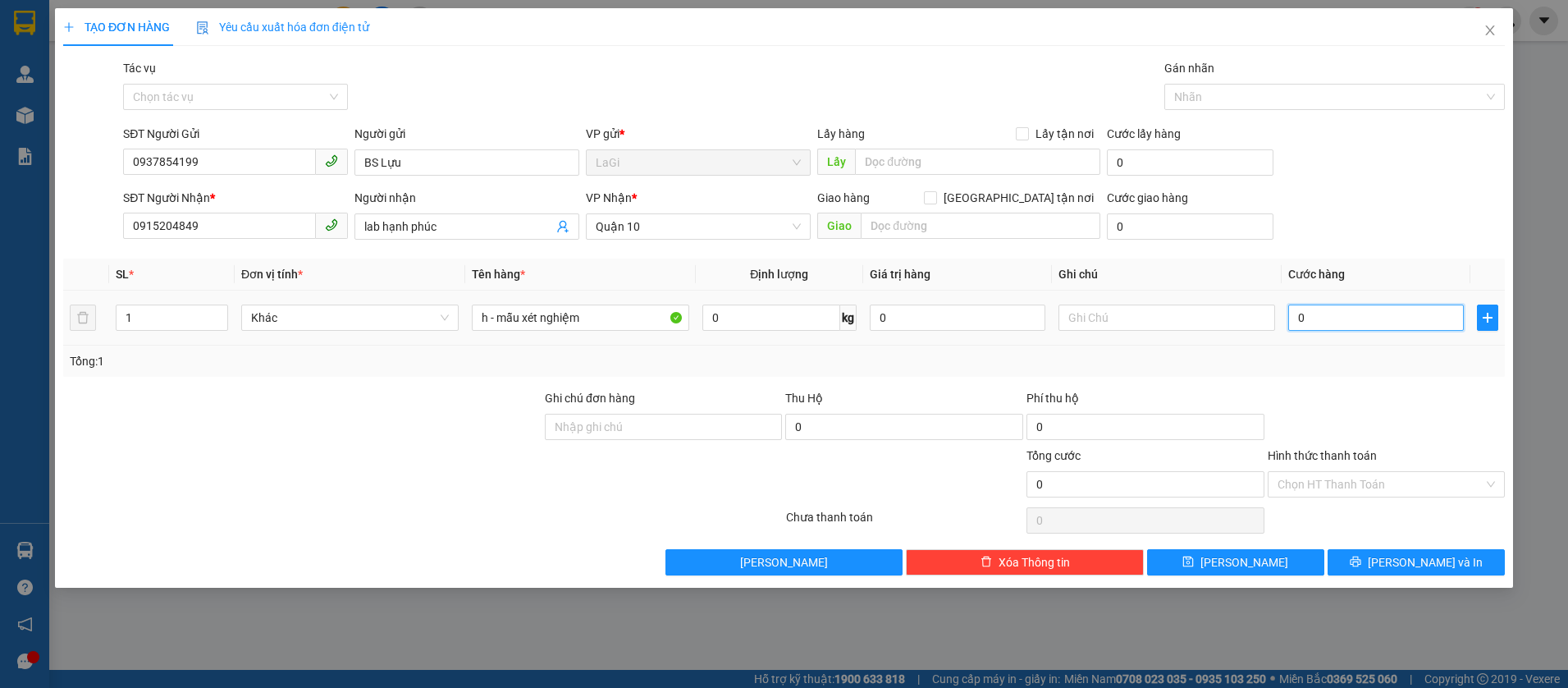
type input "3"
type input "30"
type input "30.000"
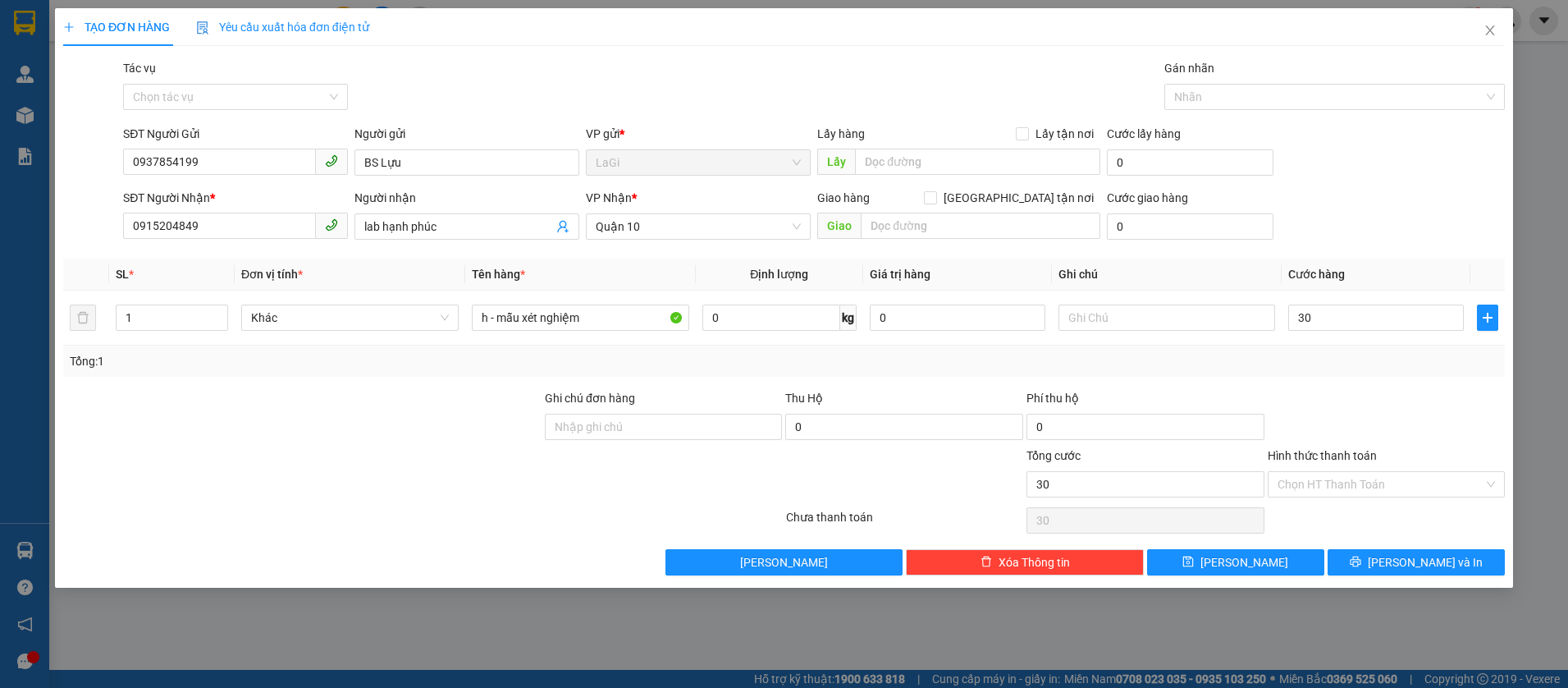
type input "30.000"
click at [1402, 406] on div at bounding box center [1387, 418] width 241 height 58
click at [1366, 485] on input "Hình thức thanh toán" at bounding box center [1381, 484] width 207 height 25
click at [1360, 502] on div "Transit Pickup Surcharge Ids Transit Deliver Surcharge Ids Transit Deliver Surc…" at bounding box center [784, 317] width 1442 height 516
click at [1383, 487] on input "Hình thức thanh toán" at bounding box center [1381, 484] width 207 height 25
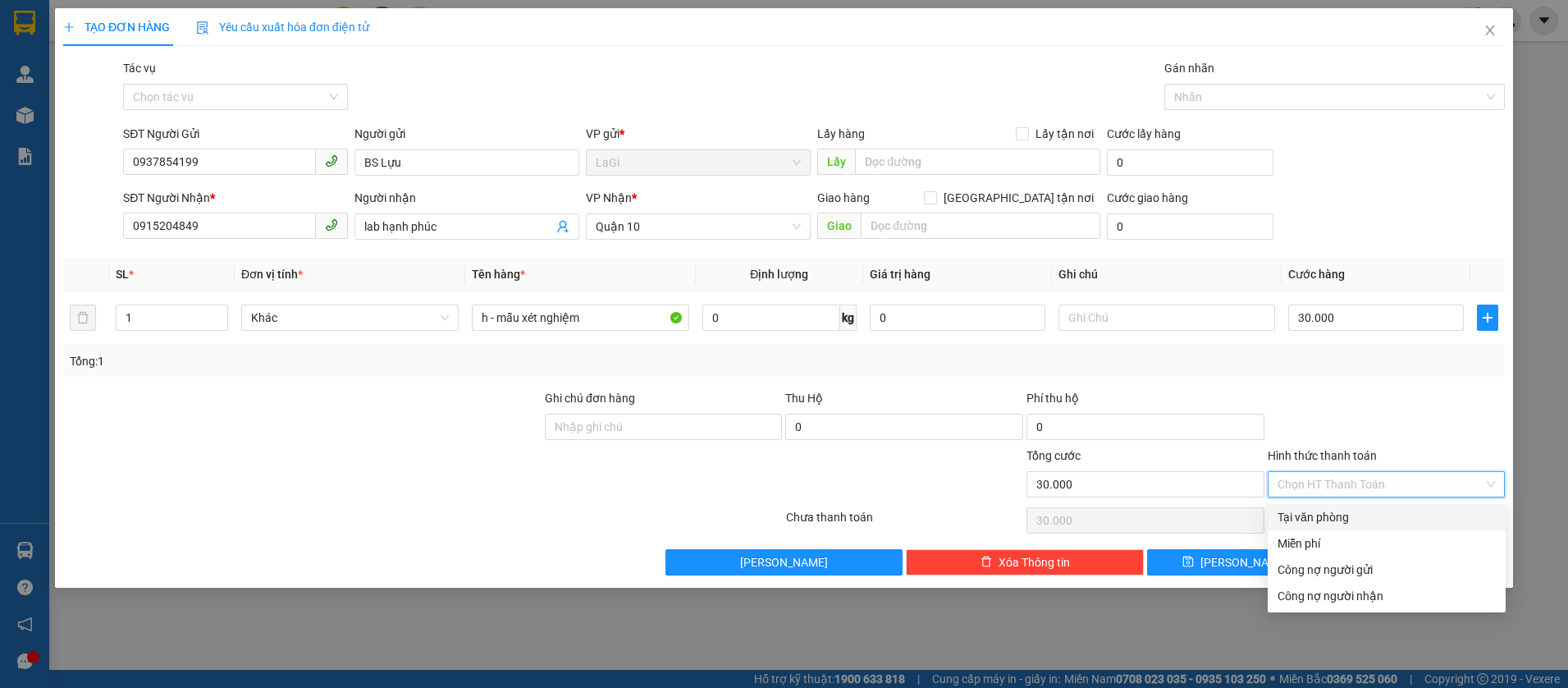
click at [1344, 517] on div "Tại văn phòng" at bounding box center [1387, 517] width 218 height 18
type input "0"
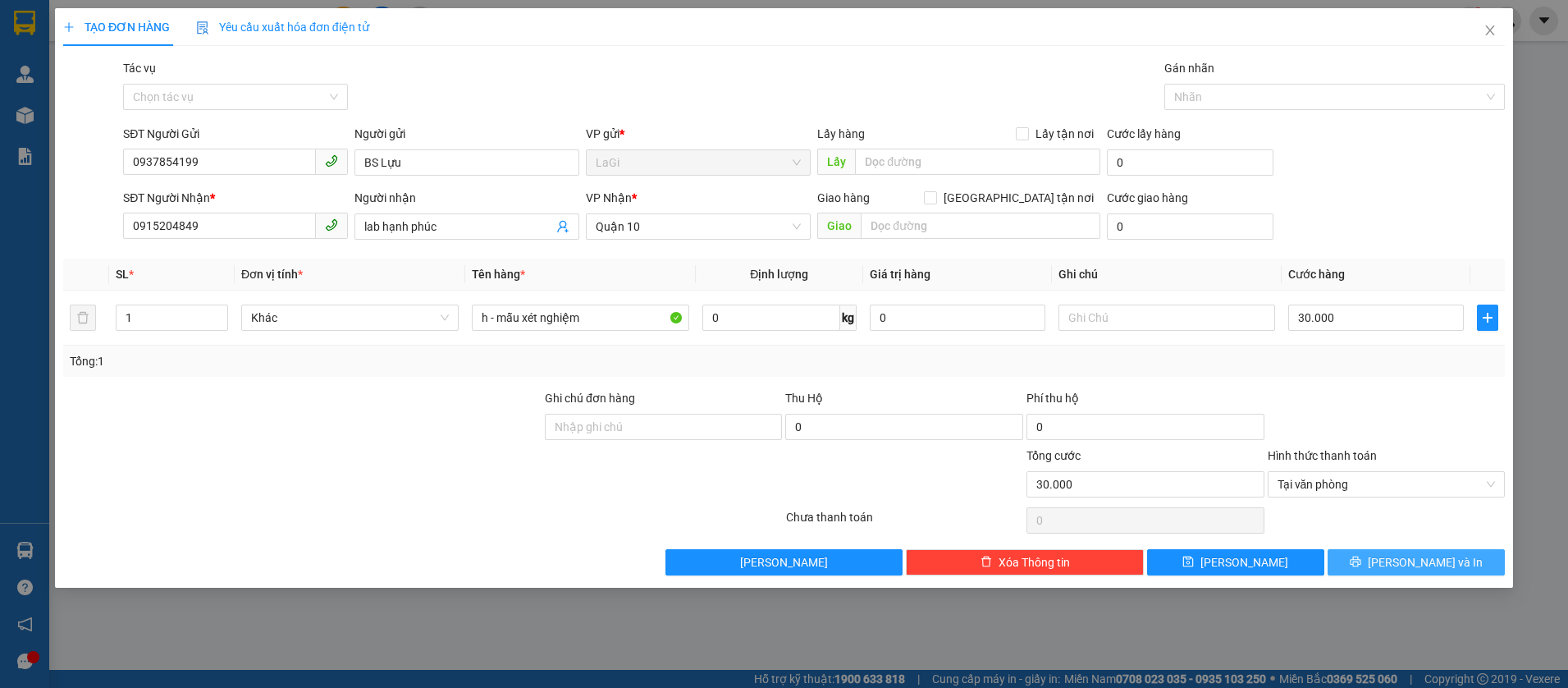
click at [1400, 546] on div "Transit Pickup Surcharge Ids Transit Deliver Surcharge Ids Transit Deliver Surc…" at bounding box center [784, 317] width 1442 height 516
click at [1397, 555] on button "[PERSON_NAME] và In" at bounding box center [1416, 562] width 177 height 26
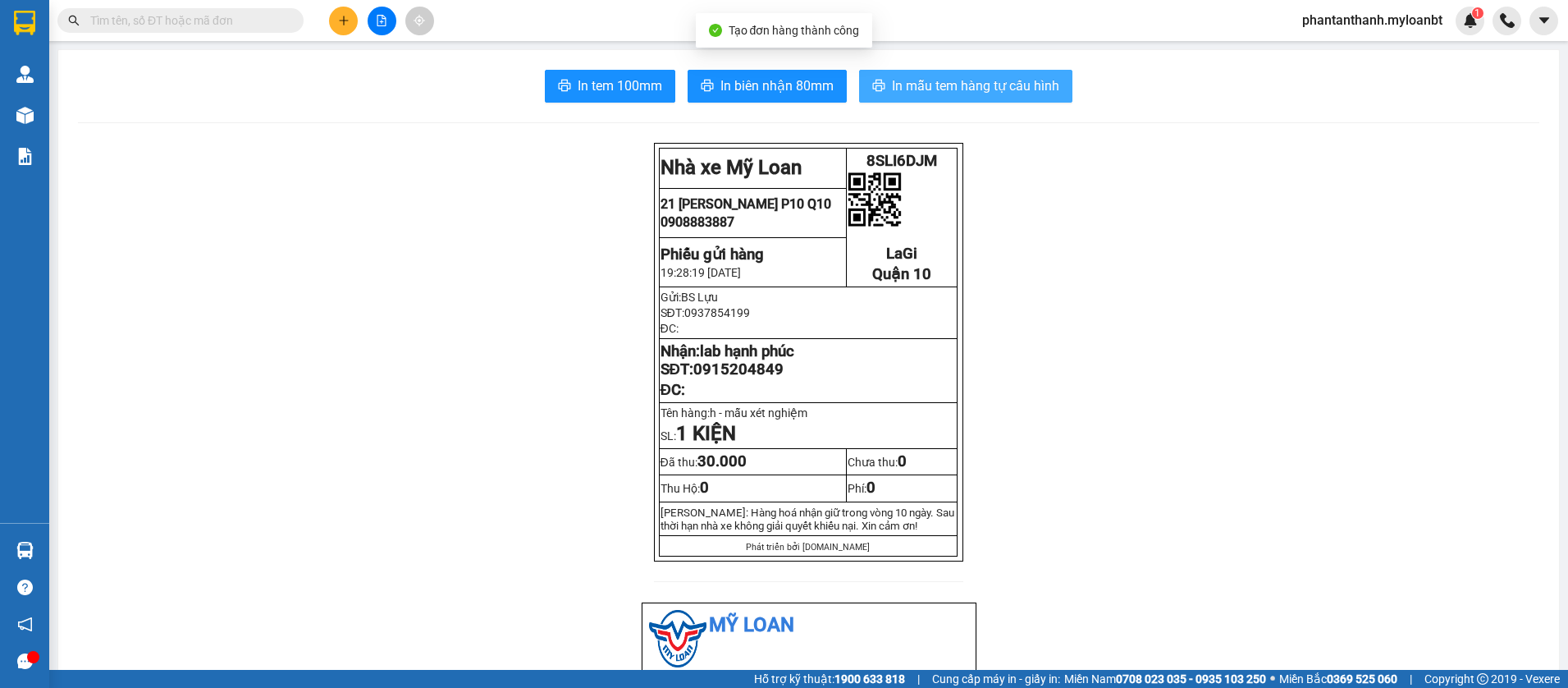
click at [948, 89] on span "In mẫu tem hàng tự cấu hình" at bounding box center [975, 86] width 167 height 21
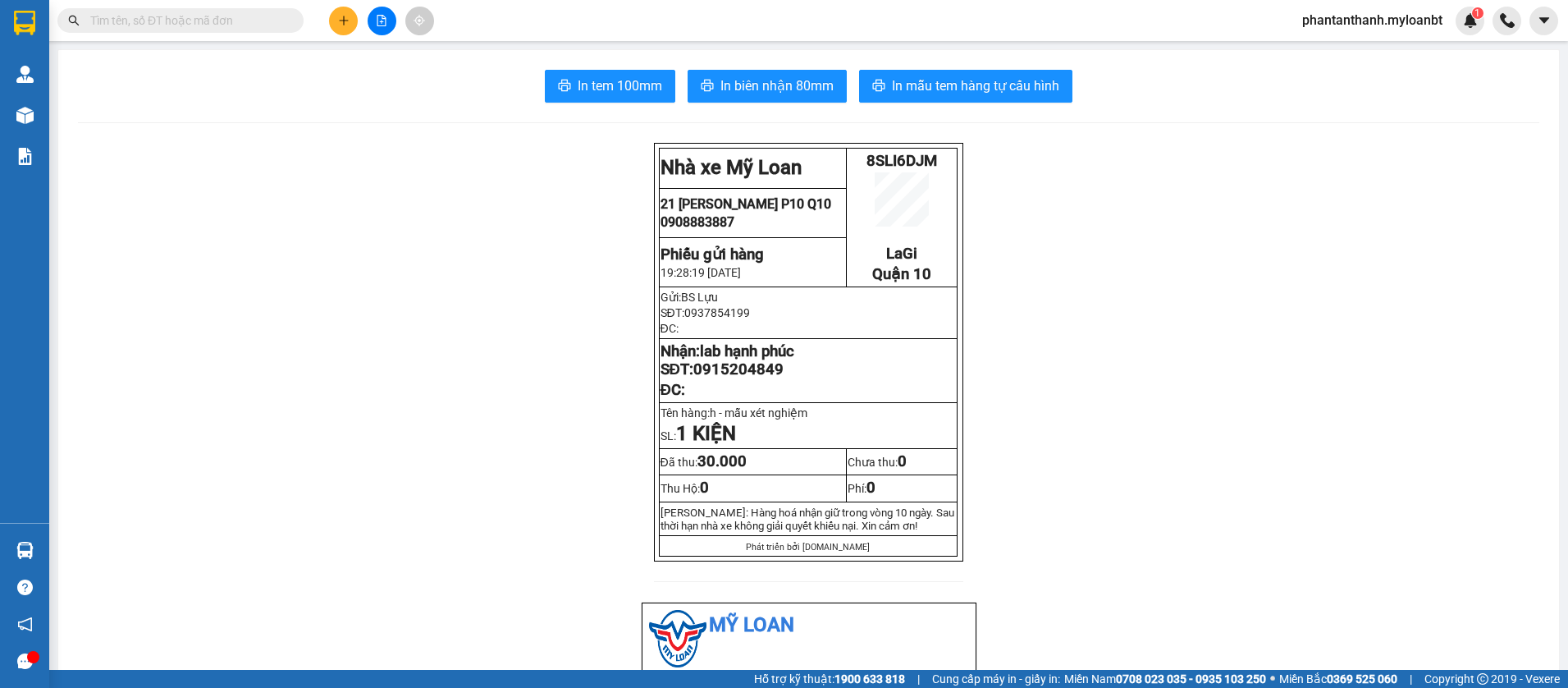
click at [221, 24] on input "text" at bounding box center [187, 21] width 194 height 18
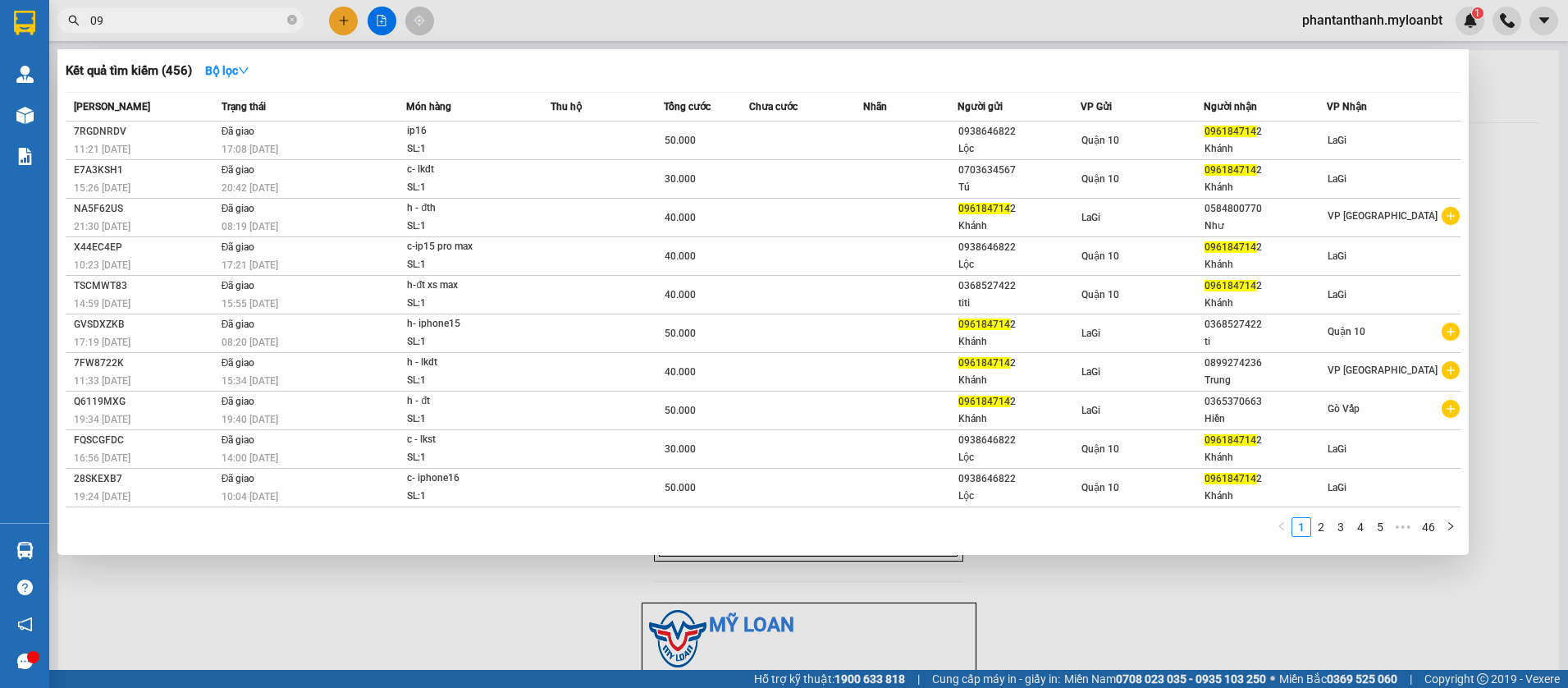
type input "0"
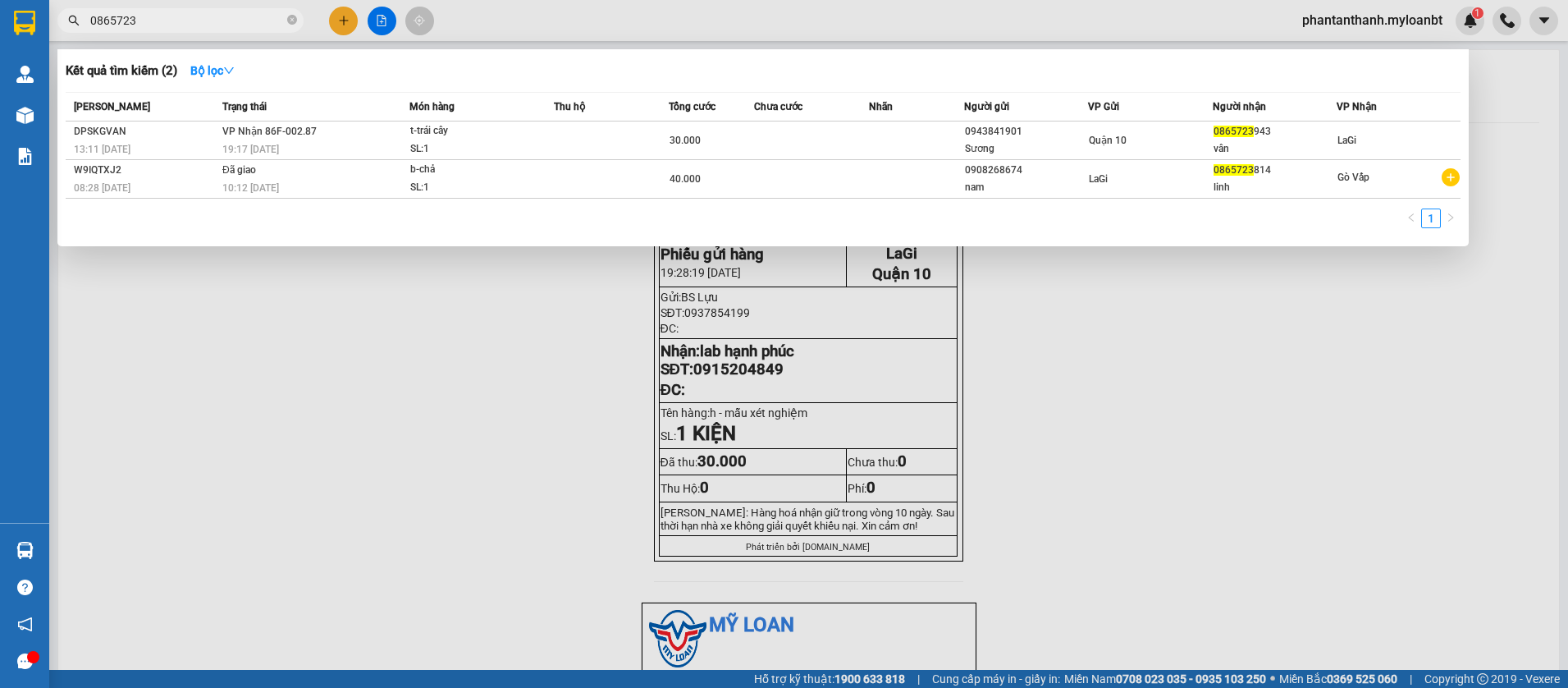
type input "0865723"
click at [182, 24] on input "0865723" at bounding box center [187, 21] width 194 height 18
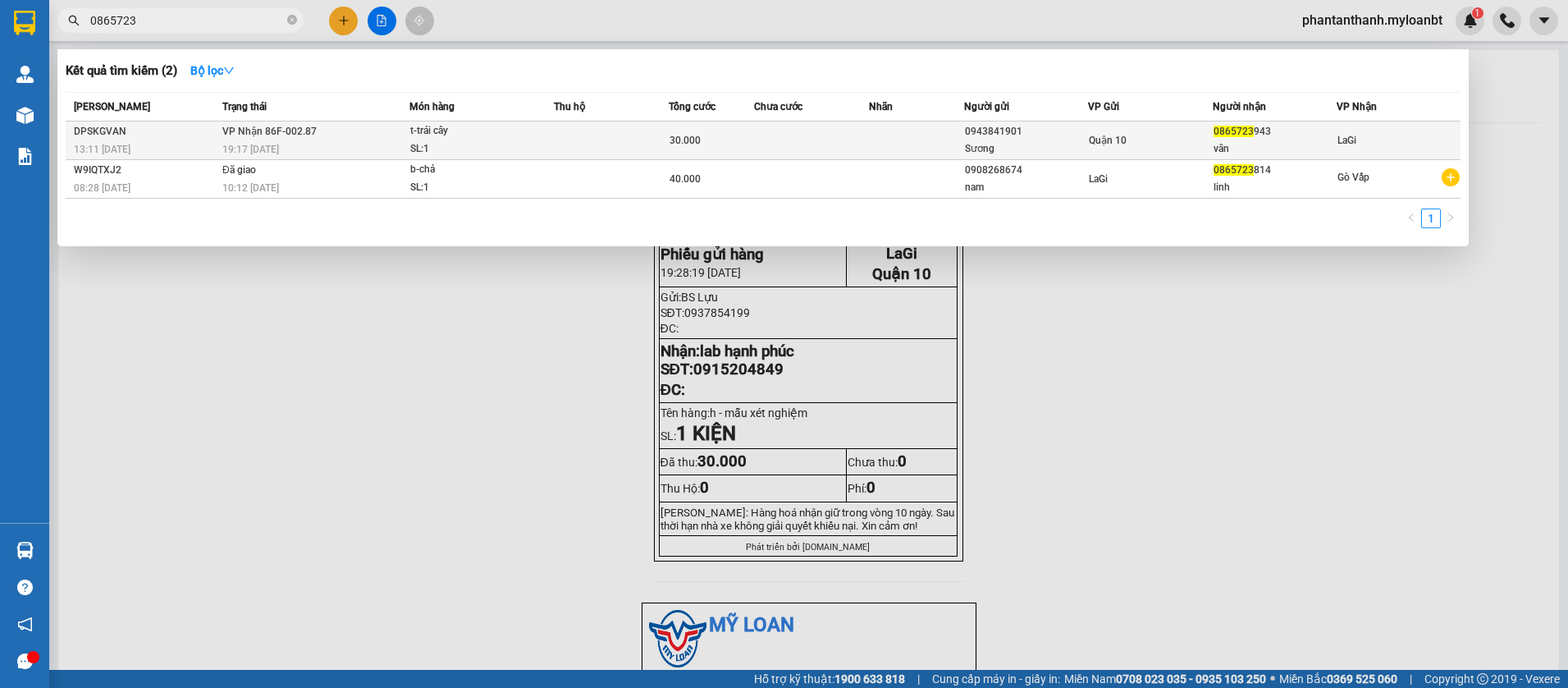
click at [289, 124] on span "VP Nhận 86F-002.87" at bounding box center [269, 130] width 95 height 13
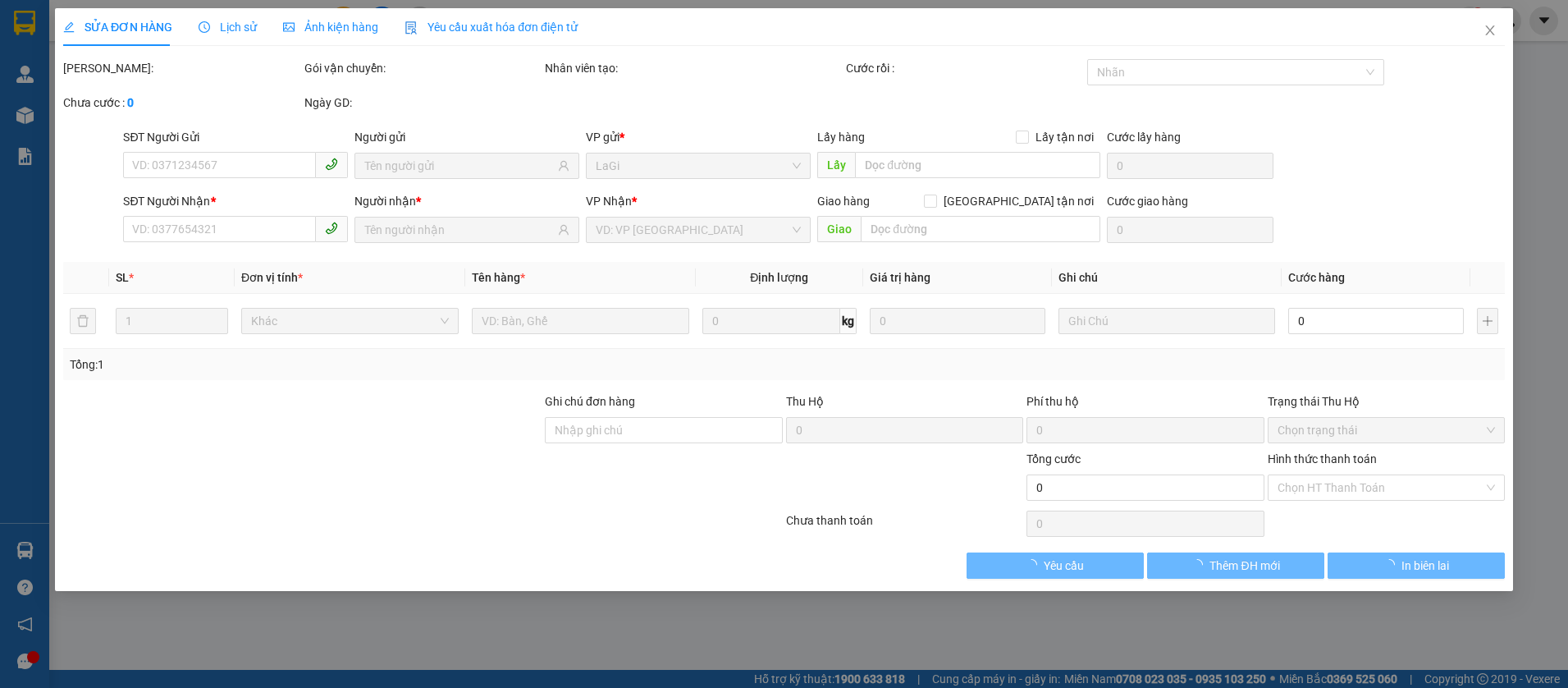
type input "0943841901"
type input "Sương"
type input "0865723943"
type input "vân"
type input "30.000"
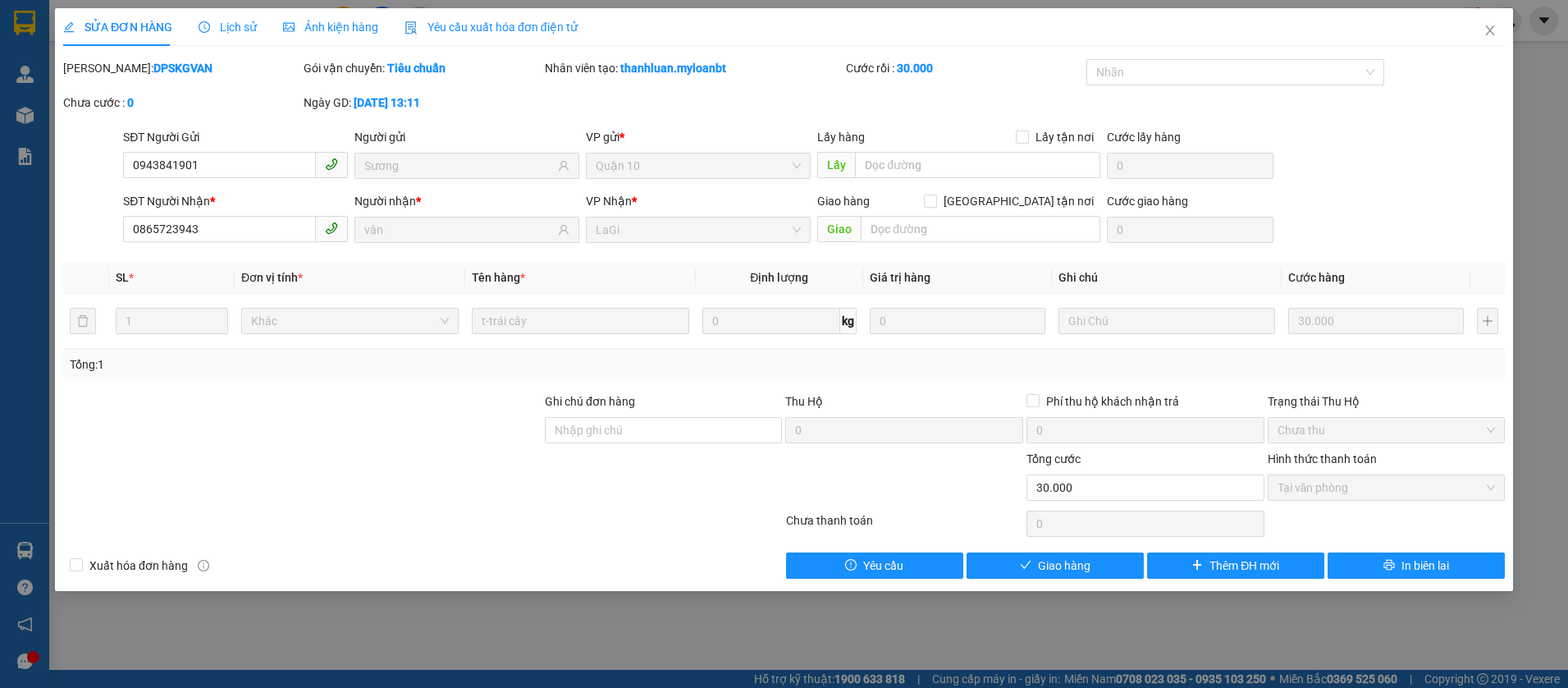
click at [1319, 500] on div "Hình thức thanh toán Tại văn phòng" at bounding box center [1387, 479] width 238 height 58
click at [1037, 554] on button "Giao hàng" at bounding box center [1055, 565] width 177 height 26
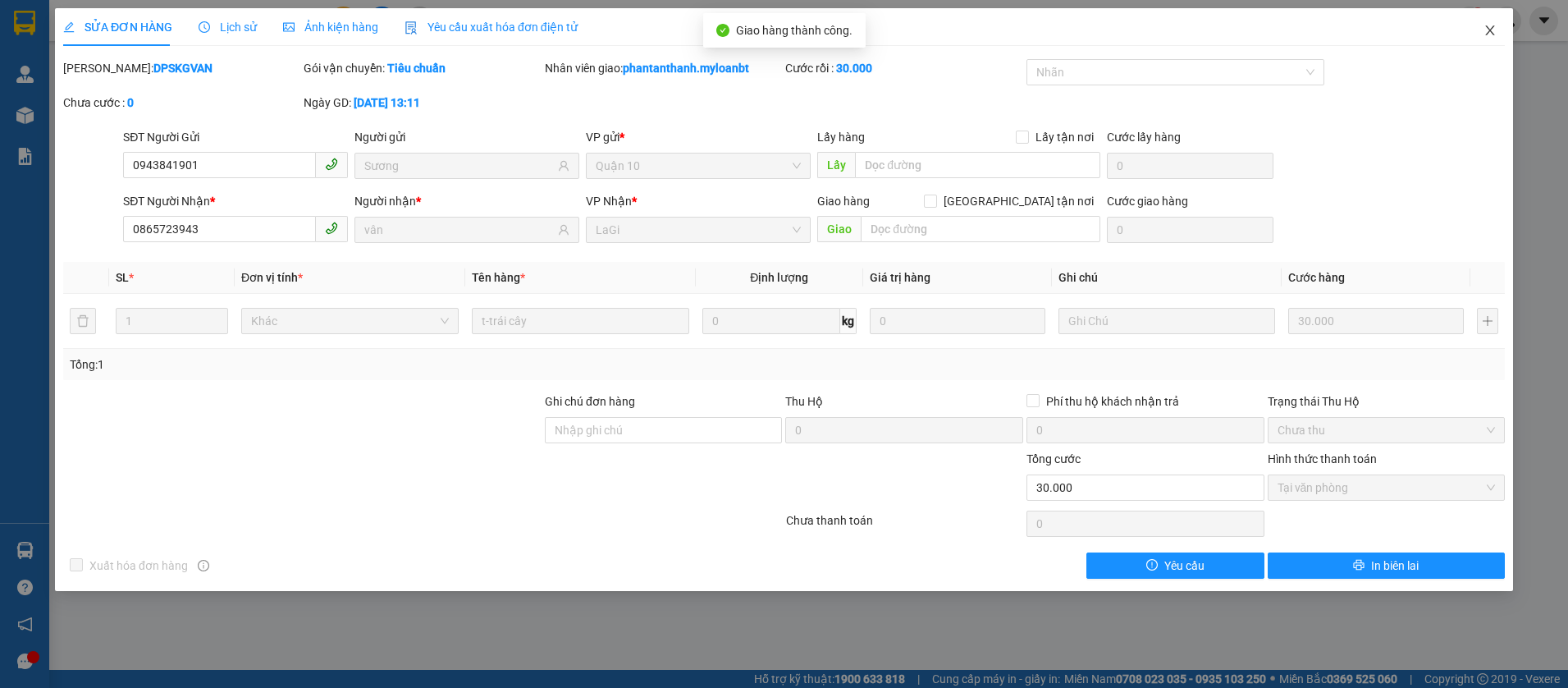
click at [1487, 44] on span "Close" at bounding box center [1491, 31] width 46 height 46
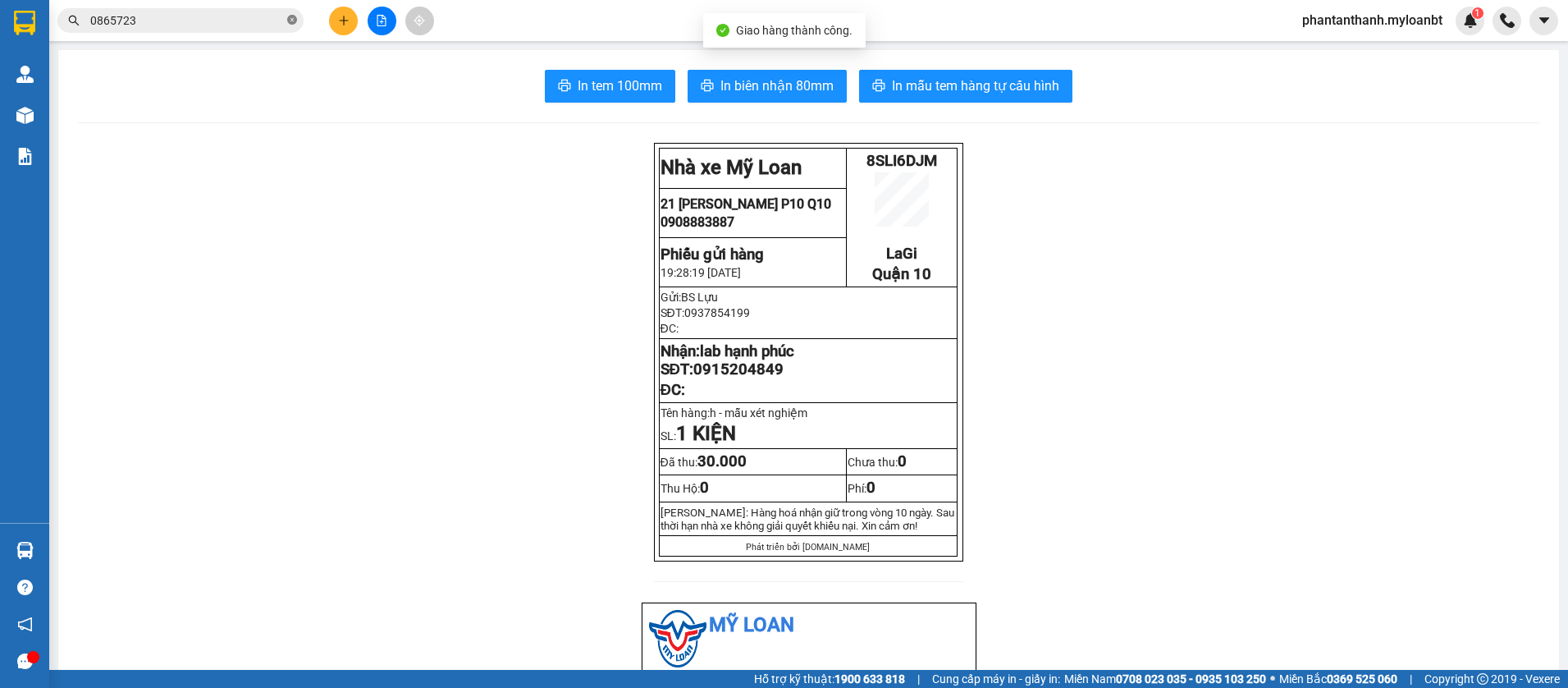
click at [288, 21] on icon "close-circle" at bounding box center [293, 20] width 10 height 10
click at [271, 22] on input "text" at bounding box center [187, 21] width 194 height 18
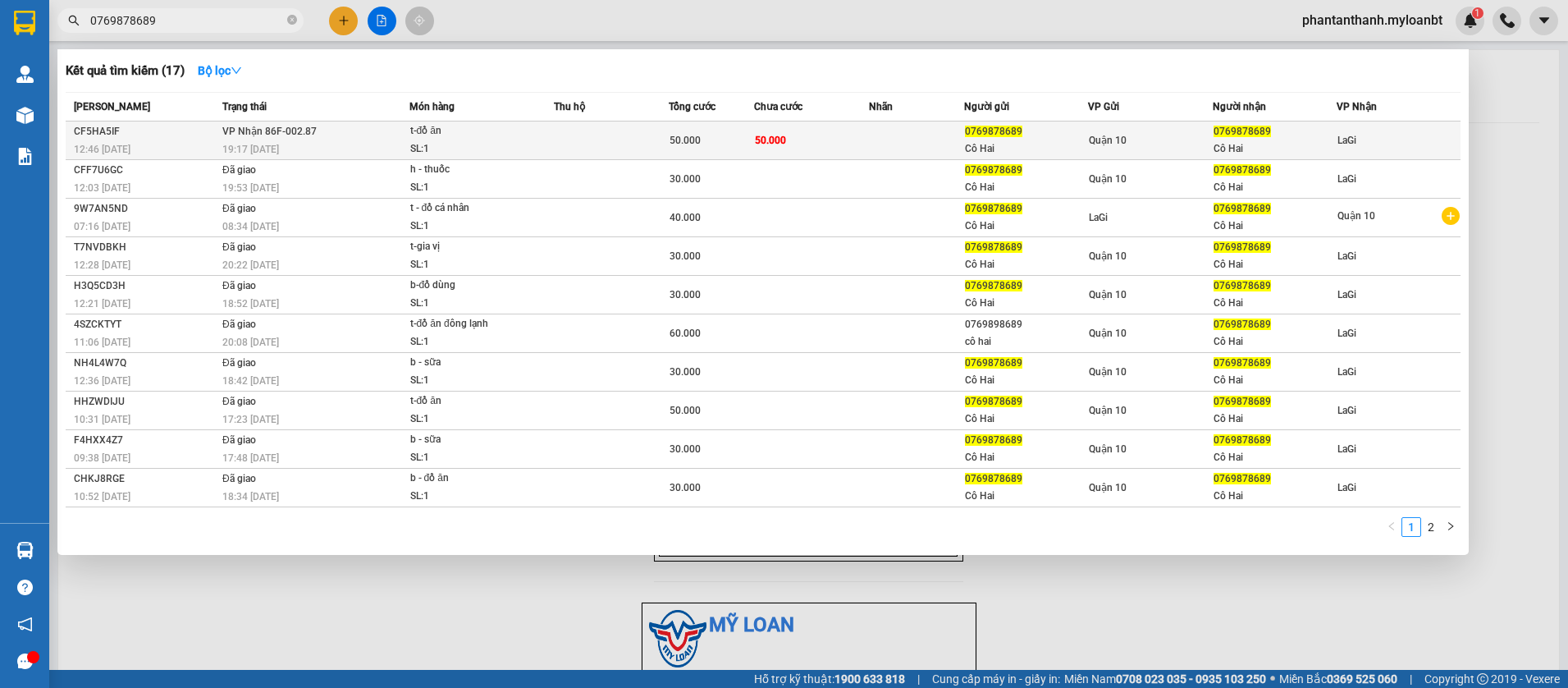
type input "0769878689"
click at [827, 131] on td "50.000" at bounding box center [811, 140] width 115 height 39
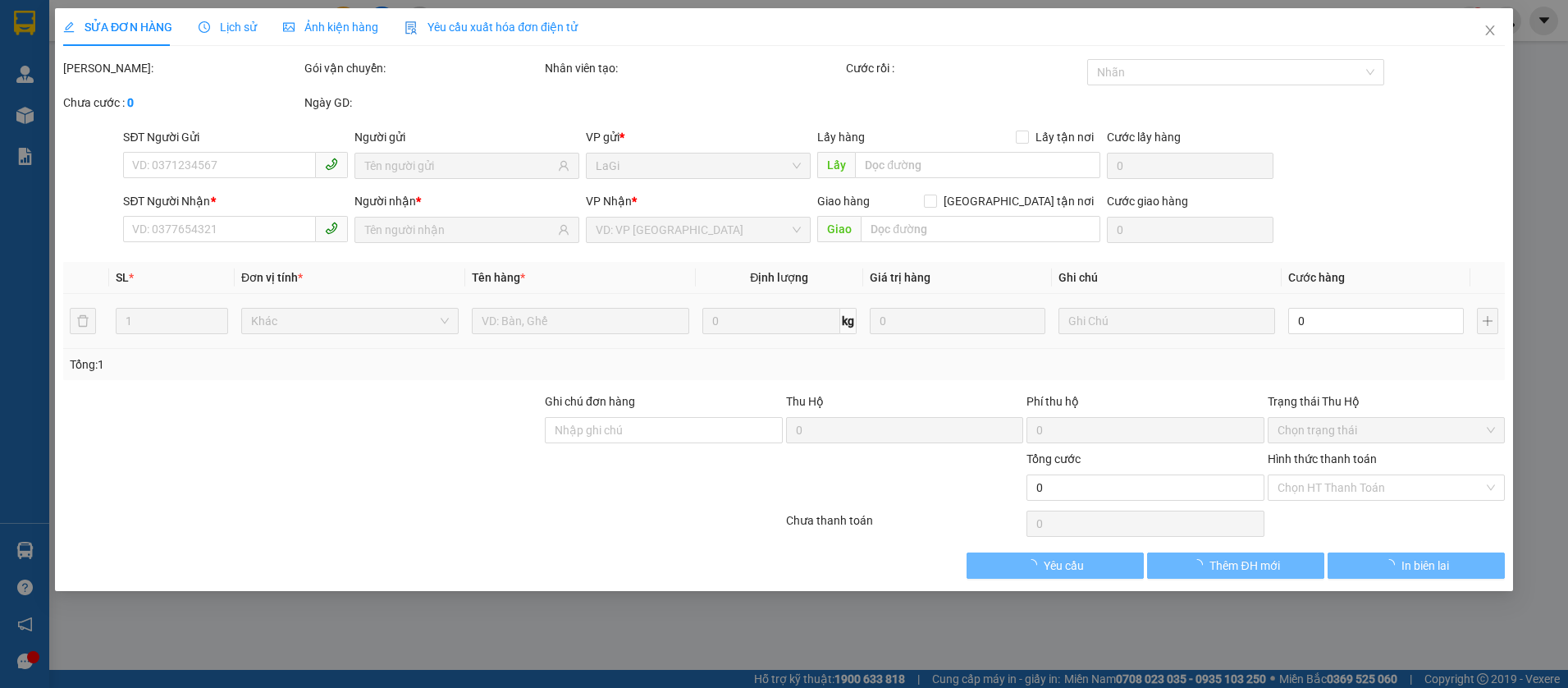
type input "0769878689"
type input "Cô Hai"
type input "0769878689"
type input "Cô Hai"
type input "50.000"
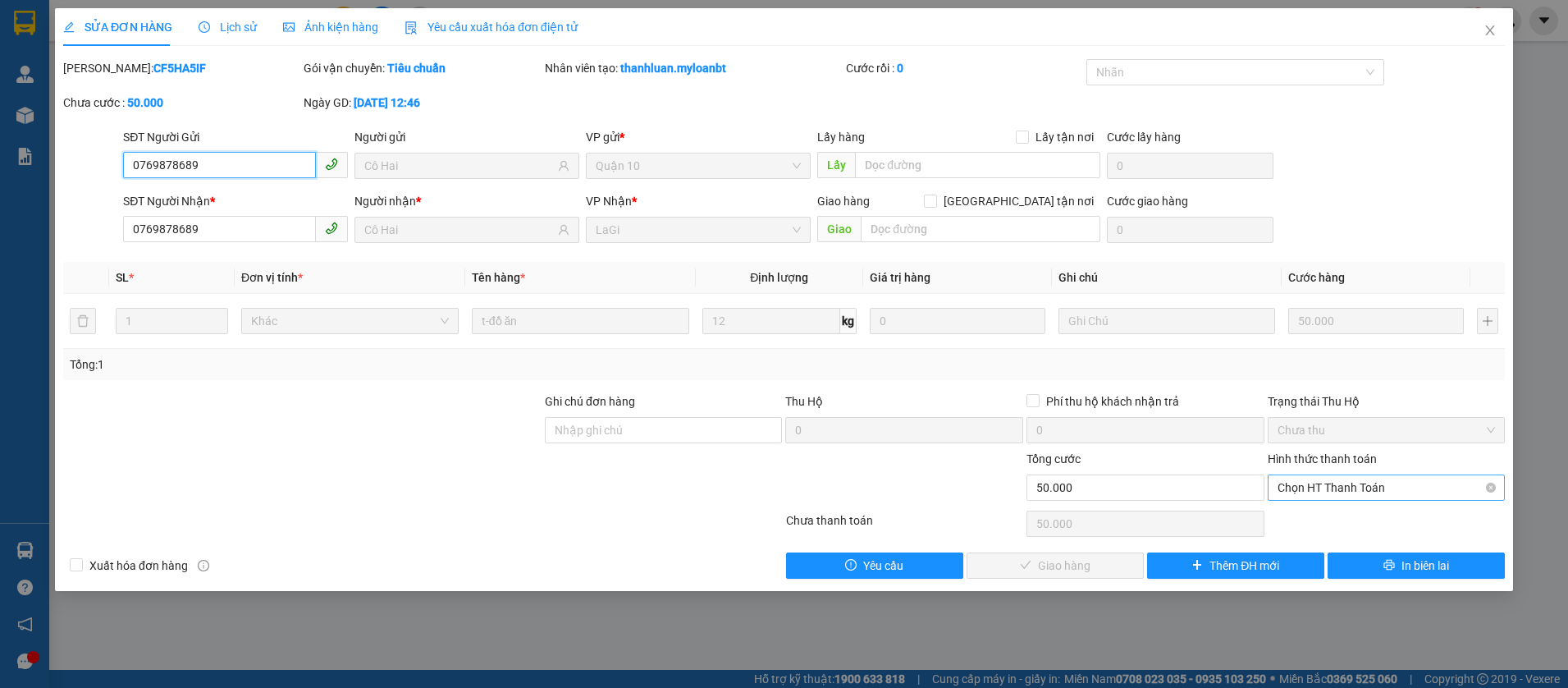
click at [1337, 488] on span "Chọn HT Thanh Toán" at bounding box center [1387, 488] width 218 height 25
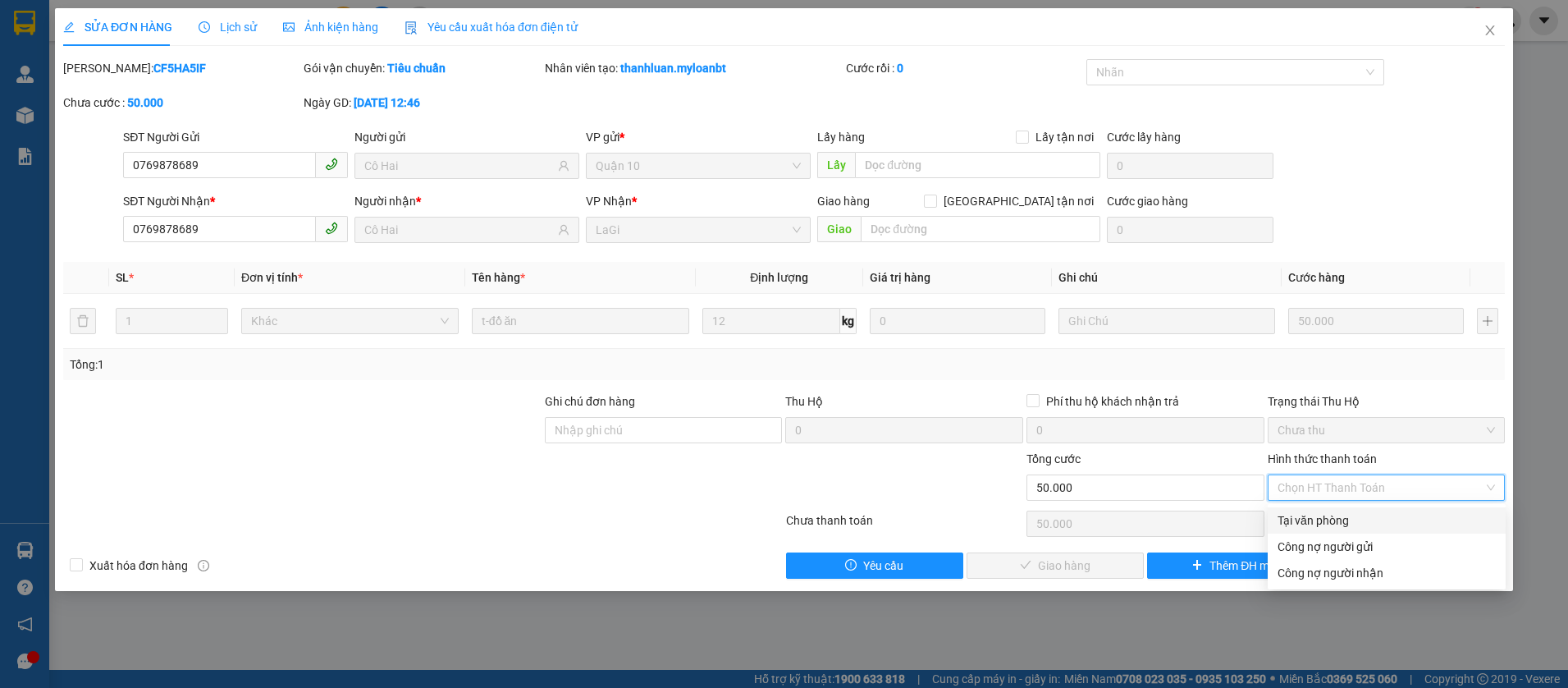
click at [1322, 508] on div "Tại văn phòng" at bounding box center [1387, 520] width 238 height 26
type input "0"
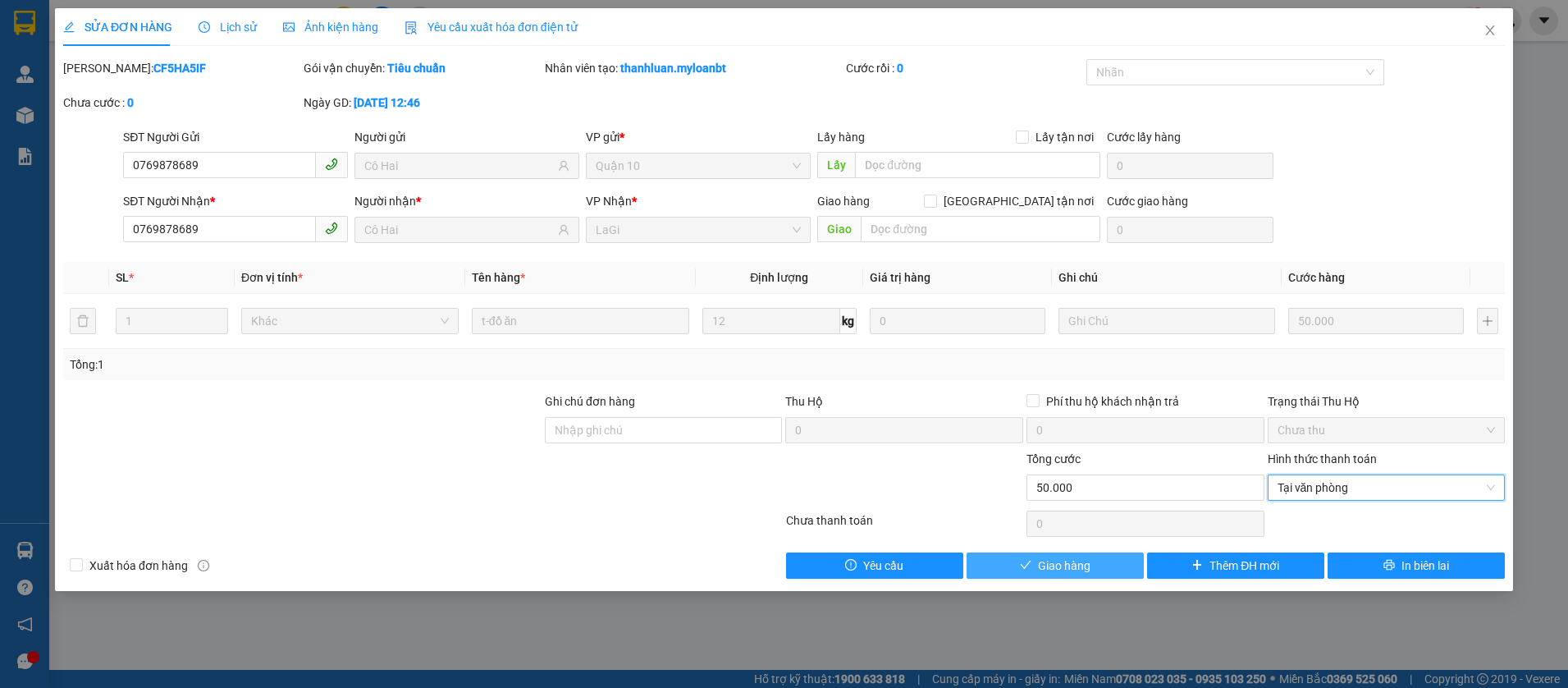
click at [1076, 561] on span "Giao hàng" at bounding box center [1065, 565] width 53 height 18
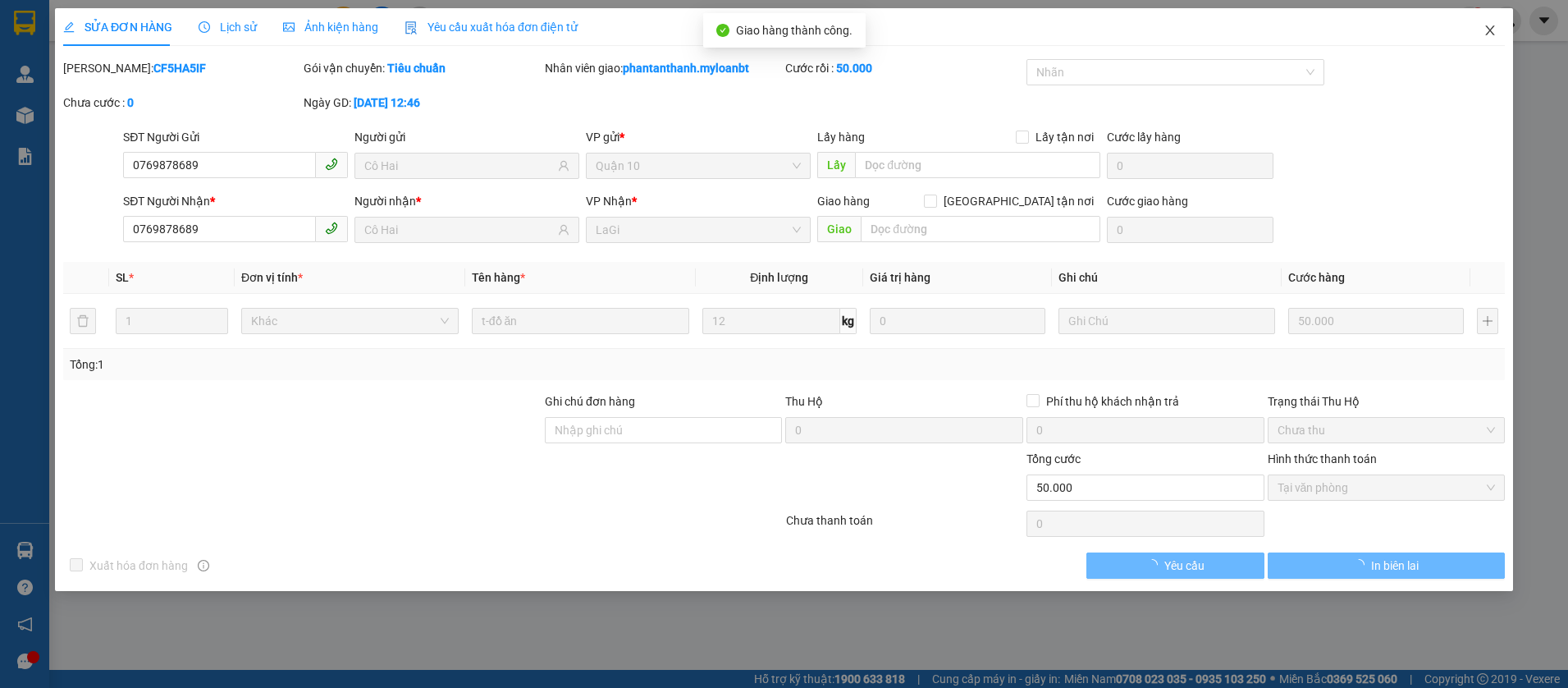
click at [1489, 32] on icon "close" at bounding box center [1489, 30] width 9 height 10
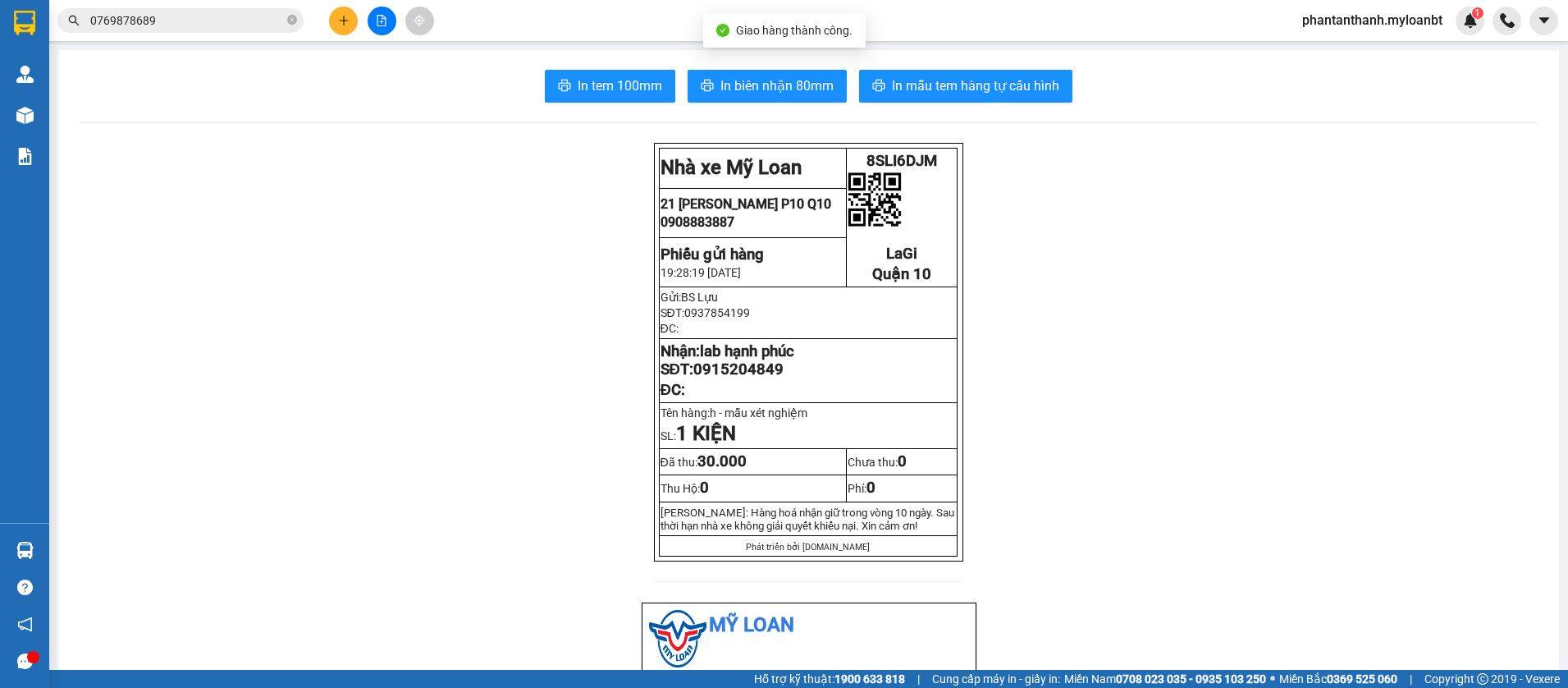
click at [217, 25] on input "0769878689" at bounding box center [187, 21] width 194 height 18
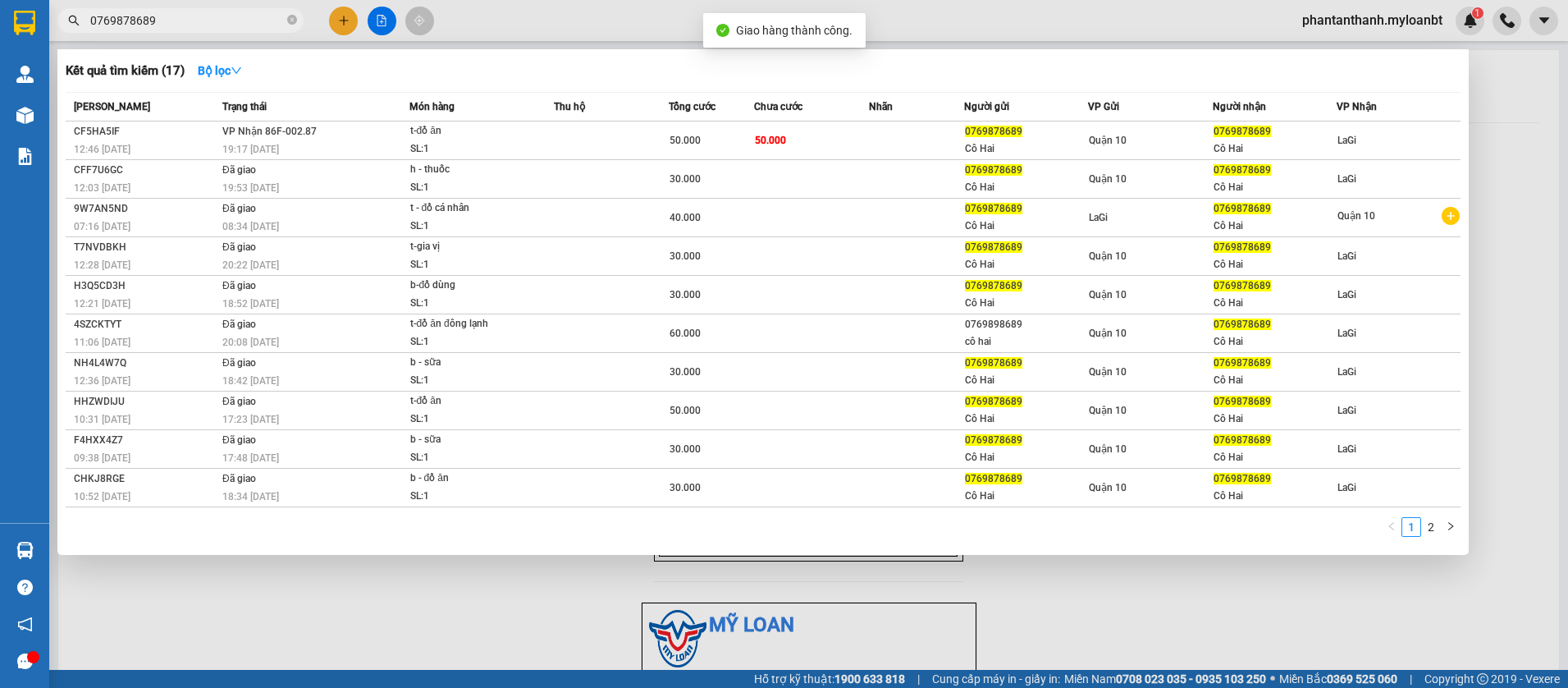
click at [217, 25] on input "0769878689" at bounding box center [187, 21] width 194 height 18
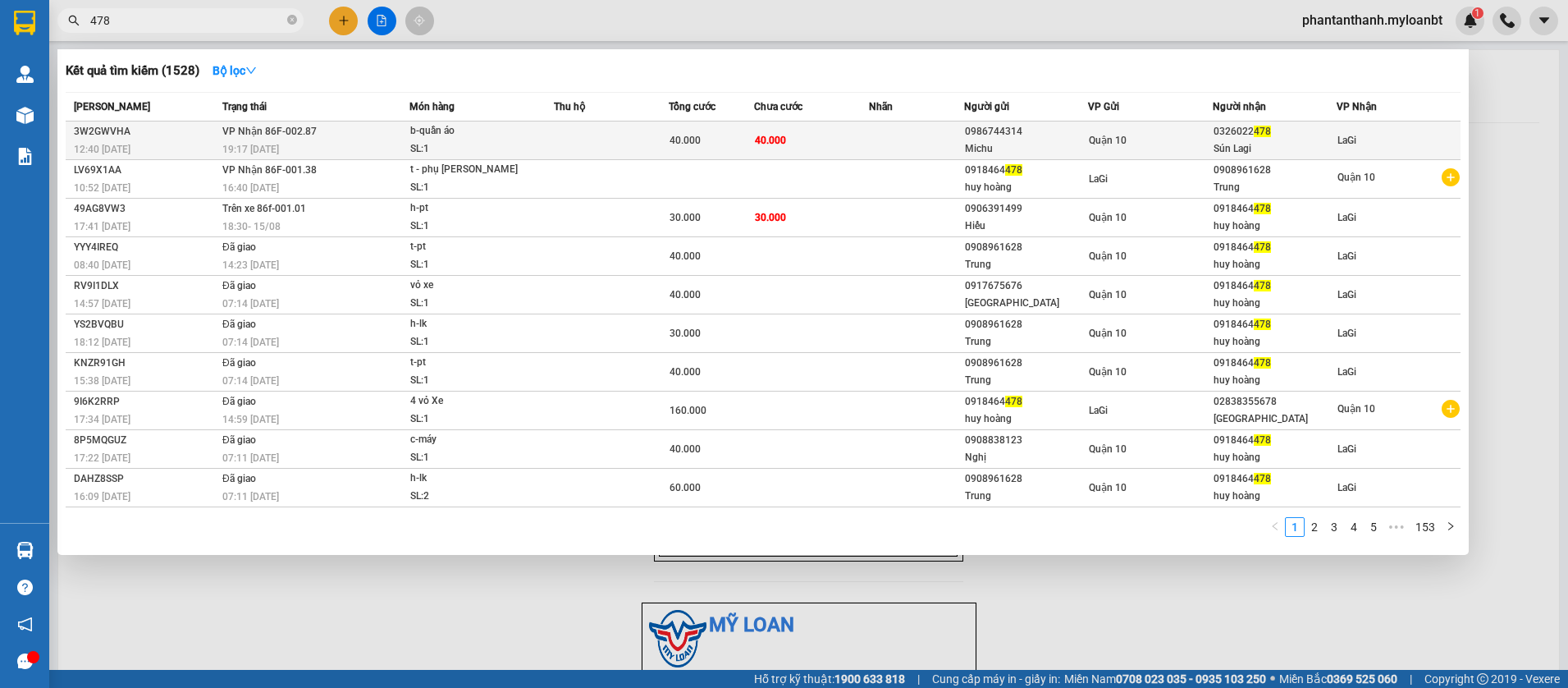
type input "478"
click at [897, 134] on td at bounding box center [917, 140] width 96 height 39
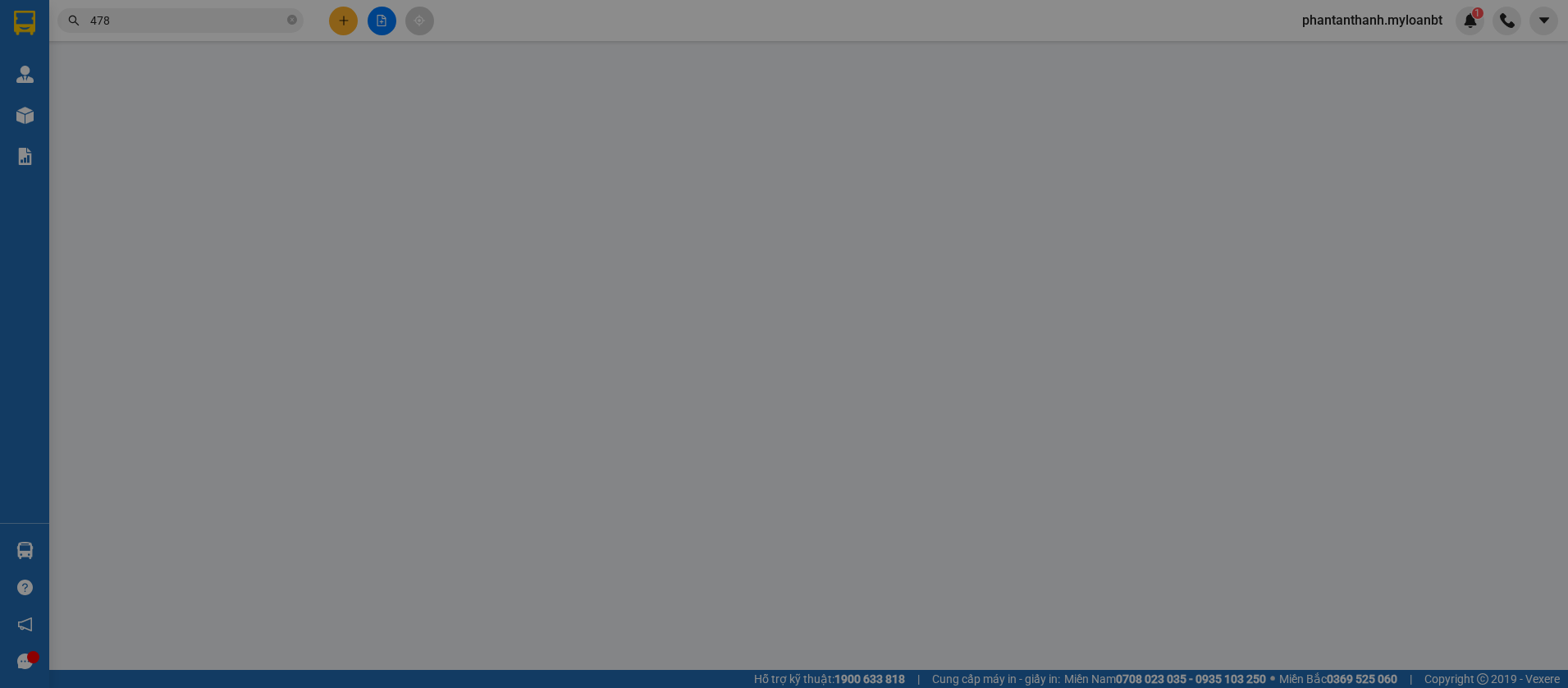
type input "0986744314"
type input "Michu"
type input "0326022478"
type input "Sún Lagi"
type input "40.000"
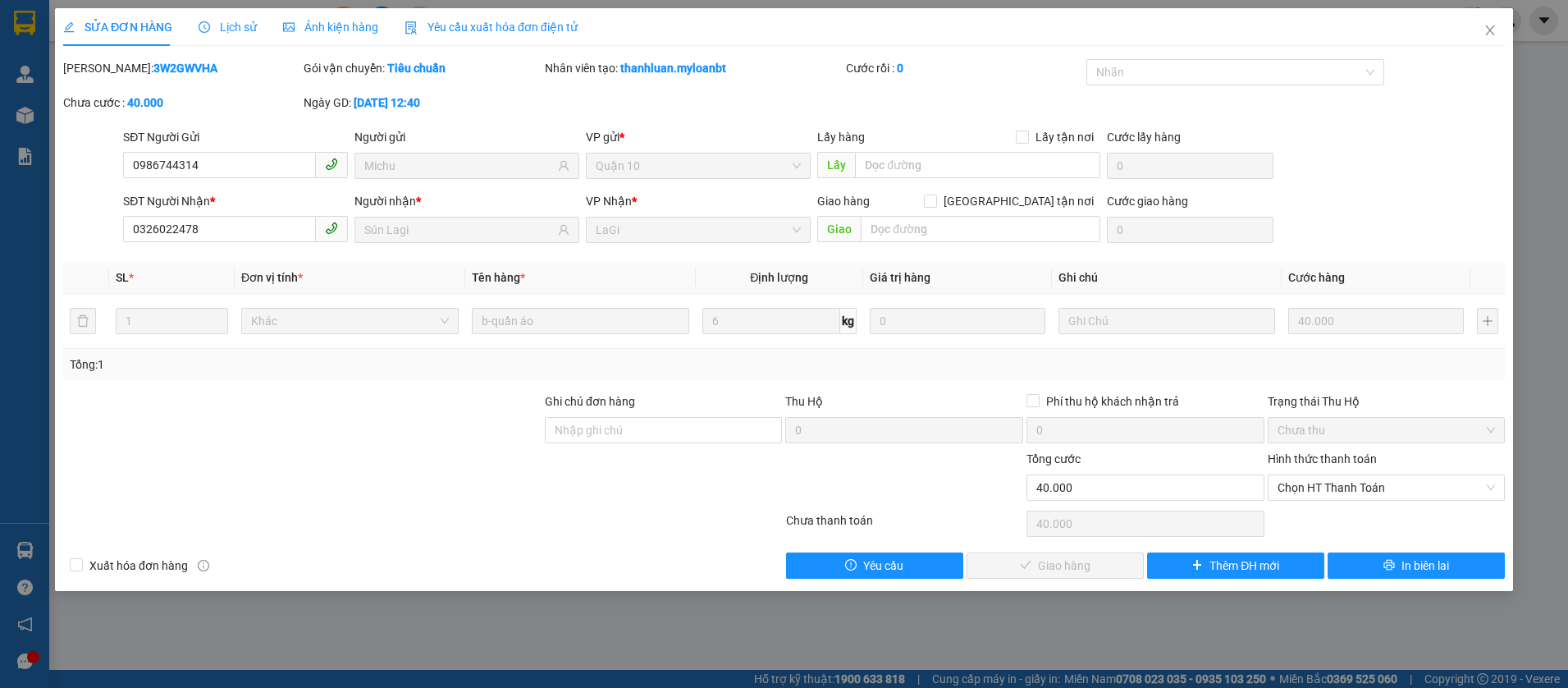
click at [1379, 501] on div "Hình thức thanh toán Chọn HT Thanh Toán" at bounding box center [1387, 479] width 238 height 58
click at [1375, 498] on span "Chọn HT Thanh Toán" at bounding box center [1387, 488] width 218 height 25
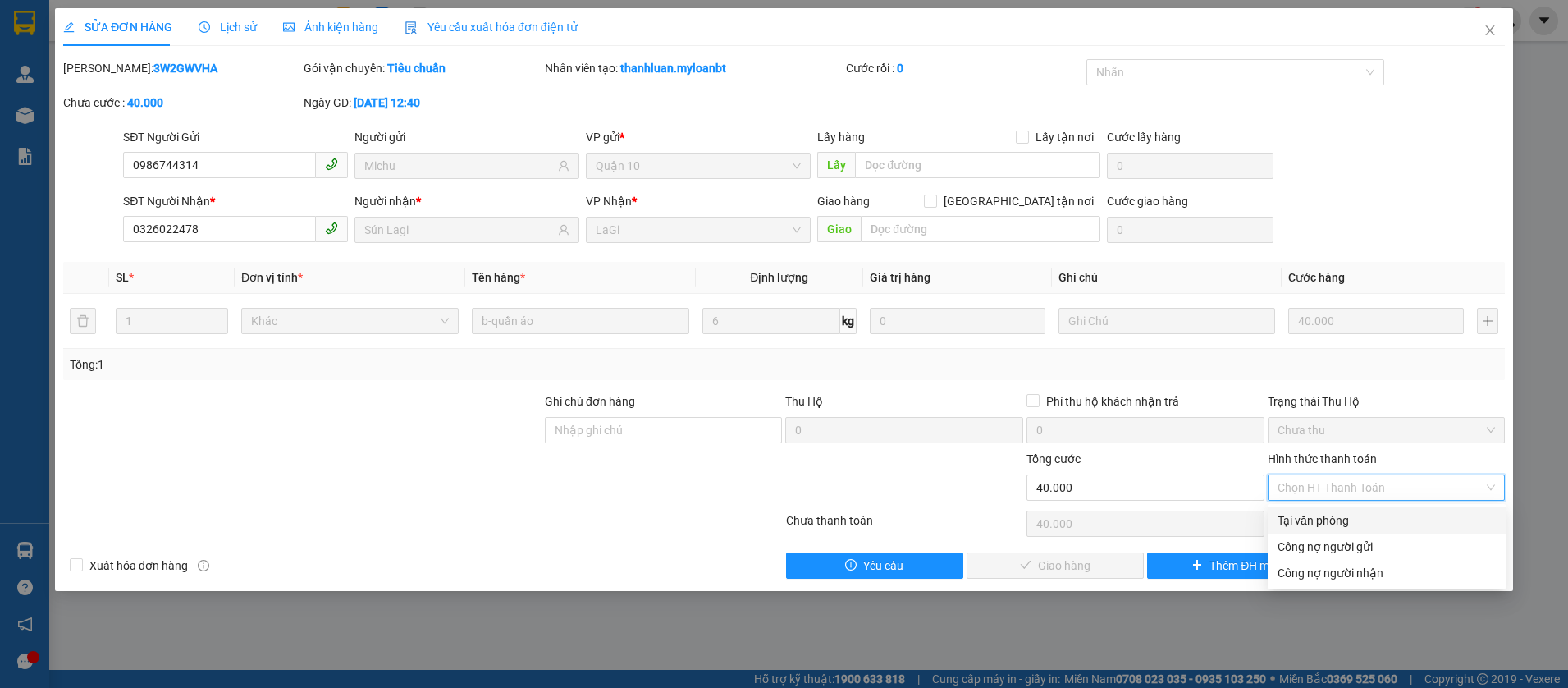
click at [1354, 517] on div "Tại văn phòng" at bounding box center [1387, 520] width 218 height 18
type input "0"
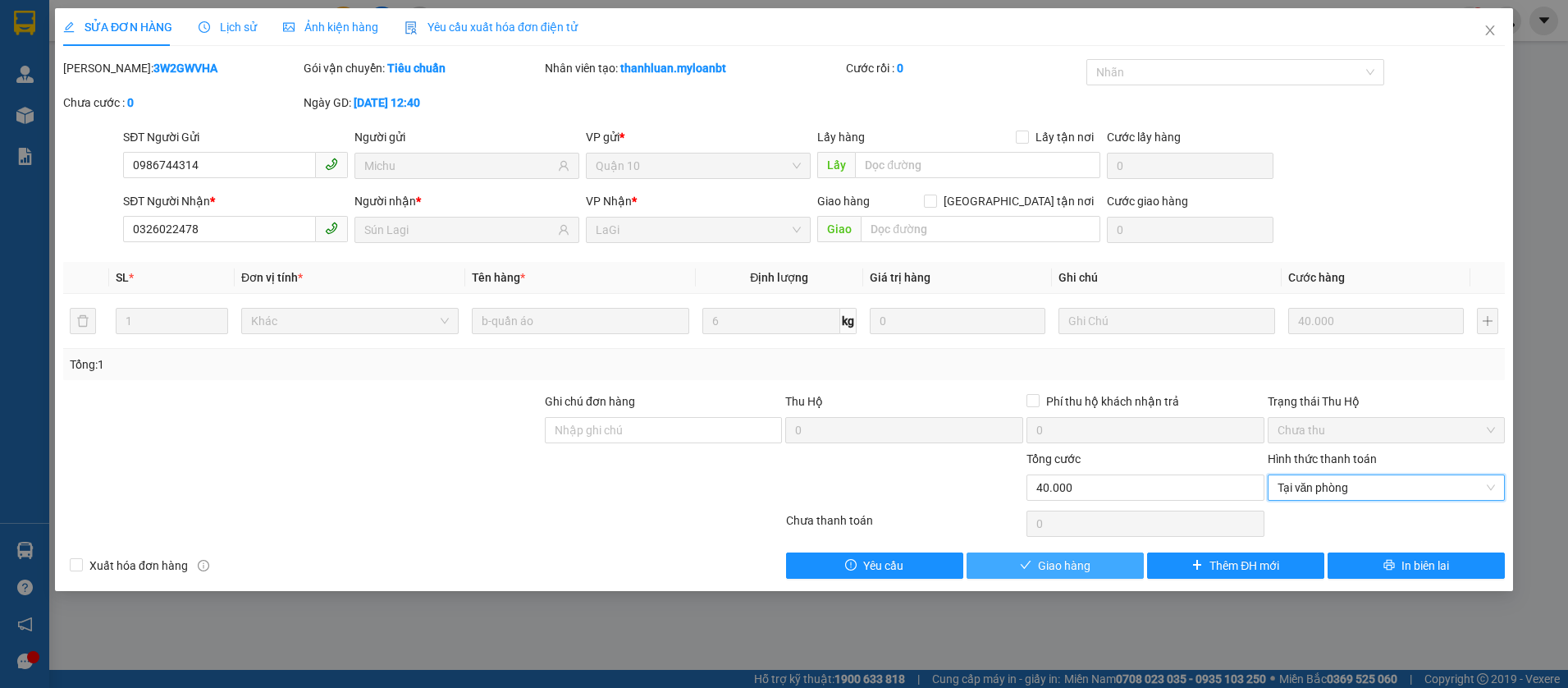
click at [1051, 562] on span "Giao hàng" at bounding box center [1065, 565] width 53 height 18
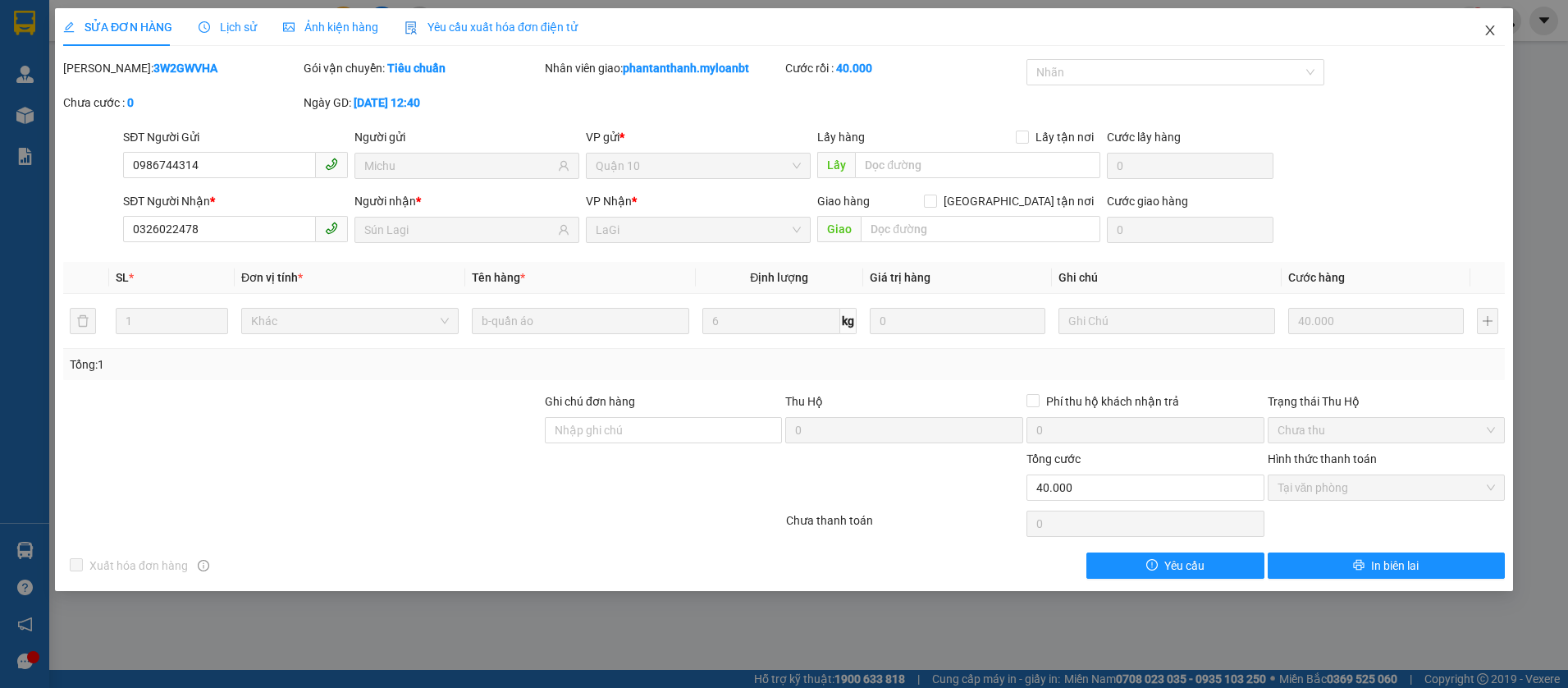
click at [1497, 48] on span "Close" at bounding box center [1491, 31] width 46 height 46
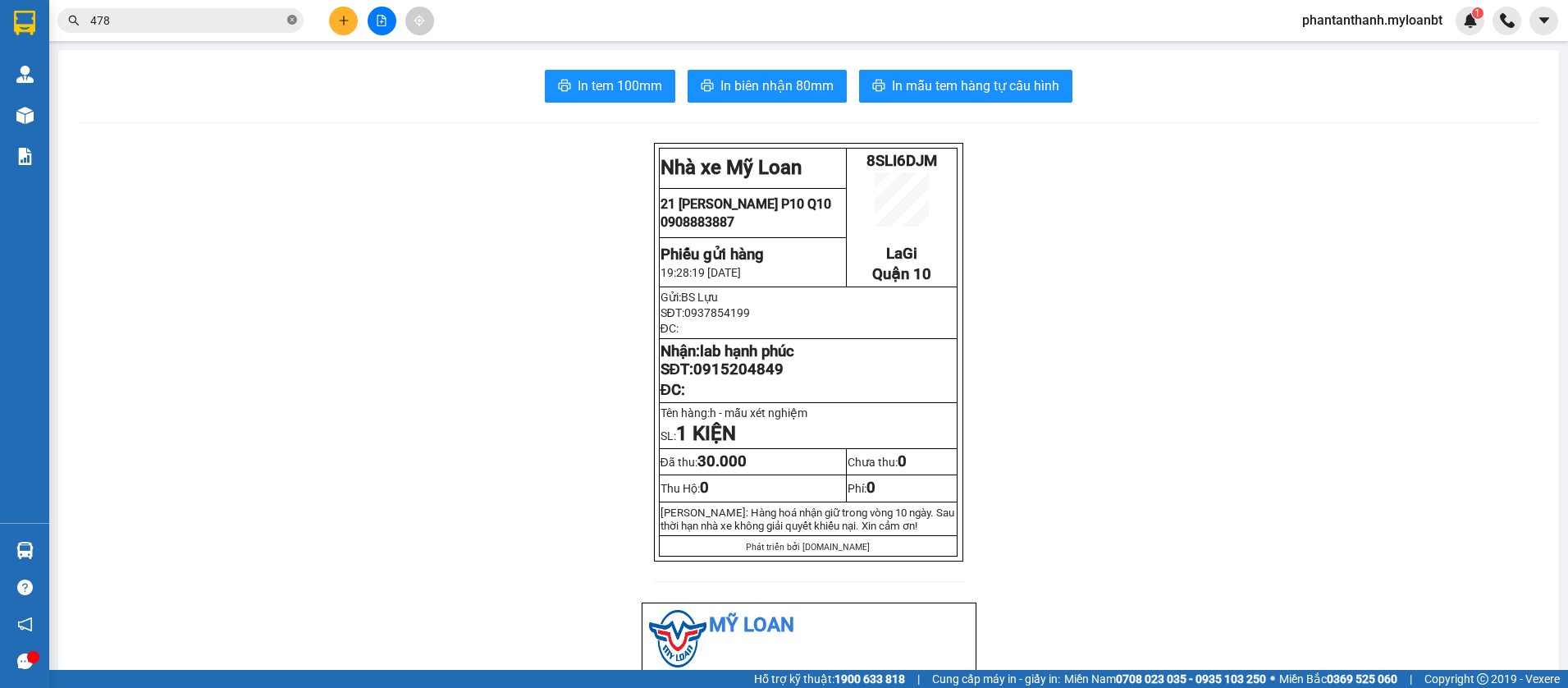
click at [296, 25] on icon "close-circle" at bounding box center [293, 20] width 10 height 10
click at [178, 21] on input "text" at bounding box center [187, 21] width 194 height 18
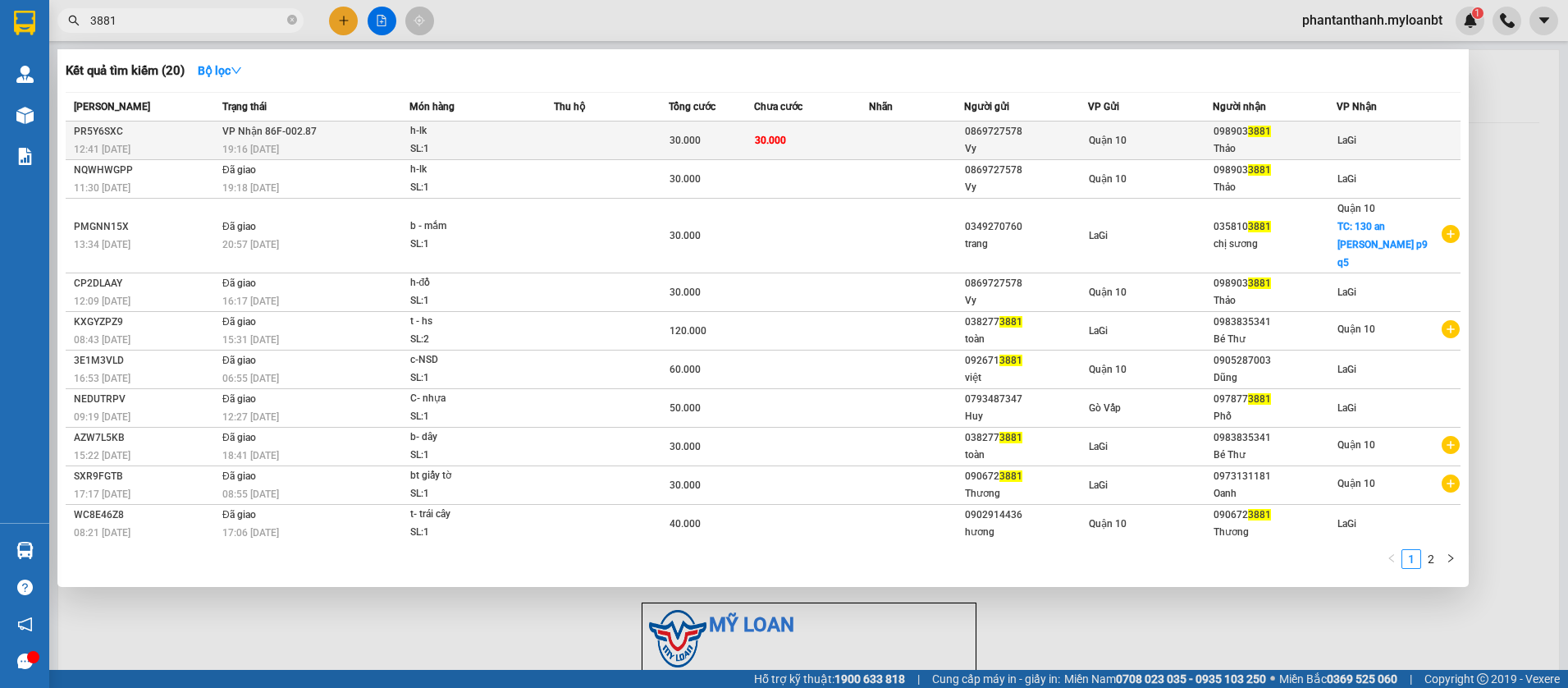
type input "3881"
click at [738, 143] on div "30.000" at bounding box center [712, 140] width 85 height 18
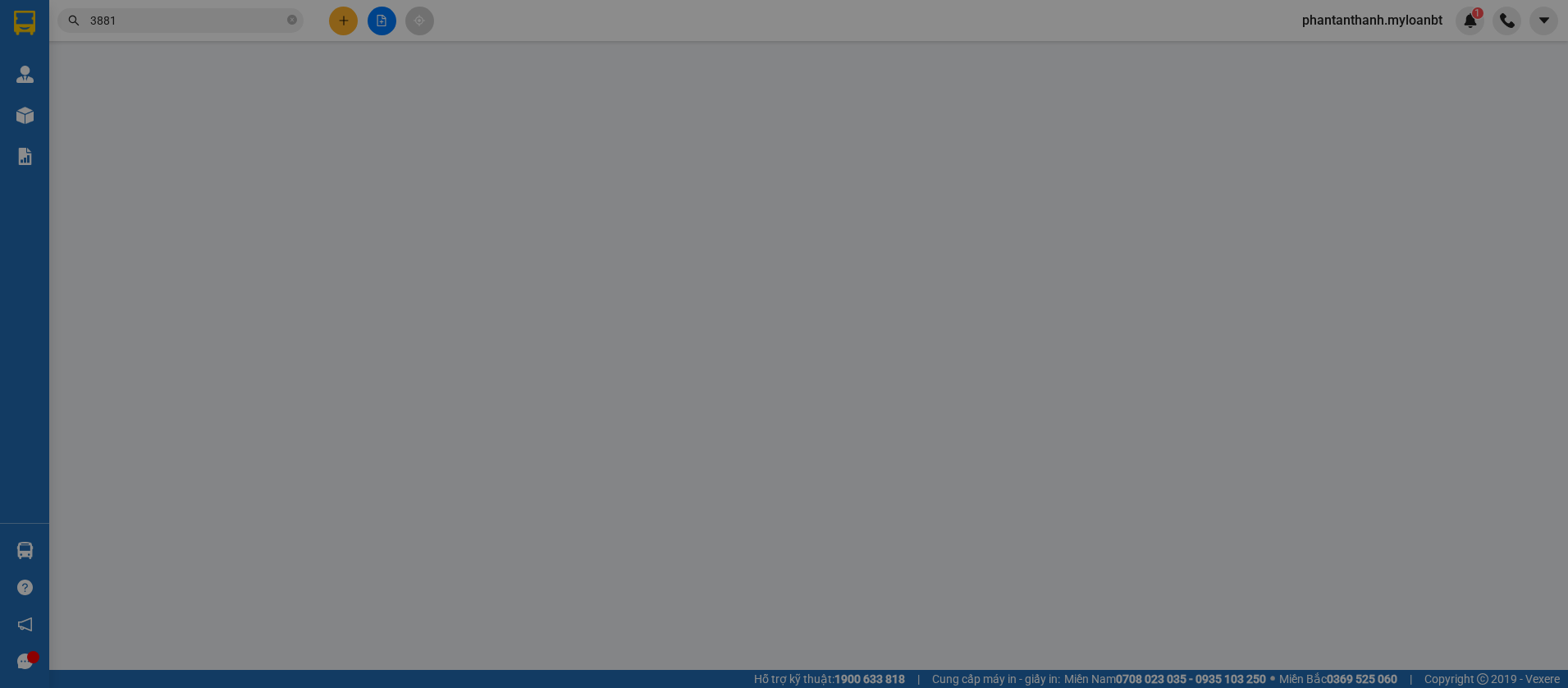
type input "0869727578"
type input "Vy"
type input "0989033881"
type input "Thảo"
type input "30.000"
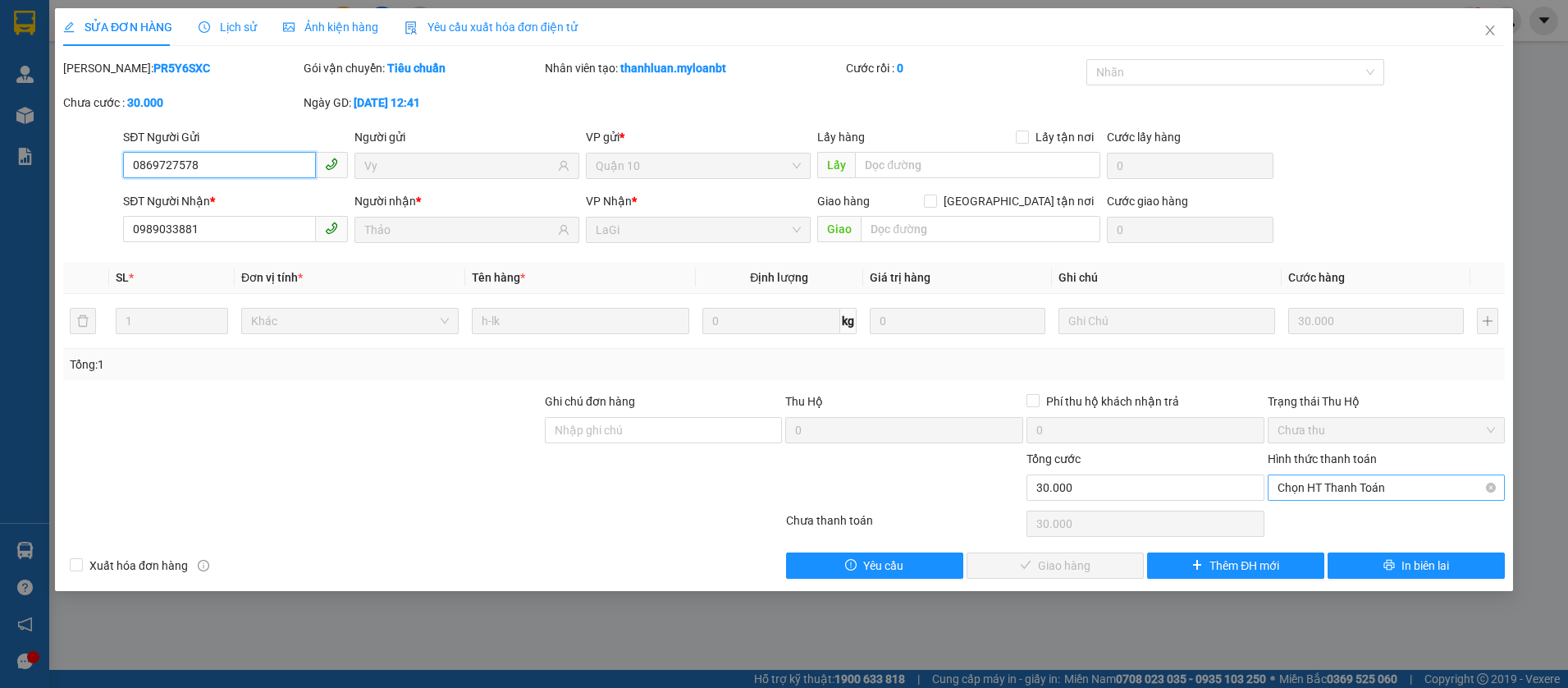
click at [1330, 493] on span "Chọn HT Thanh Toán" at bounding box center [1387, 488] width 218 height 25
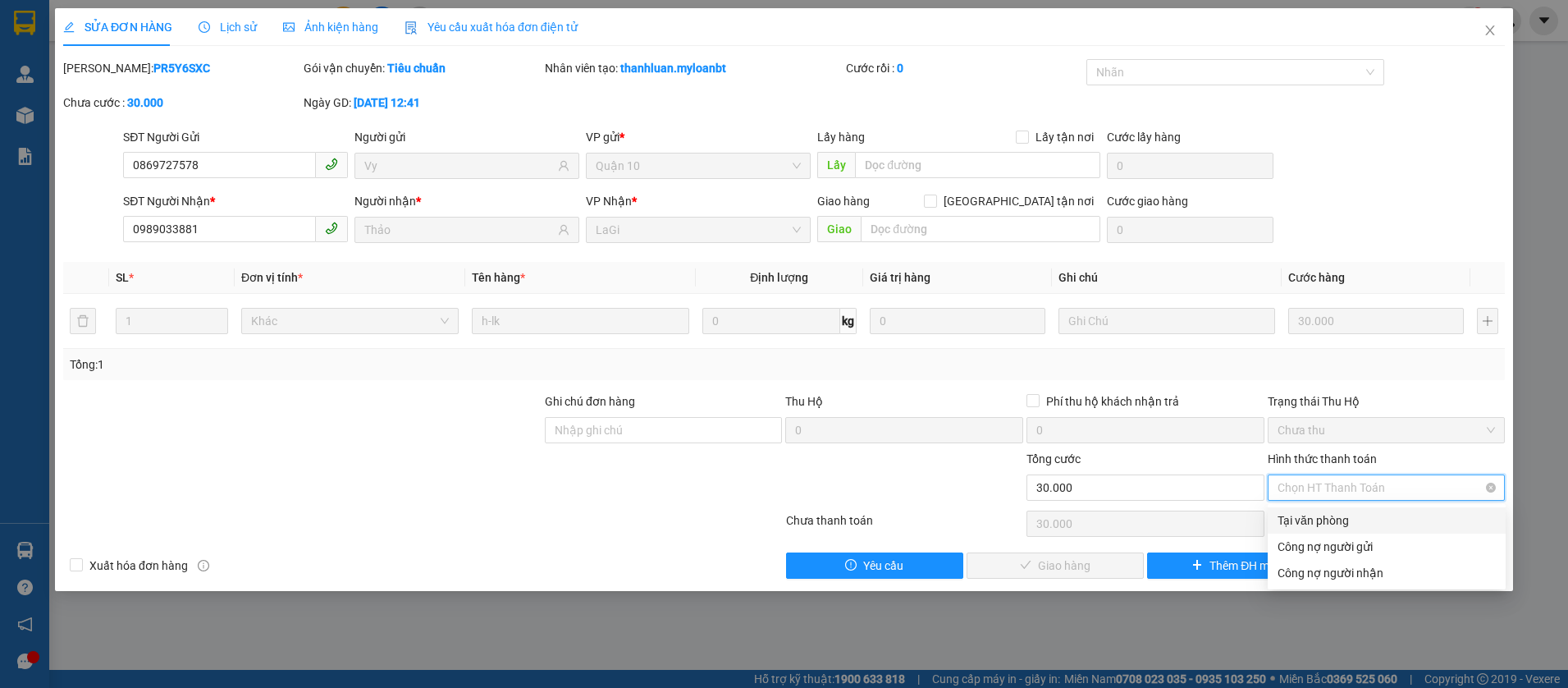
click at [1324, 506] on div "Tại văn phòng Công nợ người gửi Tại văn phòng Công nợ người gửi Công nợ người n…" at bounding box center [1387, 546] width 238 height 86
click at [1314, 531] on div "Tại văn phòng" at bounding box center [1387, 520] width 238 height 26
type input "0"
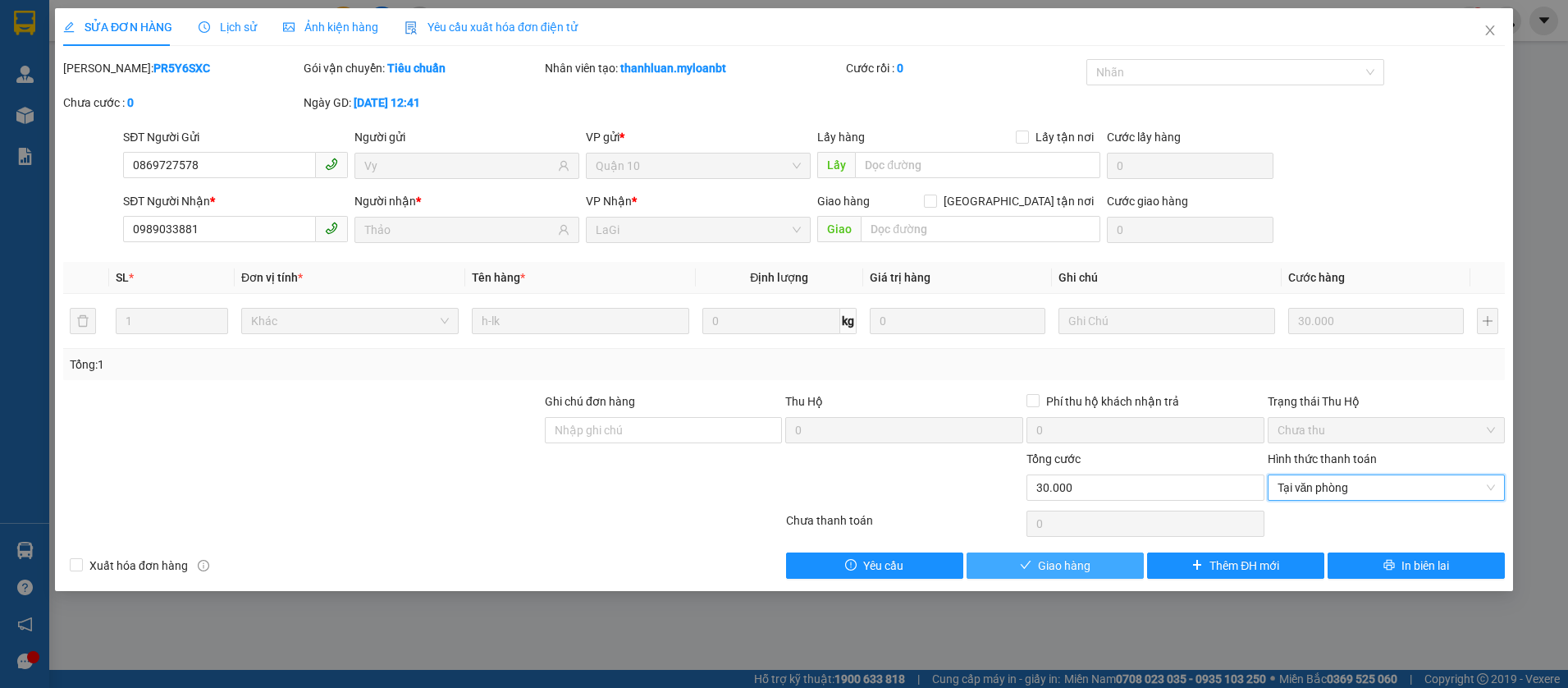
click at [1093, 560] on button "Giao hàng" at bounding box center [1055, 565] width 177 height 26
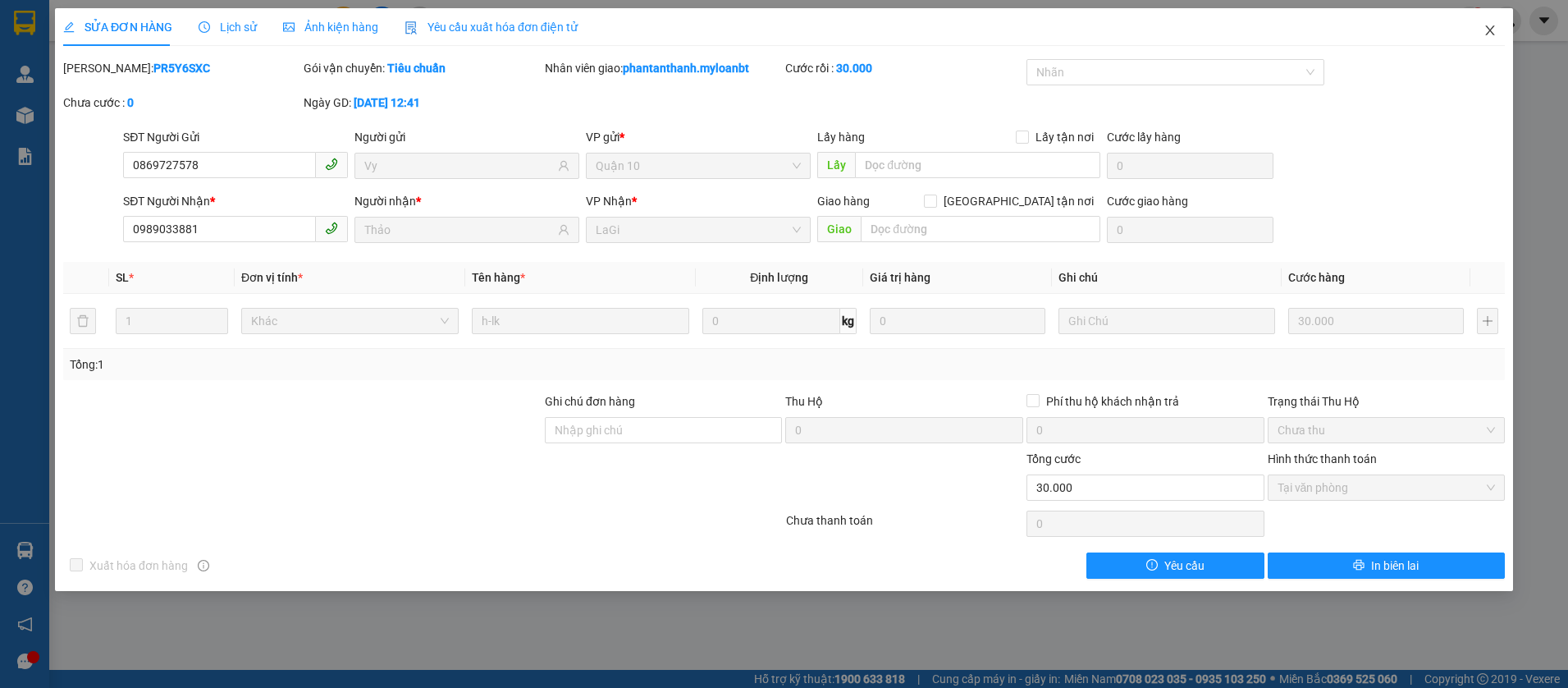
click at [1505, 39] on span "Close" at bounding box center [1491, 31] width 46 height 46
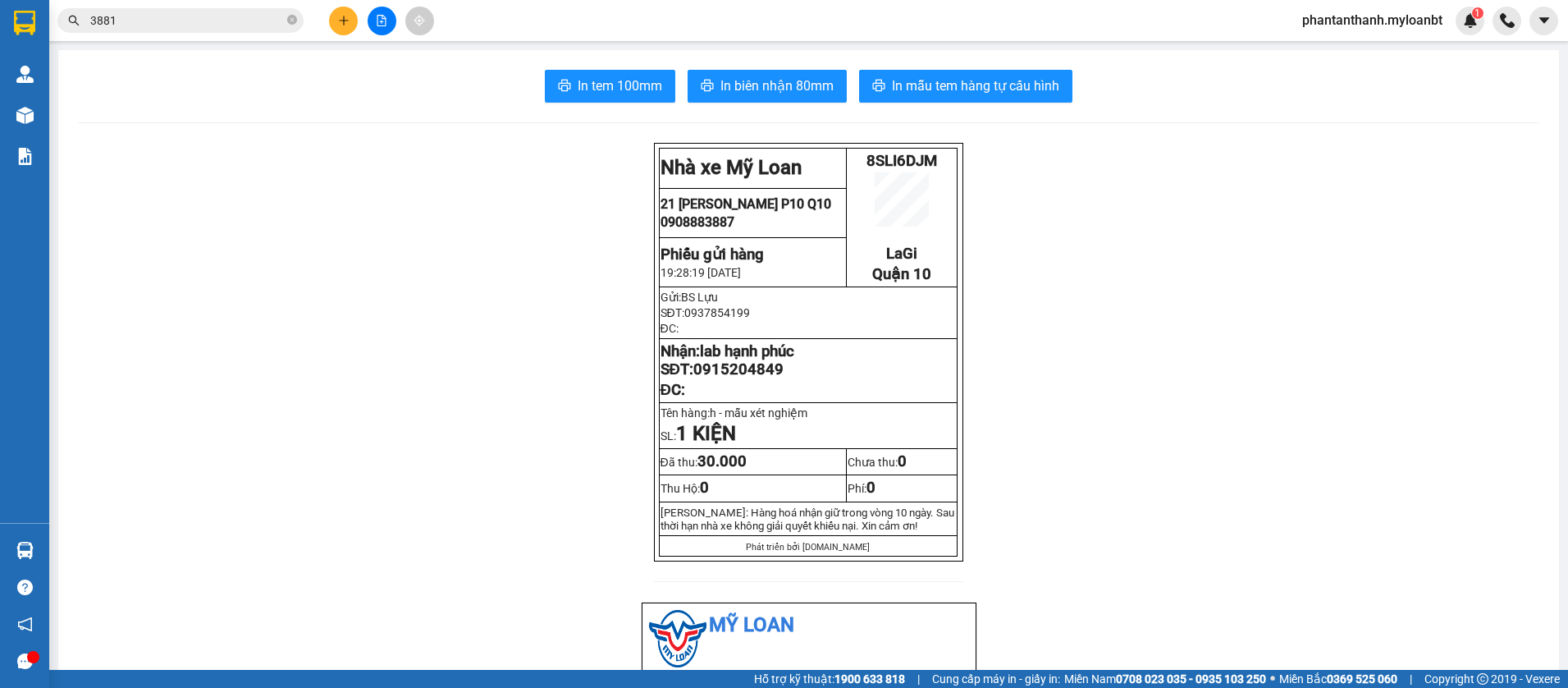
click at [341, 22] on icon "plus" at bounding box center [344, 21] width 12 height 12
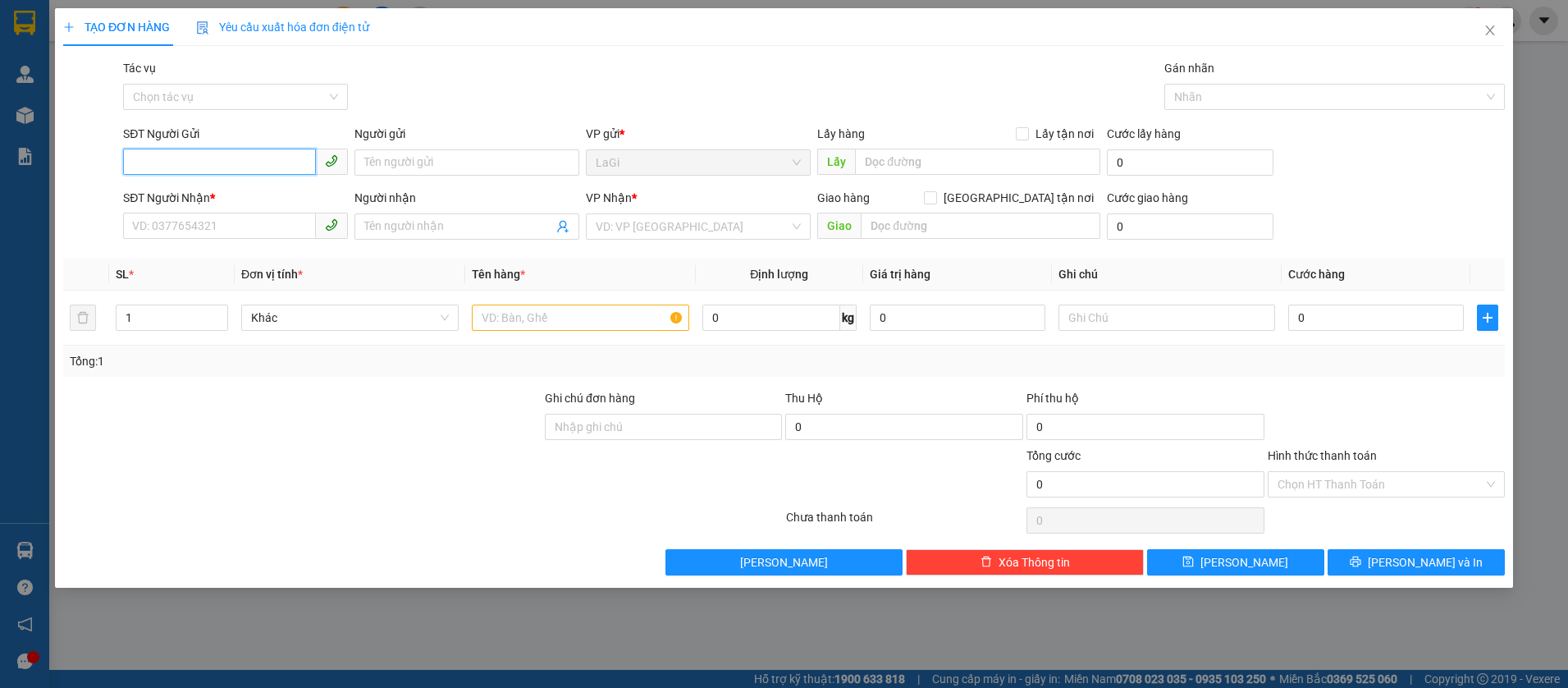
click at [260, 157] on input "SĐT Người Gửi" at bounding box center [219, 161] width 193 height 26
click at [799, 325] on input "0" at bounding box center [770, 317] width 138 height 26
type input "9"
click at [195, 169] on input "SĐT Người Gửi" at bounding box center [219, 161] width 193 height 26
type input "0767235383"
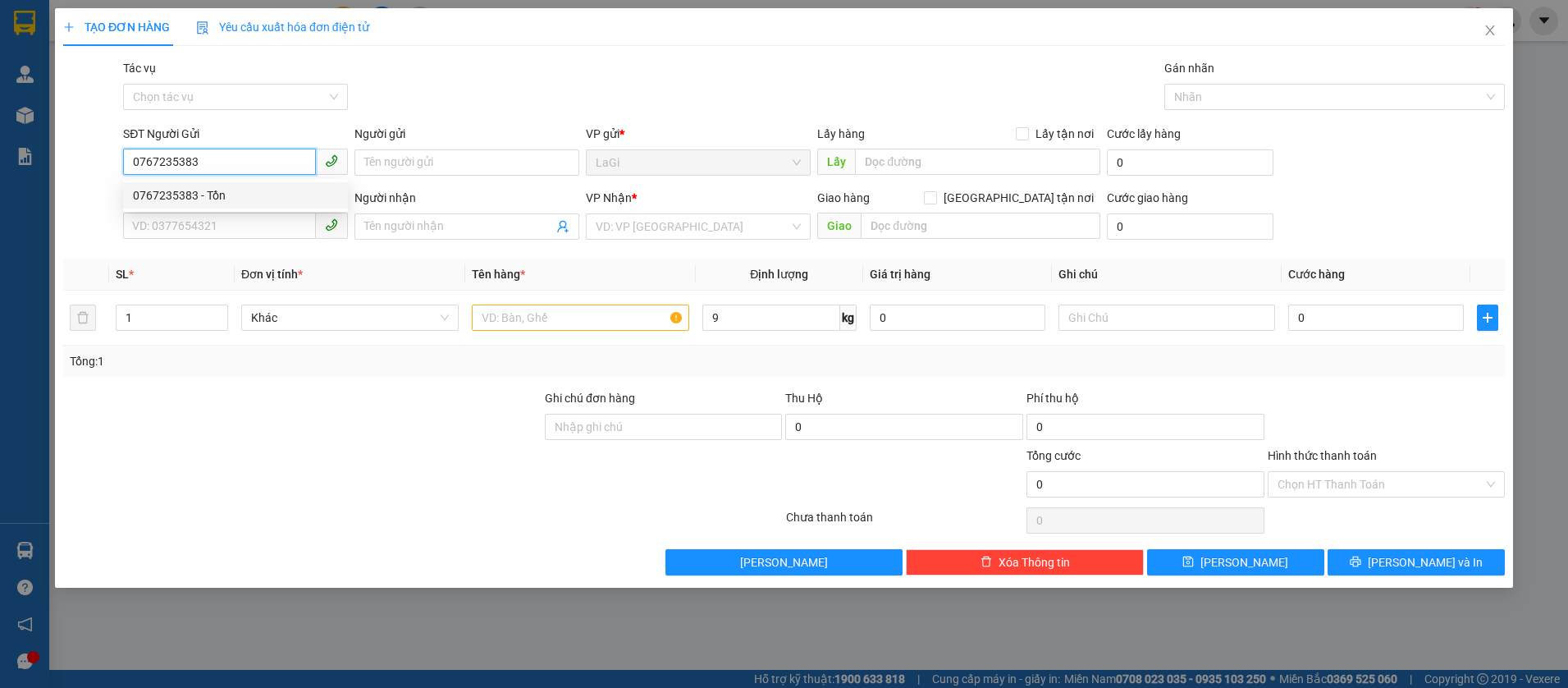
click at [208, 190] on div "0767235383 - Tồn" at bounding box center [235, 195] width 205 height 18
type input "Tồn"
type input "0938755584"
type input "Thọ"
type input "0767235383"
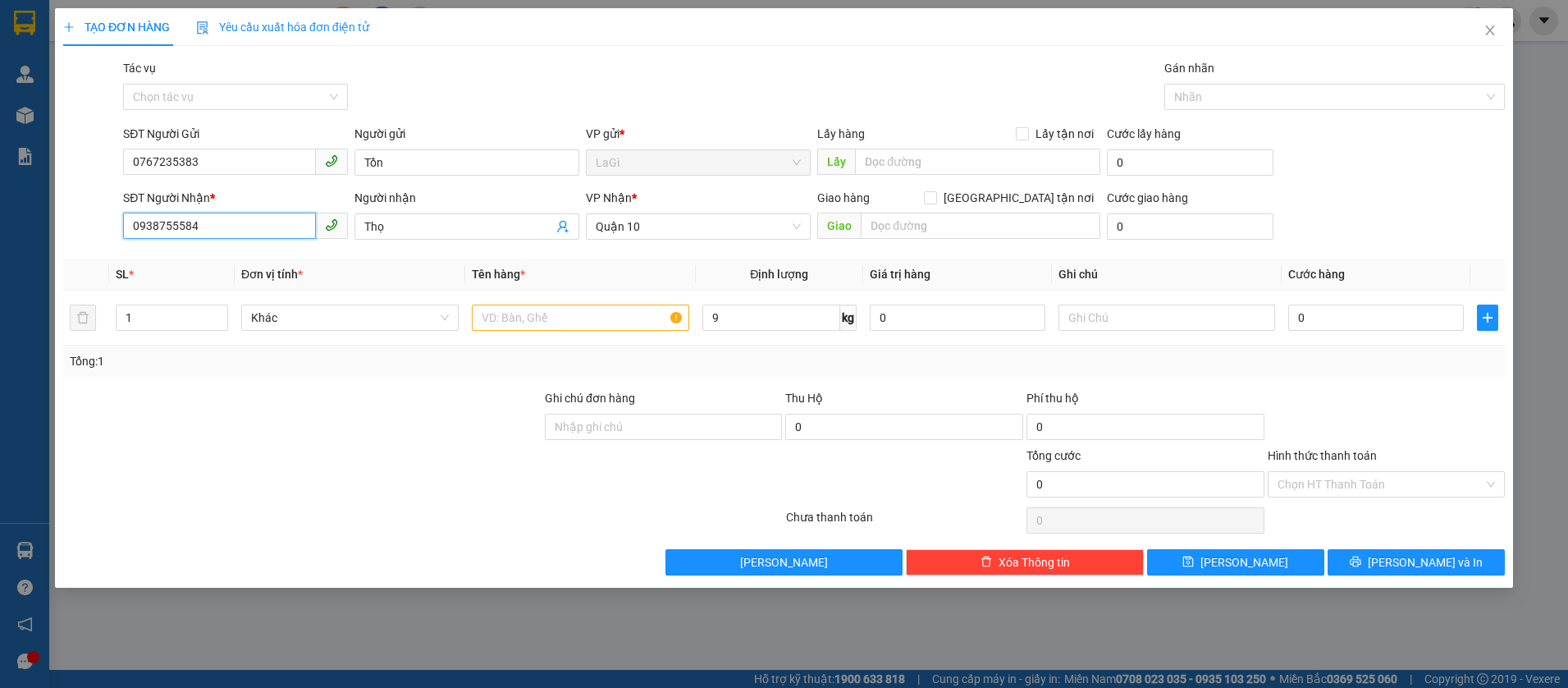
click at [299, 234] on input "0938755584" at bounding box center [219, 226] width 193 height 26
click at [399, 222] on input "Thọ" at bounding box center [458, 227] width 189 height 18
click at [280, 230] on input "SĐT Người Nhận *" at bounding box center [219, 226] width 193 height 26
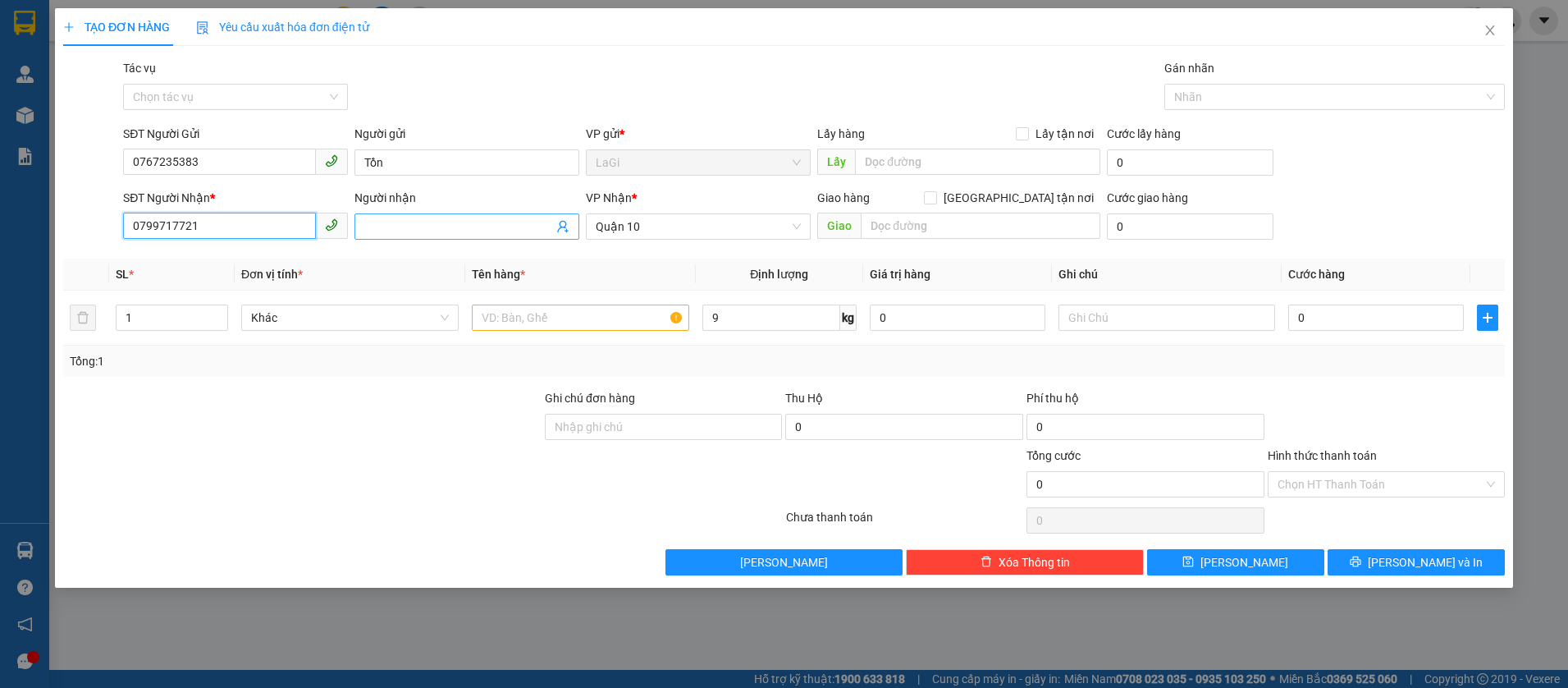
type input "0799717721"
click at [429, 228] on input "Người nhận" at bounding box center [458, 227] width 189 height 18
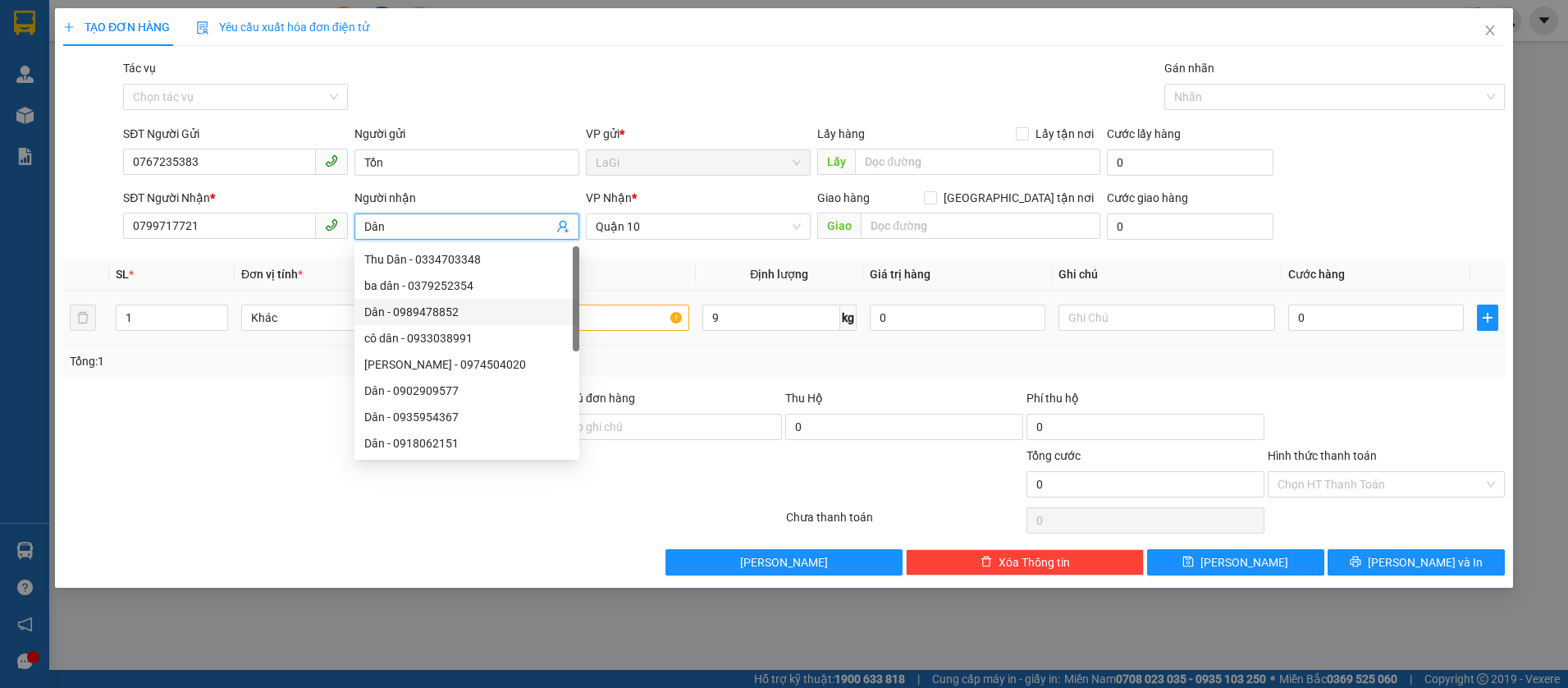
type input "Dân"
click at [623, 319] on input "text" at bounding box center [581, 317] width 218 height 26
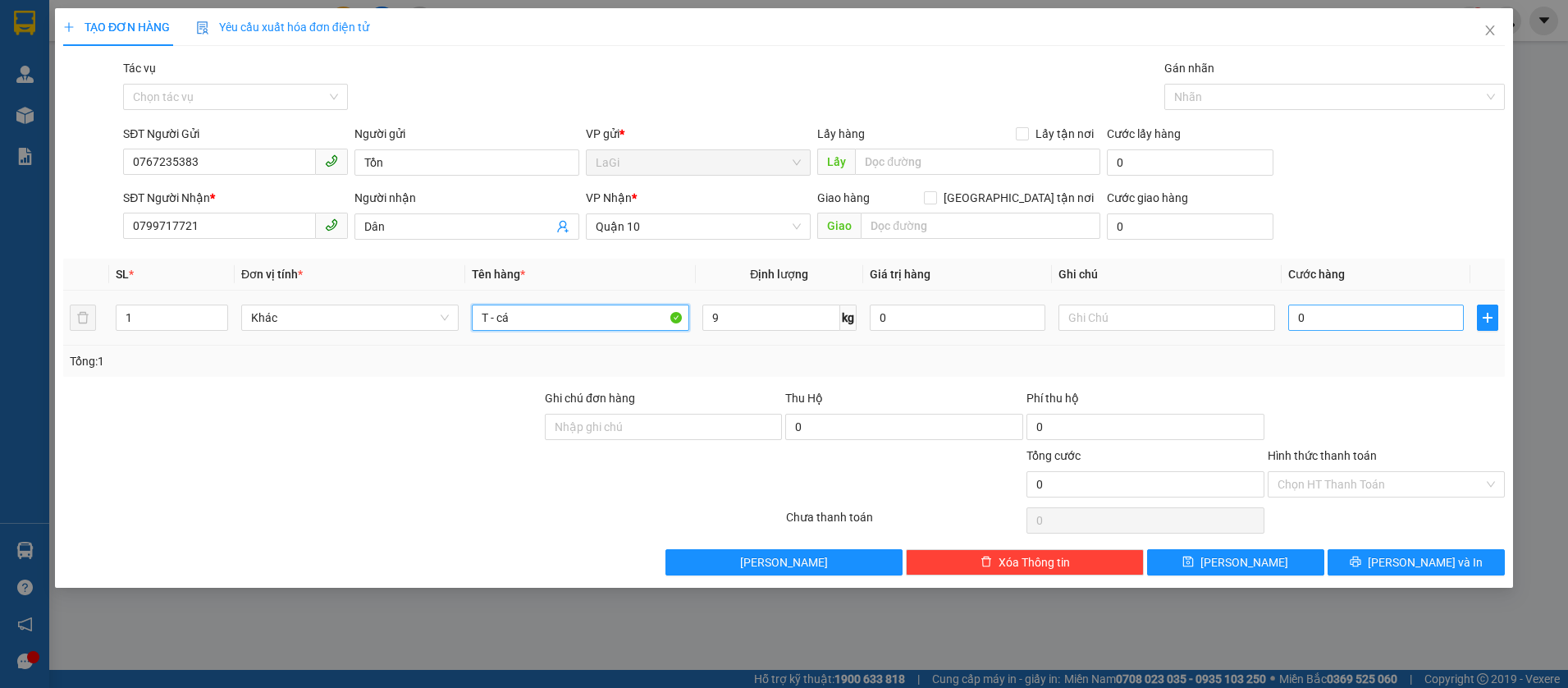
type input "T - cá"
click at [1349, 325] on input "0" at bounding box center [1375, 317] width 176 height 26
type input "4"
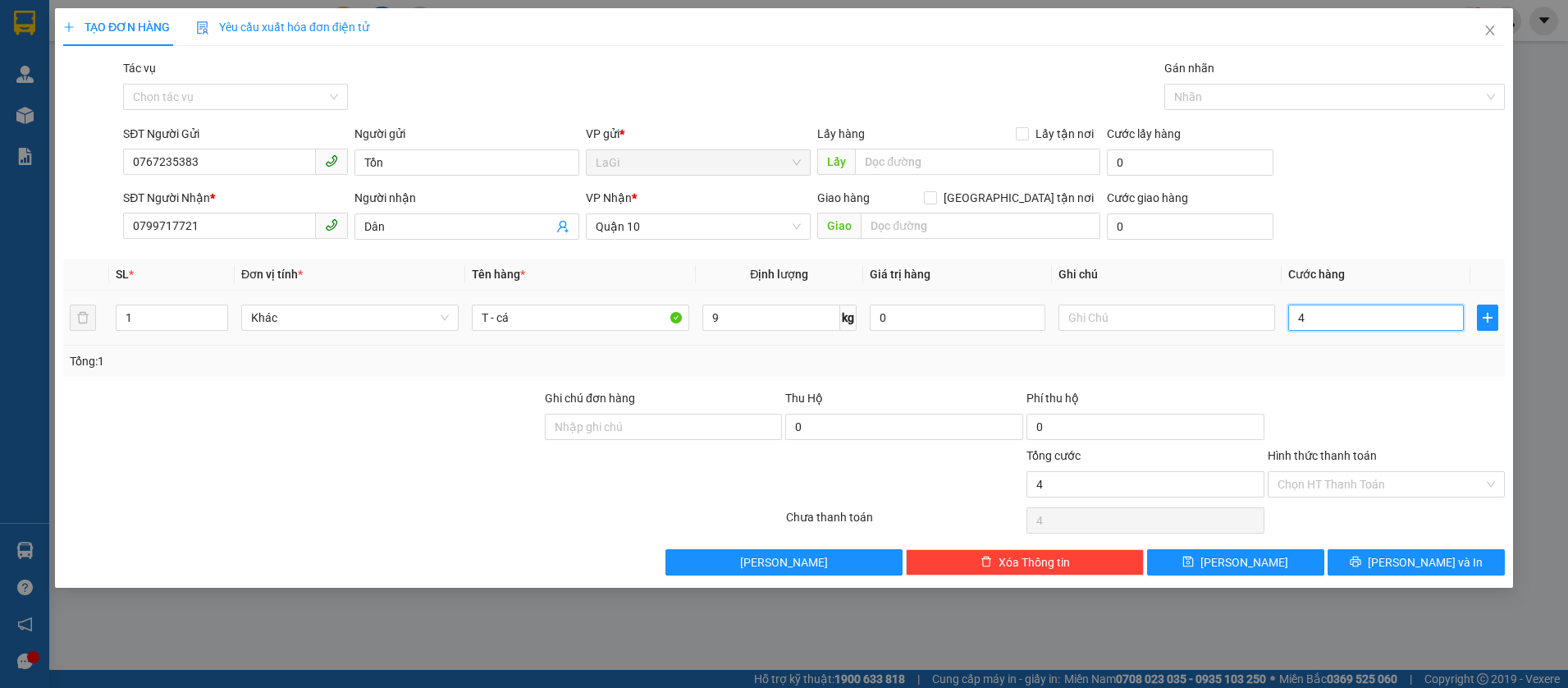
type input "40"
click at [1338, 405] on div at bounding box center [1387, 418] width 241 height 58
type input "40.000"
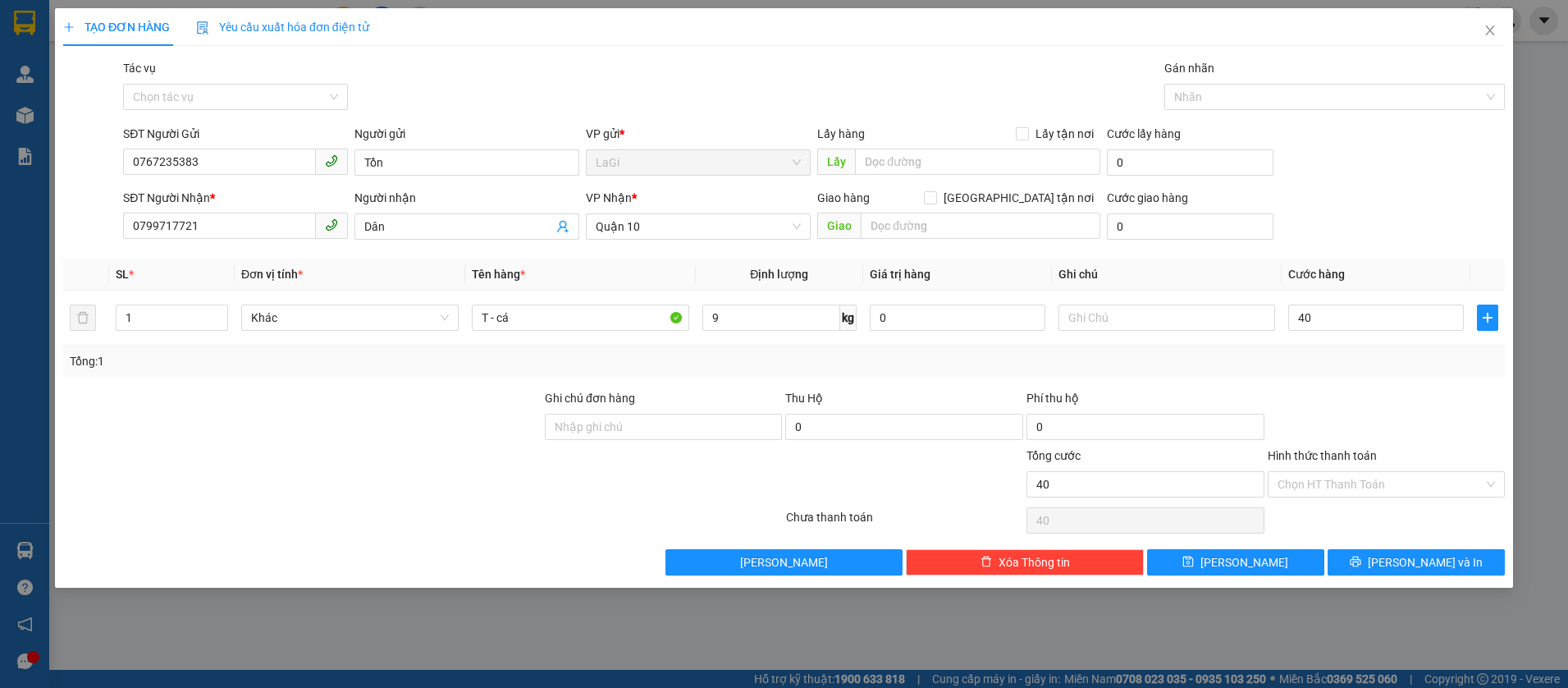
type input "40.000"
click at [1412, 484] on input "Hình thức thanh toán" at bounding box center [1381, 484] width 207 height 25
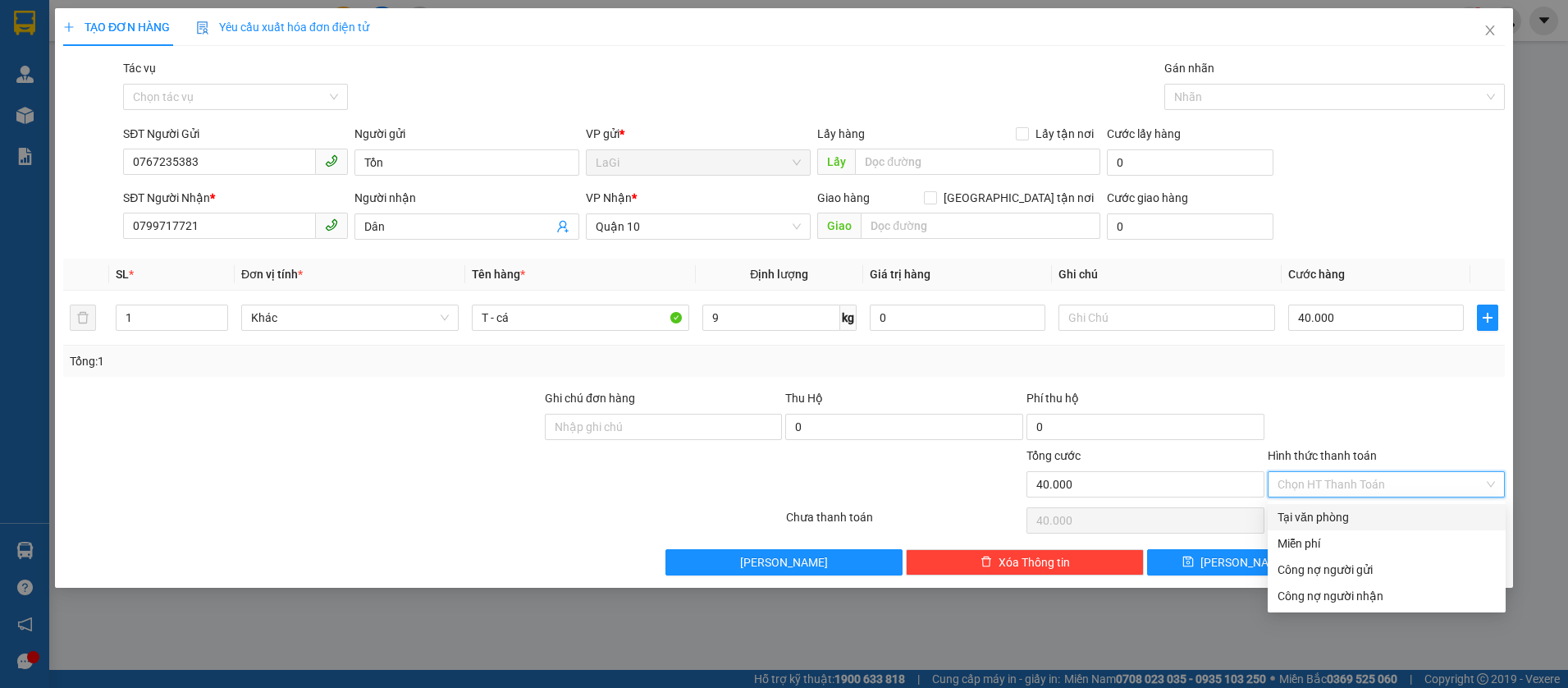
click at [1367, 512] on div "Tại văn phòng" at bounding box center [1387, 517] width 218 height 18
type input "0"
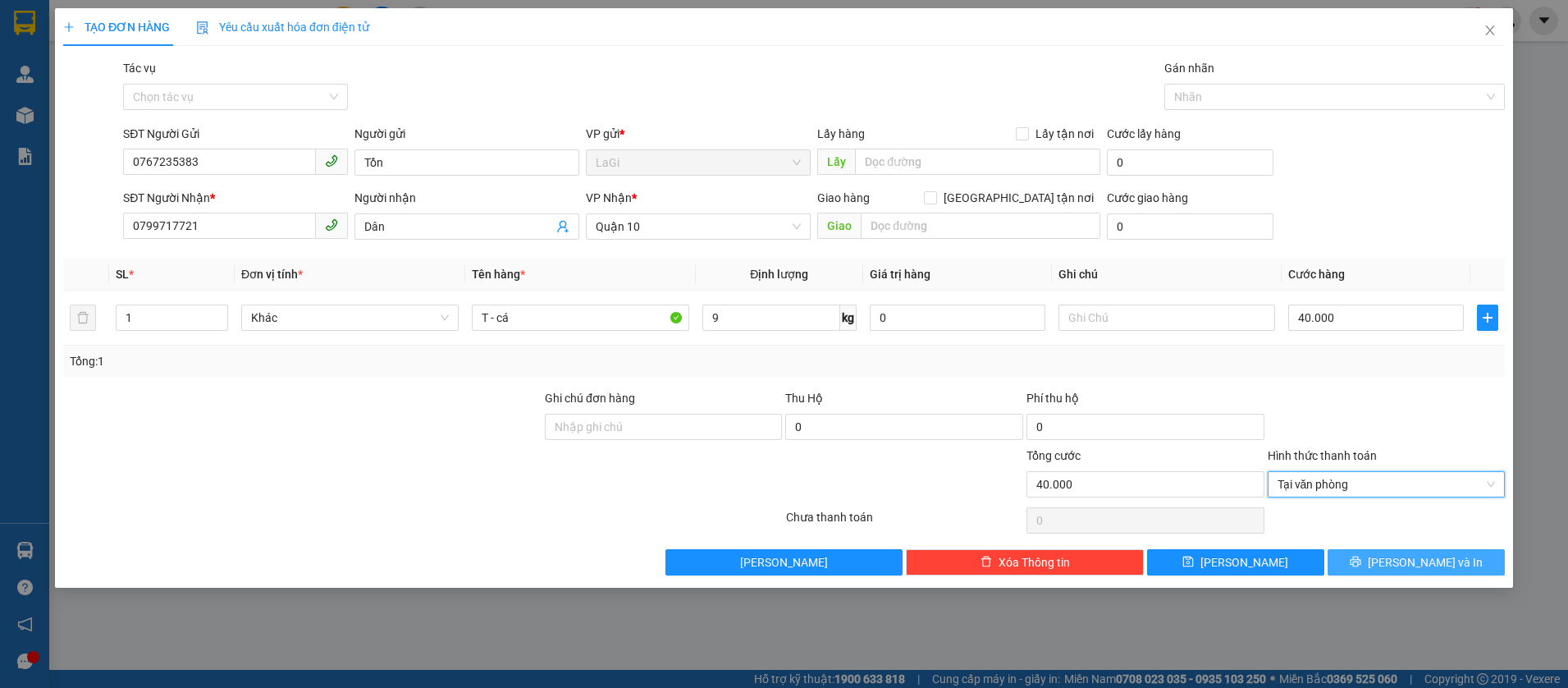
click at [1449, 570] on button "[PERSON_NAME] và In" at bounding box center [1416, 562] width 177 height 26
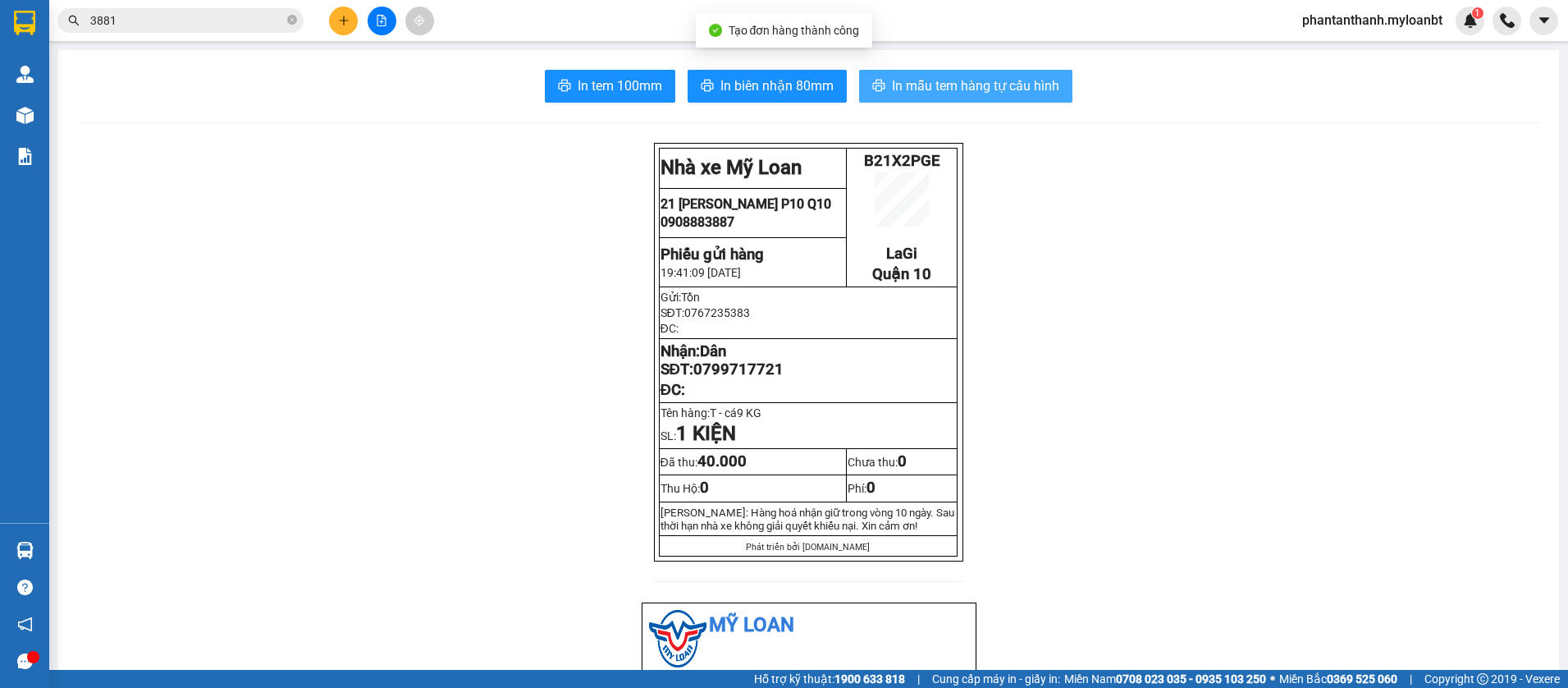
click at [1018, 99] on button "In mẫu tem hàng tự cấu hình" at bounding box center [966, 87] width 213 height 33
click at [993, 72] on button "In mẫu tem hàng tự cấu hình" at bounding box center [966, 87] width 213 height 33
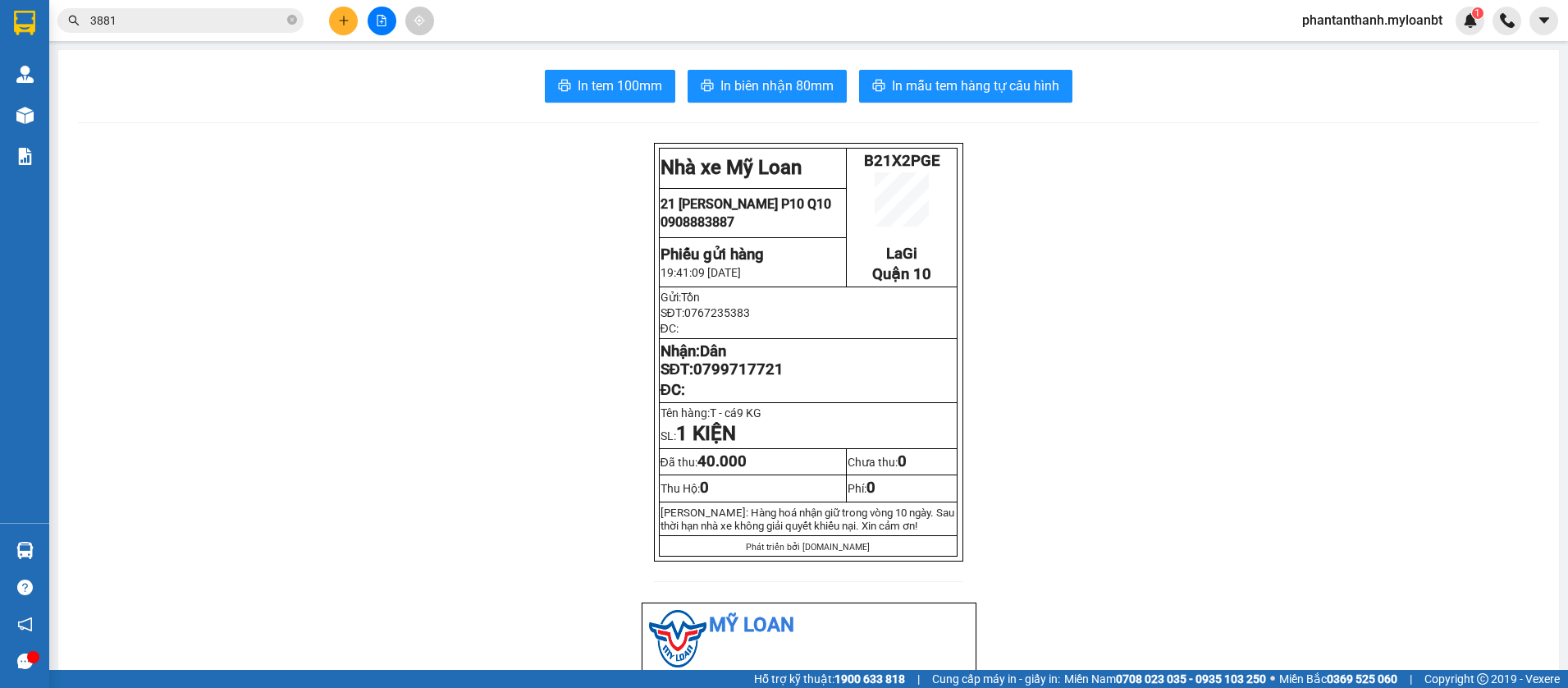
click at [209, 22] on input "3881" at bounding box center [187, 21] width 194 height 18
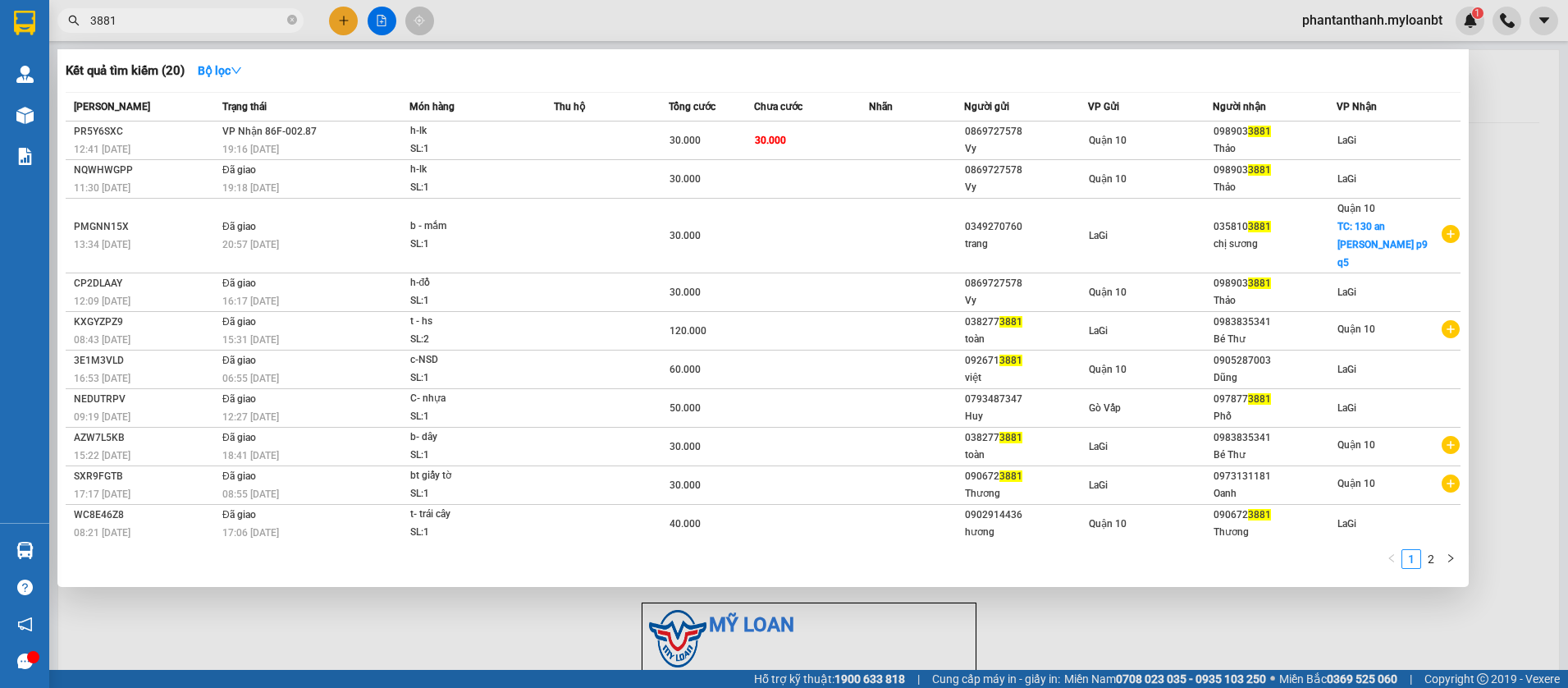
click at [209, 22] on input "3881" at bounding box center [187, 21] width 194 height 18
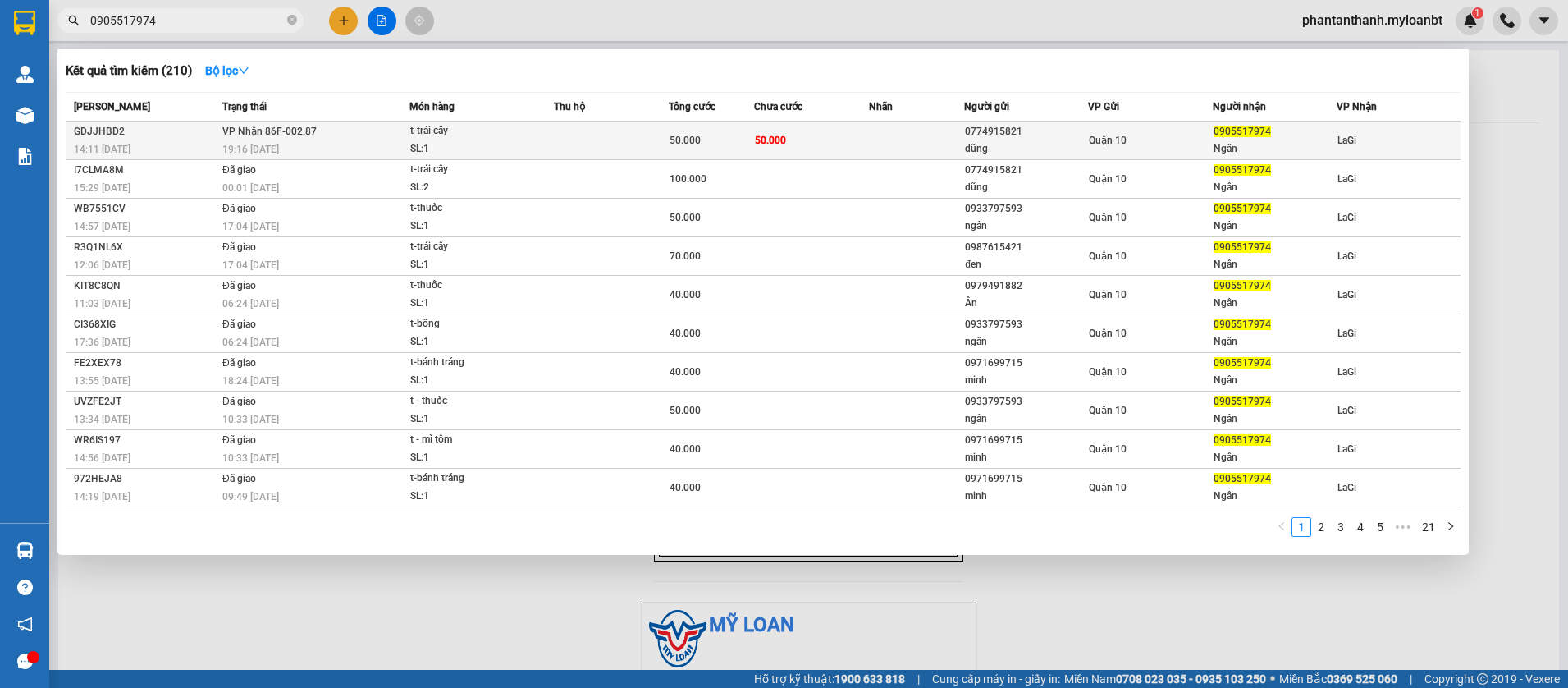
type input "0905517974"
click at [280, 139] on td "VP Nhận 86F-002.87 19:16 - 15/08" at bounding box center [314, 140] width 191 height 39
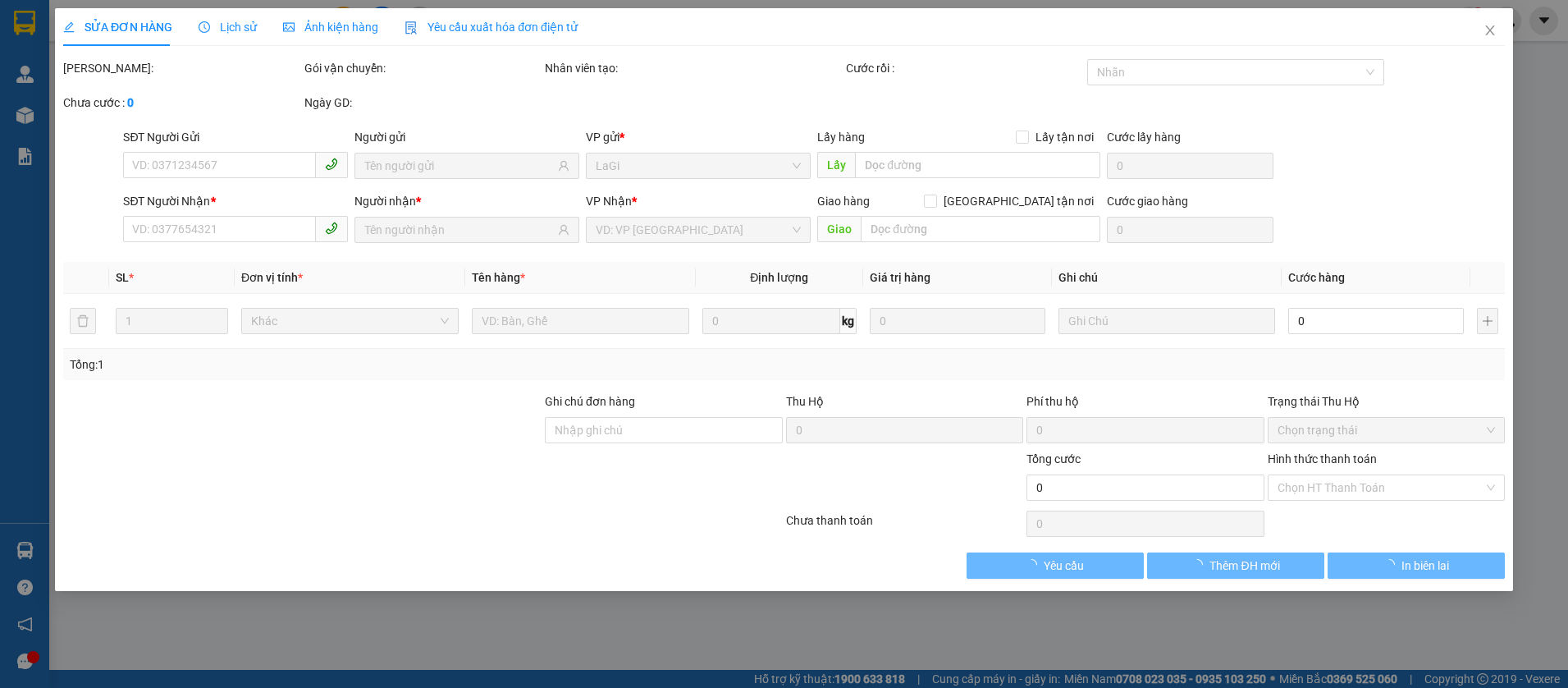
type input "0774915821"
type input "dũng"
type input "0905517974"
type input "Ngân"
type input "50.000"
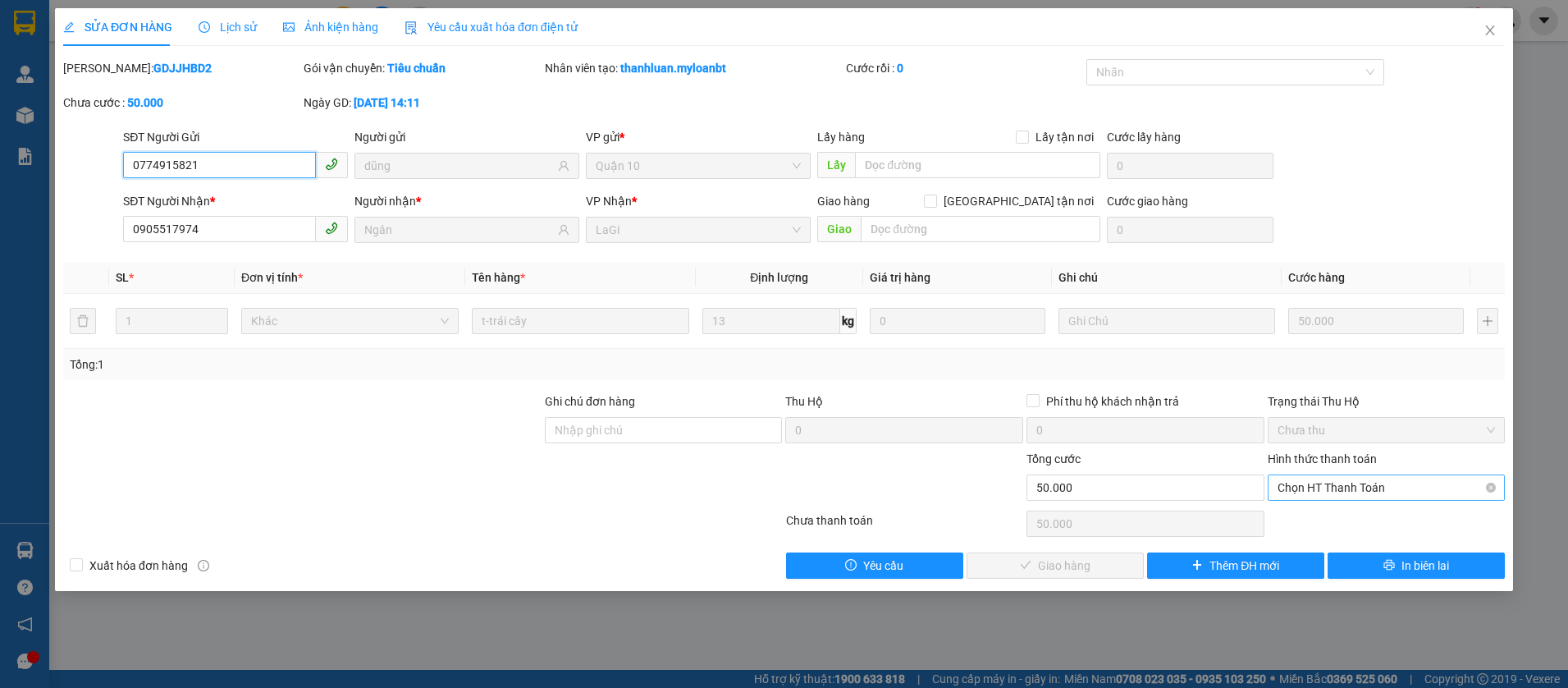
click at [1327, 477] on span "Chọn HT Thanh Toán" at bounding box center [1387, 488] width 218 height 25
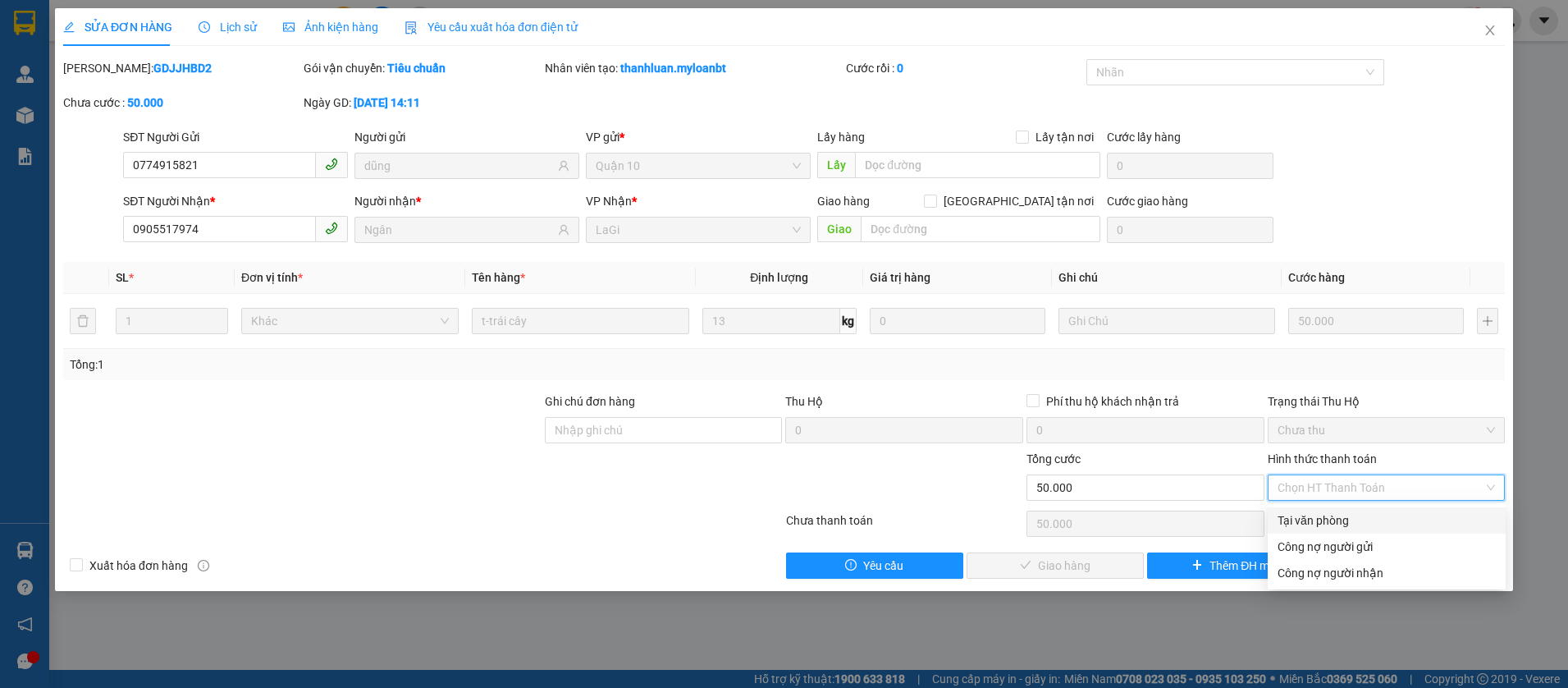
click at [1309, 503] on div "Hình thức thanh toán Chọn HT Thanh Toán" at bounding box center [1387, 479] width 238 height 58
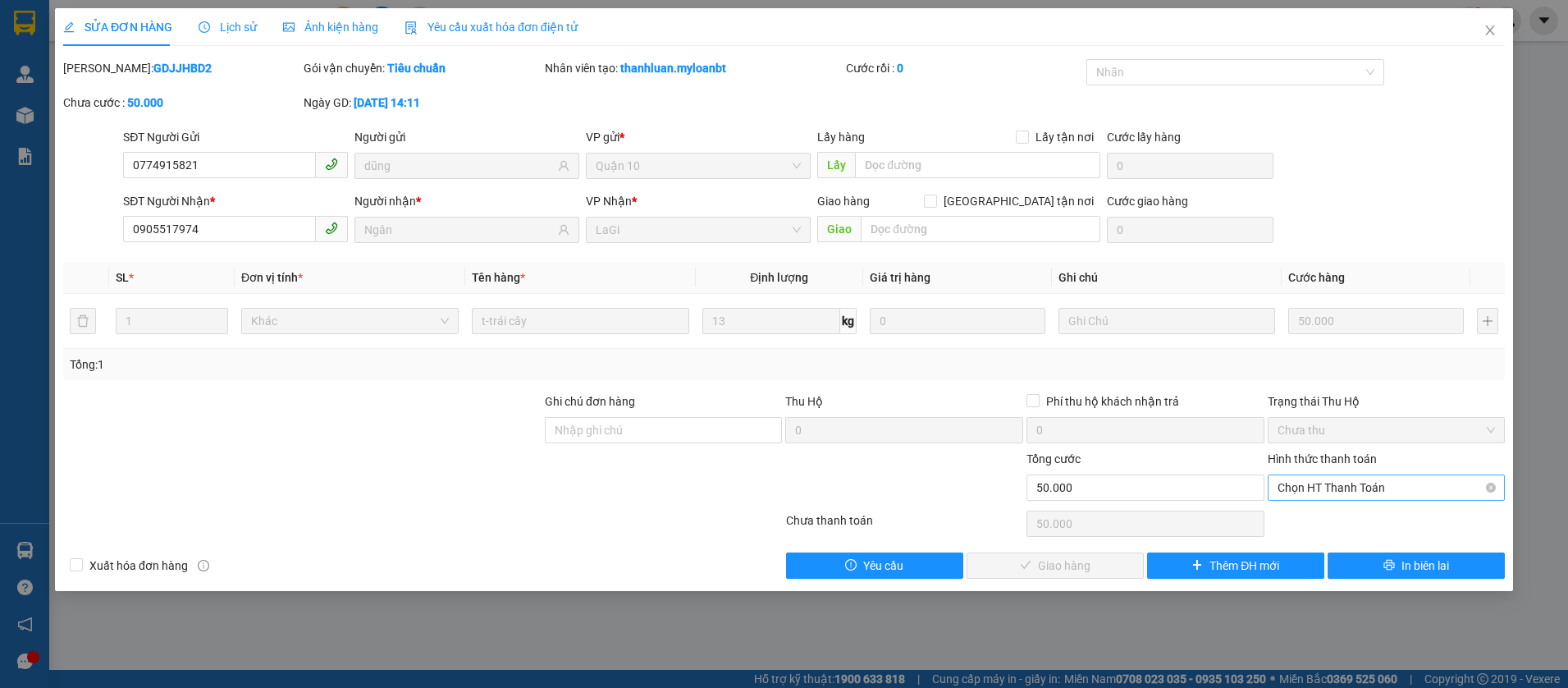
click at [1314, 494] on span "Chọn HT Thanh Toán" at bounding box center [1387, 488] width 218 height 25
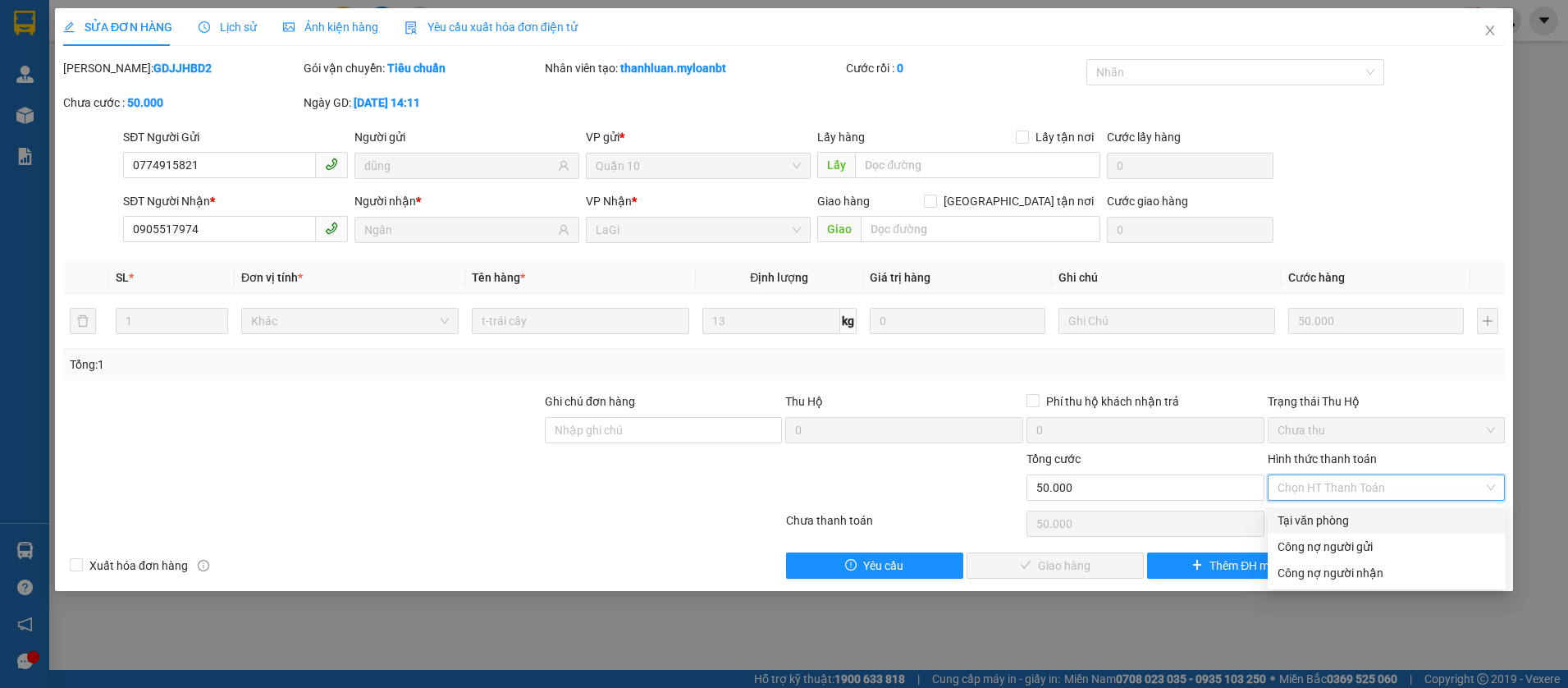
click at [1306, 517] on div "Tại văn phòng" at bounding box center [1387, 520] width 218 height 18
type input "0"
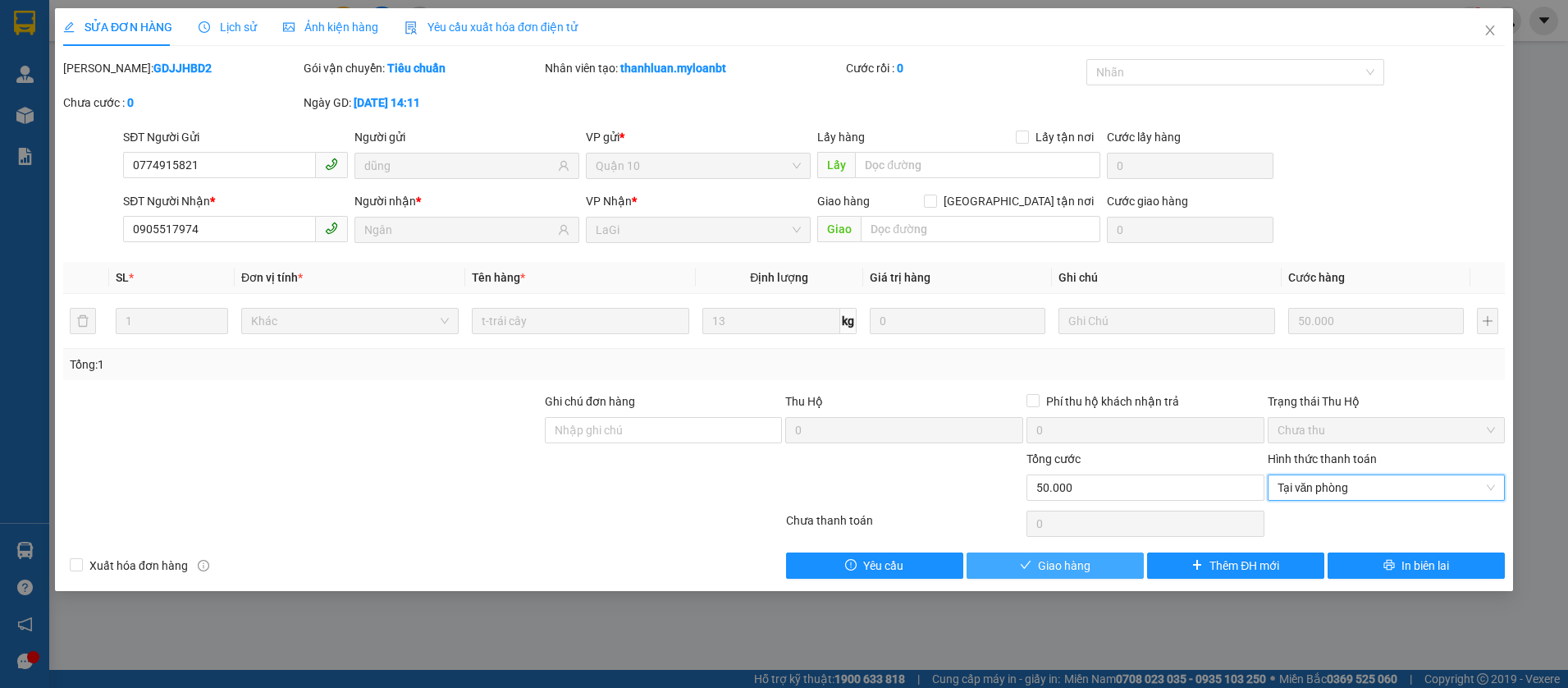
click at [1079, 556] on span "Giao hàng" at bounding box center [1065, 565] width 53 height 18
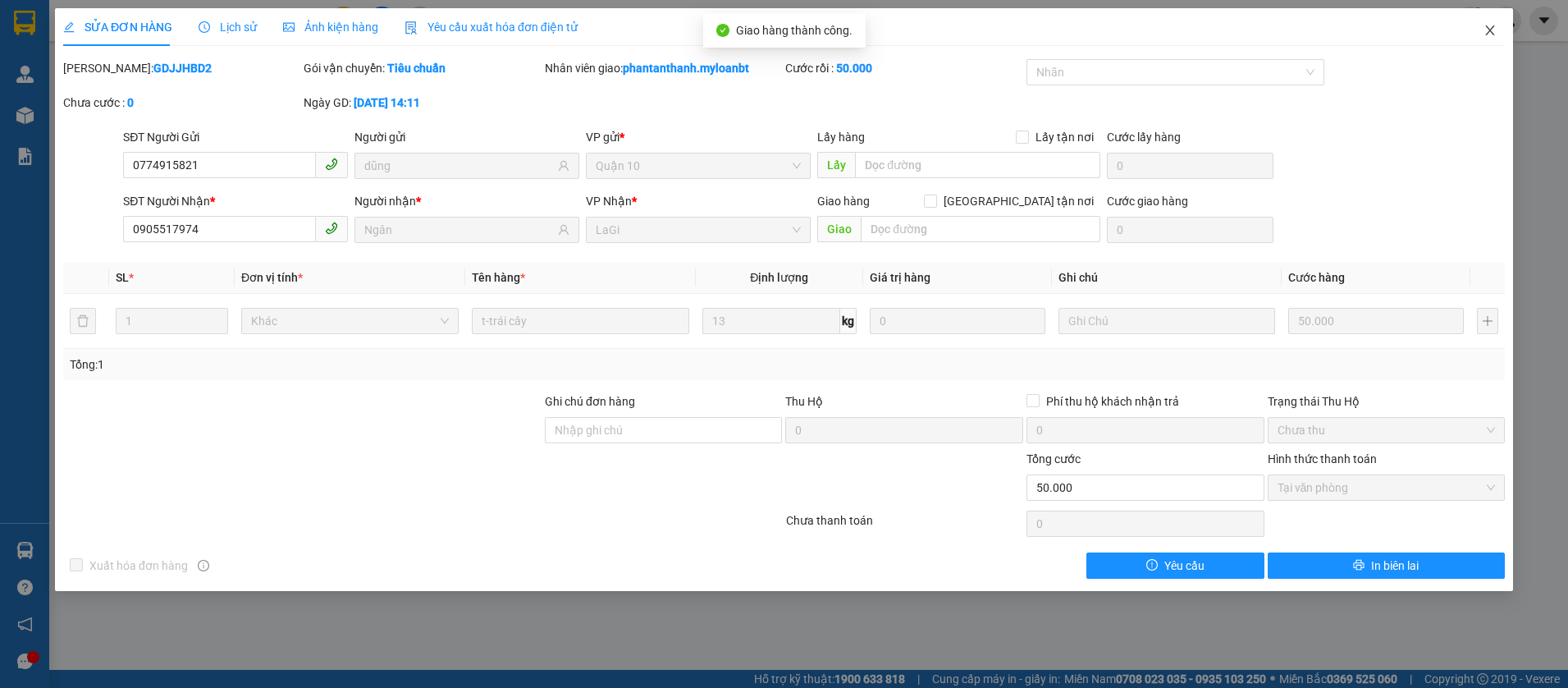
click at [1494, 32] on icon "close" at bounding box center [1491, 30] width 13 height 13
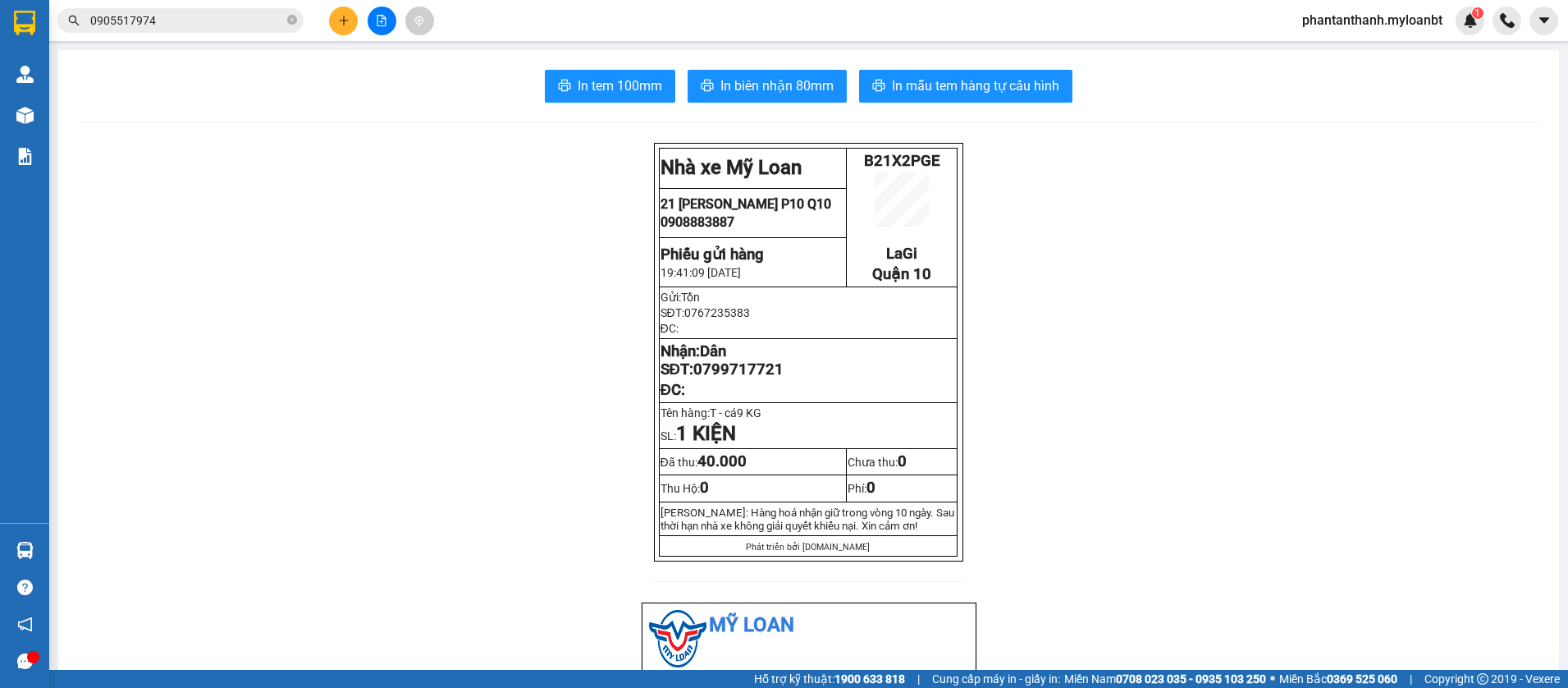
click at [386, 35] on div "Kết quả tìm kiếm ( 210 ) Bộ lọc Mã ĐH Trạng thái Món hàng Thu hộ Tổng cước Chưa…" at bounding box center [784, 21] width 1568 height 41
click at [387, 30] on button at bounding box center [381, 21] width 29 height 29
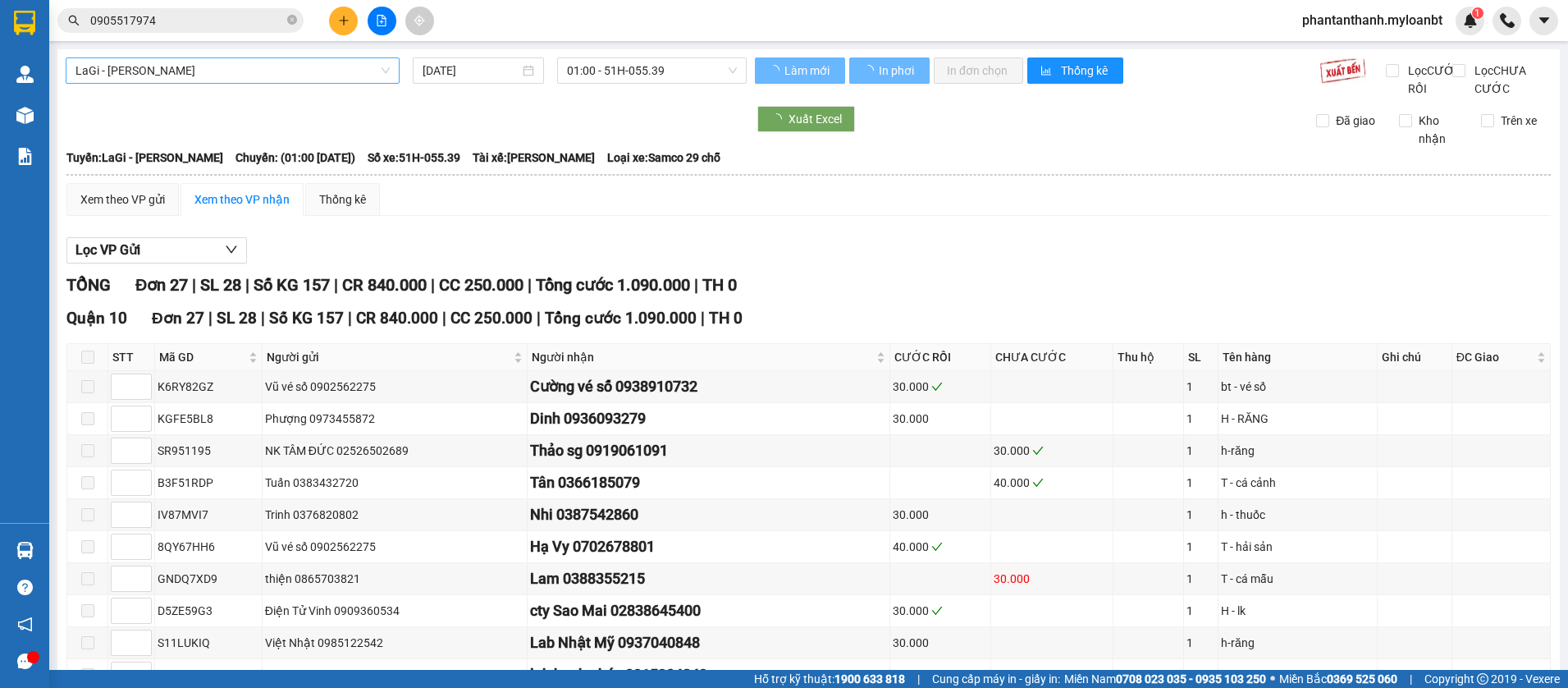
click at [213, 73] on span "LaGi - Hồ Chí Minh" at bounding box center [232, 71] width 314 height 25
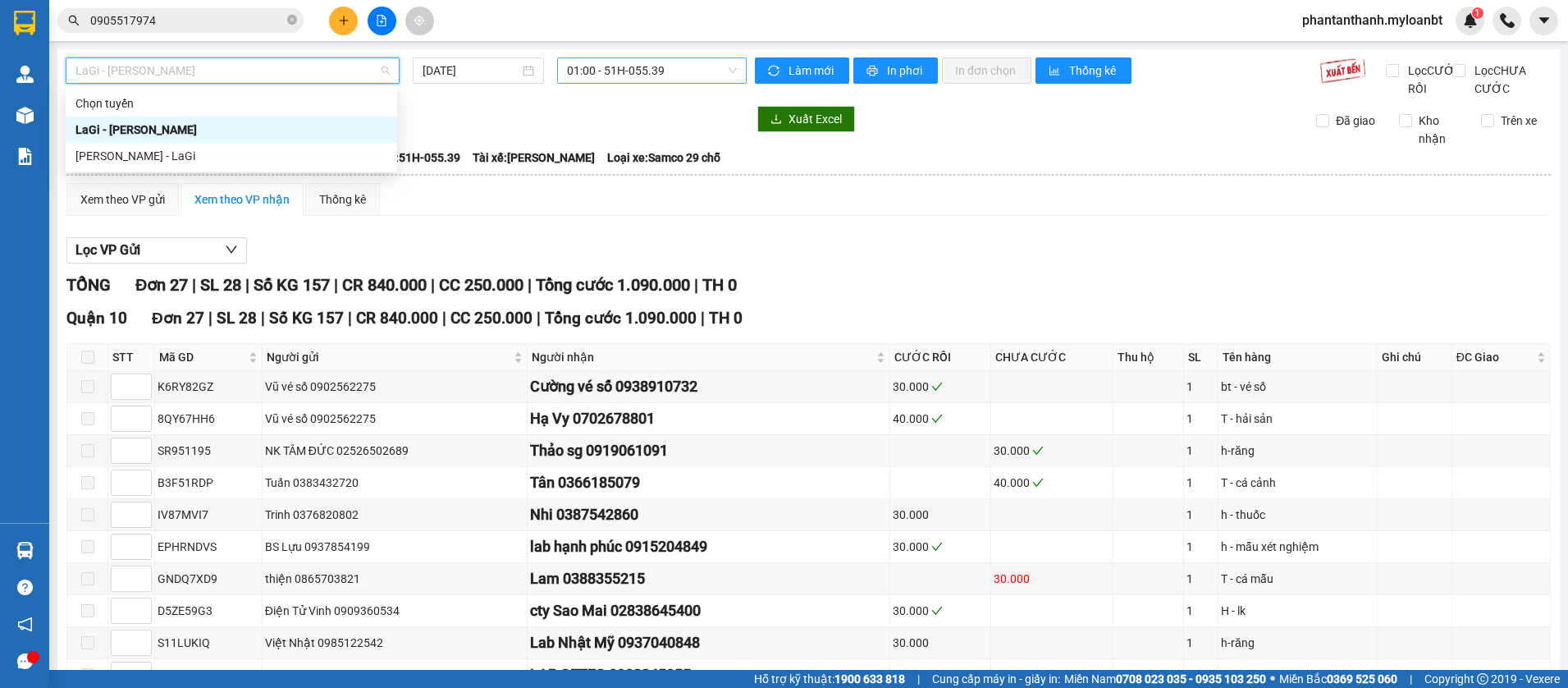
click at [607, 77] on span "01:00 - 51H-055.39" at bounding box center [652, 71] width 170 height 25
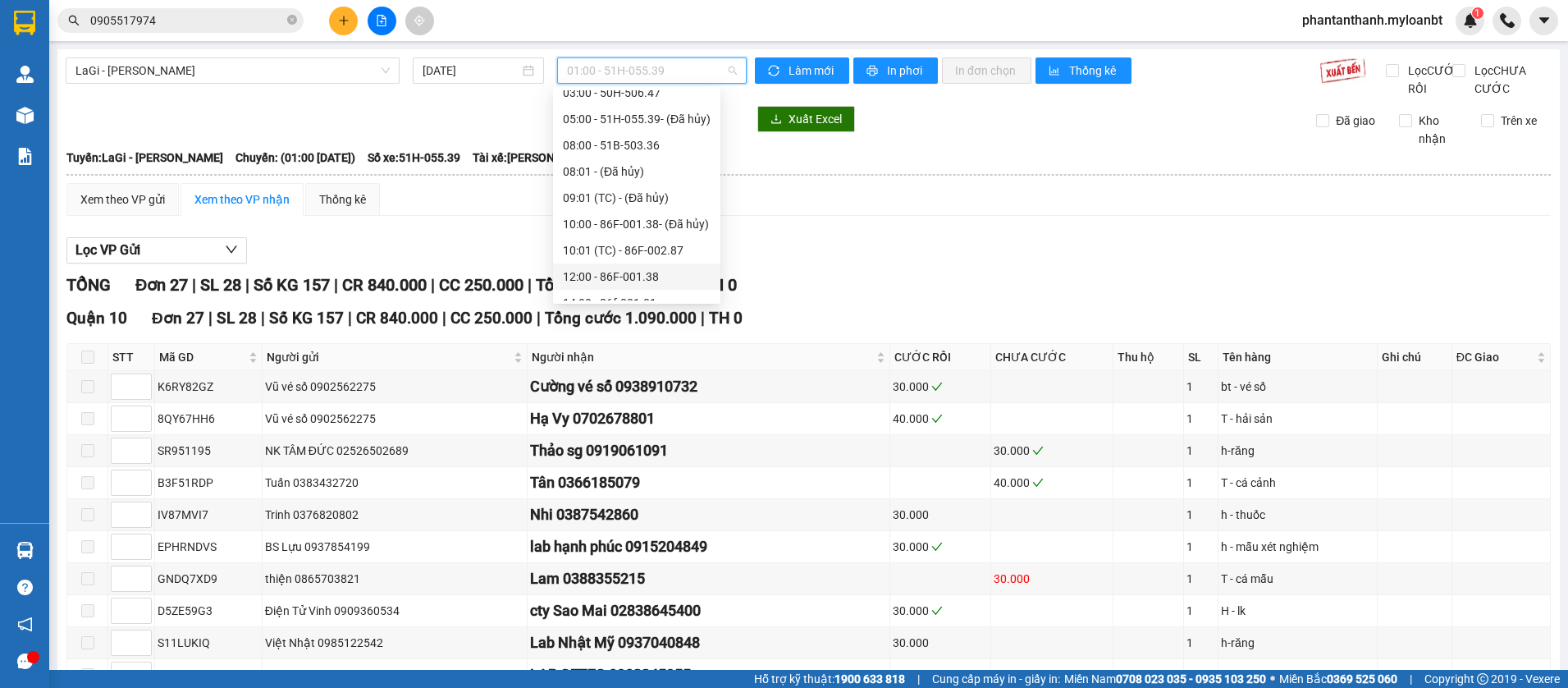
scroll to position [82, 0]
click at [617, 250] on div "12:00 - 86F-001.38" at bounding box center [636, 258] width 147 height 18
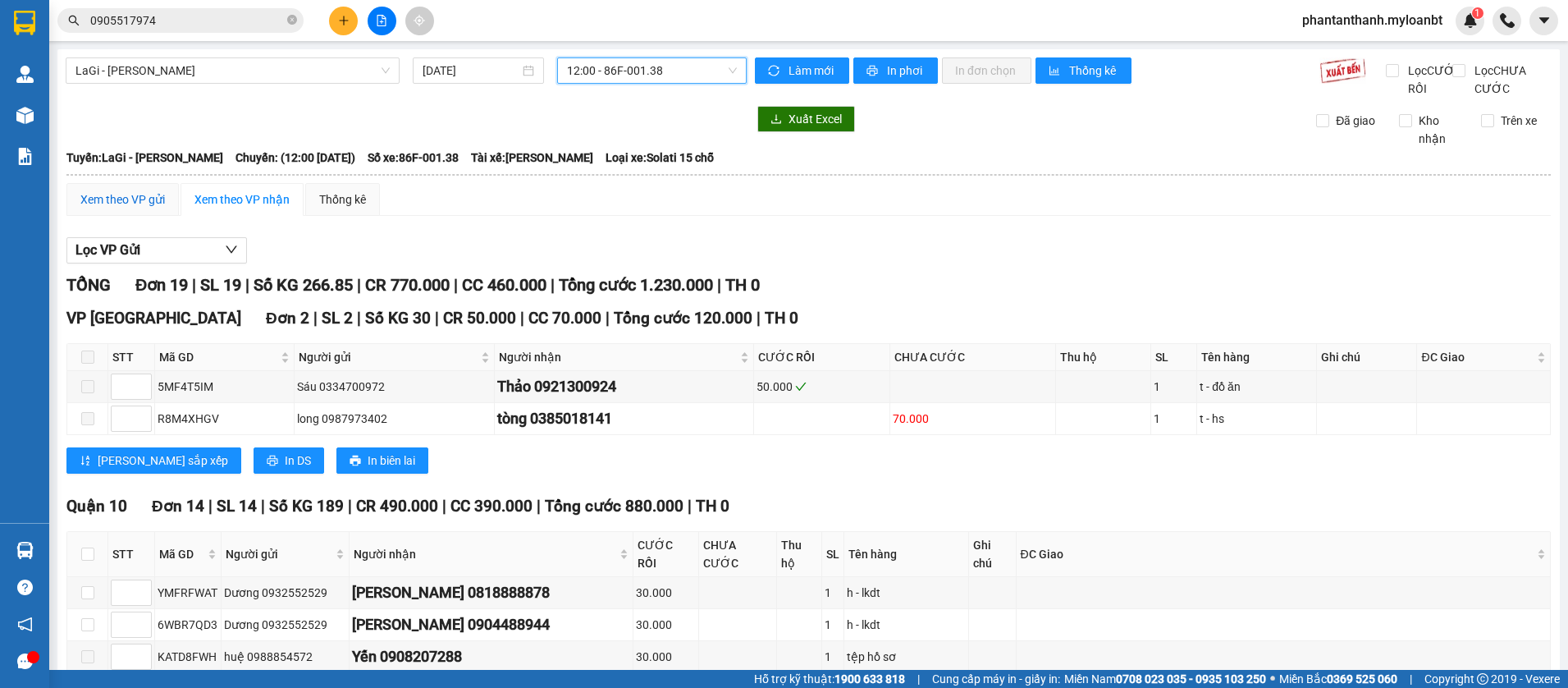
click at [121, 208] on div "Xem theo VP gửi" at bounding box center [123, 199] width 85 height 18
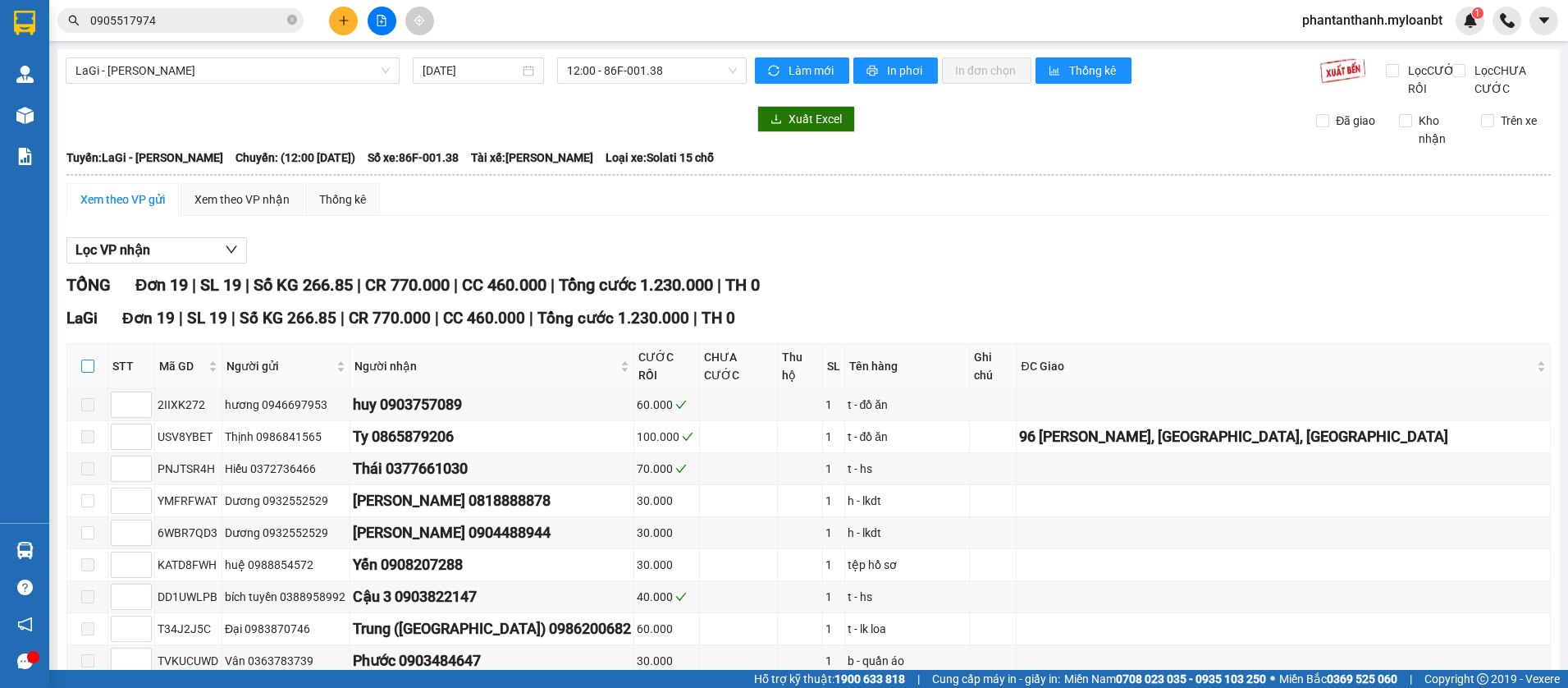
click at [92, 375] on label at bounding box center [88, 366] width 13 height 18
click at [92, 372] on input "checkbox" at bounding box center [88, 366] width 13 height 13
checkbox input "true"
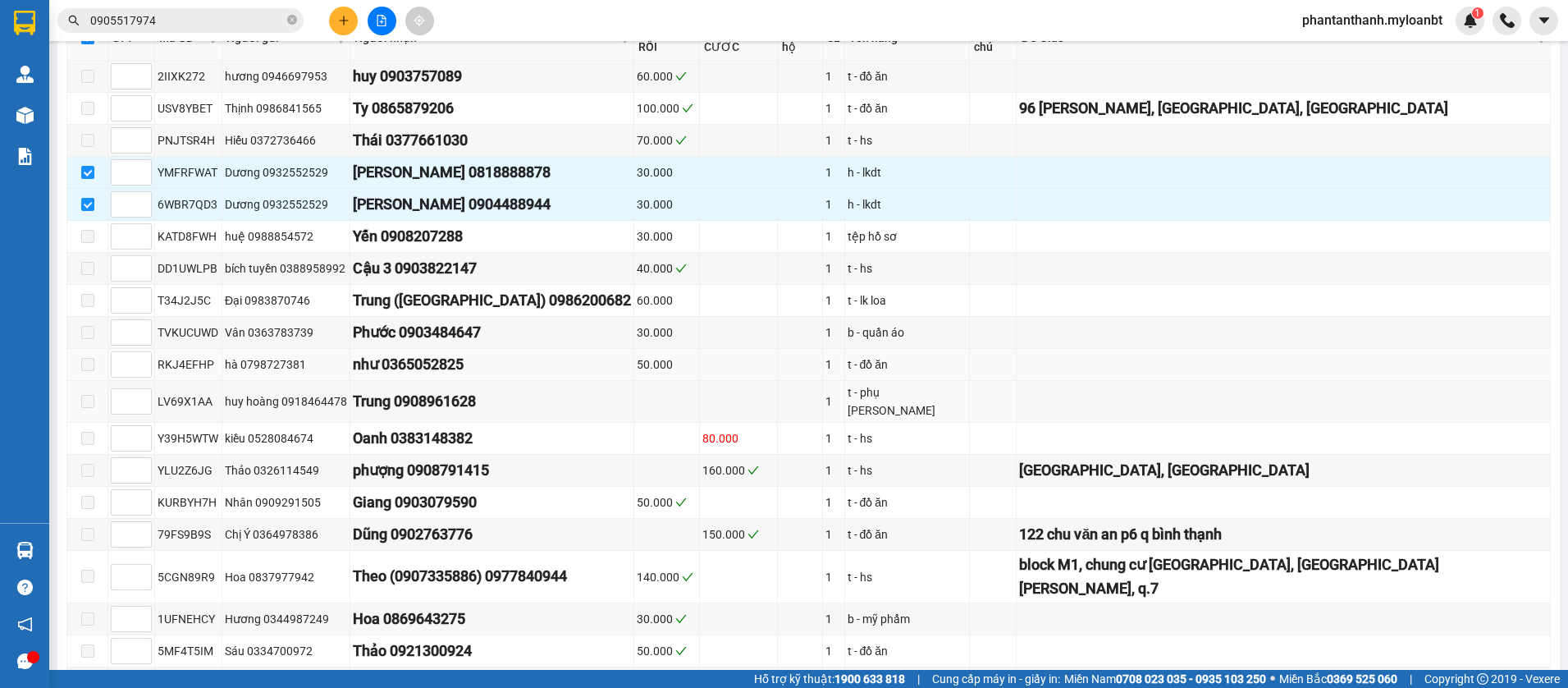
scroll to position [410, 0]
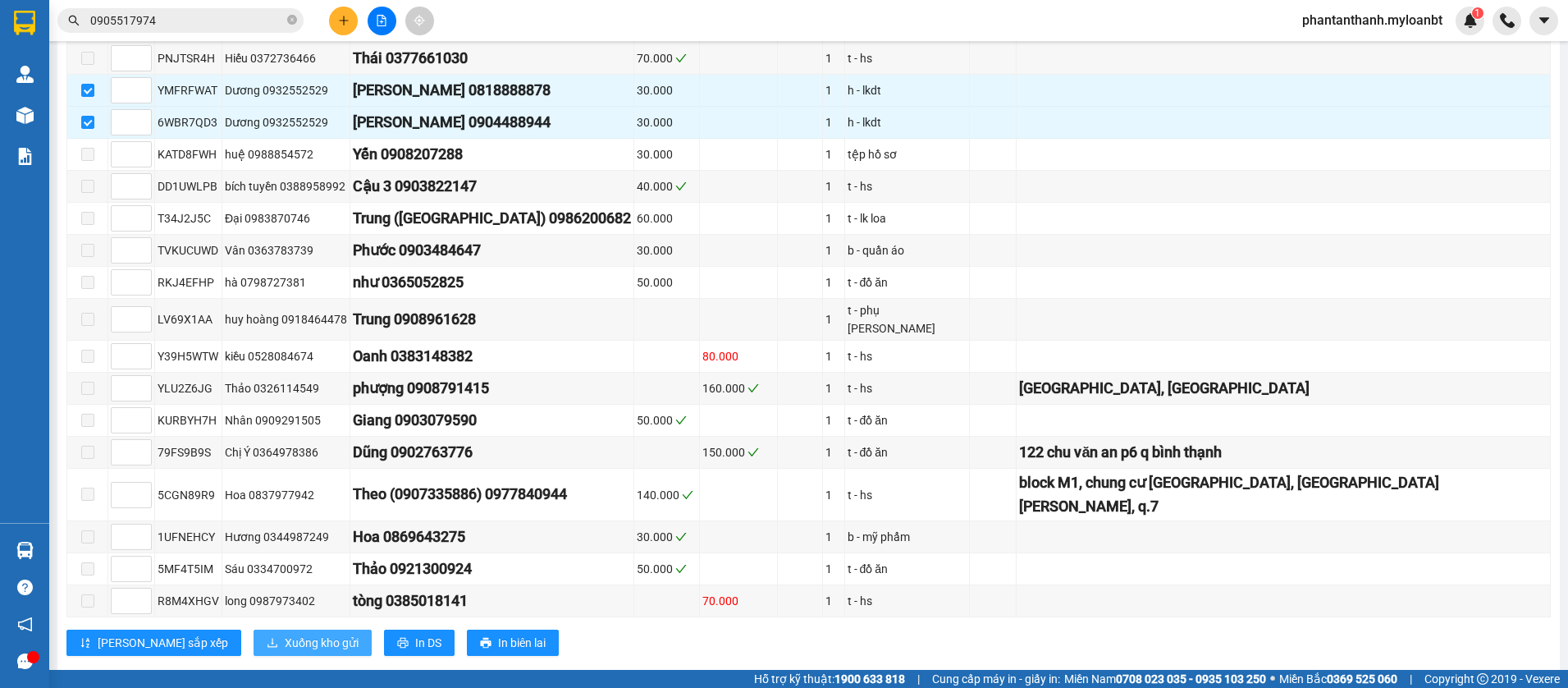
click at [285, 634] on span "Xuống kho gửi" at bounding box center [322, 643] width 74 height 18
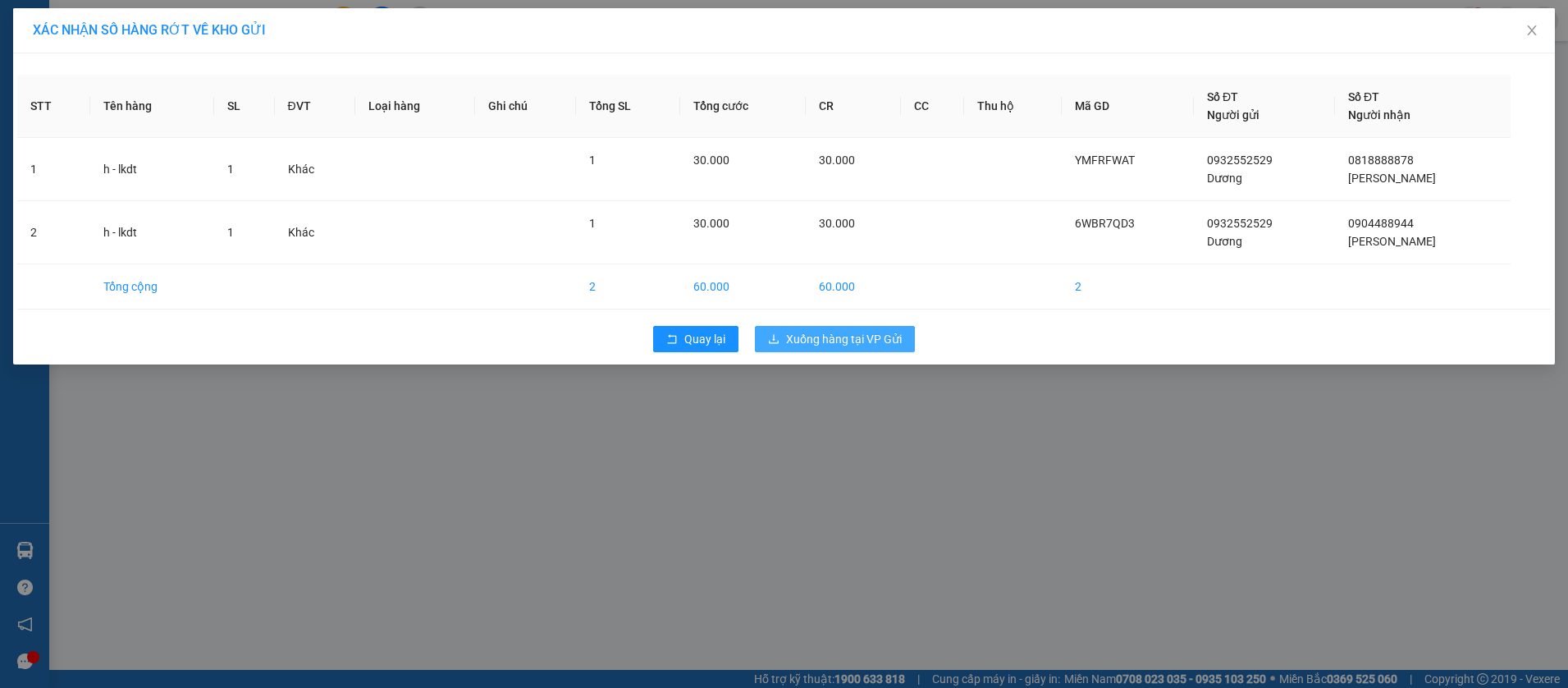
click at [808, 335] on span "Xuống hàng tại VP Gửi" at bounding box center [844, 339] width 115 height 18
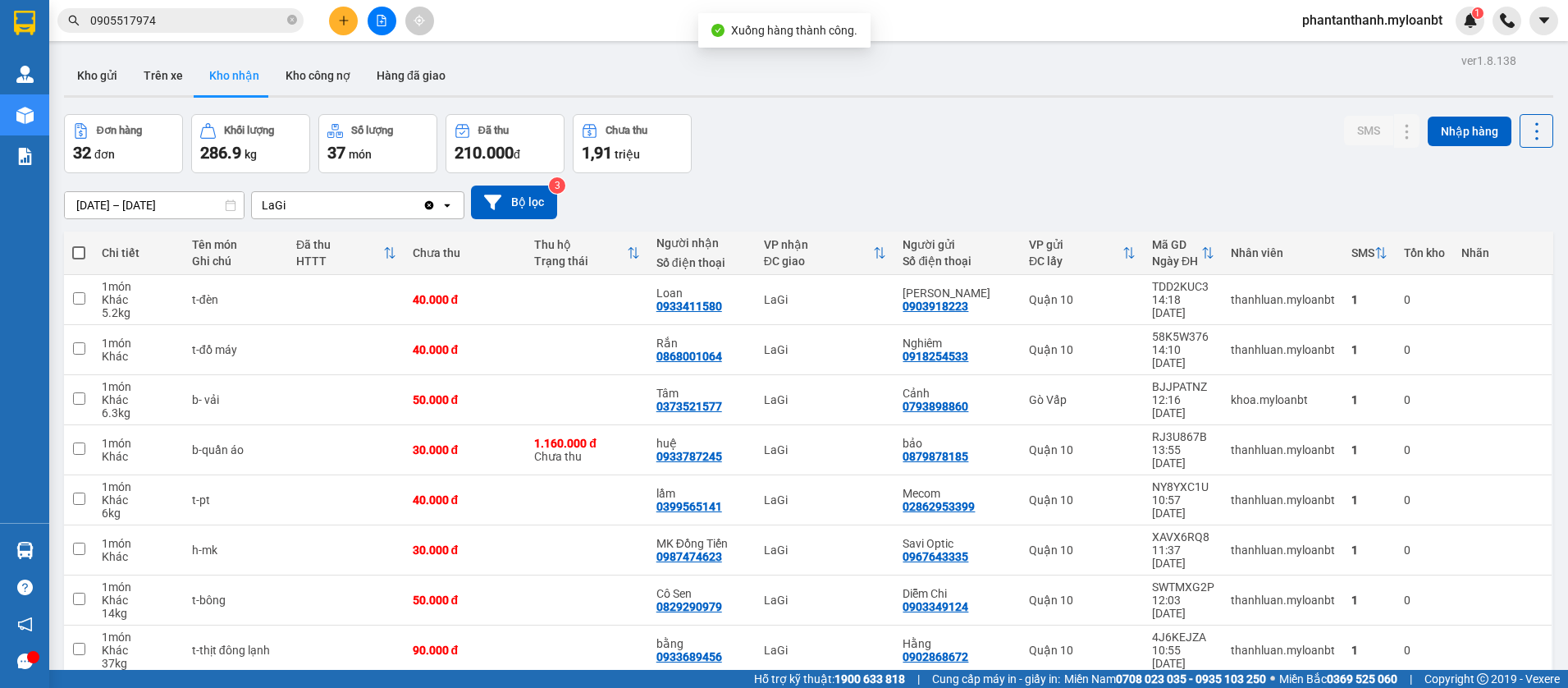
click at [871, 153] on div "Đơn hàng 32 đơn Khối lượng 286.9 kg Số lượng 37 món Đã thu 210.000 đ Chưa thu 1…" at bounding box center [808, 143] width 1489 height 59
click at [339, 29] on button at bounding box center [343, 21] width 29 height 29
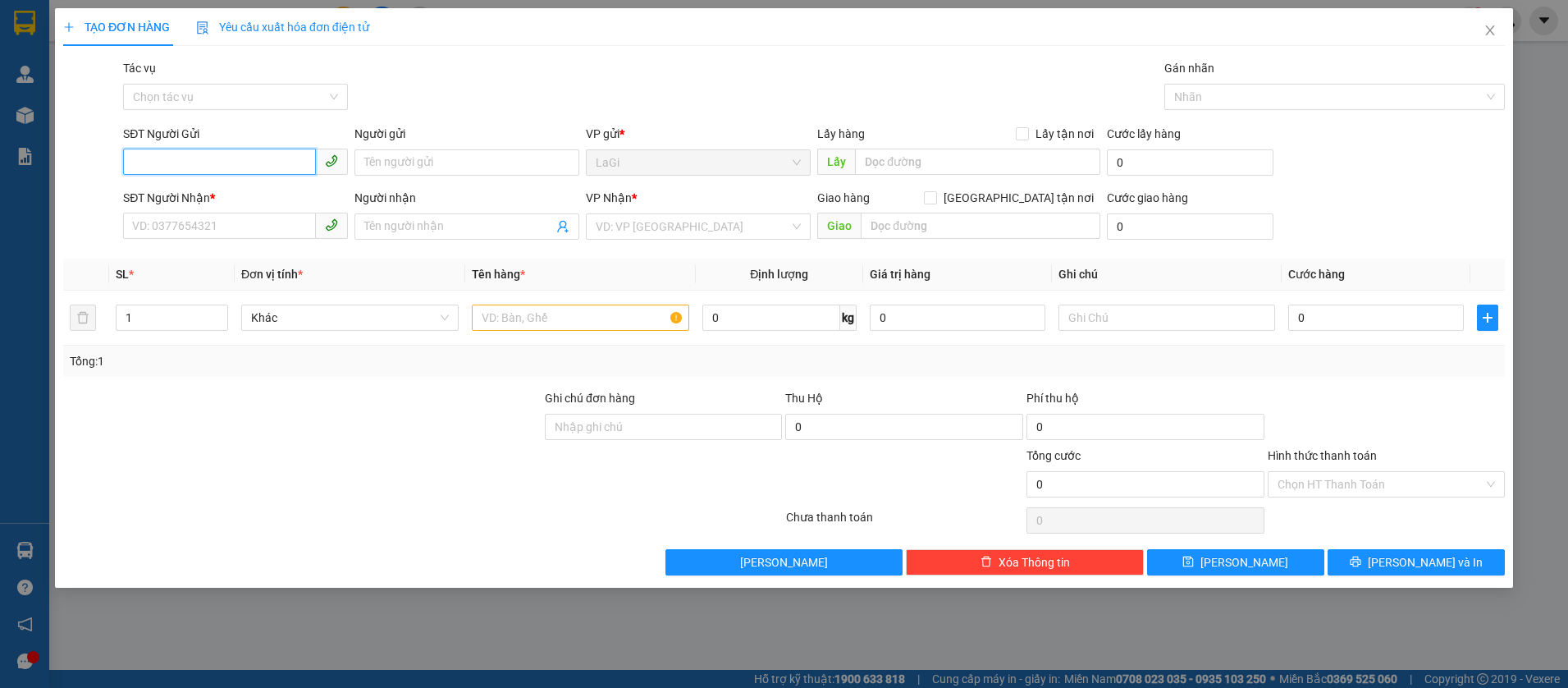
click at [248, 164] on input "SĐT Người Gửi" at bounding box center [219, 161] width 193 height 26
type input "0933926949"
click at [401, 154] on input "Người gửi" at bounding box center [466, 162] width 225 height 26
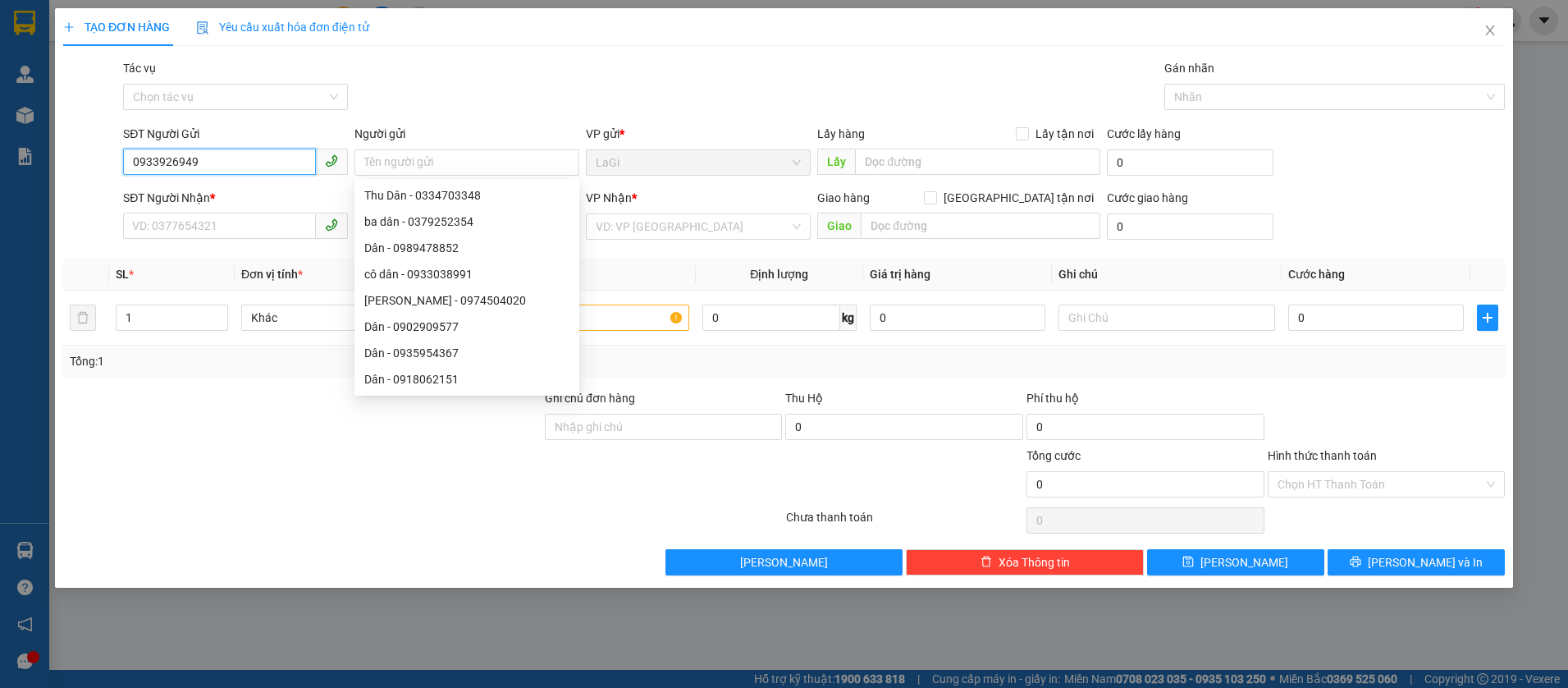
click at [232, 166] on input "0933926949" at bounding box center [219, 161] width 193 height 26
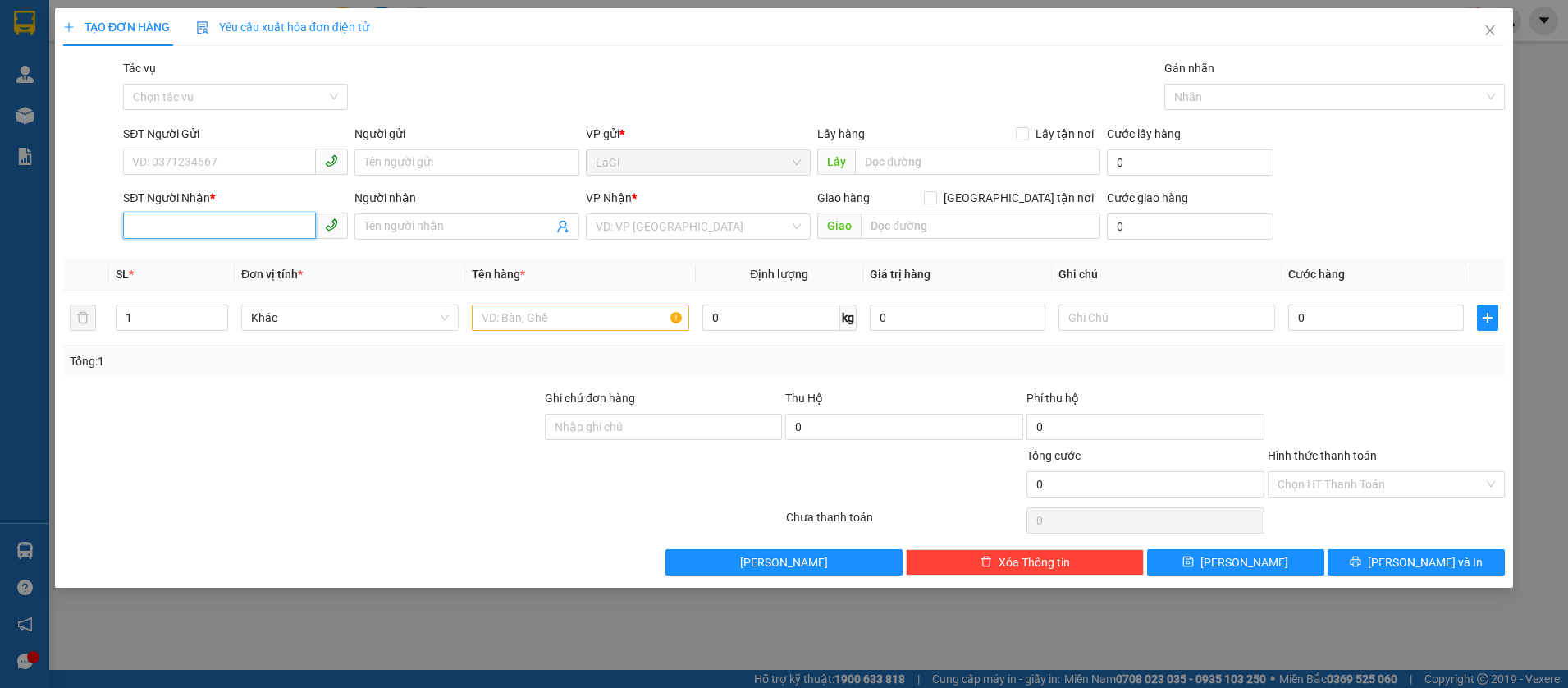
click at [238, 236] on input "SĐT Người Nhận *" at bounding box center [219, 226] width 193 height 26
paste input "0933926949"
click at [298, 228] on input "0933926949" at bounding box center [219, 226] width 193 height 26
type input "0933926949"
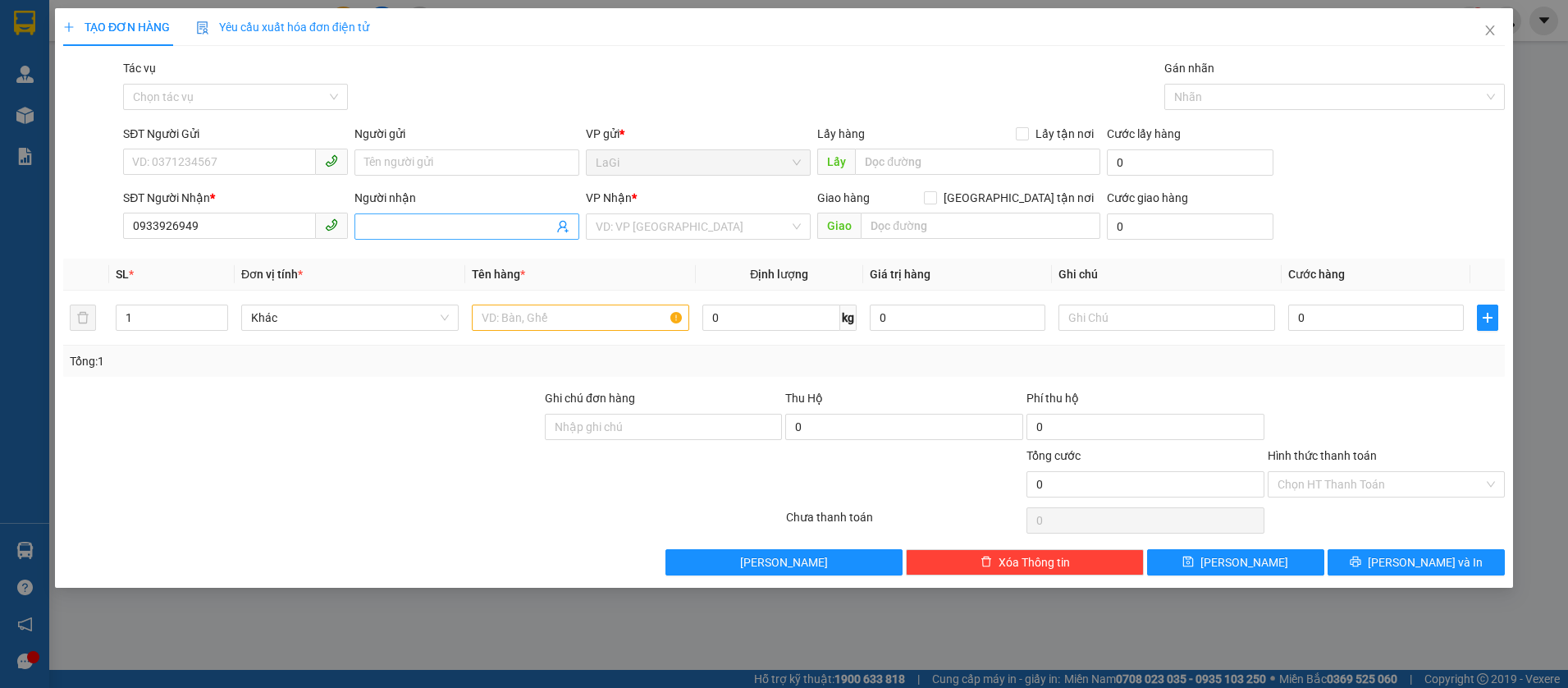
click at [406, 227] on input "Người nhận" at bounding box center [458, 227] width 189 height 18
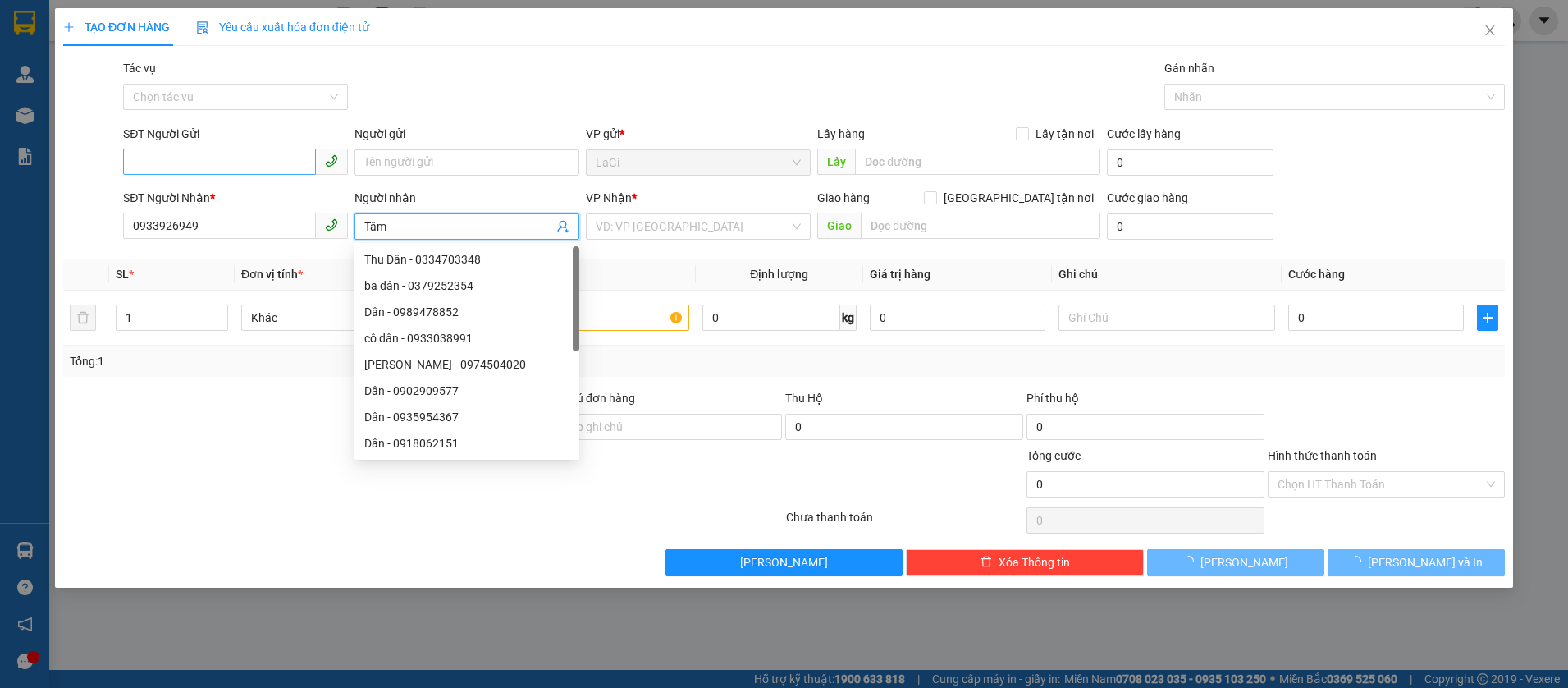
type input "Tâm"
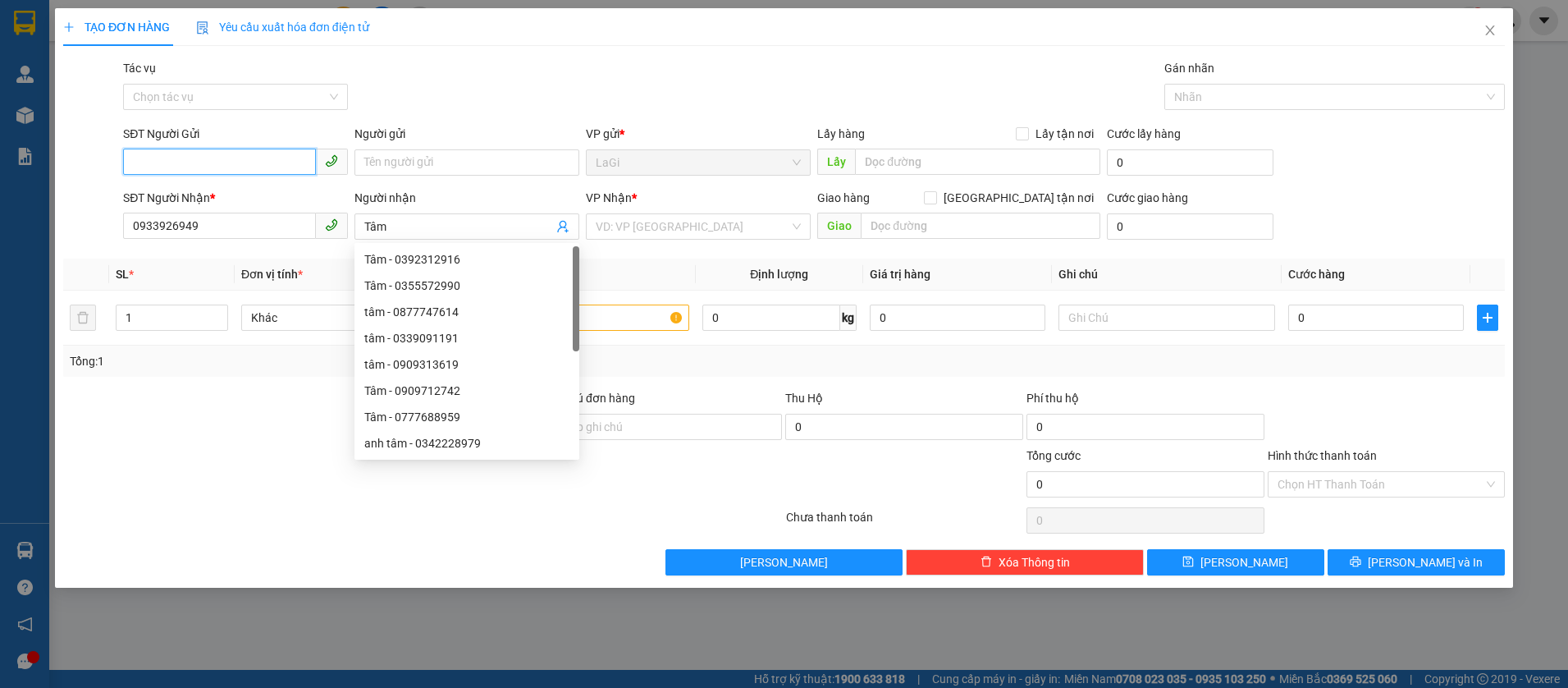
click at [186, 163] on input "SĐT Người Gửi" at bounding box center [219, 161] width 193 height 26
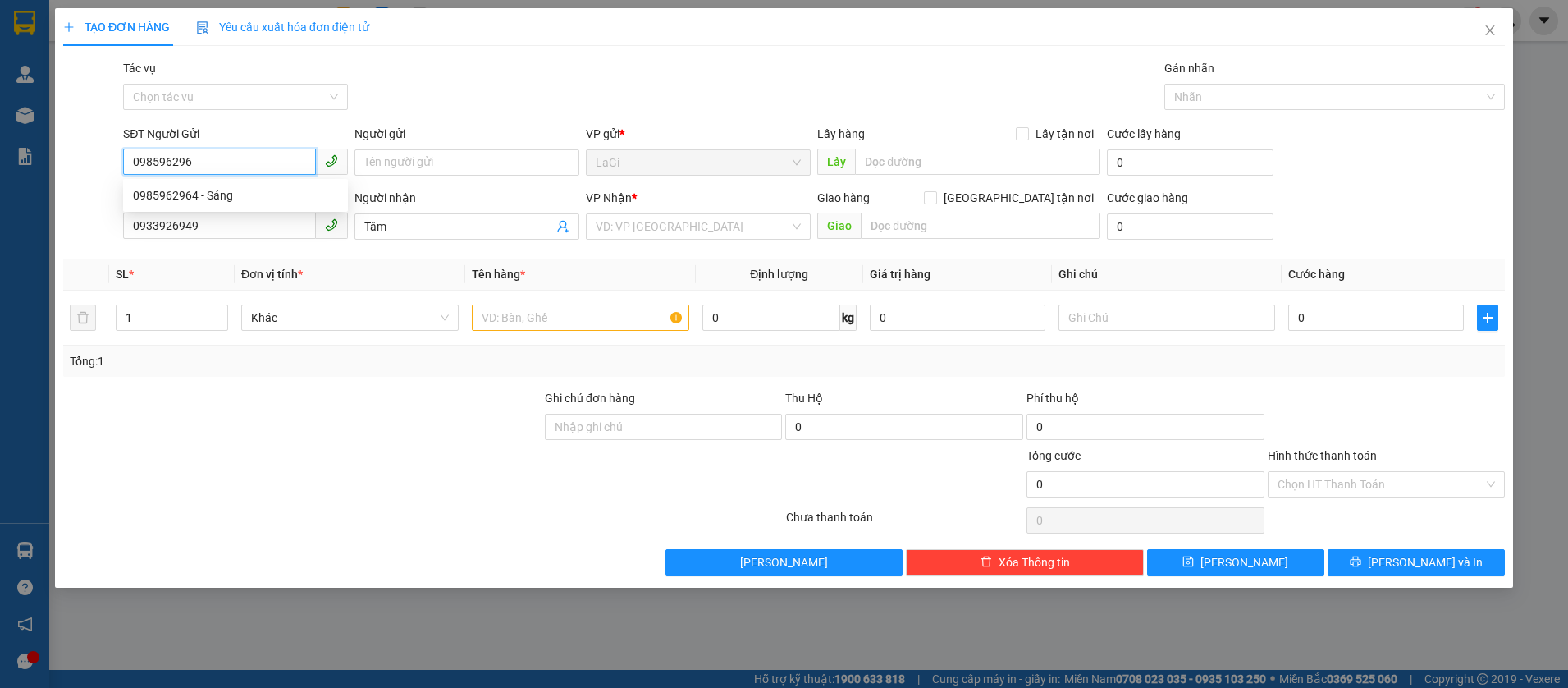
type input "0985962964"
click at [224, 194] on div "0985962964 - Sáng" at bounding box center [235, 195] width 205 height 18
type input "Sáng"
type input "0985962964"
click at [244, 224] on input "0933926949" at bounding box center [219, 226] width 193 height 26
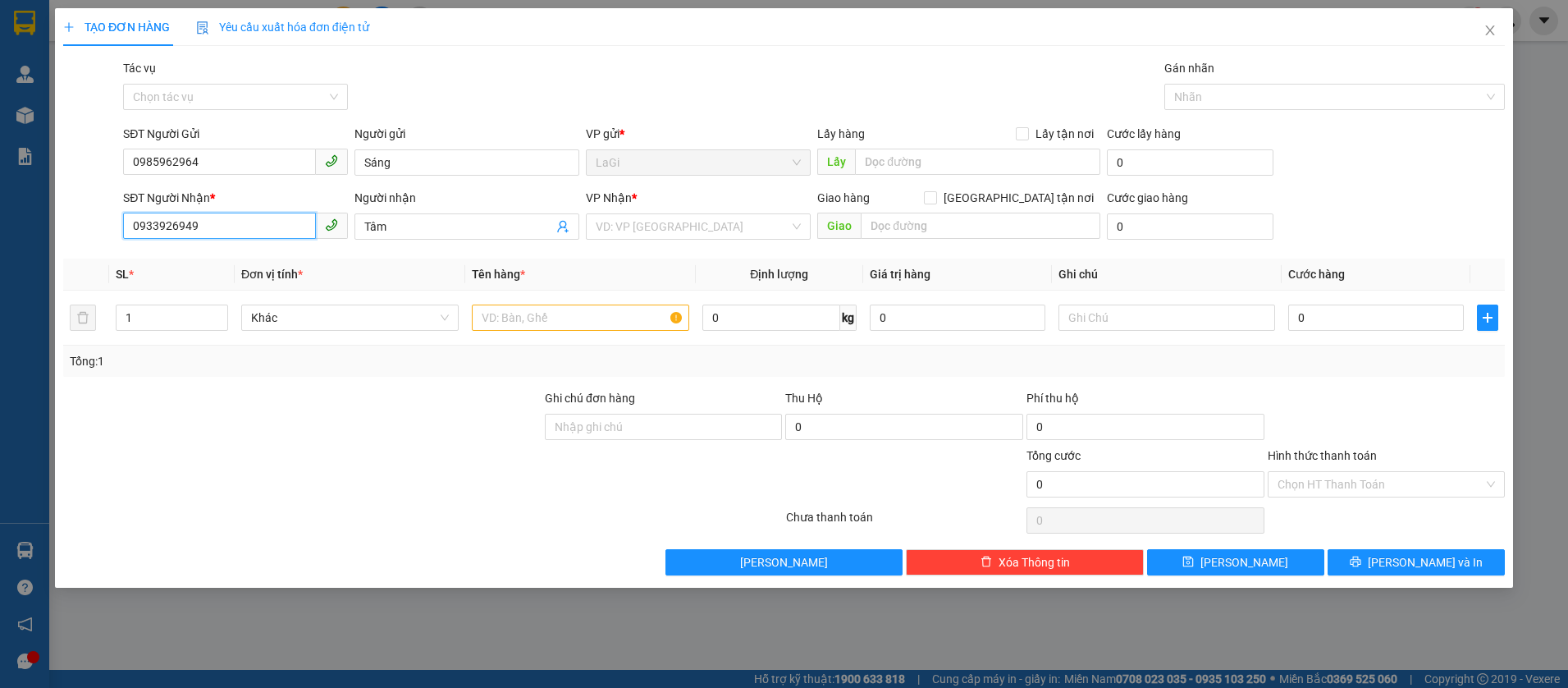
click at [244, 224] on input "0933926949" at bounding box center [219, 226] width 193 height 26
type input "0933926494"
click at [195, 264] on div "0933926494 - Tâm Mạ Ty" at bounding box center [235, 260] width 205 height 18
type input "Tâm Mạ Ty"
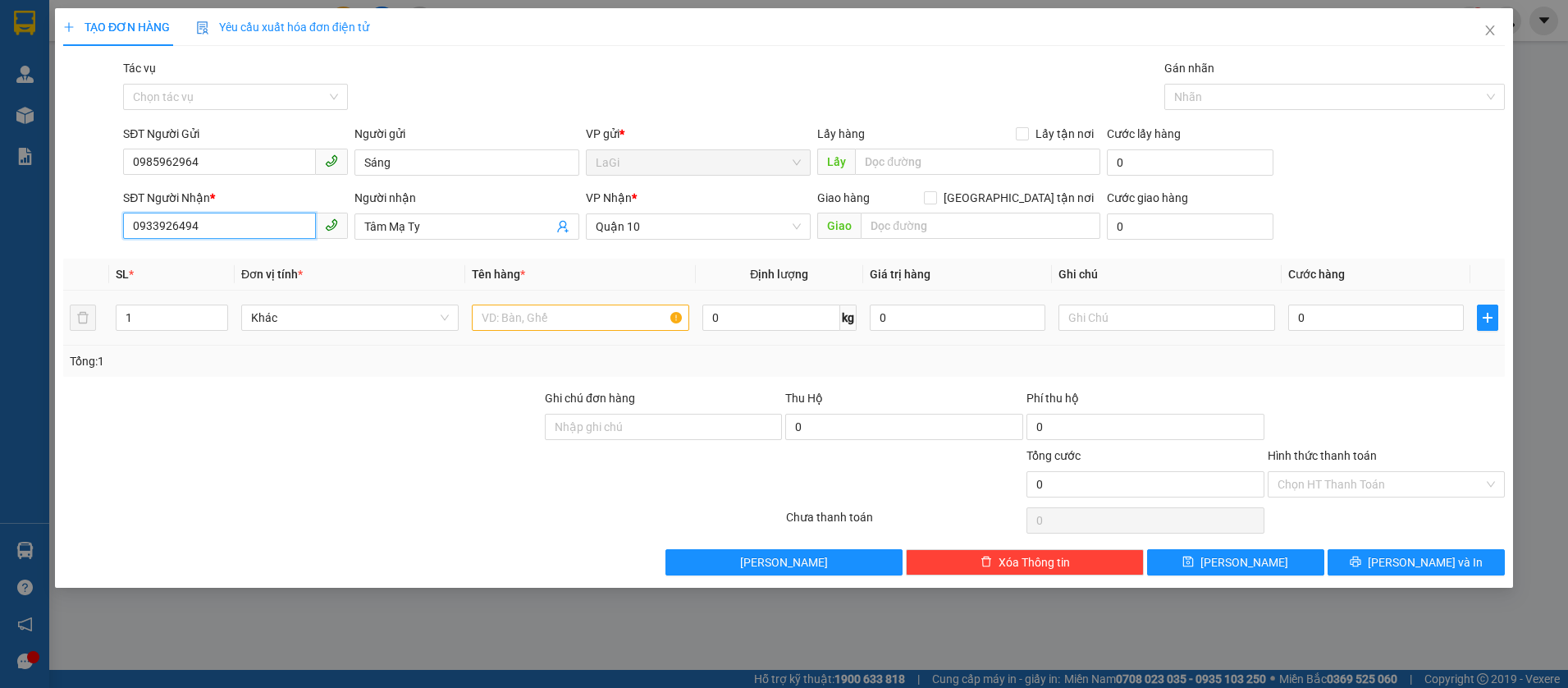
type input "0933926494"
click at [573, 321] on input "text" at bounding box center [581, 317] width 218 height 26
type input "B - đồ mạ ty"
click at [1337, 314] on input "0" at bounding box center [1375, 317] width 176 height 26
click at [771, 312] on input "0" at bounding box center [770, 317] width 138 height 26
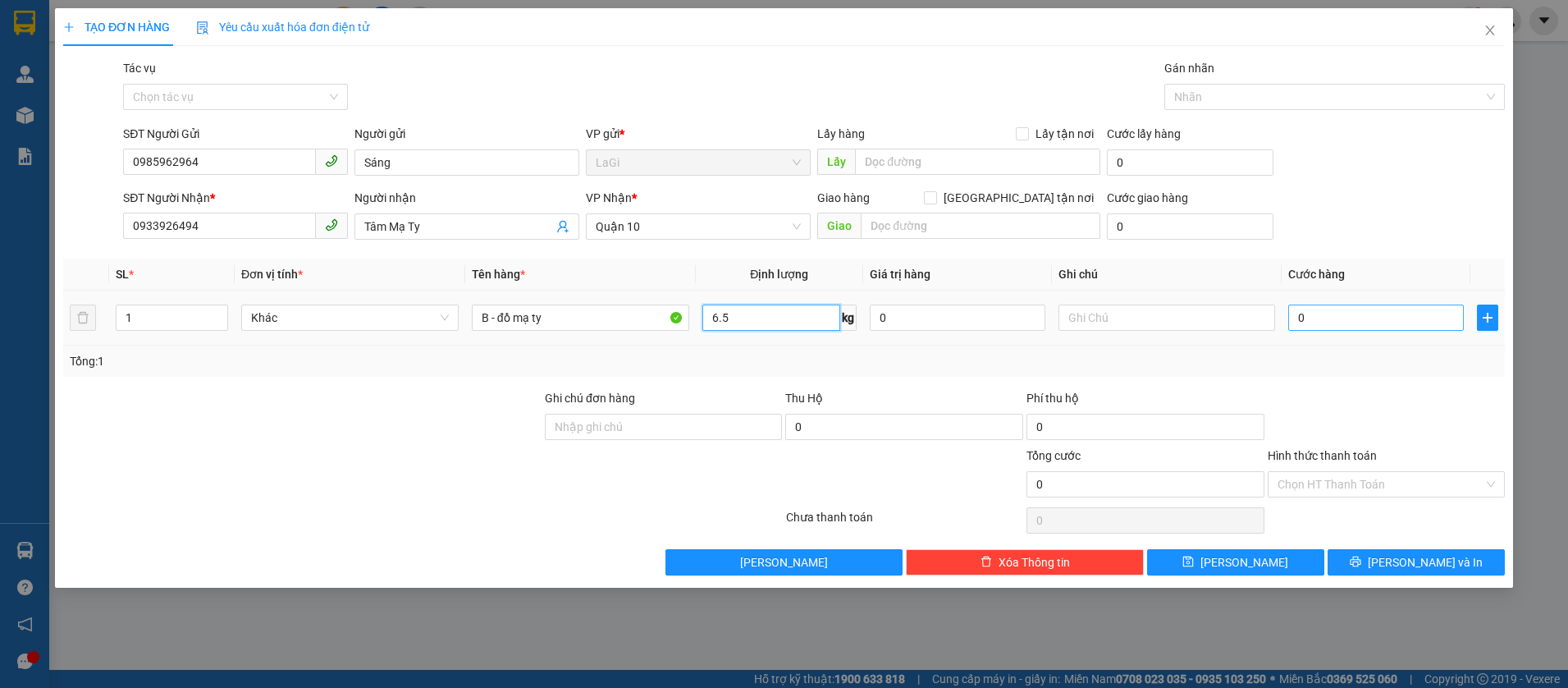
type input "6.5"
click at [1364, 321] on input "0" at bounding box center [1375, 317] width 176 height 26
type input "4"
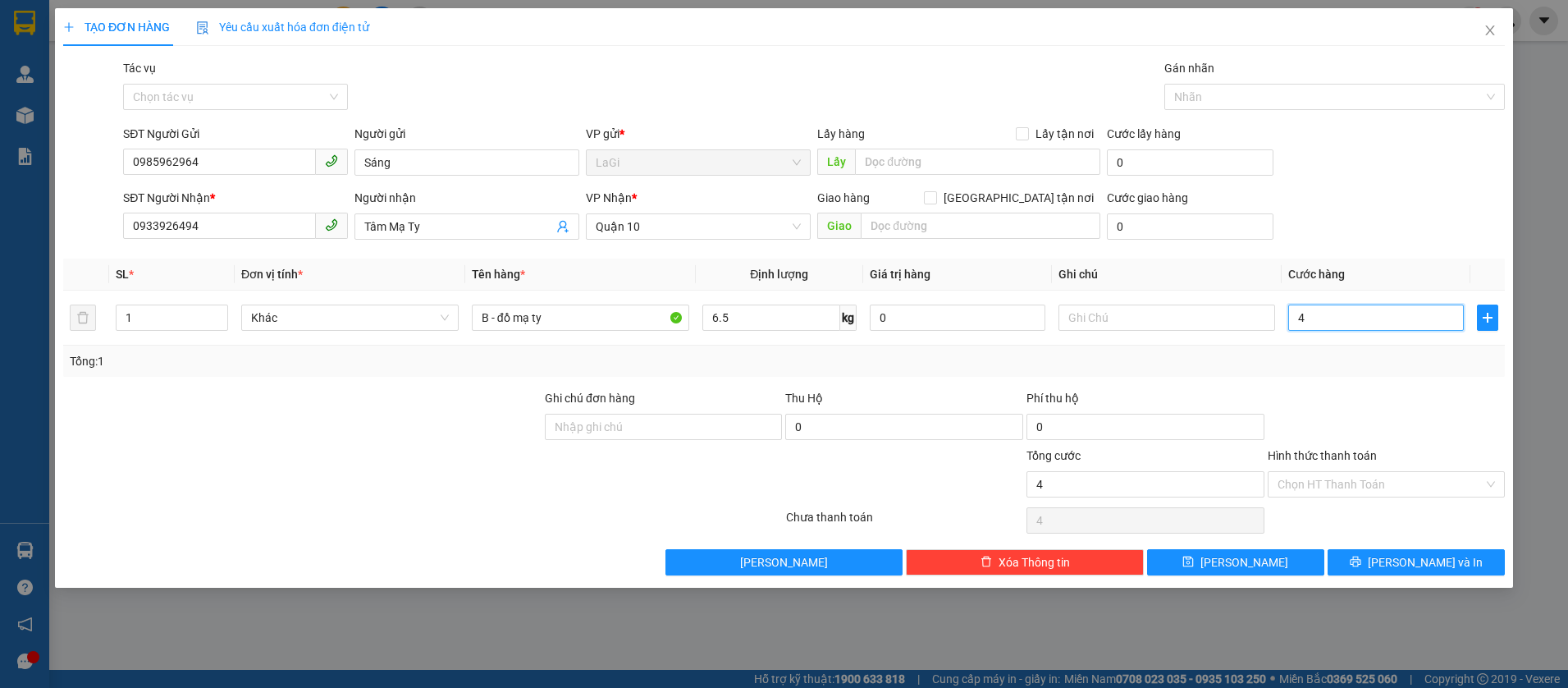
type input "40"
type input "400"
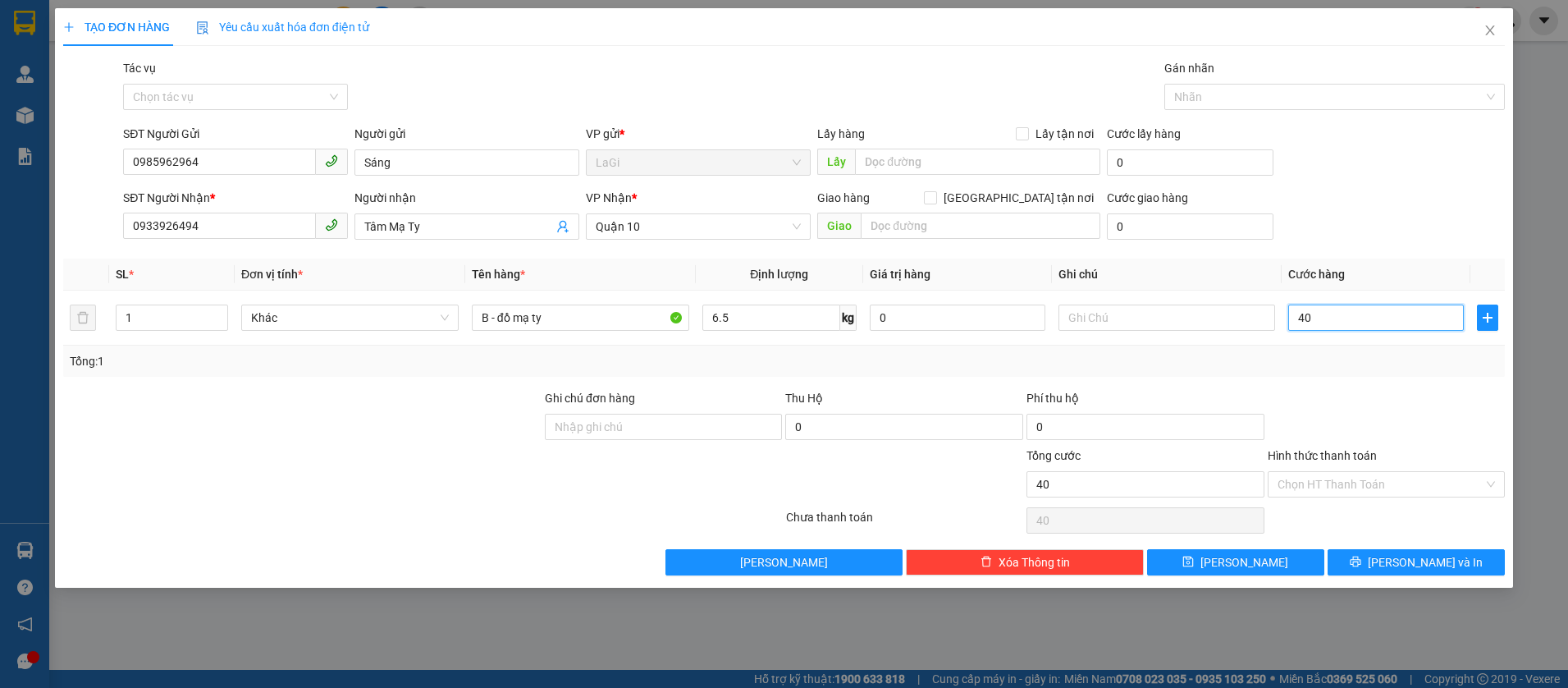
type input "400"
type input "40"
click at [1328, 386] on div "Transit Pickup Surcharge Ids Transit Deliver Surcharge Ids Transit Deliver Surc…" at bounding box center [784, 317] width 1442 height 516
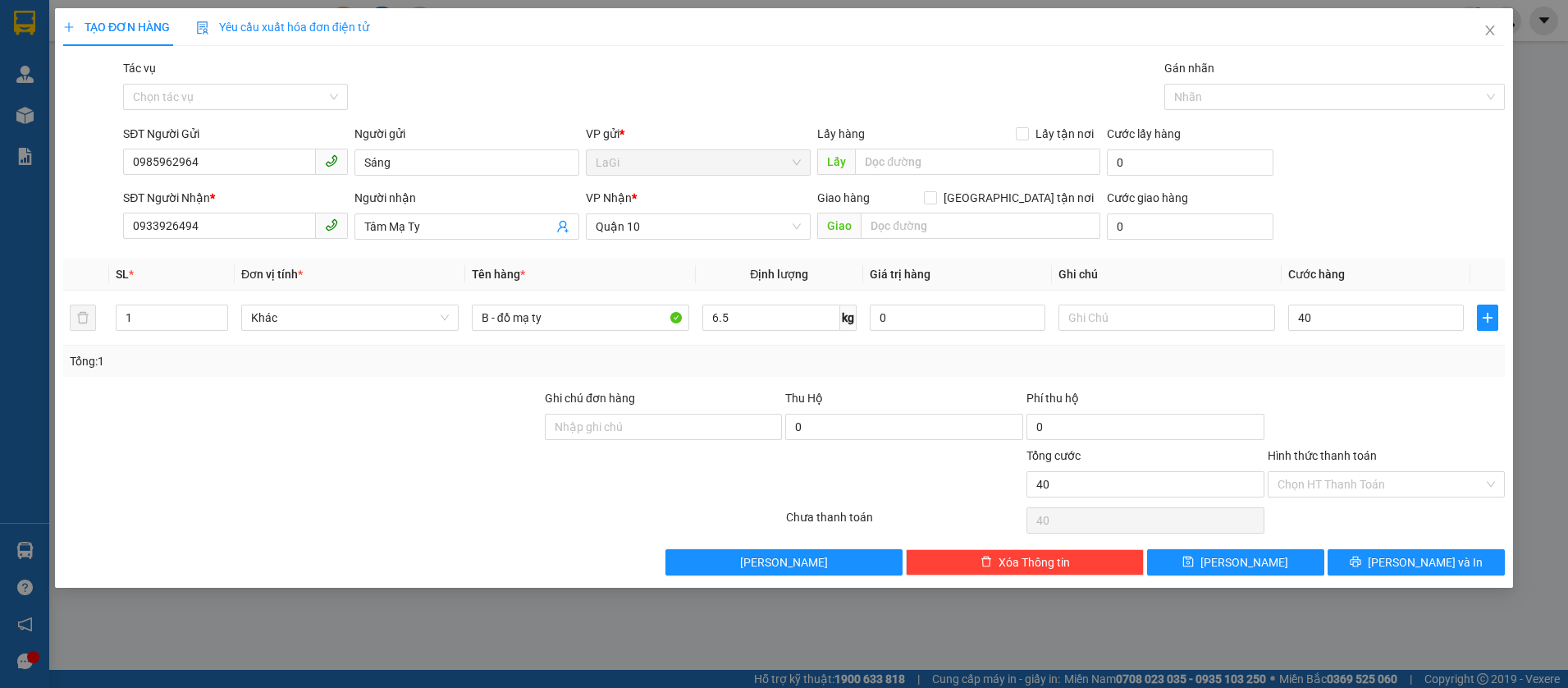
type input "40.000"
click at [1404, 471] on div "Chọn HT Thanh Toán" at bounding box center [1387, 484] width 238 height 26
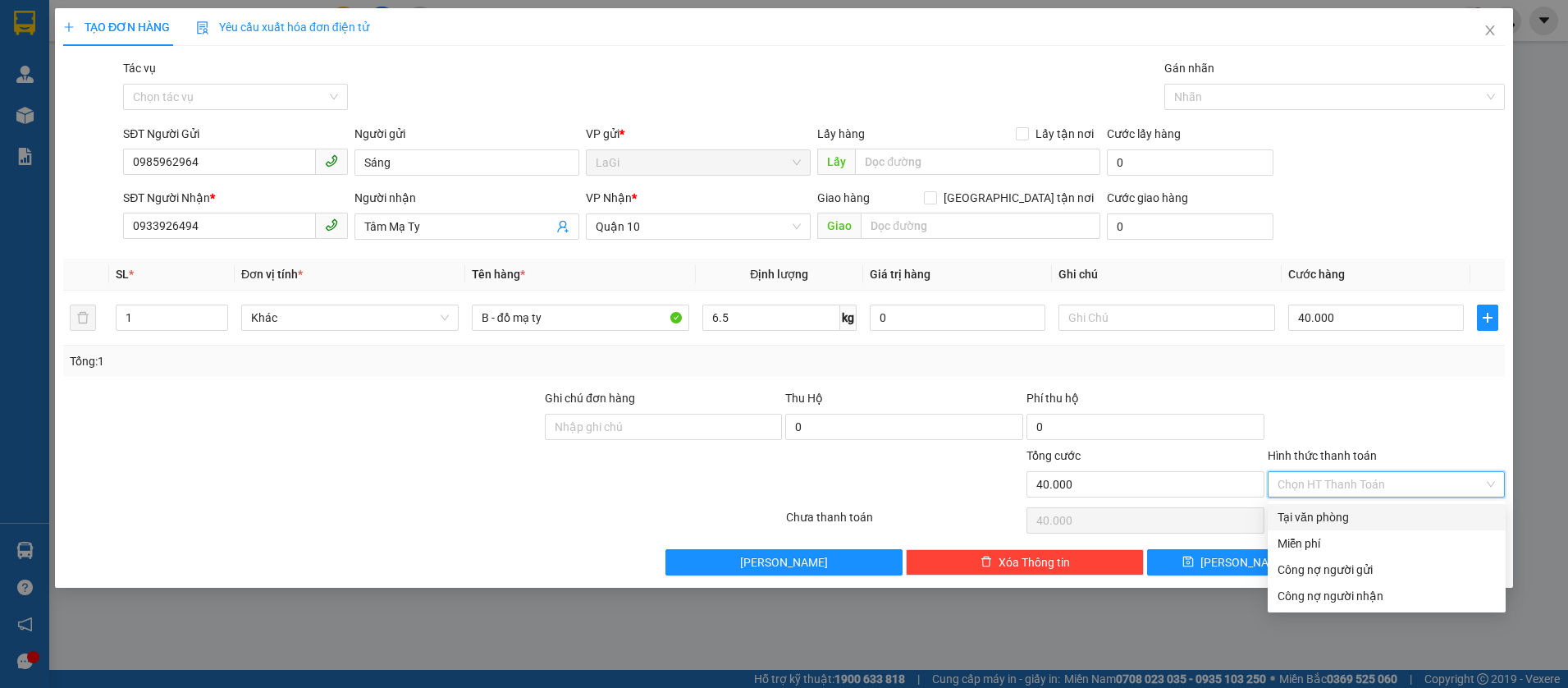
click at [1345, 508] on div "Tại văn phòng" at bounding box center [1387, 517] width 218 height 18
type input "0"
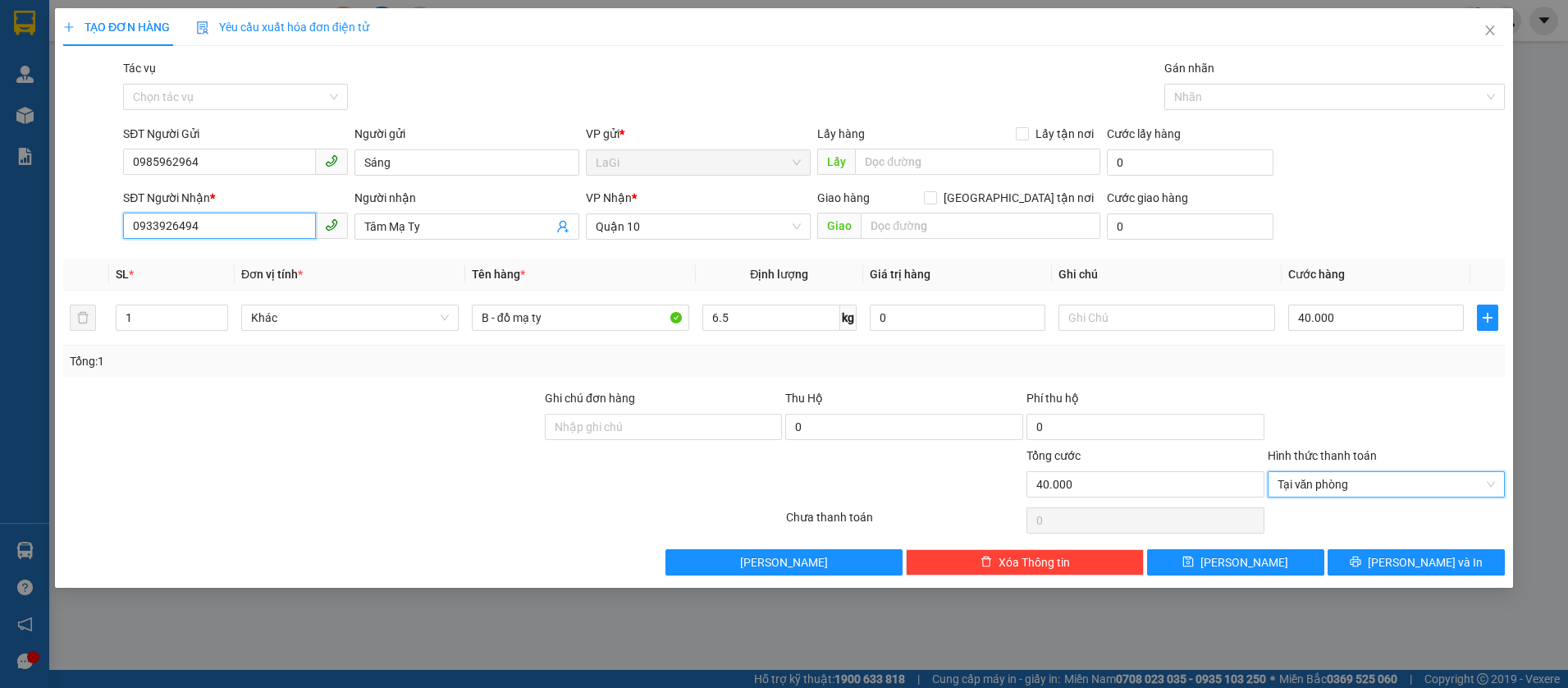
click at [247, 220] on input "0933926494" at bounding box center [219, 226] width 193 height 26
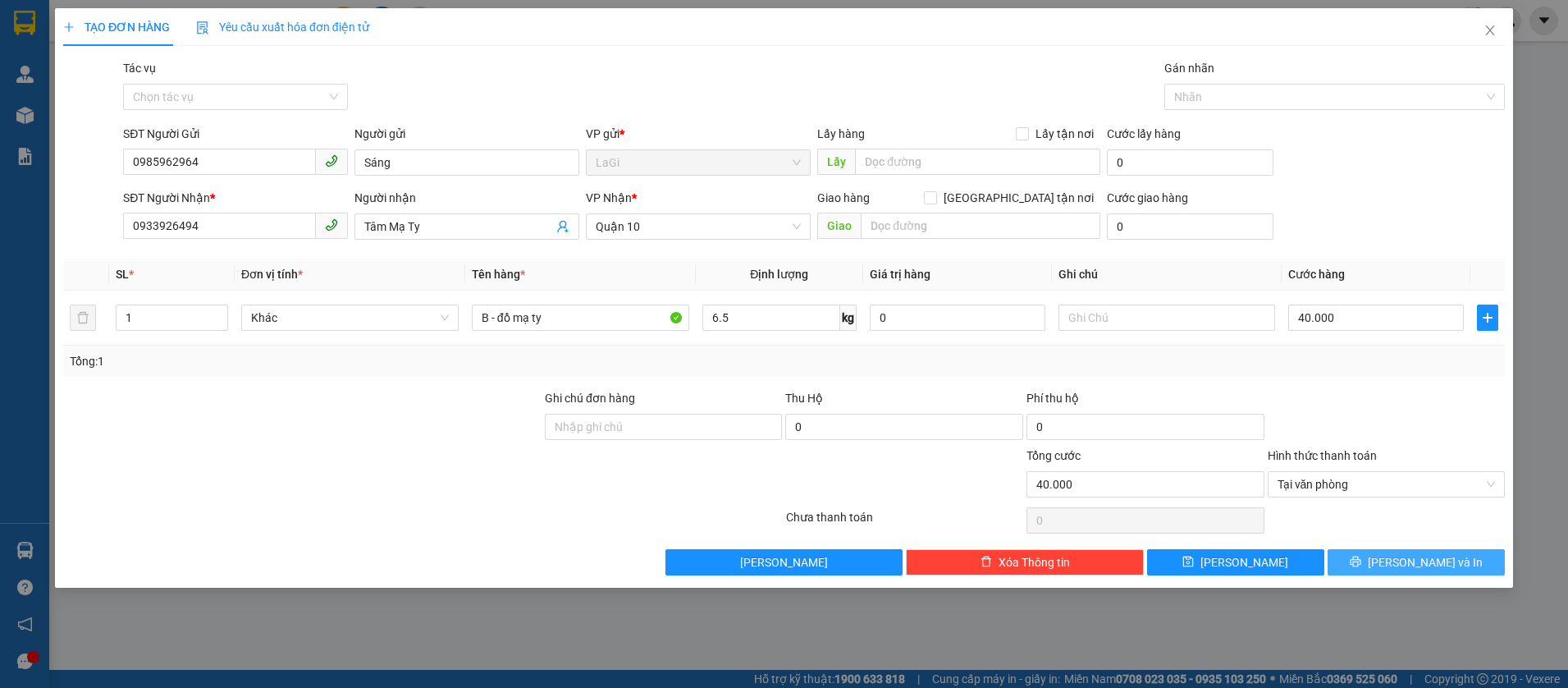
click at [1389, 554] on button "[PERSON_NAME] và In" at bounding box center [1416, 562] width 177 height 26
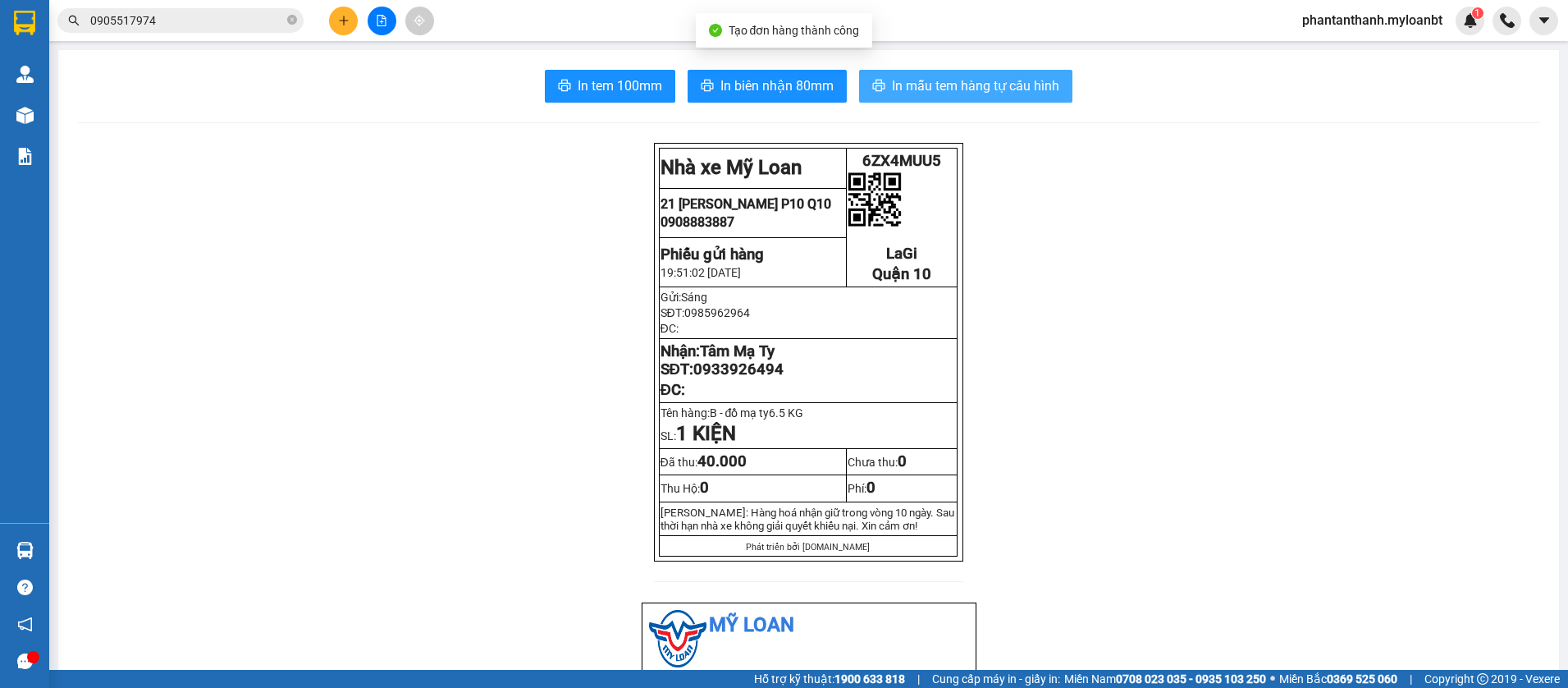
click at [896, 85] on span "In mẫu tem hàng tự cấu hình" at bounding box center [975, 86] width 167 height 21
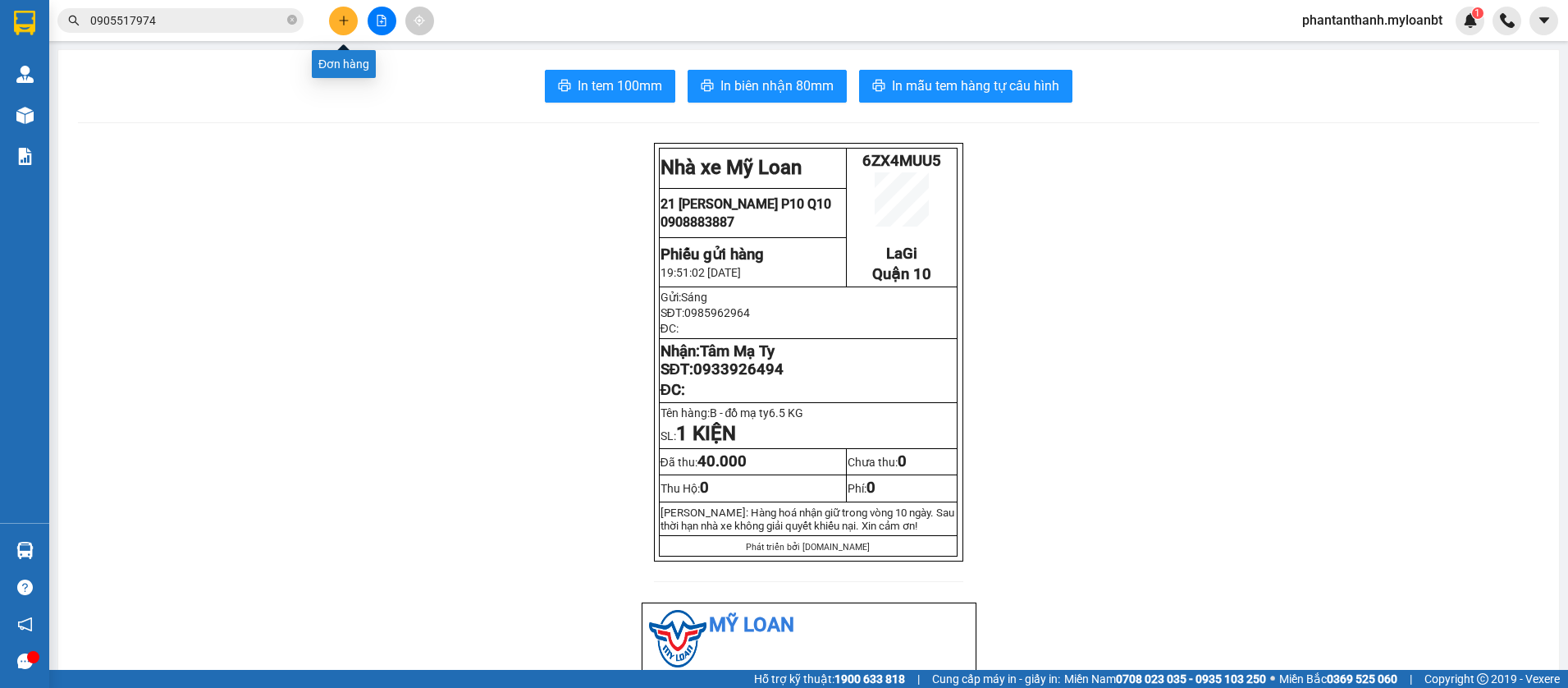
click at [353, 22] on button at bounding box center [343, 21] width 29 height 29
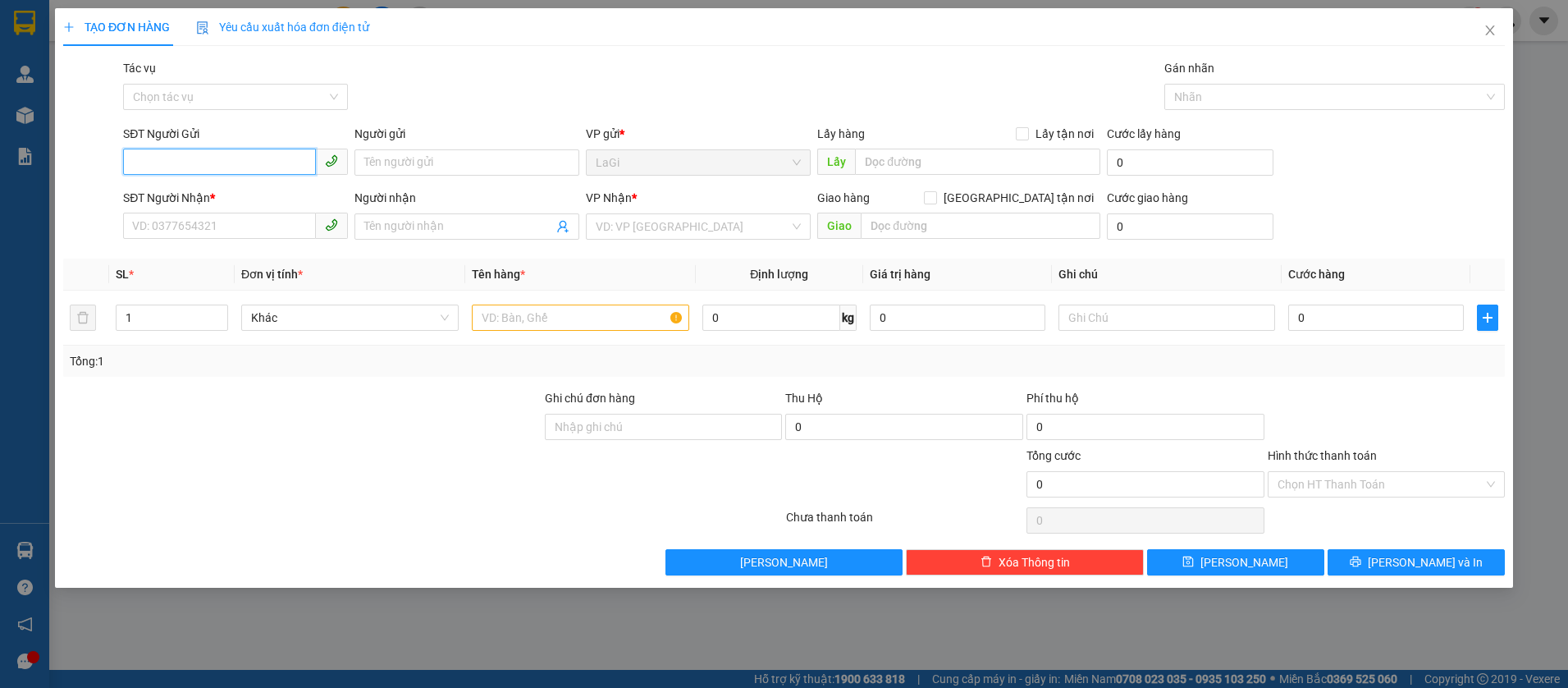
click at [285, 156] on input "SĐT Người Gửi" at bounding box center [219, 161] width 193 height 26
type input "0938184016"
click at [269, 186] on div "0938184016 - BS Hạnh" at bounding box center [235, 195] width 205 height 18
type input "BS Hạnh"
type input "0916628085"
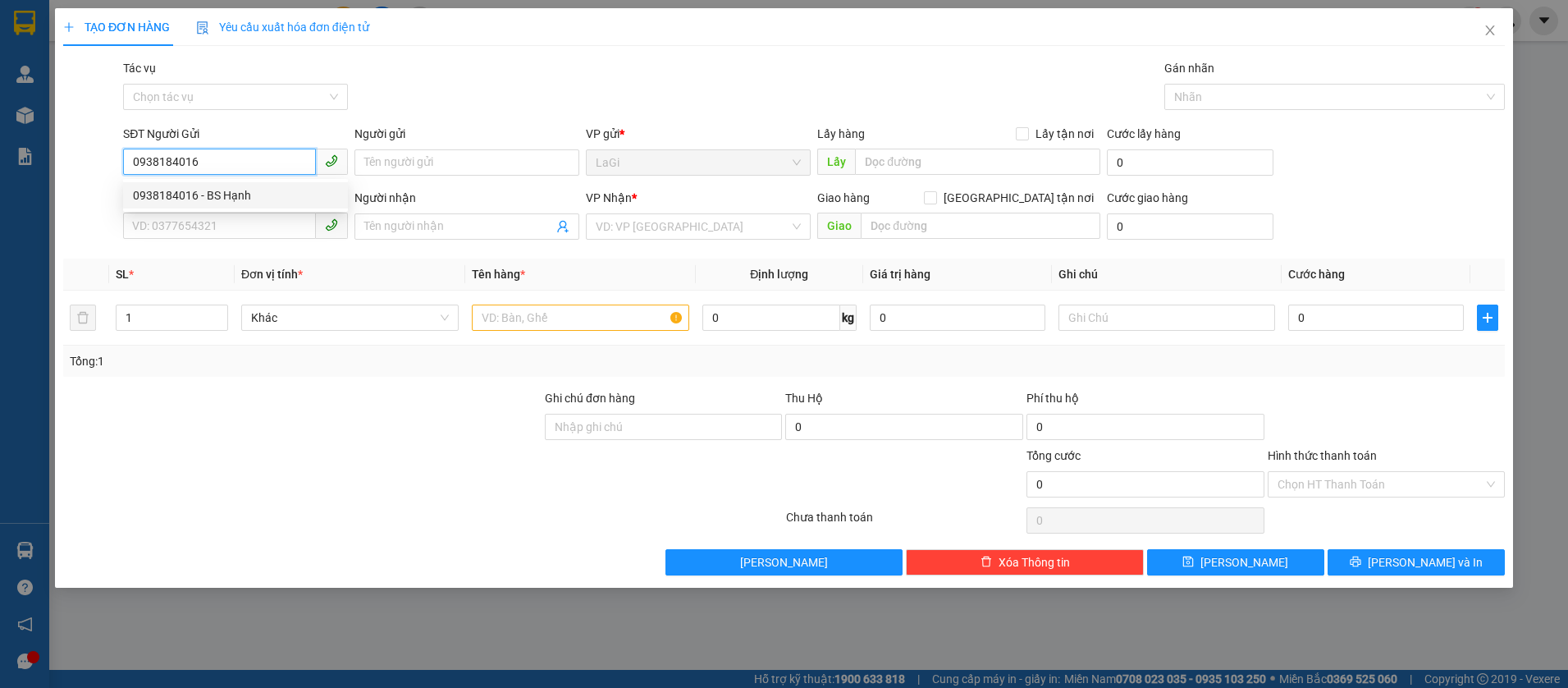
type input "Phi"
type input "0938184016"
click at [604, 313] on input "text" at bounding box center [581, 317] width 218 height 26
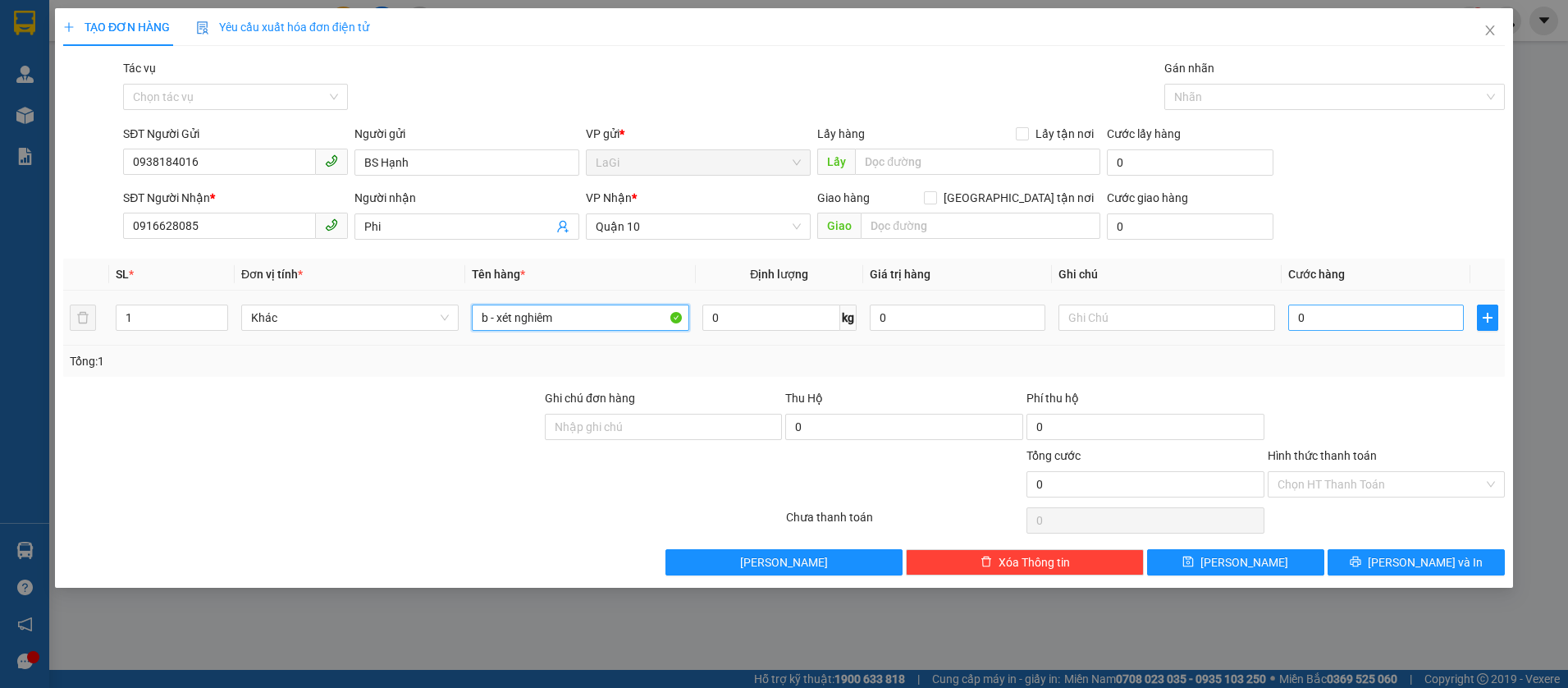
type input "b - xét nghiêm"
click at [1364, 328] on input "0" at bounding box center [1375, 317] width 176 height 26
type input "3"
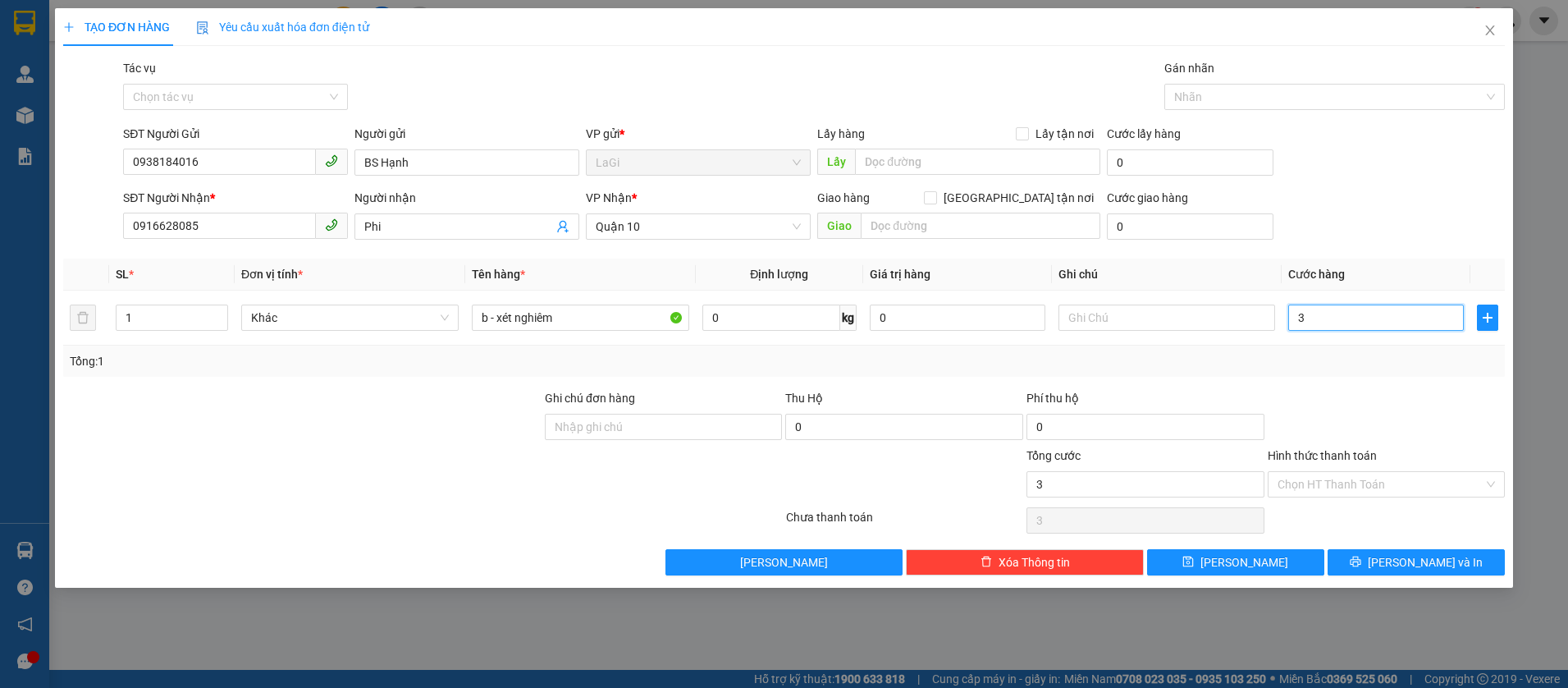
type input "30"
click at [1370, 395] on div at bounding box center [1387, 418] width 241 height 58
type input "30.000"
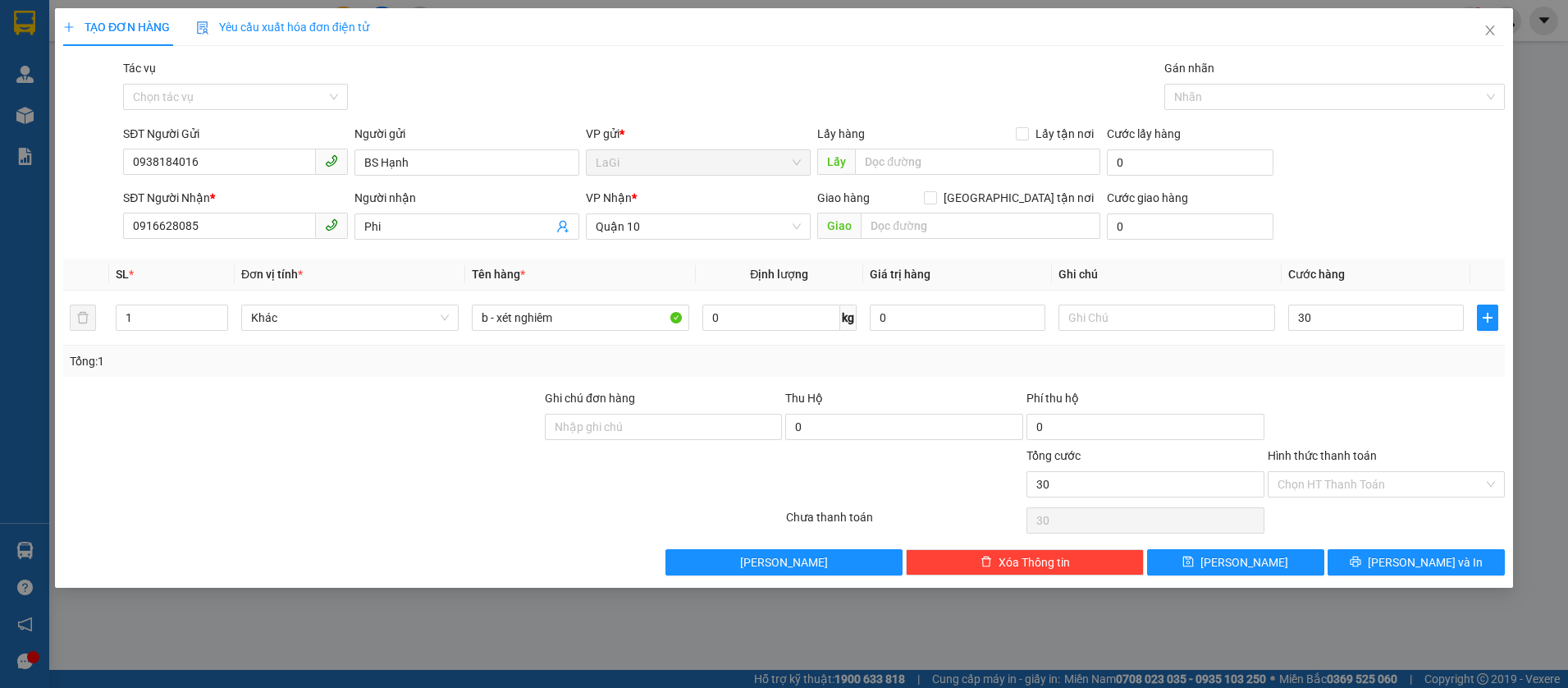
type input "30.000"
click at [1397, 559] on button "[PERSON_NAME] và In" at bounding box center [1416, 562] width 177 height 26
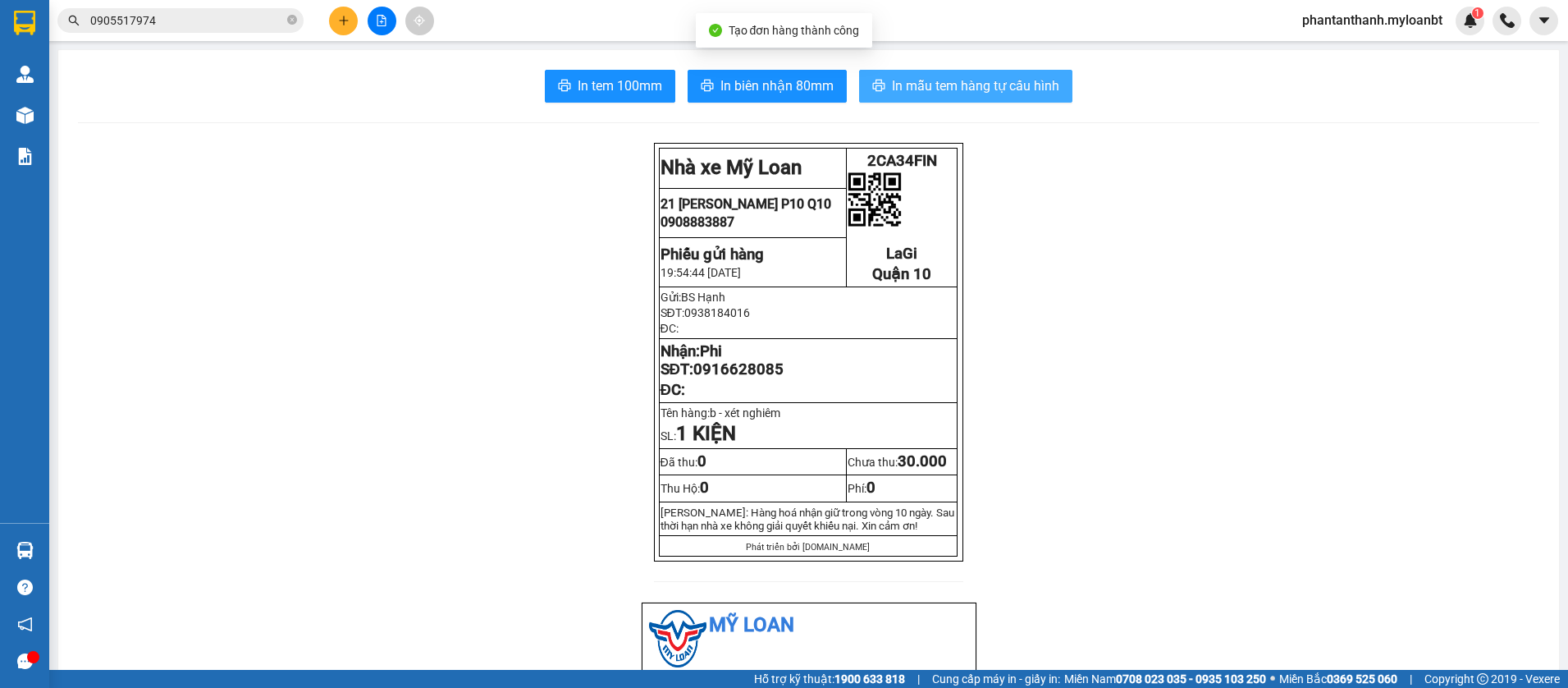
click at [1037, 94] on span "In mẫu tem hàng tự cấu hình" at bounding box center [975, 86] width 167 height 21
click at [1013, 86] on span "In mẫu tem hàng tự cấu hình" at bounding box center [975, 86] width 167 height 21
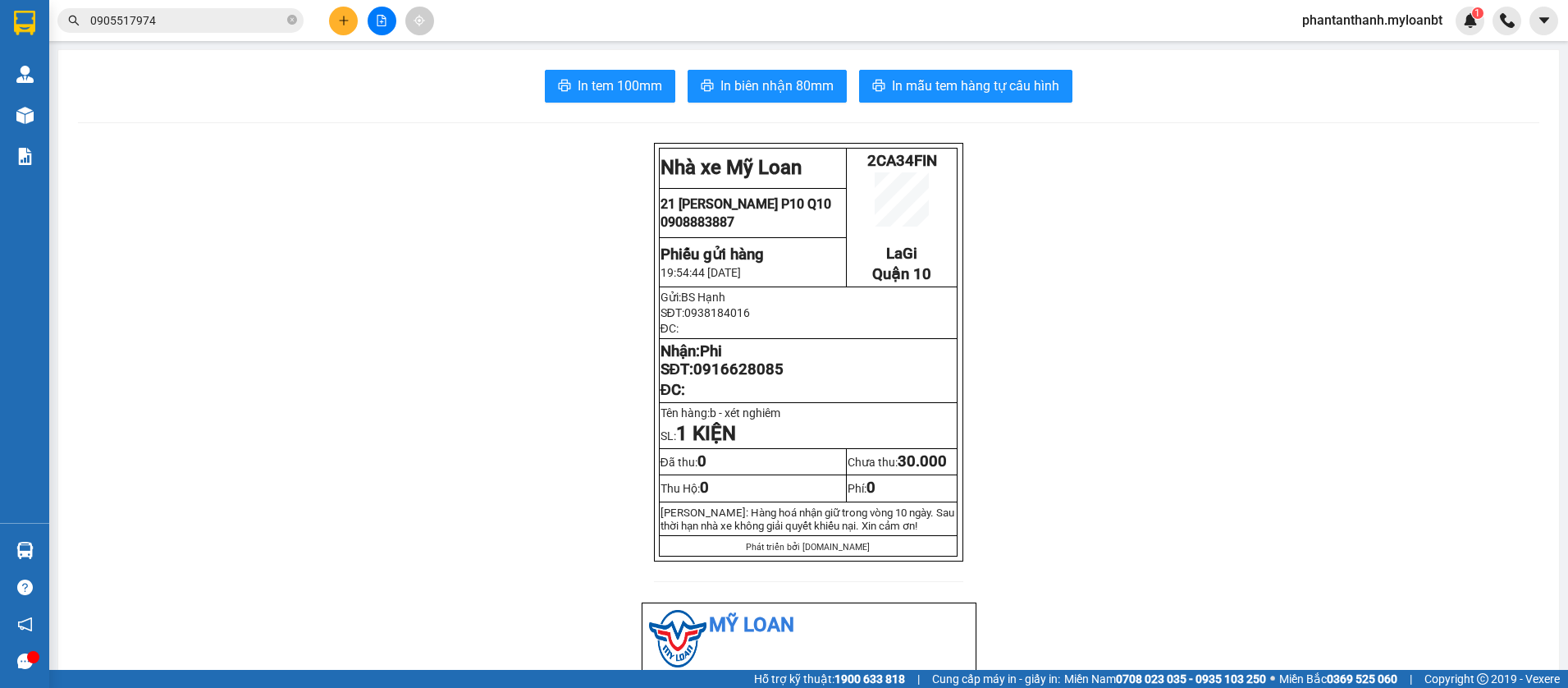
click at [162, 39] on div "Kết quả tìm kiếm ( 210 ) Bộ lọc Mã ĐH Trạng thái Món hàng Thu hộ Tổng cước Chưa…" at bounding box center [784, 21] width 1568 height 41
click at [194, 25] on input "0905517974" at bounding box center [187, 21] width 194 height 18
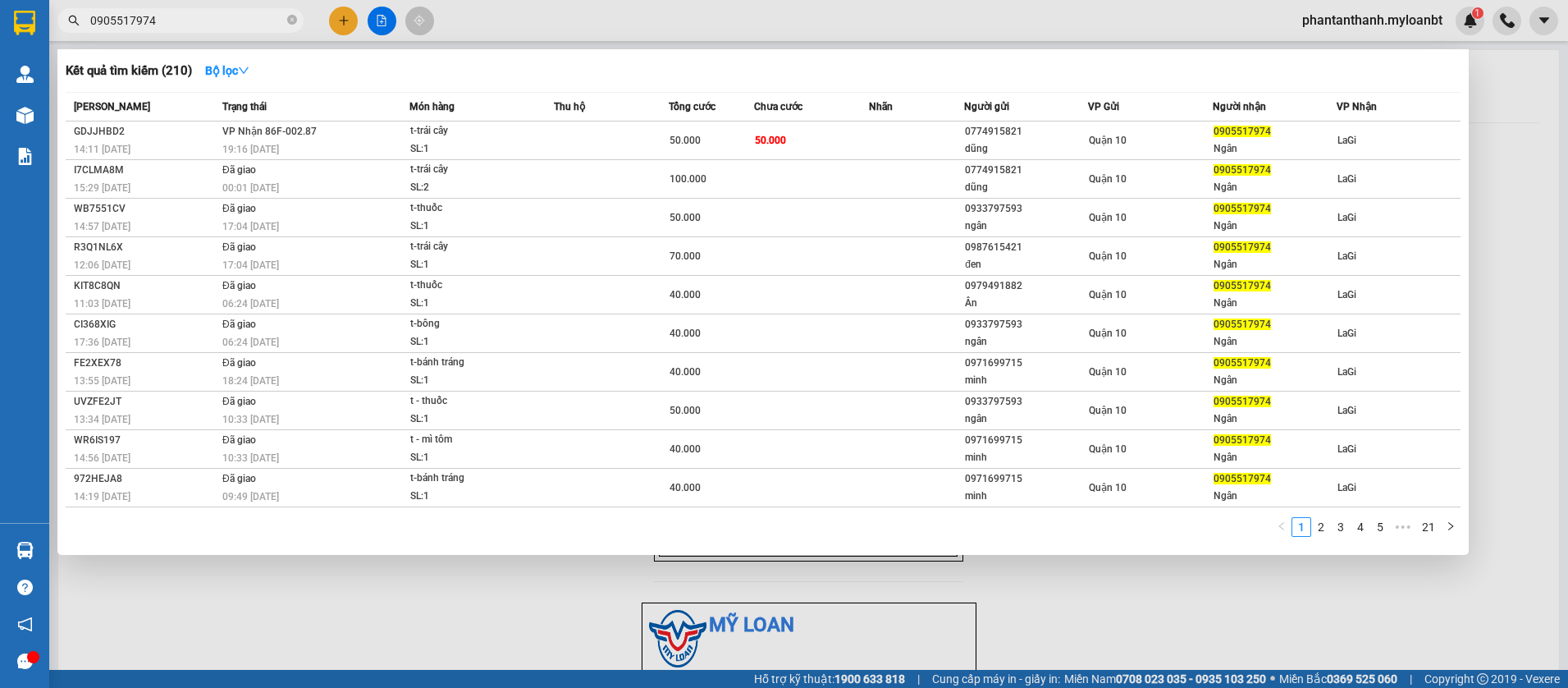
click at [194, 25] on input "0905517974" at bounding box center [187, 21] width 194 height 18
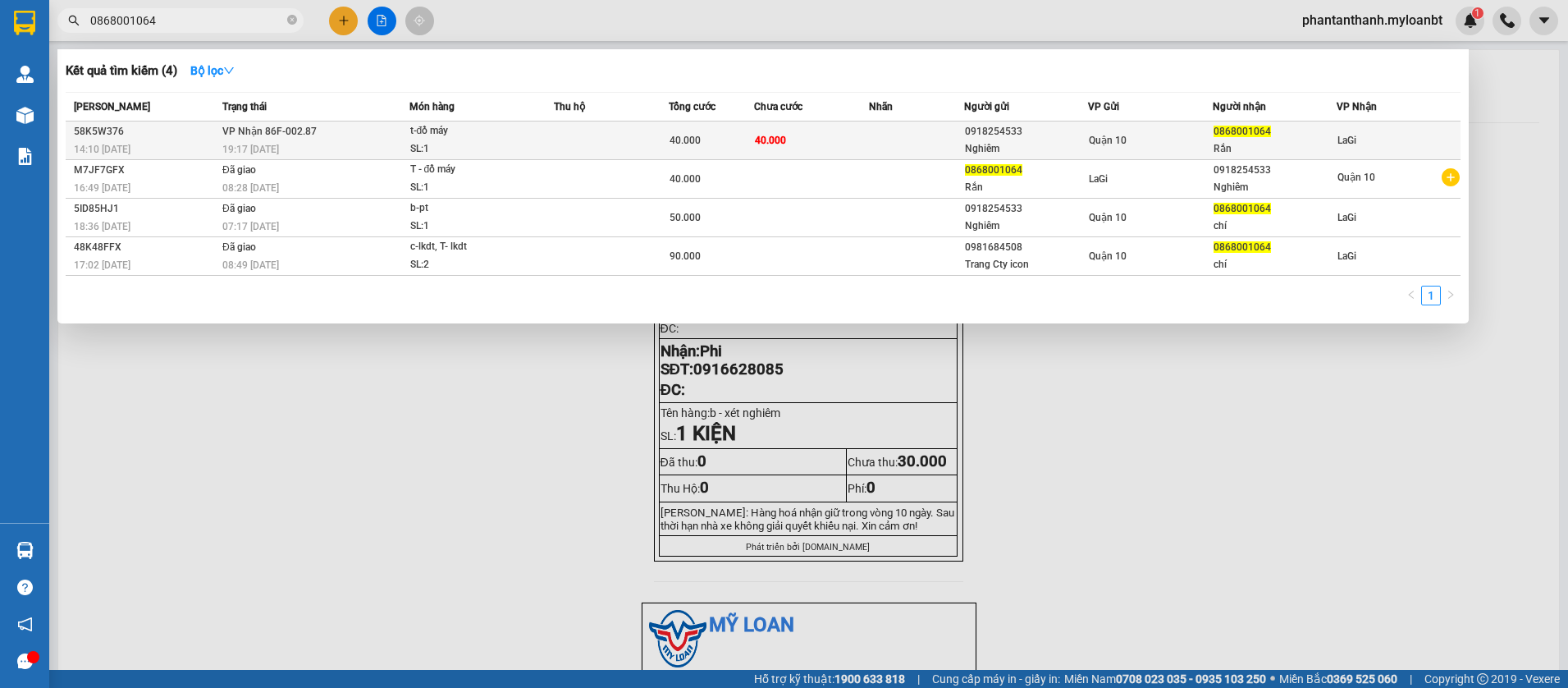
type input "0868001064"
click at [405, 134] on td "VP Nhận 86F-002.87 19:17 - 15/08" at bounding box center [314, 140] width 191 height 39
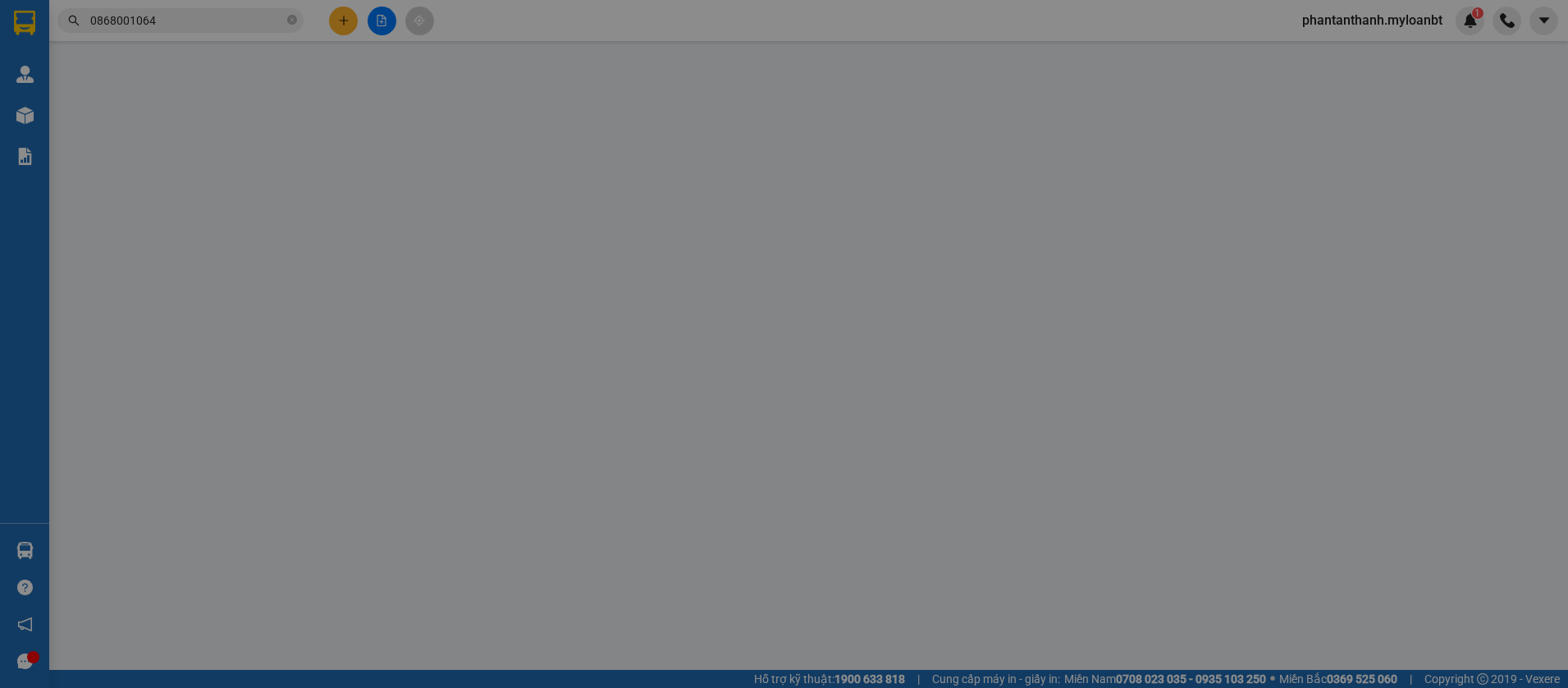
type input "0918254533"
type input "Nghiêm"
type input "0868001064"
type input "Rắn"
type input "40.000"
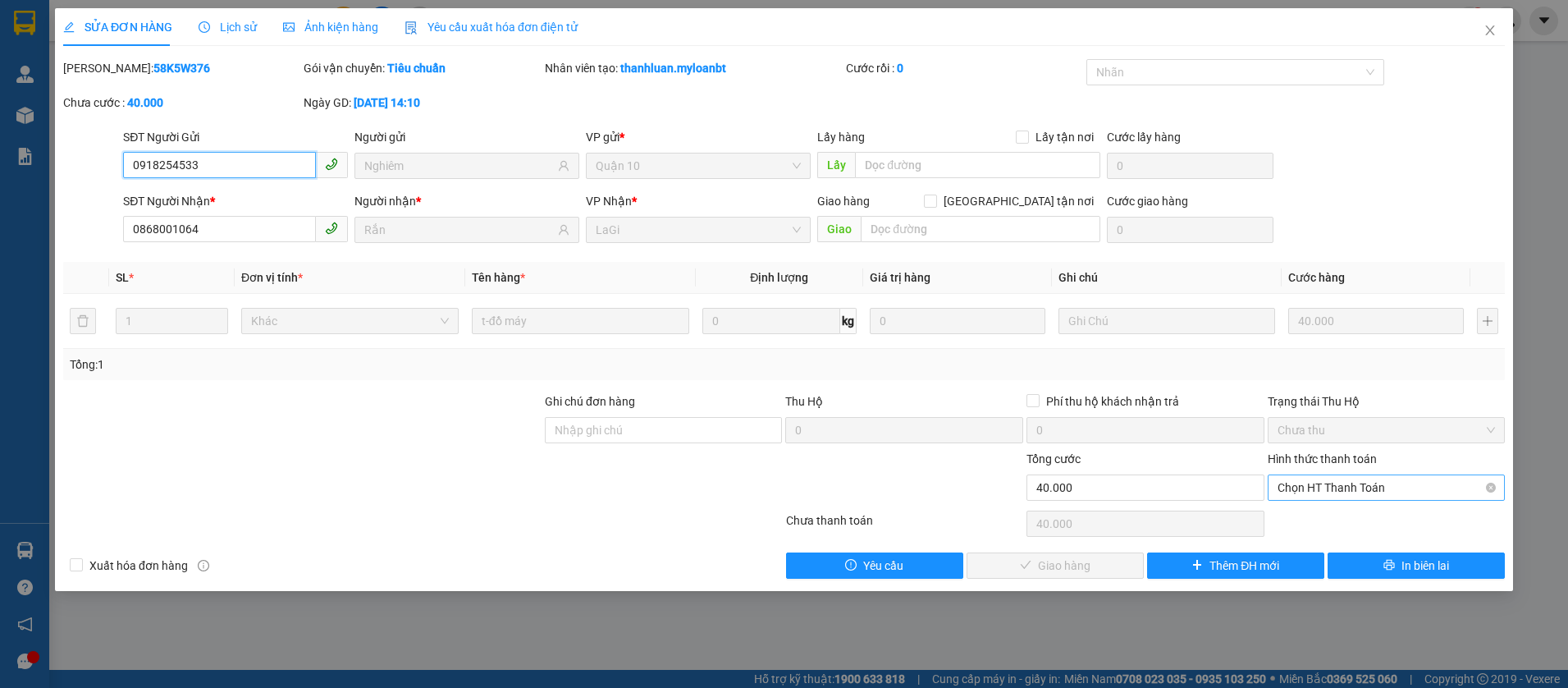
click at [1360, 492] on span "Chọn HT Thanh Toán" at bounding box center [1387, 488] width 218 height 25
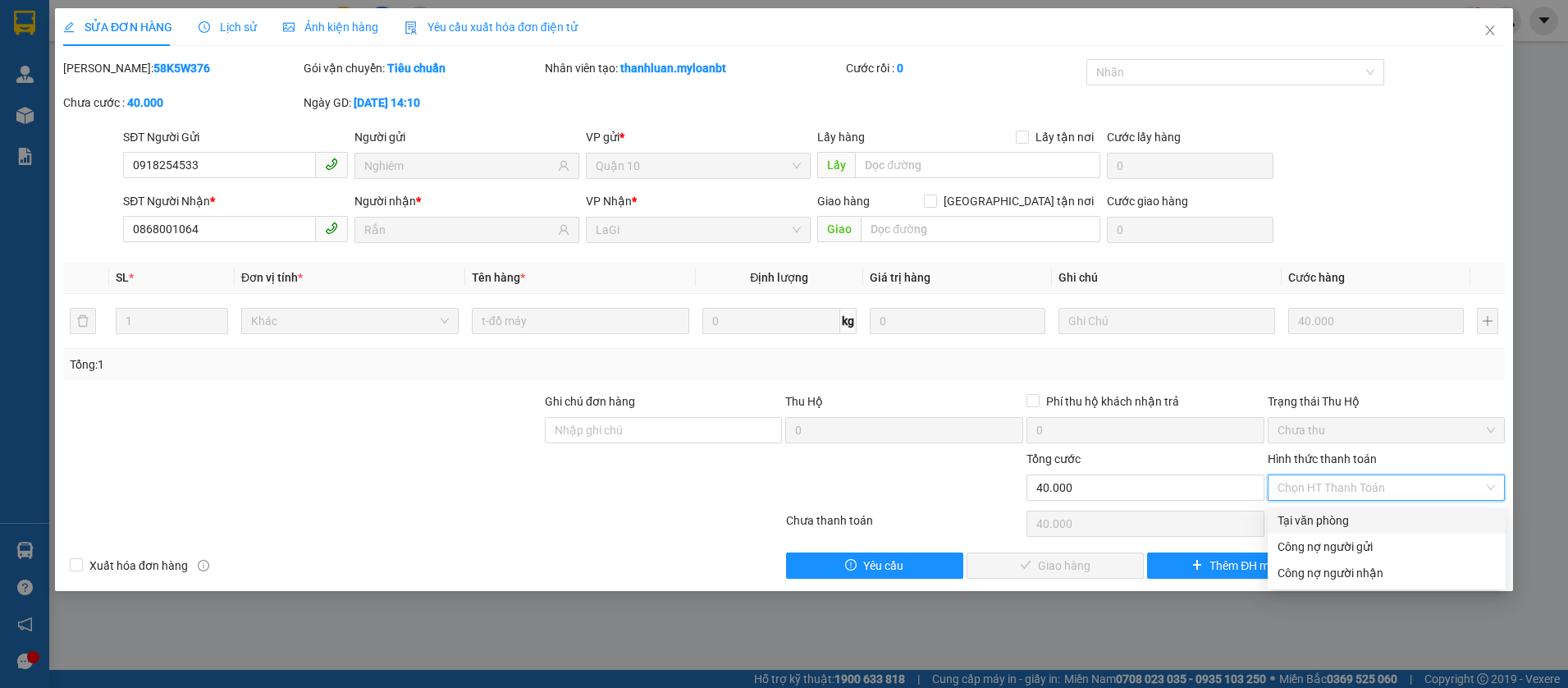
click at [1304, 521] on div "Tại văn phòng" at bounding box center [1387, 520] width 218 height 18
type input "0"
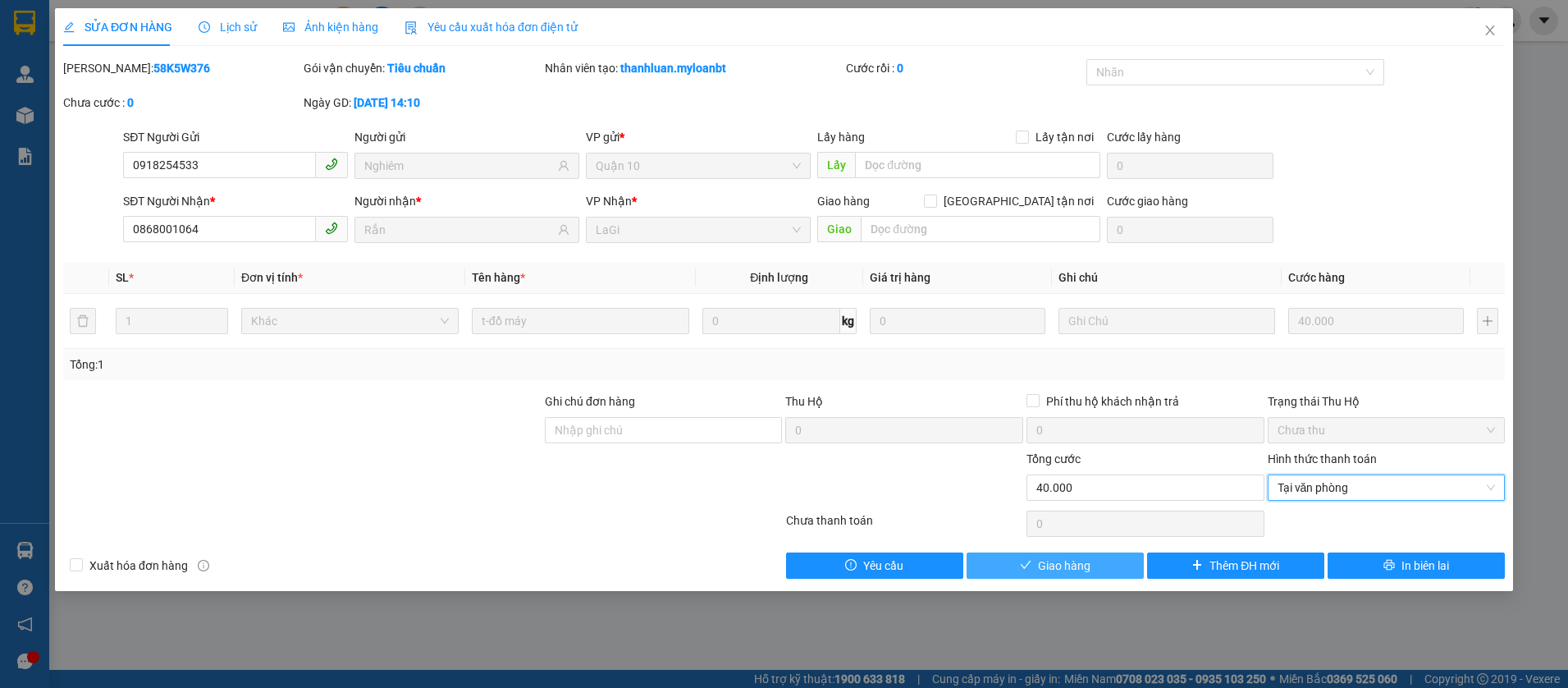
click at [1104, 559] on button "Giao hàng" at bounding box center [1055, 565] width 177 height 26
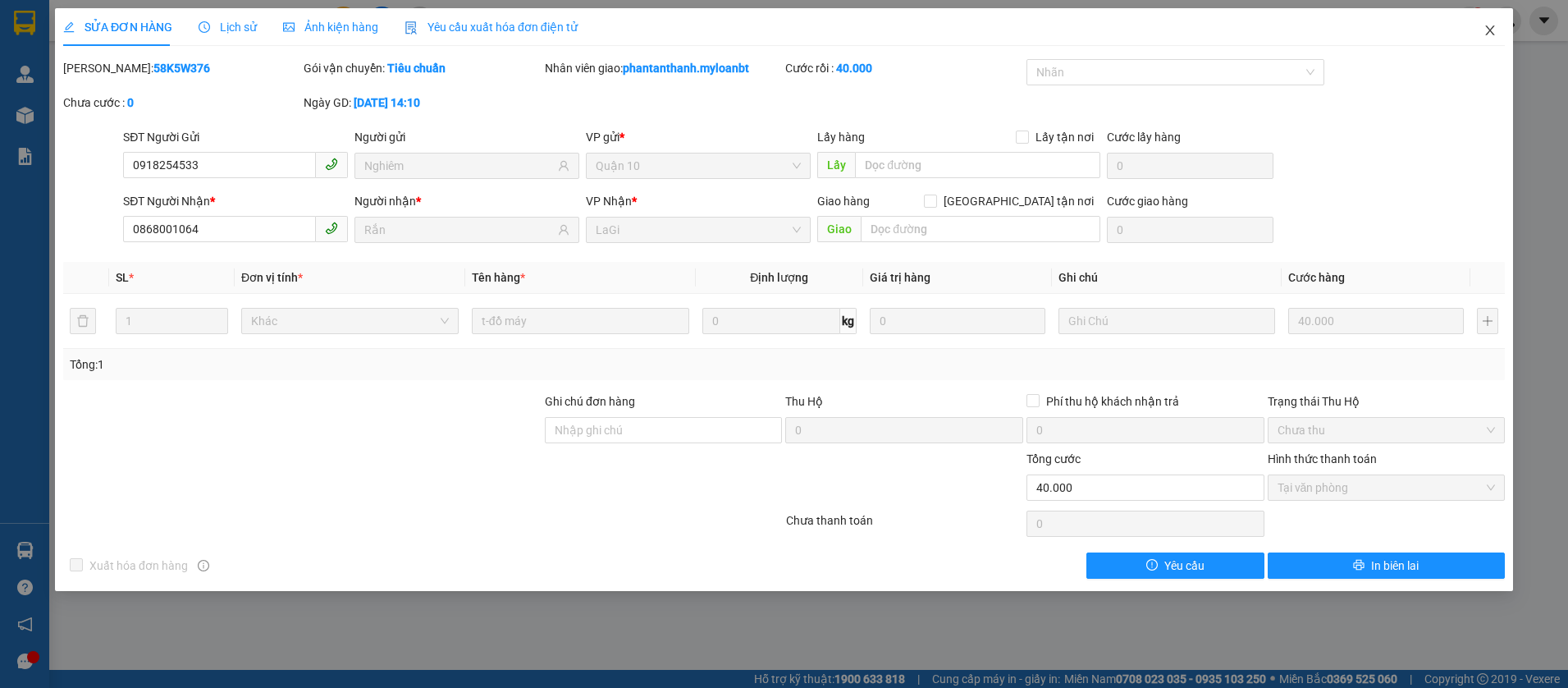
click at [1474, 40] on span "Close" at bounding box center [1491, 31] width 46 height 46
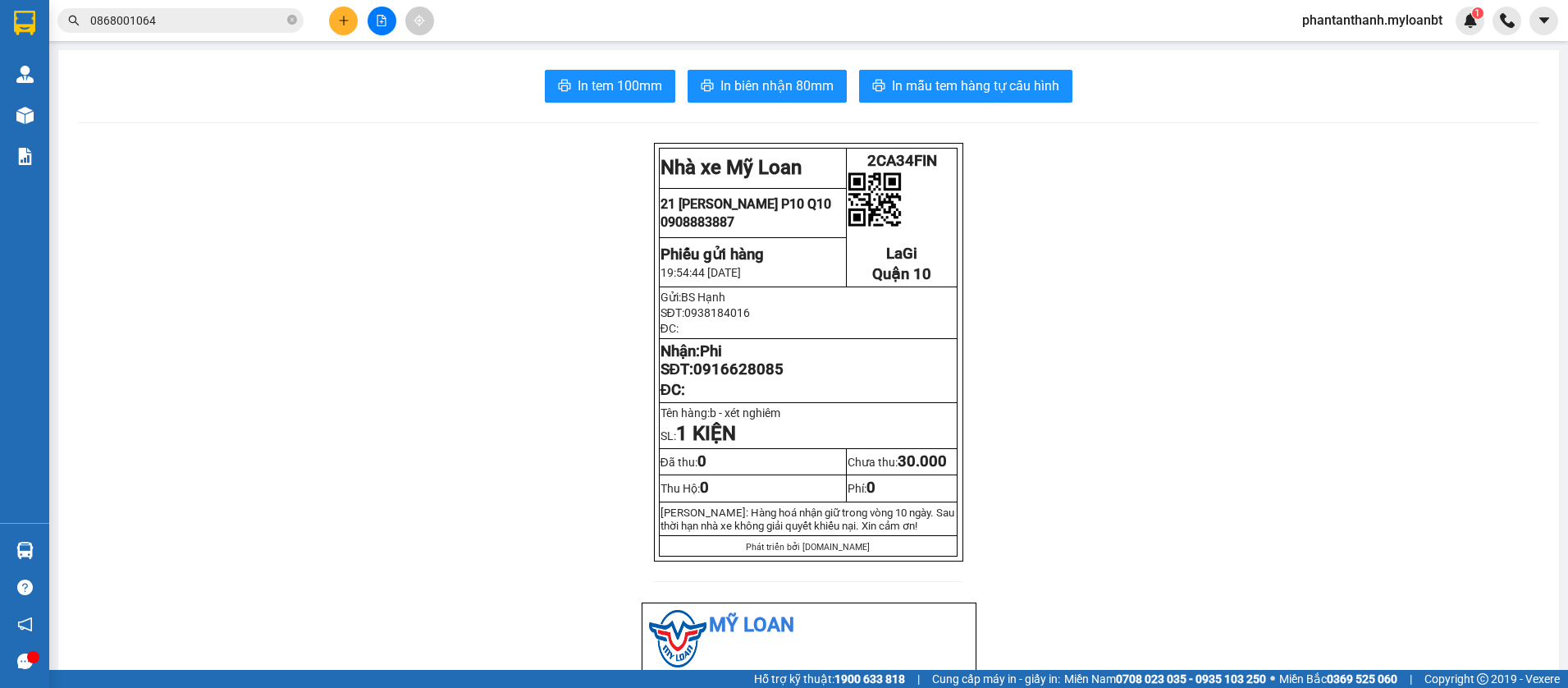
click at [236, 27] on input "0868001064" at bounding box center [187, 21] width 194 height 18
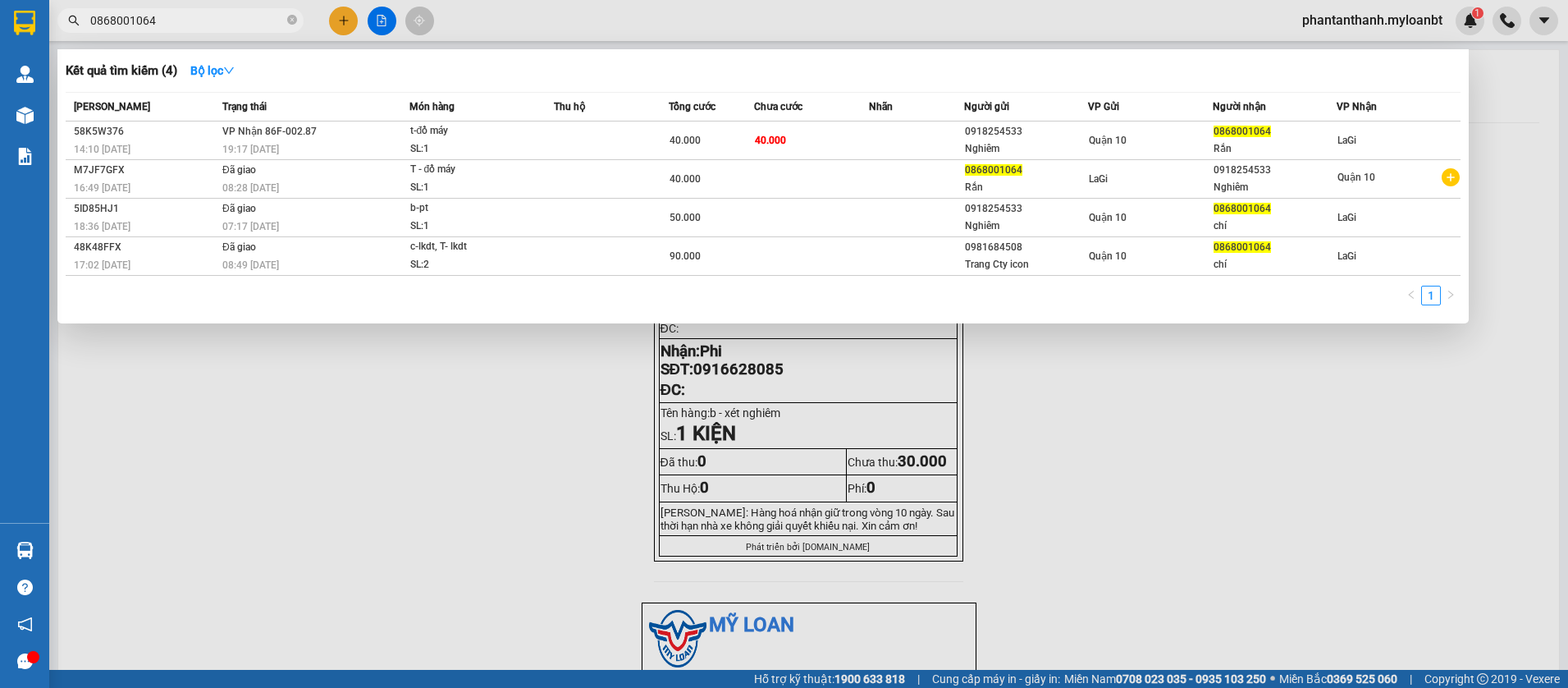
click at [236, 27] on input "0868001064" at bounding box center [187, 21] width 194 height 18
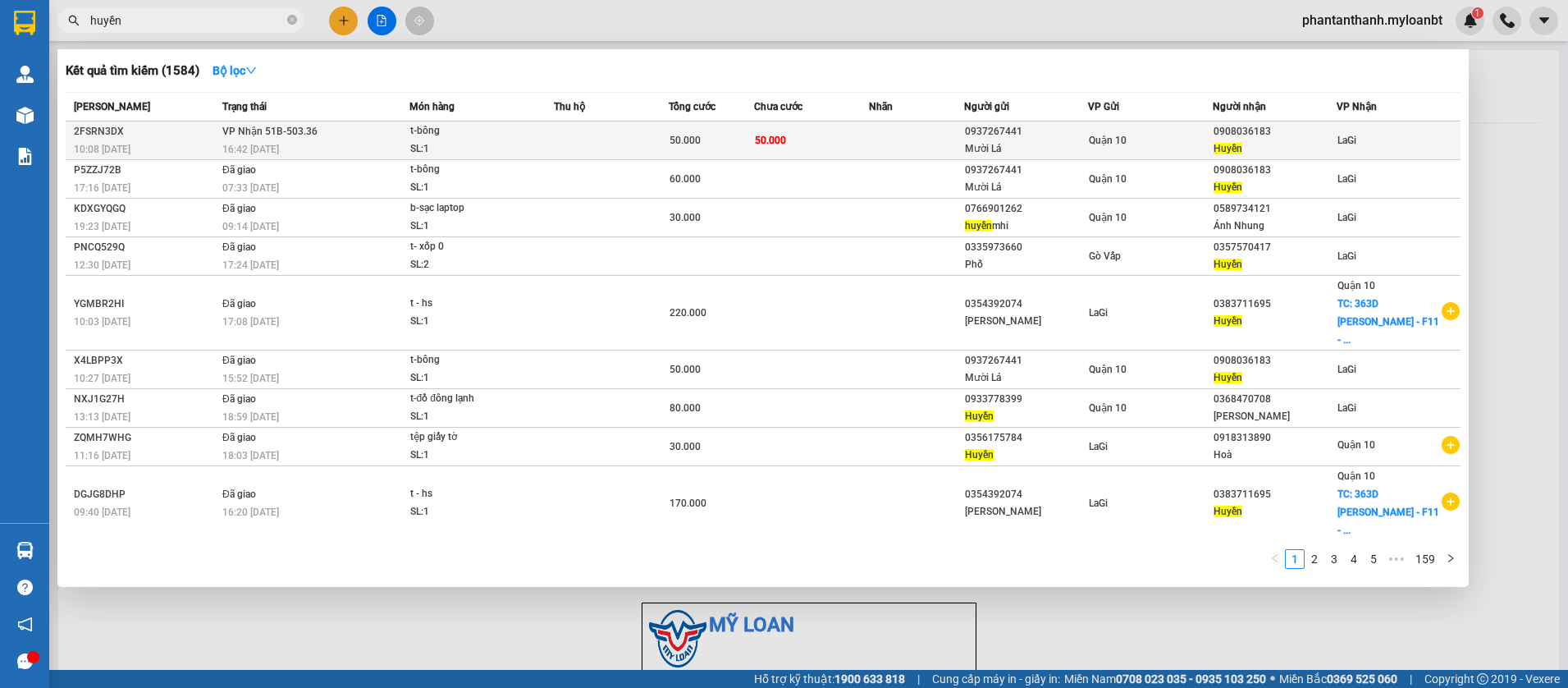
type input "huyền"
click at [658, 142] on td at bounding box center [611, 140] width 115 height 39
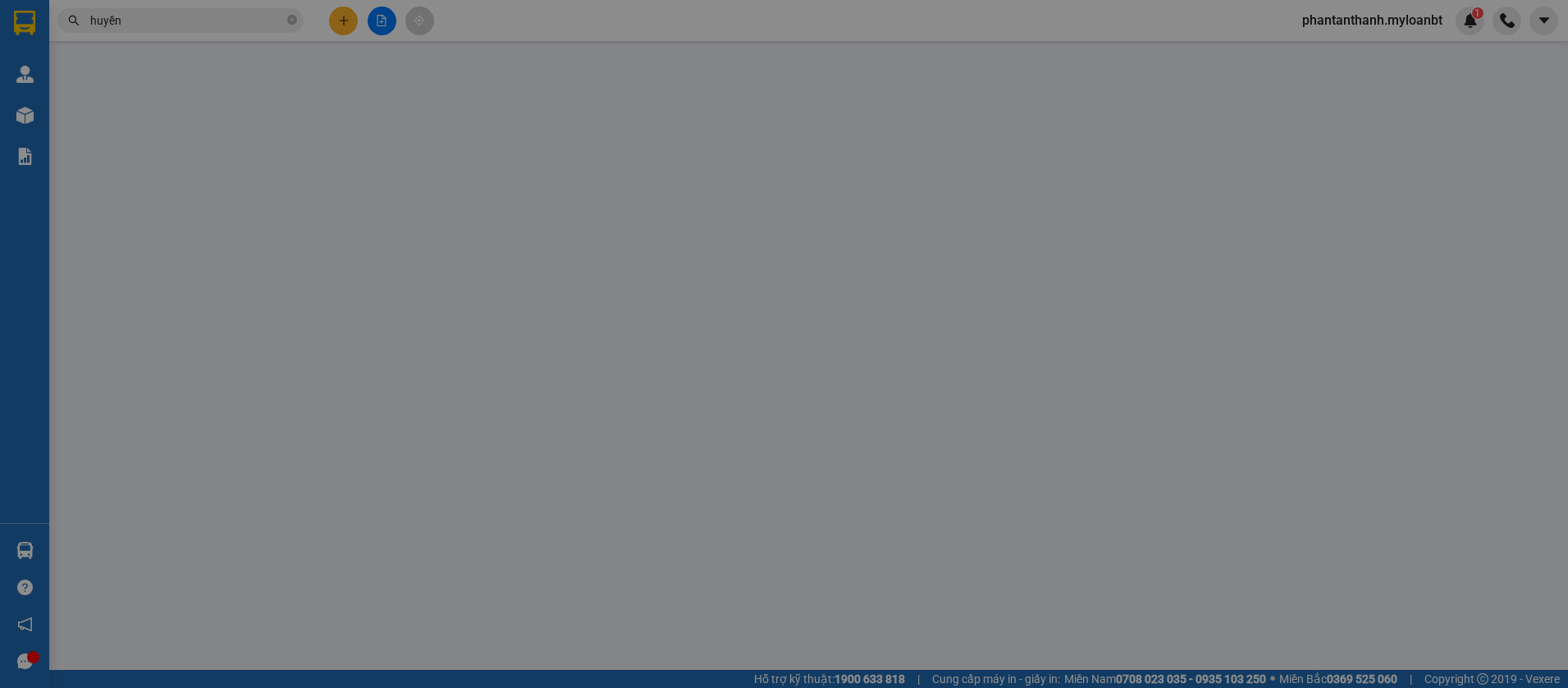
type input "0937267441"
type input "Mười Lá"
type input "0908036183"
type input "Huyền"
type input "50.000"
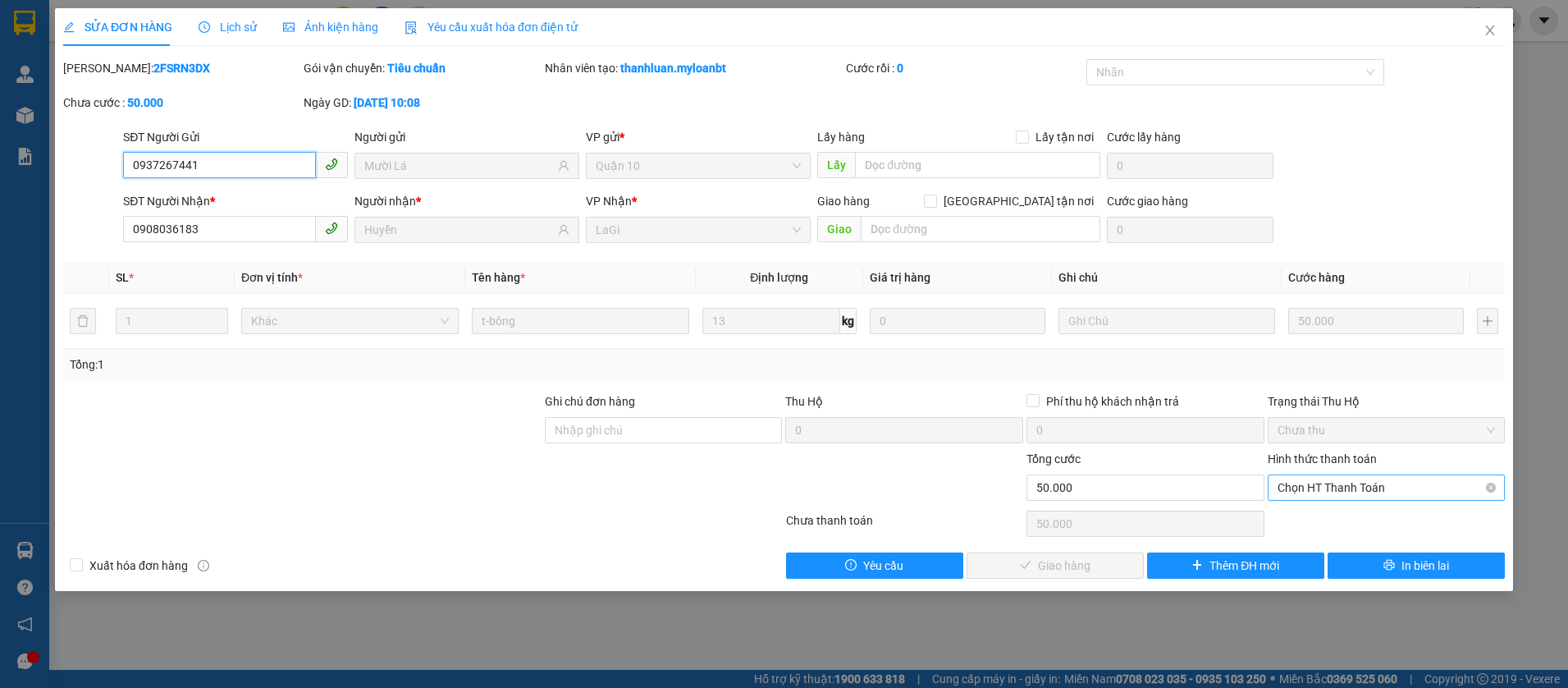
click at [1289, 490] on span "Chọn HT Thanh Toán" at bounding box center [1387, 488] width 218 height 25
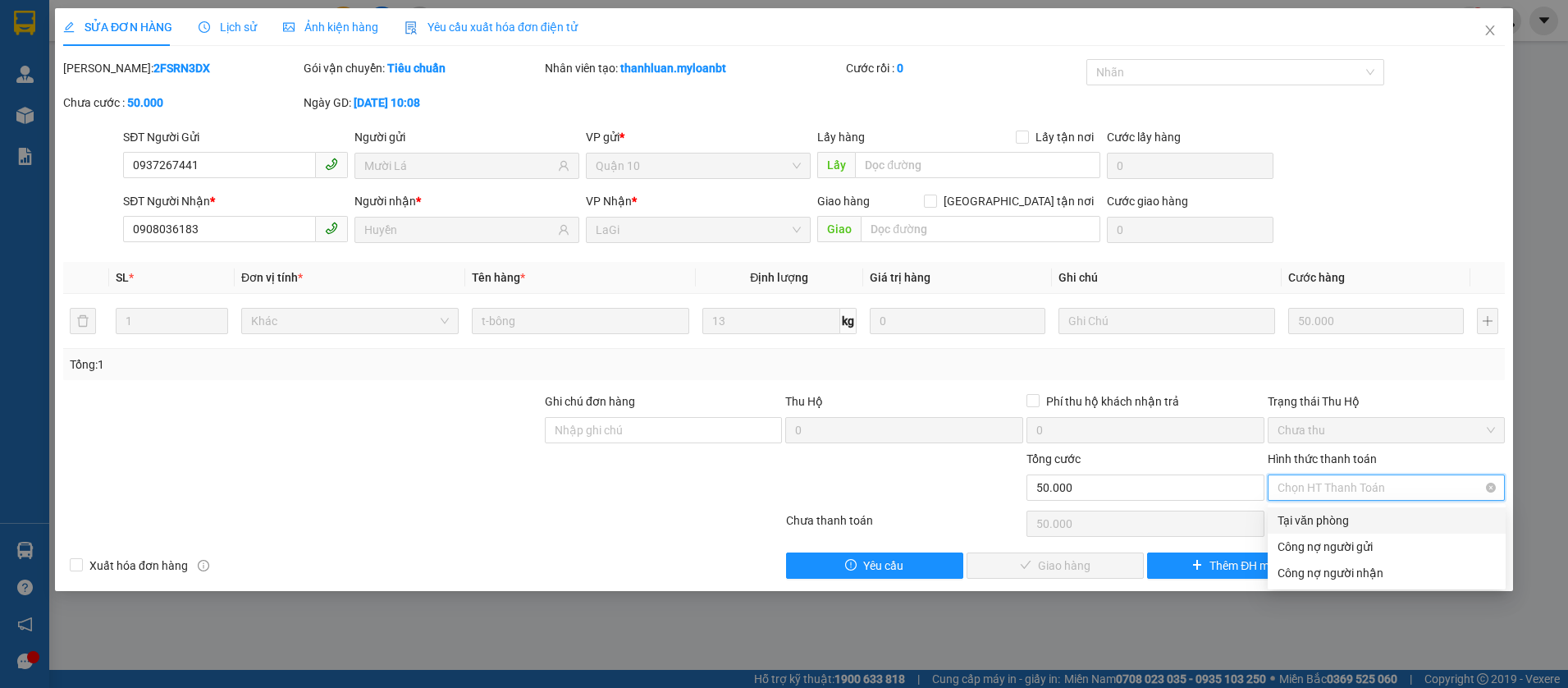
click at [1293, 520] on div "Tại văn phòng" at bounding box center [1387, 520] width 218 height 18
type input "0"
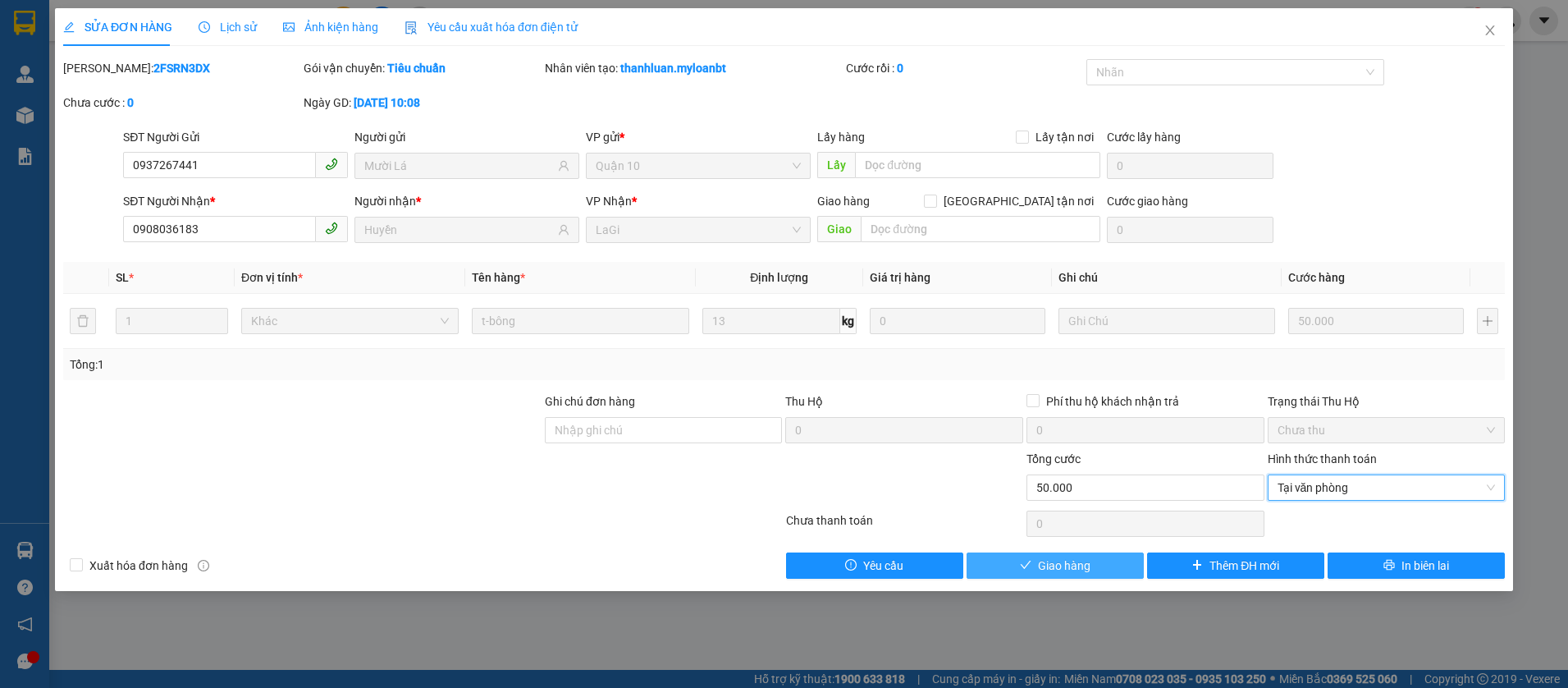
click at [1104, 556] on button "Giao hàng" at bounding box center [1055, 565] width 177 height 26
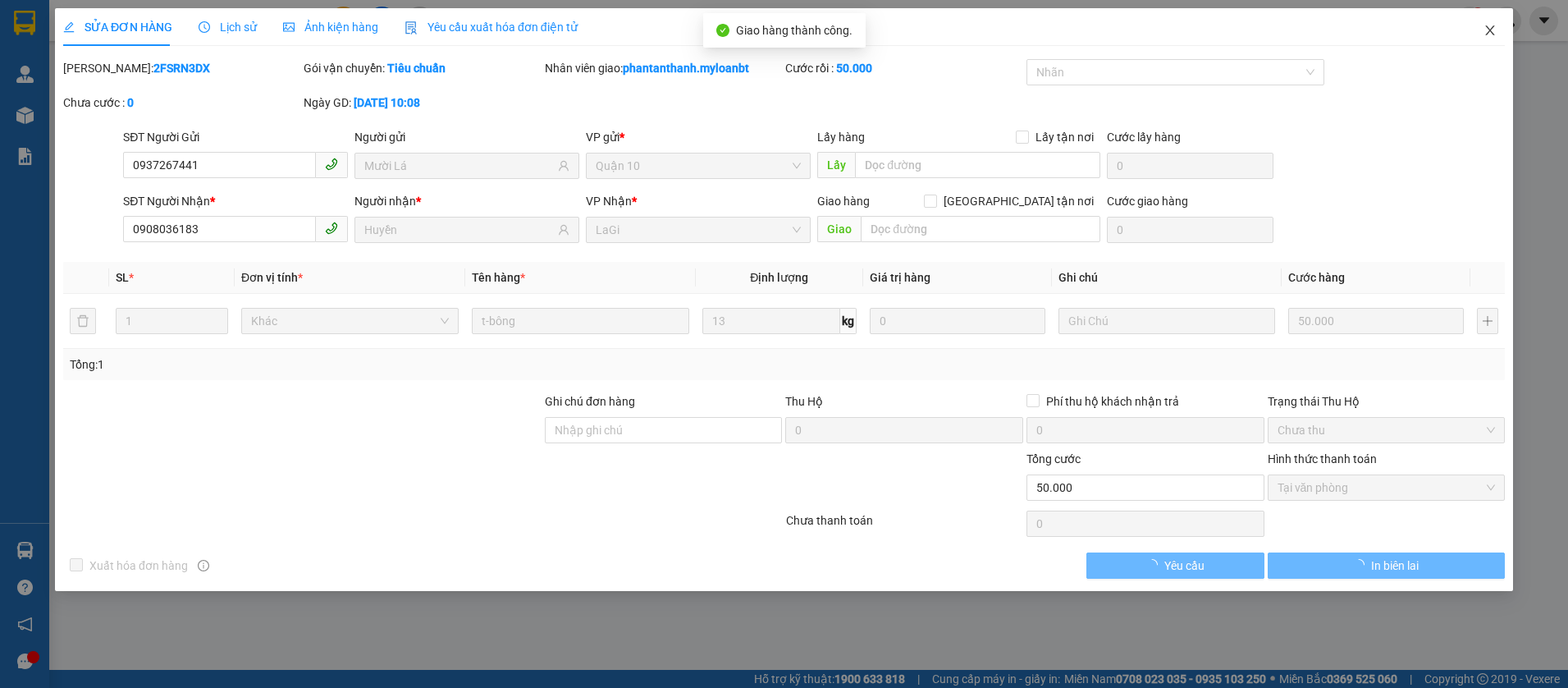
click at [1478, 32] on span "Close" at bounding box center [1491, 31] width 46 height 46
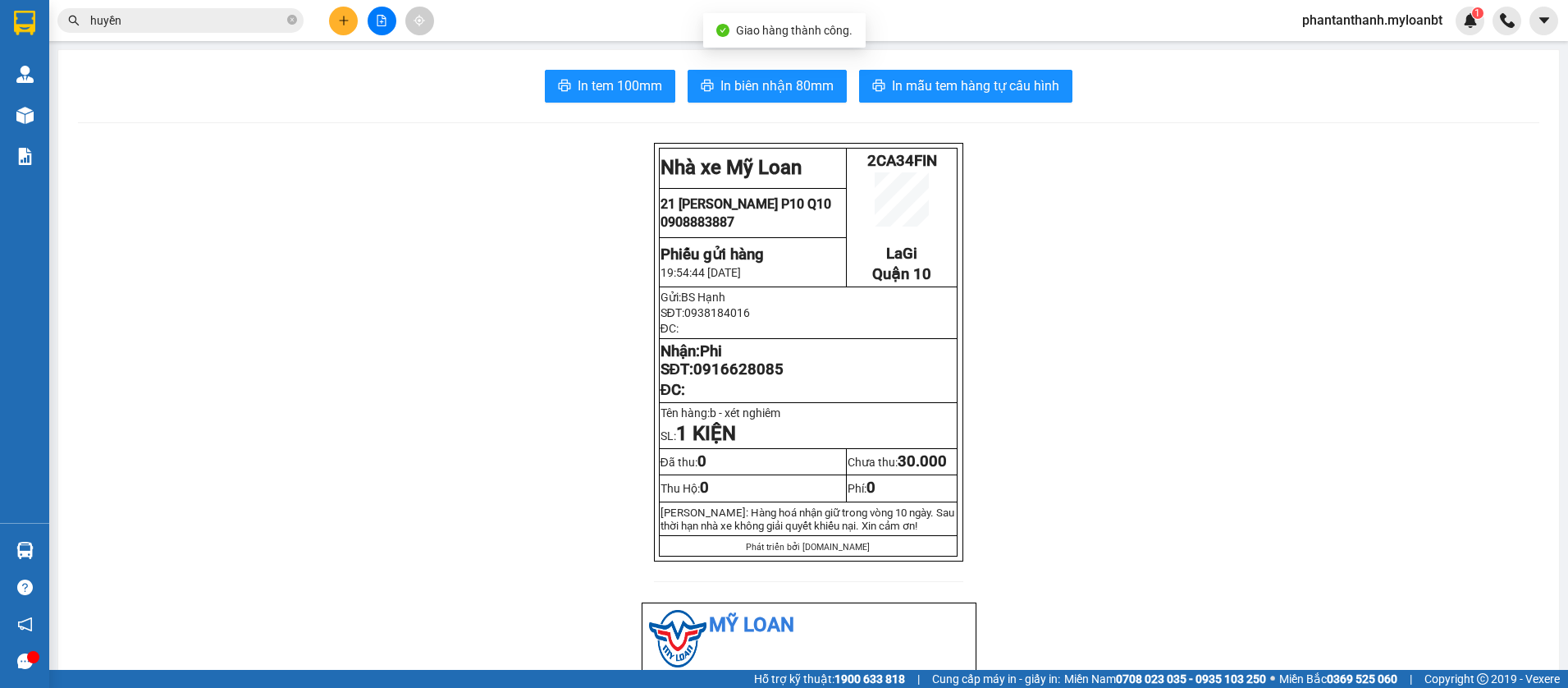
click at [174, 16] on input "huyền" at bounding box center [187, 21] width 194 height 18
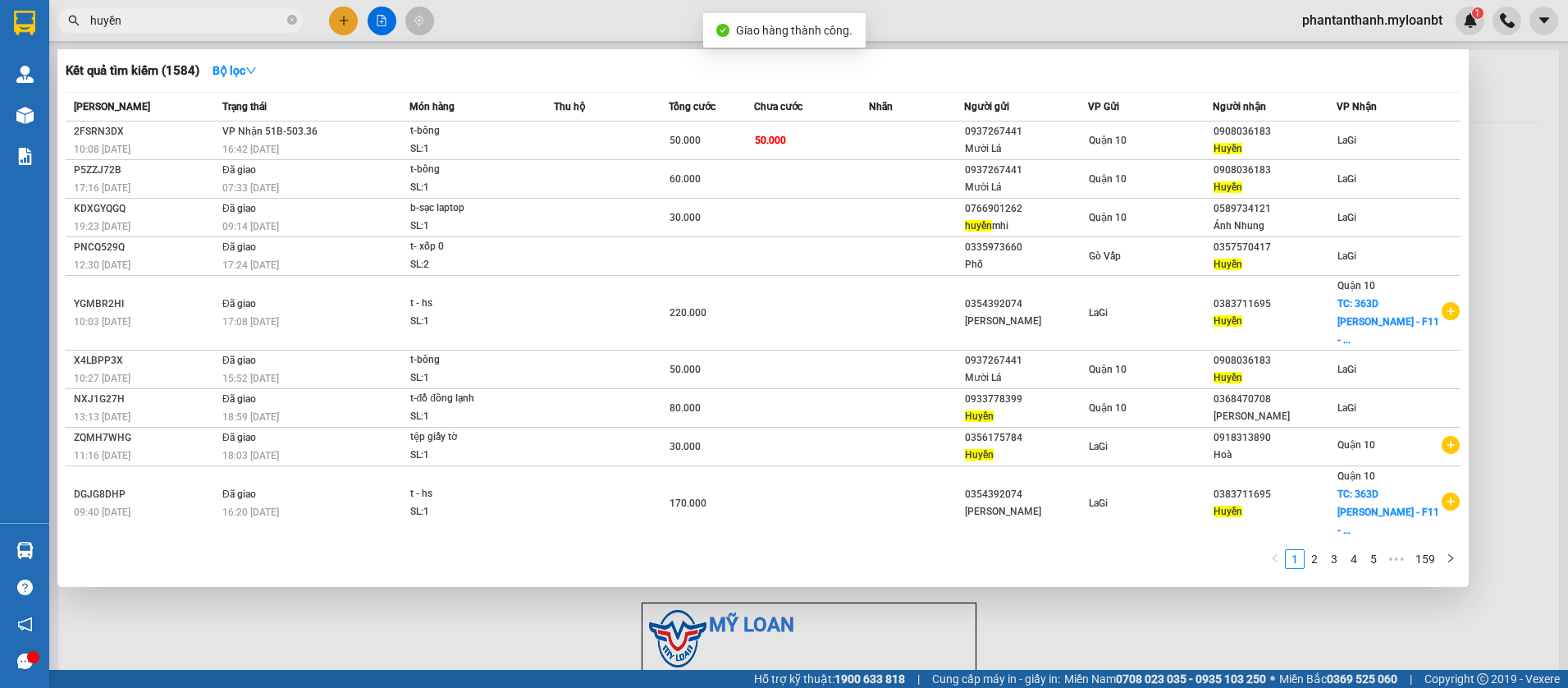
click at [174, 16] on input "huyền" at bounding box center [187, 21] width 194 height 18
click at [180, 16] on input "huyền" at bounding box center [187, 21] width 194 height 18
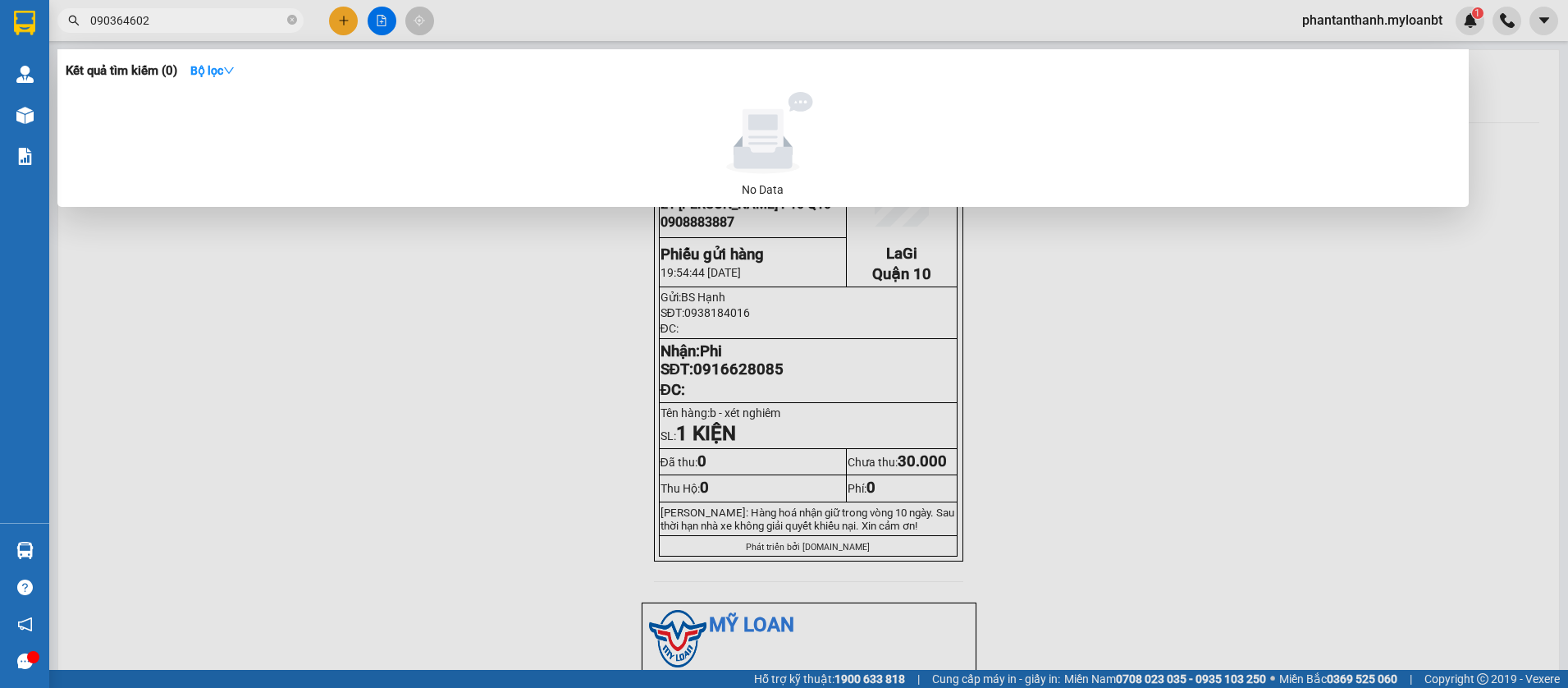
type input "0903646029"
click at [180, 16] on input "0903646029" at bounding box center [187, 21] width 194 height 18
type input "0"
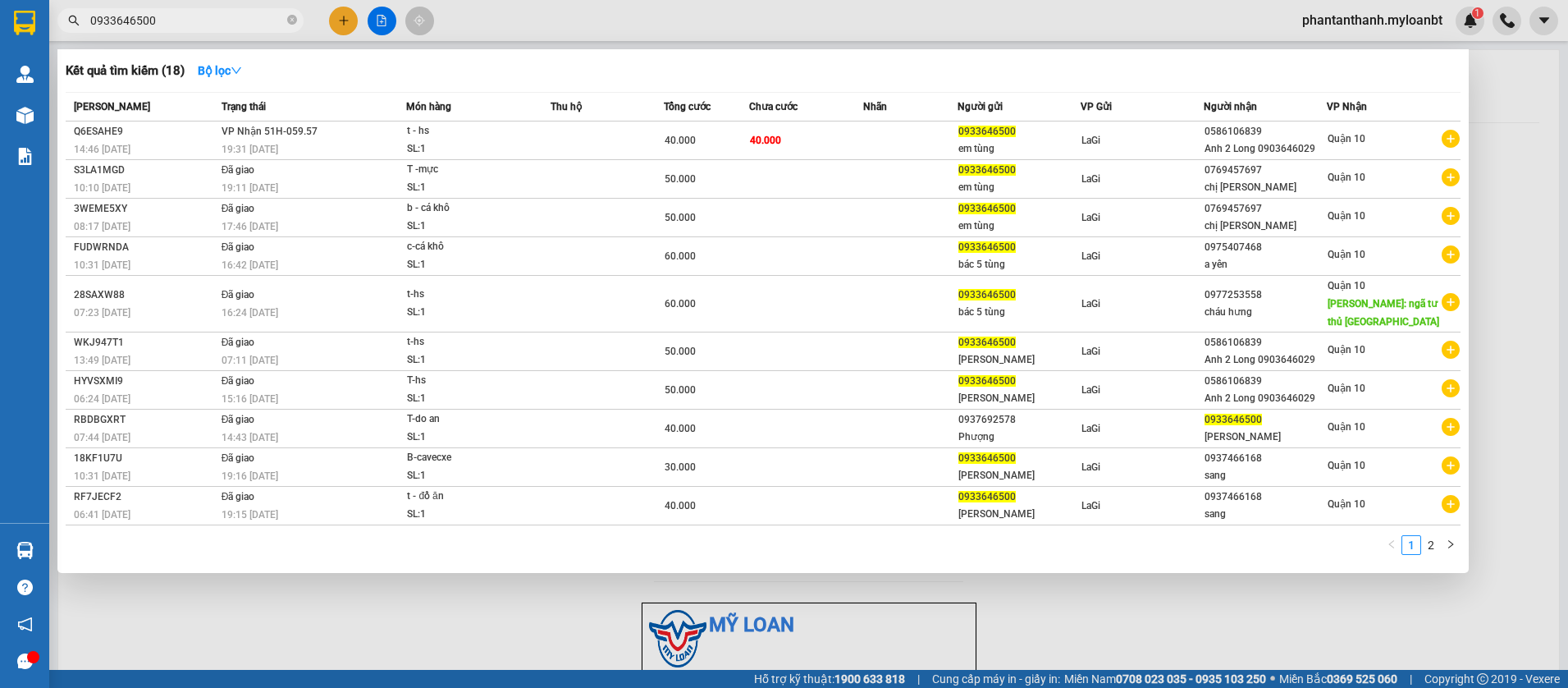
click at [213, 21] on input "0933646500" at bounding box center [187, 21] width 194 height 18
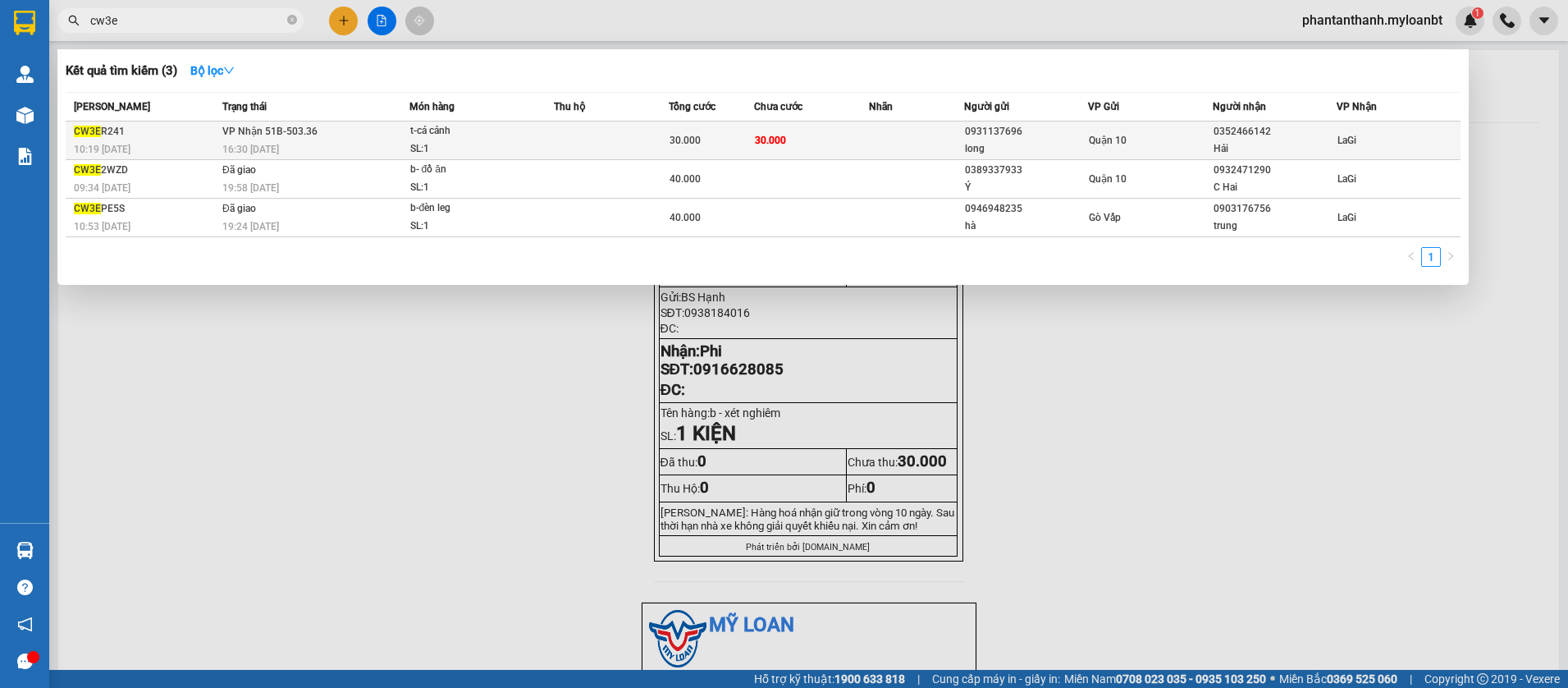
type input "cw3e"
click at [539, 133] on span "t-cá cảnh SL: 1" at bounding box center [482, 139] width 143 height 35
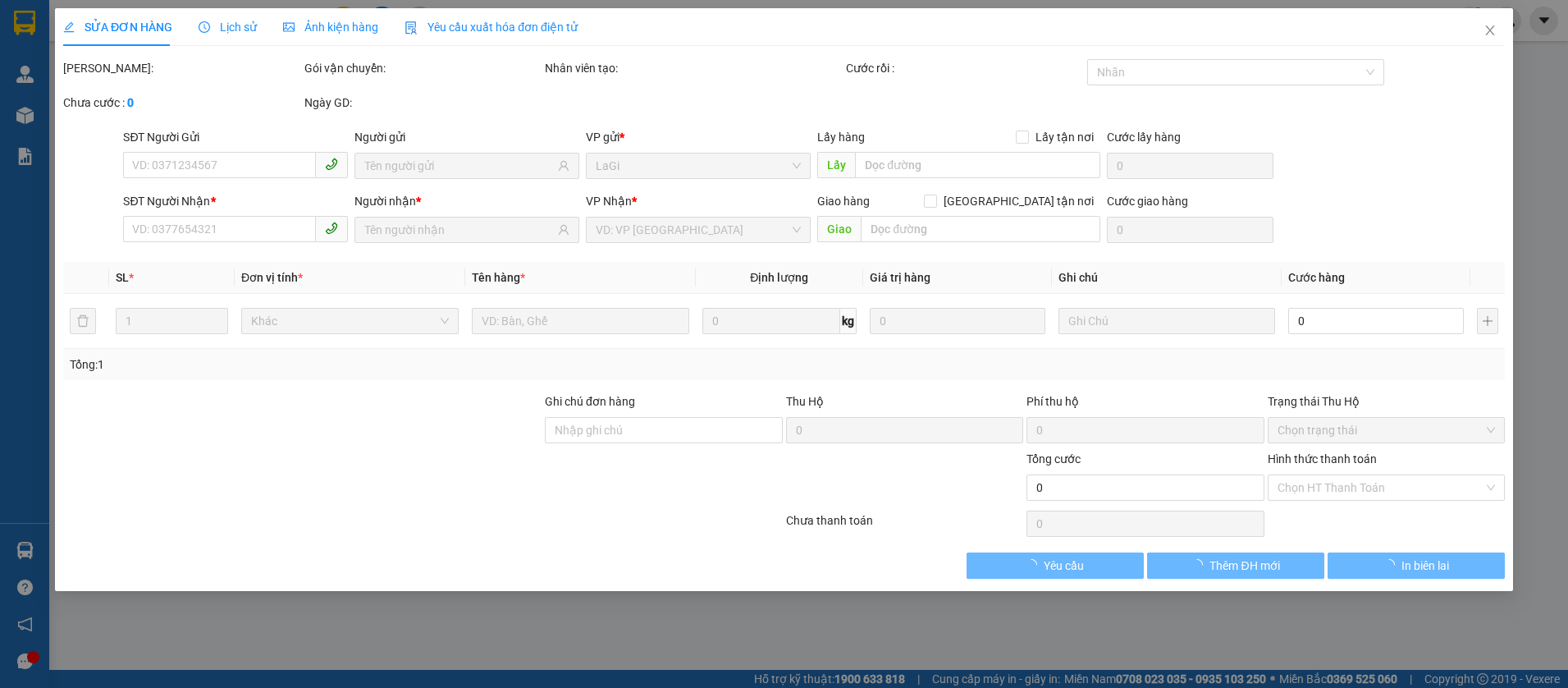
type input "0931137696"
type input "long"
type input "0352466142"
type input "Hải"
type input "30.000"
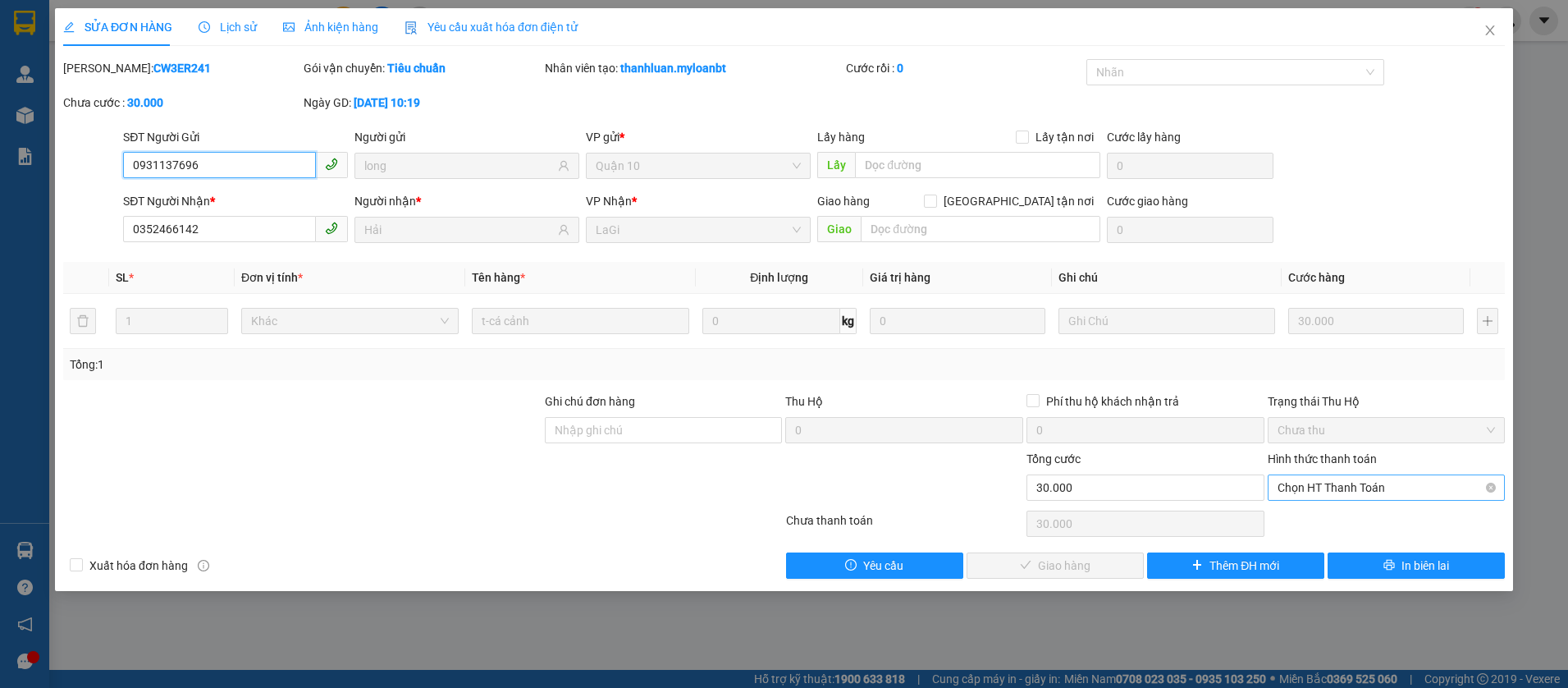
click at [1337, 492] on span "Chọn HT Thanh Toán" at bounding box center [1387, 488] width 218 height 25
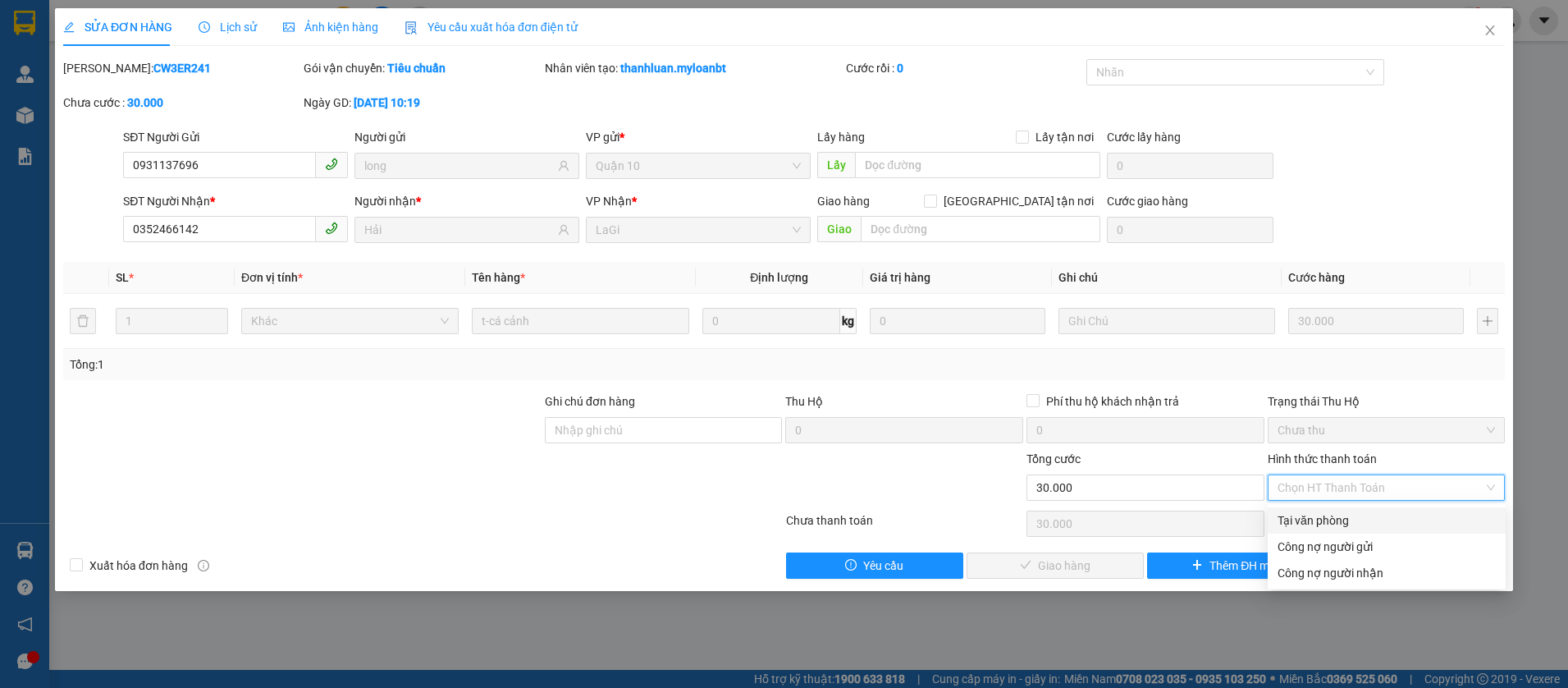
click at [1320, 516] on div "Tại văn phòng" at bounding box center [1387, 520] width 218 height 18
type input "0"
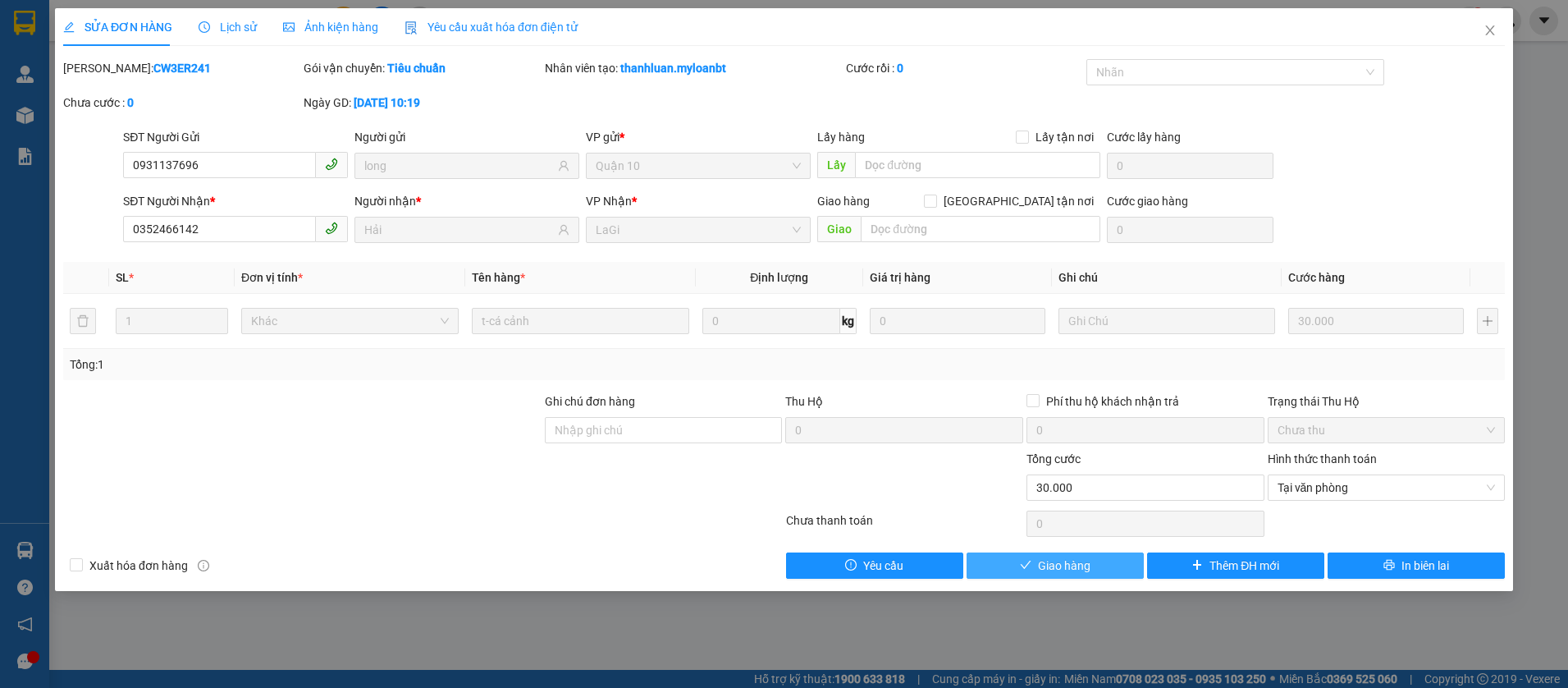
click at [1088, 564] on span "Giao hàng" at bounding box center [1065, 565] width 53 height 18
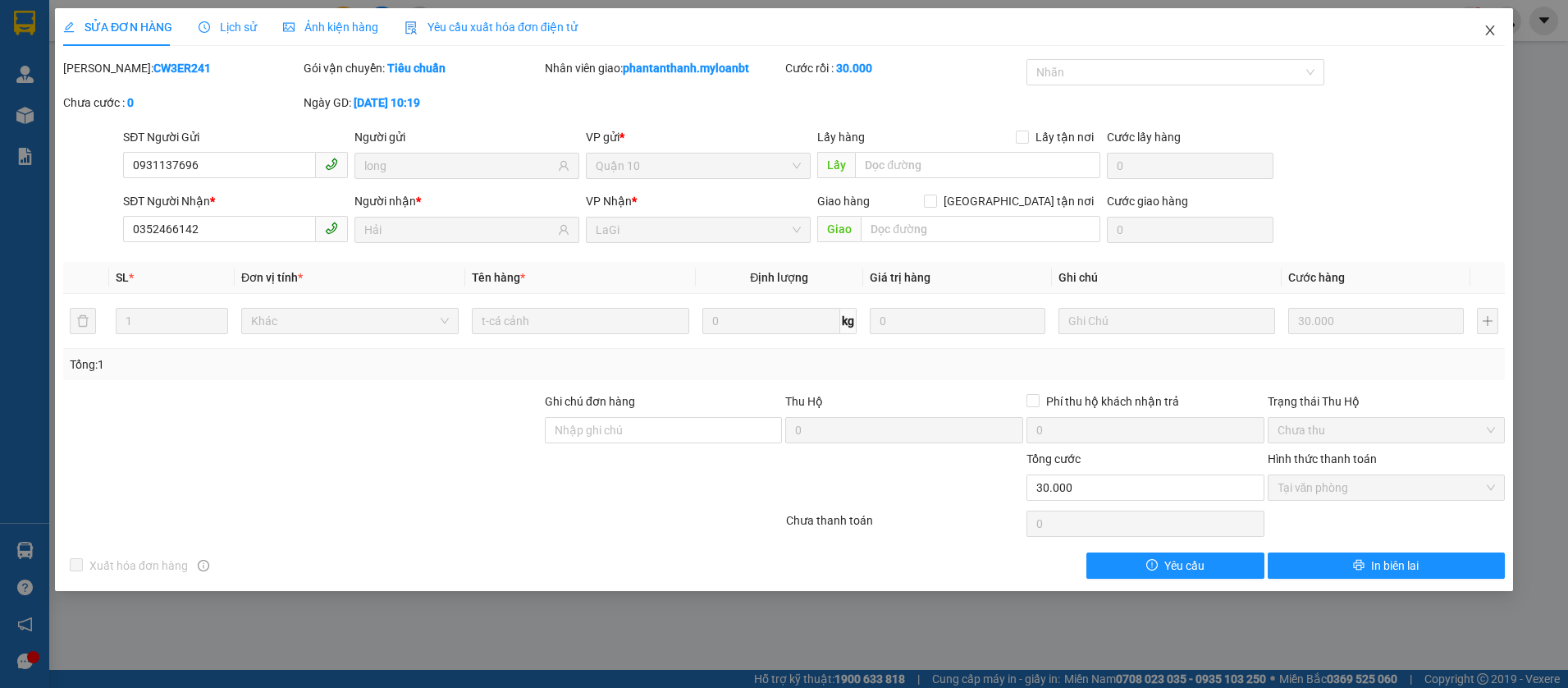
click at [1504, 28] on span "Close" at bounding box center [1491, 31] width 46 height 46
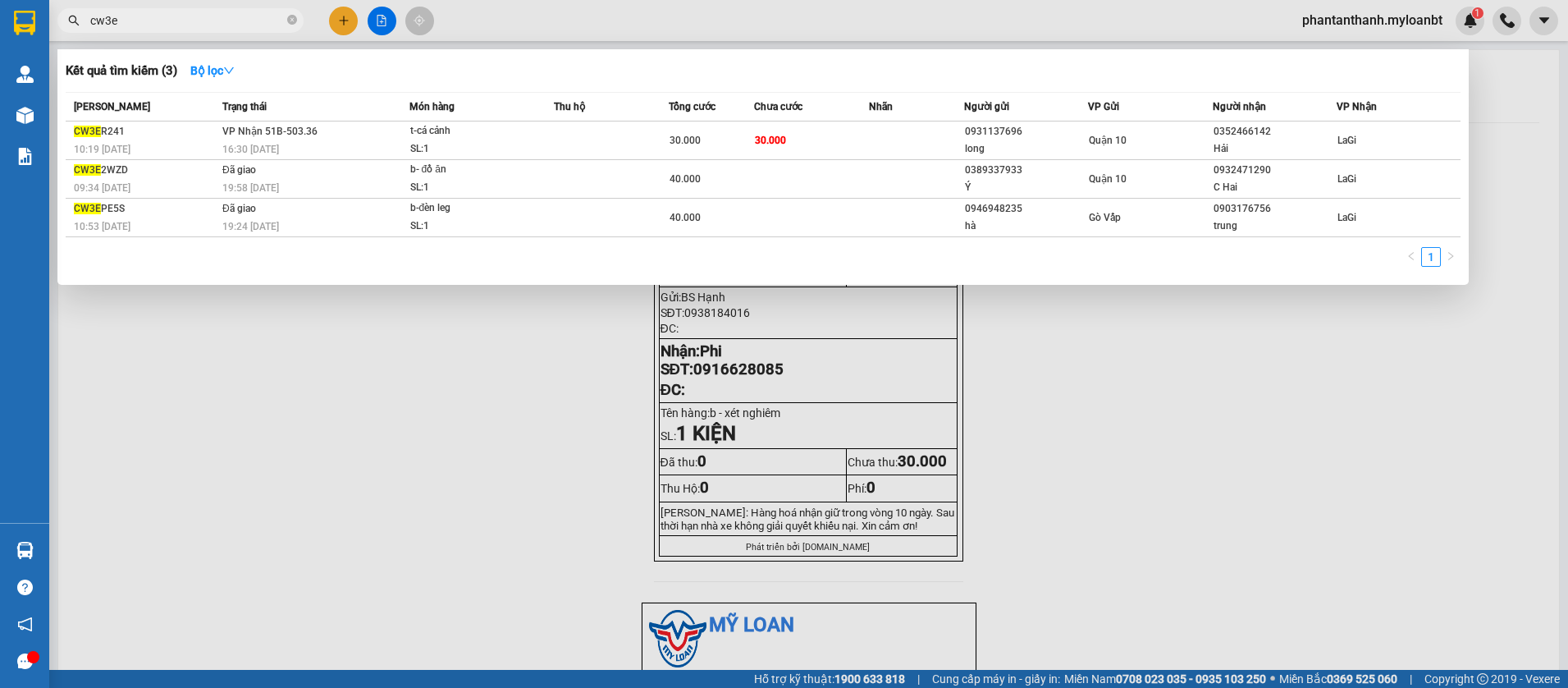
click at [244, 22] on input "cw3e" at bounding box center [187, 21] width 194 height 18
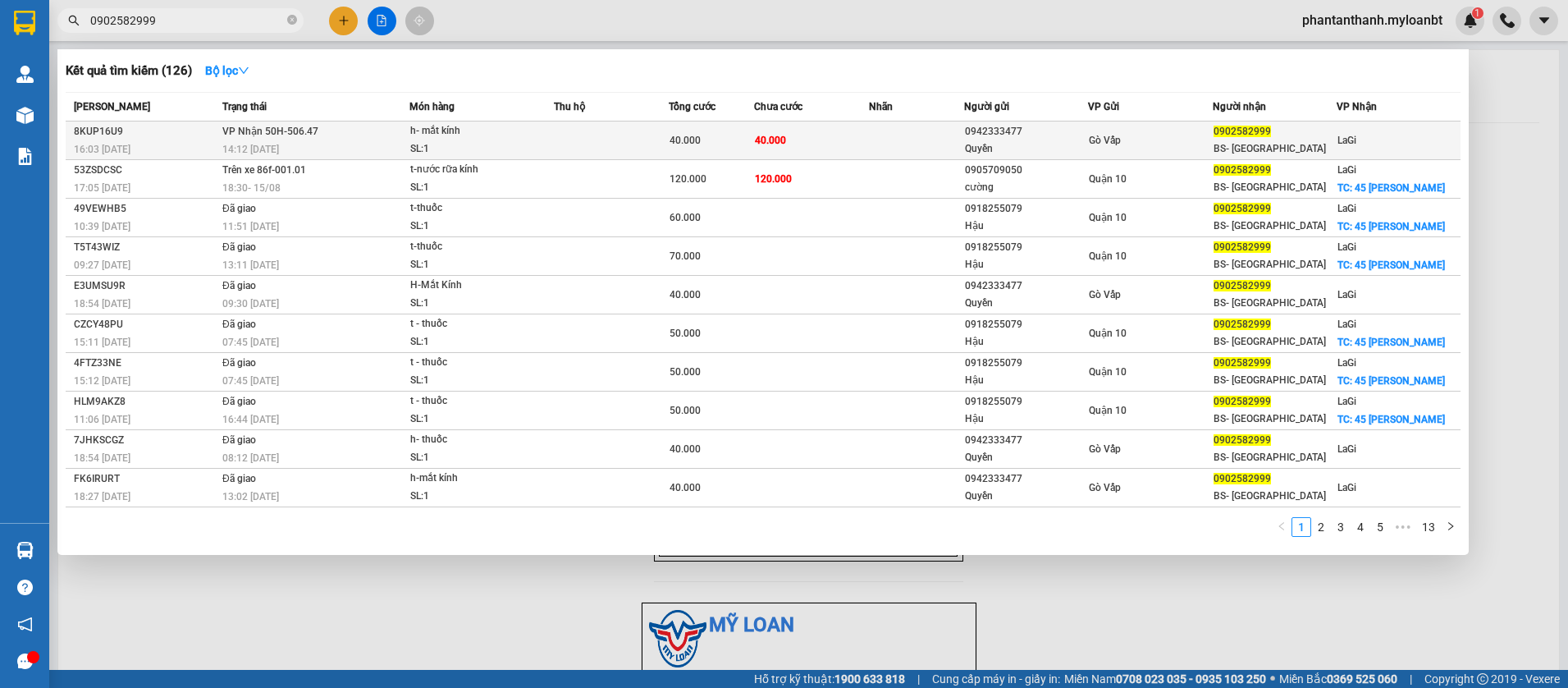
type input "0902582999"
click at [459, 138] on div "h- mắt kính" at bounding box center [471, 131] width 123 height 18
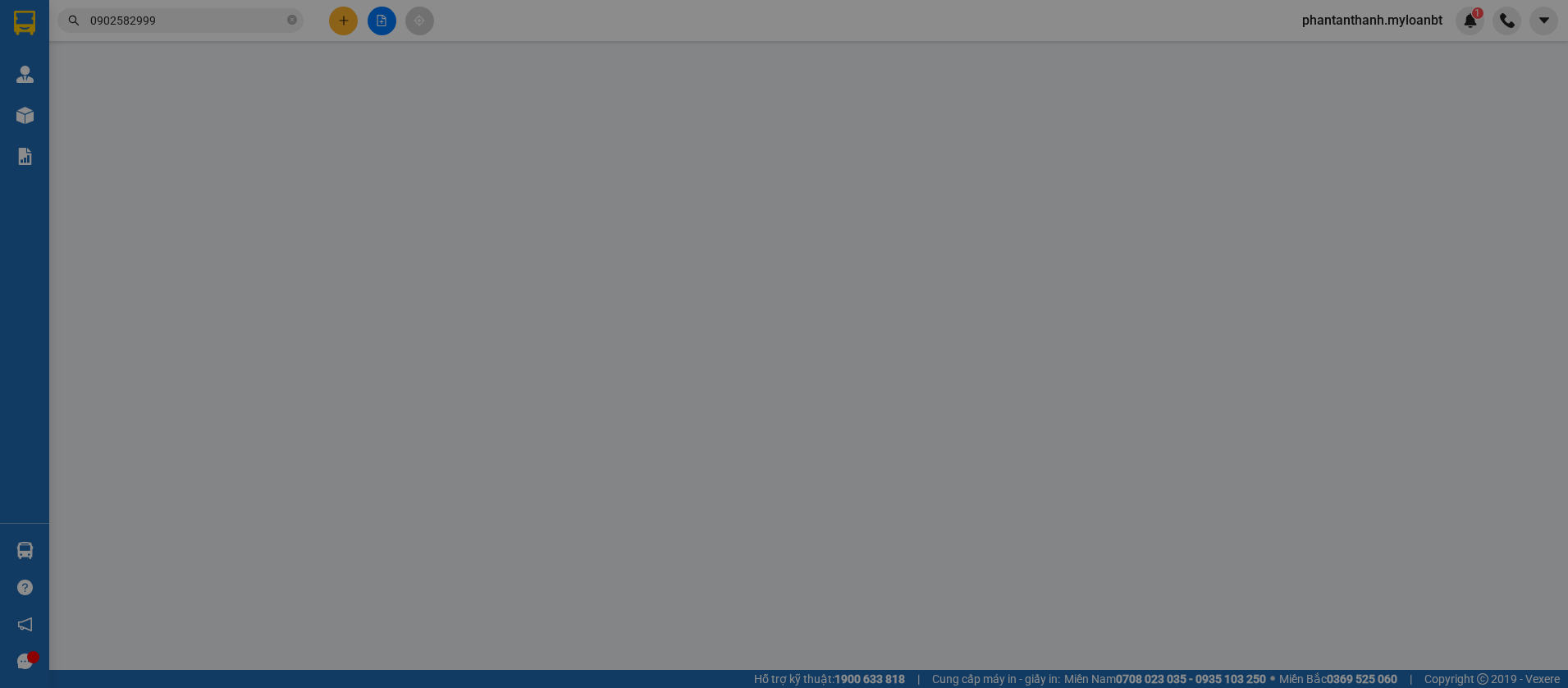
type input "0942333477"
type input "Quyền"
type input "0902582999"
type input "BS- Nga"
type input "40.000"
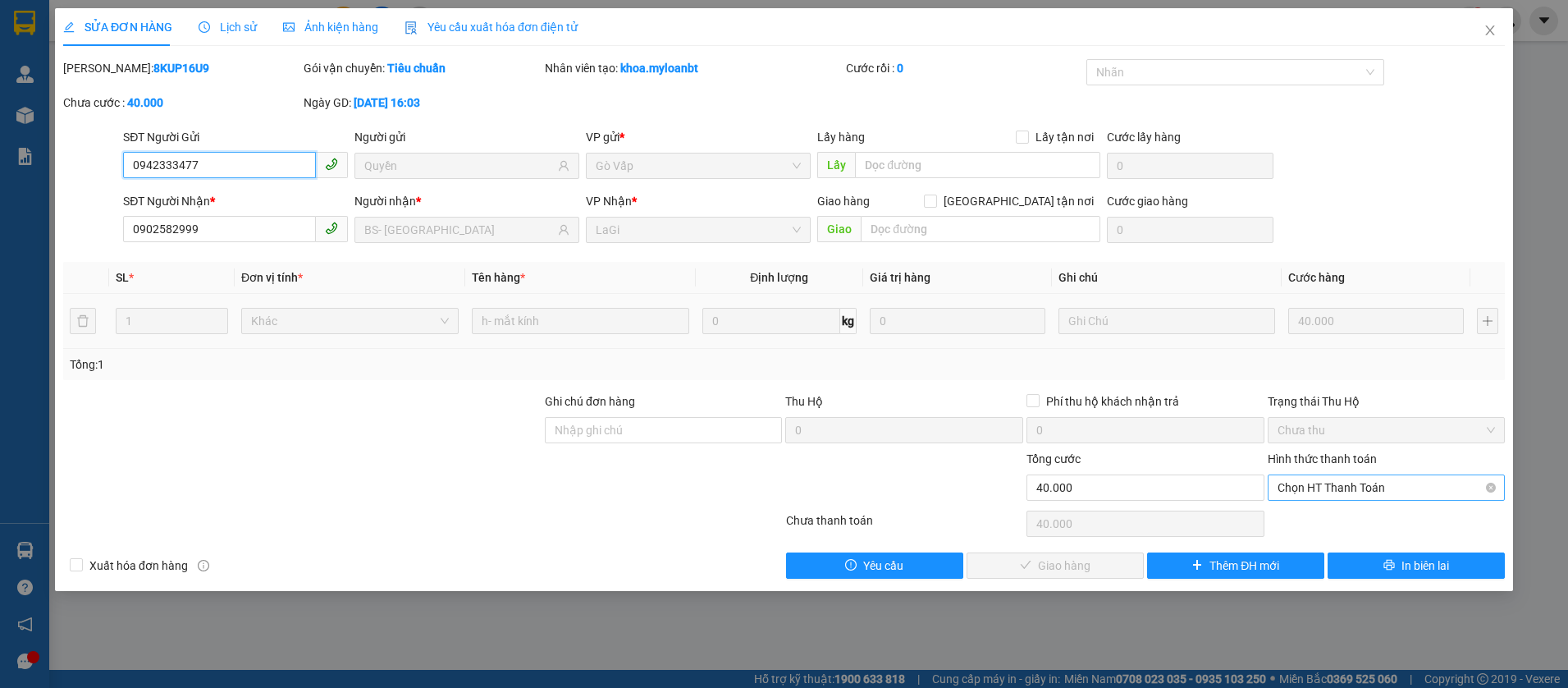
click at [1364, 490] on span "Chọn HT Thanh Toán" at bounding box center [1387, 488] width 218 height 25
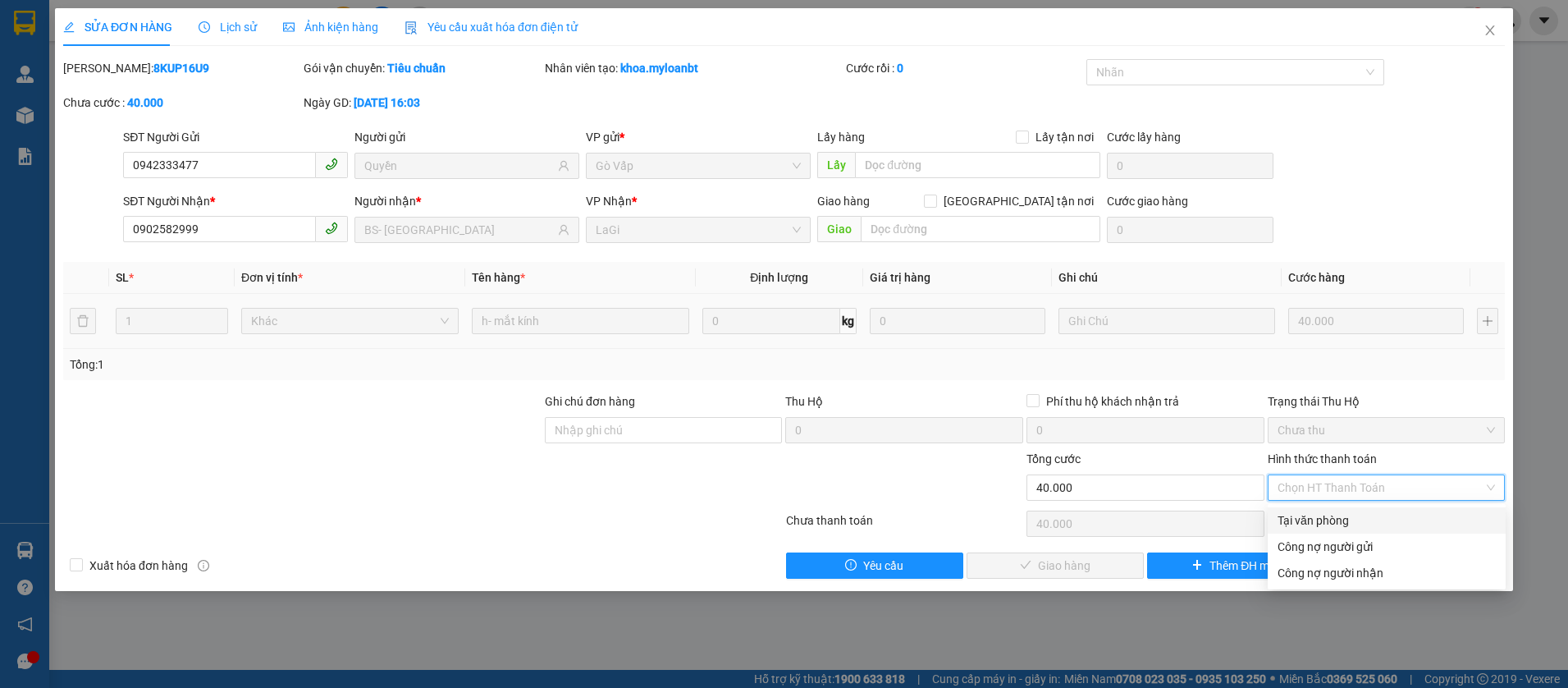
click at [1340, 503] on div "Hình thức thanh toán Chọn HT Thanh Toán" at bounding box center [1387, 479] width 238 height 58
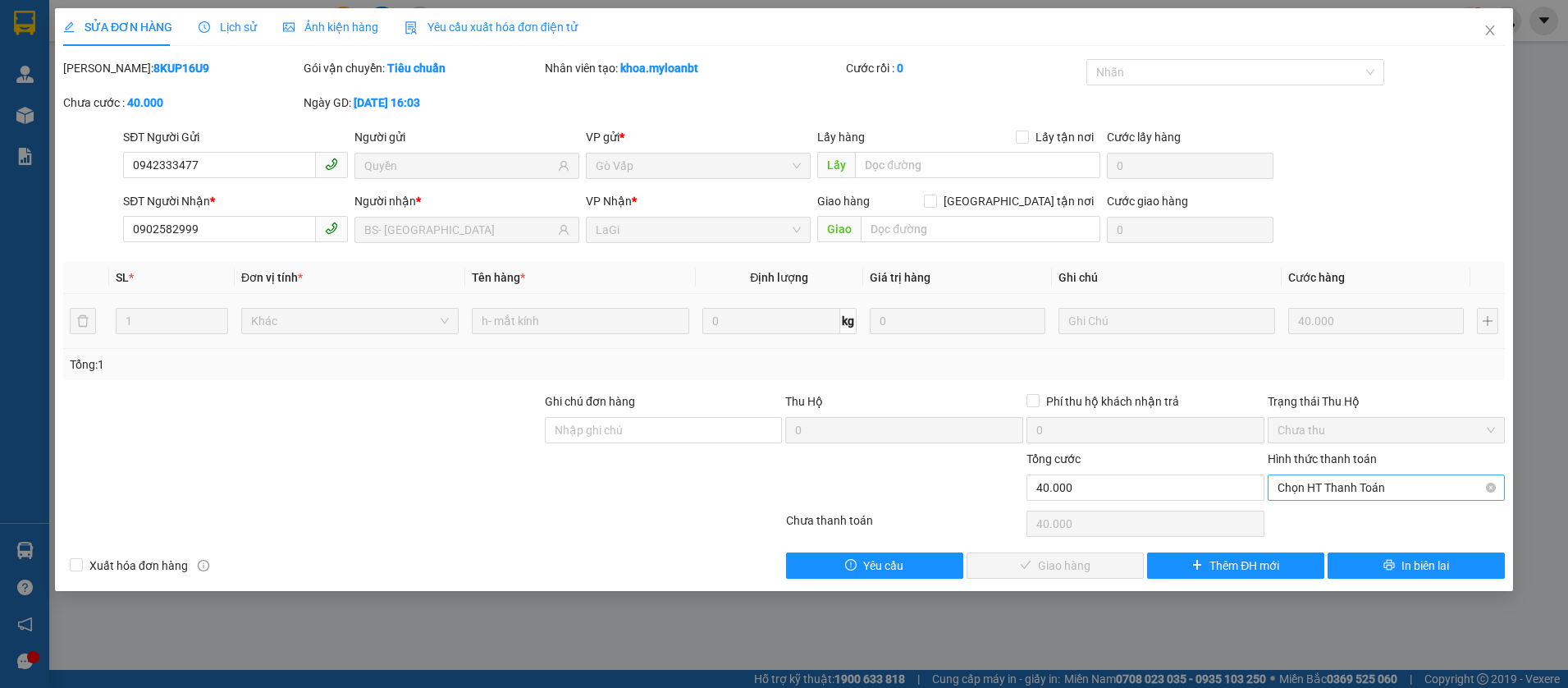
click at [1353, 479] on span "Chọn HT Thanh Toán" at bounding box center [1387, 488] width 218 height 25
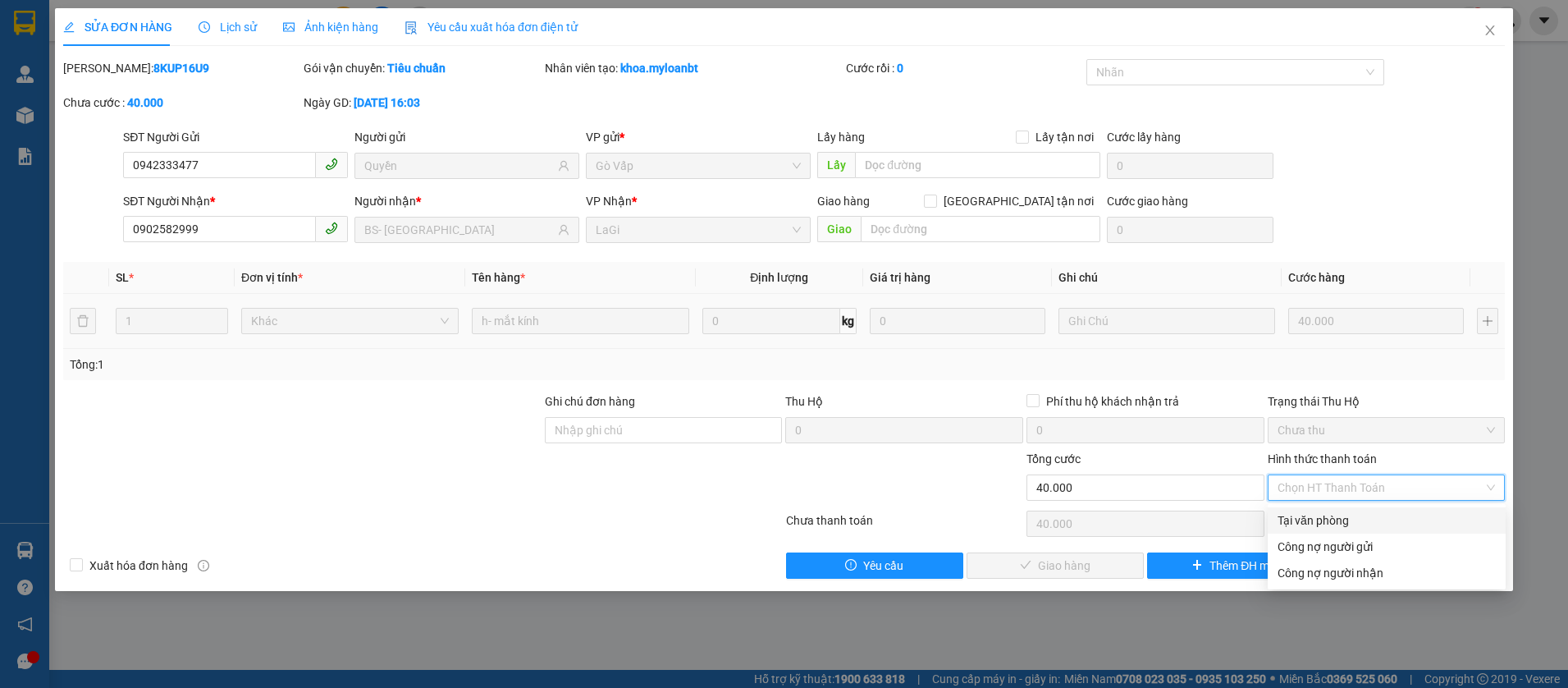
click at [1323, 509] on div "Tại văn phòng" at bounding box center [1387, 520] width 238 height 26
type input "0"
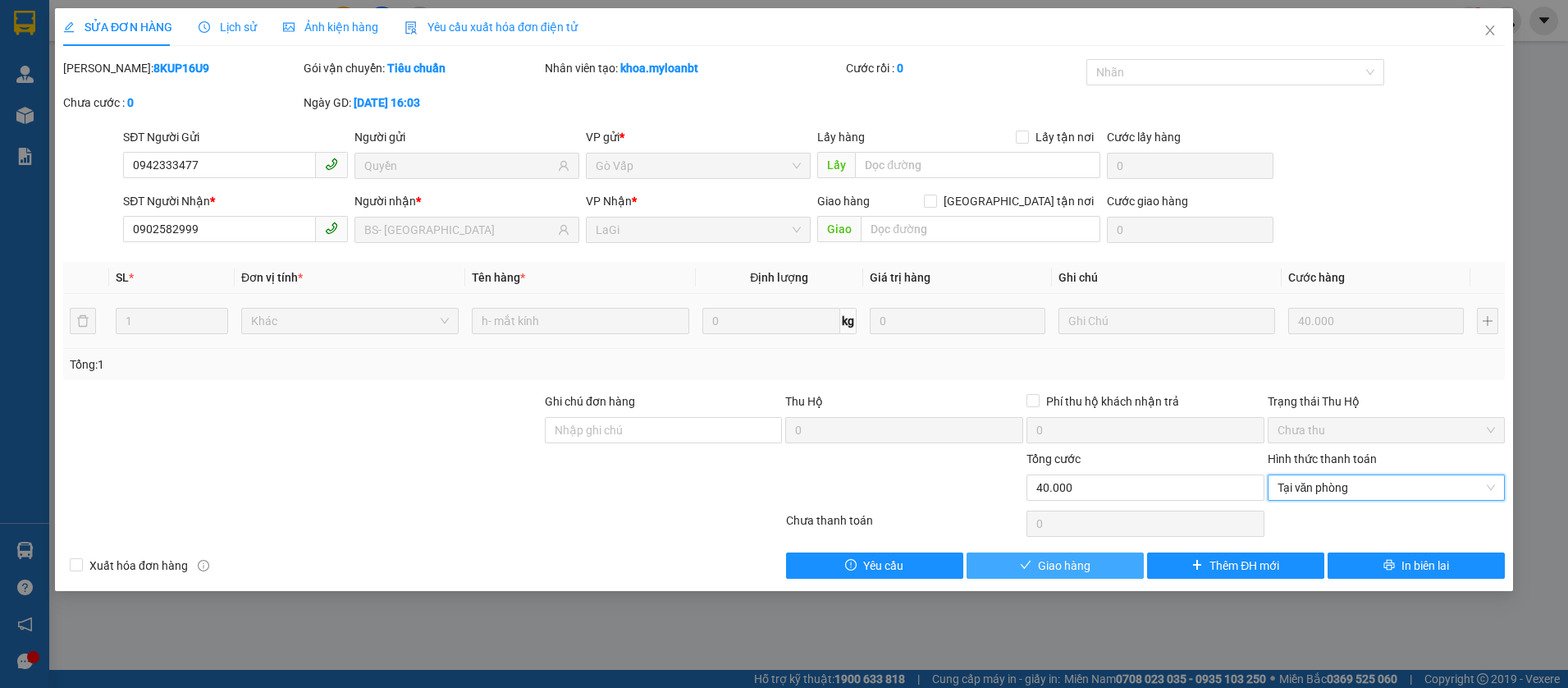
click at [1010, 565] on button "Giao hàng" at bounding box center [1055, 565] width 177 height 26
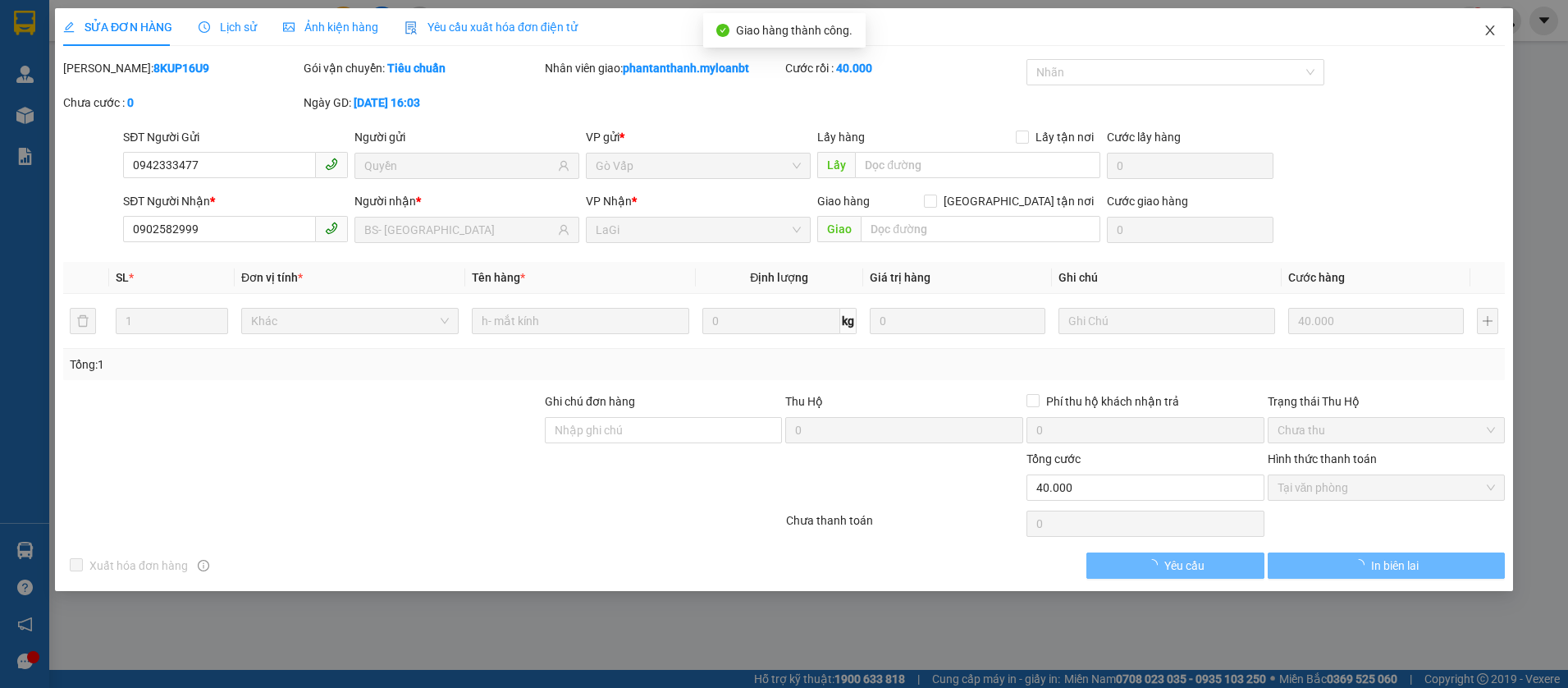
click at [1490, 31] on icon "close" at bounding box center [1489, 30] width 9 height 10
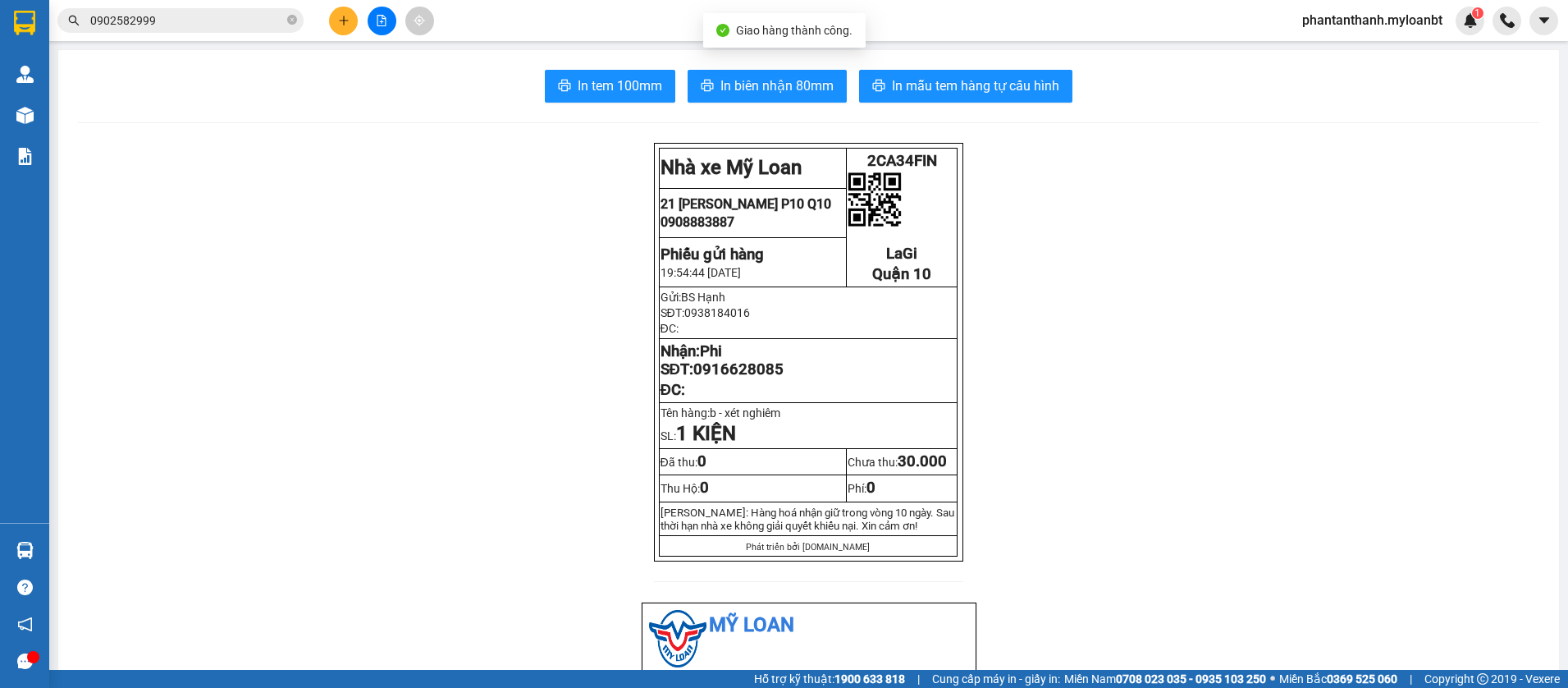
click at [181, 21] on input "0902582999" at bounding box center [187, 21] width 194 height 18
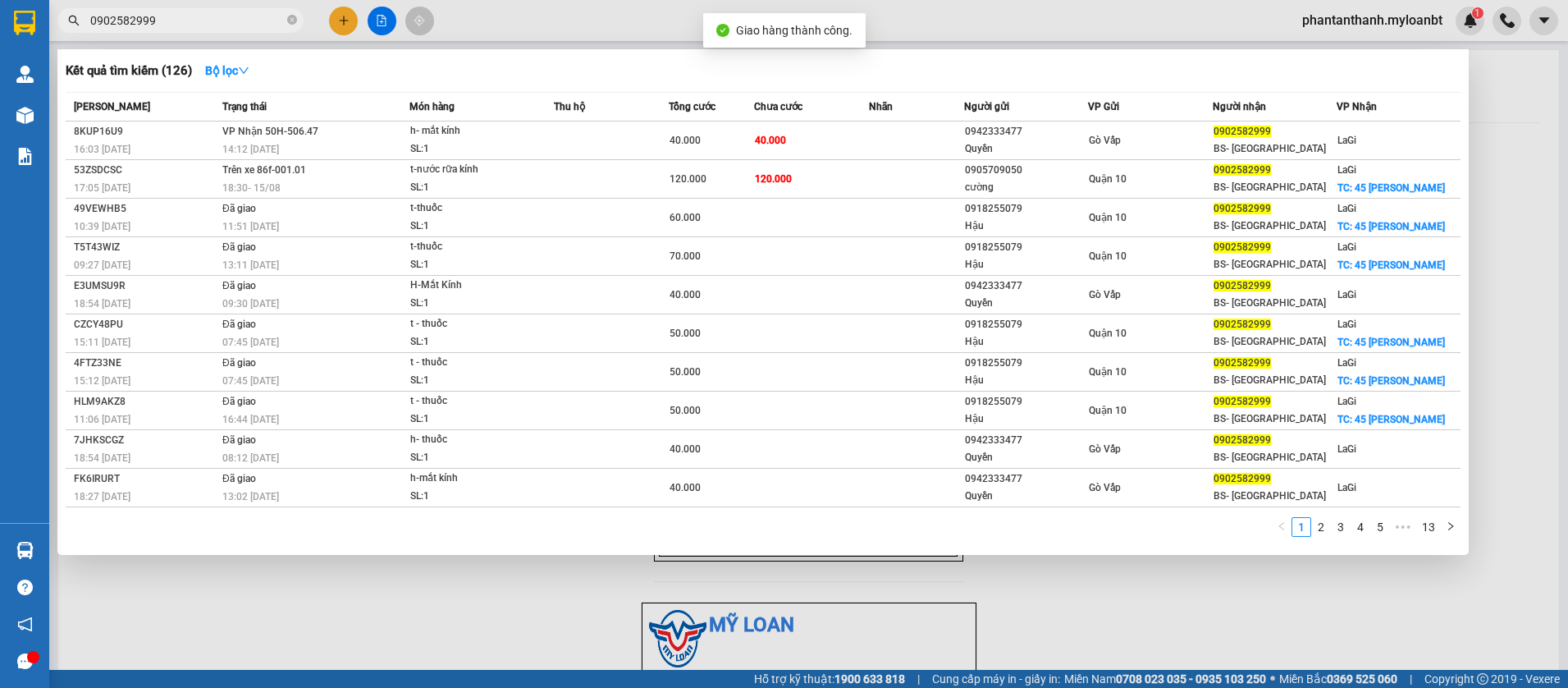
click at [181, 21] on input "0902582999" at bounding box center [187, 21] width 194 height 18
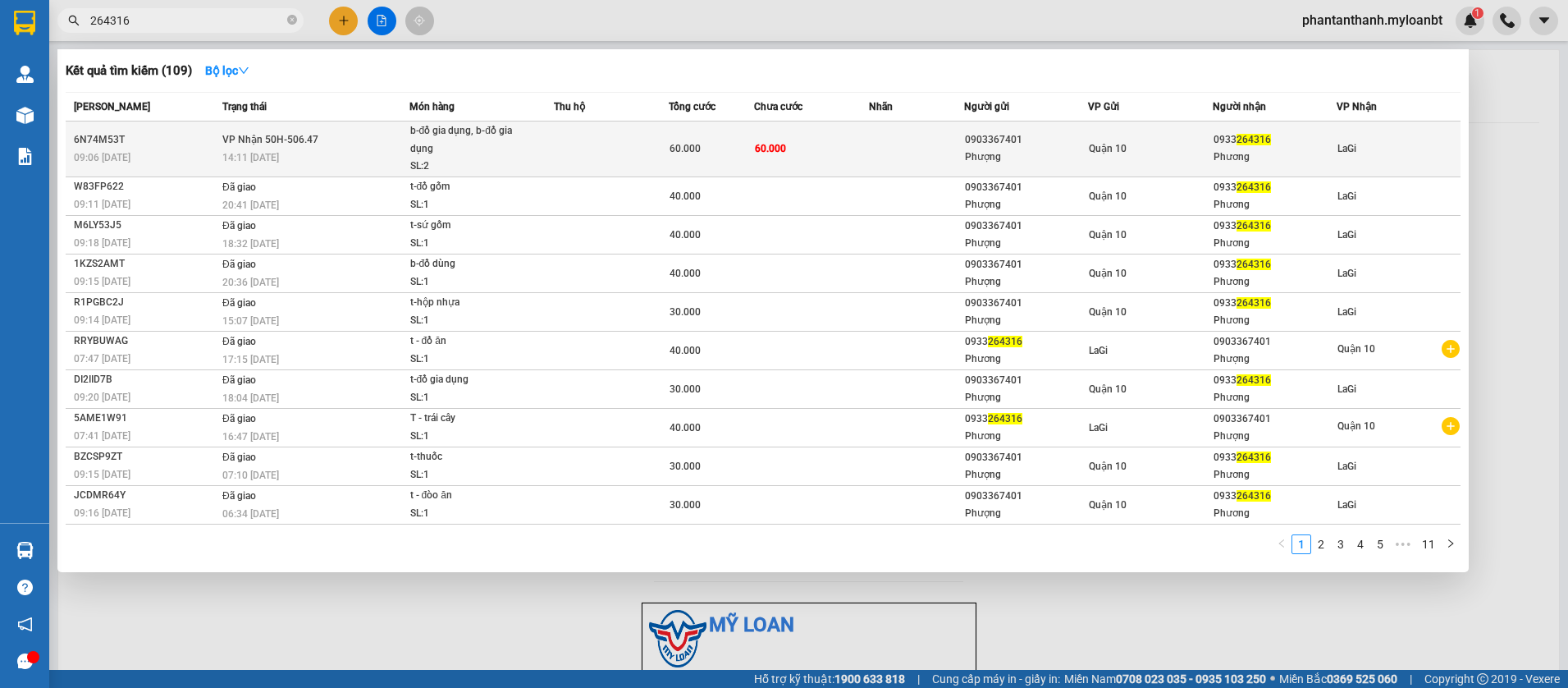
type input "264316"
click at [521, 148] on div "b-đồ gia dụng, b-đồ gia dụng" at bounding box center [471, 139] width 123 height 35
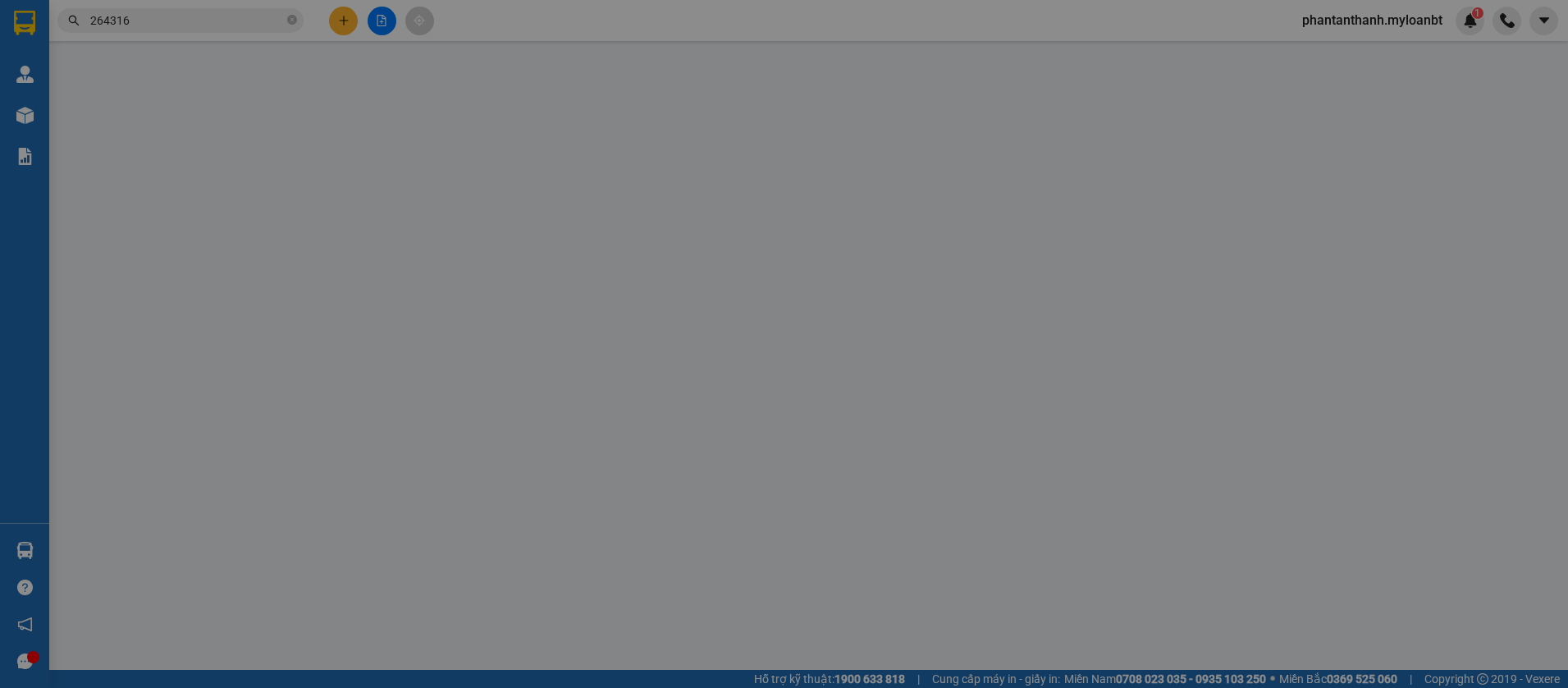
type input "0903367401"
type input "Phượng"
type input "0933264316"
type input "Phương"
type input "60.000"
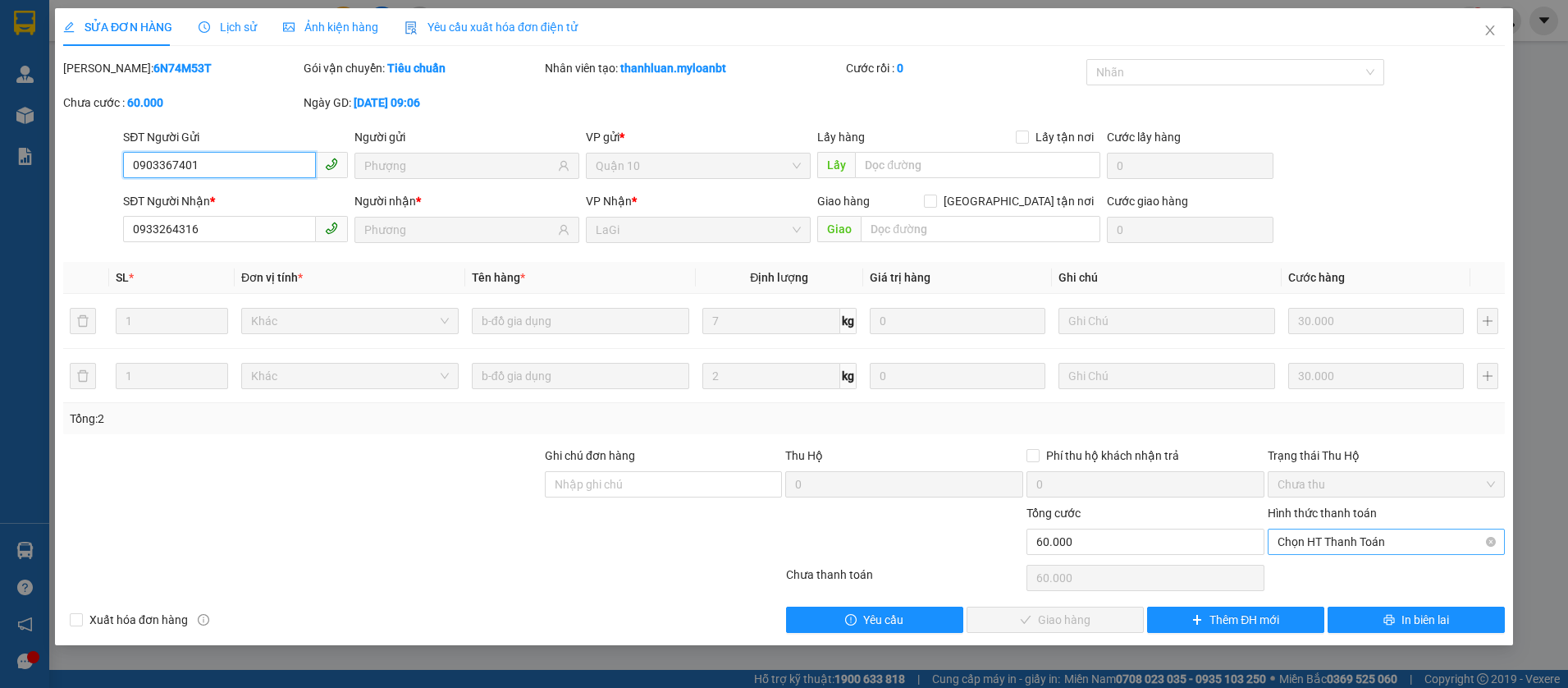
click at [1323, 542] on span "Chọn HT Thanh Toán" at bounding box center [1387, 541] width 218 height 25
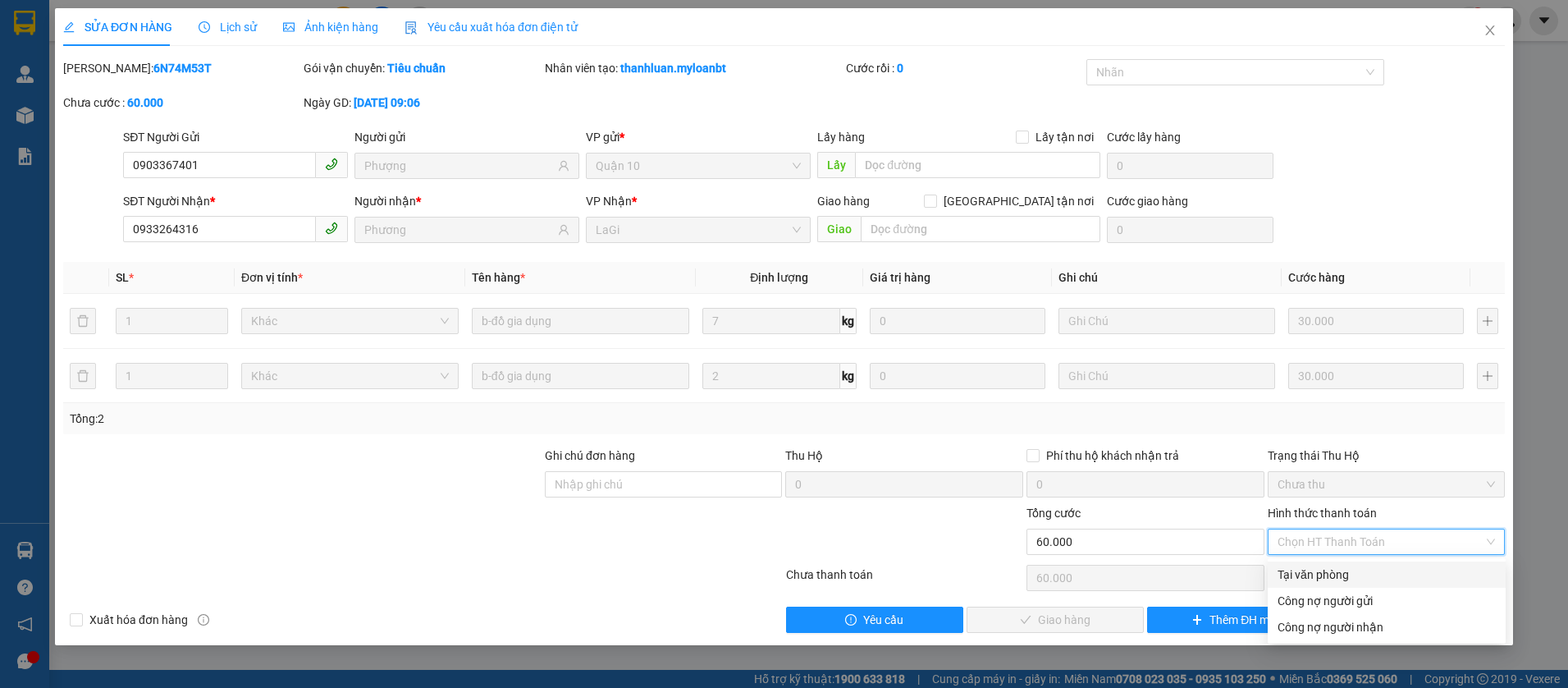
click at [1292, 573] on div "Tại văn phòng" at bounding box center [1387, 574] width 218 height 18
type input "0"
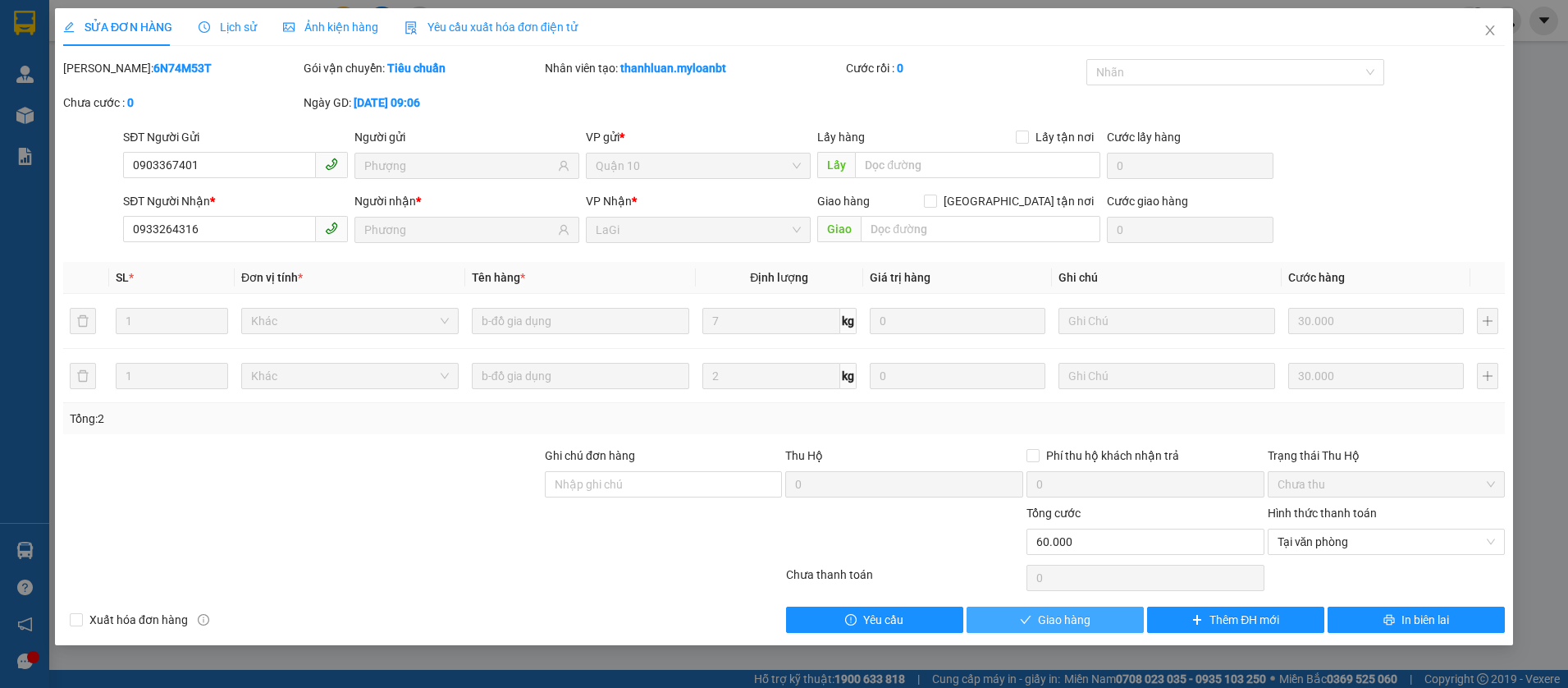
click at [1058, 620] on span "Giao hàng" at bounding box center [1065, 620] width 53 height 18
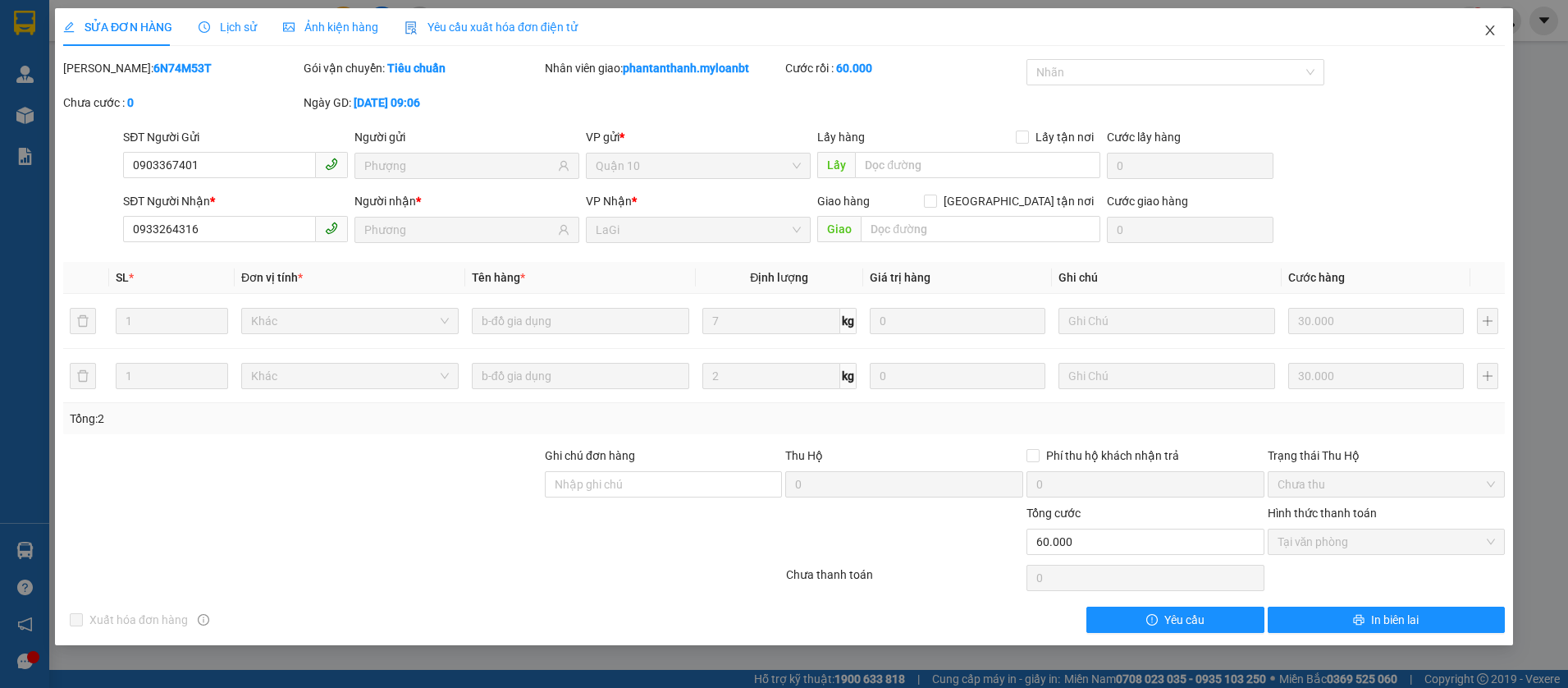
click at [1494, 32] on icon "close" at bounding box center [1491, 30] width 13 height 13
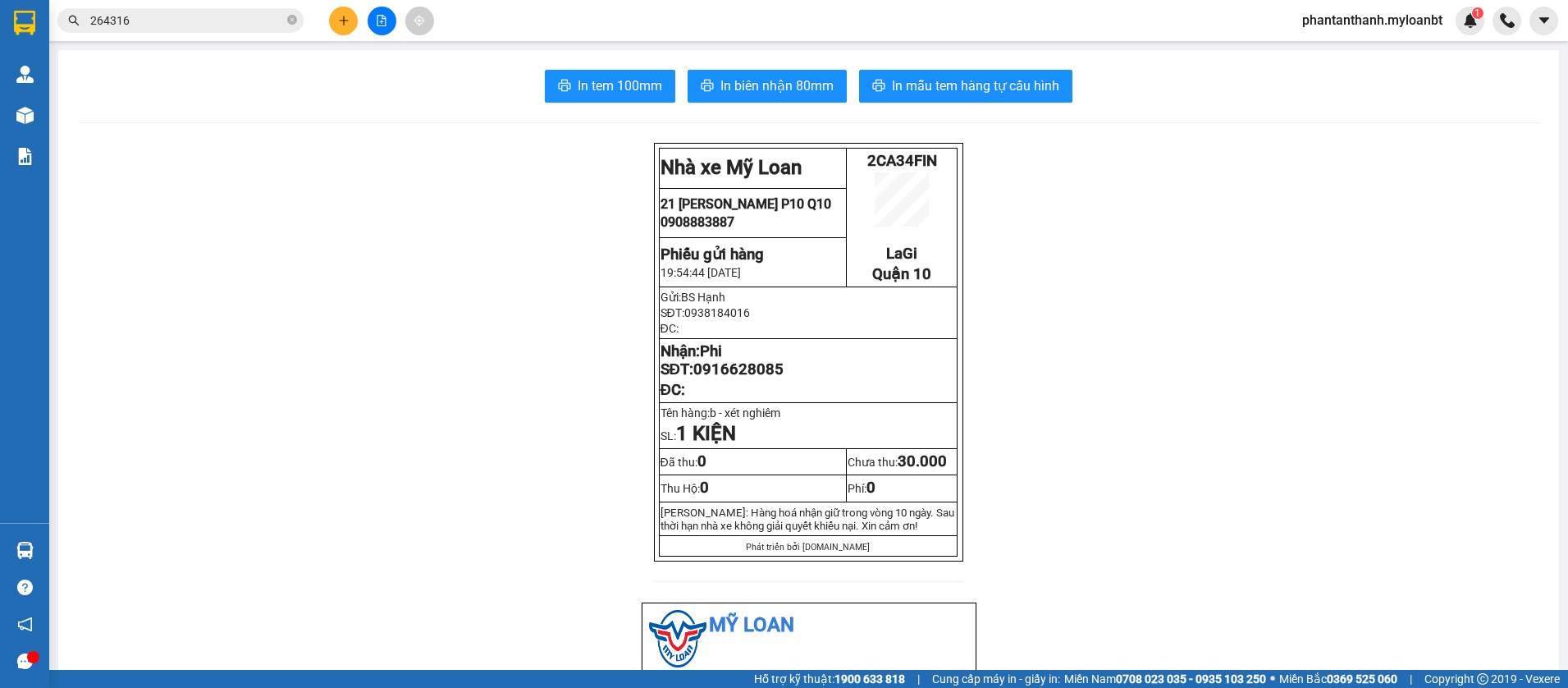
click at [265, 21] on input "264316" at bounding box center [187, 21] width 194 height 18
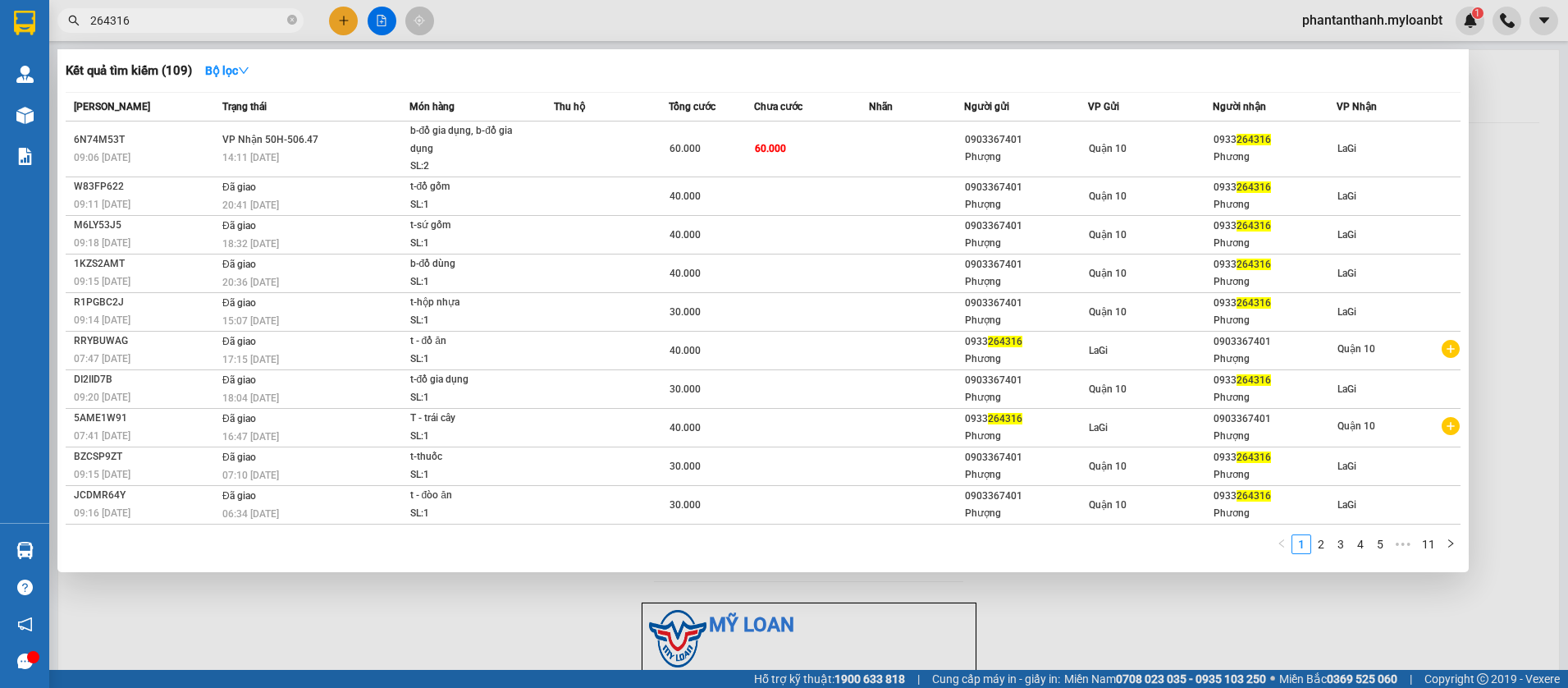
click at [265, 21] on input "264316" at bounding box center [187, 21] width 194 height 18
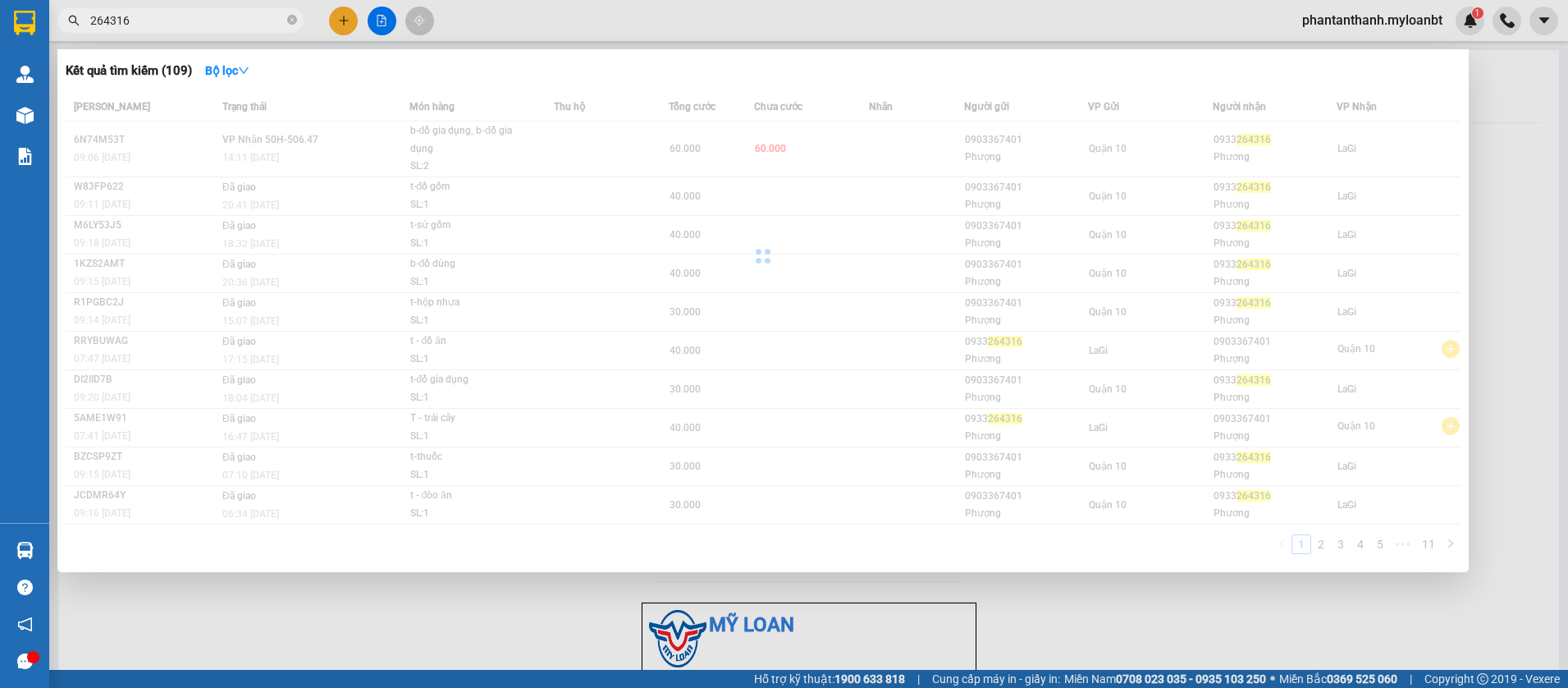
click at [265, 21] on input "264316" at bounding box center [187, 21] width 194 height 18
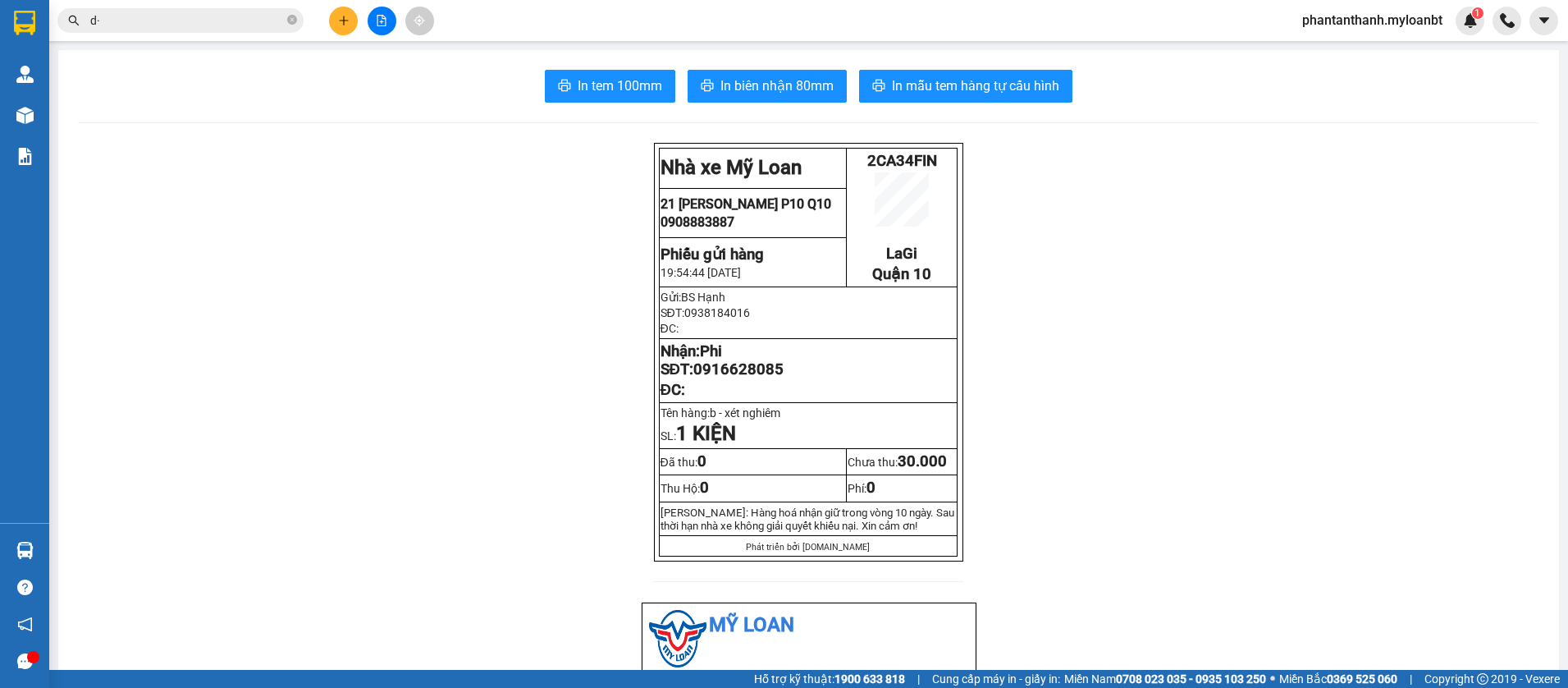
type input "d"
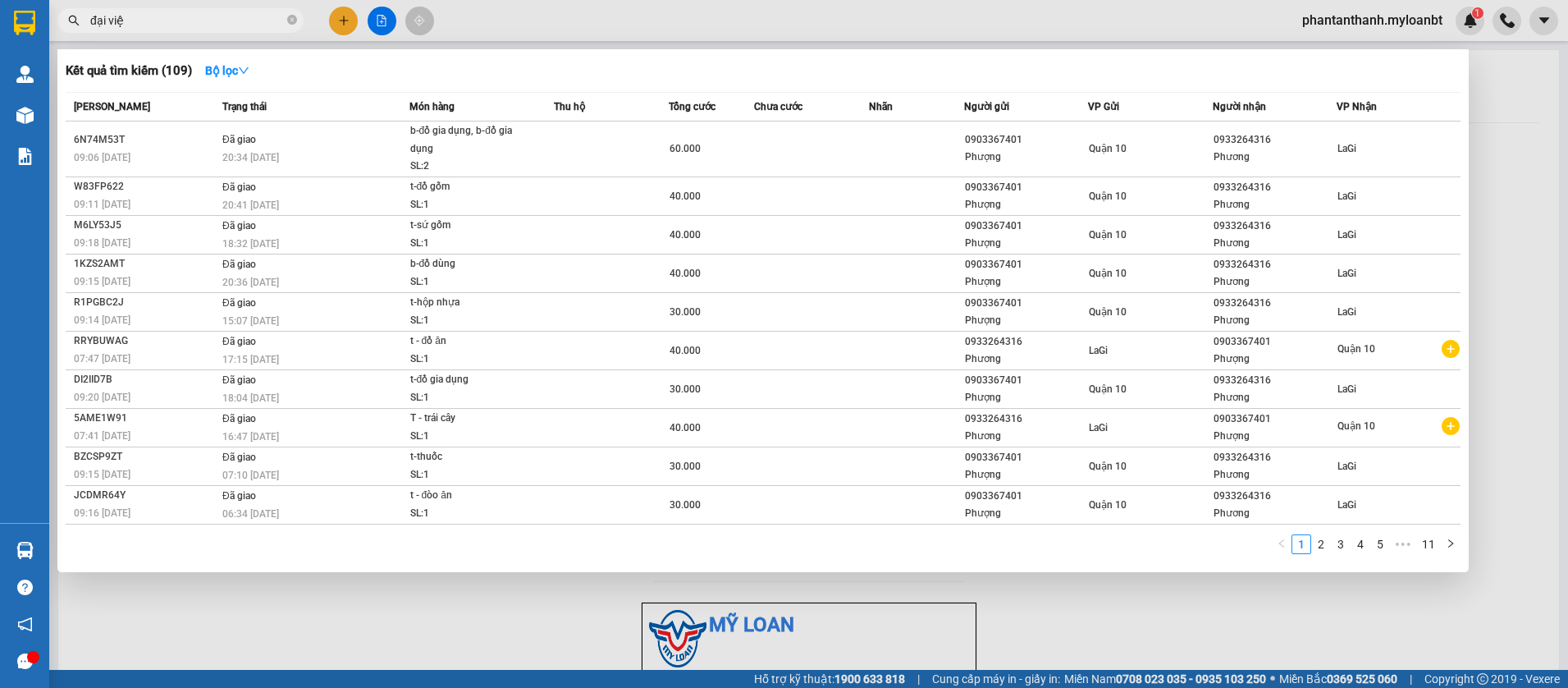
type input "đại việt"
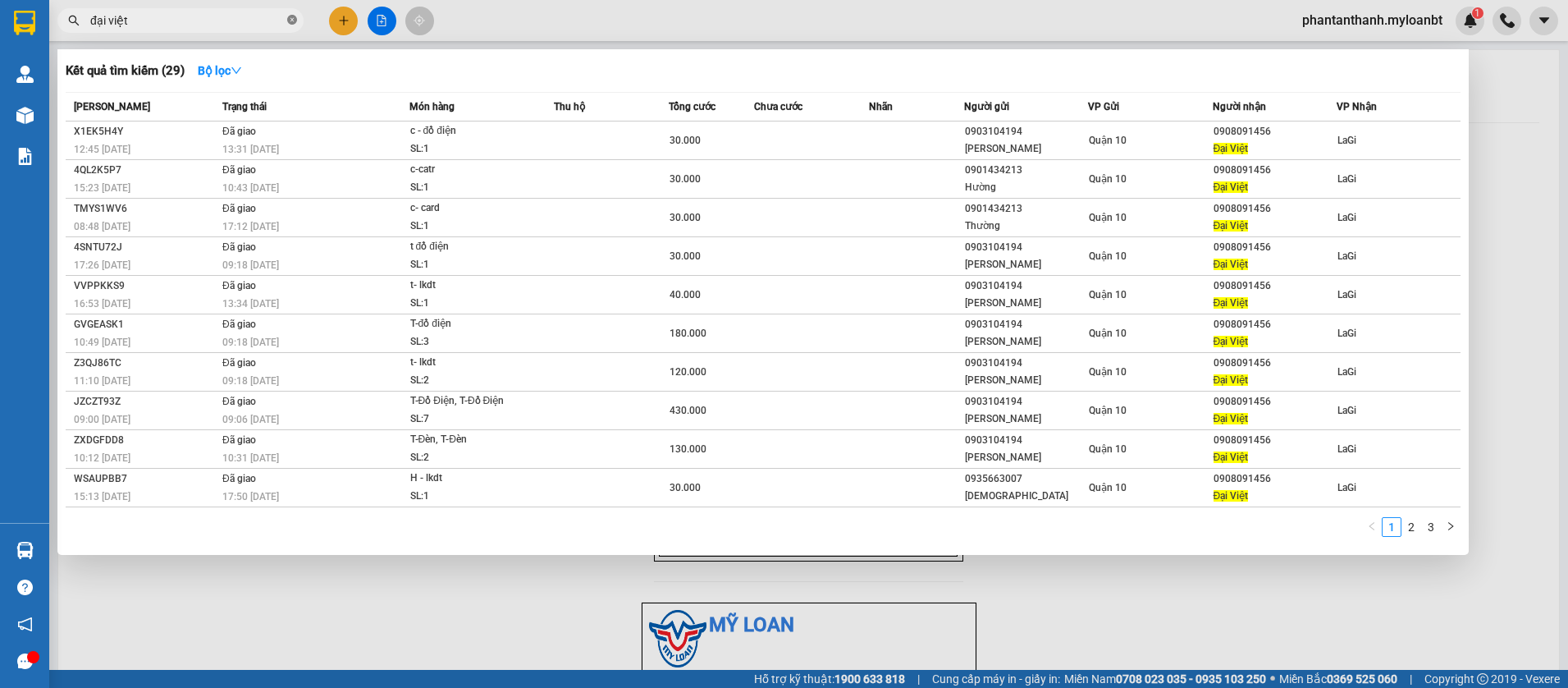
click at [295, 24] on icon "close-circle" at bounding box center [293, 20] width 10 height 10
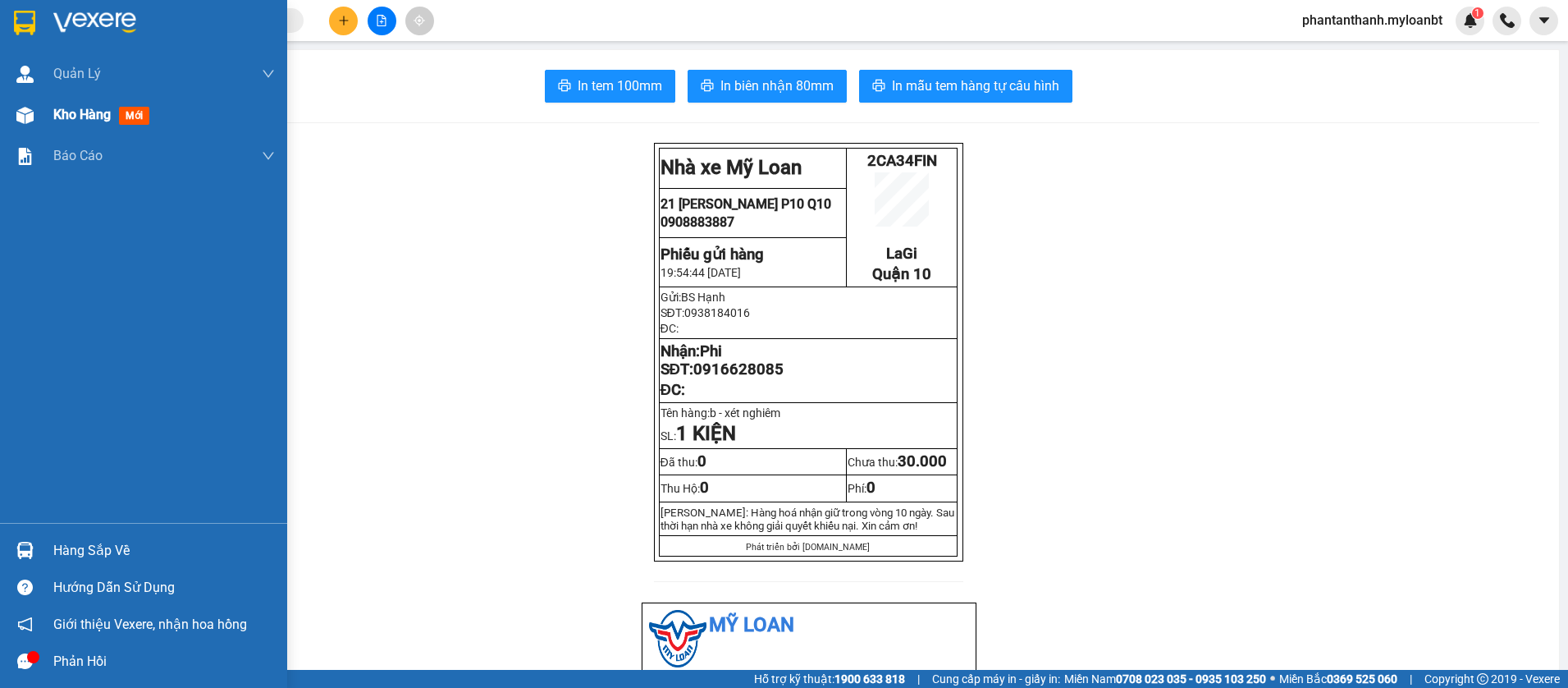
click at [44, 115] on div "Kho hàng mới" at bounding box center [143, 115] width 288 height 41
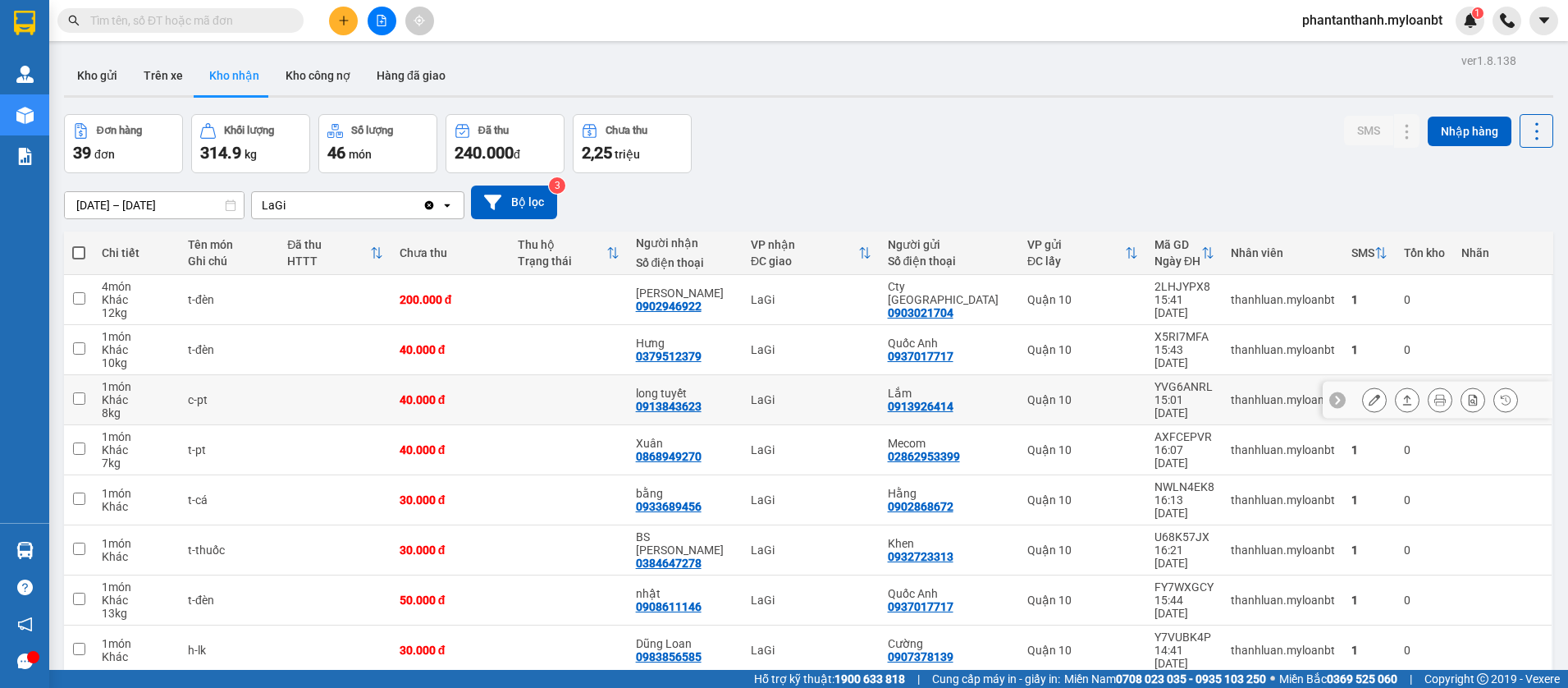
scroll to position [82, 0]
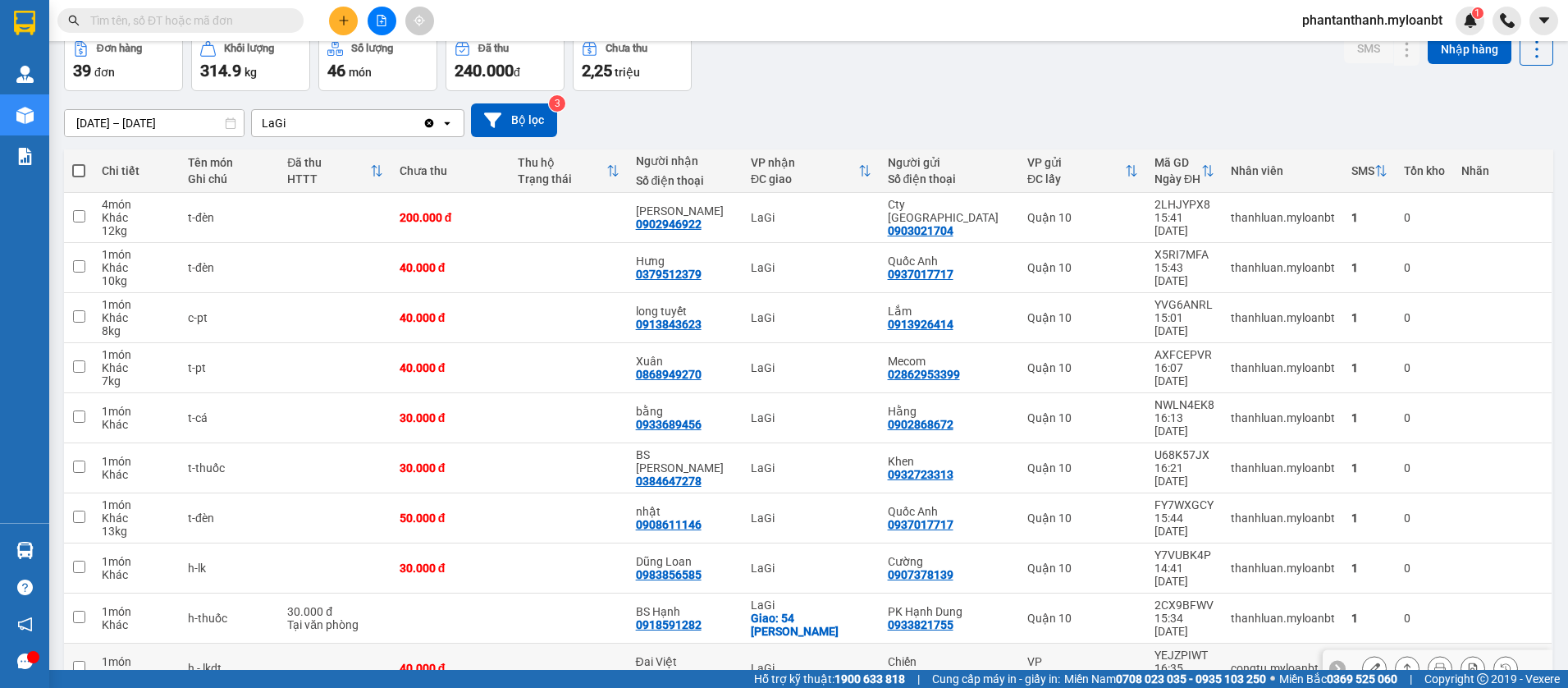
click at [1177, 648] on div "YEJZPIWT" at bounding box center [1184, 655] width 60 height 13
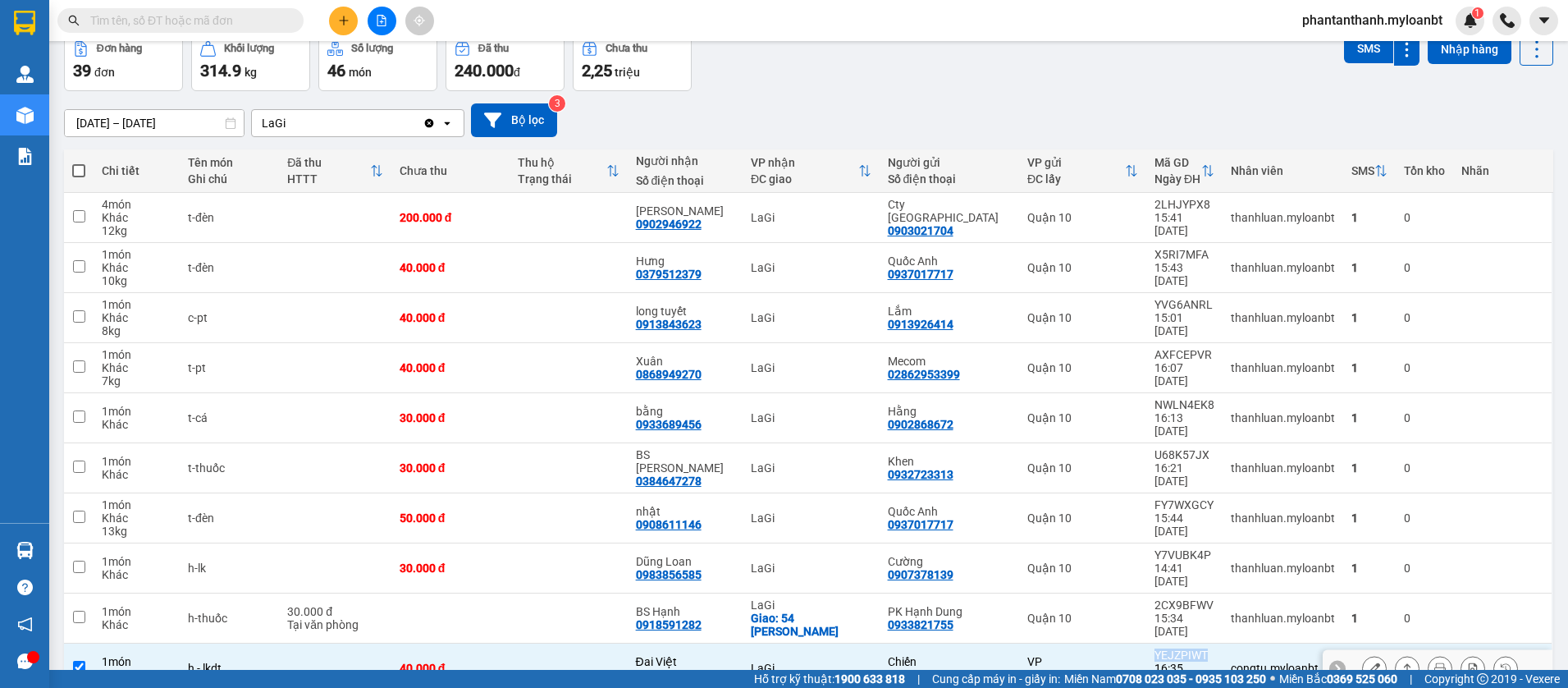
click at [1177, 648] on div "YEJZPIWT" at bounding box center [1184, 655] width 60 height 13
checkbox input "false"
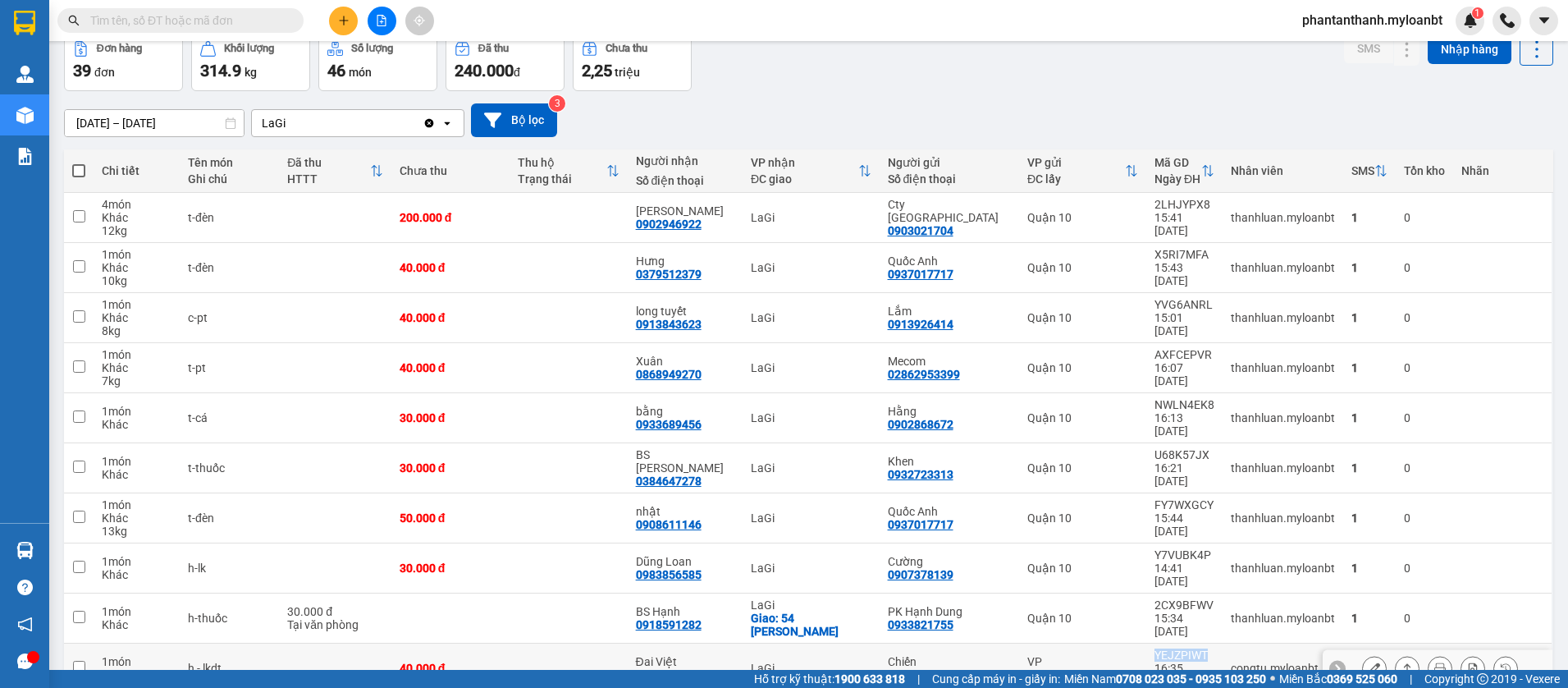
copy div "YEJZPIWT"
click at [190, 14] on input "text" at bounding box center [187, 21] width 194 height 18
paste input "YEJZPIWT"
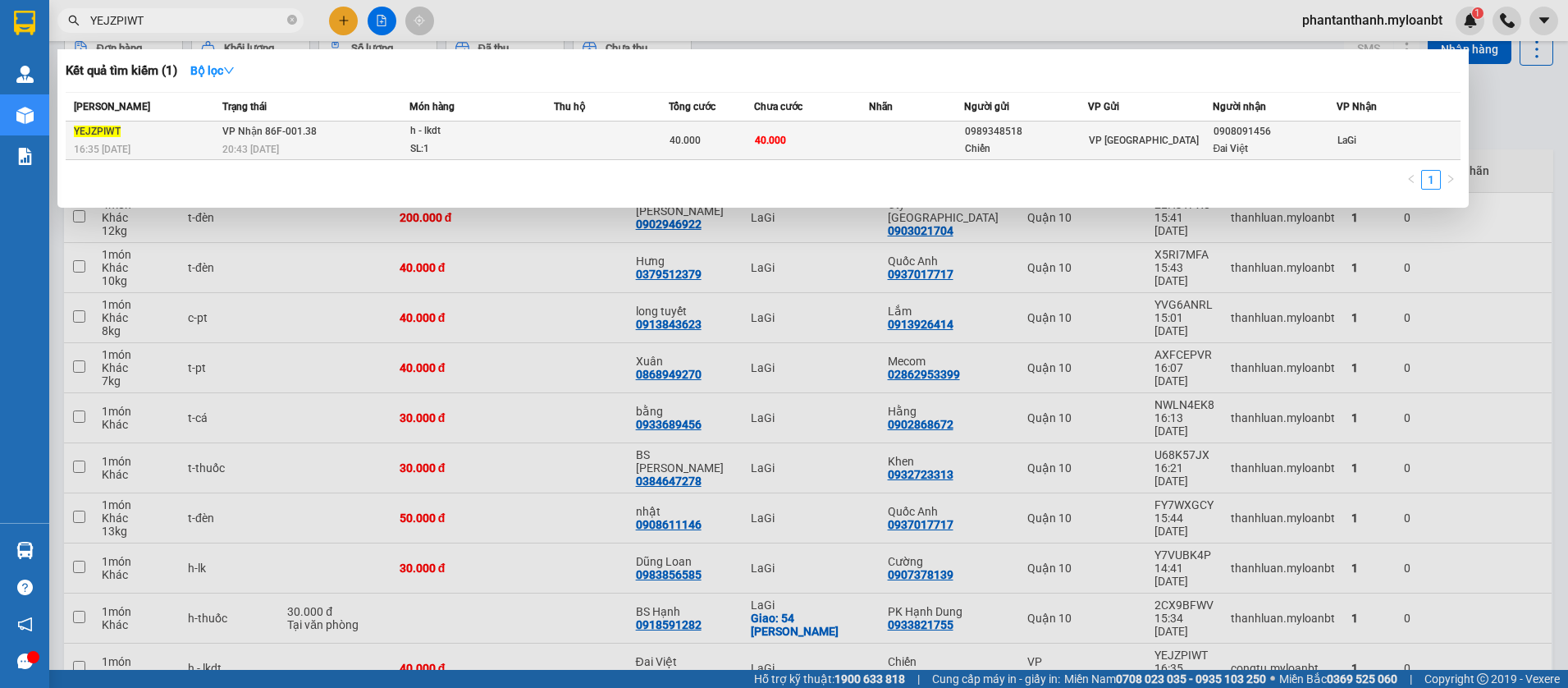
type input "YEJZPIWT"
click at [524, 133] on div "h - lkdt" at bounding box center [471, 131] width 123 height 18
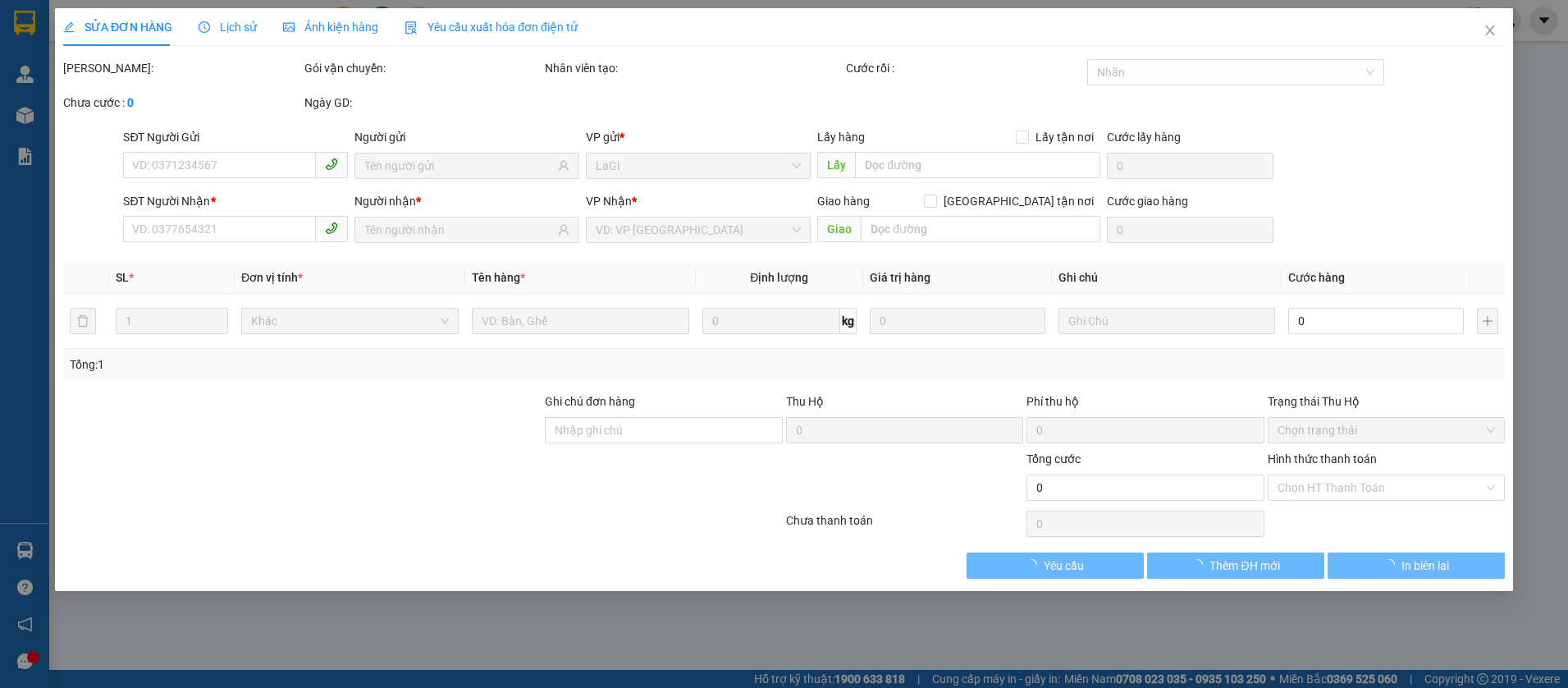
type input "0989348518"
type input "Chiến"
type input "0908091456"
type input "Đai Việt"
type input "40.000"
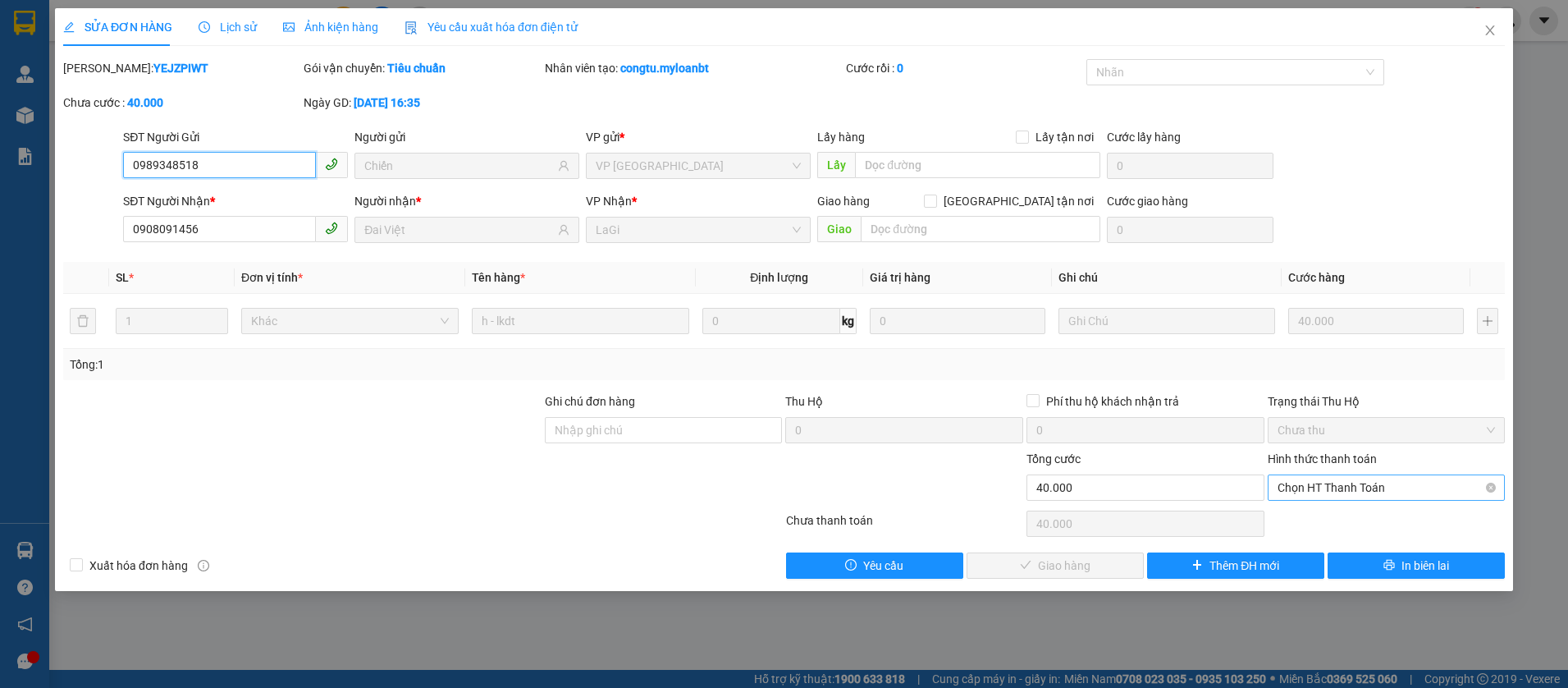
click at [1299, 491] on span "Chọn HT Thanh Toán" at bounding box center [1387, 488] width 218 height 25
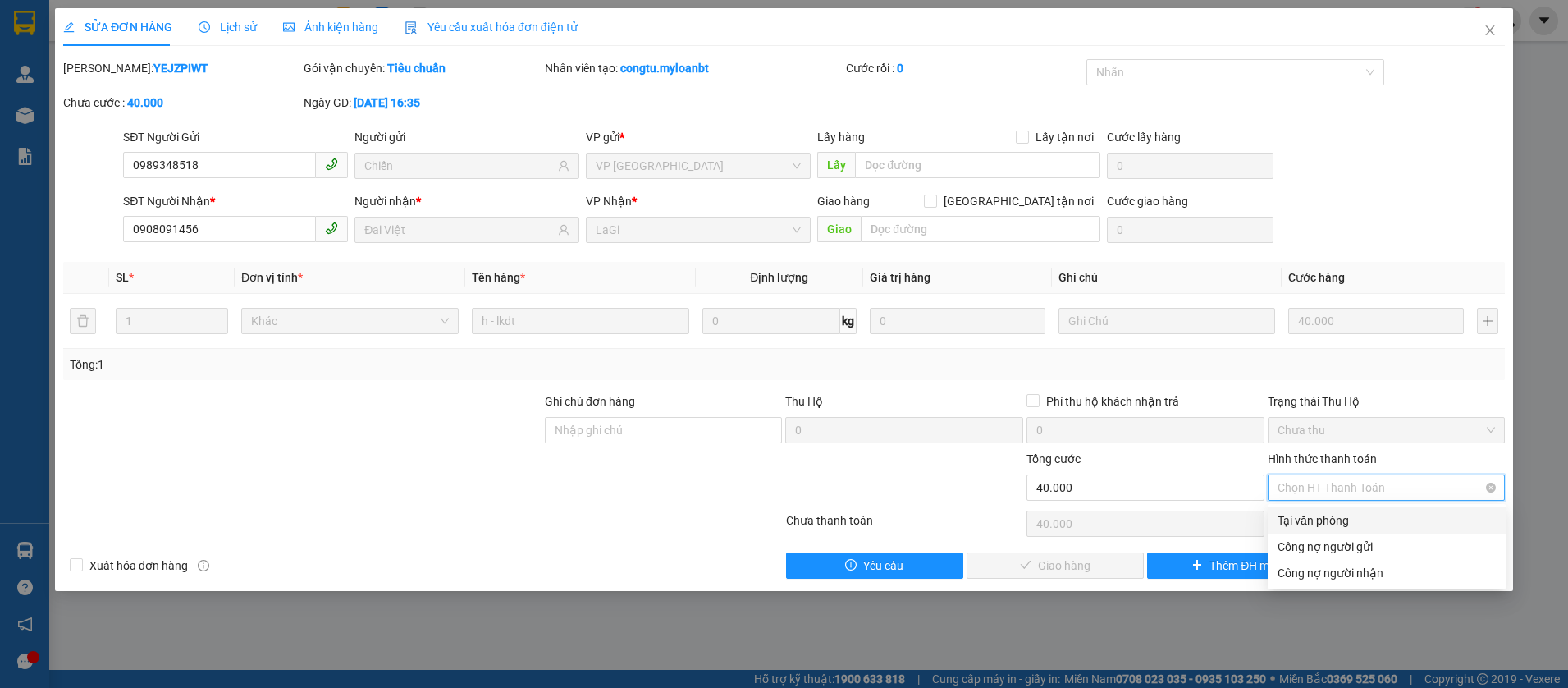
click at [1286, 525] on div "Tại văn phòng" at bounding box center [1387, 520] width 218 height 18
type input "0"
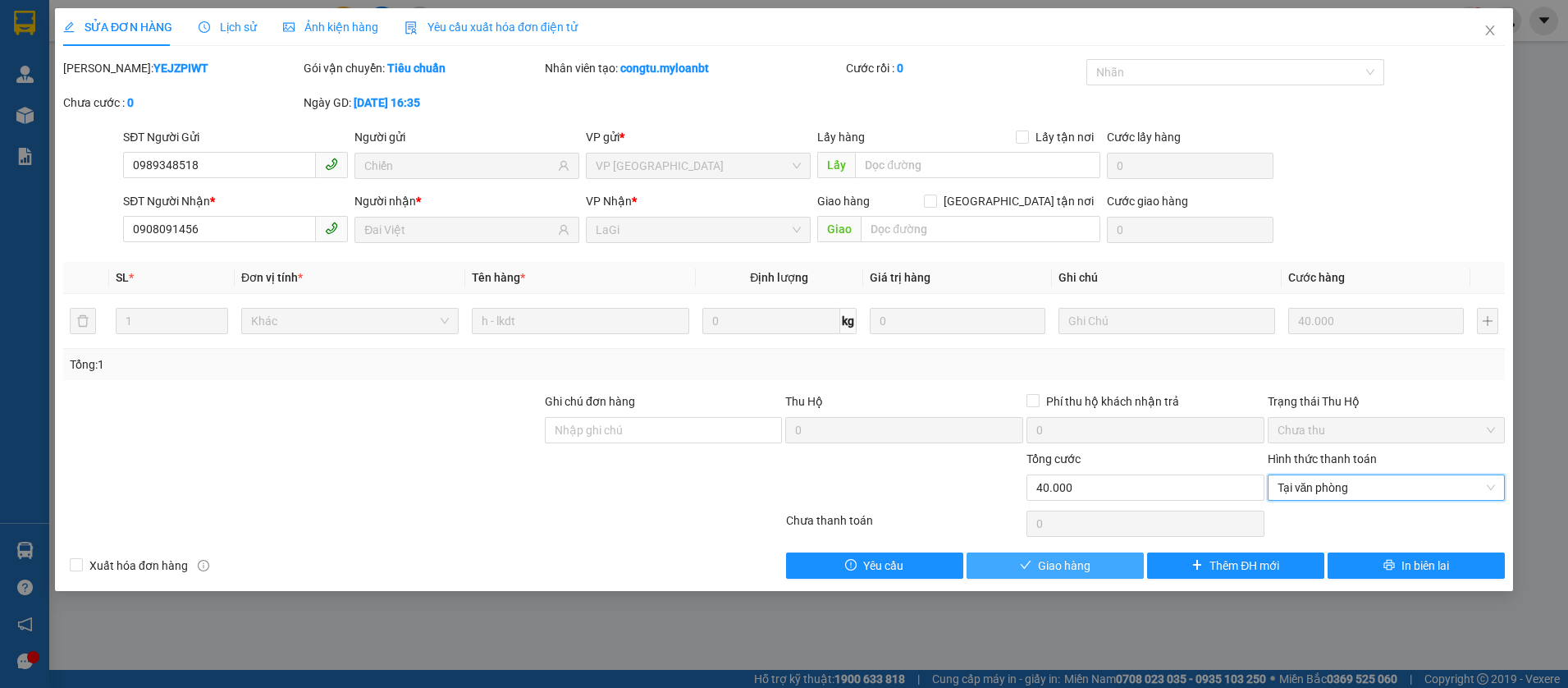
click at [1057, 553] on button "Giao hàng" at bounding box center [1055, 565] width 177 height 26
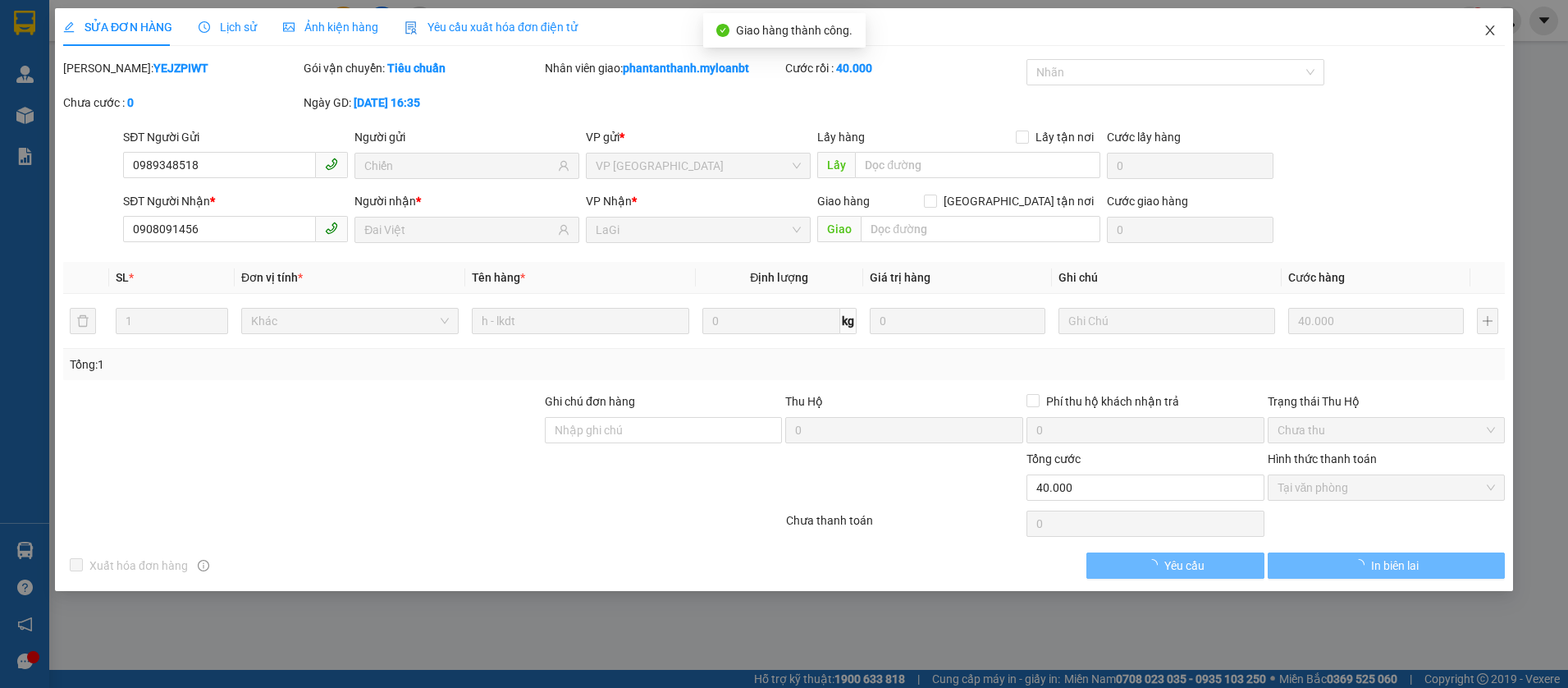
click at [1486, 38] on span "Close" at bounding box center [1491, 31] width 46 height 46
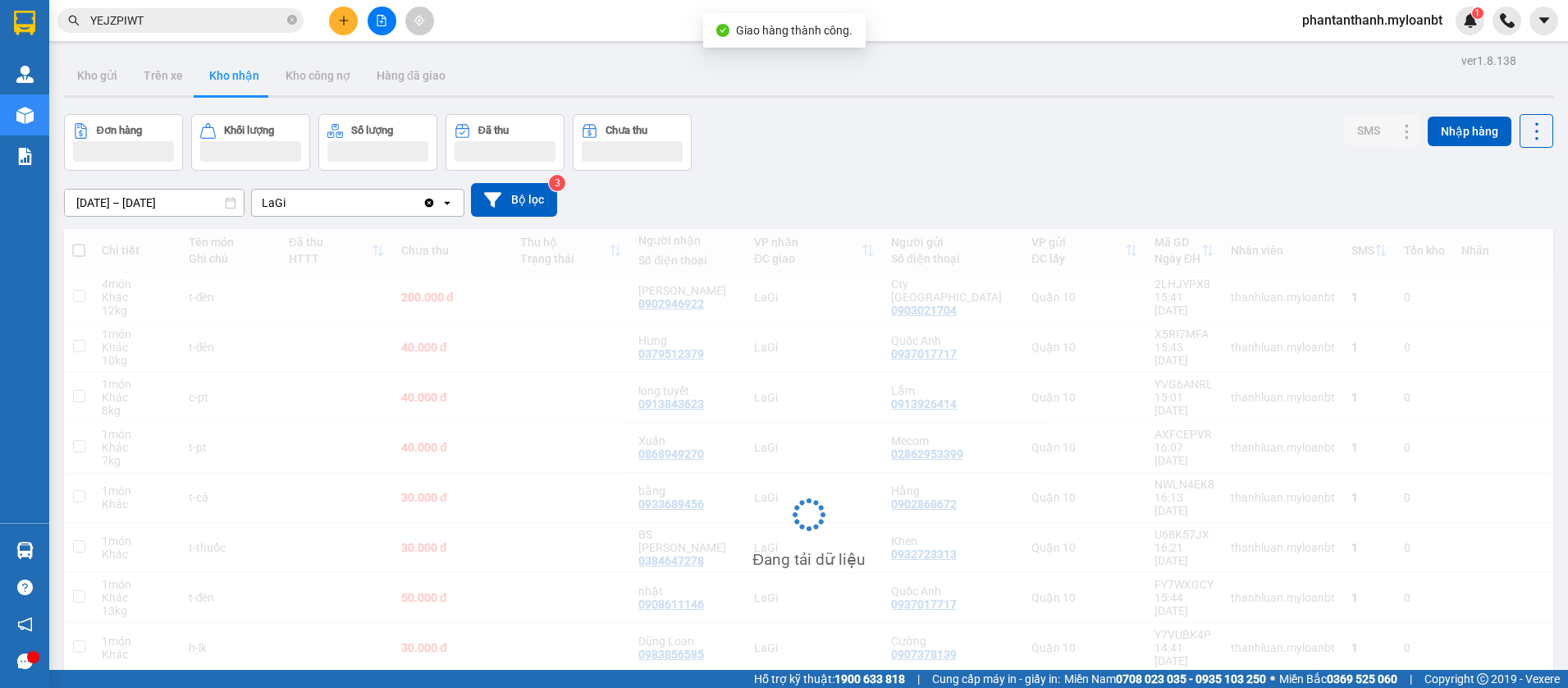
click at [227, 26] on input "YEJZPIWT" at bounding box center [187, 21] width 194 height 18
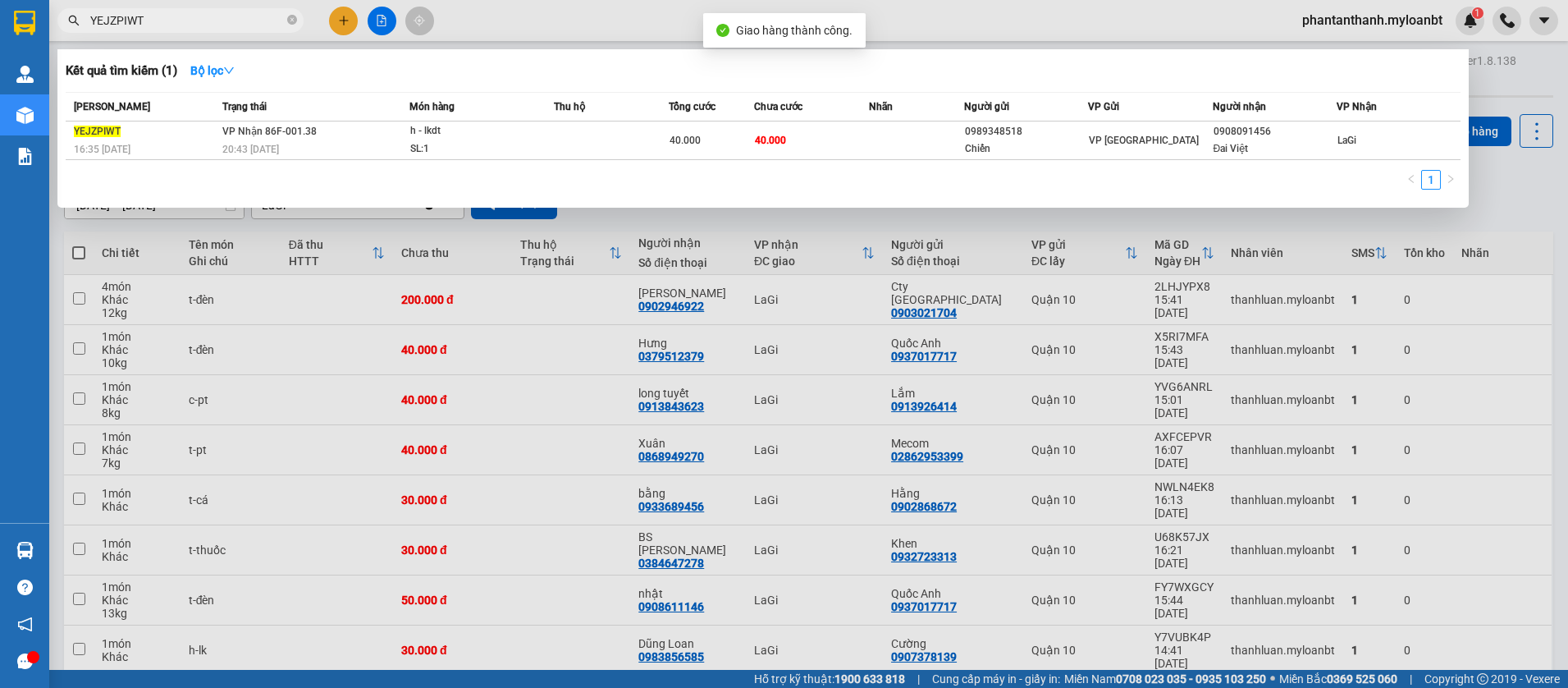
click at [227, 26] on input "YEJZPIWT" at bounding box center [187, 21] width 194 height 18
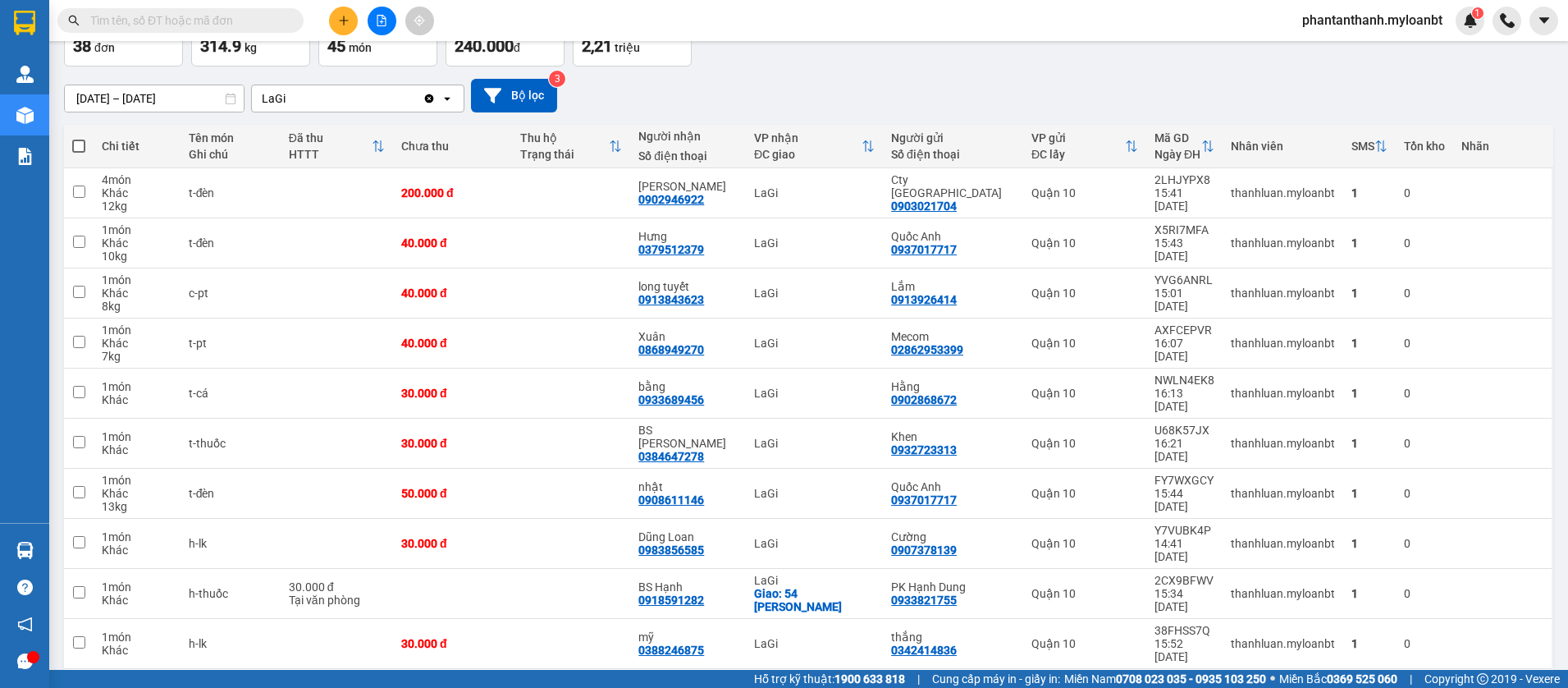
scroll to position [107, 0]
click at [335, 26] on button at bounding box center [343, 21] width 29 height 29
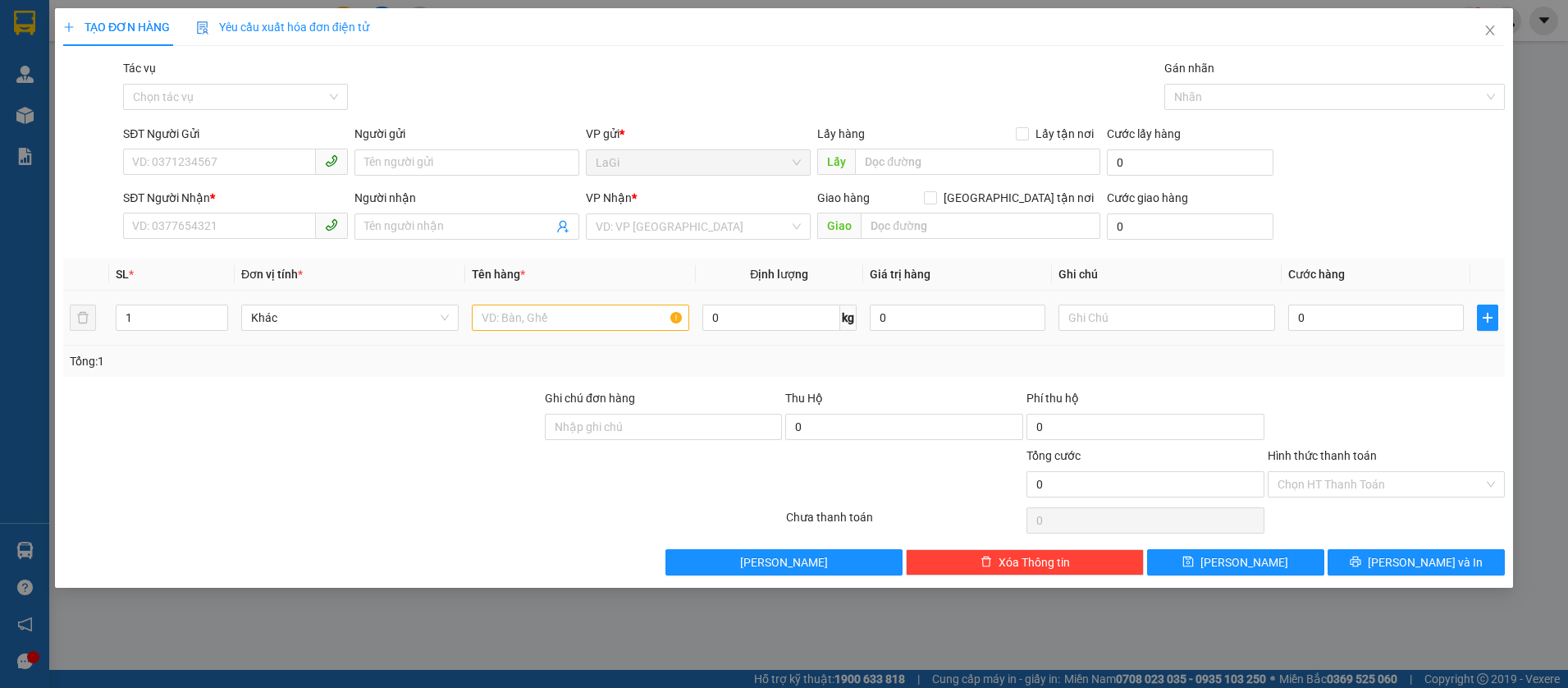
click at [772, 336] on td "0 kg" at bounding box center [779, 318] width 167 height 55
click at [770, 327] on input "0" at bounding box center [770, 317] width 138 height 26
type input "6.9"
click at [156, 164] on input "SĐT Người Gửi" at bounding box center [219, 161] width 193 height 26
type input "0906644612"
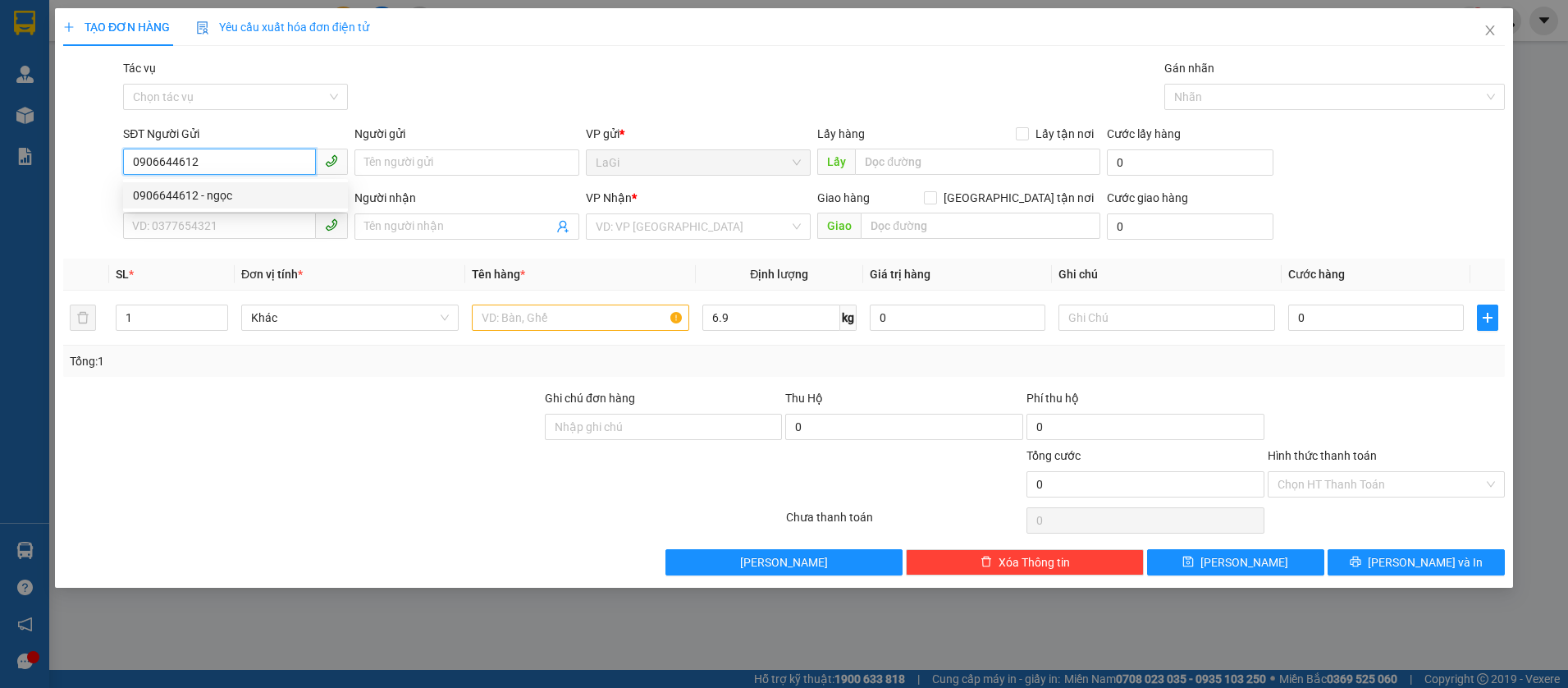
click at [161, 188] on div "0906644612 - ngọc" at bounding box center [235, 195] width 205 height 18
type input "ngọc"
type input "0938788569"
type input "Nam"
checkbox input "true"
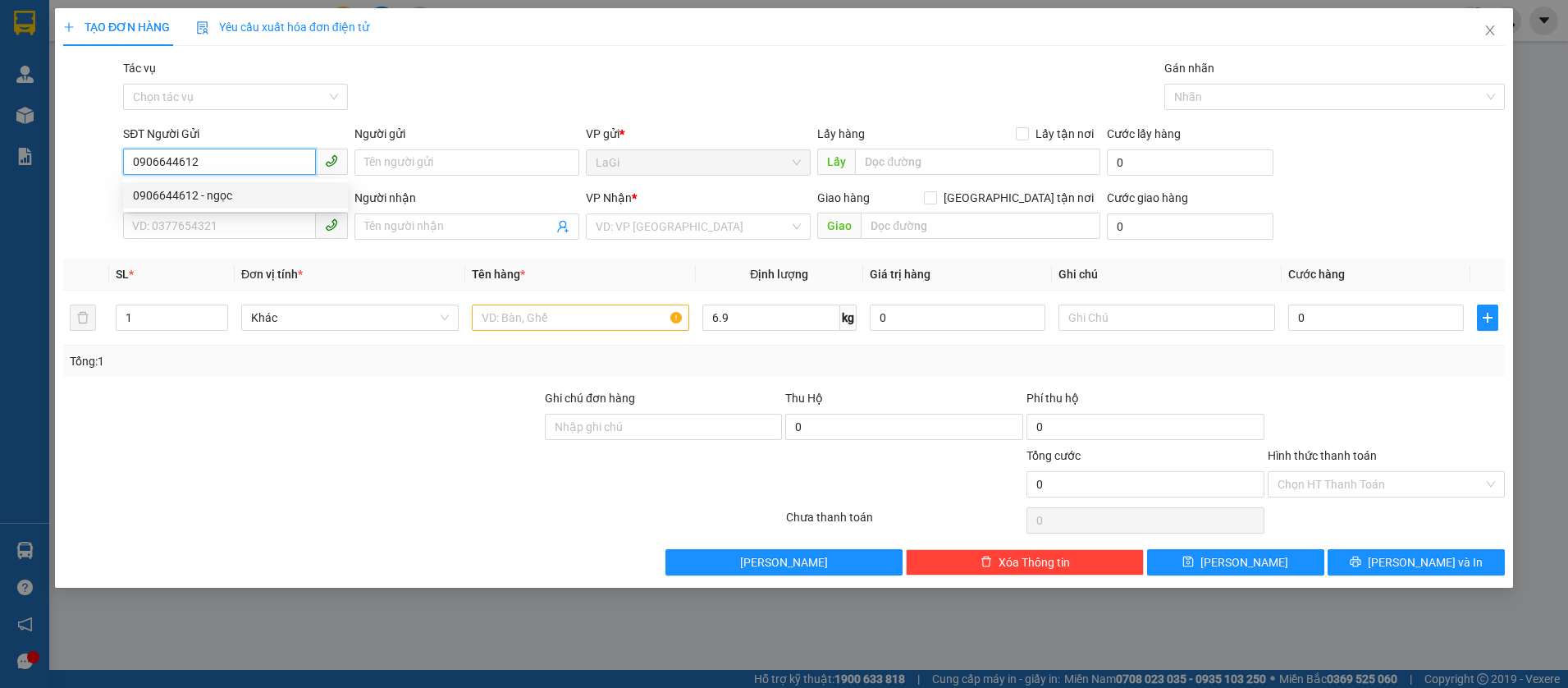
type input "215/40 Nguyễn Xí, p.13, q. Bình Thạnh"
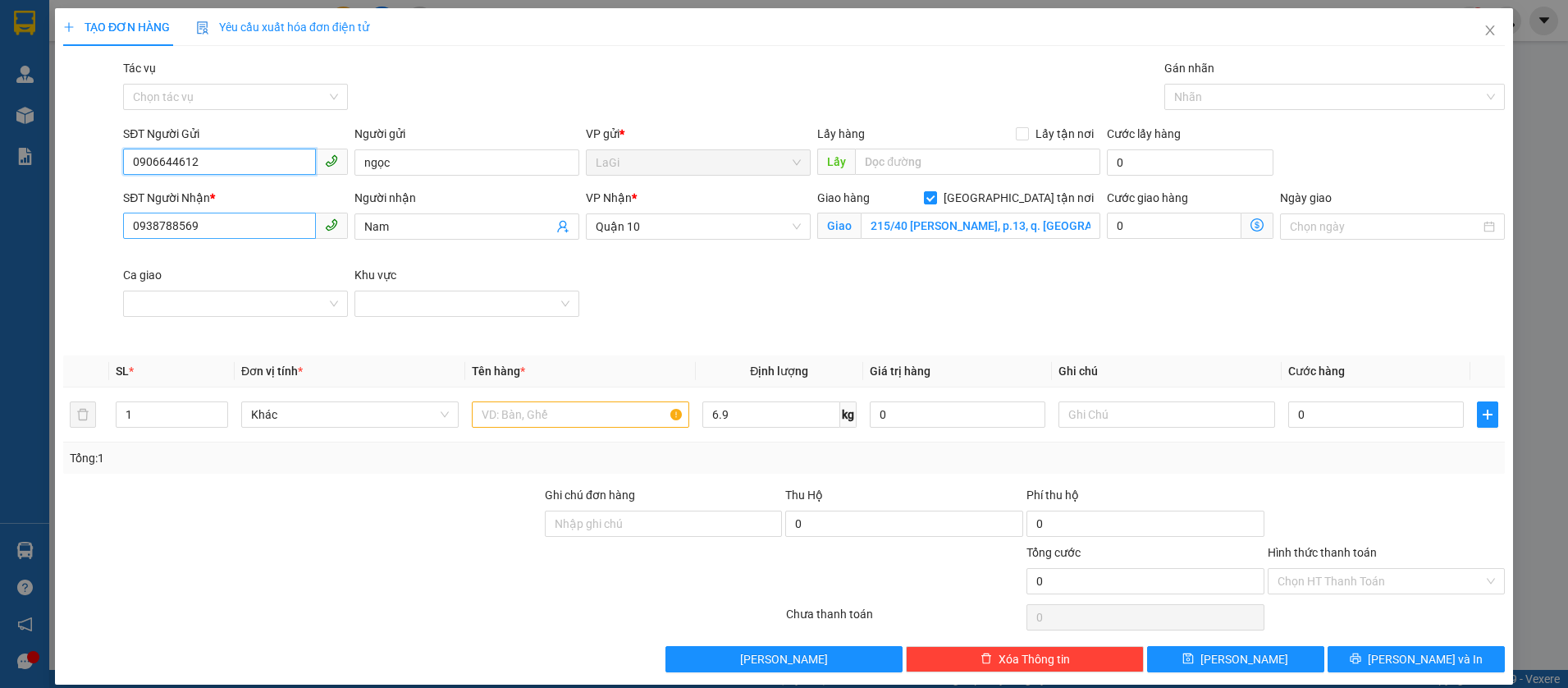
type input "0906644612"
click at [269, 226] on input "0938788569" at bounding box center [219, 226] width 193 height 26
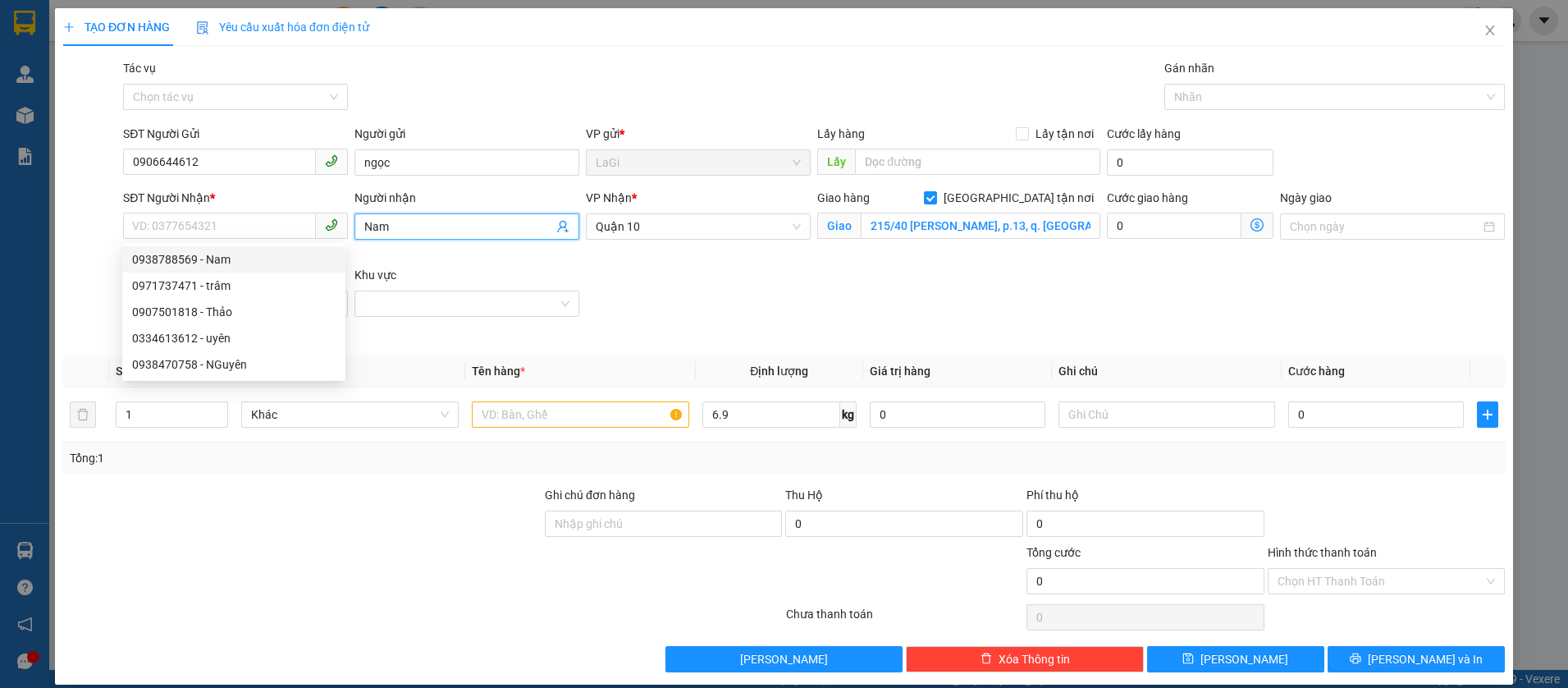
click at [383, 230] on input "Nam" at bounding box center [458, 227] width 189 height 18
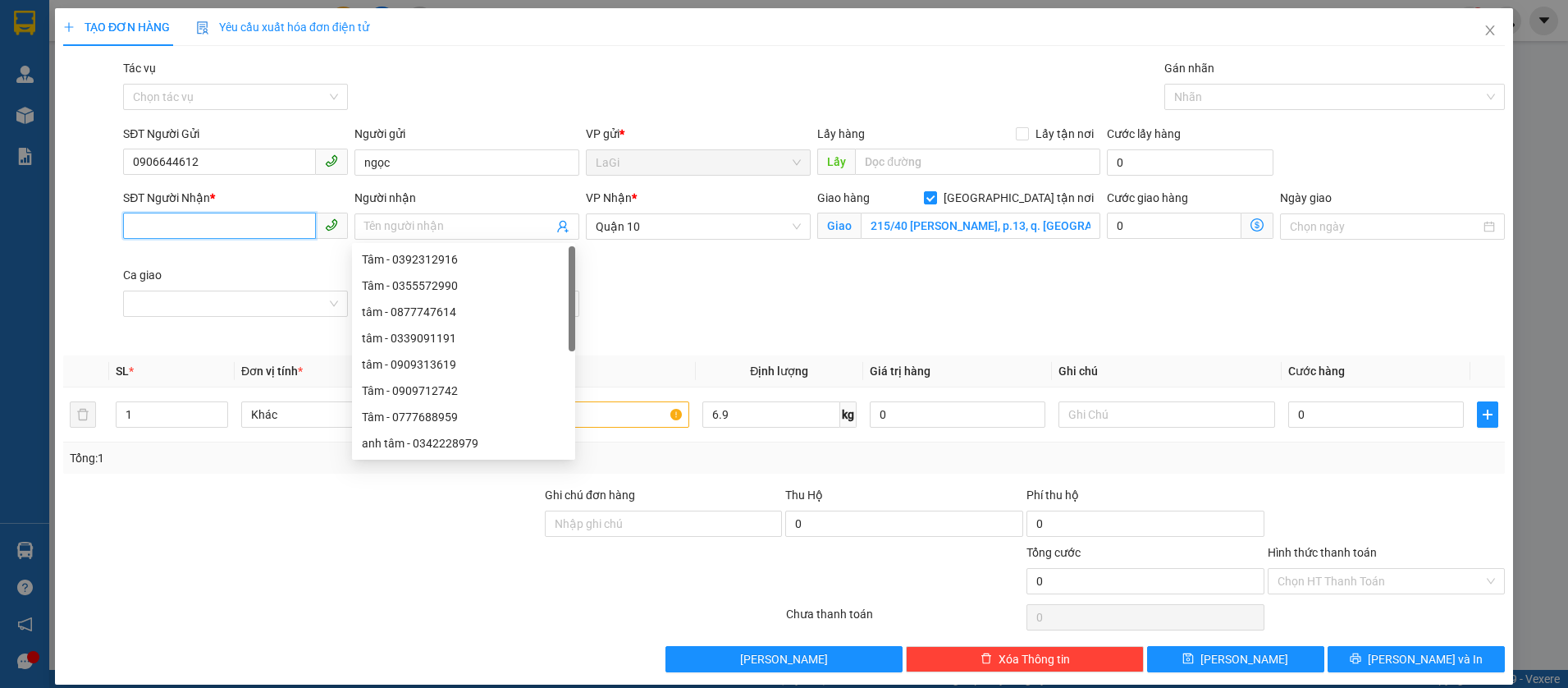
click at [240, 227] on input "SĐT Người Nhận *" at bounding box center [219, 226] width 193 height 26
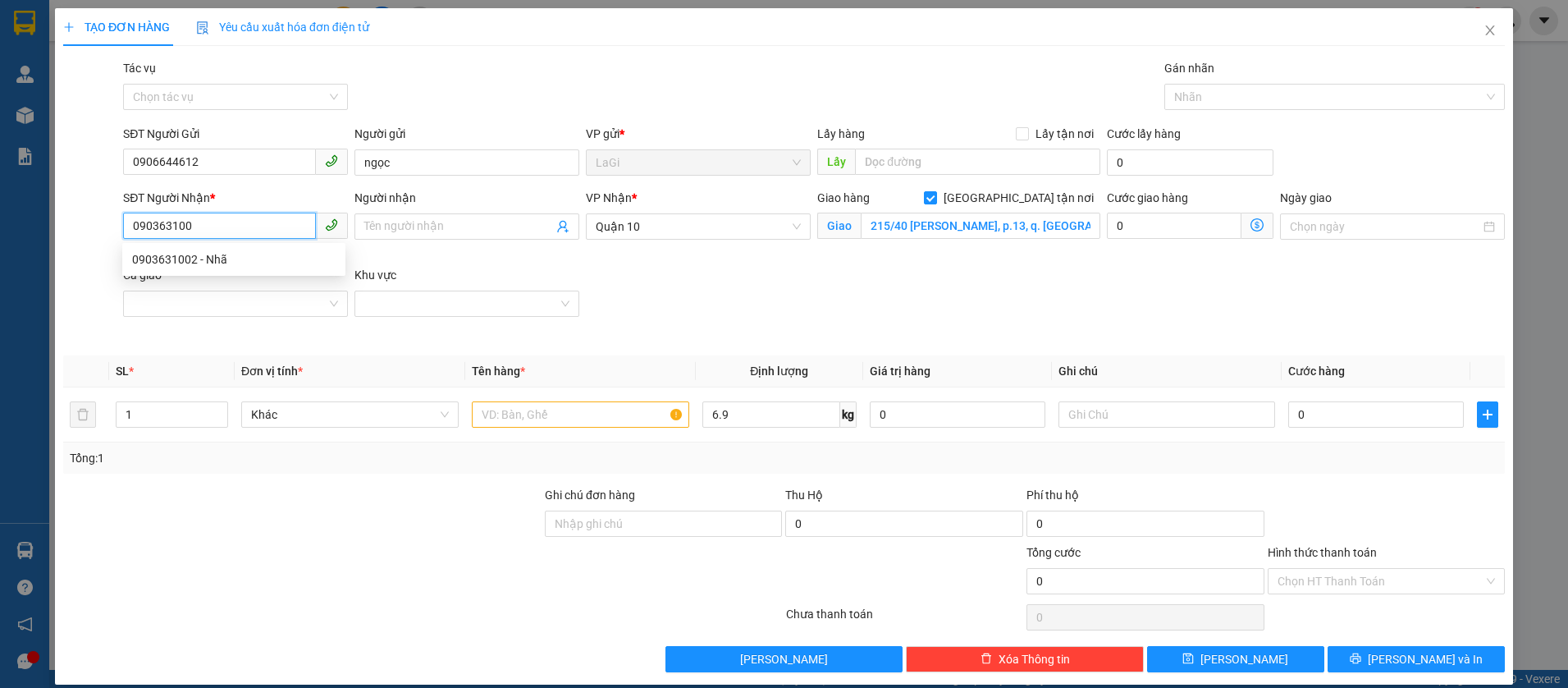
type input "0903631002"
click at [200, 258] on div "0903631002 - Nhã" at bounding box center [233, 260] width 204 height 18
type input "Nhã"
checkbox input "false"
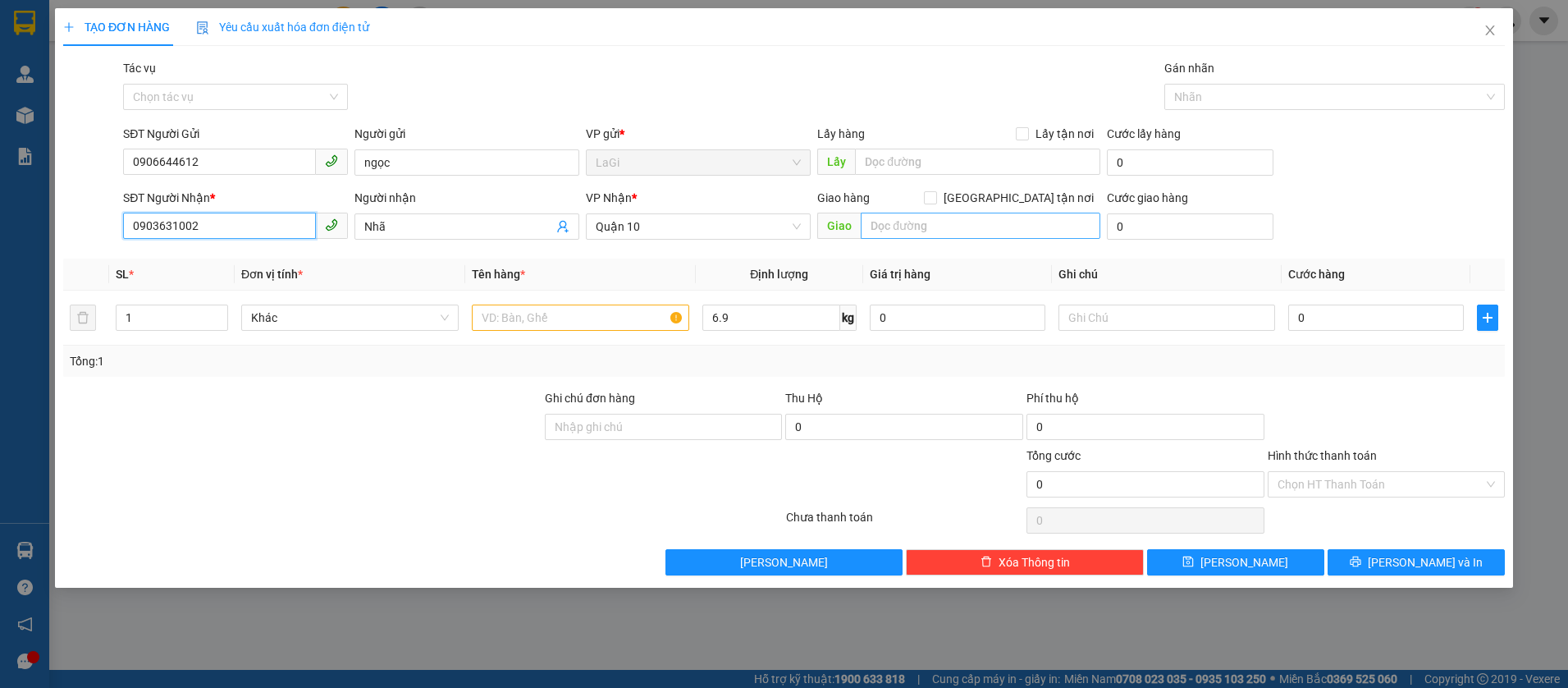
type input "0903631002"
click at [957, 216] on input "text" at bounding box center [981, 226] width 239 height 26
click at [935, 197] on input "Giao tận nơi" at bounding box center [929, 197] width 12 height 12
checkbox input "true"
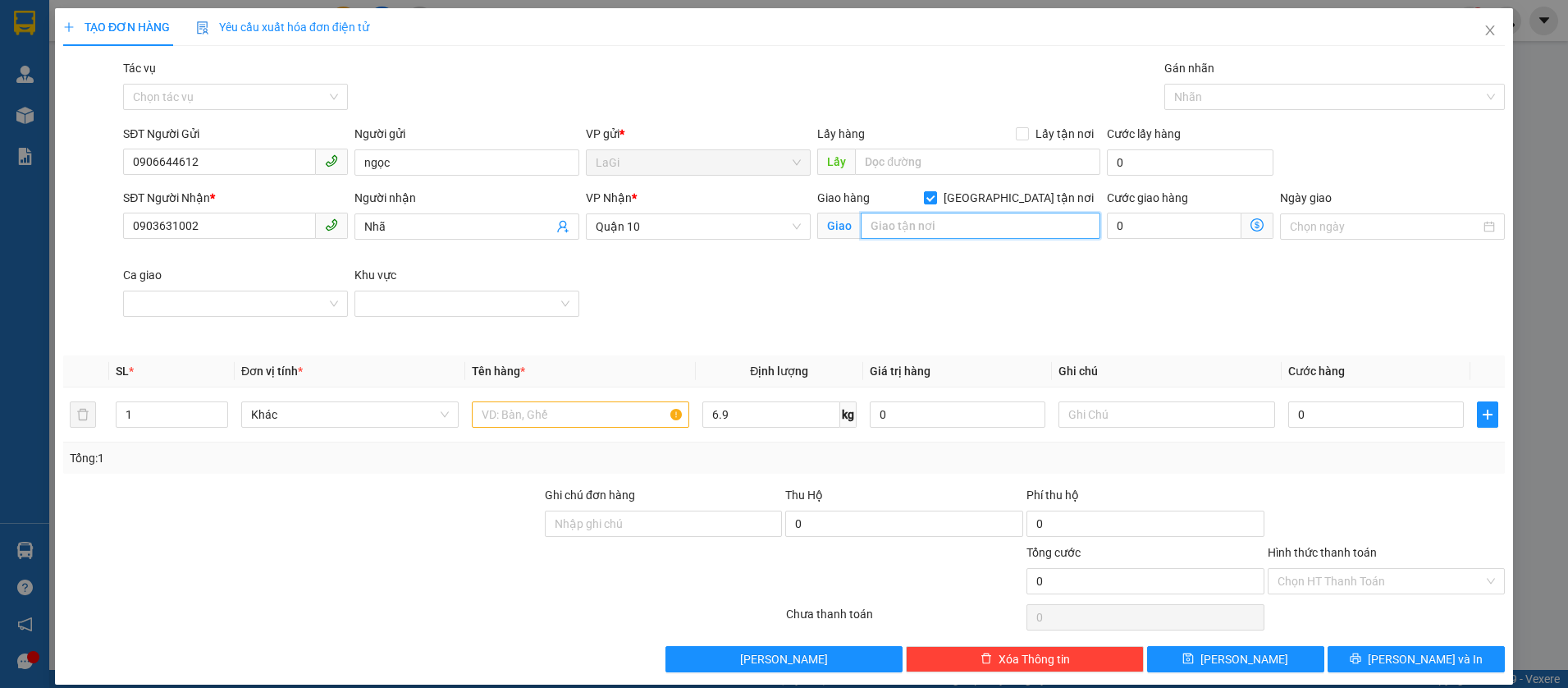
click at [971, 227] on input "text" at bounding box center [981, 226] width 239 height 26
type input "100/78B Thích Quãng Đức, P.5, Q. Phú Nhuận"
click at [599, 405] on input "text" at bounding box center [581, 414] width 218 height 26
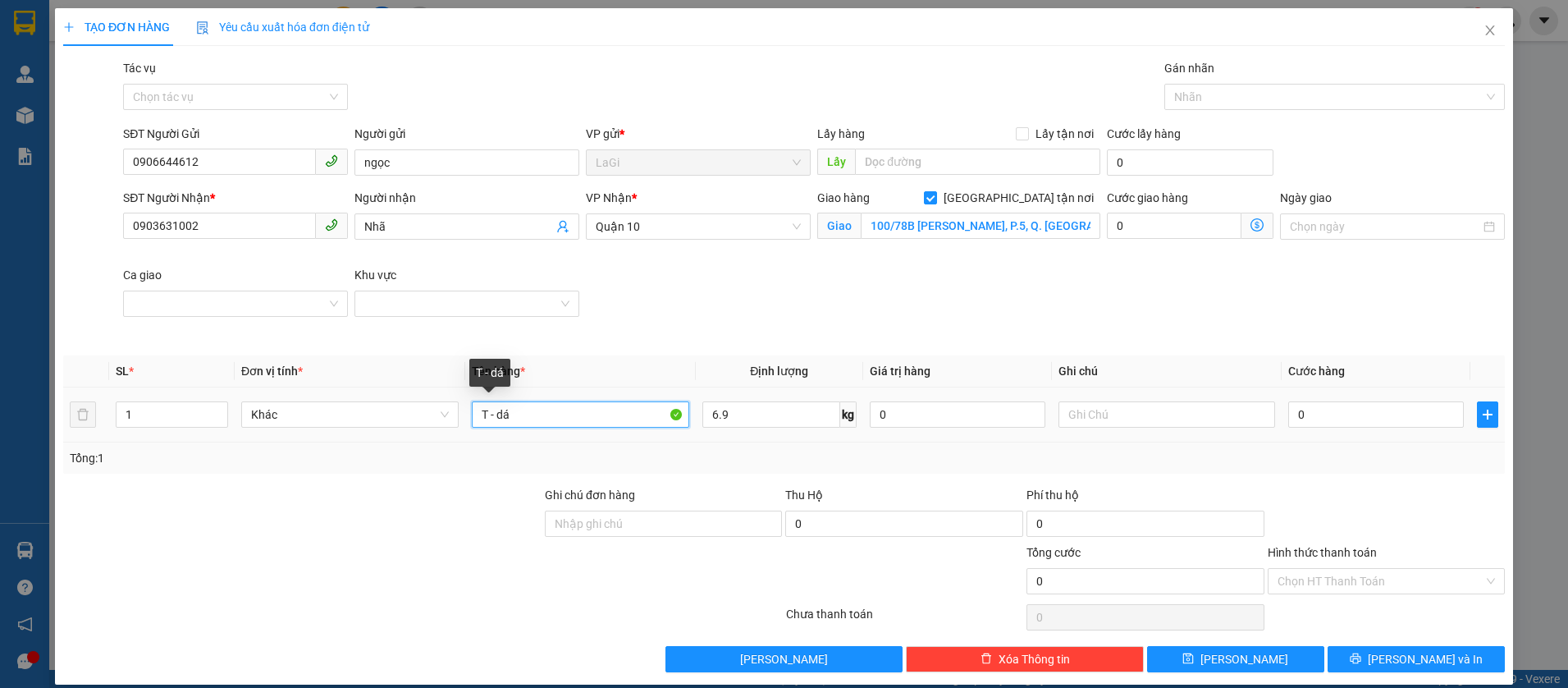
click at [555, 418] on input "T - dá" at bounding box center [581, 414] width 218 height 26
click at [1104, 289] on div "SĐT Người Nhận * 0903631002 Người nhận Nhã VP Nhận * Quận 10 Giao hàng Giao tận…" at bounding box center [813, 265] width 1388 height 154
click at [1318, 428] on div "0" at bounding box center [1375, 414] width 176 height 33
click at [1330, 410] on input "0" at bounding box center [1375, 414] width 176 height 26
click at [1360, 336] on div "SĐT Người Nhận * 0903631002 Người nhận Nhã VP Nhận * Quận 10 Giao hàng Giao tận…" at bounding box center [813, 265] width 1388 height 154
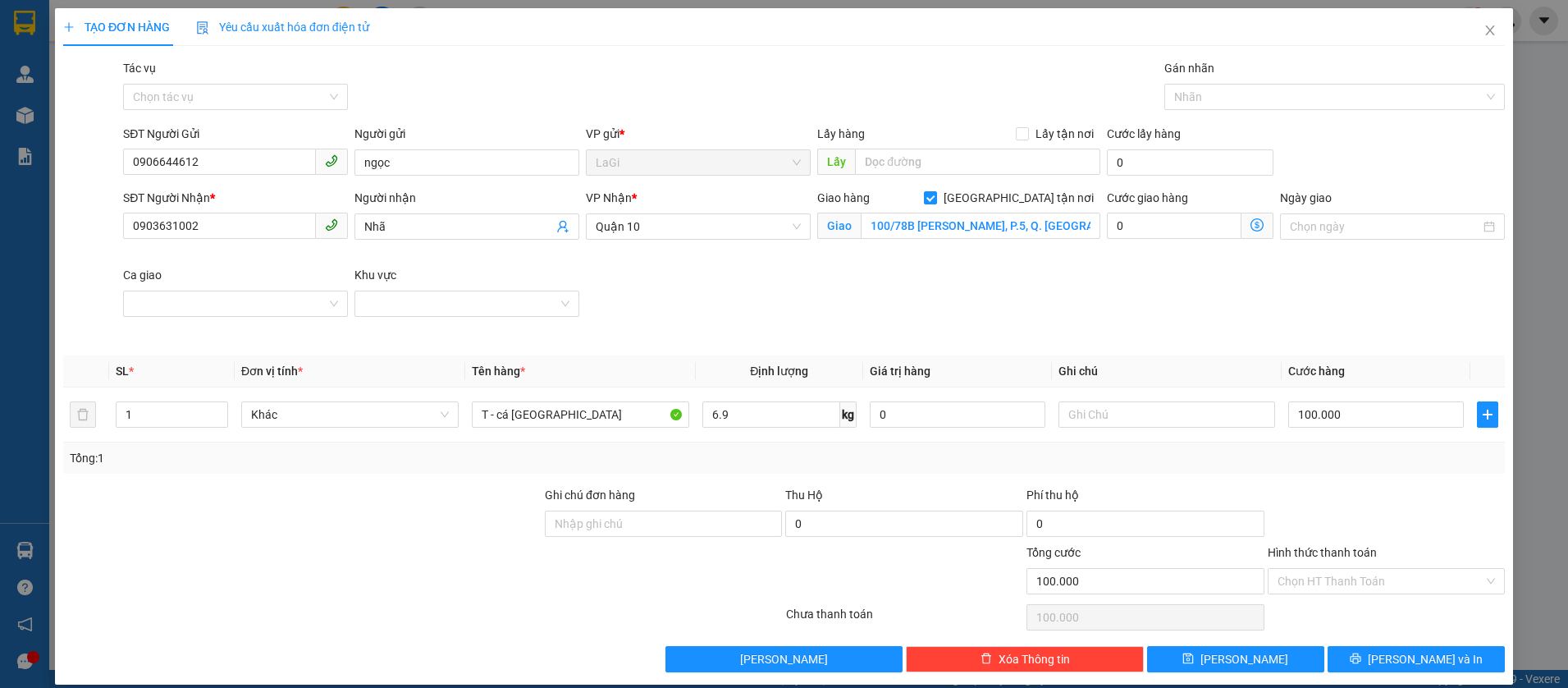
click at [1249, 290] on div "SĐT Người Nhận * 0903631002 Người nhận Nhã VP Nhận * Quận 10 Giao hàng Giao tận…" at bounding box center [813, 265] width 1388 height 154
click at [1099, 297] on div "SĐT Người Nhận * 0903631002 Người nhận Nhã VP Nhận * Quận 10 Giao hàng Giao tận…" at bounding box center [813, 265] width 1388 height 154
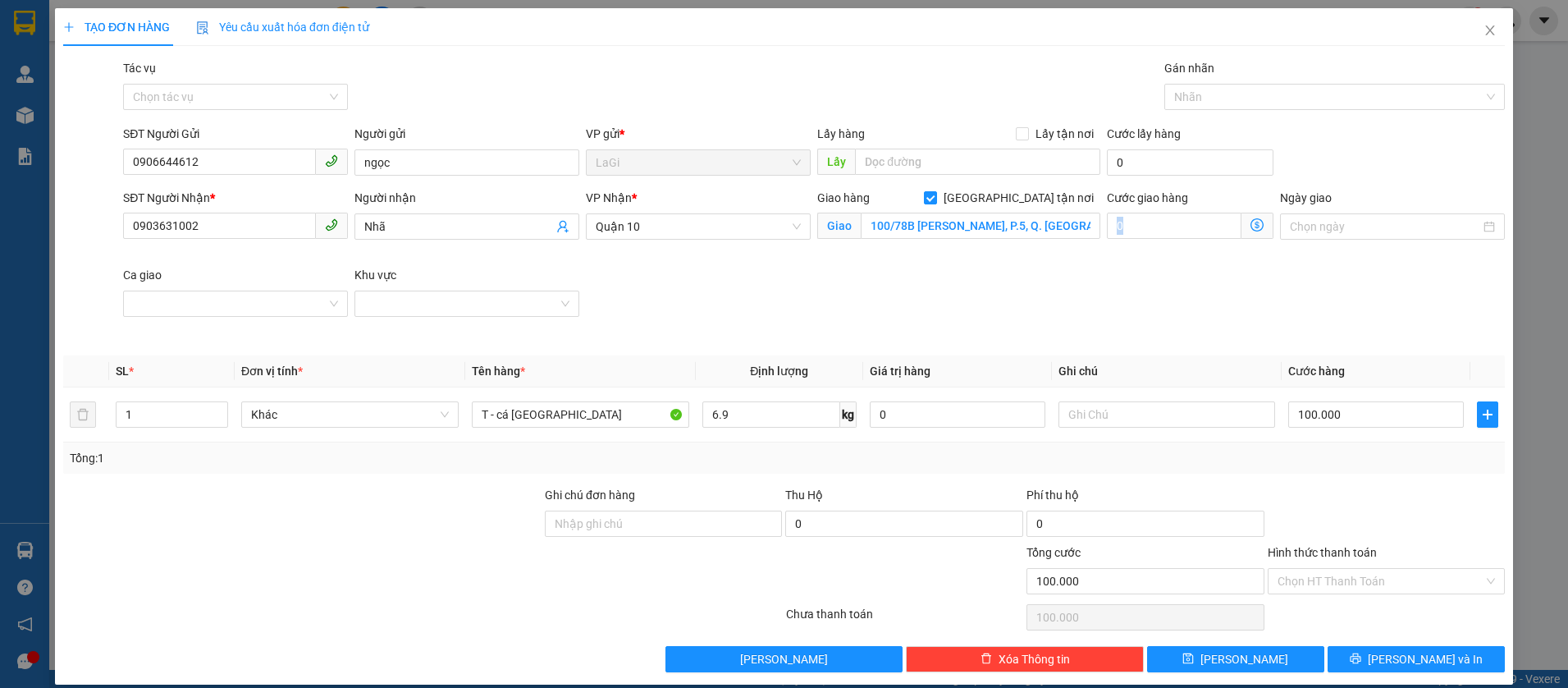
click at [1099, 297] on div "SĐT Người Nhận * 0903631002 Người nhận Nhã VP Nhận * Quận 10 Giao hàng Giao tận…" at bounding box center [813, 265] width 1388 height 154
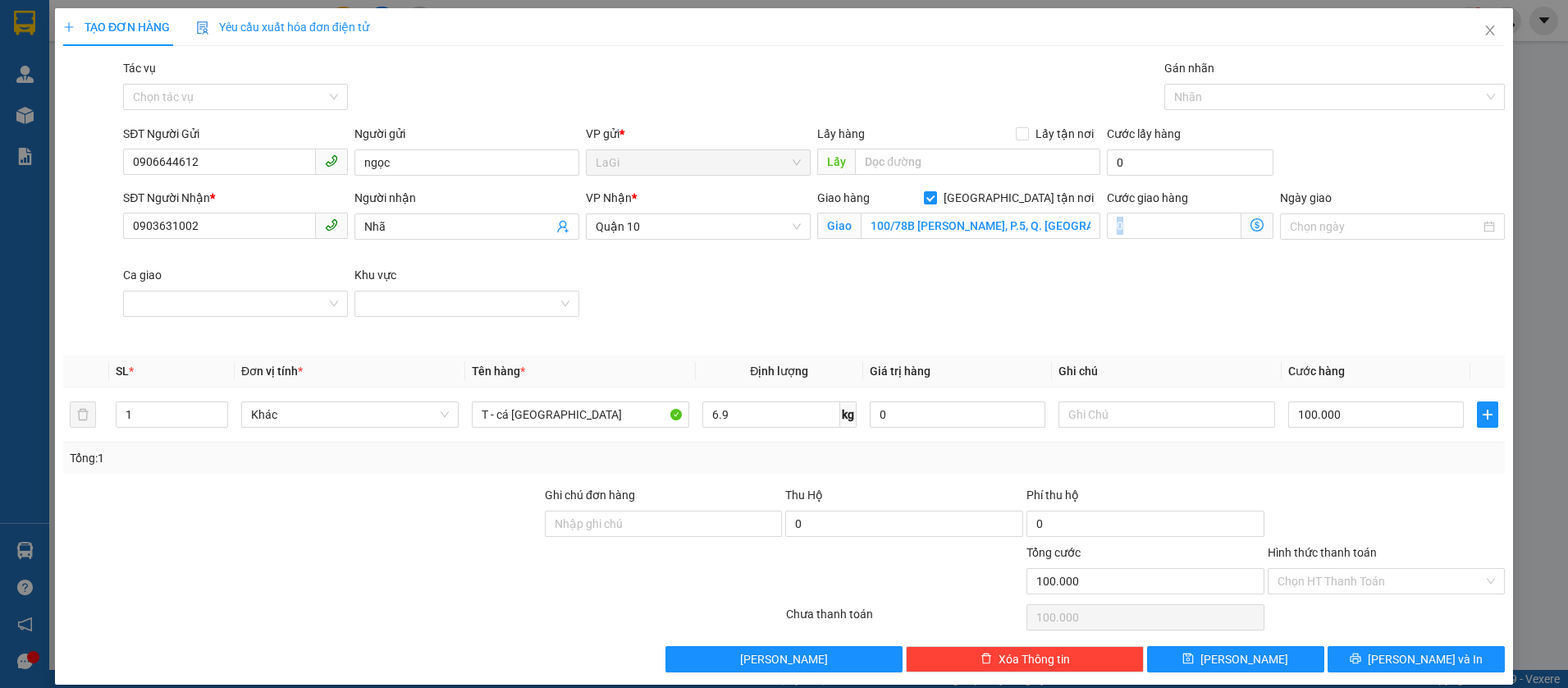
click at [1099, 297] on div "SĐT Người Nhận * 0903631002 Người nhận Nhã VP Nhận * Quận 10 Giao hàng Giao tận…" at bounding box center [813, 265] width 1388 height 154
click at [1072, 299] on div "SĐT Người Nhận * 0903631002 Người nhận Nhã VP Nhận * Quận 10 Giao hàng Giao tận…" at bounding box center [813, 265] width 1388 height 154
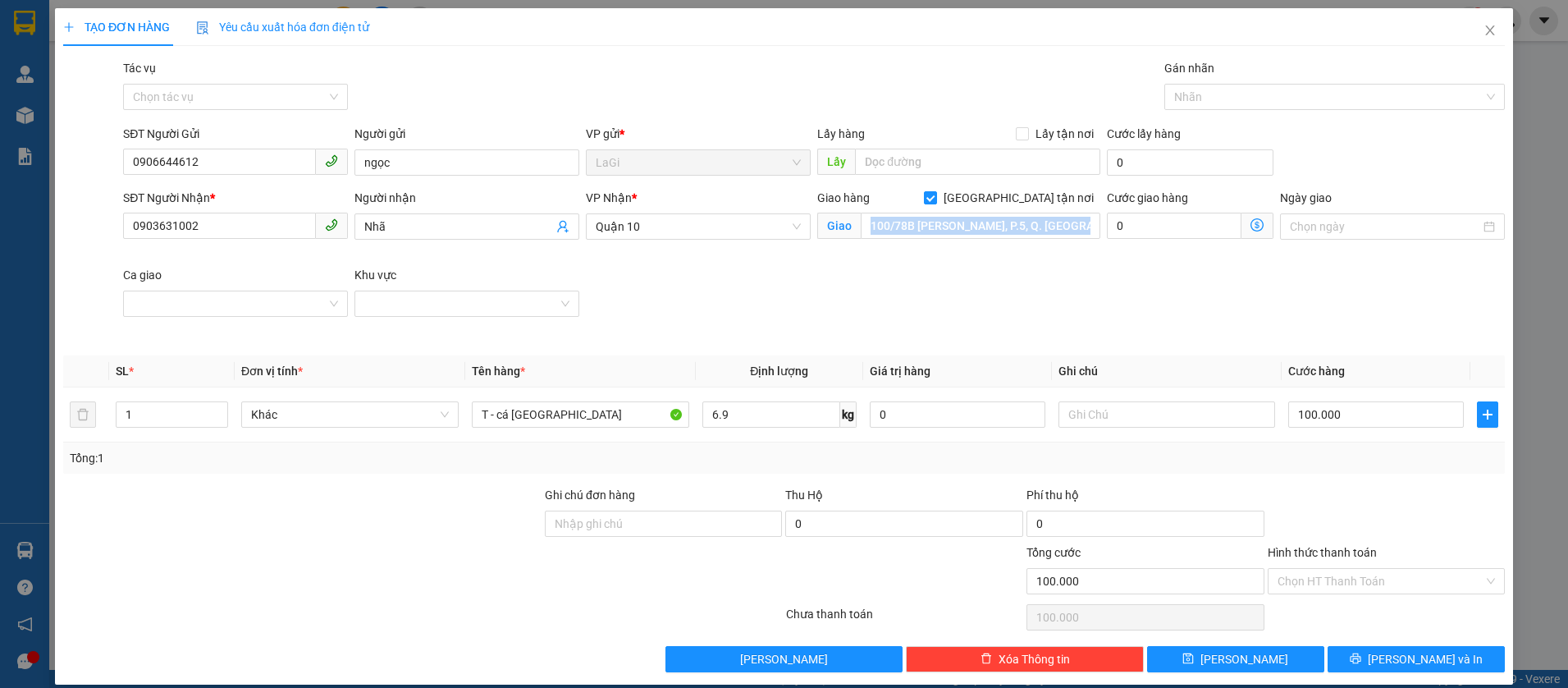
click at [1072, 299] on div "SĐT Người Nhận * 0903631002 Người nhận Nhã VP Nhận * Quận 10 Giao hàng Giao tận…" at bounding box center [813, 265] width 1388 height 154
click at [1020, 205] on span "Giao tận nơi" at bounding box center [1018, 198] width 163 height 18
click at [935, 203] on input "Giao tận nơi" at bounding box center [929, 197] width 12 height 12
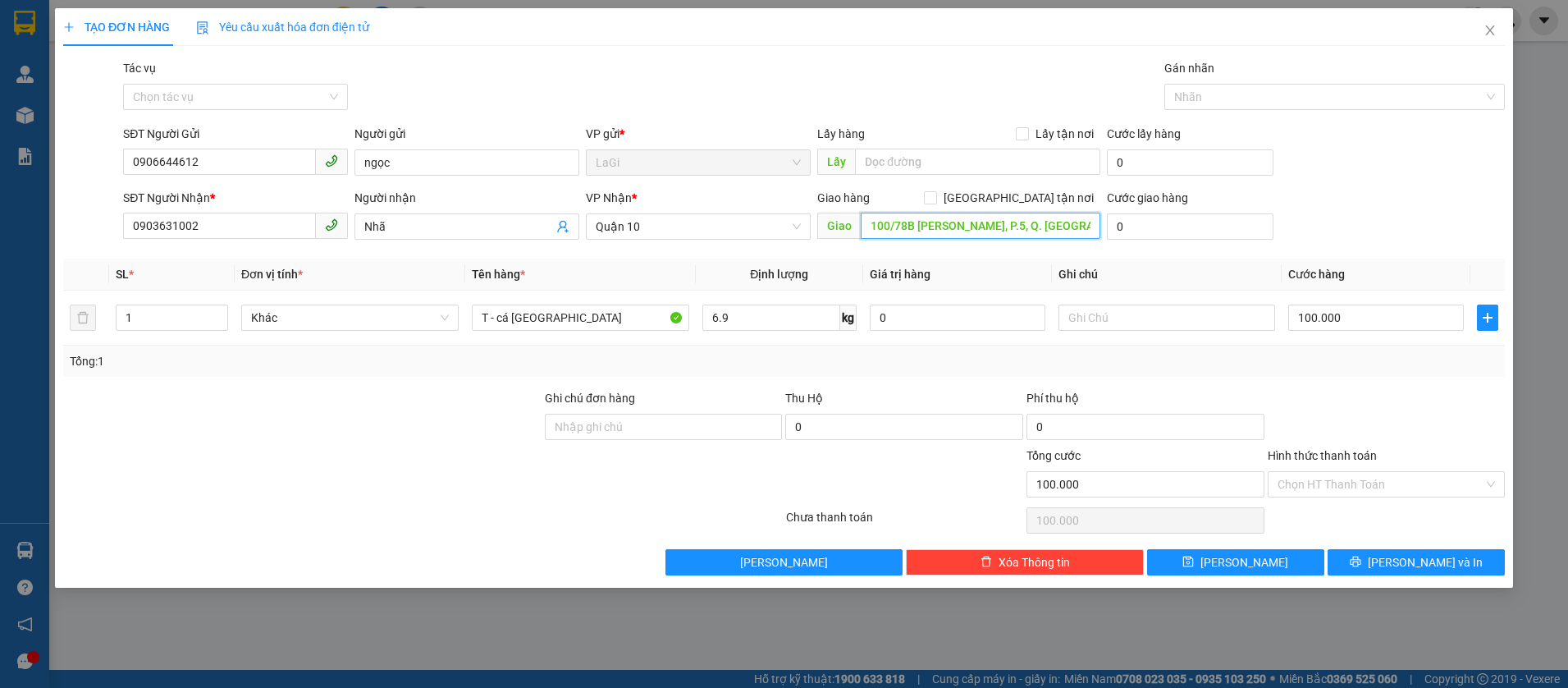
click at [985, 213] on input "100/78B Thích Quãng Đức, P.5, Q. Phú Nhuận" at bounding box center [981, 226] width 239 height 26
click at [1347, 208] on div "SĐT Người Nhận * 0903631002 Người nhận Nhã VP Nhận * Quận 10 Giao hàng Giao tận…" at bounding box center [813, 218] width 1388 height 58
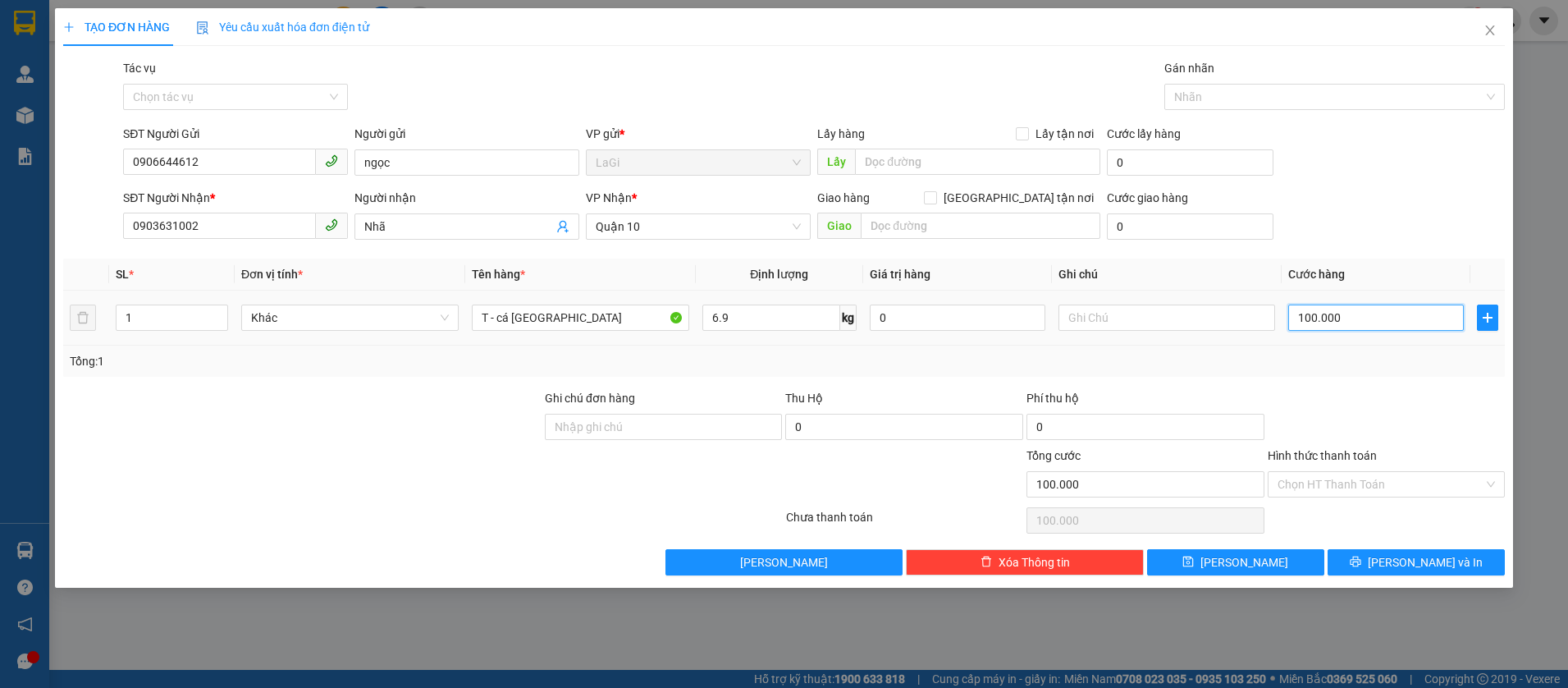
click at [1366, 311] on input "100.000" at bounding box center [1375, 317] width 176 height 26
click at [1402, 222] on div "SĐT Người Nhận * 0903631002 Người nhận Nhã VP Nhận * Quận 10 Giao hàng Giao tận…" at bounding box center [813, 218] width 1388 height 58
click at [1353, 229] on div "SĐT Người Nhận * 0903631002 Người nhận Nhã VP Nhận * Quận 10 Giao hàng Giao tận…" at bounding box center [813, 218] width 1388 height 58
click at [1368, 391] on div at bounding box center [1387, 418] width 241 height 58
click at [1421, 495] on input "Hình thức thanh toán" at bounding box center [1381, 484] width 207 height 25
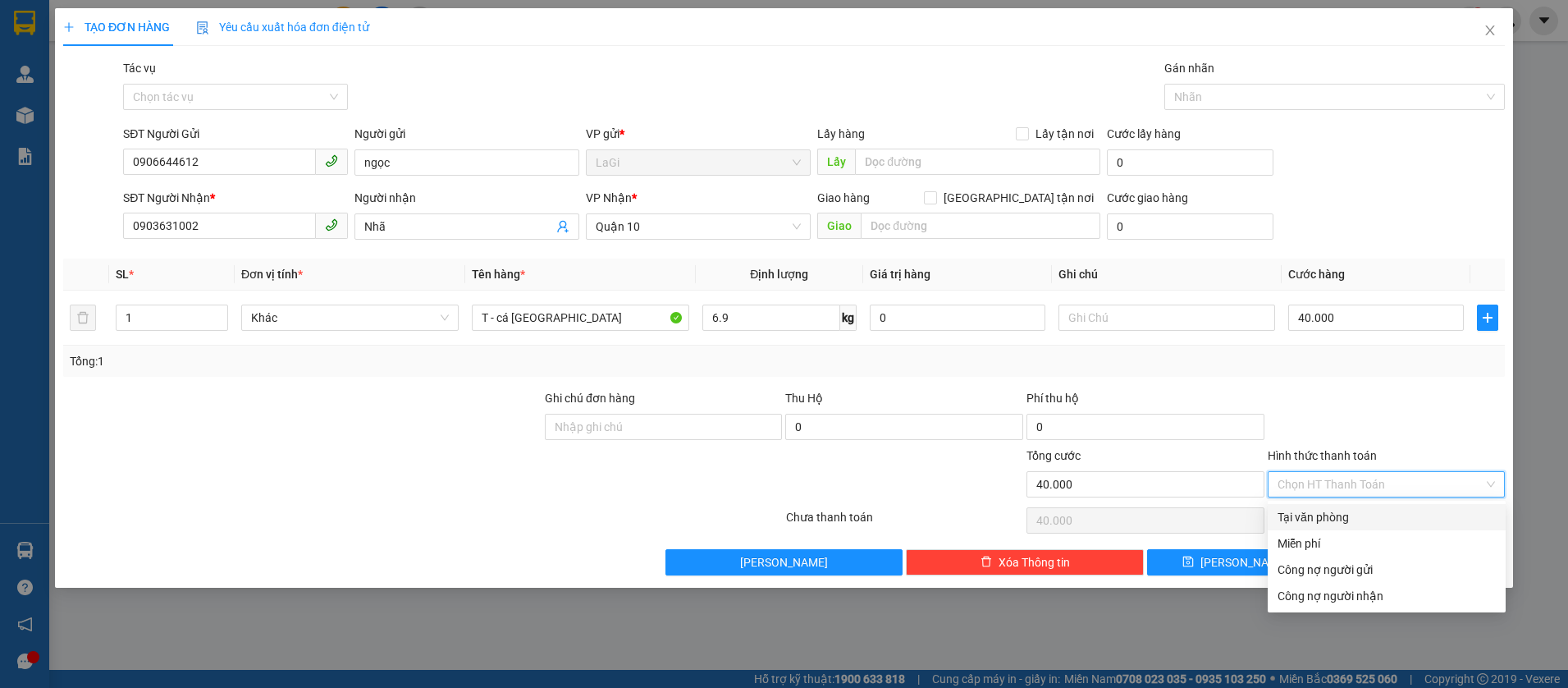
click at [1378, 521] on div "Tại văn phòng" at bounding box center [1387, 517] width 218 height 18
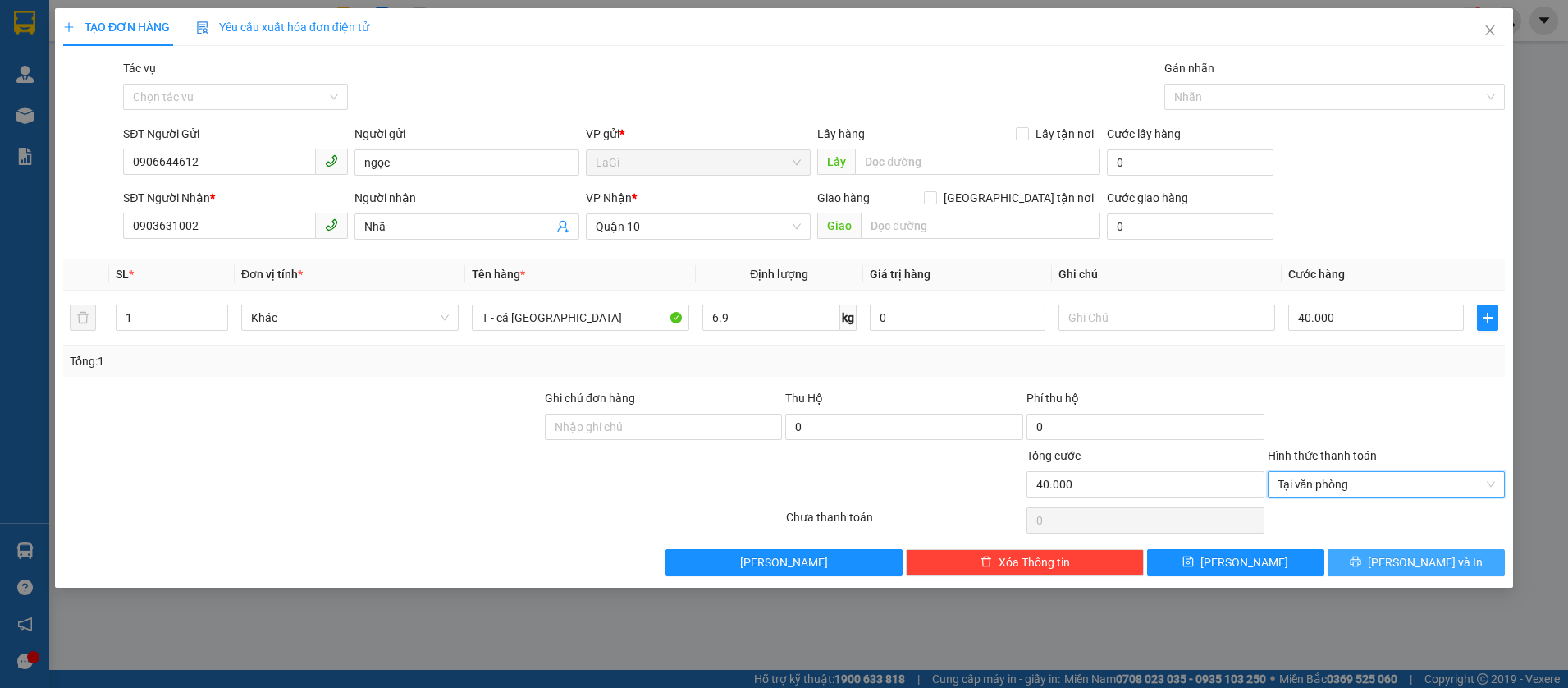
click at [1402, 550] on button "Lưu và In" at bounding box center [1416, 562] width 177 height 26
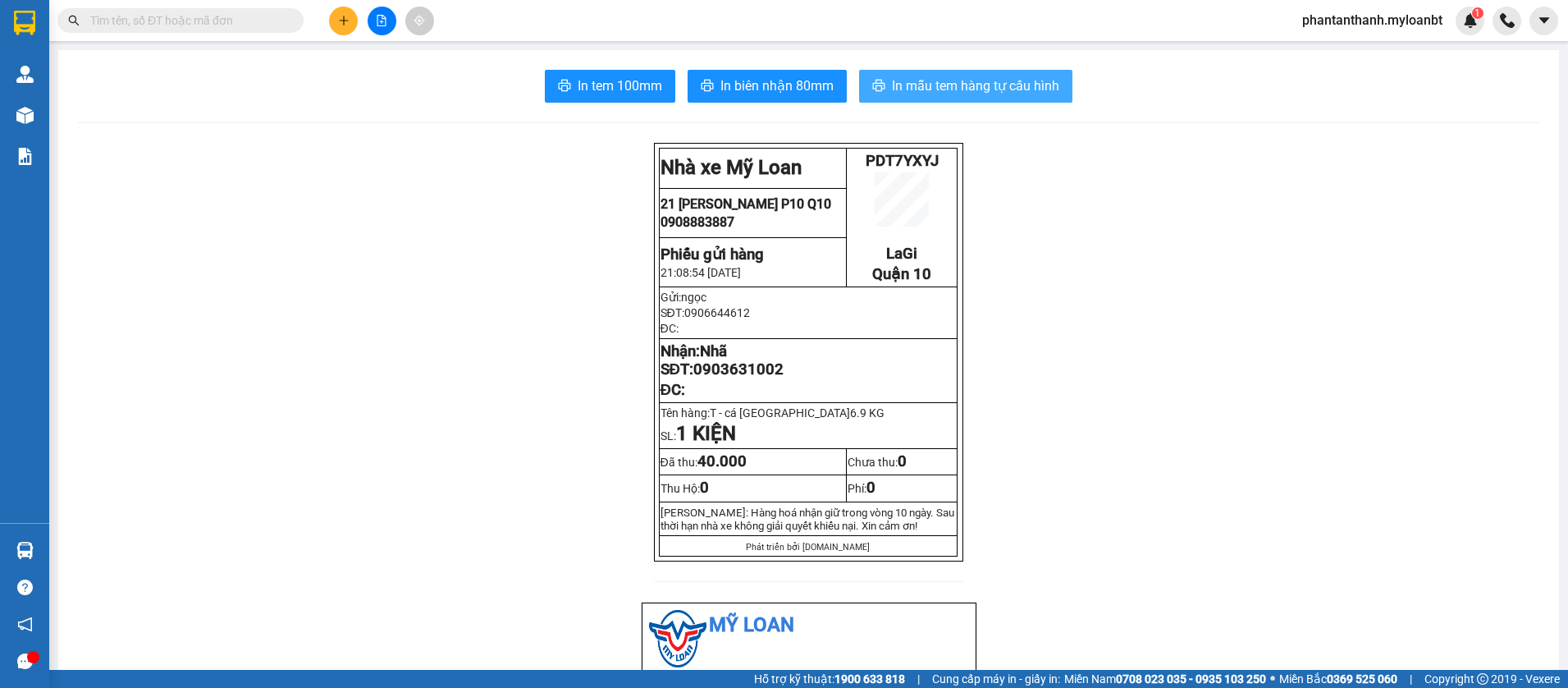
click at [972, 101] on button "In mẫu tem hàng tự cấu hình" at bounding box center [966, 87] width 213 height 33
click at [258, 23] on input "text" at bounding box center [187, 21] width 194 height 18
click at [257, 24] on input "text" at bounding box center [187, 21] width 194 height 18
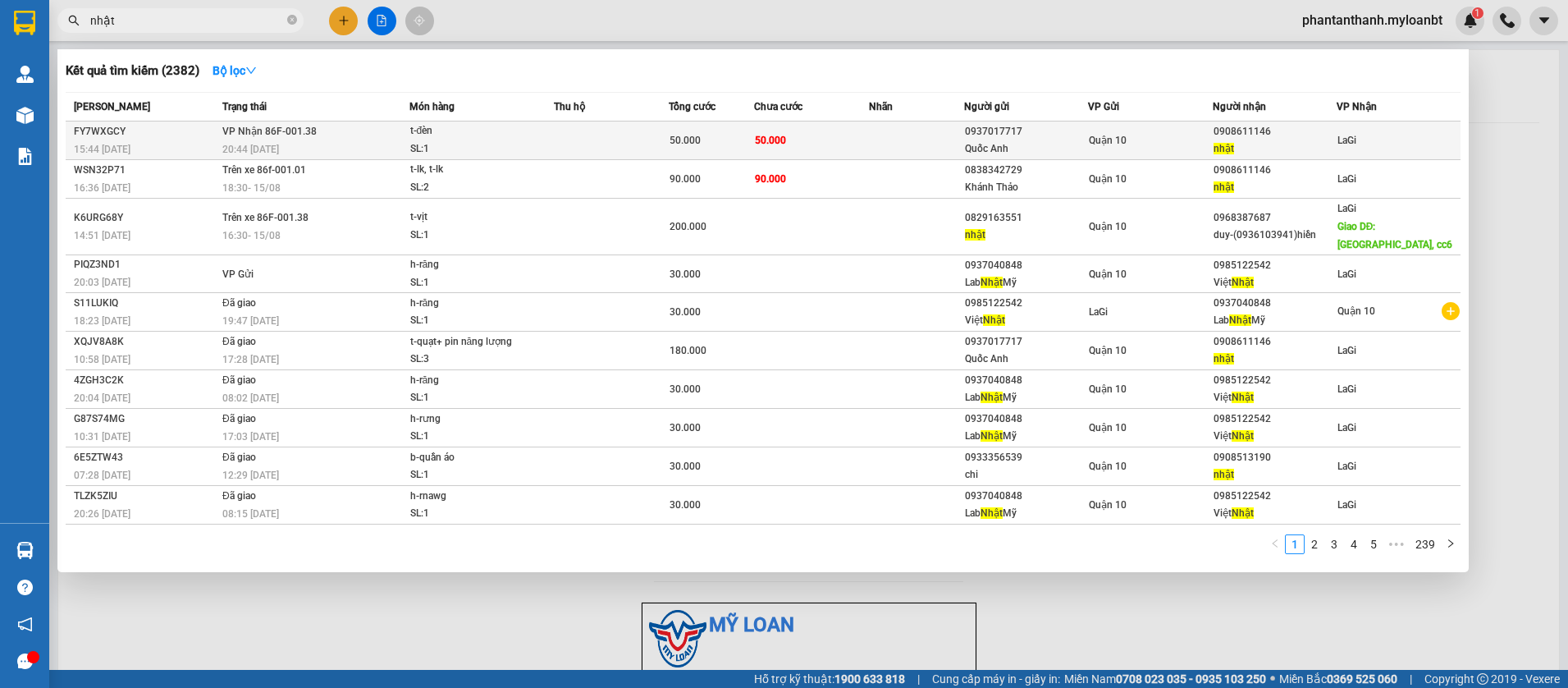
click at [869, 136] on td at bounding box center [917, 140] width 96 height 39
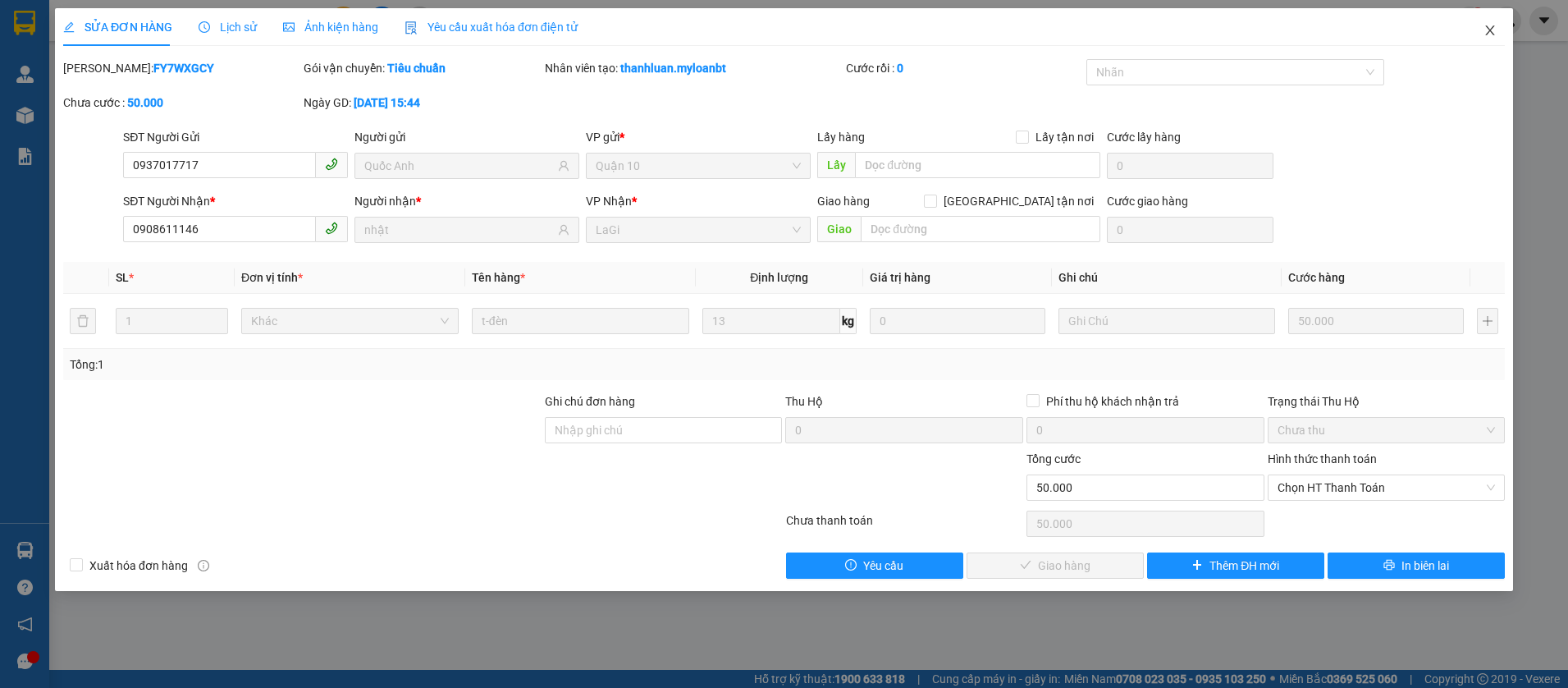
click at [1486, 23] on span "Close" at bounding box center [1491, 31] width 46 height 46
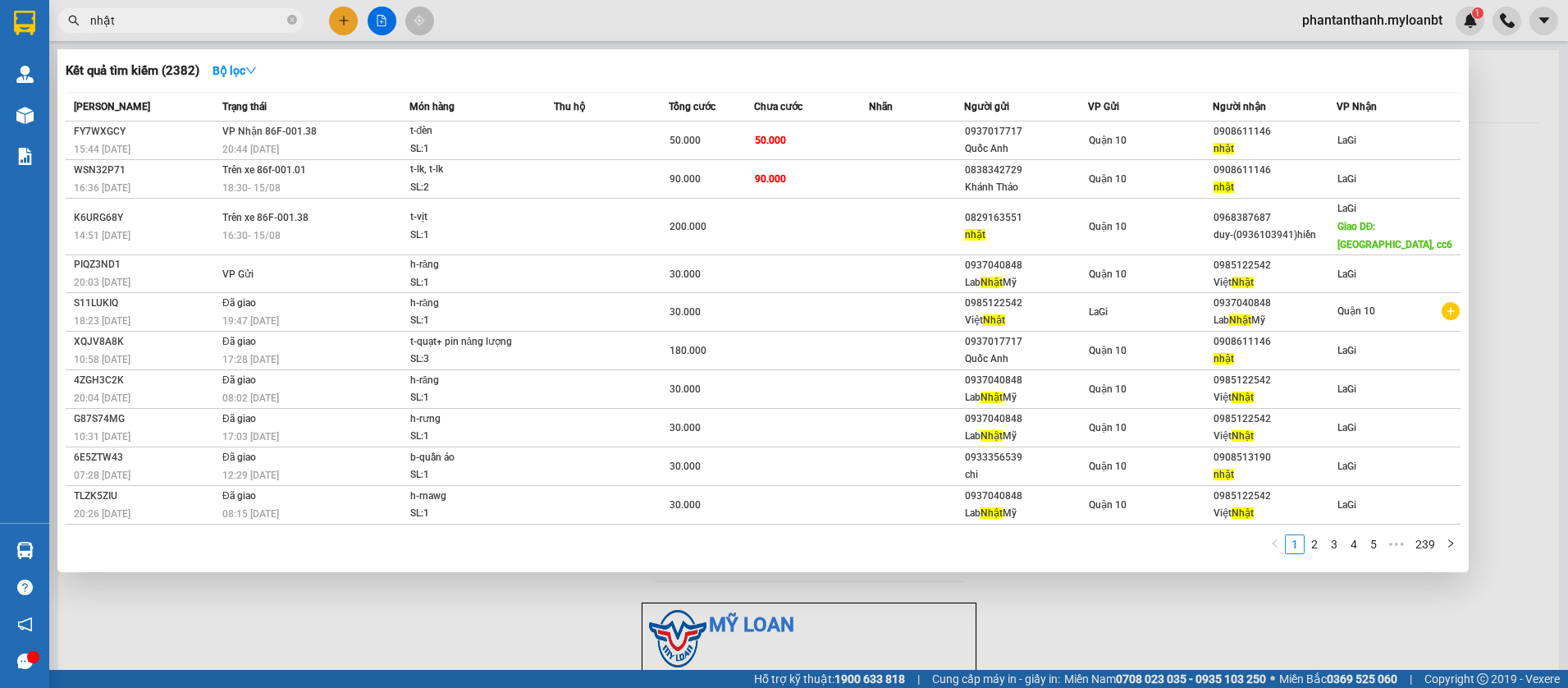
click at [224, 16] on input "nhật" at bounding box center [187, 21] width 194 height 18
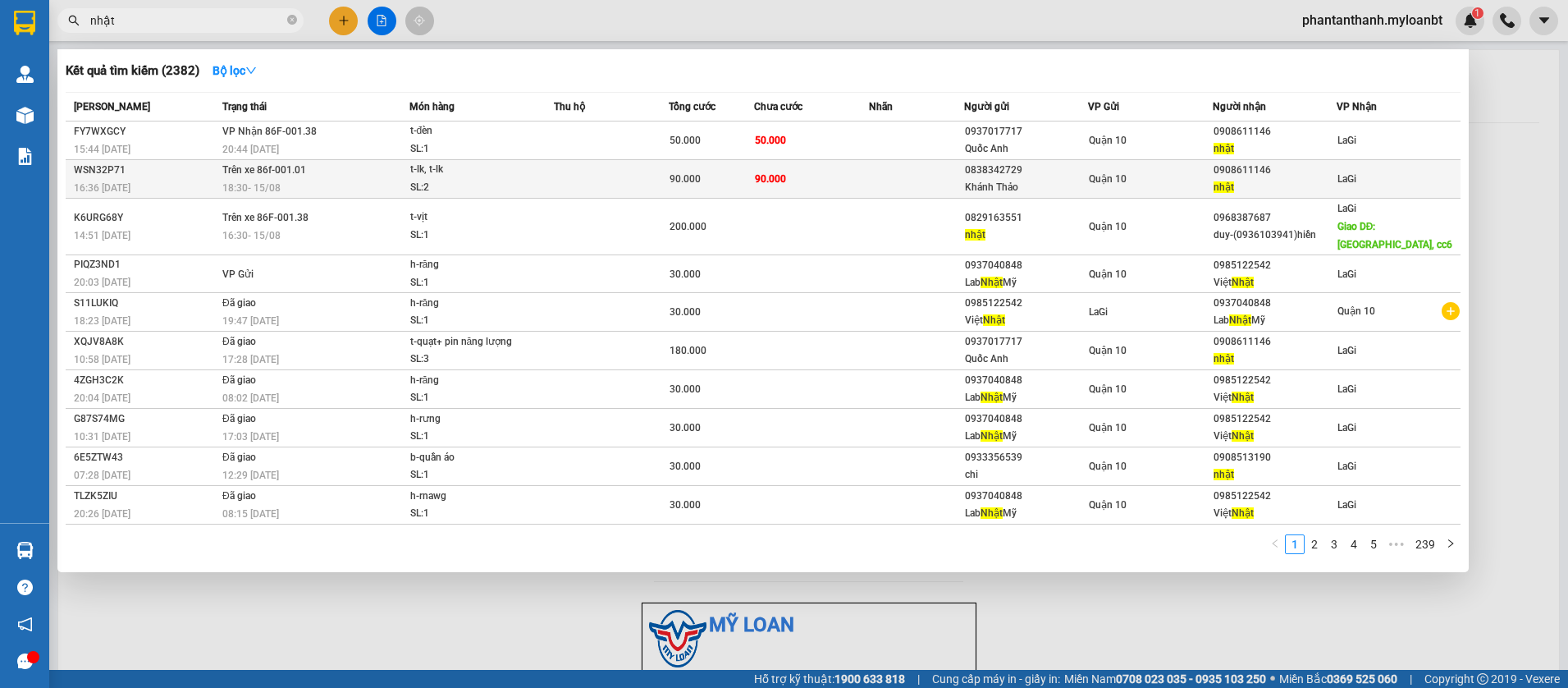
click at [641, 178] on td at bounding box center [611, 179] width 115 height 39
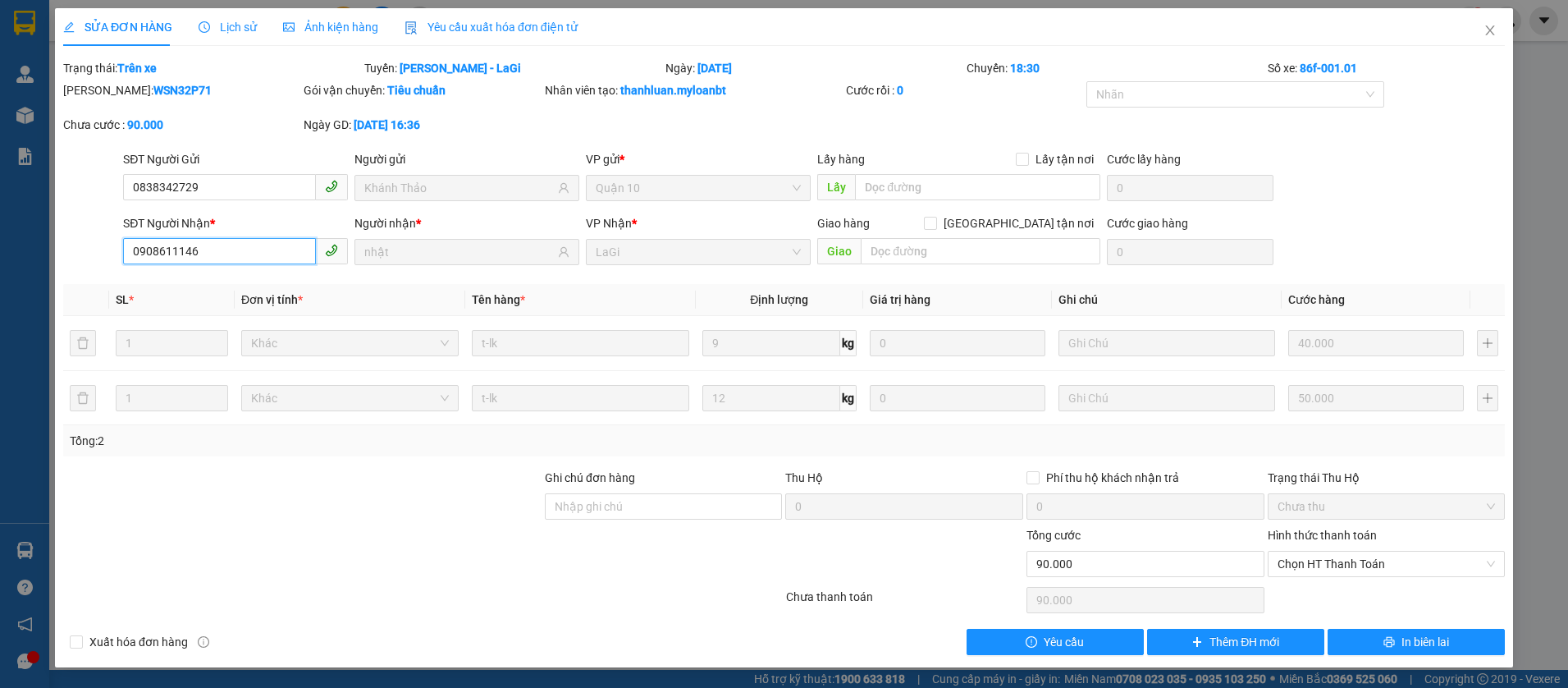
click at [229, 242] on input "0908611146" at bounding box center [219, 251] width 193 height 26
click at [223, 241] on input "0908611146" at bounding box center [219, 251] width 193 height 26
click at [1483, 39] on span "Close" at bounding box center [1491, 31] width 46 height 46
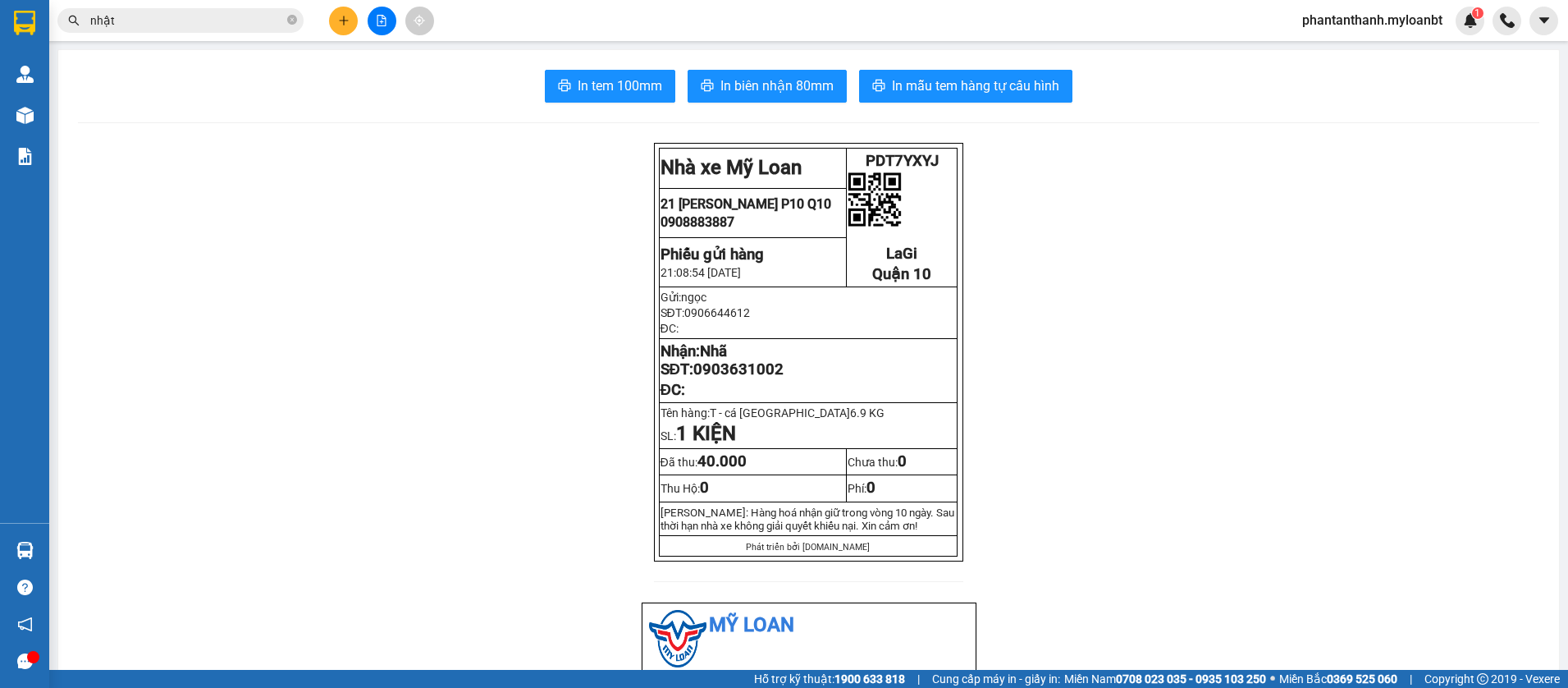
click at [238, 30] on span "nhật" at bounding box center [180, 21] width 246 height 25
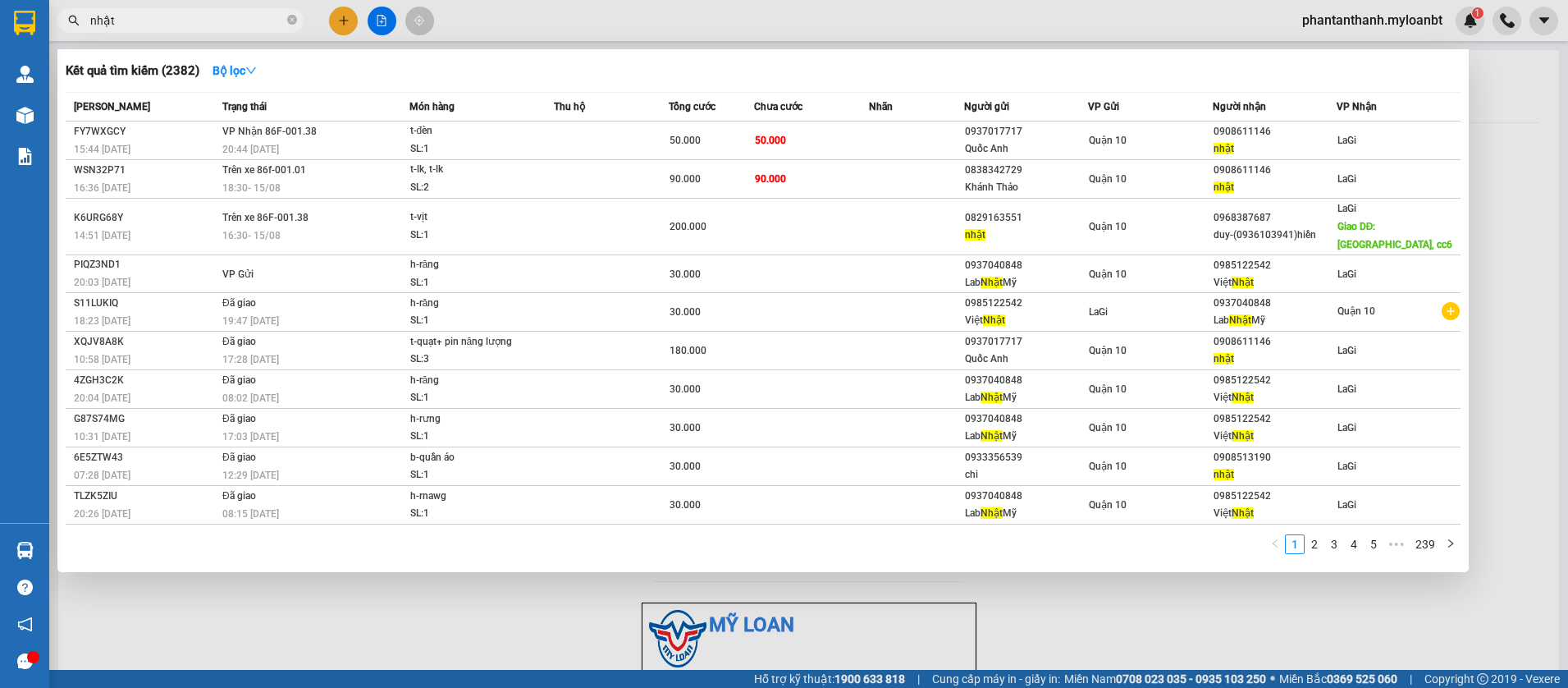
click at [237, 29] on input "nhật" at bounding box center [187, 21] width 194 height 18
paste input "0908611146"
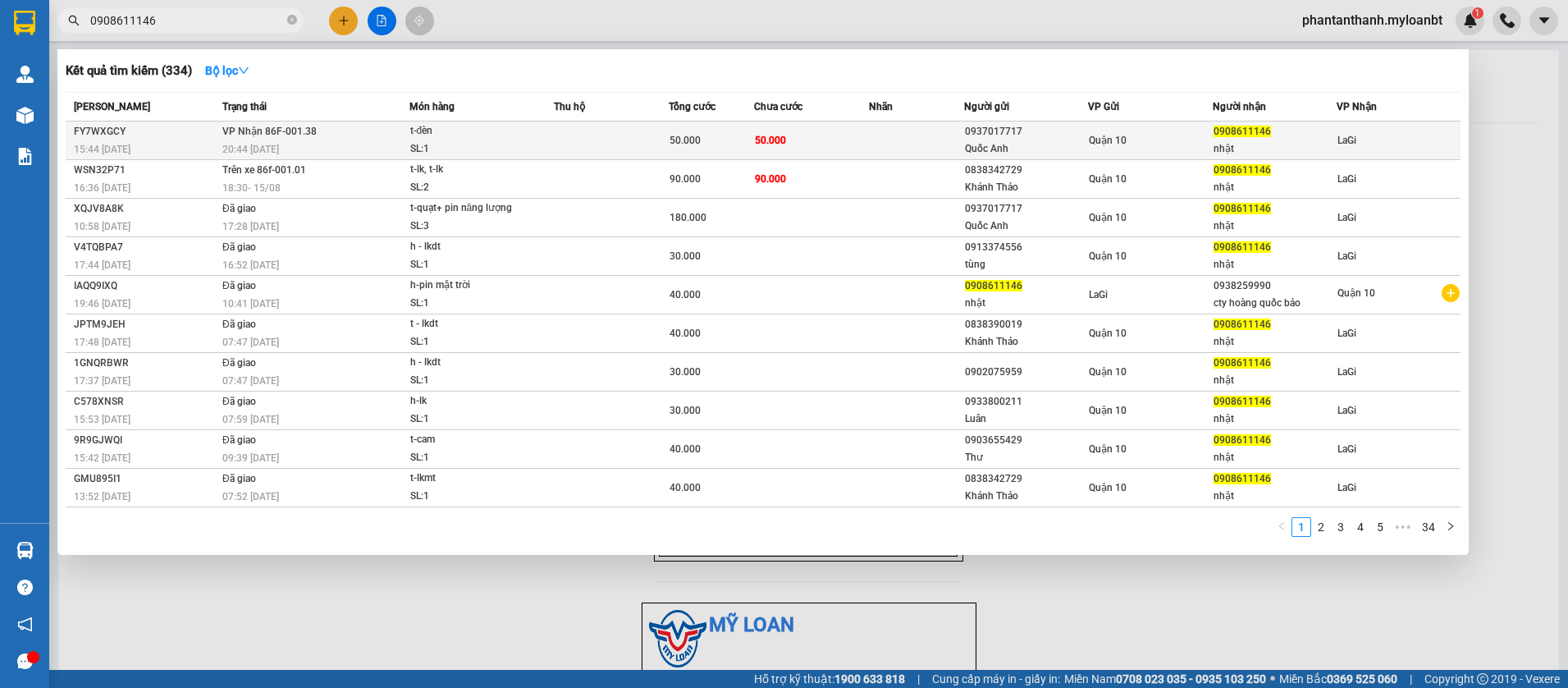
click at [742, 143] on div "50.000" at bounding box center [712, 140] width 85 height 18
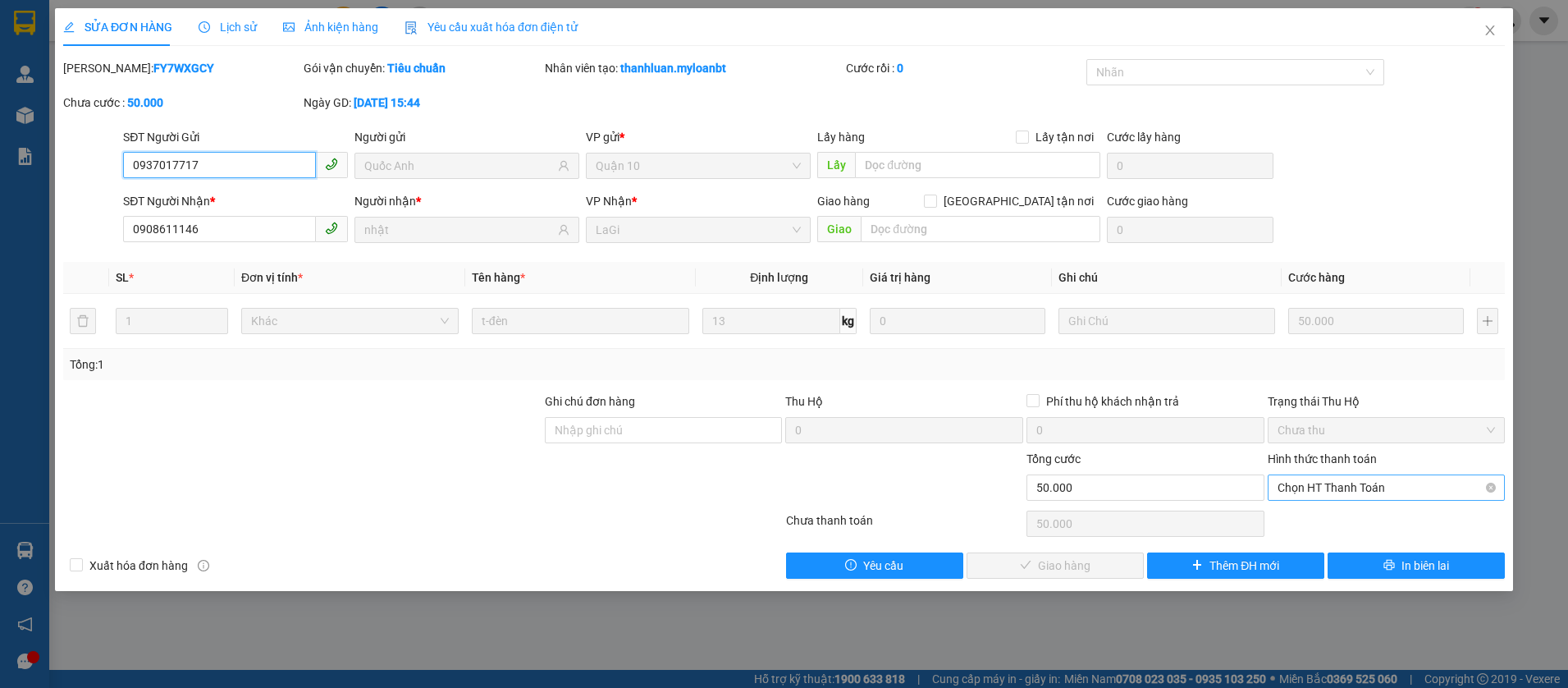
click at [1314, 494] on span "Chọn HT Thanh Toán" at bounding box center [1387, 488] width 218 height 25
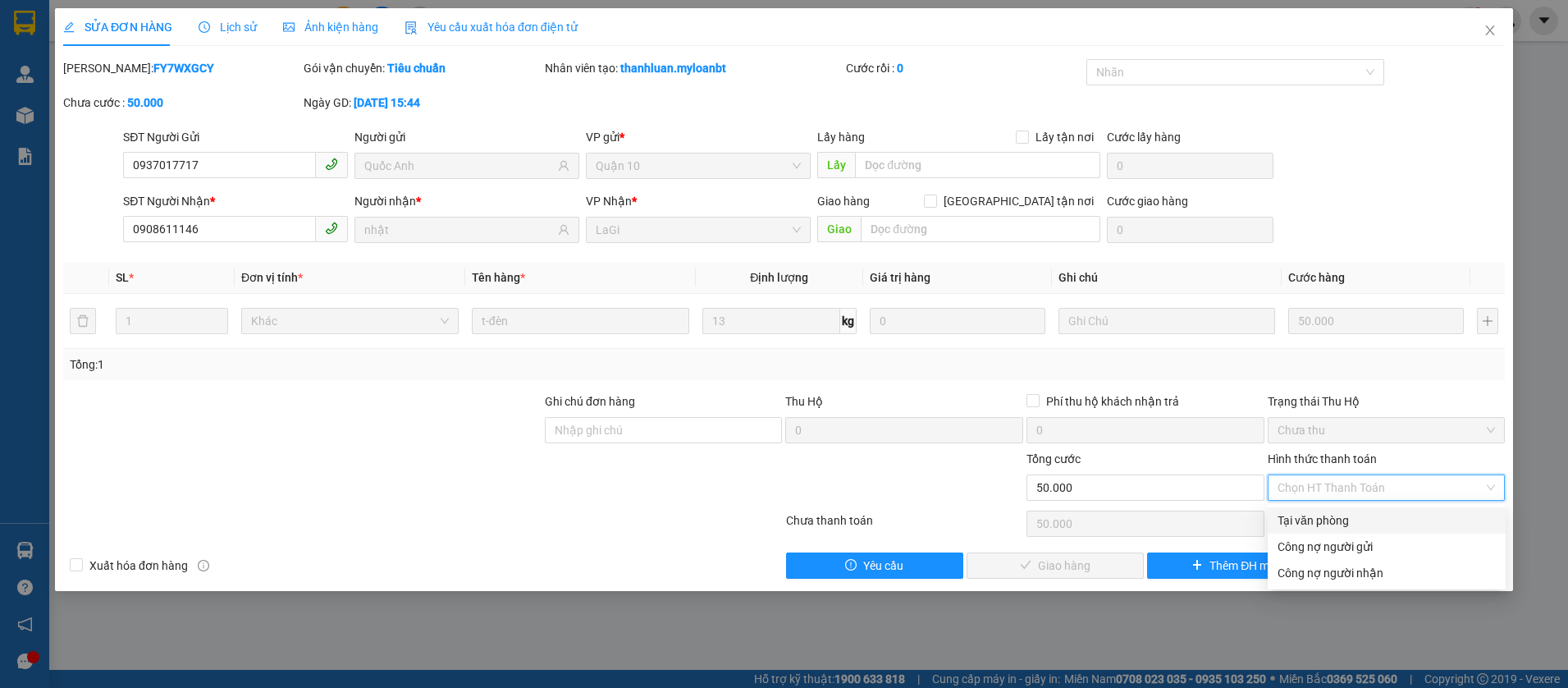
click at [1315, 527] on div "Tại văn phòng" at bounding box center [1387, 520] width 218 height 18
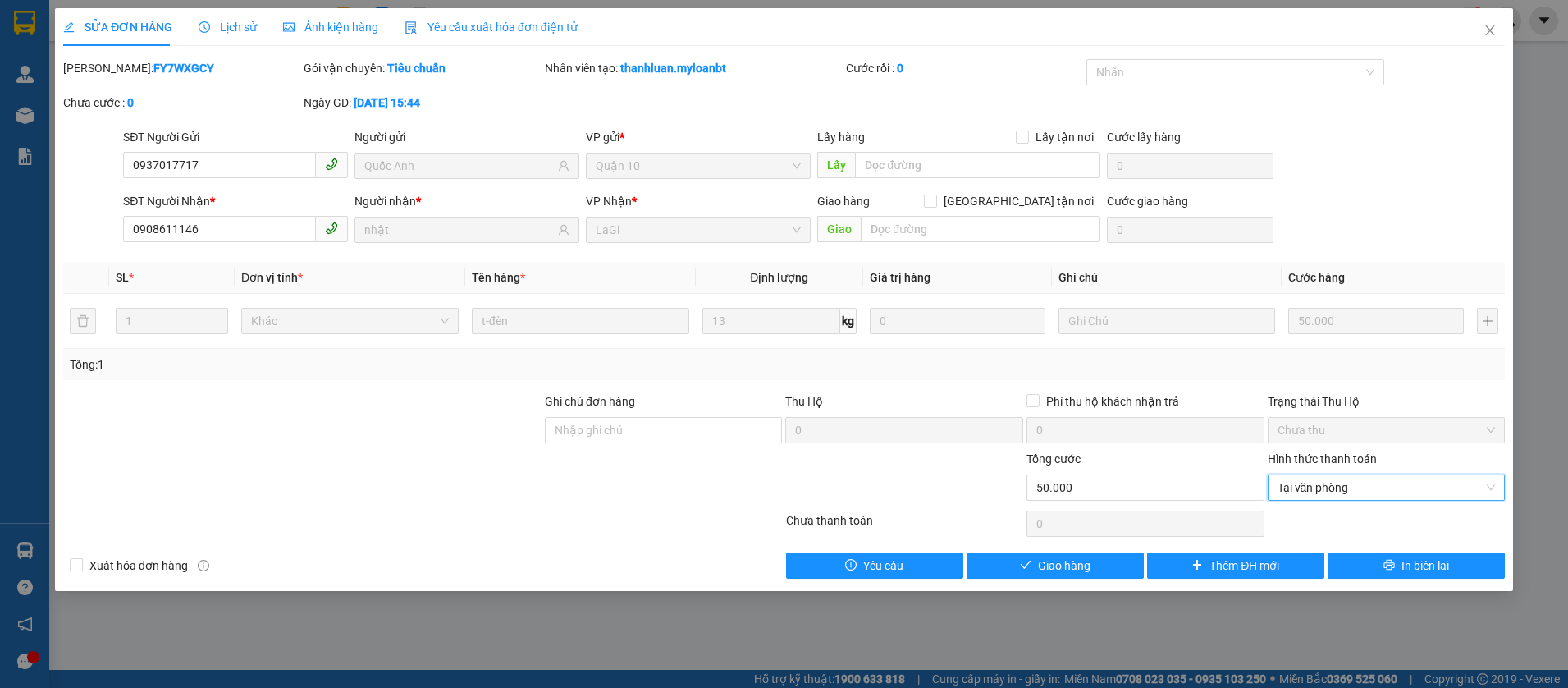
click at [1036, 594] on div "SỬA ĐƠN HÀNG Lịch sử Ảnh kiện hàng Yêu cầu xuất hóa đơn điện tử Total Paid Fee …" at bounding box center [784, 344] width 1568 height 688
click at [1078, 543] on div "Total Paid Fee 0 Total UnPaid Fee 50.000 Cash Collection Total Fee Mã ĐH: FY7WX…" at bounding box center [784, 319] width 1442 height 519
click at [1067, 559] on span "Giao hàng" at bounding box center [1065, 565] width 53 height 18
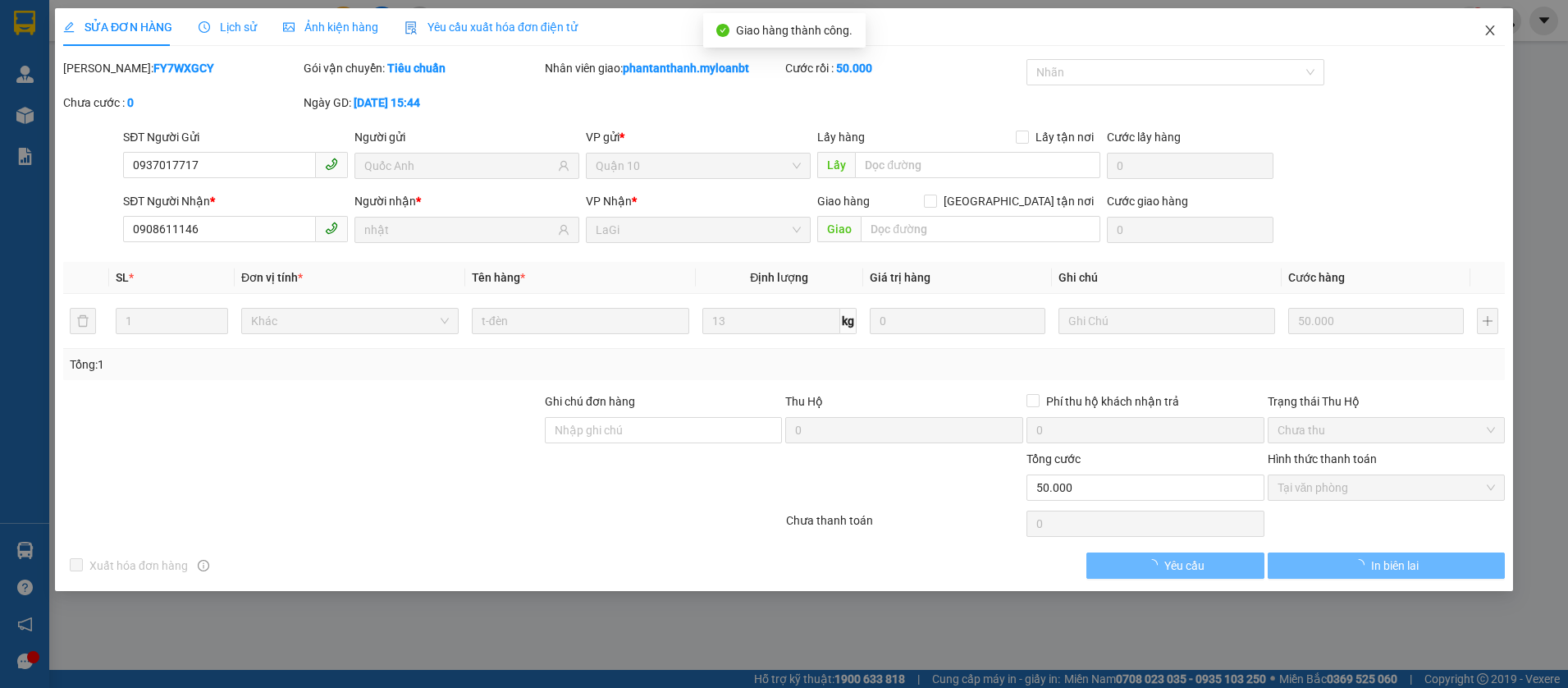
click at [1483, 25] on span "Close" at bounding box center [1491, 31] width 46 height 46
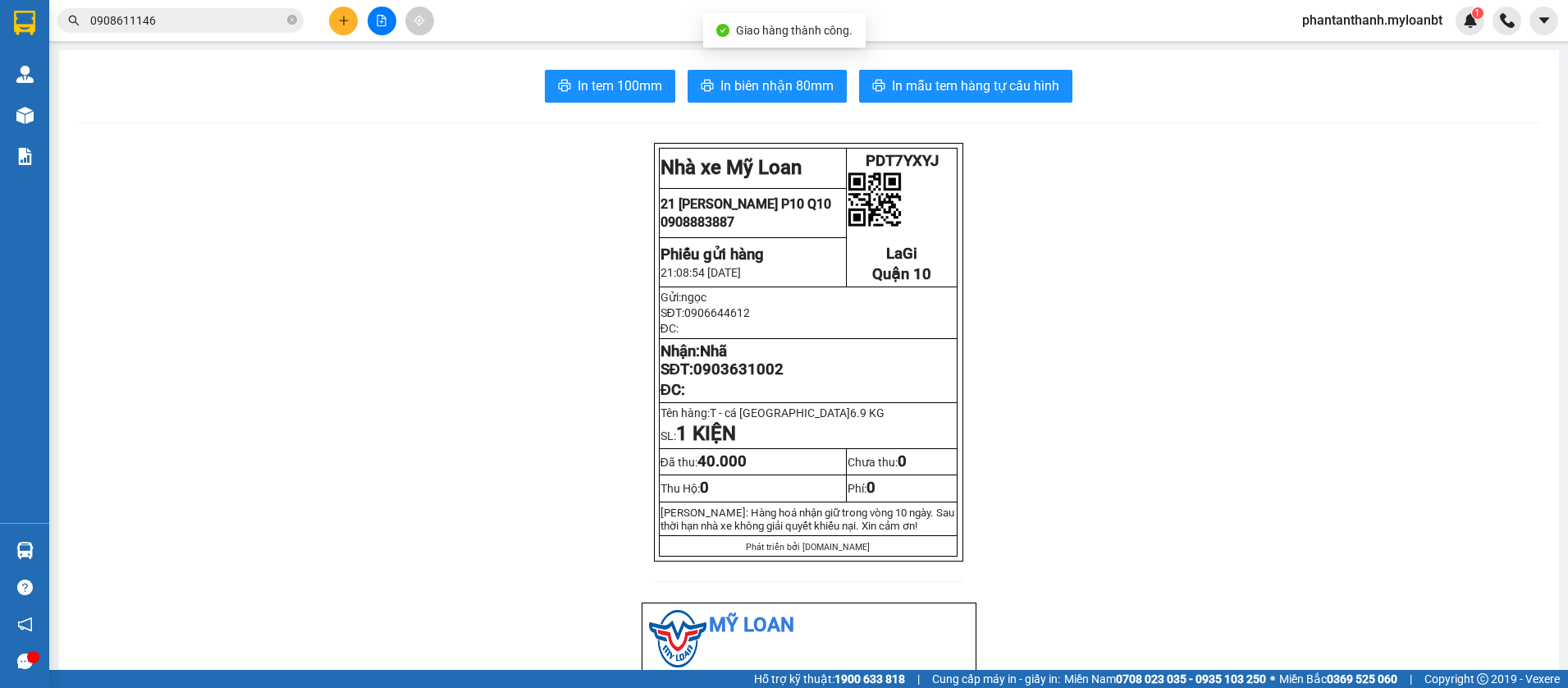
click at [223, 21] on input "0908611146" at bounding box center [187, 21] width 194 height 18
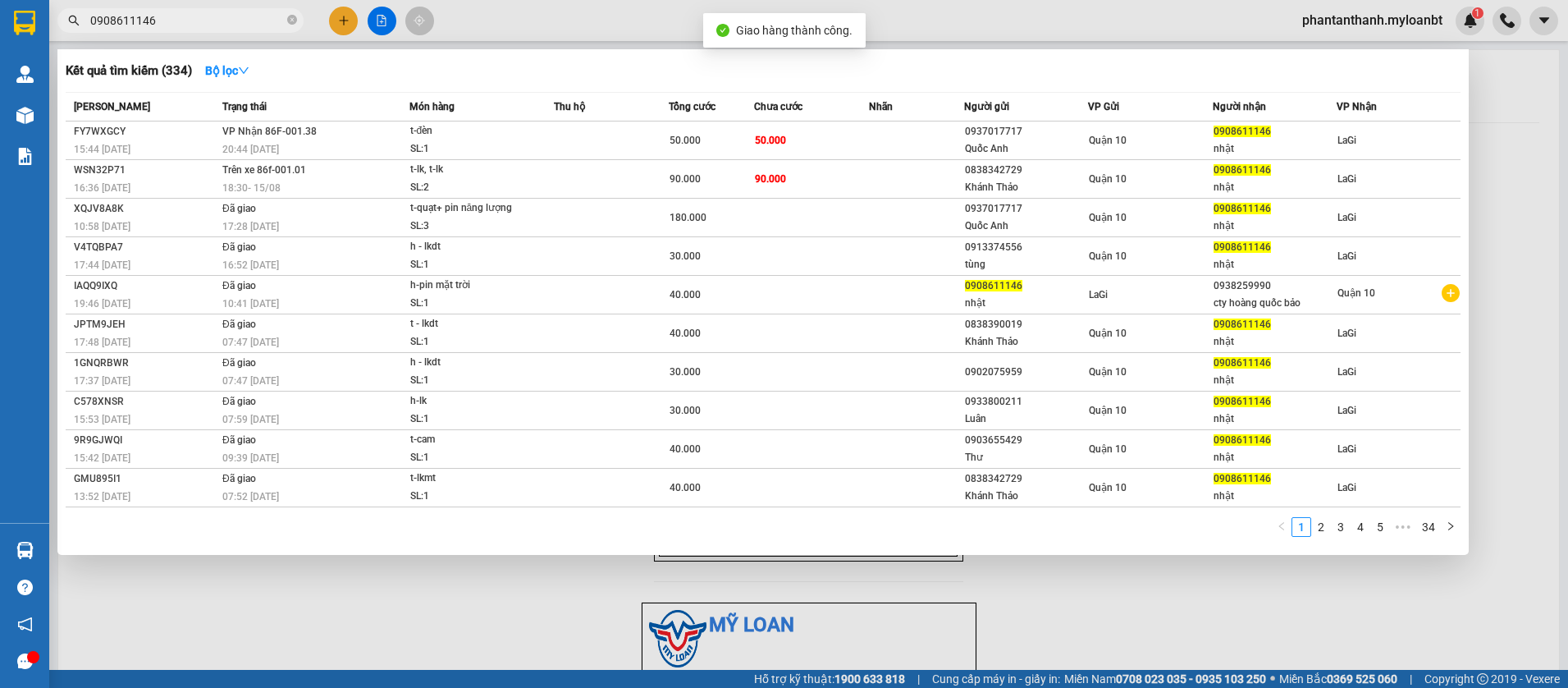
click at [223, 21] on input "0908611146" at bounding box center [187, 21] width 194 height 18
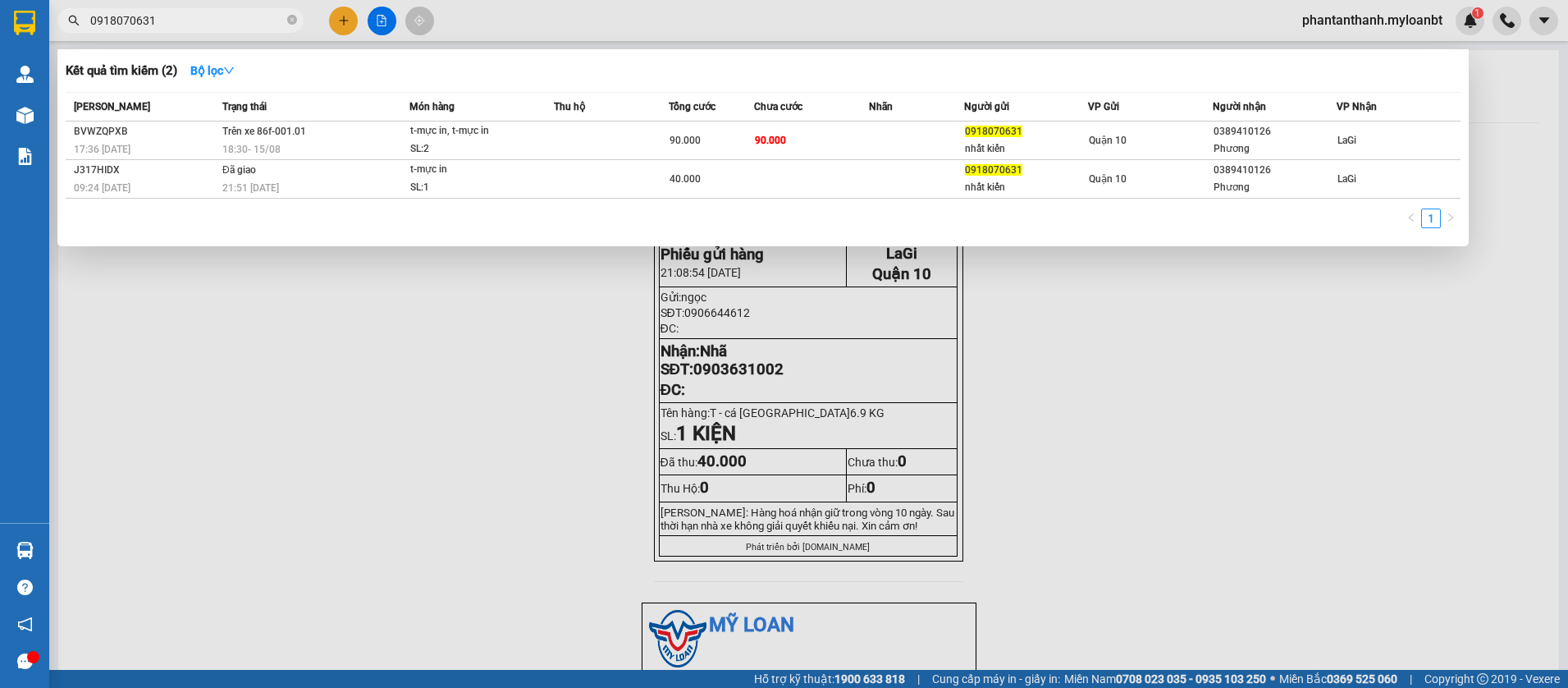
click at [285, 18] on span "0918070631" at bounding box center [180, 21] width 246 height 25
click at [193, 13] on input "0918070631" at bounding box center [187, 21] width 194 height 18
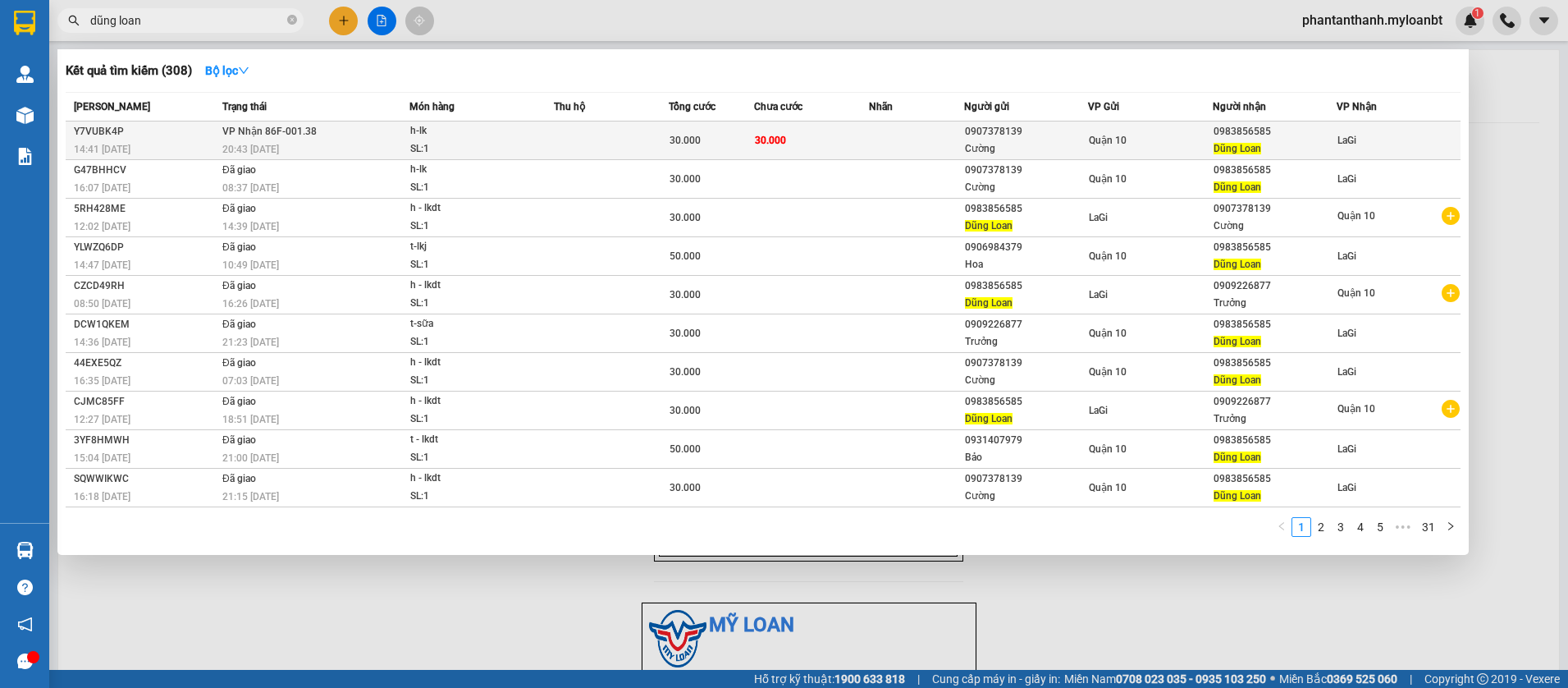
click at [680, 135] on span "30.000" at bounding box center [686, 140] width 31 height 12
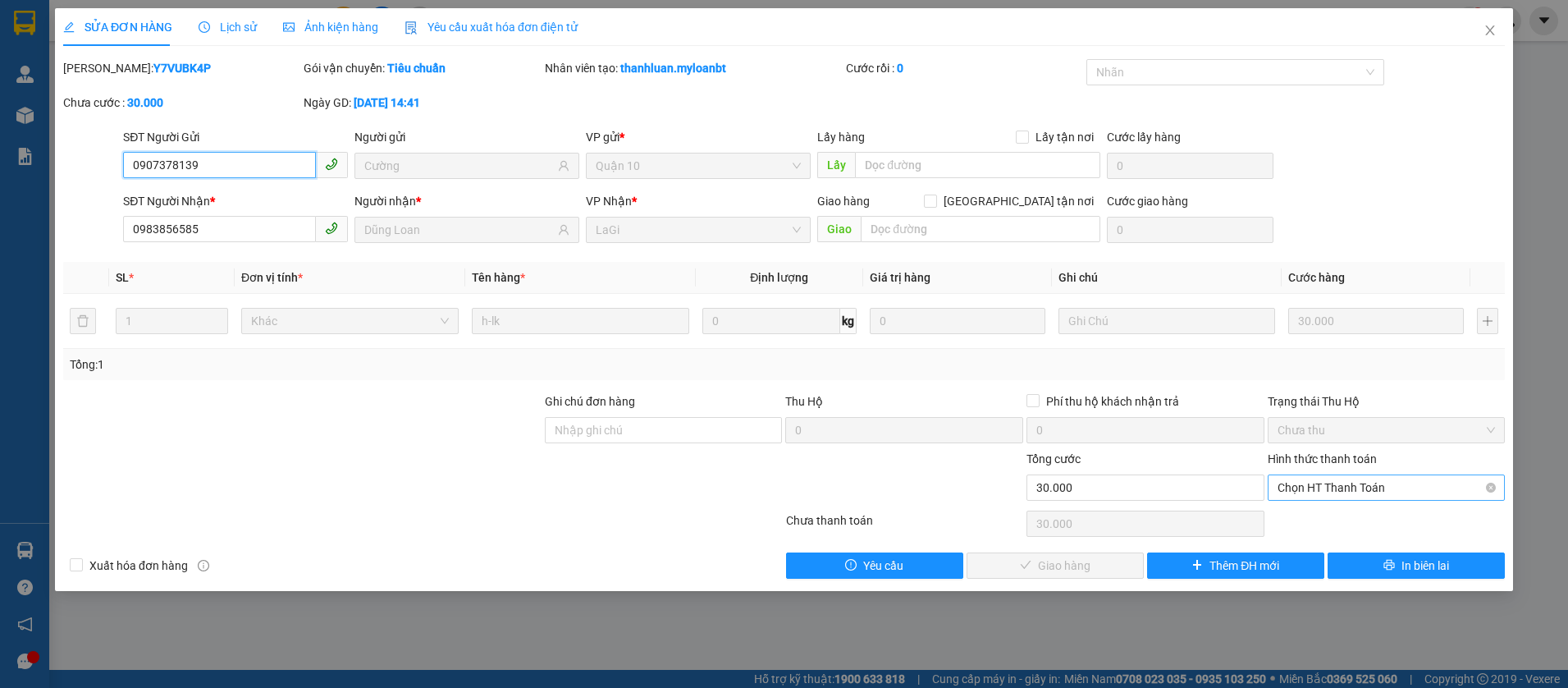
click at [1338, 487] on span "Chọn HT Thanh Toán" at bounding box center [1387, 488] width 218 height 25
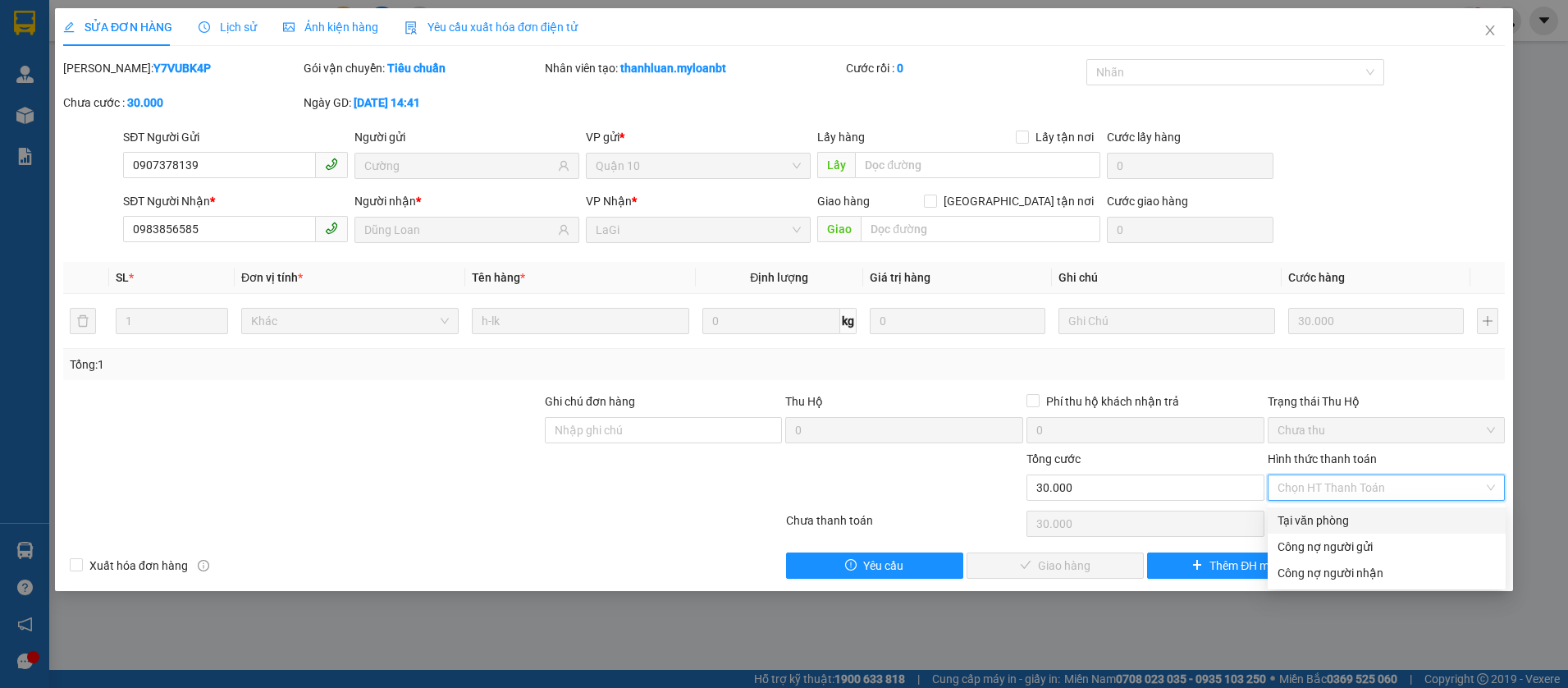
click at [1334, 513] on div "Tại văn phòng" at bounding box center [1387, 520] width 218 height 18
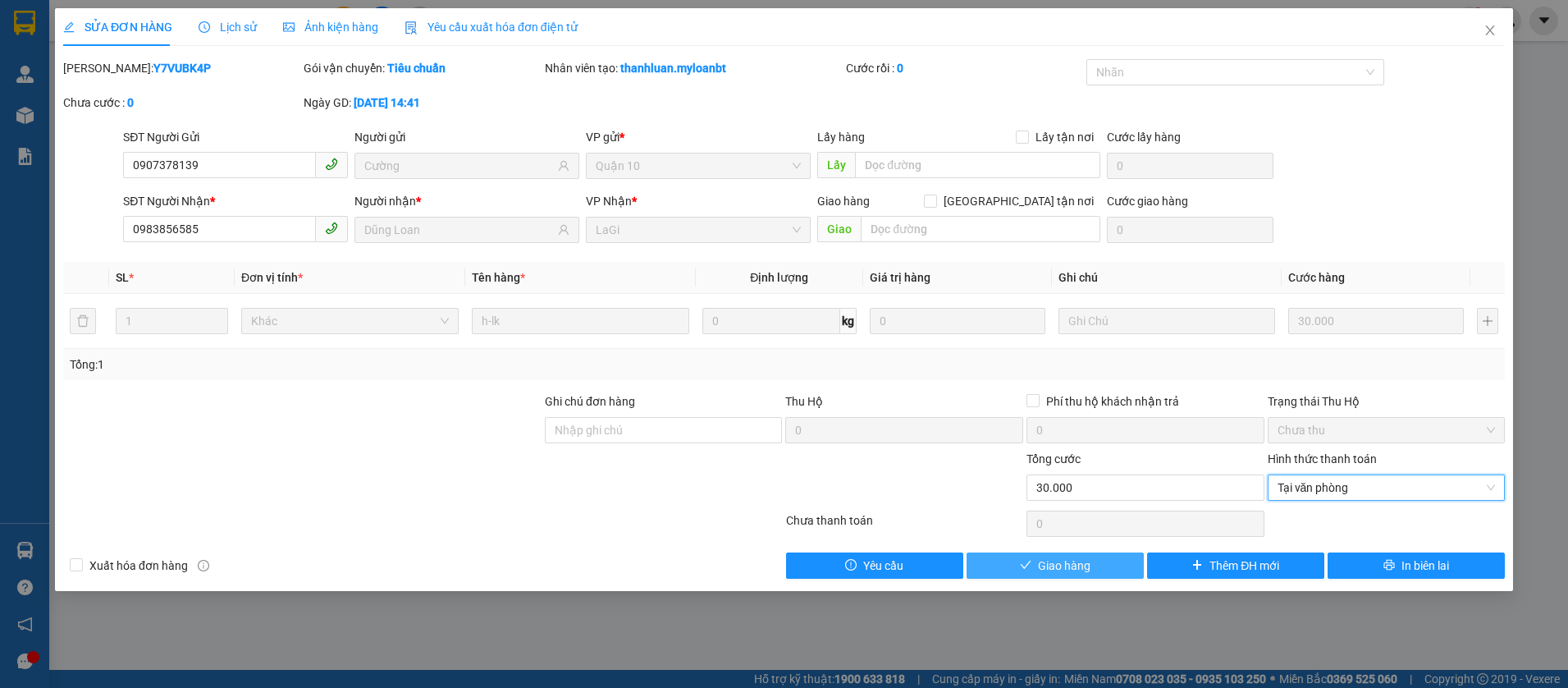
click at [1118, 570] on button "Giao hàng" at bounding box center [1055, 565] width 177 height 26
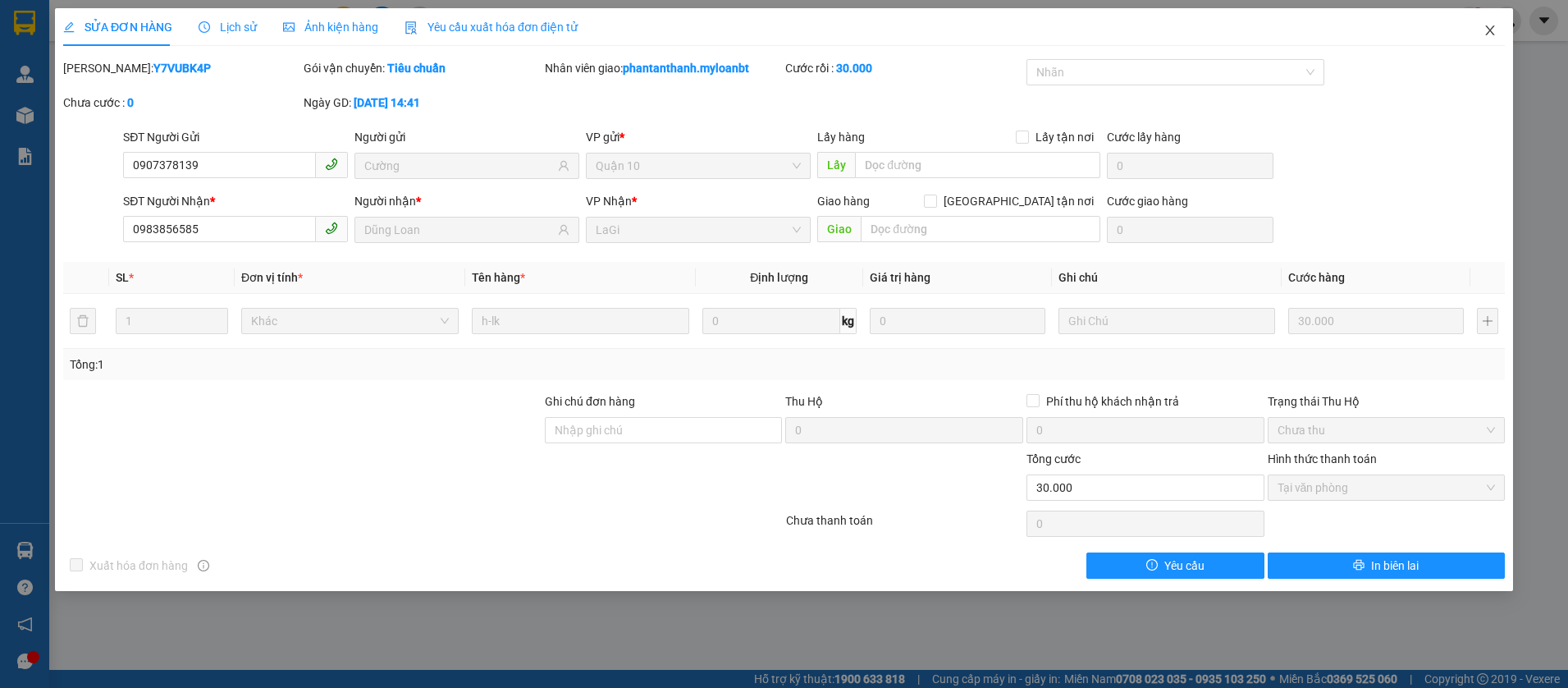
drag, startPoint x: 1500, startPoint y: 40, endPoint x: 1396, endPoint y: 44, distance: 104.1
click at [1499, 40] on span "Close" at bounding box center [1491, 31] width 46 height 46
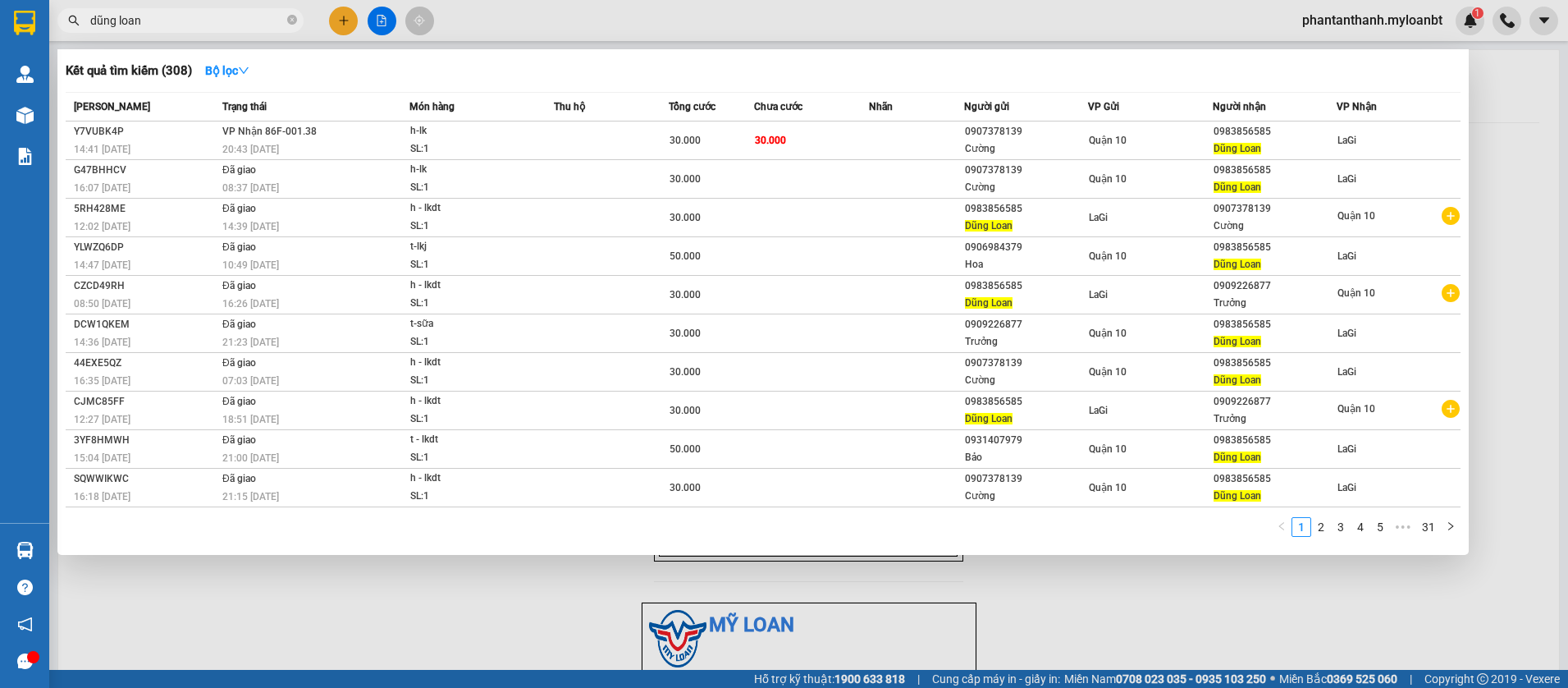
click at [208, 25] on input "dũng loan" at bounding box center [187, 21] width 194 height 18
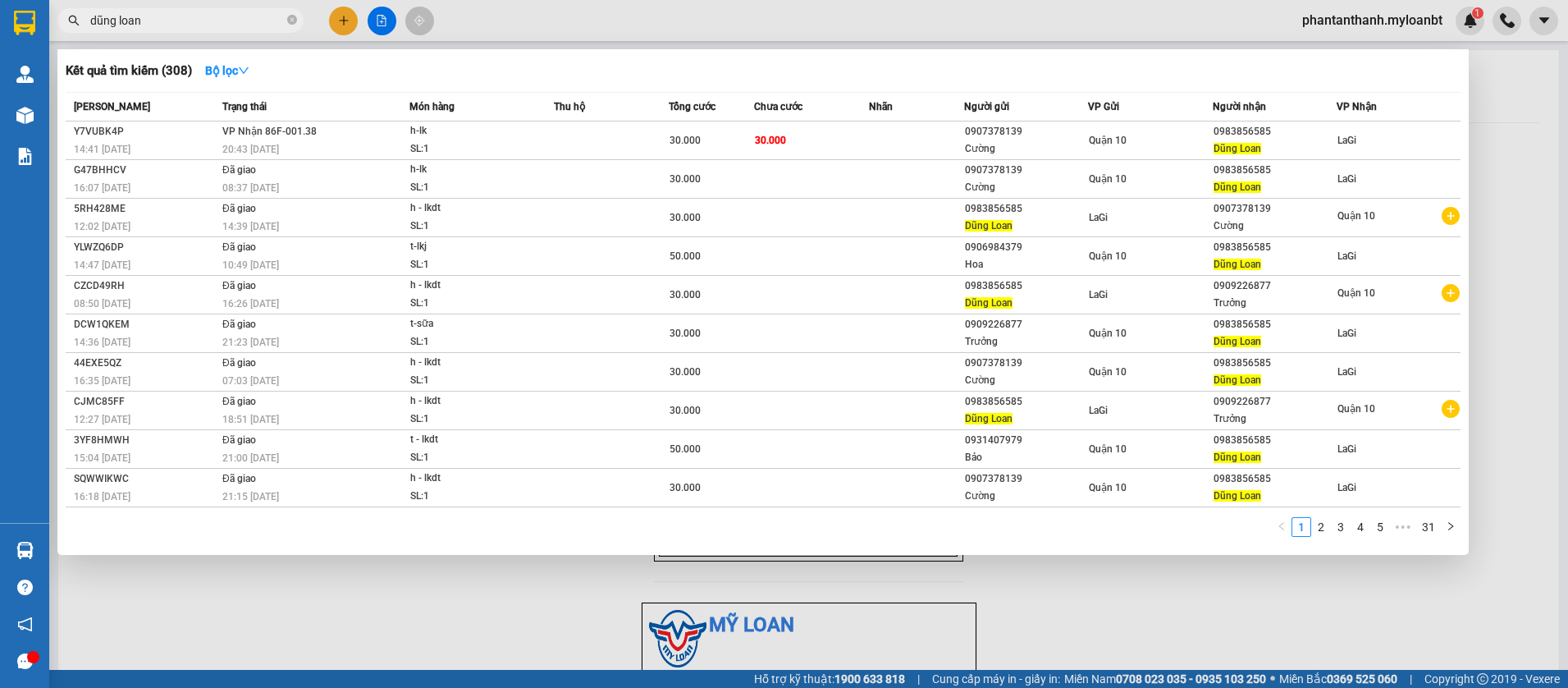
click at [208, 25] on input "dũng loan" at bounding box center [187, 21] width 194 height 18
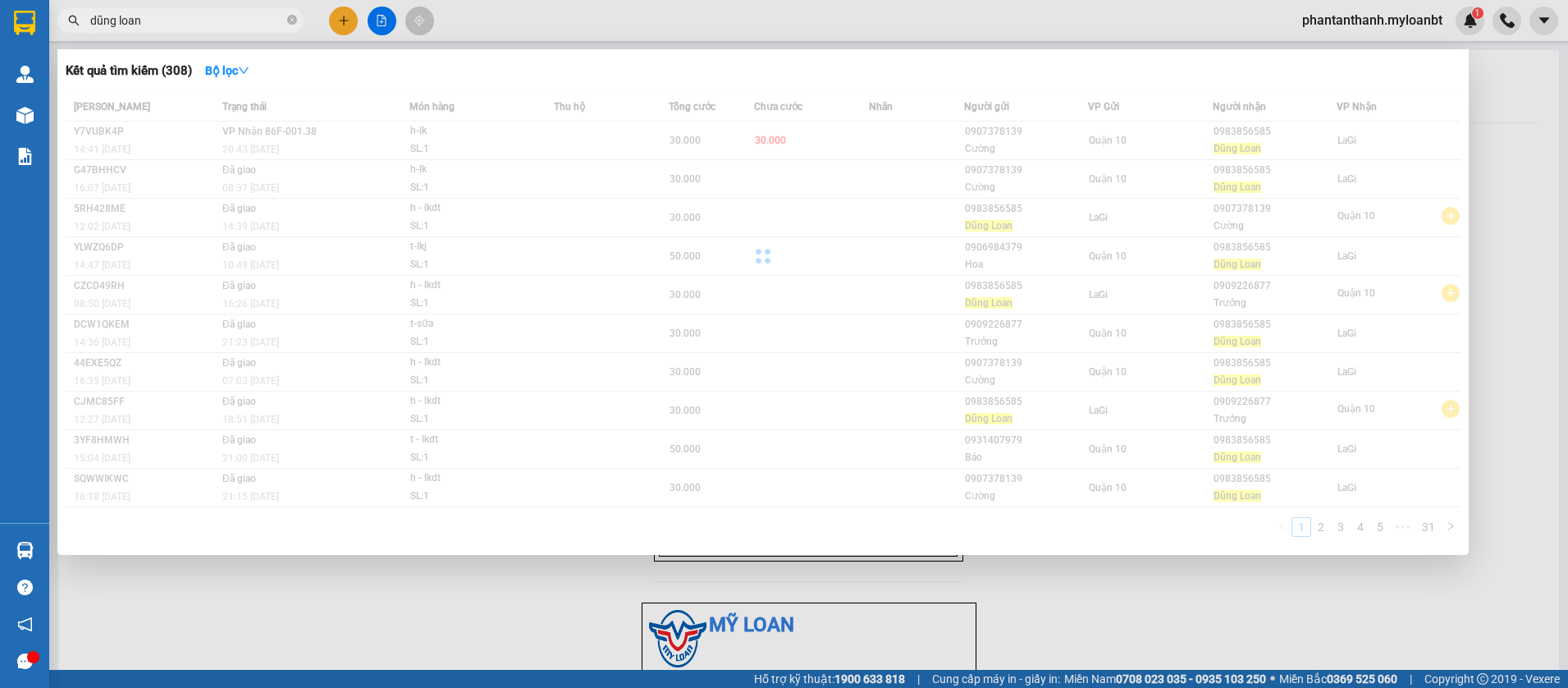
click at [208, 25] on input "dũng loan" at bounding box center [187, 21] width 194 height 18
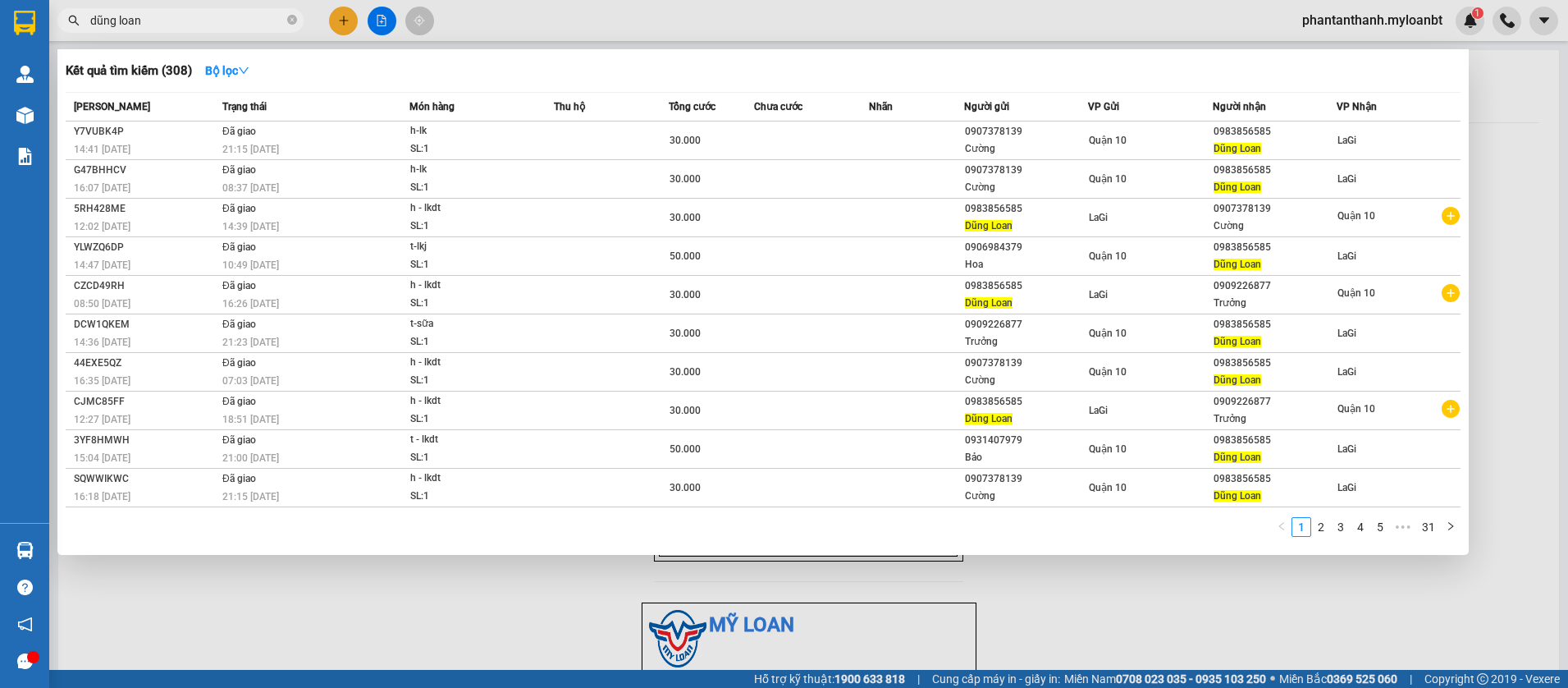
click at [208, 25] on input "dũng loan" at bounding box center [187, 21] width 194 height 18
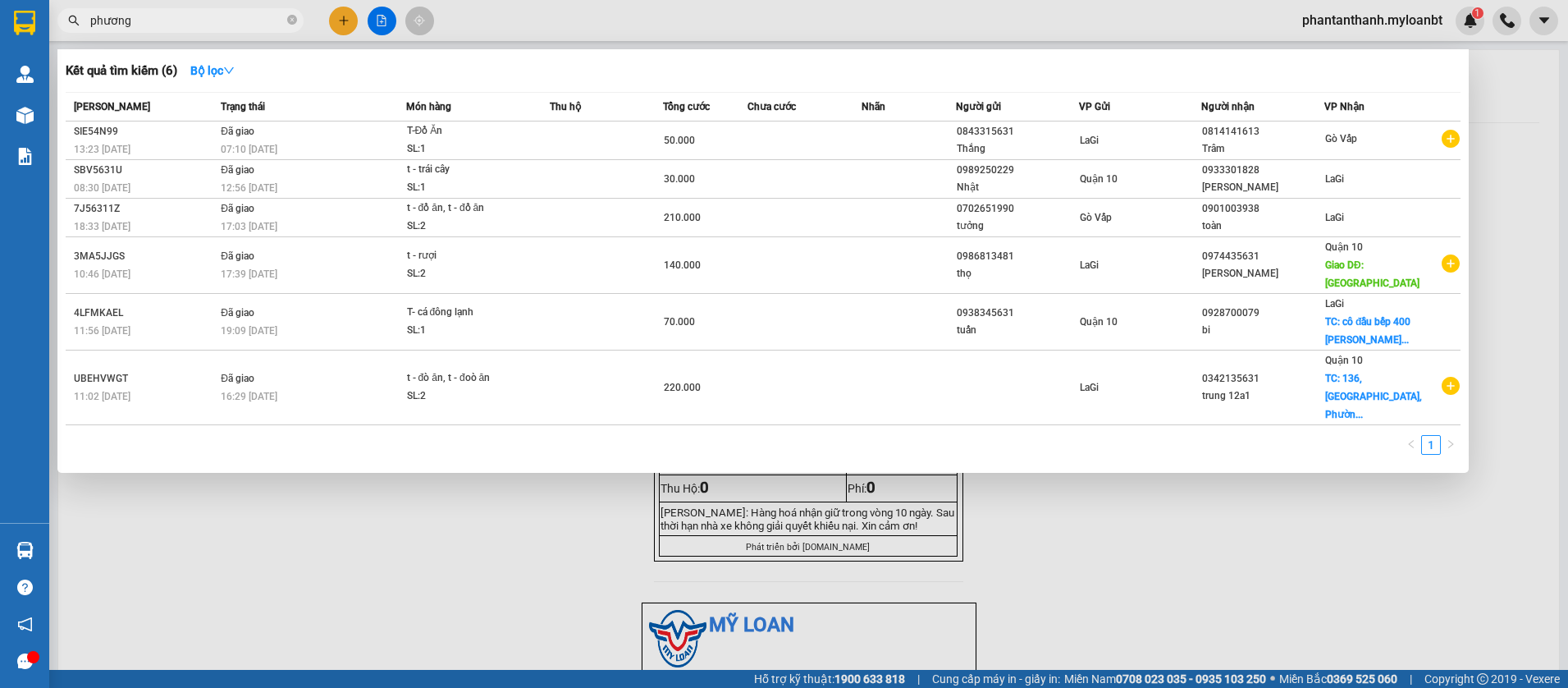
click at [215, 24] on input "phương" at bounding box center [187, 21] width 194 height 18
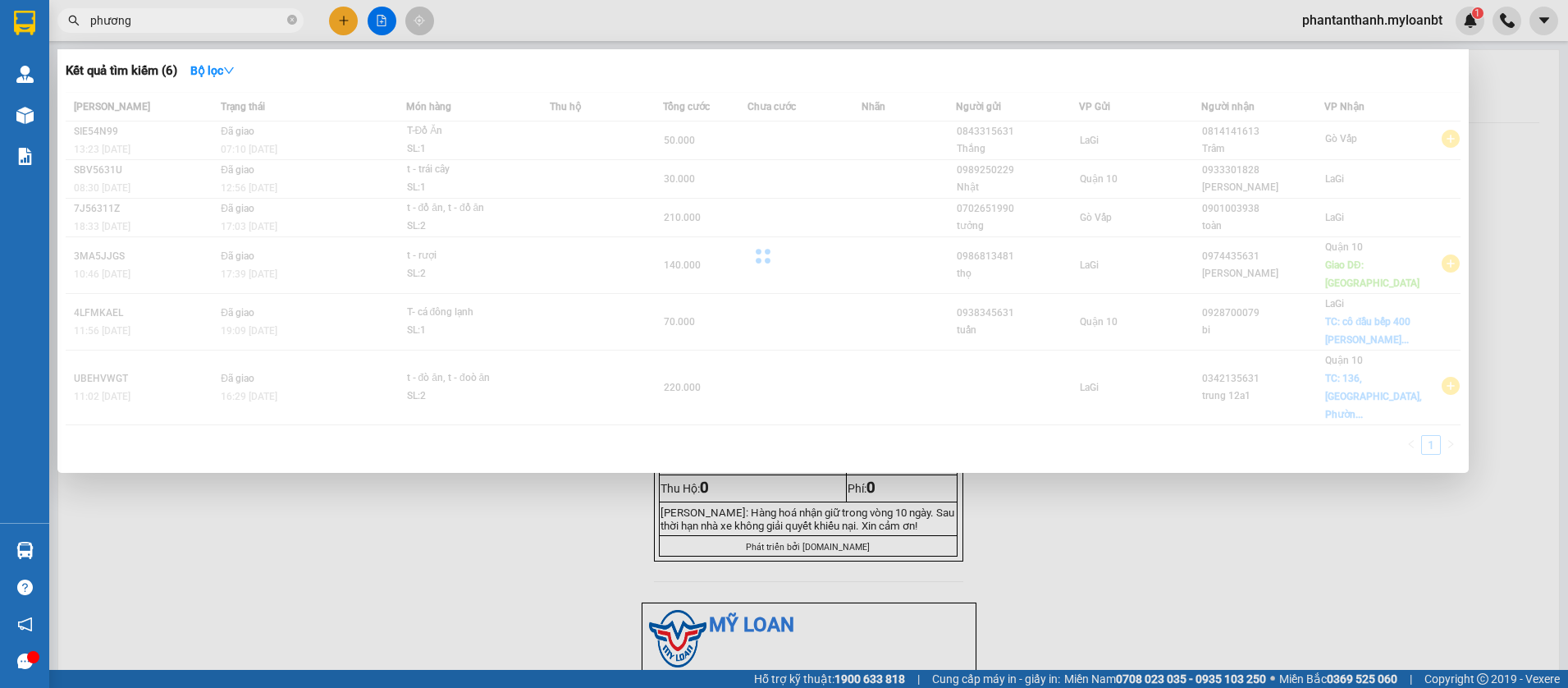
click at [215, 24] on input "phương" at bounding box center [187, 21] width 194 height 18
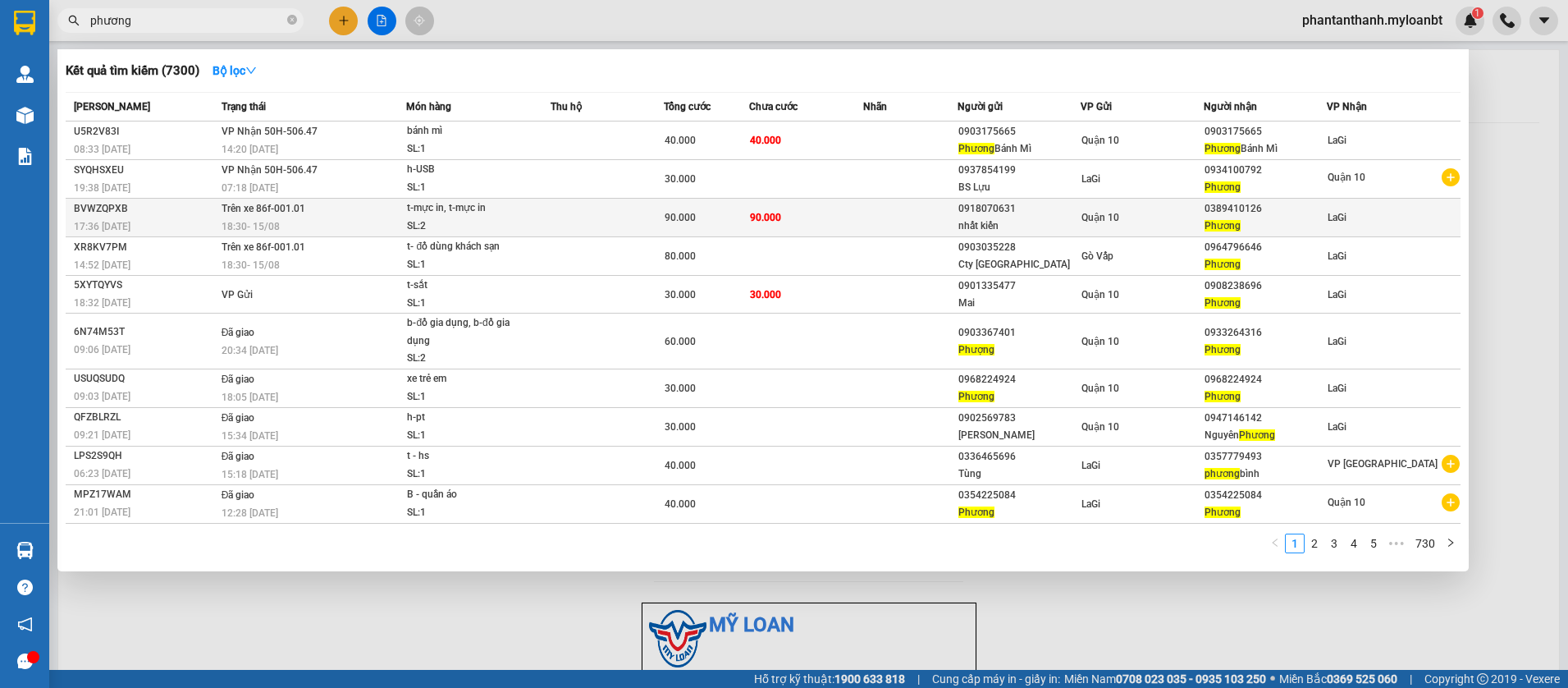
click at [800, 232] on td "90.000" at bounding box center [805, 218] width 113 height 39
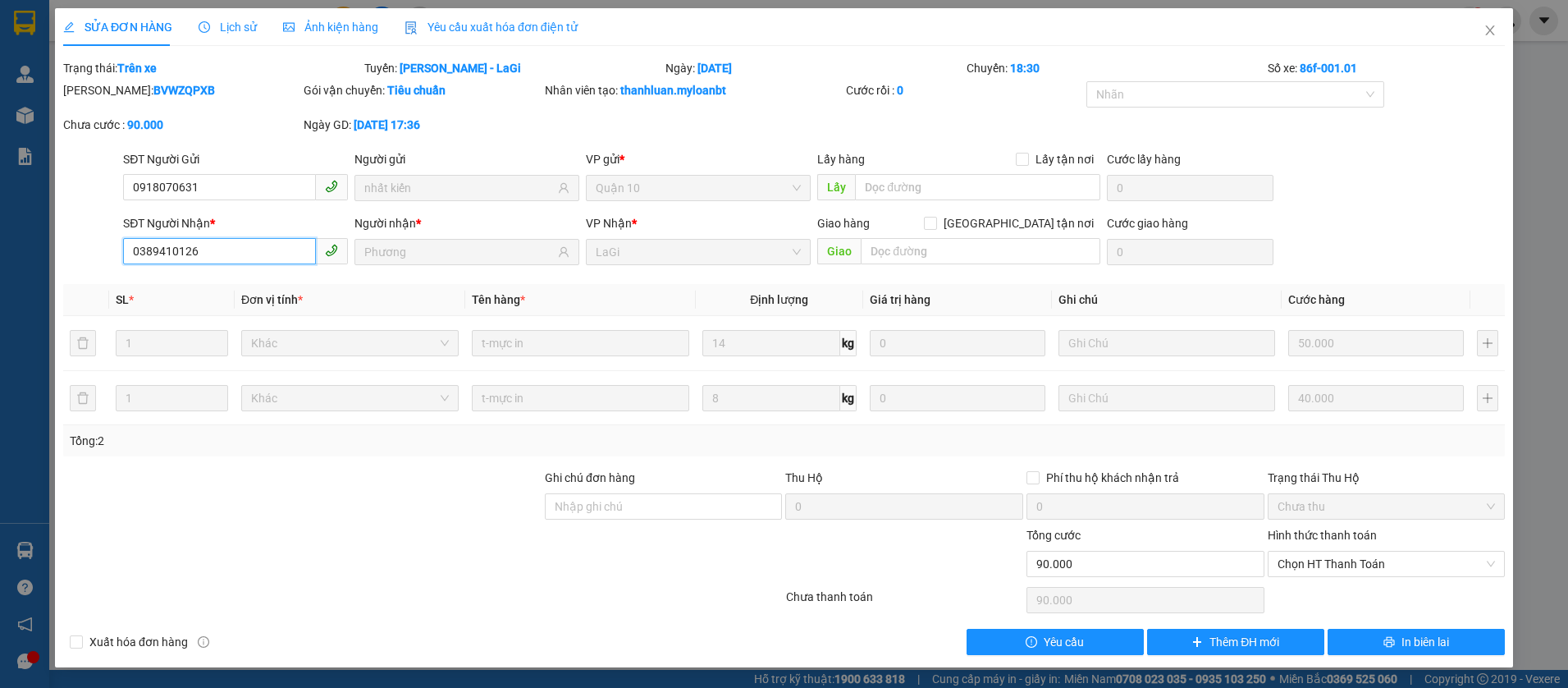
click at [252, 254] on input "0389410126" at bounding box center [219, 251] width 193 height 26
click at [1498, 37] on span "Close" at bounding box center [1491, 31] width 46 height 46
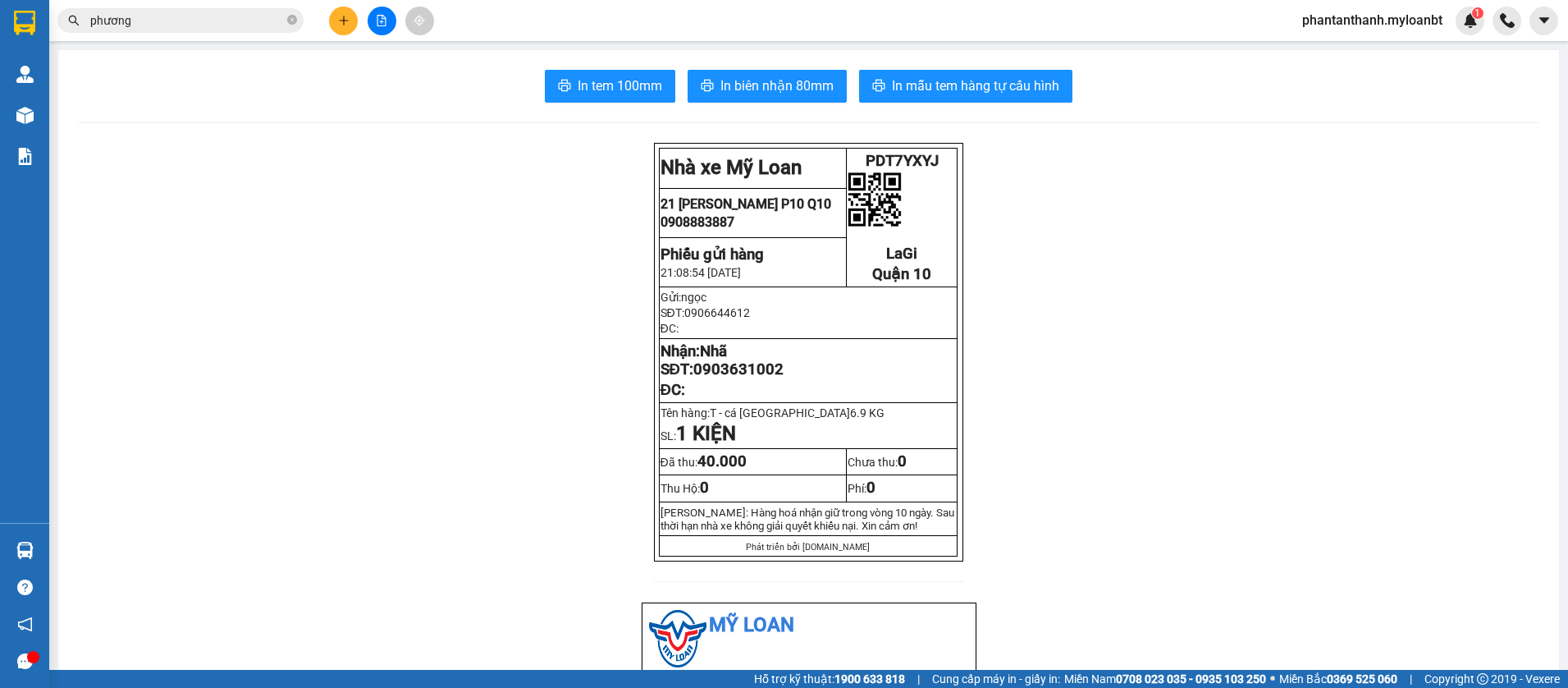
click at [145, 15] on input "phương" at bounding box center [187, 21] width 194 height 18
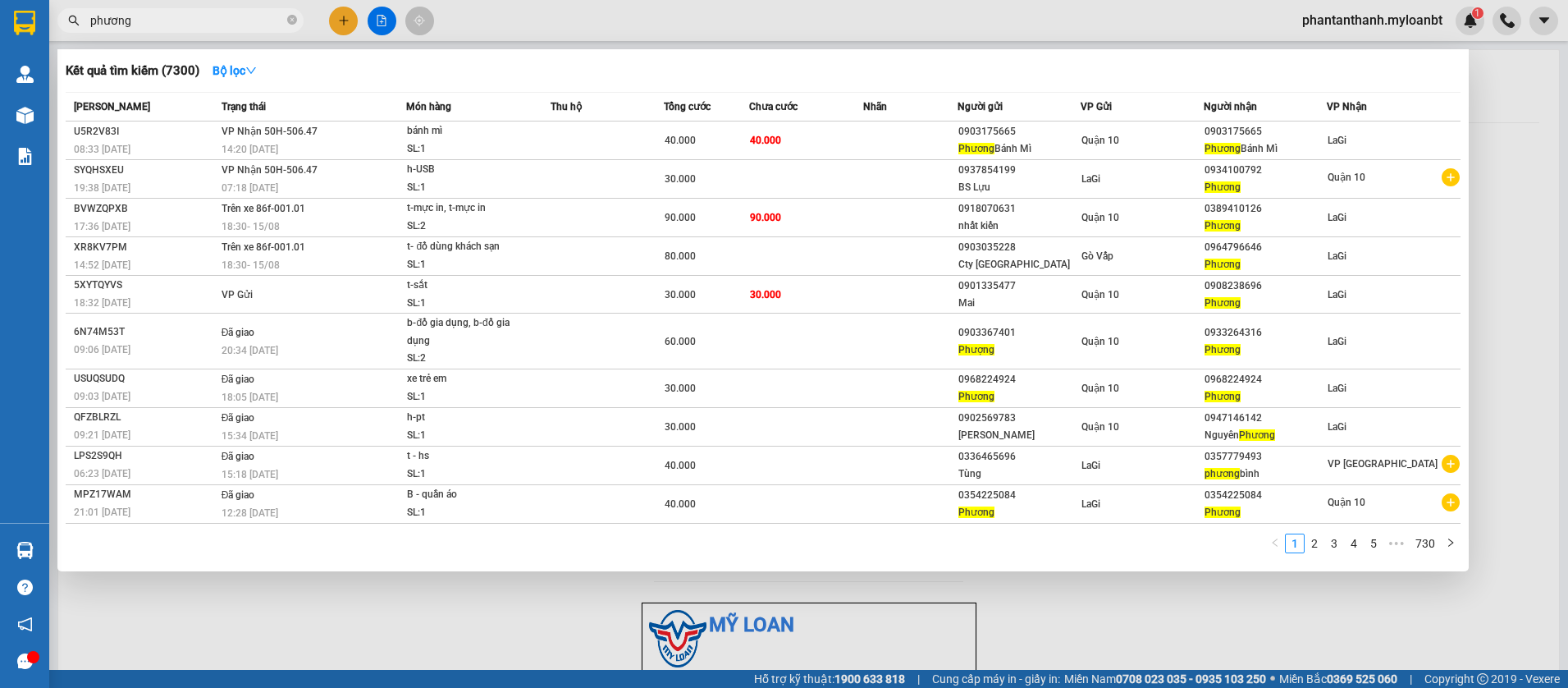
click at [139, 43] on div at bounding box center [784, 344] width 1568 height 688
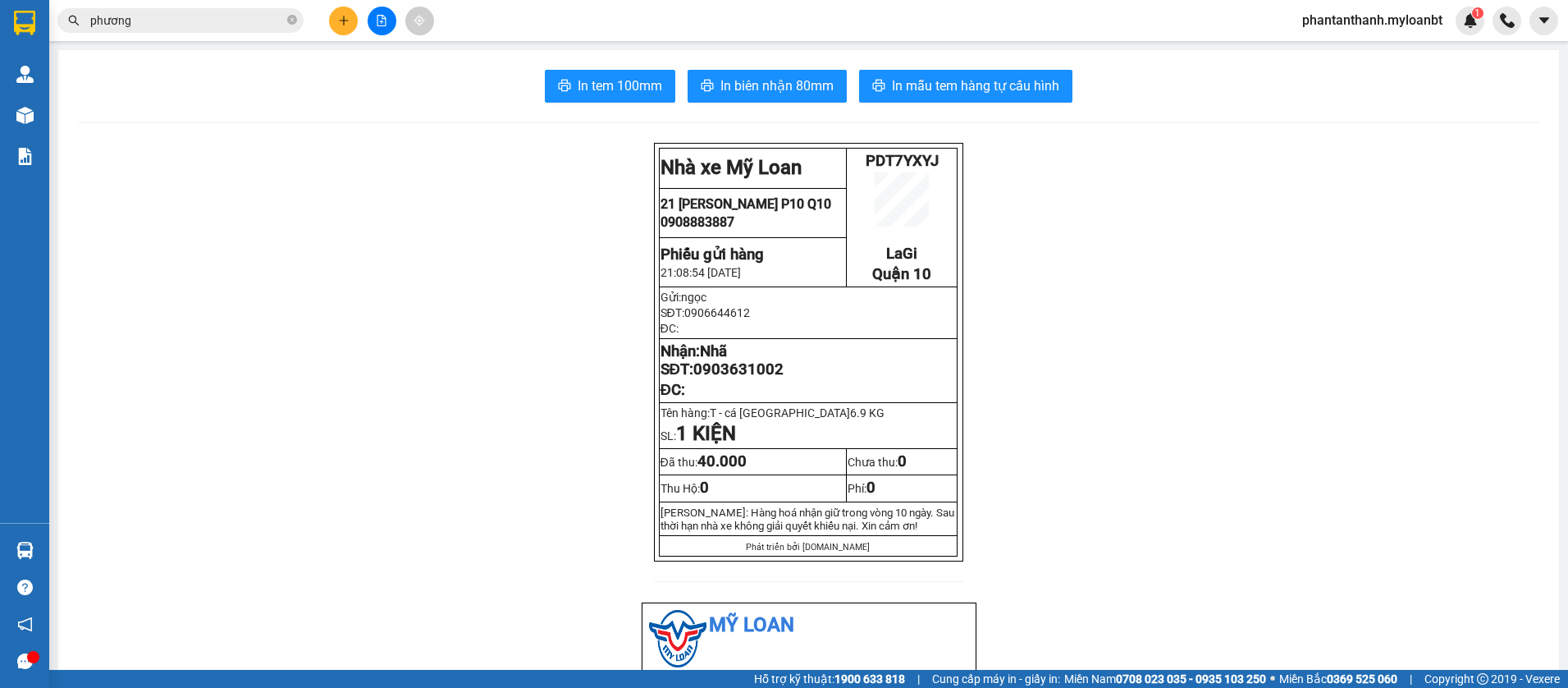
click at [163, 30] on span "phương" at bounding box center [180, 21] width 246 height 25
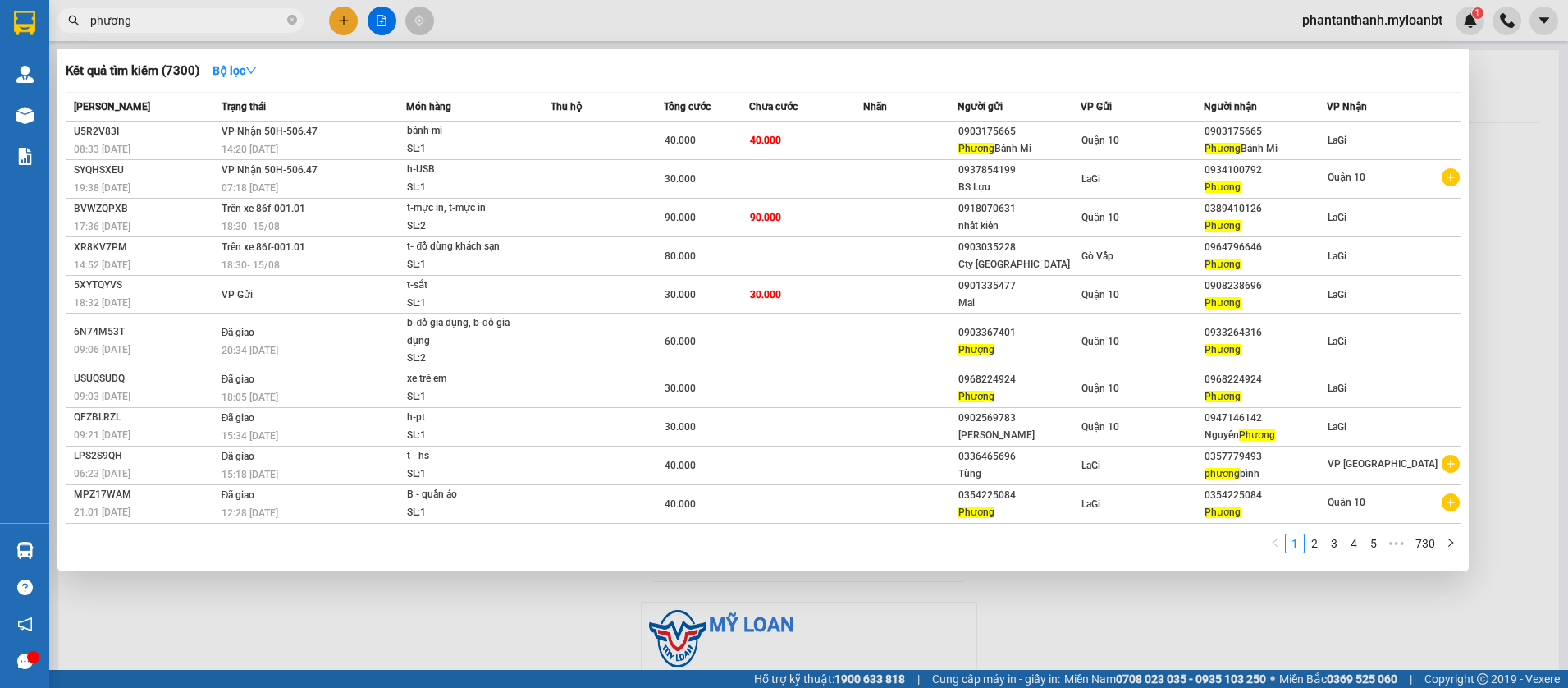
click at [163, 30] on span "phương" at bounding box center [180, 21] width 246 height 25
click at [174, 24] on input "phương" at bounding box center [187, 21] width 194 height 18
paste input "0389410126"
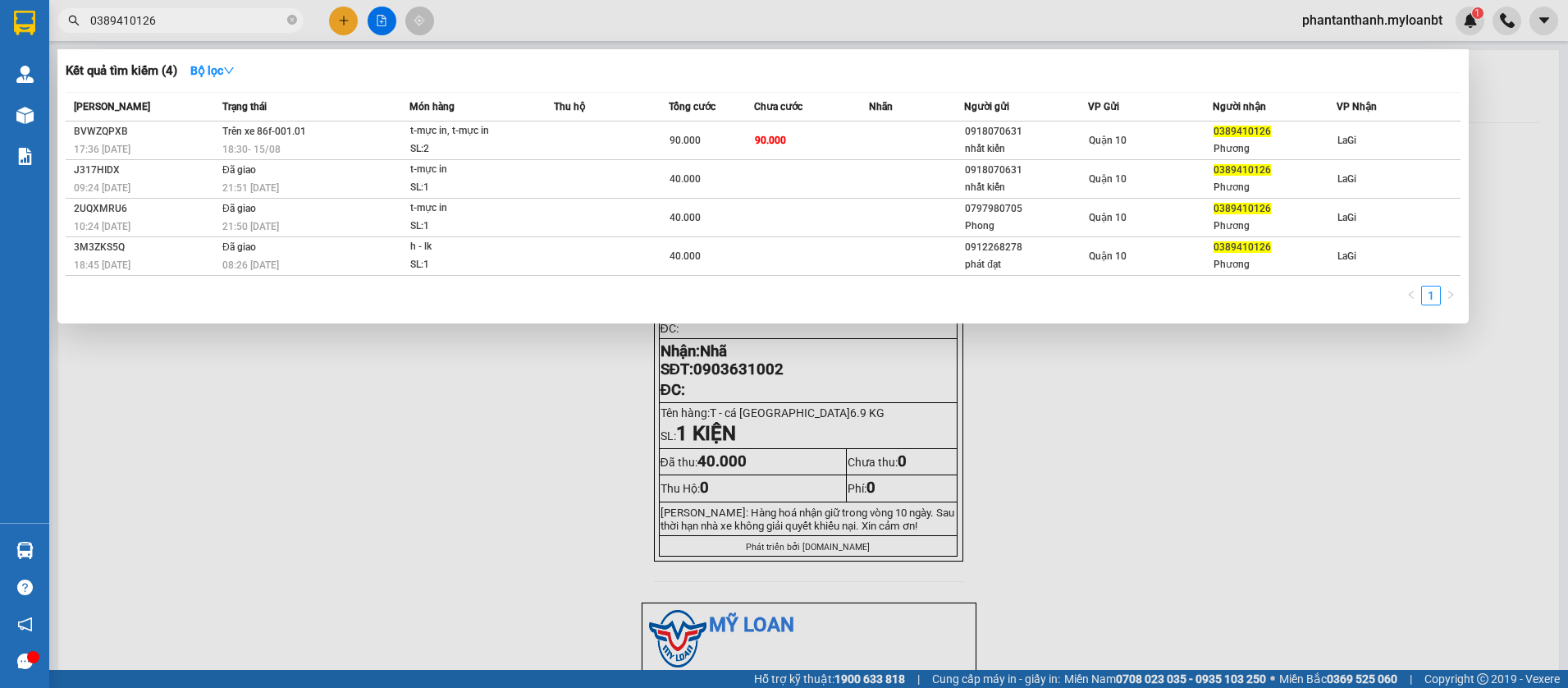
click at [174, 24] on input "0389410126" at bounding box center [187, 21] width 194 height 18
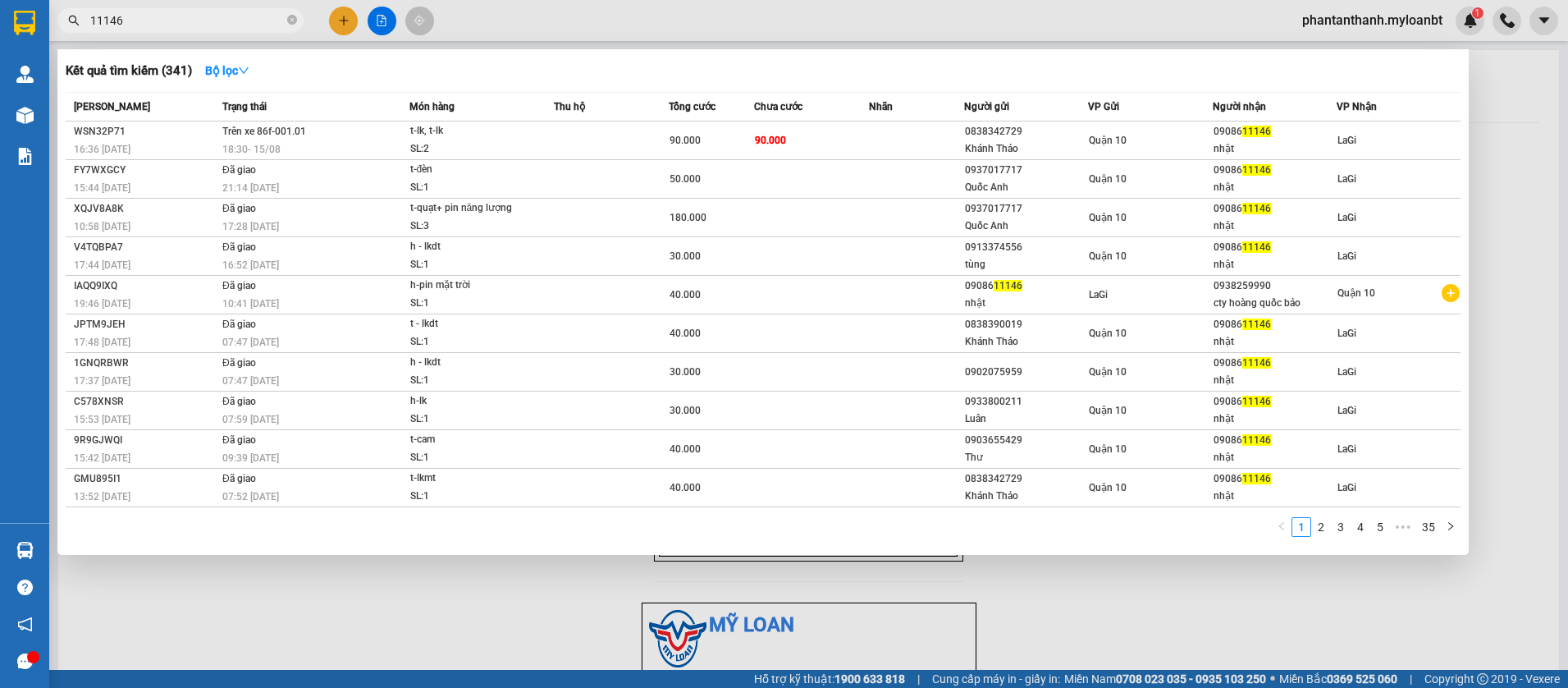
click at [176, 24] on input "11146" at bounding box center [187, 21] width 194 height 18
paste input "038941012"
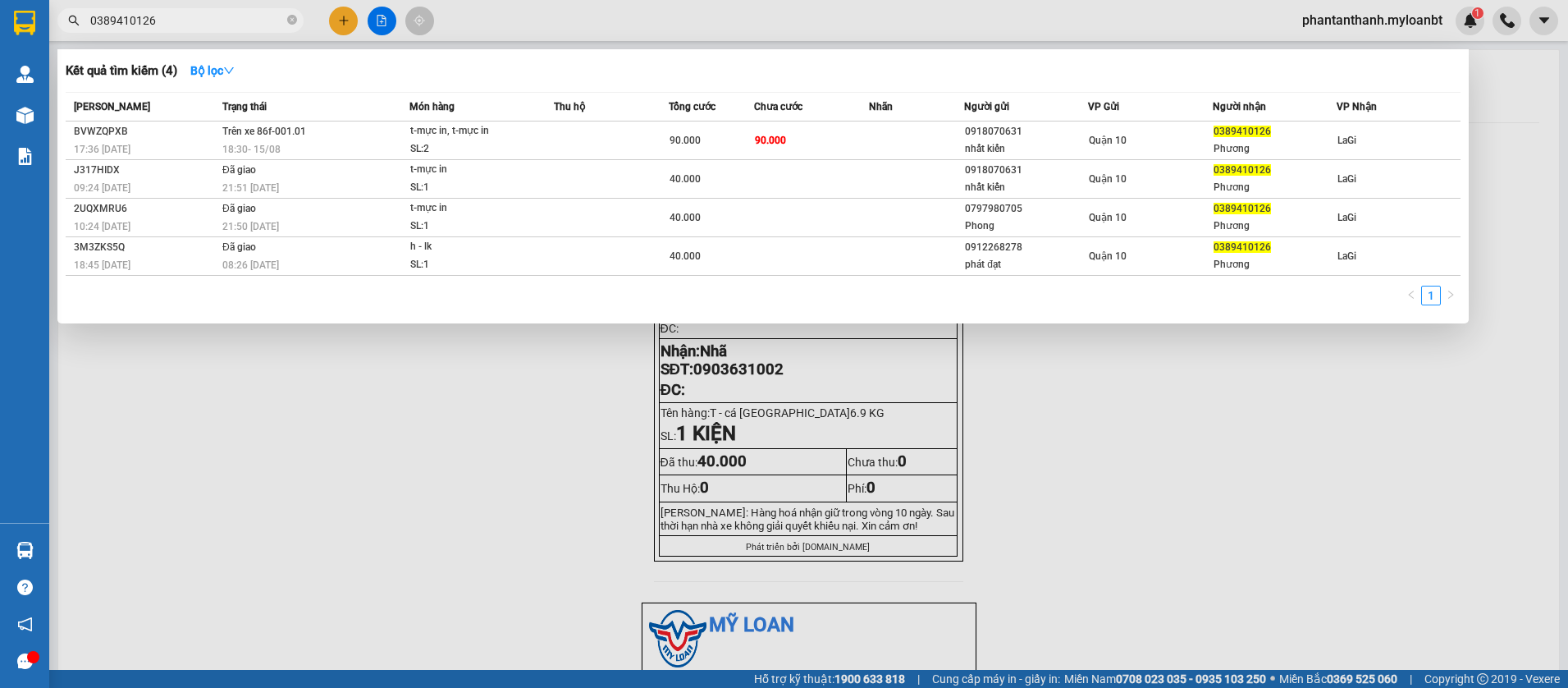
click at [240, 23] on input "0389410126" at bounding box center [187, 21] width 194 height 18
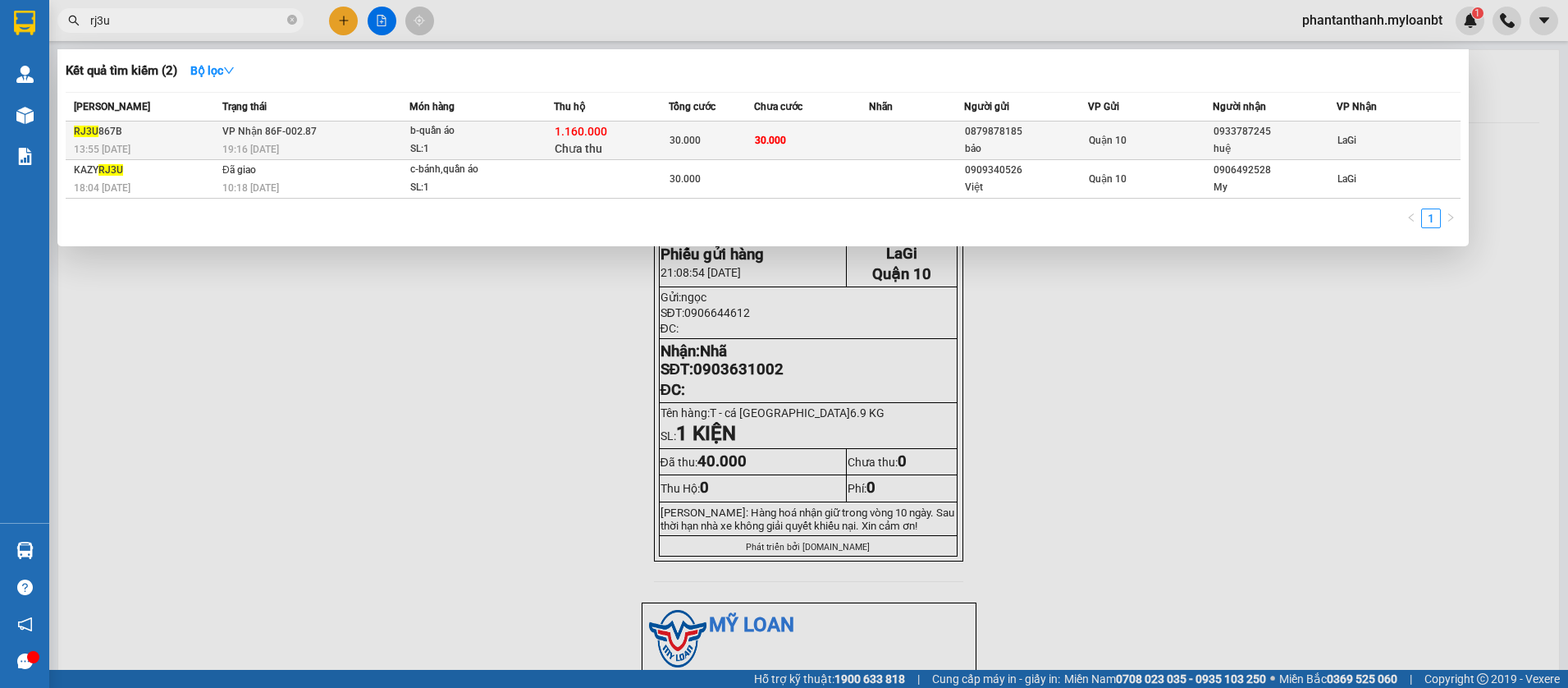
click at [715, 130] on td "30.000" at bounding box center [712, 140] width 87 height 39
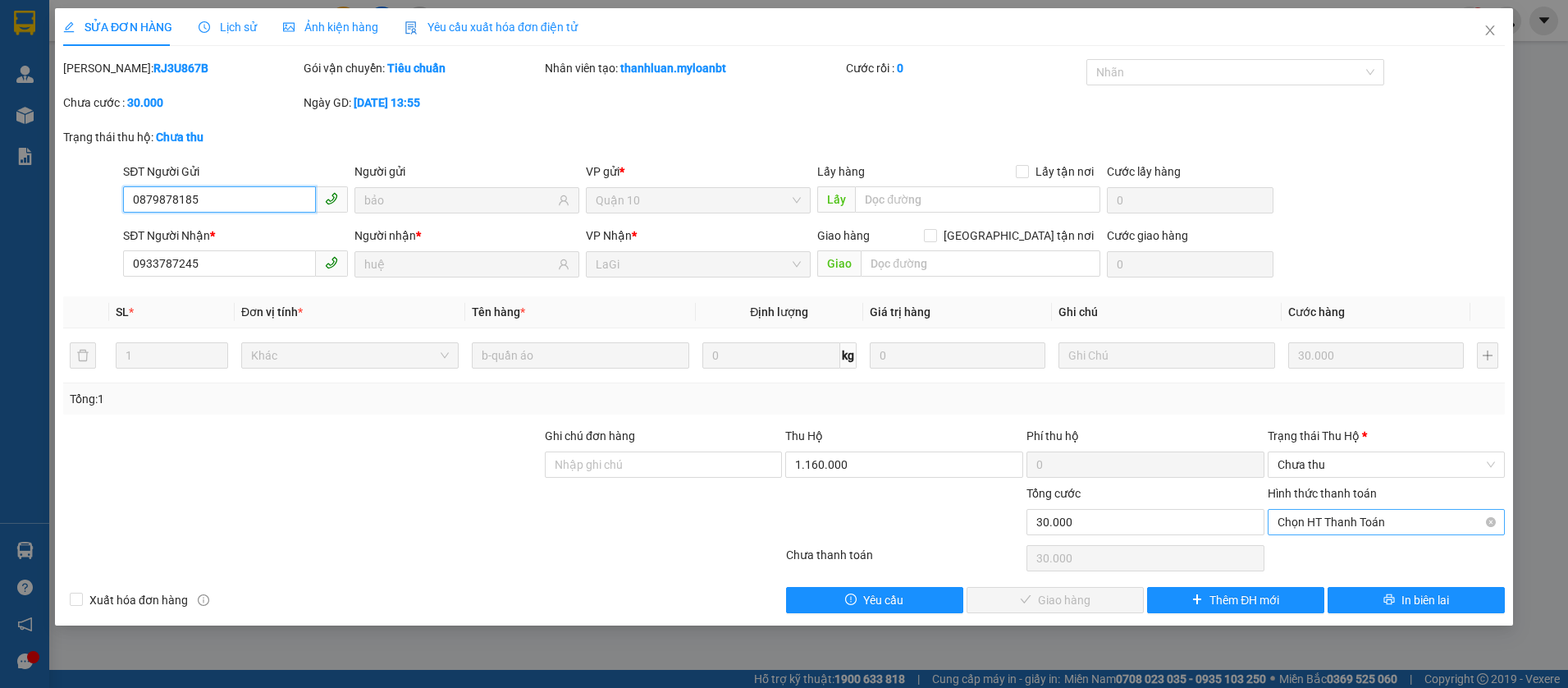
click at [1313, 517] on span "Chọn HT Thanh Toán" at bounding box center [1387, 522] width 218 height 25
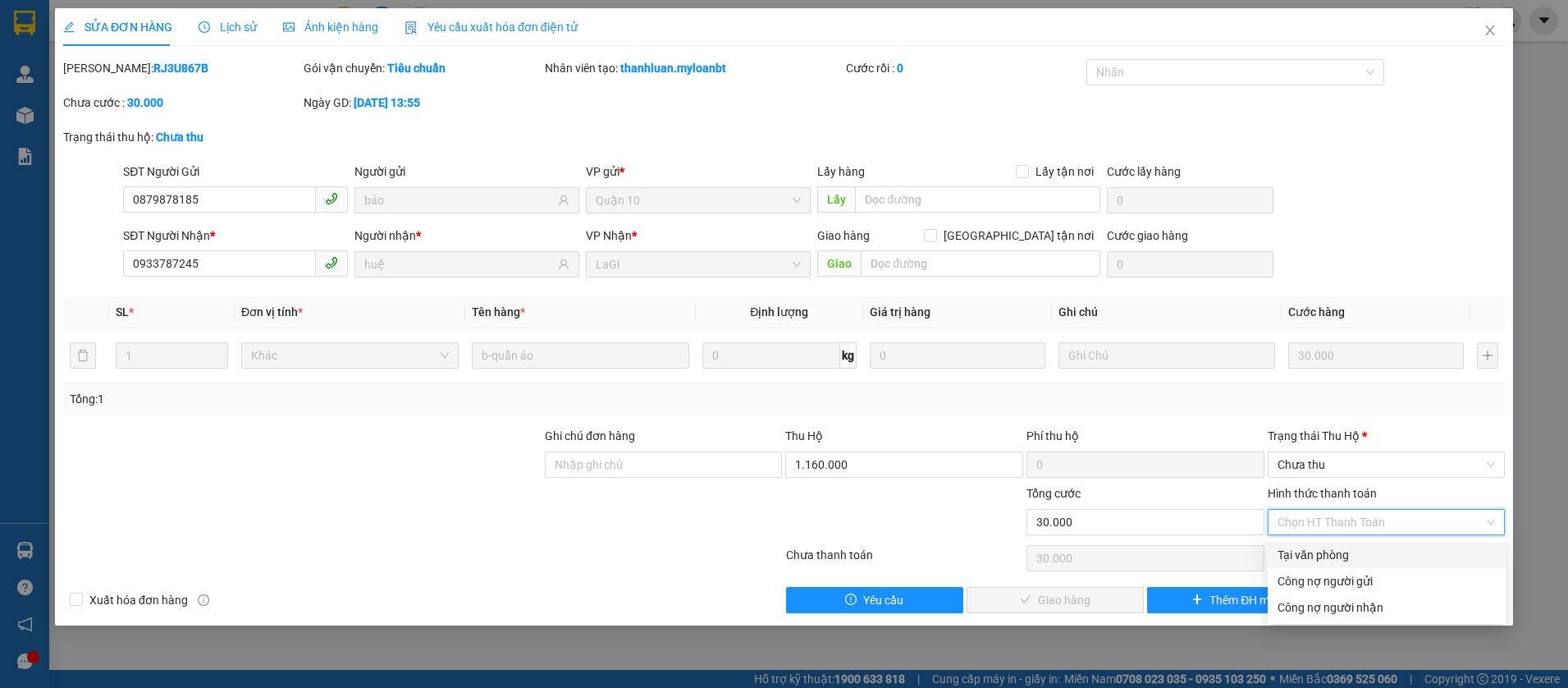
click at [1305, 555] on div "Tại văn phòng" at bounding box center [1387, 555] width 218 height 18
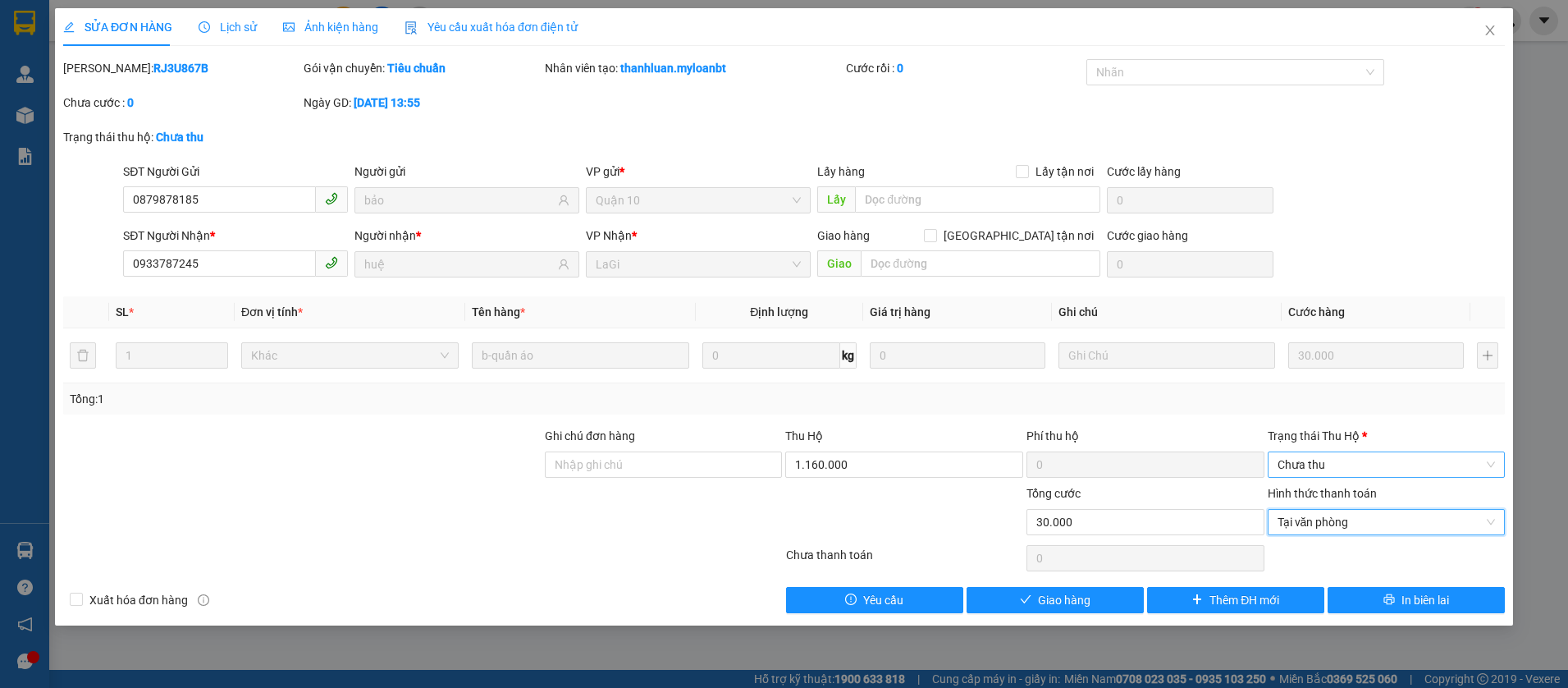
click at [1313, 467] on span "Chưa thu" at bounding box center [1387, 465] width 218 height 25
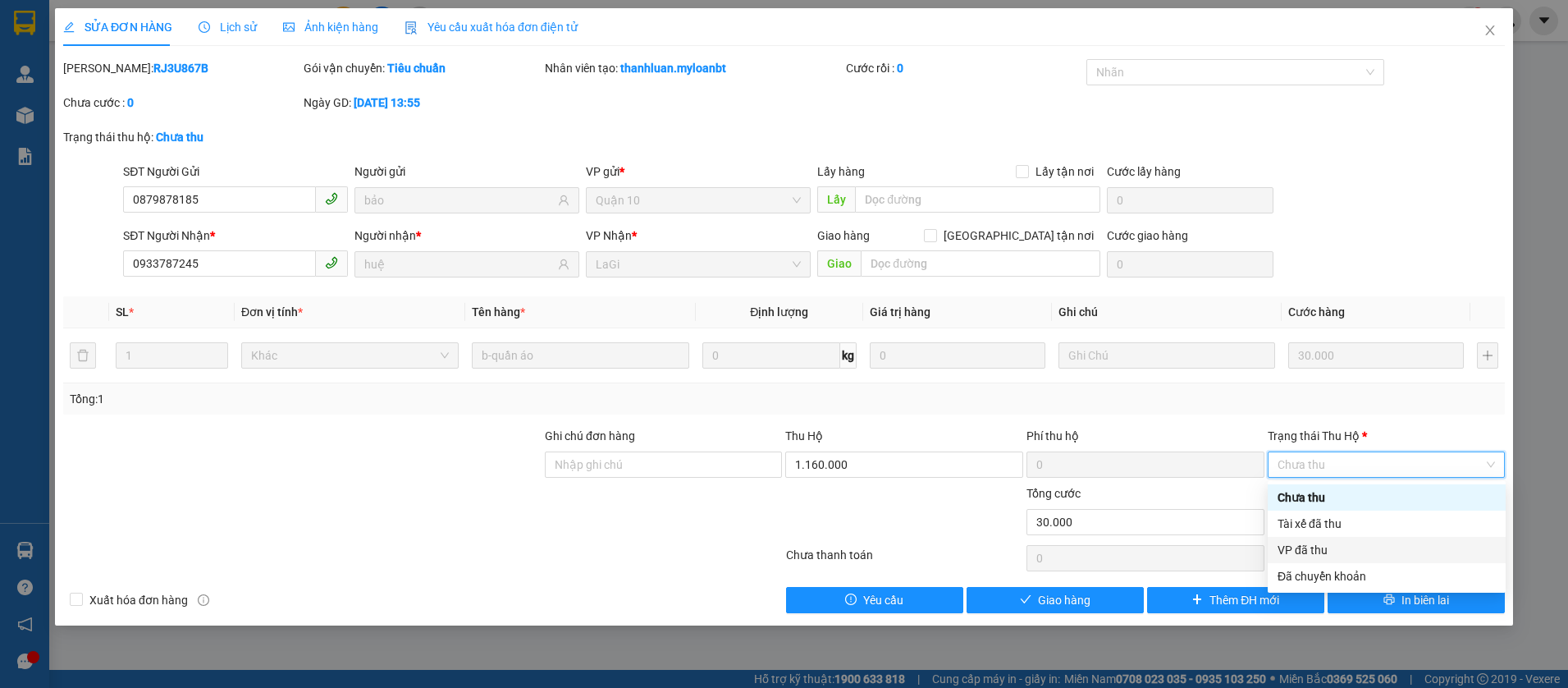
click at [1287, 544] on div "VP đã thu" at bounding box center [1387, 550] width 218 height 18
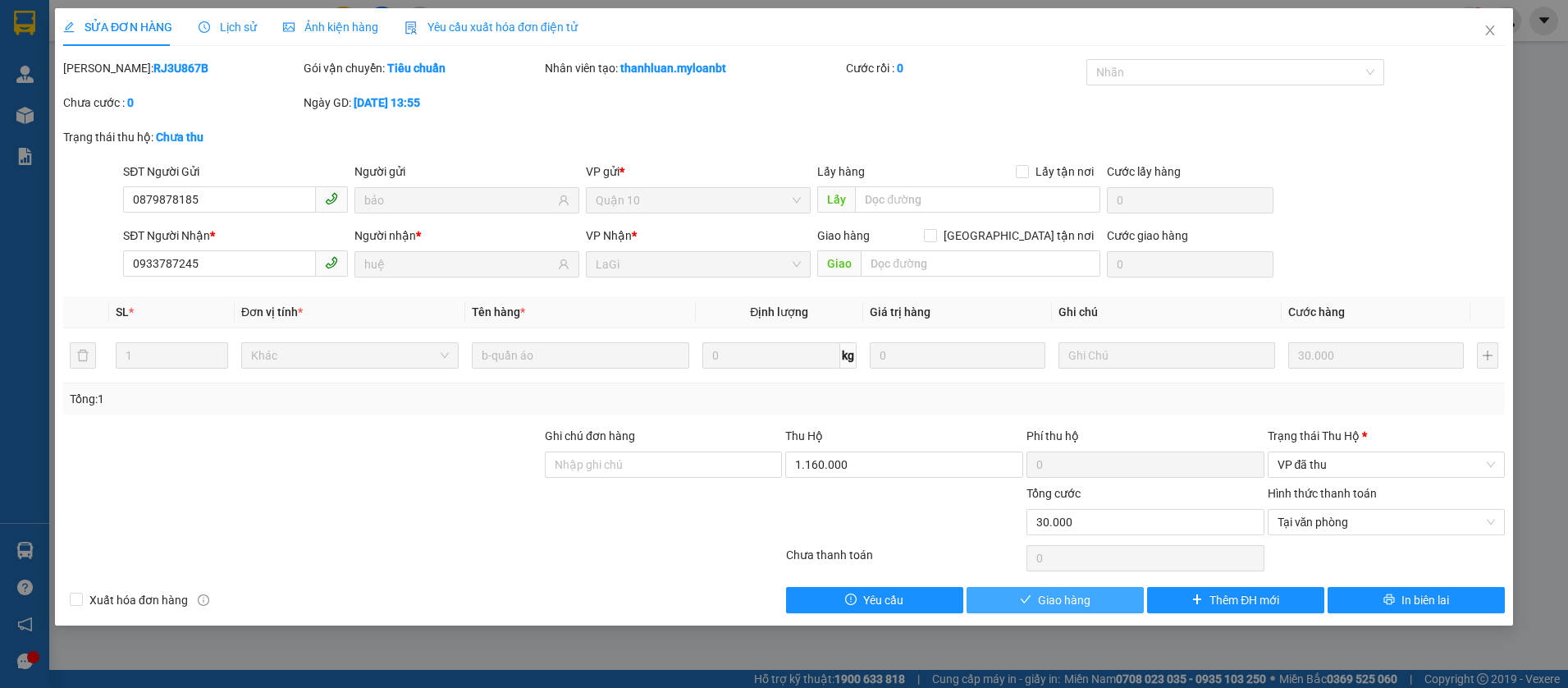
click at [1104, 595] on button "Giao hàng" at bounding box center [1055, 600] width 177 height 26
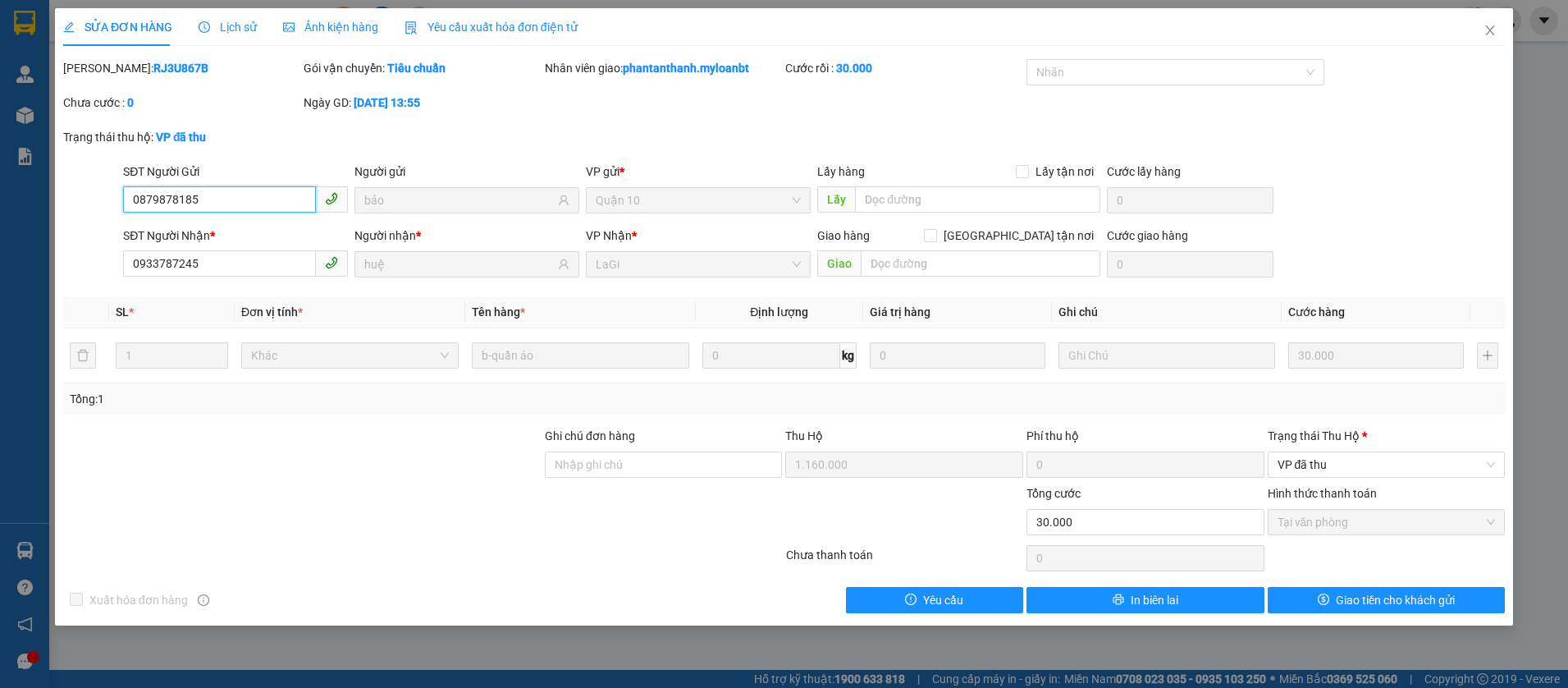
click at [280, 209] on input "0879878185" at bounding box center [219, 199] width 193 height 26
click at [215, 269] on input "0933787245" at bounding box center [219, 264] width 193 height 26
click at [1490, 35] on icon "close" at bounding box center [1491, 30] width 13 height 13
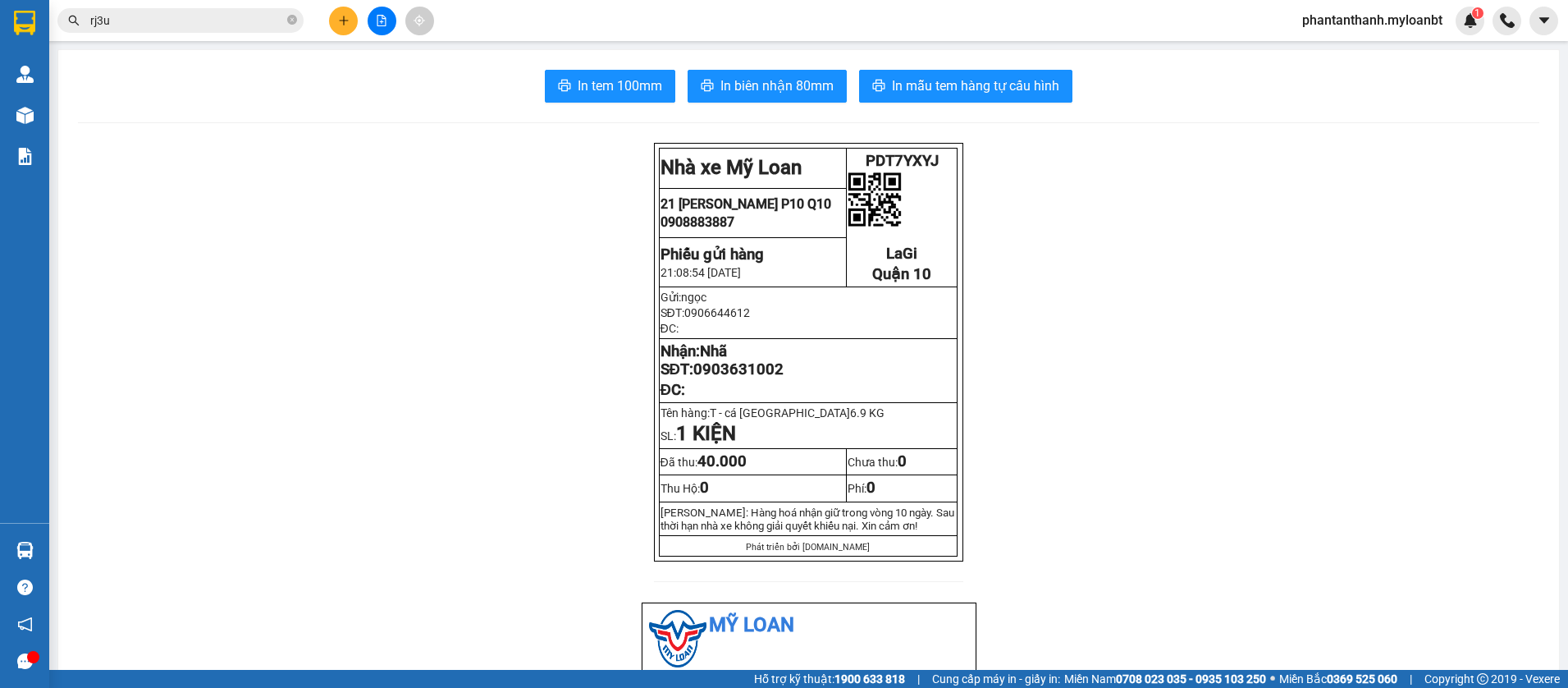
click at [147, 20] on input "rj3u" at bounding box center [187, 21] width 194 height 18
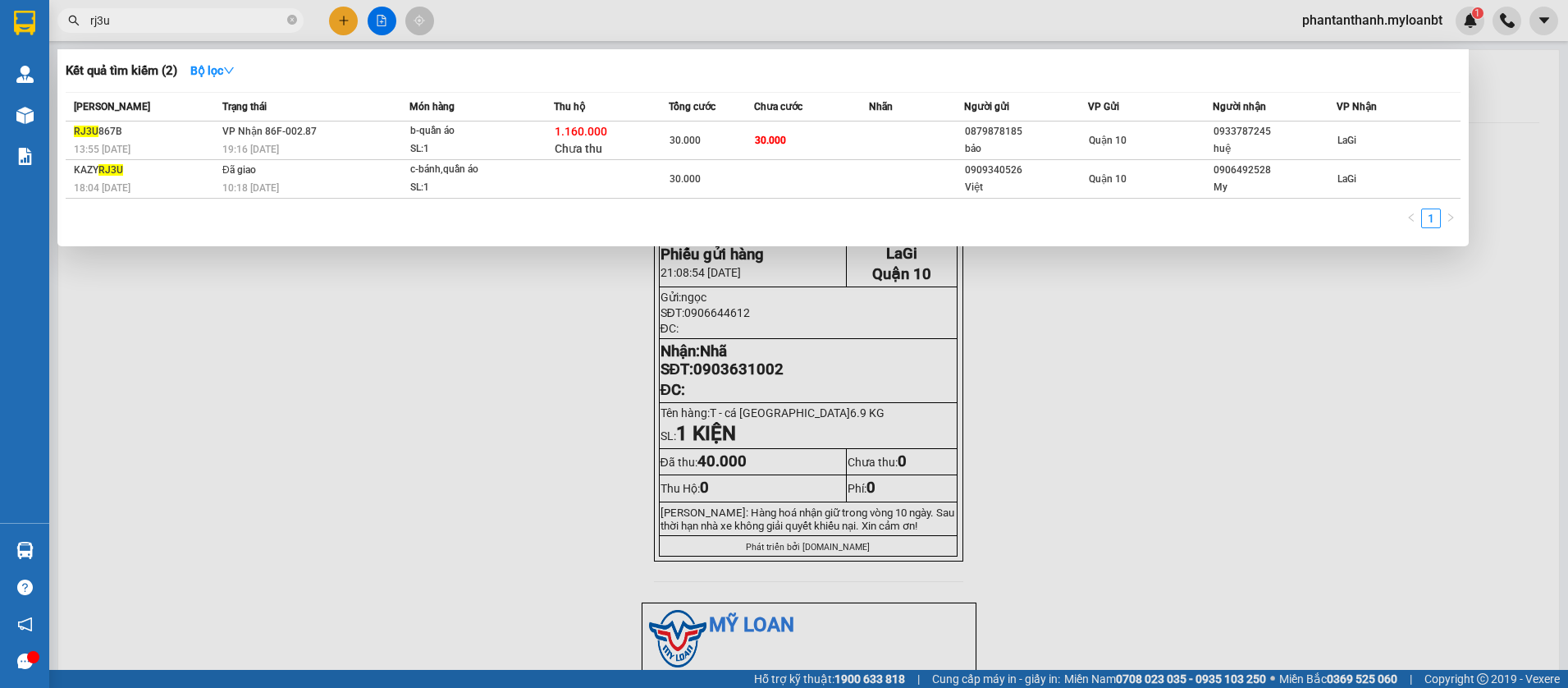
click at [147, 20] on input "rj3u" at bounding box center [187, 21] width 194 height 18
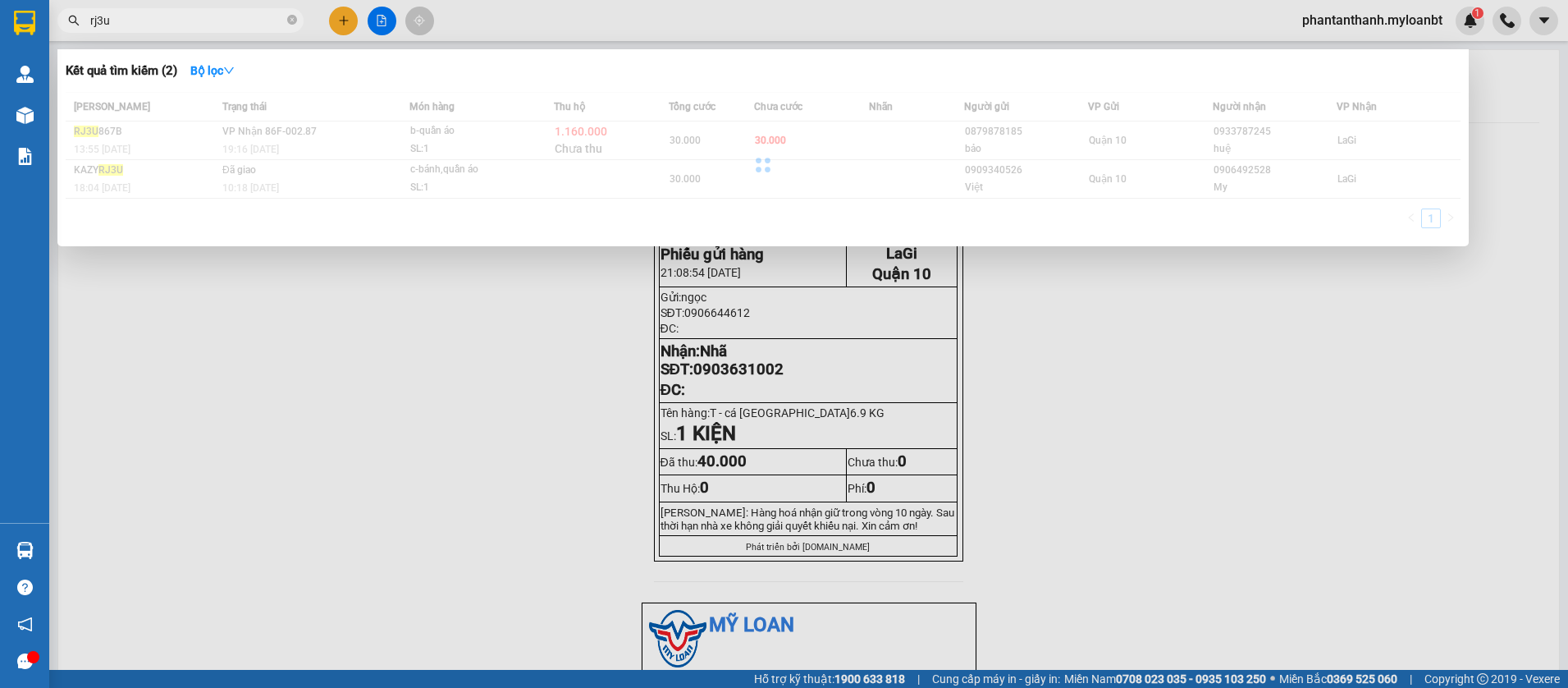
click at [147, 20] on input "rj3u" at bounding box center [187, 21] width 194 height 18
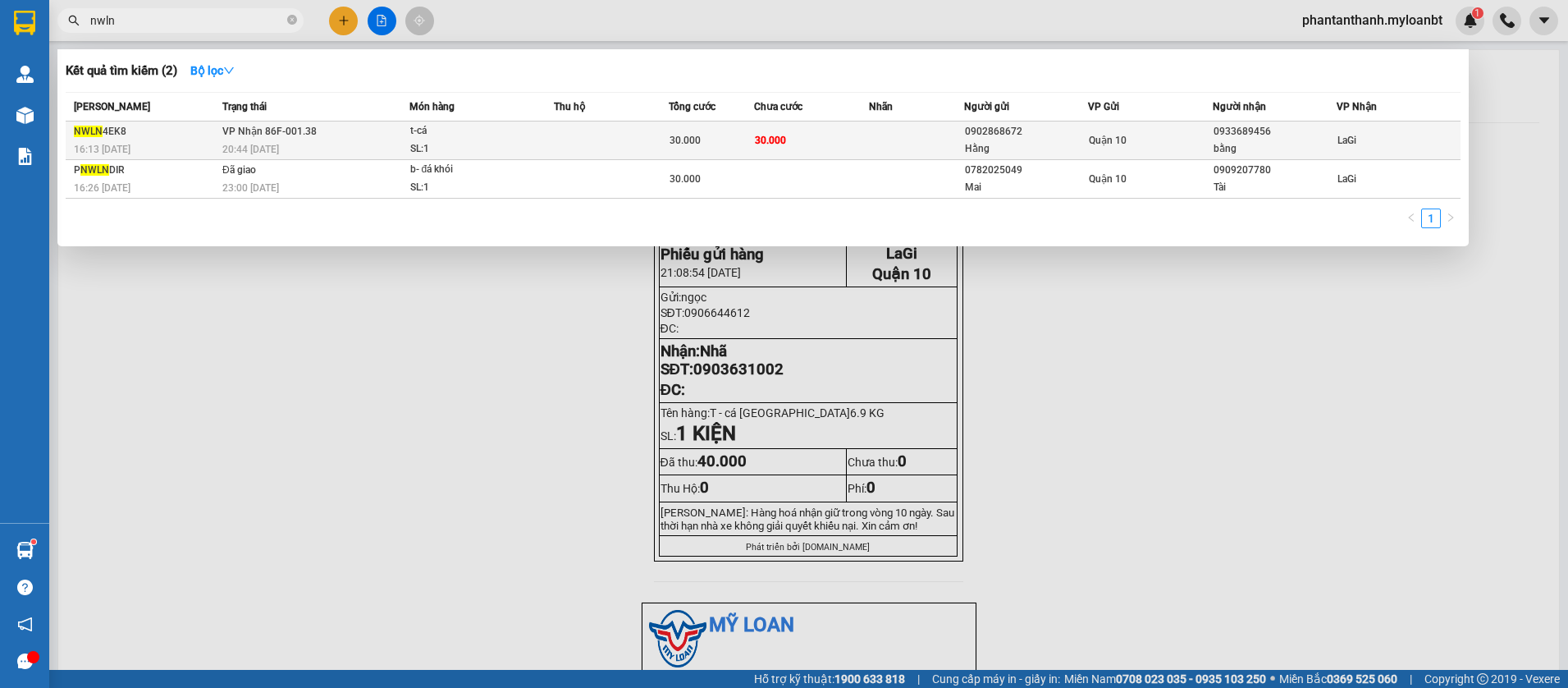
click at [854, 136] on td "30.000" at bounding box center [811, 140] width 115 height 39
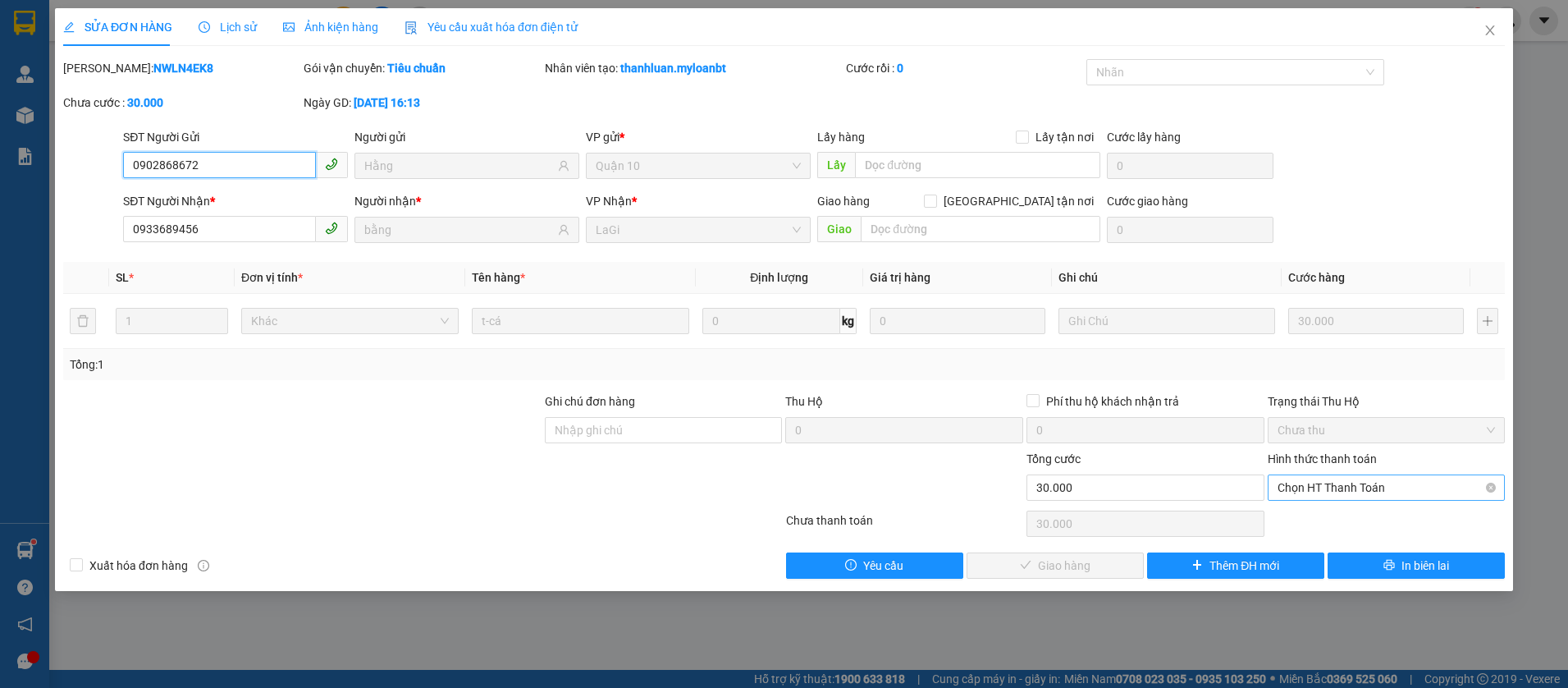
click at [1286, 493] on span "Chọn HT Thanh Toán" at bounding box center [1387, 488] width 218 height 25
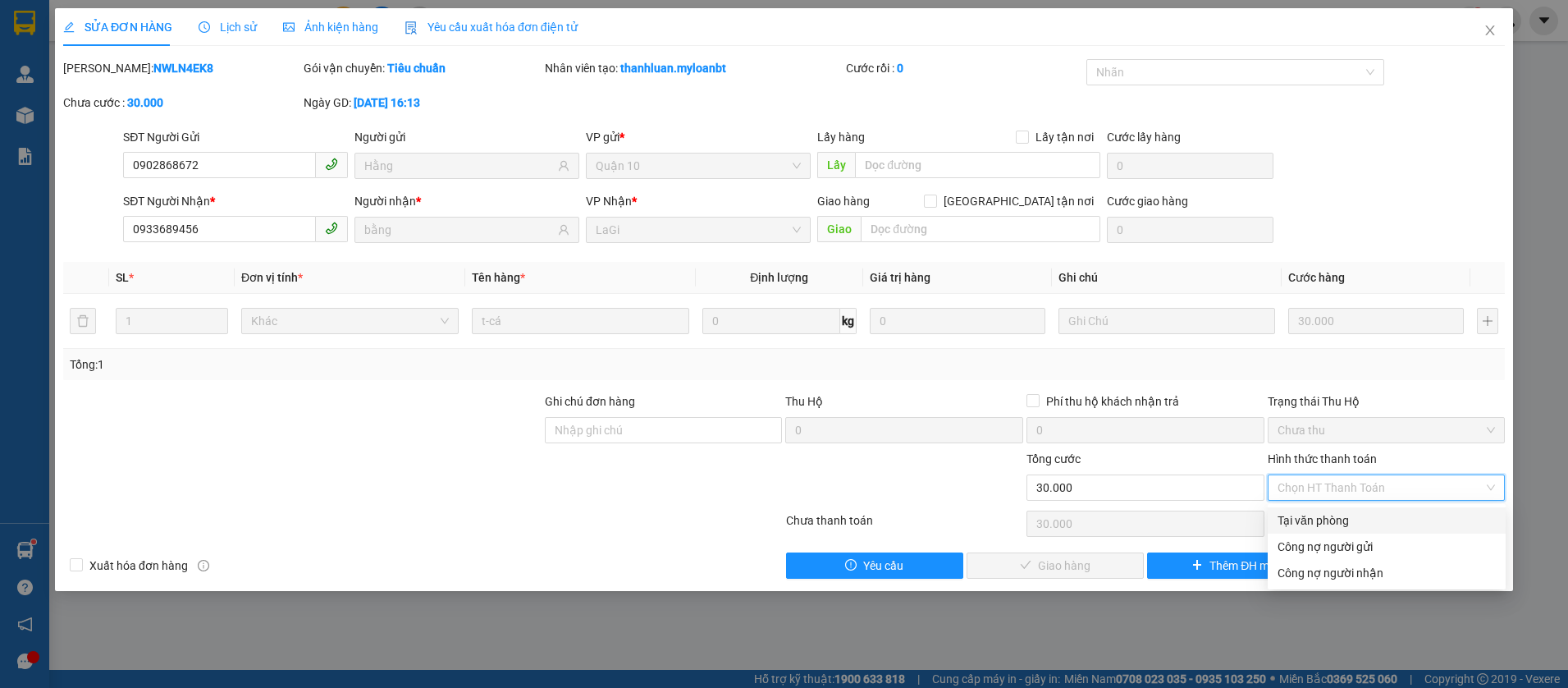
click at [1287, 512] on div "Tại văn phòng" at bounding box center [1387, 520] width 218 height 18
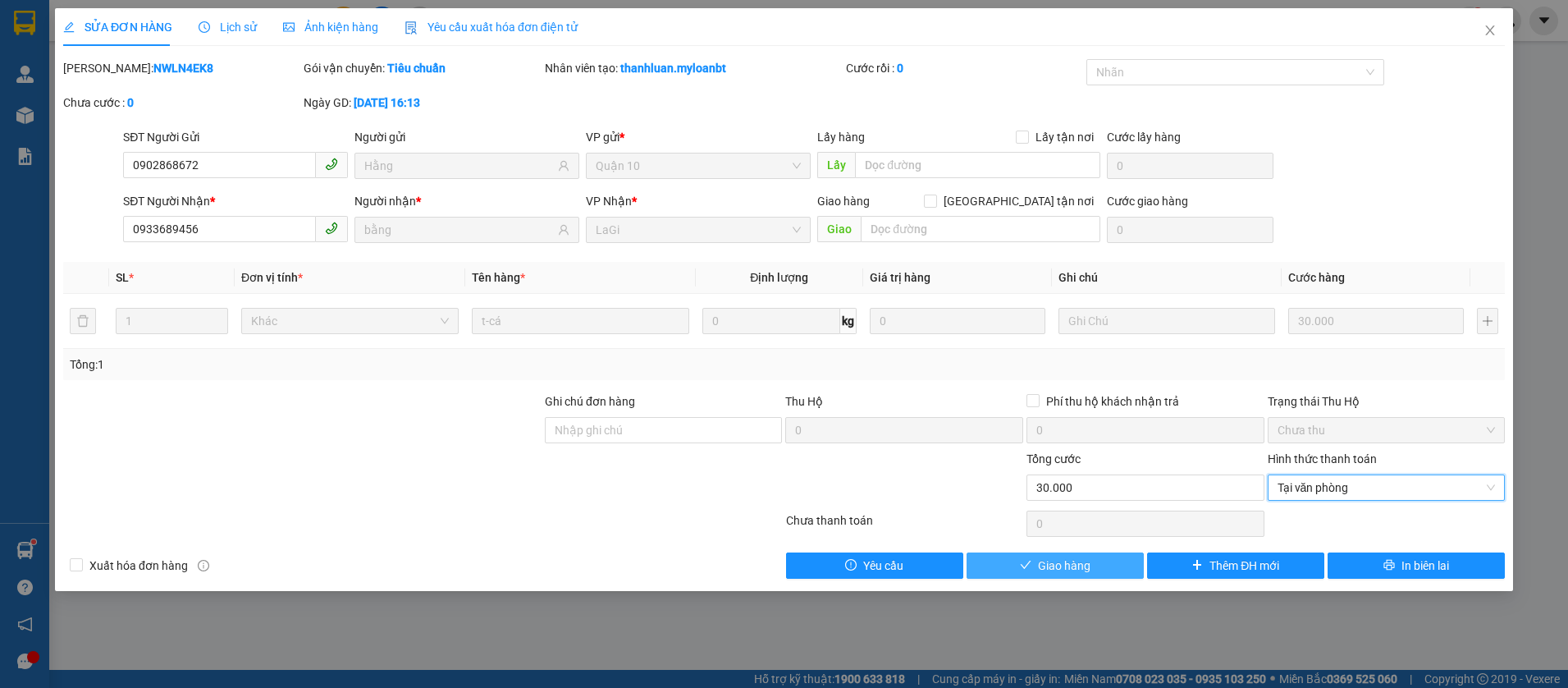
click at [1102, 557] on button "Giao hàng" at bounding box center [1055, 565] width 177 height 26
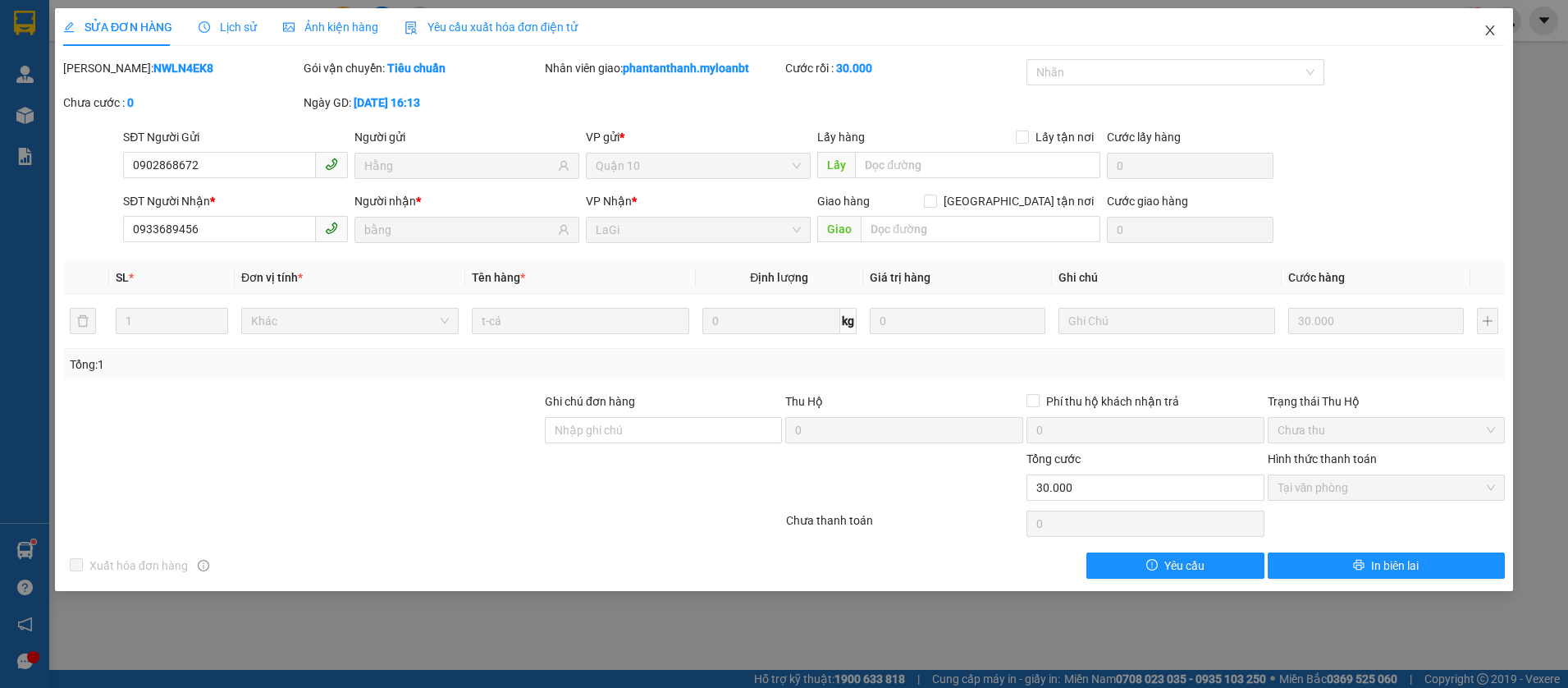
click at [1486, 18] on span "Close" at bounding box center [1491, 31] width 46 height 46
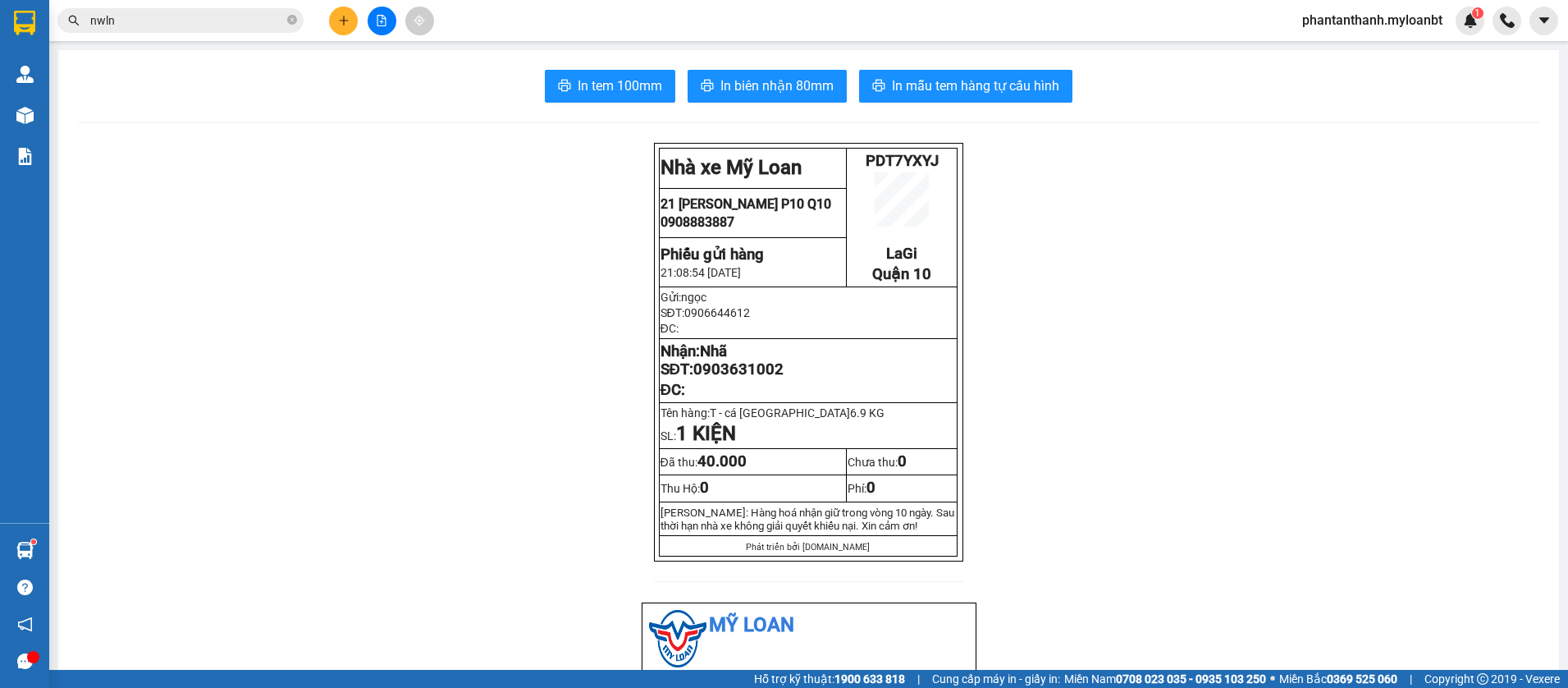
click at [212, 29] on input "nwln" at bounding box center [187, 21] width 194 height 18
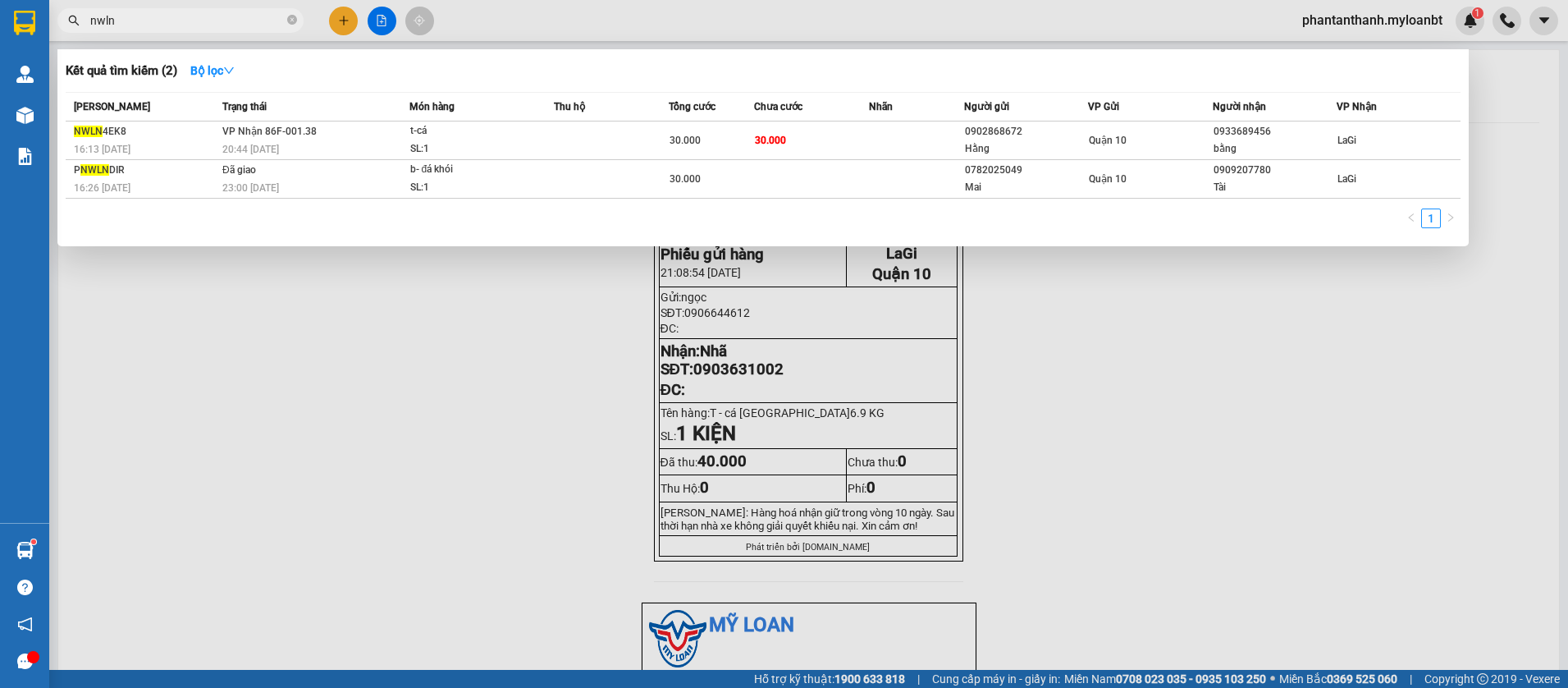
click at [212, 27] on input "nwln" at bounding box center [187, 21] width 194 height 18
click at [158, 12] on input "nwln" at bounding box center [187, 21] width 194 height 18
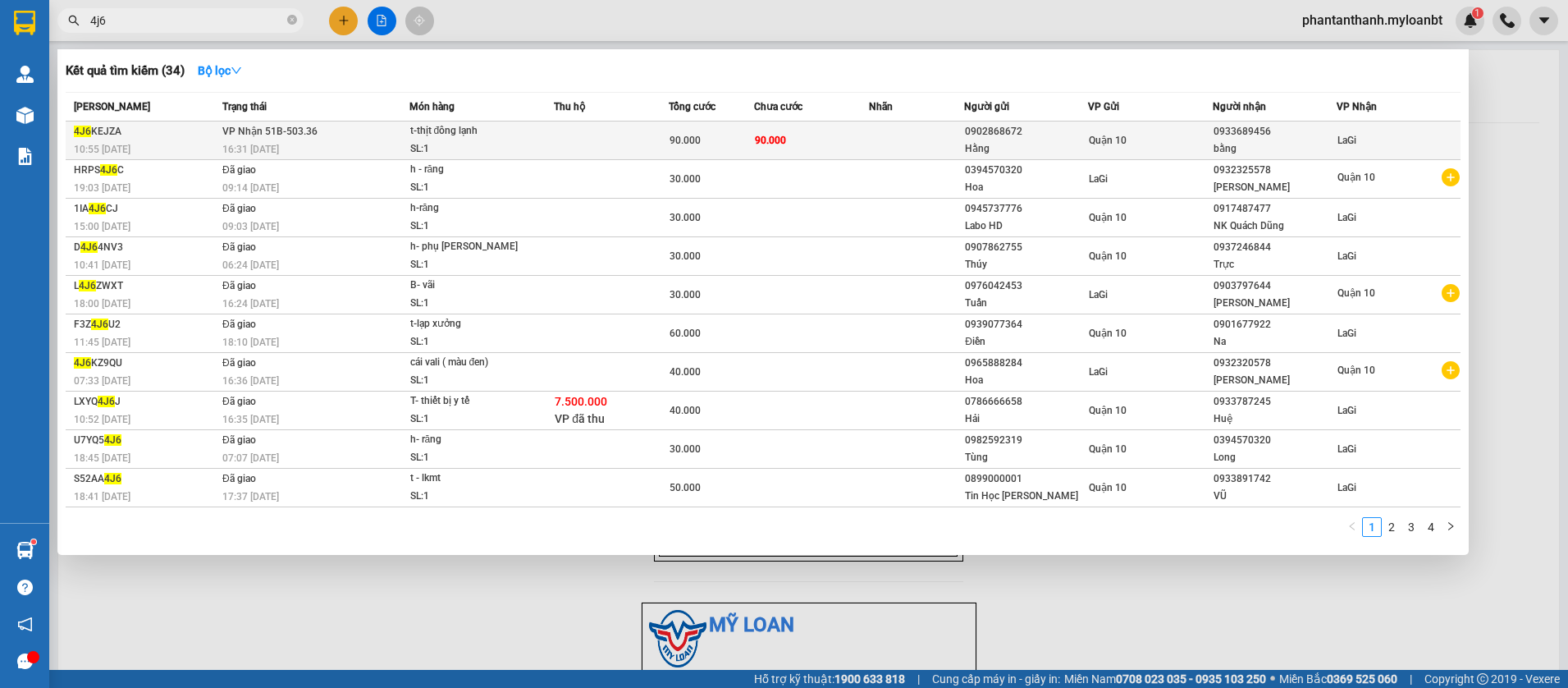
drag, startPoint x: 834, startPoint y: 138, endPoint x: 844, endPoint y: 131, distance: 12.2
click at [844, 131] on td "90.000" at bounding box center [811, 140] width 115 height 39
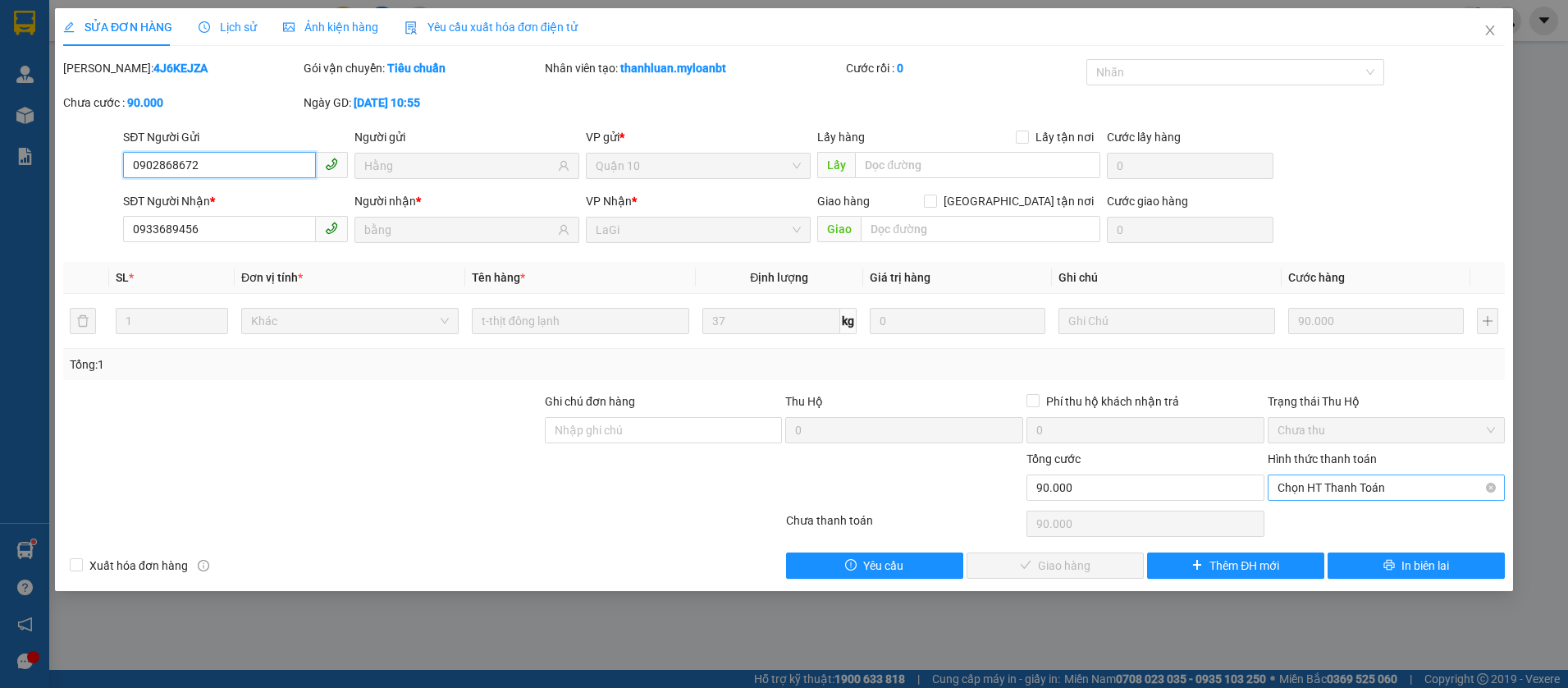
click at [1388, 495] on span "Chọn HT Thanh Toán" at bounding box center [1387, 488] width 218 height 25
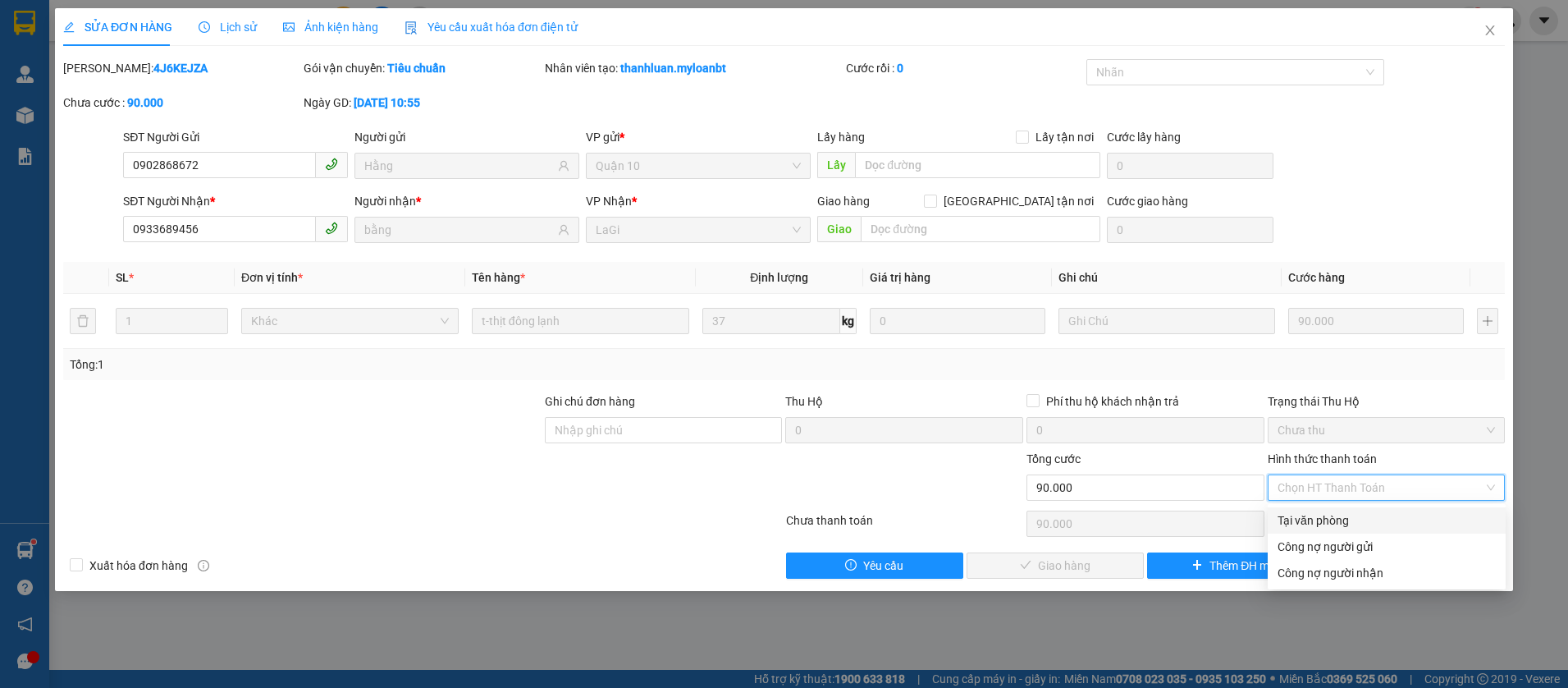
click at [1354, 526] on div "Tại văn phòng" at bounding box center [1387, 520] width 218 height 18
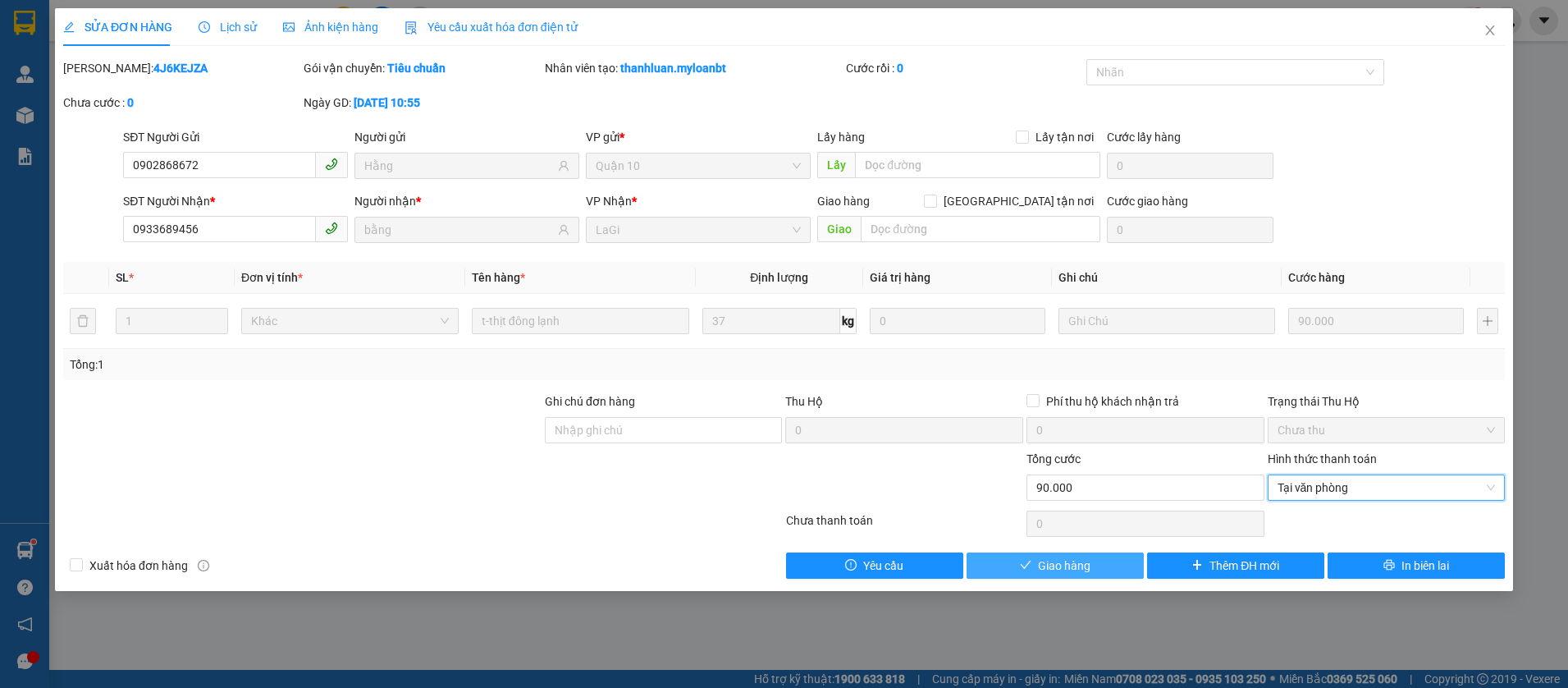
click at [1059, 569] on span "Giao hàng" at bounding box center [1065, 565] width 53 height 18
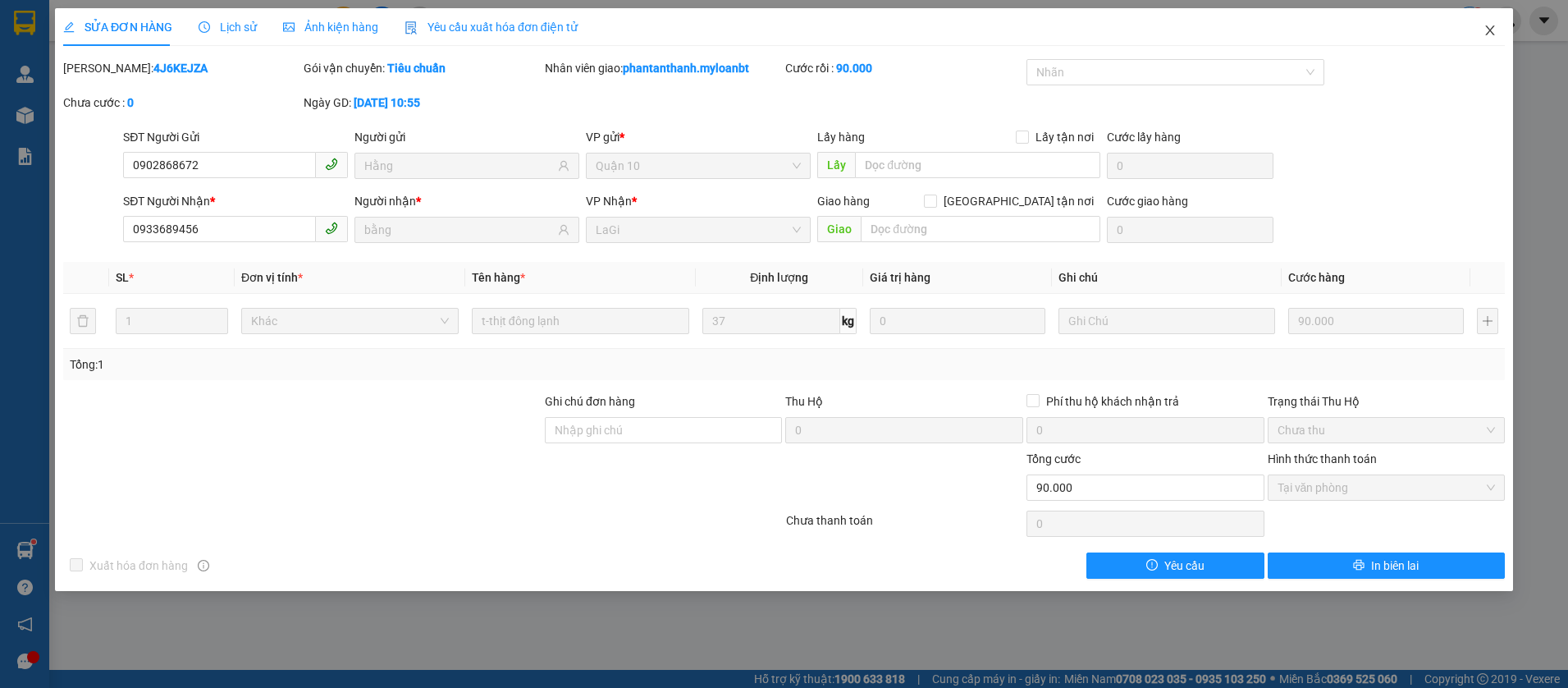
click at [1481, 29] on span "Close" at bounding box center [1491, 31] width 46 height 46
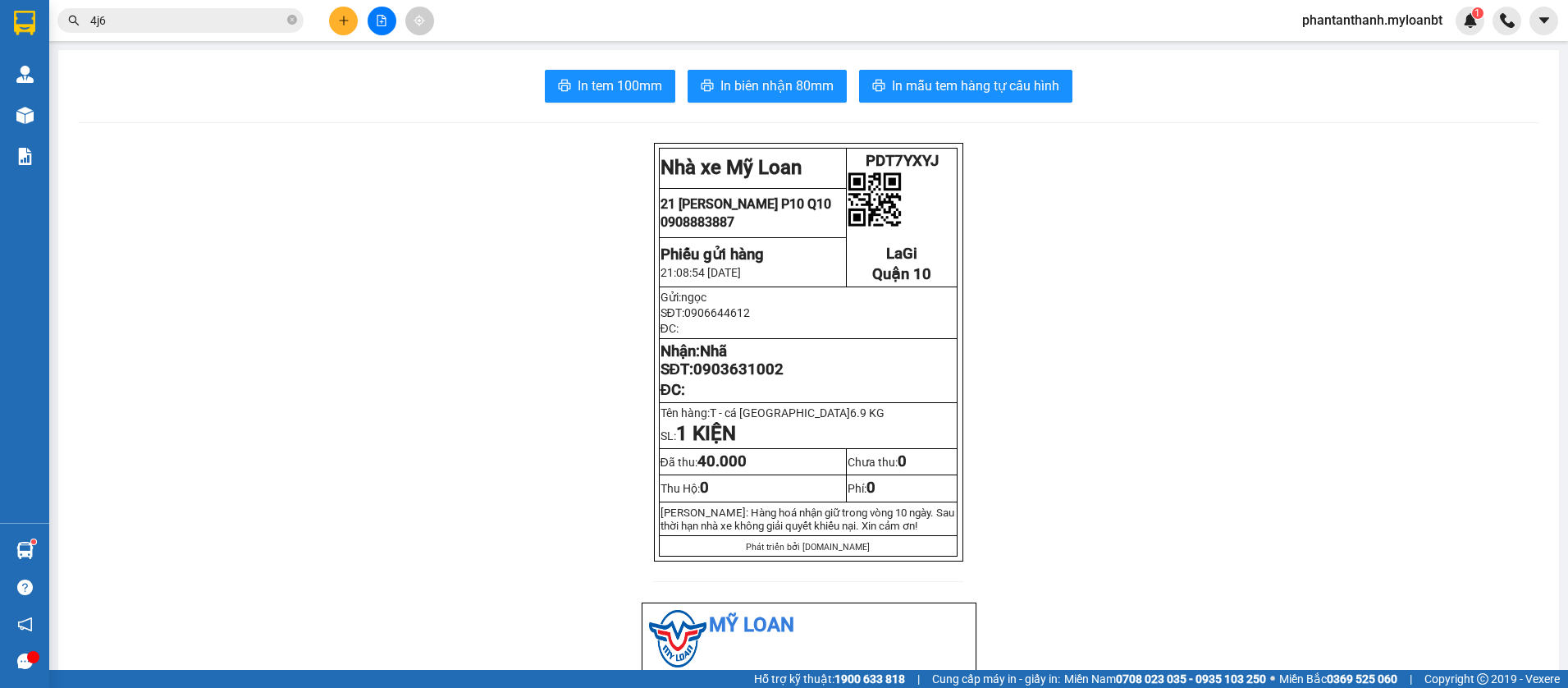
click at [214, 27] on input "4j6" at bounding box center [187, 21] width 194 height 18
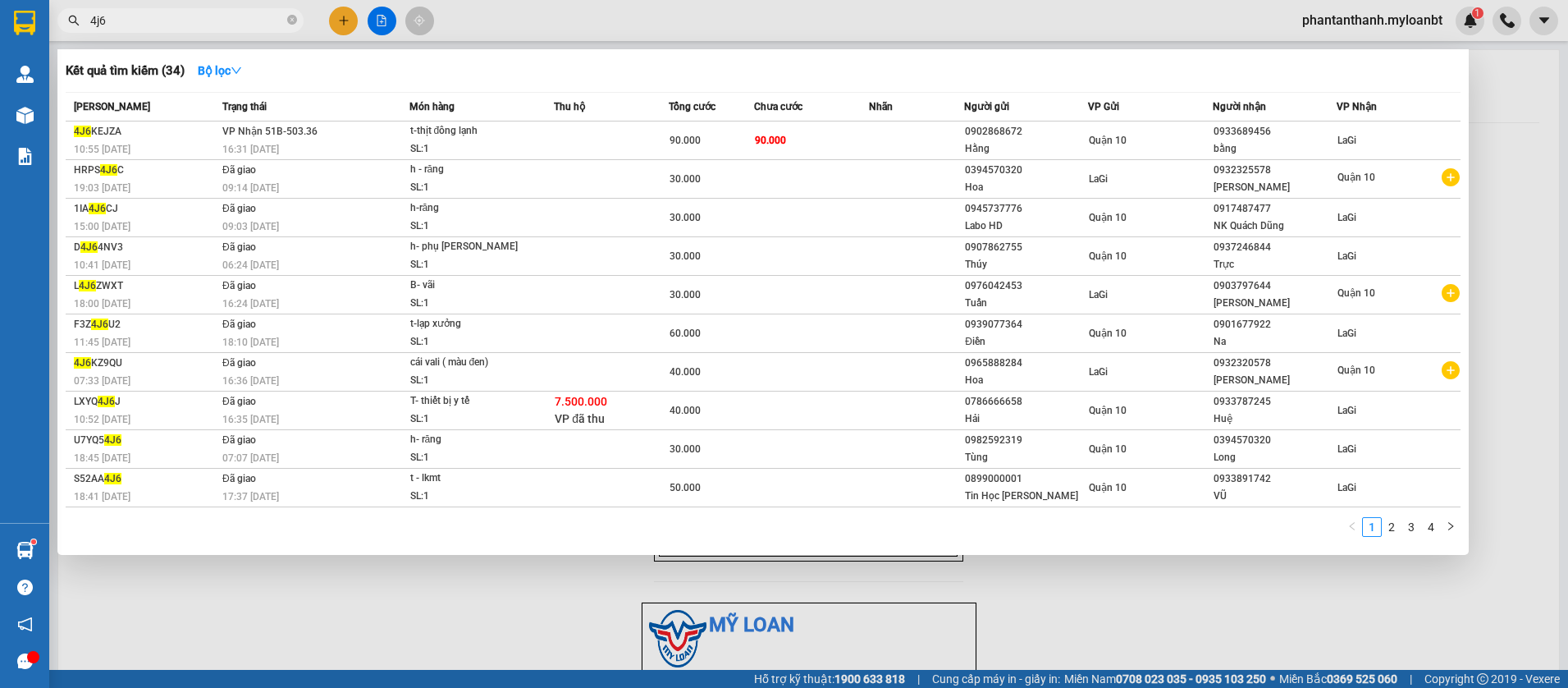
click at [214, 27] on input "4j6" at bounding box center [187, 21] width 194 height 18
click at [293, 23] on icon "close-circle" at bounding box center [293, 20] width 10 height 10
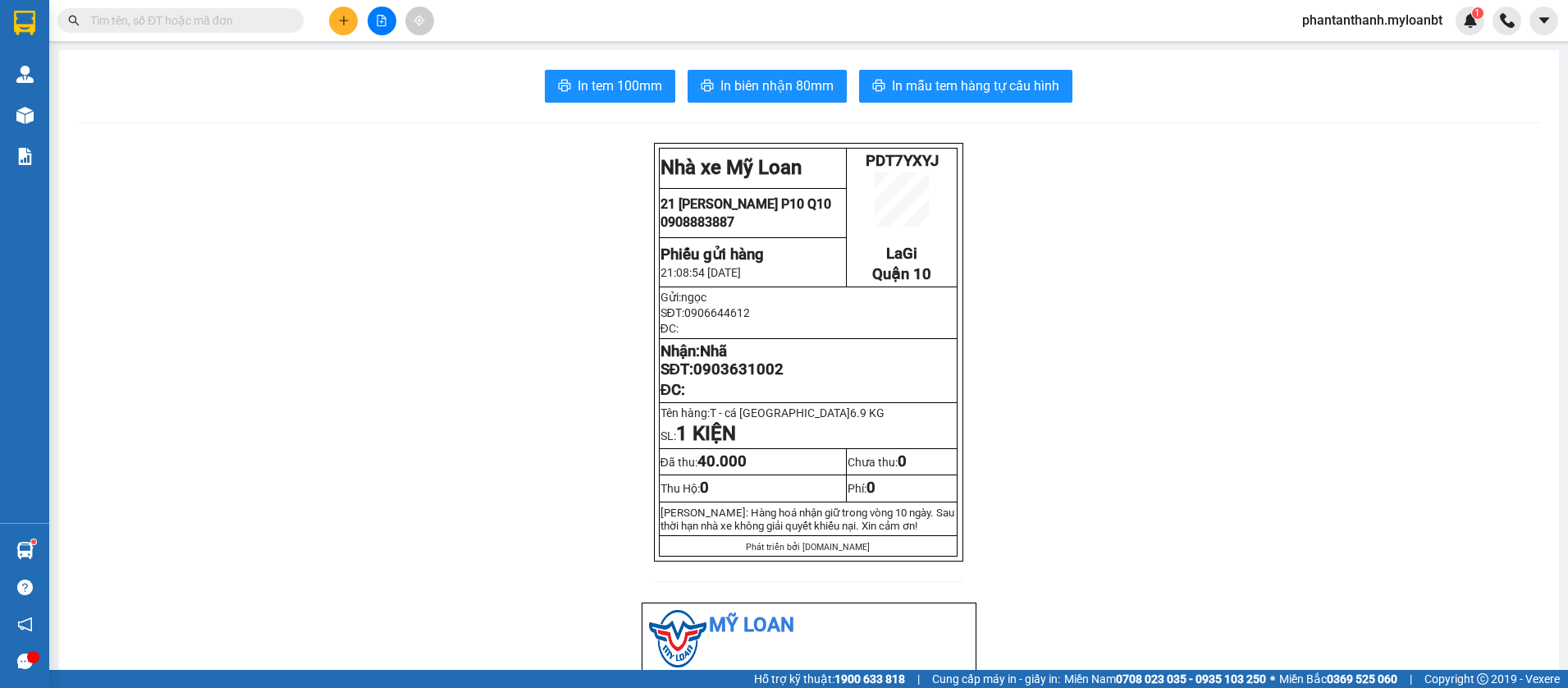
click at [500, 9] on div "Kết quả tìm kiếm ( 34 ) Bộ lọc Mã ĐH Trạng thái Món hàng Thu hộ Tổng cước Chưa …" at bounding box center [784, 21] width 1568 height 41
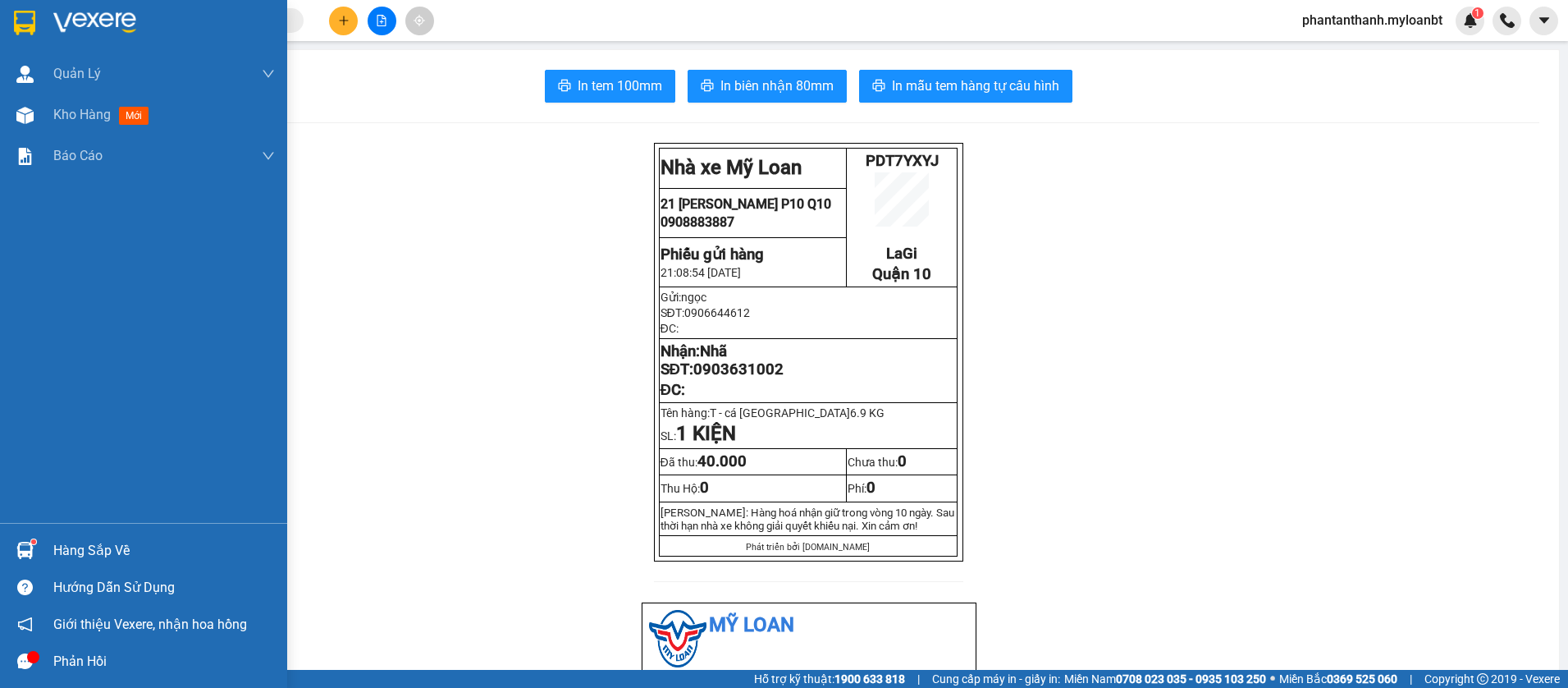
click at [99, 218] on div "Quản Lý Quản lý giao nhận mới Kho hàng mới Báo cáo Mẫu 1: Báo cáo dòng tiền the…" at bounding box center [143, 288] width 288 height 470
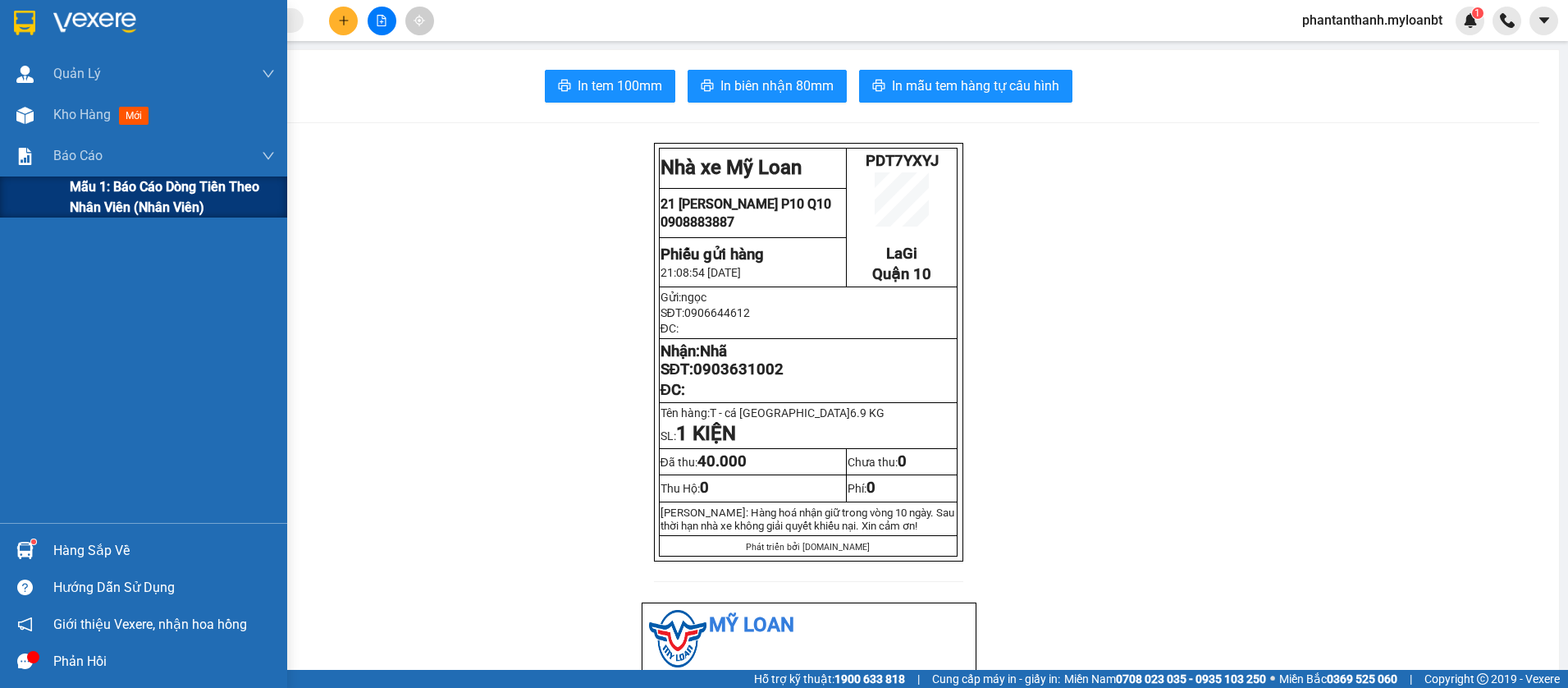
click at [102, 199] on span "Mẫu 1: Báo cáo dòng tiền theo nhân viên (Nhân viên)" at bounding box center [172, 197] width 205 height 41
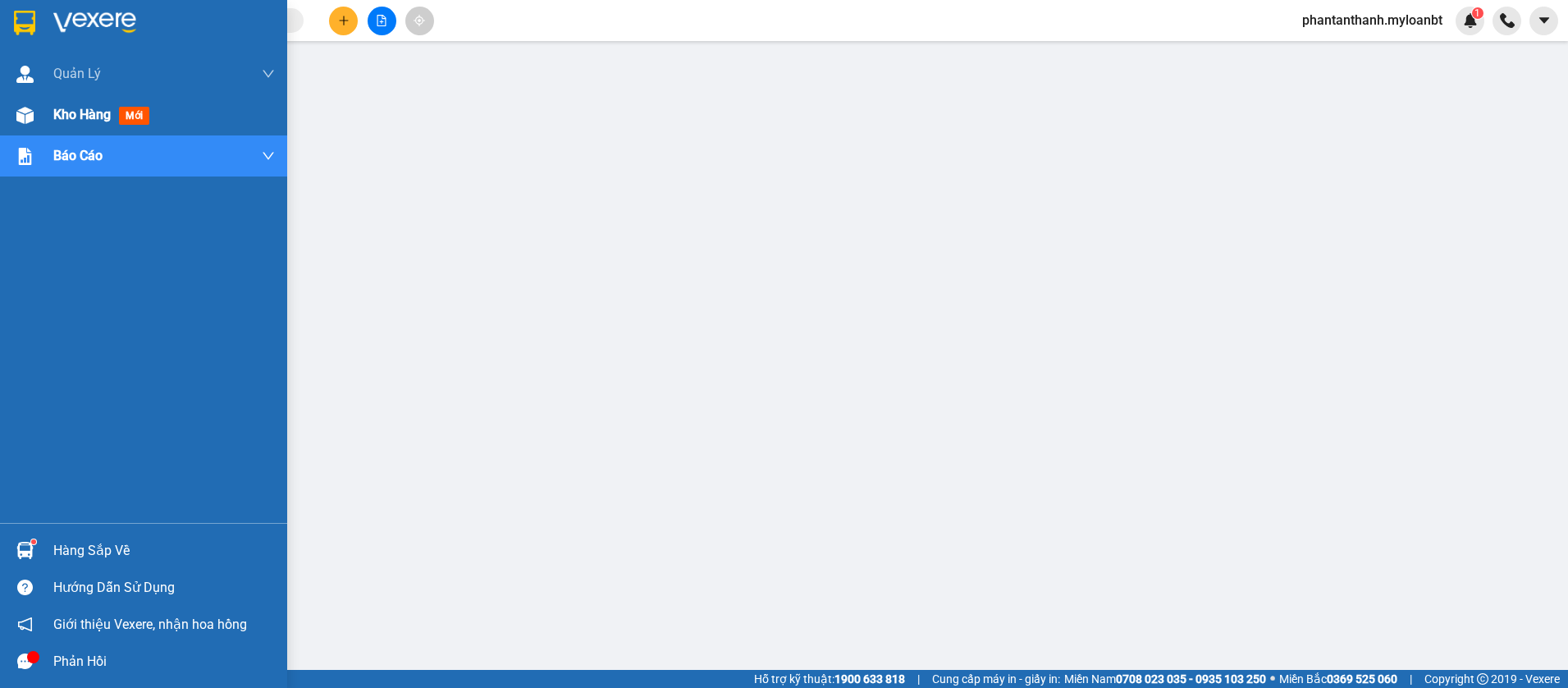
click at [50, 106] on div "Kho hàng mới" at bounding box center [143, 115] width 288 height 41
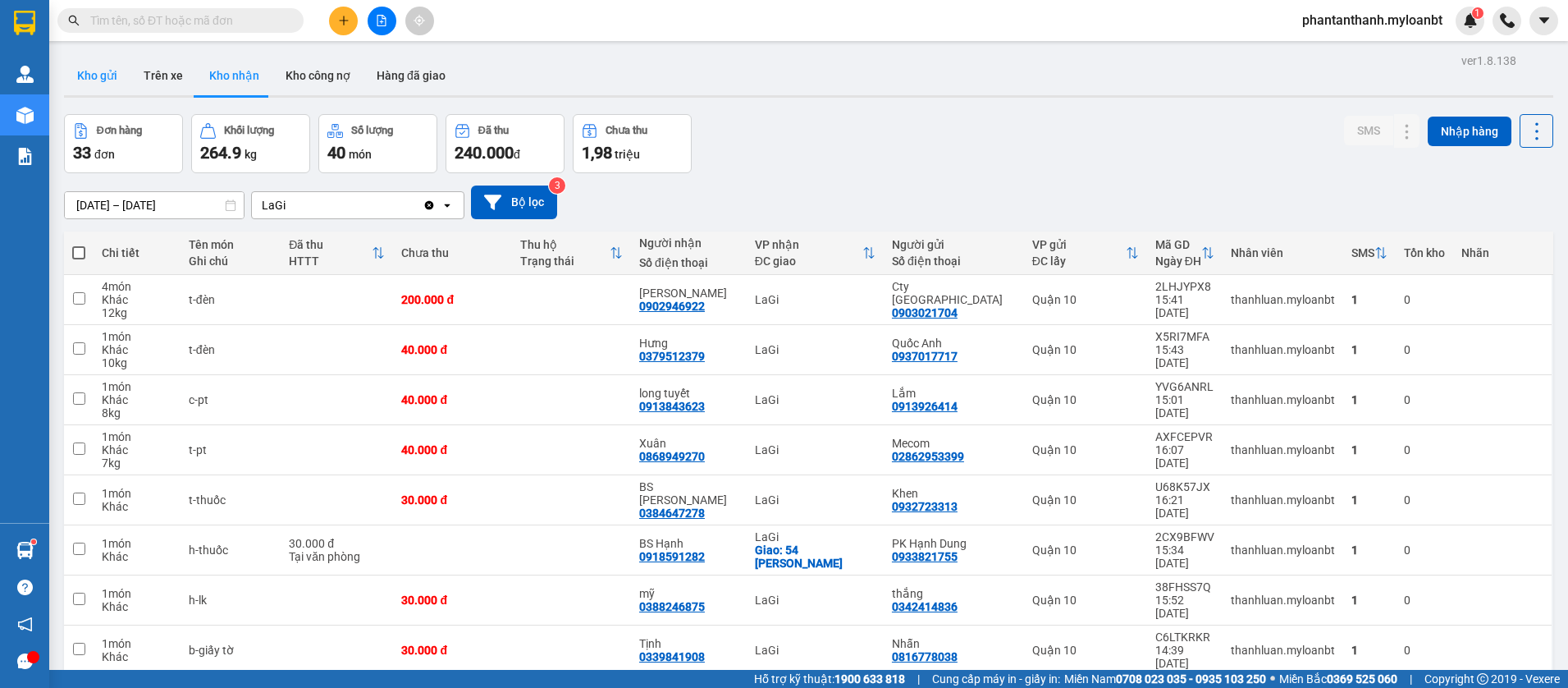
click at [90, 82] on button "Kho gửi" at bounding box center [97, 76] width 67 height 40
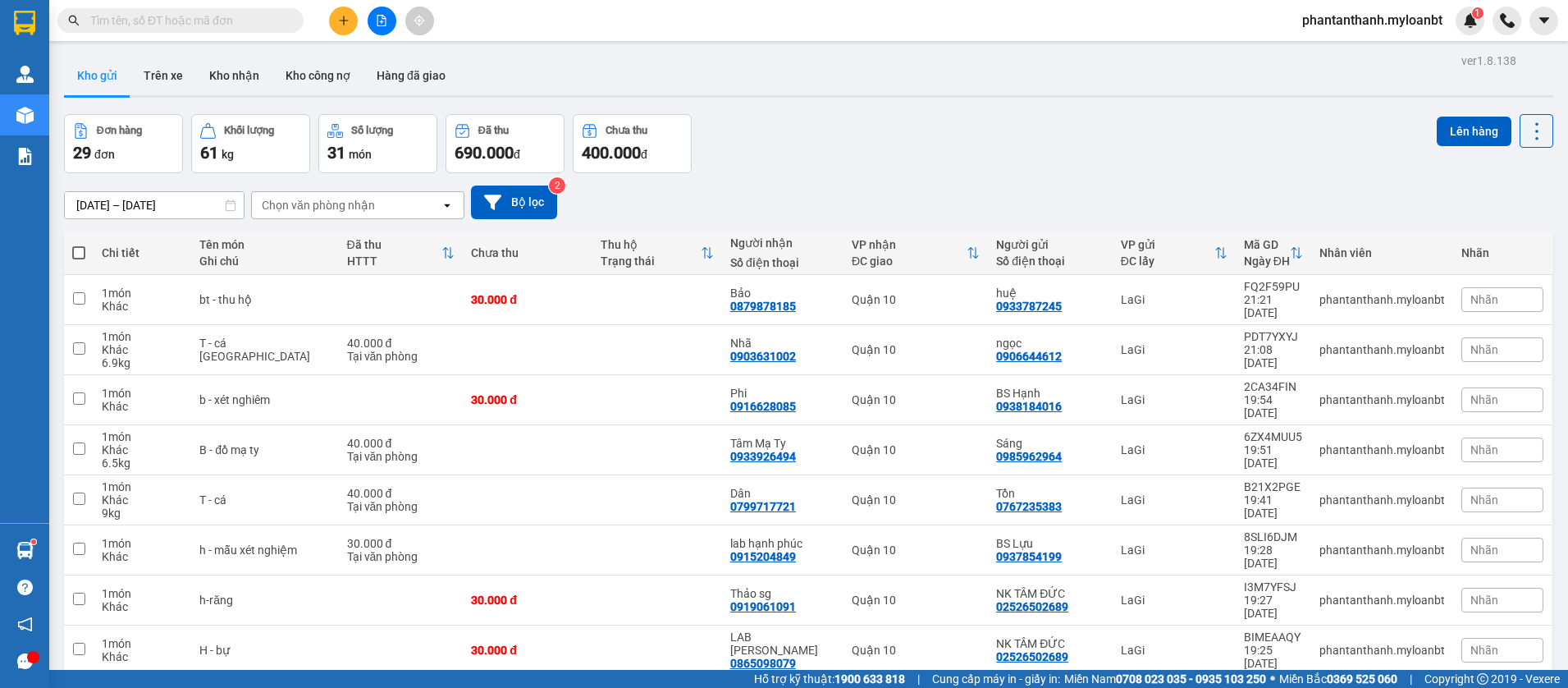
click at [334, 213] on div "Chọn văn phòng nhận" at bounding box center [318, 205] width 113 height 16
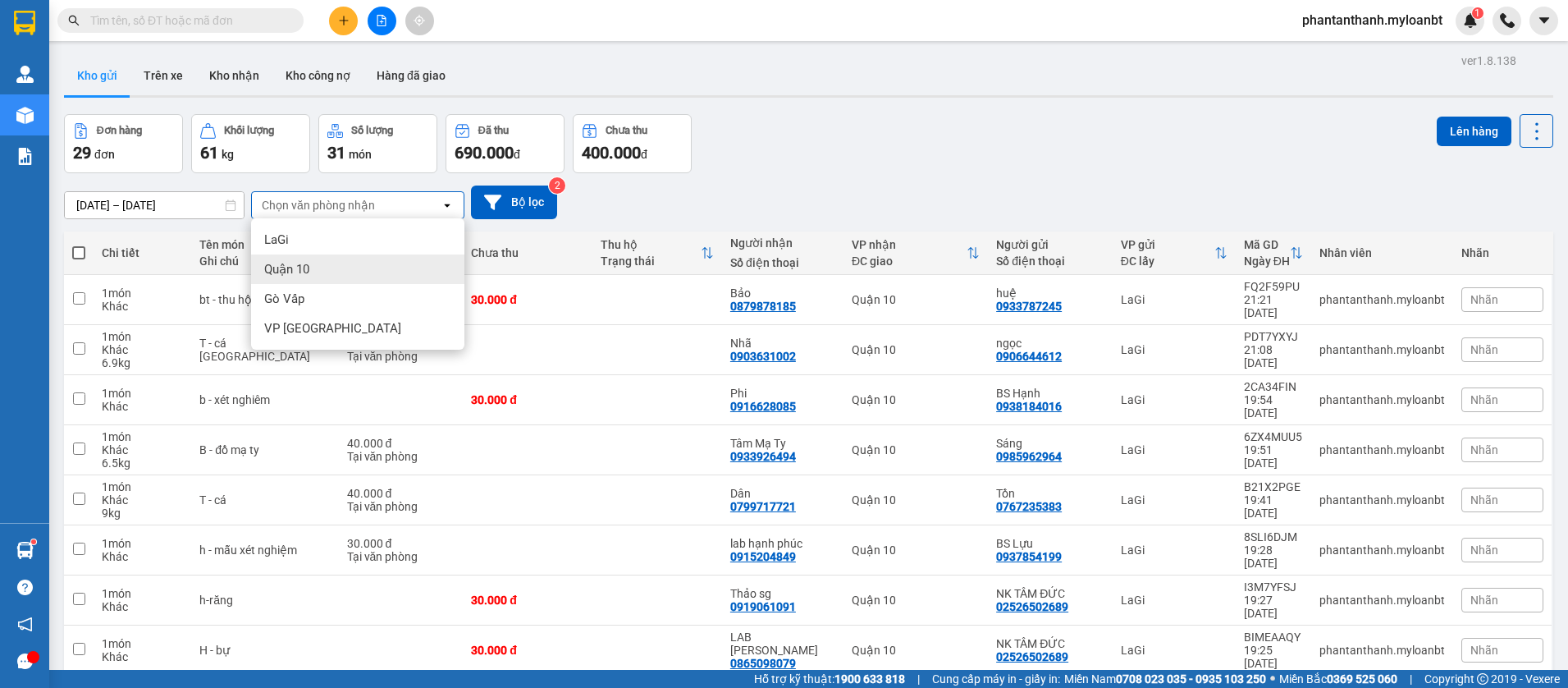
click at [815, 190] on div "13/08/2025 – 15/08/2025 Press the down arrow key to interact with the calendar …" at bounding box center [808, 202] width 1489 height 34
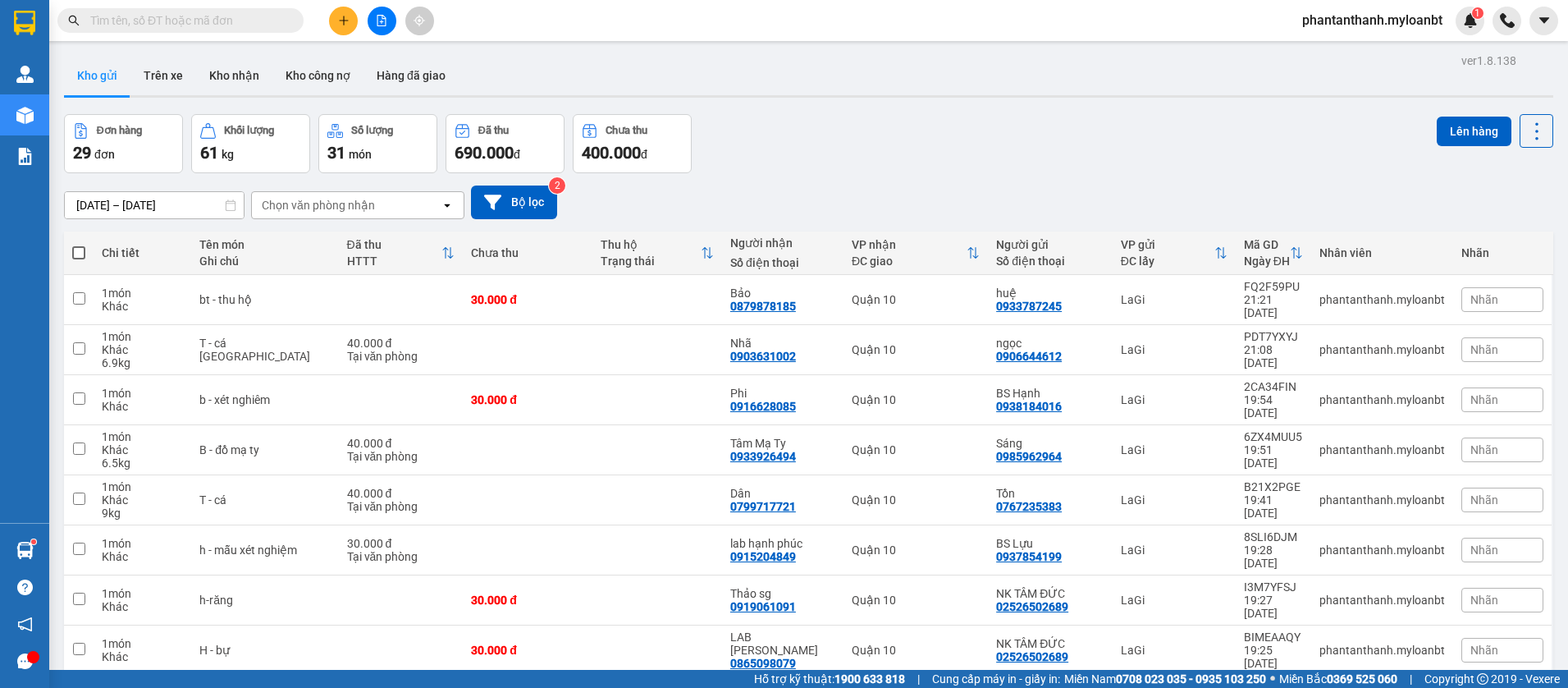
click at [329, 205] on div "Chọn văn phòng nhận" at bounding box center [318, 205] width 113 height 16
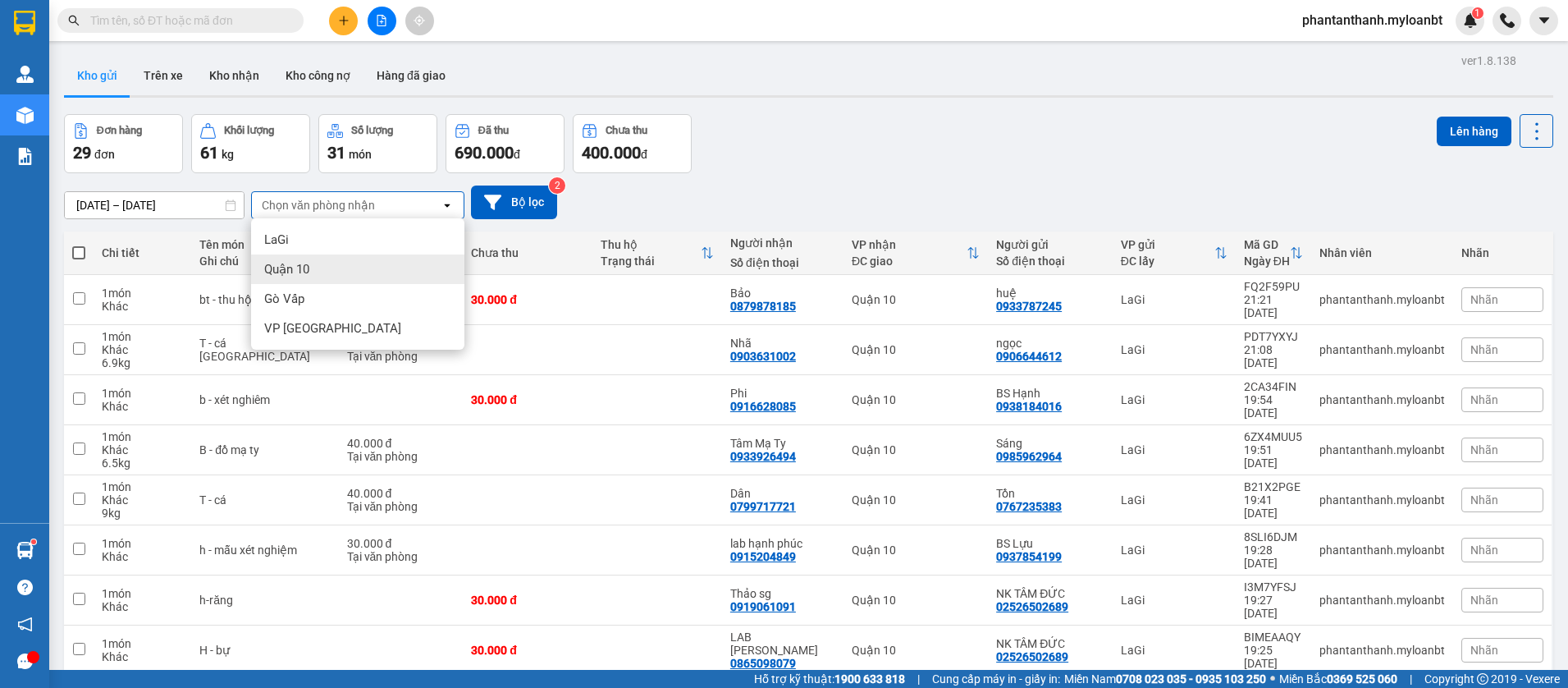
click at [297, 272] on span "Quận 10" at bounding box center [287, 269] width 45 height 16
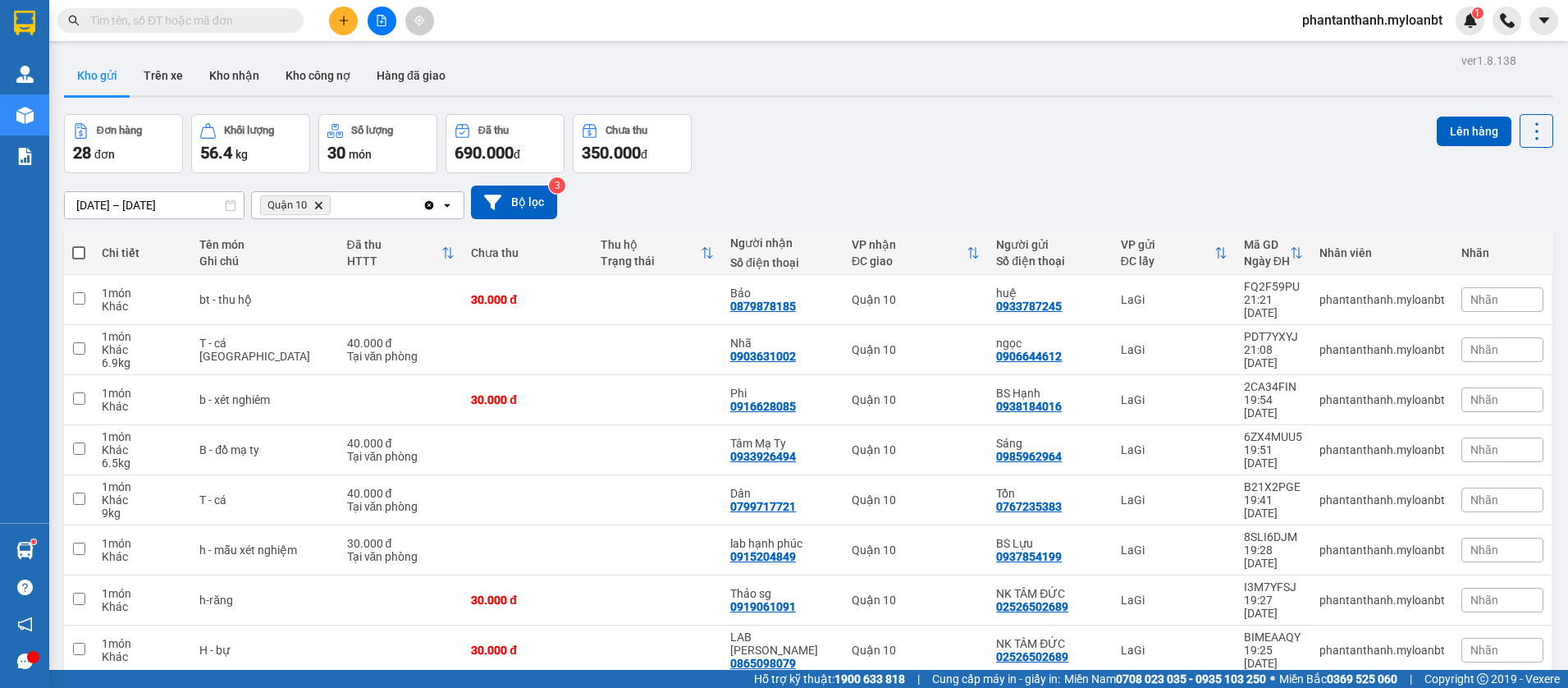
scroll to position [82, 0]
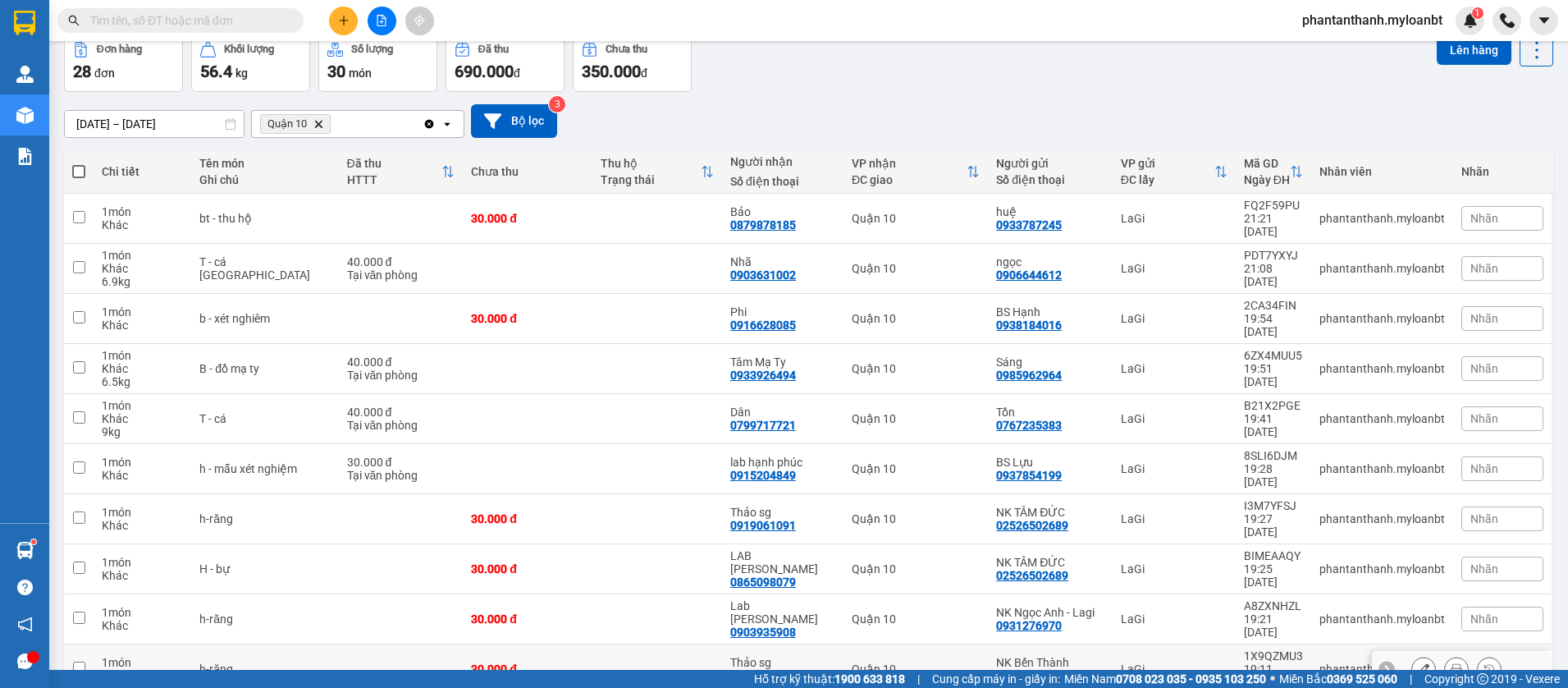
click at [1467, 596] on span "100 / trang" at bounding box center [1479, 592] width 59 height 16
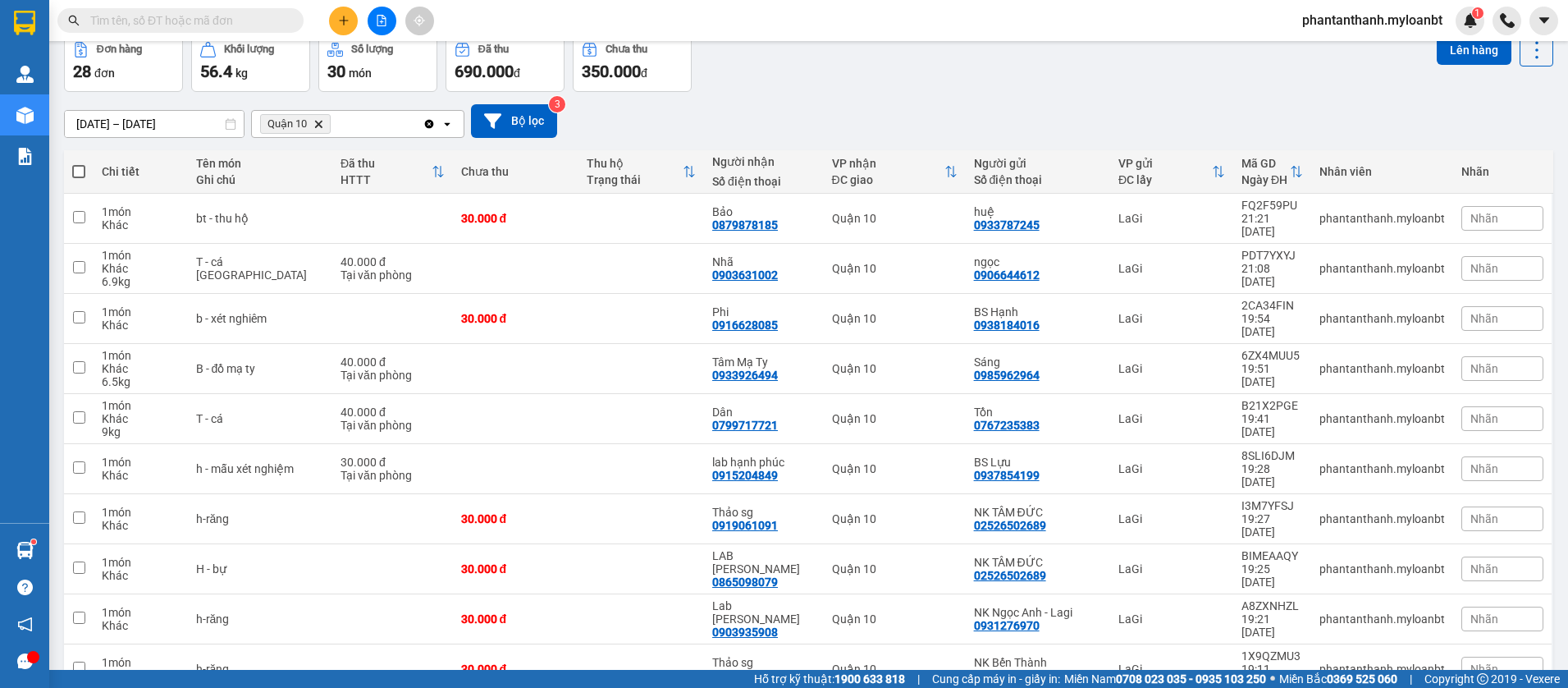
click at [83, 174] on span at bounding box center [79, 171] width 13 height 13
click at [79, 163] on input "checkbox" at bounding box center [79, 163] width 0 height 0
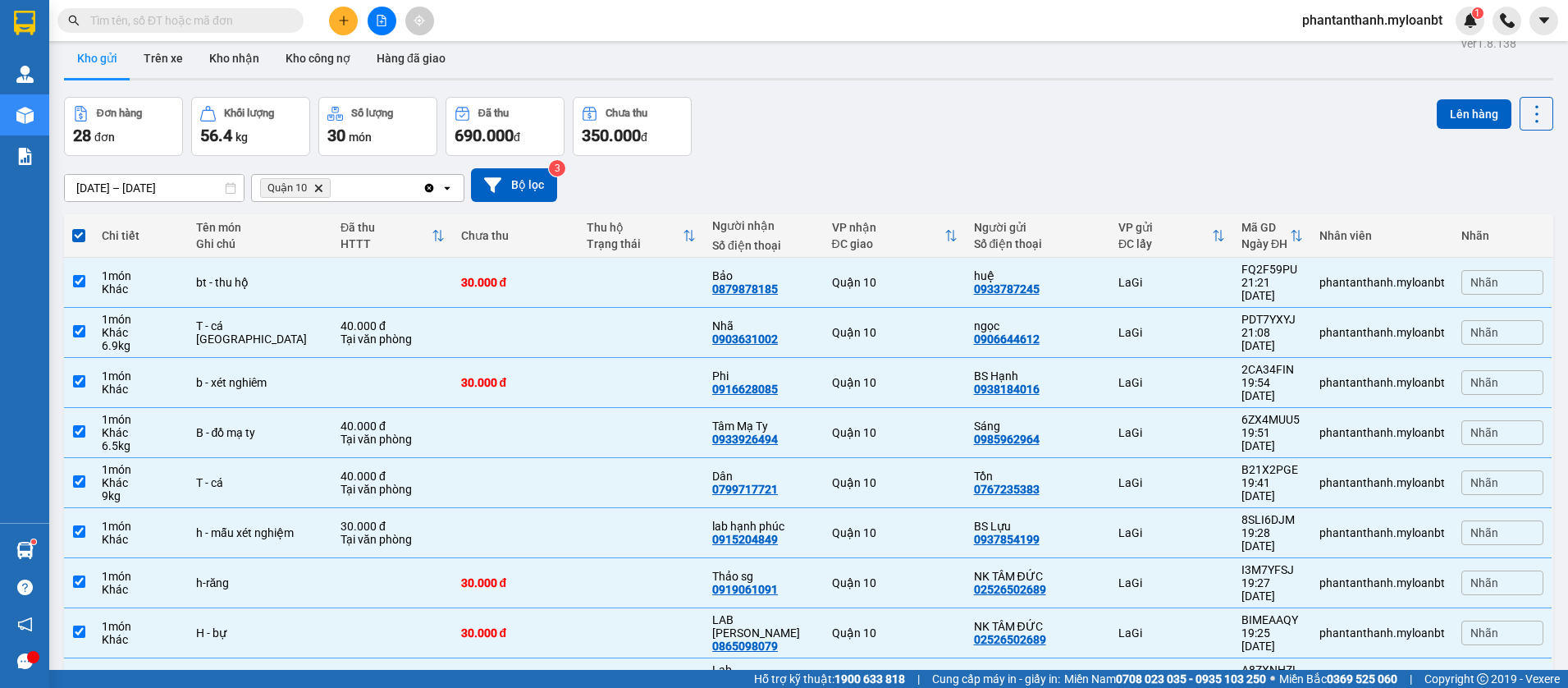
scroll to position [0, 0]
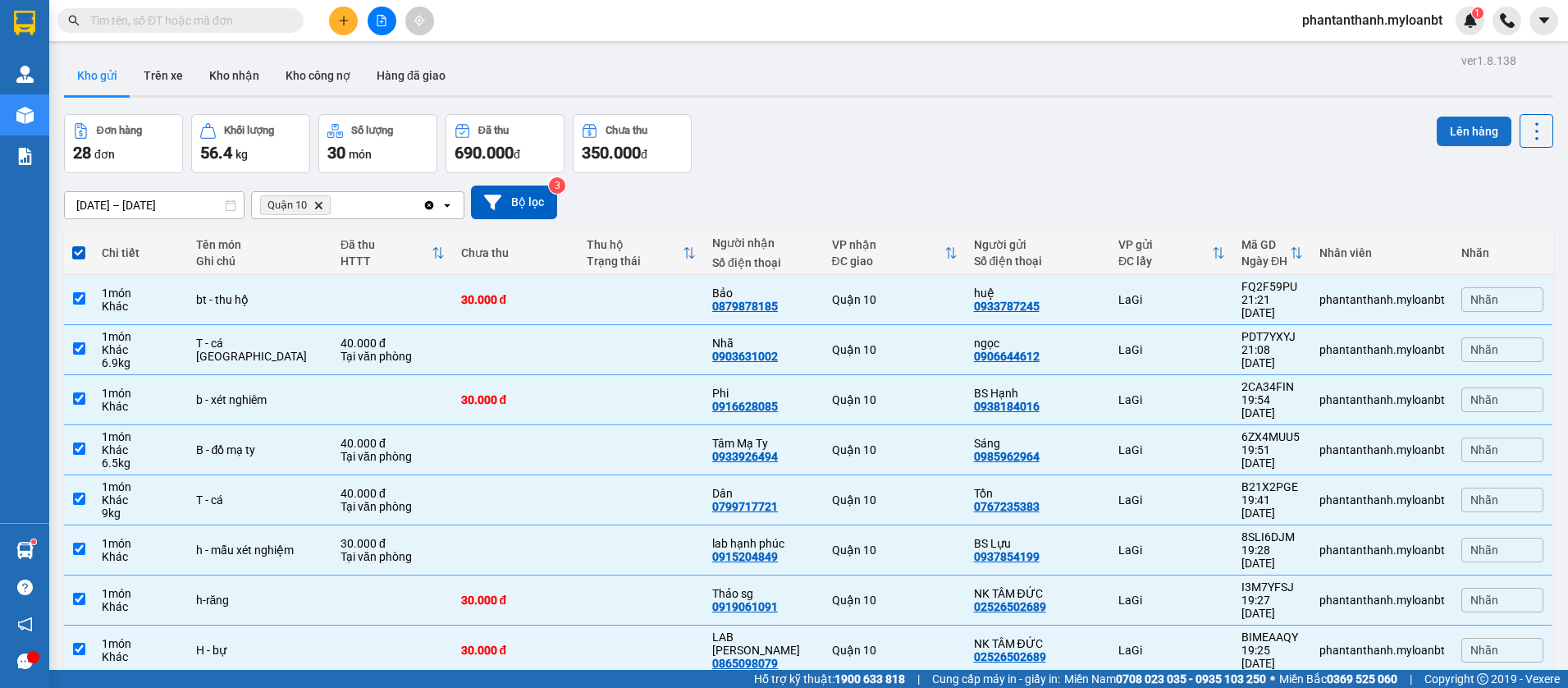
click at [1455, 119] on button "Lên hàng" at bounding box center [1474, 131] width 75 height 30
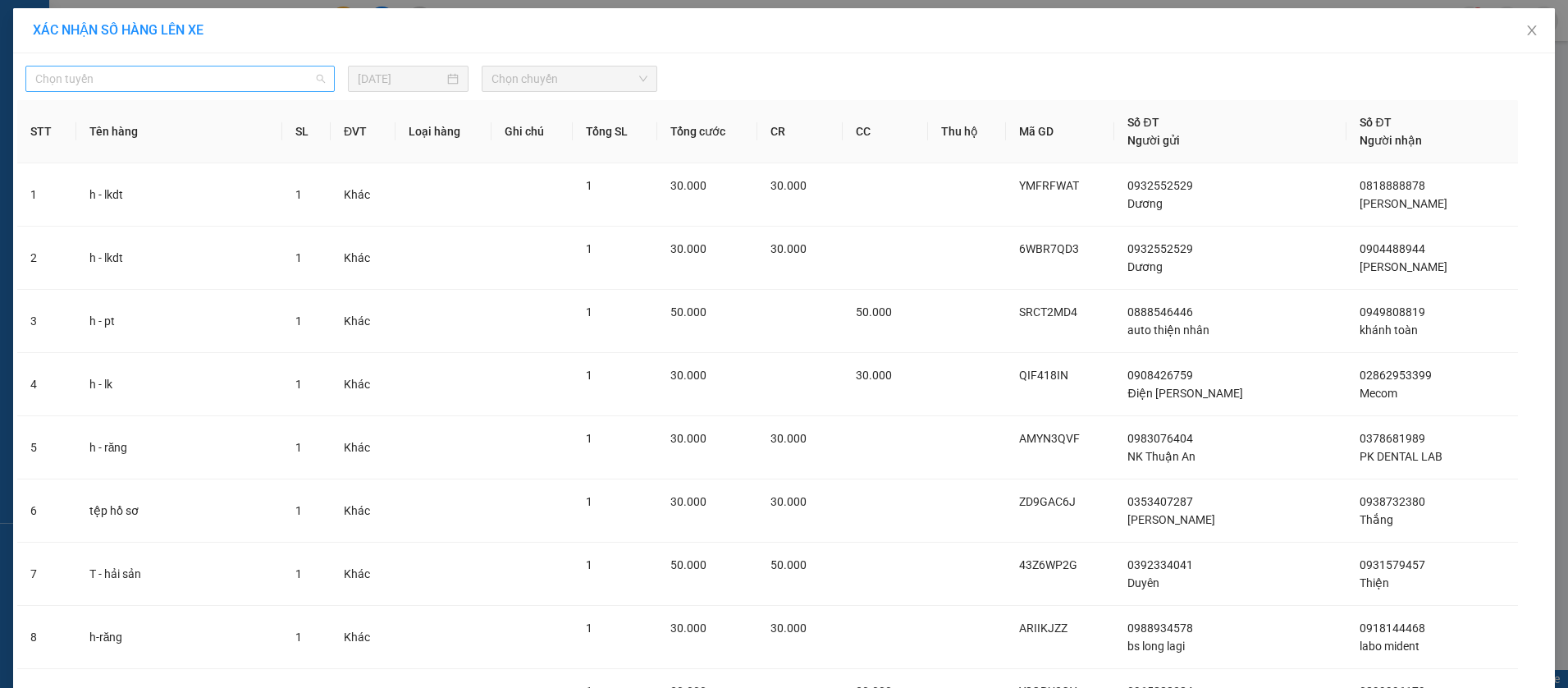
click at [223, 77] on span "Chọn tuyến" at bounding box center [180, 79] width 290 height 25
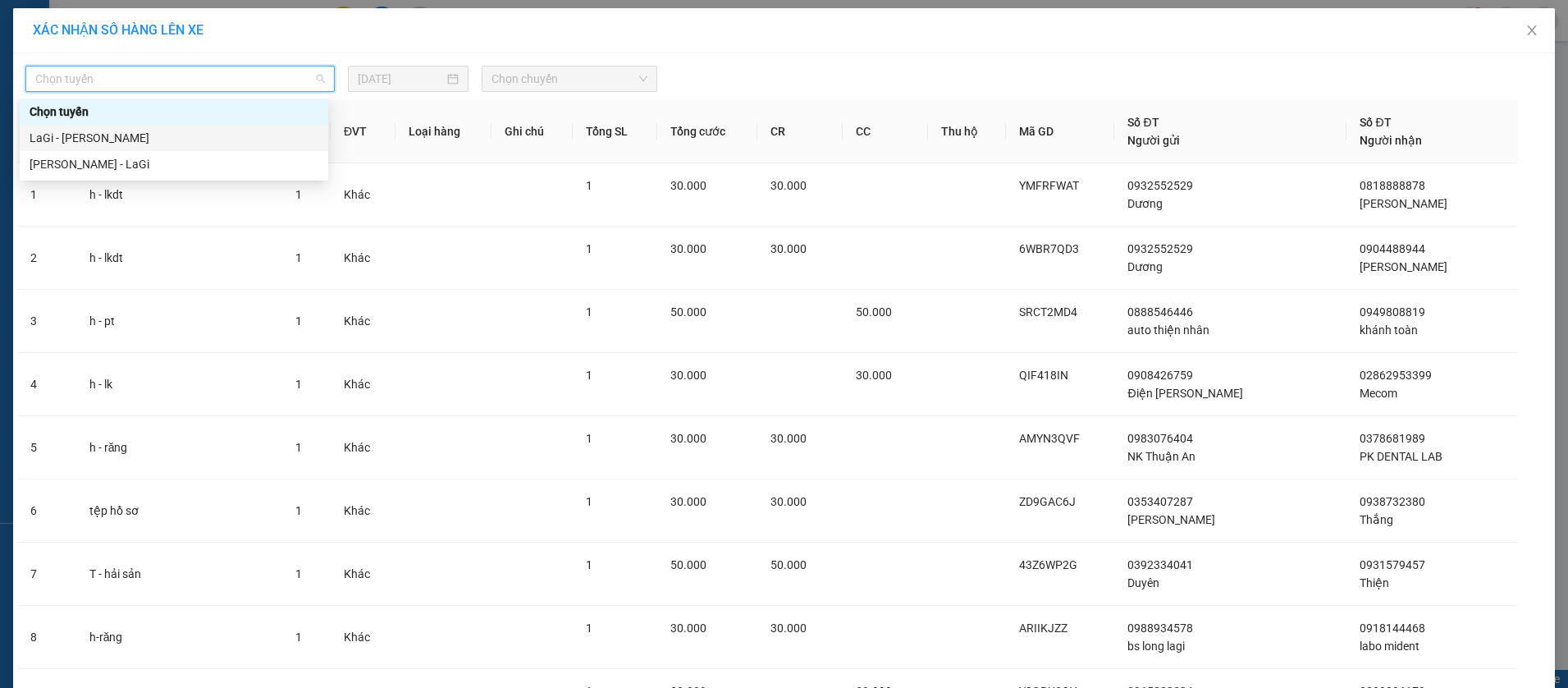
click at [121, 147] on div "LaGi - Hồ Chí Minh" at bounding box center [174, 138] width 308 height 26
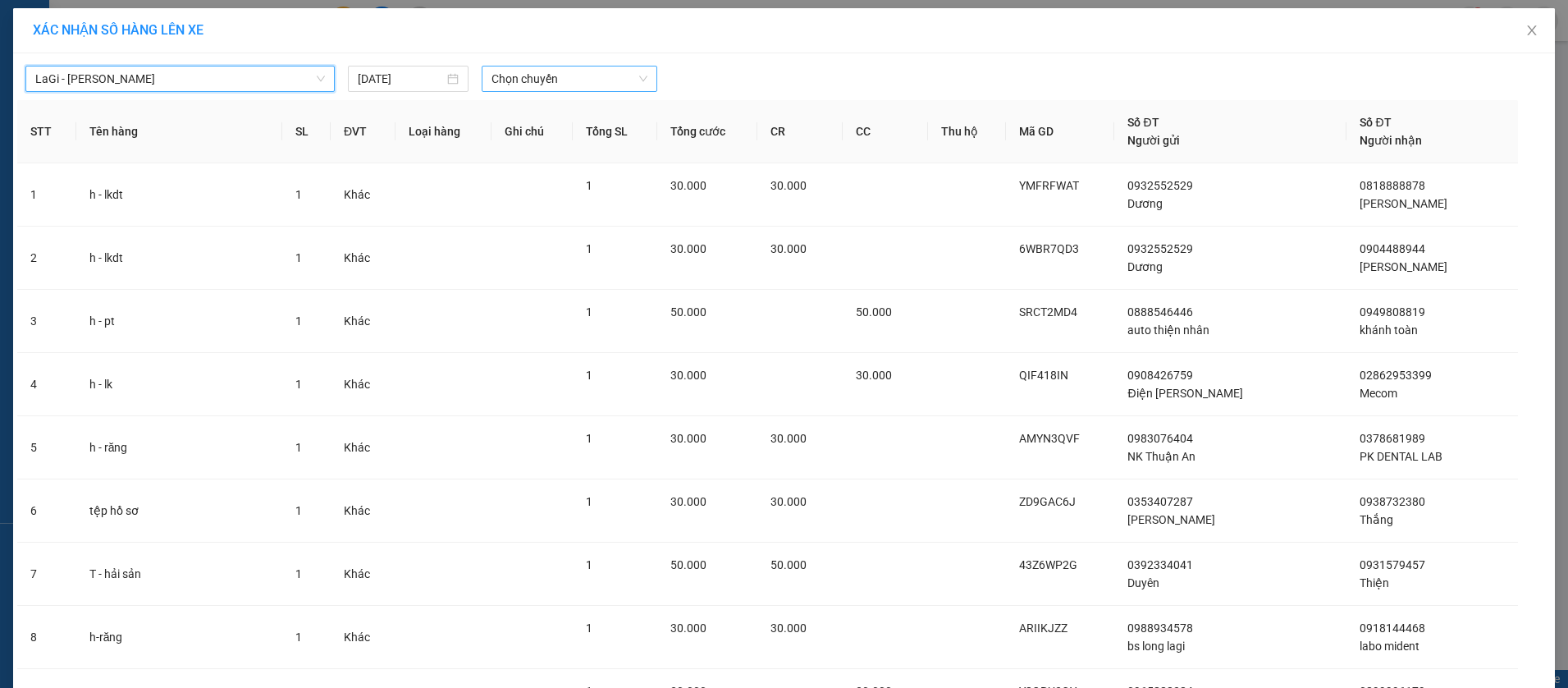
click at [565, 79] on span "Chọn chuyến" at bounding box center [569, 79] width 155 height 25
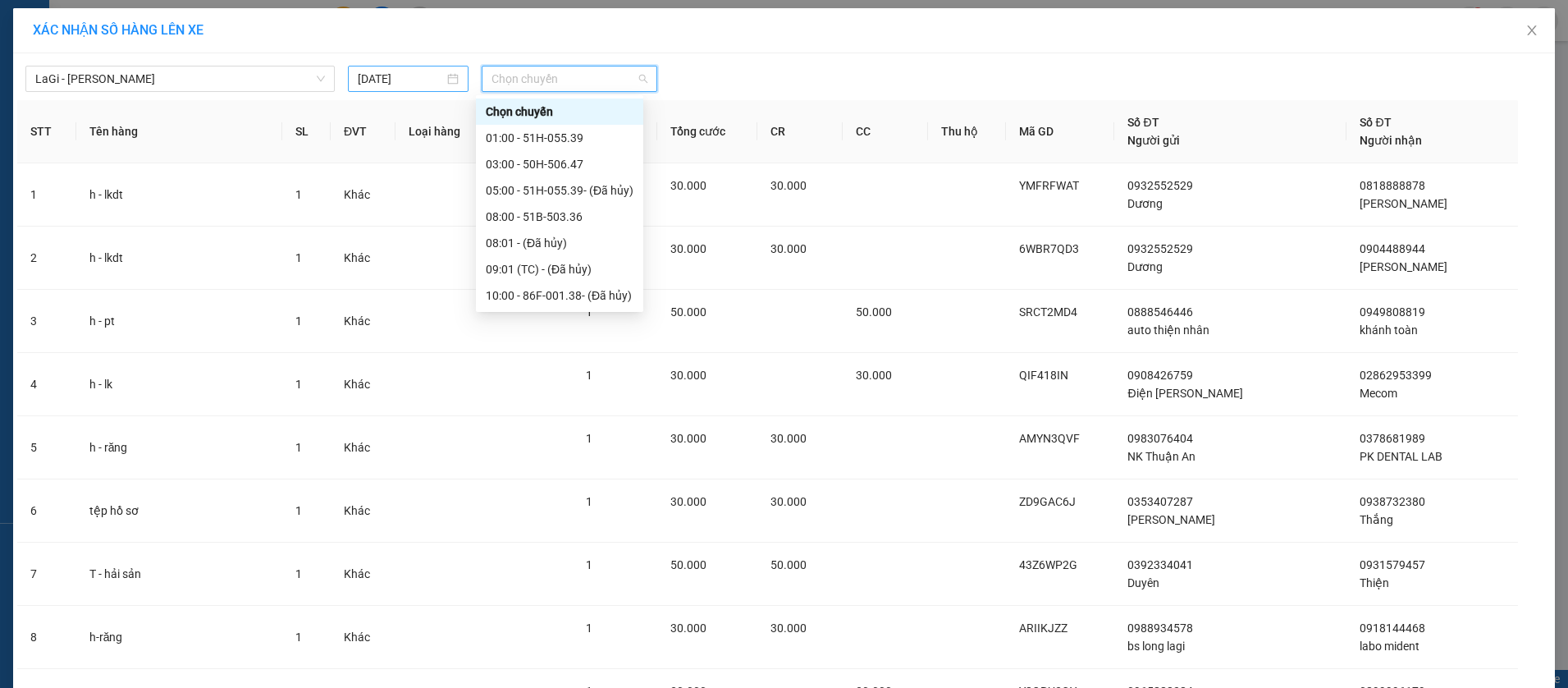
click at [372, 76] on input "15/08/2025" at bounding box center [401, 79] width 87 height 18
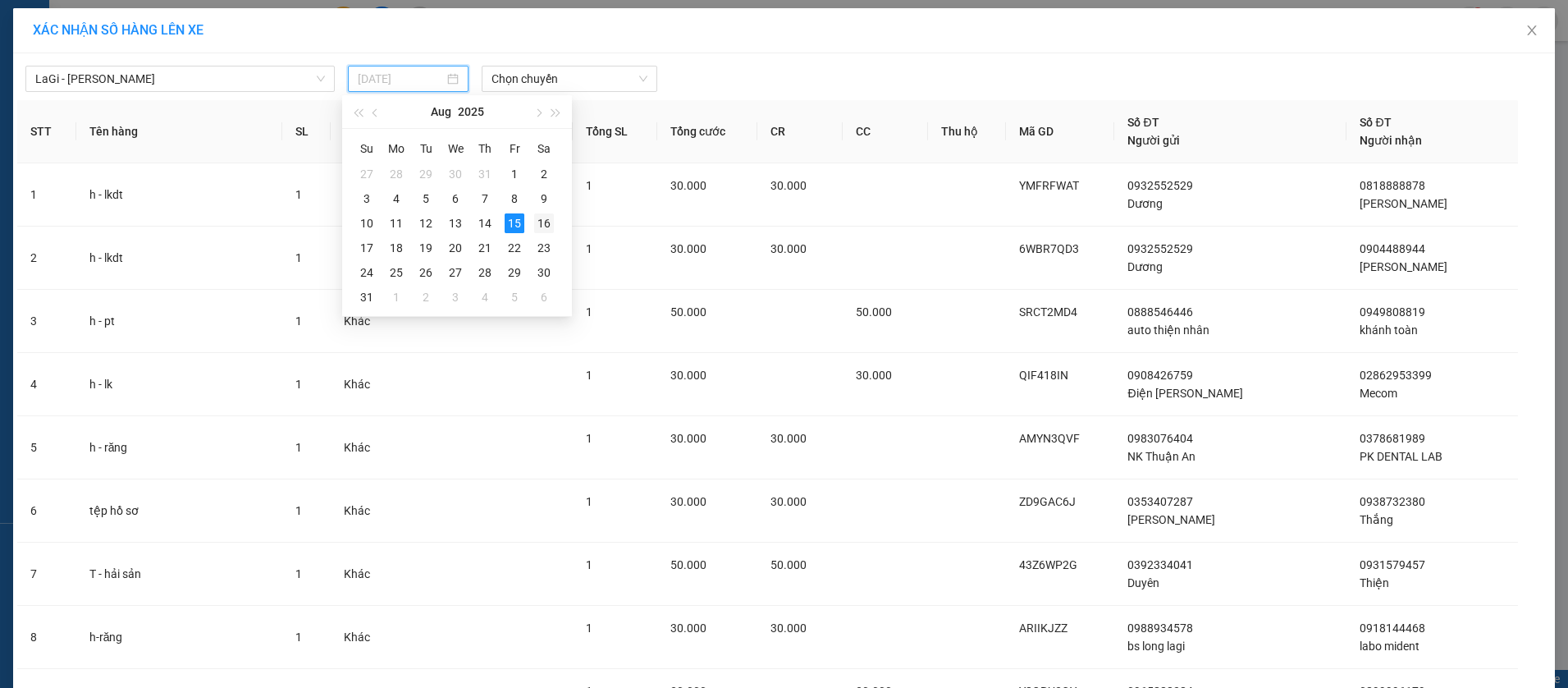
click at [550, 225] on div "16" at bounding box center [544, 223] width 20 height 20
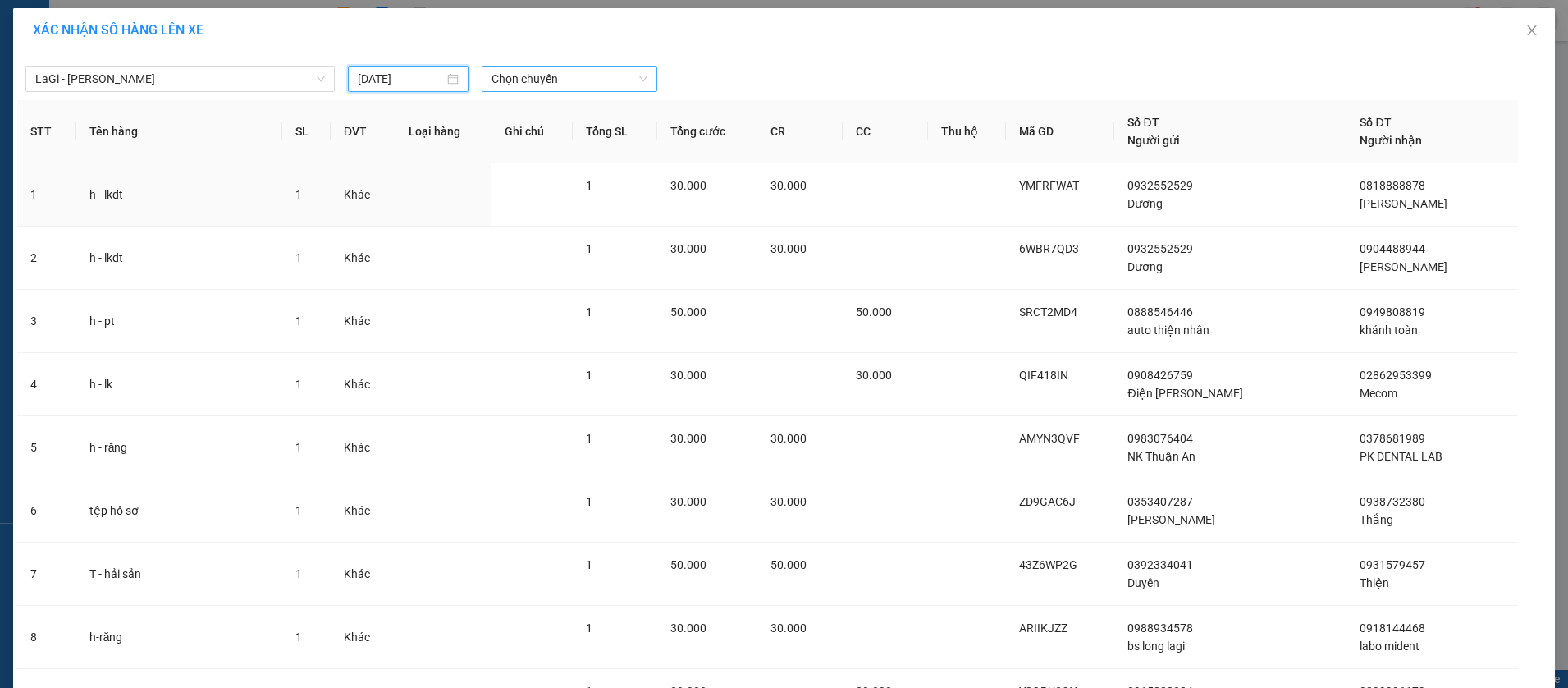
click at [549, 85] on span "Chọn chuyến" at bounding box center [569, 79] width 155 height 25
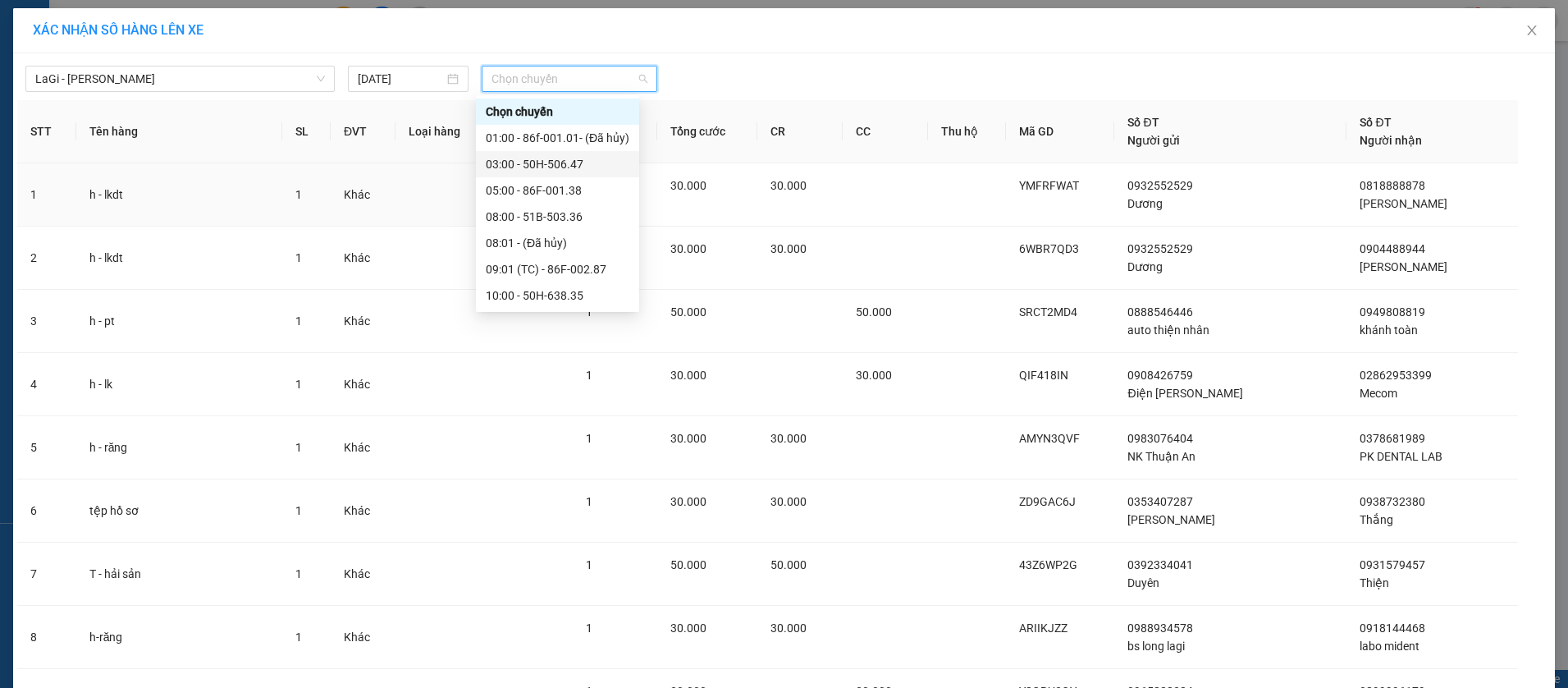
click at [564, 159] on div "03:00 - 50H-506.47" at bounding box center [558, 164] width 143 height 18
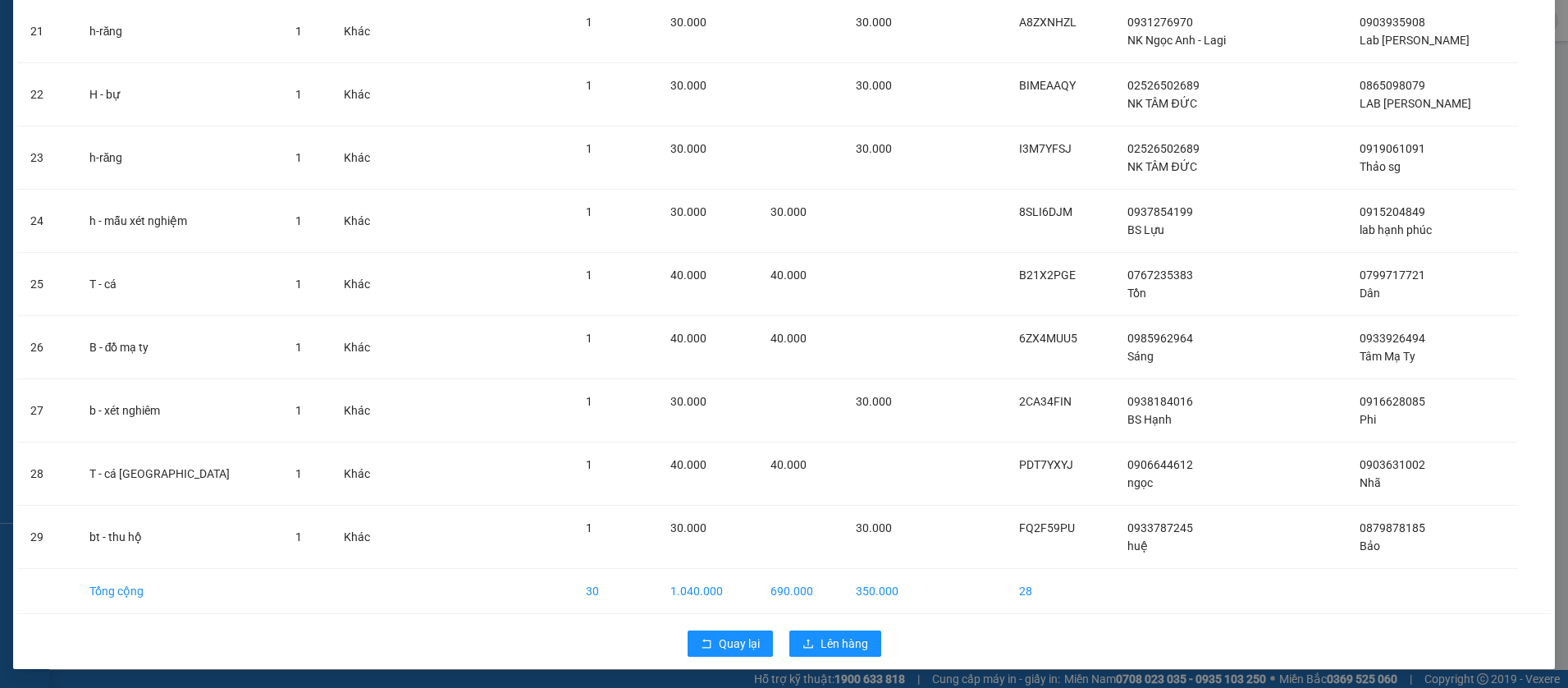
scroll to position [1402, 0]
click at [828, 643] on span "Lên hàng" at bounding box center [845, 643] width 48 height 18
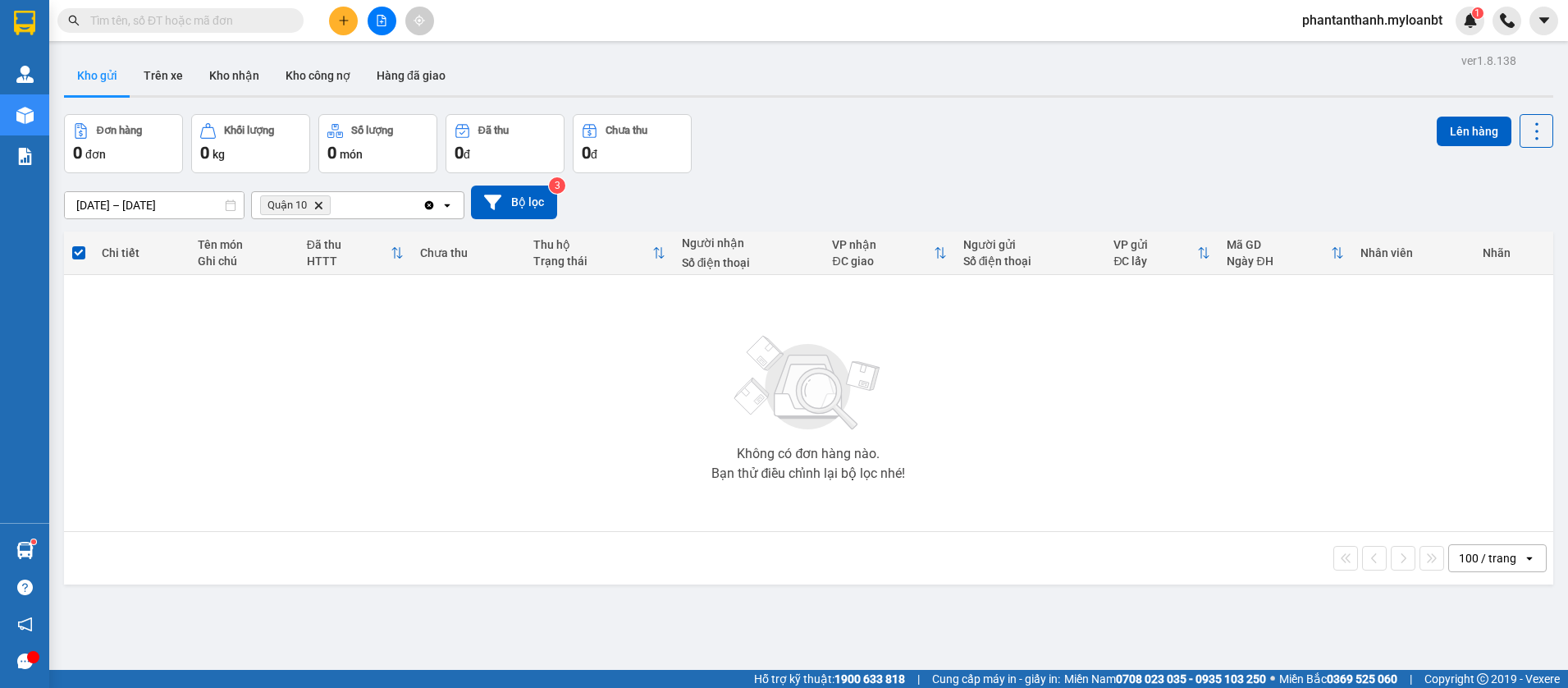
click at [428, 202] on icon "Clear all" at bounding box center [429, 204] width 9 height 9
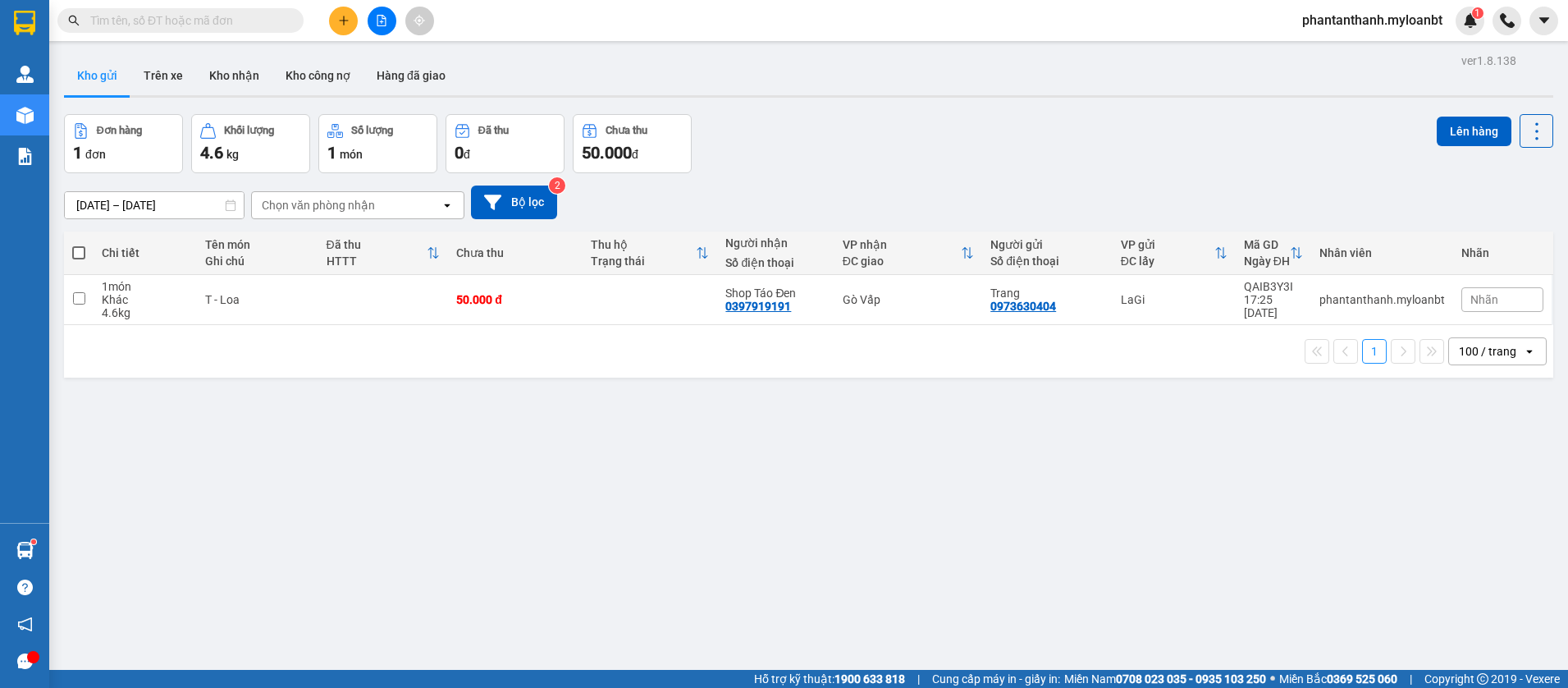
click at [81, 255] on span at bounding box center [79, 253] width 13 height 13
click at [79, 245] on input "checkbox" at bounding box center [79, 245] width 0 height 0
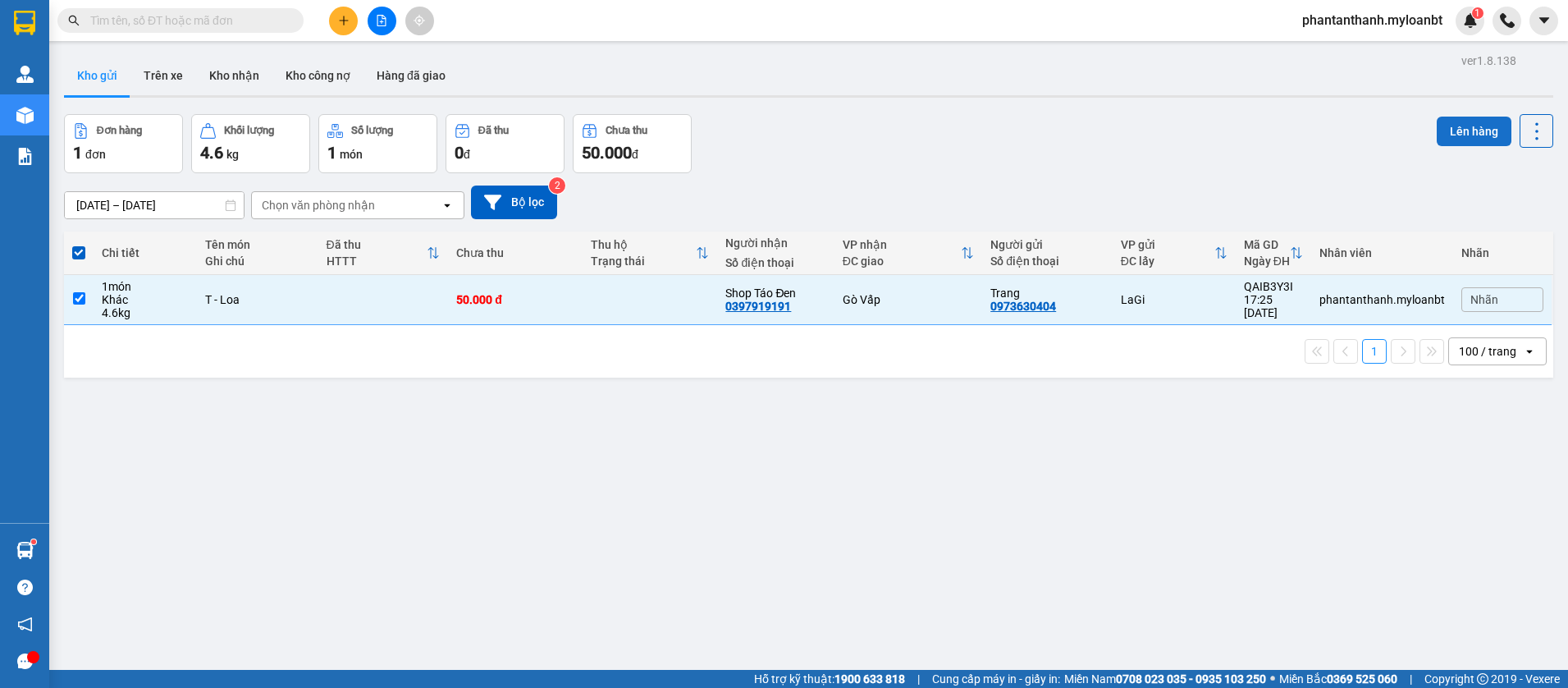
click at [1440, 129] on button "Lên hàng" at bounding box center [1474, 131] width 75 height 30
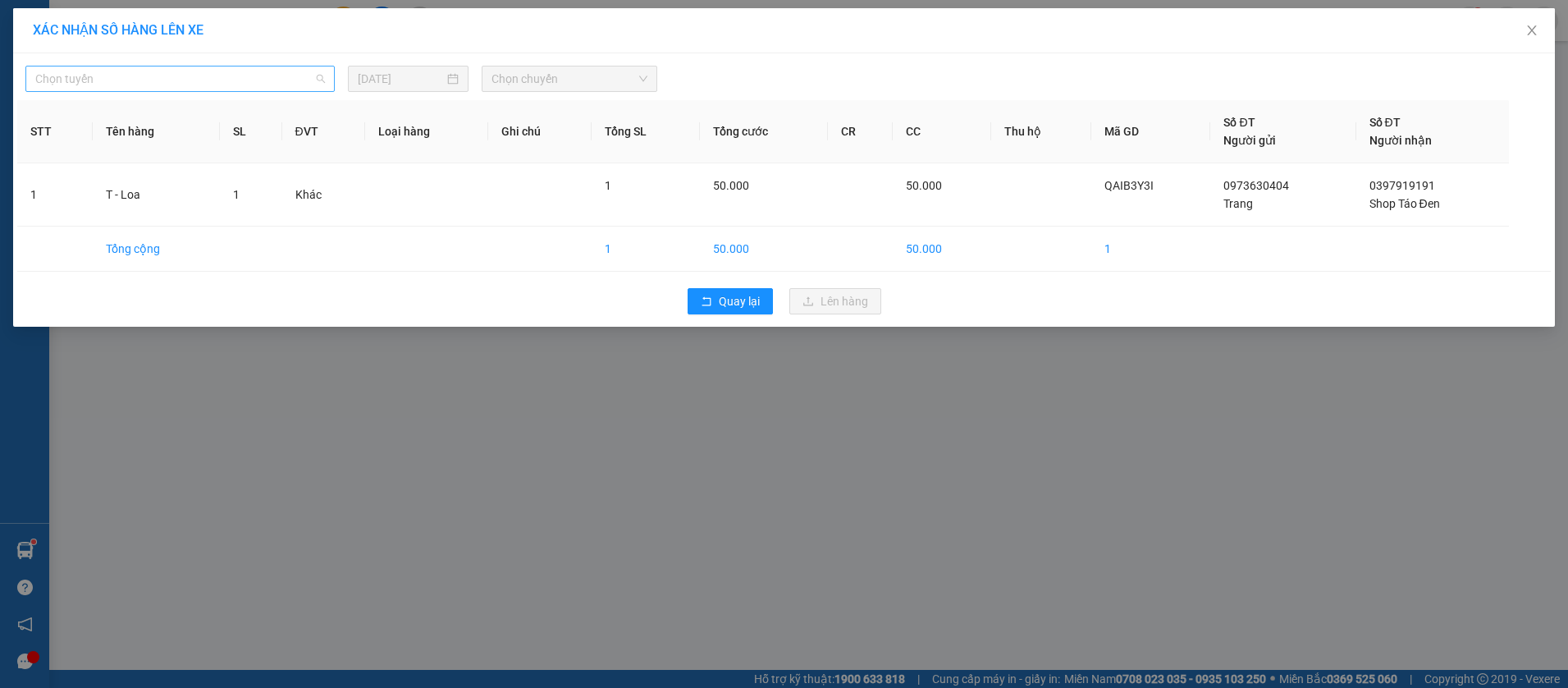
click at [124, 79] on span "Chọn tuyến" at bounding box center [180, 79] width 290 height 25
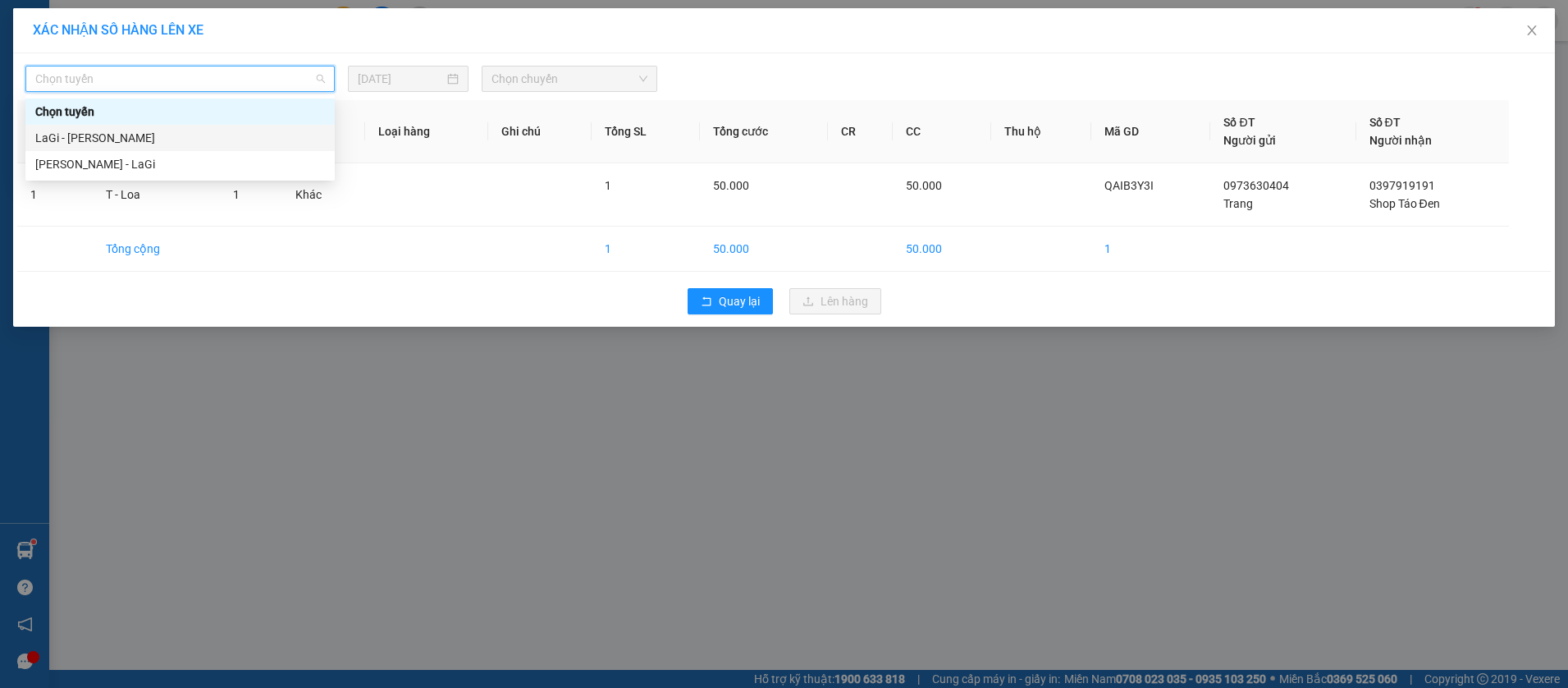
click at [129, 137] on div "LaGi - Hồ Chí Minh" at bounding box center [180, 138] width 290 height 18
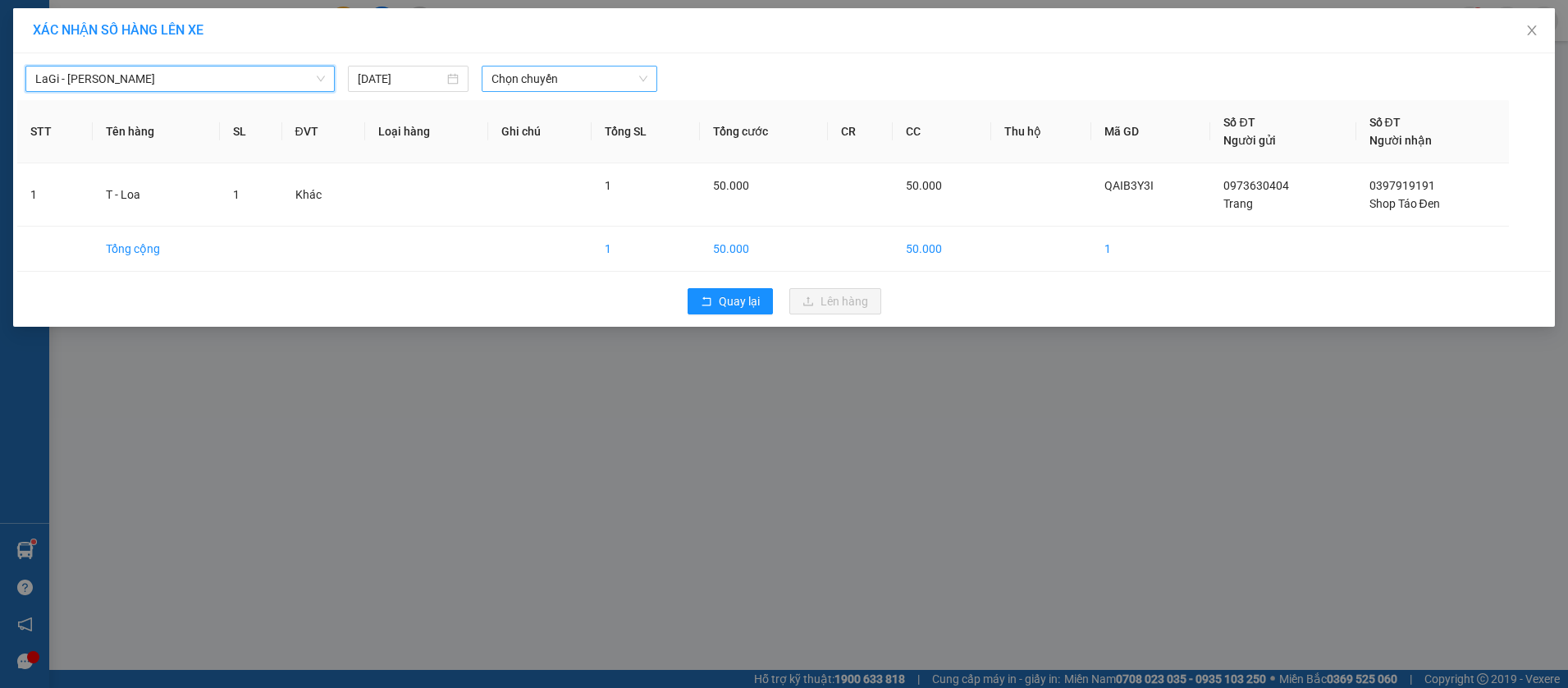
click at [558, 75] on span "Chọn chuyến" at bounding box center [569, 79] width 155 height 25
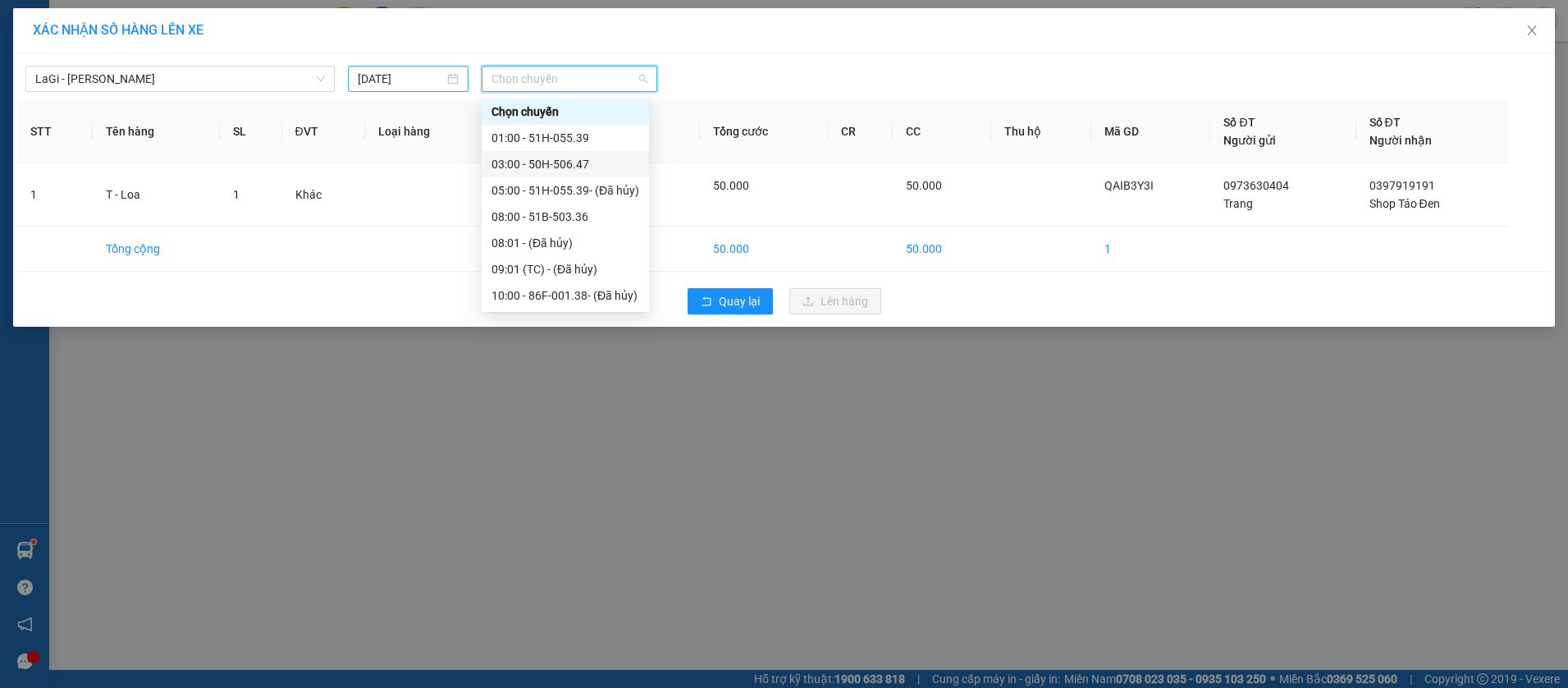
click at [353, 66] on div "15/08/2025" at bounding box center [408, 79] width 121 height 26
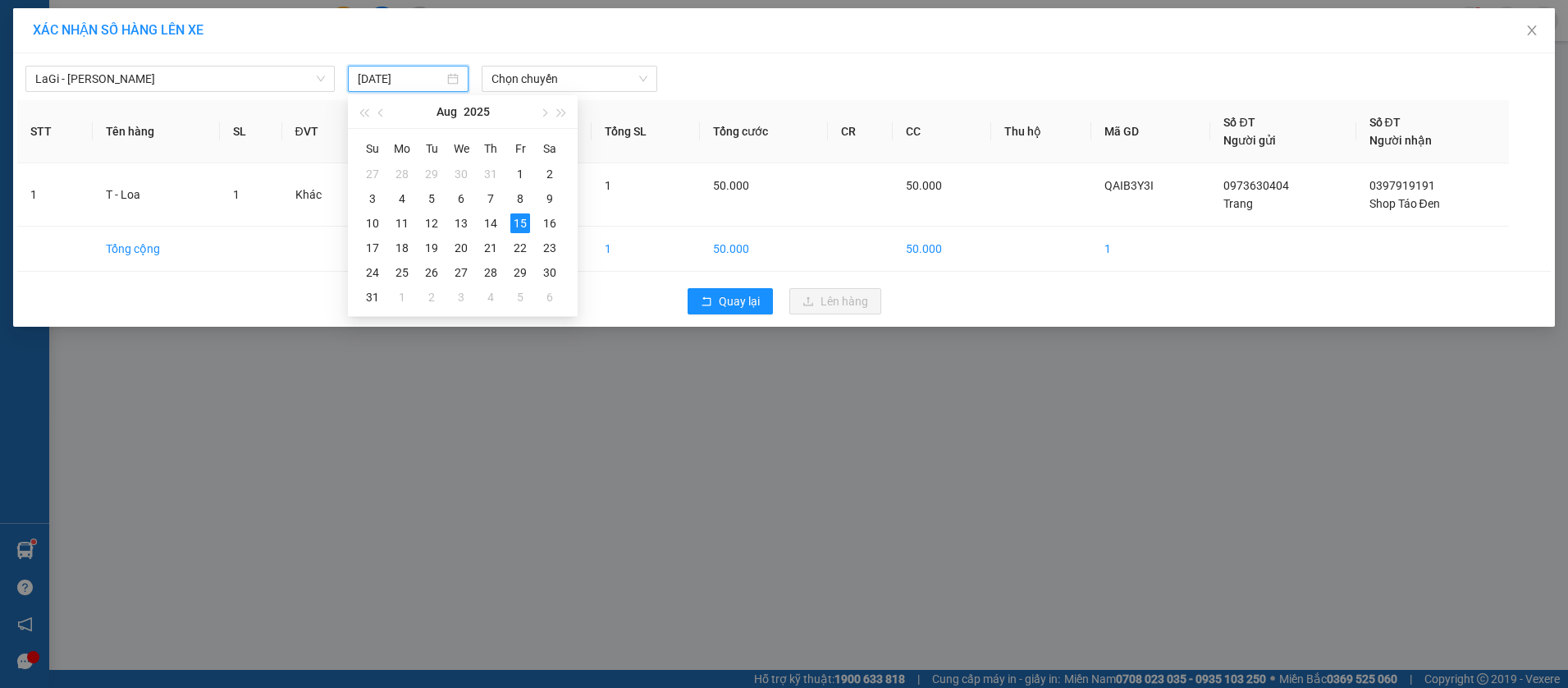
click at [394, 78] on input "15/08/2025" at bounding box center [401, 79] width 87 height 18
click at [554, 225] on div "16" at bounding box center [550, 223] width 20 height 20
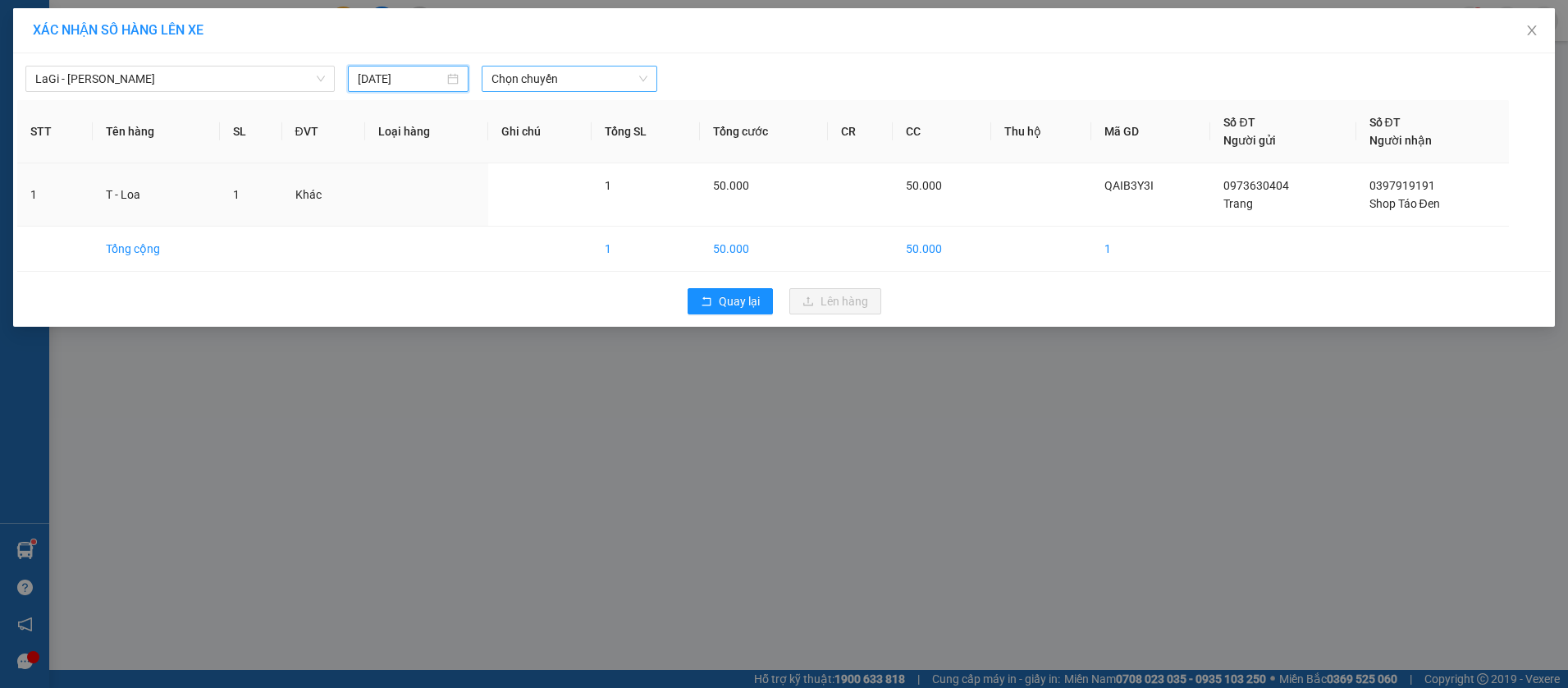
click at [578, 84] on span "Chọn chuyến" at bounding box center [569, 79] width 155 height 25
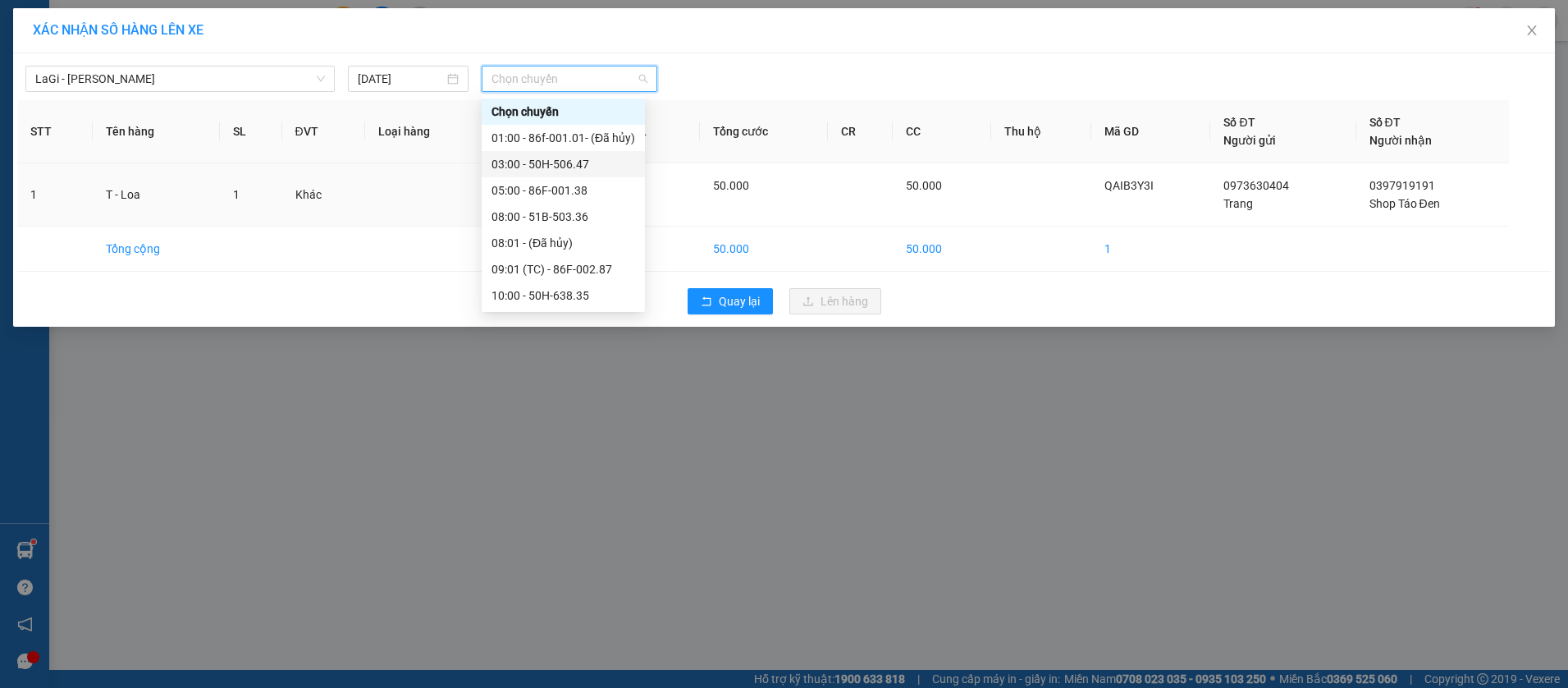
click at [558, 165] on div "03:00 - 50H-506.47" at bounding box center [564, 164] width 143 height 18
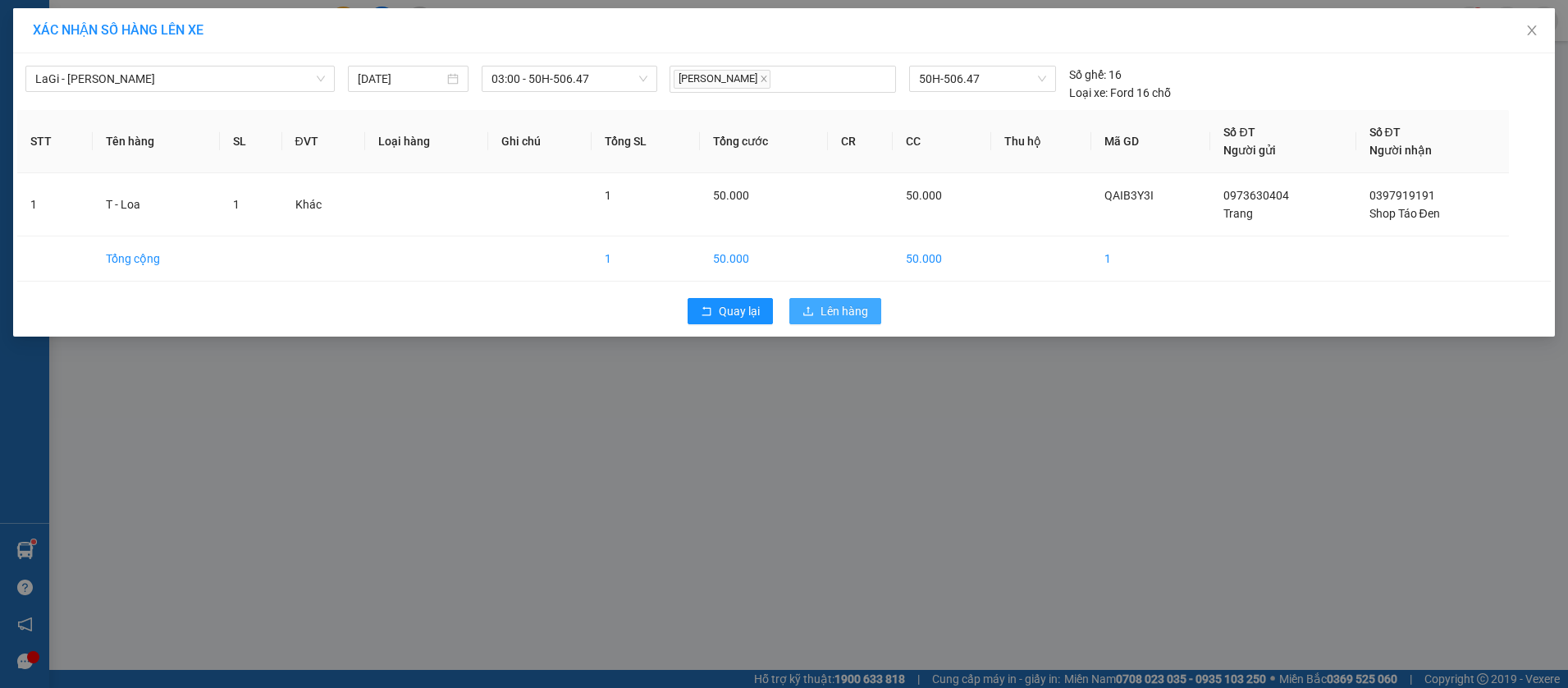
click at [840, 315] on span "Lên hàng" at bounding box center [845, 311] width 48 height 18
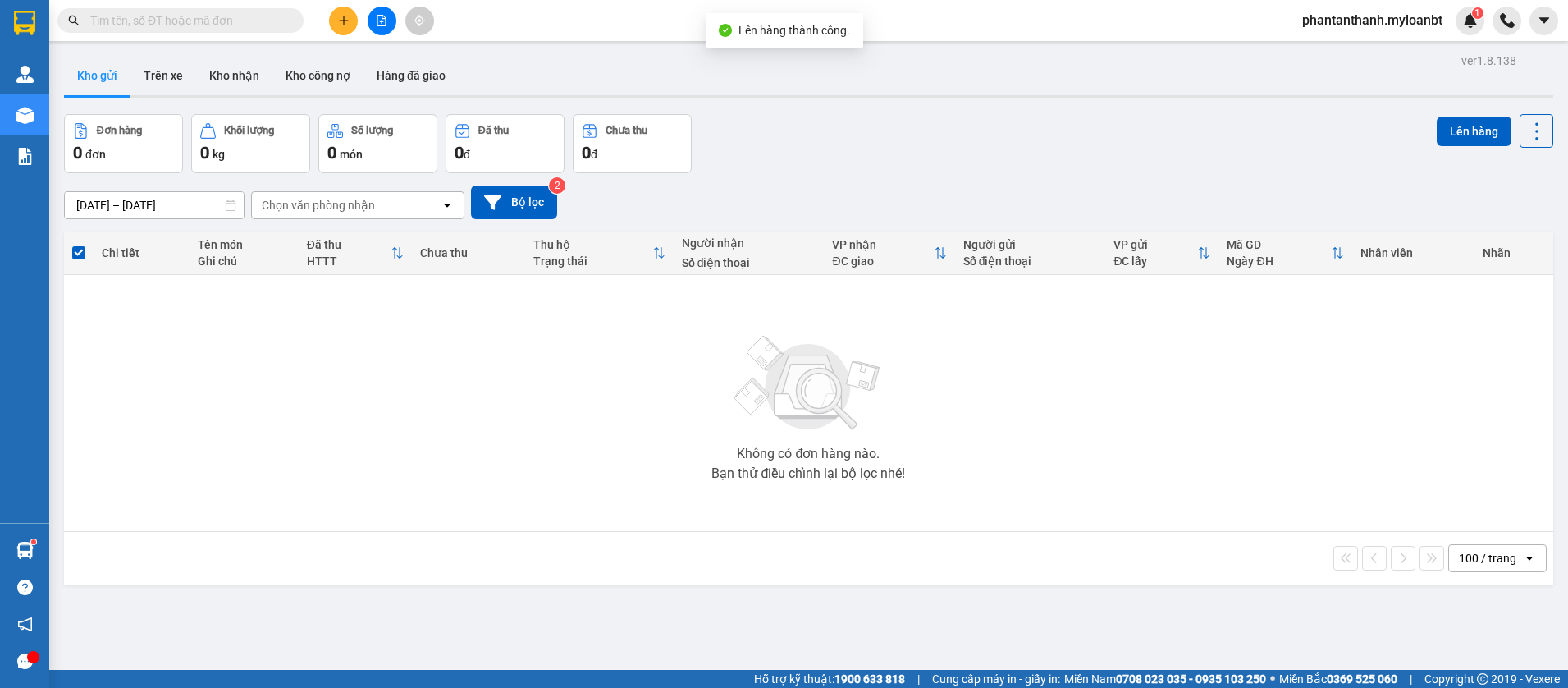
click at [964, 132] on div "Đơn hàng 0 đơn Khối lượng 0 kg Số lượng 0 món Đã thu 0 đ Chưa thu 0 đ Lên hàng" at bounding box center [808, 143] width 1489 height 59
click at [251, 25] on input "text" at bounding box center [187, 21] width 194 height 18
click at [948, 176] on div "13/08/2025 – 15/08/2025 Press the down arrow key to interact with the calendar …" at bounding box center [808, 202] width 1489 height 59
click at [174, 27] on input "text" at bounding box center [187, 21] width 194 height 18
drag, startPoint x: 174, startPoint y: 27, endPoint x: 138, endPoint y: 44, distance: 39.8
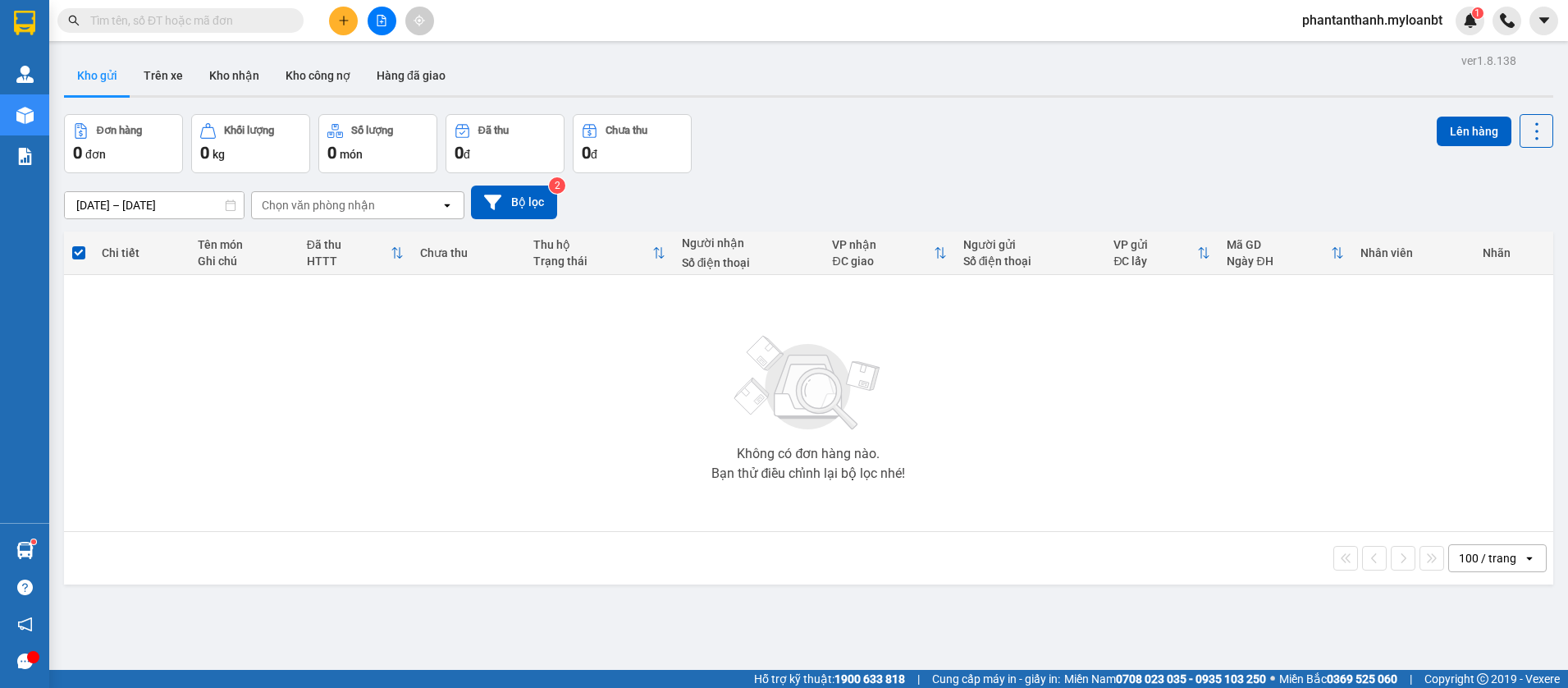
click at [175, 27] on input "text" at bounding box center [187, 21] width 194 height 18
click at [239, 17] on input "text" at bounding box center [187, 21] width 194 height 18
click at [239, 16] on input "text" at bounding box center [187, 21] width 194 height 18
click at [975, 230] on div "13/08/2025 – 15/08/2025 Press the down arrow key to interact with the calendar …" at bounding box center [808, 202] width 1489 height 59
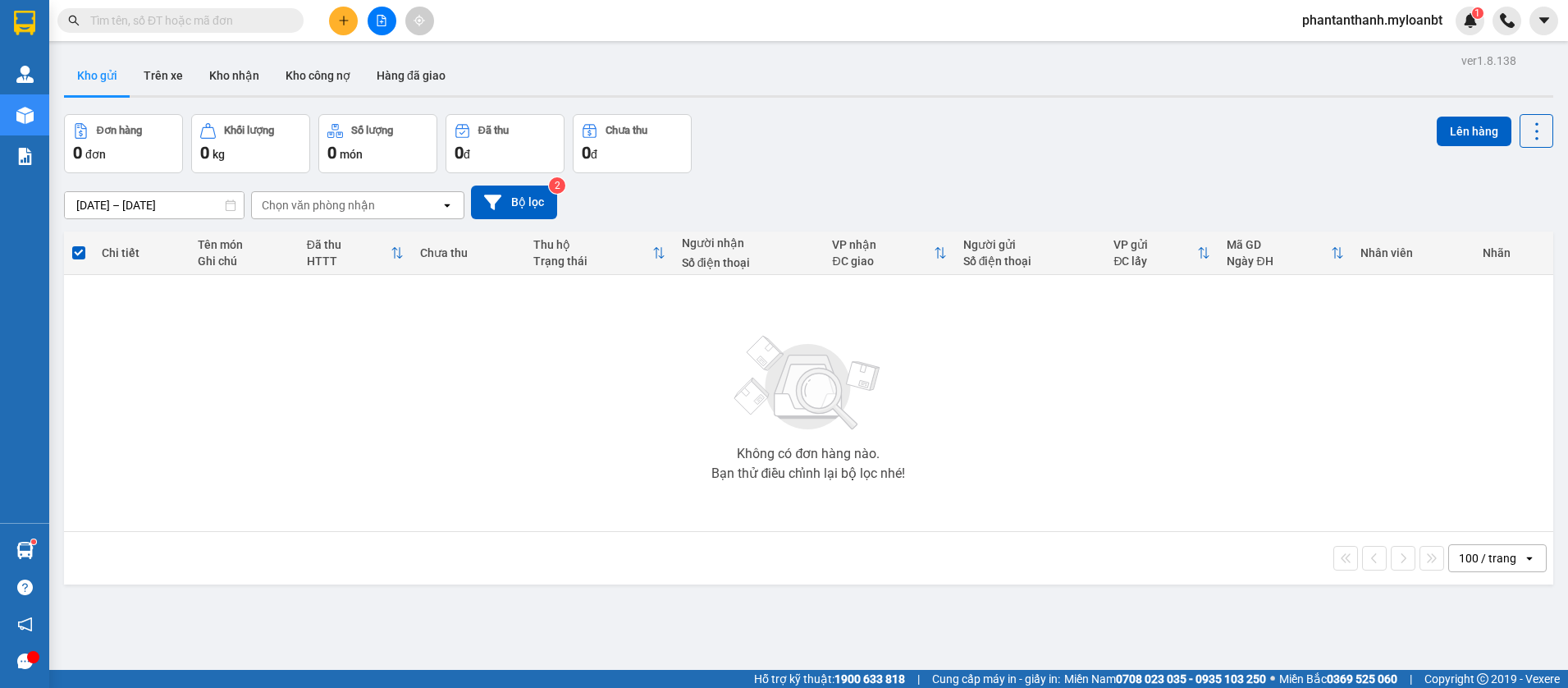
click at [237, 26] on input "text" at bounding box center [187, 21] width 194 height 18
click at [249, 19] on input "text" at bounding box center [187, 21] width 194 height 18
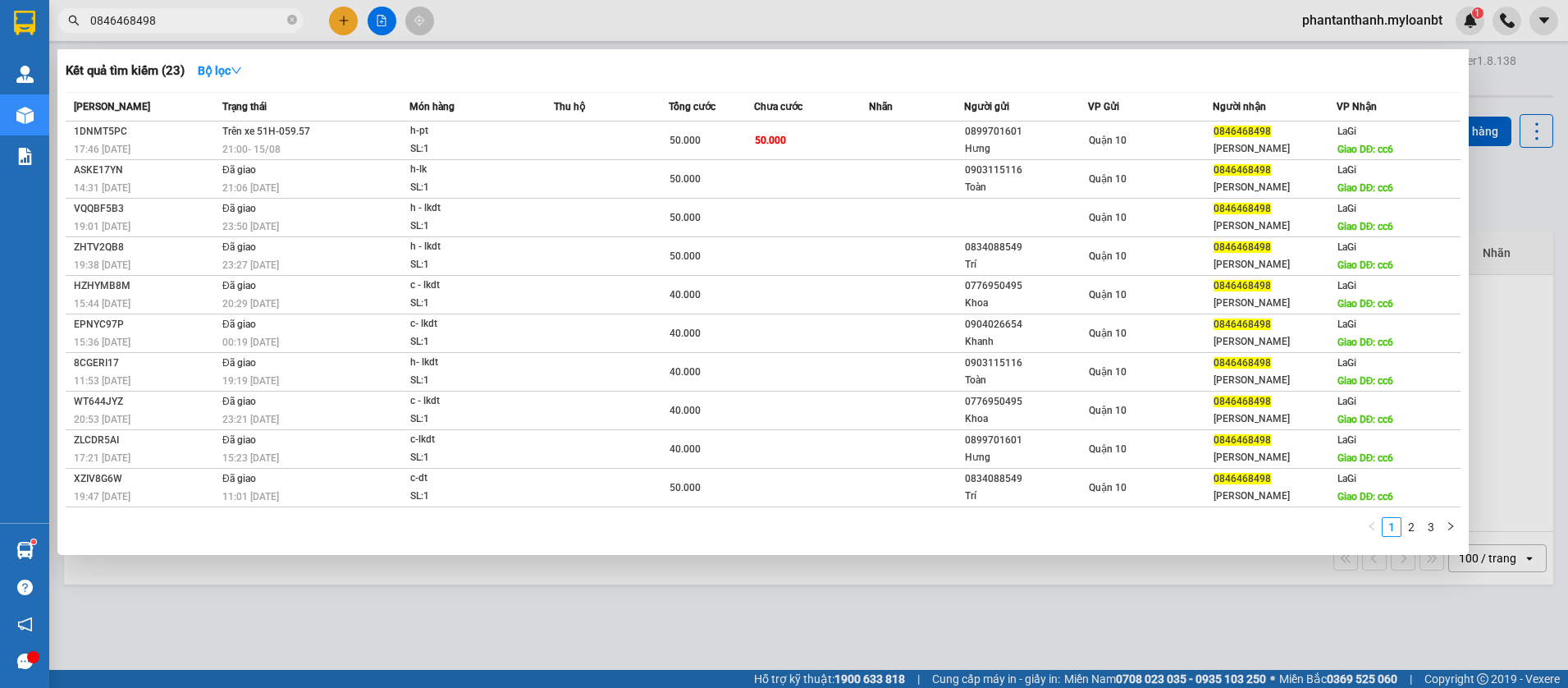
click at [724, 73] on div "Kết quả tìm kiếm ( 23 ) Bộ lọc" at bounding box center [763, 71] width 1395 height 26
click at [897, 79] on div "Kết quả tìm kiếm ( 23 ) Bộ lọc" at bounding box center [763, 71] width 1395 height 26
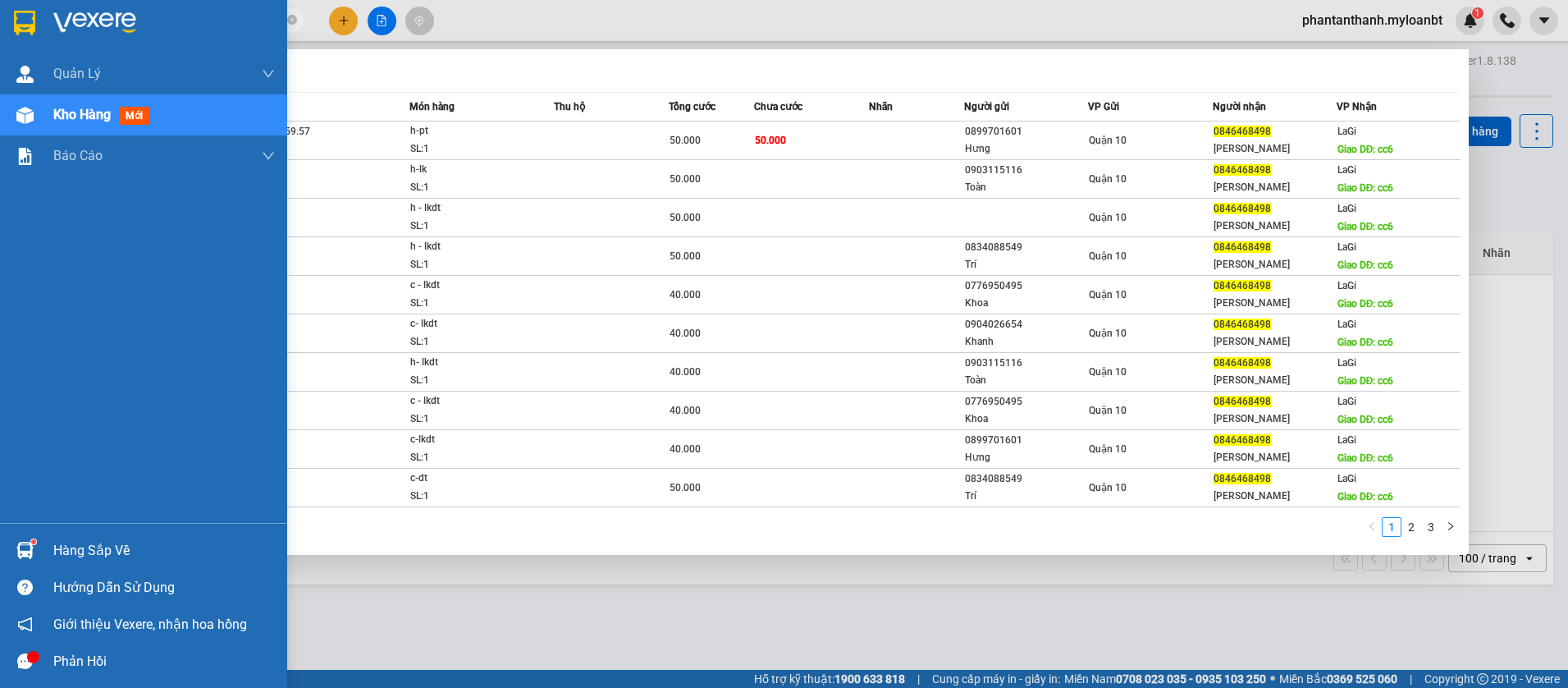
click at [29, 549] on img at bounding box center [25, 550] width 17 height 17
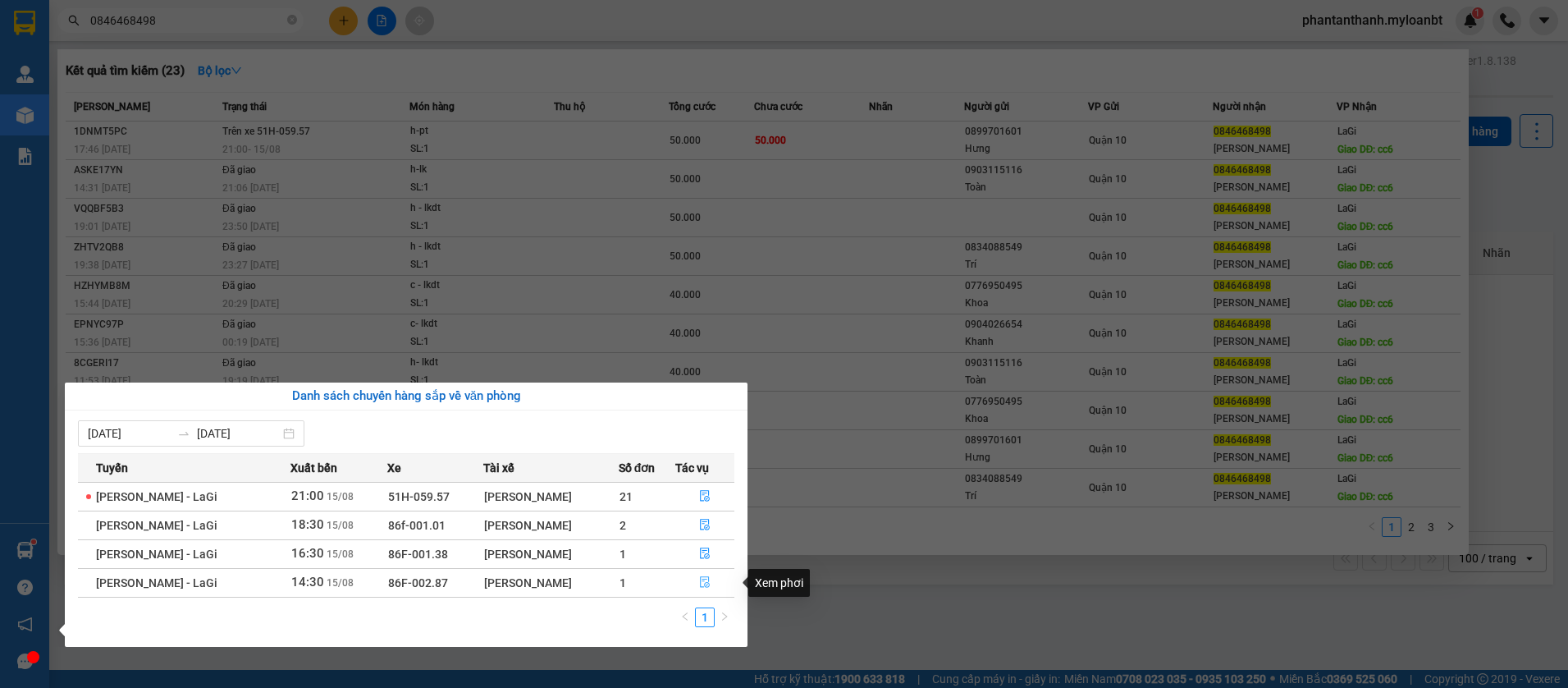
click at [699, 586] on icon "file-done" at bounding box center [704, 582] width 12 height 12
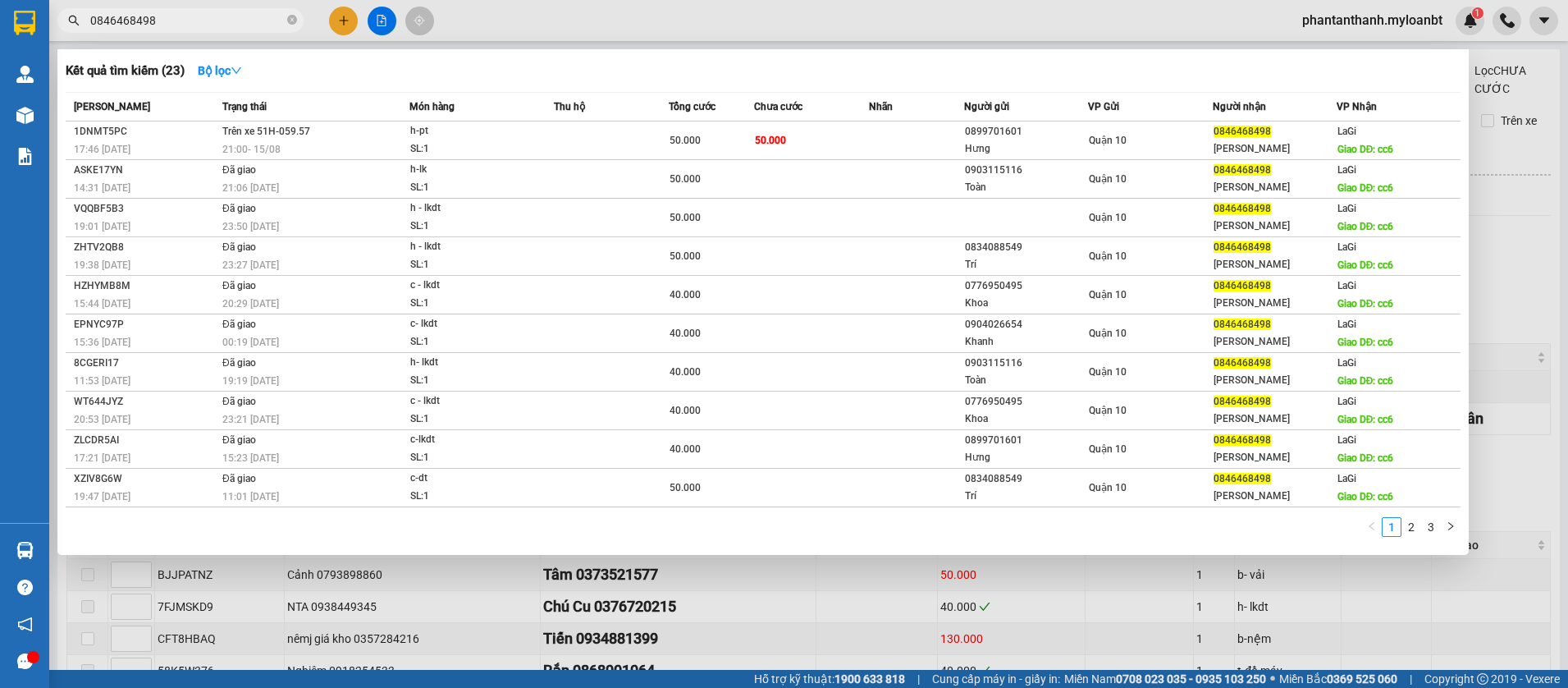
click at [1253, 597] on div at bounding box center [784, 344] width 1568 height 688
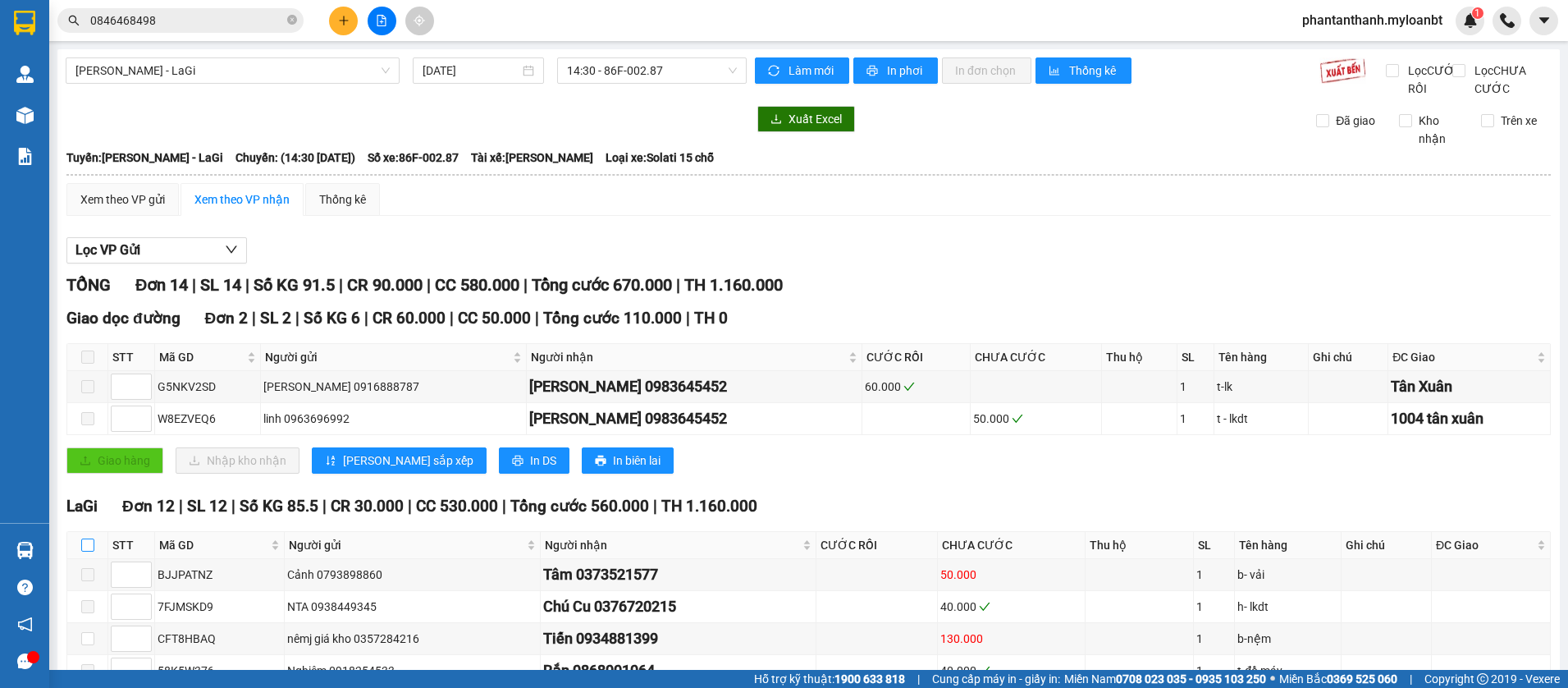
click at [94, 551] on input "checkbox" at bounding box center [88, 545] width 13 height 13
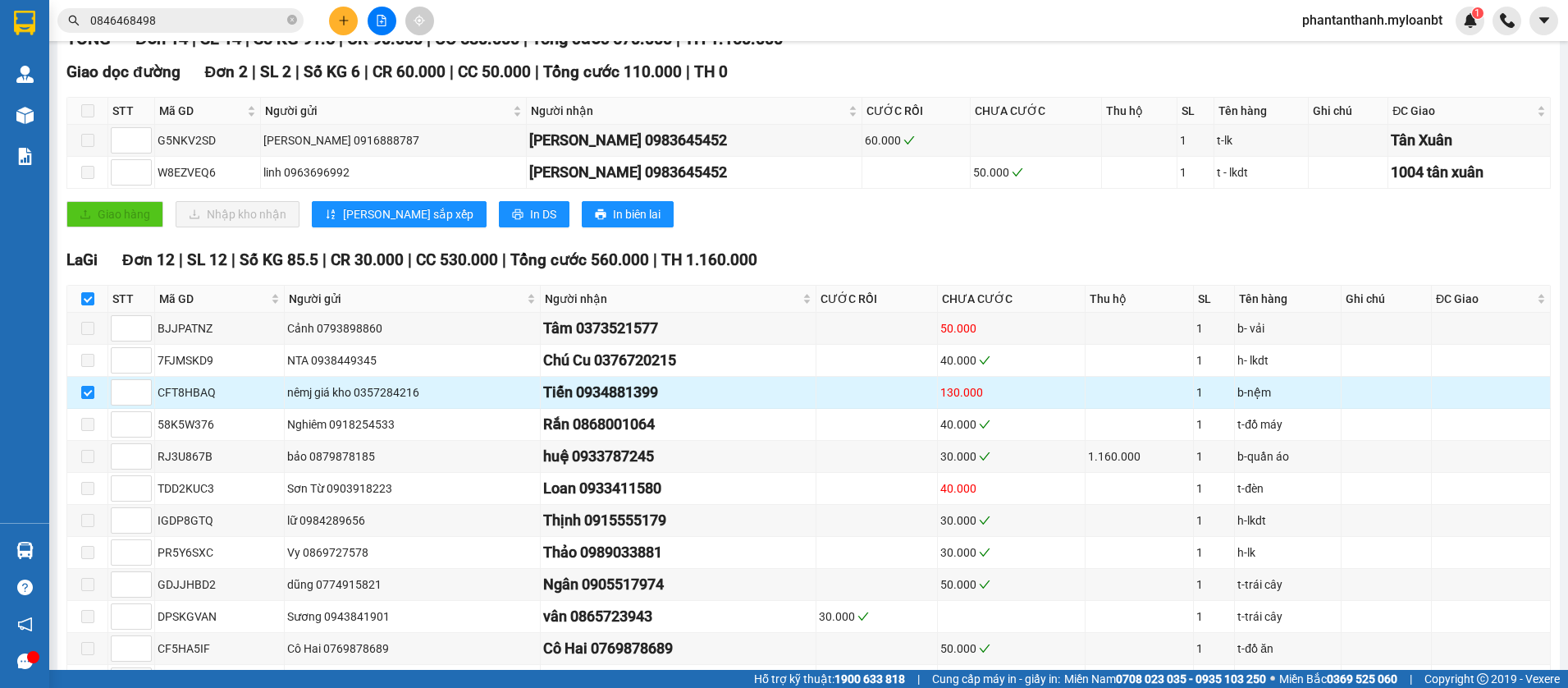
scroll to position [376, 0]
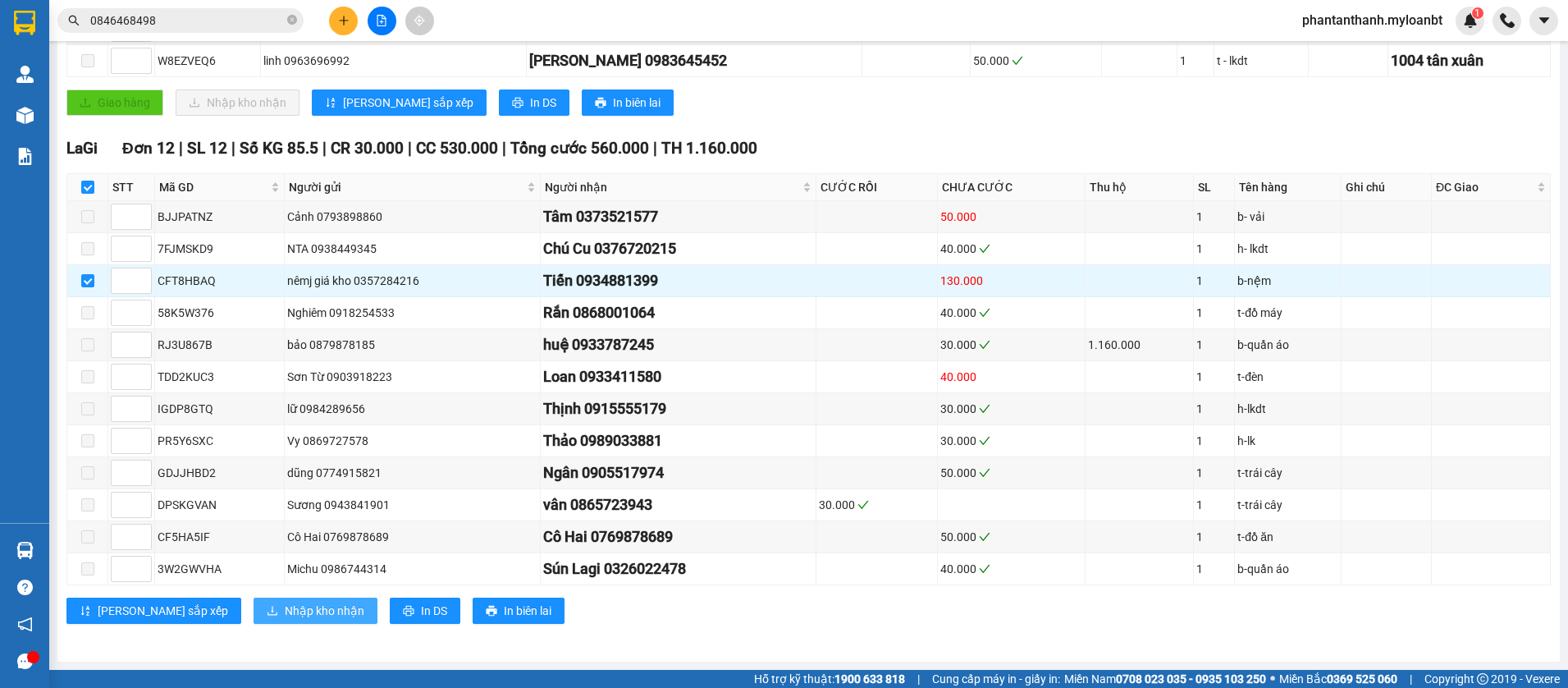
click at [285, 618] on span "Nhập kho nhận" at bounding box center [325, 611] width 80 height 18
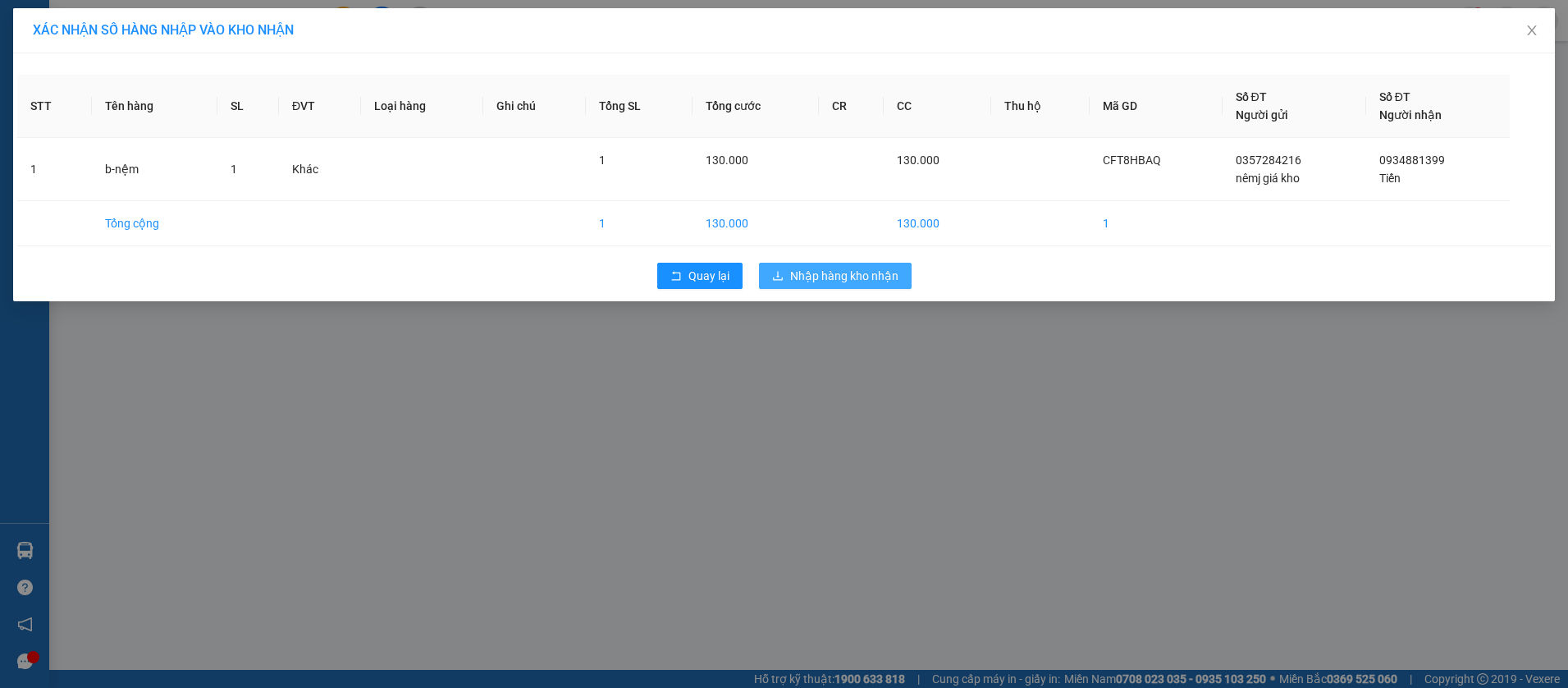
click at [859, 279] on span "Nhập hàng kho nhận" at bounding box center [844, 276] width 108 height 18
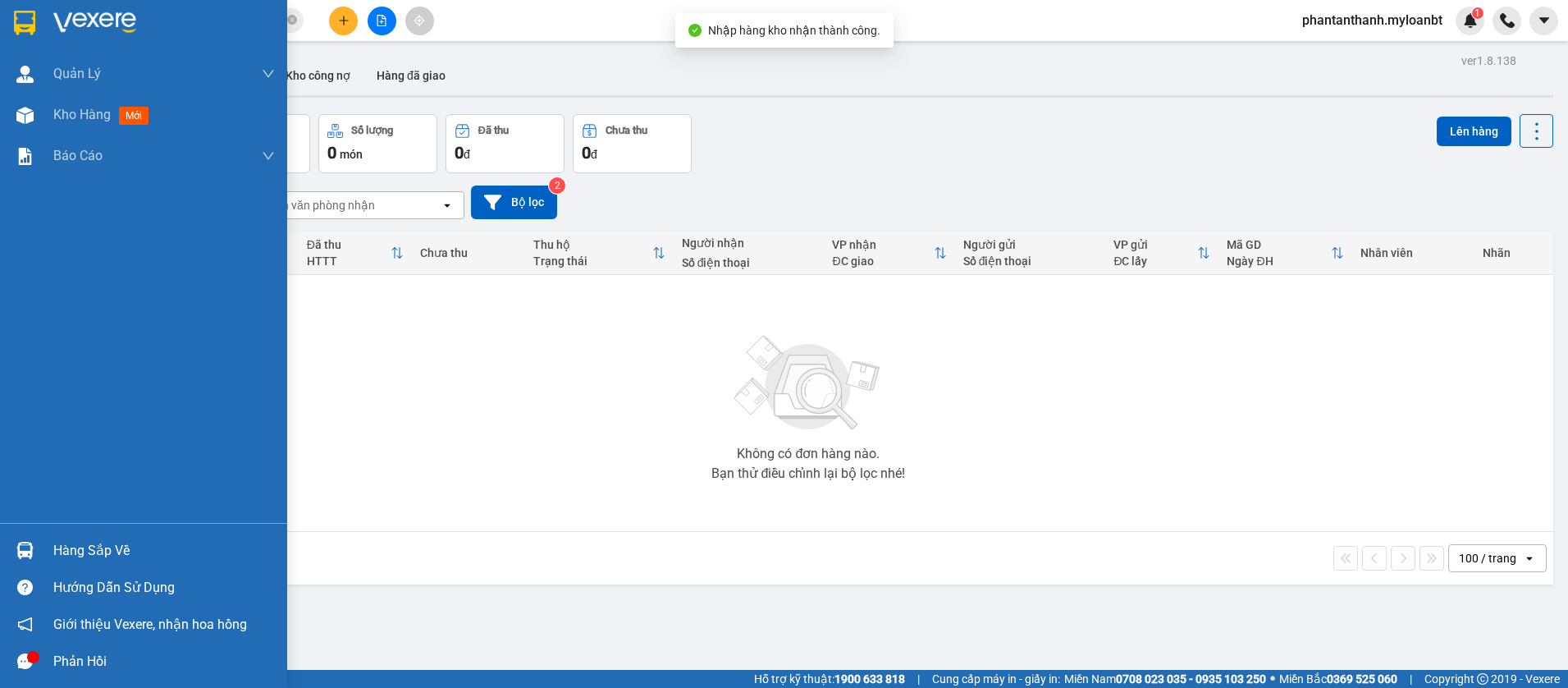
click at [21, 535] on div "Hàng sắp về" at bounding box center [143, 550] width 288 height 37
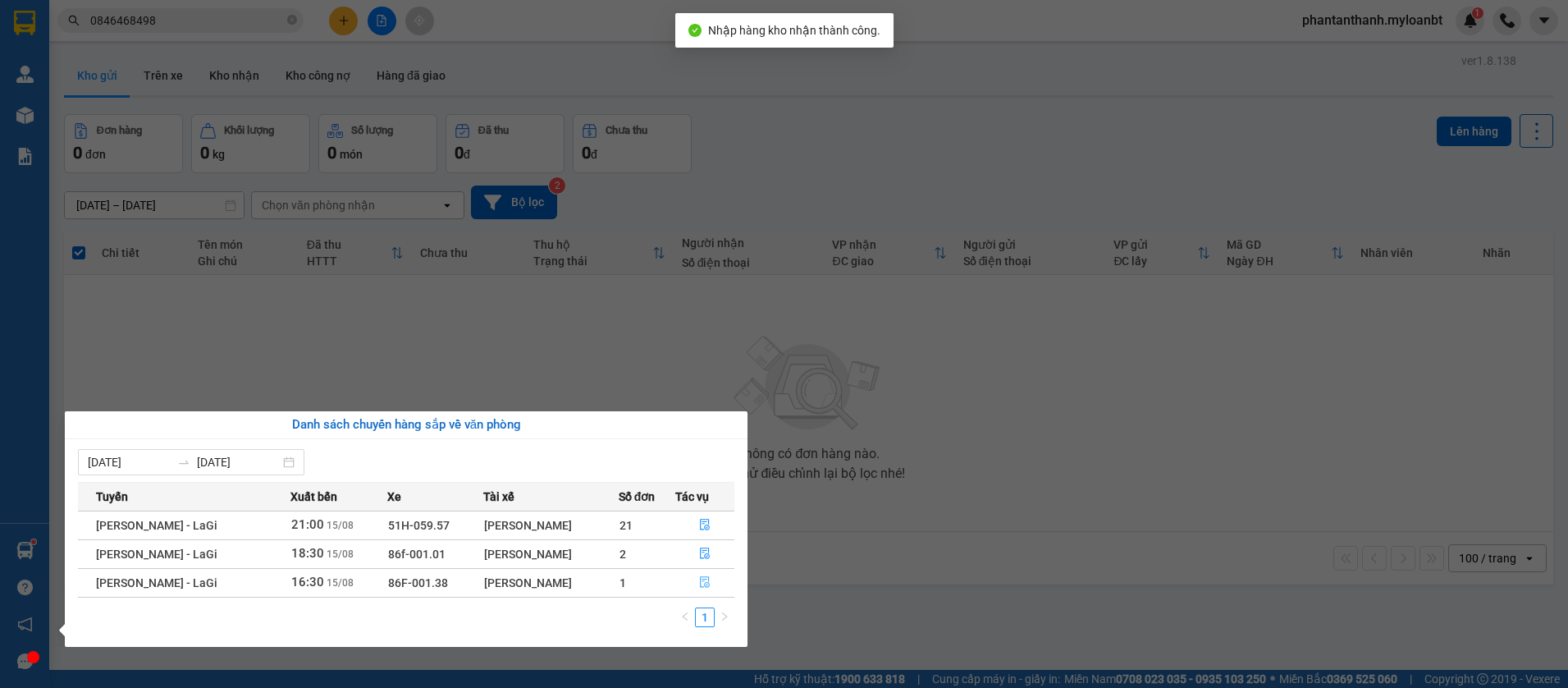
click at [695, 578] on button "button" at bounding box center [705, 583] width 59 height 26
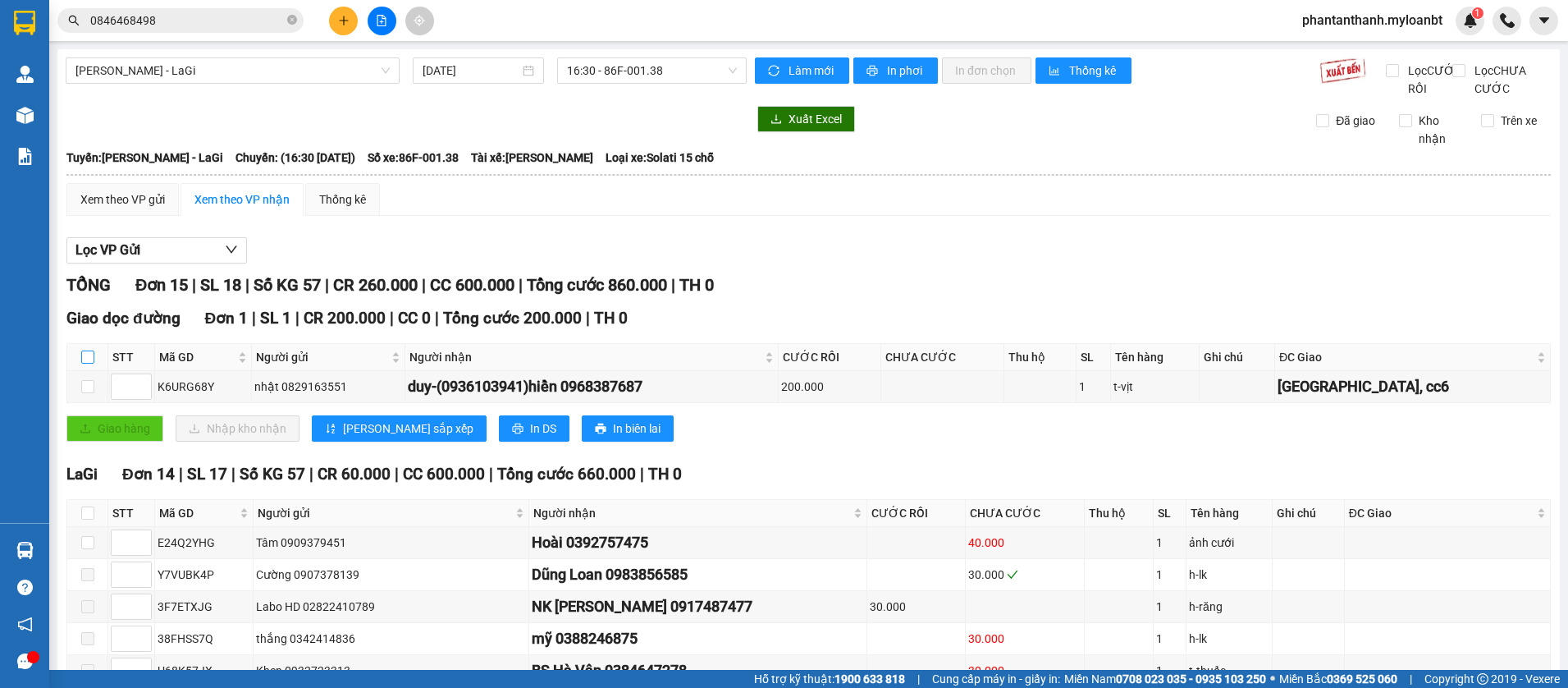
click at [90, 366] on label at bounding box center [88, 357] width 13 height 18
click at [90, 363] on input "checkbox" at bounding box center [88, 357] width 13 height 13
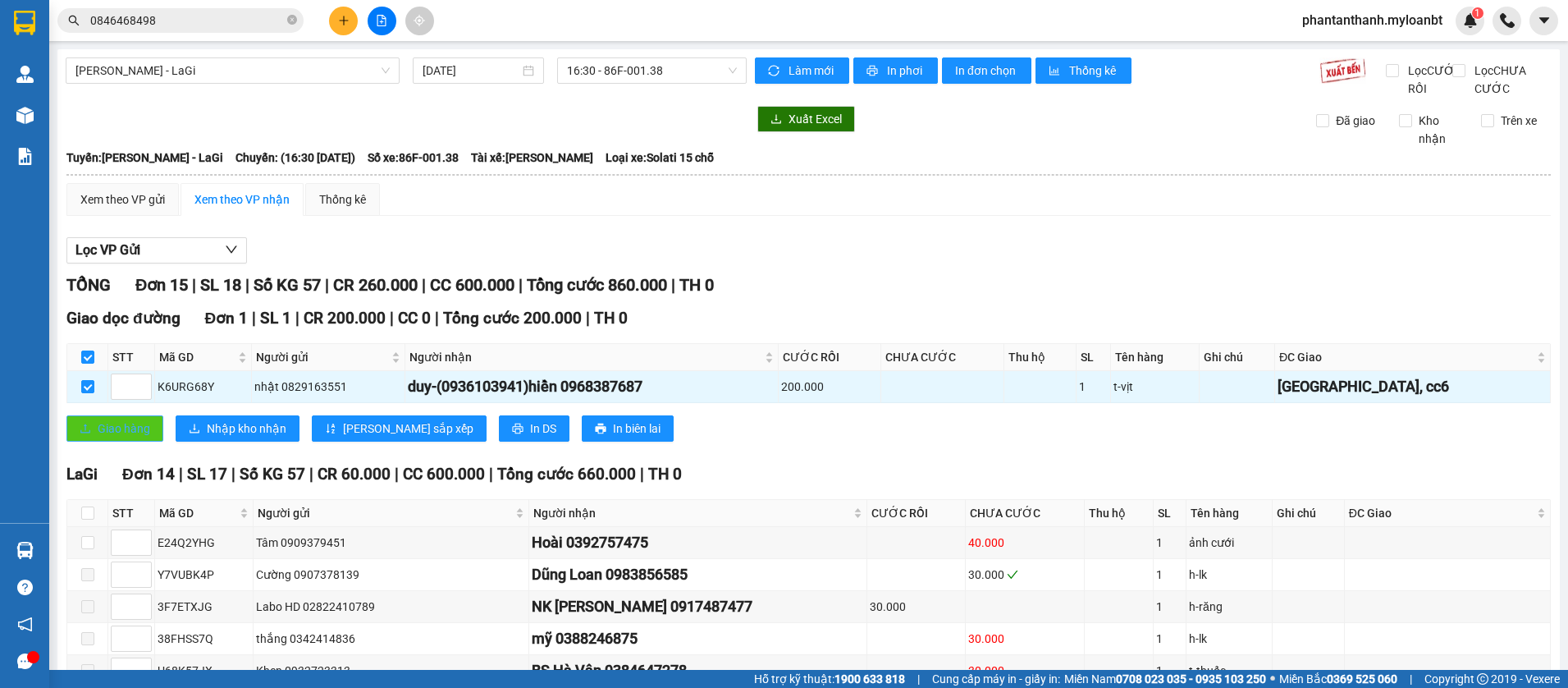
click at [119, 438] on span "Giao hàng" at bounding box center [124, 428] width 53 height 18
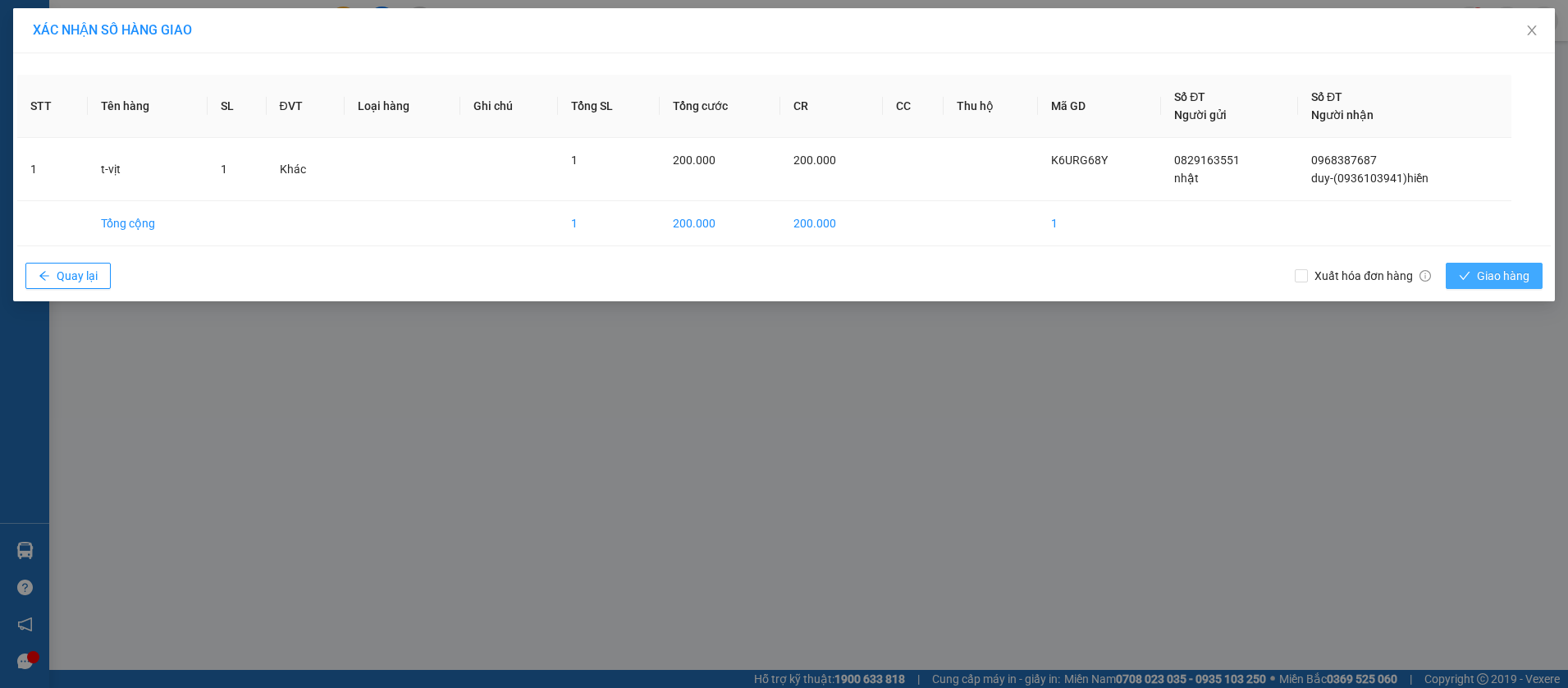
click at [1473, 283] on button "Giao hàng" at bounding box center [1495, 276] width 97 height 26
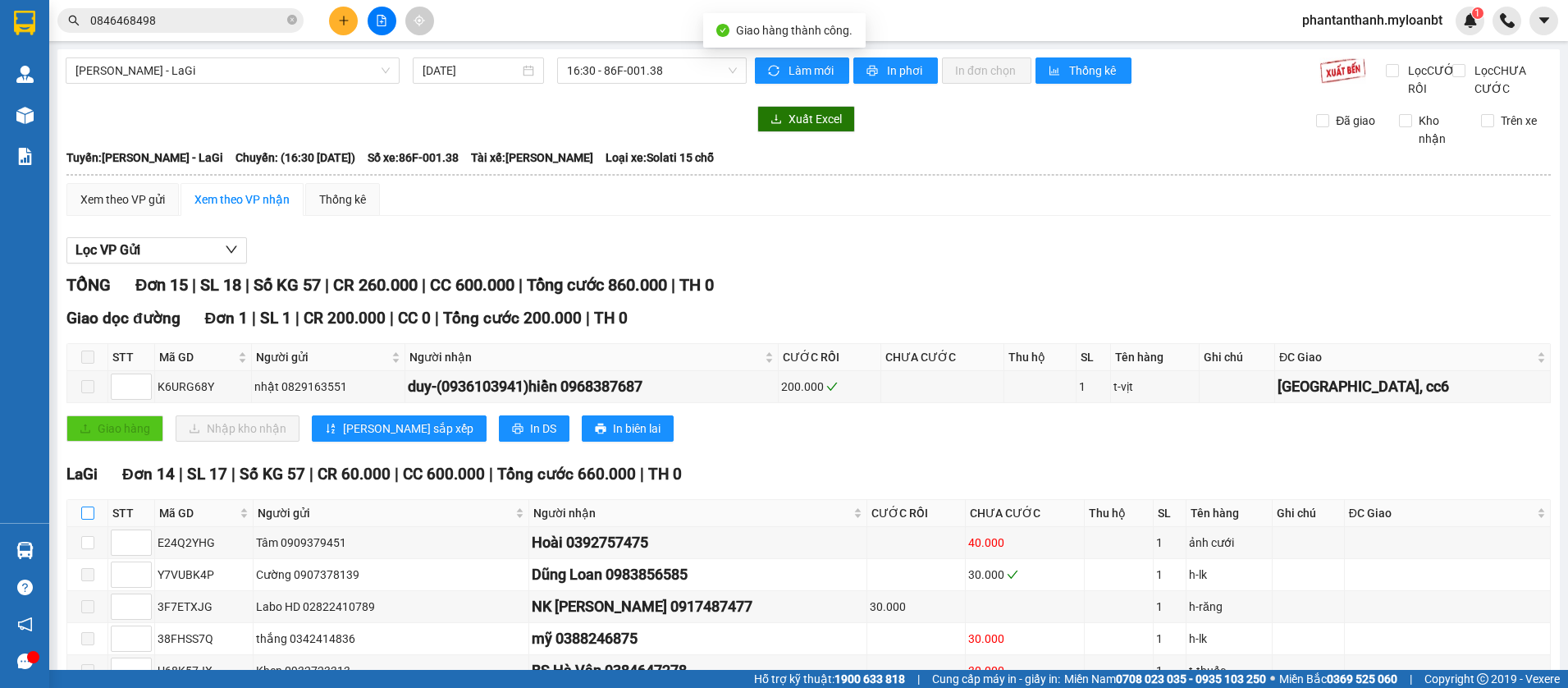
click at [83, 519] on input "checkbox" at bounding box center [88, 512] width 13 height 13
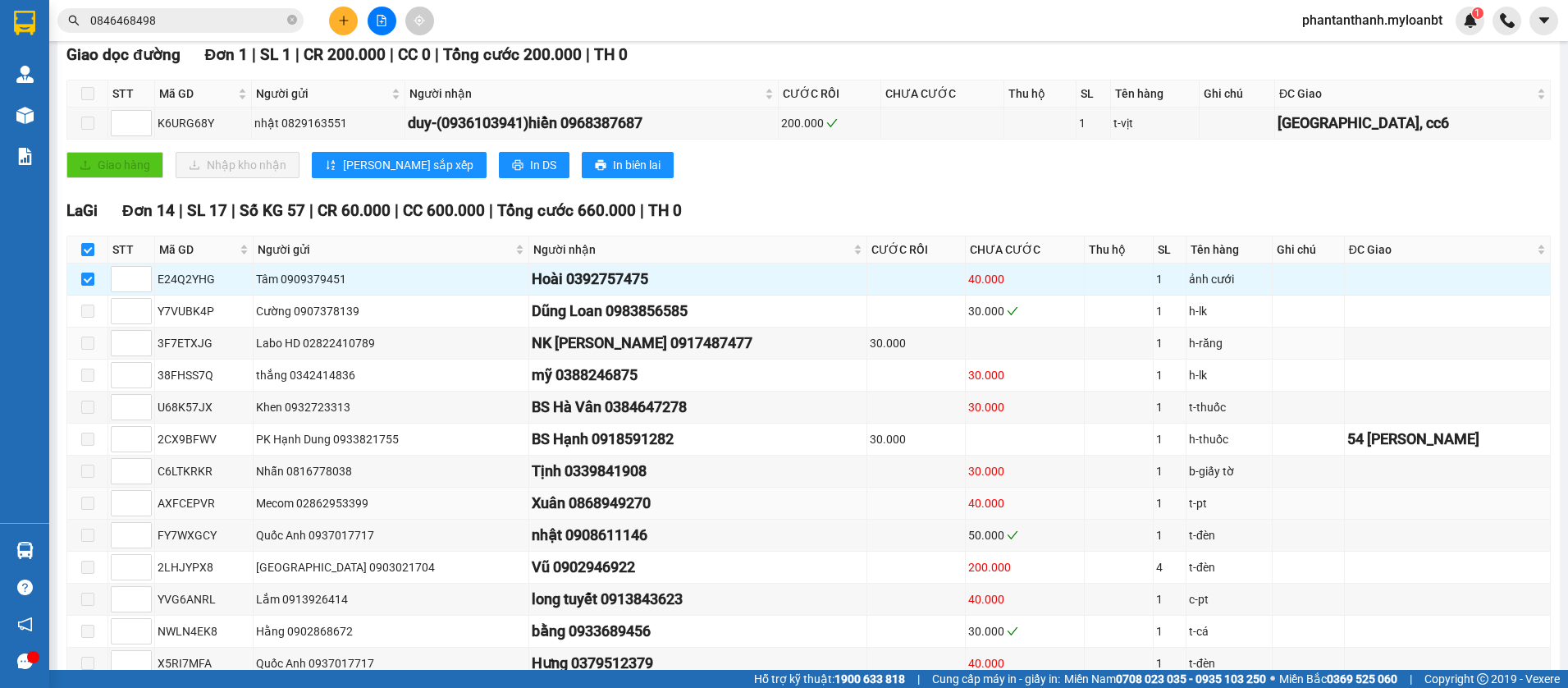
scroll to position [408, 0]
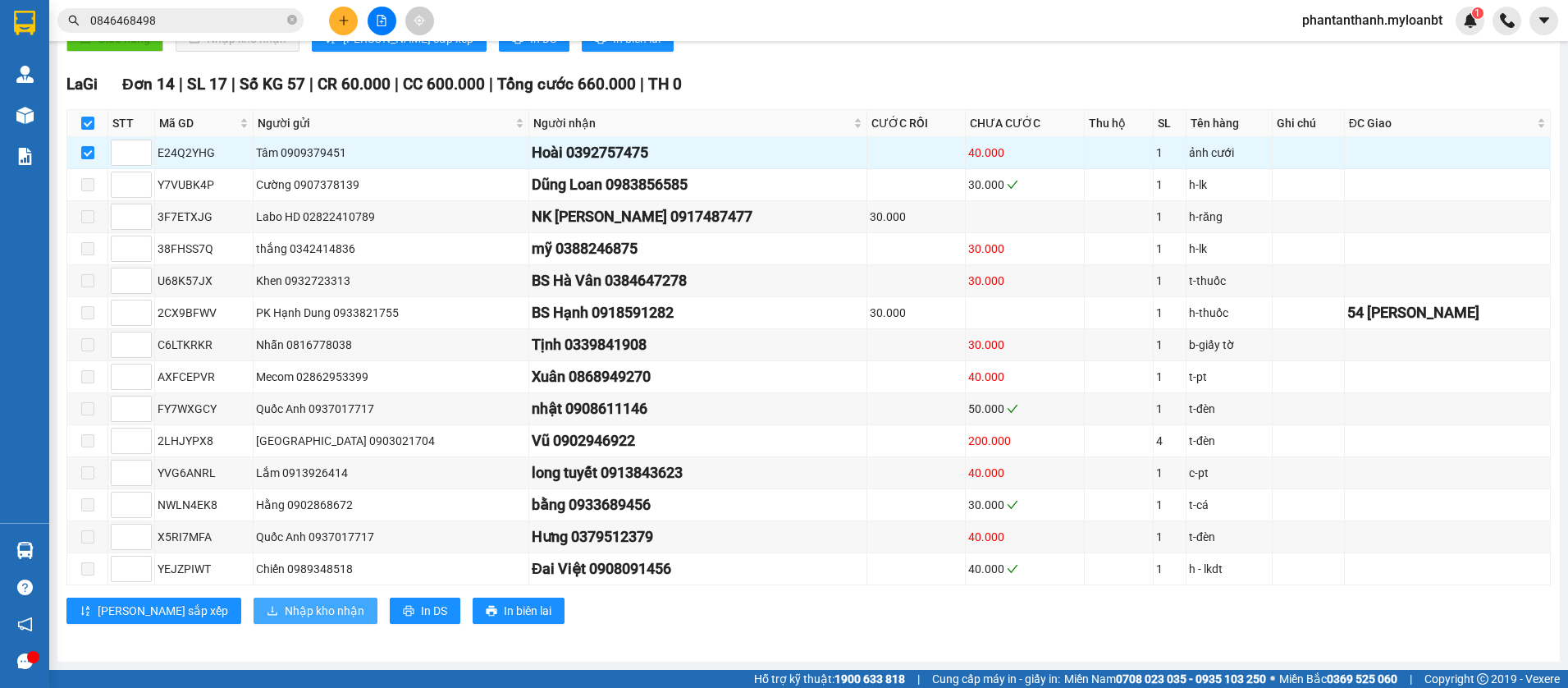
click at [285, 606] on span "Nhập kho nhận" at bounding box center [325, 611] width 80 height 18
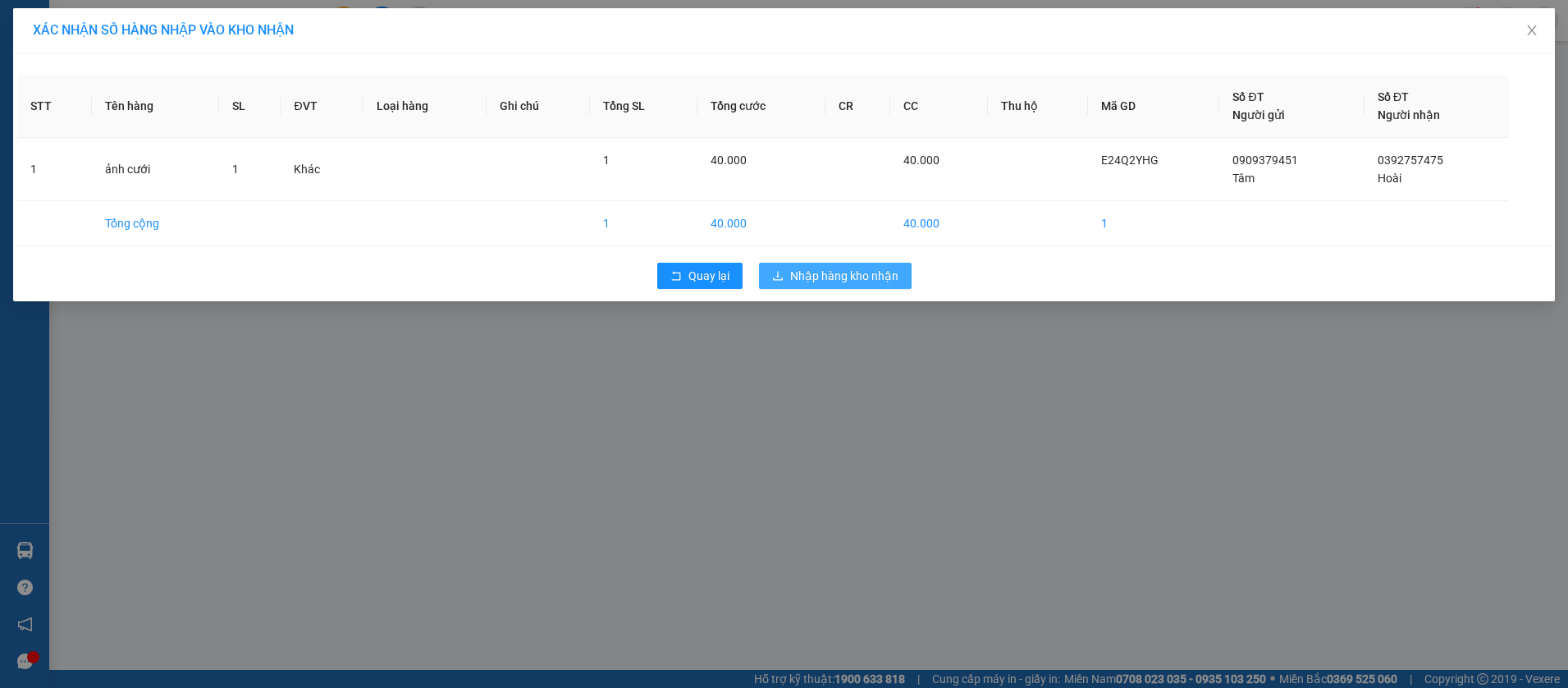
click at [826, 278] on span "Nhập hàng kho nhận" at bounding box center [844, 276] width 108 height 18
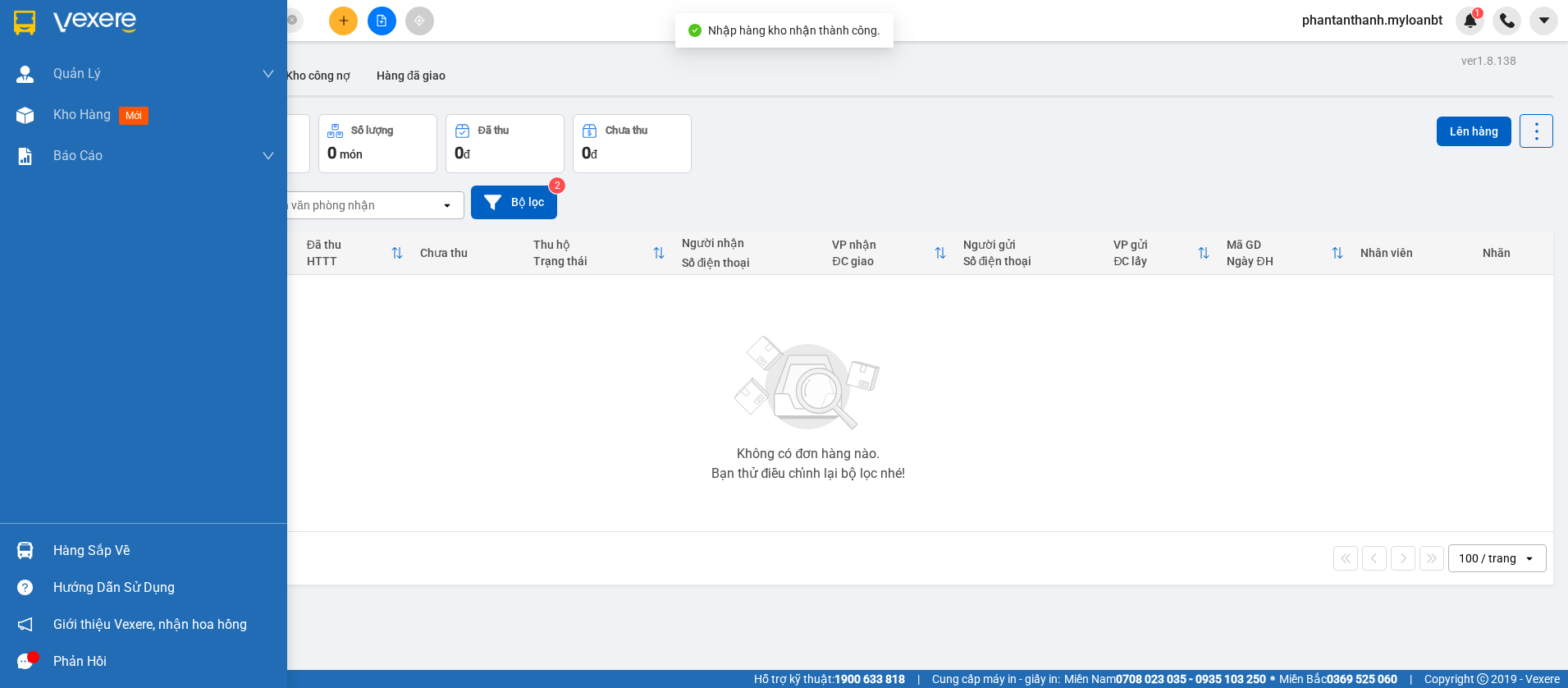
click at [32, 544] on img at bounding box center [25, 550] width 17 height 17
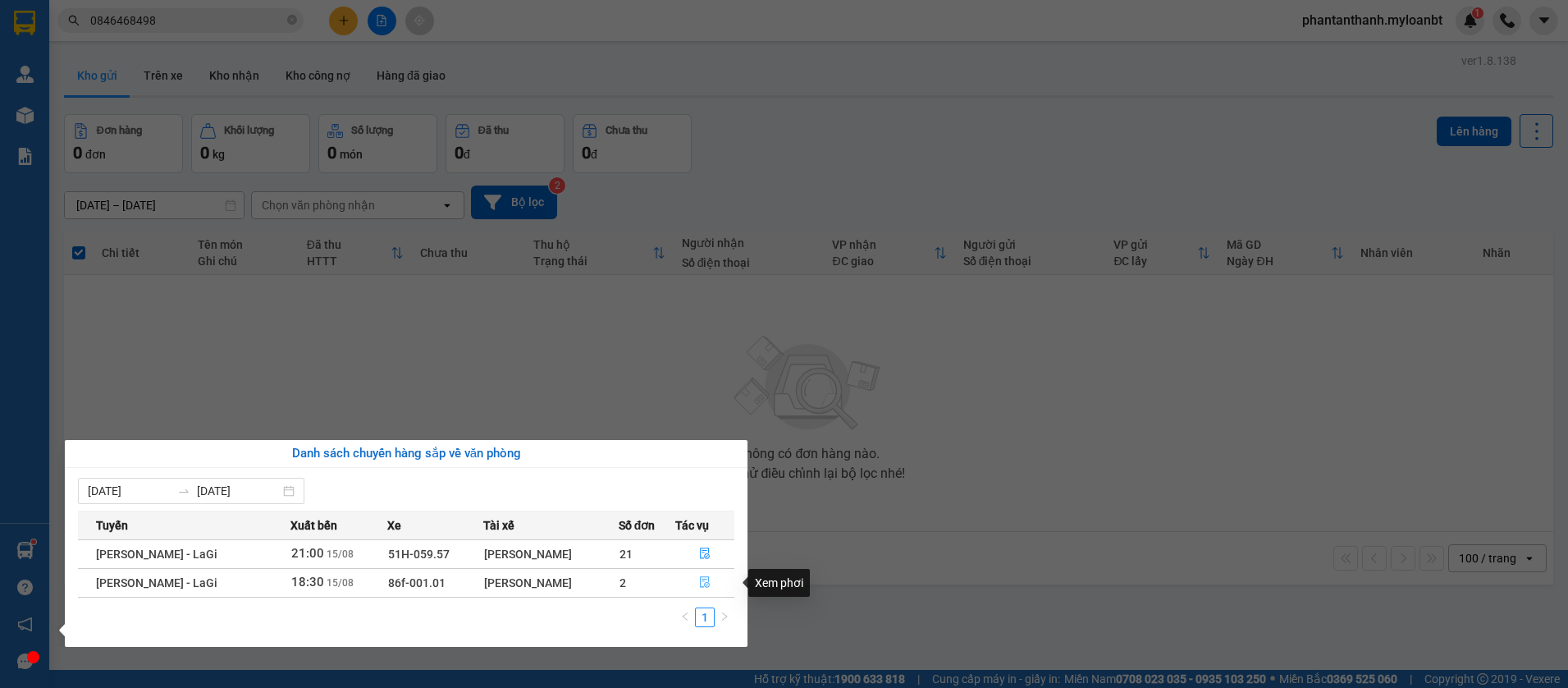
click at [705, 576] on icon "file-done" at bounding box center [704, 582] width 12 height 12
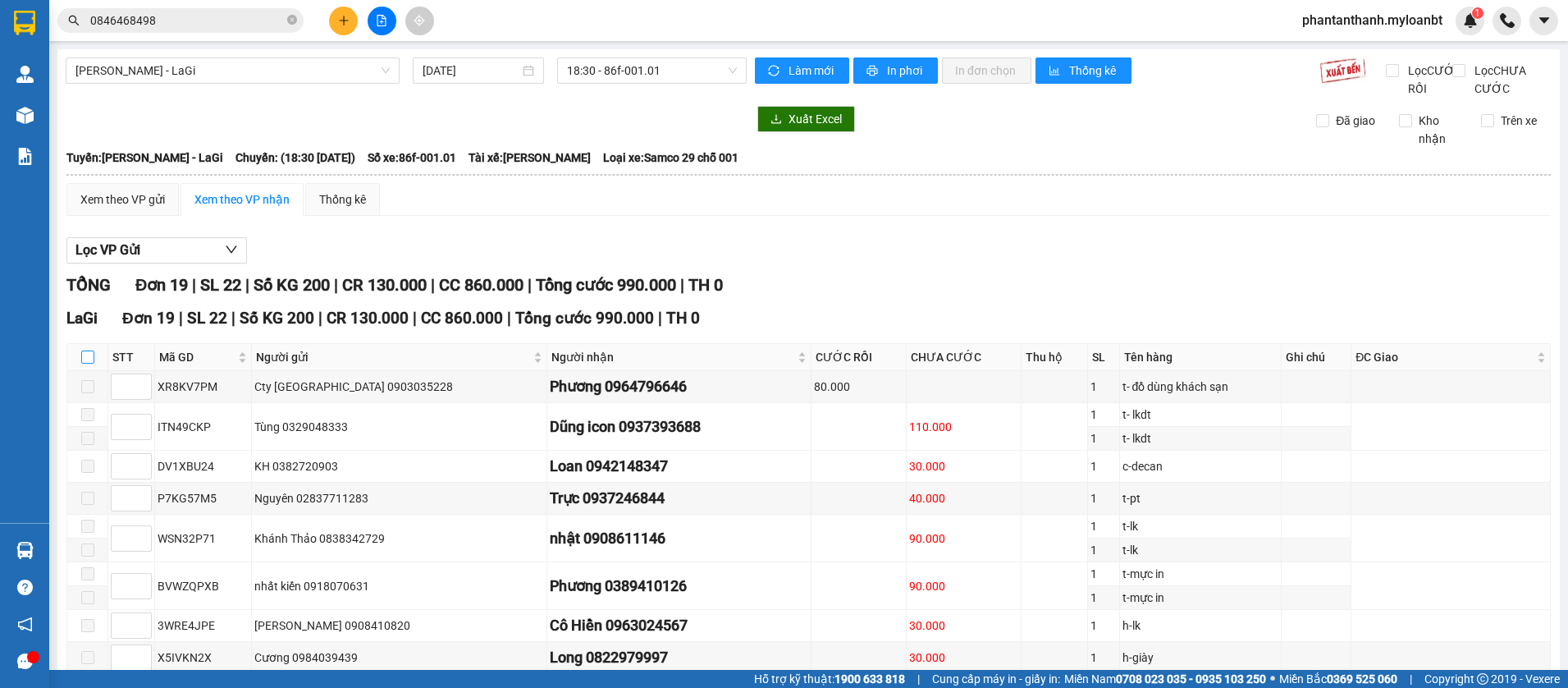
click at [84, 363] on input "checkbox" at bounding box center [88, 357] width 13 height 13
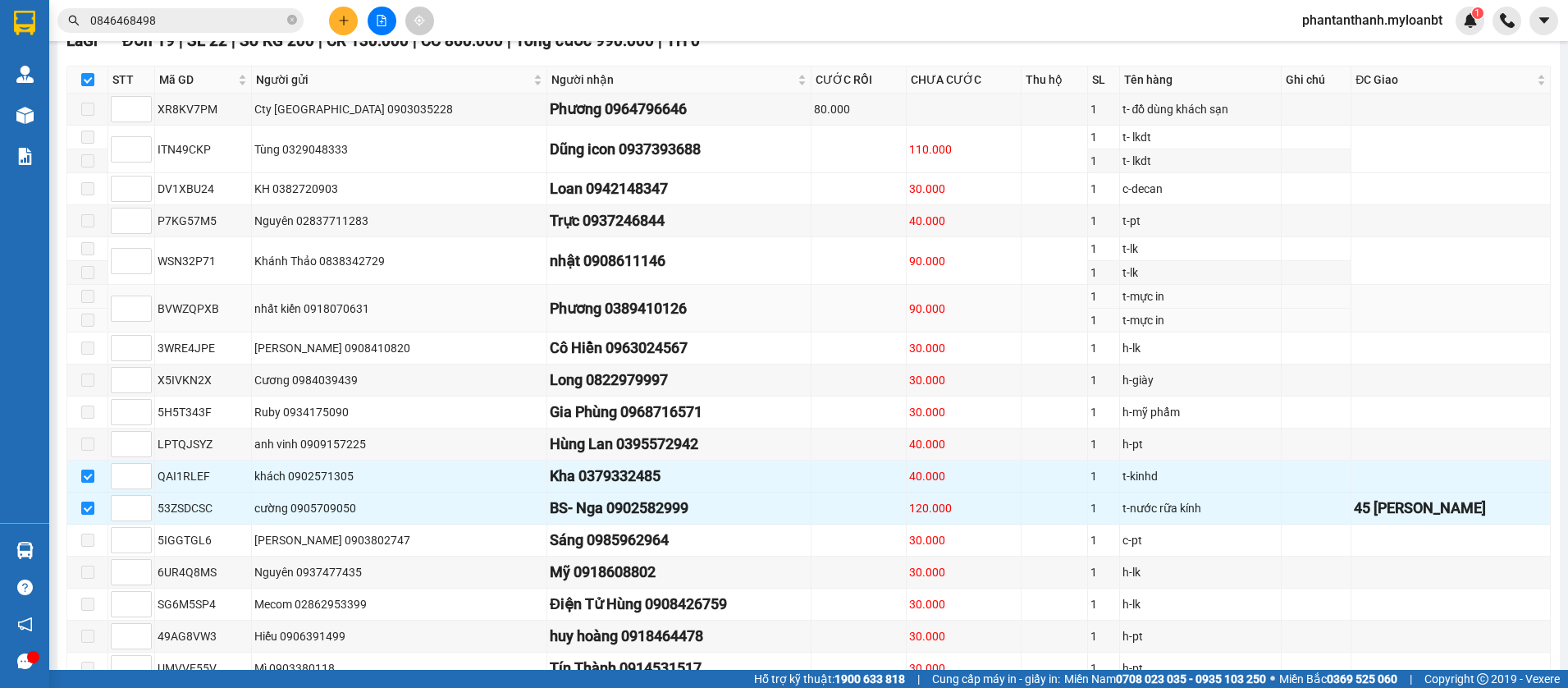
scroll to position [328, 0]
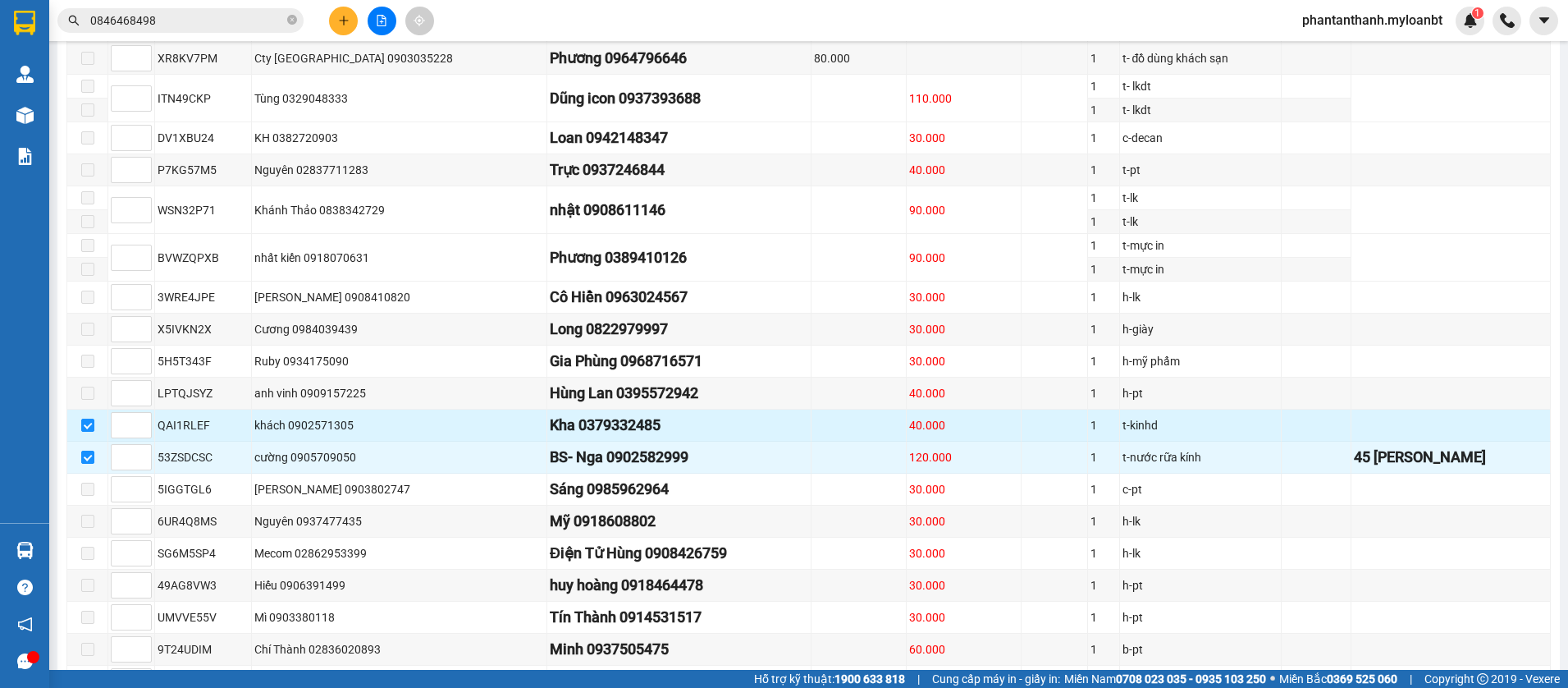
click at [80, 442] on td at bounding box center [88, 425] width 41 height 32
click at [88, 432] on input "checkbox" at bounding box center [88, 425] width 13 height 13
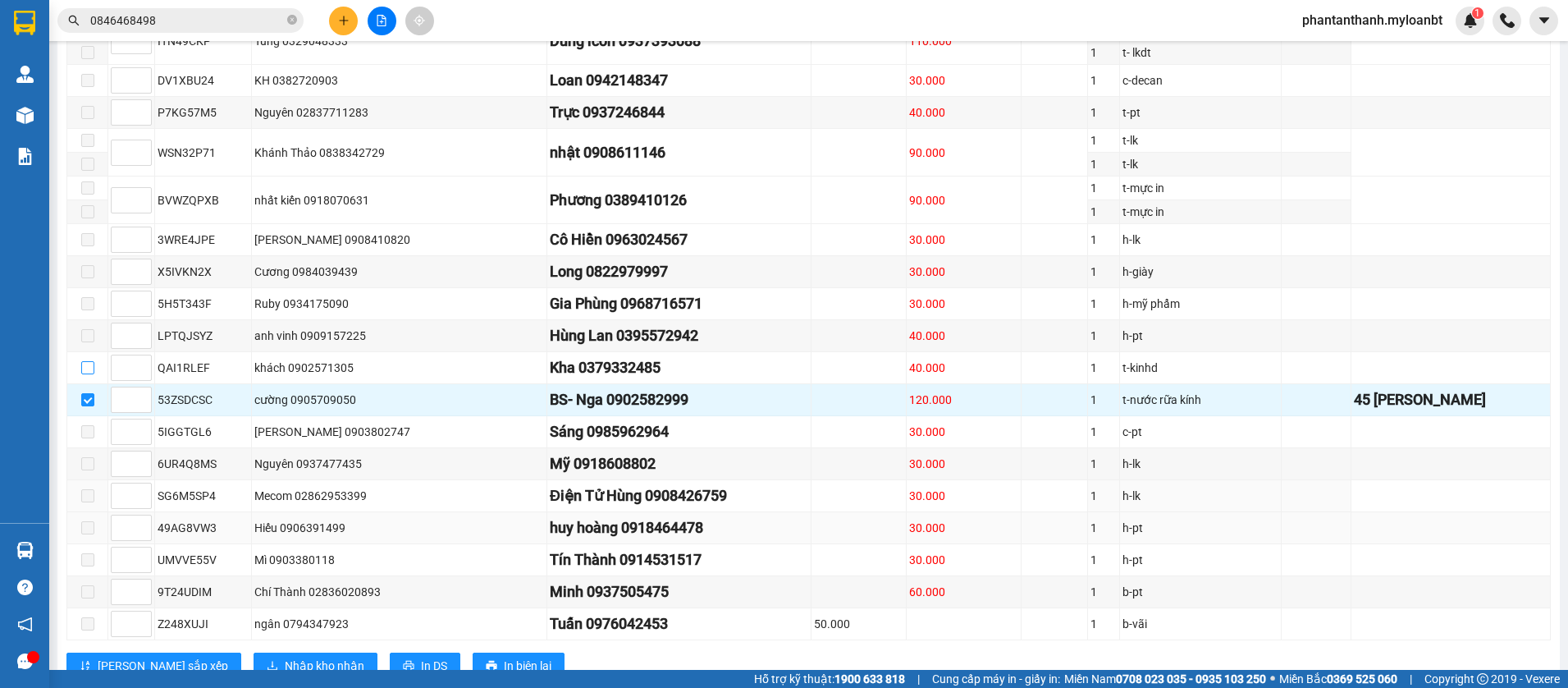
scroll to position [459, 0]
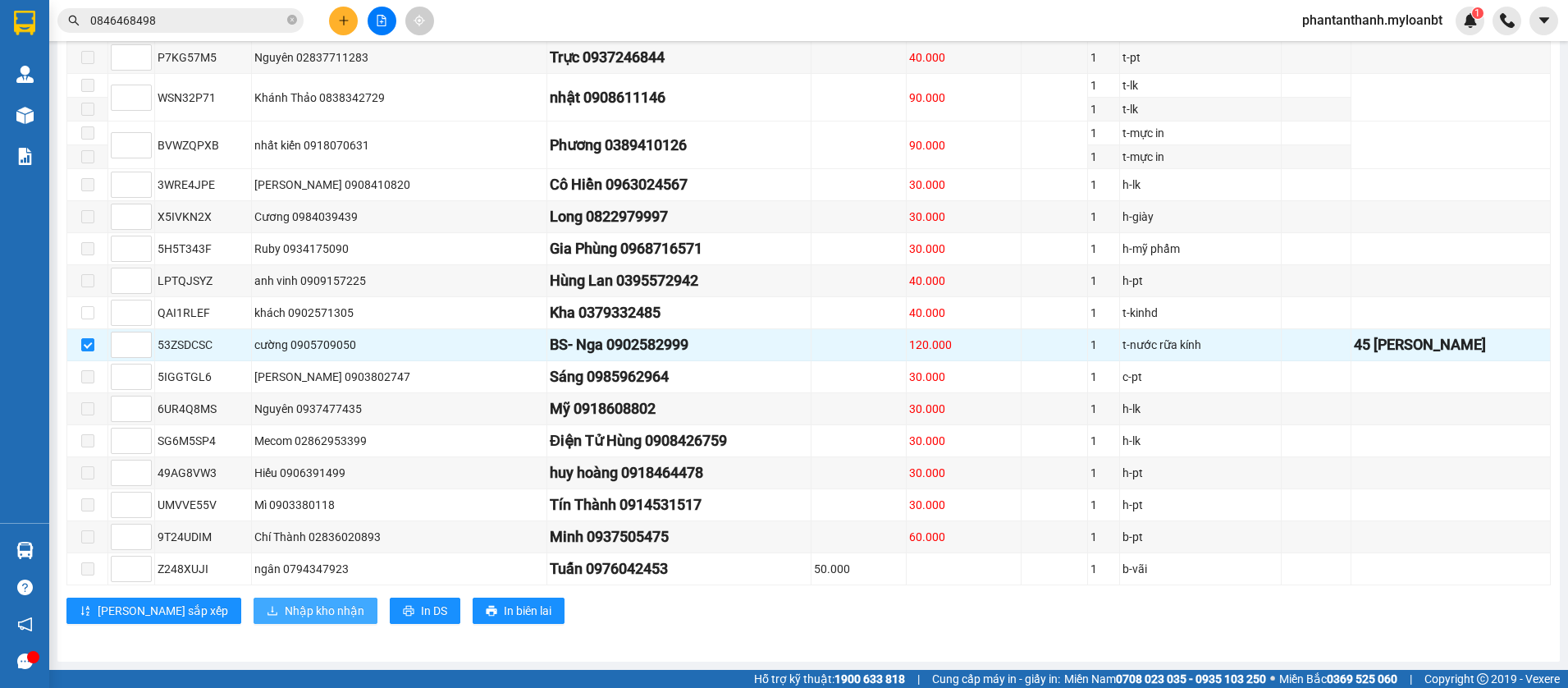
click at [285, 611] on span "Nhập kho nhận" at bounding box center [325, 611] width 80 height 18
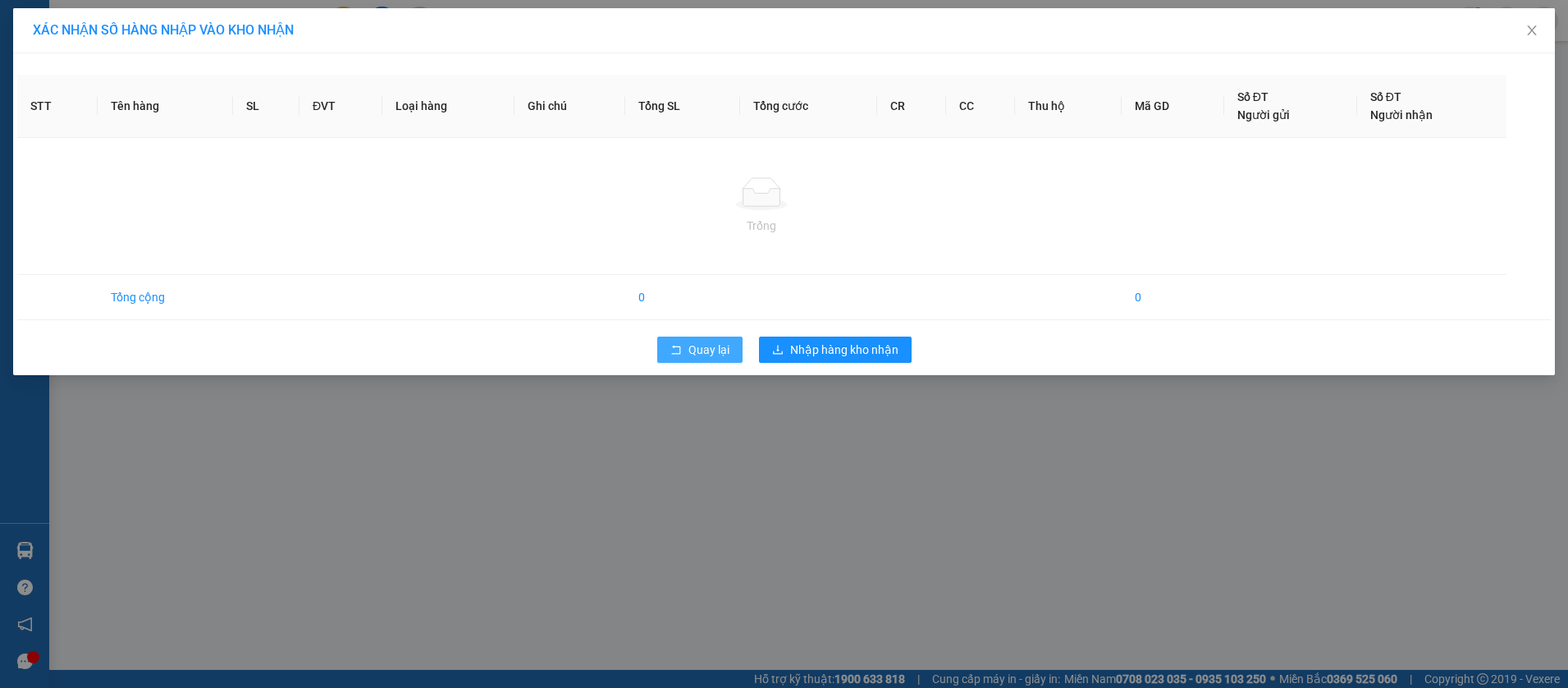
click at [694, 344] on span "Quay lại" at bounding box center [709, 349] width 41 height 18
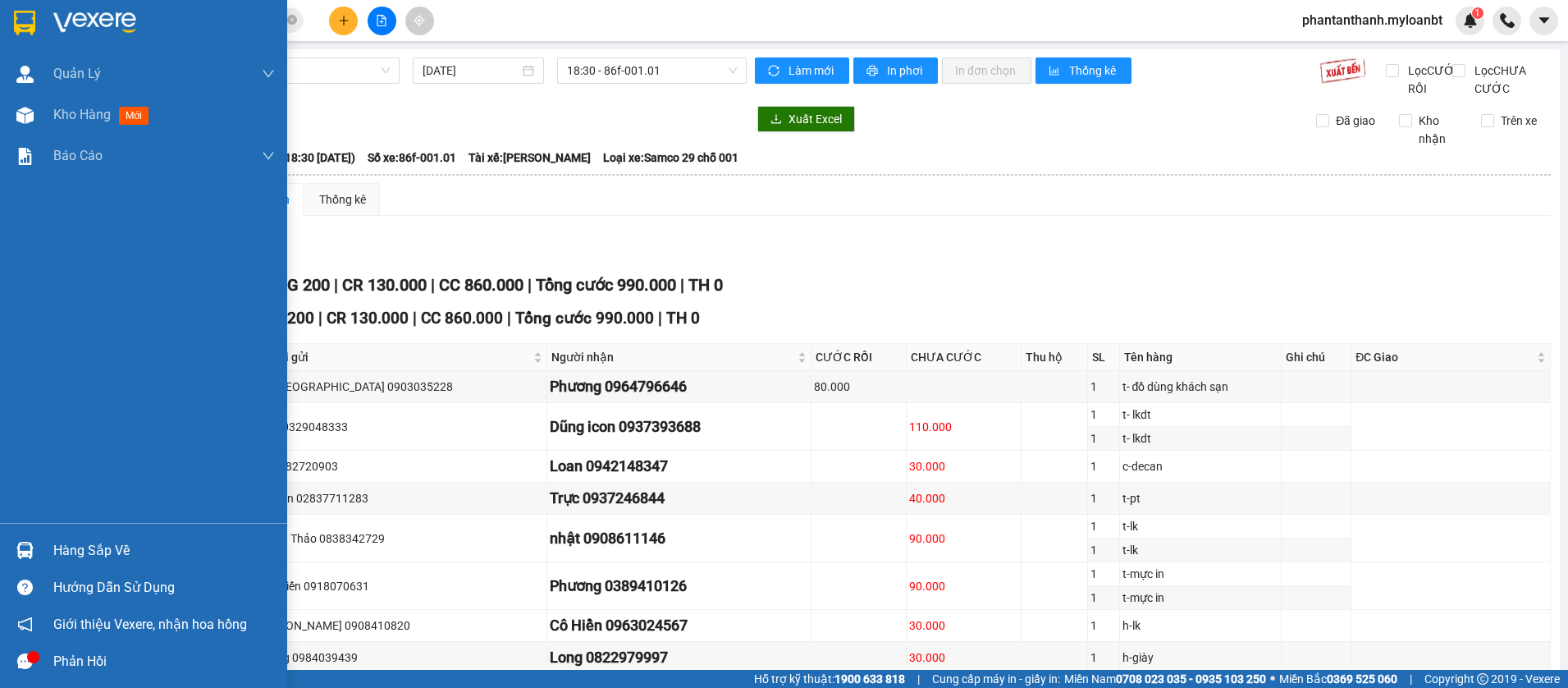
click at [31, 564] on div at bounding box center [25, 550] width 29 height 29
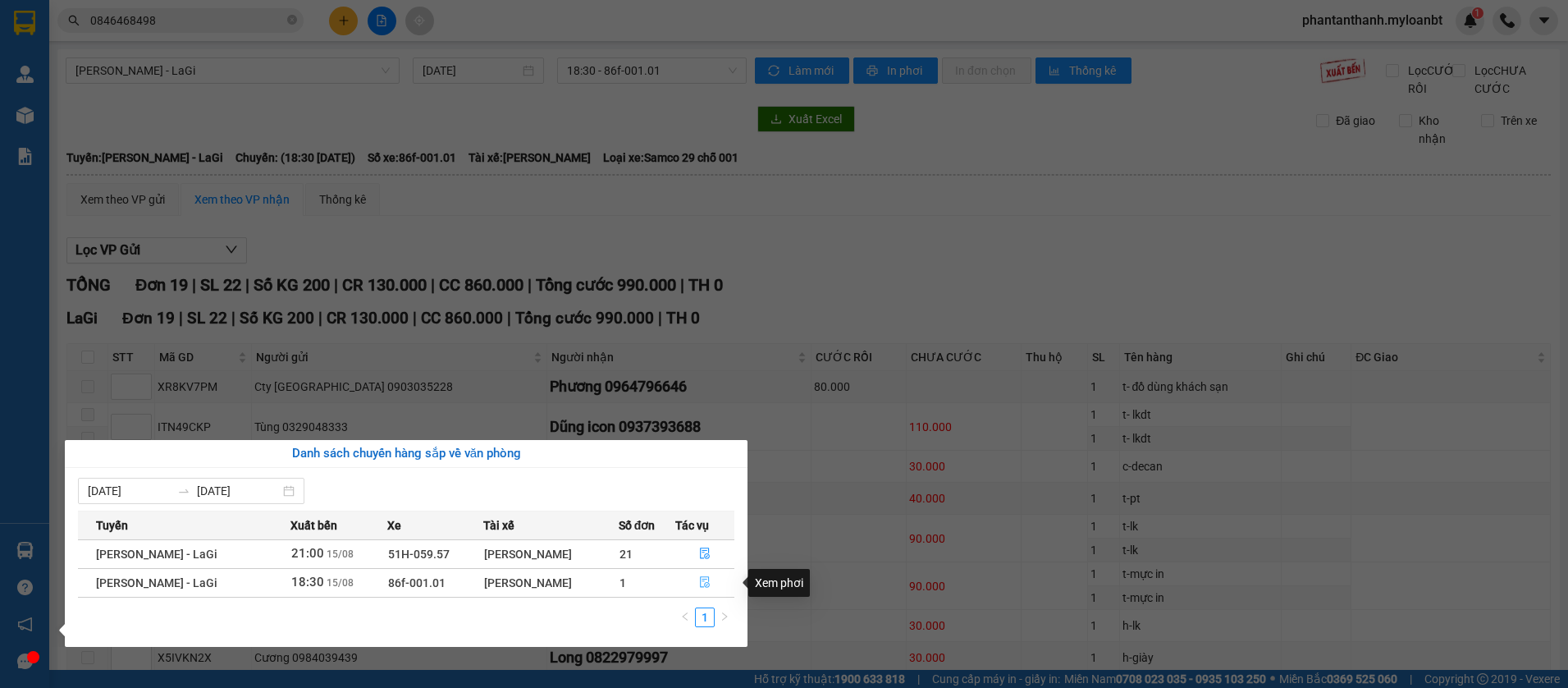
click at [727, 581] on button "button" at bounding box center [705, 583] width 59 height 26
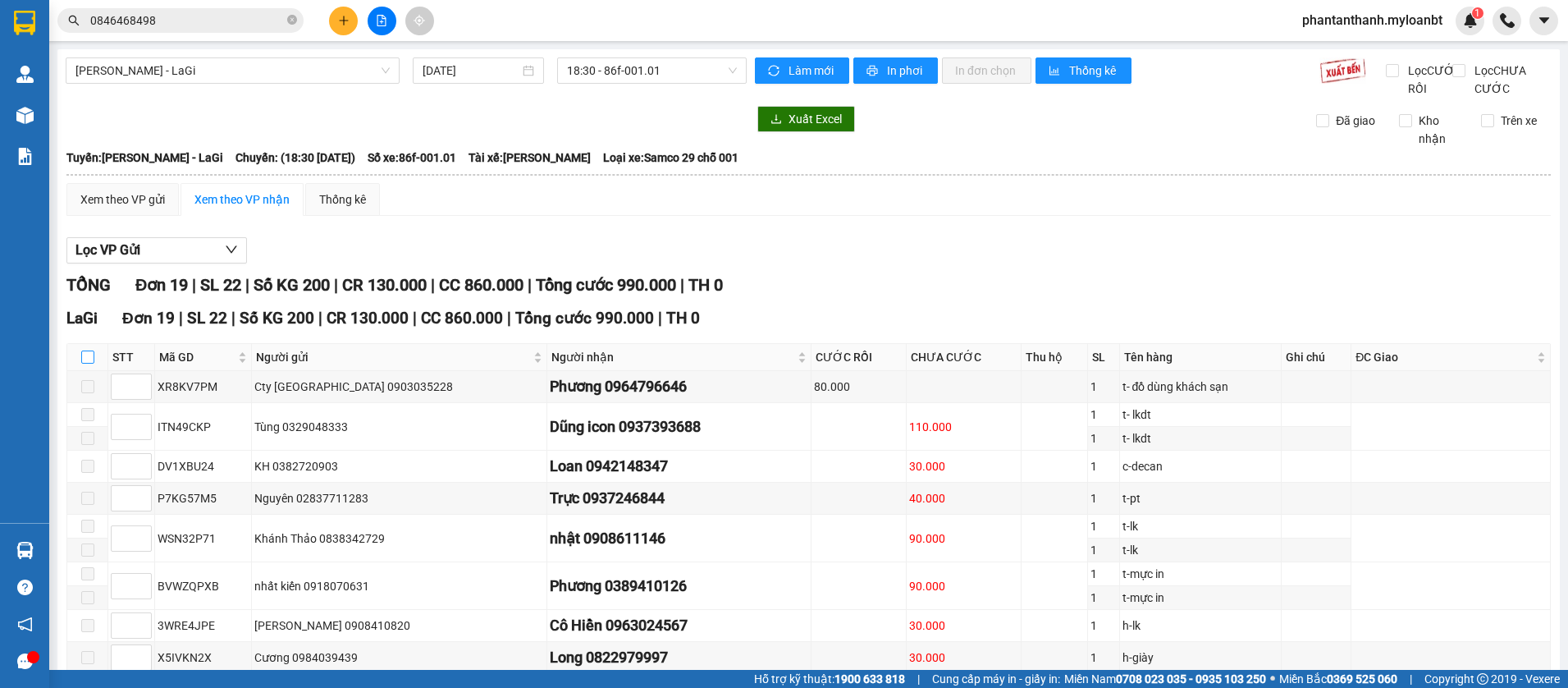
click at [92, 363] on input "checkbox" at bounding box center [88, 357] width 13 height 13
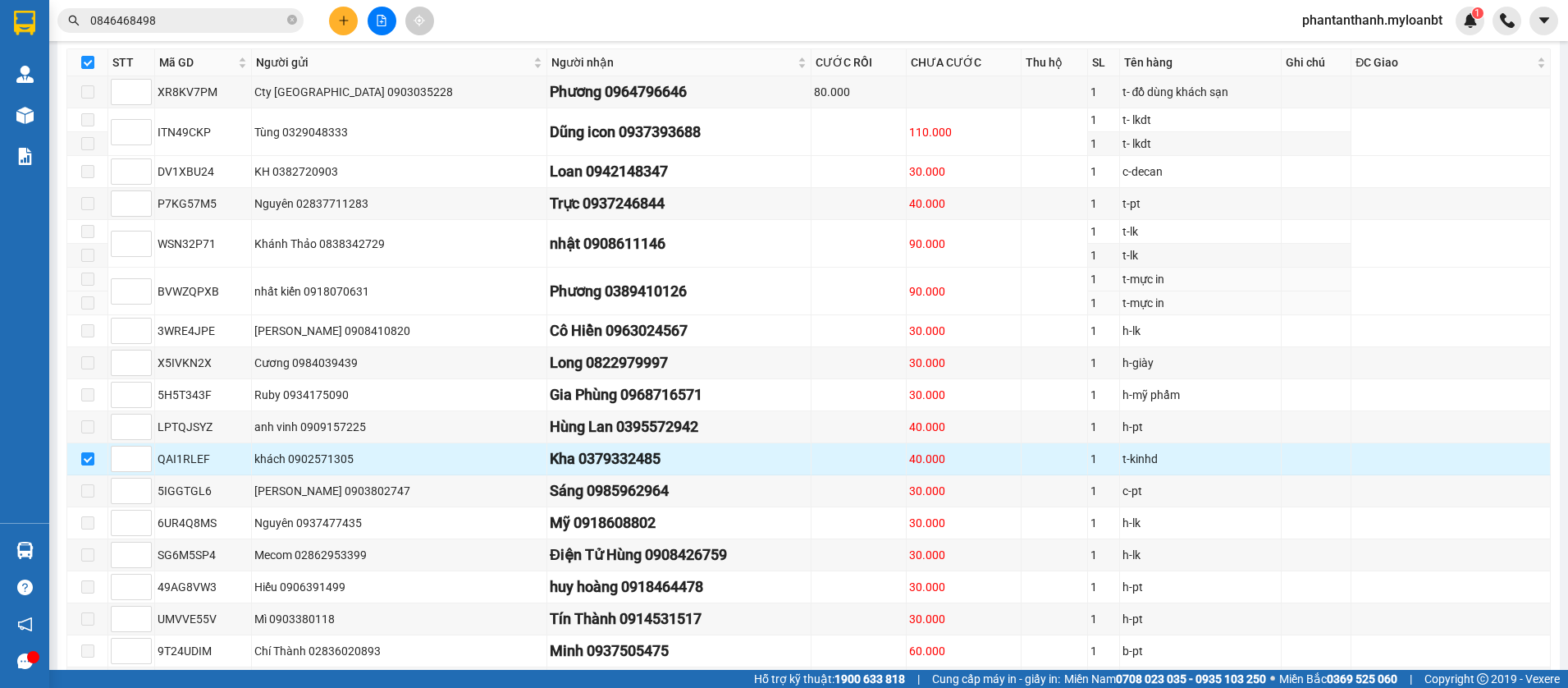
scroll to position [377, 0]
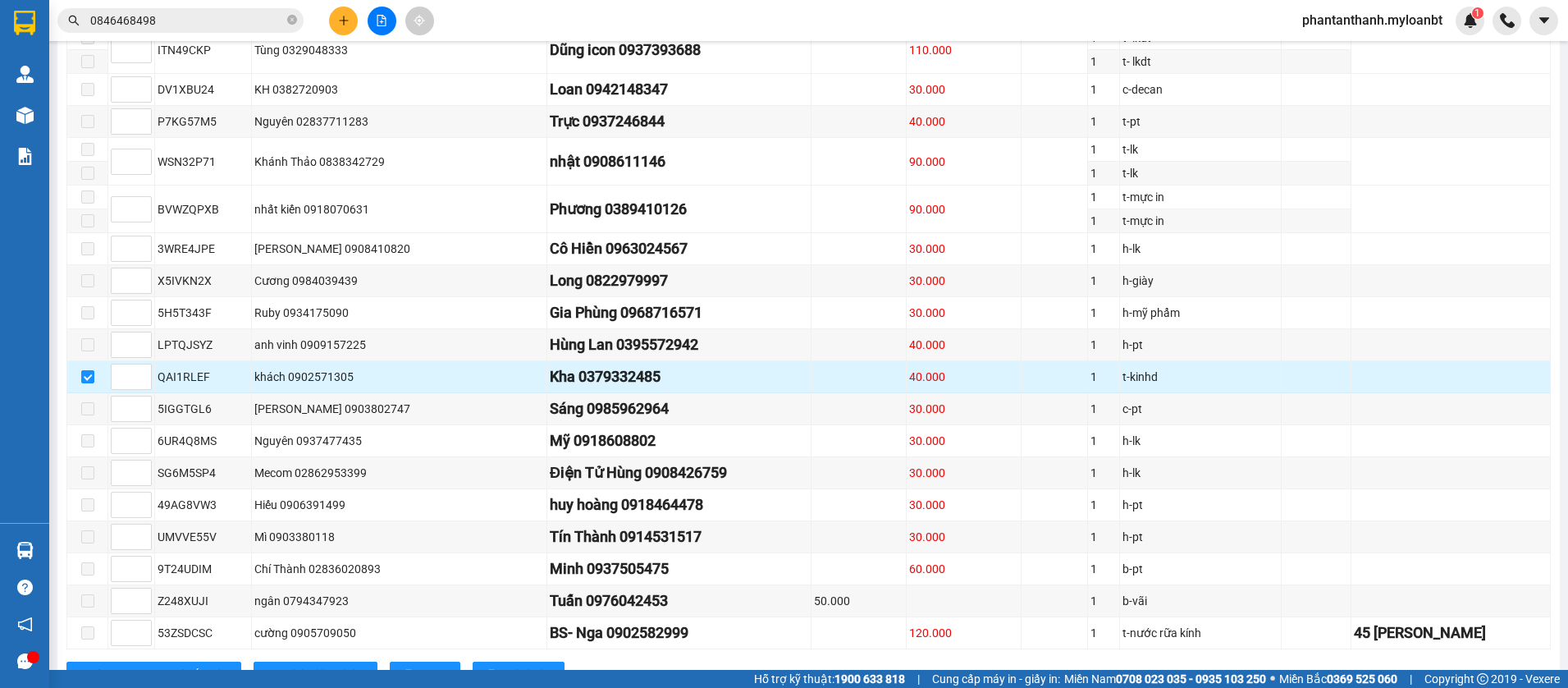
click at [199, 386] on div "QAI1RLEF" at bounding box center [203, 377] width 91 height 18
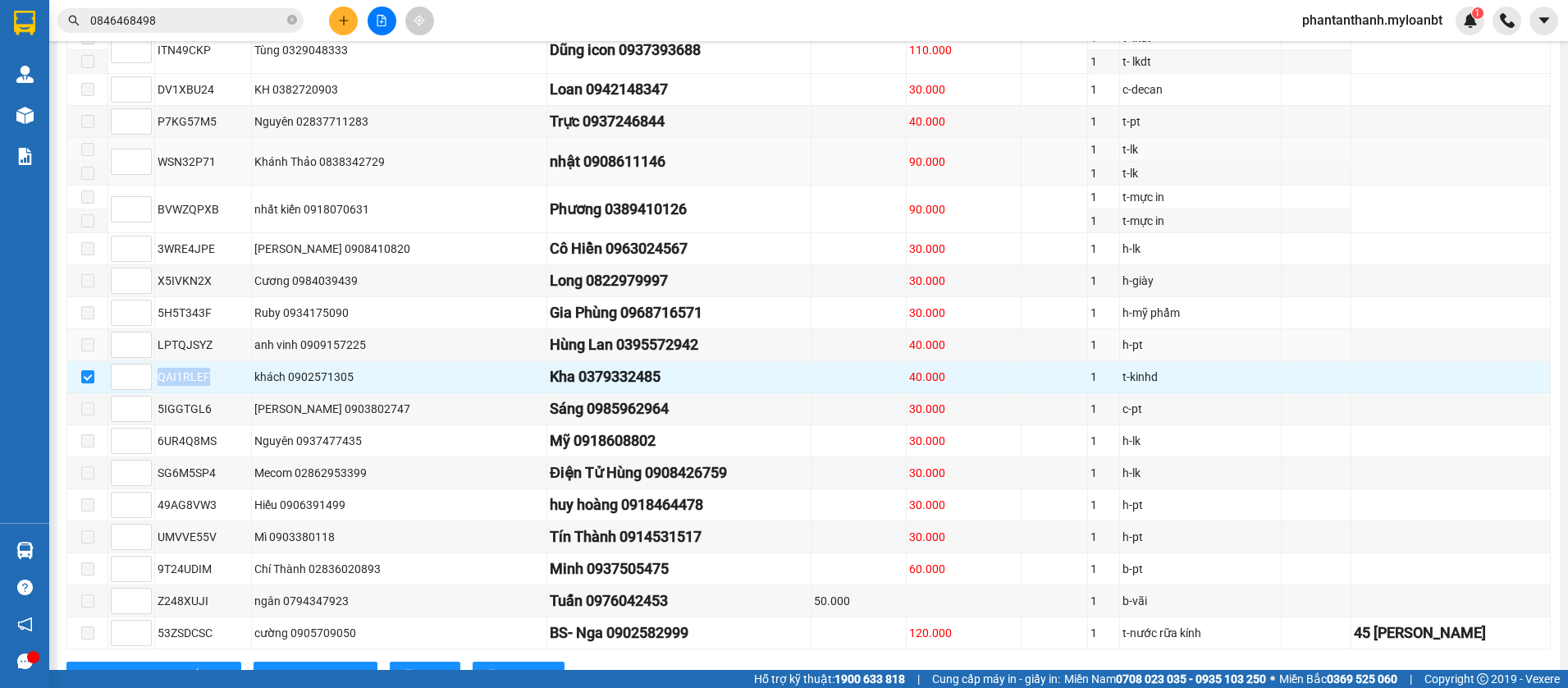
copy div "QAI1RLEF"
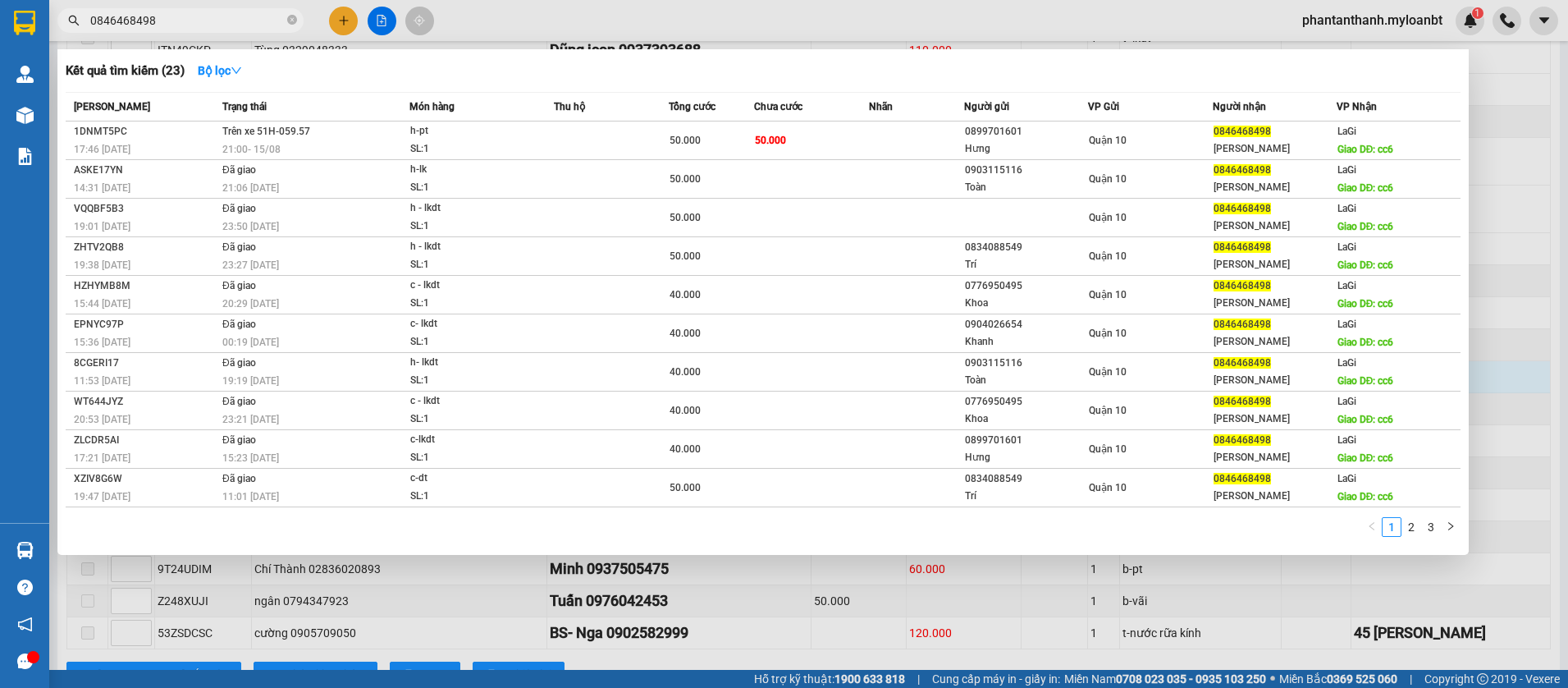
click at [186, 24] on input "0846468498" at bounding box center [187, 21] width 194 height 18
paste input "QAI1RLEF"
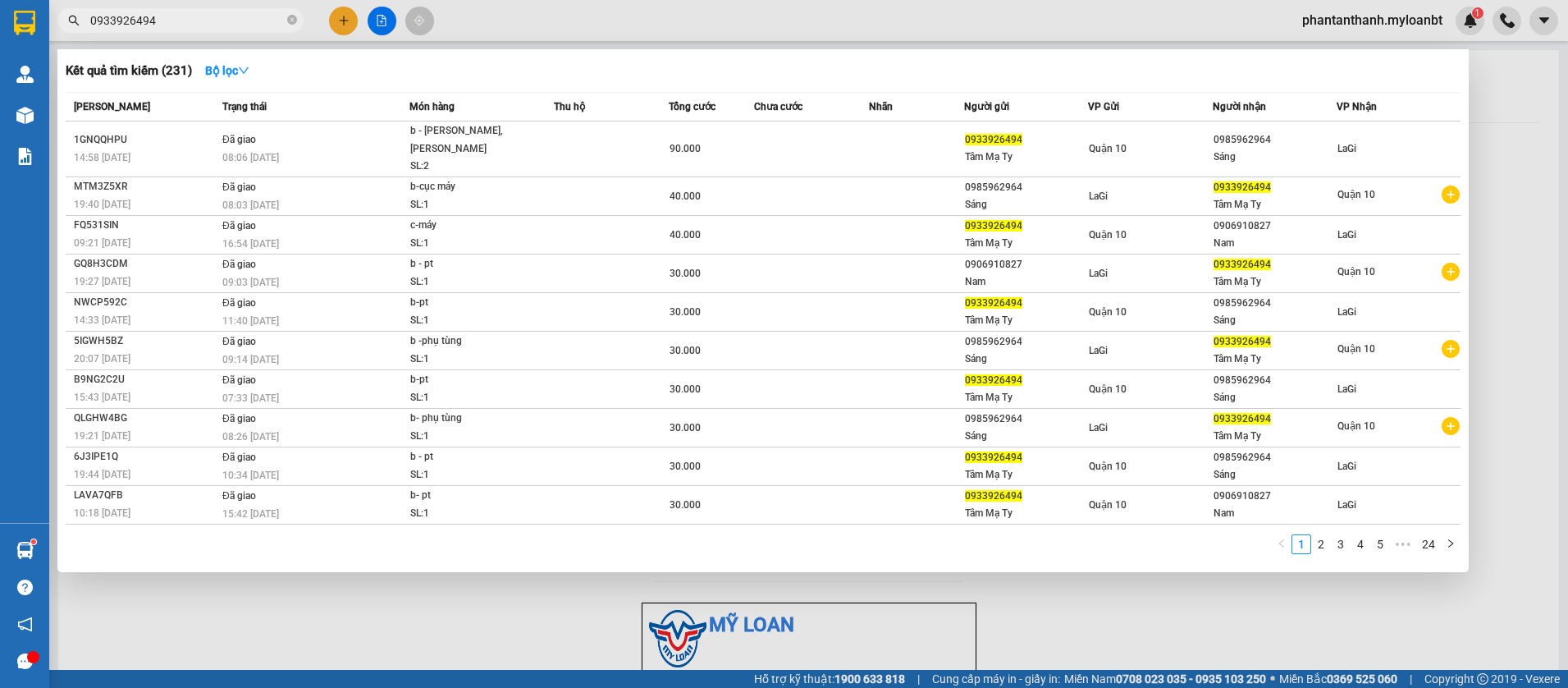
type input "0933926494"
click at [342, 13] on div at bounding box center [784, 344] width 1568 height 688
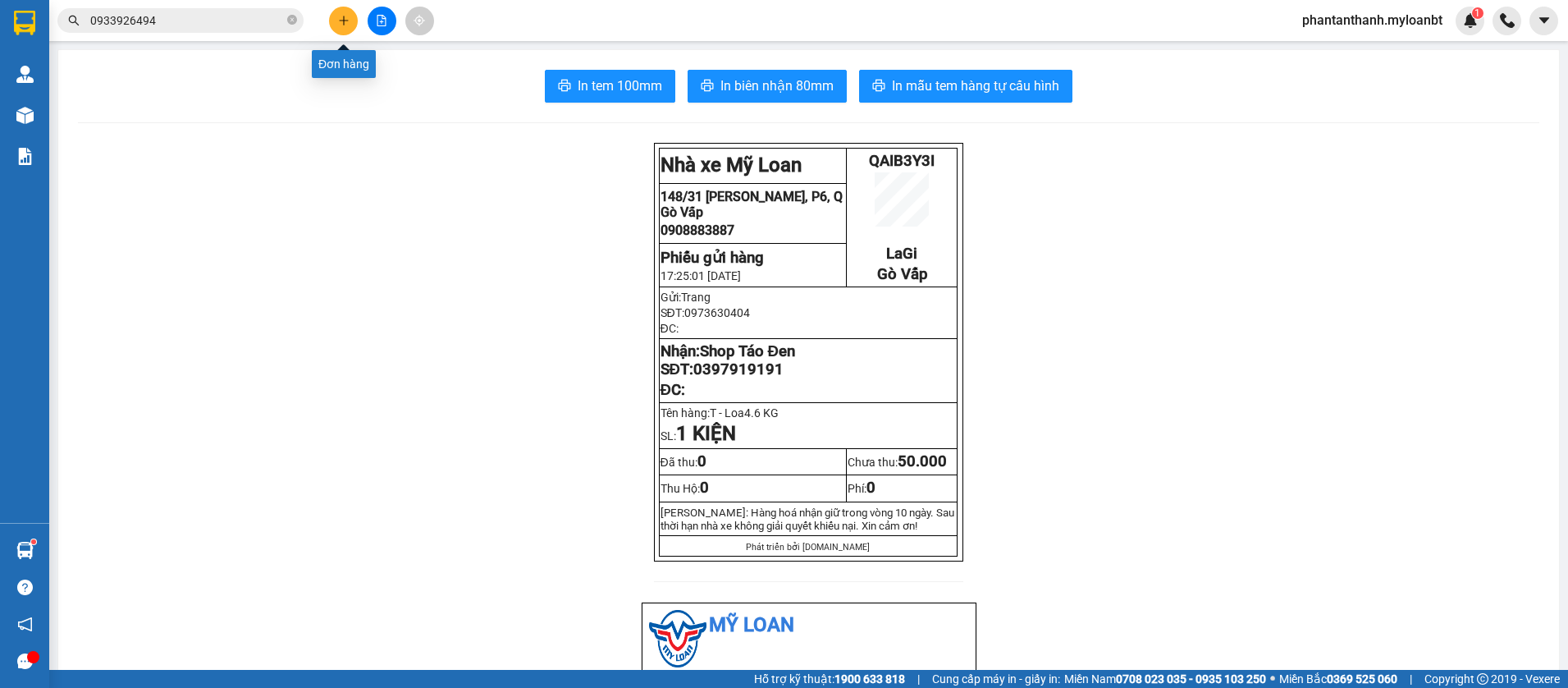
click at [342, 13] on button at bounding box center [343, 21] width 29 height 29
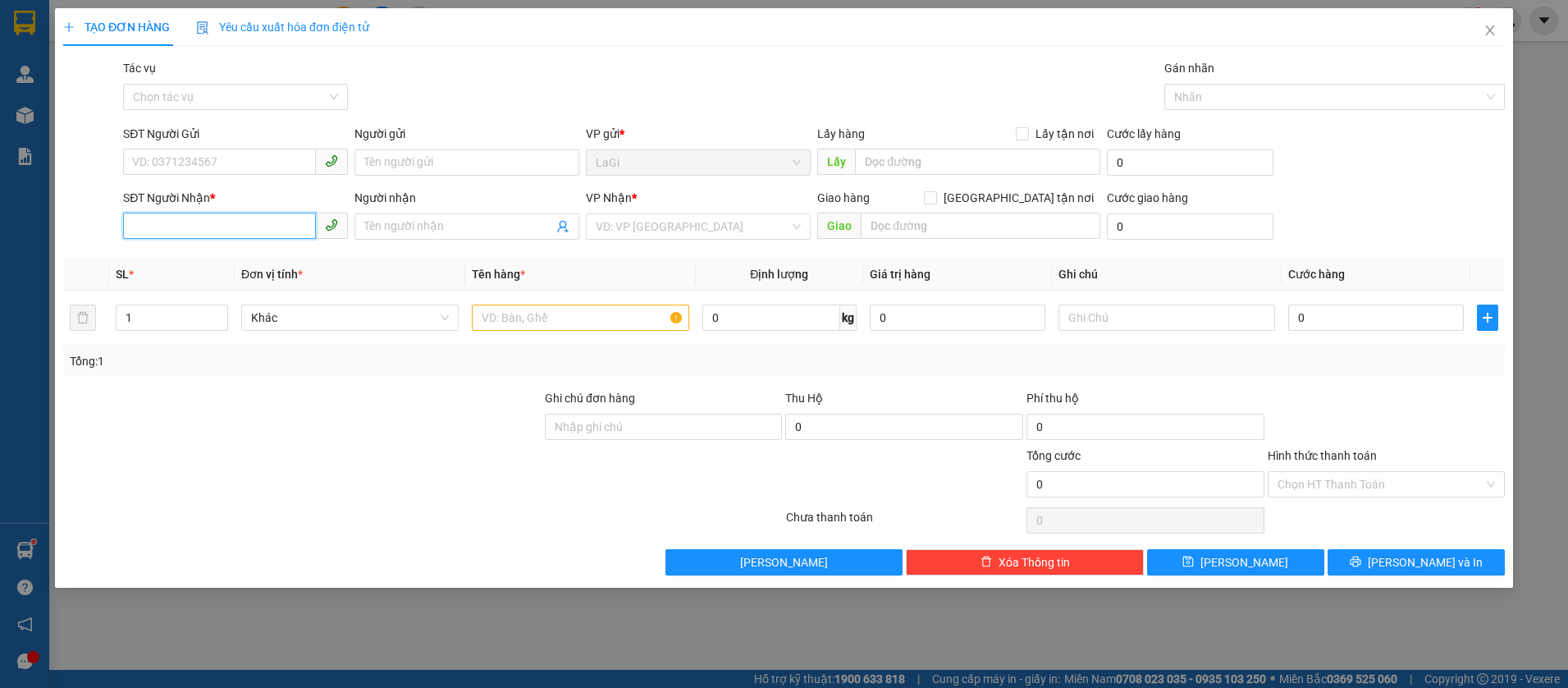
click at [274, 229] on input "SĐT Người Nhận *" at bounding box center [219, 226] width 193 height 26
paste input "0879878185"
click at [248, 227] on input "0879878185" at bounding box center [219, 226] width 193 height 26
type input "0879878185"
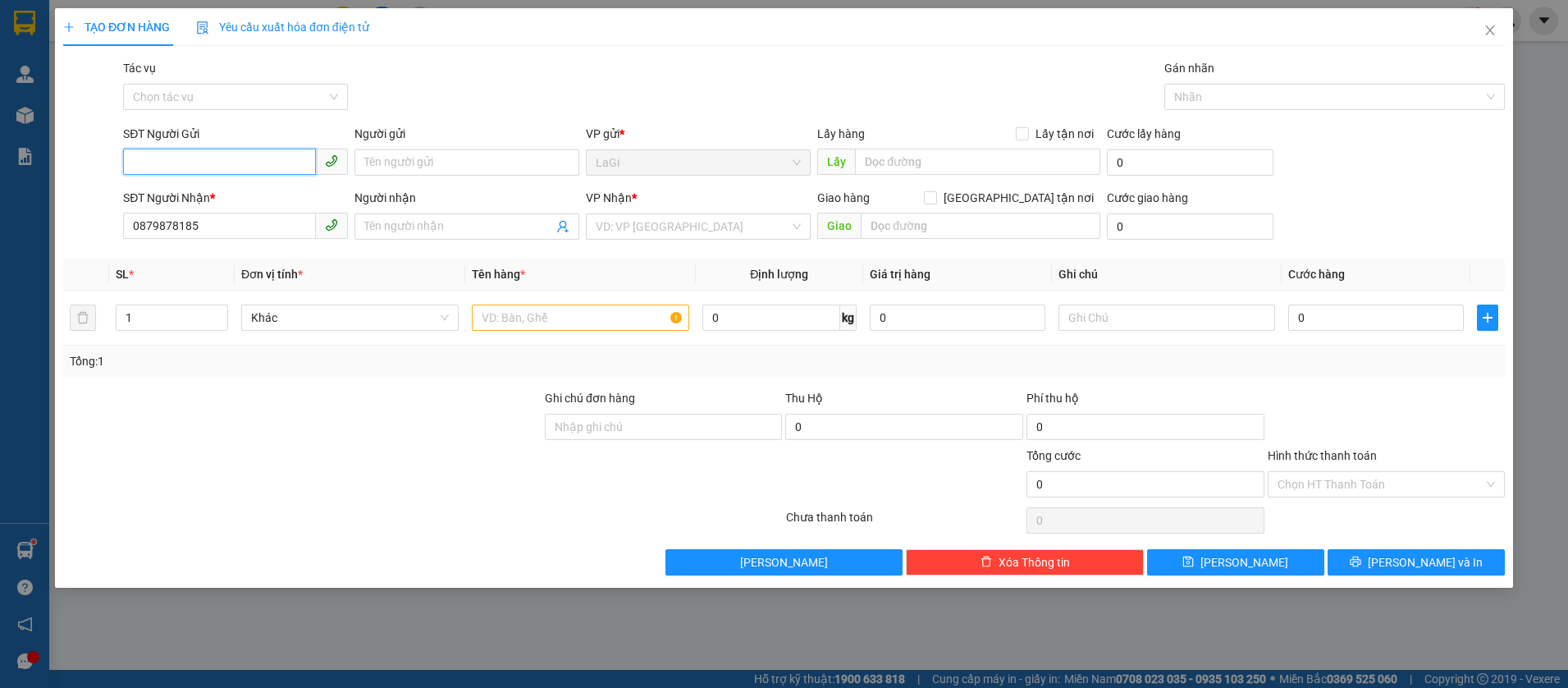
click at [190, 170] on input "SĐT Người Gửi" at bounding box center [219, 161] width 193 height 26
paste input "0933787245"
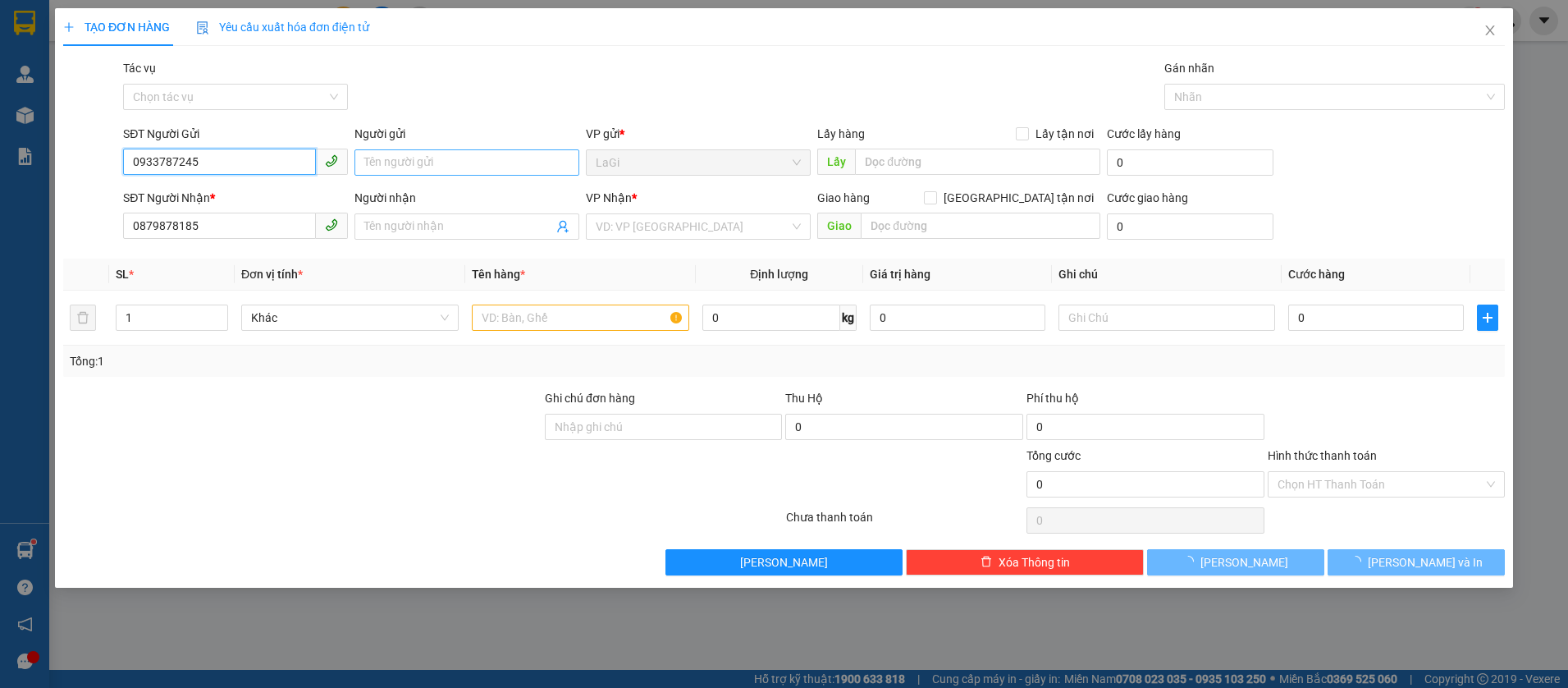
type input "0933787245"
click at [442, 155] on input "Người gửi" at bounding box center [466, 162] width 225 height 26
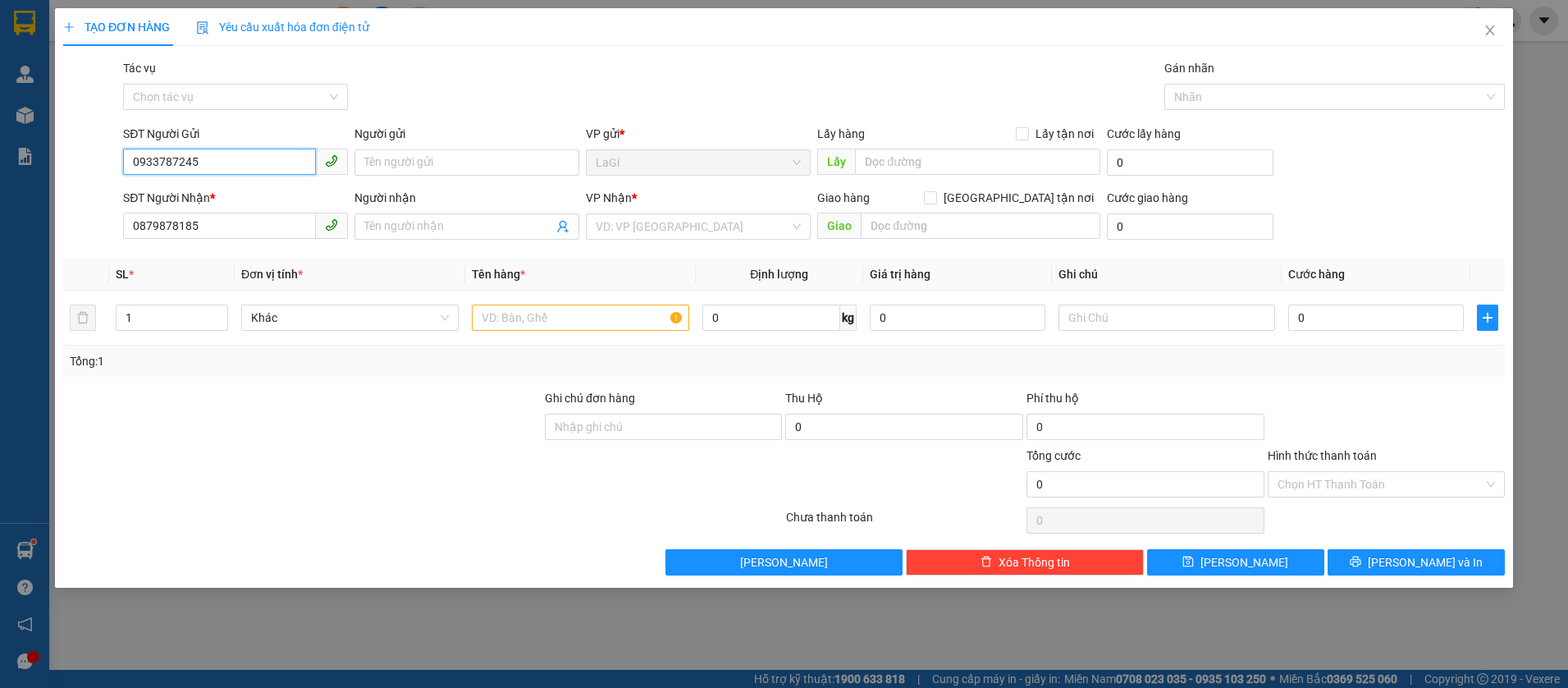
click at [264, 155] on input "0933787245" at bounding box center [219, 161] width 193 height 26
click at [261, 191] on div "0933787245 - huệ" at bounding box center [235, 195] width 205 height 18
type input "huệ"
click at [432, 203] on div "Người nhận" at bounding box center [466, 198] width 225 height 18
click at [432, 218] on input "Người nhận" at bounding box center [458, 227] width 189 height 18
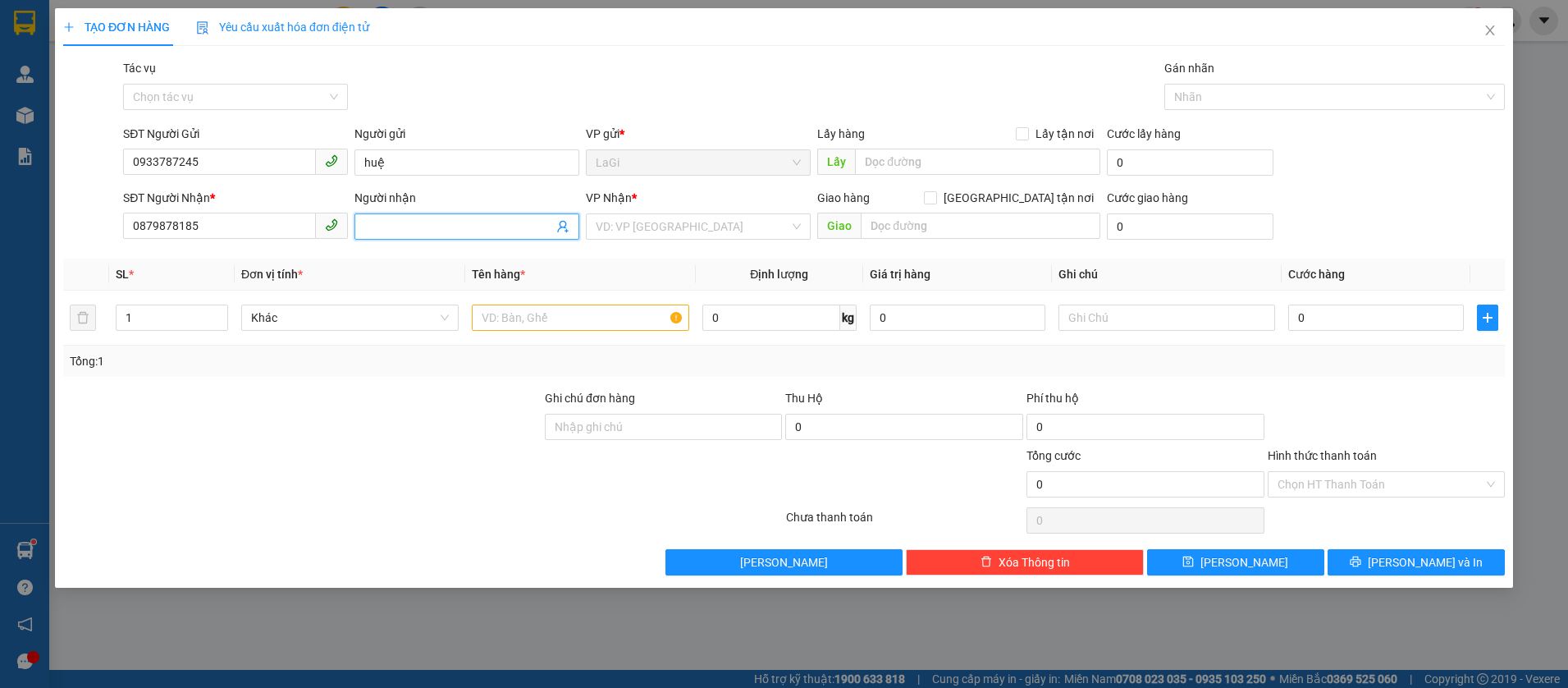
click at [416, 225] on input "Người nhận" at bounding box center [458, 227] width 189 height 18
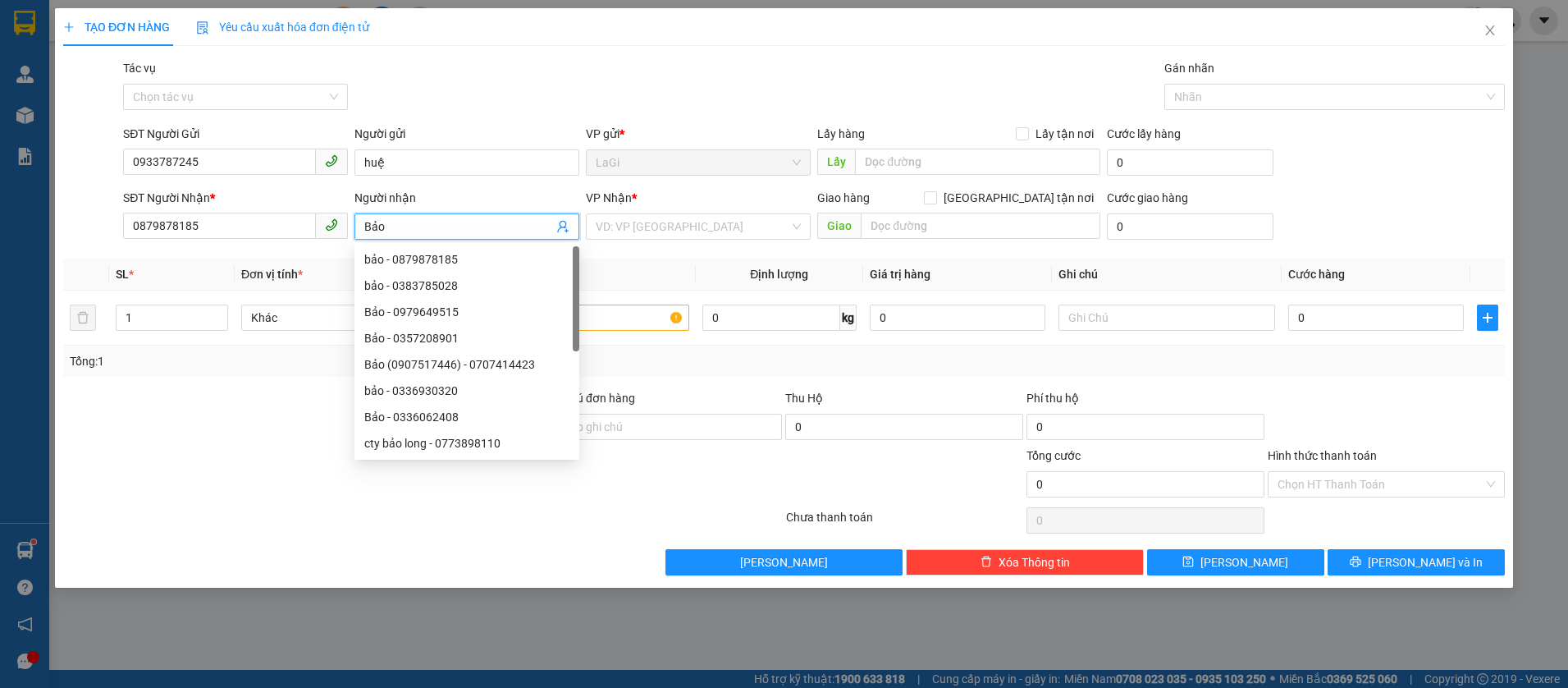
type input "Bảo"
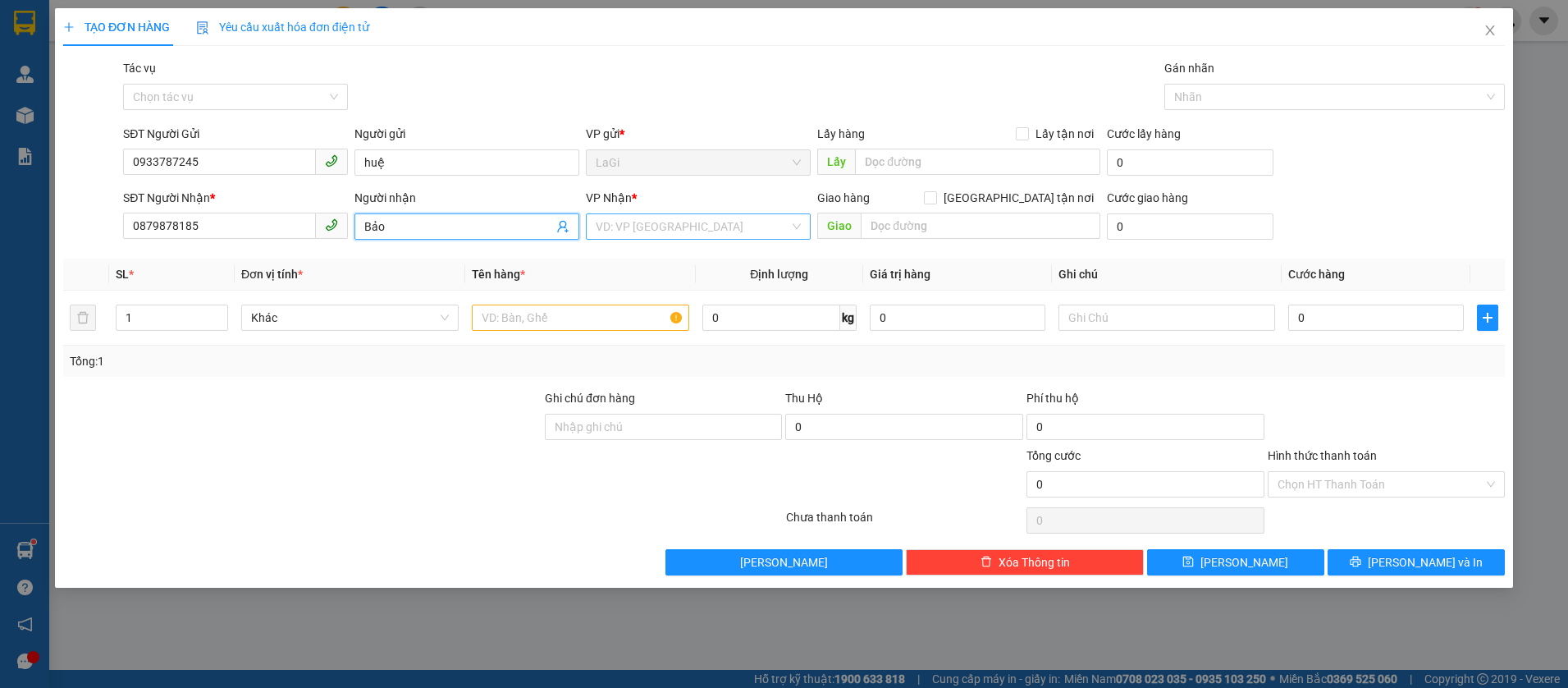
click at [686, 225] on input "search" at bounding box center [692, 227] width 194 height 25
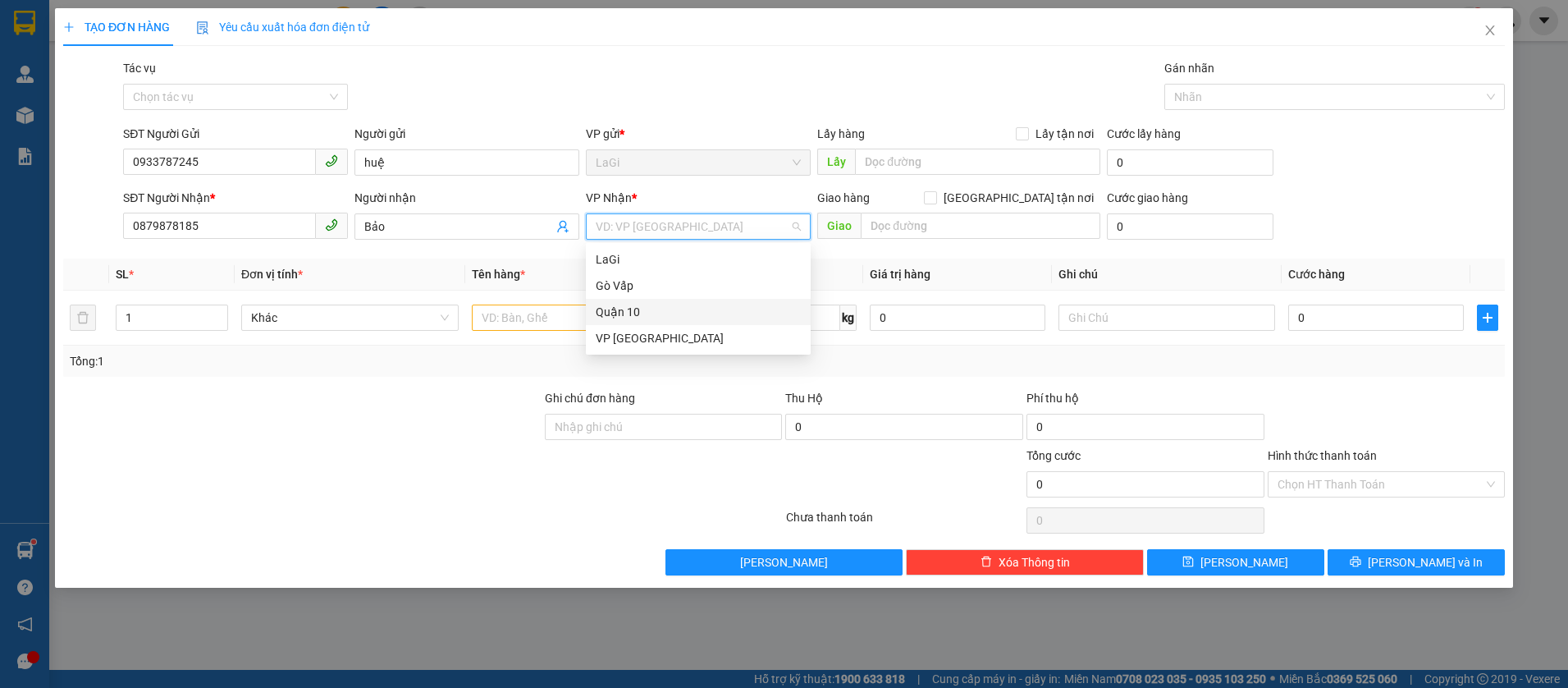
click at [633, 312] on div "Quận 10" at bounding box center [698, 311] width 205 height 18
click at [568, 323] on input "text" at bounding box center [581, 317] width 218 height 26
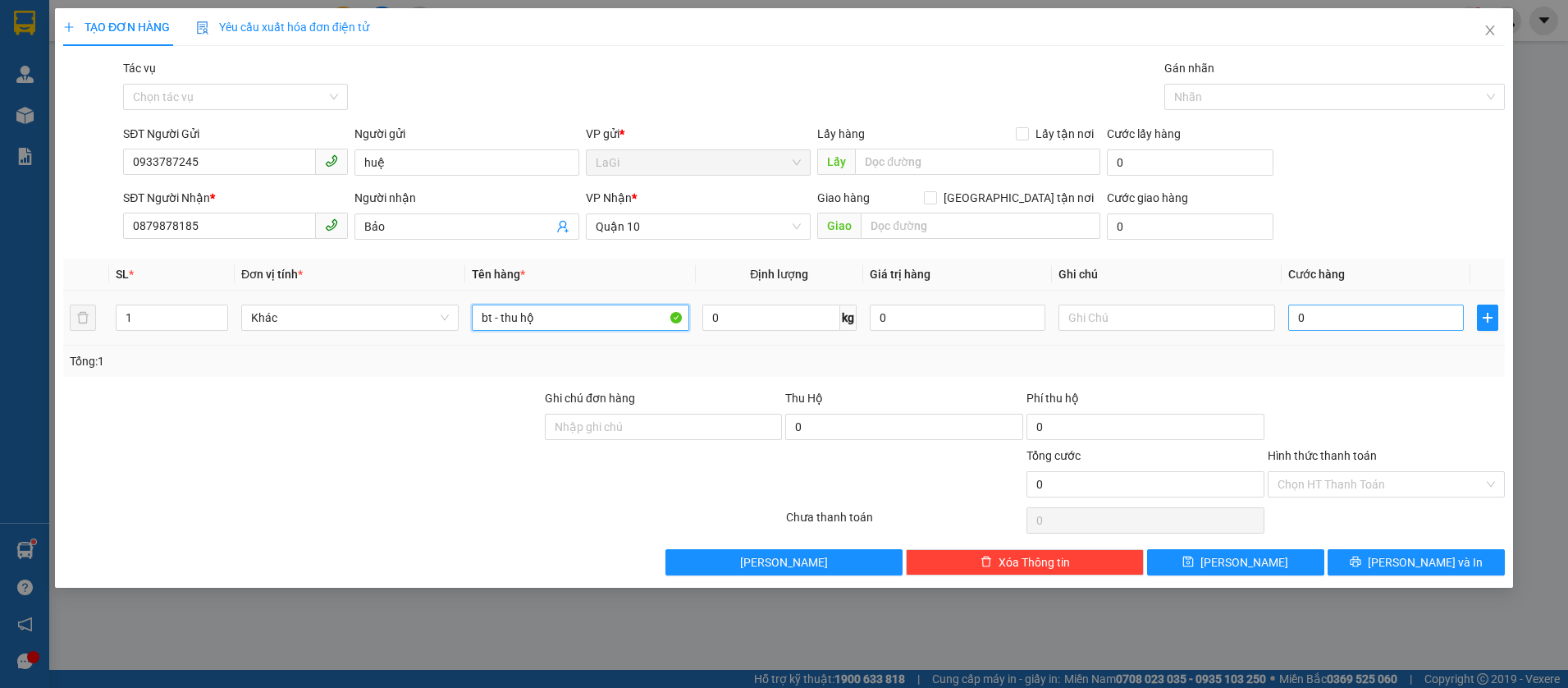
type input "bt - thu hộ"
click at [1327, 315] on input "0" at bounding box center [1375, 317] width 176 height 26
type input "3"
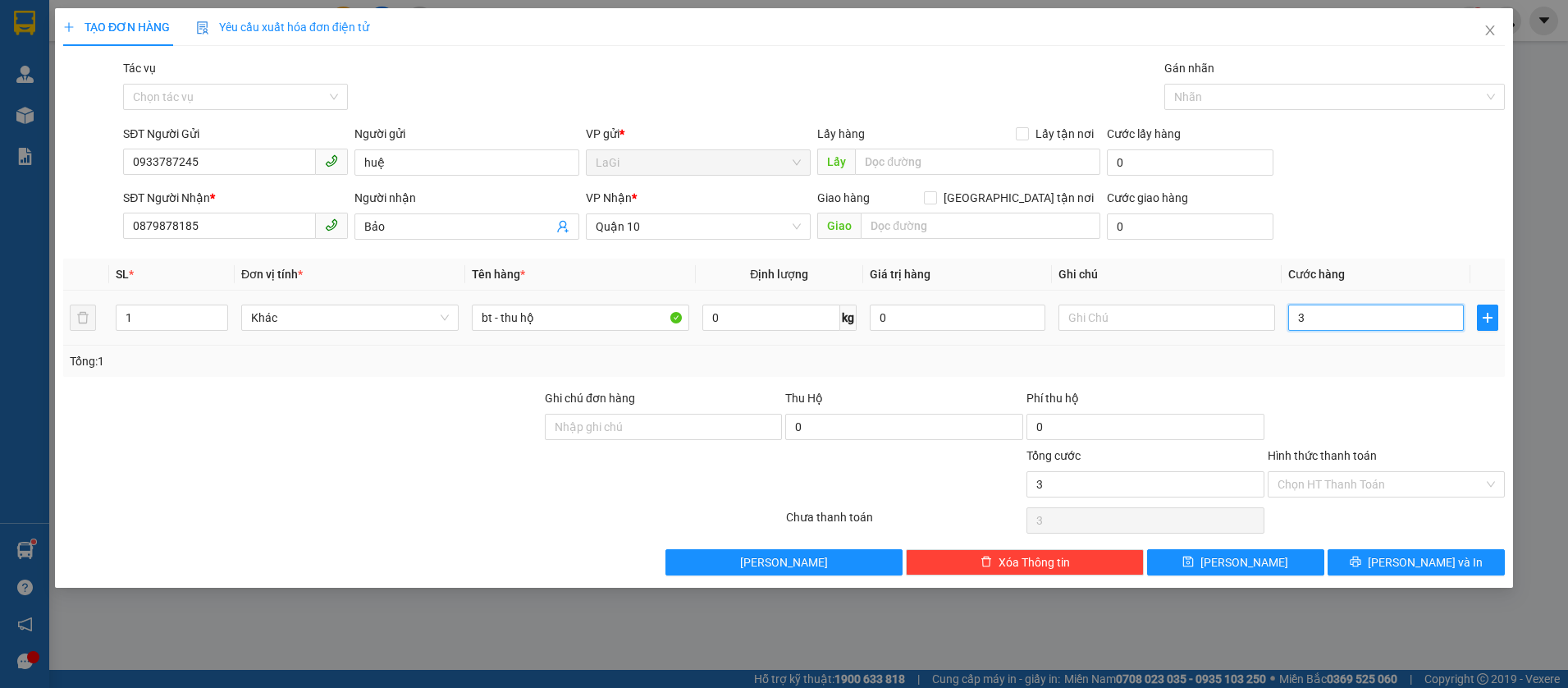
type input "30"
type input "30.000"
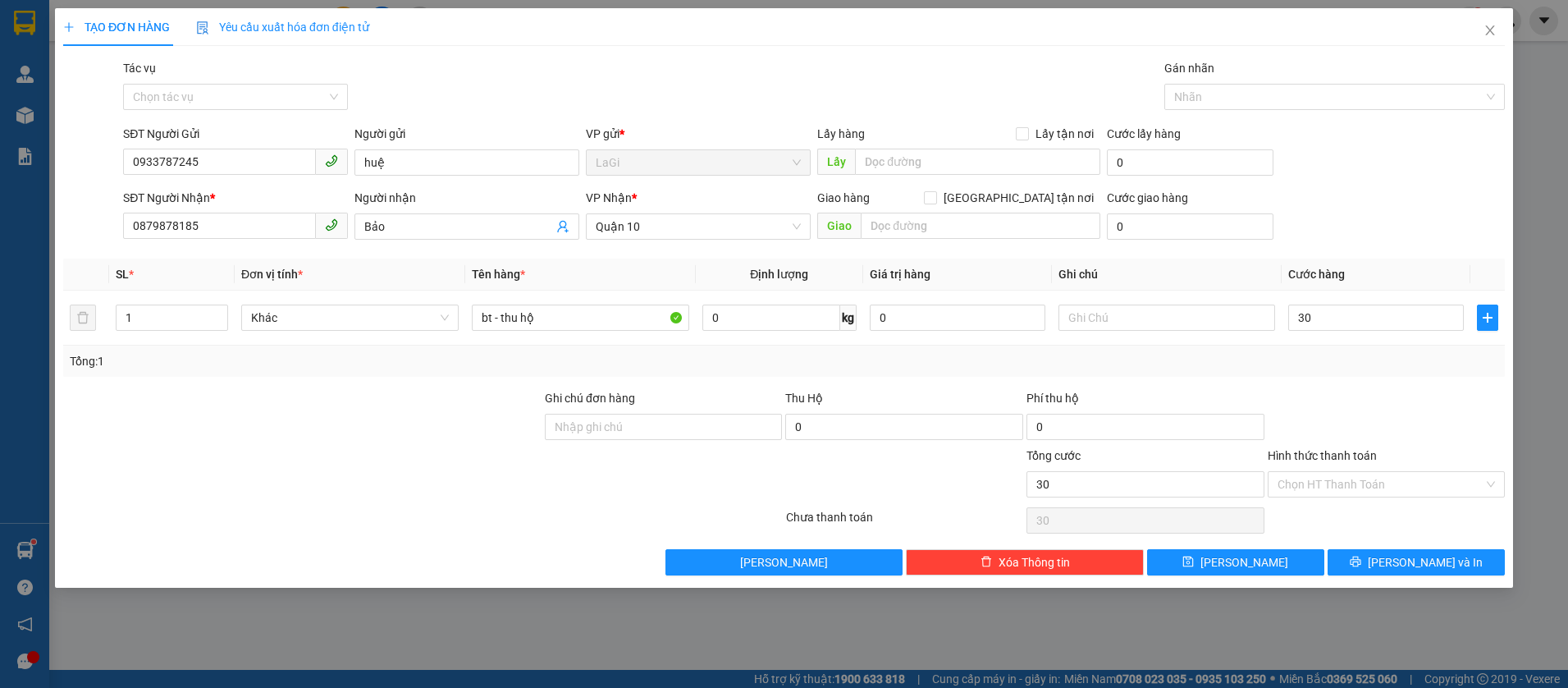
type input "30.000"
click at [1341, 386] on div "Transit Pickup Surcharge Ids Transit Deliver Surcharge Ids Transit Deliver Surc…" at bounding box center [784, 317] width 1442 height 516
click at [1377, 552] on button "Lưu và In" at bounding box center [1416, 562] width 177 height 26
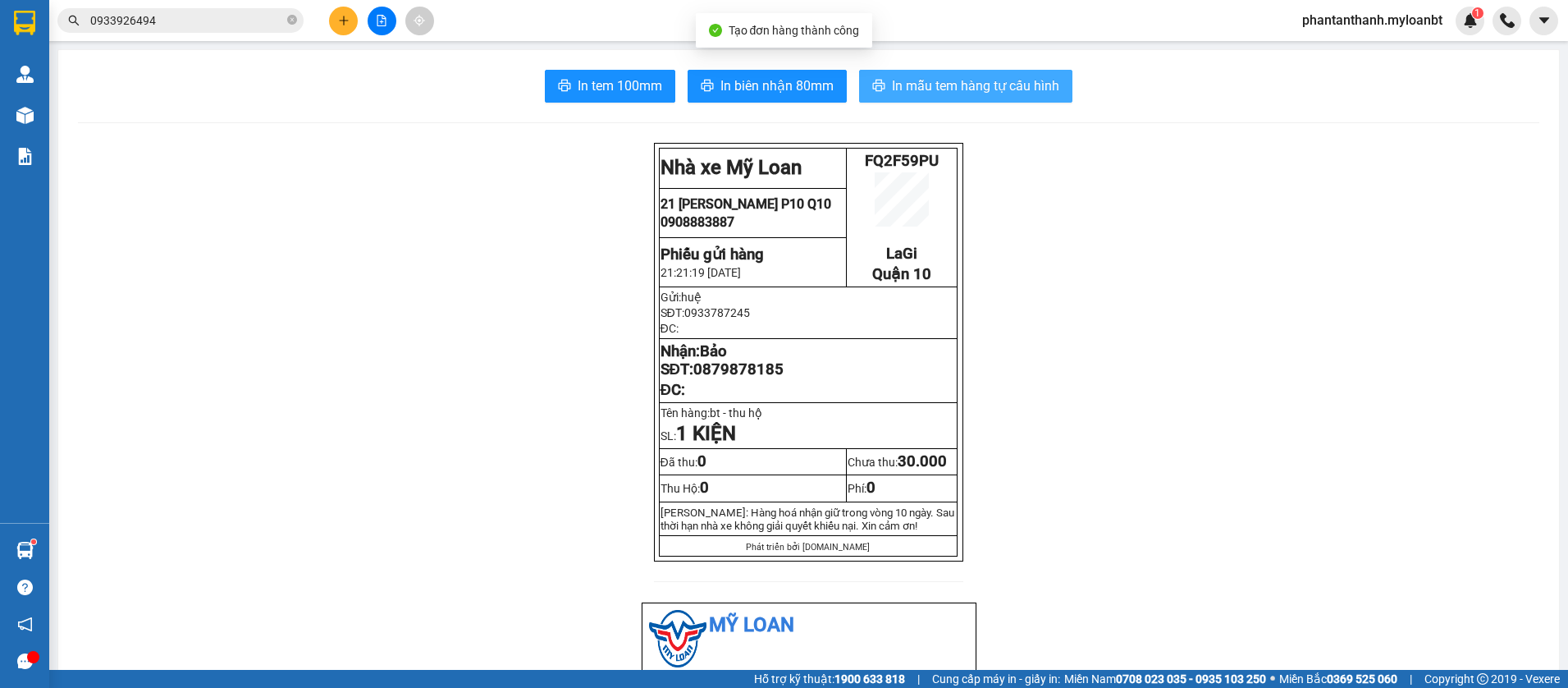
click at [1009, 81] on span "In mẫu tem hàng tự cấu hình" at bounding box center [975, 86] width 167 height 21
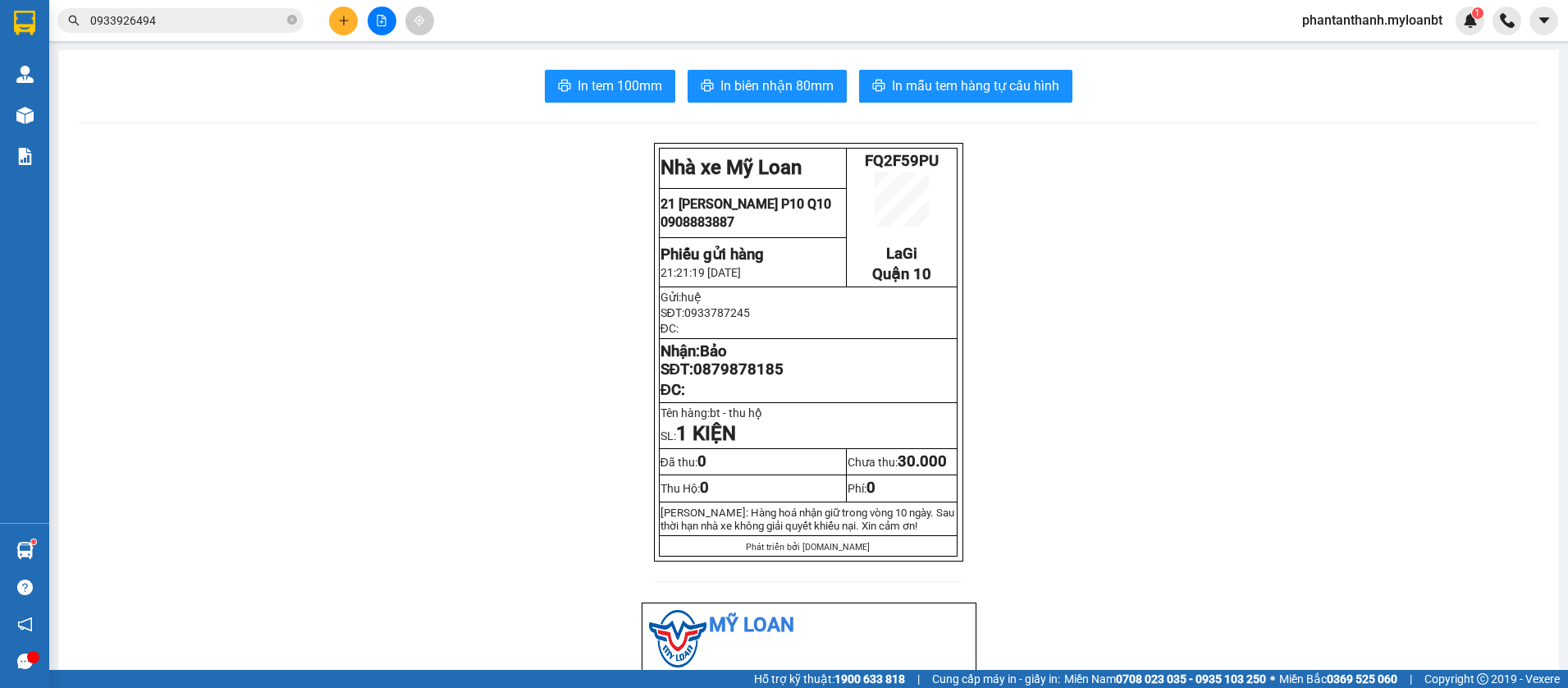
click at [1397, 33] on div "phantanthanh.myloanbt 1" at bounding box center [1386, 21] width 195 height 29
click at [1400, 33] on div "phantanthanh.myloanbt 1" at bounding box center [1386, 21] width 195 height 29
click at [1401, 30] on span "phantanthanh.myloanbt" at bounding box center [1372, 20] width 166 height 21
click at [1383, 56] on span "Đăng xuất" at bounding box center [1378, 51] width 133 height 18
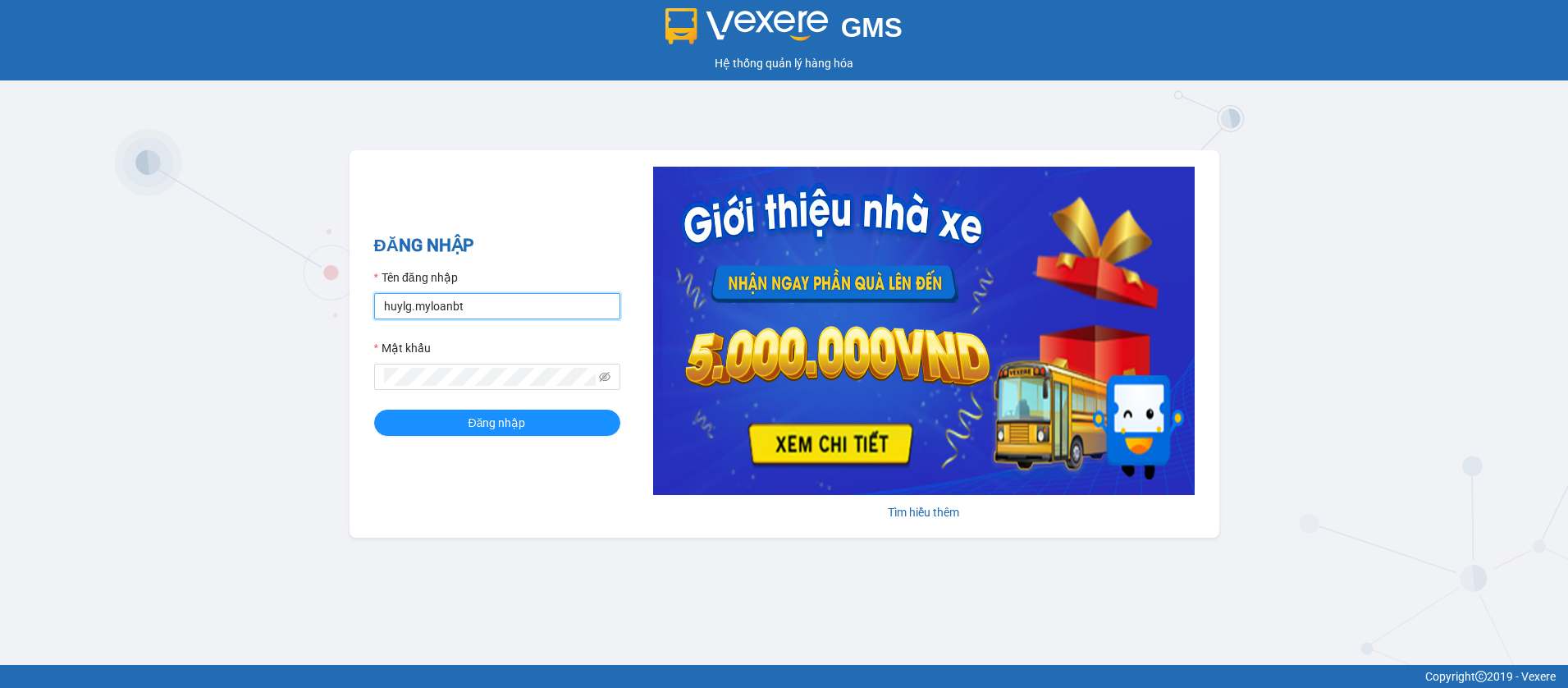
click at [473, 311] on input "huylg.myloanbt" at bounding box center [497, 307] width 246 height 26
type input "[PERSON_NAME]"
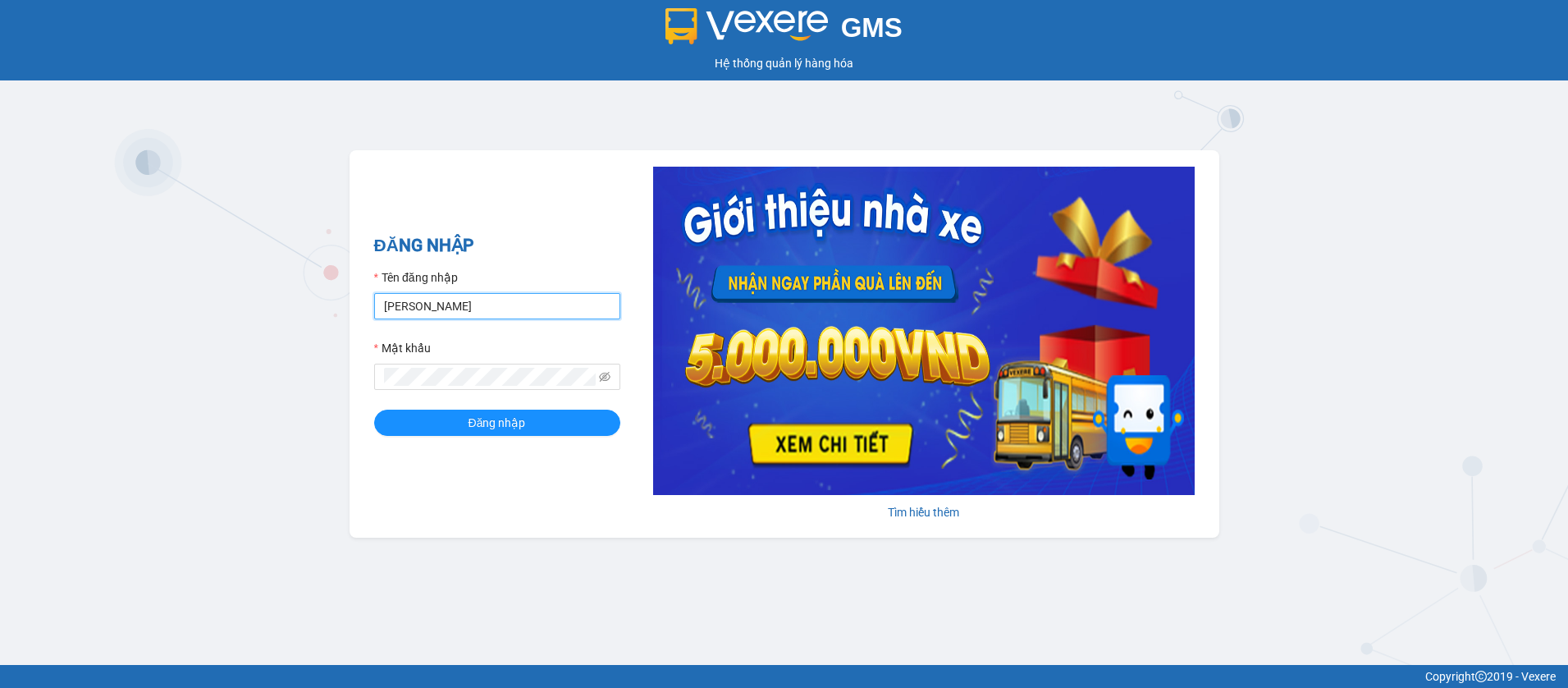
click at [503, 295] on input "[PERSON_NAME]" at bounding box center [497, 307] width 246 height 26
click at [522, 303] on input "[PERSON_NAME]" at bounding box center [497, 307] width 246 height 26
click at [553, 313] on input "[PERSON_NAME]" at bounding box center [497, 307] width 246 height 26
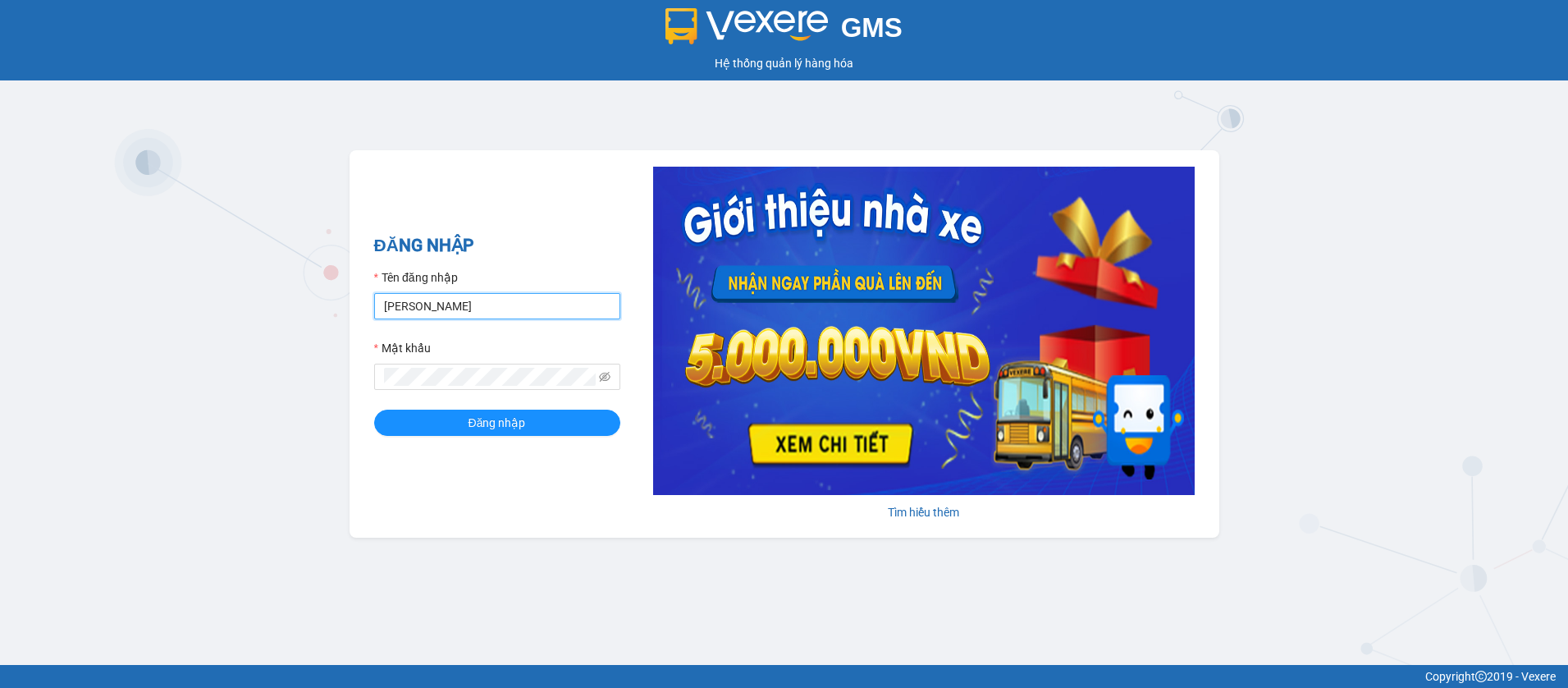
click at [553, 313] on input "[PERSON_NAME]" at bounding box center [497, 307] width 246 height 26
type input "phantanthanh.myloanbt"
click at [361, 370] on div "ĐĂNG NHẬP Tên đăng nhập phantanthanh.myloanbt Vui lòng nhập tên đăng nhập! Mật …" at bounding box center [784, 344] width 870 height 387
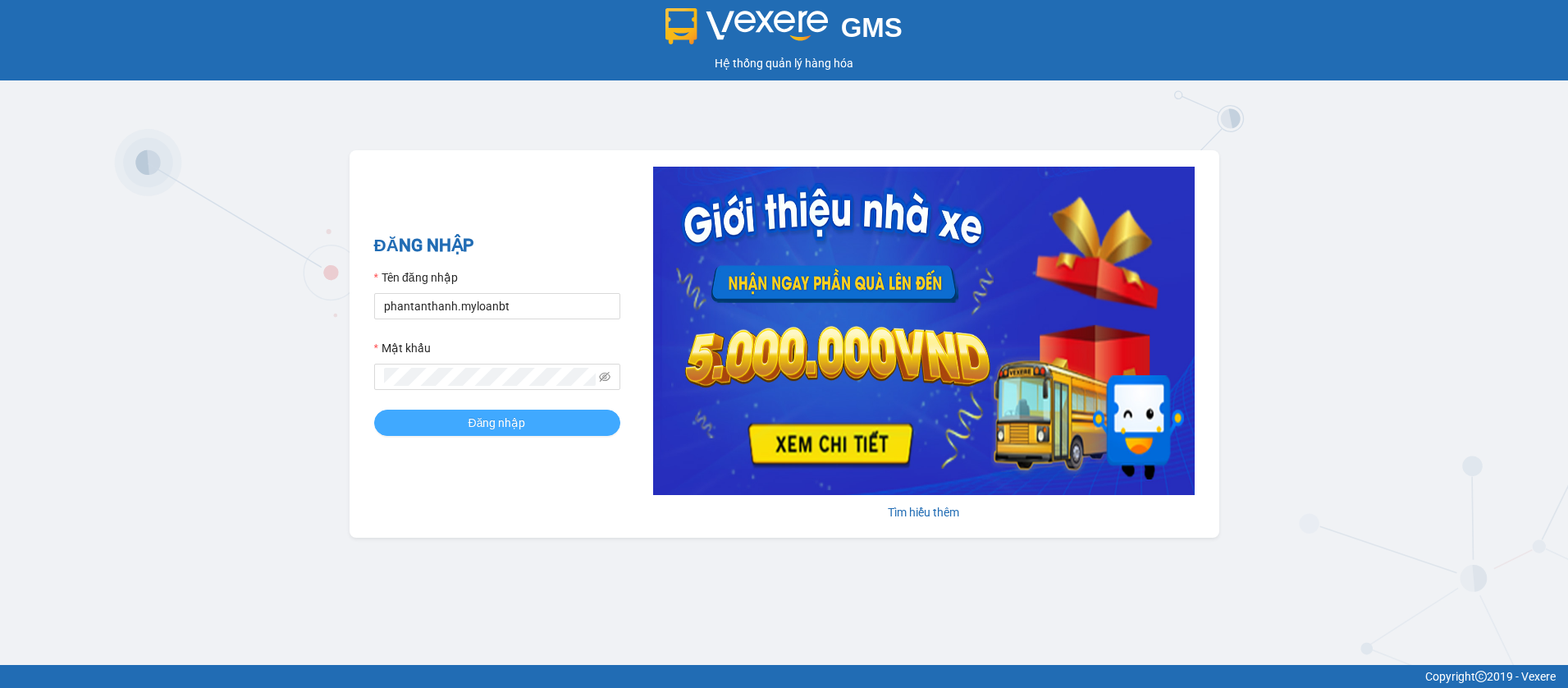
click at [441, 410] on button "Đăng nhập" at bounding box center [497, 423] width 246 height 26
